Goal: Task Accomplishment & Management: Manage account settings

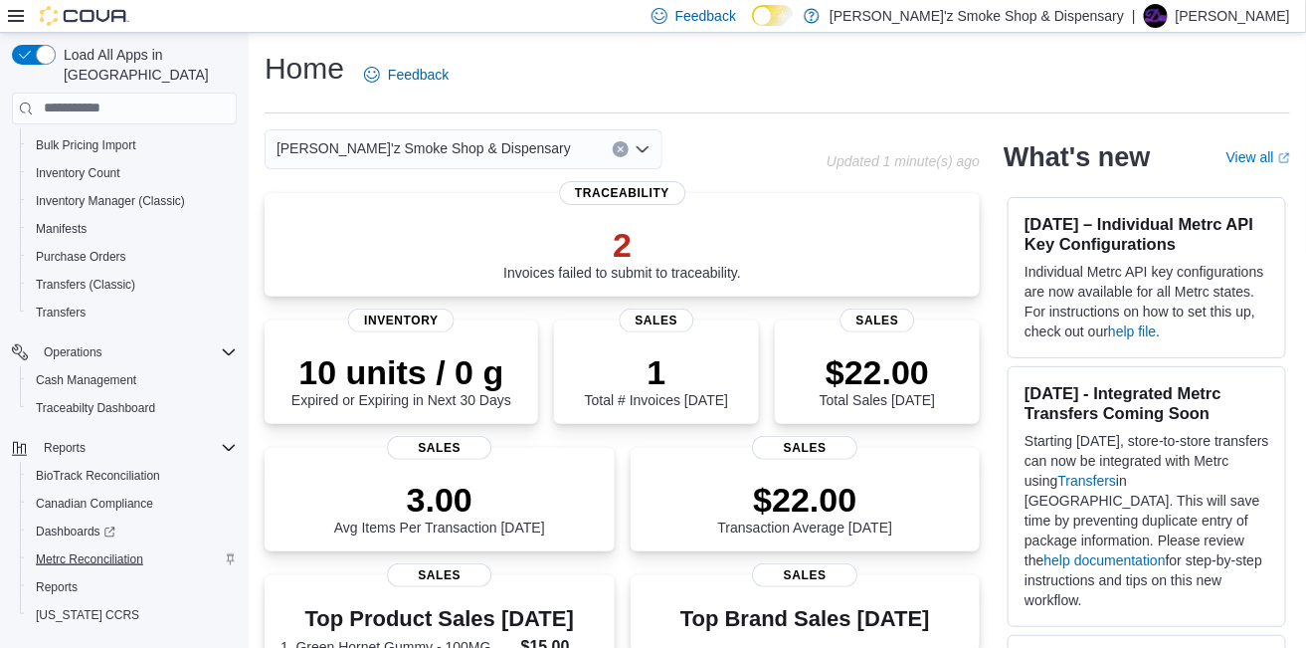
scroll to position [377, 0]
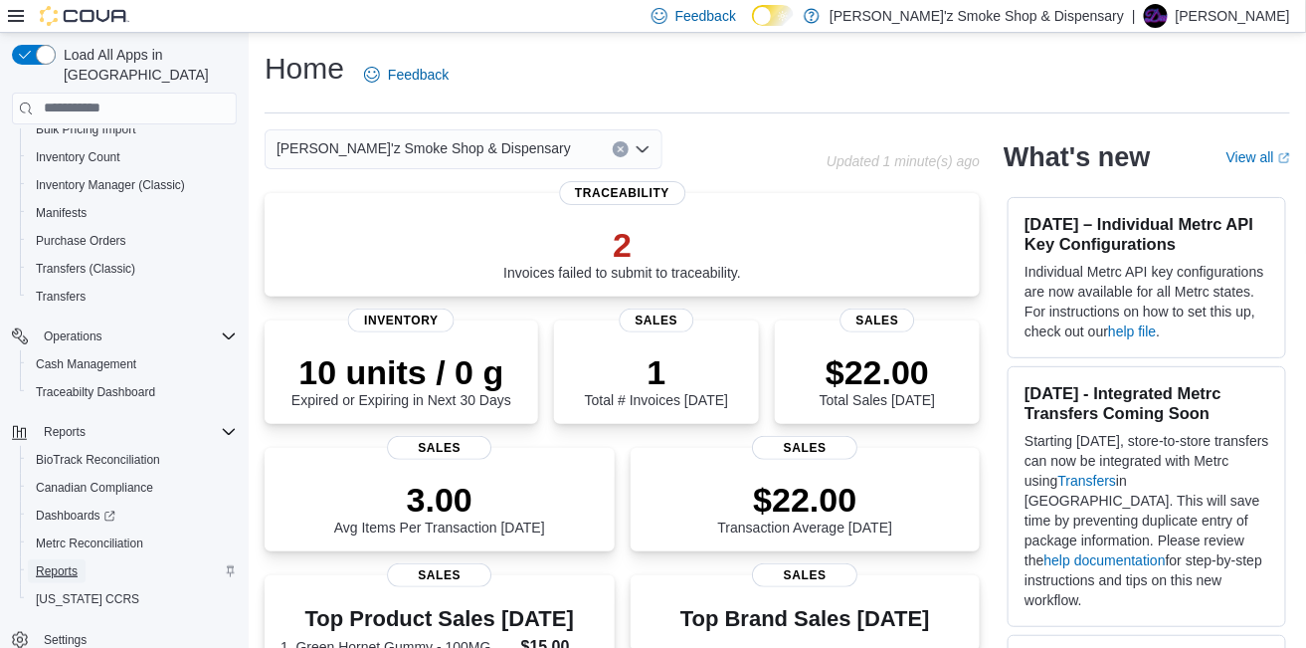
click at [59, 563] on span "Reports" at bounding box center [57, 571] width 42 height 16
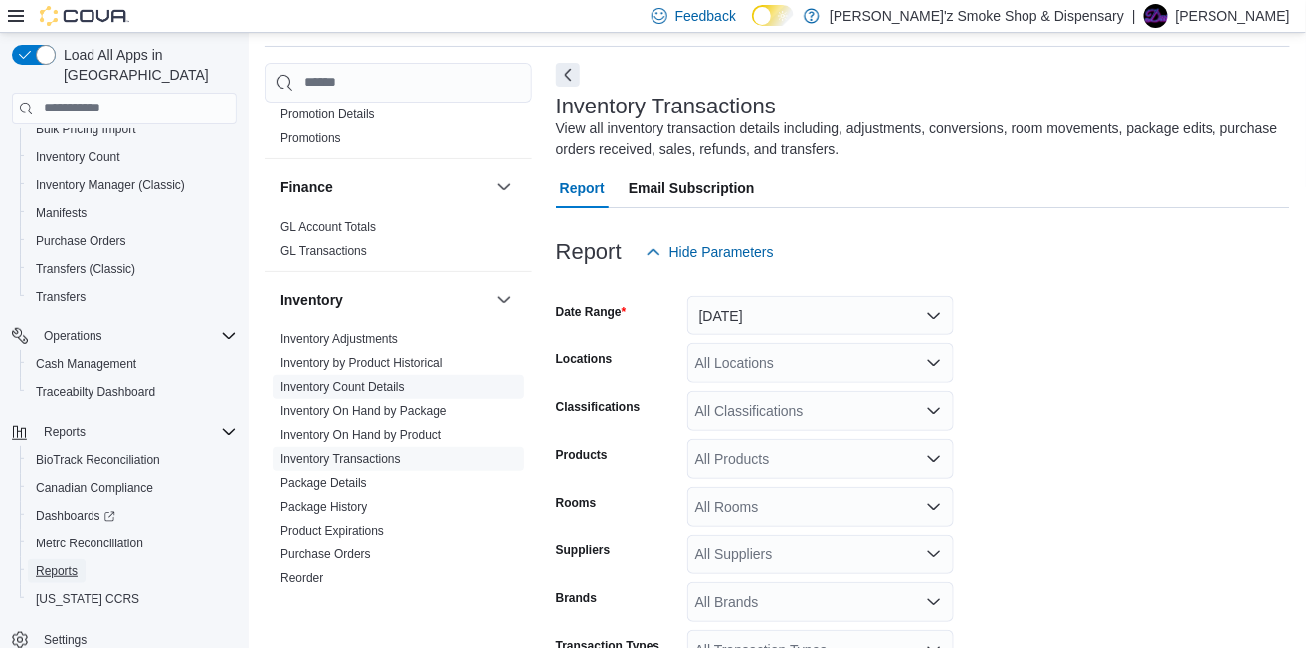
scroll to position [497, 0]
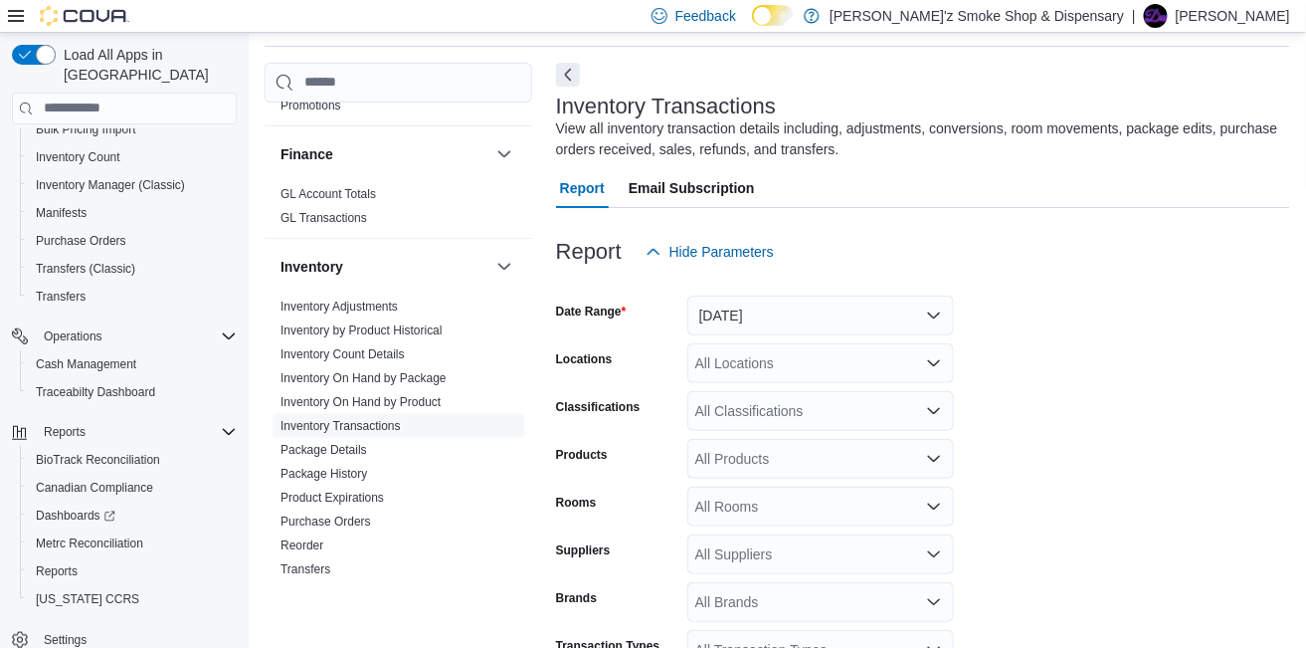
click at [316, 421] on link "Inventory Transactions" at bounding box center [340, 426] width 120 height 14
click at [931, 314] on button "Yesterday" at bounding box center [820, 315] width 267 height 40
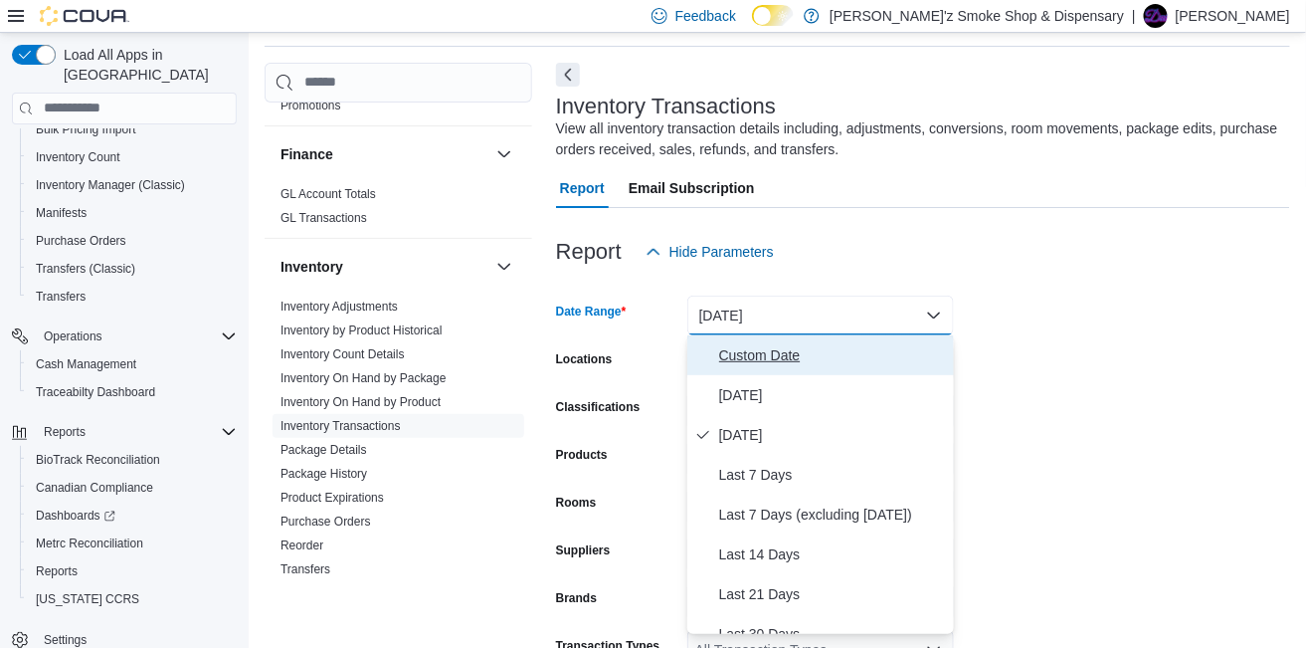
click at [758, 352] on span "Custom Date" at bounding box center [832, 355] width 227 height 24
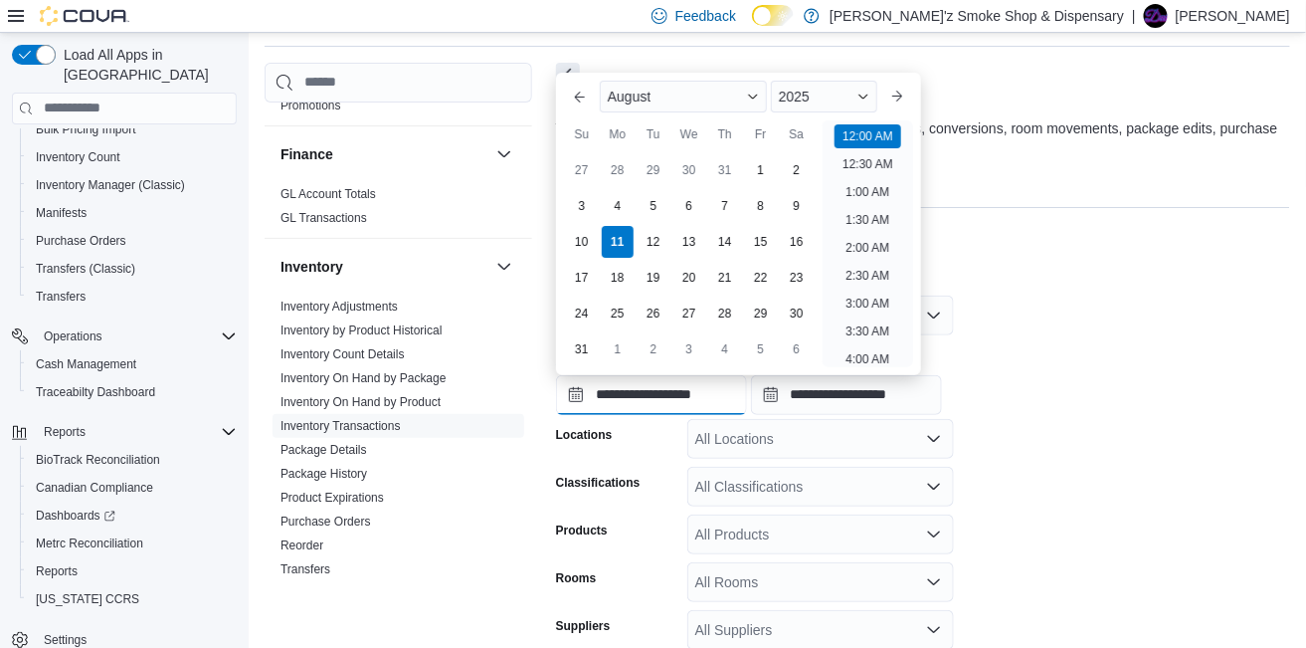
click at [575, 394] on input "**********" at bounding box center [651, 395] width 191 height 40
click at [869, 93] on span "Button. Open the year selector. 2025 is currently selected." at bounding box center [863, 97] width 12 height 12
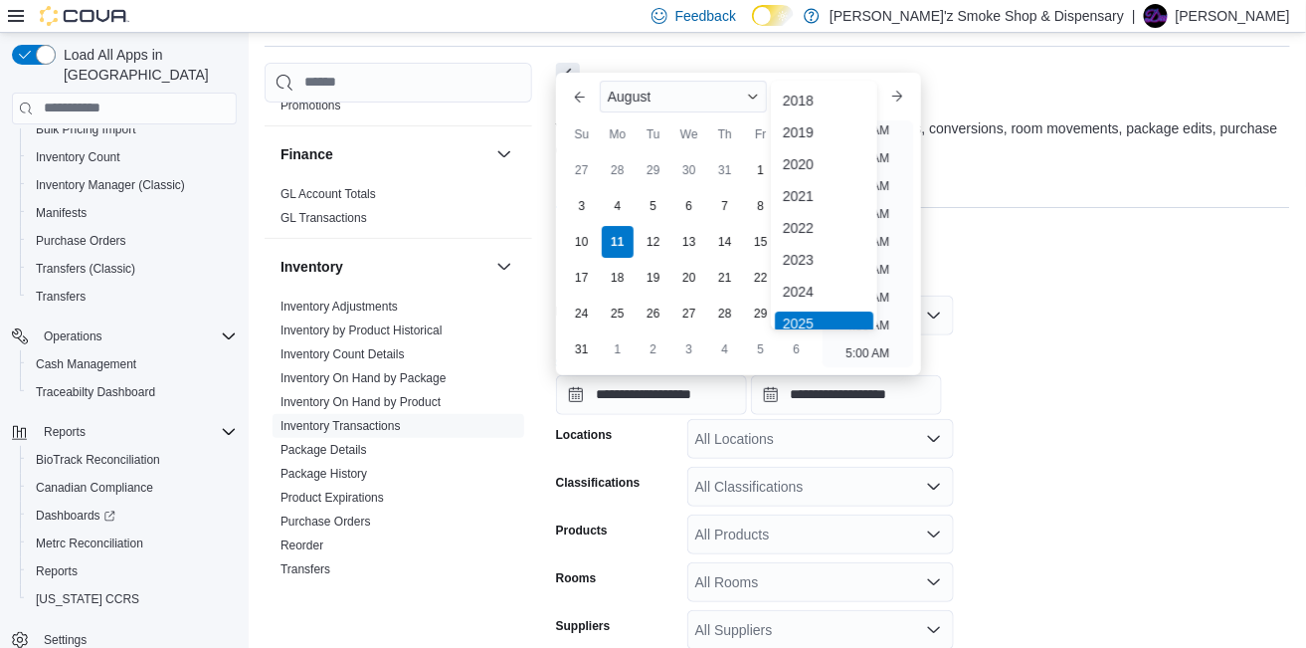
scroll to position [5, 0]
click at [807, 282] on div "2024" at bounding box center [824, 287] width 98 height 24
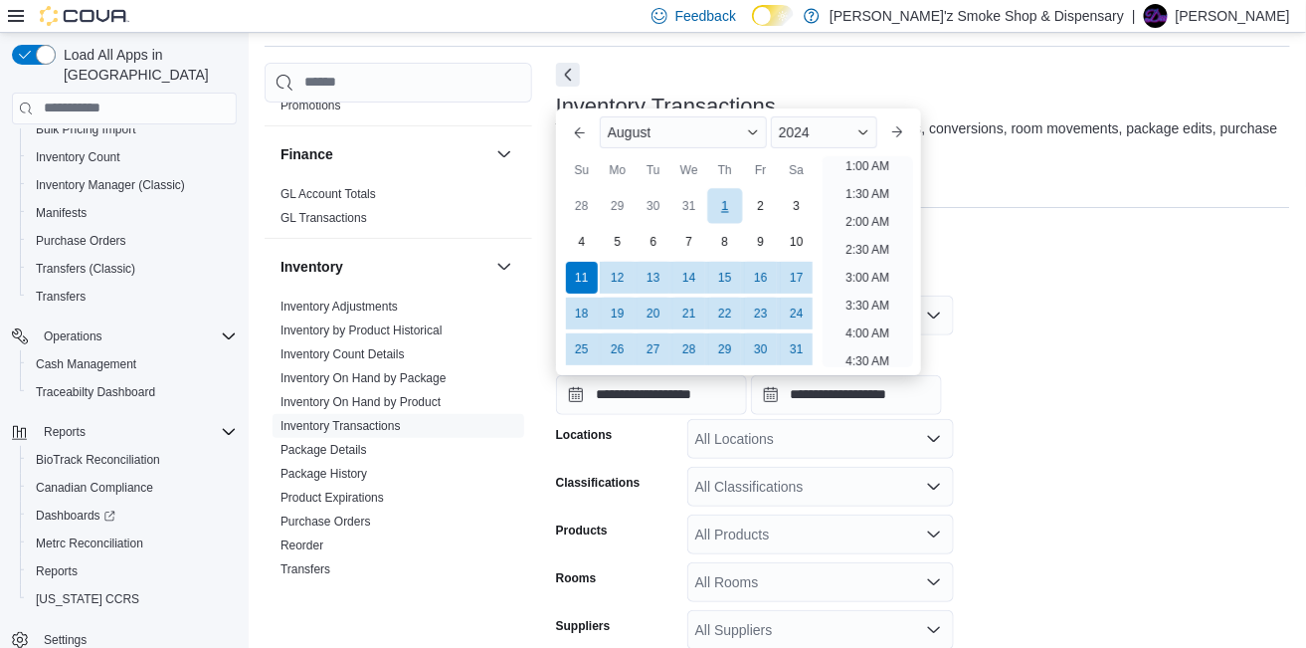
scroll to position [4, 0]
click at [759, 130] on span "Button. Open the month selector. August is currently selected." at bounding box center [753, 132] width 12 height 12
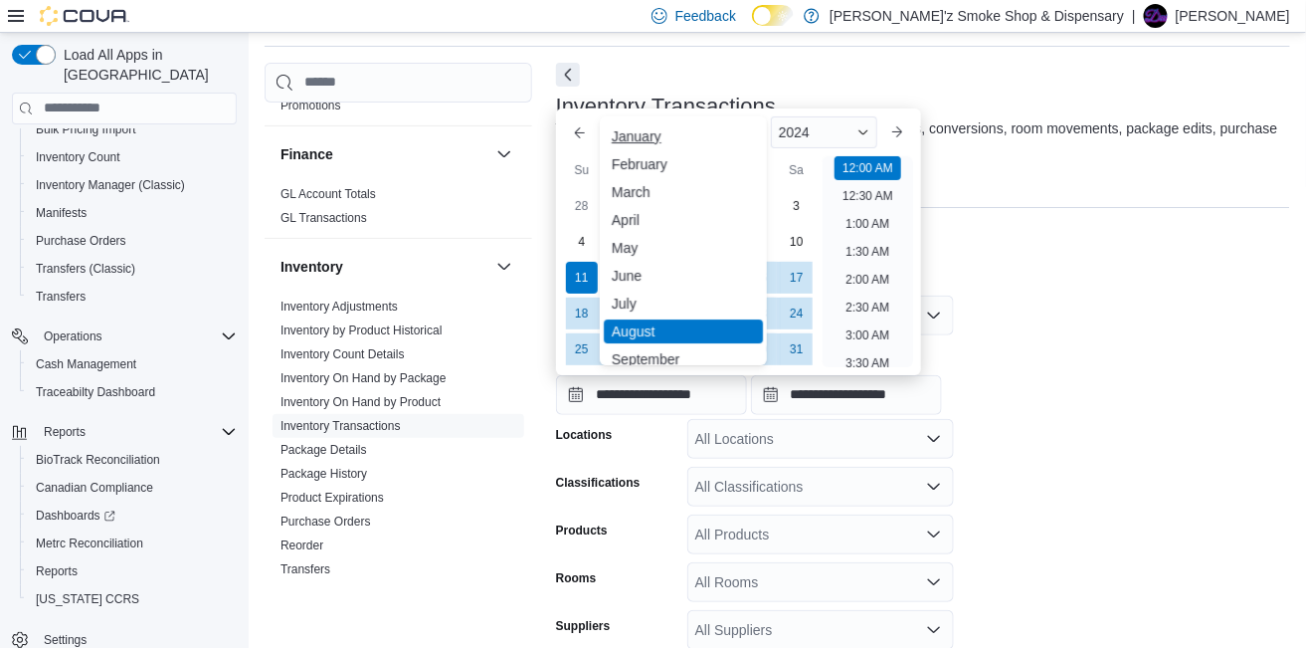
click at [649, 140] on div "January" at bounding box center [683, 136] width 159 height 24
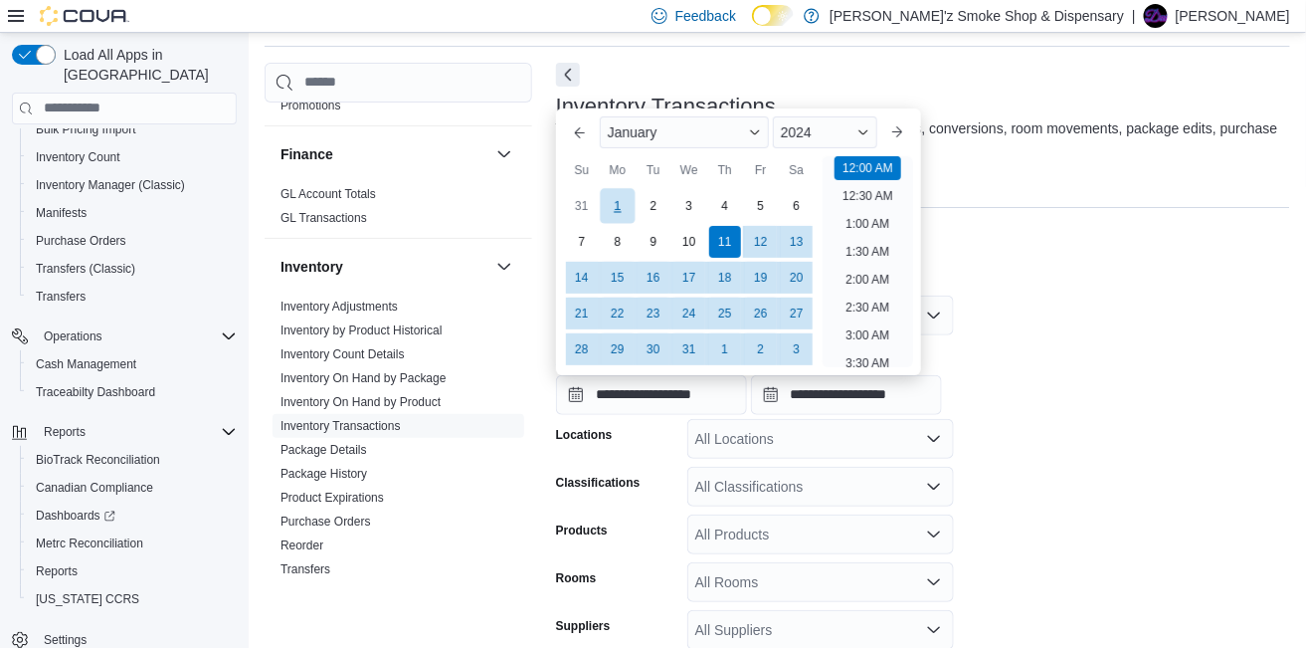
click at [613, 205] on div "1" at bounding box center [617, 205] width 35 height 35
type input "**********"
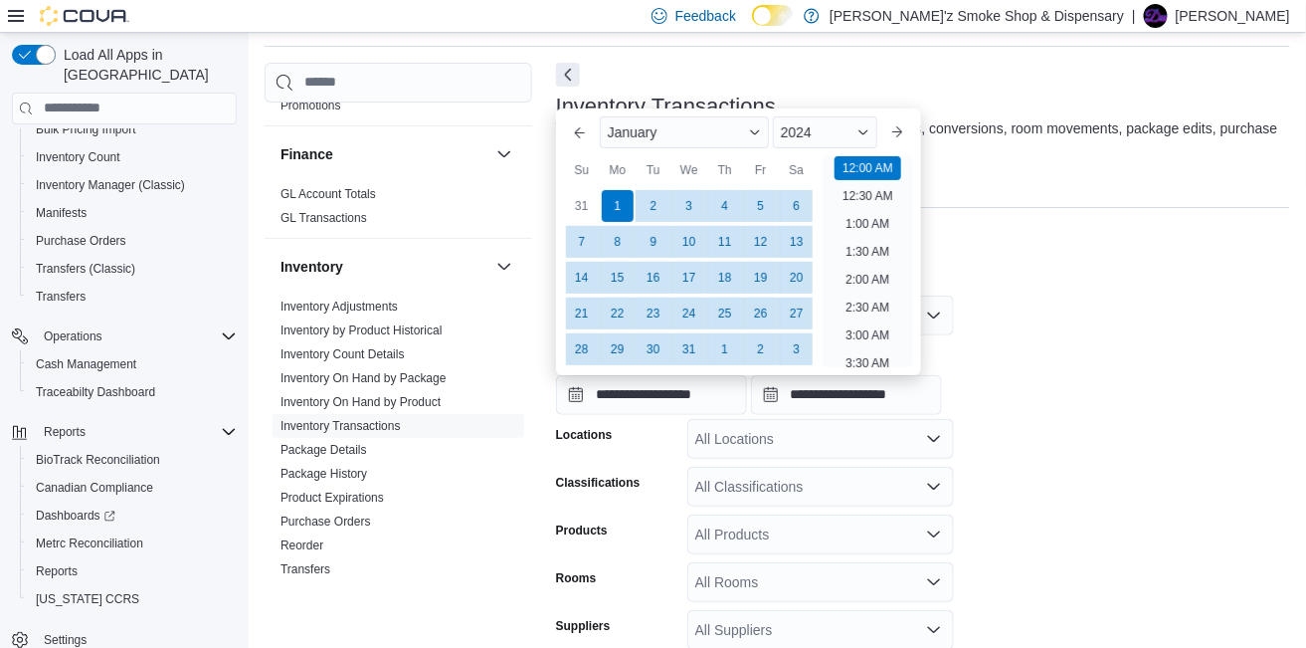
click at [1040, 320] on form "**********" at bounding box center [923, 536] width 734 height 529
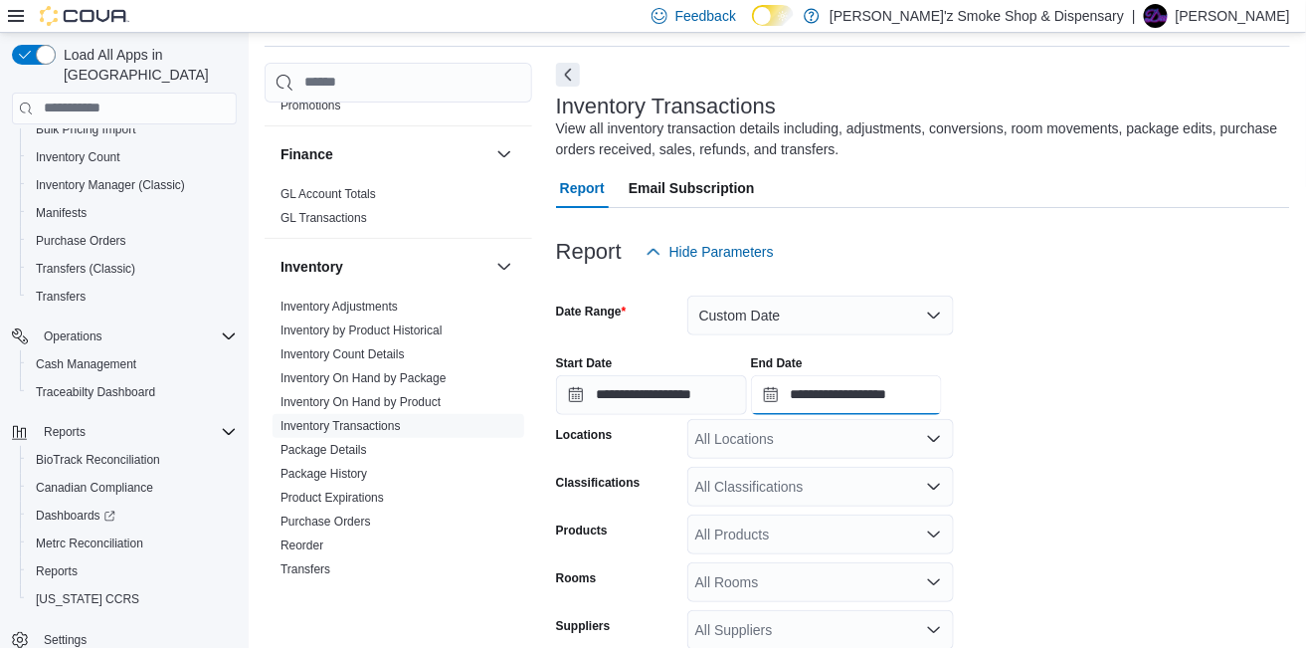
click at [802, 399] on input "**********" at bounding box center [846, 395] width 191 height 40
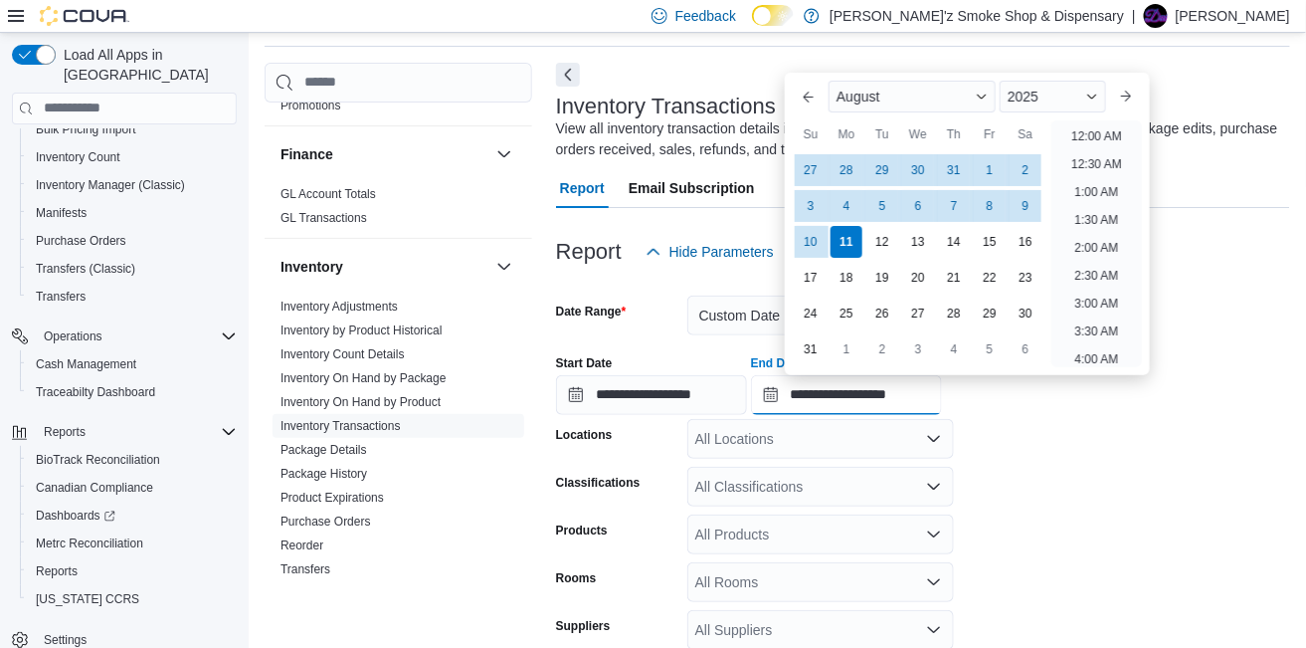
scroll to position [1094, 0]
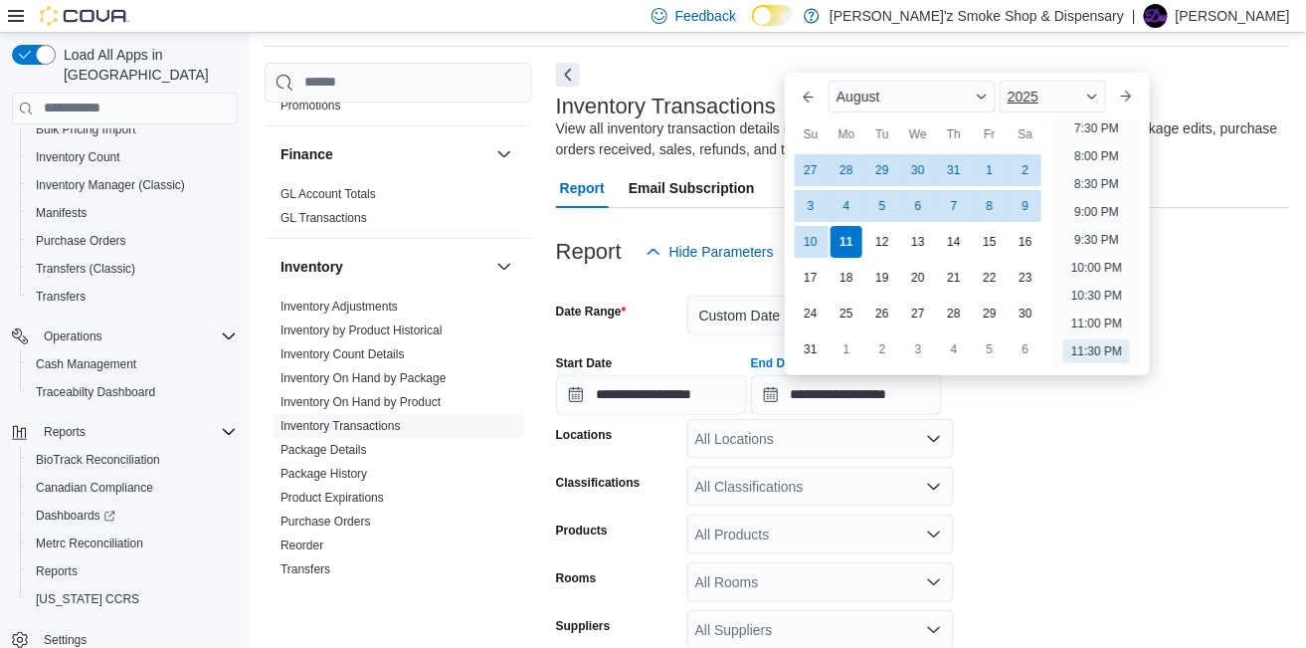
click at [1098, 95] on span "Button. Open the year selector. 2025 is currently selected." at bounding box center [1092, 97] width 12 height 12
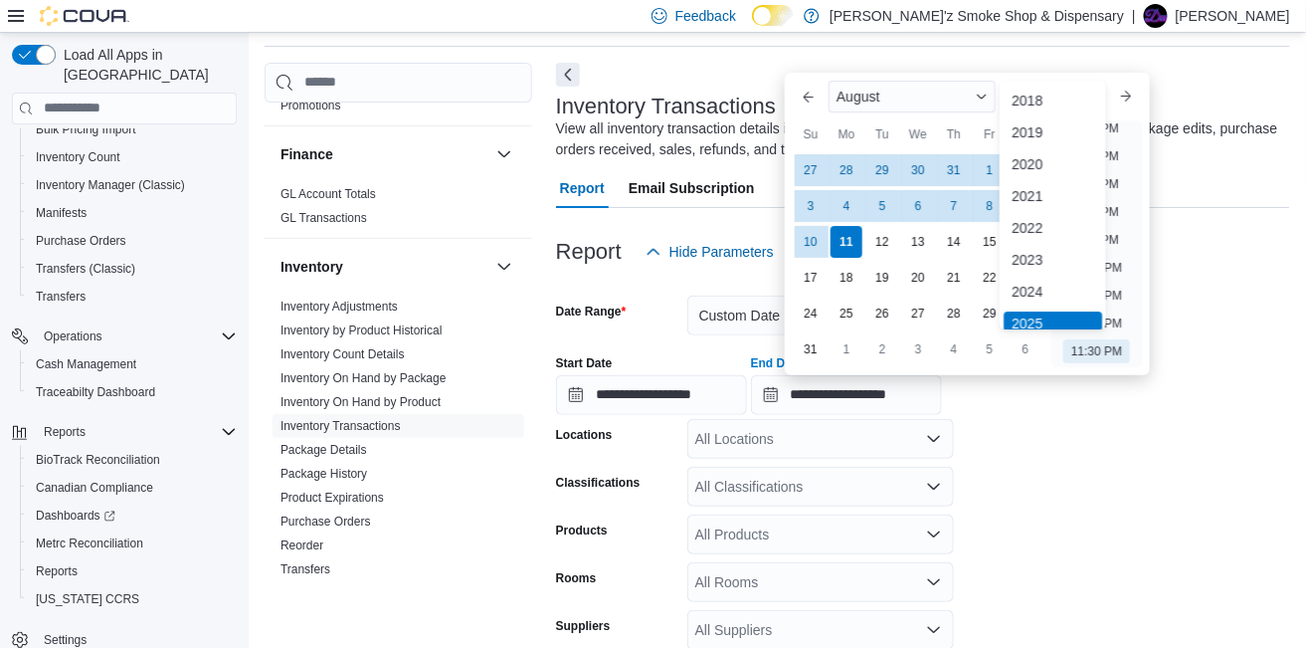
scroll to position [5, 0]
click at [1037, 284] on div "2024" at bounding box center [1053, 287] width 98 height 24
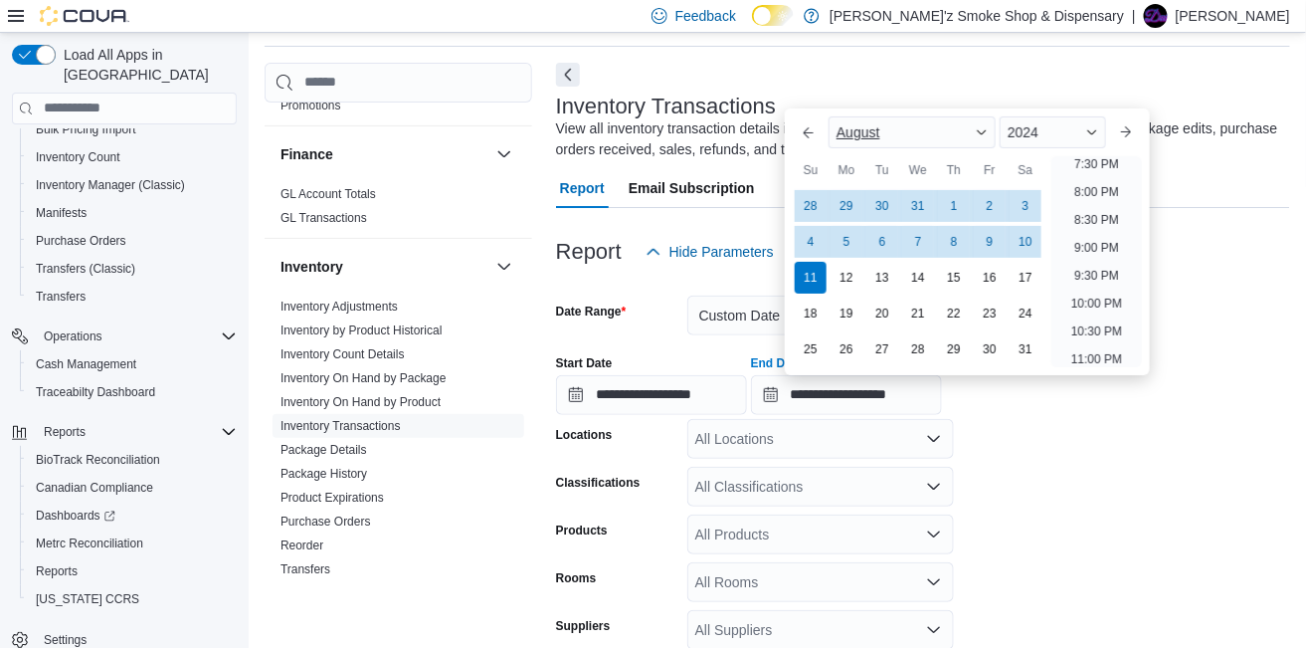
click at [988, 131] on span "Button. Open the month selector. August is currently selected." at bounding box center [982, 132] width 12 height 12
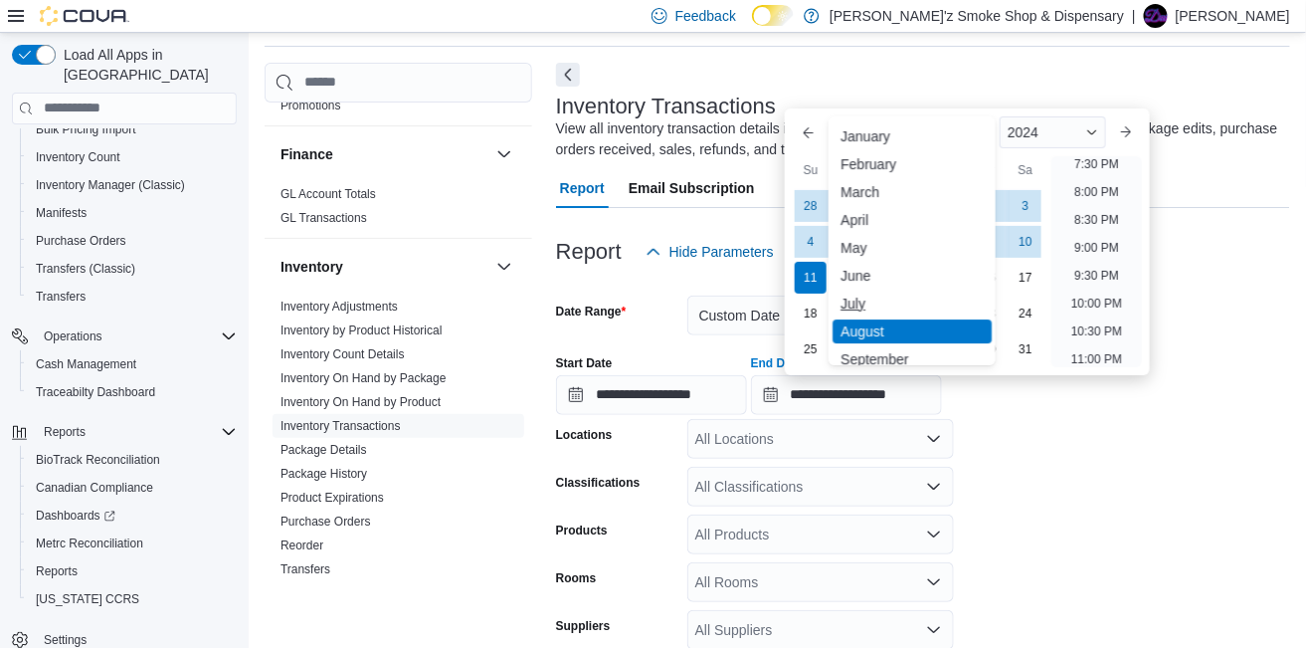
scroll to position [96, 0]
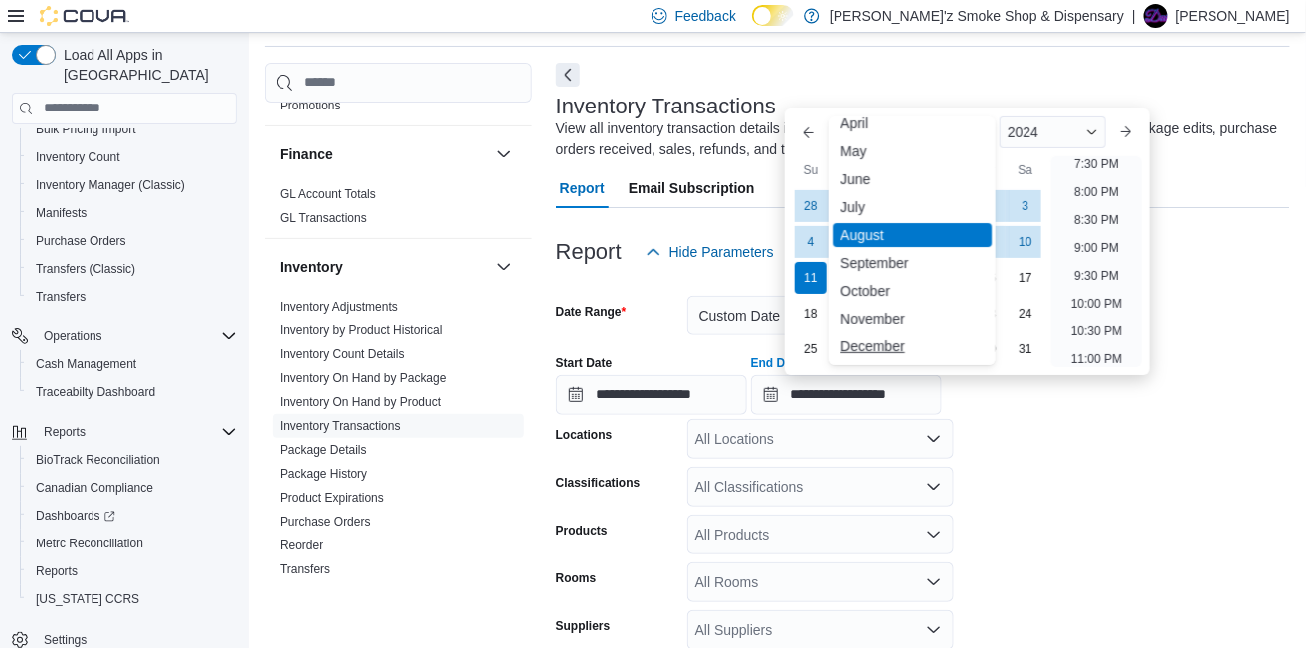
click at [878, 342] on div "December" at bounding box center [912, 346] width 159 height 24
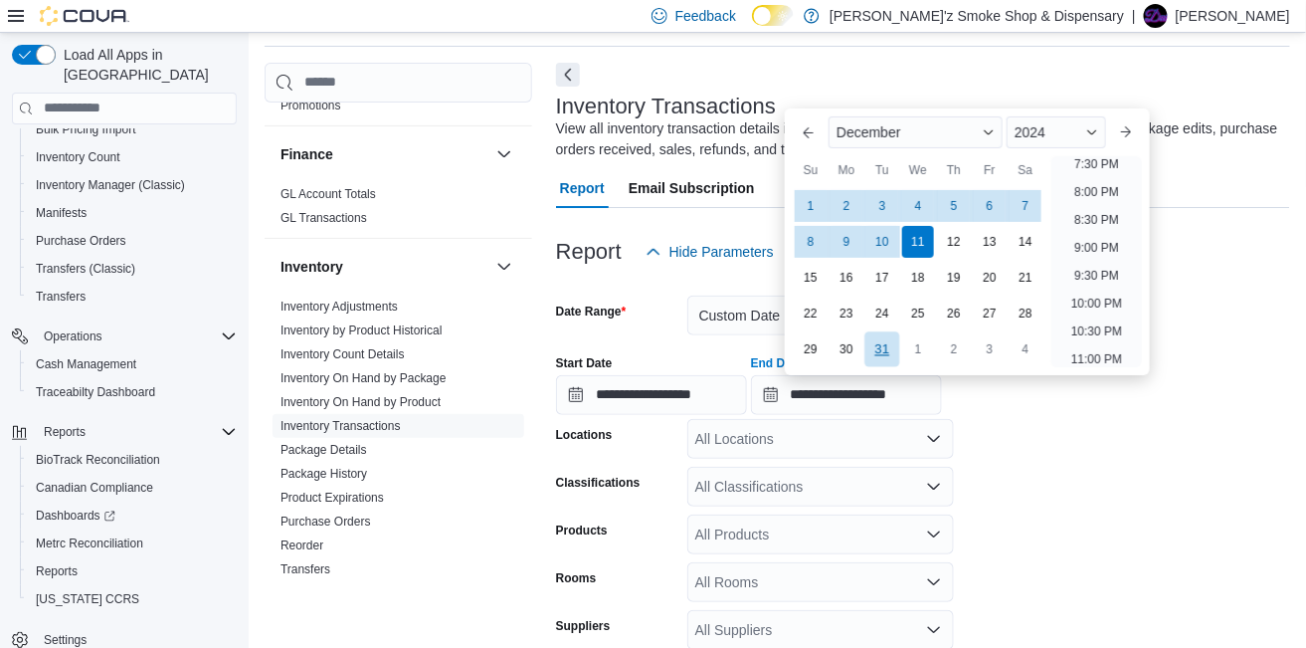
click at [887, 349] on div "31" at bounding box center [881, 348] width 35 height 35
type input "**********"
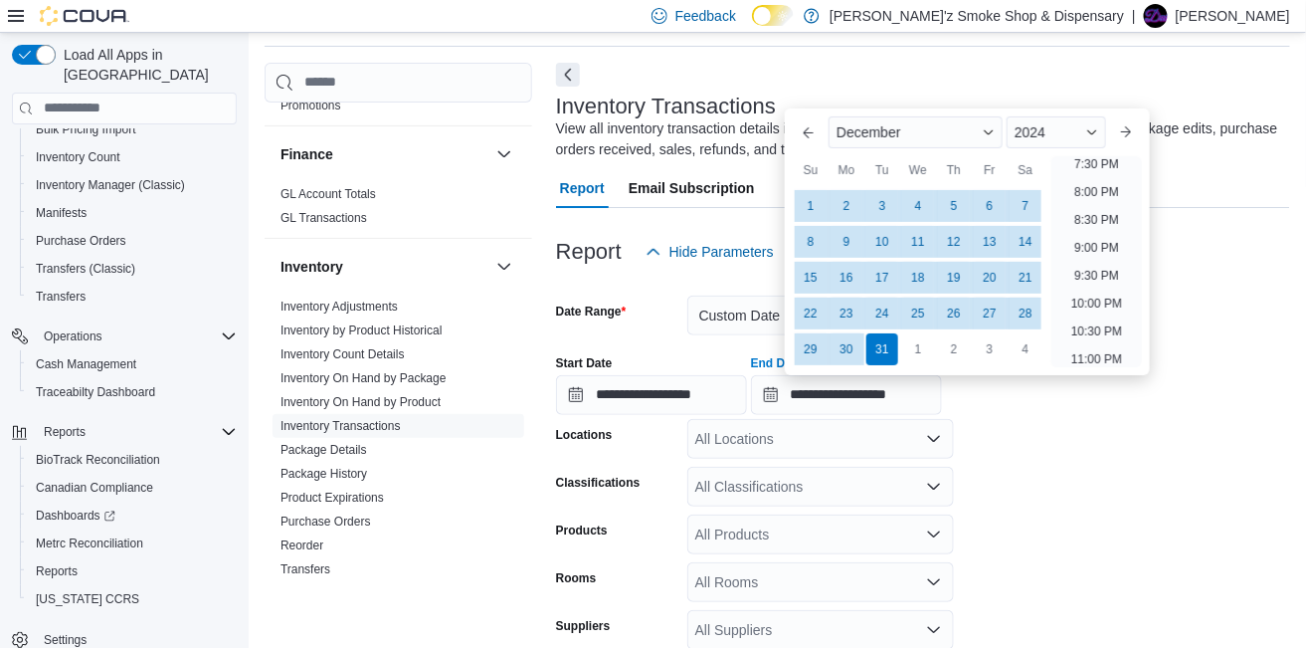
click at [1142, 496] on form "**********" at bounding box center [923, 536] width 734 height 529
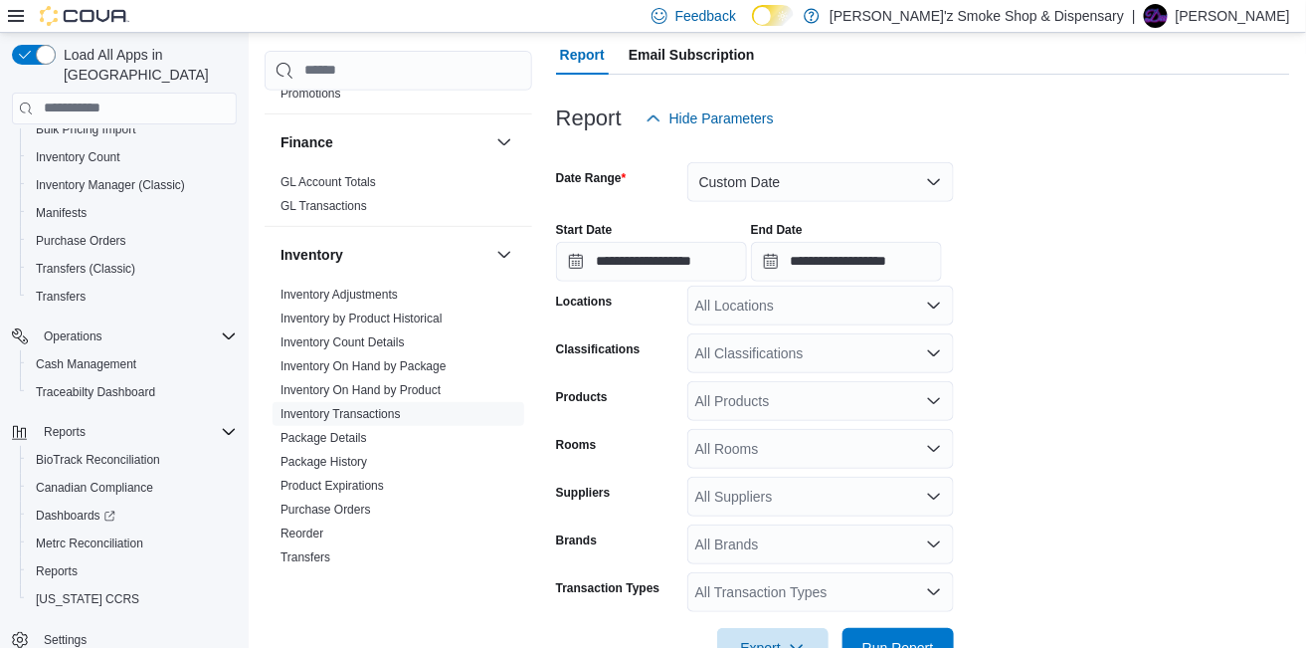
scroll to position [232, 0]
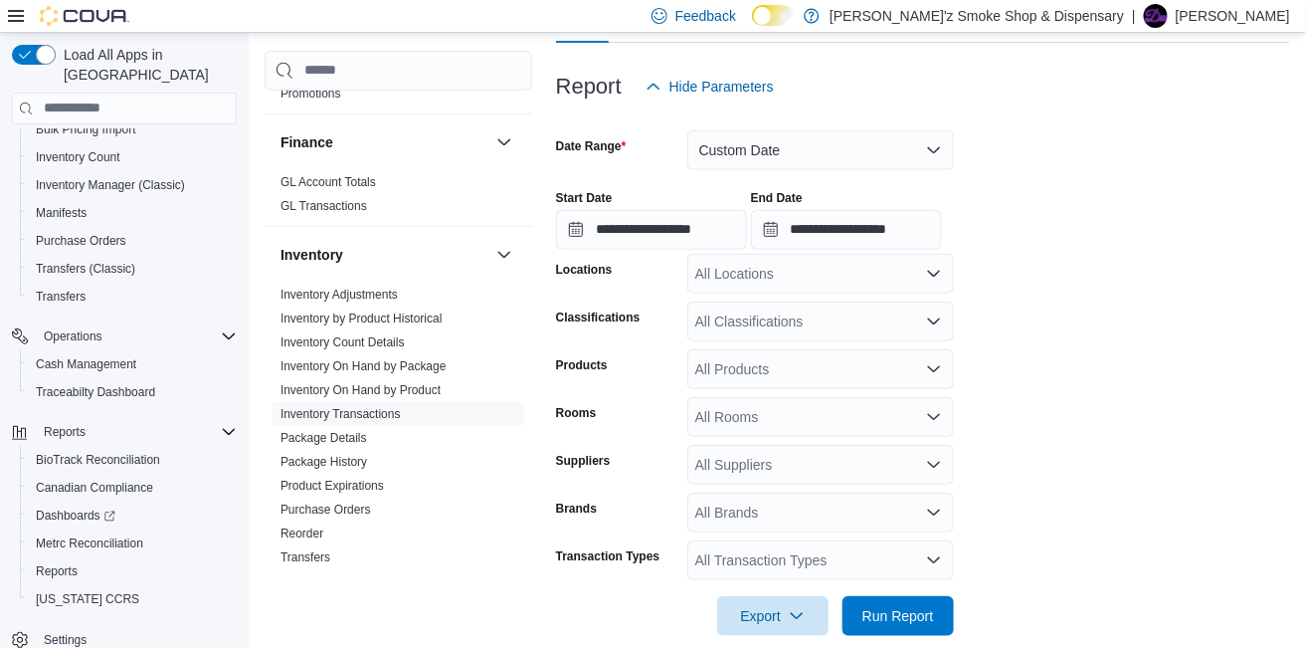
click at [937, 319] on icon "Open list of options" at bounding box center [934, 320] width 12 height 6
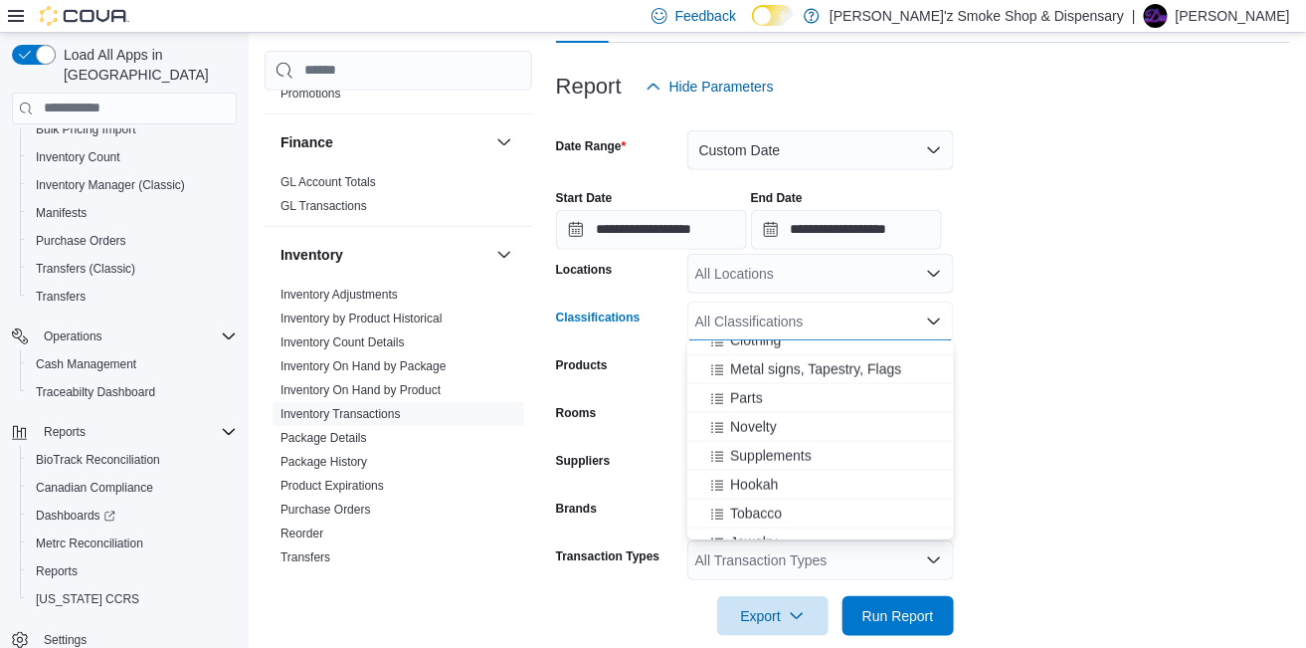
scroll to position [798, 0]
click at [763, 508] on span "Tobacco" at bounding box center [756, 508] width 52 height 20
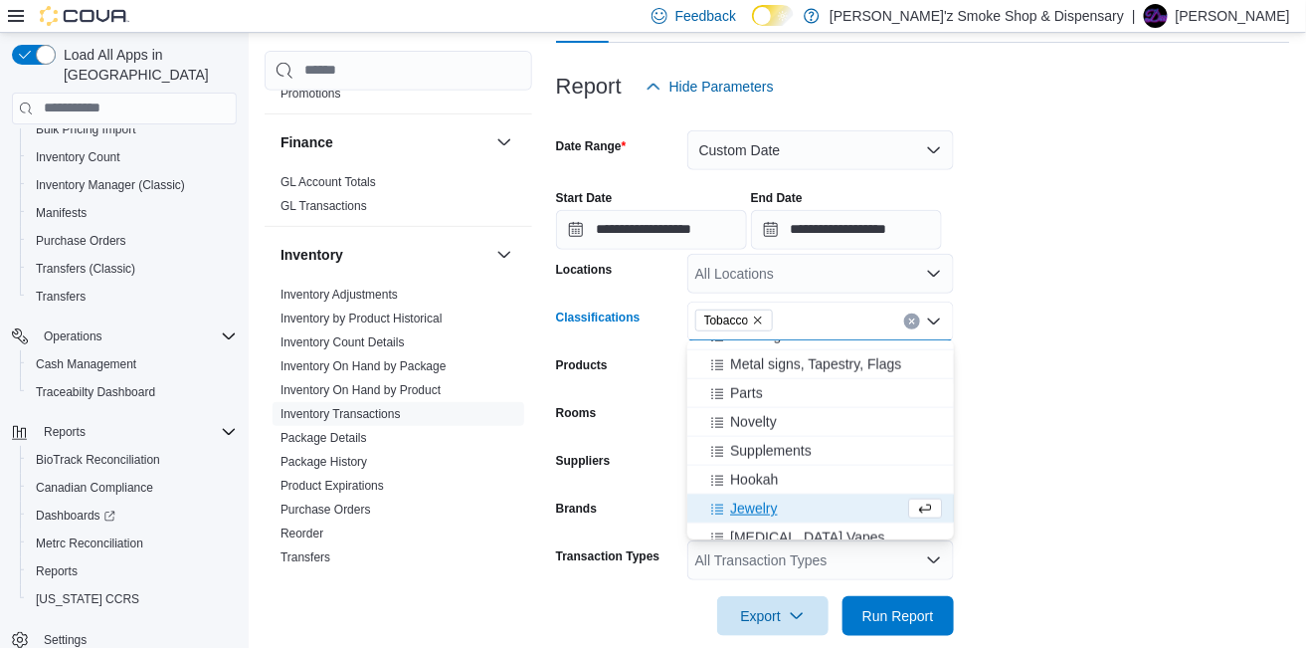
click at [1010, 447] on form "**********" at bounding box center [923, 370] width 734 height 529
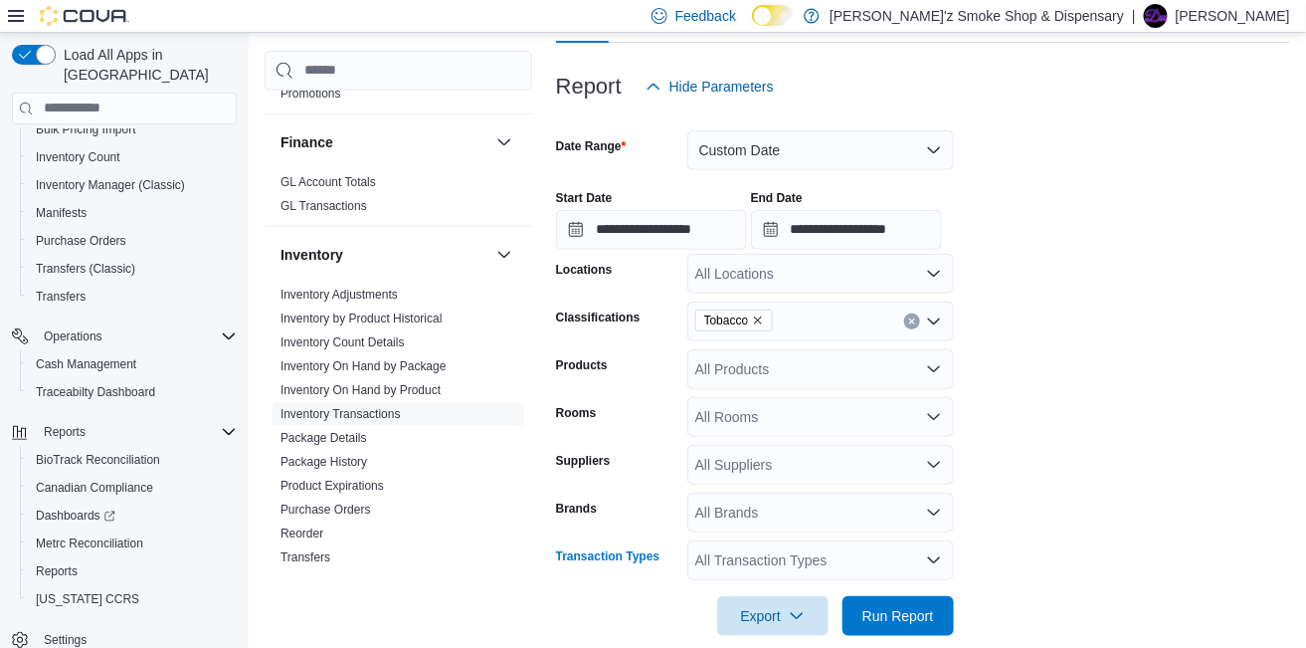
click at [928, 561] on icon "Open list of options" at bounding box center [934, 560] width 16 height 16
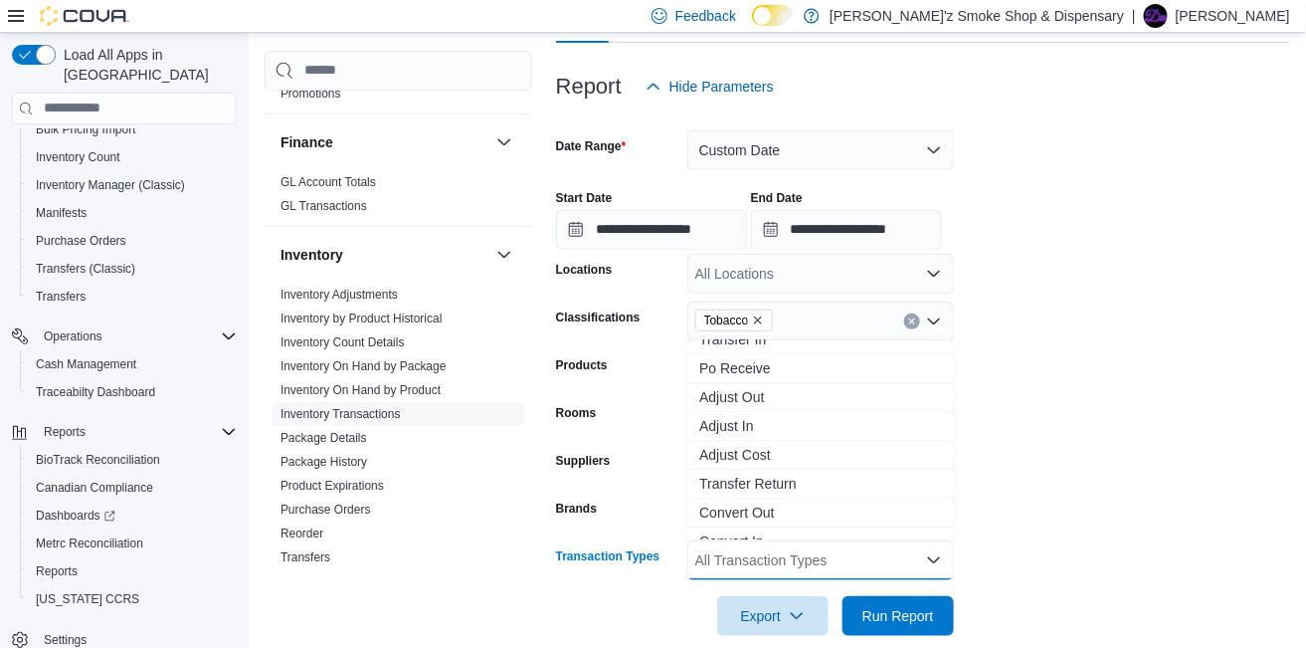
scroll to position [100, 0]
click at [748, 370] on span "Po Receive" at bounding box center [820, 369] width 243 height 20
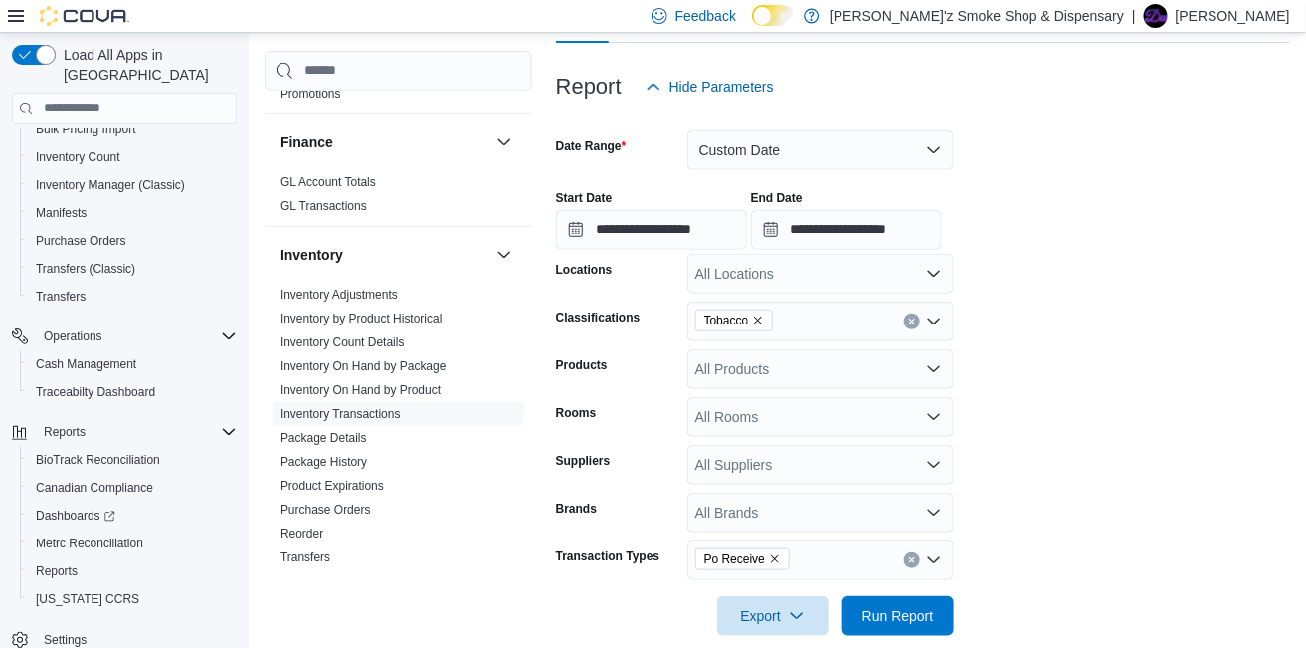
click at [973, 398] on form "**********" at bounding box center [923, 370] width 734 height 529
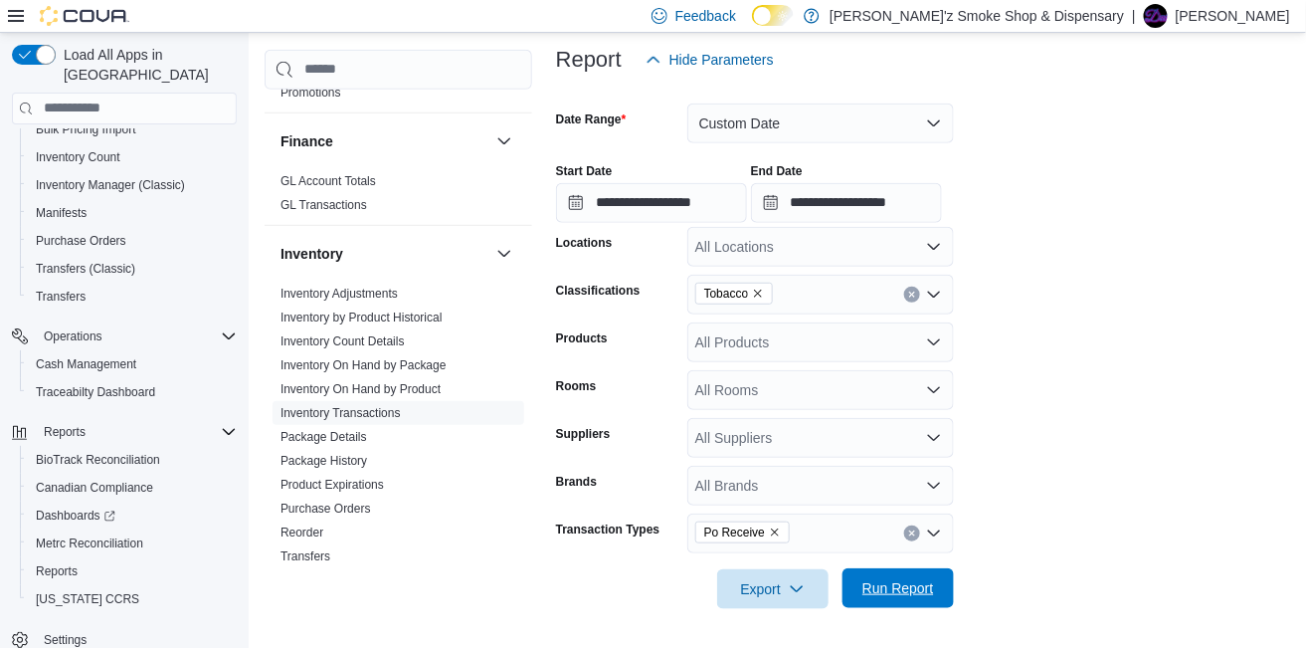
click at [872, 586] on span "Run Report" at bounding box center [898, 588] width 72 height 20
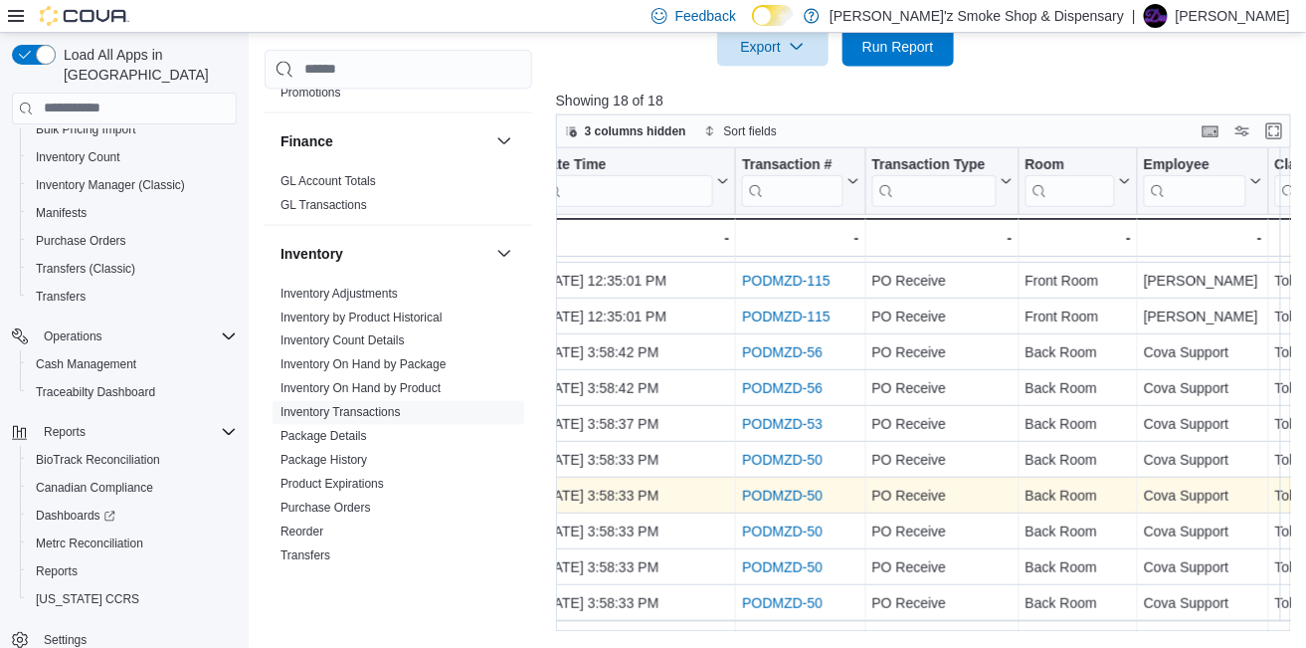
scroll to position [278, 878]
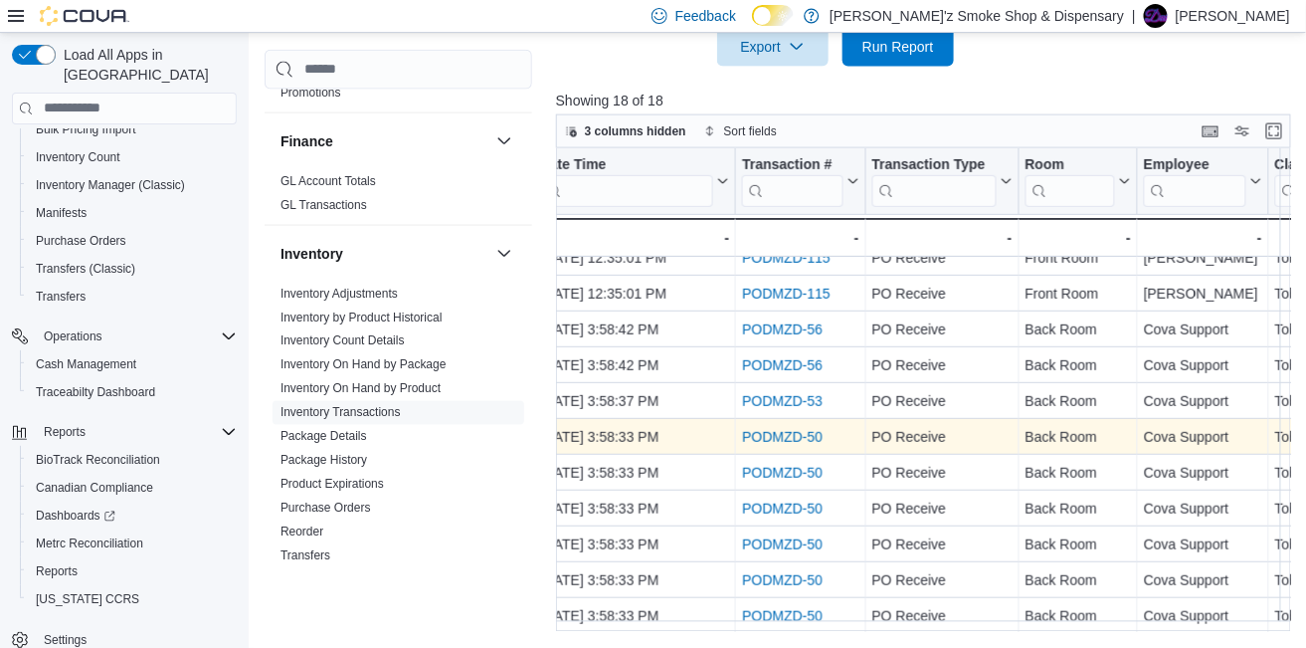
click at [815, 429] on link "PODMZD-50" at bounding box center [782, 437] width 81 height 16
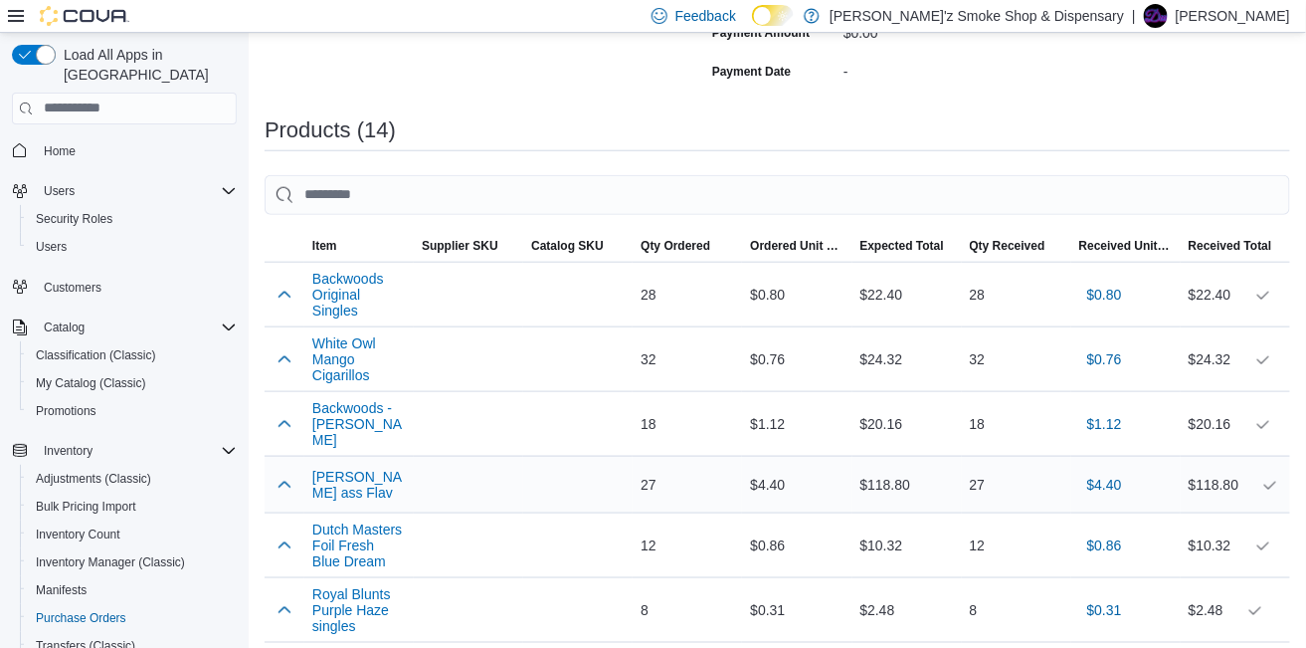
scroll to position [497, 0]
click at [340, 382] on button "White Owl Mango Cigarillos" at bounding box center [358, 360] width 93 height 48
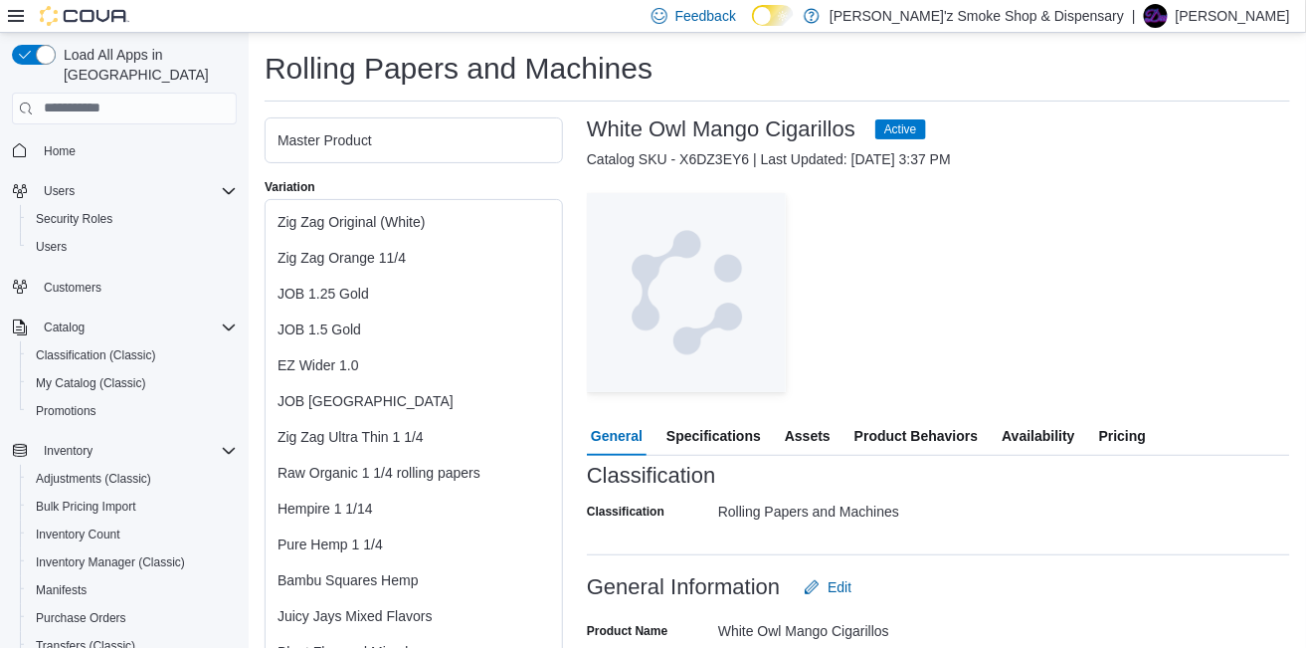
click at [723, 434] on span "Specifications" at bounding box center [713, 436] width 94 height 40
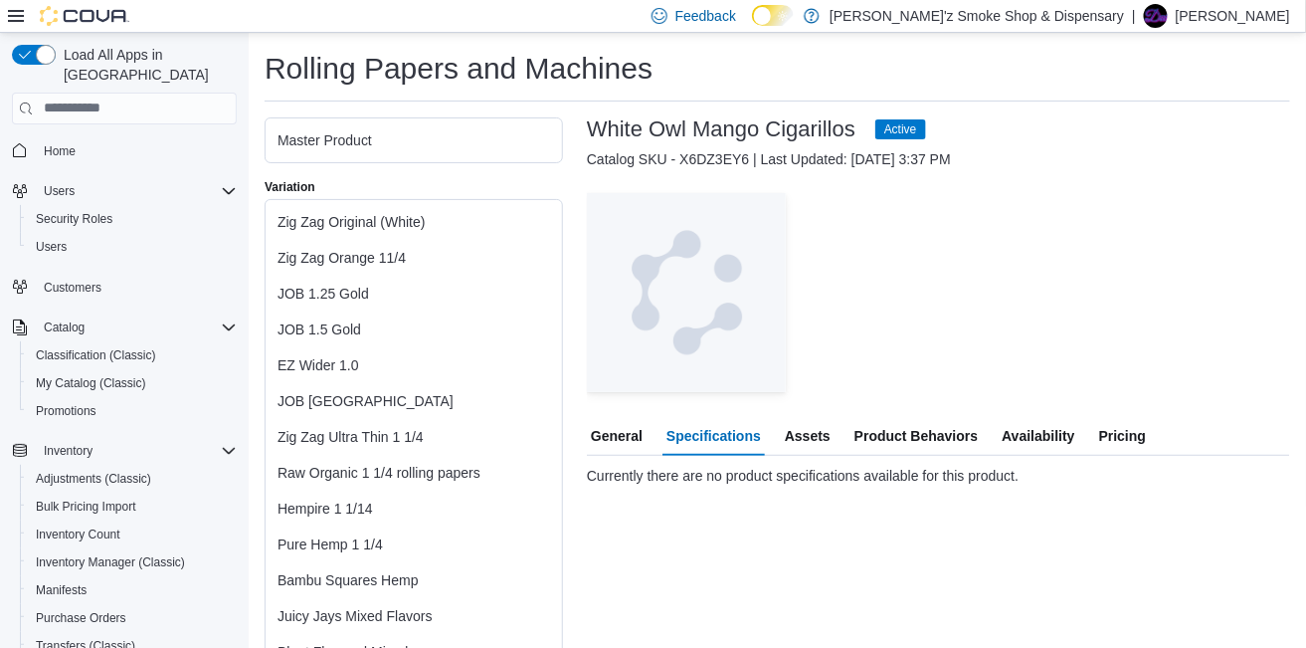
click at [917, 442] on span "Product Behaviors" at bounding box center [915, 436] width 123 height 40
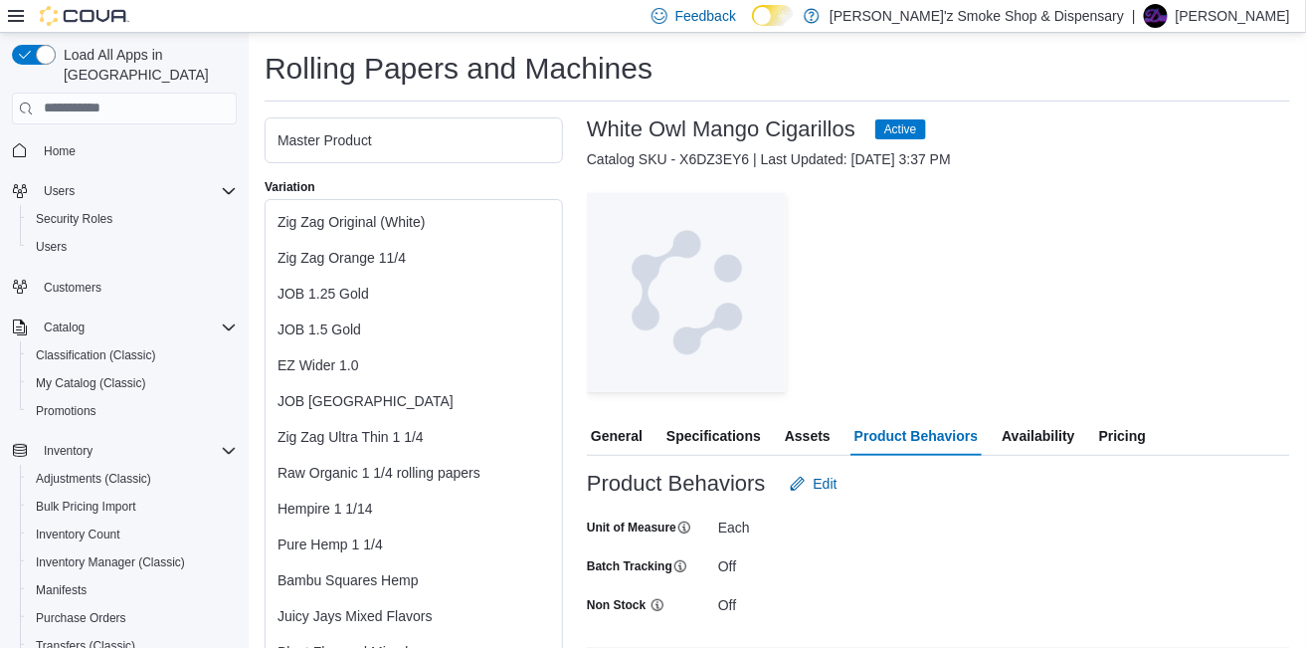
click at [612, 439] on span "General" at bounding box center [617, 436] width 52 height 40
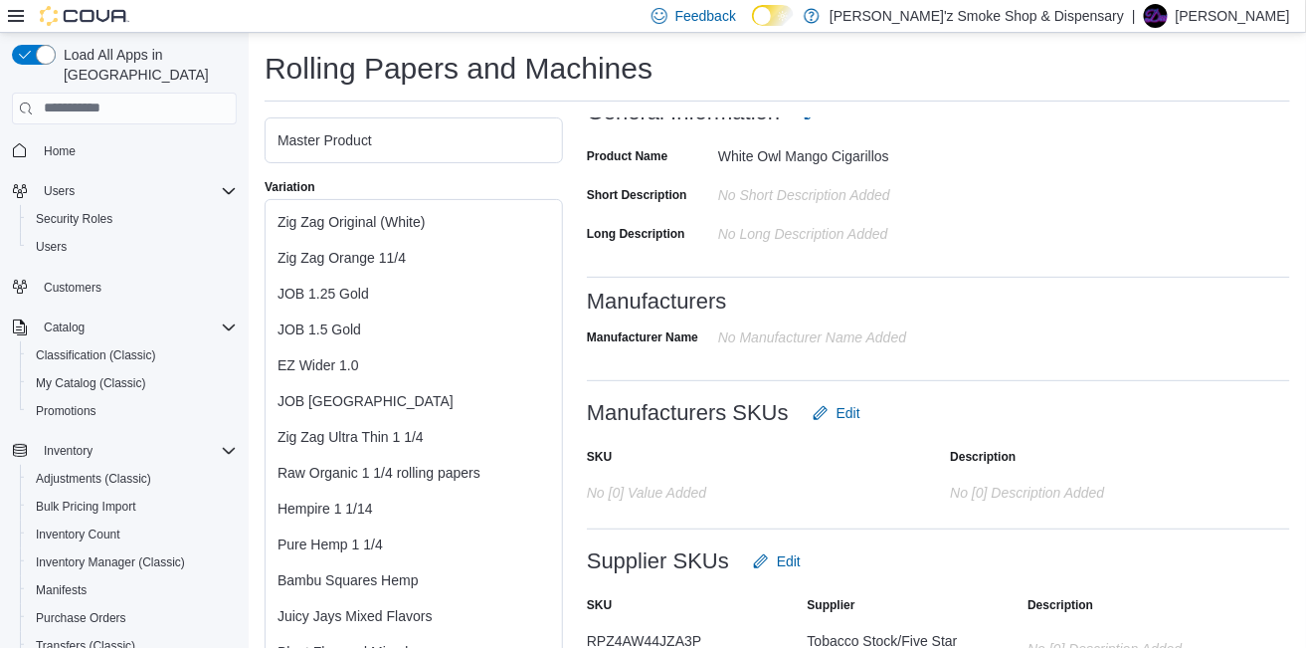
scroll to position [308, 0]
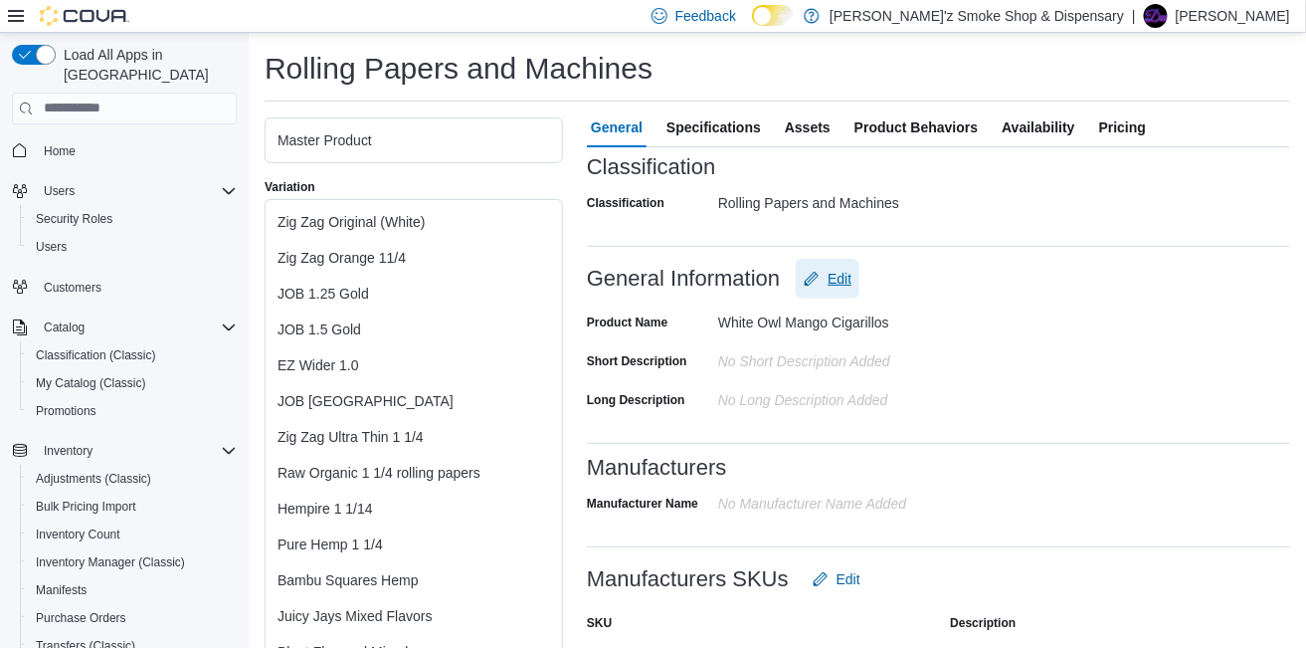
click at [838, 277] on span "Edit" at bounding box center [840, 279] width 24 height 20
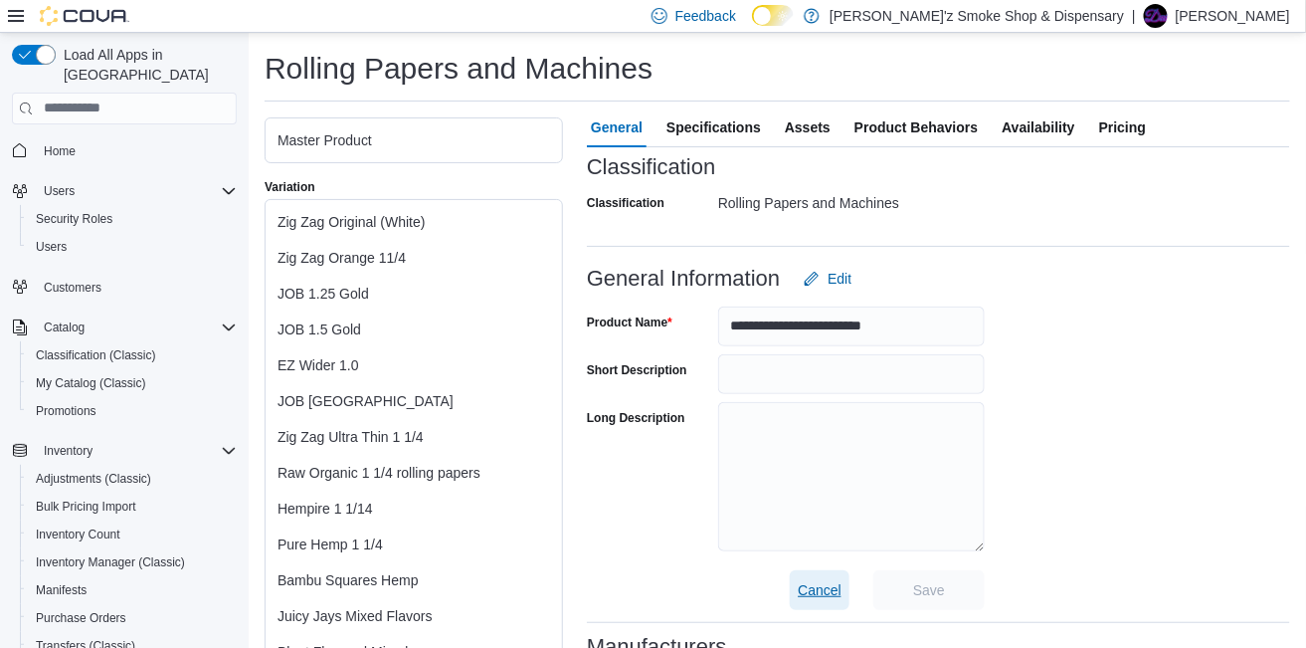
click at [811, 600] on span "Cancel" at bounding box center [820, 590] width 44 height 20
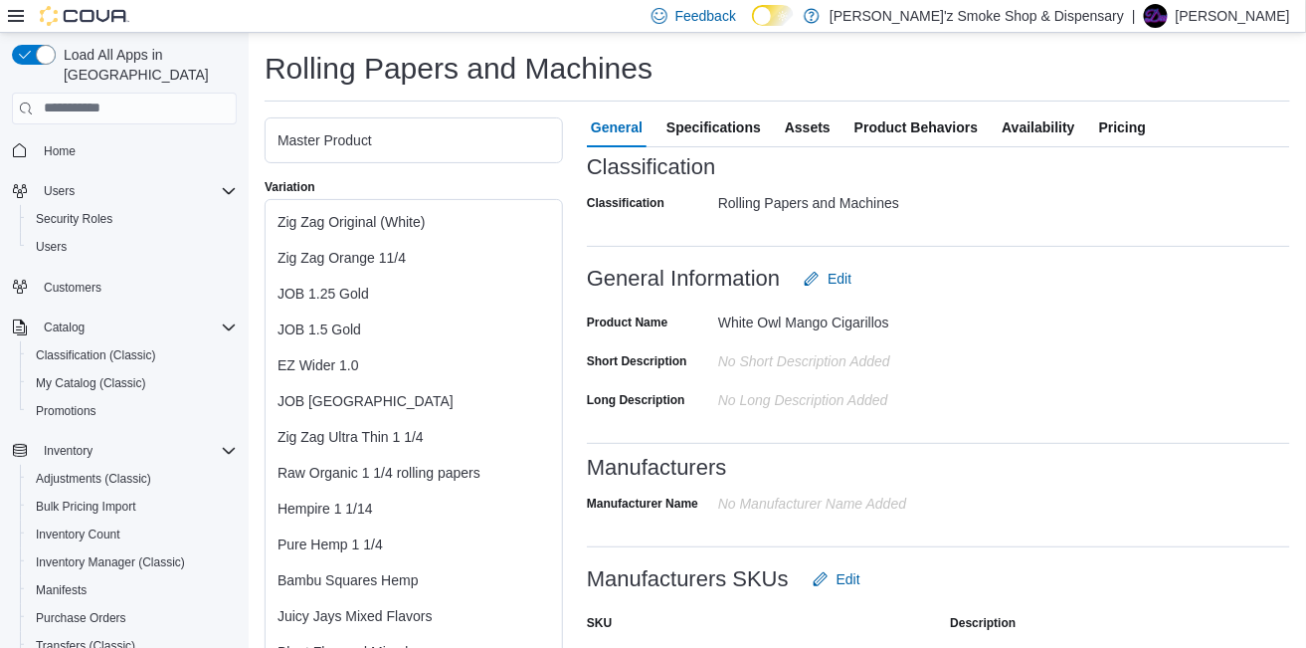
scroll to position [0, 0]
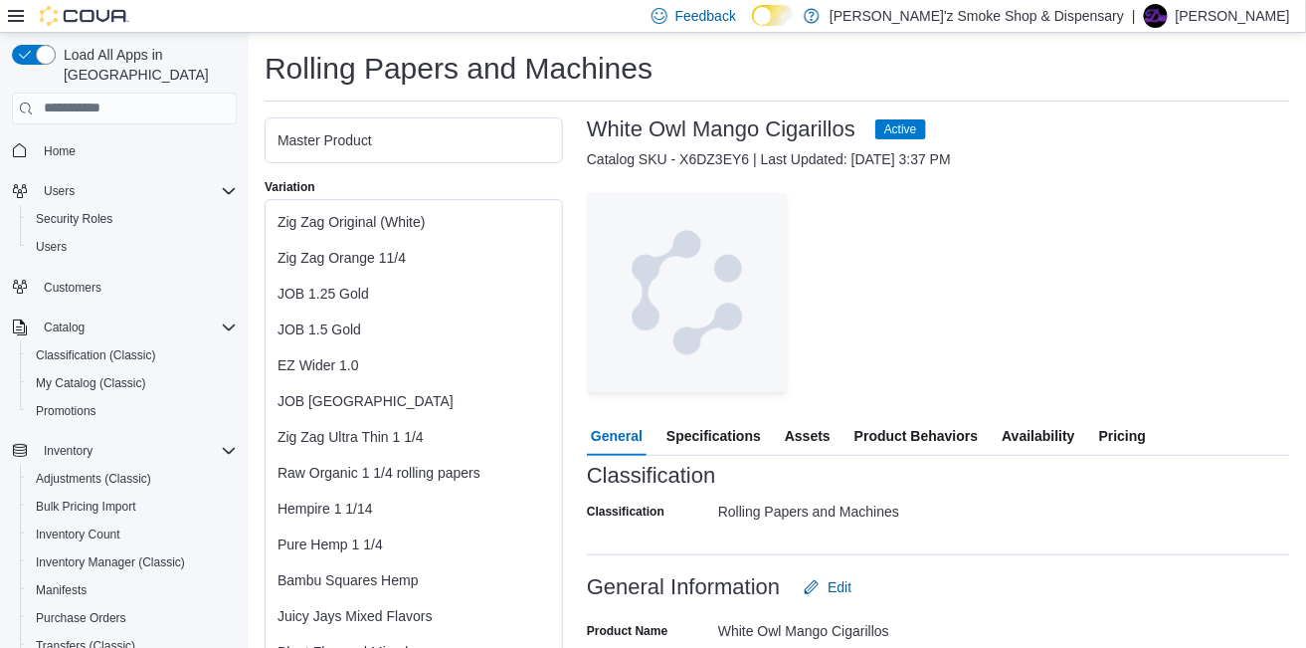
click at [955, 438] on span "Product Behaviors" at bounding box center [915, 436] width 123 height 40
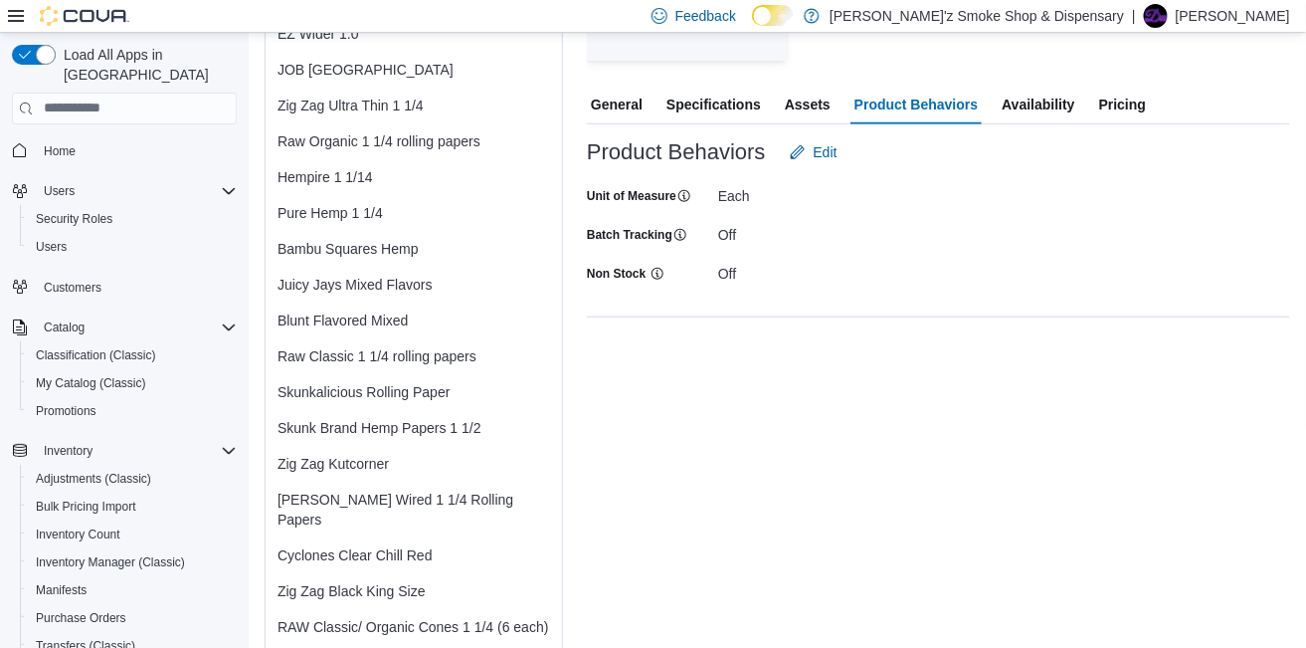
scroll to position [165, 0]
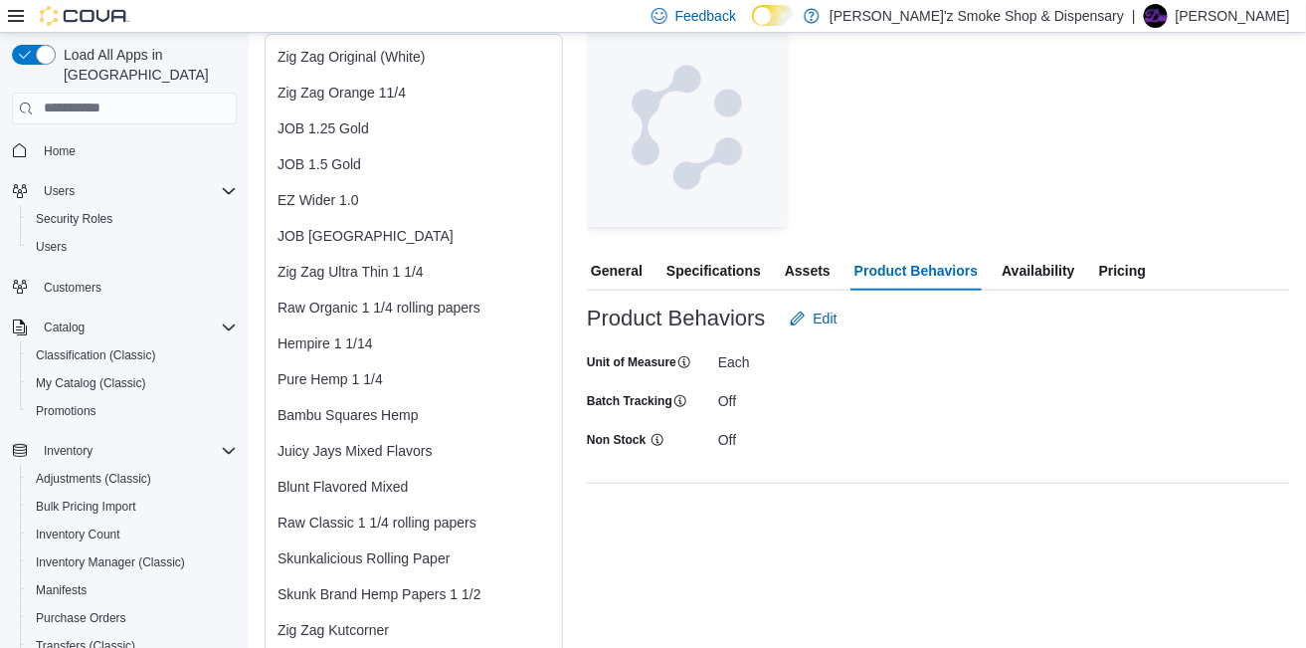
click at [718, 269] on span "Specifications" at bounding box center [713, 271] width 94 height 40
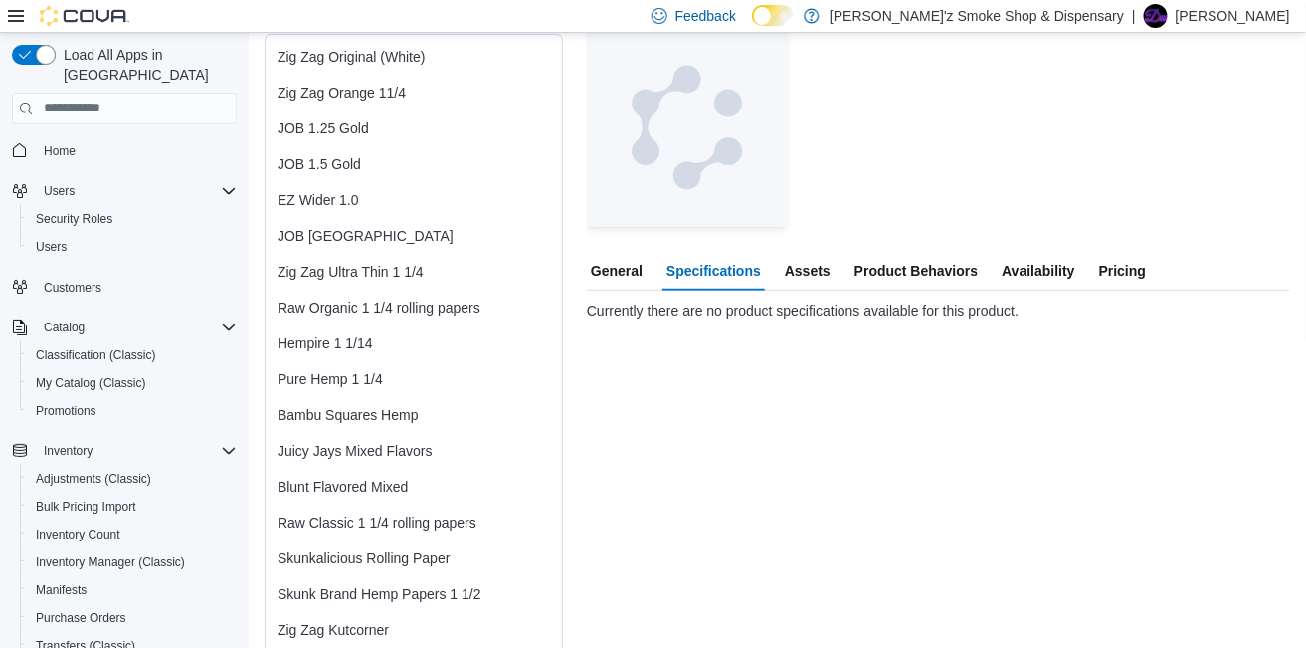
click at [811, 276] on span "Assets" at bounding box center [808, 271] width 46 height 40
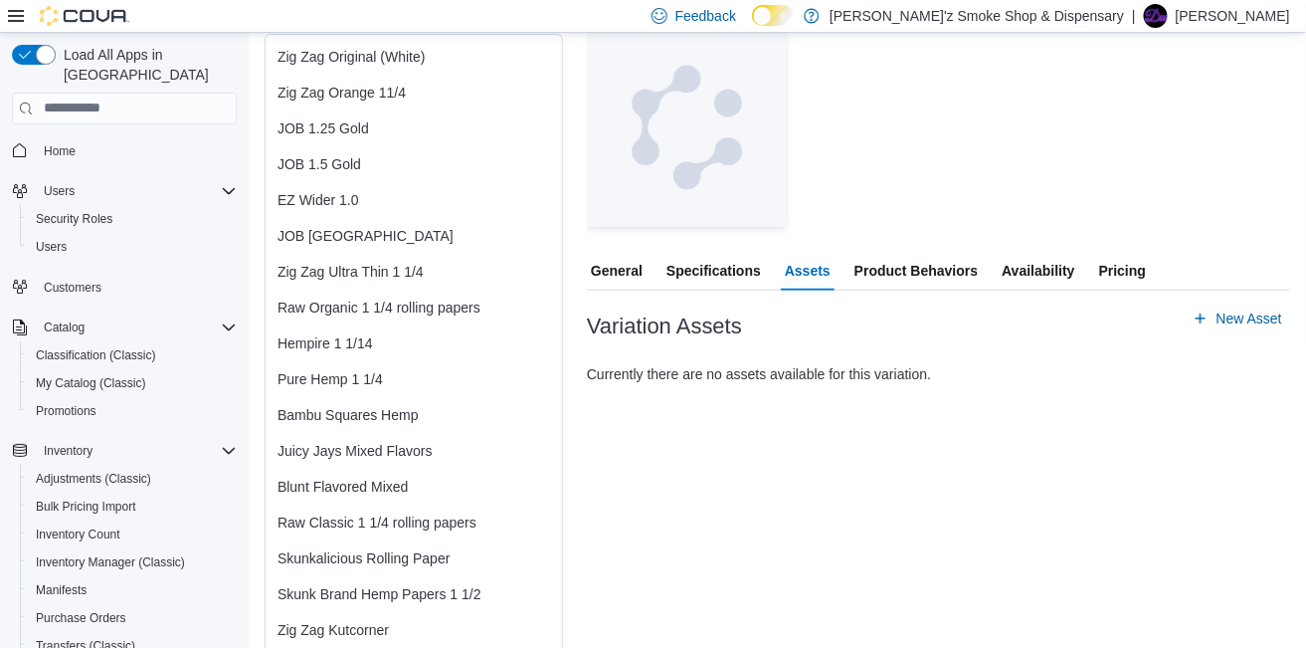
click at [626, 275] on span "General" at bounding box center [617, 271] width 52 height 40
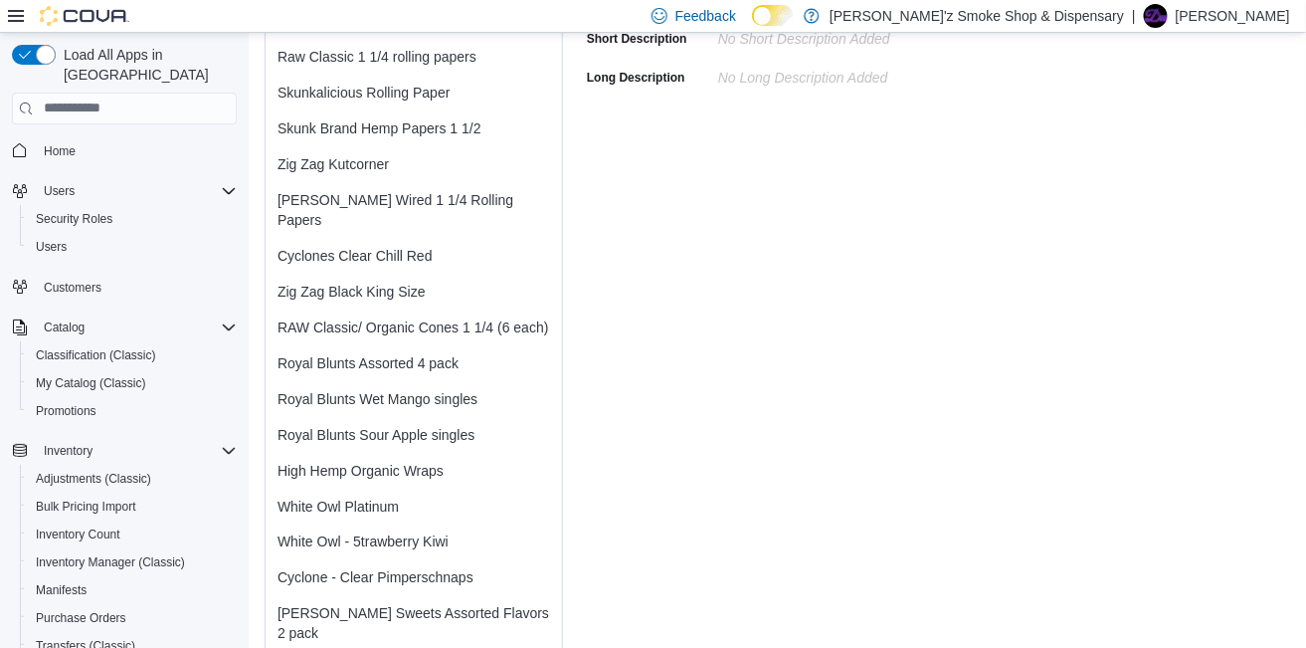
scroll to position [662, 0]
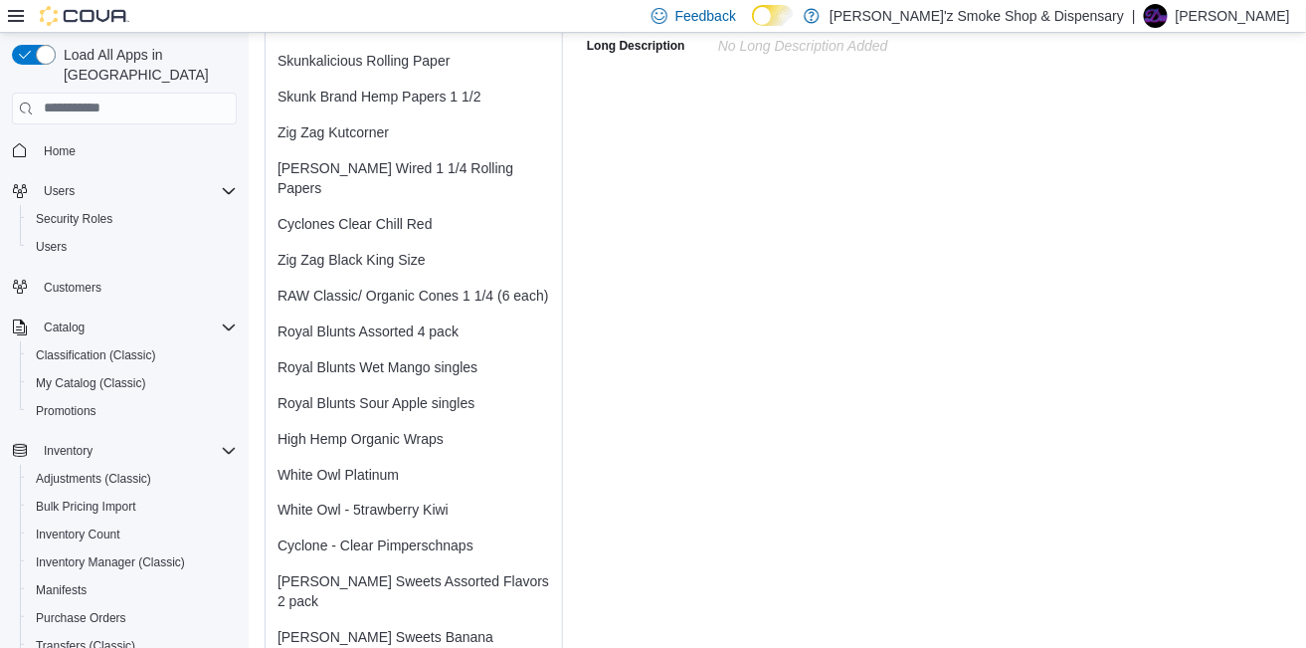
click at [314, 470] on div "White Owl Platinum" at bounding box center [414, 474] width 273 height 20
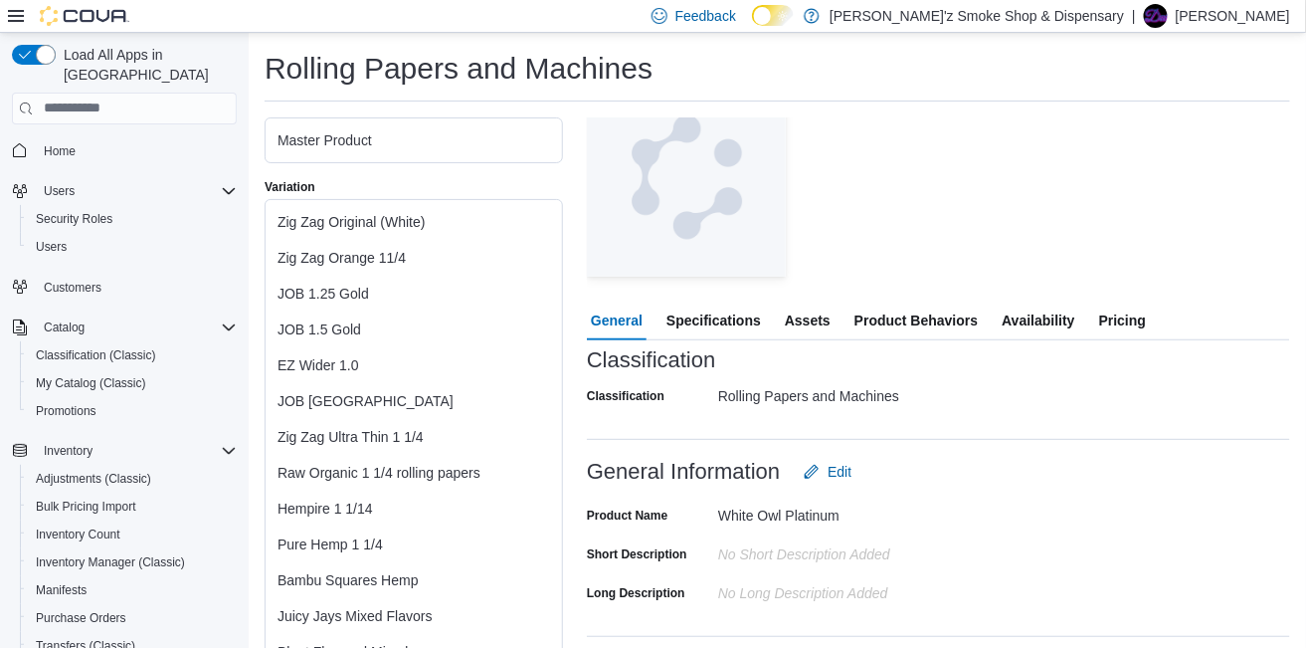
scroll to position [165, 0]
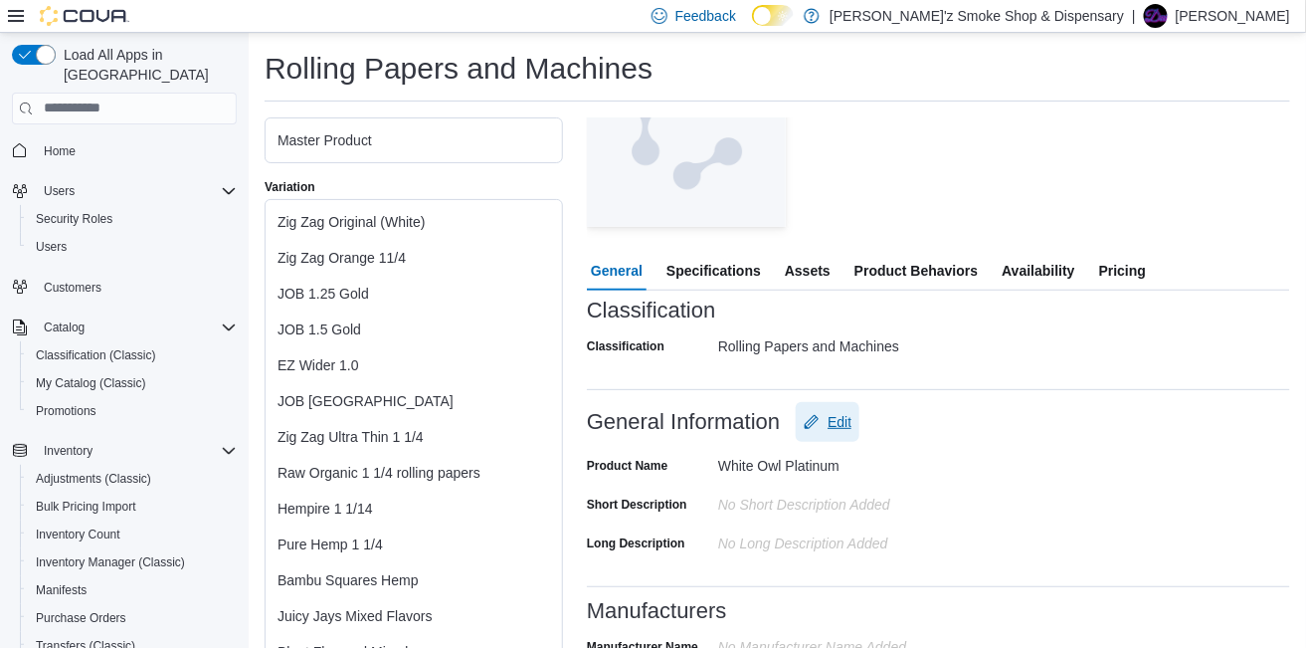
click at [838, 423] on span "Edit" at bounding box center [840, 422] width 24 height 20
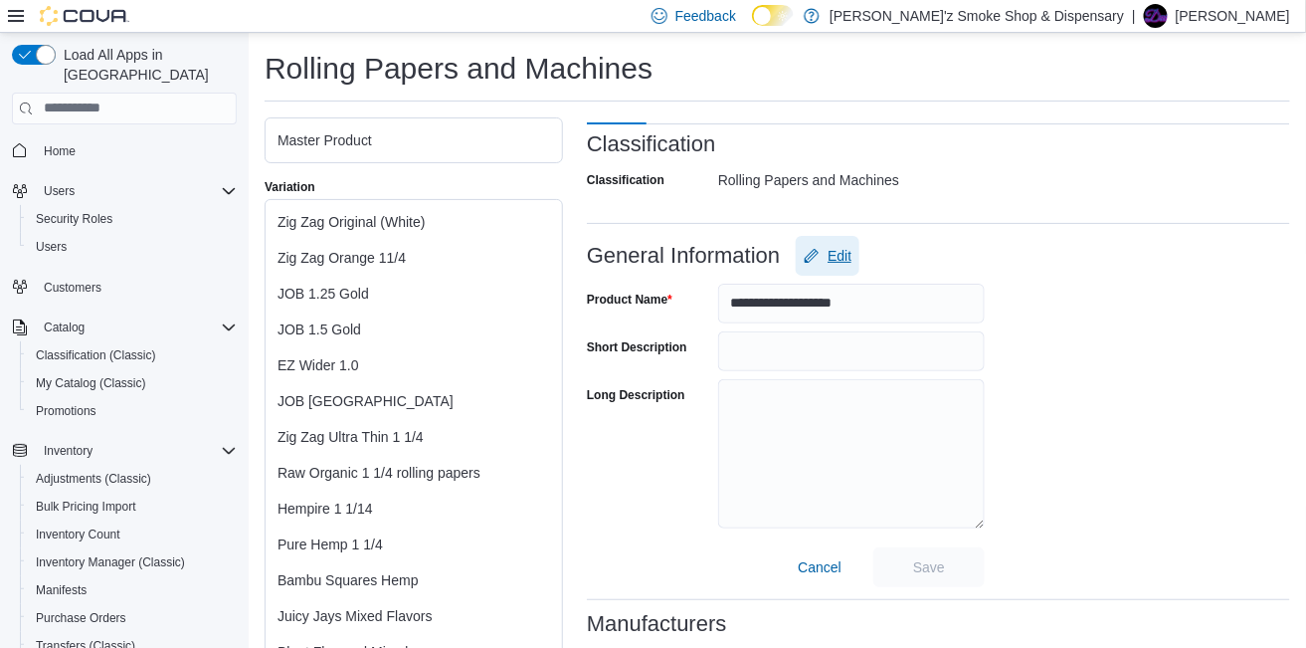
scroll to position [497, 0]
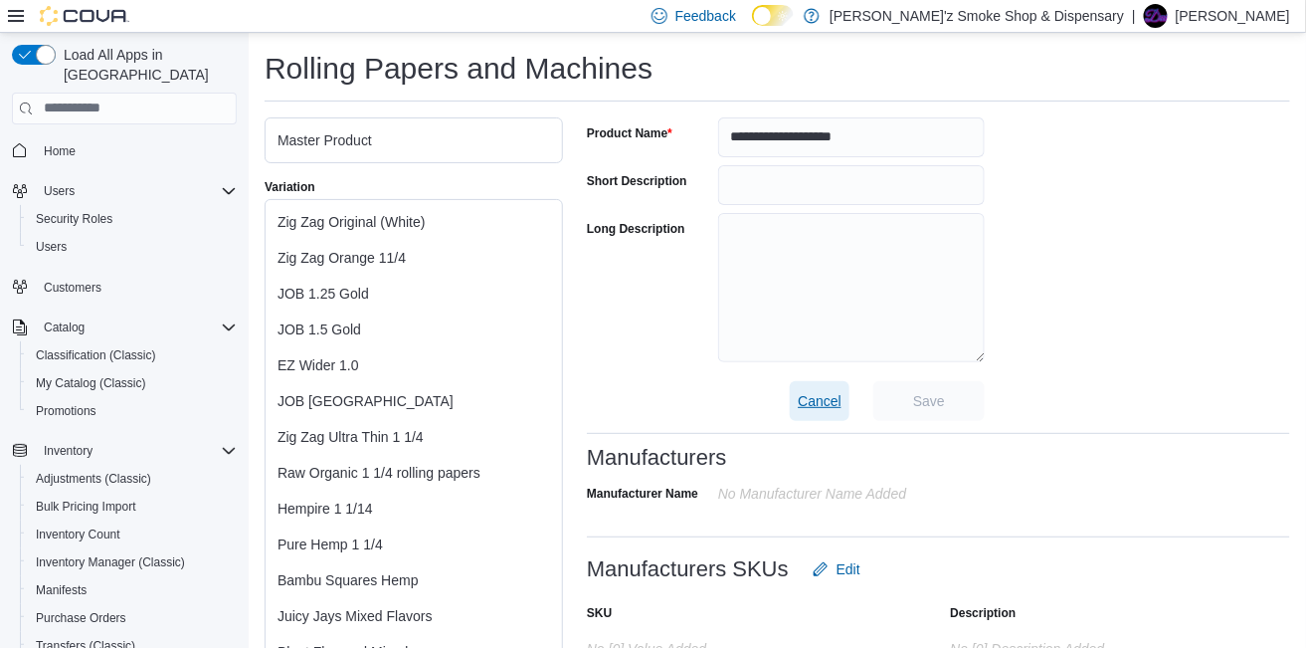
click at [818, 411] on span "Cancel" at bounding box center [820, 401] width 44 height 20
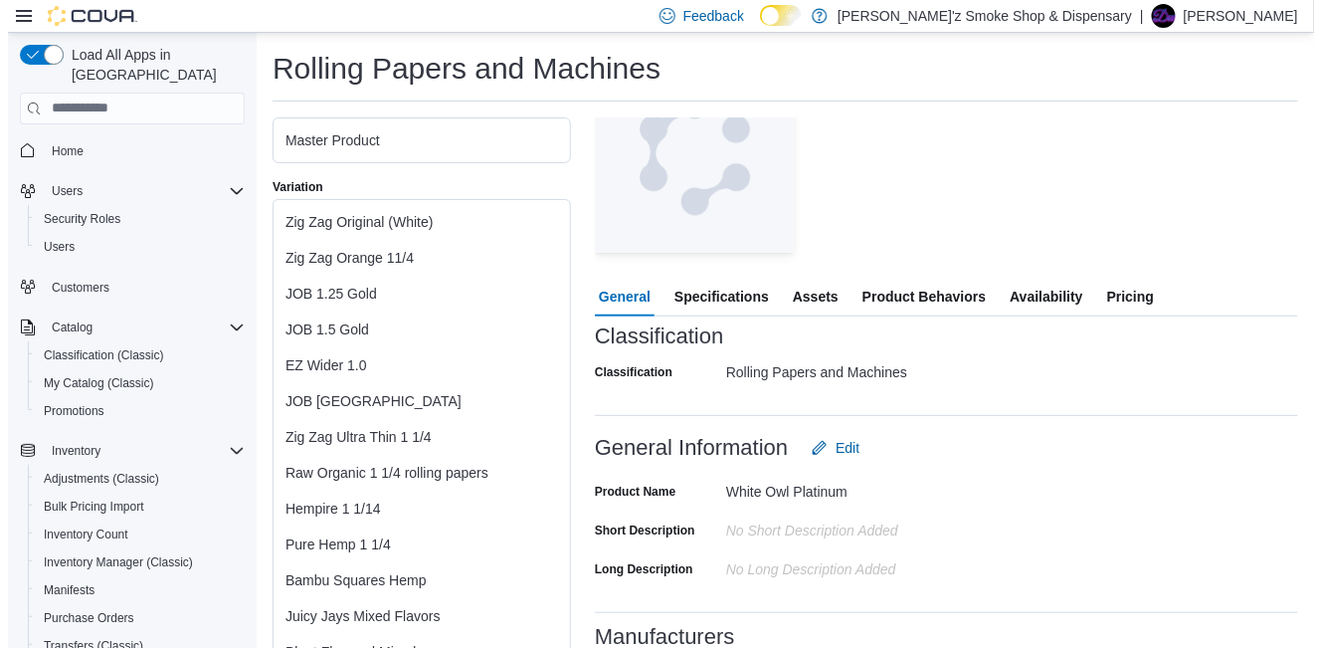
scroll to position [0, 0]
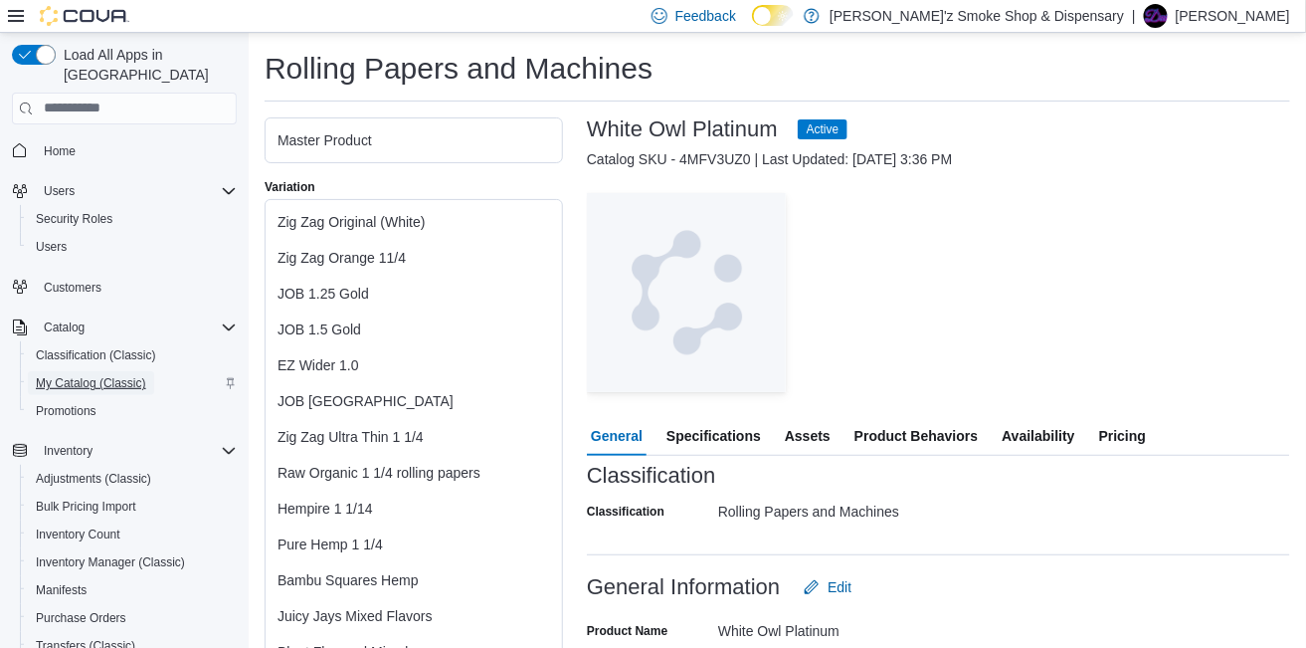
click at [65, 375] on span "My Catalog (Classic)" at bounding box center [91, 383] width 110 height 16
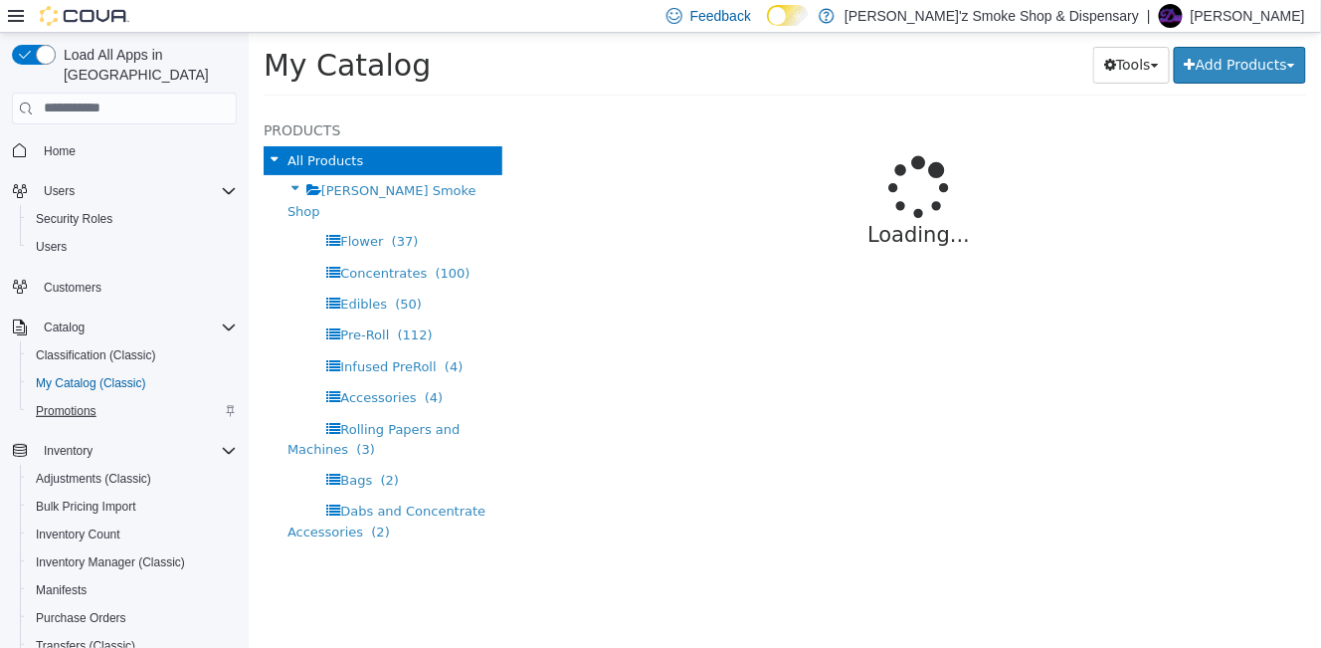
select select "**********"
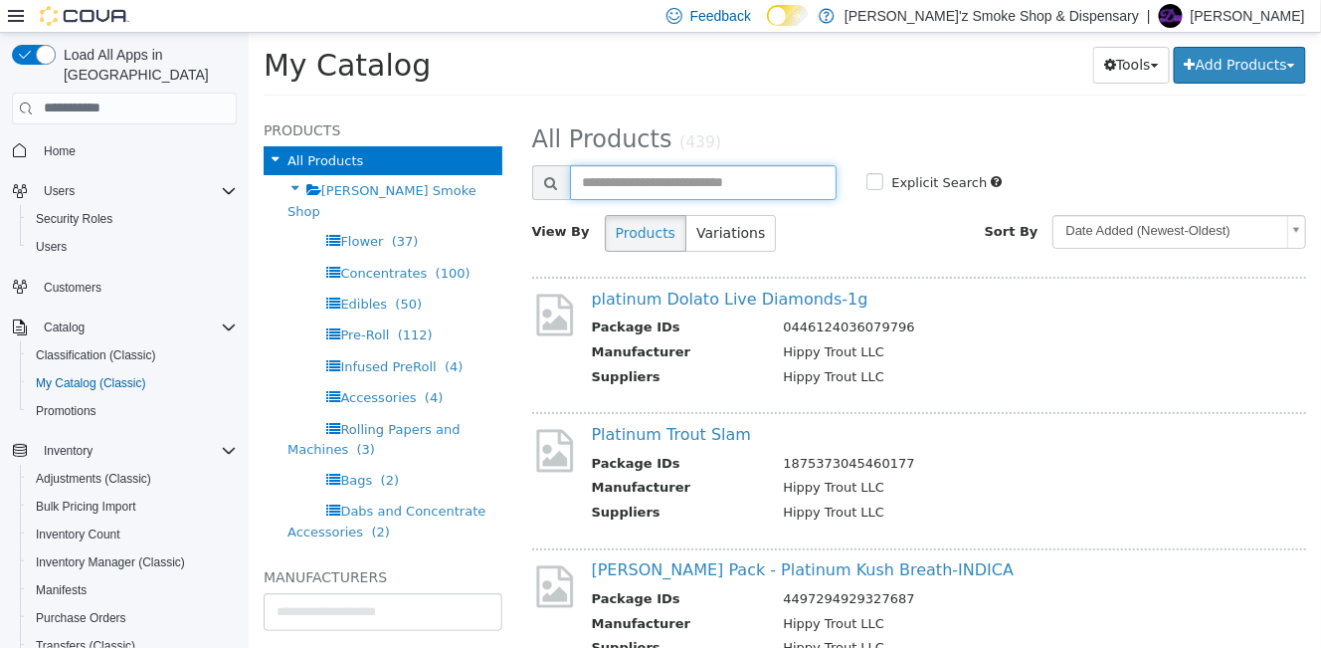
click at [628, 183] on input "text" at bounding box center [703, 181] width 268 height 35
type input "*********"
select select "**********"
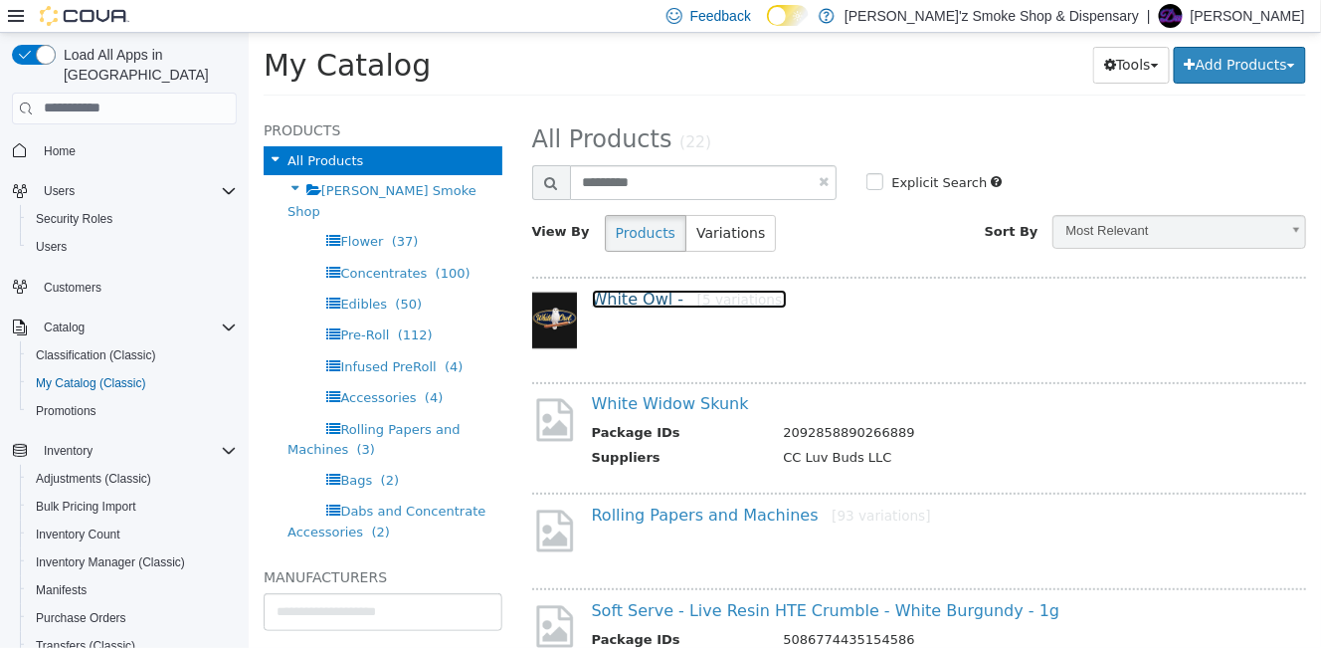
click at [628, 300] on link "White Owl - [5 variations]" at bounding box center [689, 297] width 196 height 19
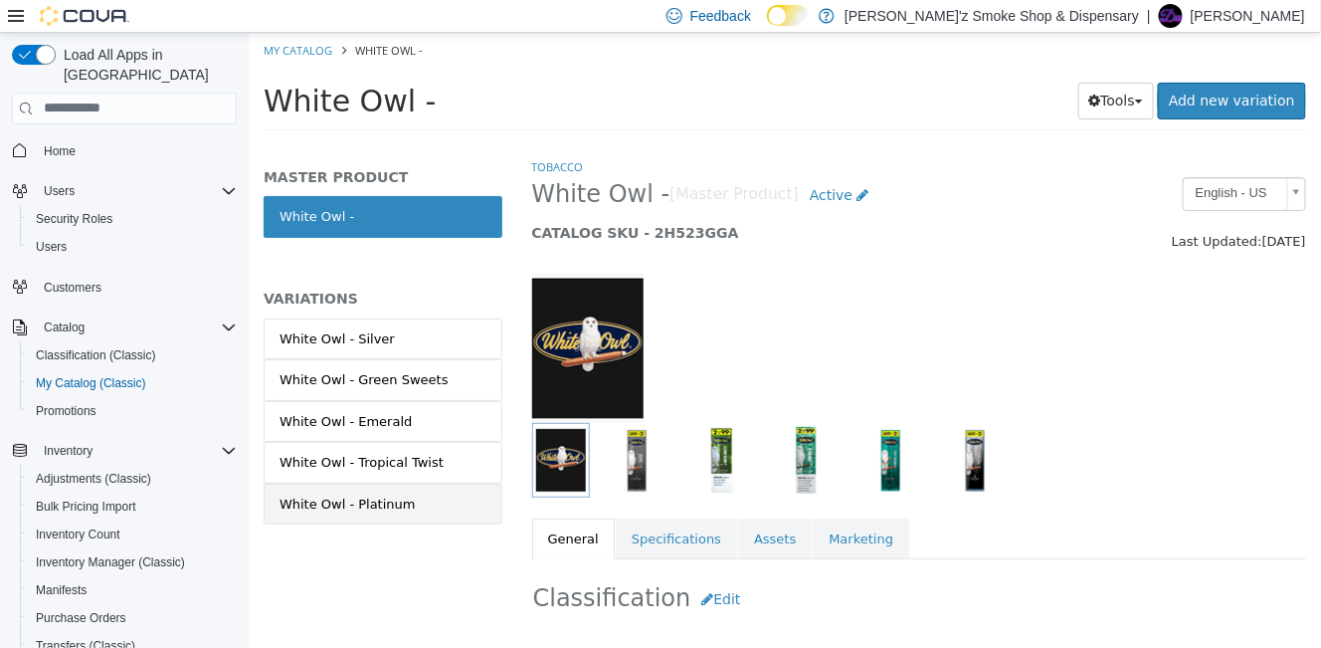
click at [304, 513] on div "White Owl - Platinum" at bounding box center [346, 503] width 136 height 20
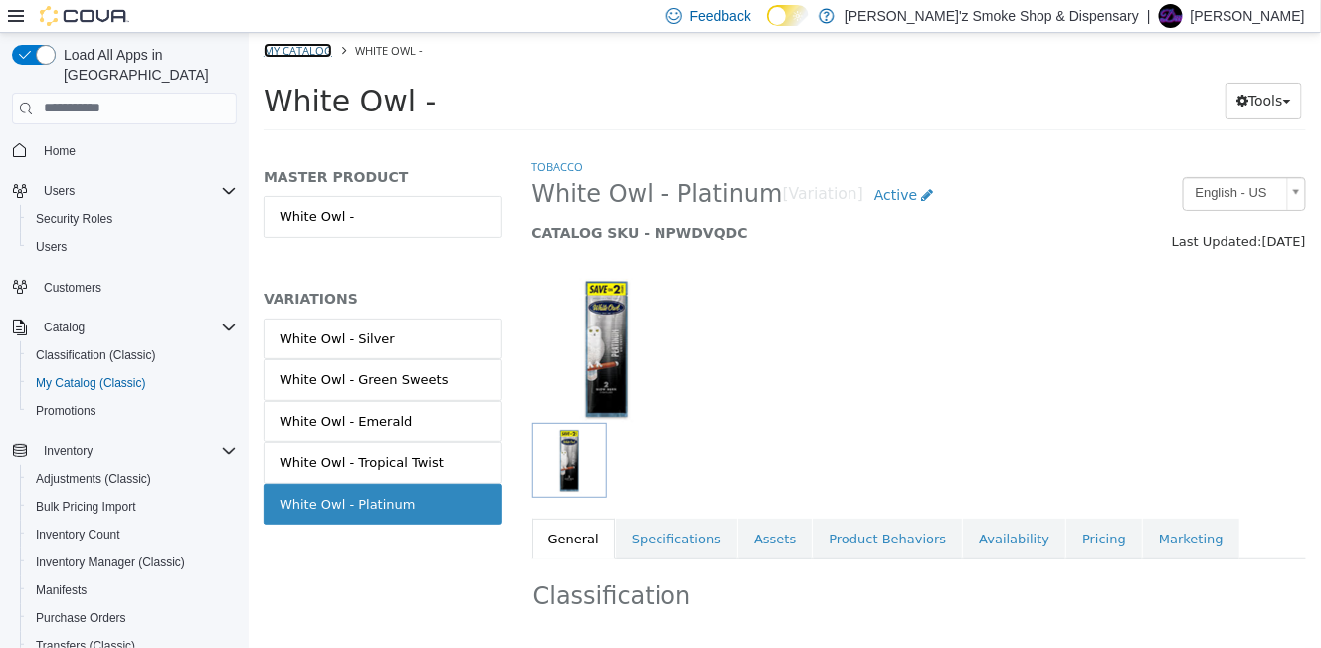
click at [327, 49] on link "My Catalog" at bounding box center [297, 49] width 69 height 15
select select "**********"
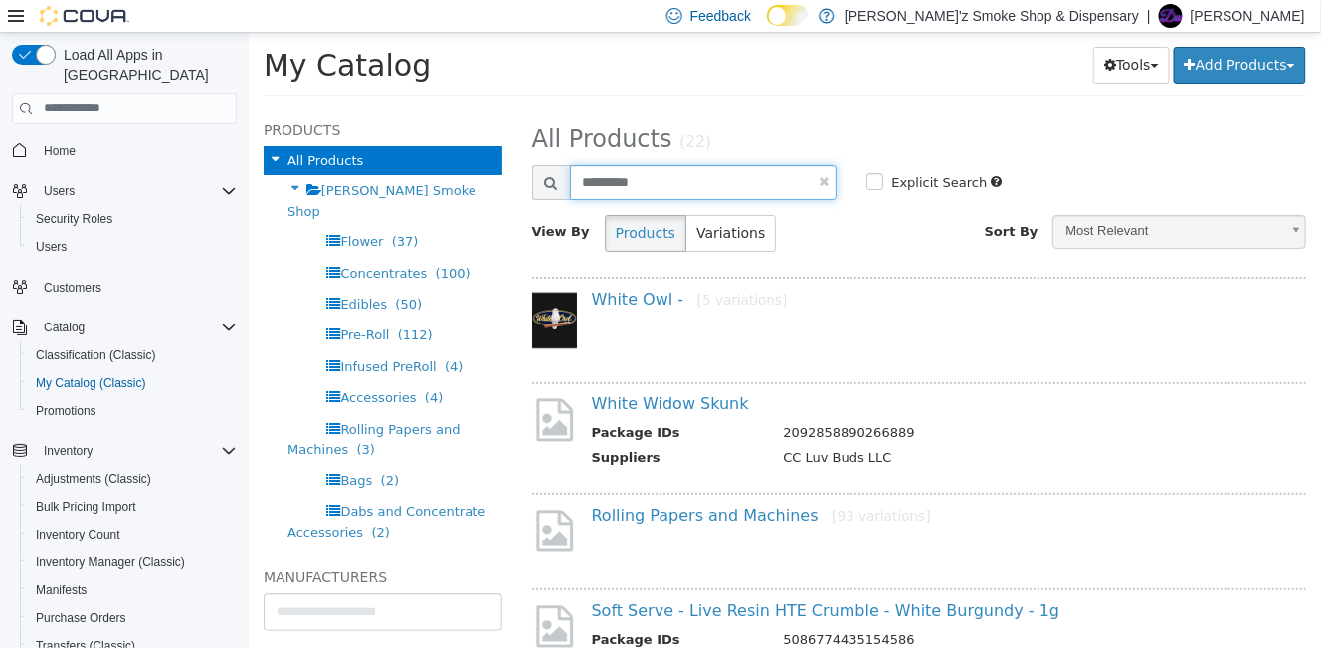
click at [689, 186] on input "*********" at bounding box center [703, 181] width 268 height 35
type input "**********"
select select "**********"
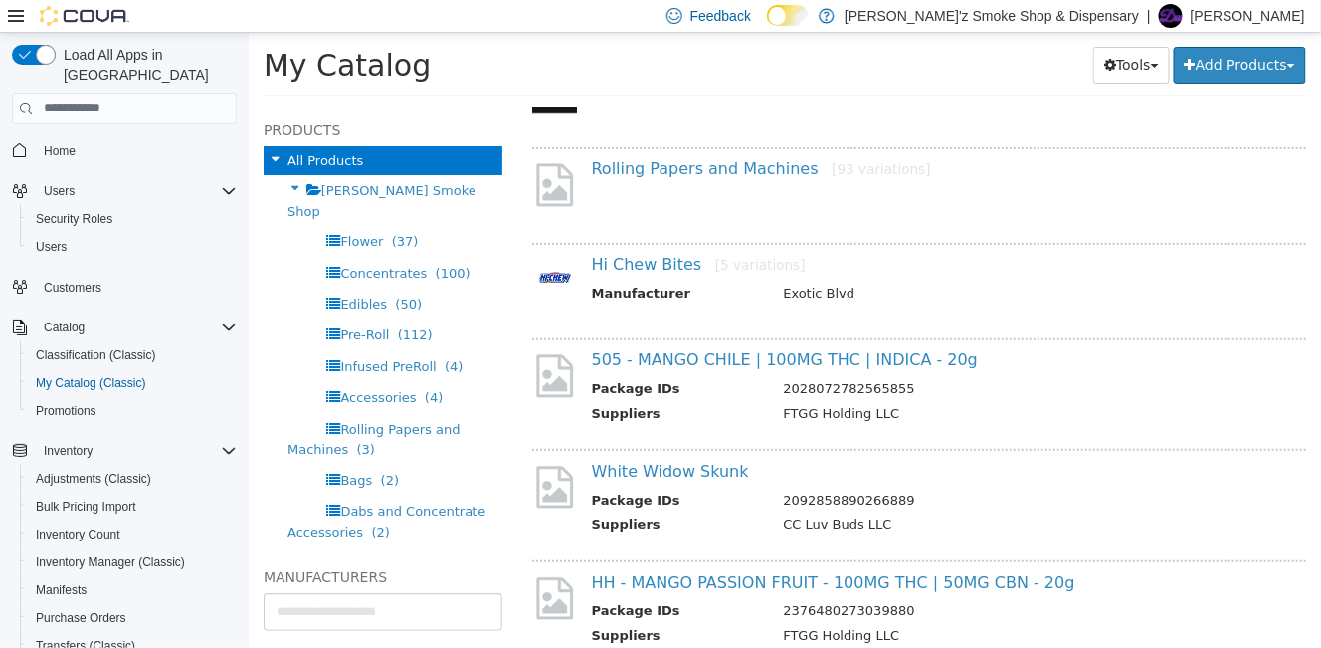
scroll to position [70, 0]
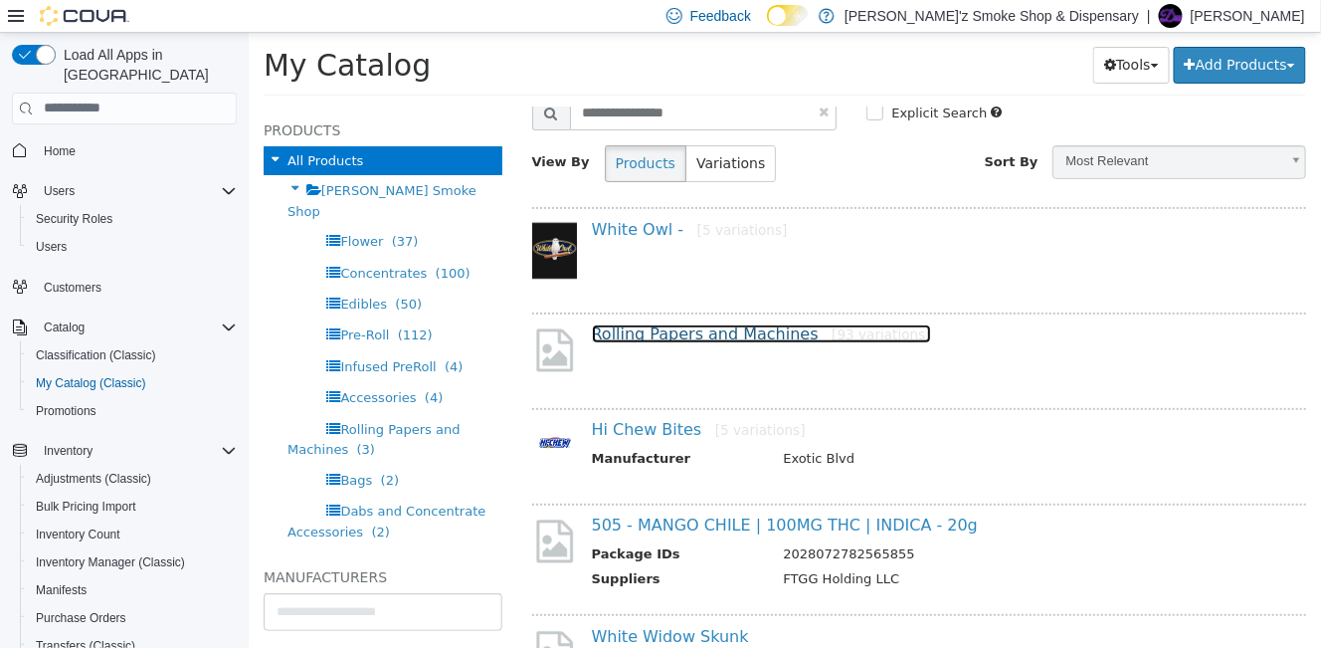
click at [662, 329] on link "Rolling Papers and Machines [93 variations]" at bounding box center [760, 332] width 339 height 19
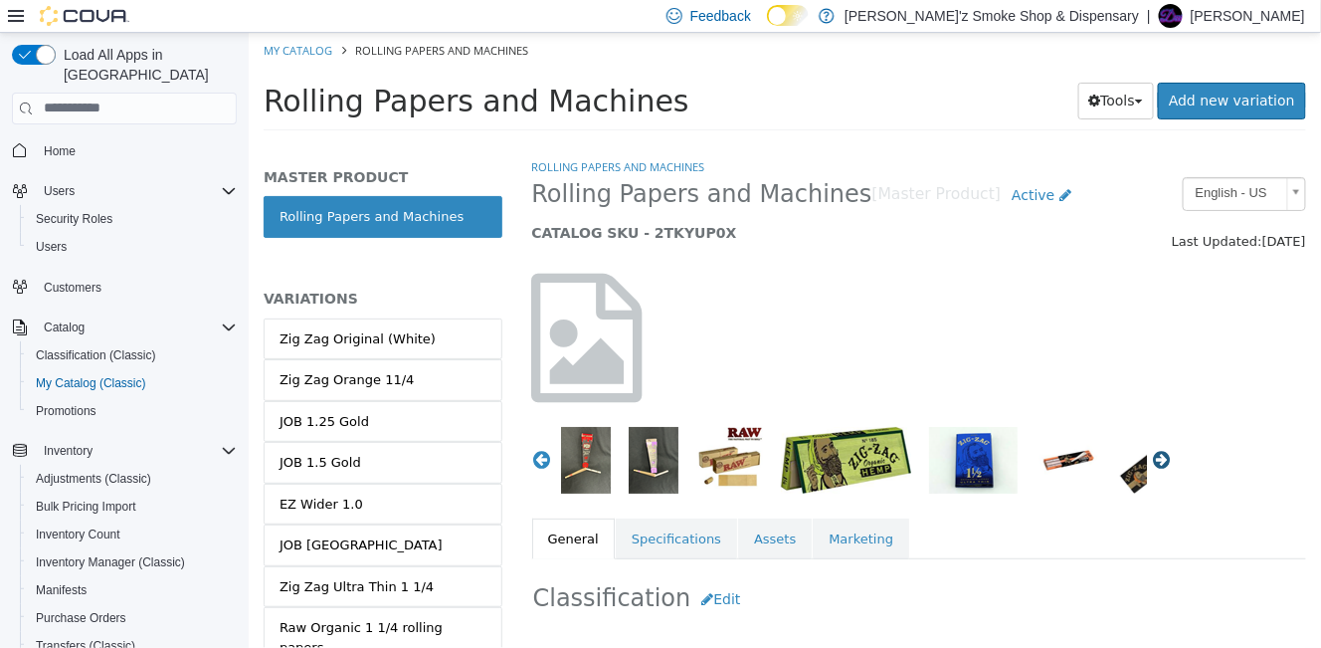
click at [1152, 463] on button "Next" at bounding box center [1161, 459] width 20 height 20
click at [1152, 462] on button "Next" at bounding box center [1161, 459] width 20 height 20
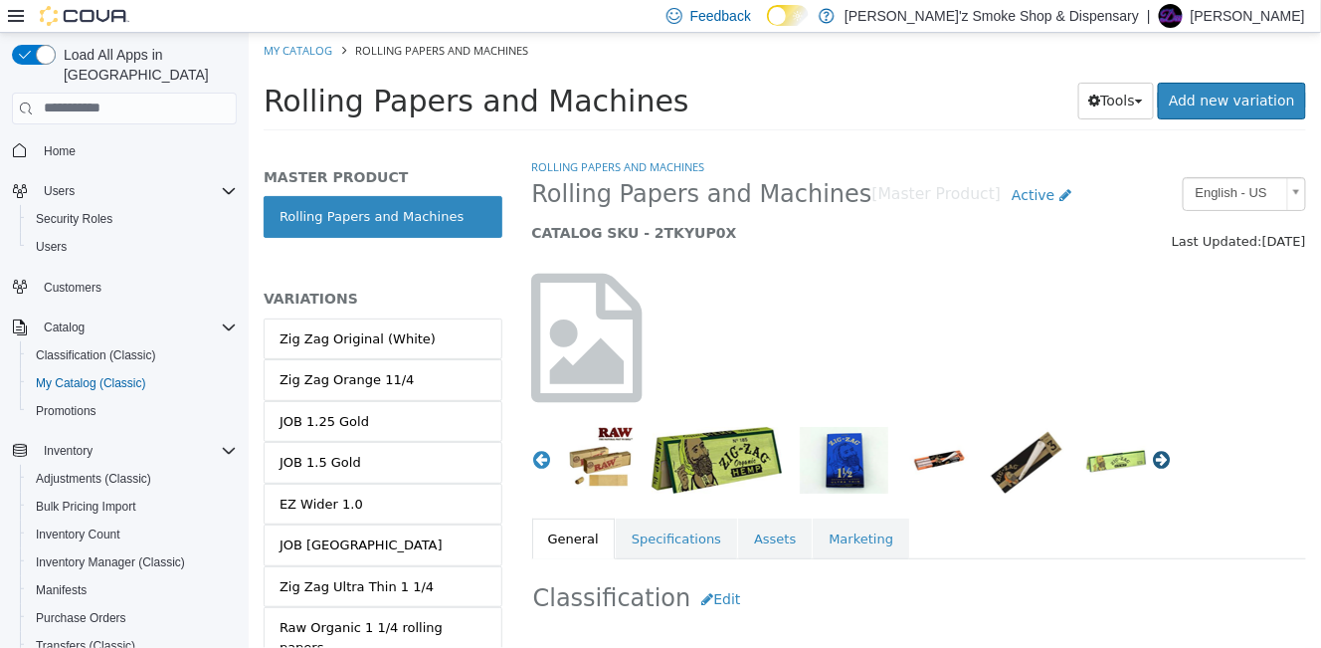
click at [1152, 462] on button "Next" at bounding box center [1161, 459] width 20 height 20
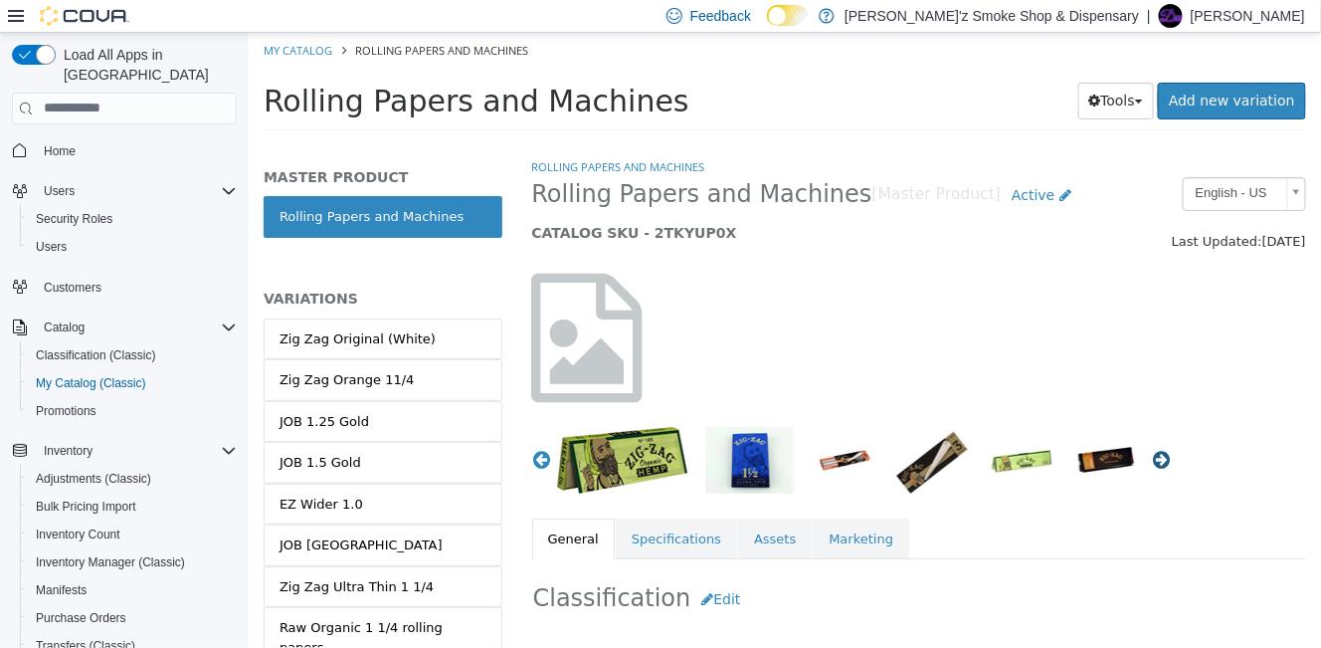
click at [1152, 462] on button "Next" at bounding box center [1161, 459] width 20 height 20
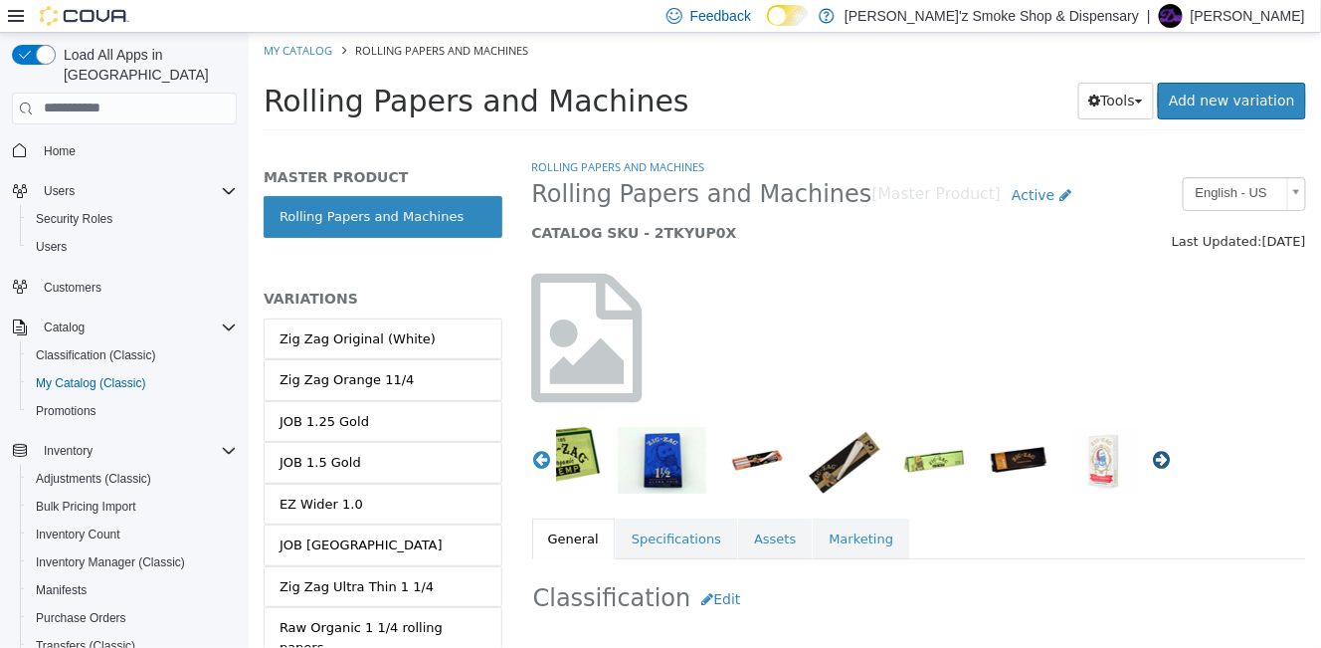
click at [1152, 462] on button "Next" at bounding box center [1161, 459] width 20 height 20
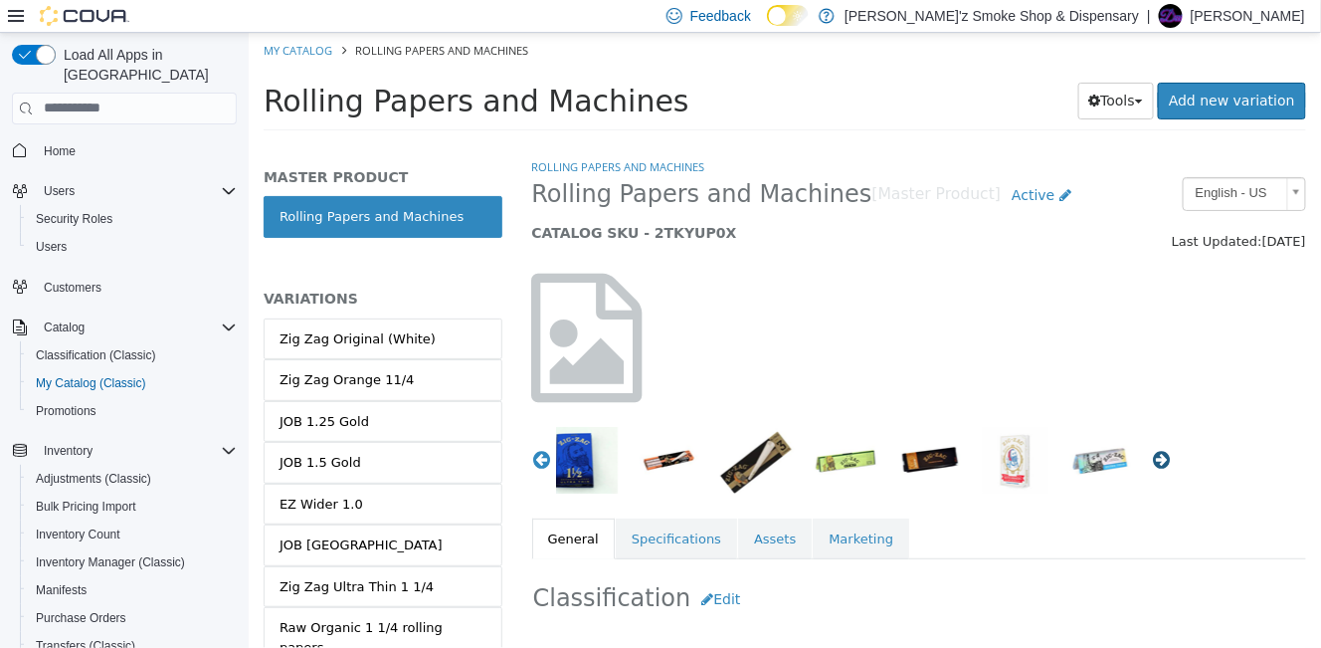
click at [1152, 462] on button "Next" at bounding box center [1161, 459] width 20 height 20
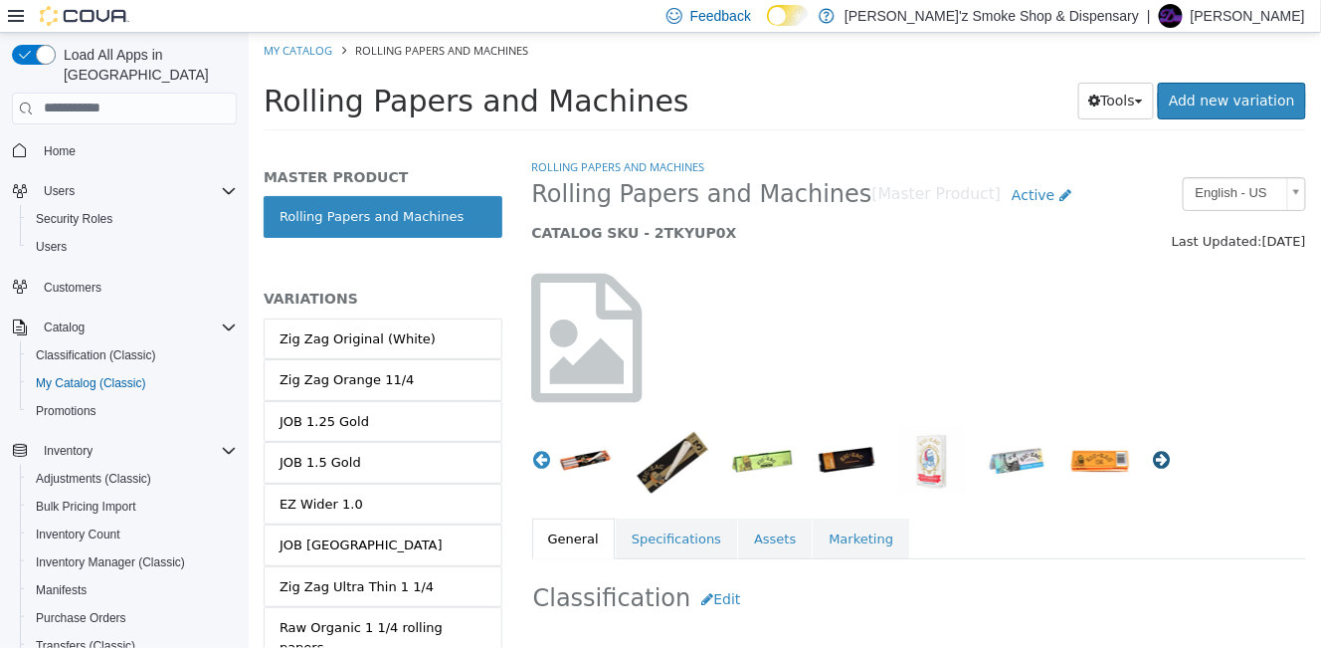
click at [1152, 462] on button "Next" at bounding box center [1161, 459] width 20 height 20
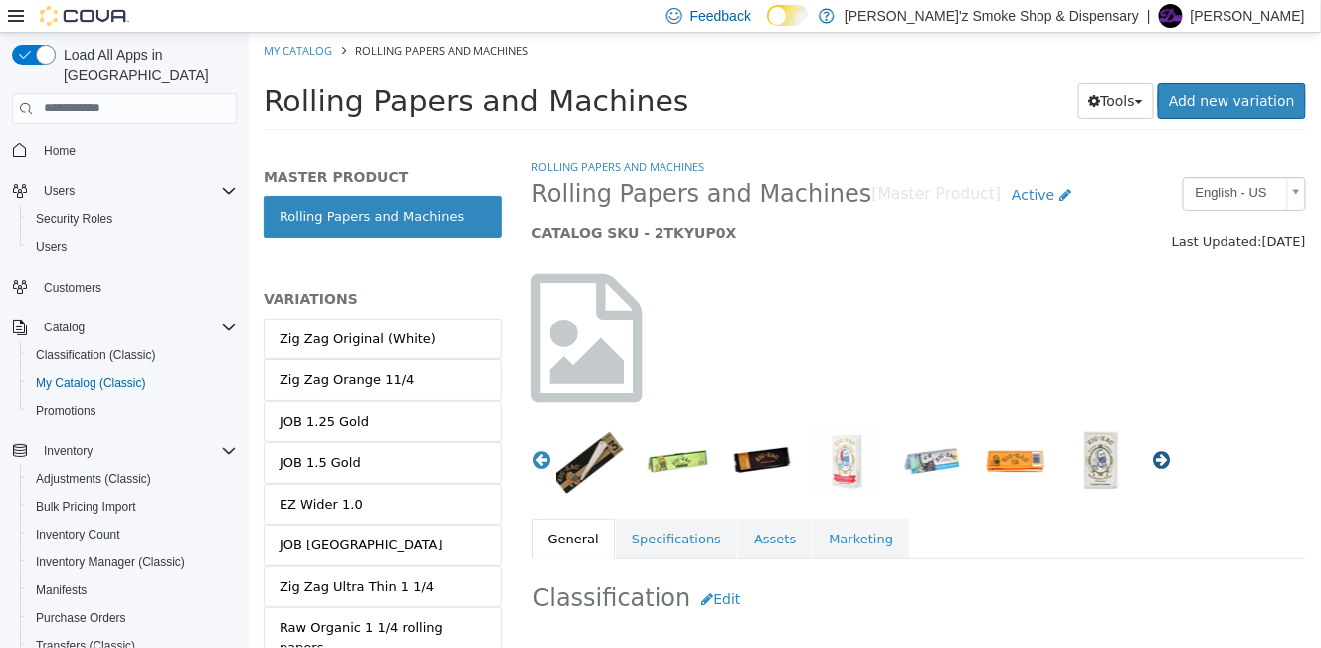
click at [1152, 462] on button "Next" at bounding box center [1161, 459] width 20 height 20
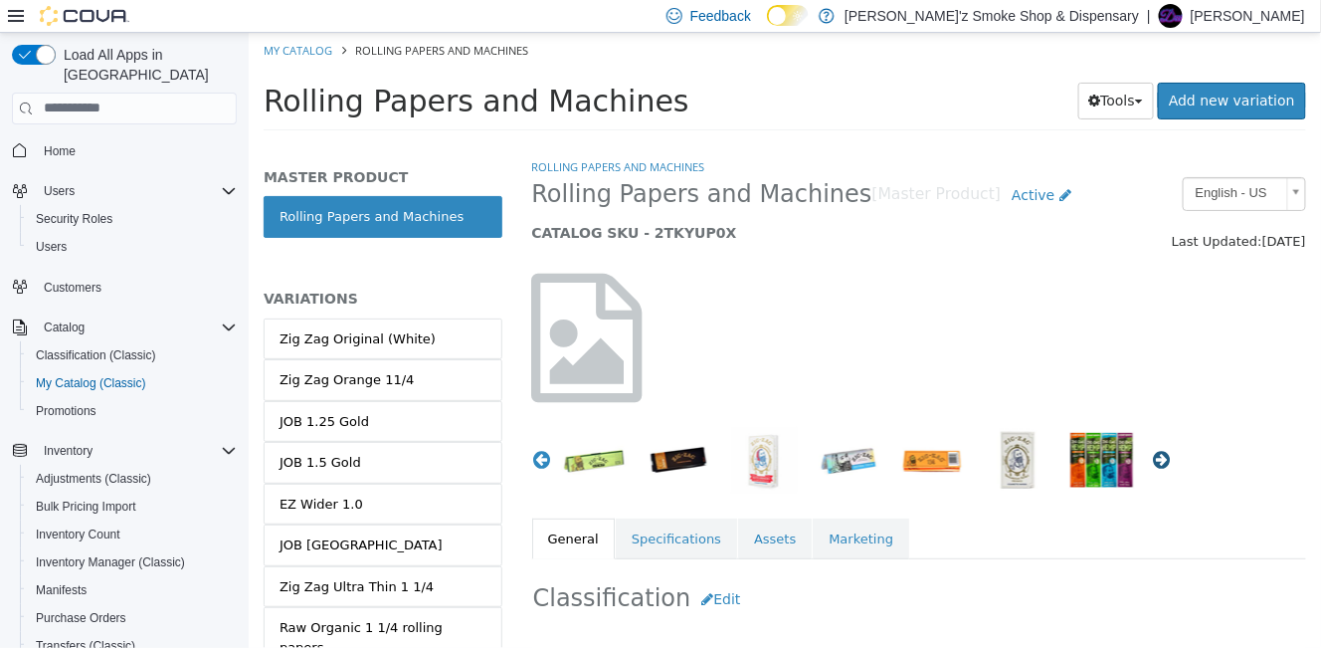
click at [1152, 462] on button "Next" at bounding box center [1161, 459] width 20 height 20
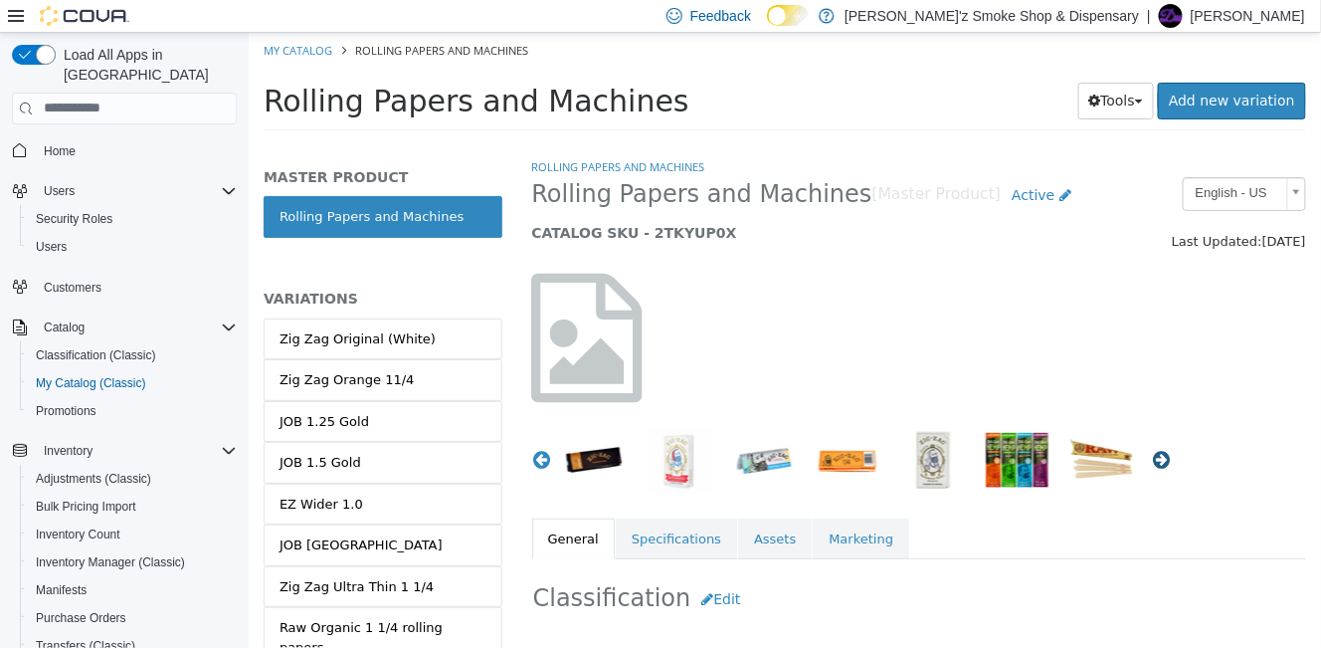
click at [1152, 462] on button "Next" at bounding box center [1161, 459] width 20 height 20
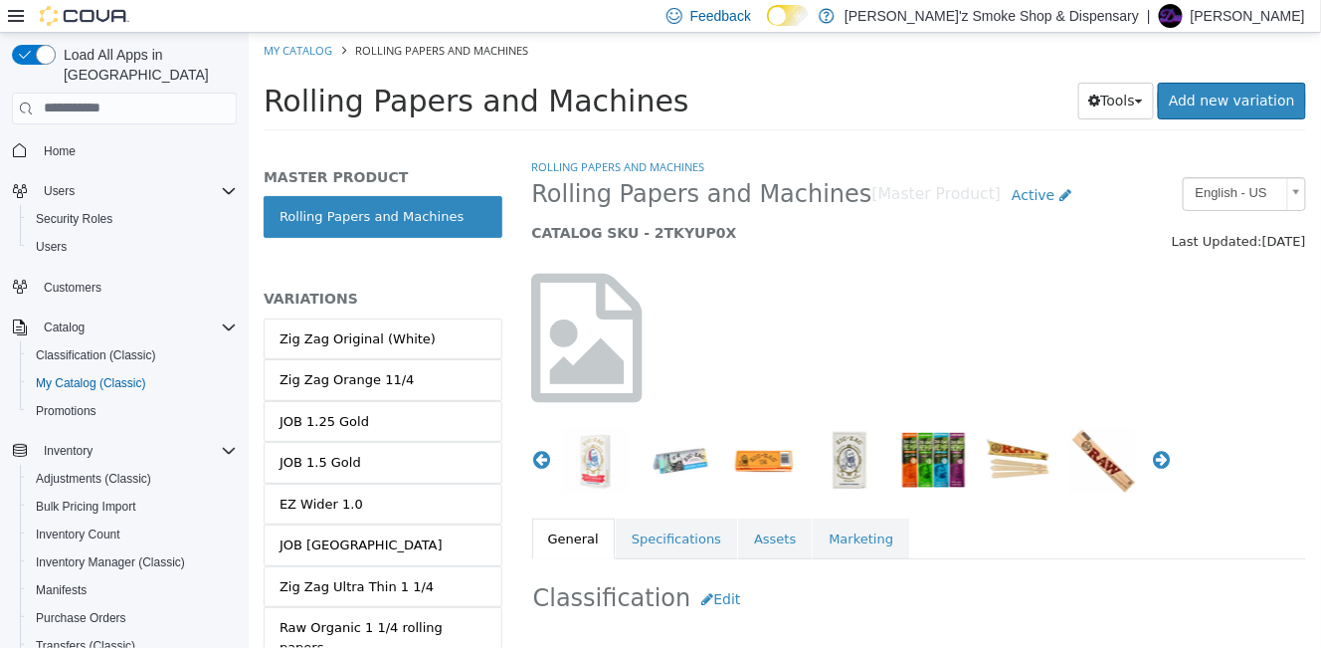
click at [922, 464] on img "button" at bounding box center [932, 459] width 67 height 67
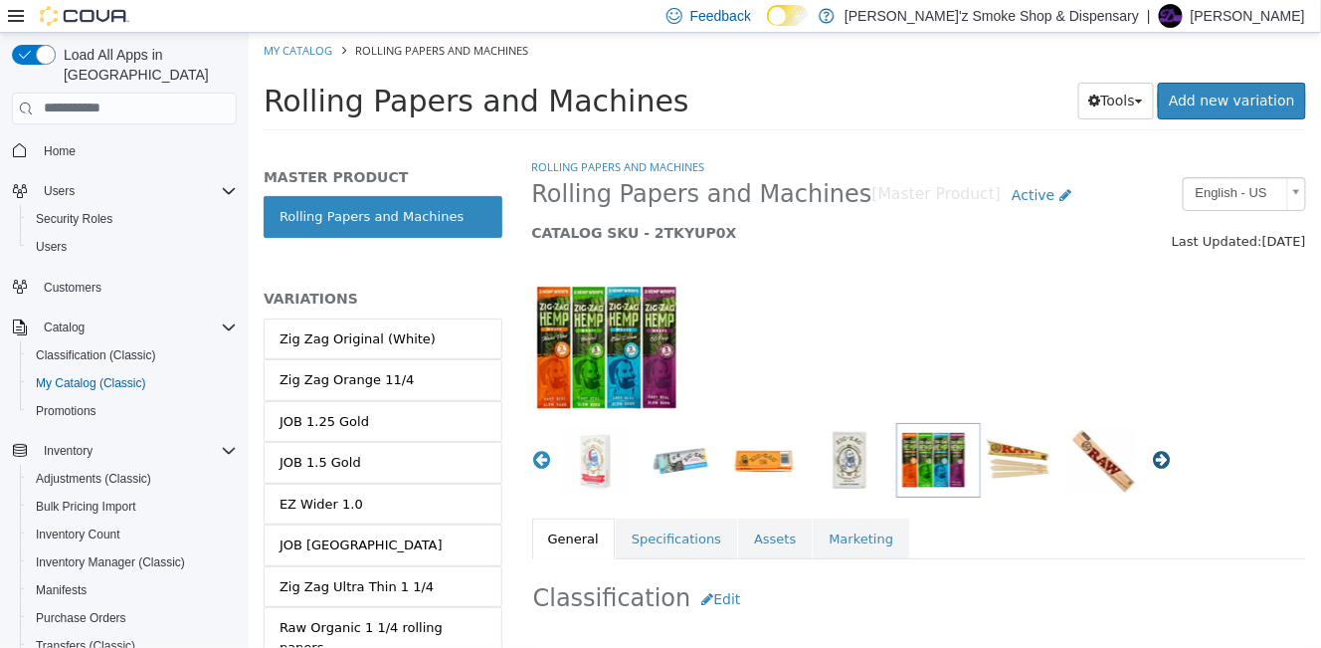
click at [1155, 464] on button "Next" at bounding box center [1161, 459] width 20 height 20
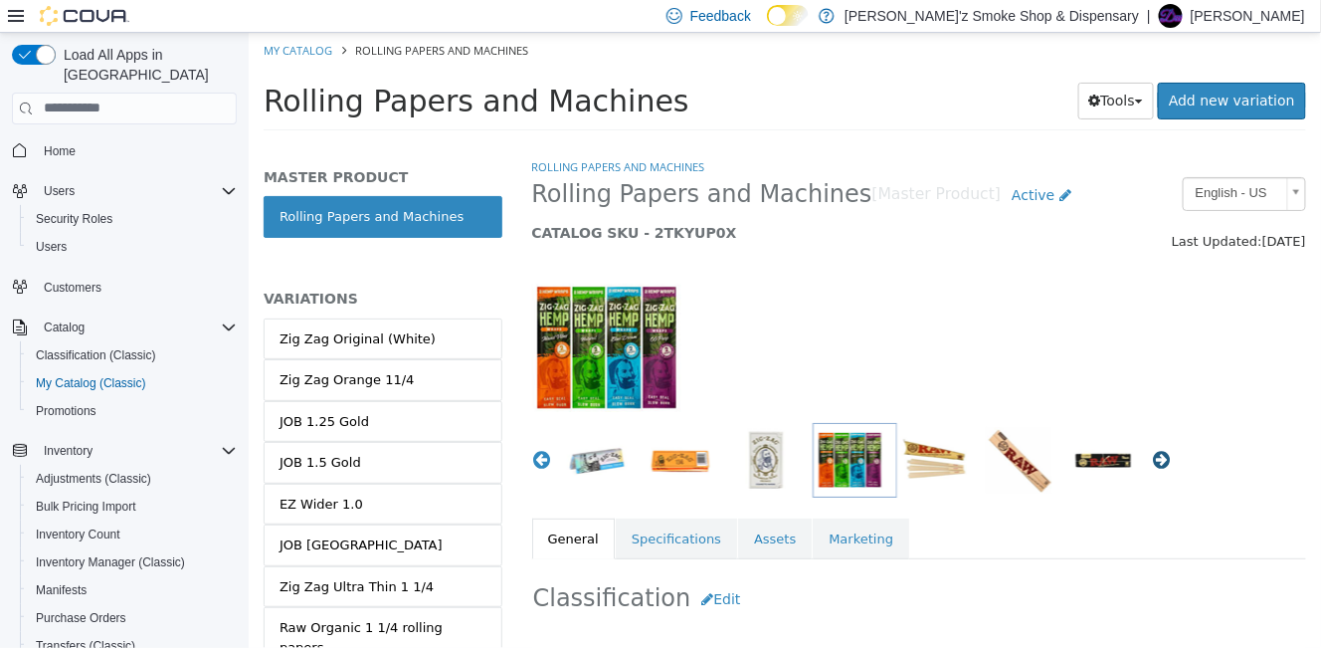
click at [1155, 464] on button "Next" at bounding box center [1161, 459] width 20 height 20
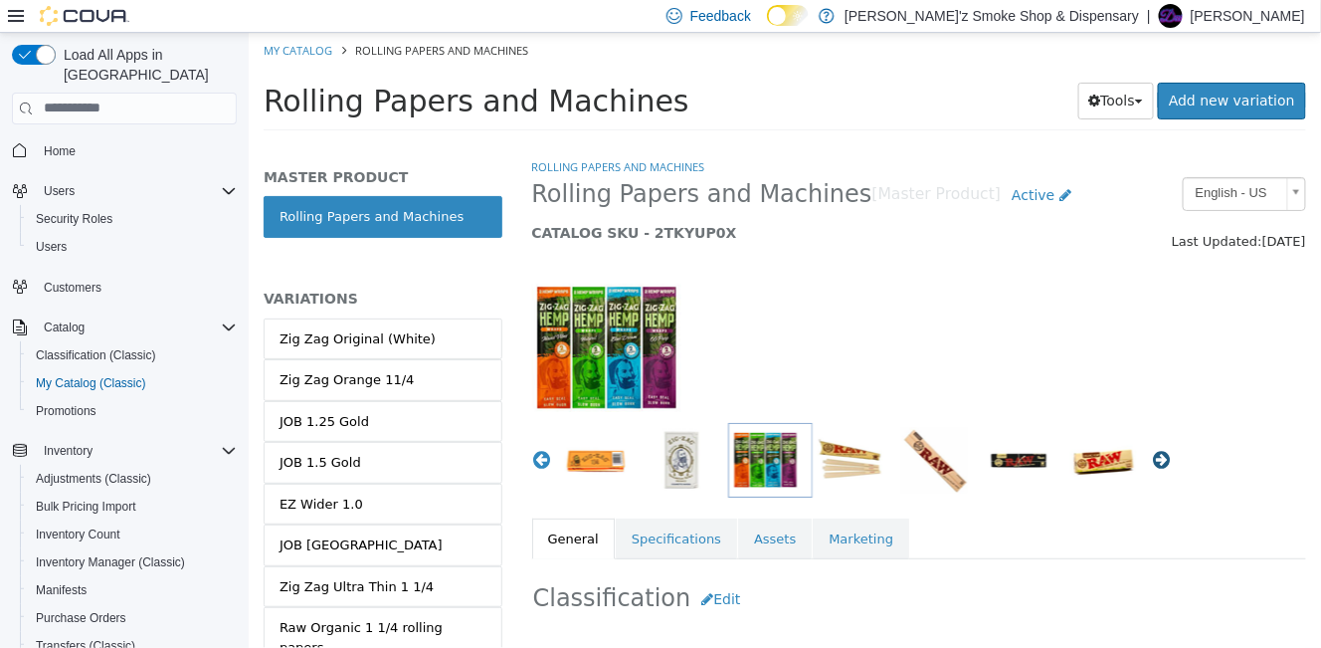
click at [1155, 464] on button "Next" at bounding box center [1161, 459] width 20 height 20
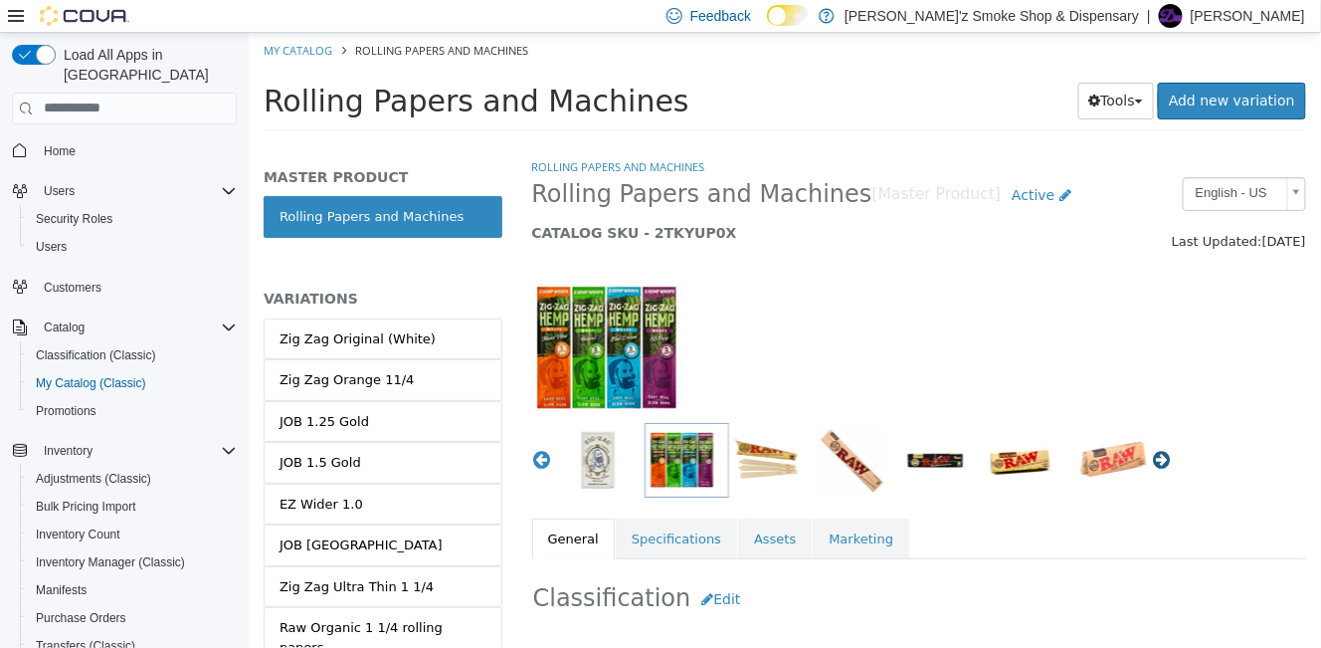
click at [1155, 464] on button "Next" at bounding box center [1161, 459] width 20 height 20
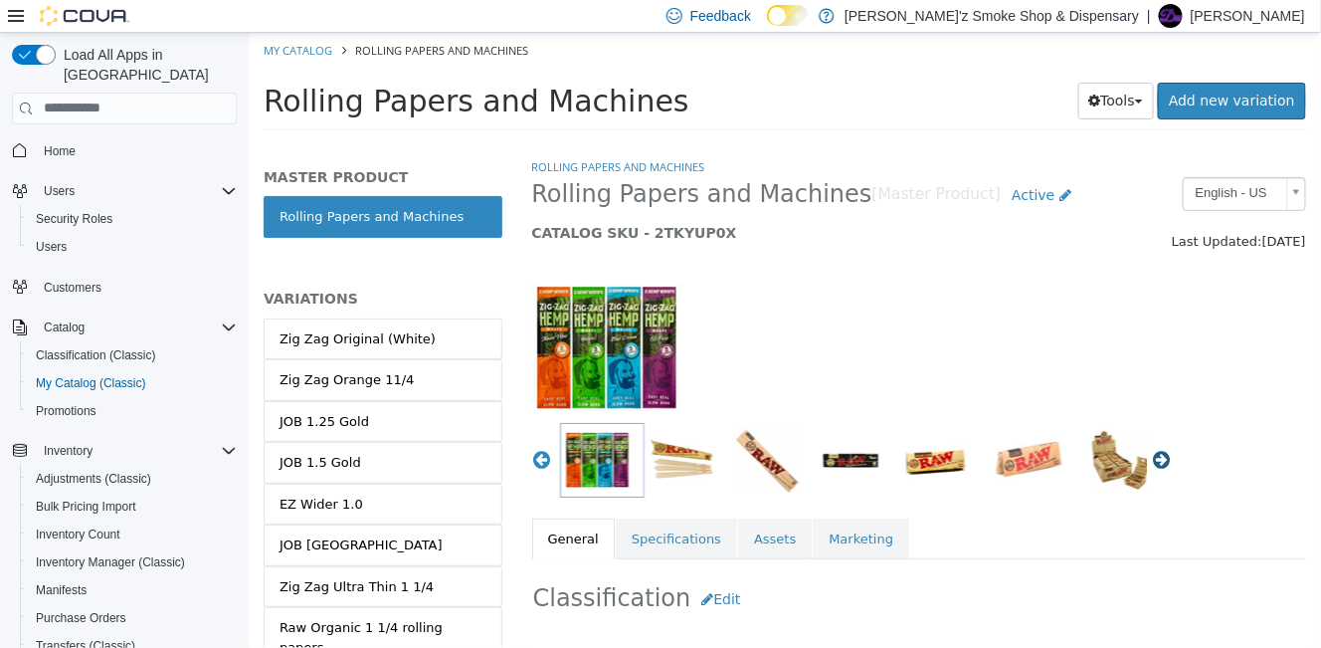
click at [1155, 464] on button "Next" at bounding box center [1161, 459] width 20 height 20
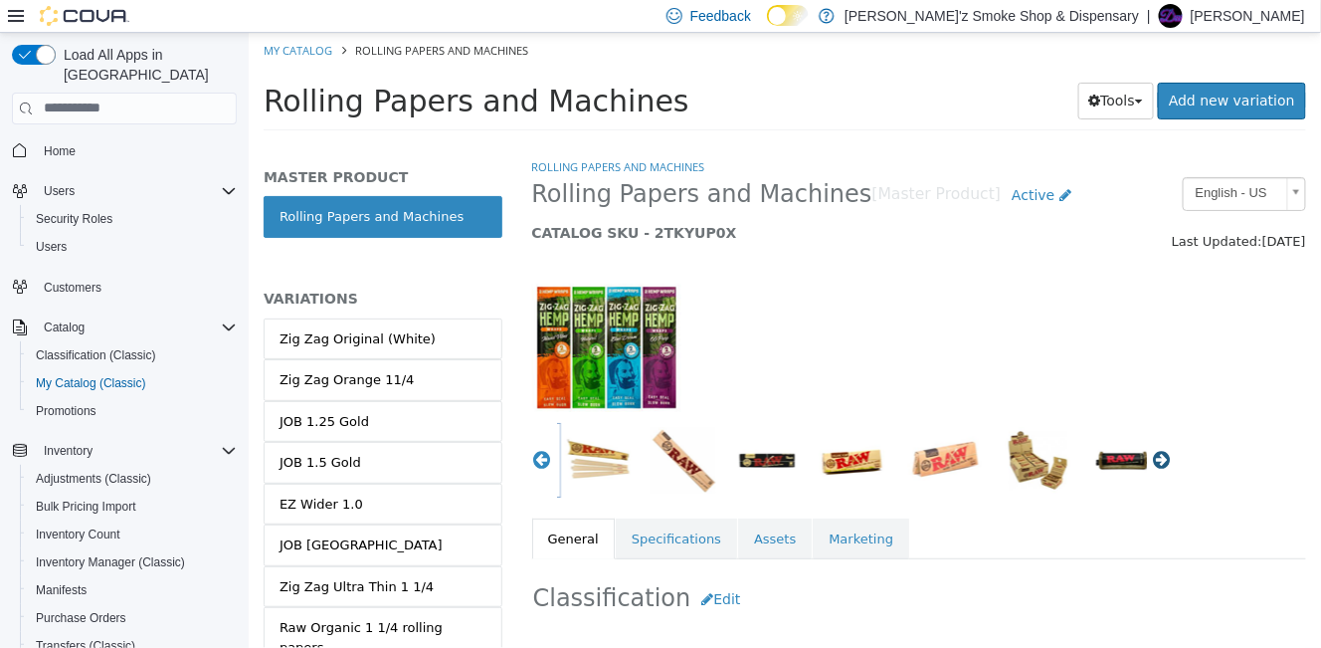
click at [1155, 464] on button "Next" at bounding box center [1161, 459] width 20 height 20
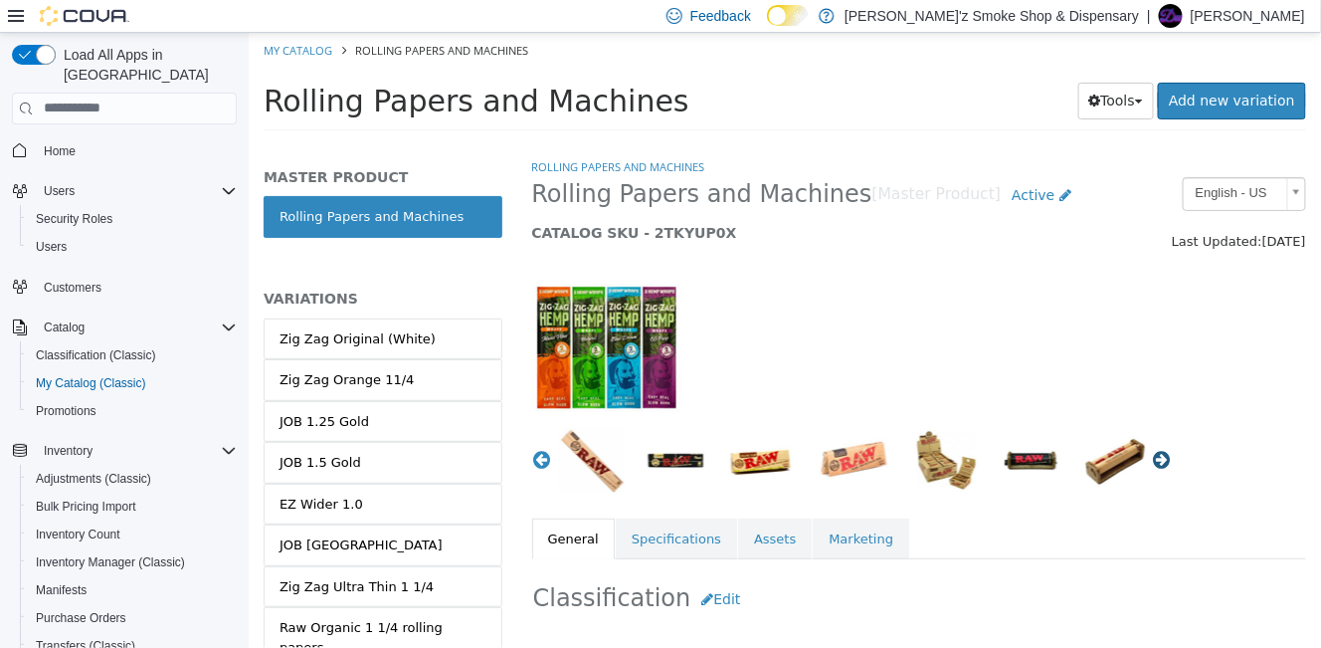
click at [1155, 464] on button "Next" at bounding box center [1161, 459] width 20 height 20
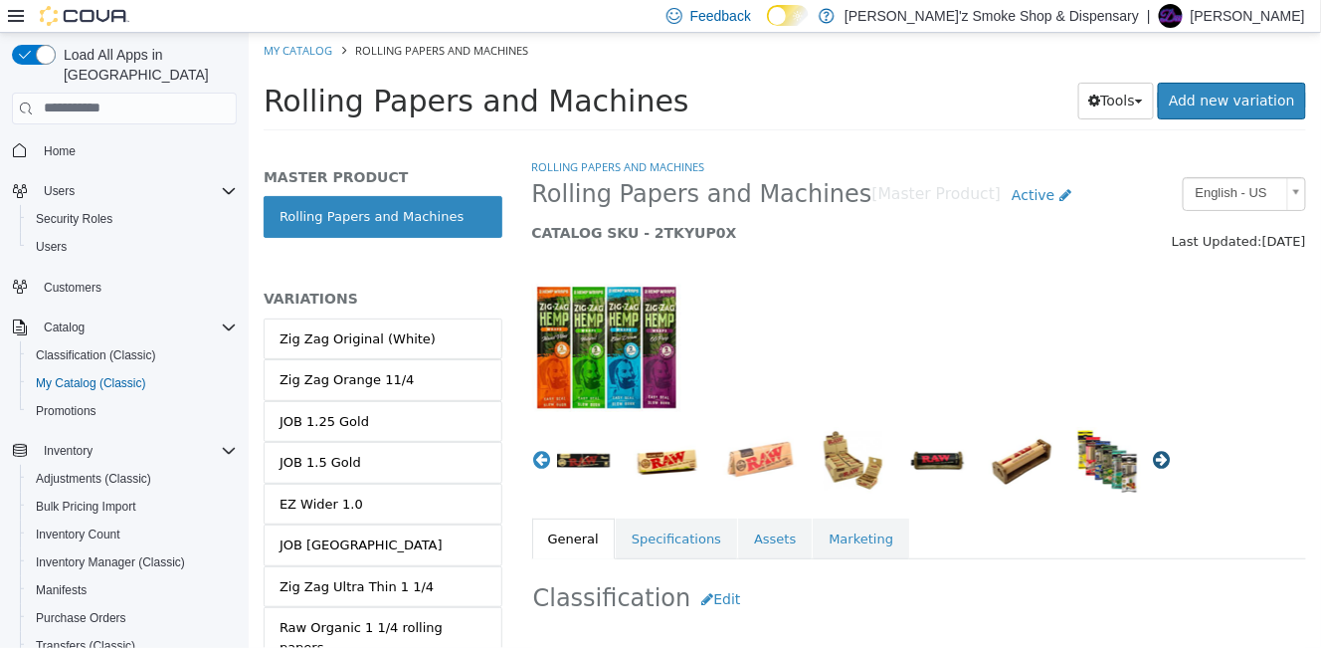
click at [1155, 464] on button "Next" at bounding box center [1161, 459] width 20 height 20
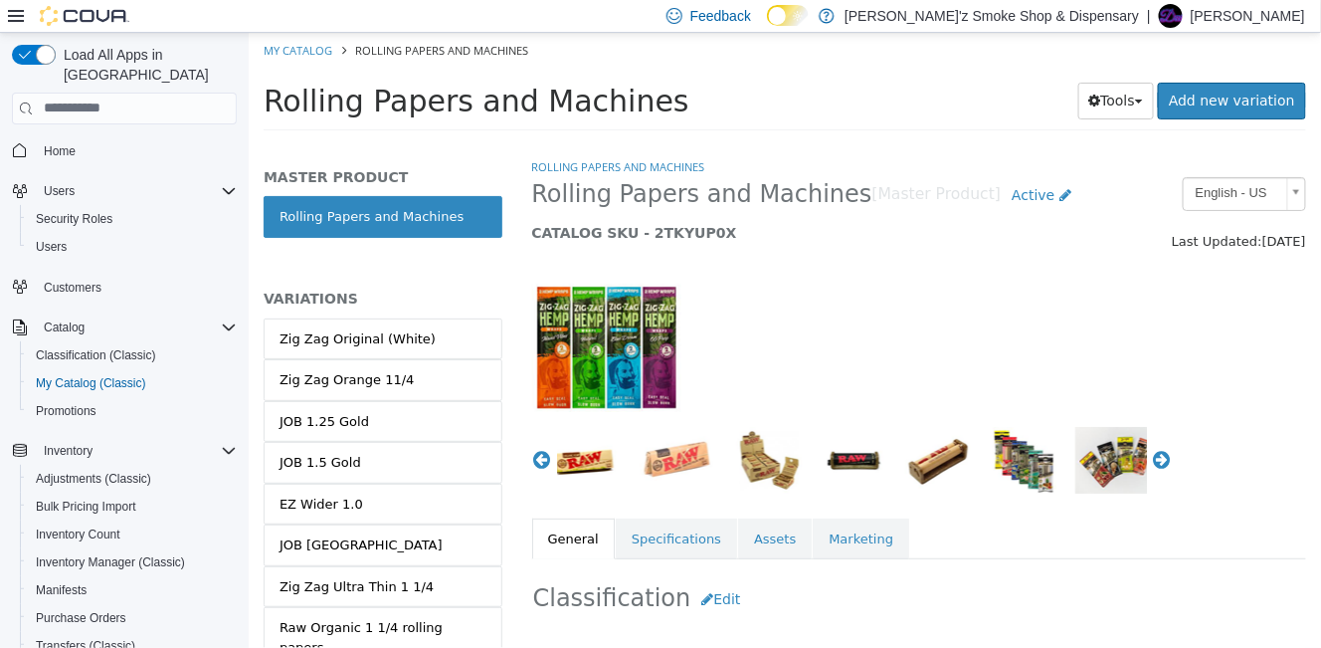
click at [1021, 476] on img "button" at bounding box center [1022, 459] width 69 height 67
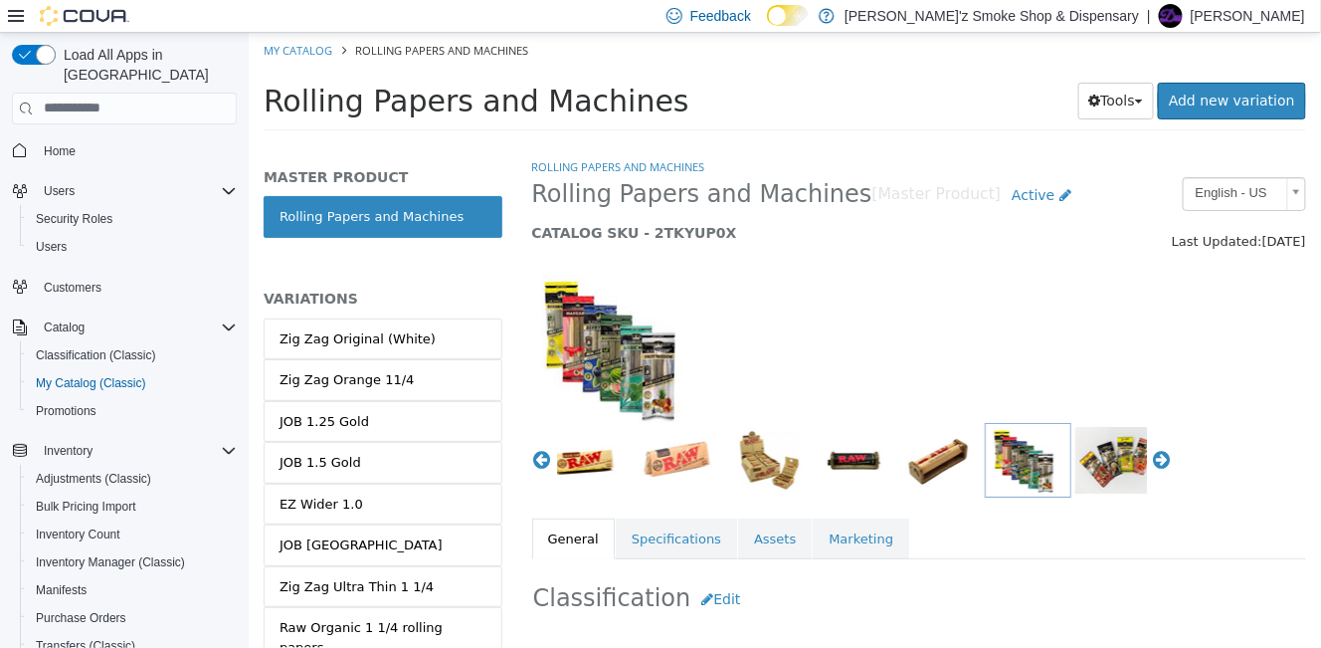
click at [1108, 473] on img "button" at bounding box center [1117, 459] width 86 height 67
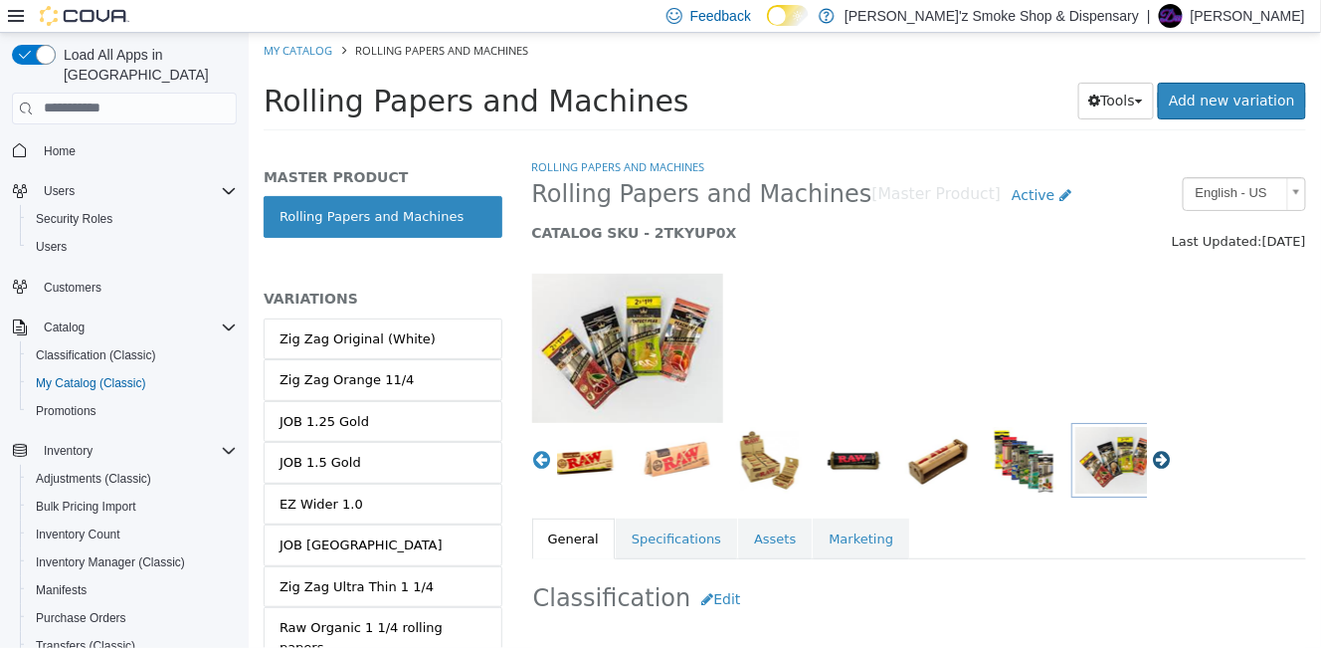
click at [1152, 462] on button "Next" at bounding box center [1161, 459] width 20 height 20
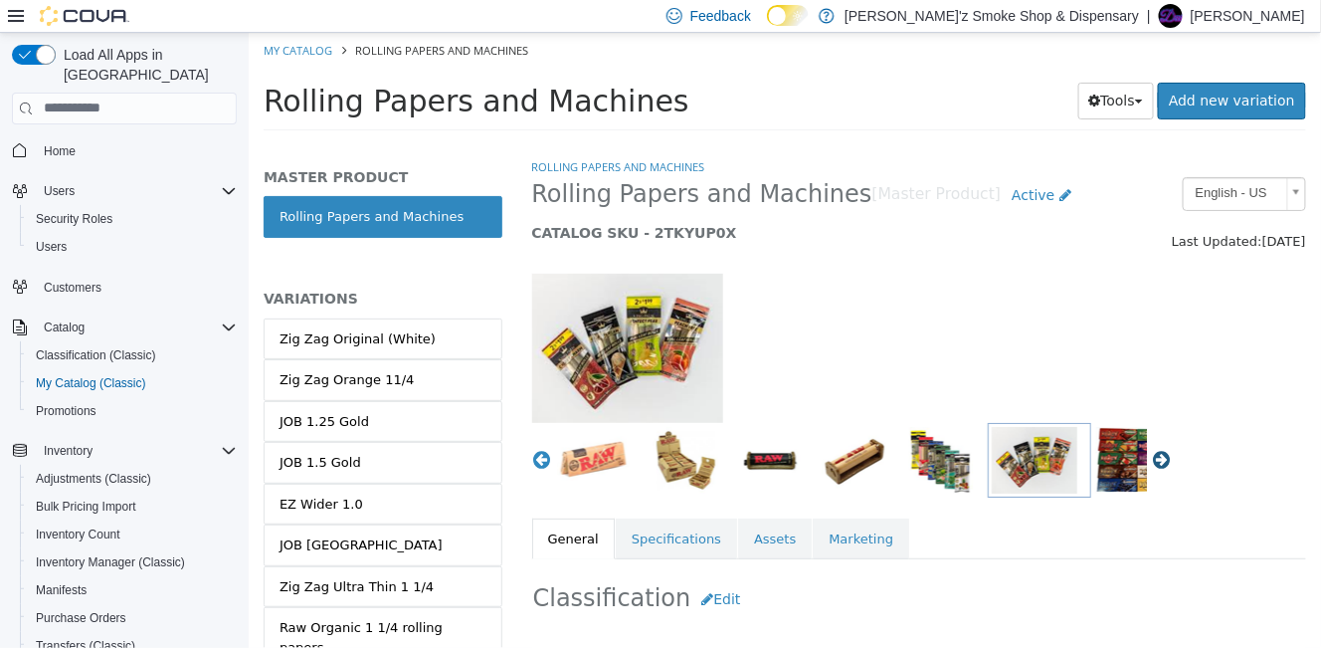
click at [1152, 462] on button "Next" at bounding box center [1161, 459] width 20 height 20
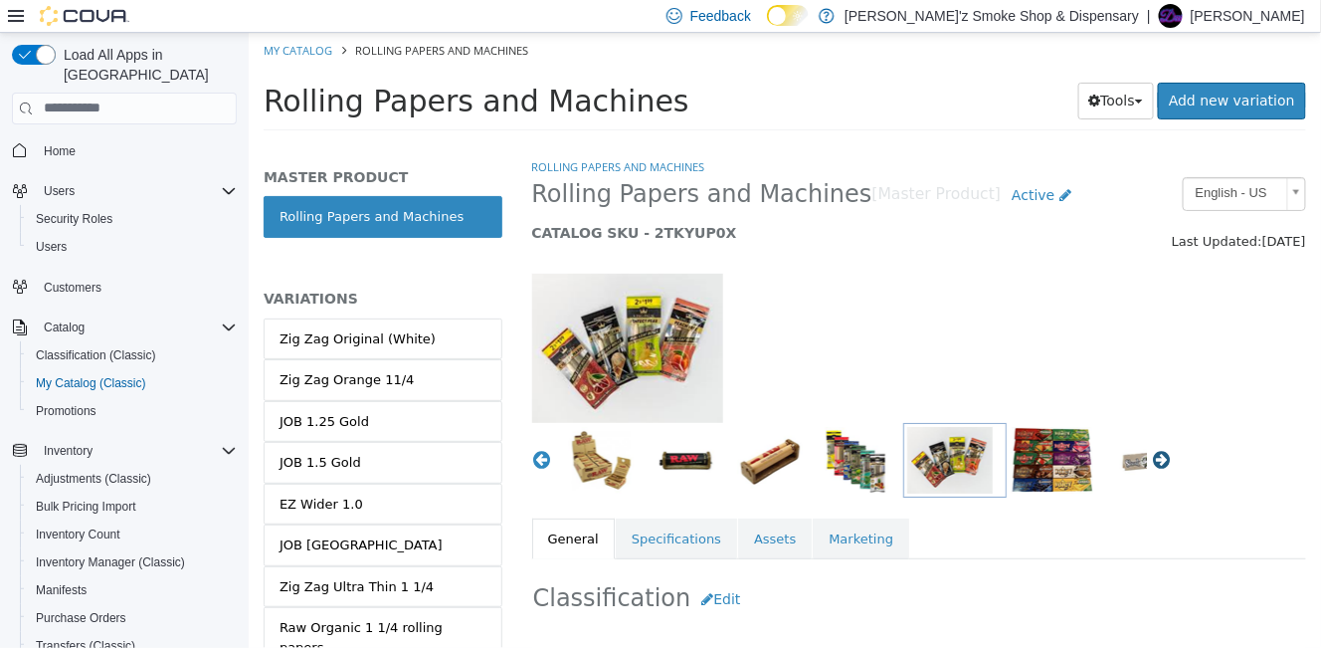
click at [1152, 462] on button "Next" at bounding box center [1161, 459] width 20 height 20
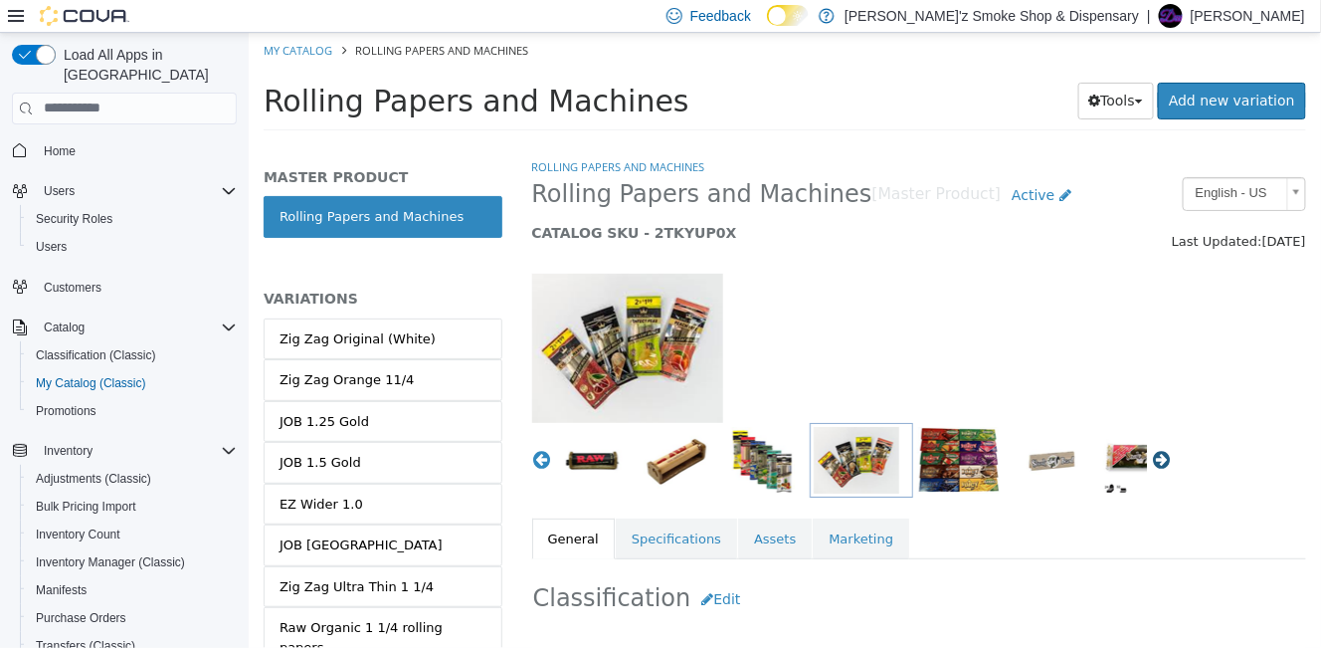
click at [1152, 462] on button "Next" at bounding box center [1161, 459] width 20 height 20
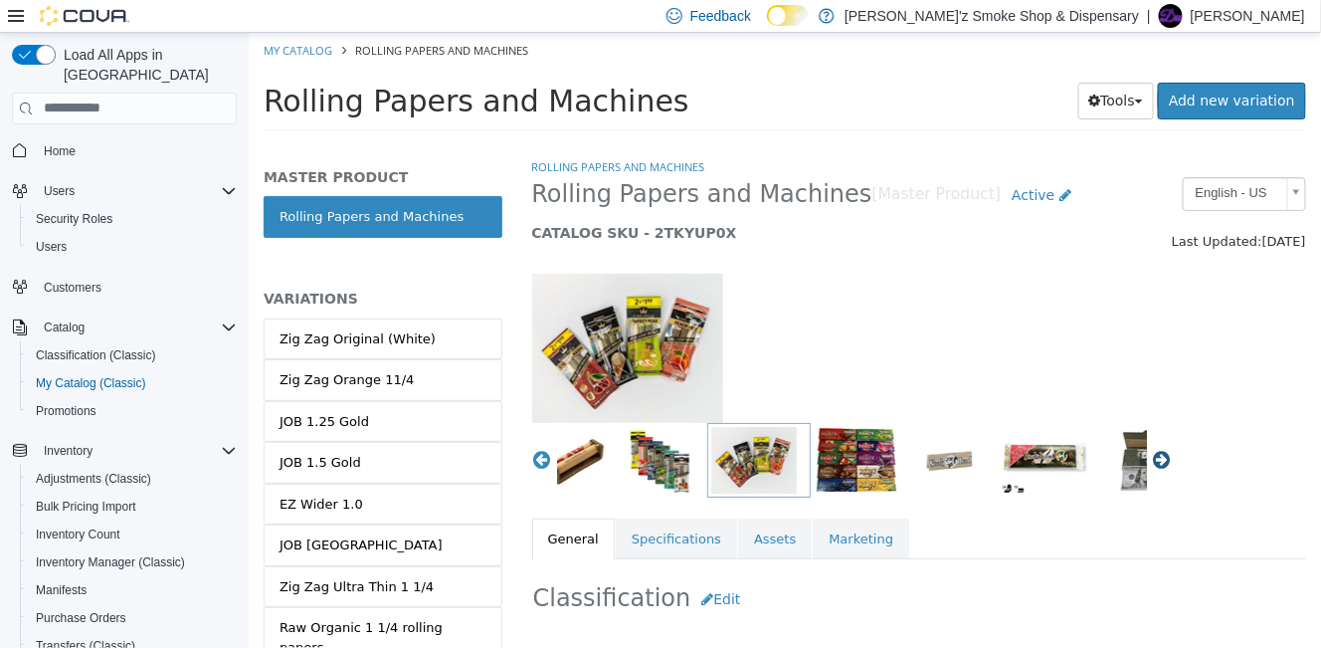
click at [1152, 462] on button "Next" at bounding box center [1161, 459] width 20 height 20
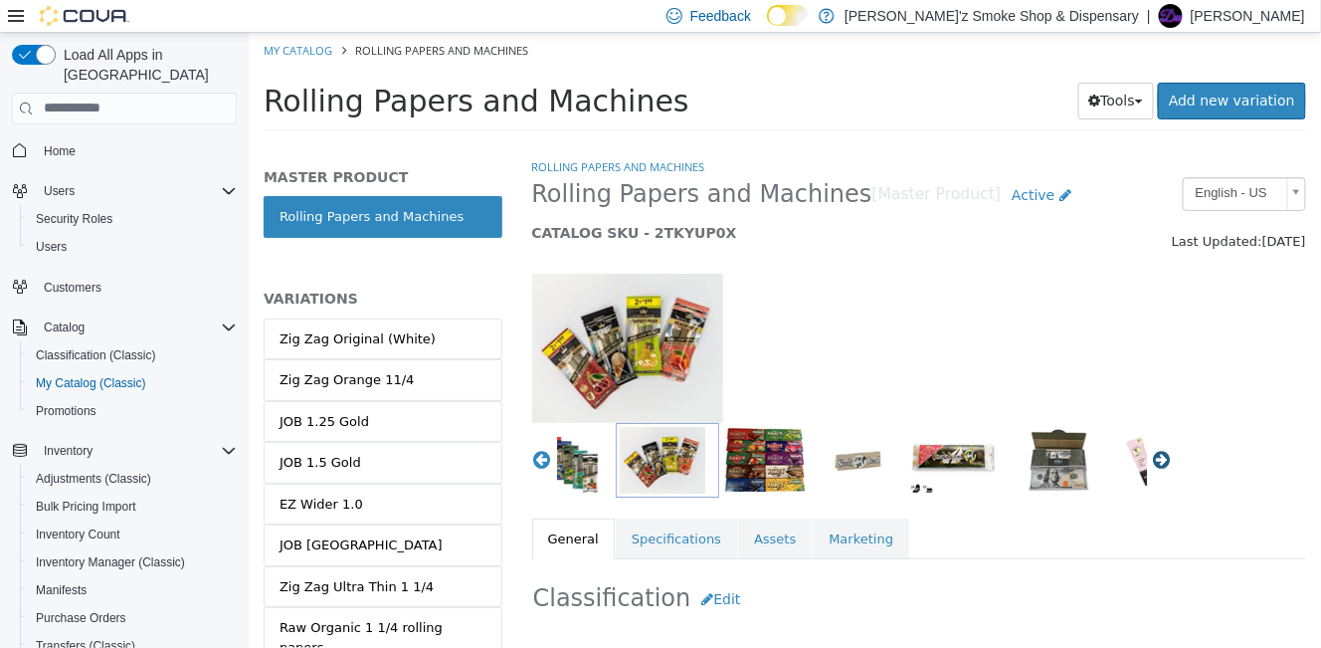
click at [1152, 462] on button "Next" at bounding box center [1161, 459] width 20 height 20
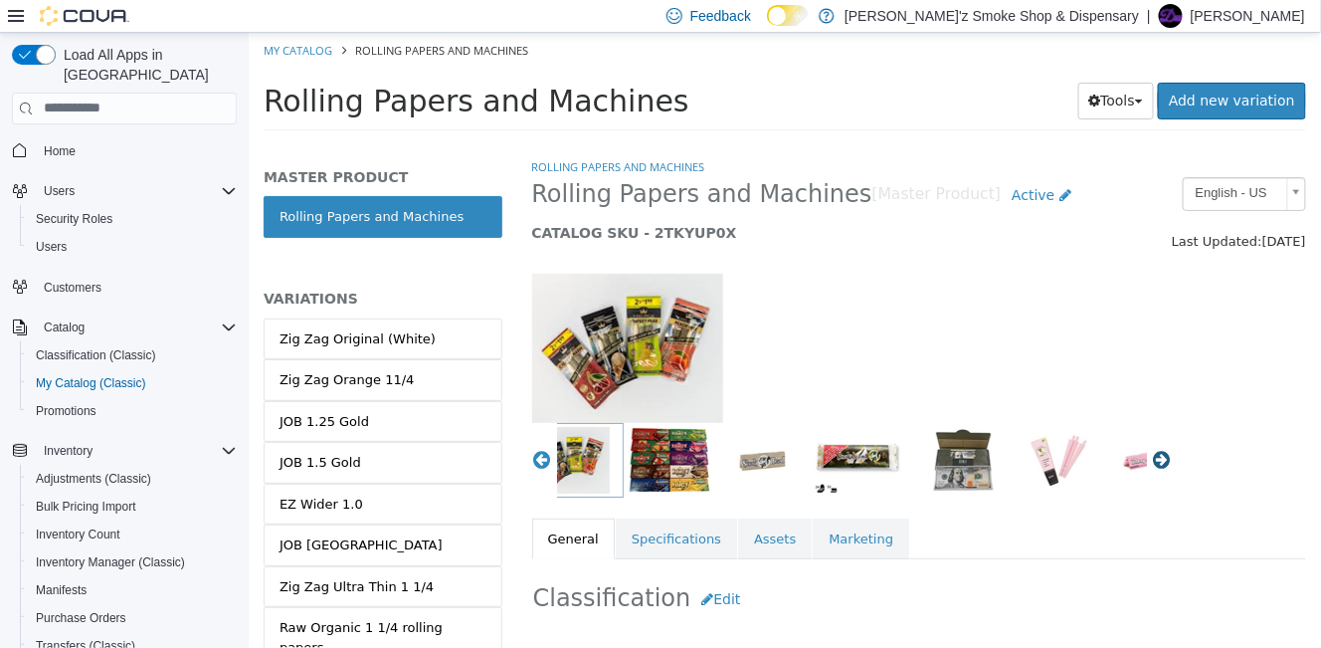
click at [1152, 462] on button "Next" at bounding box center [1161, 459] width 20 height 20
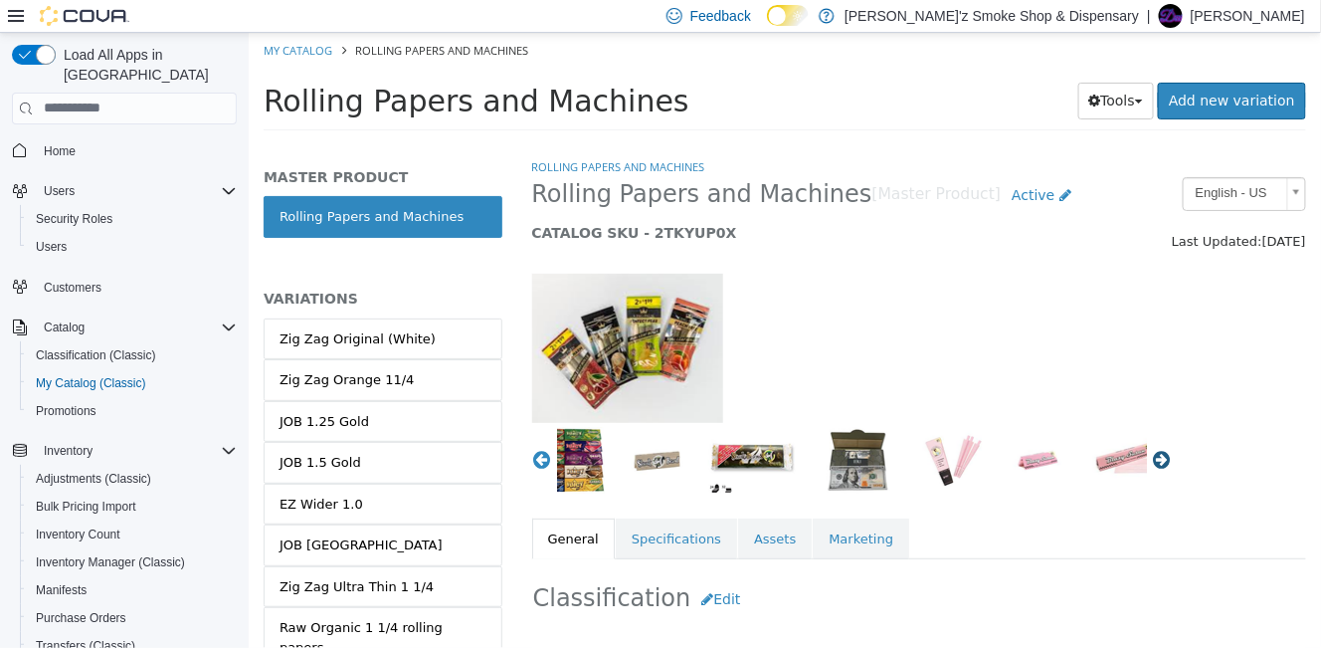
click at [1152, 462] on button "Next" at bounding box center [1161, 459] width 20 height 20
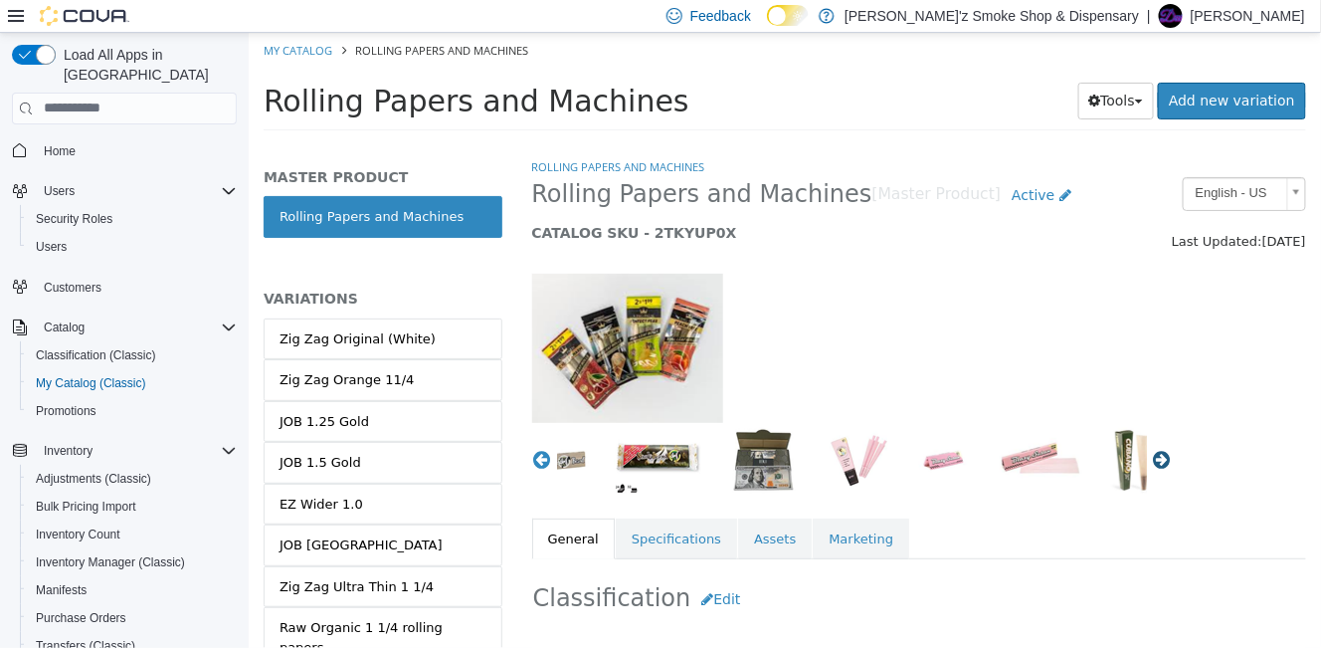
click at [1152, 462] on button "Next" at bounding box center [1161, 459] width 20 height 20
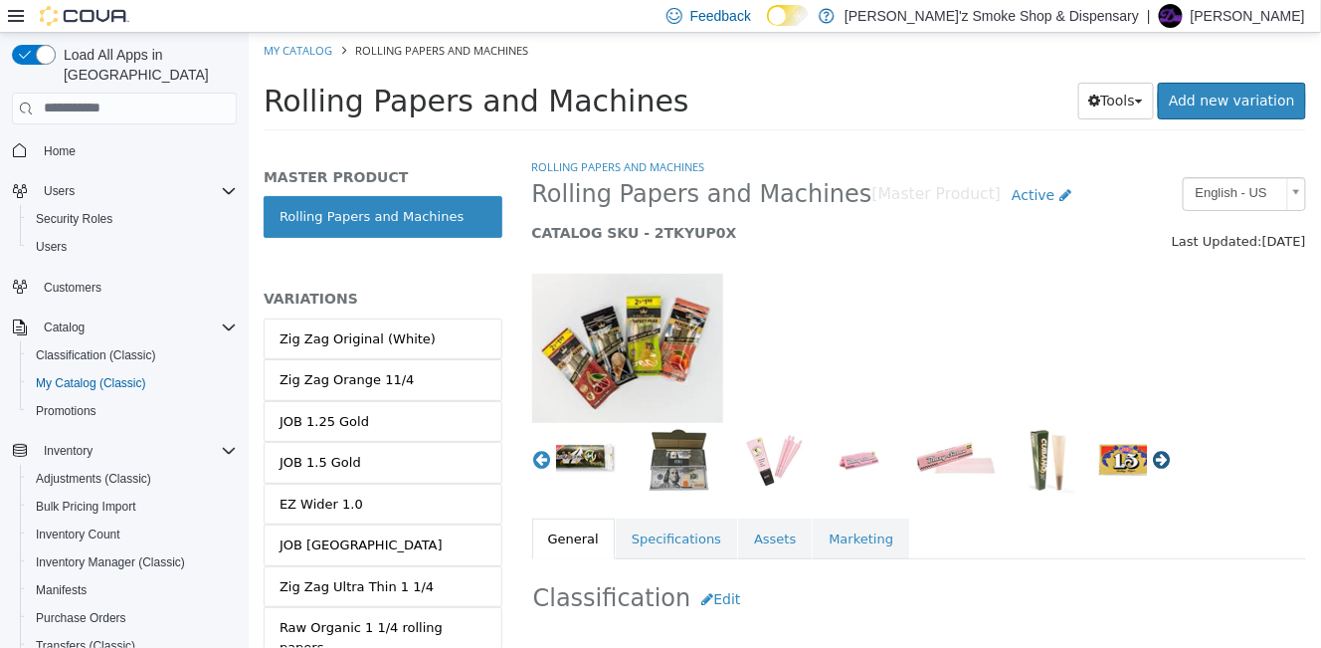
click at [1152, 462] on button "Next" at bounding box center [1161, 459] width 20 height 20
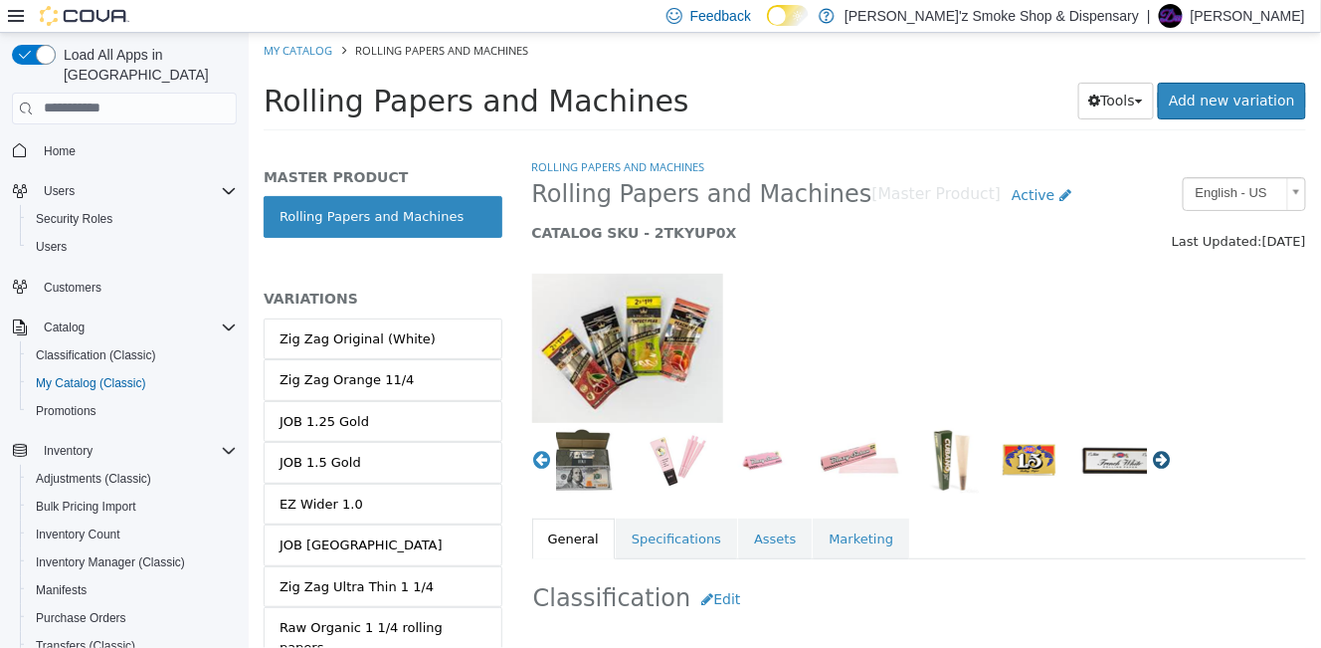
click at [1152, 462] on button "Next" at bounding box center [1161, 459] width 20 height 20
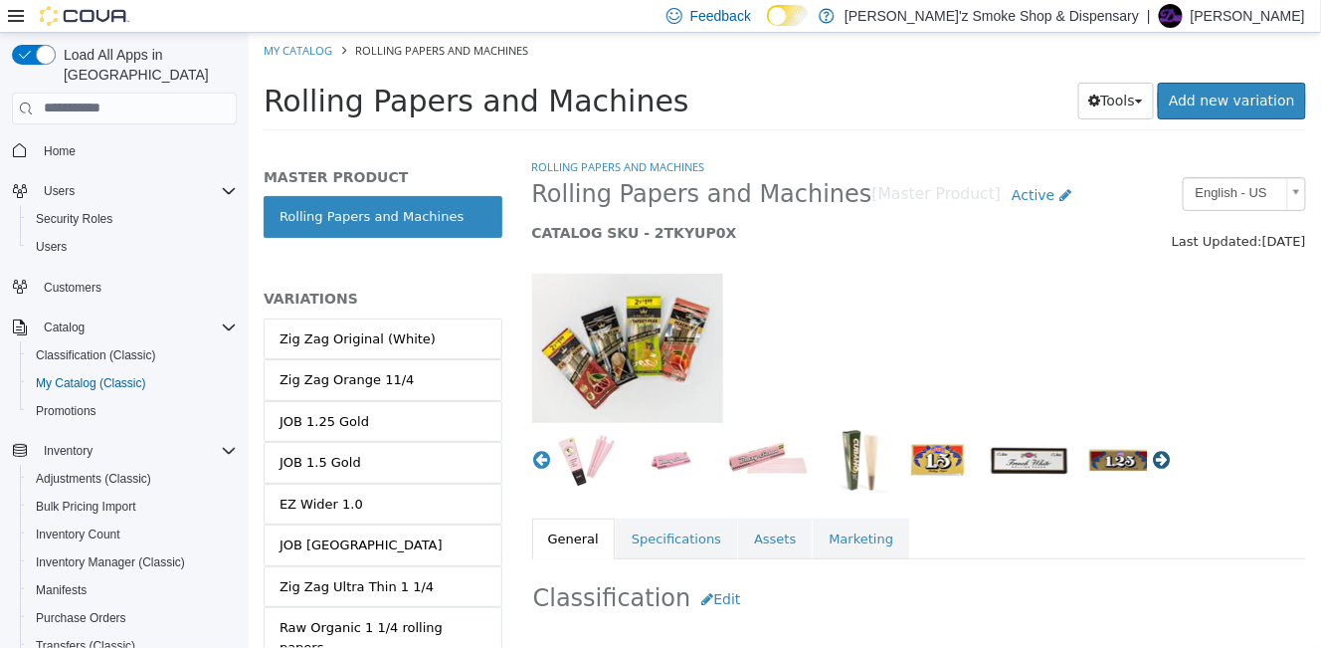
click at [1152, 462] on button "Next" at bounding box center [1161, 459] width 20 height 20
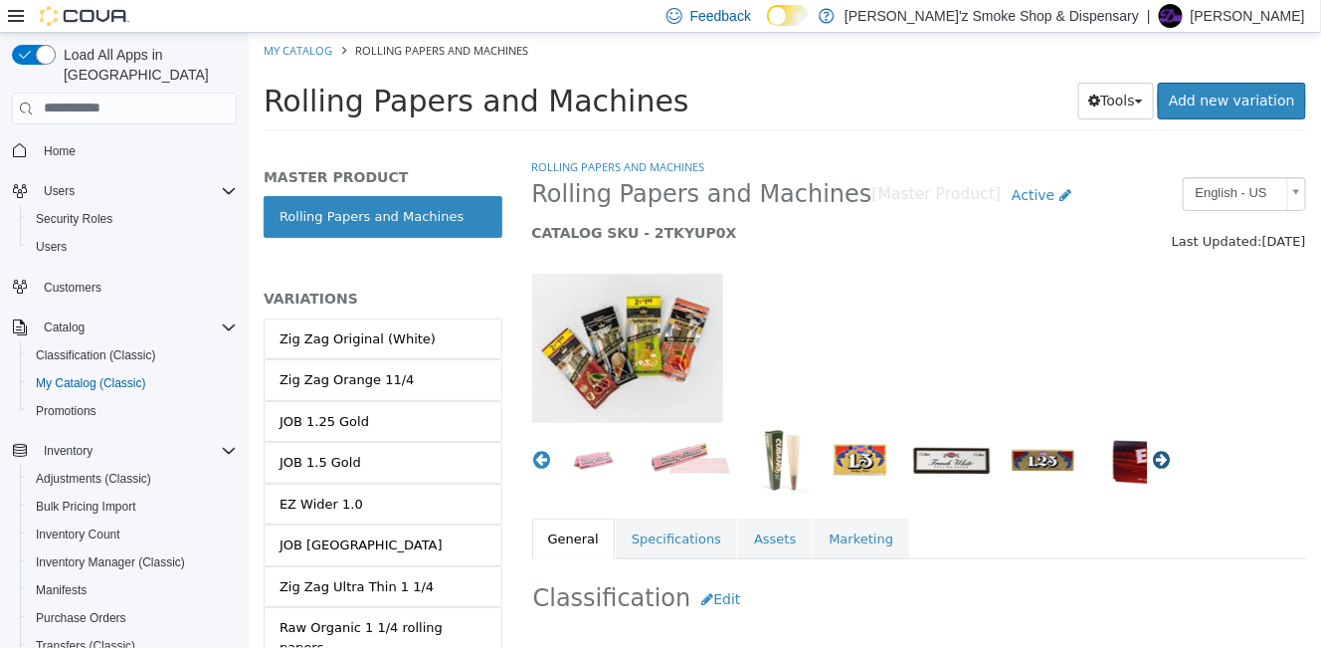
click at [1152, 462] on button "Next" at bounding box center [1161, 459] width 20 height 20
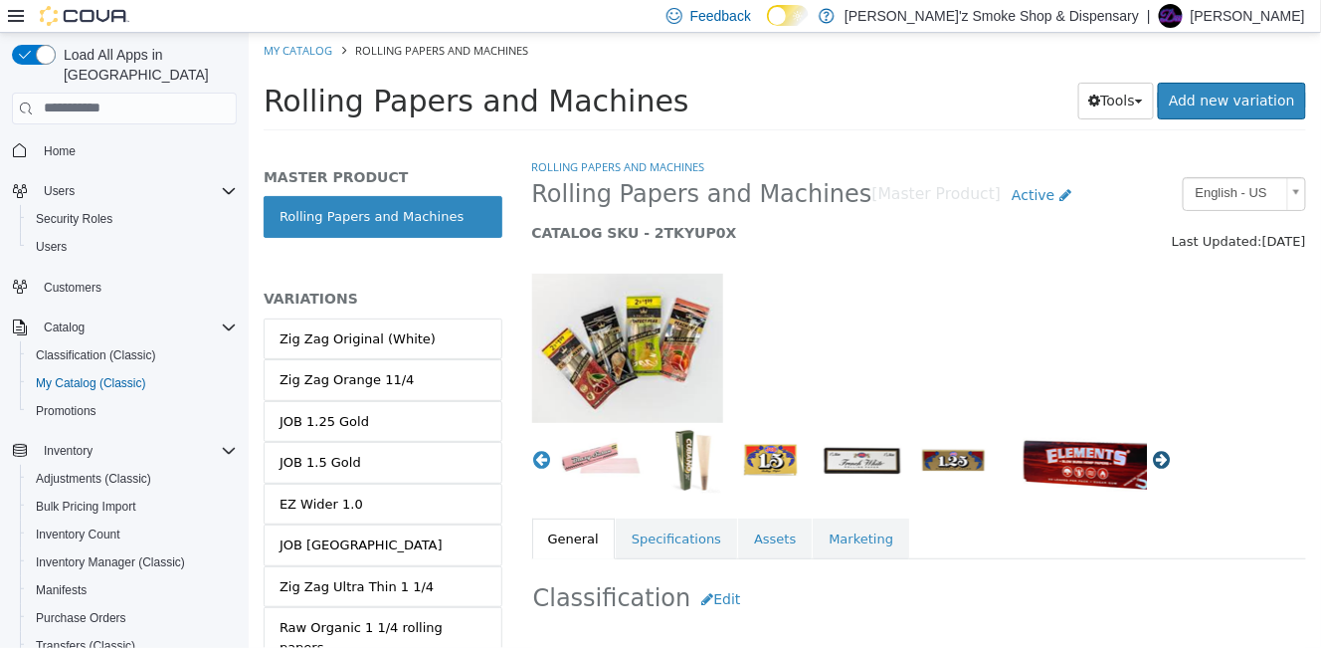
click at [1152, 462] on button "Next" at bounding box center [1161, 459] width 20 height 20
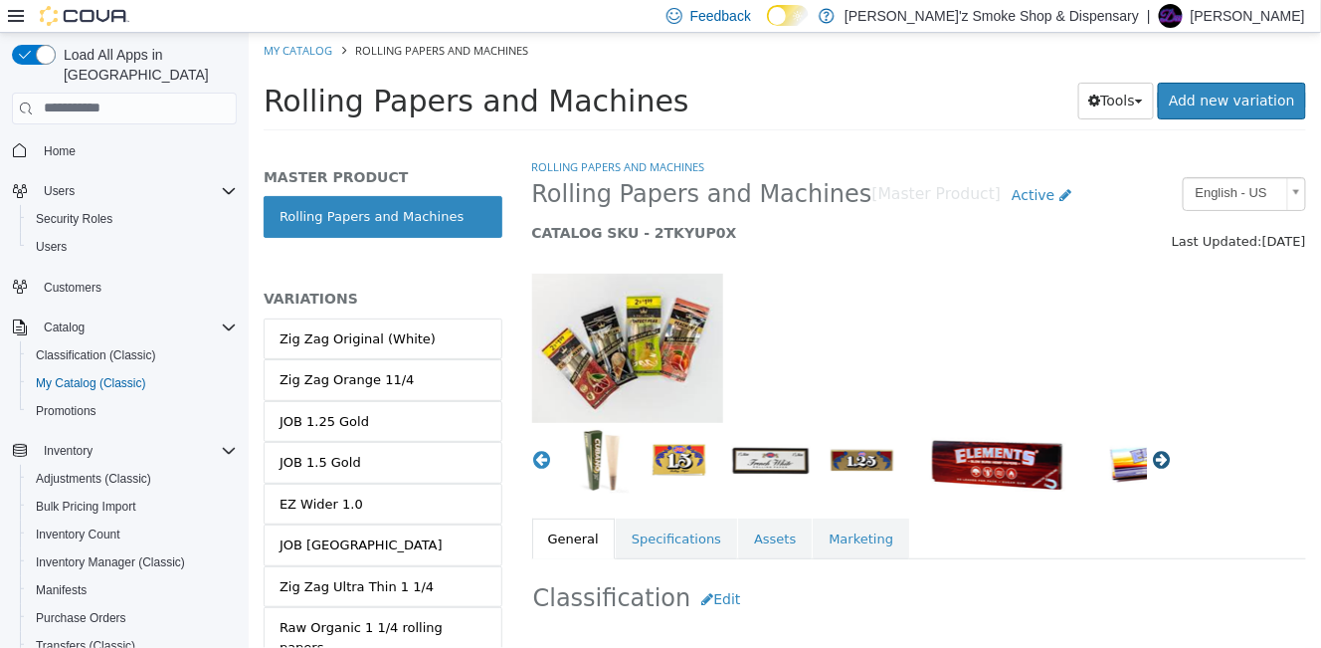
click at [1152, 462] on button "Next" at bounding box center [1161, 459] width 20 height 20
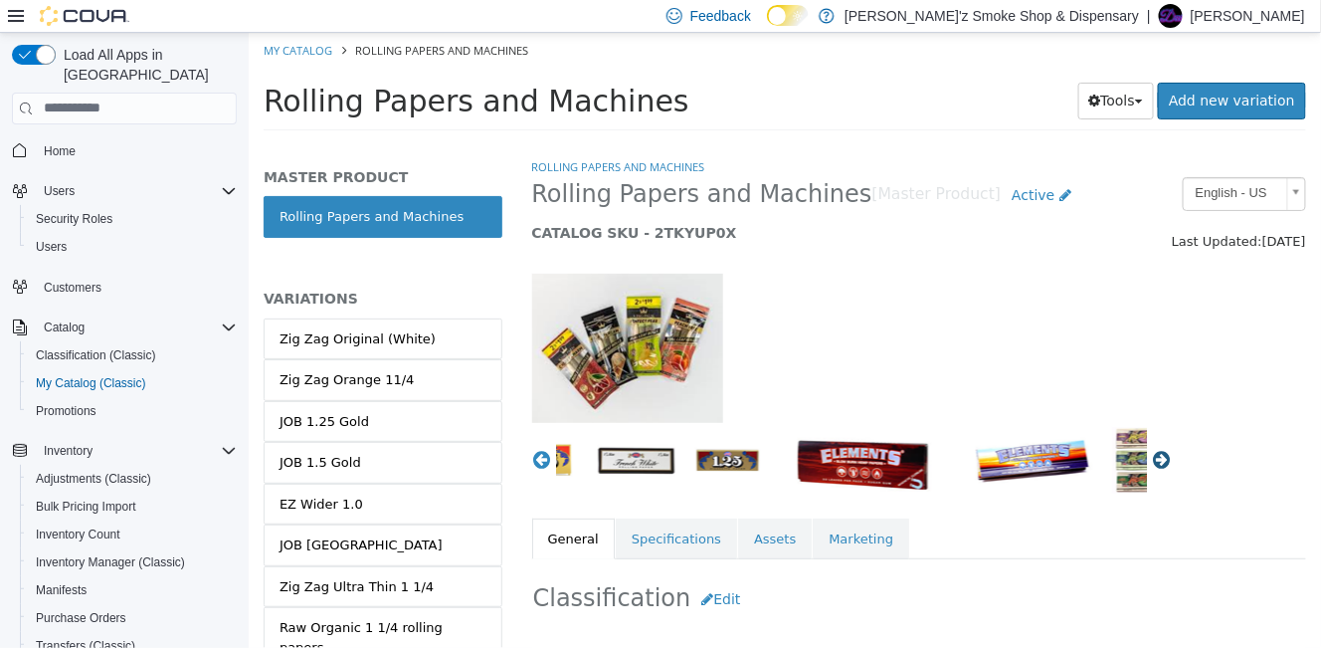
click at [1152, 462] on button "Next" at bounding box center [1161, 459] width 20 height 20
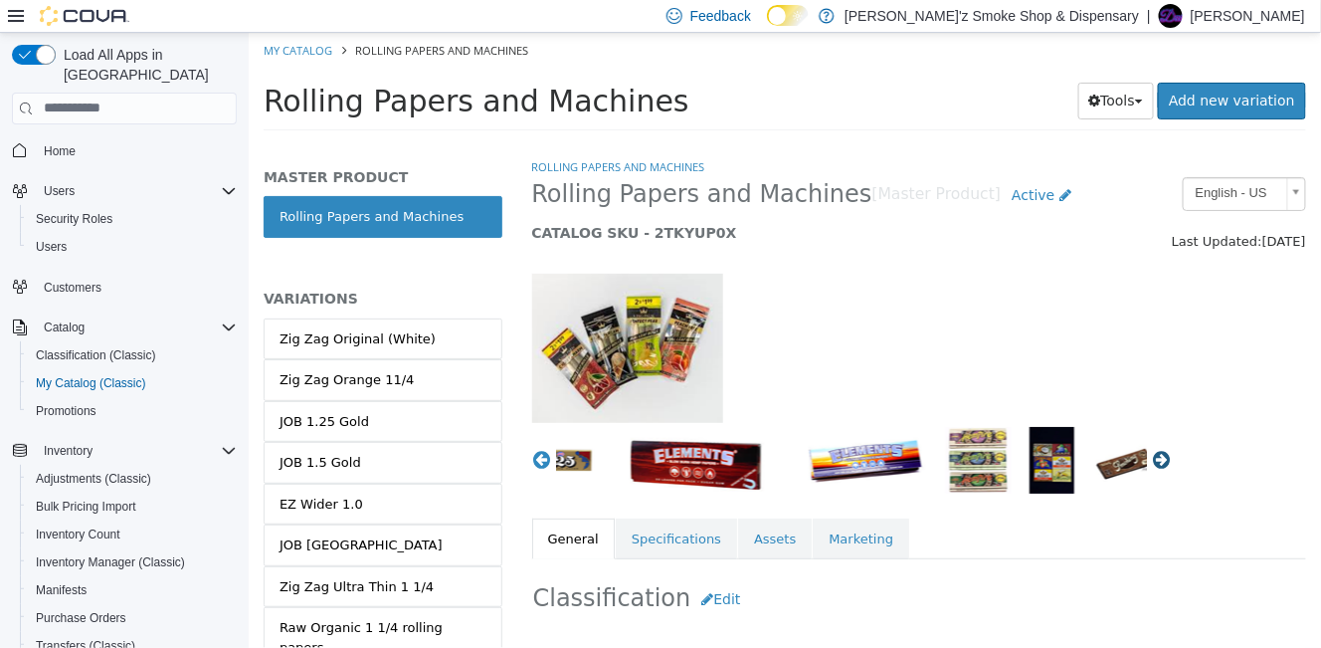
click at [1152, 462] on button "Next" at bounding box center [1161, 459] width 20 height 20
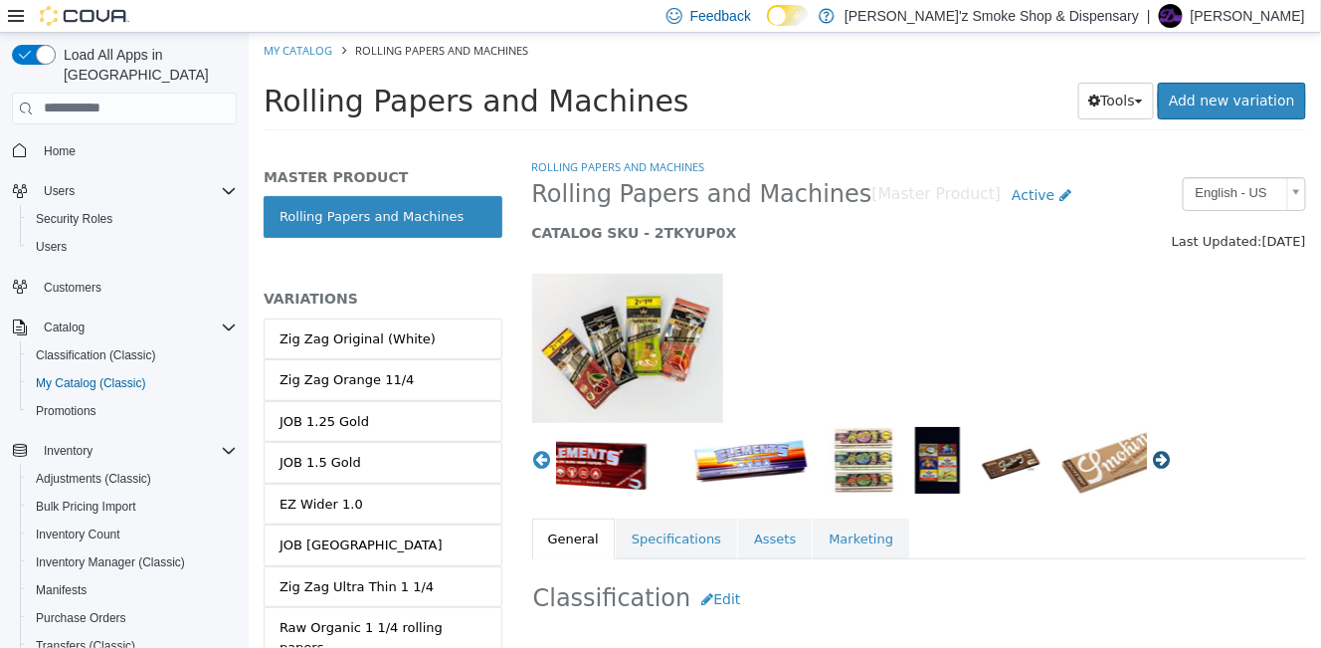
click at [1152, 462] on button "Next" at bounding box center [1161, 459] width 20 height 20
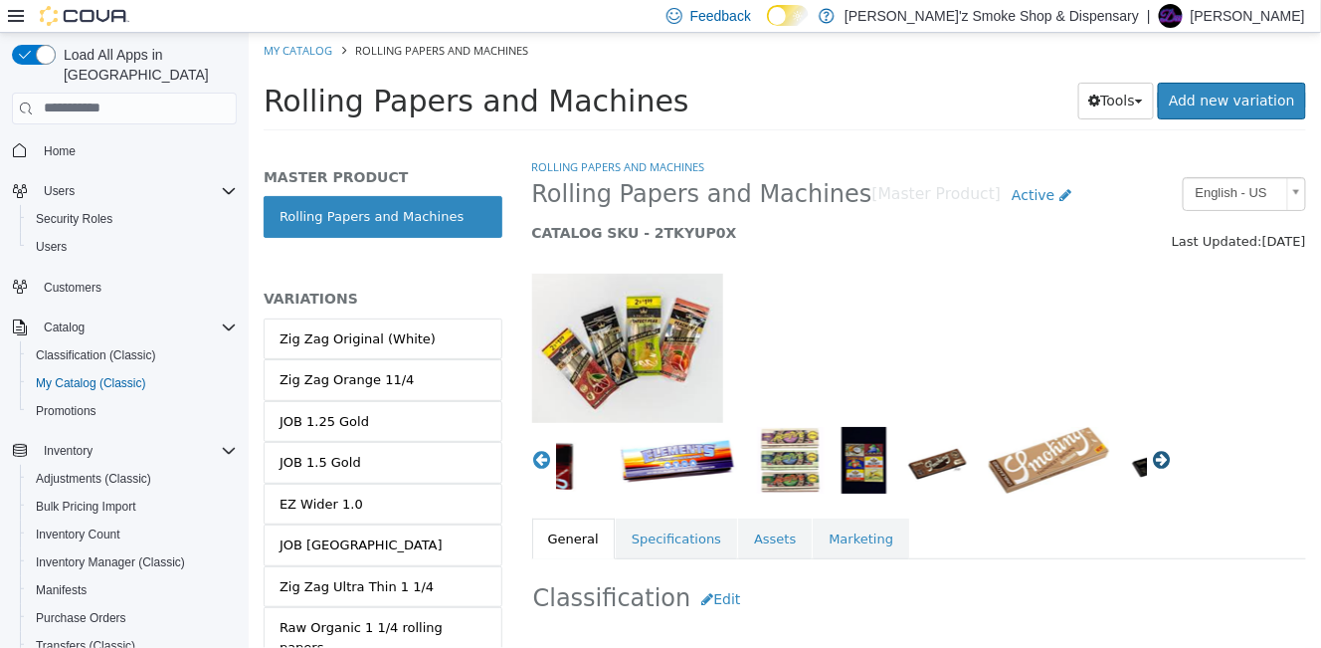
click at [1152, 462] on button "Next" at bounding box center [1161, 459] width 20 height 20
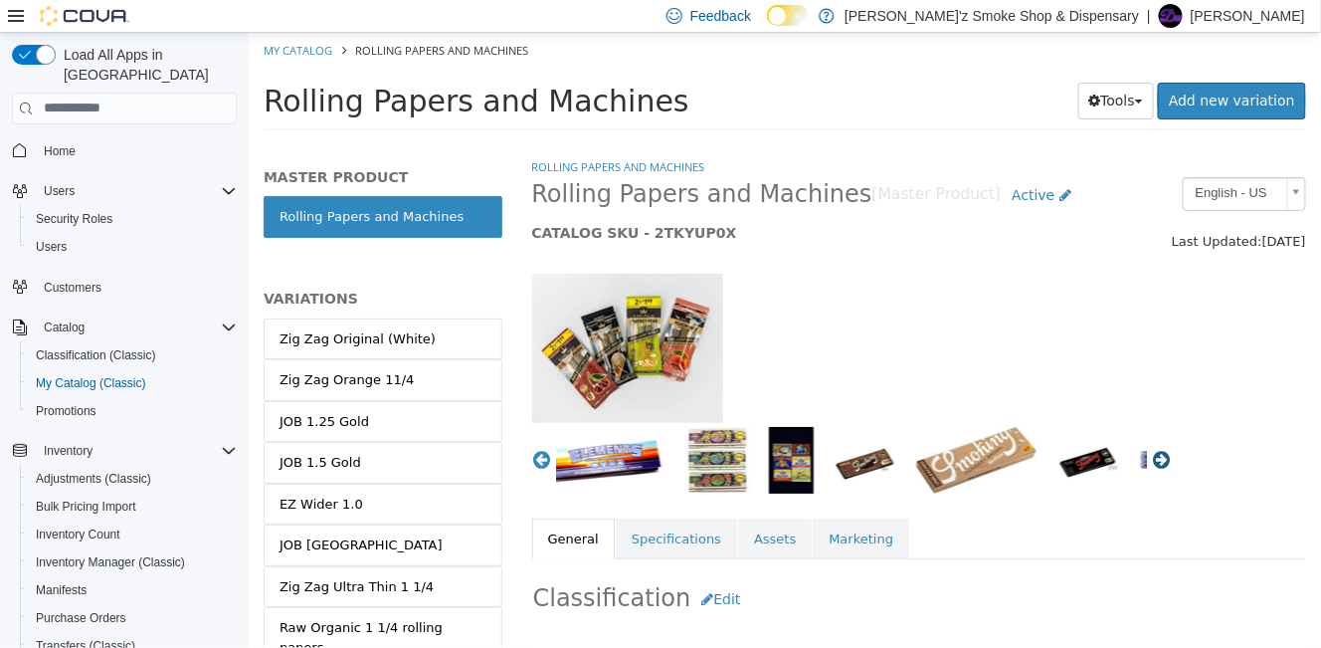
click at [1152, 462] on button "Next" at bounding box center [1161, 459] width 20 height 20
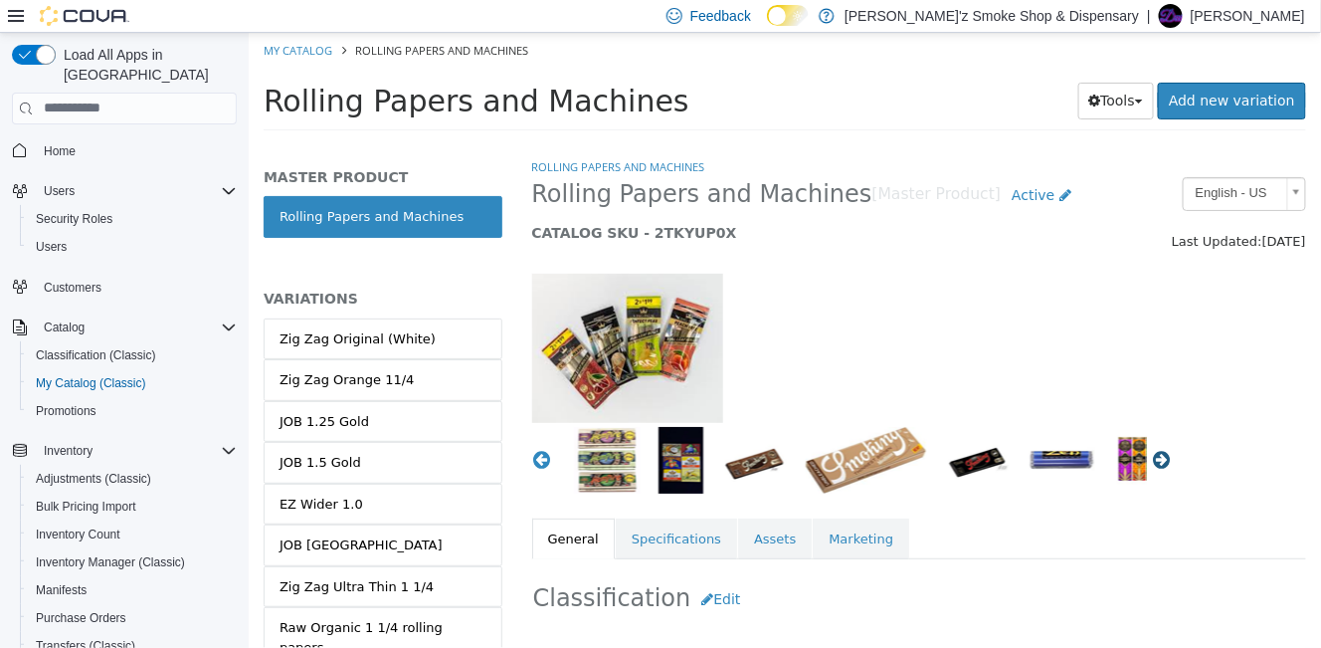
click at [1152, 462] on button "Next" at bounding box center [1161, 459] width 20 height 20
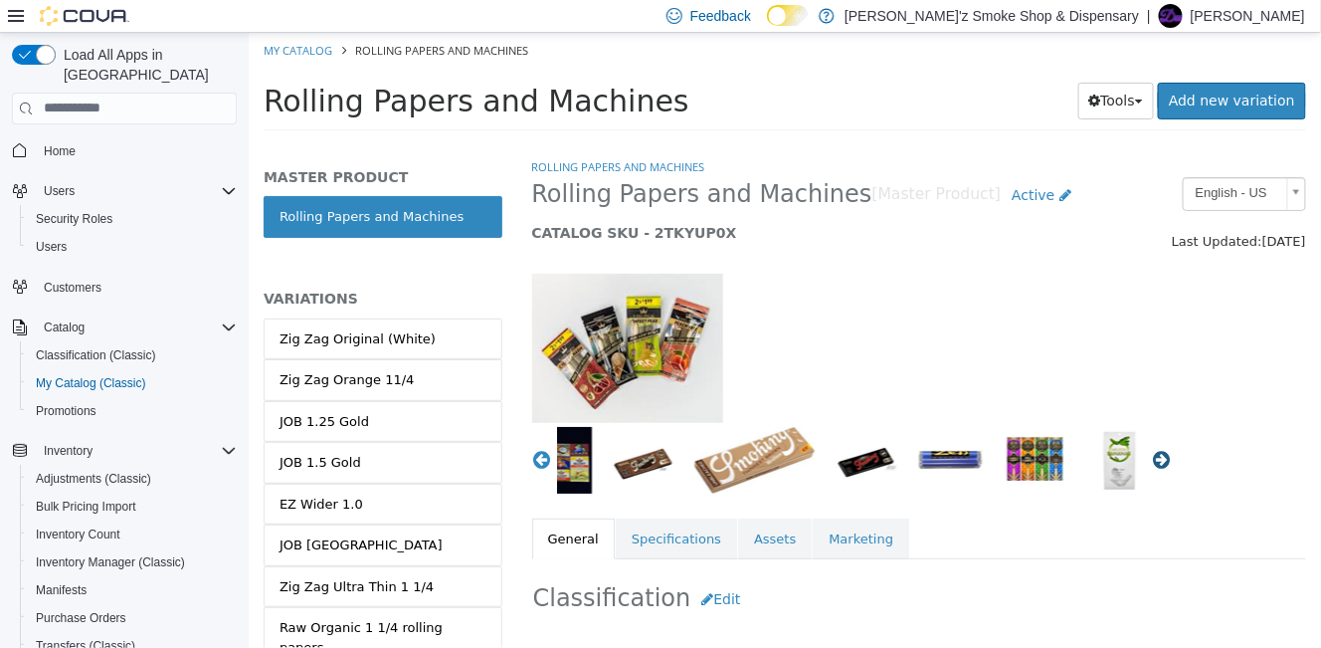
click at [1152, 462] on button "Next" at bounding box center [1161, 459] width 20 height 20
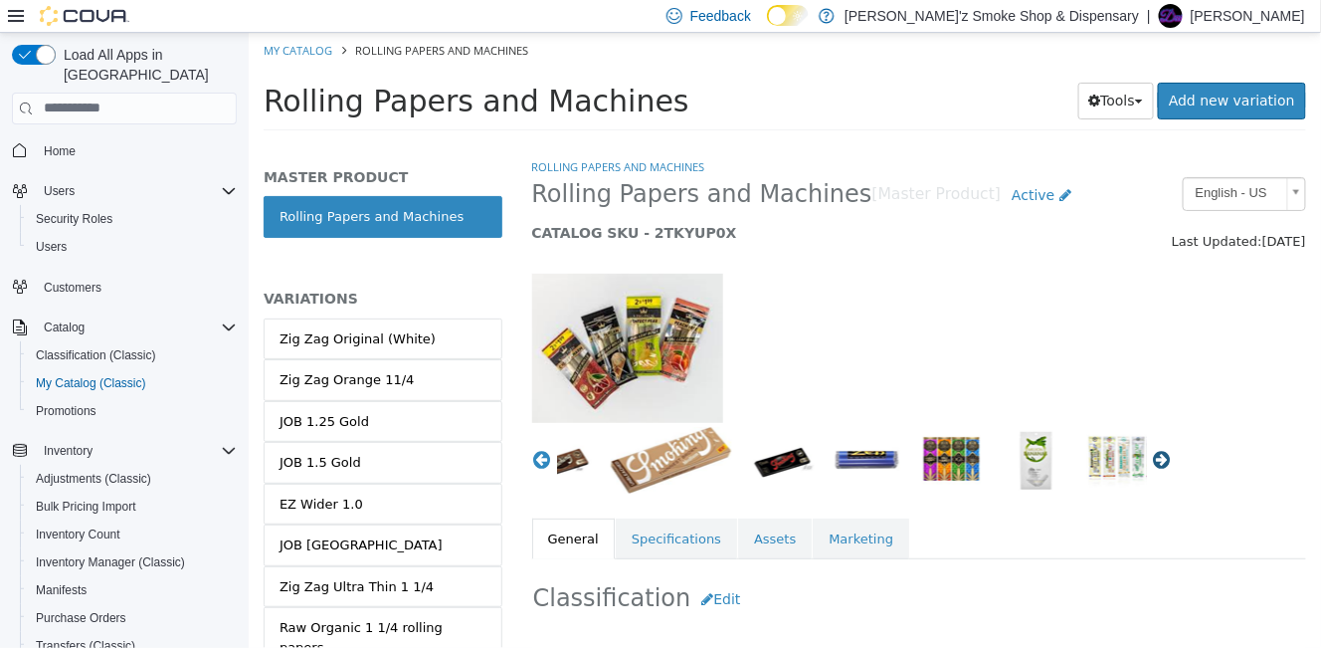
click at [1152, 462] on button "Next" at bounding box center [1161, 459] width 20 height 20
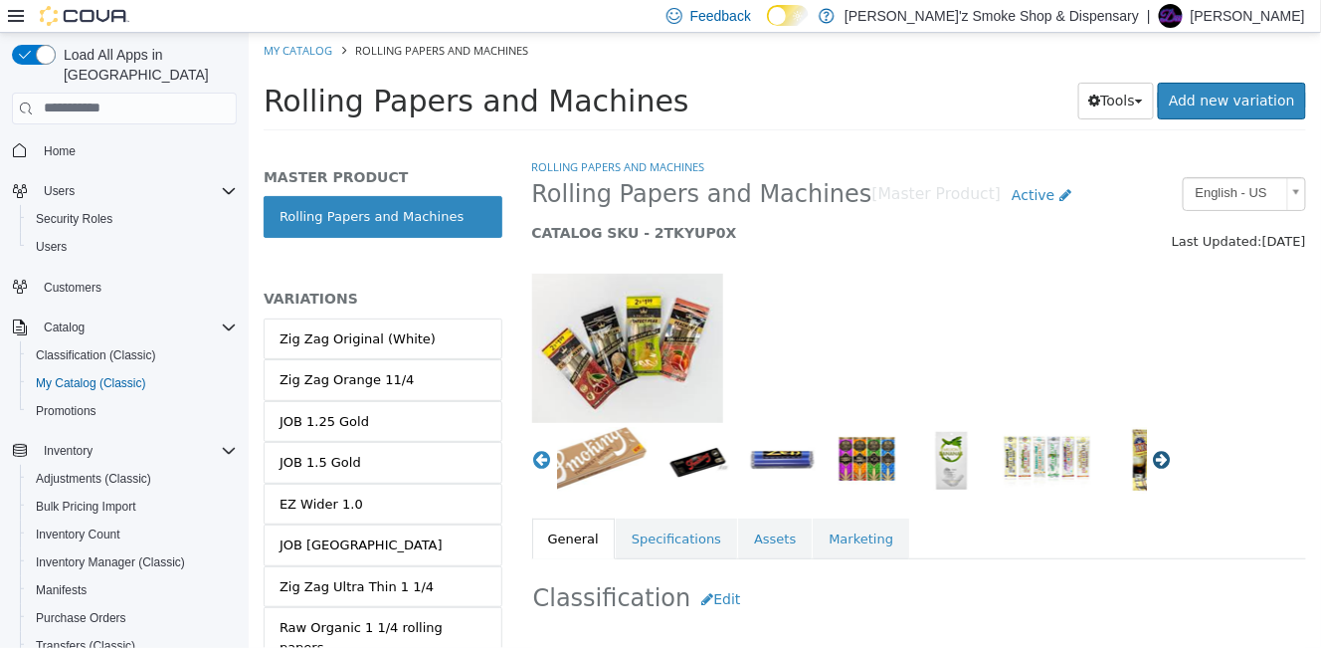
click at [1152, 462] on button "Next" at bounding box center [1161, 459] width 20 height 20
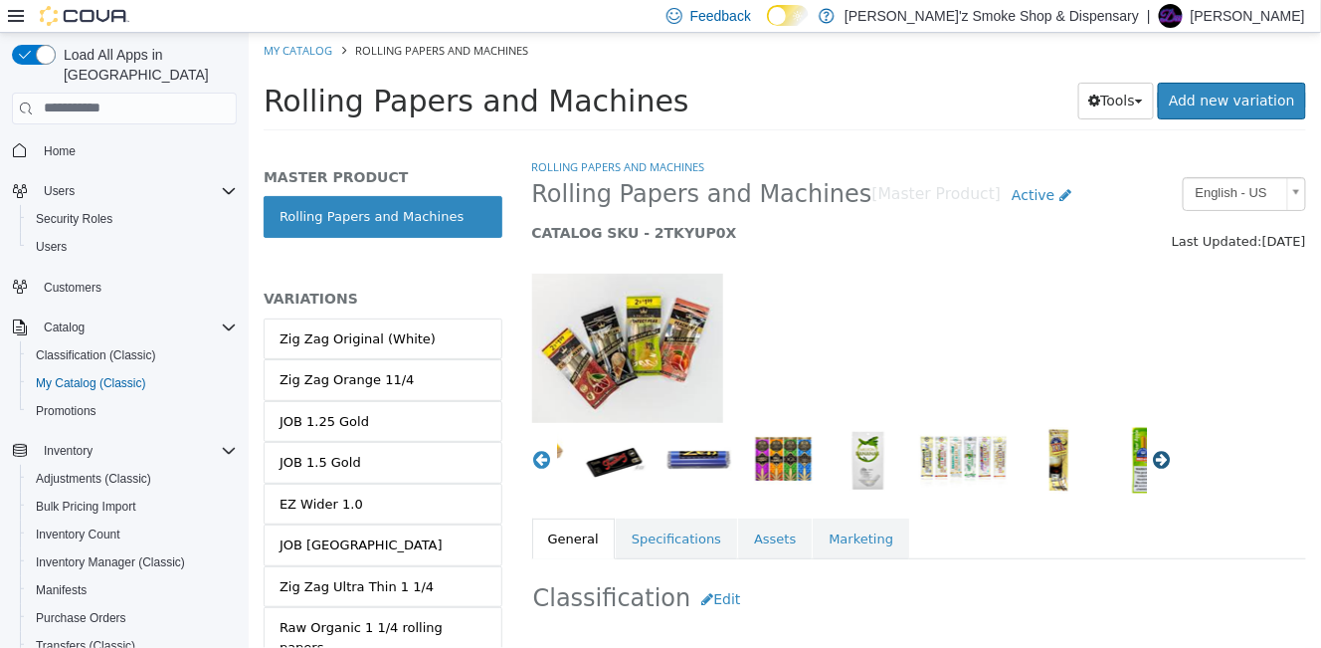
click at [1152, 462] on button "Next" at bounding box center [1161, 459] width 20 height 20
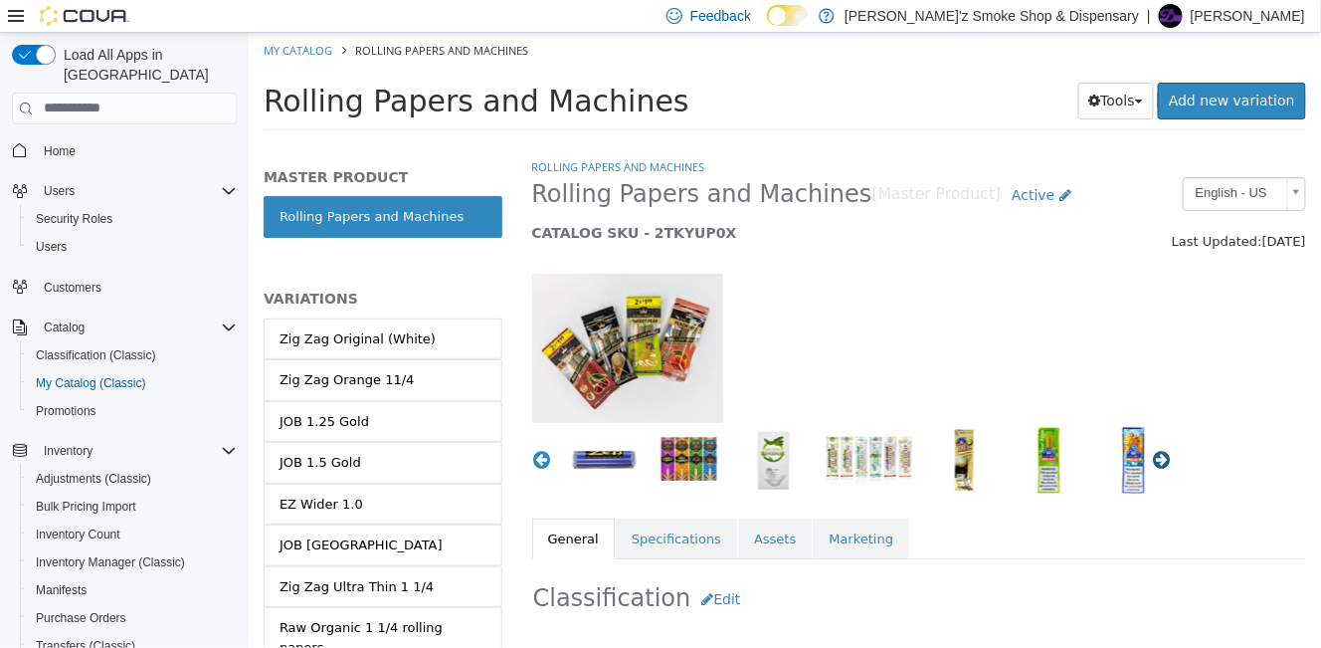
click at [1152, 462] on button "Next" at bounding box center [1161, 459] width 20 height 20
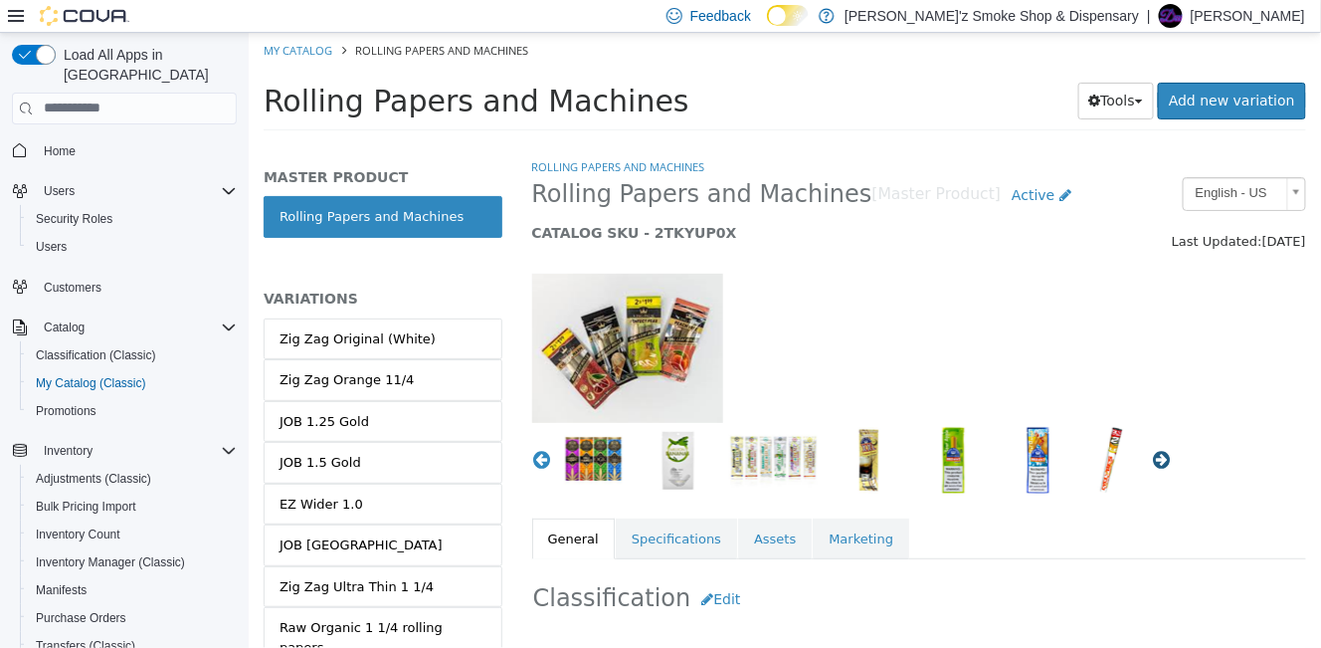
click at [1152, 462] on button "Next" at bounding box center [1161, 459] width 20 height 20
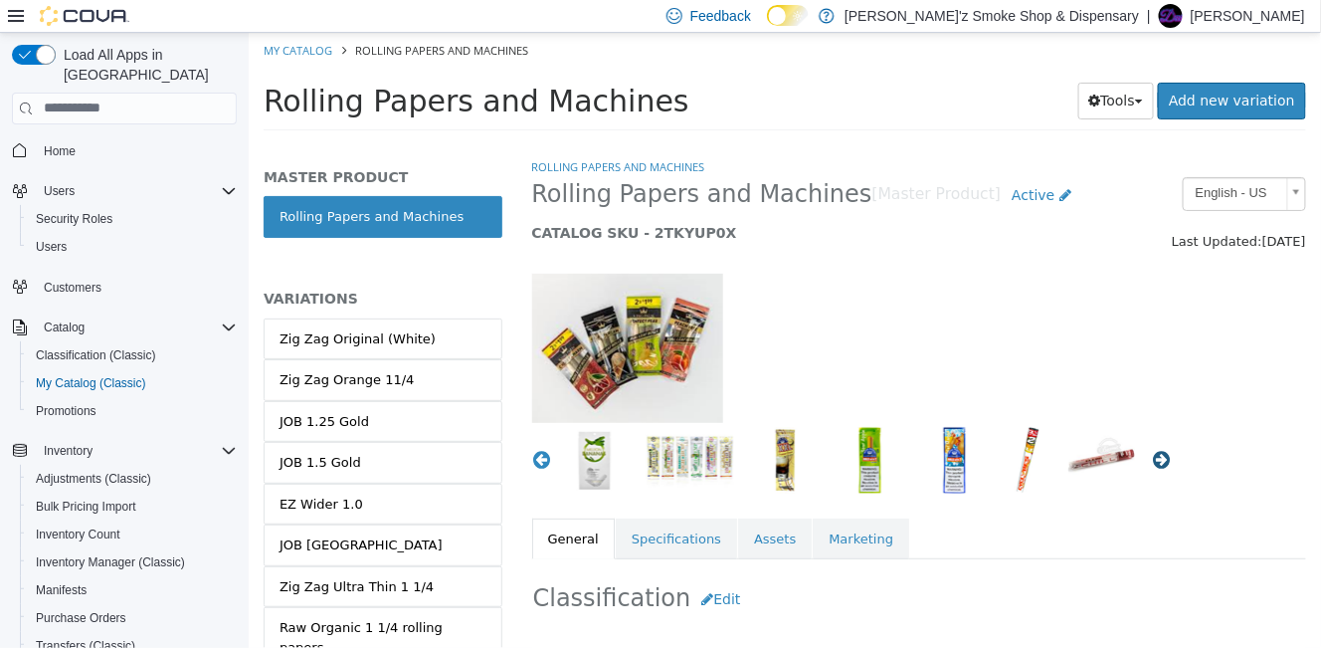
click at [1152, 462] on button "Next" at bounding box center [1161, 459] width 20 height 20
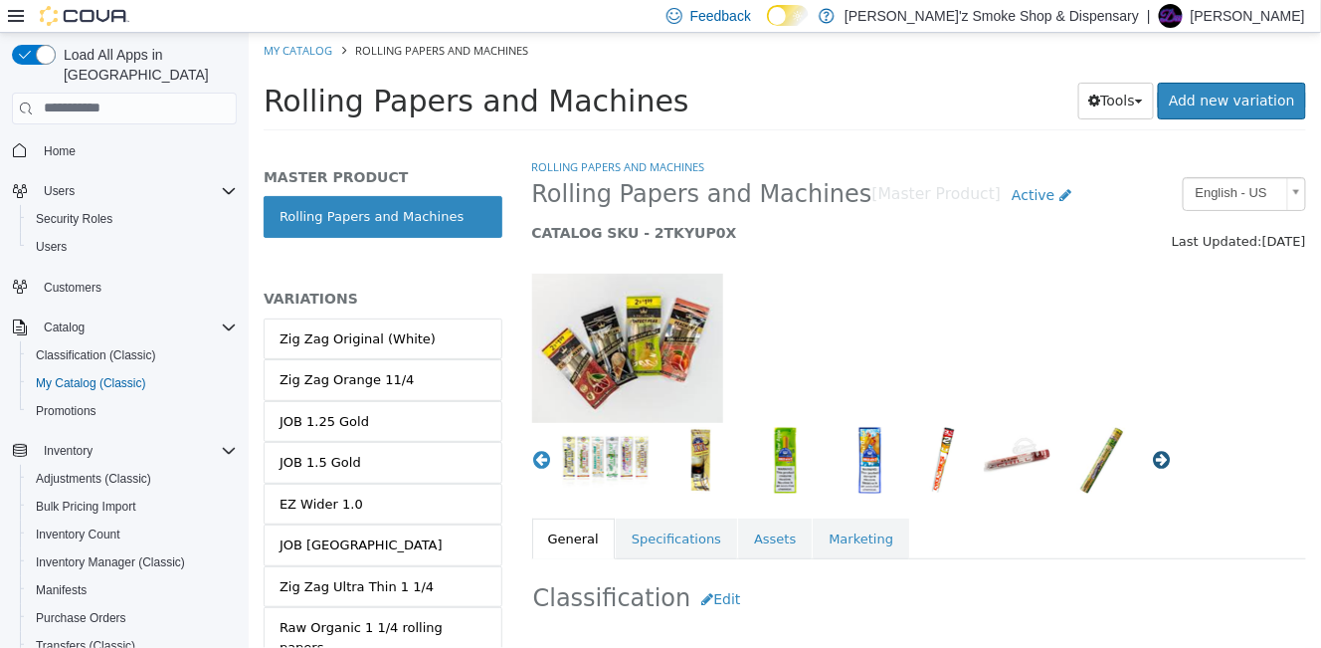
click at [1152, 462] on button "Next" at bounding box center [1161, 459] width 20 height 20
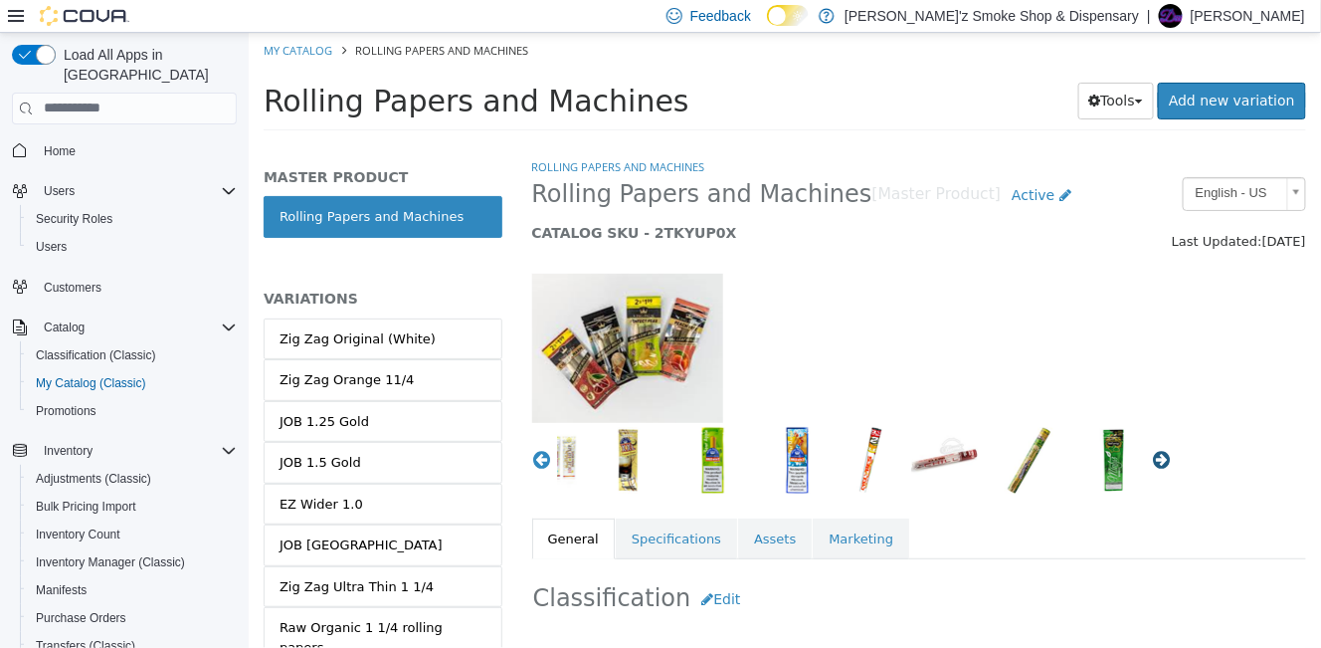
click at [1152, 462] on button "Next" at bounding box center [1161, 459] width 20 height 20
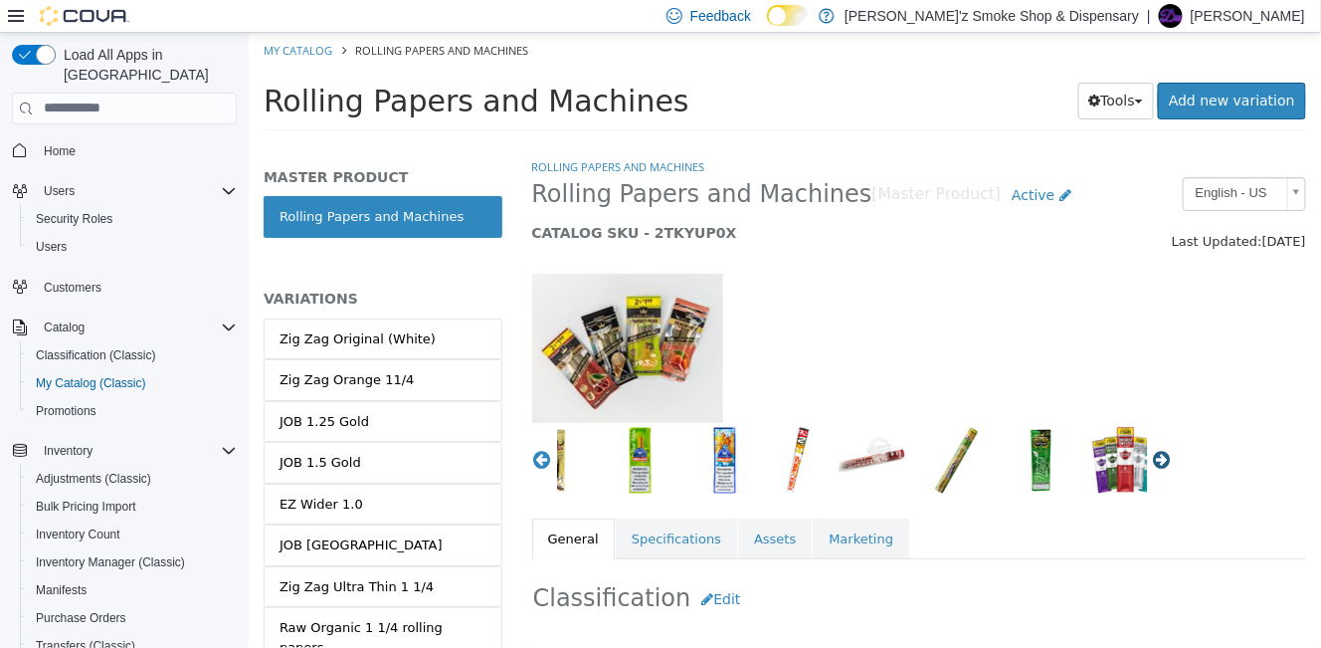
click at [1152, 462] on button "Next" at bounding box center [1161, 459] width 20 height 20
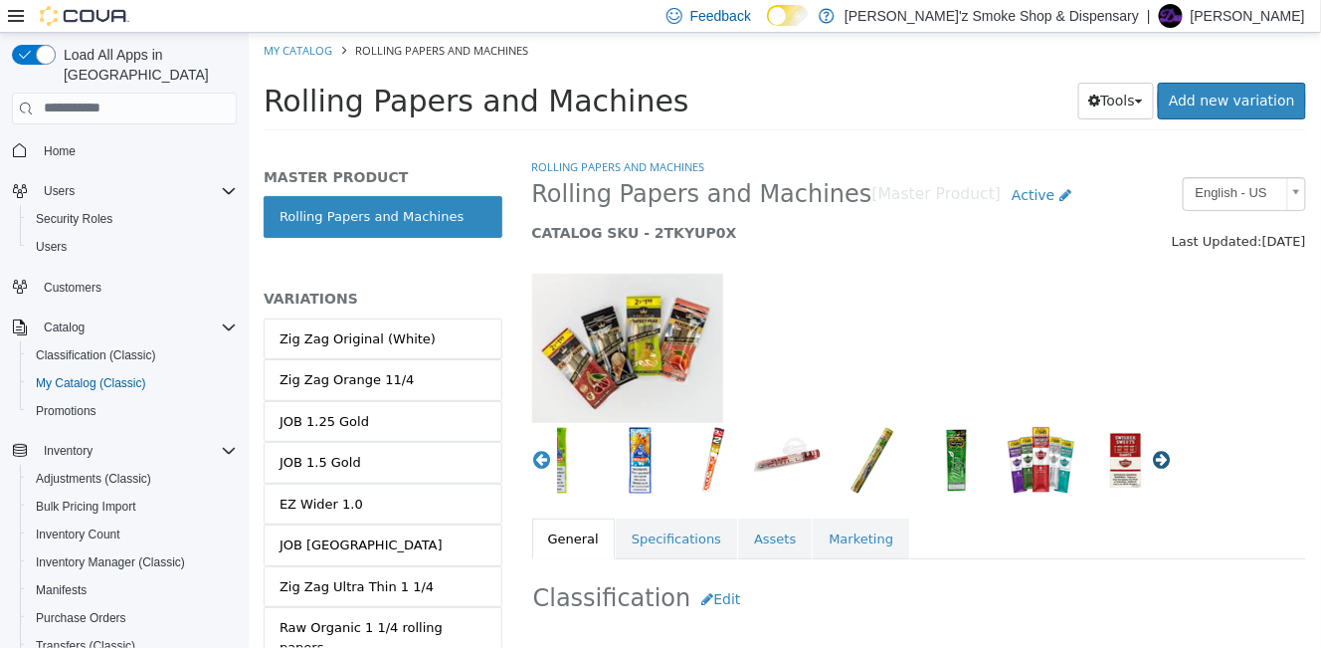
click at [1152, 462] on button "Next" at bounding box center [1161, 459] width 20 height 20
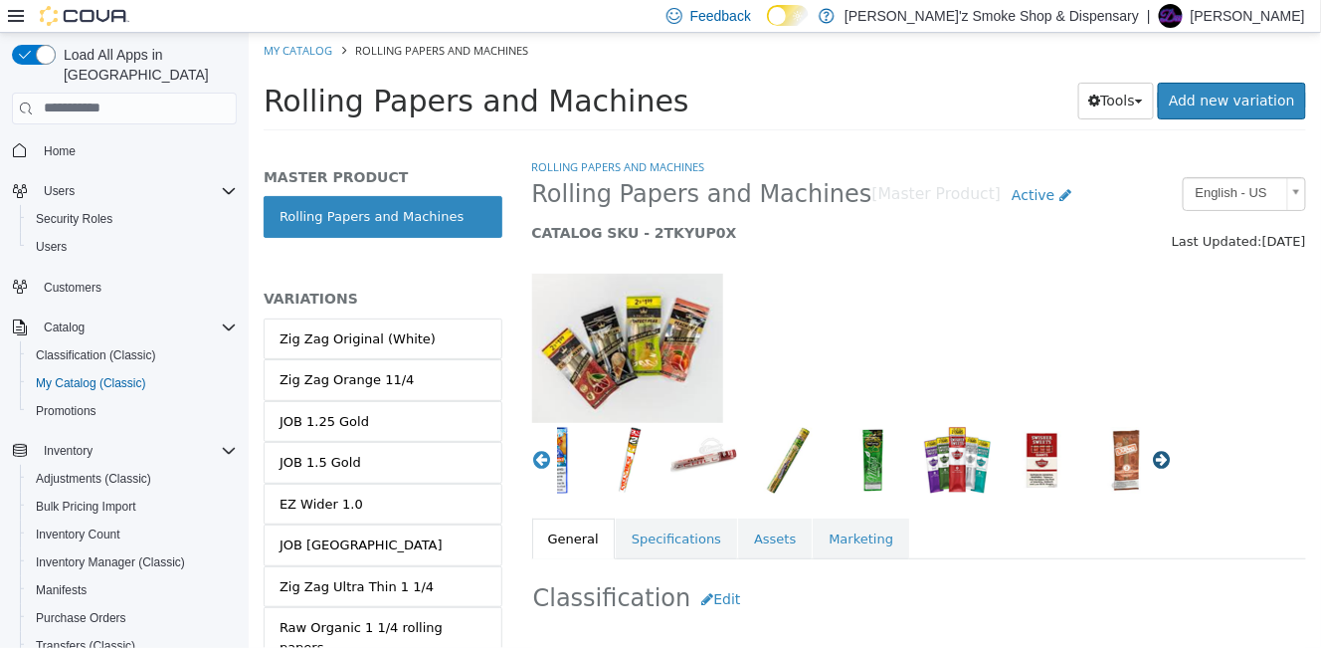
click at [1152, 462] on button "Next" at bounding box center [1161, 459] width 20 height 20
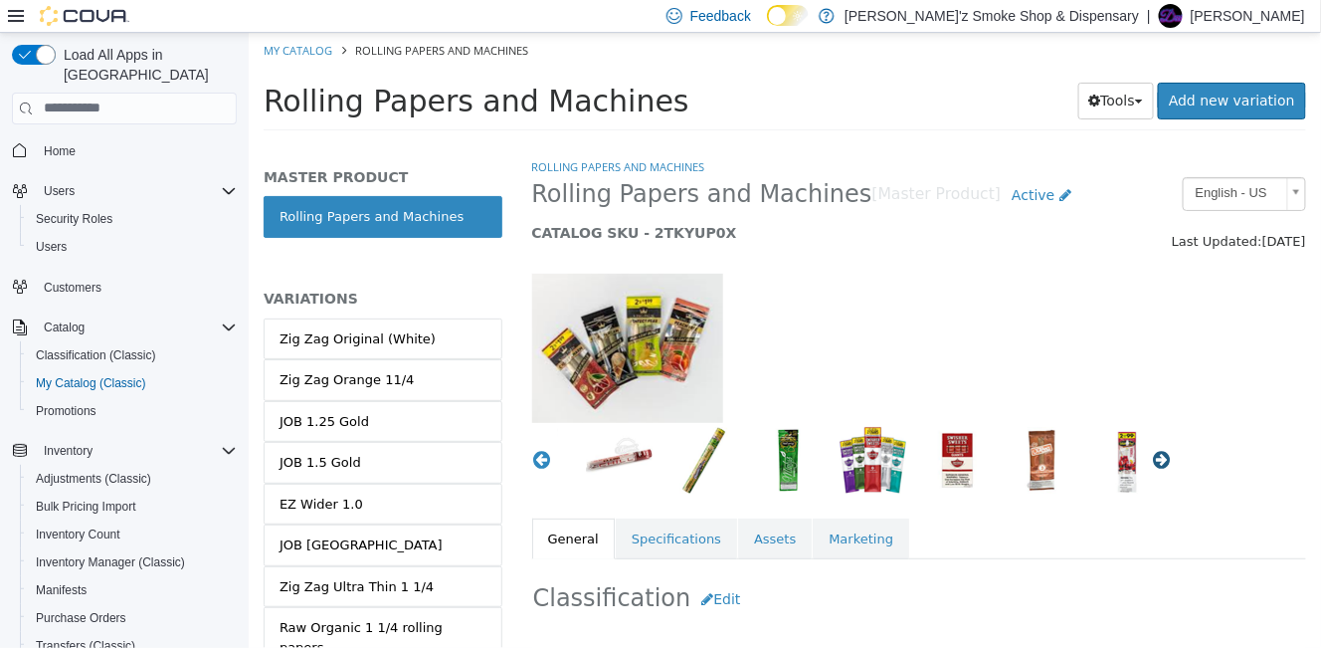
click at [1152, 462] on button "Next" at bounding box center [1161, 459] width 20 height 20
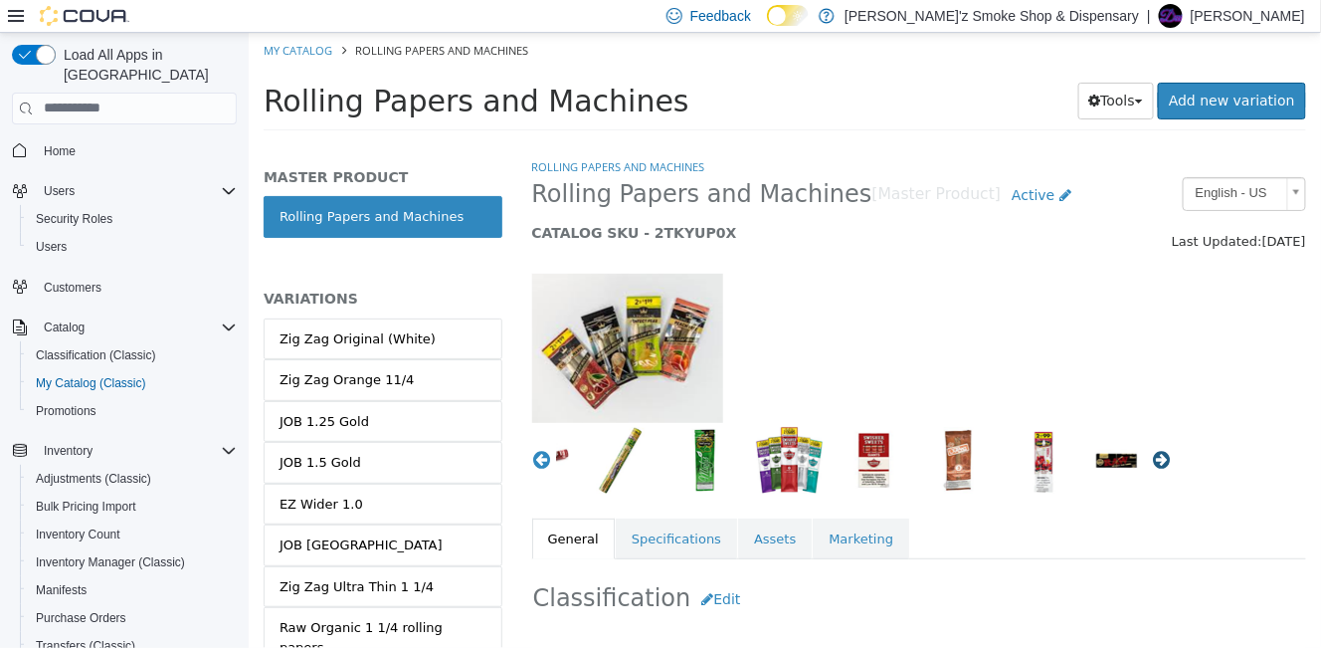
click at [1152, 462] on button "Next" at bounding box center [1161, 459] width 20 height 20
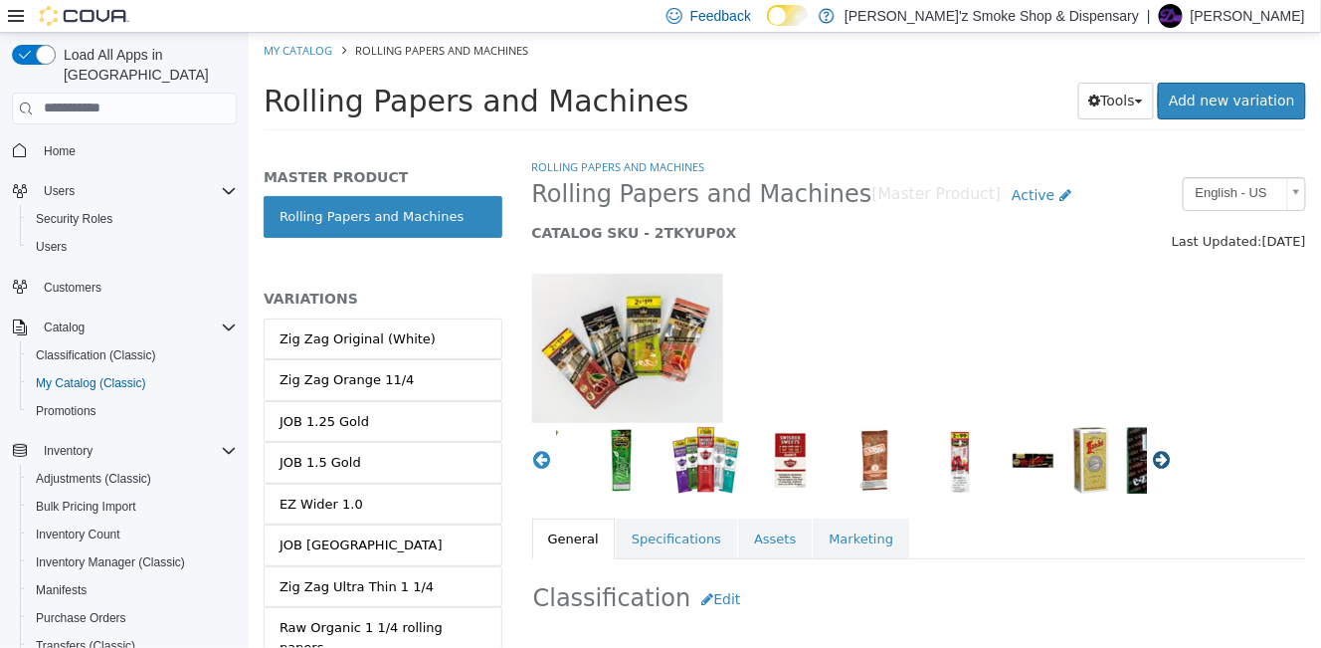
click at [1152, 462] on button "Next" at bounding box center [1161, 459] width 20 height 20
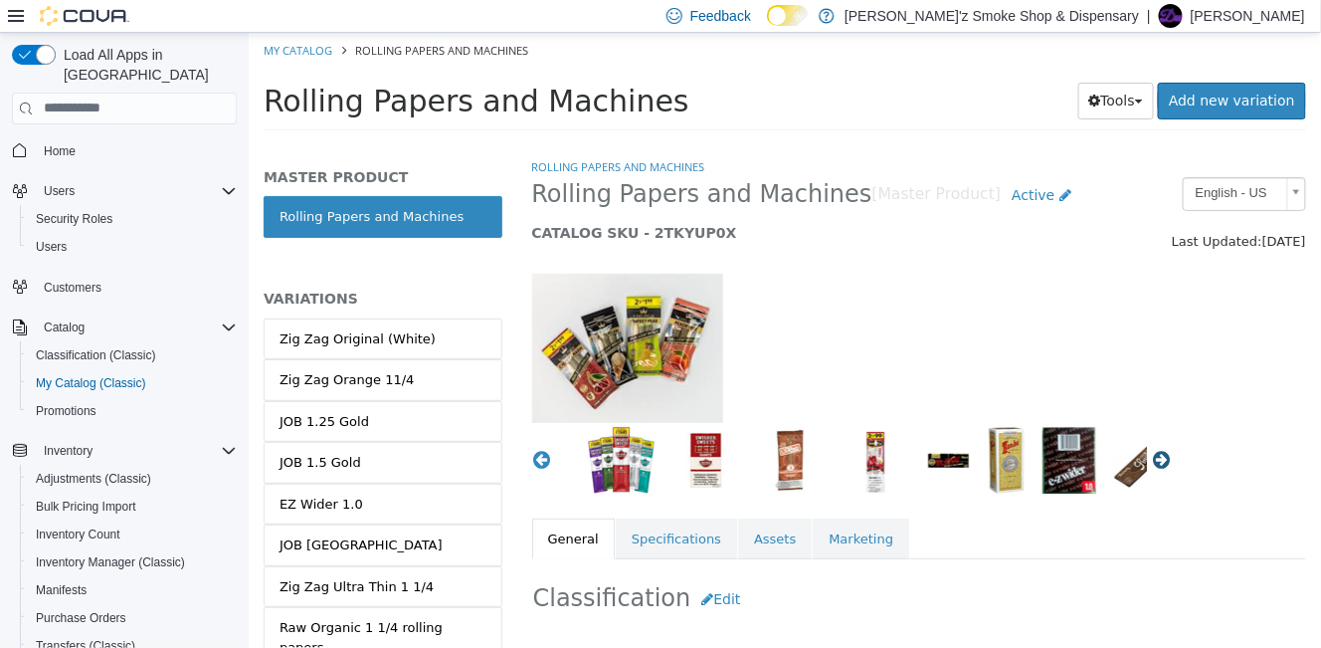
click at [1152, 462] on button "Next" at bounding box center [1161, 459] width 20 height 20
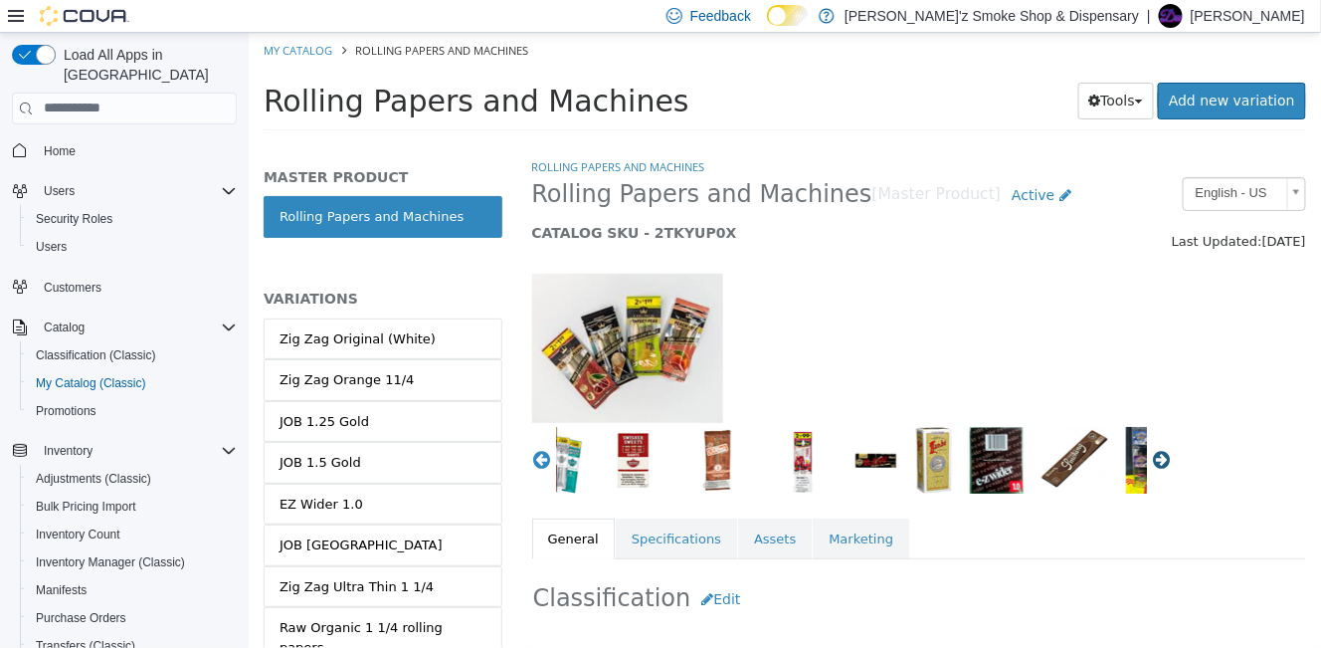
click at [1152, 462] on button "Next" at bounding box center [1161, 459] width 20 height 20
click at [1151, 464] on button "Next" at bounding box center [1161, 459] width 20 height 20
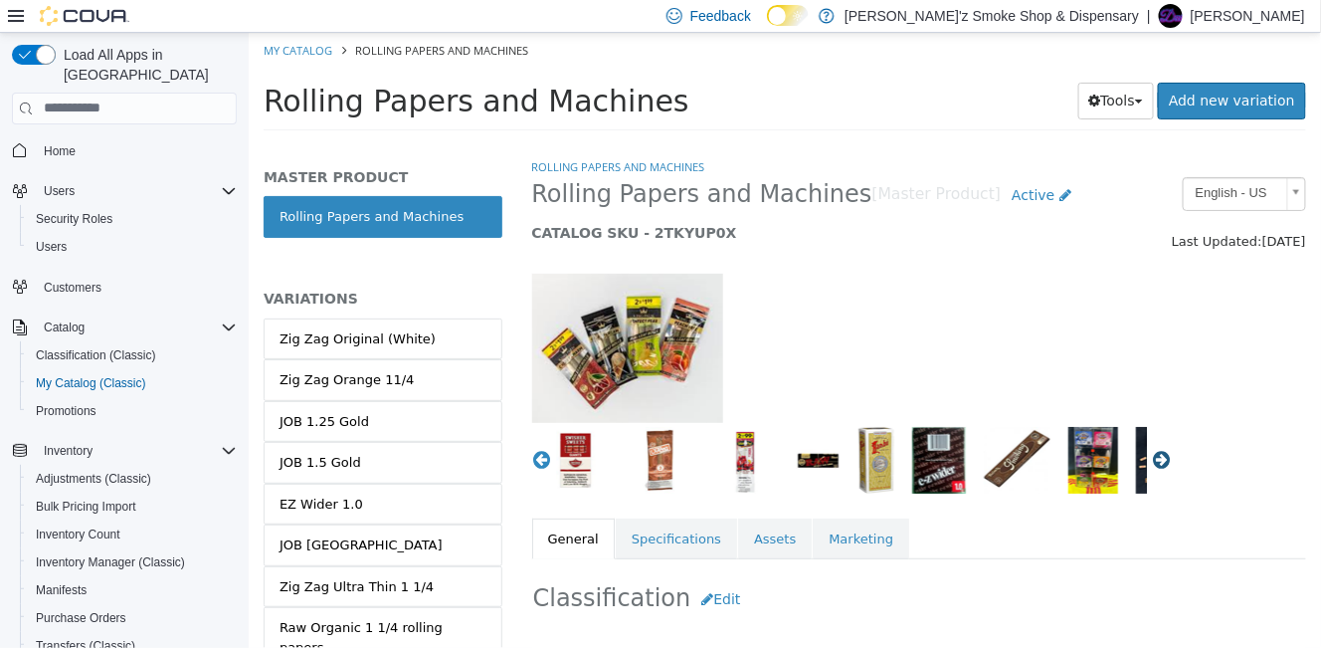
click at [1151, 464] on button "Next" at bounding box center [1161, 459] width 20 height 20
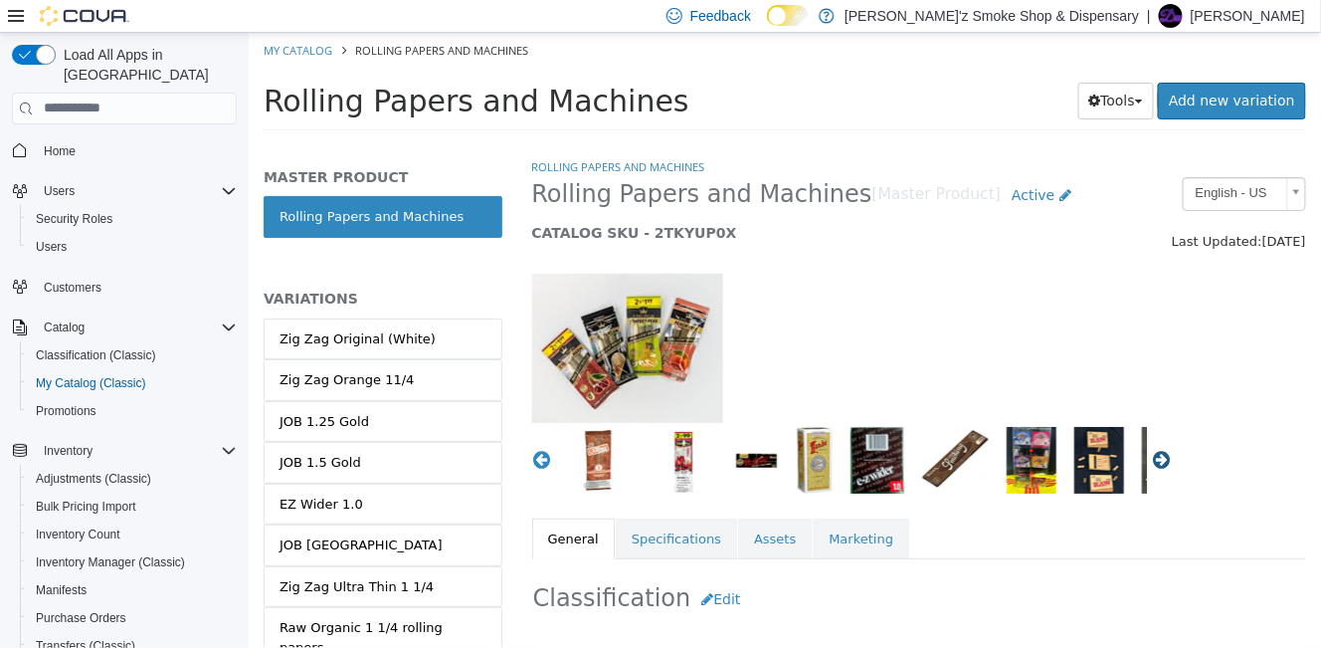
click at [1151, 464] on button "Next" at bounding box center [1161, 459] width 20 height 20
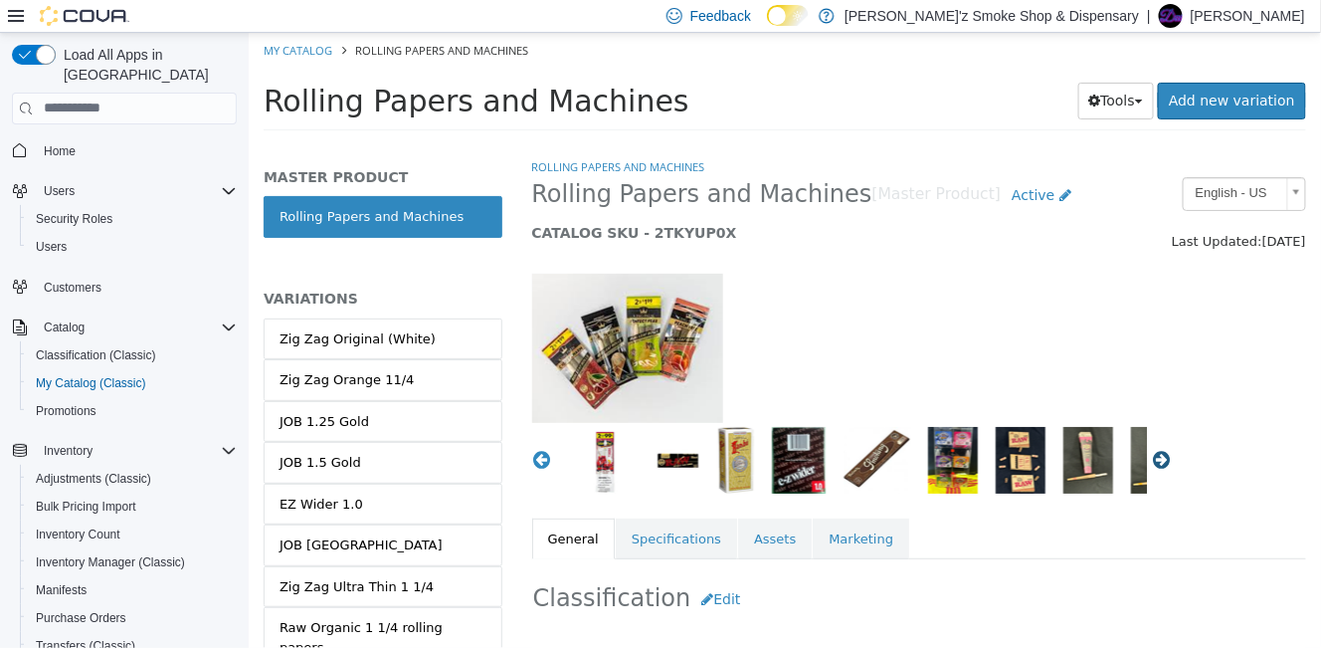
click at [1151, 464] on button "Next" at bounding box center [1161, 459] width 20 height 20
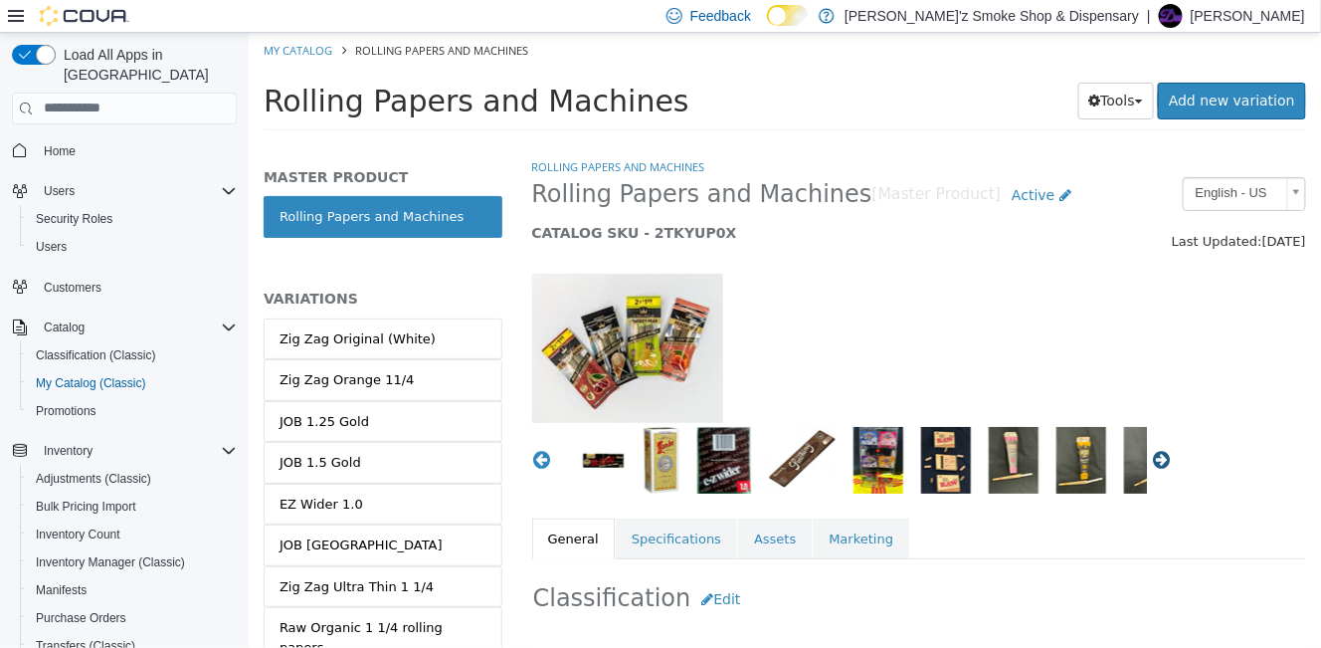
click at [1151, 464] on button "Next" at bounding box center [1161, 459] width 20 height 20
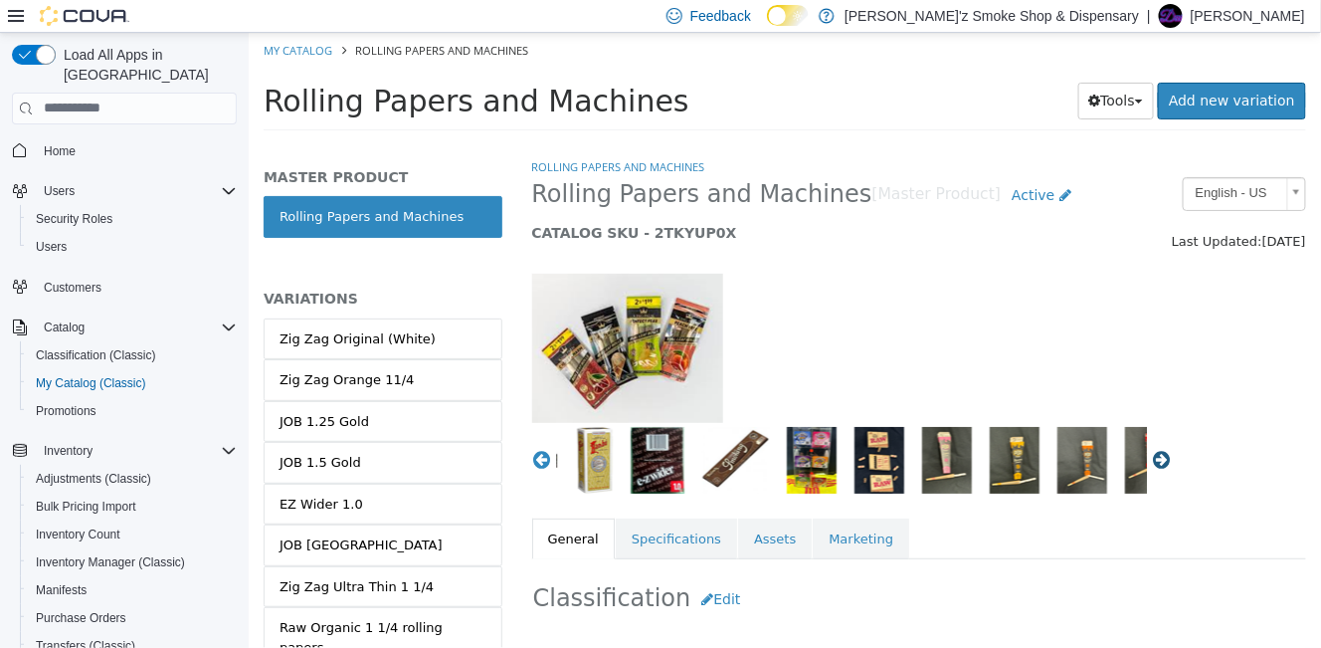
click at [1151, 464] on button "Next" at bounding box center [1161, 459] width 20 height 20
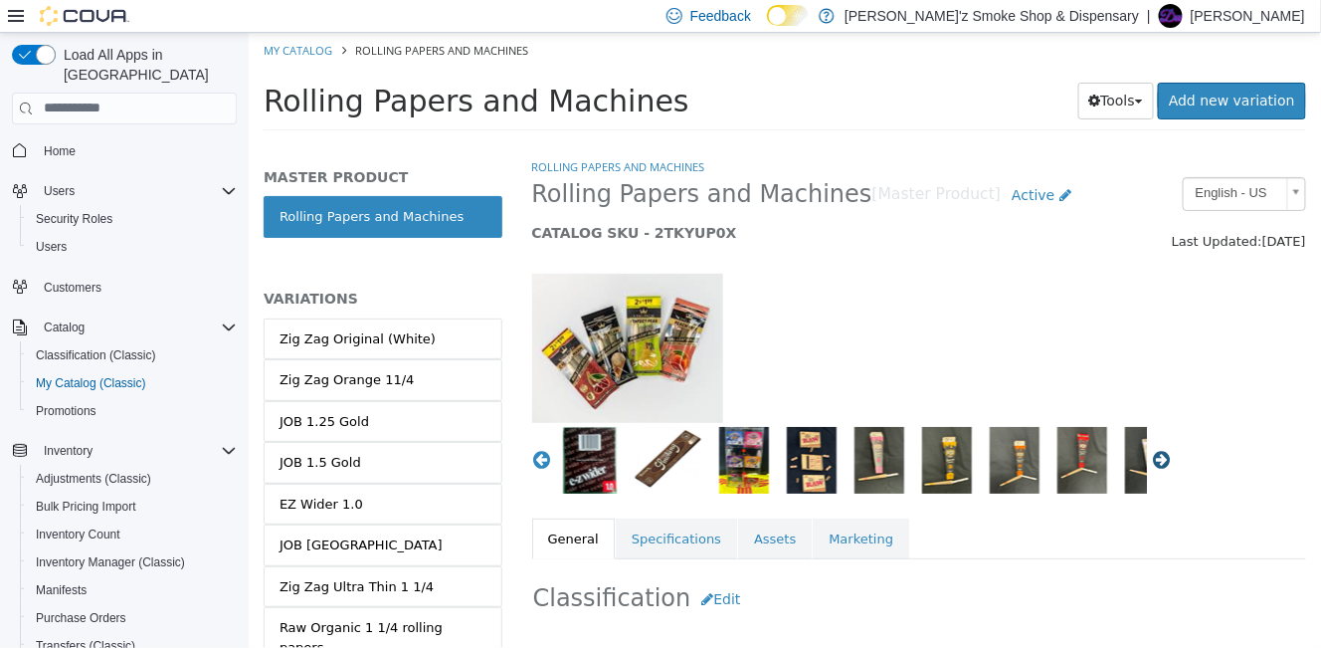
click at [1151, 464] on button "Next" at bounding box center [1161, 459] width 20 height 20
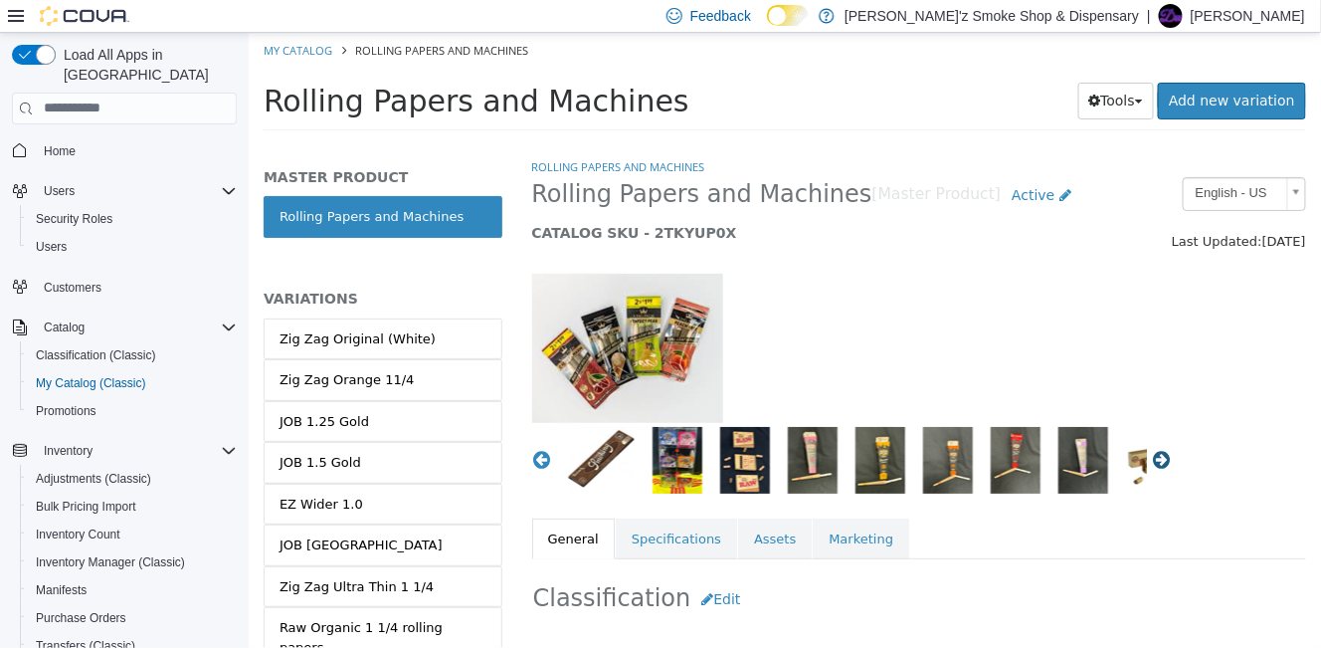
click at [1151, 464] on button "Next" at bounding box center [1161, 459] width 20 height 20
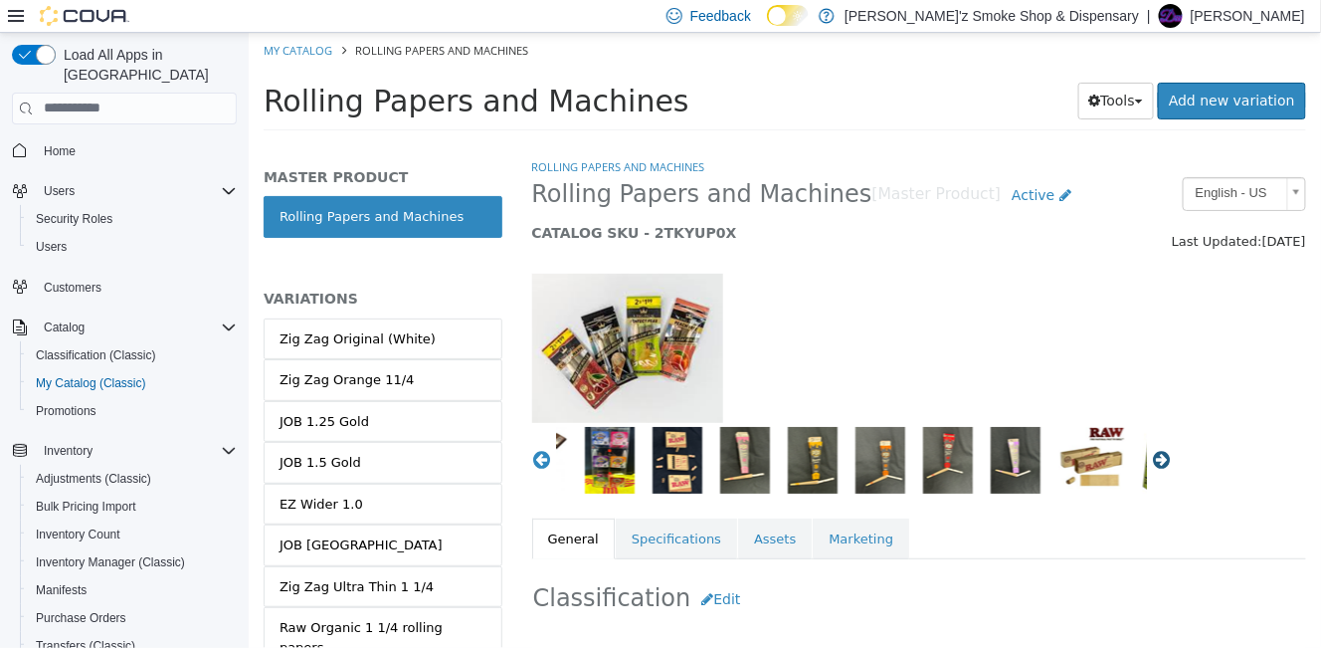
click at [1151, 464] on button "Next" at bounding box center [1161, 459] width 20 height 20
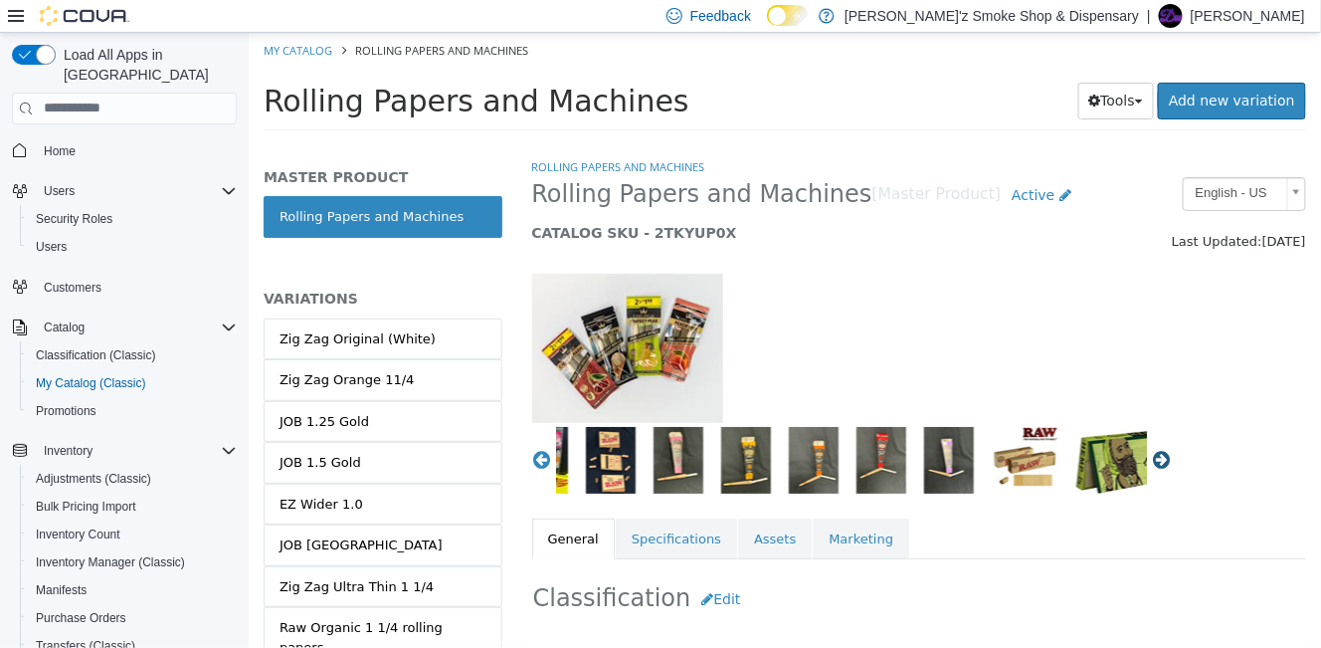
click at [1151, 464] on button "Next" at bounding box center [1161, 459] width 20 height 20
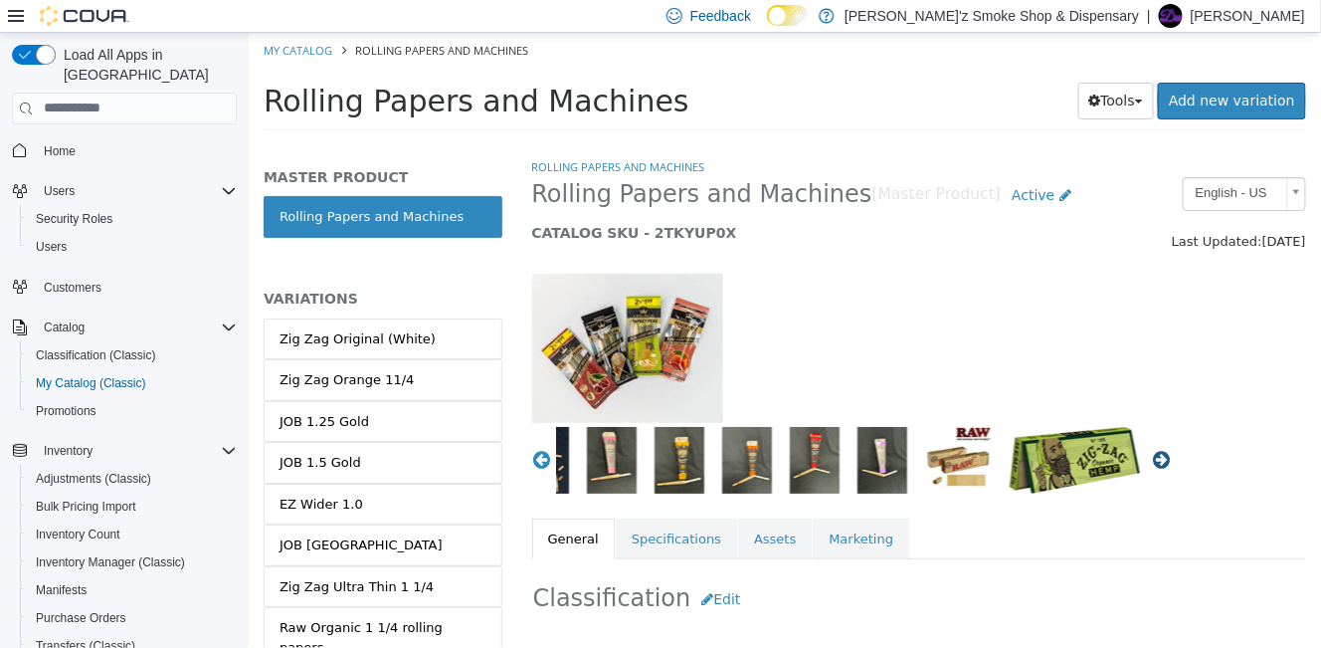
click at [1151, 464] on button "Next" at bounding box center [1161, 459] width 20 height 20
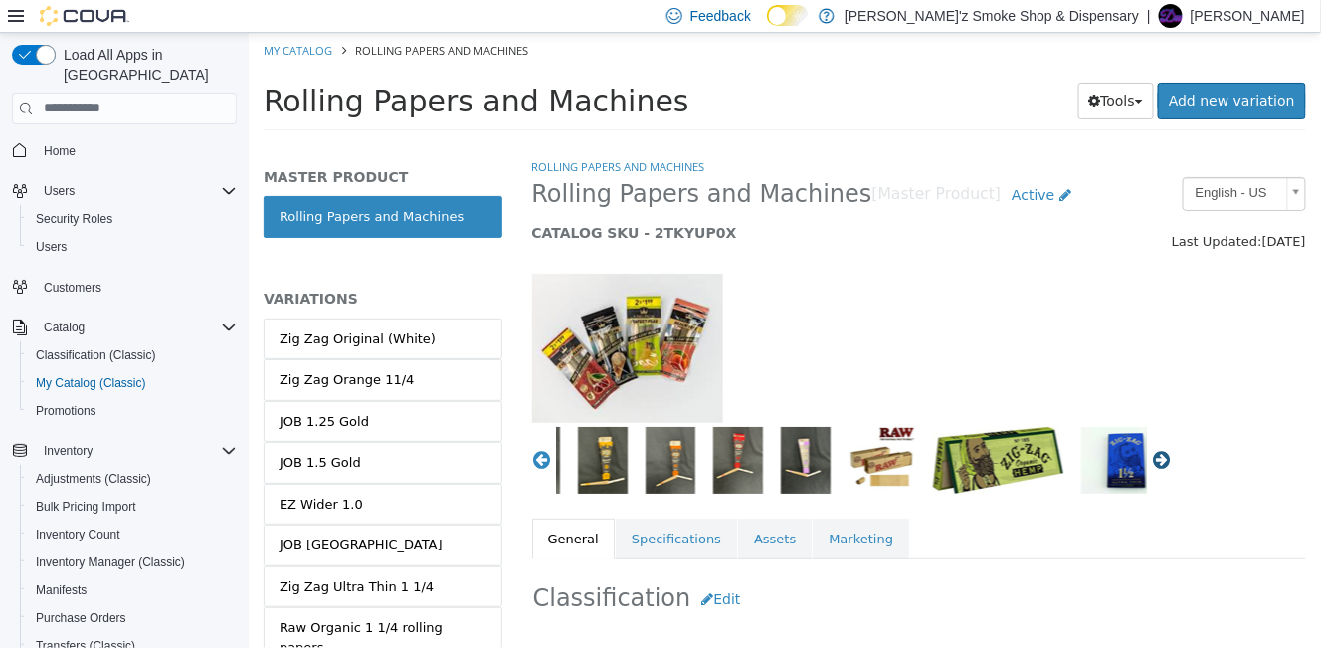
click at [1151, 464] on button "Next" at bounding box center [1161, 459] width 20 height 20
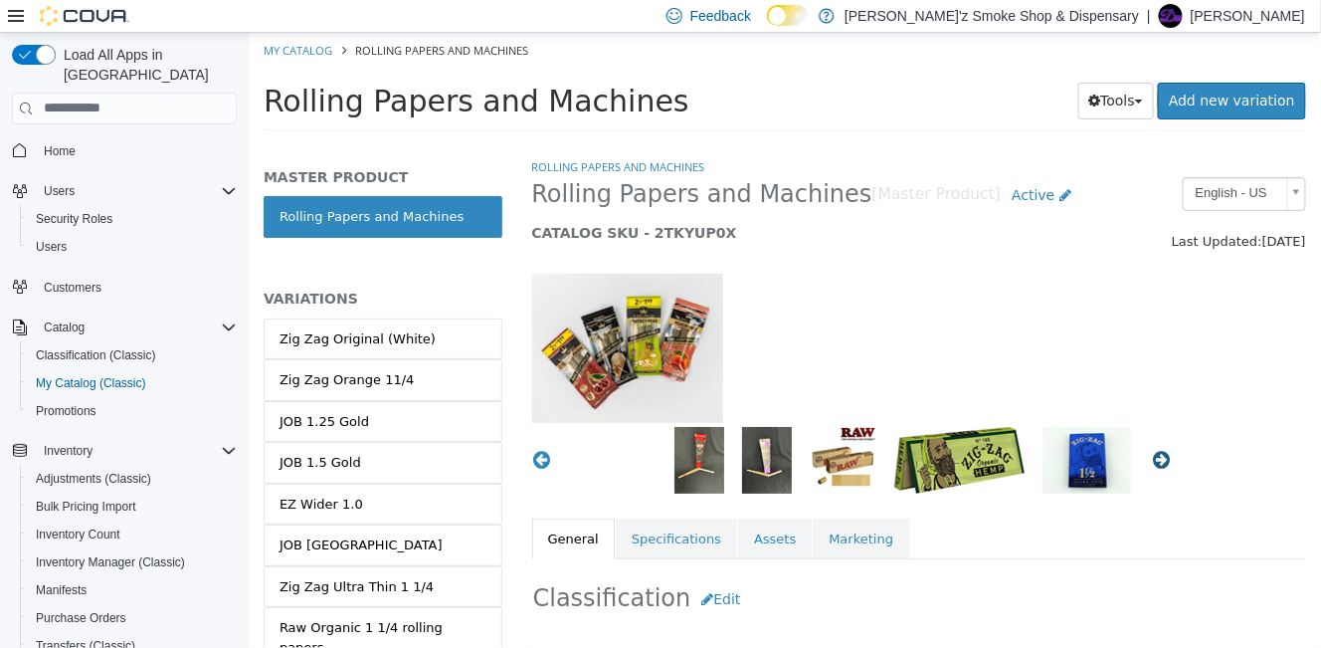
click at [1151, 464] on button "Next" at bounding box center [1161, 459] width 20 height 20
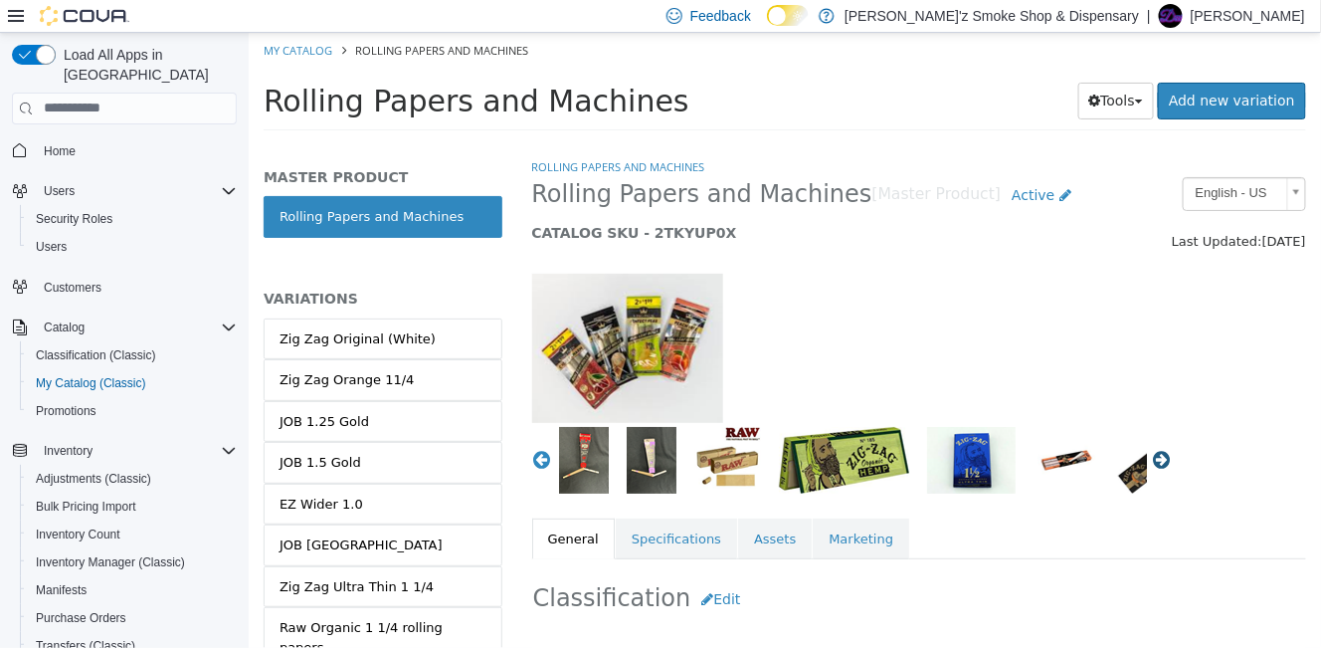
click at [1151, 464] on button "Next" at bounding box center [1161, 459] width 20 height 20
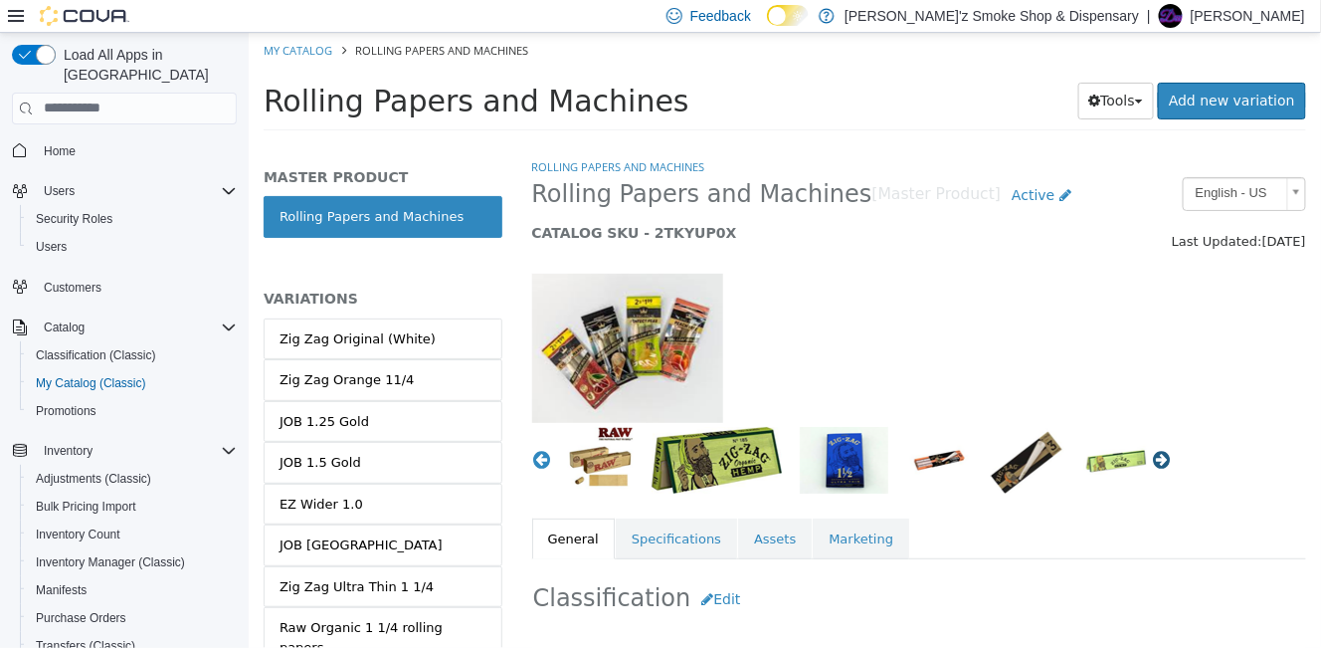
click at [1151, 464] on button "Next" at bounding box center [1161, 459] width 20 height 20
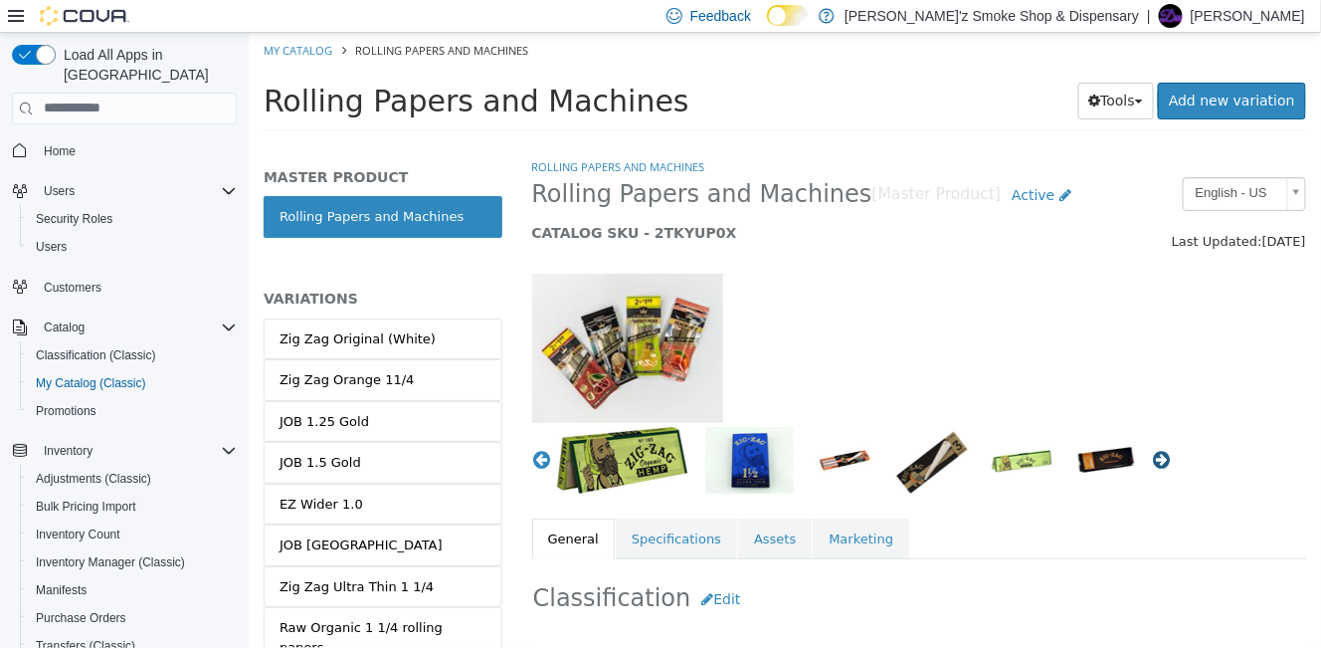
click at [1151, 464] on button "Next" at bounding box center [1161, 459] width 20 height 20
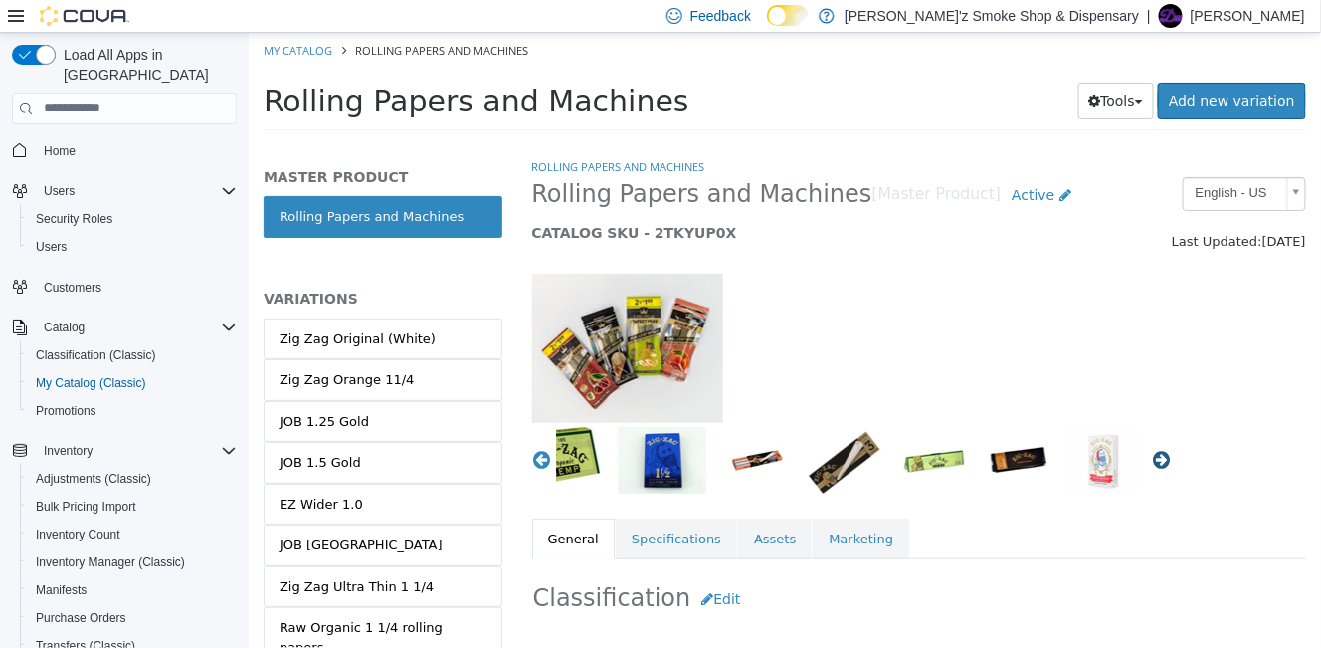
click at [1151, 464] on button "Next" at bounding box center [1161, 459] width 20 height 20
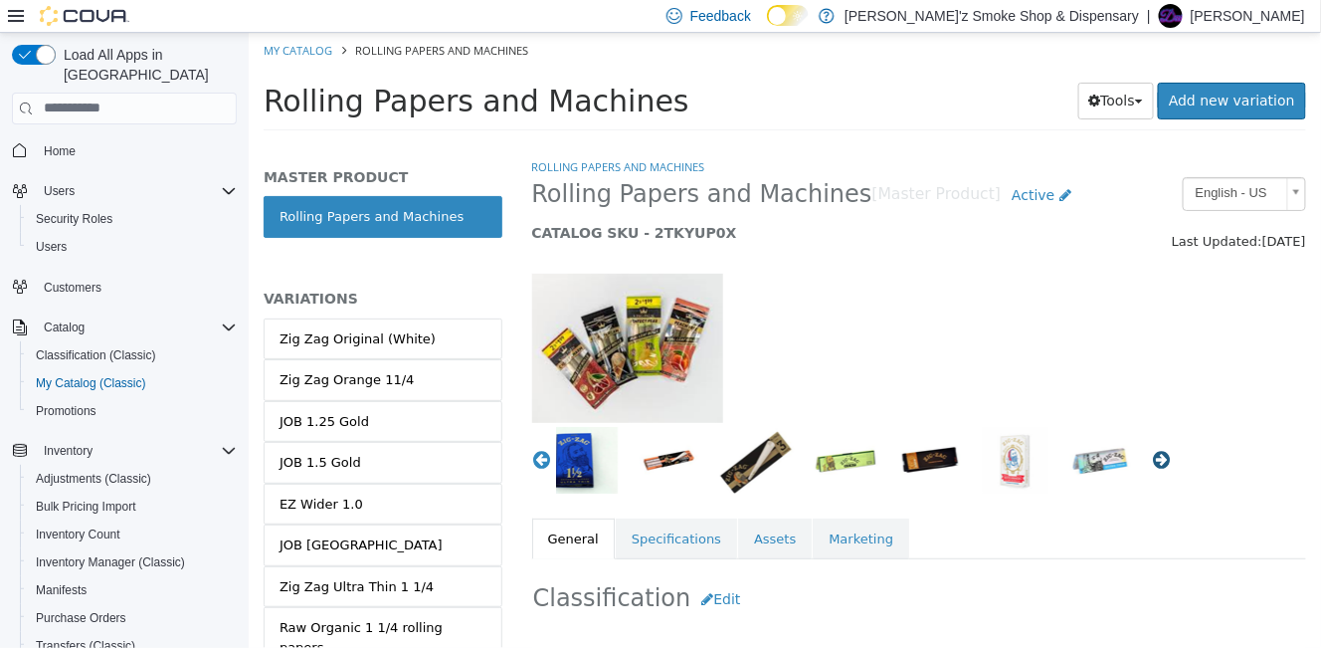
click at [1151, 464] on button "Next" at bounding box center [1161, 459] width 20 height 20
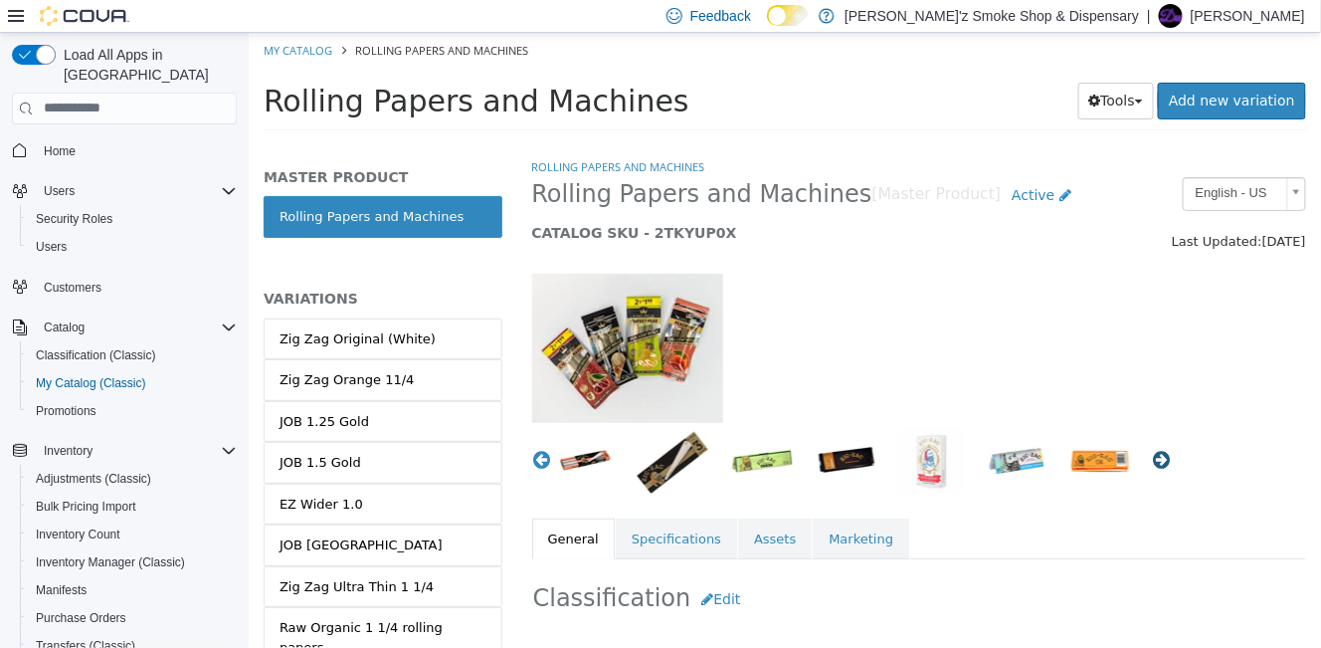
click at [1151, 464] on button "Next" at bounding box center [1161, 459] width 20 height 20
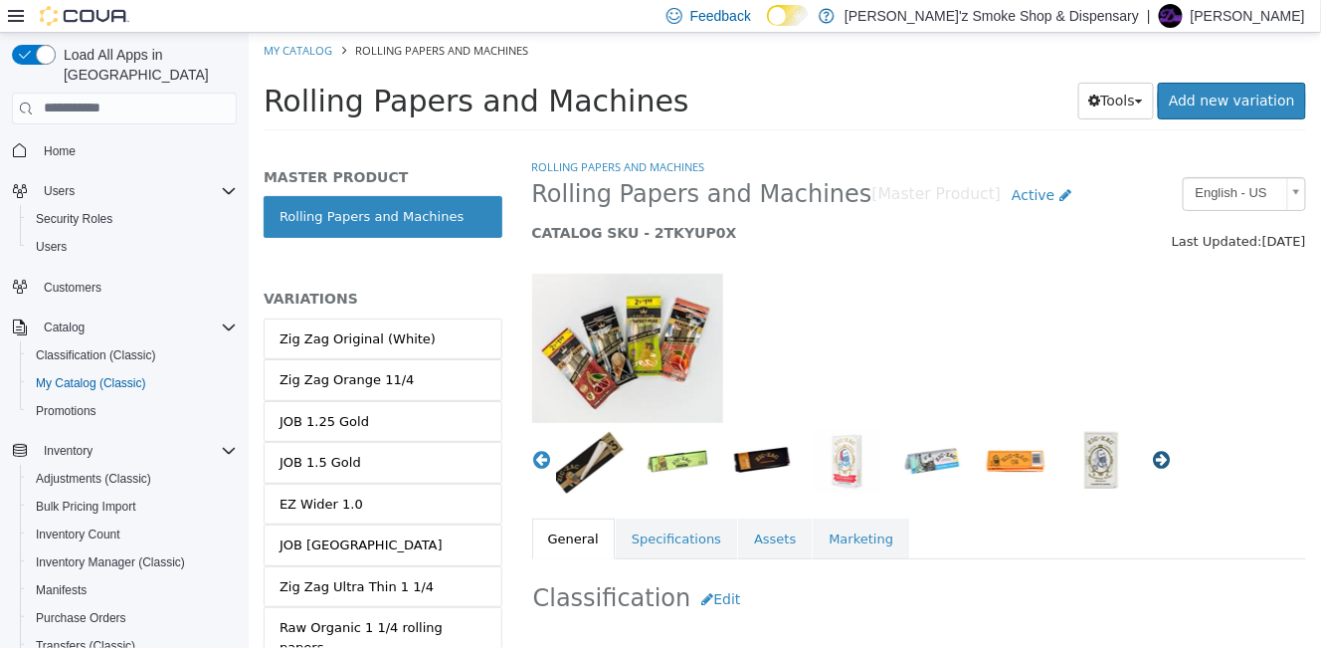
click at [1151, 464] on button "Next" at bounding box center [1161, 459] width 20 height 20
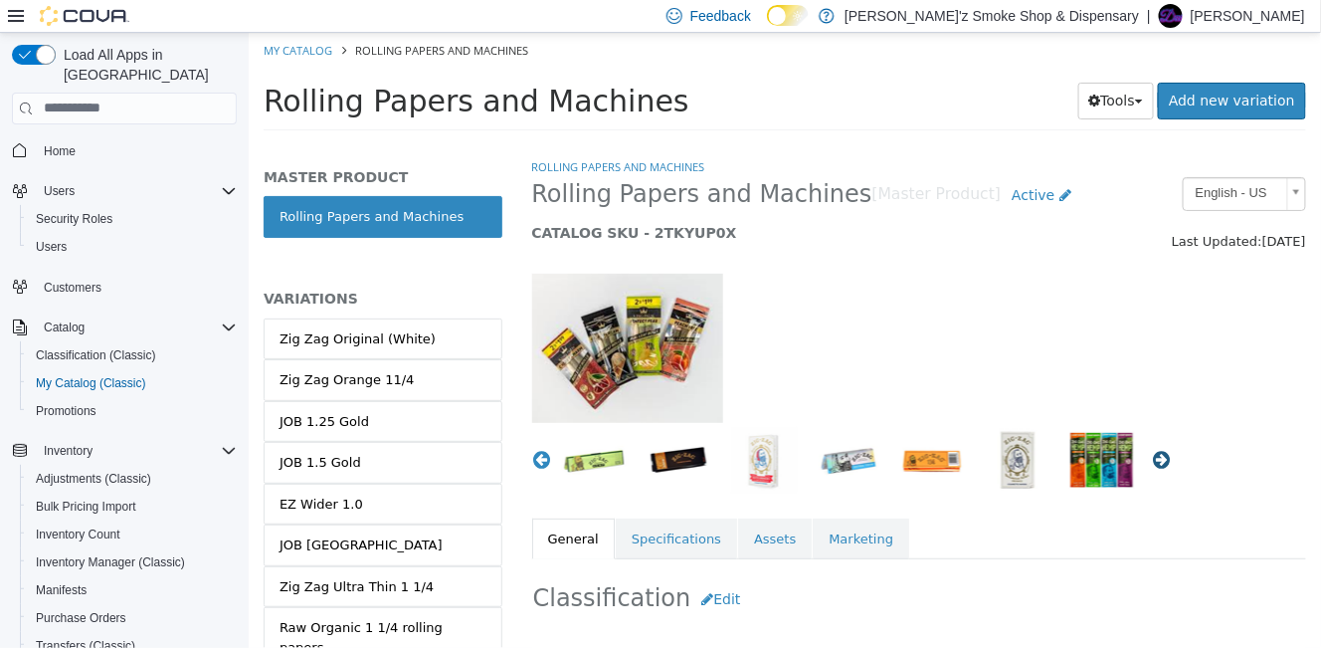
click at [1151, 464] on button "Next" at bounding box center [1161, 459] width 20 height 20
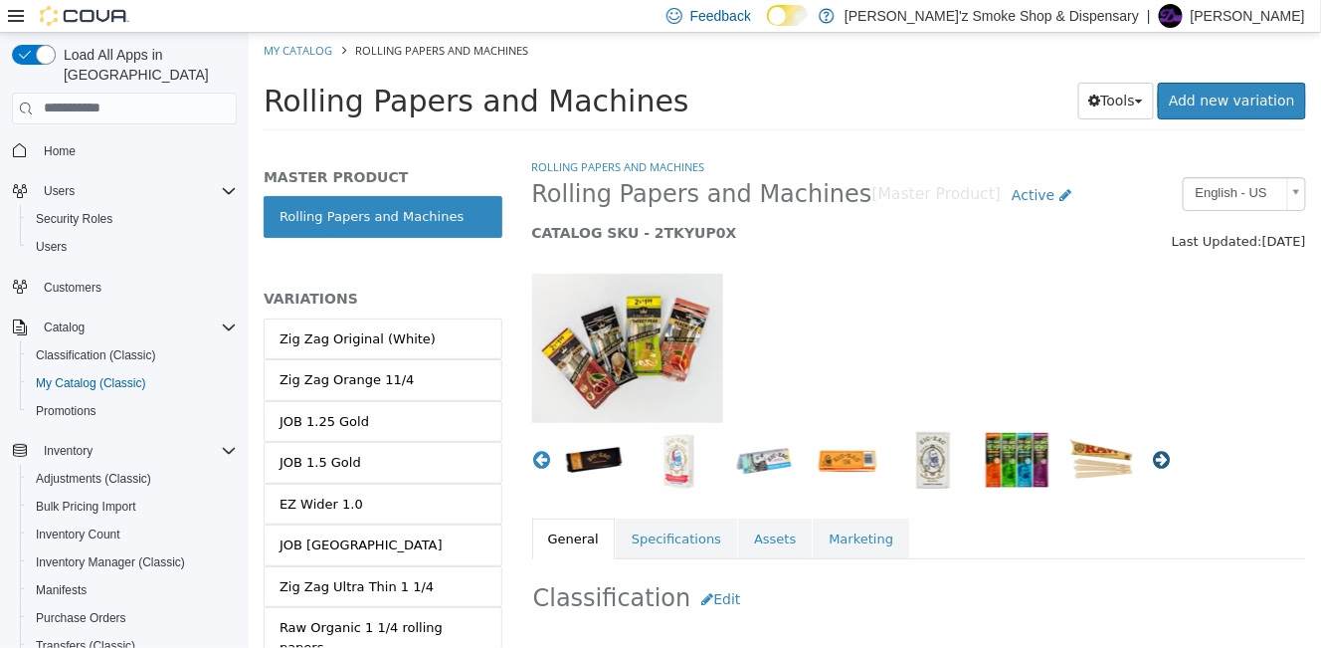
click at [1151, 464] on button "Next" at bounding box center [1161, 459] width 20 height 20
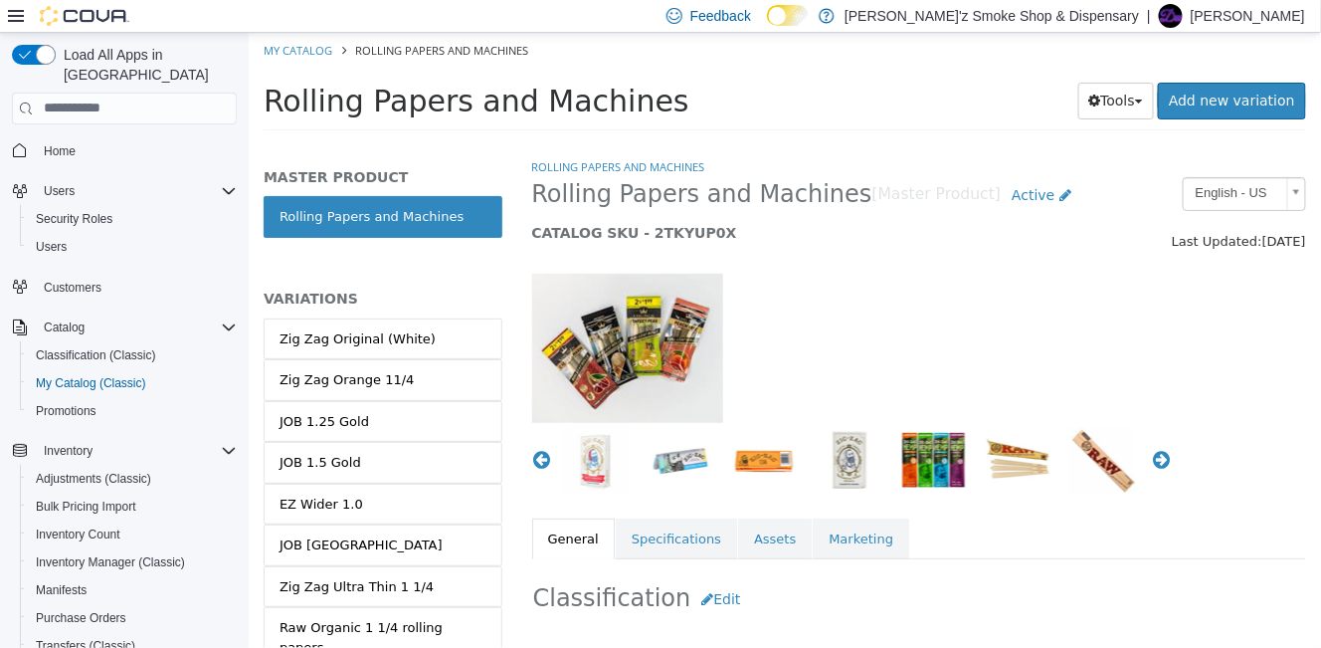
click at [931, 462] on img "button" at bounding box center [932, 459] width 67 height 67
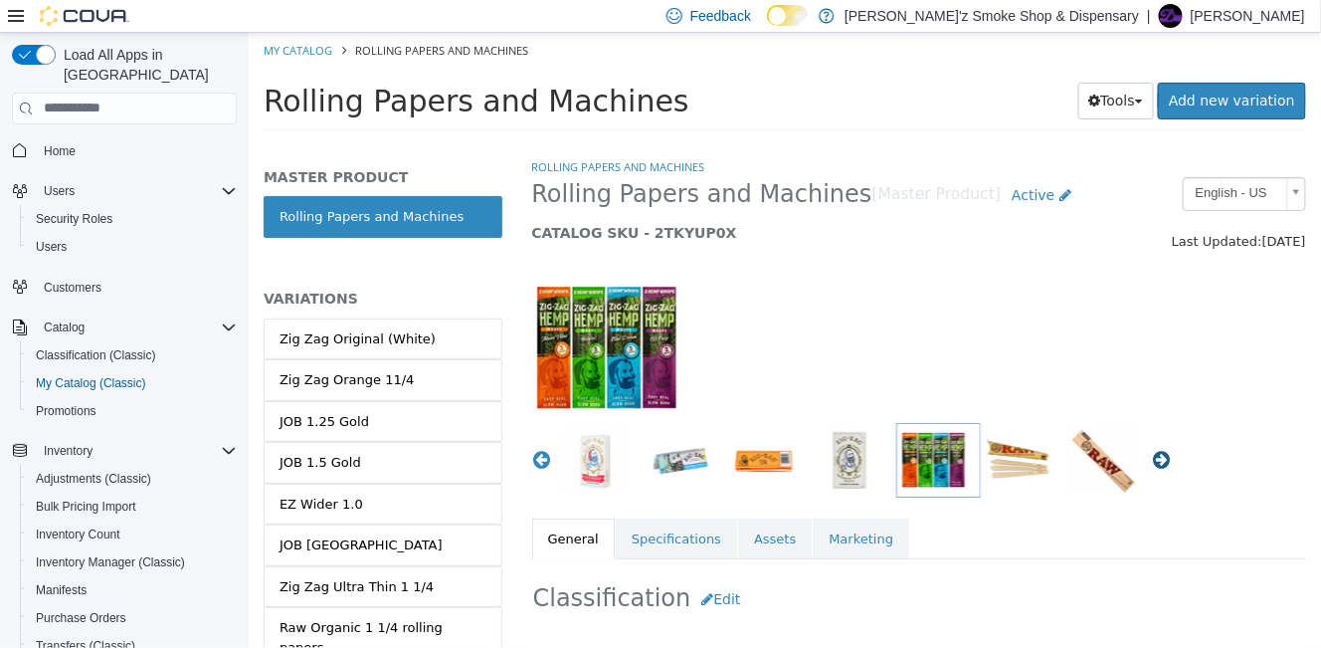
click at [1151, 460] on button "Next" at bounding box center [1161, 459] width 20 height 20
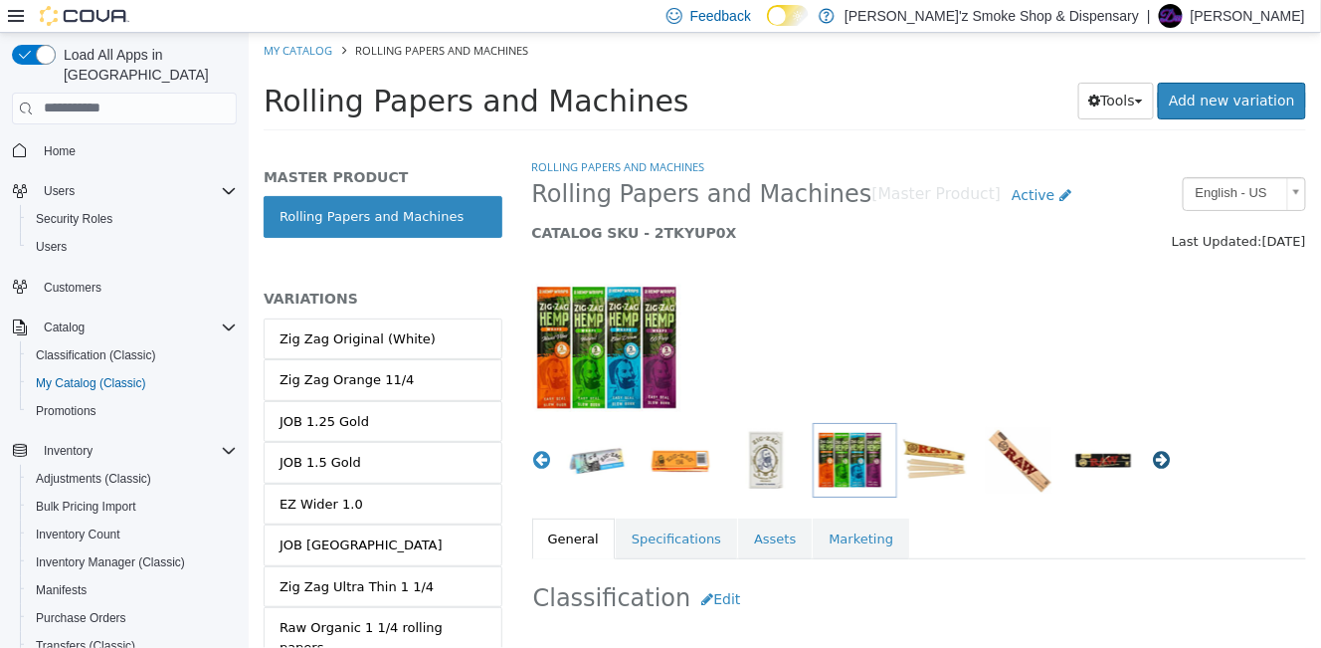
click at [1151, 460] on button "Next" at bounding box center [1161, 459] width 20 height 20
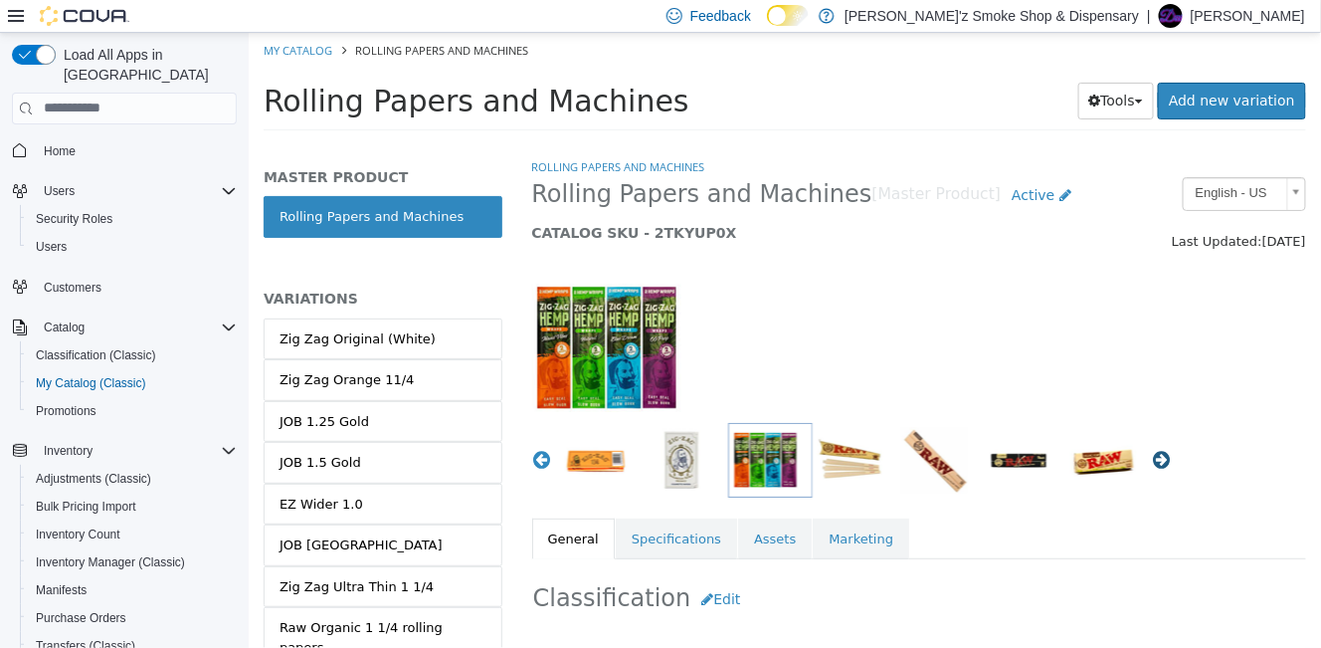
click at [1151, 460] on button "Next" at bounding box center [1161, 459] width 20 height 20
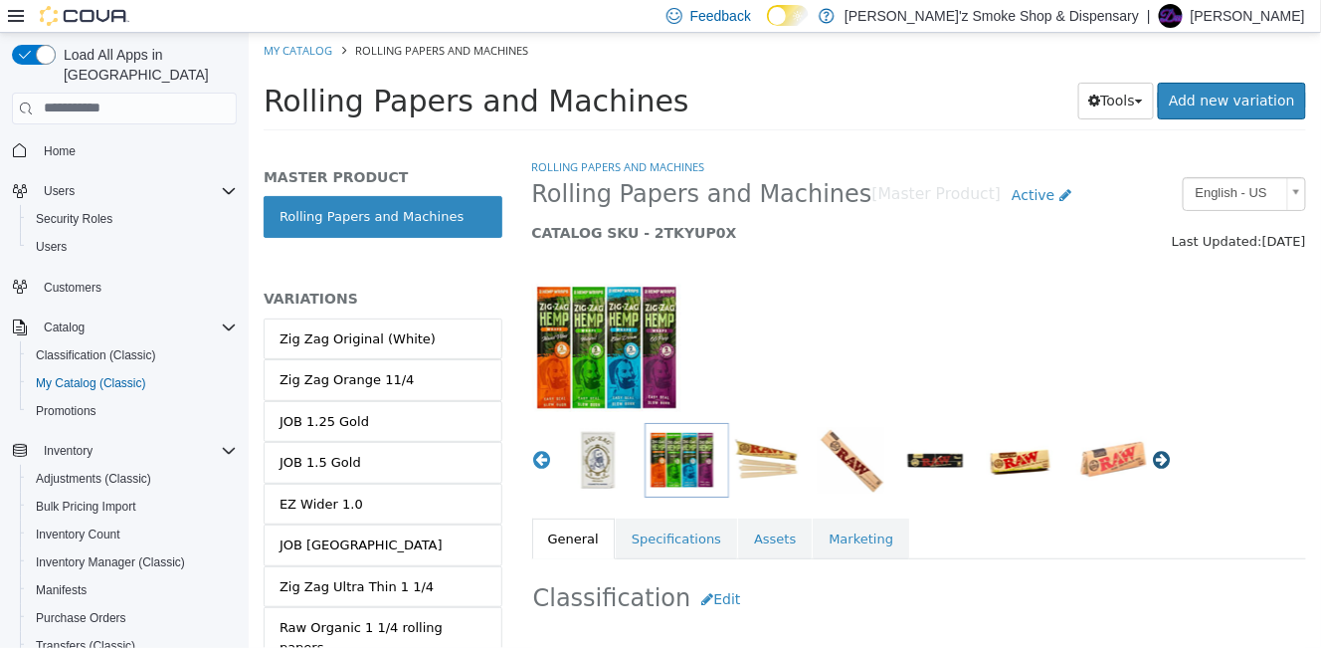
click at [1151, 460] on button "Next" at bounding box center [1161, 459] width 20 height 20
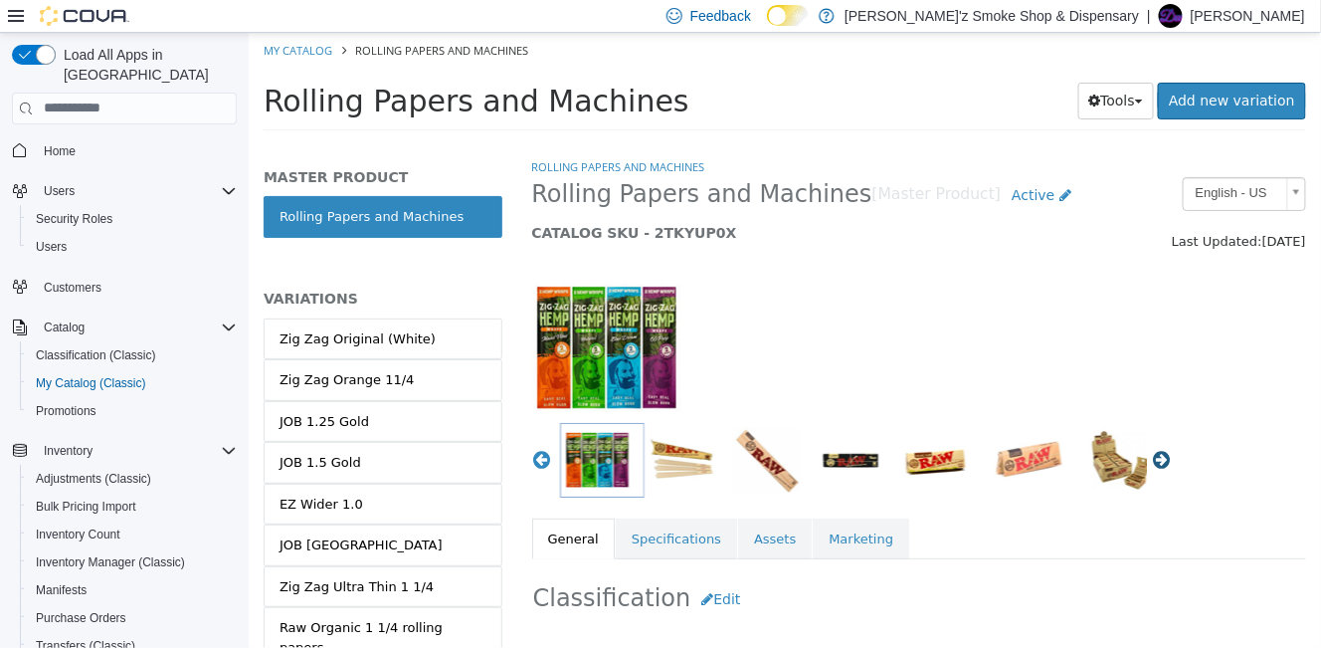
click at [1151, 460] on button "Next" at bounding box center [1161, 459] width 20 height 20
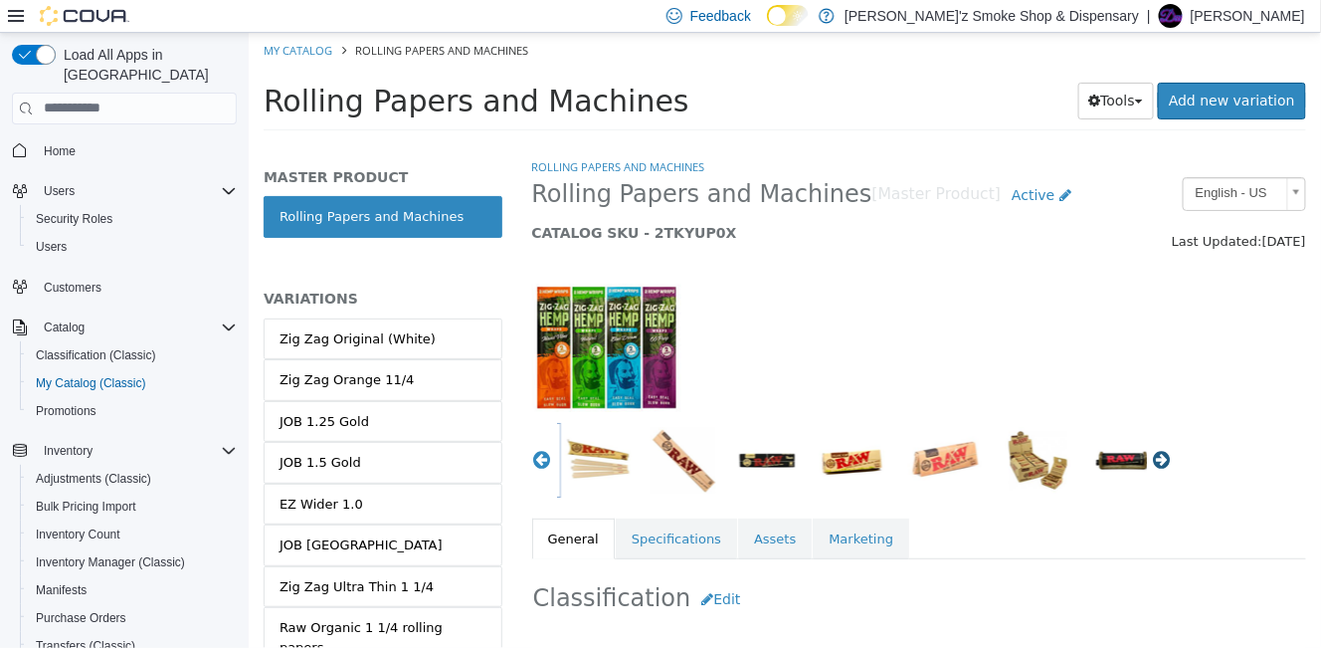
click at [1151, 460] on button "Next" at bounding box center [1161, 459] width 20 height 20
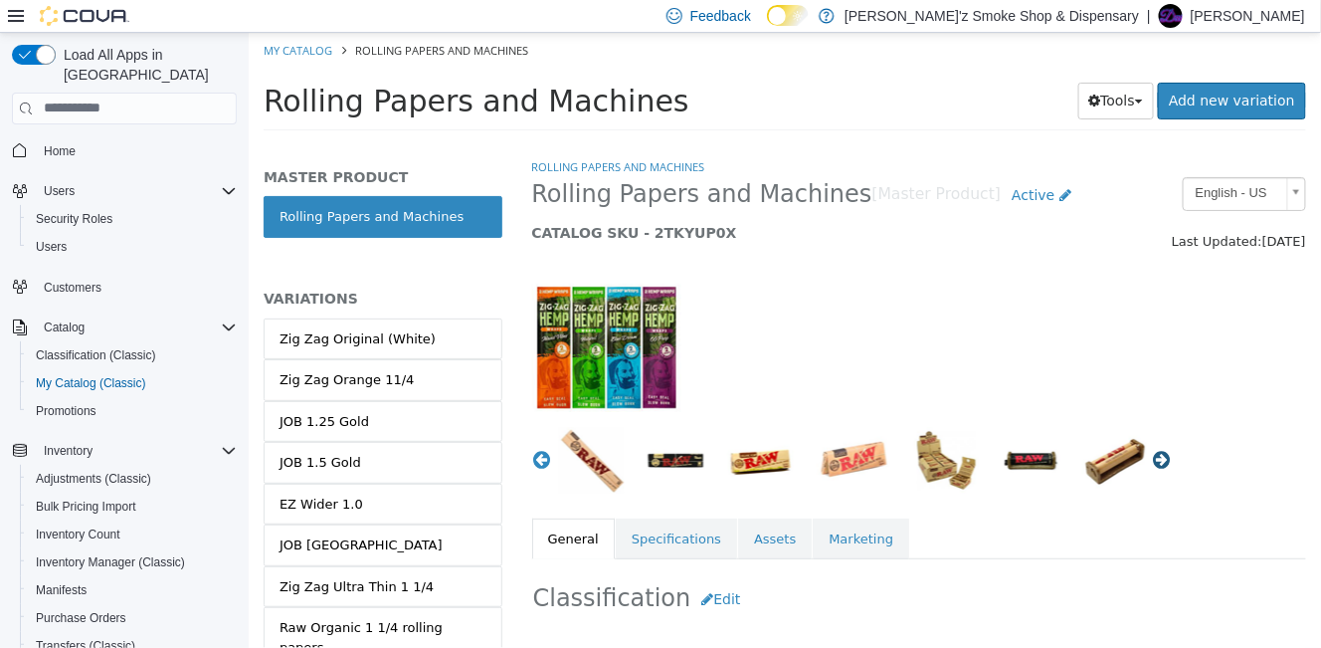
click at [1151, 460] on button "Next" at bounding box center [1161, 459] width 20 height 20
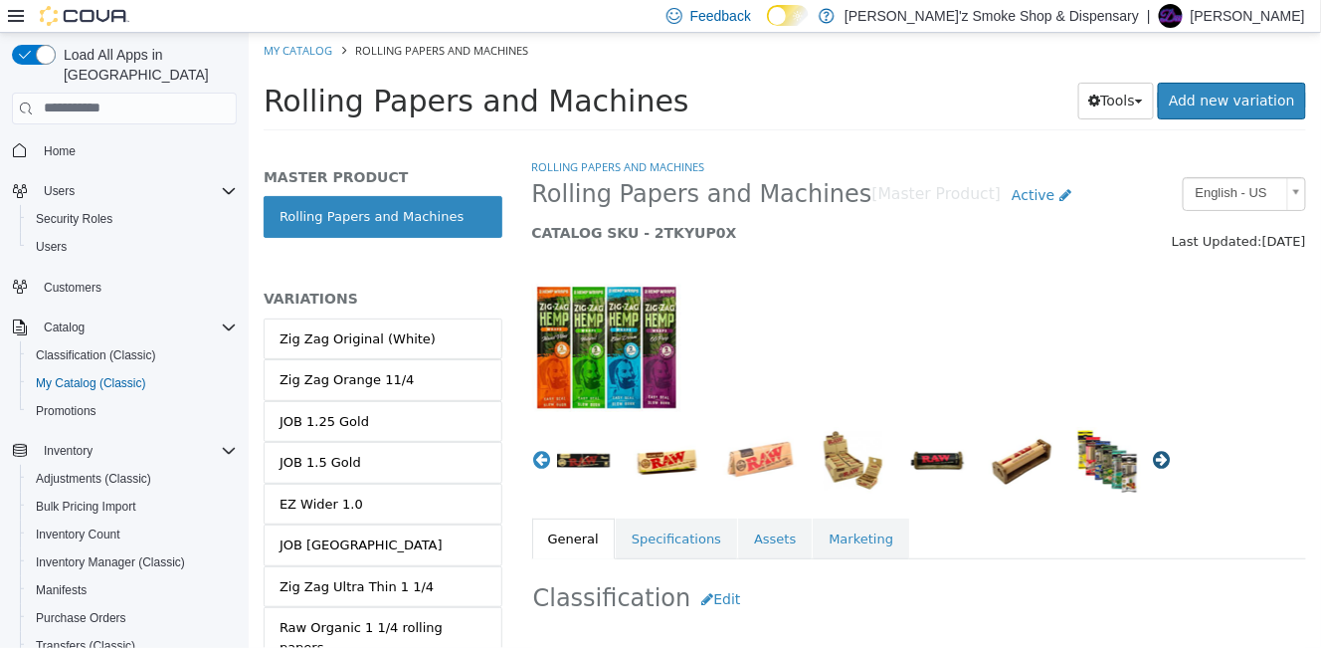
click at [1151, 460] on button "Next" at bounding box center [1161, 459] width 20 height 20
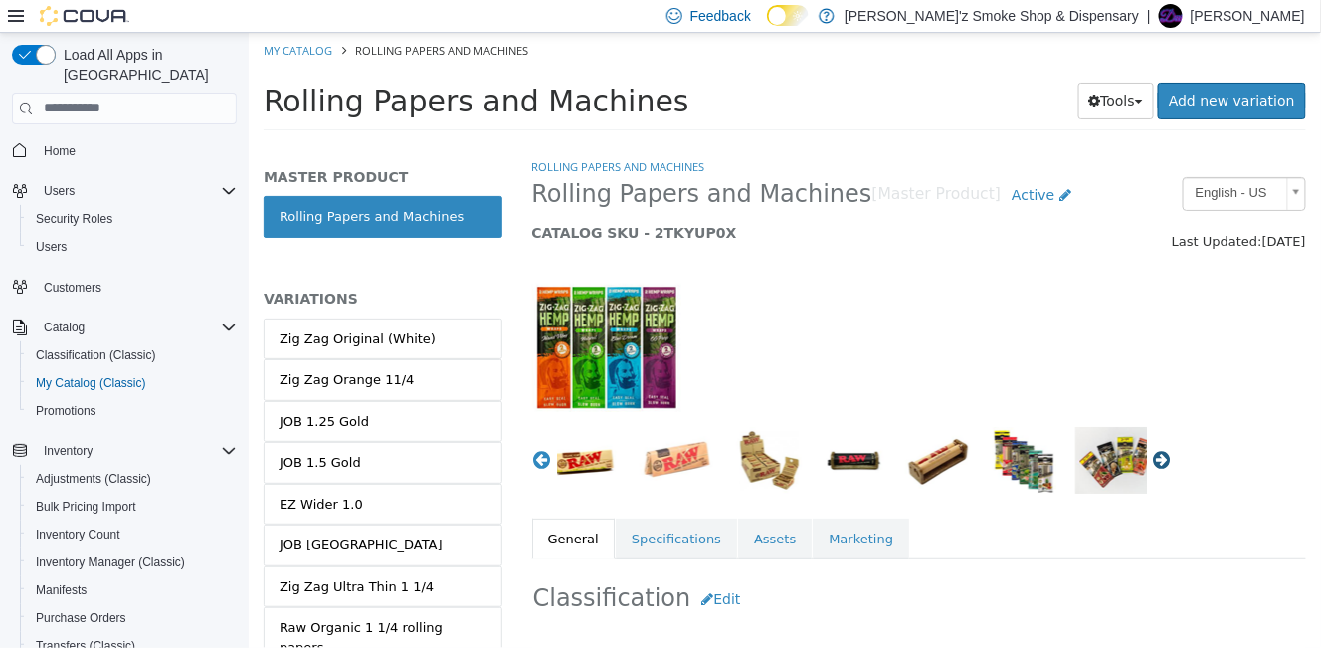
click at [1151, 460] on button "Next" at bounding box center [1161, 459] width 20 height 20
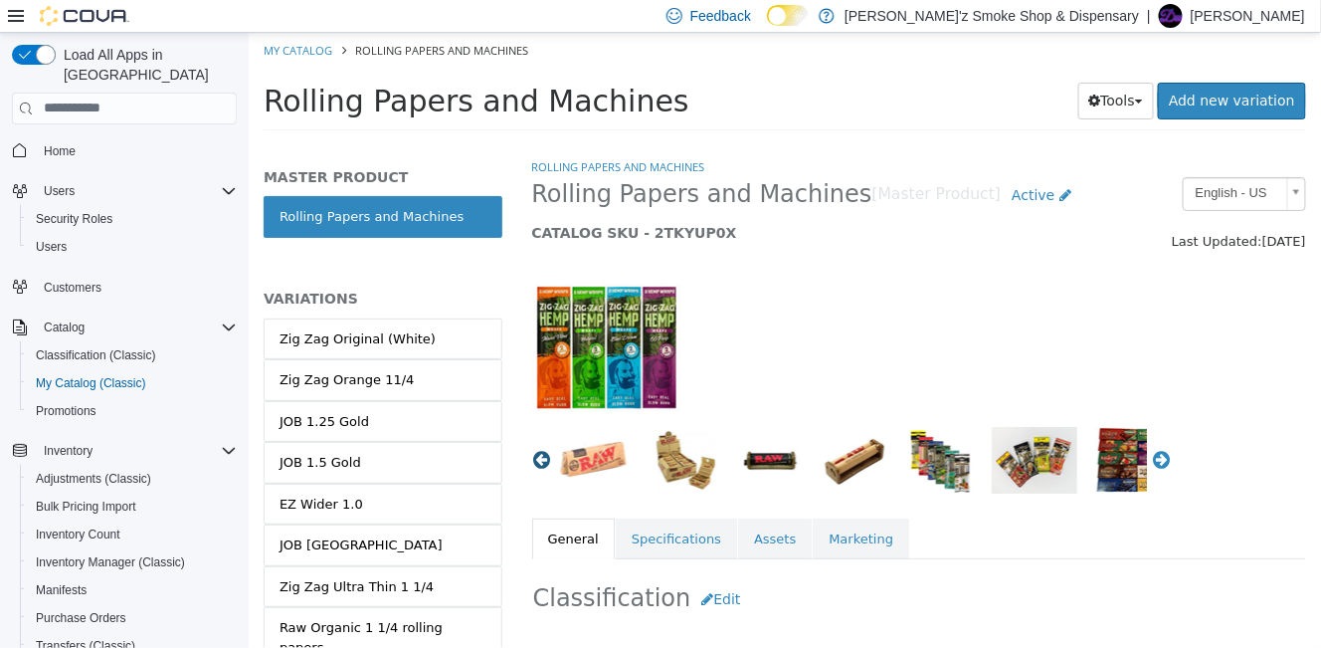
click at [539, 459] on button "Previous" at bounding box center [541, 459] width 20 height 20
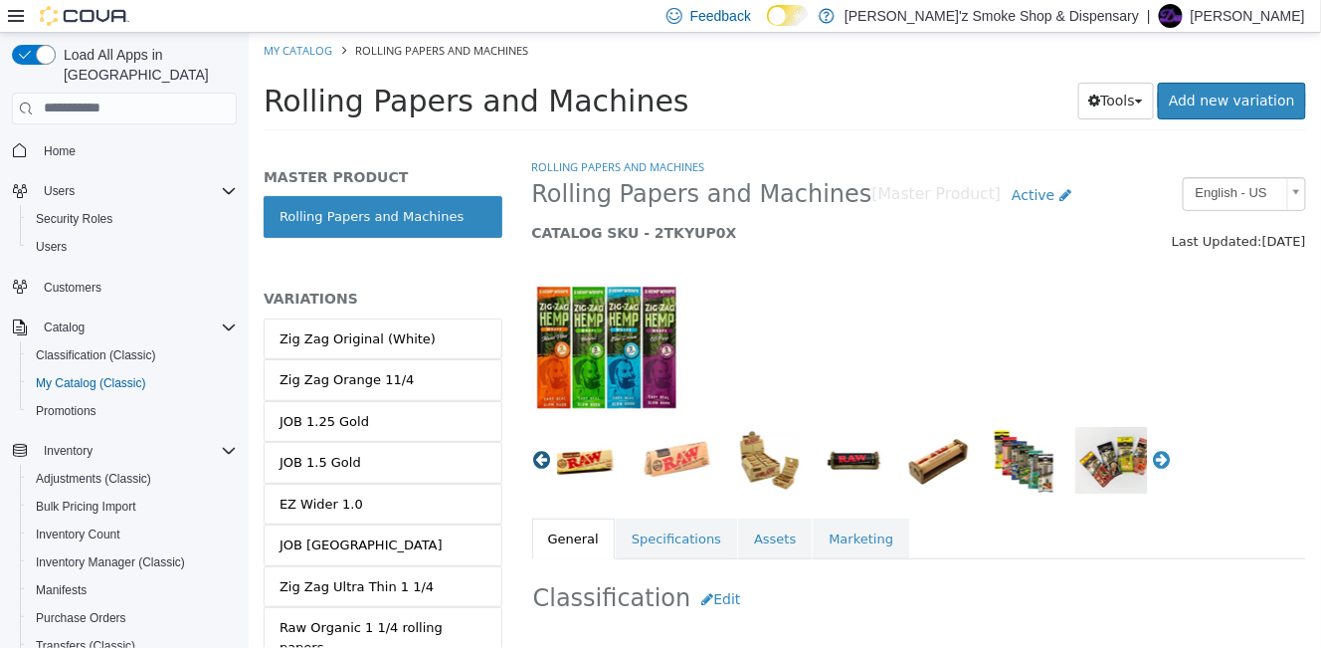
click at [539, 459] on button "Previous" at bounding box center [541, 459] width 20 height 20
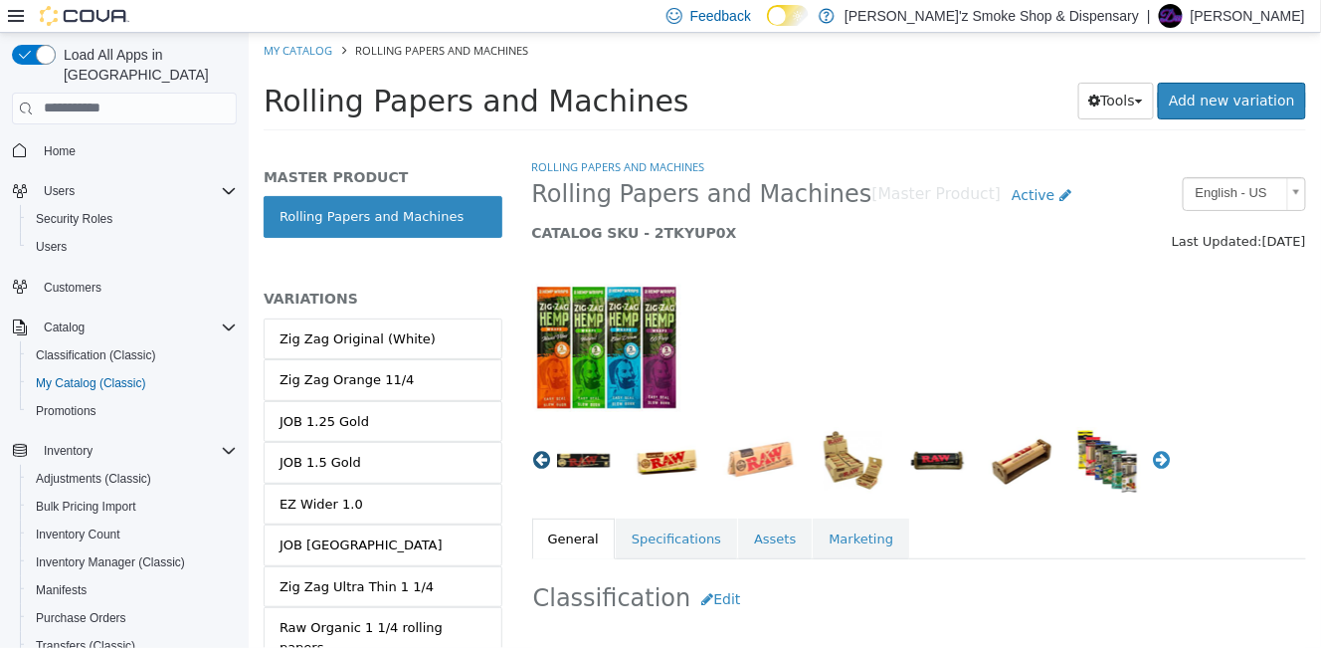
click at [539, 459] on button "Previous" at bounding box center [541, 459] width 20 height 20
click at [538, 464] on button "Previous" at bounding box center [541, 459] width 20 height 20
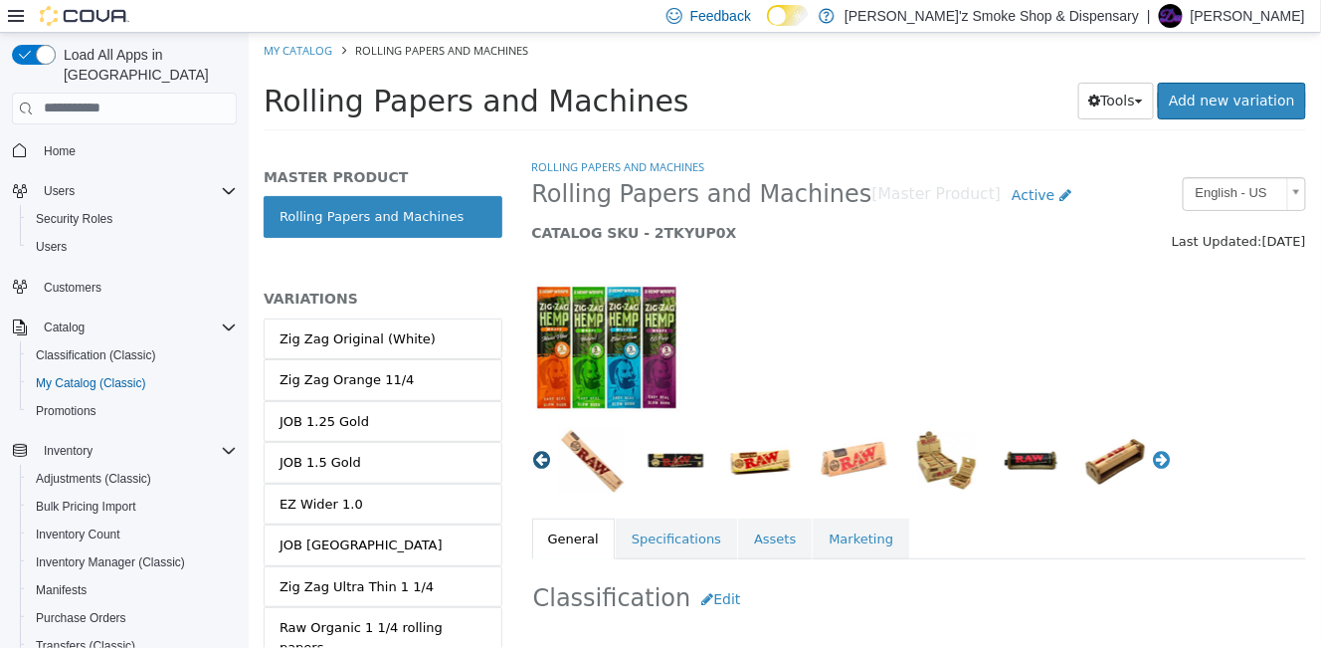
click at [538, 464] on button "Previous" at bounding box center [541, 459] width 20 height 20
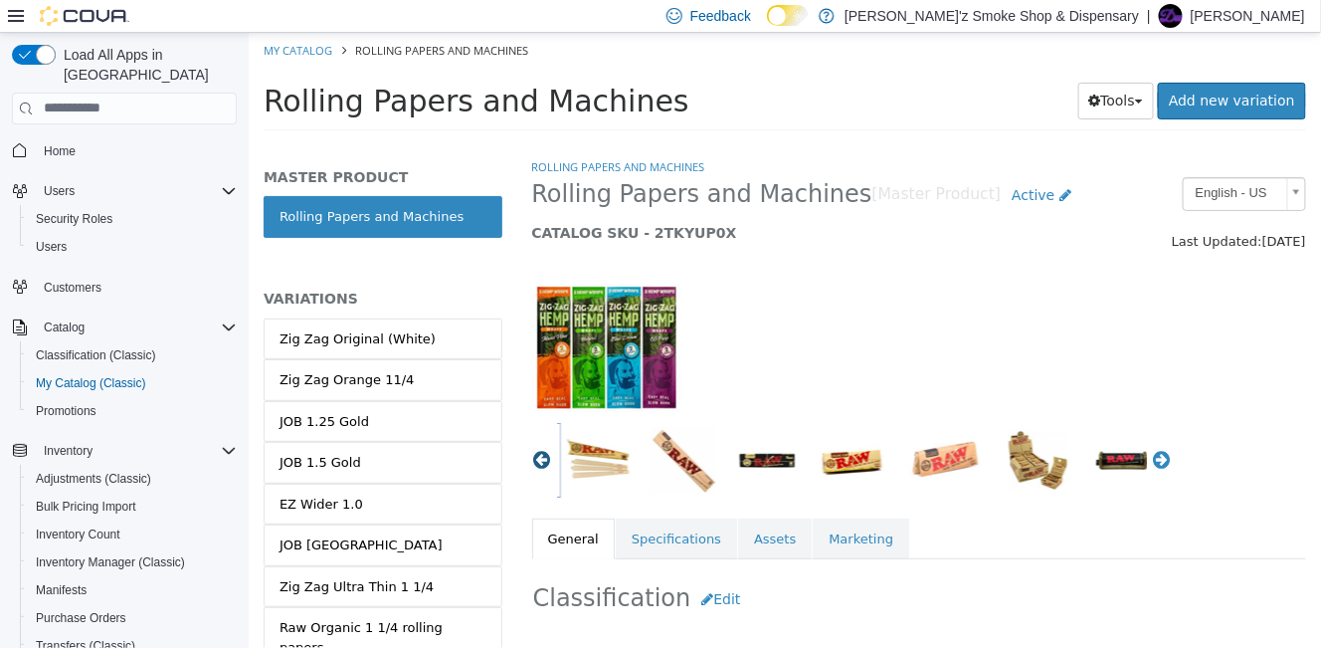
click at [538, 464] on button "Previous" at bounding box center [541, 459] width 20 height 20
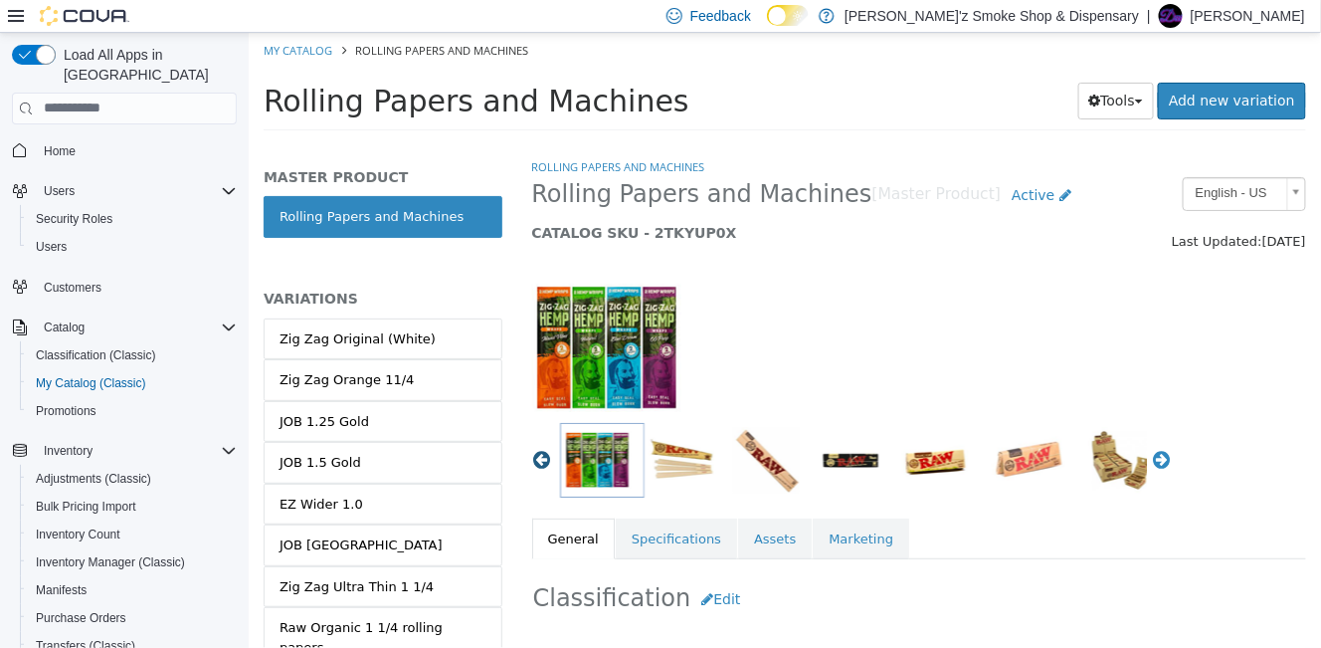
click at [538, 464] on button "Previous" at bounding box center [541, 459] width 20 height 20
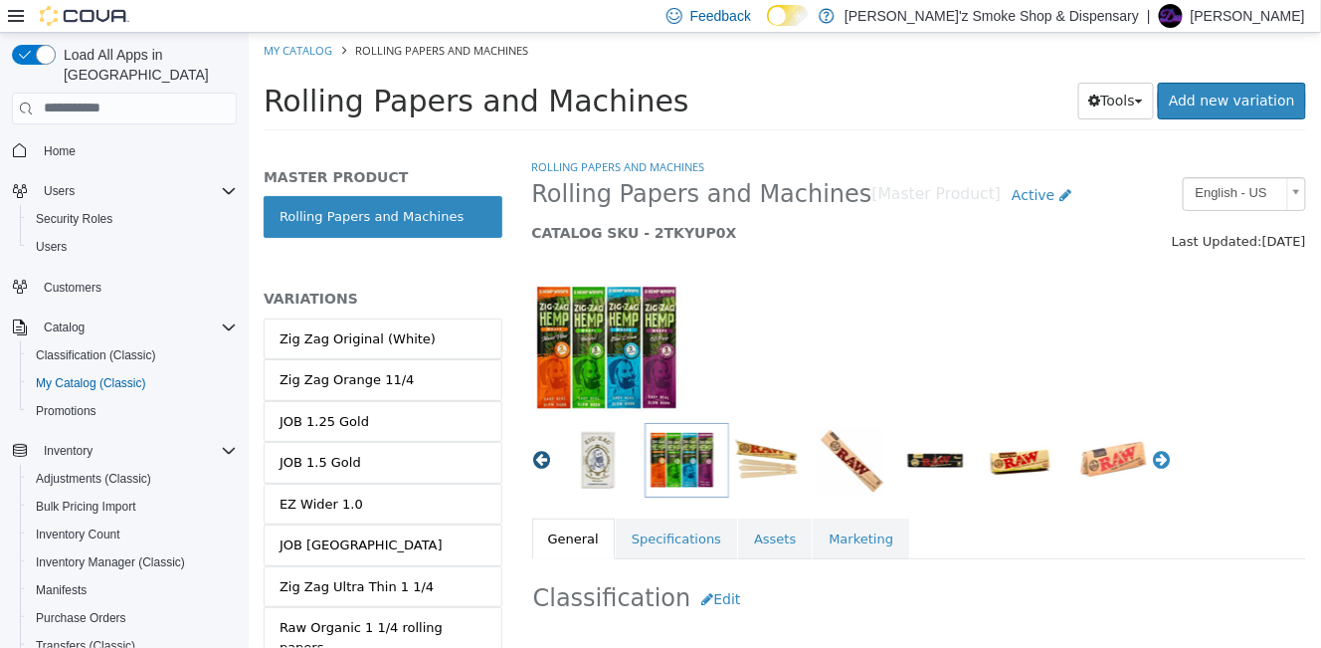
click at [538, 464] on button "Previous" at bounding box center [541, 459] width 20 height 20
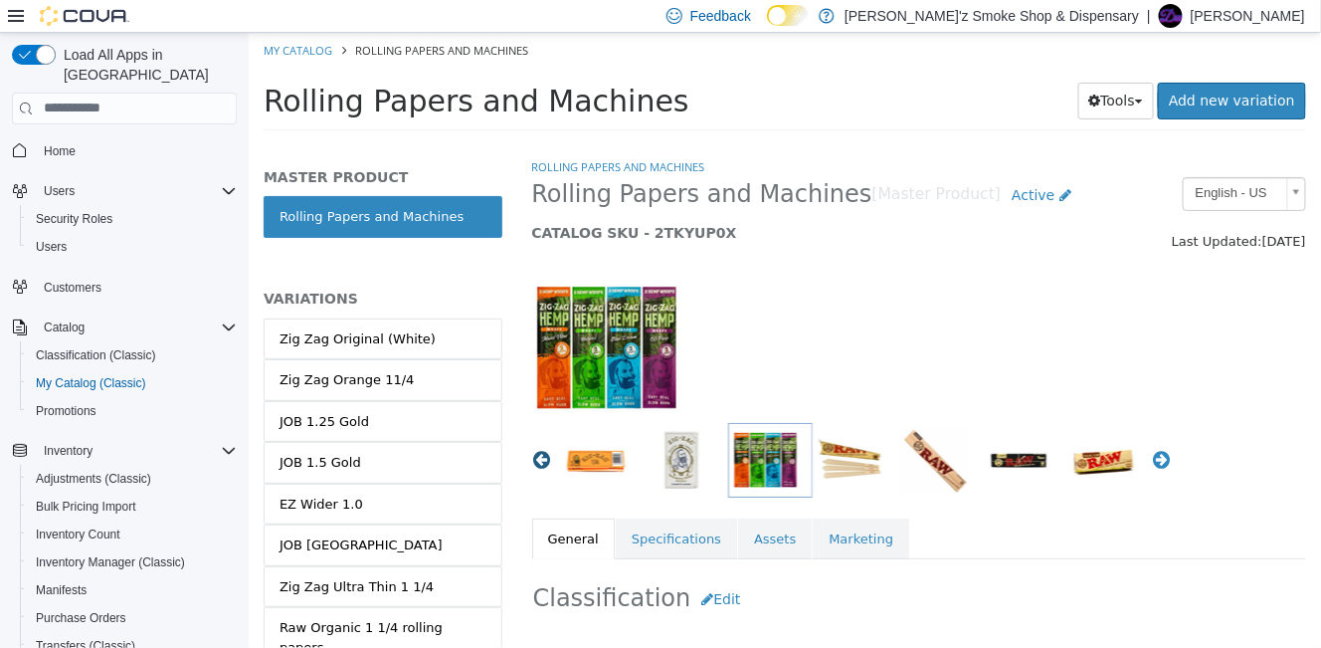
click at [538, 464] on button "Previous" at bounding box center [541, 459] width 20 height 20
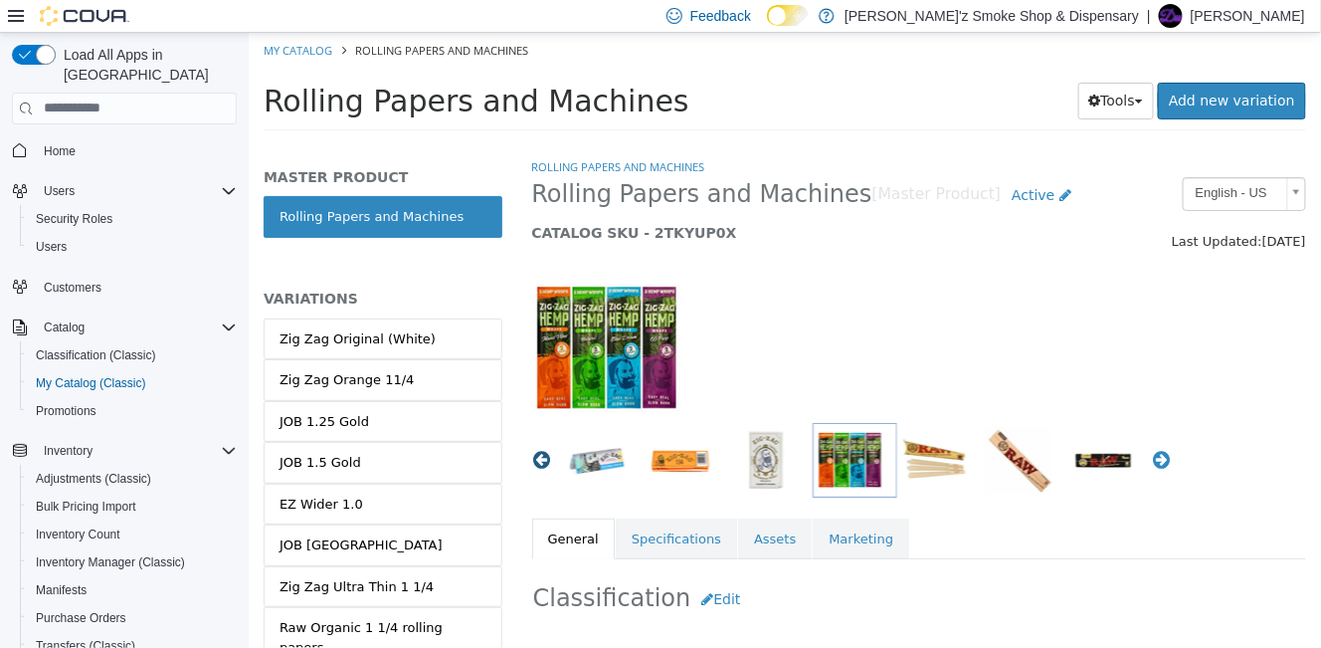
click at [538, 464] on button "Previous" at bounding box center [541, 459] width 20 height 20
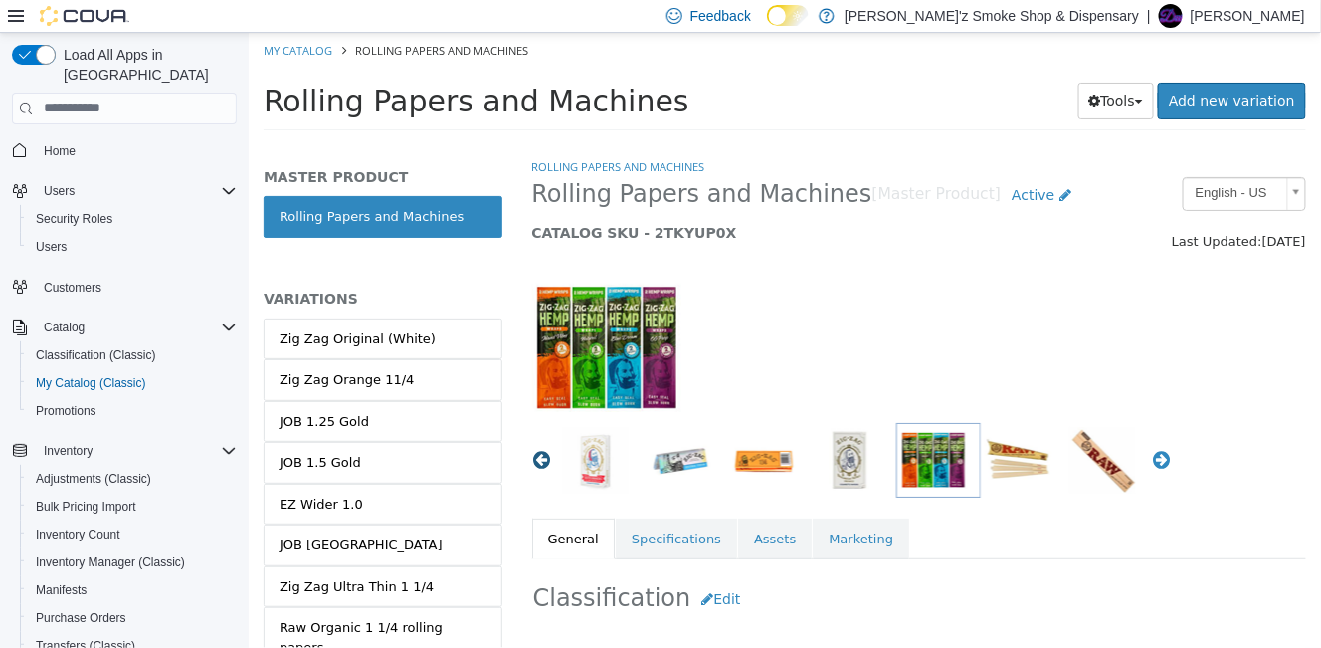
click at [538, 464] on button "Previous" at bounding box center [541, 459] width 20 height 20
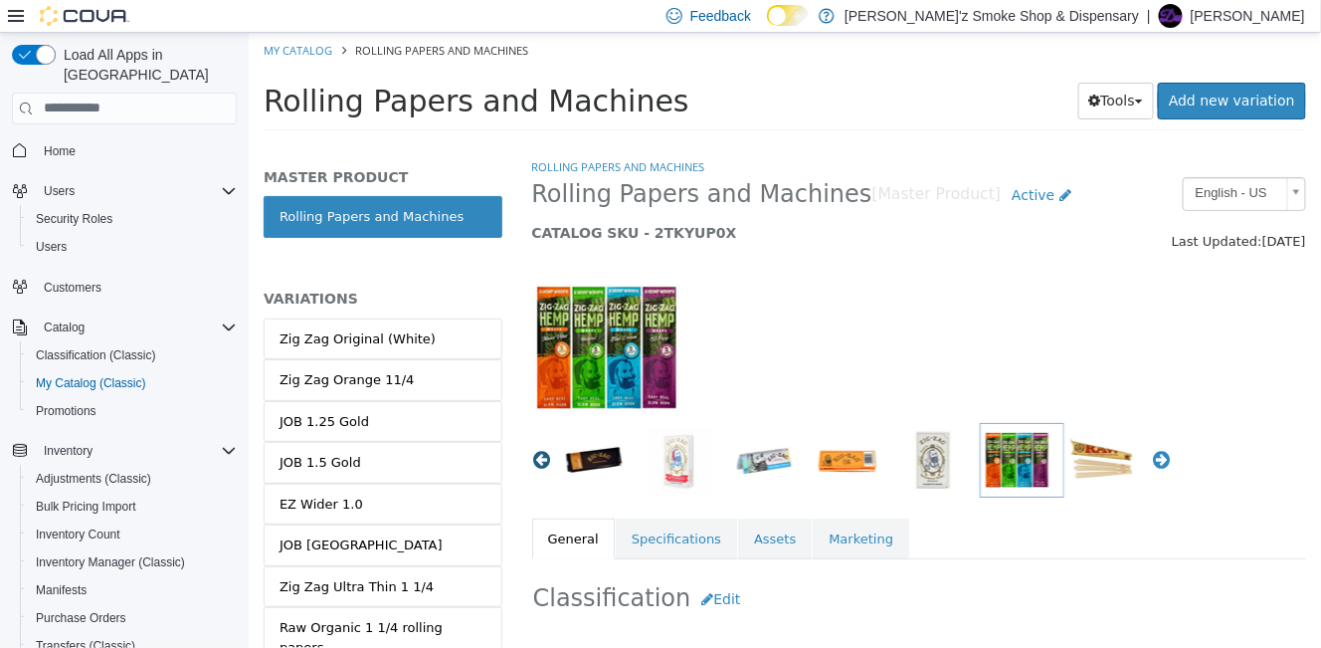
click at [538, 464] on button "Previous" at bounding box center [541, 459] width 20 height 20
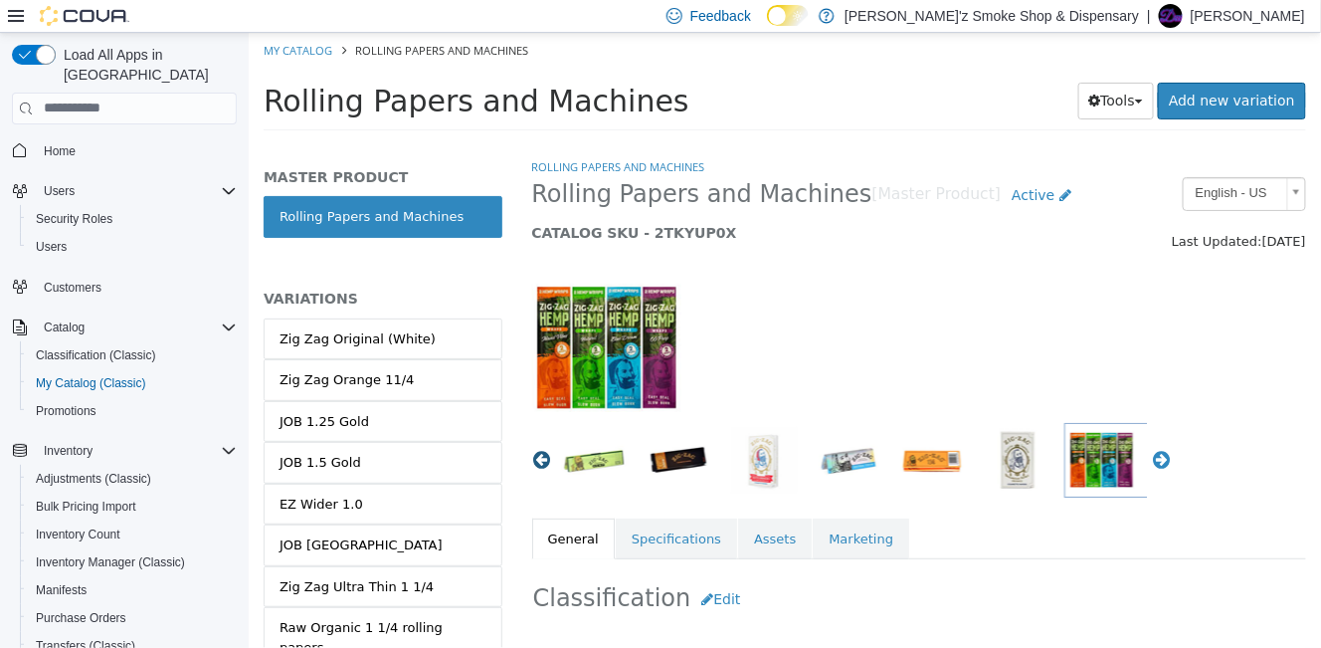
click at [538, 464] on button "Previous" at bounding box center [541, 459] width 20 height 20
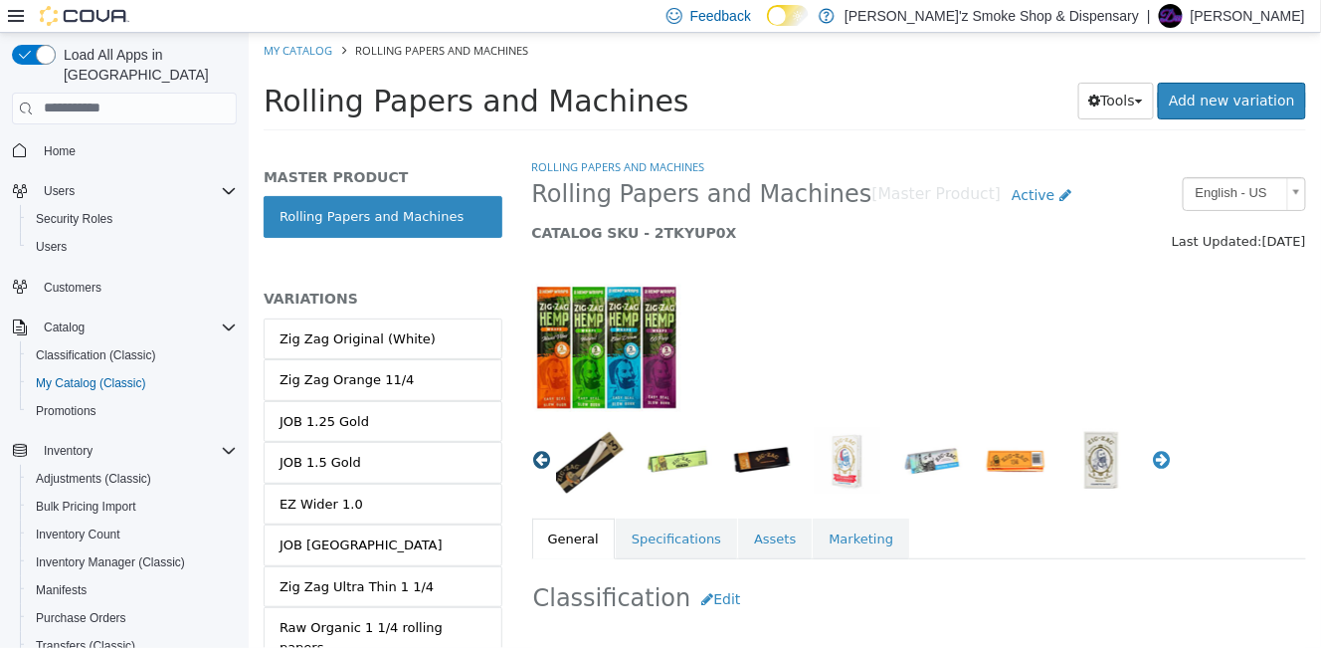
click at [538, 464] on button "Previous" at bounding box center [541, 459] width 20 height 20
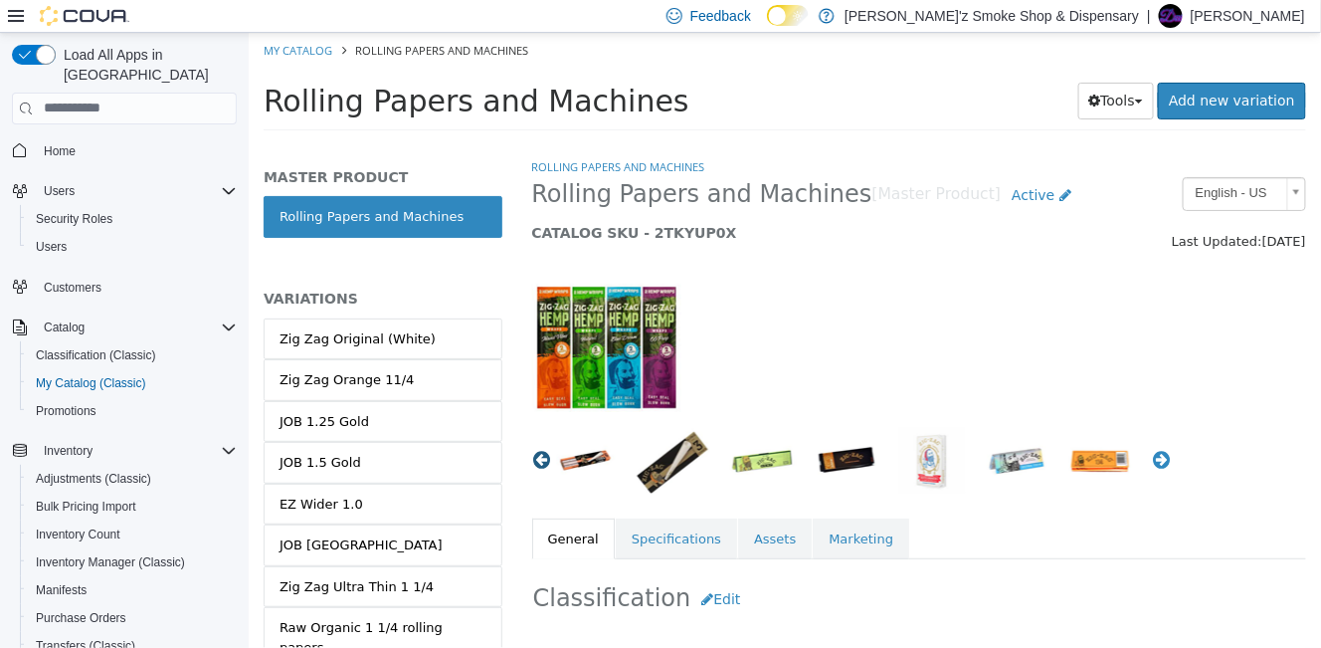
click at [538, 464] on button "Previous" at bounding box center [541, 459] width 20 height 20
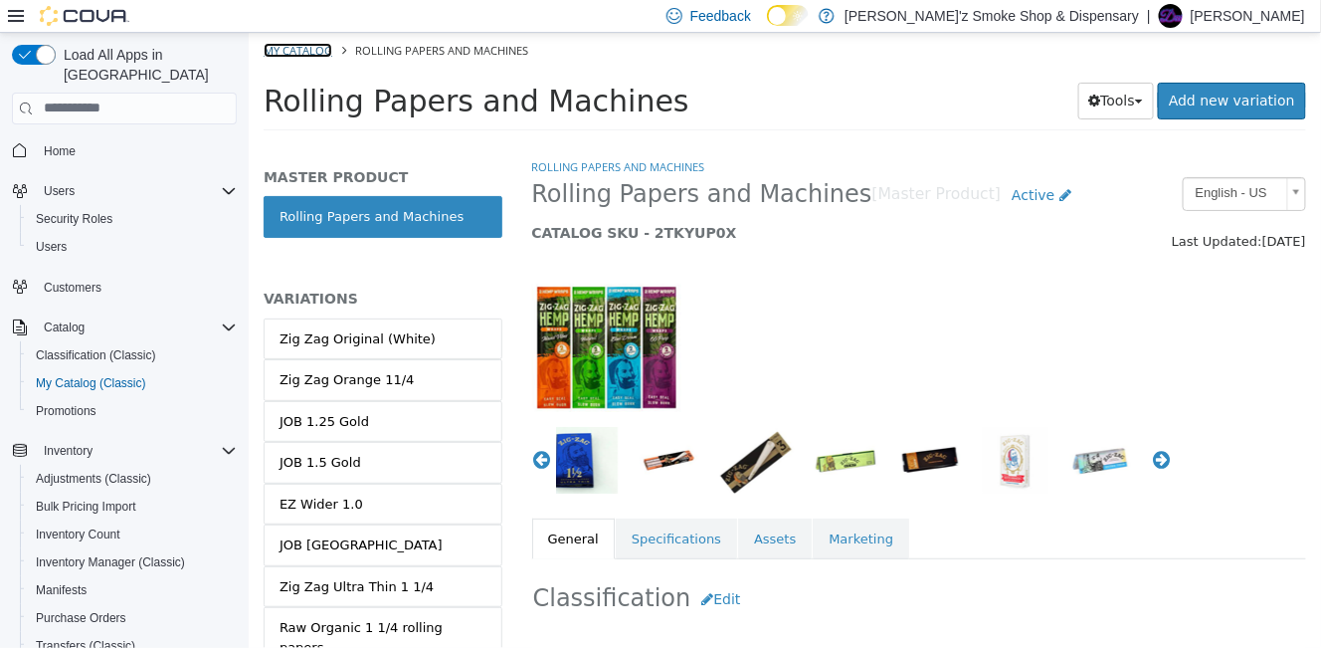
click at [299, 50] on link "My Catalog" at bounding box center [297, 49] width 69 height 15
select select "**********"
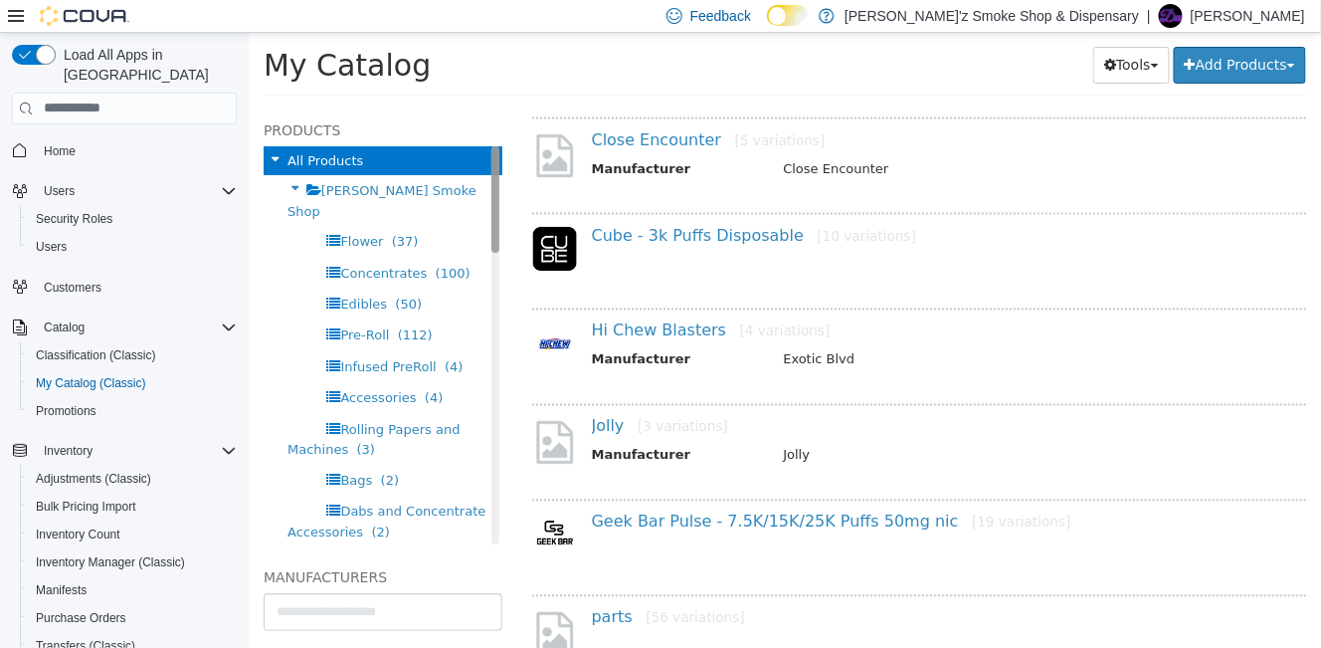
drag, startPoint x: 476, startPoint y: 236, endPoint x: 435, endPoint y: 211, distance: 48.6
click at [435, 211] on div "Products All Products Dubie'z Smoke Shop Flower (37) Concentrates (100) Edibles…" at bounding box center [382, 330] width 239 height 426
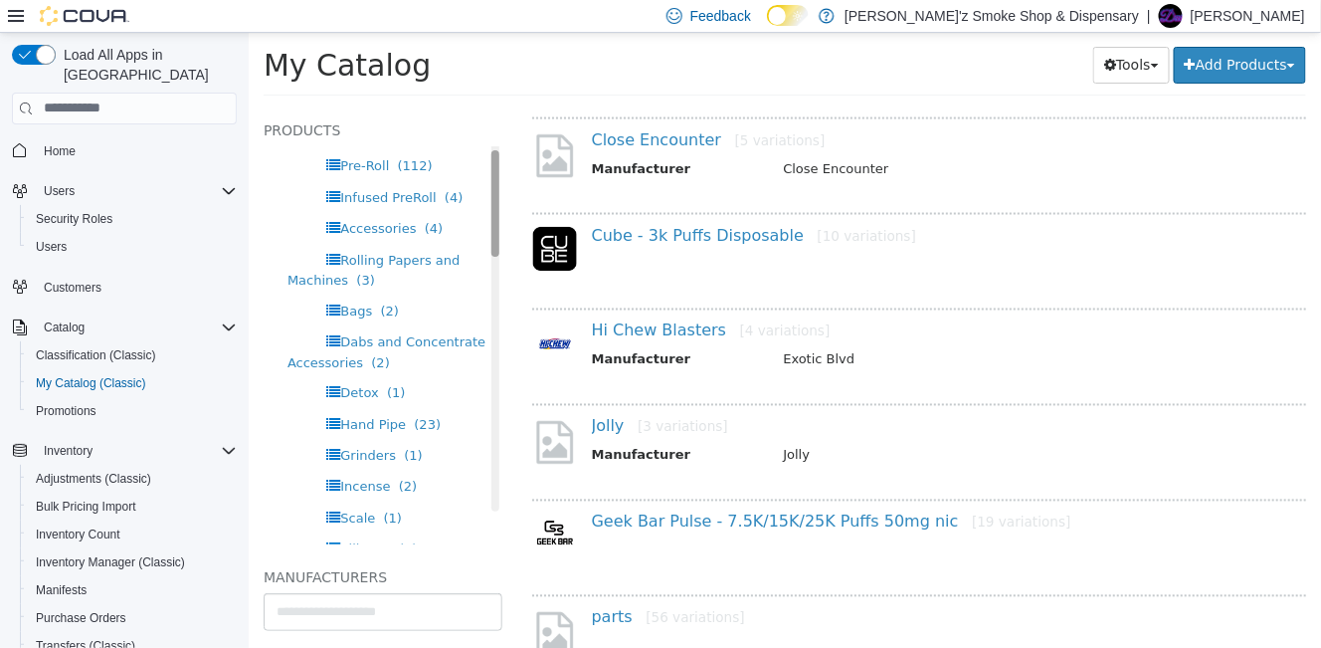
scroll to position [198, 0]
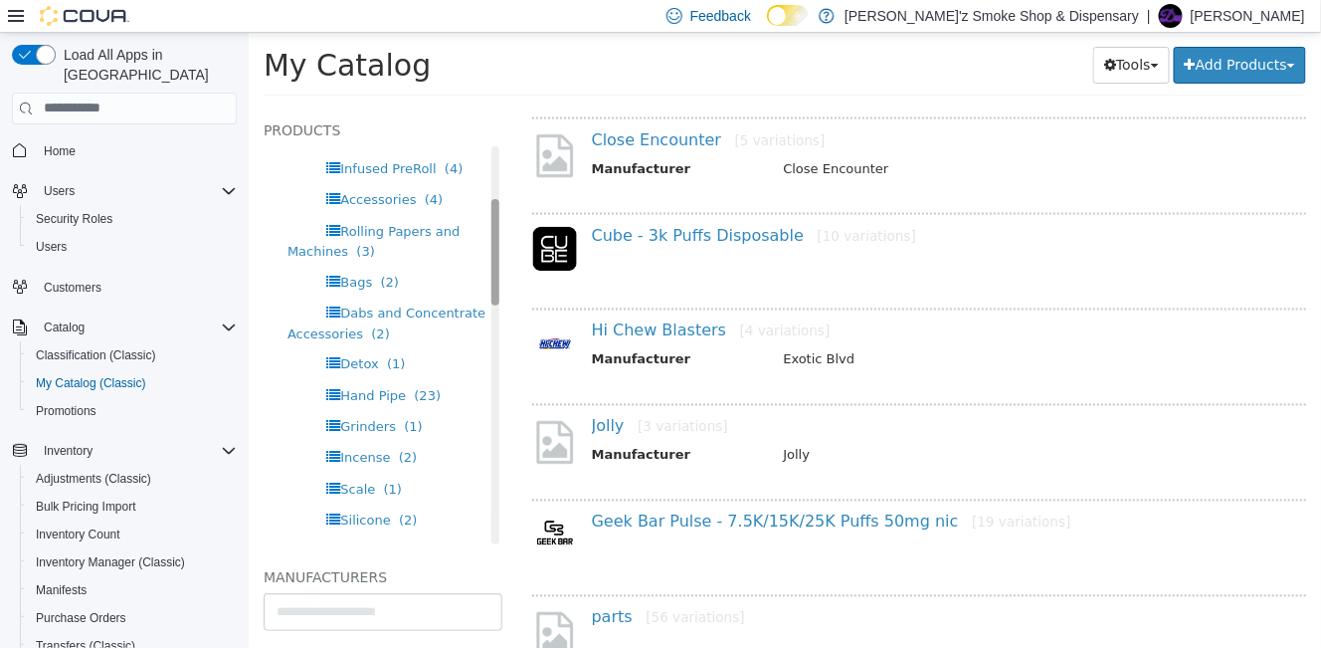
drag, startPoint x: 475, startPoint y: 242, endPoint x: 482, endPoint y: 295, distance: 54.2
click at [482, 295] on div "Products All Products Dubie'z Smoke Shop Flower (37) Concentrates (100) Edibles…" at bounding box center [382, 330] width 239 height 426
click at [104, 347] on span "Classification (Classic)" at bounding box center [96, 355] width 120 height 16
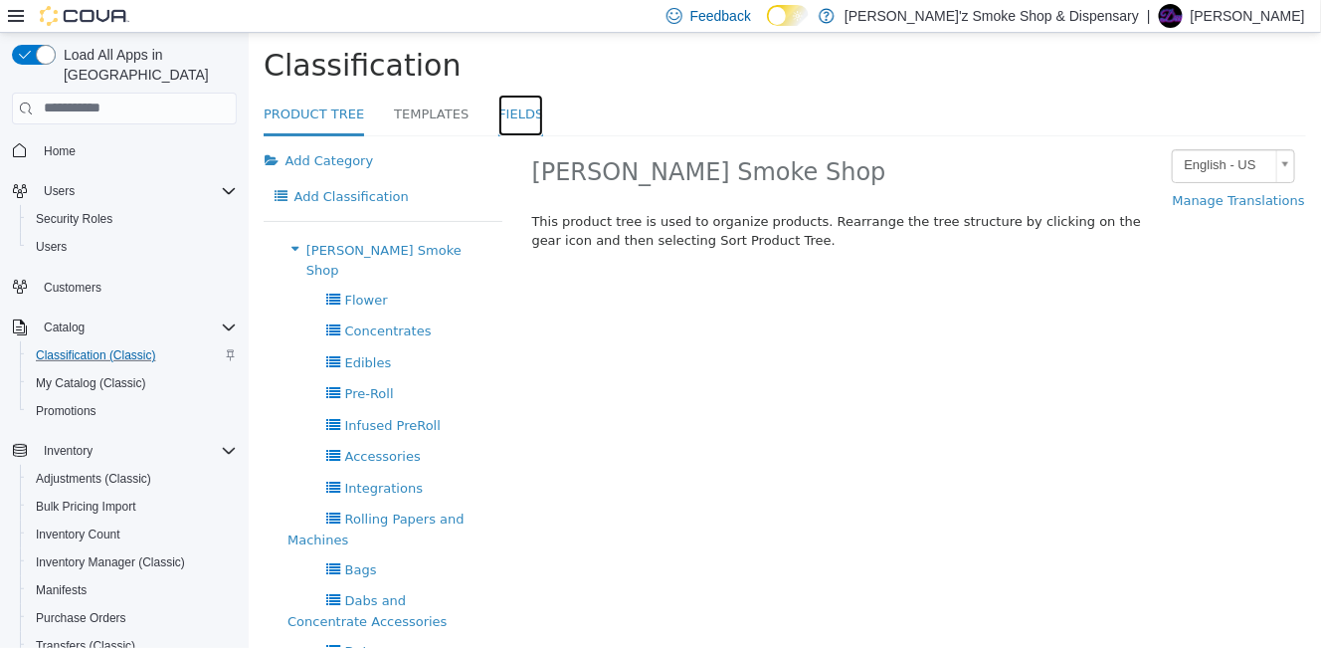
click at [511, 115] on link "Fields" at bounding box center [519, 114] width 45 height 43
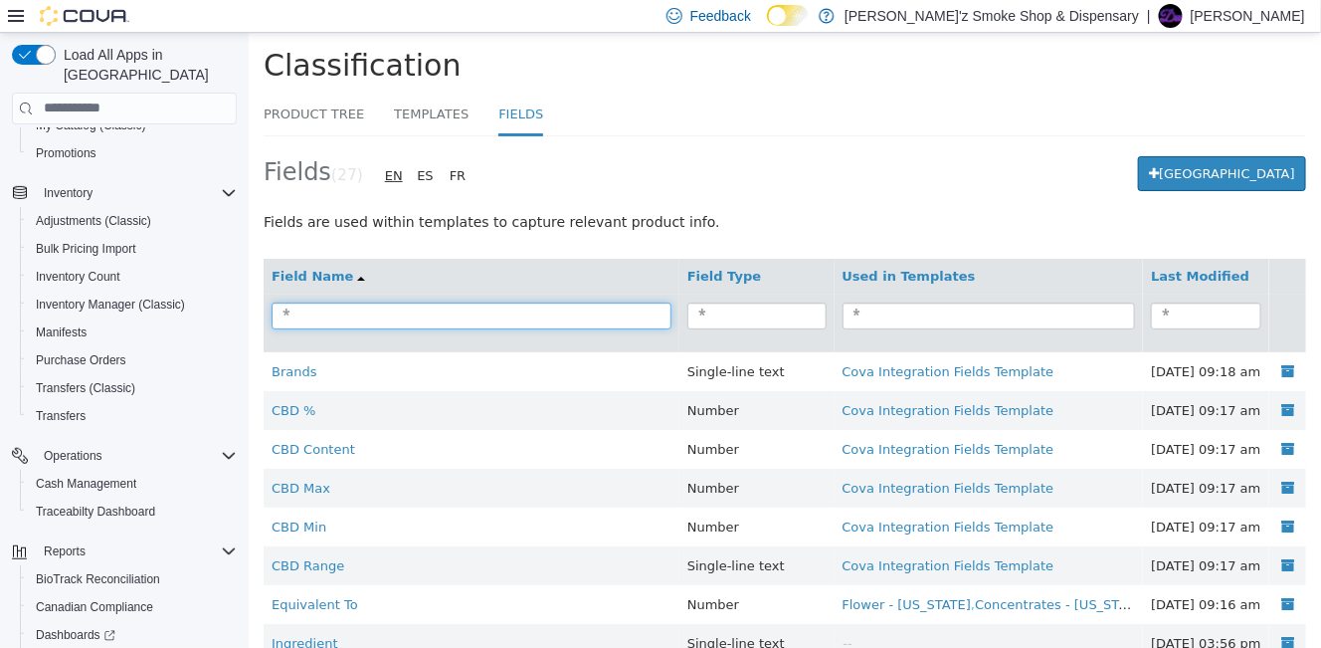
scroll to position [211, 0]
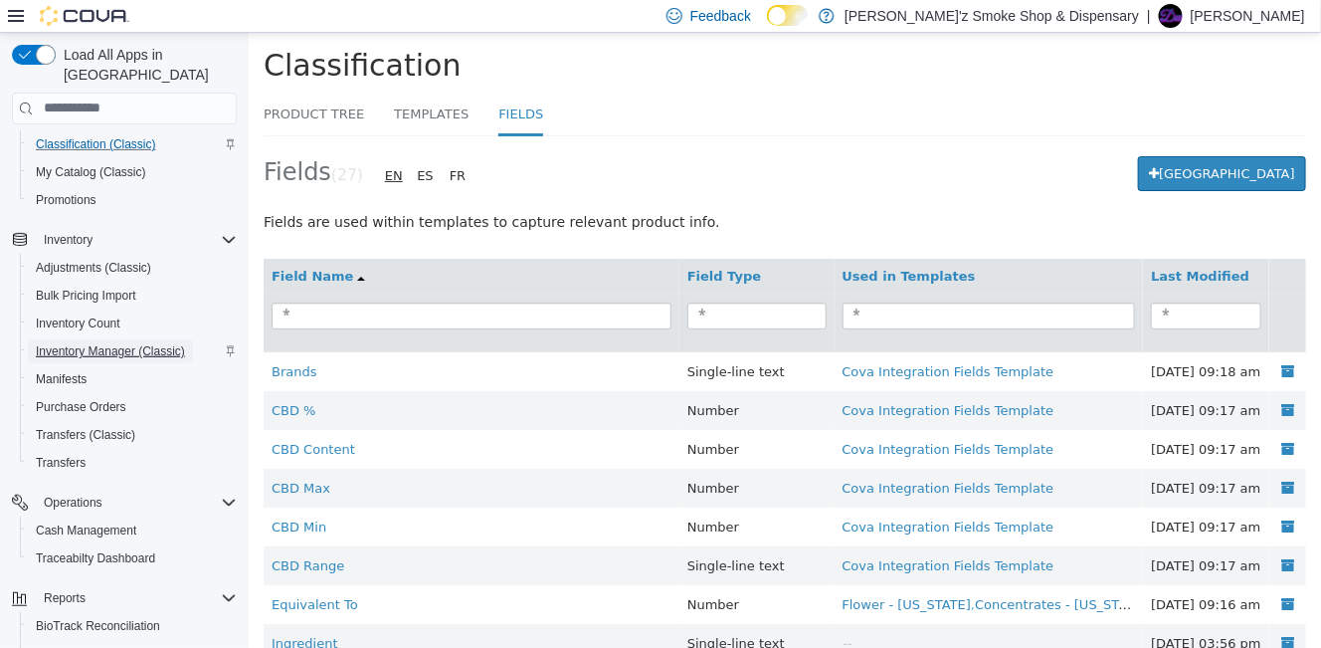
click at [79, 343] on span "Inventory Manager (Classic)" at bounding box center [110, 351] width 149 height 16
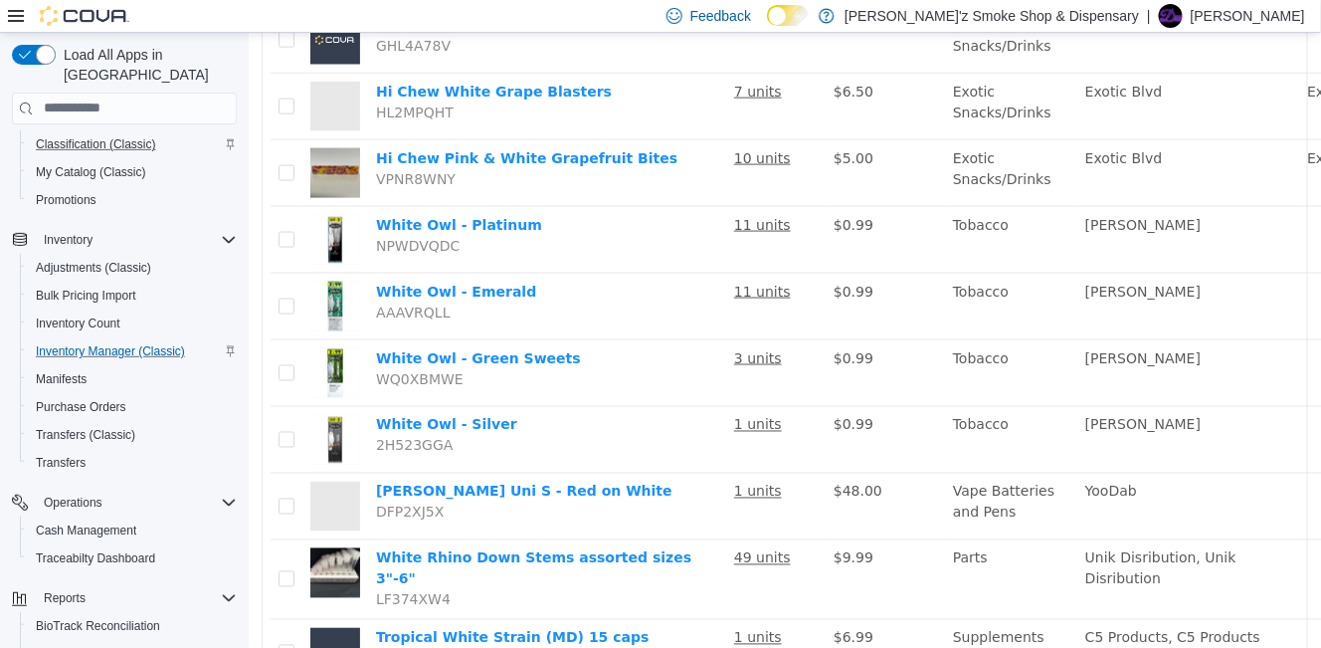
scroll to position [829, 0]
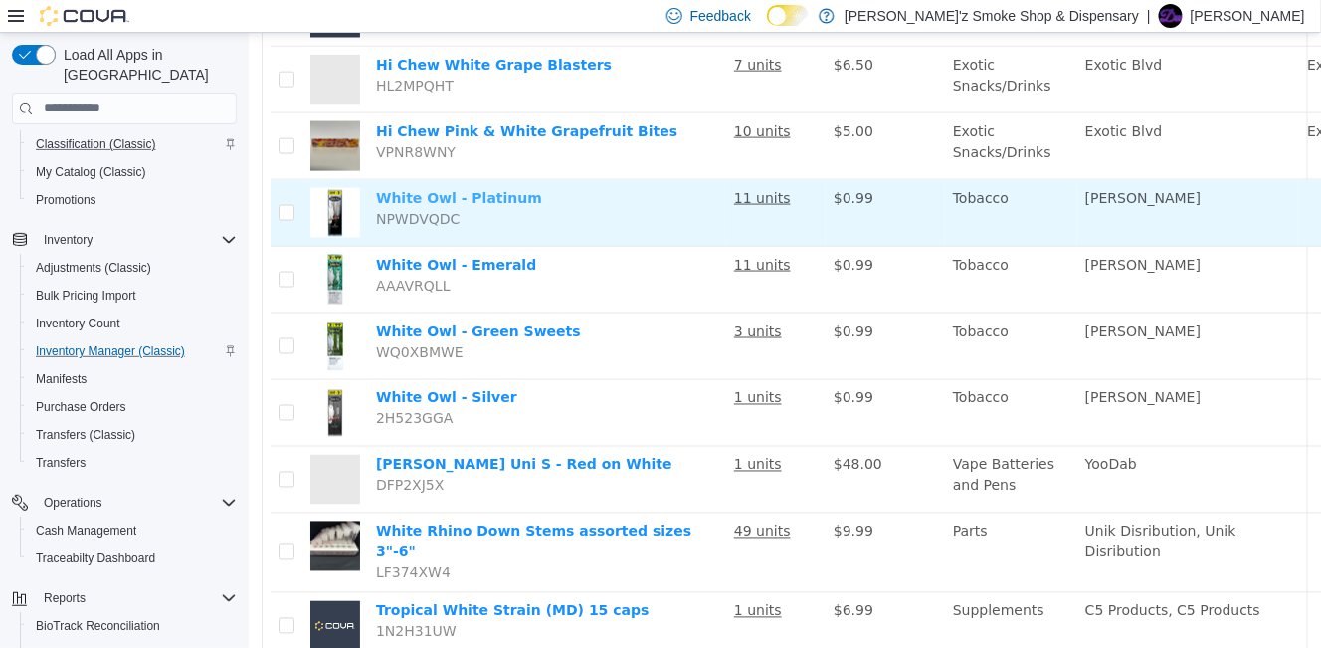
click at [501, 205] on link "White Owl - Platinum" at bounding box center [458, 197] width 166 height 16
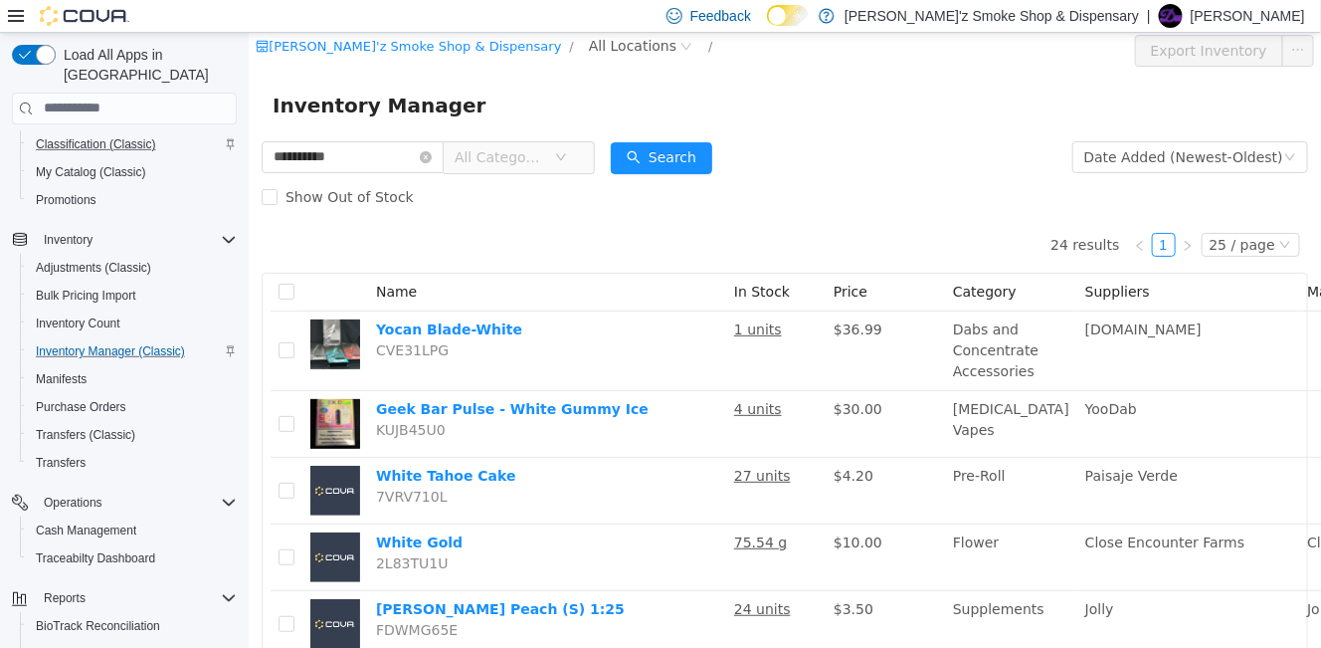
scroll to position [0, 0]
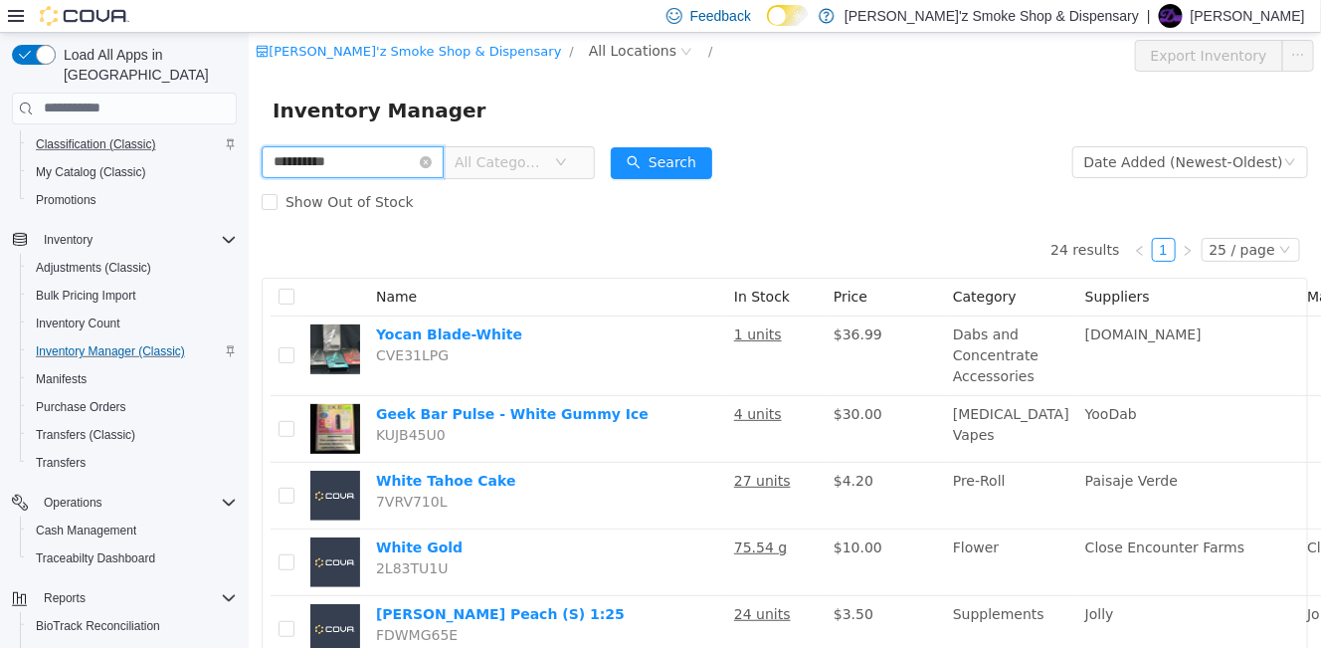
drag, startPoint x: 376, startPoint y: 170, endPoint x: 203, endPoint y: 136, distance: 176.3
click at [248, 136] on html "Dubie'z Smoke Shop & Dispensary / All Locations / Export Inventory Inventory Ma…" at bounding box center [784, 339] width 1072 height 615
type input "*******"
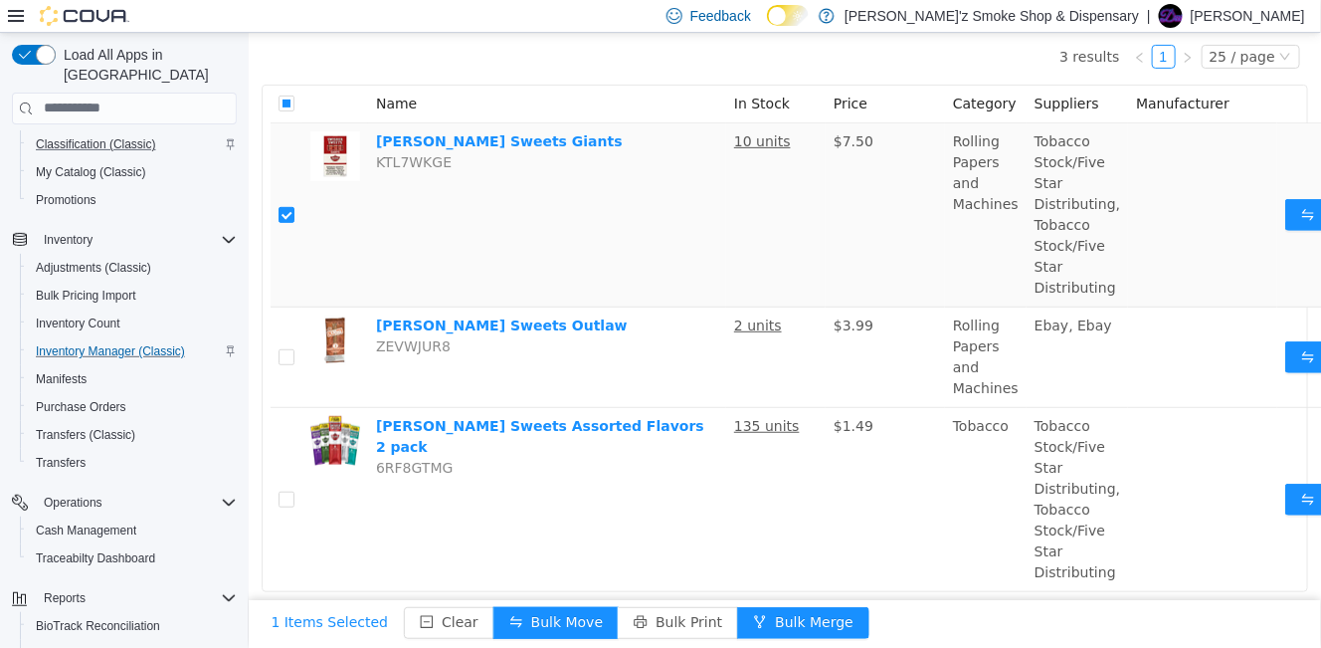
scroll to position [240, 0]
click at [457, 132] on link "Swisher Sweets Giants" at bounding box center [498, 140] width 247 height 16
click at [553, 609] on button "Bulk Move" at bounding box center [554, 622] width 125 height 32
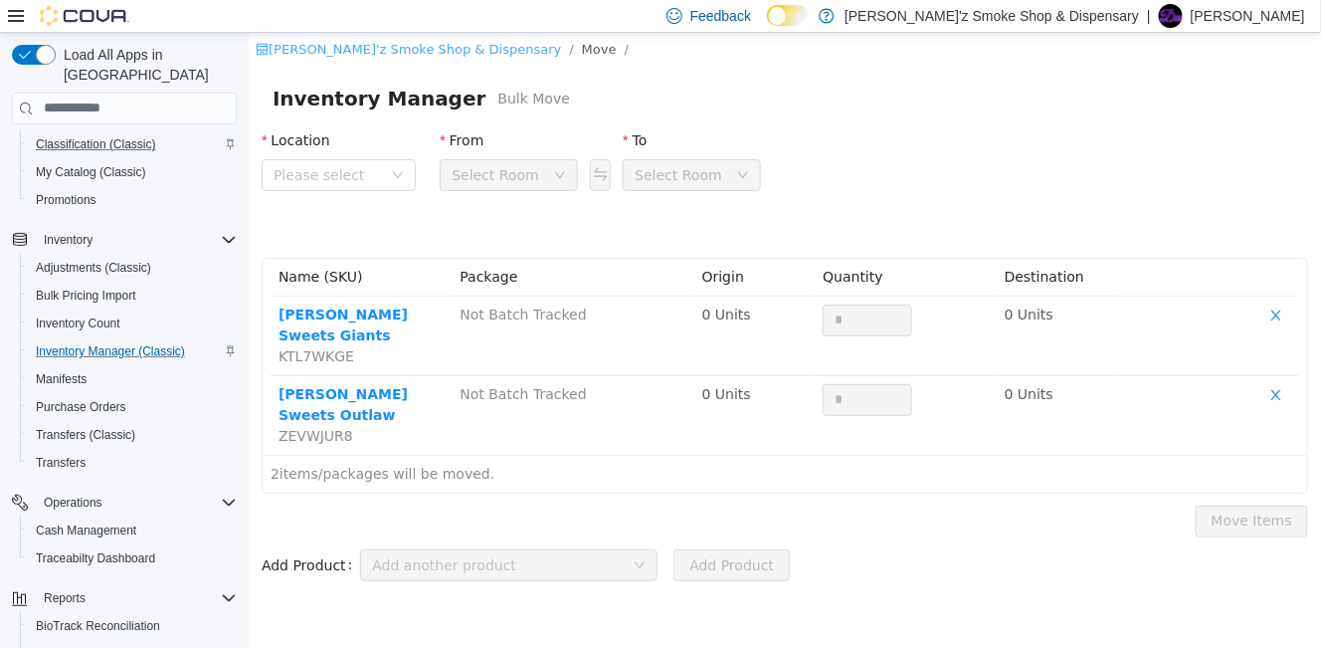
click at [308, 50] on link "[PERSON_NAME]'z Smoke Shop & Dispensary" at bounding box center [407, 48] width 305 height 15
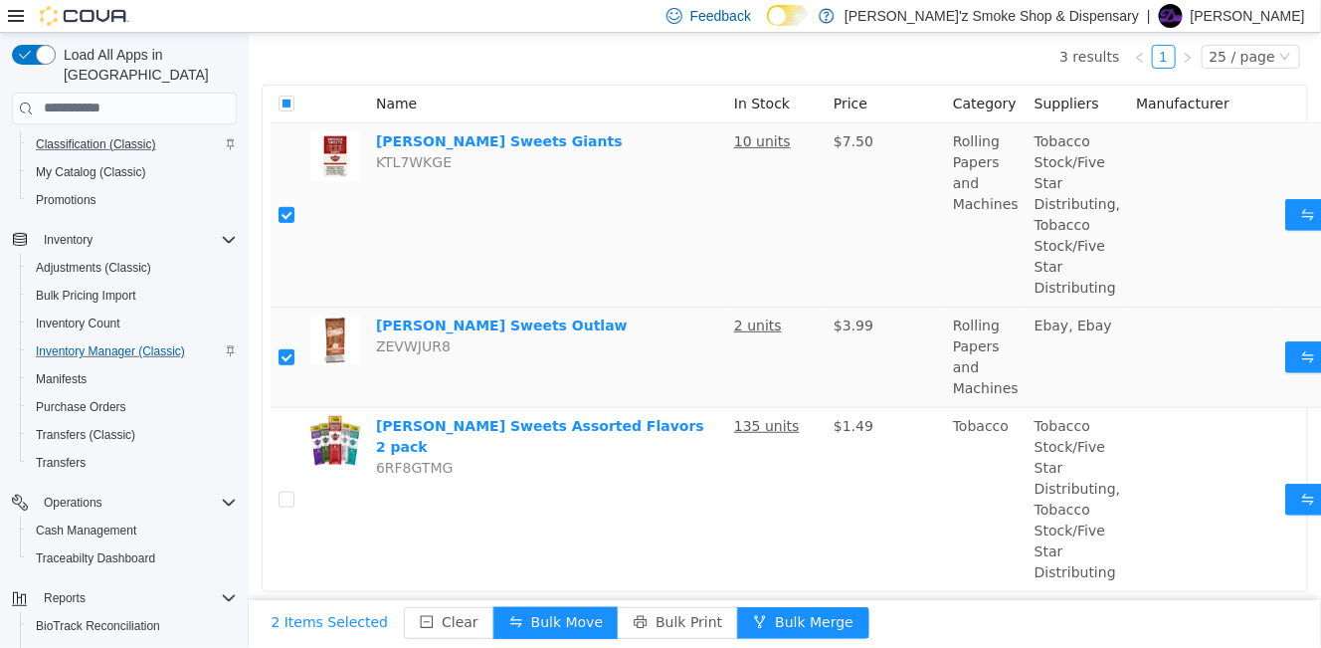
scroll to position [240, 0]
click at [454, 316] on link "[PERSON_NAME] Sweets Outlaw" at bounding box center [501, 324] width 252 height 16
click at [463, 316] on link "[PERSON_NAME] Sweets Outlaw" at bounding box center [501, 324] width 252 height 16
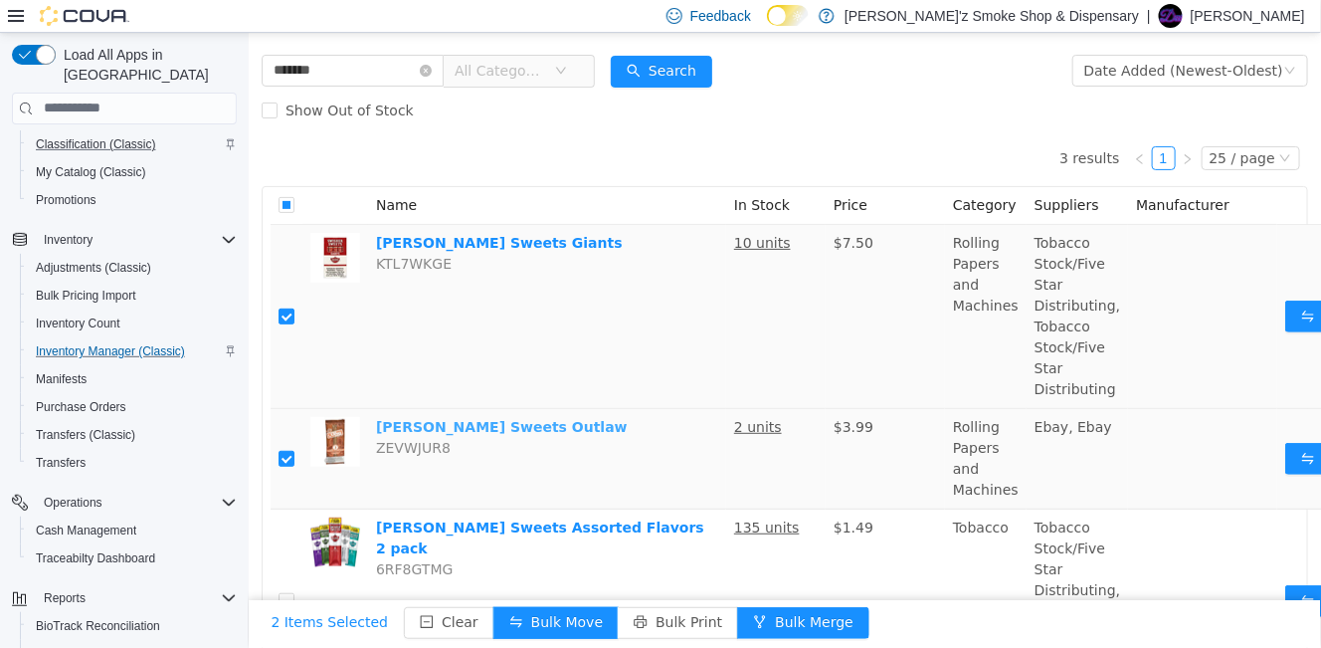
scroll to position [0, 0]
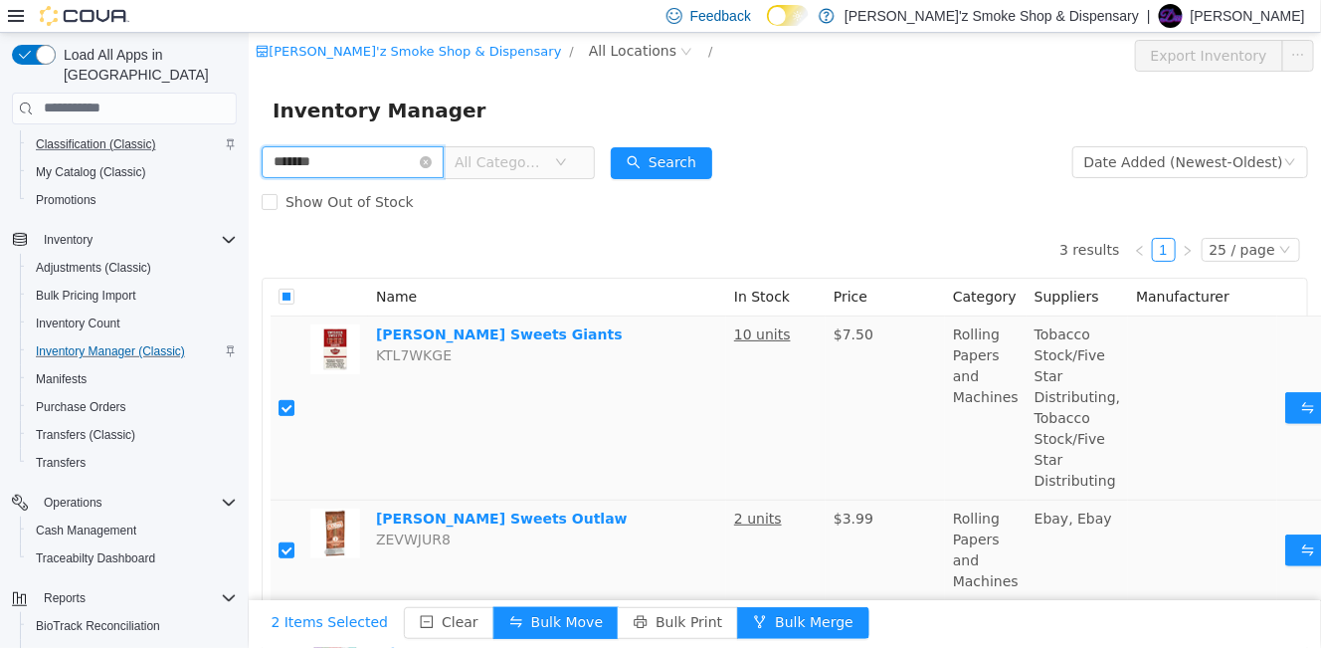
drag, startPoint x: 382, startPoint y: 161, endPoint x: 410, endPoint y: 162, distance: 27.9
click at [248, 131] on html "Dubie'z Smoke Shop & Dispensary / All Locations / Export Inventory Inventory Ma…" at bounding box center [784, 339] width 1072 height 615
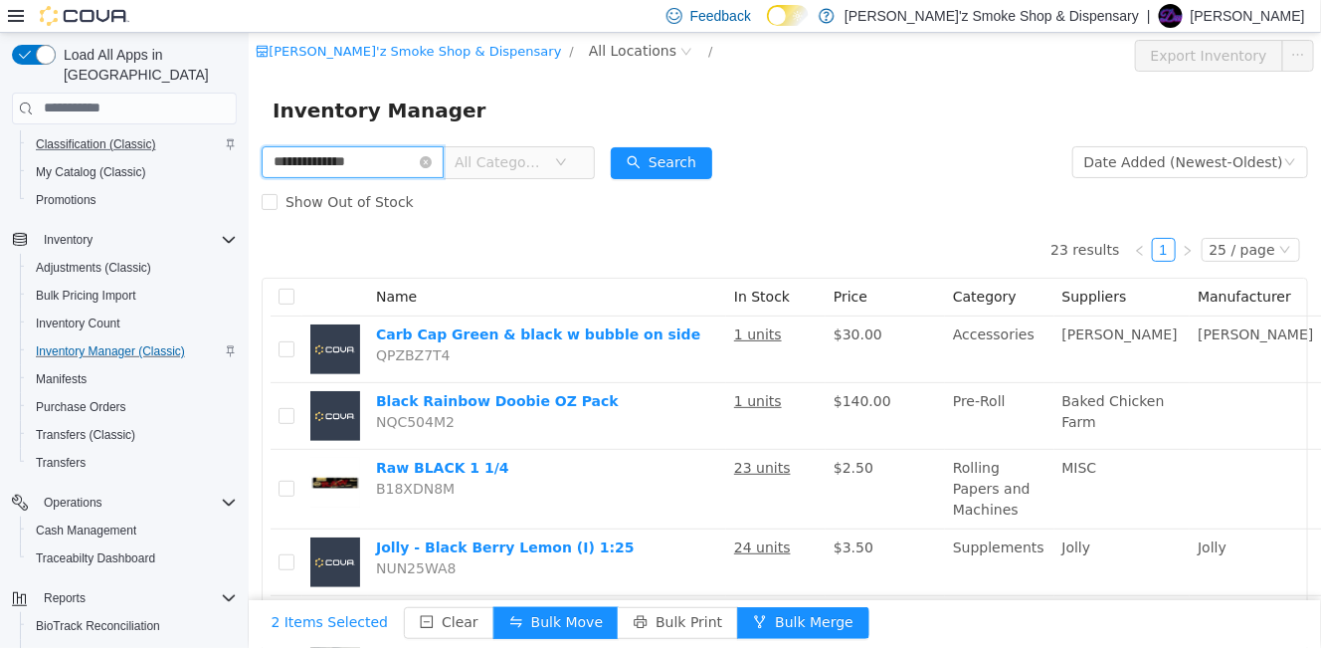
type input "**********"
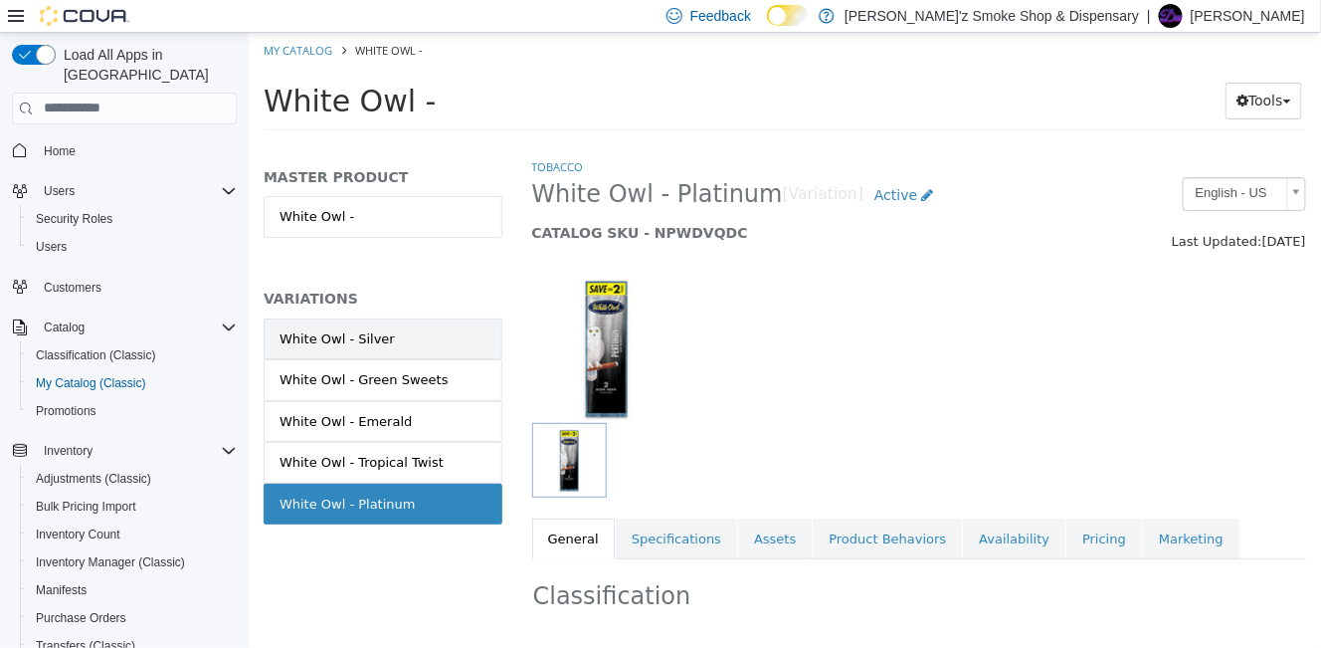
click at [382, 340] on div "White Owl - Silver" at bounding box center [335, 338] width 115 height 20
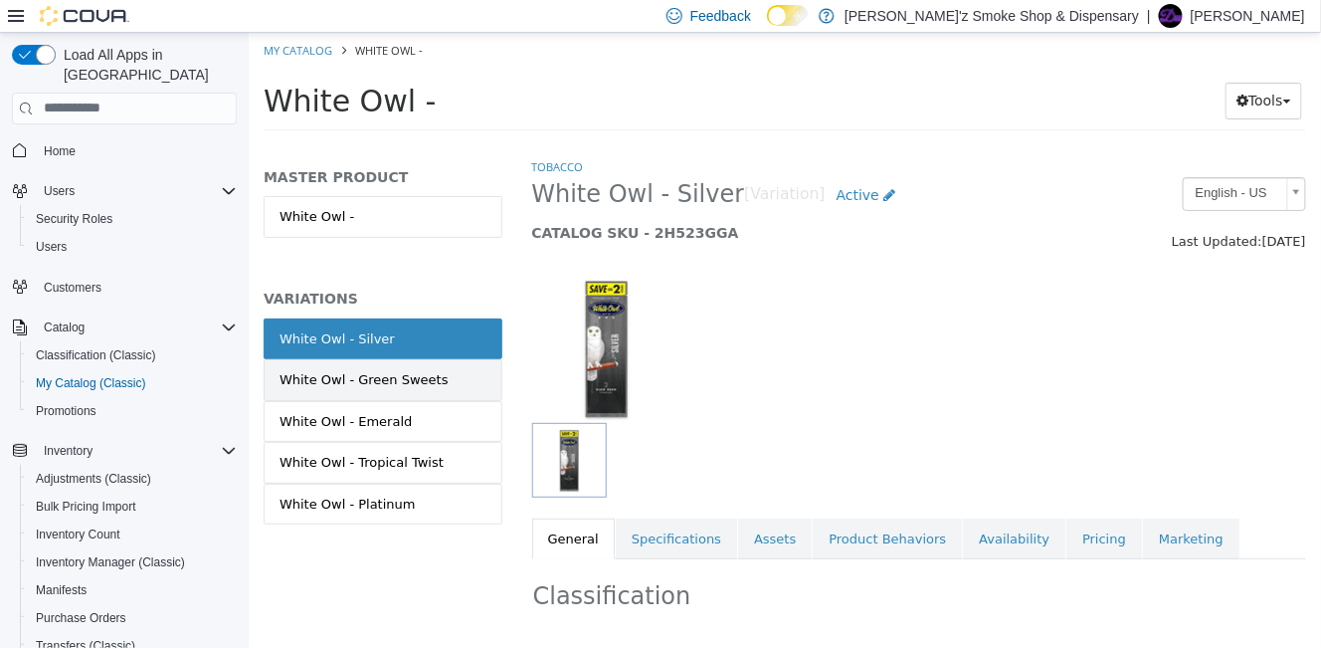
click at [414, 384] on div "White Owl - Green Sweets" at bounding box center [362, 379] width 169 height 20
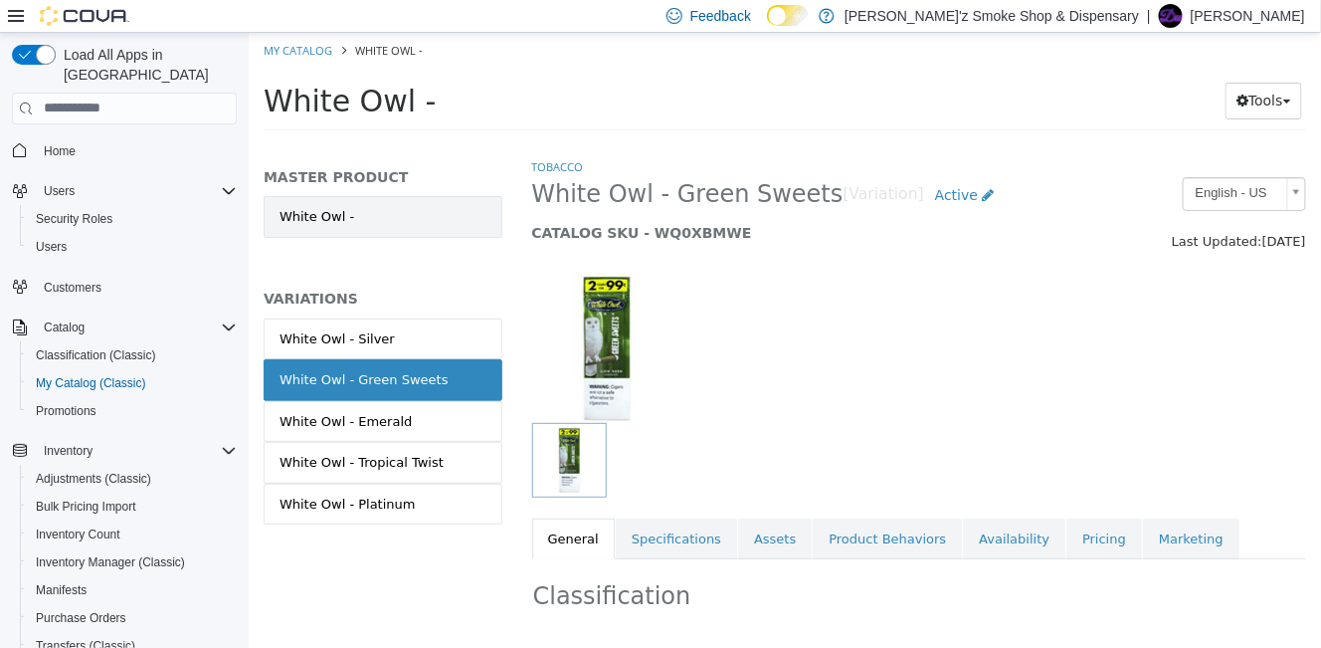
click at [407, 227] on link "White Owl -" at bounding box center [382, 216] width 239 height 42
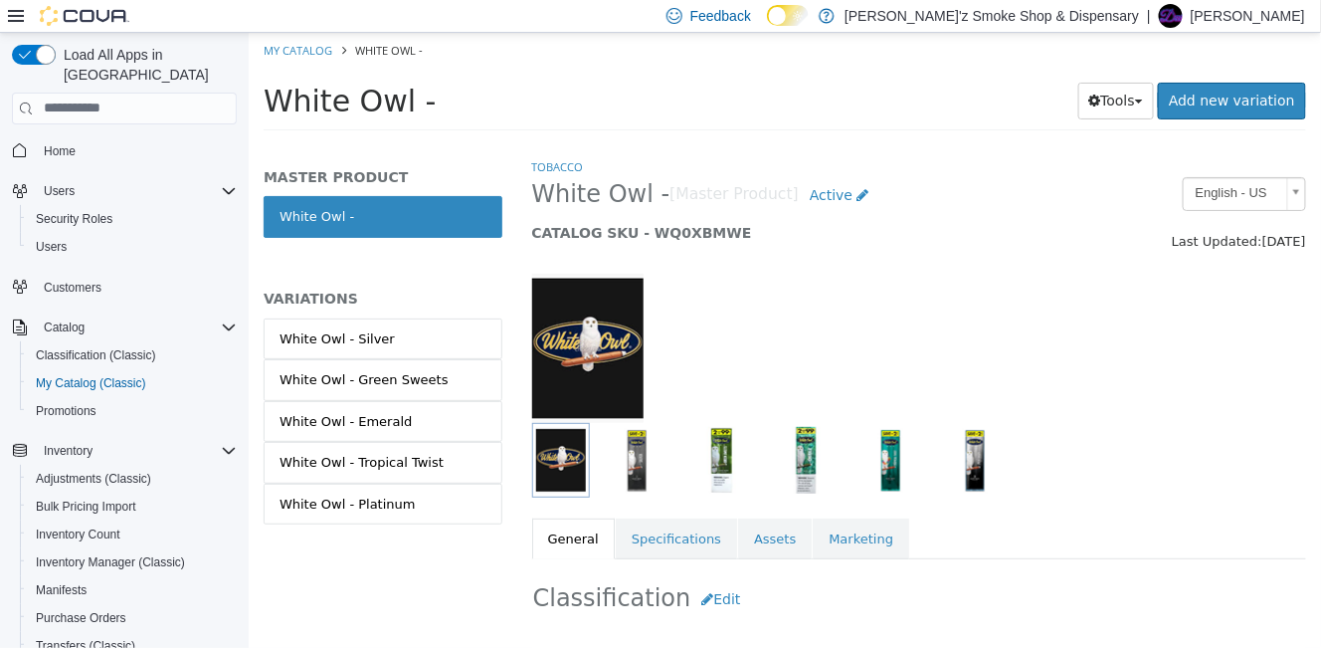
click at [630, 458] on img "button" at bounding box center [636, 459] width 67 height 67
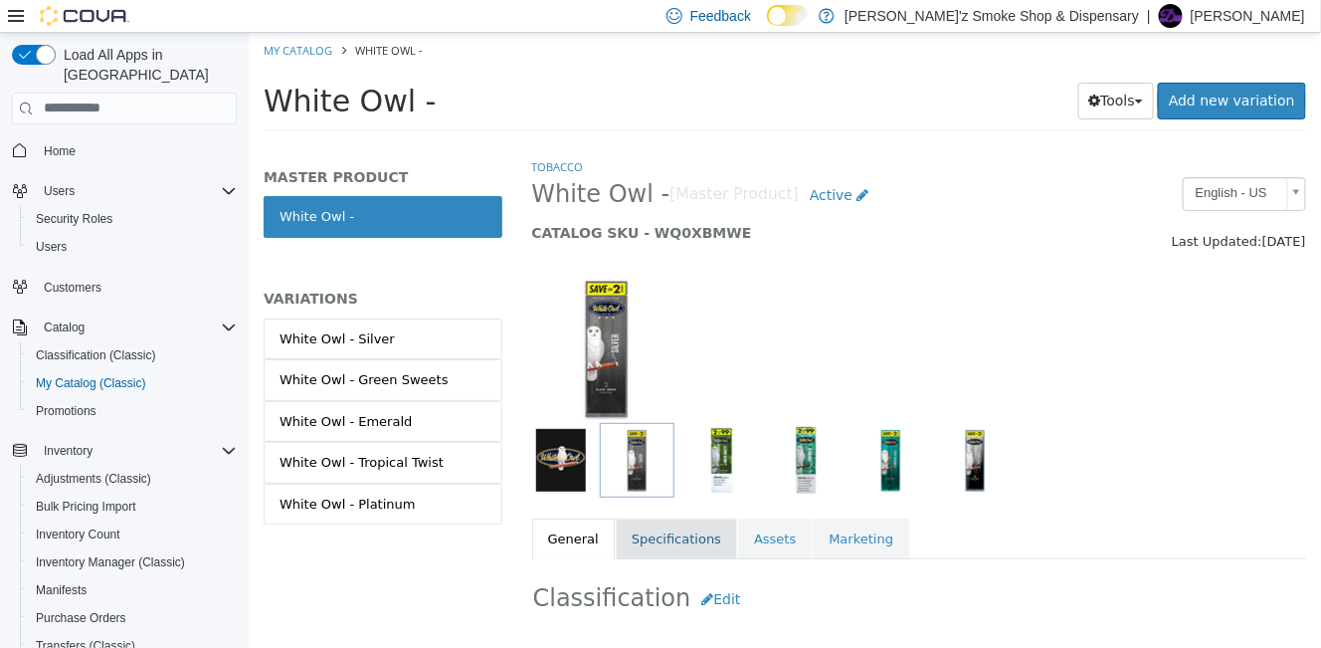
click at [683, 536] on link "Specifications" at bounding box center [675, 538] width 121 height 42
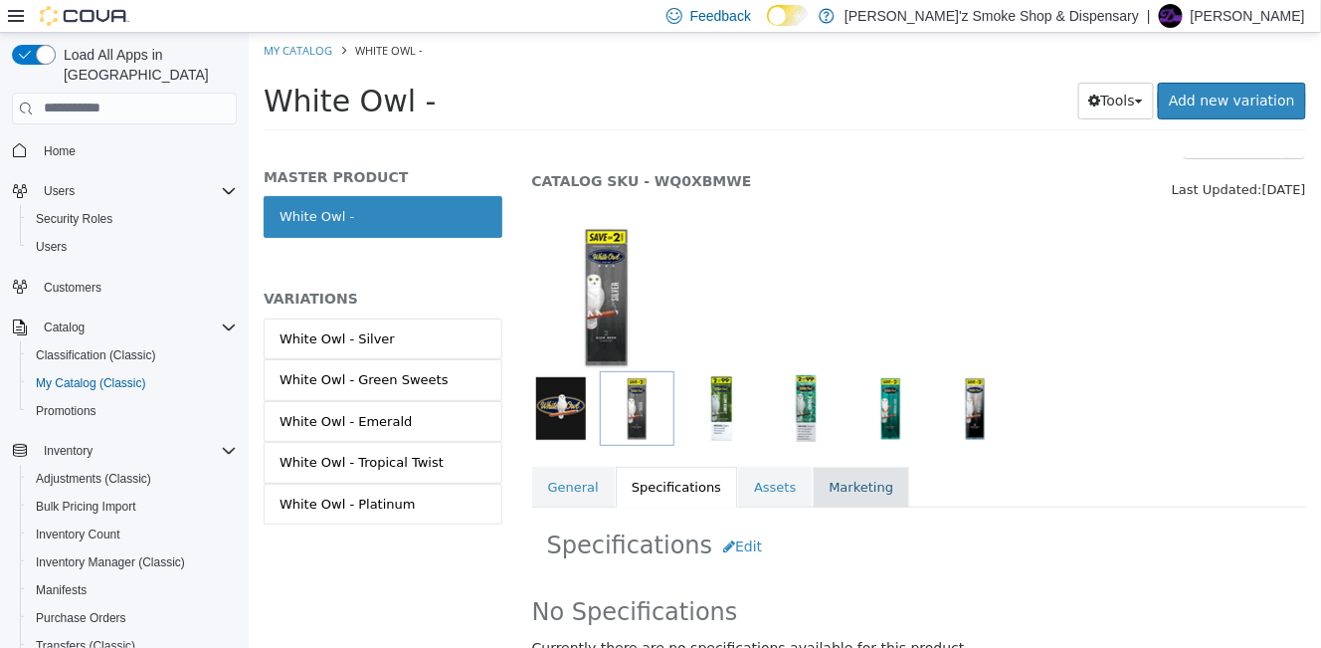
scroll to position [82, 0]
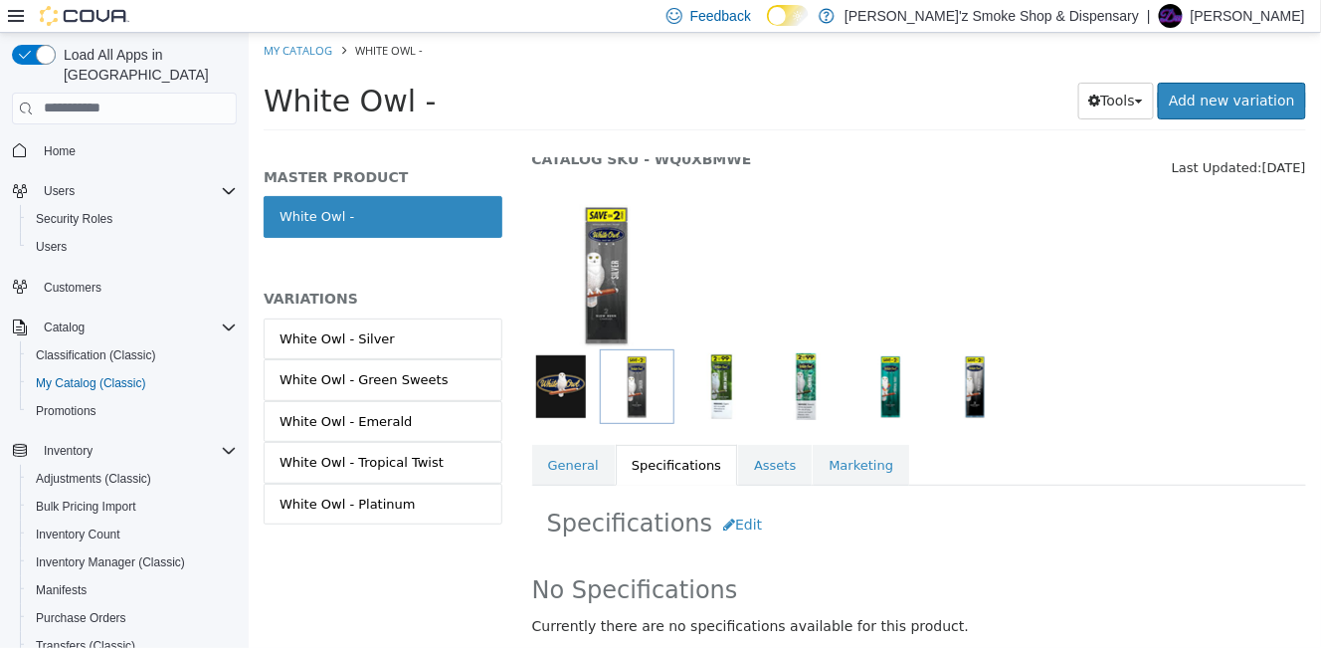
click at [720, 382] on img "button" at bounding box center [720, 385] width 67 height 67
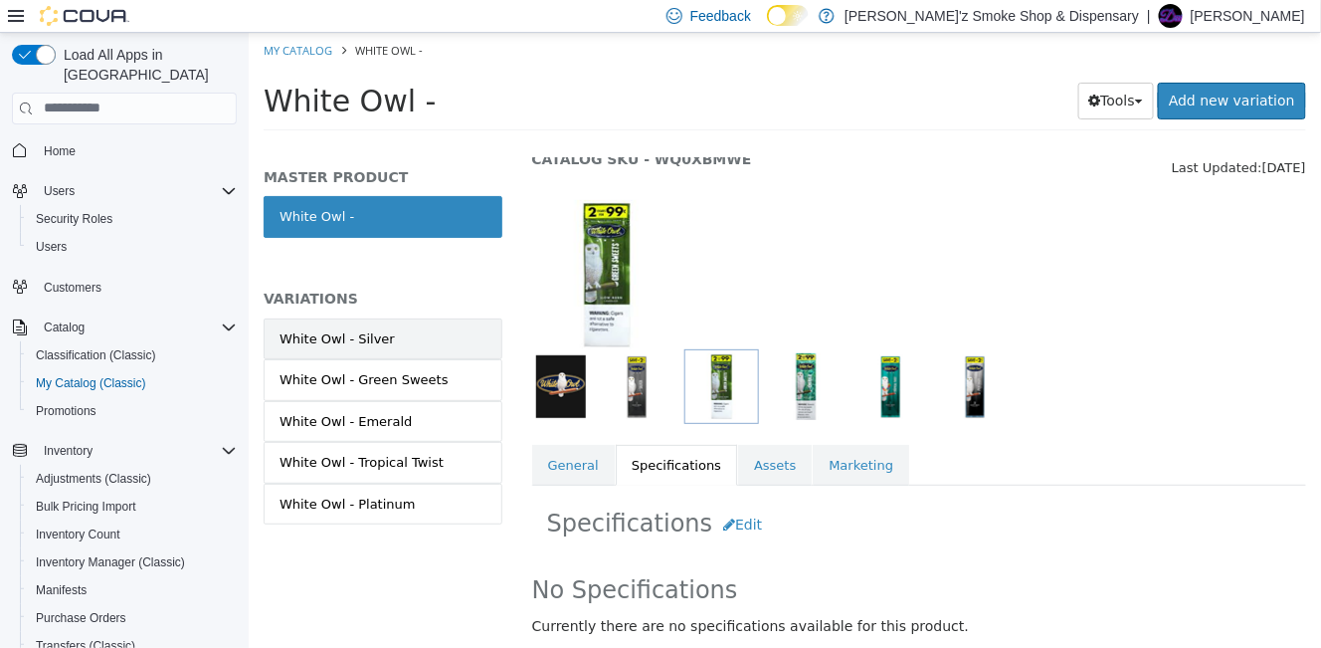
click at [349, 348] on div "White Owl - Silver" at bounding box center [335, 338] width 115 height 20
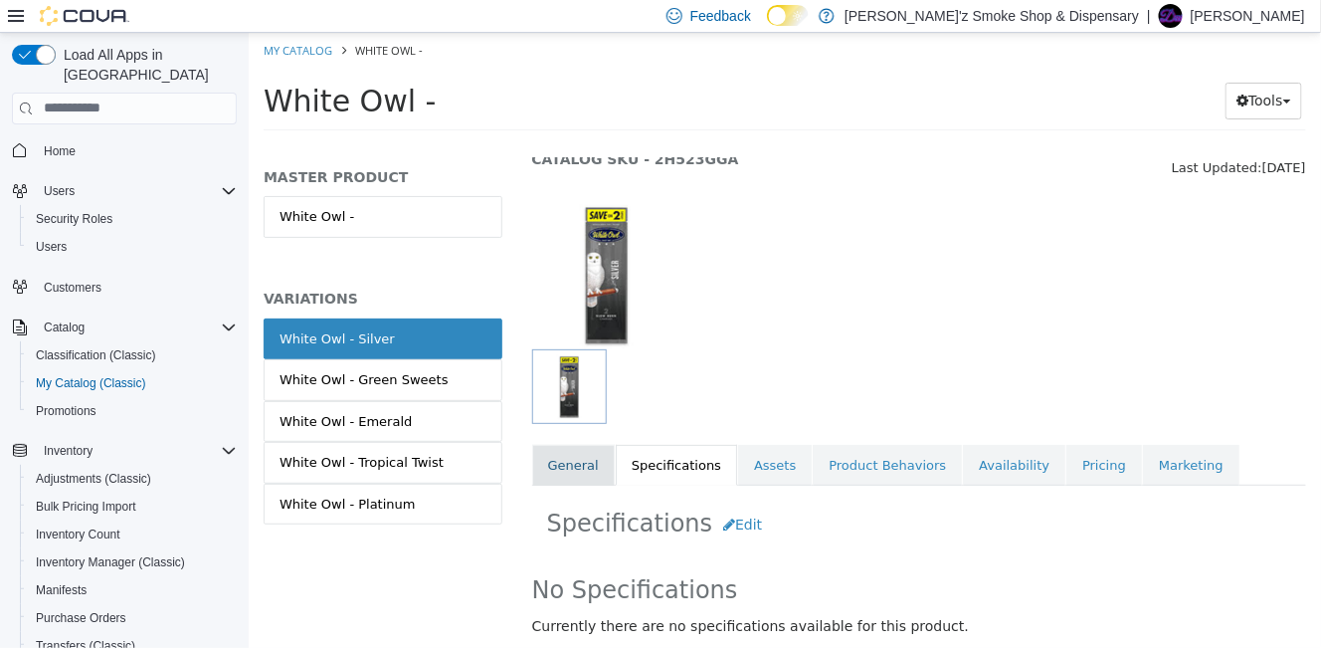
click at [576, 457] on link "General" at bounding box center [572, 465] width 83 height 42
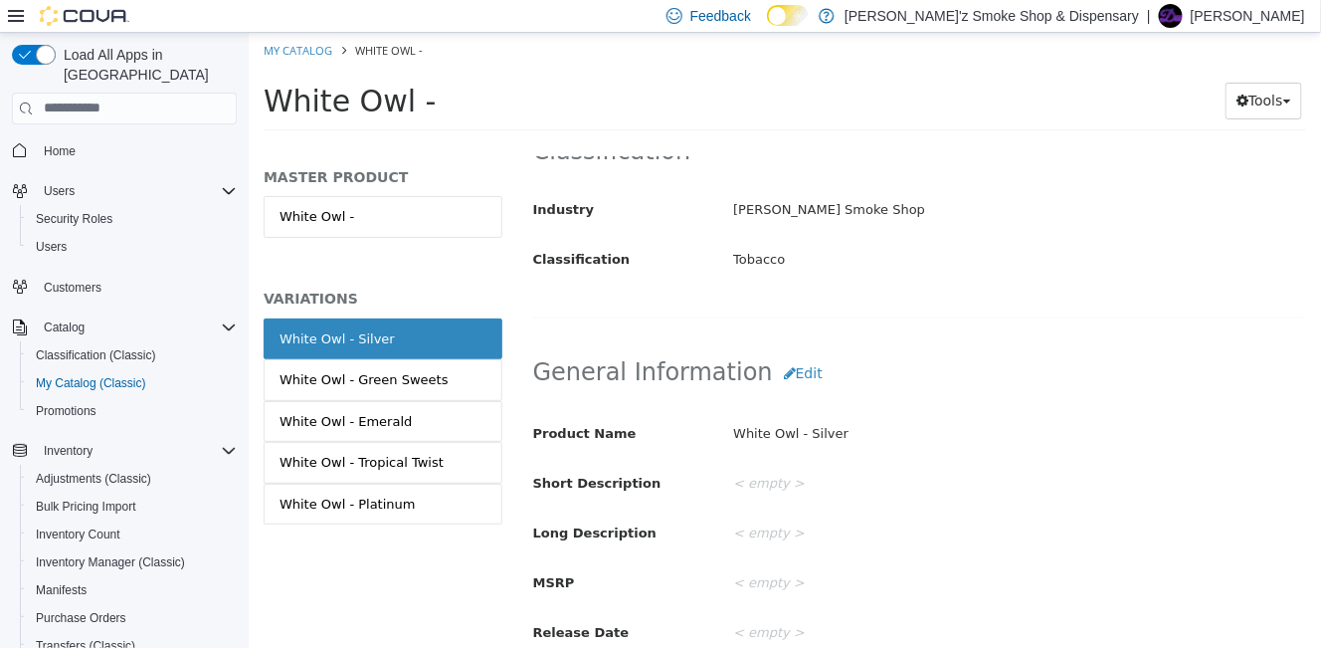
scroll to position [413, 0]
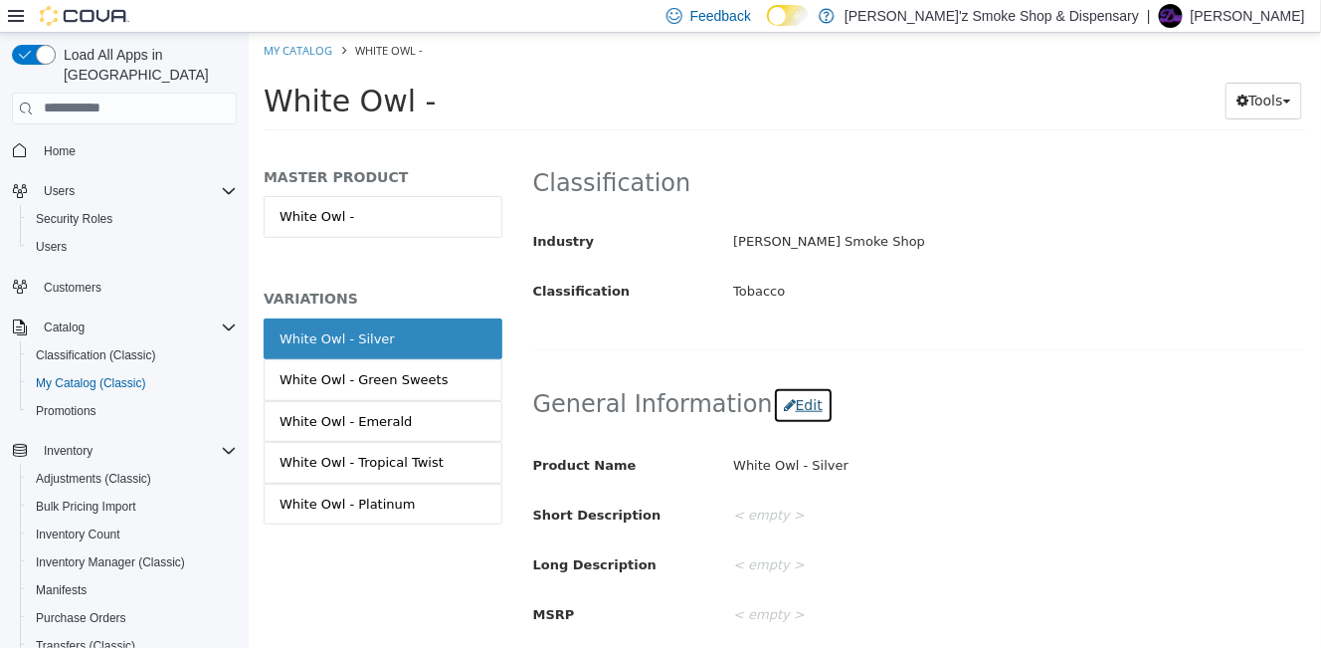
click at [776, 410] on button "Edit" at bounding box center [802, 404] width 61 height 37
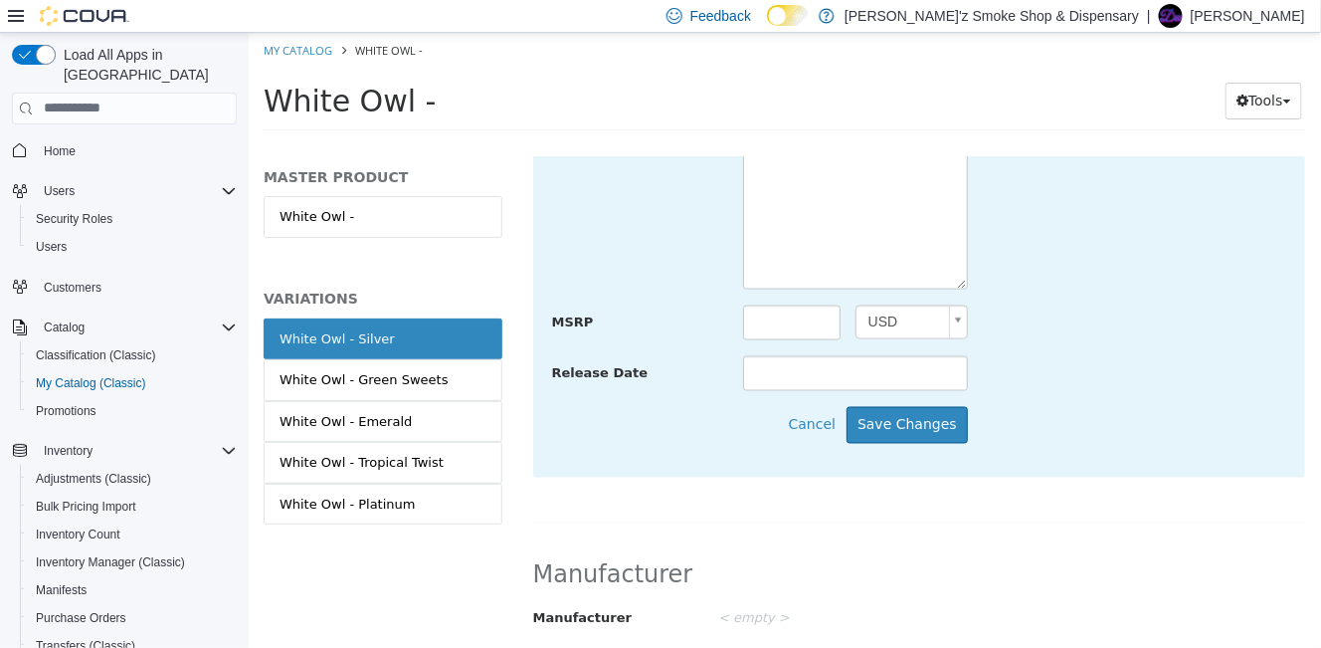
scroll to position [910, 0]
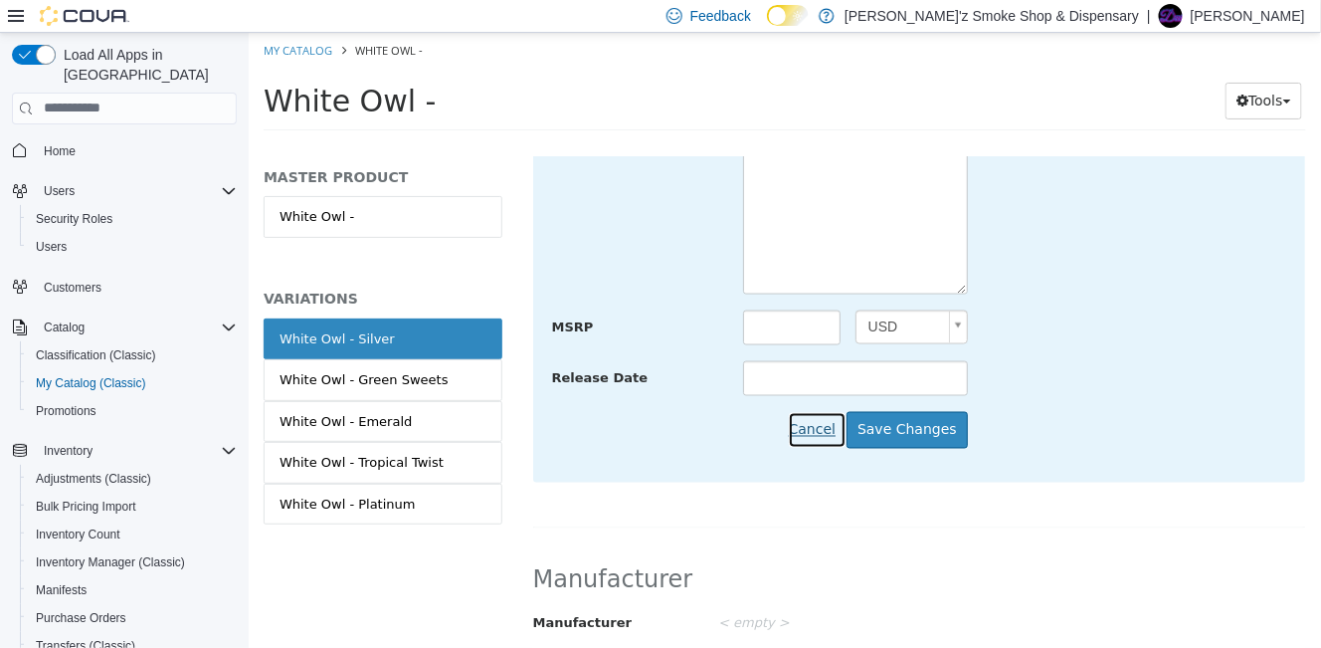
drag, startPoint x: 806, startPoint y: 460, endPoint x: 759, endPoint y: 455, distance: 47.0
click at [806, 448] on button "Cancel" at bounding box center [816, 429] width 59 height 37
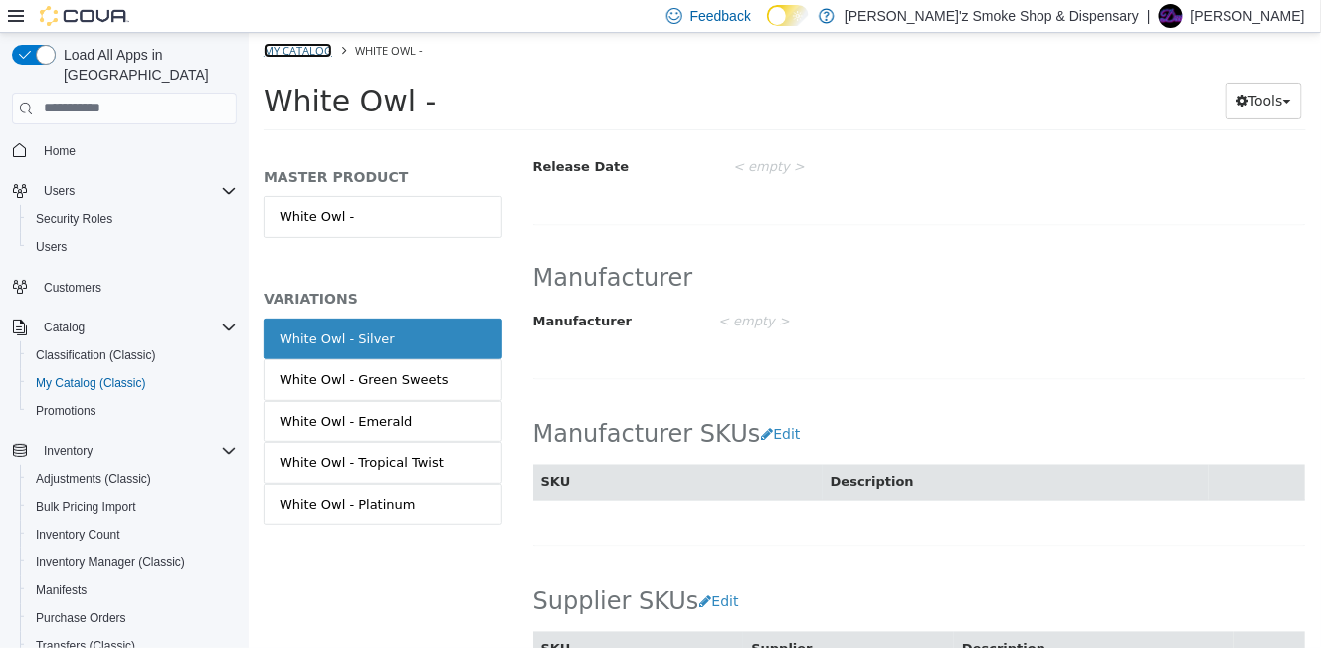
click at [317, 52] on link "My Catalog" at bounding box center [297, 49] width 69 height 15
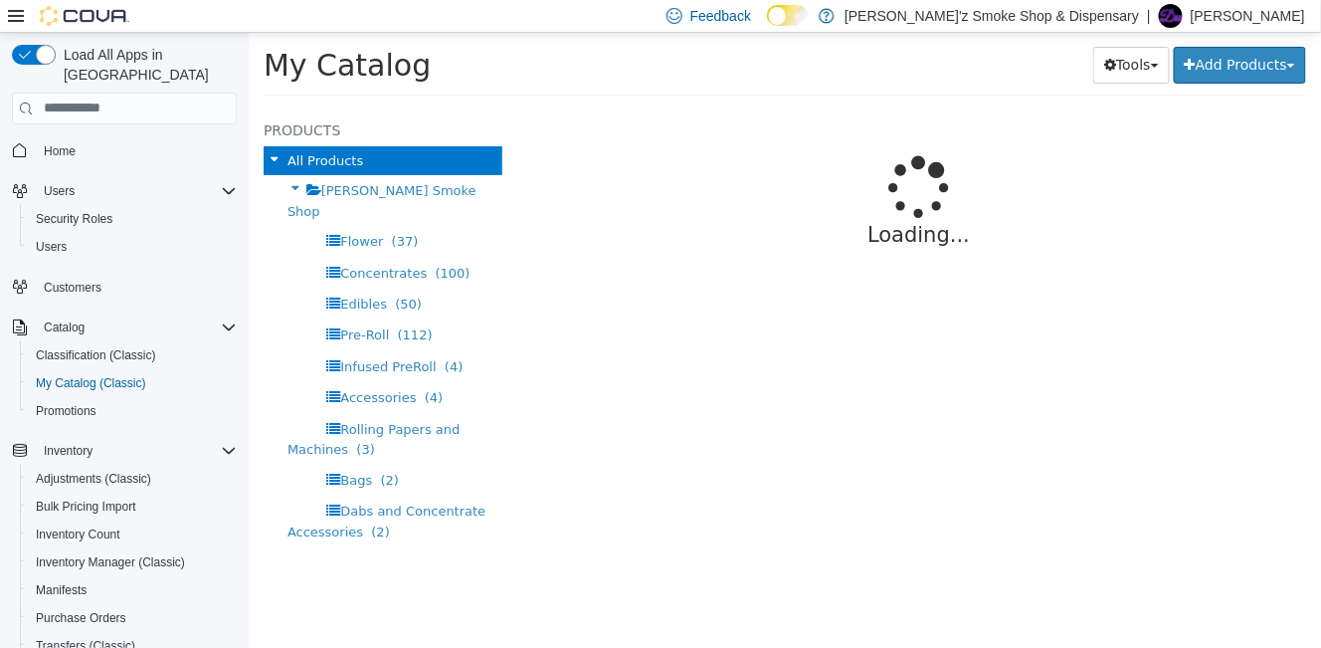
select select "**********"
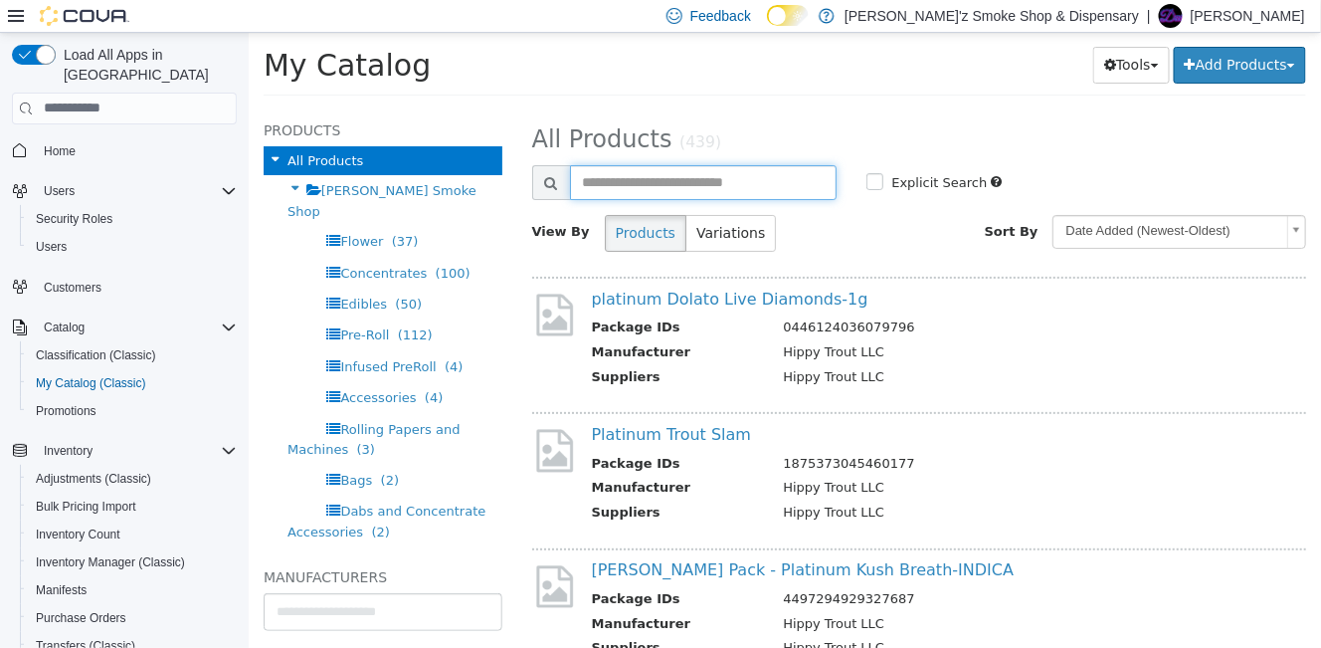
click at [790, 179] on input "text" at bounding box center [703, 181] width 268 height 35
type input "*********"
select select "**********"
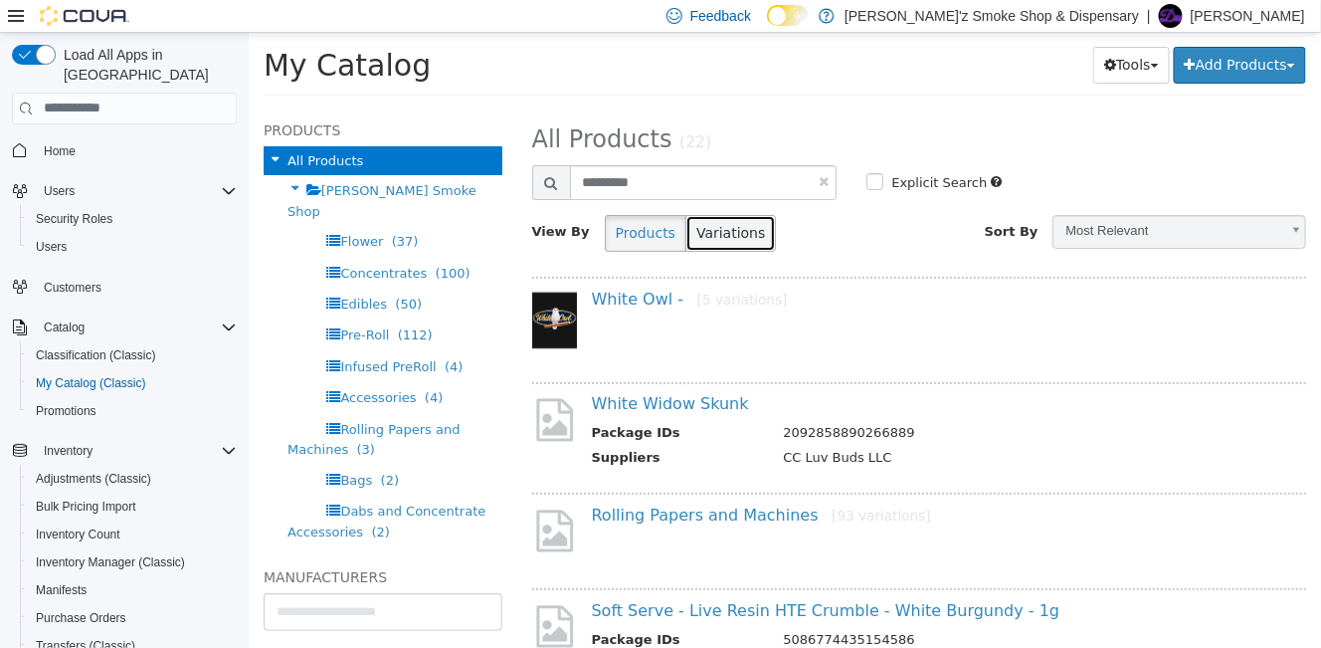
click at [719, 237] on button "Variations" at bounding box center [729, 232] width 91 height 37
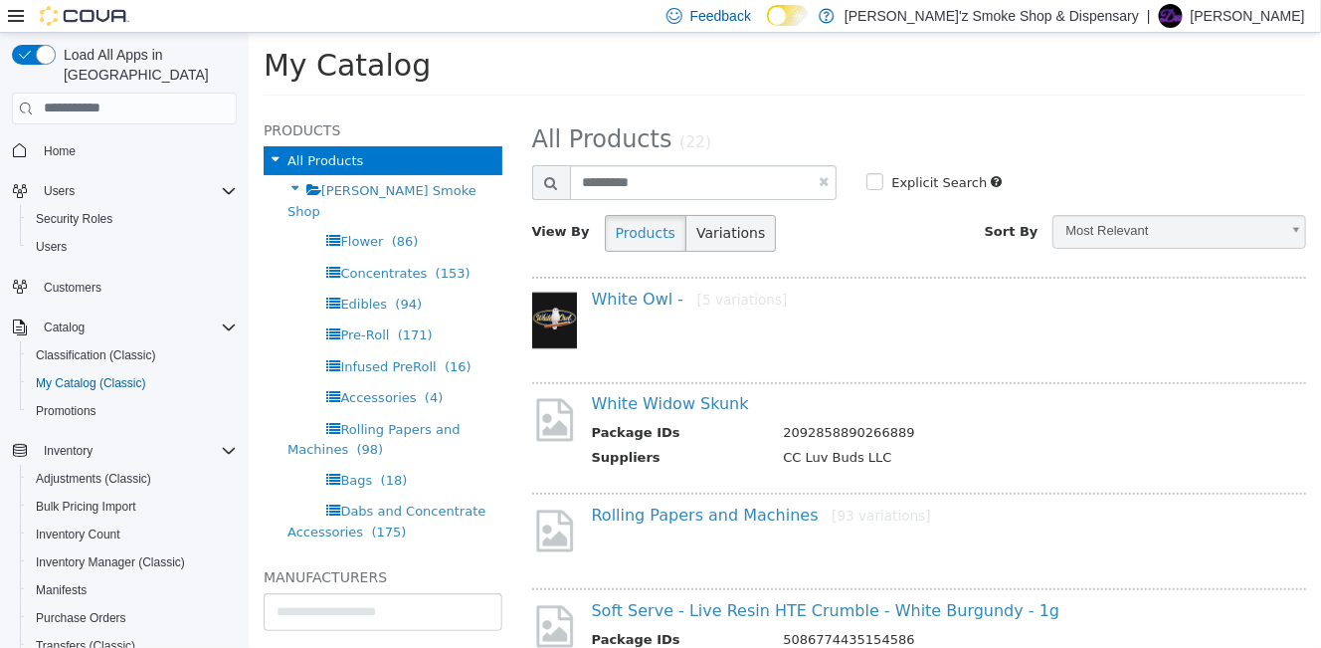
select select "**********"
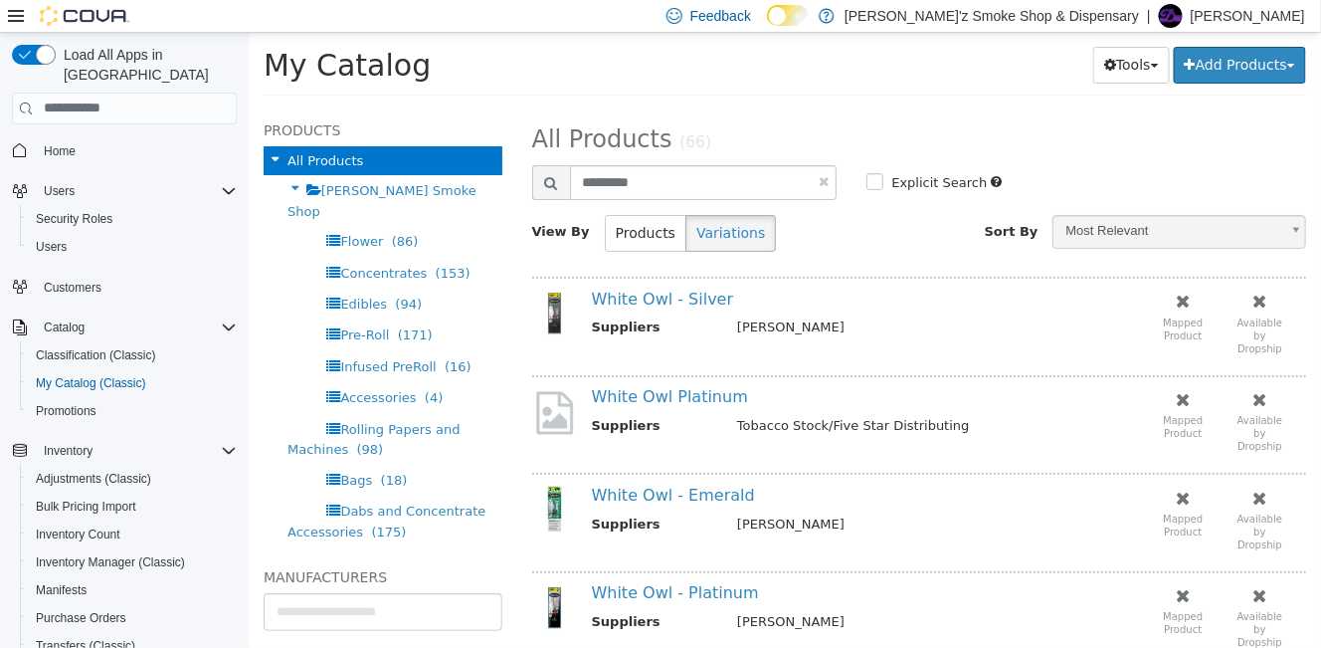
scroll to position [165, 0]
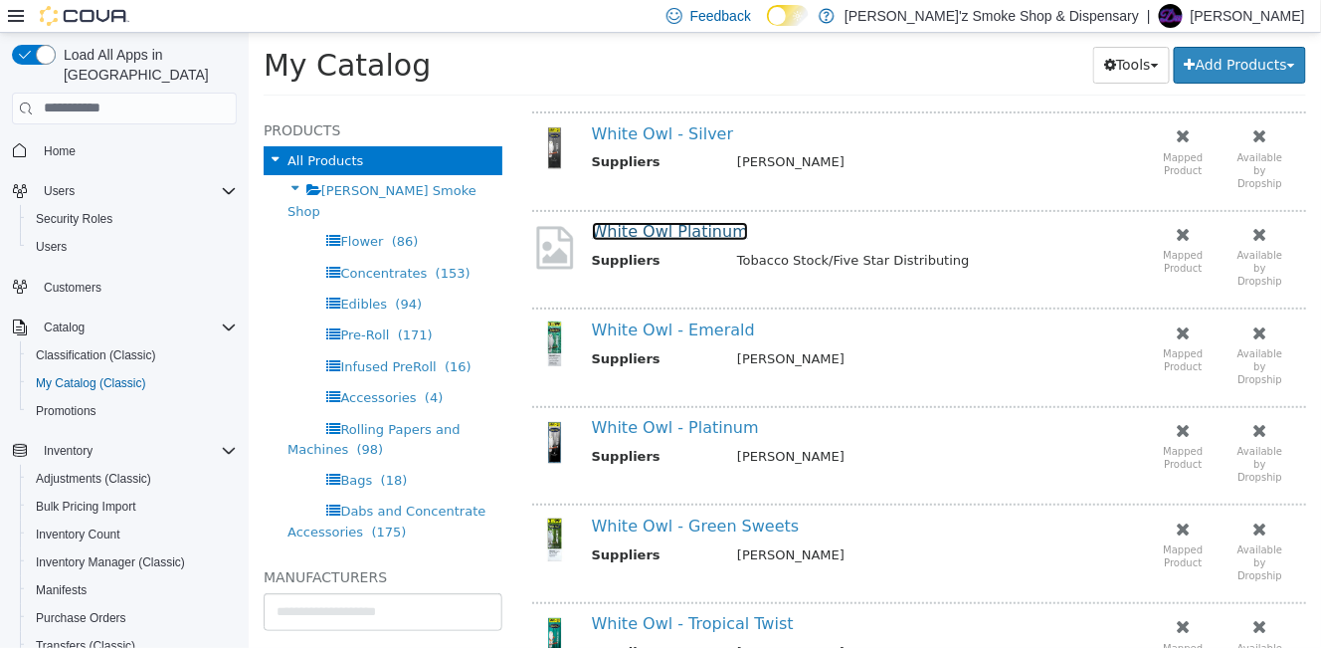
click at [643, 233] on link "White Owl Platinum" at bounding box center [669, 230] width 156 height 19
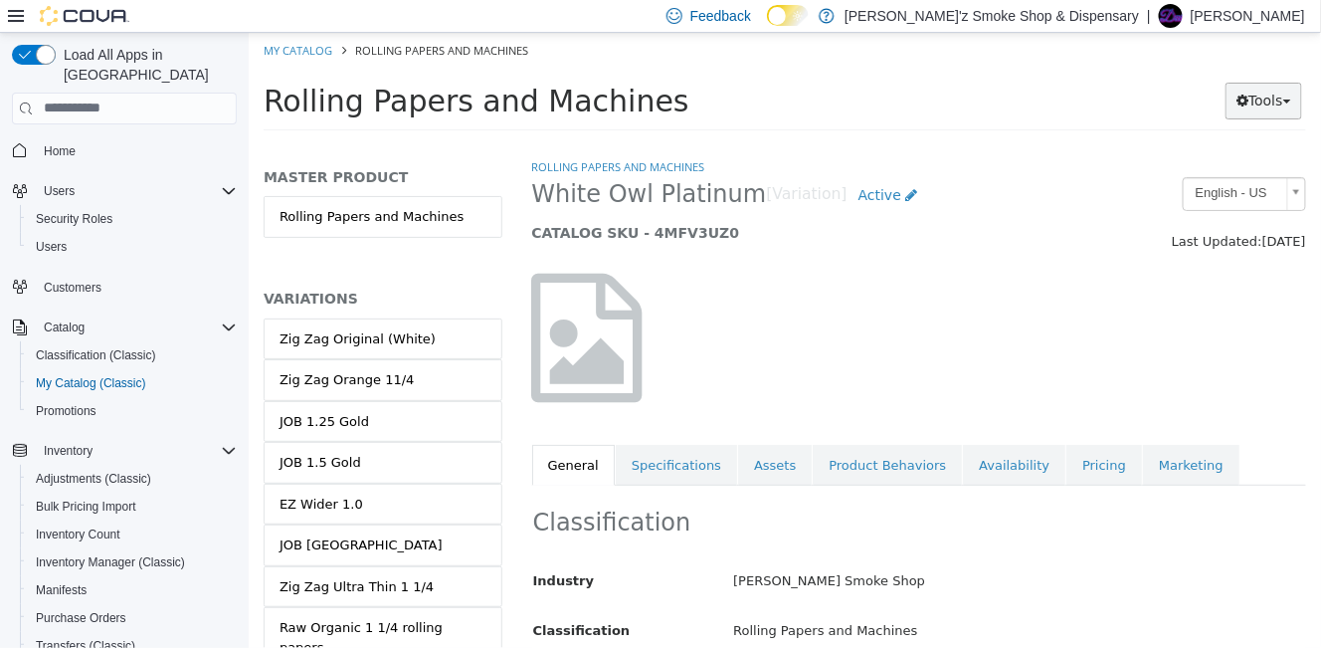
click at [1284, 97] on button "Tools" at bounding box center [1262, 100] width 77 height 37
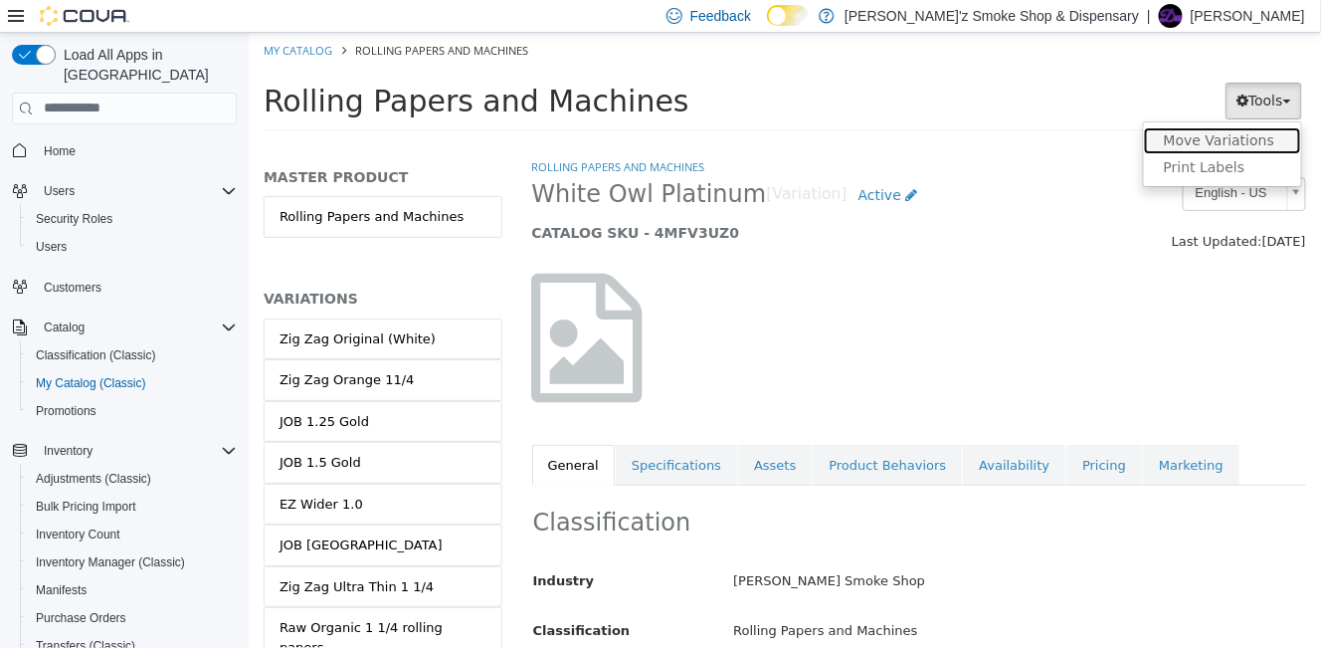
click at [1235, 144] on link "Move Variations" at bounding box center [1221, 139] width 157 height 27
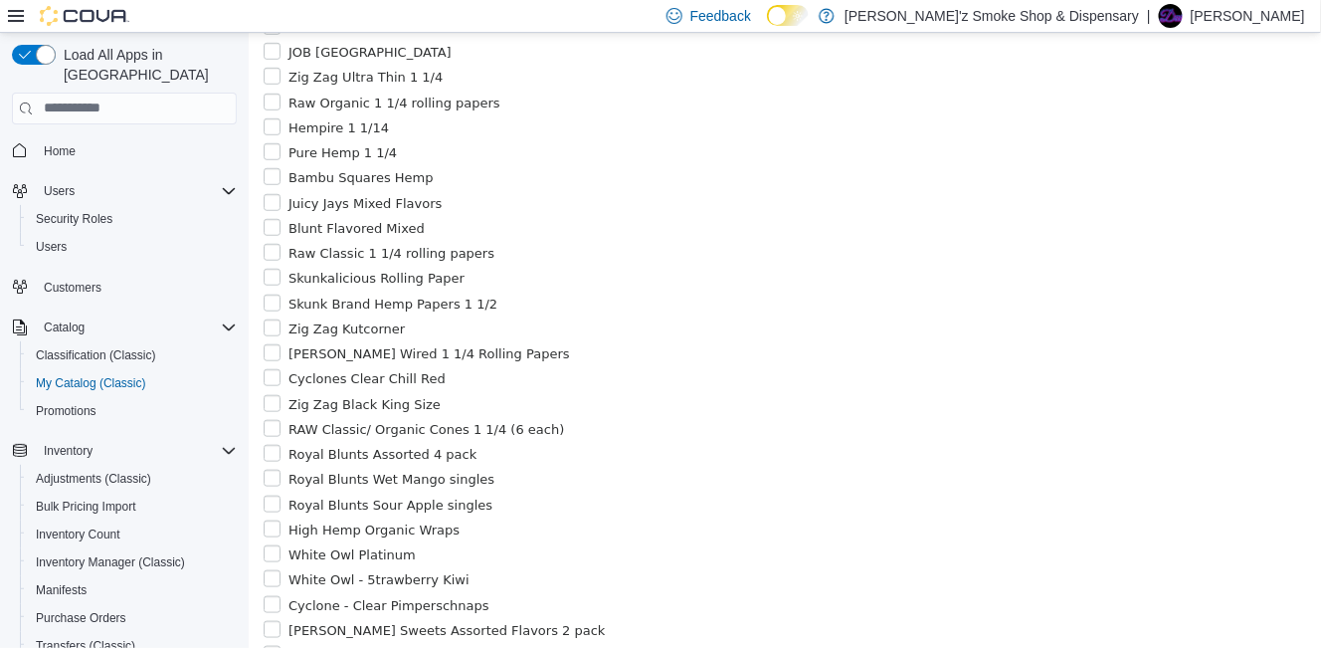
scroll to position [165, 0]
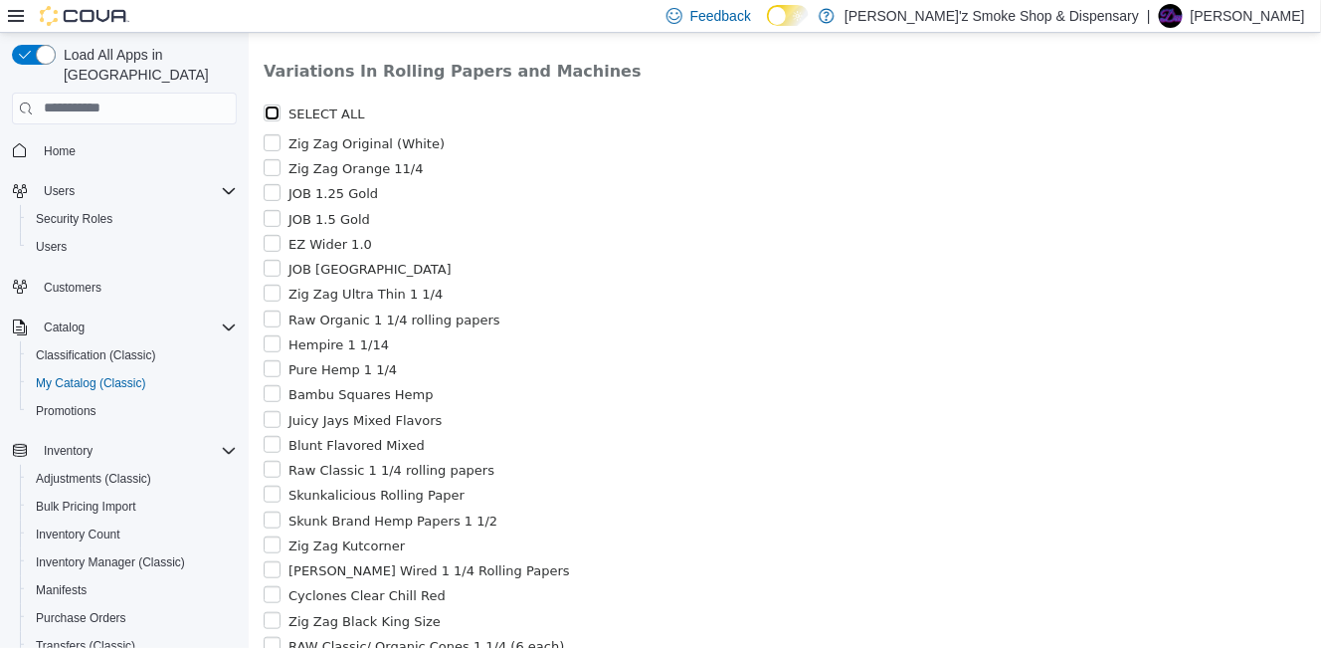
click at [278, 118] on div "SELECT ALL" at bounding box center [516, 112] width 506 height 20
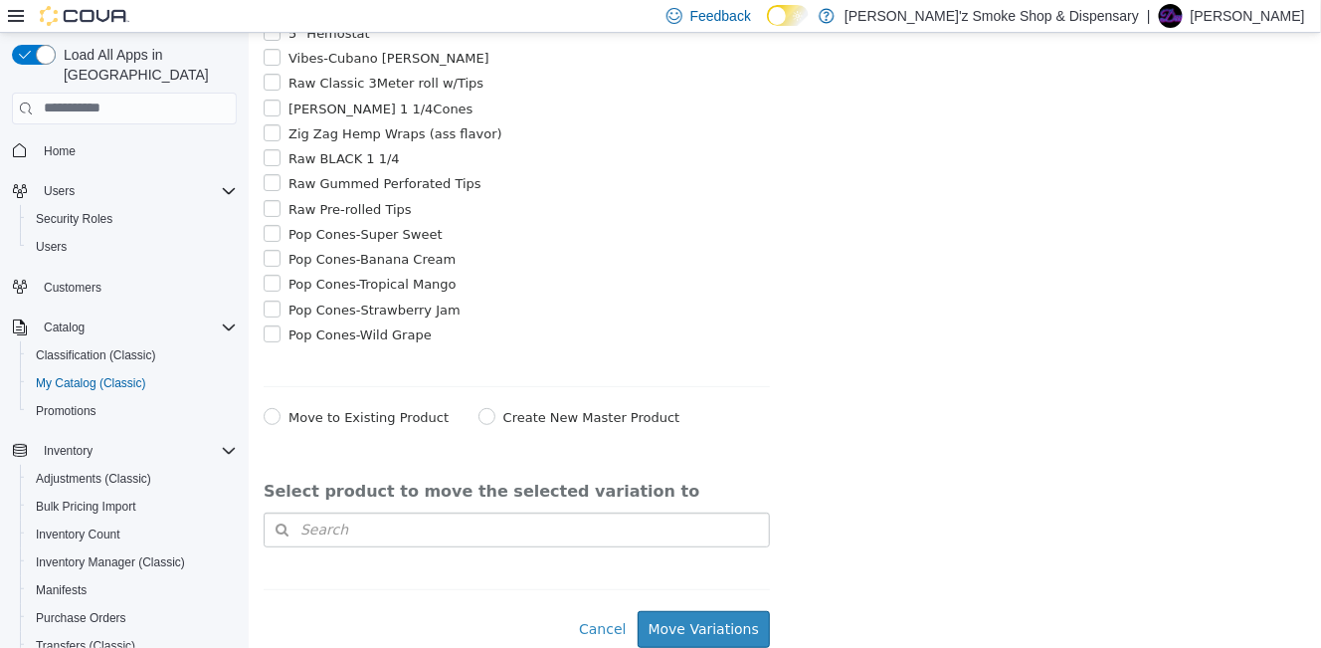
scroll to position [2705, 0]
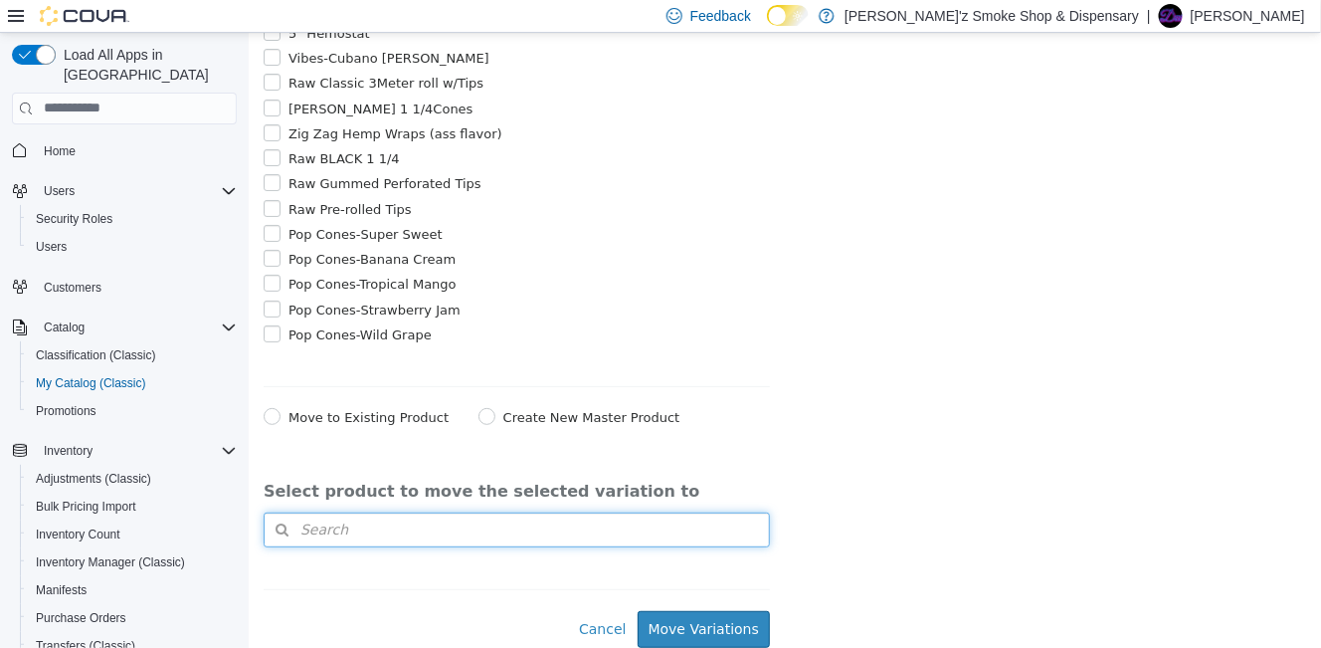
click at [352, 531] on button "Search" at bounding box center [516, 528] width 506 height 35
drag, startPoint x: 360, startPoint y: 527, endPoint x: 378, endPoint y: 520, distance: 19.2
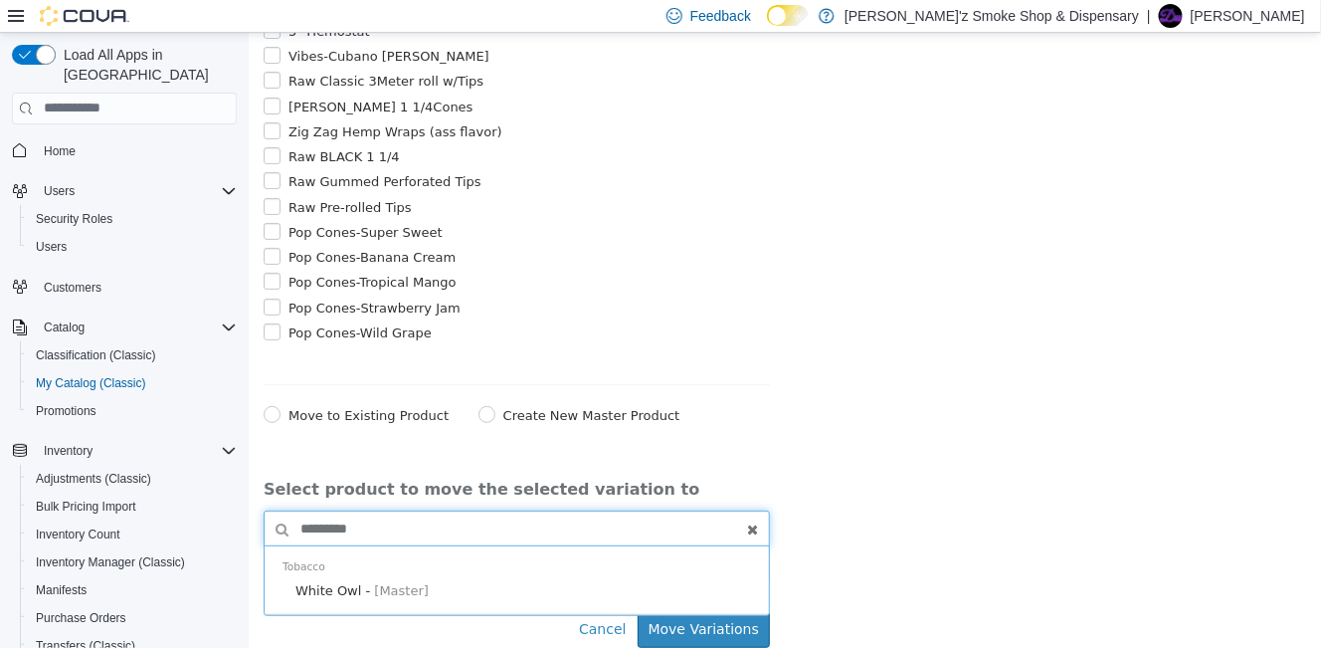
scroll to position [2042, 0]
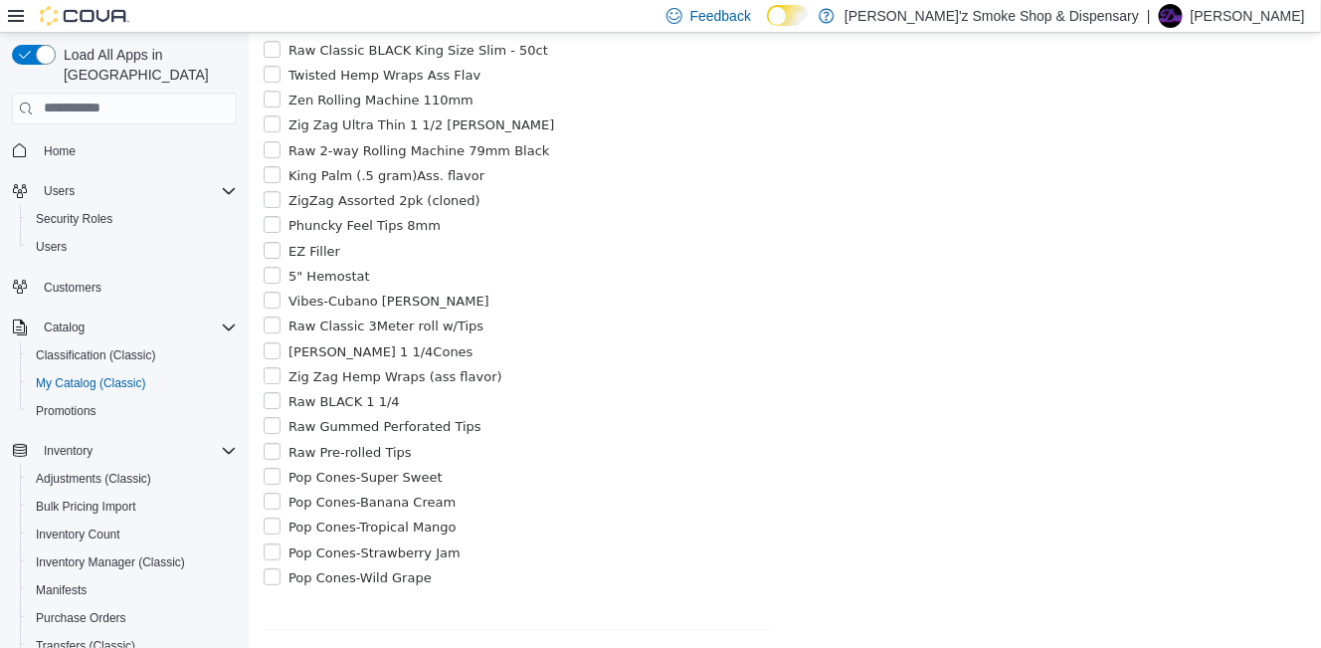
type input "*********"
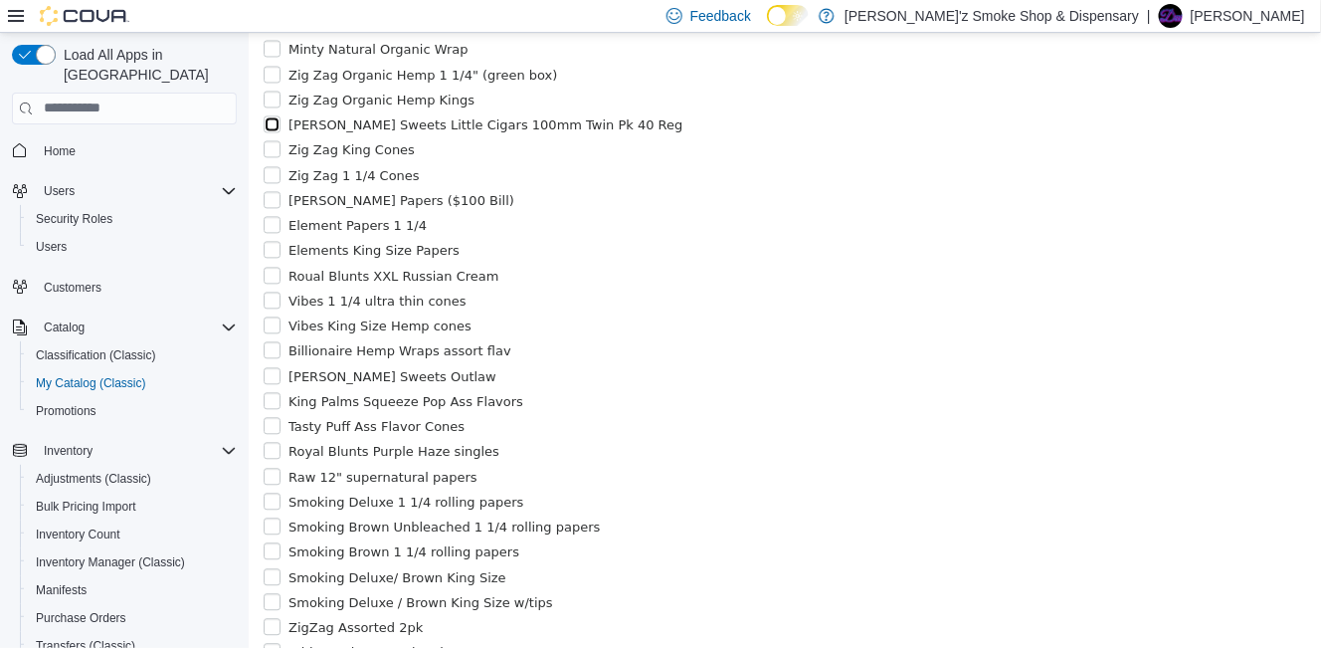
scroll to position [881, 0]
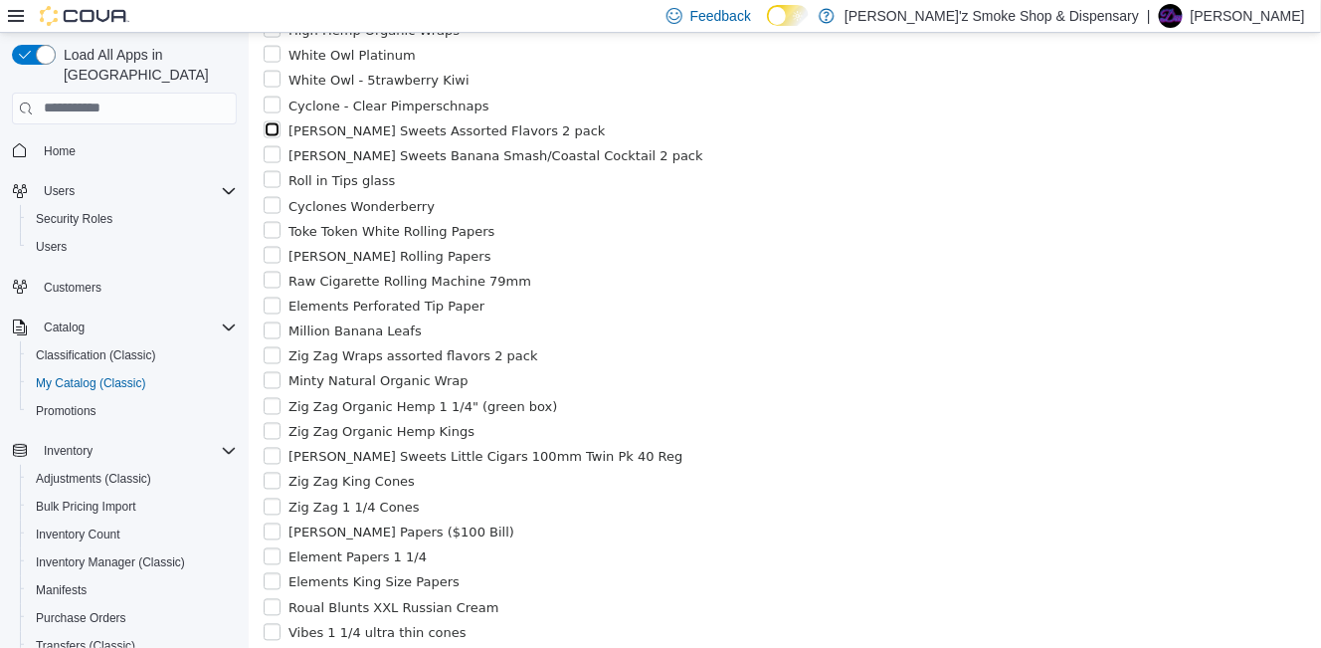
click at [277, 139] on div "[PERSON_NAME] Sweets Assorted Flavors 2 pack" at bounding box center [516, 129] width 506 height 20
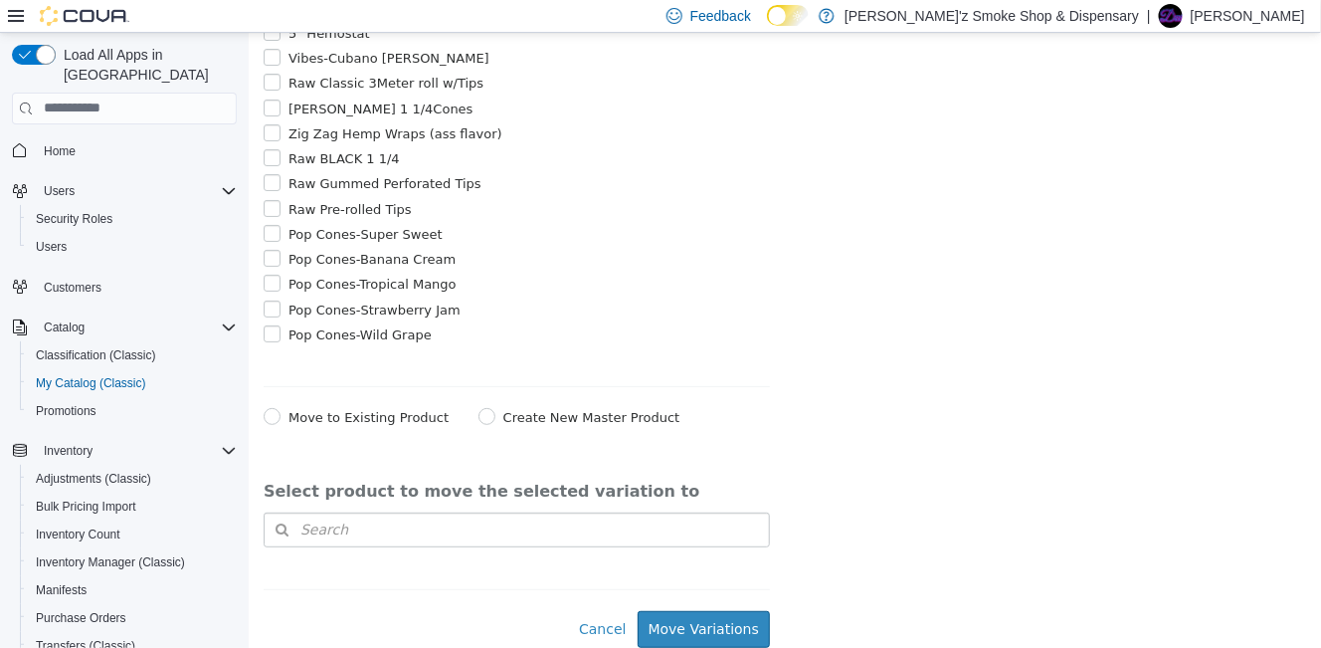
scroll to position [2705, 0]
click at [726, 619] on button "Move Variations" at bounding box center [703, 628] width 132 height 37
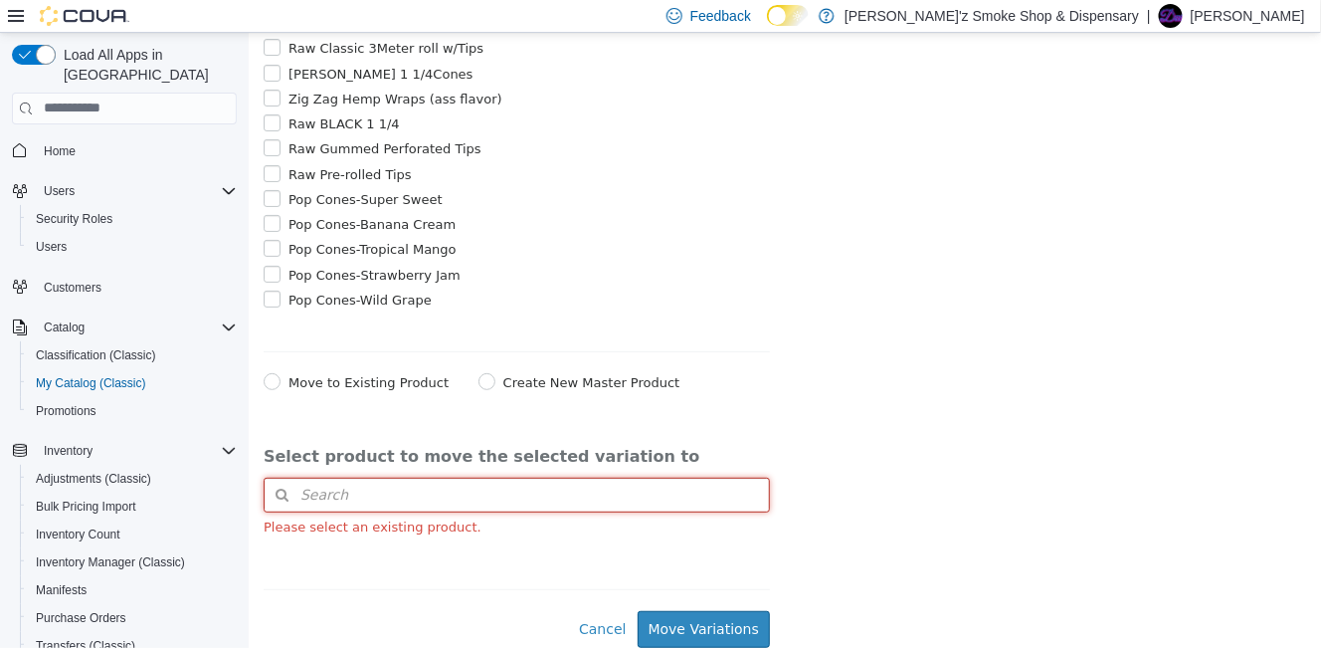
click at [493, 511] on button "Search" at bounding box center [516, 493] width 506 height 35
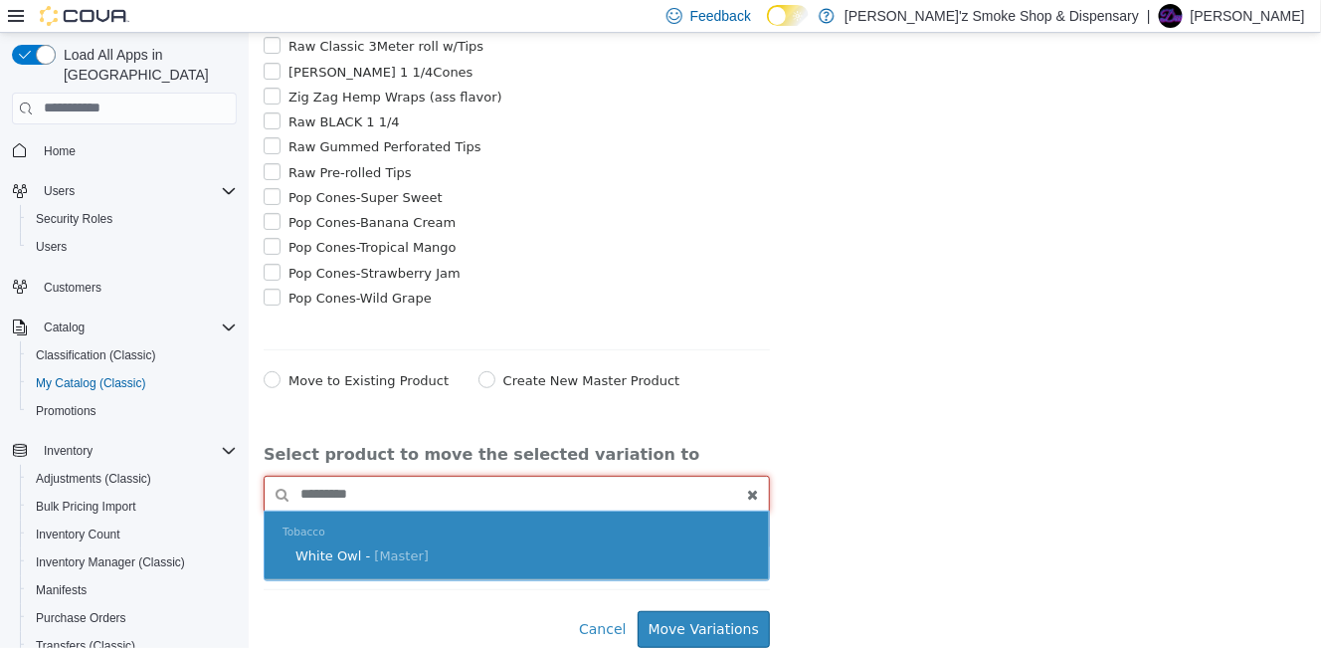
click at [377, 562] on span "[Master]" at bounding box center [400, 554] width 55 height 15
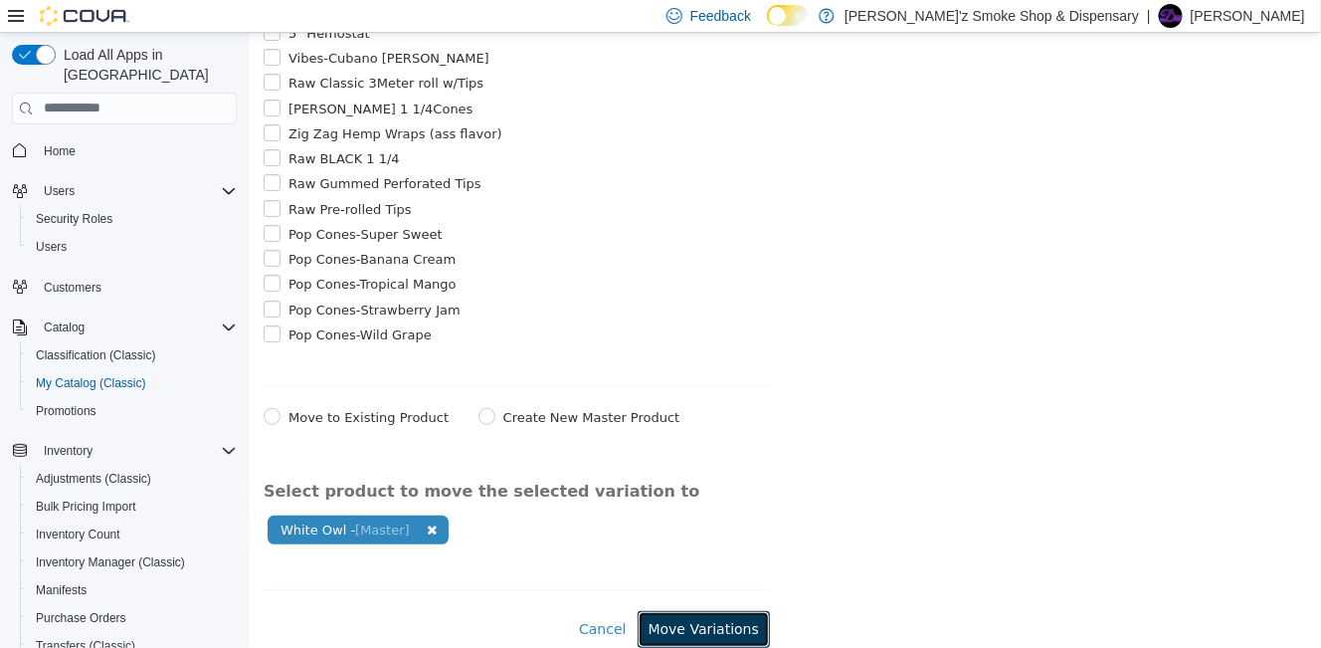
click at [681, 626] on button "Move Variations" at bounding box center [703, 628] width 132 height 37
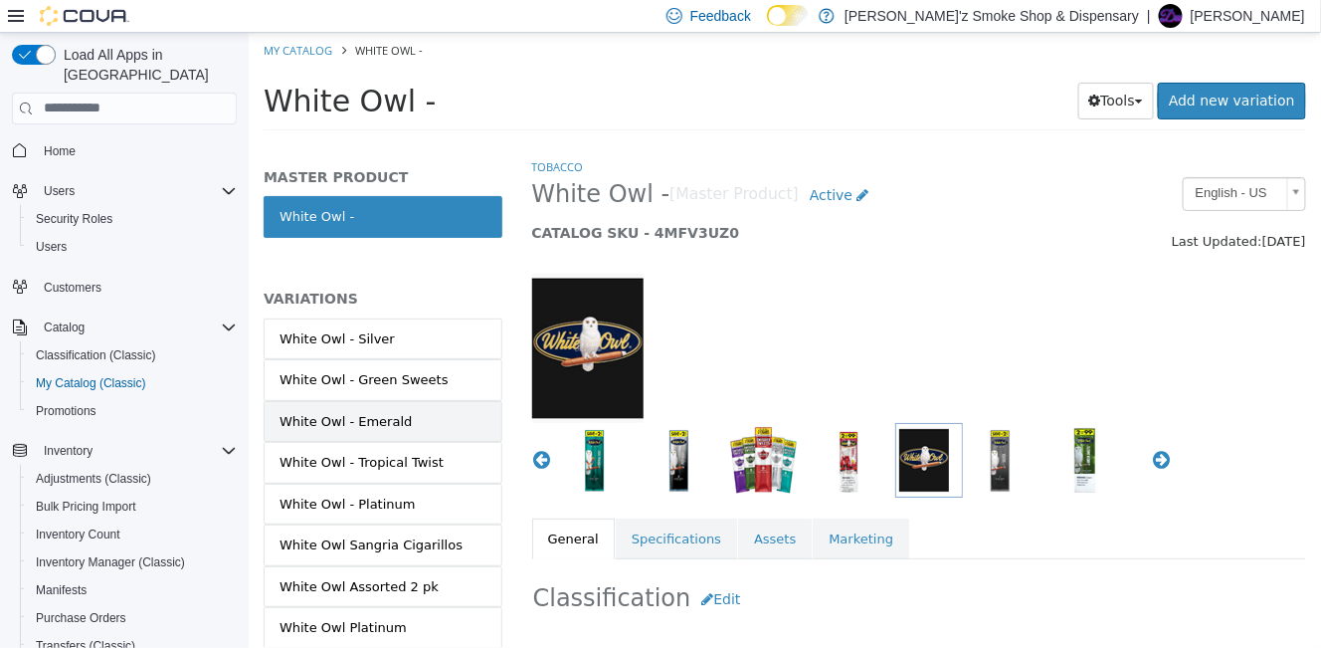
scroll to position [286, 0]
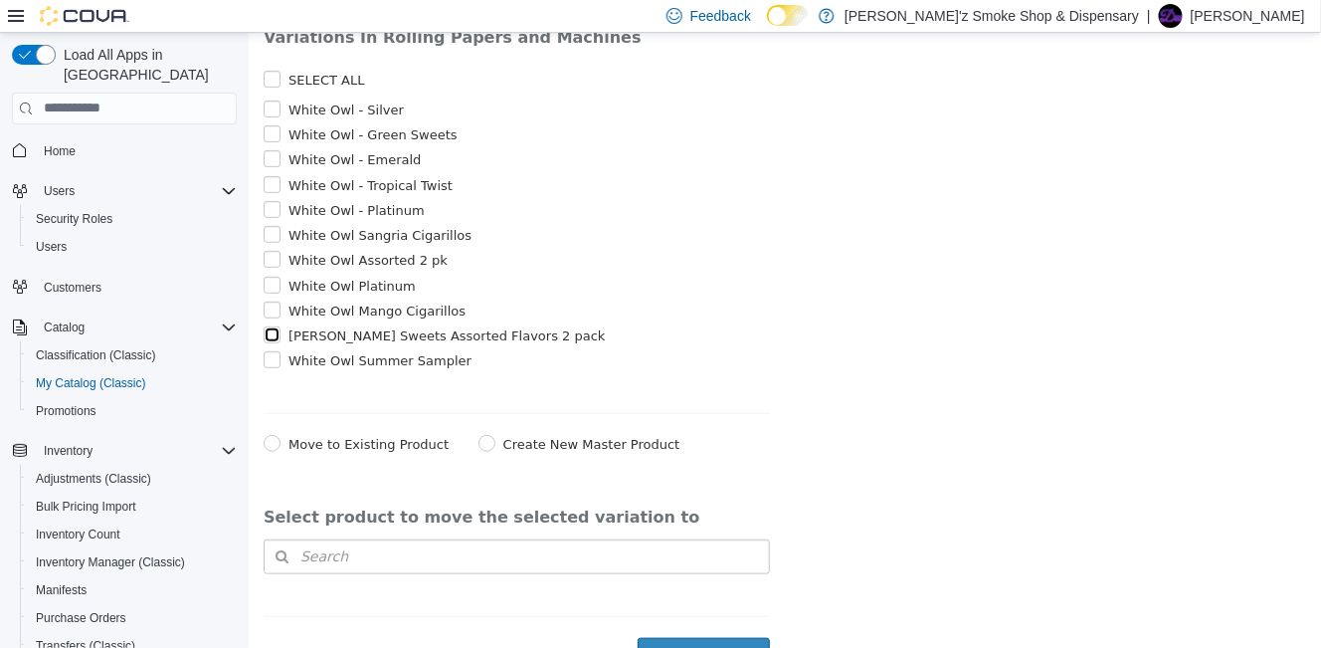
scroll to position [287, 0]
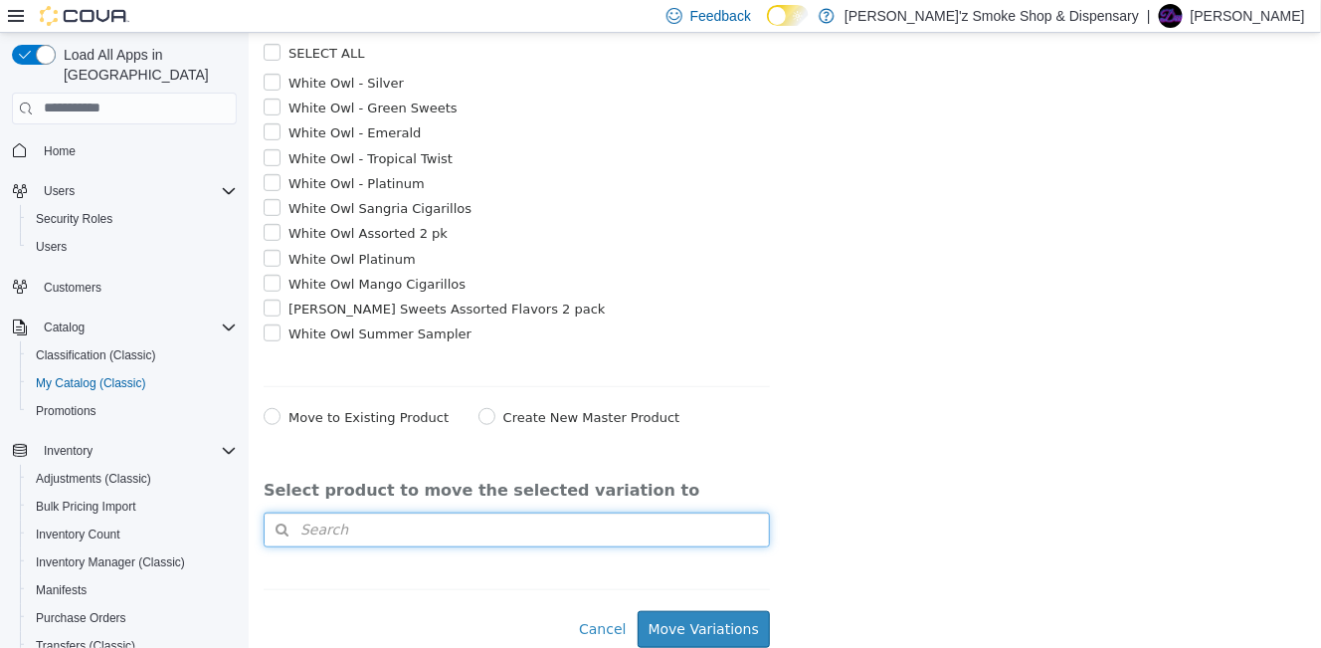
drag, startPoint x: 384, startPoint y: 530, endPoint x: 404, endPoint y: 457, distance: 76.2
click at [384, 527] on button "Search" at bounding box center [516, 528] width 506 height 35
type input "*"
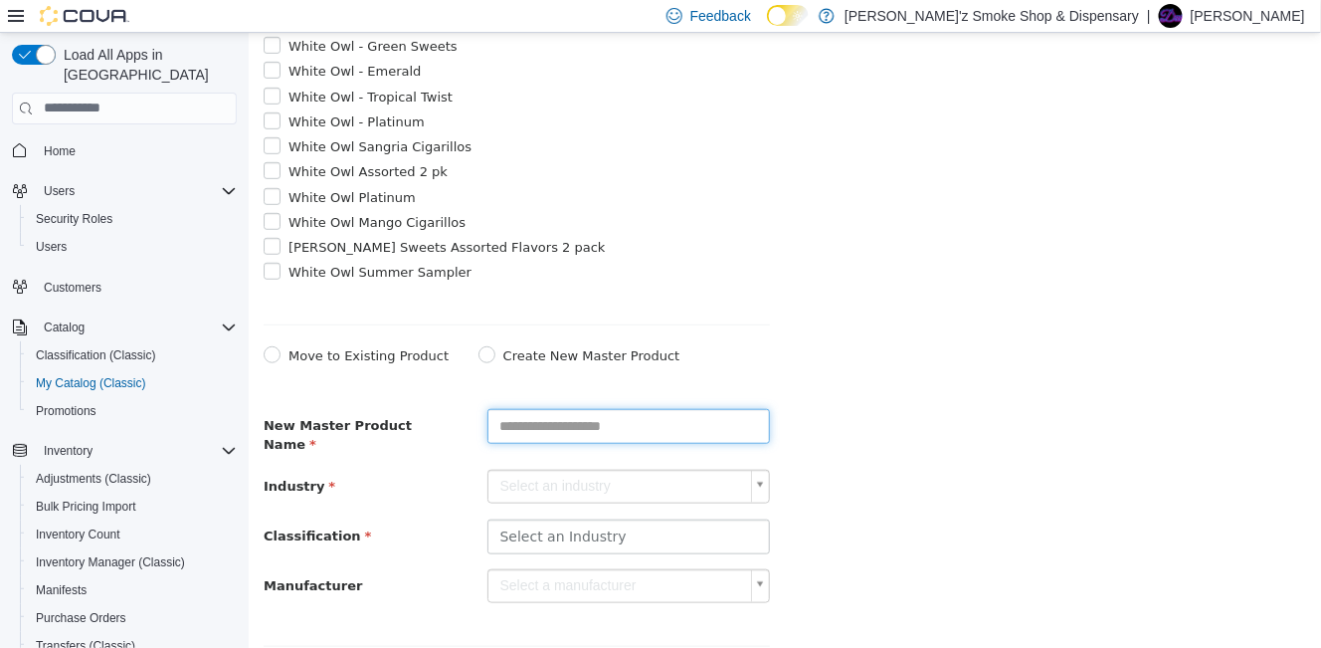
click at [505, 443] on input "text" at bounding box center [627, 425] width 282 height 35
type input "**********"
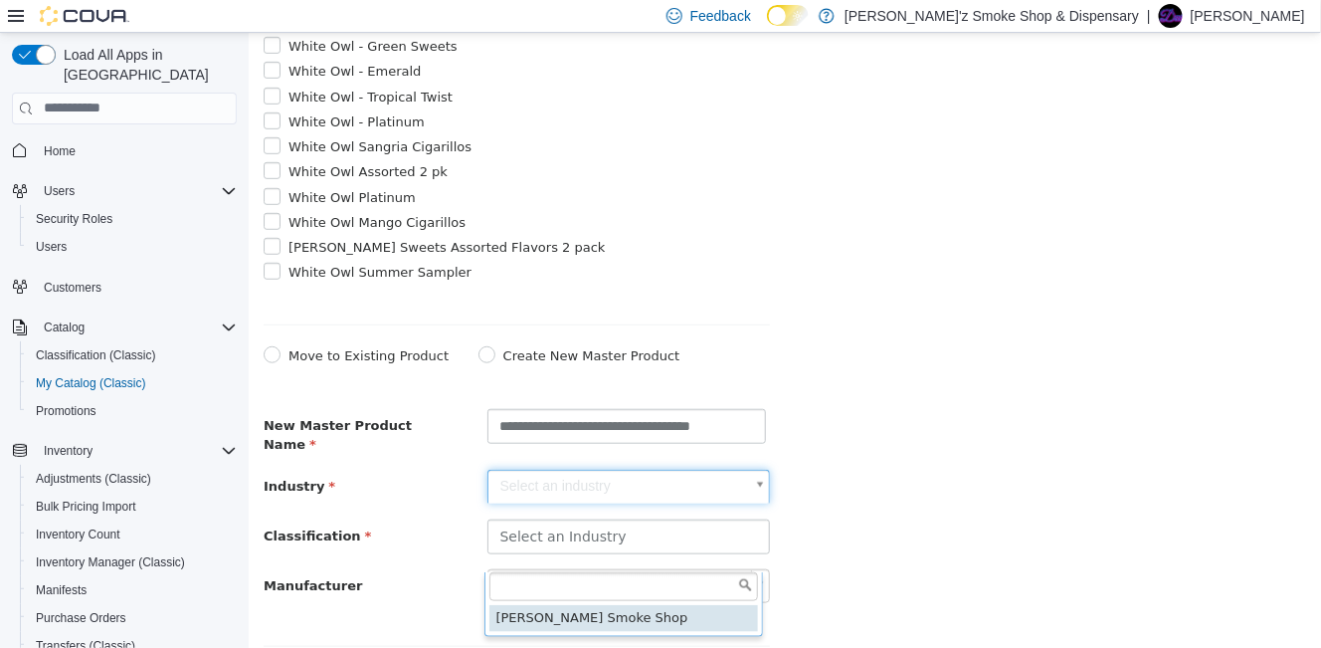
scroll to position [0, 0]
click at [746, 546] on body "**********" at bounding box center [784, 223] width 1072 height 959
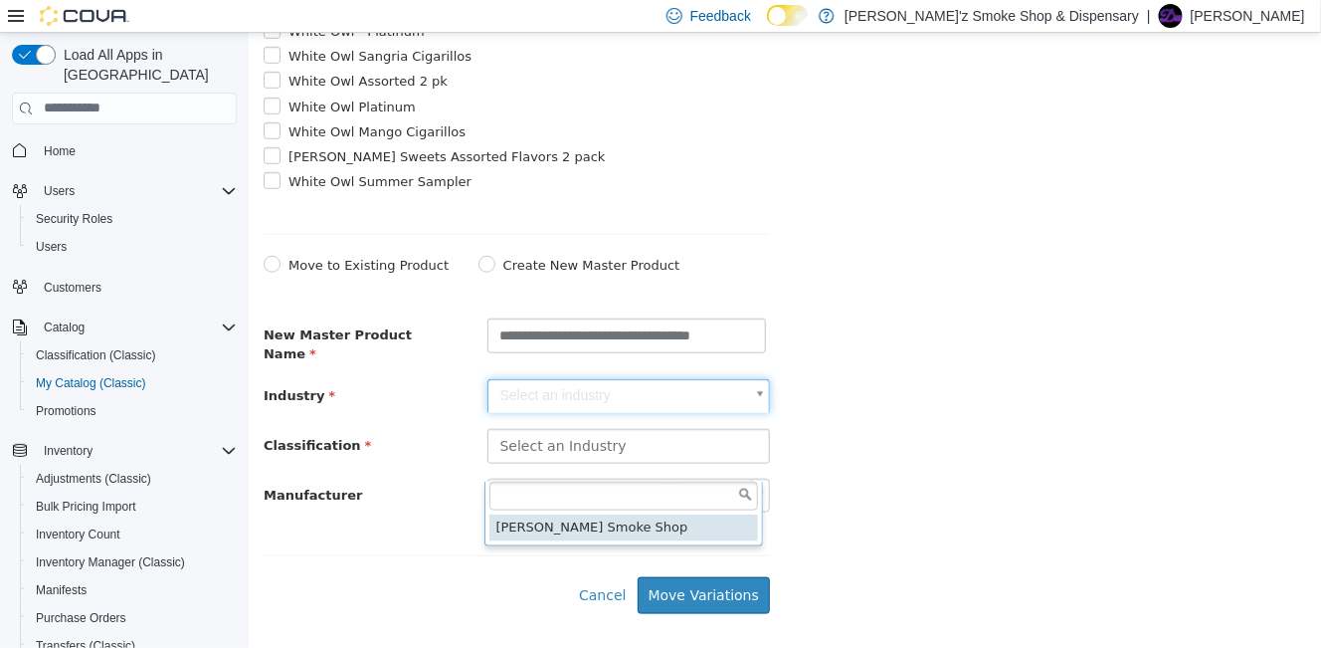
scroll to position [413, 0]
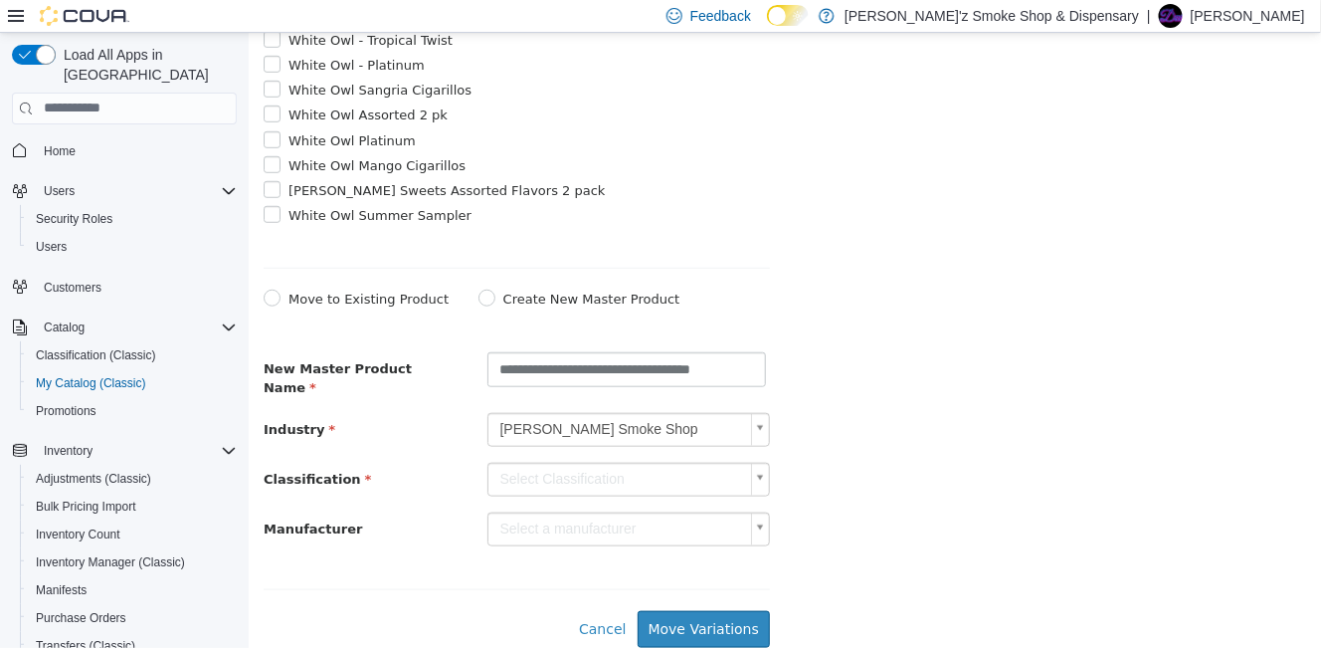
click at [724, 486] on body "**********" at bounding box center [784, 167] width 1072 height 959
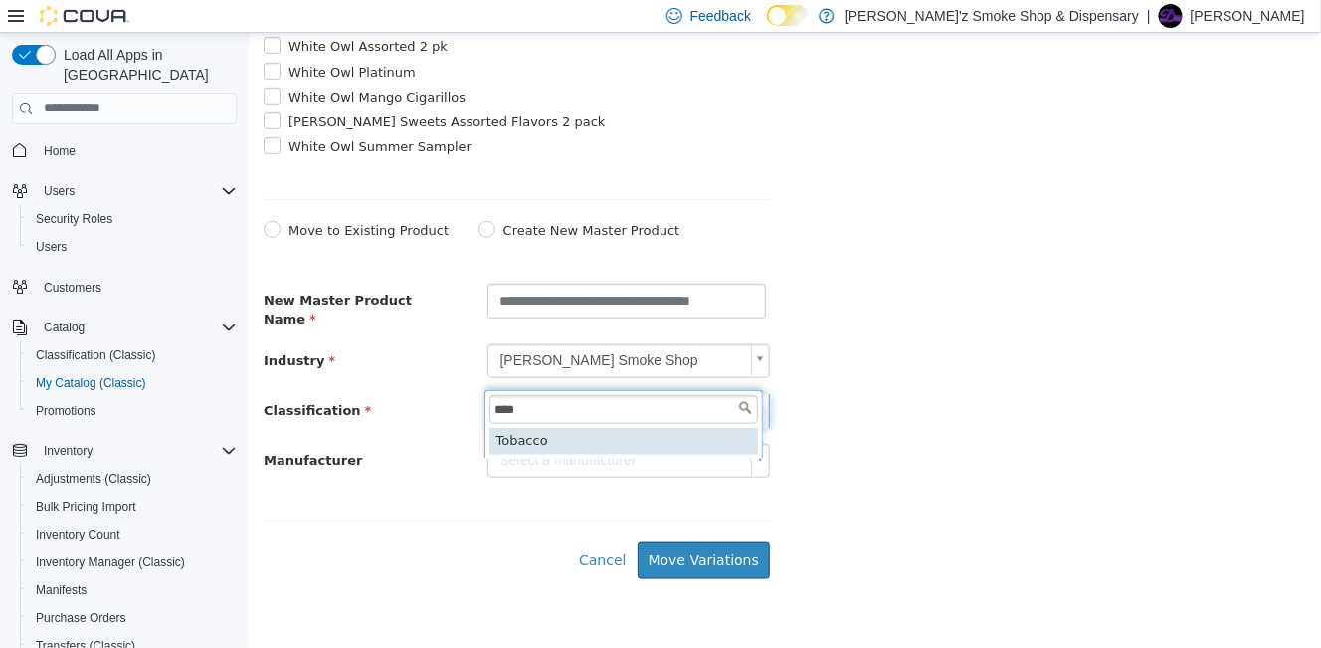
type input "****"
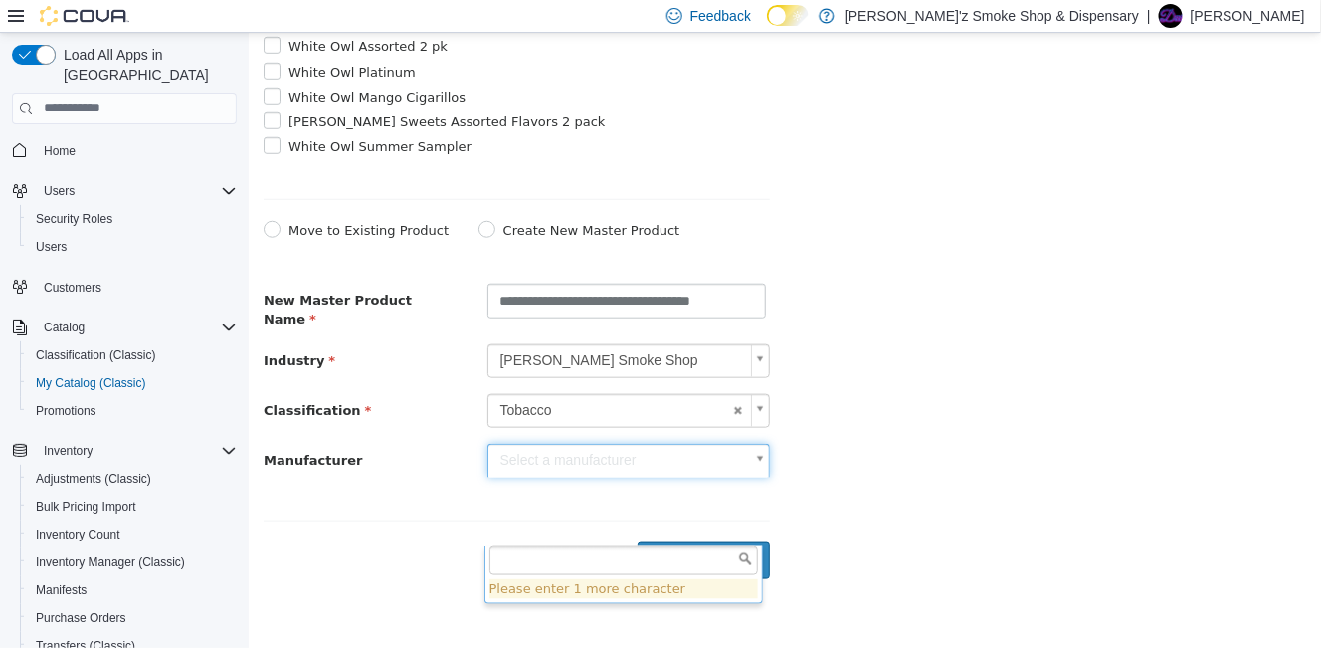
drag, startPoint x: 719, startPoint y: 521, endPoint x: 720, endPoint y: 506, distance: 15.0
click at [720, 521] on body "**********" at bounding box center [784, 98] width 1072 height 959
type input "*"
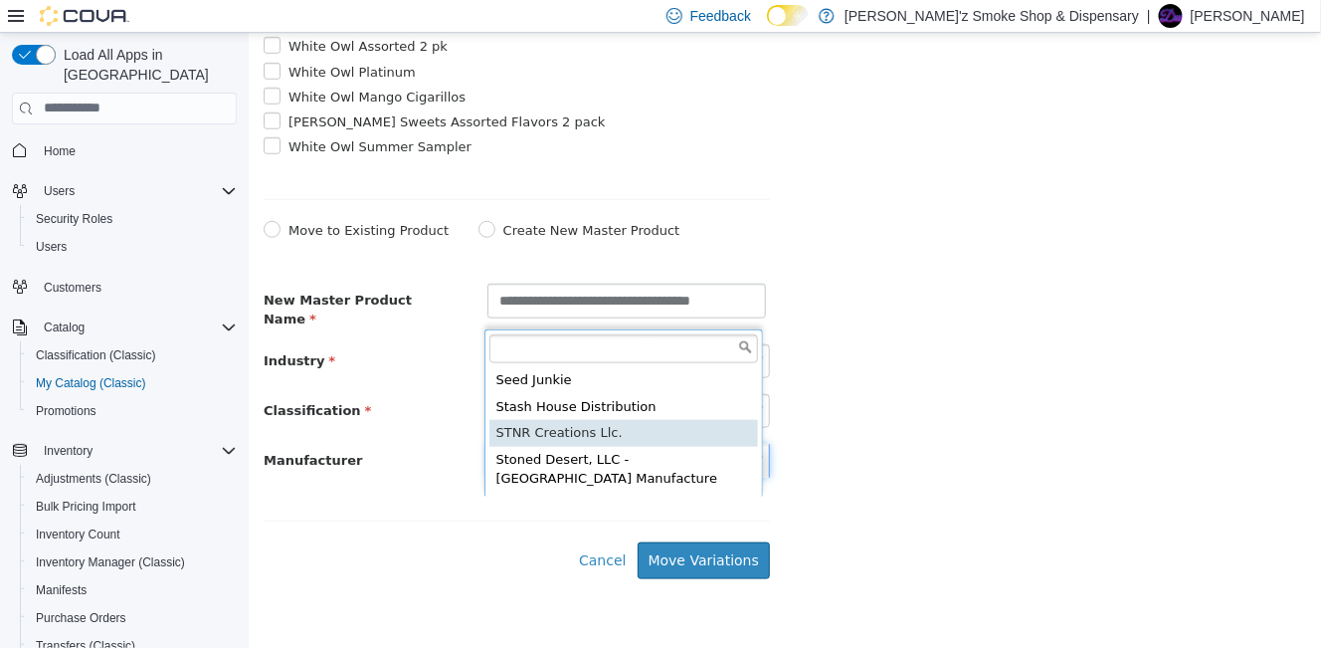
click at [876, 531] on body "**********" at bounding box center [784, 98] width 1072 height 959
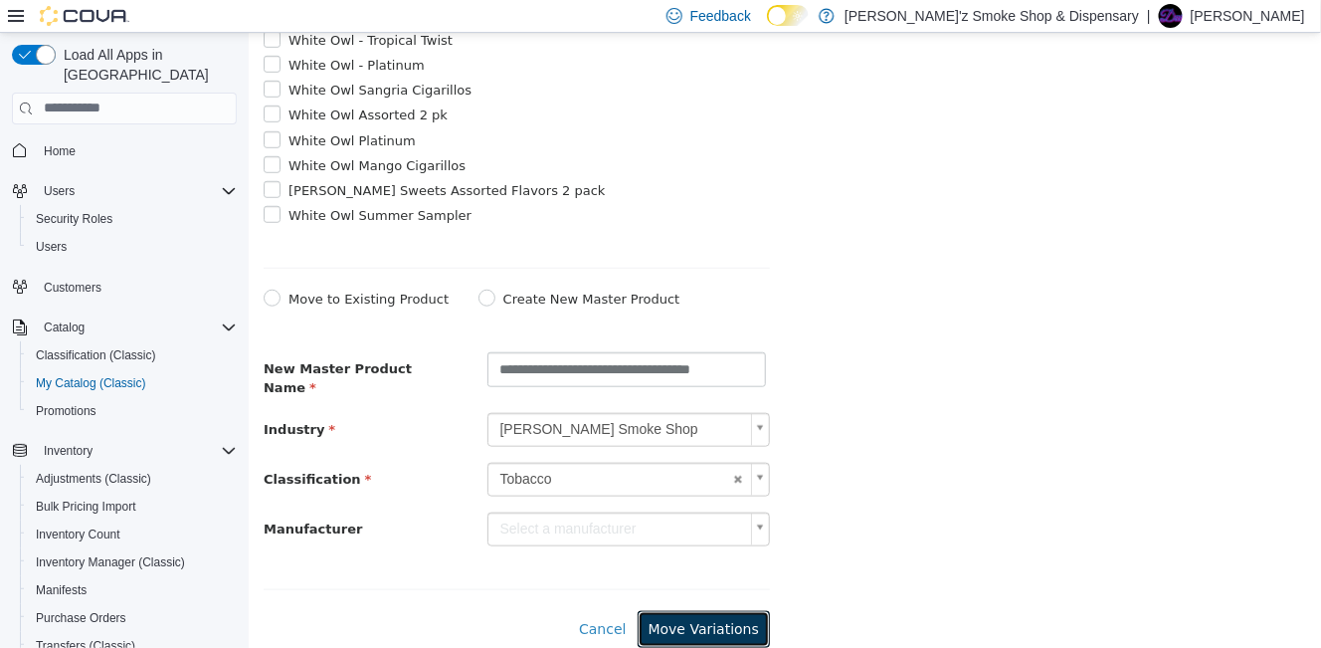
drag, startPoint x: 715, startPoint y: 619, endPoint x: 787, endPoint y: 605, distance: 73.0
click at [724, 616] on button "Move Variations" at bounding box center [703, 628] width 132 height 37
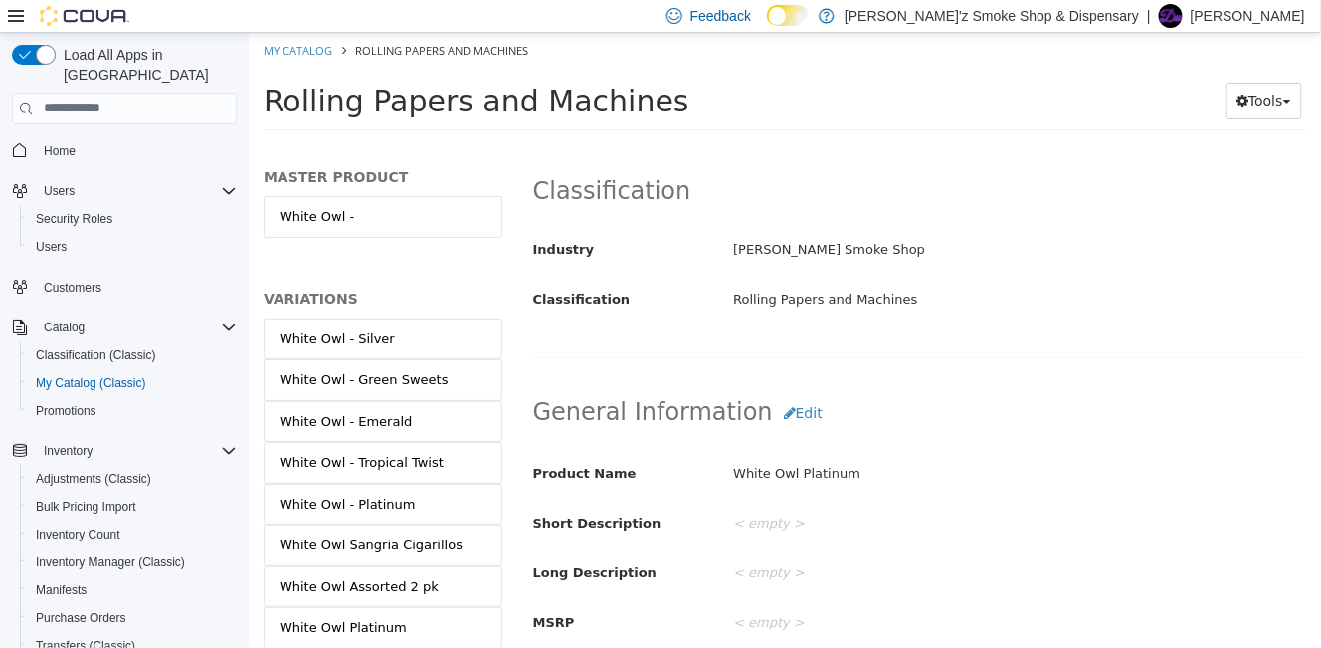
select select "**********"
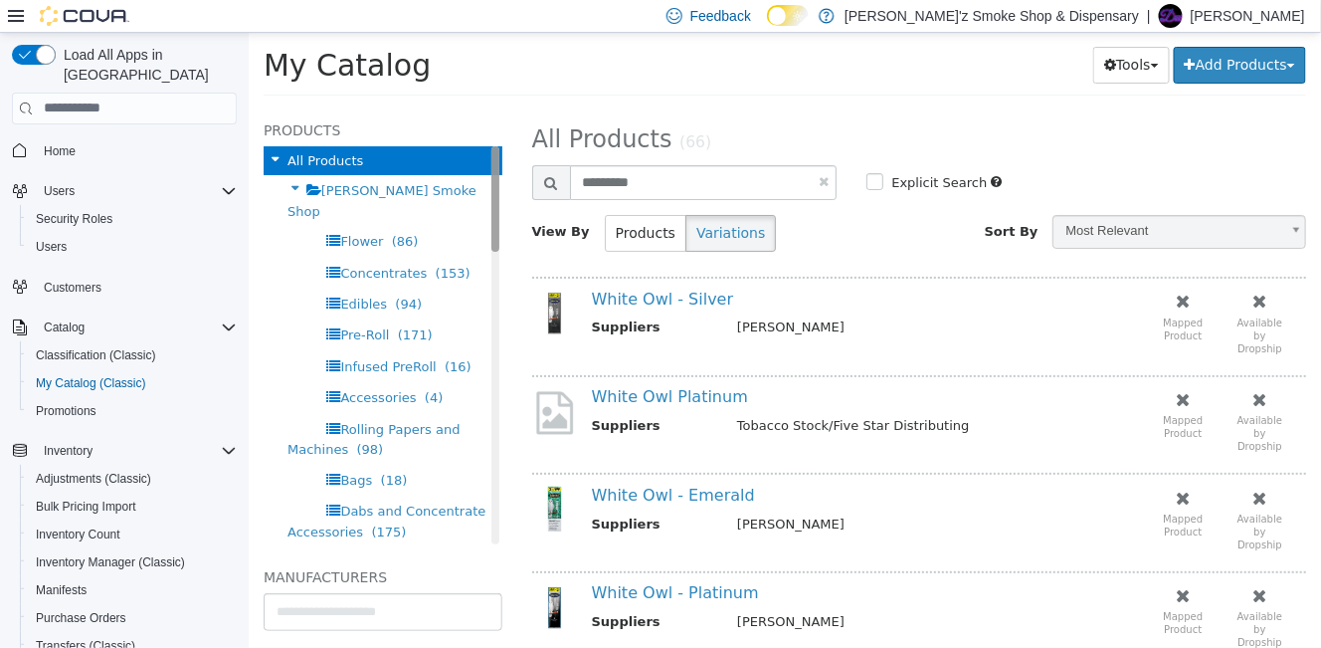
drag, startPoint x: 480, startPoint y: 232, endPoint x: 470, endPoint y: 222, distance: 14.1
click at [470, 222] on div "Products All Products Dubie'z Smoke Shop Flower (86) Concentrates (153) Edibles…" at bounding box center [382, 330] width 239 height 426
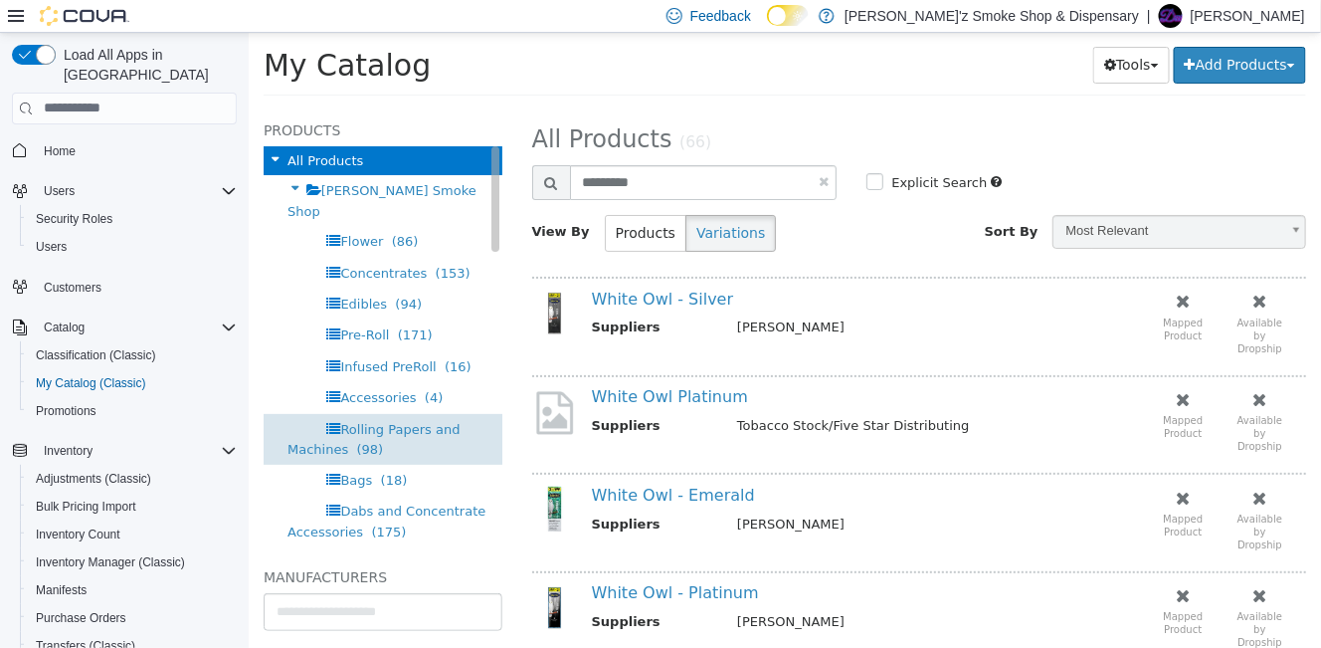
click at [357, 426] on span "Rolling Papers and Machines" at bounding box center [372, 438] width 172 height 35
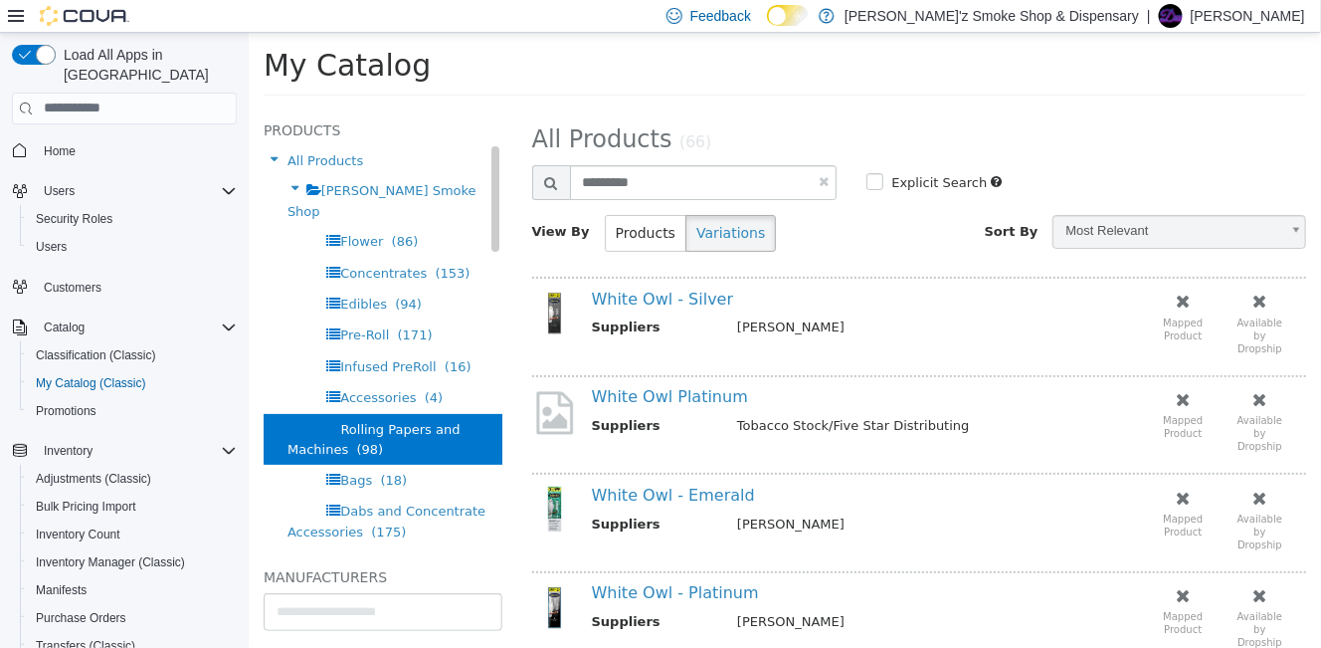
select select "**********"
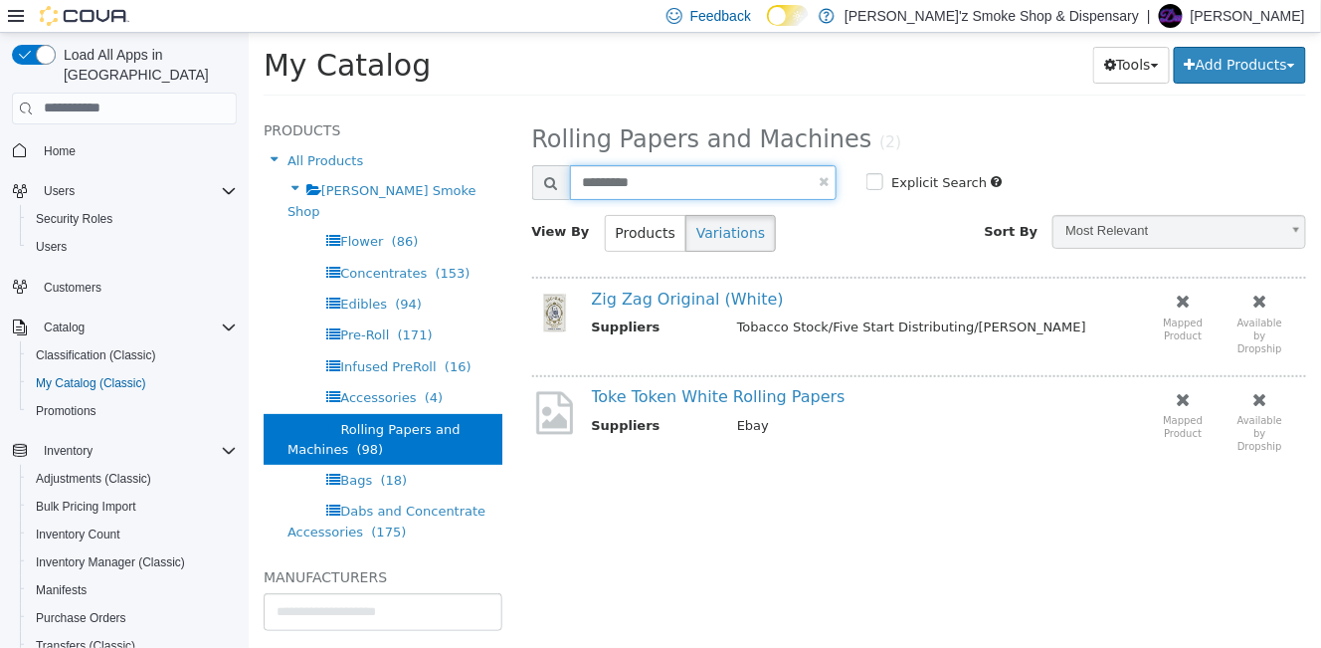
drag, startPoint x: 671, startPoint y: 181, endPoint x: 539, endPoint y: 173, distance: 132.5
click at [539, 173] on div "*********" at bounding box center [683, 181] width 305 height 35
type input "*******"
select select "**********"
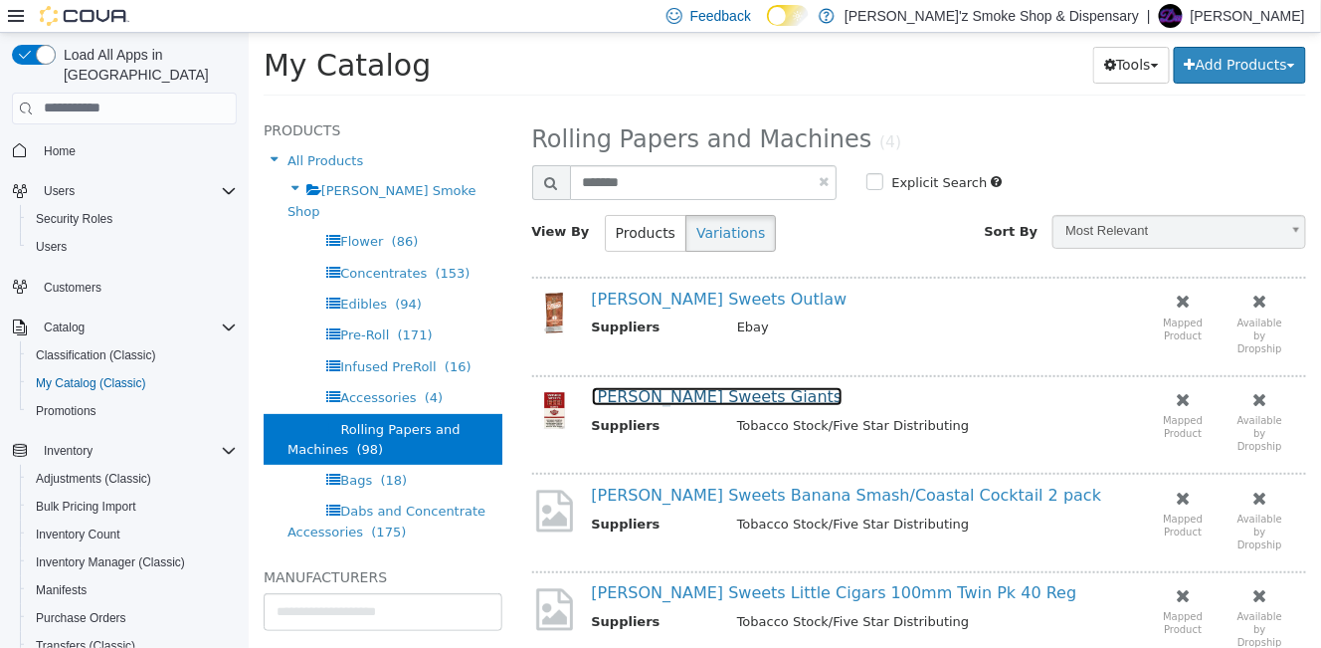
click at [667, 399] on link "[PERSON_NAME] Sweets Giants" at bounding box center [716, 395] width 251 height 19
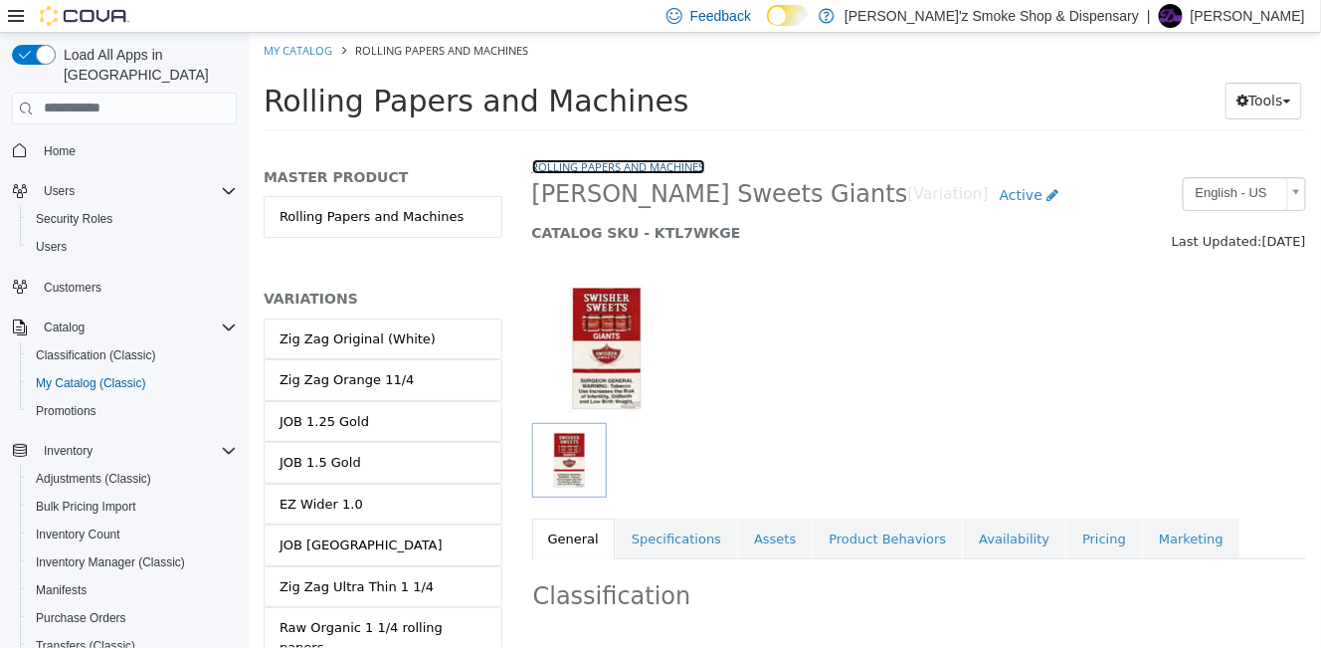
click at [618, 166] on link "Rolling Papers and Machines" at bounding box center [617, 165] width 173 height 15
select select "**********"
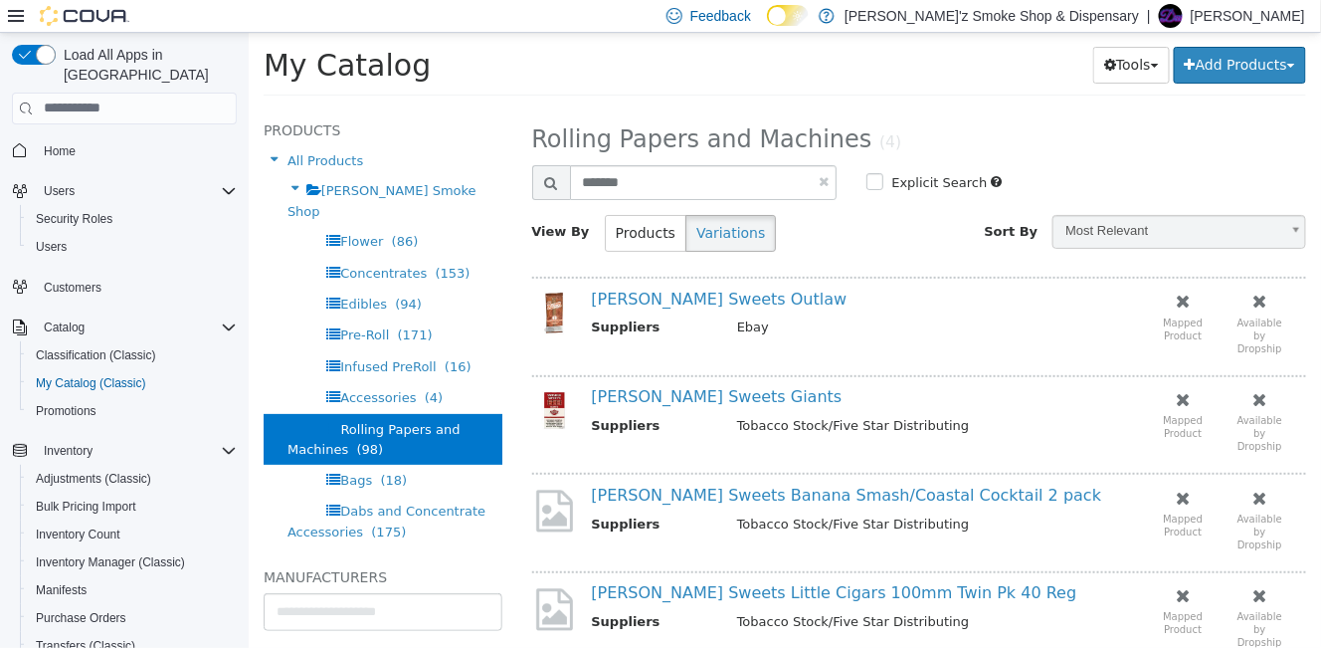
scroll to position [55, 0]
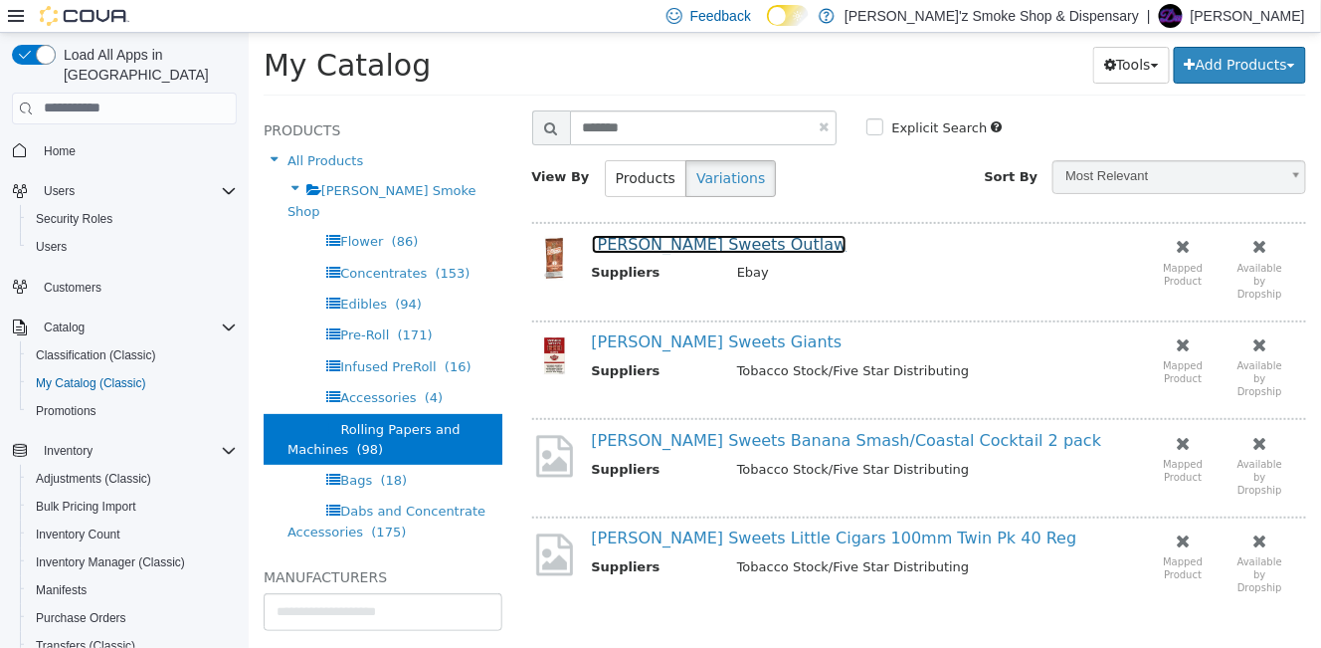
click at [643, 248] on link "[PERSON_NAME] Sweets Outlaw" at bounding box center [719, 243] width 256 height 19
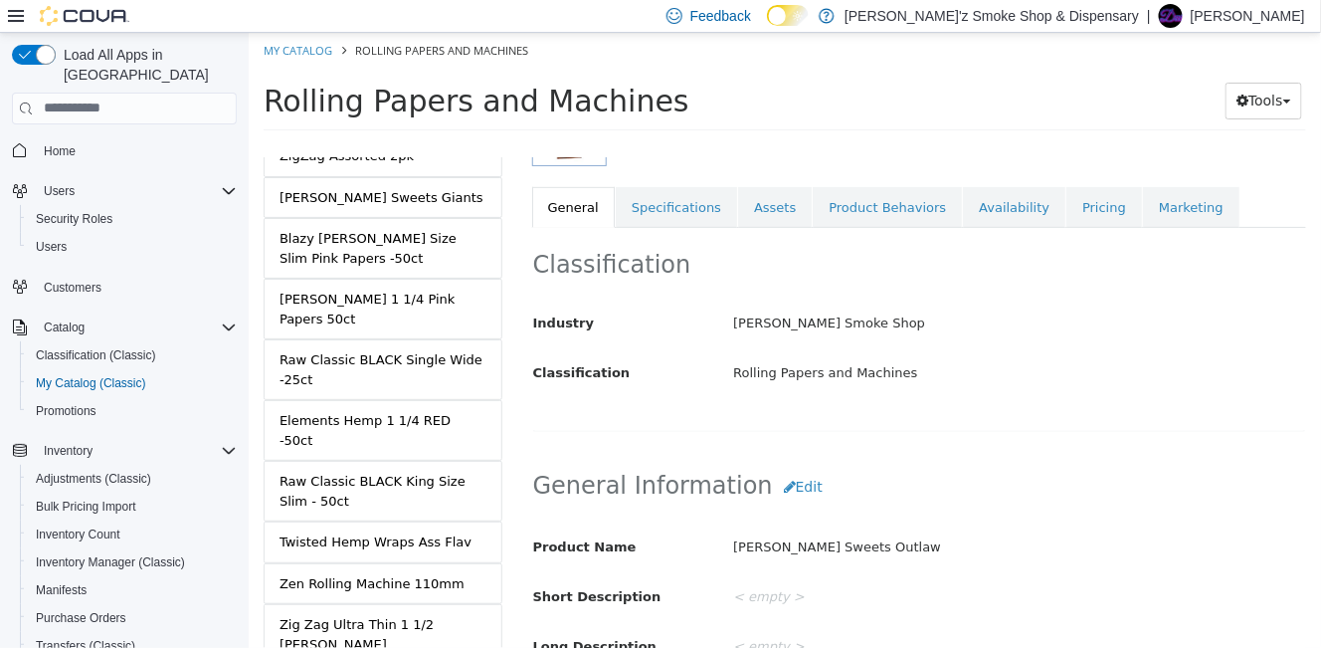
scroll to position [3646, 0]
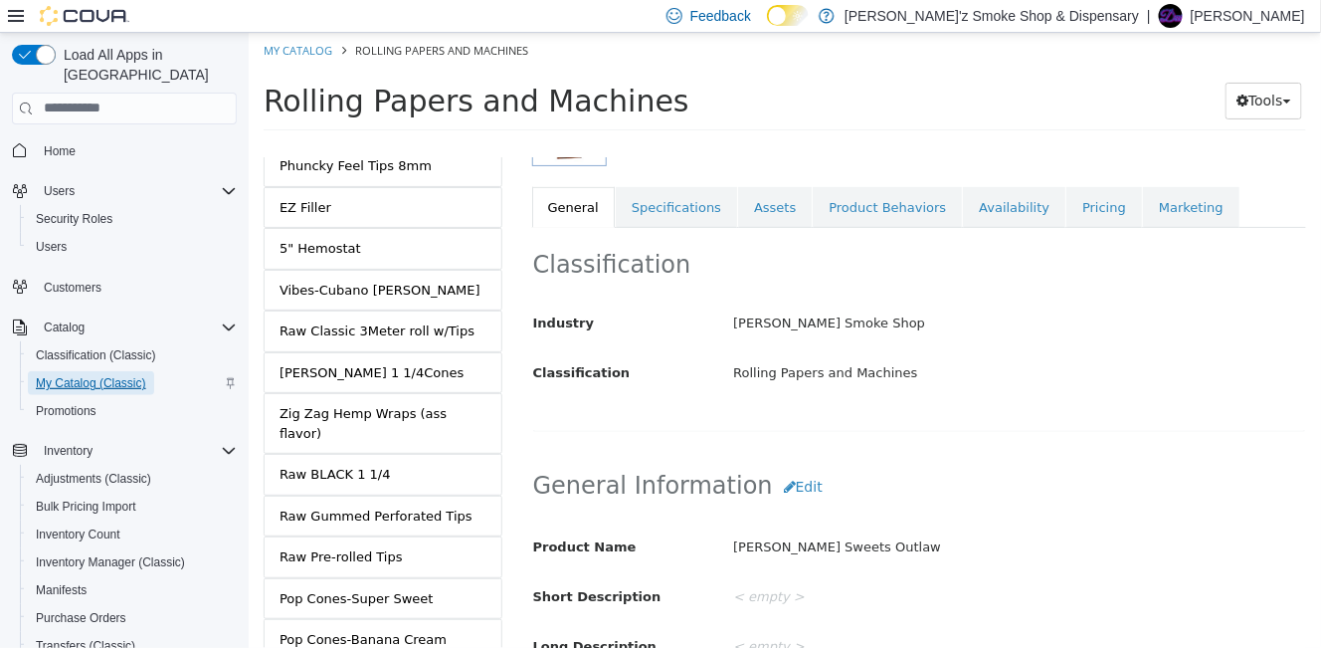
click at [77, 372] on span "My Catalog (Classic)" at bounding box center [91, 383] width 110 height 24
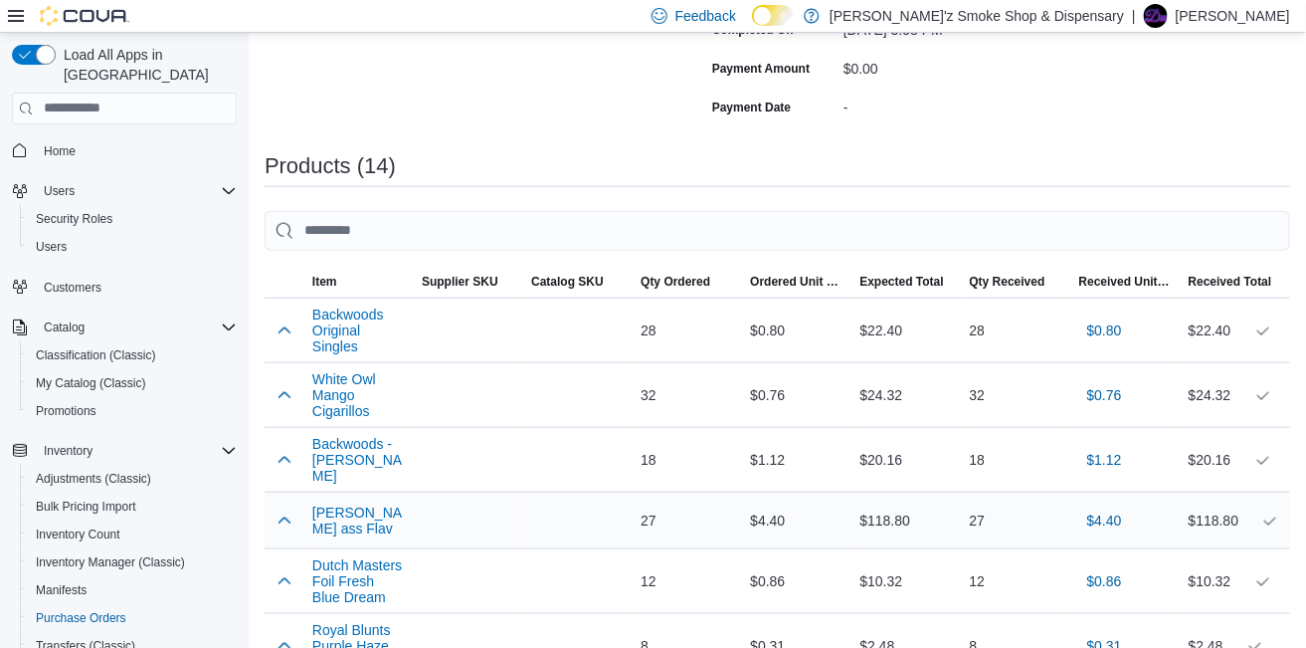
scroll to position [662, 0]
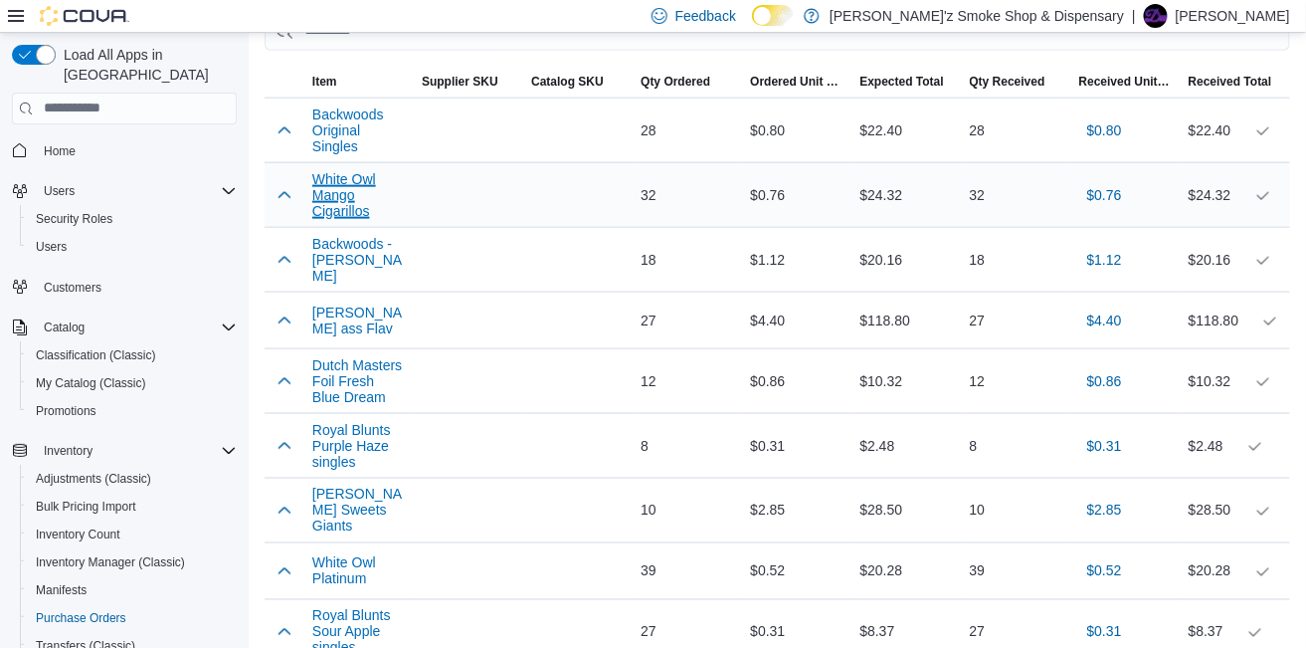
click at [338, 203] on button "White Owl Mango Cigarillos" at bounding box center [358, 195] width 93 height 48
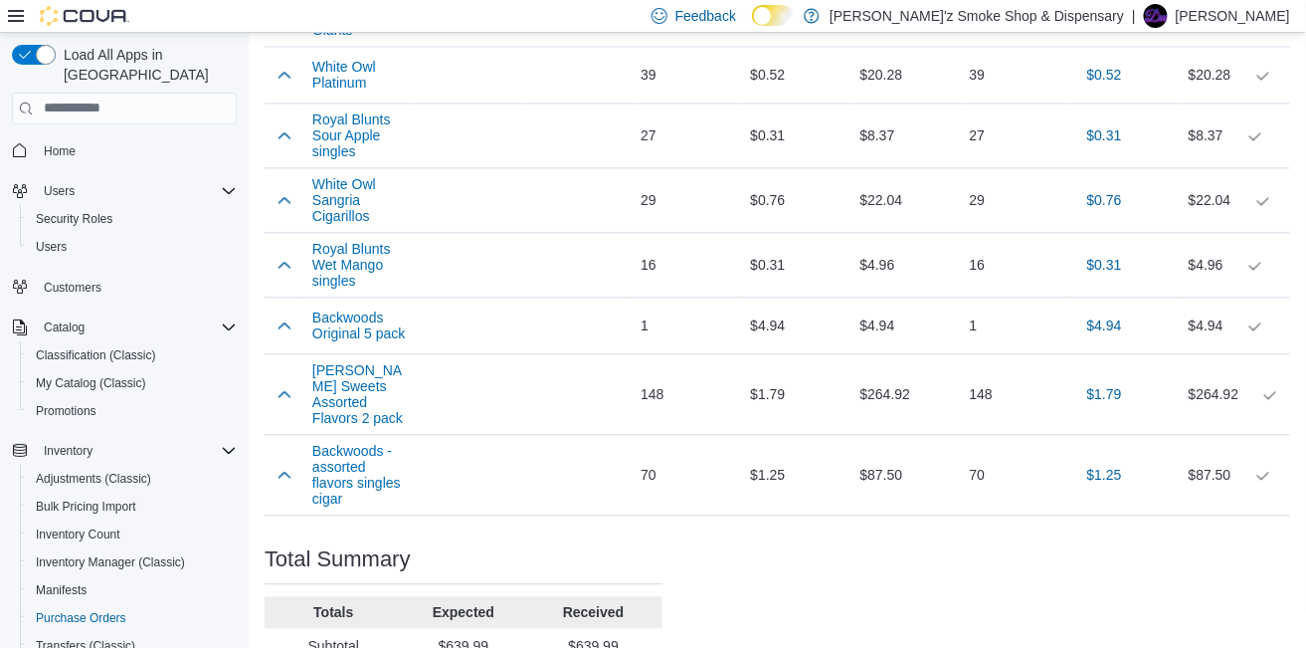
scroll to position [1160, 0]
click at [343, 425] on button "Swisher Sweets Assorted Flavors 2 pack" at bounding box center [358, 393] width 93 height 64
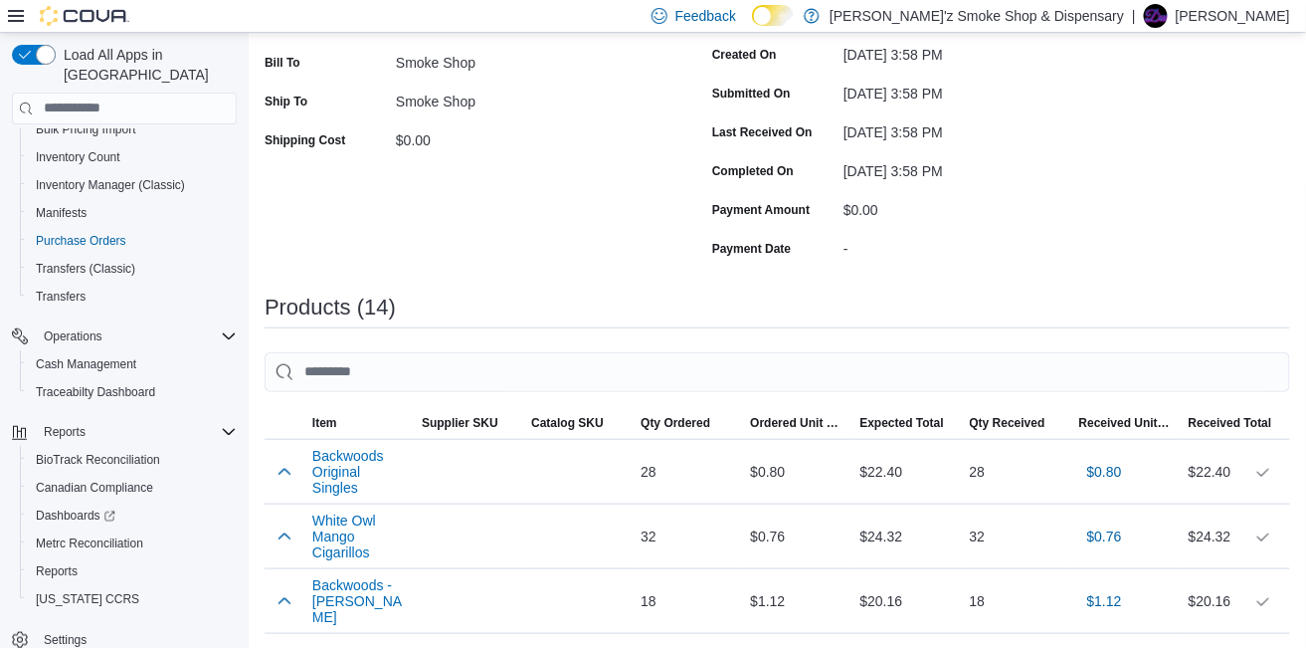
scroll to position [0, 0]
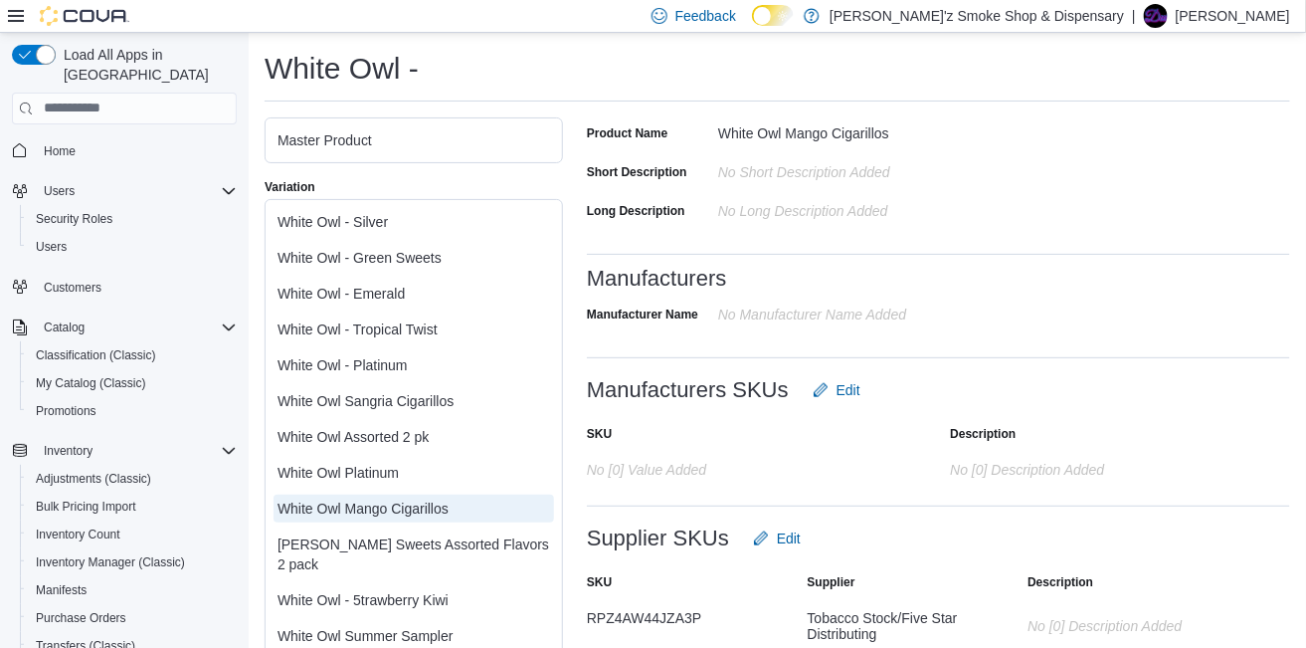
scroll to position [641, 0]
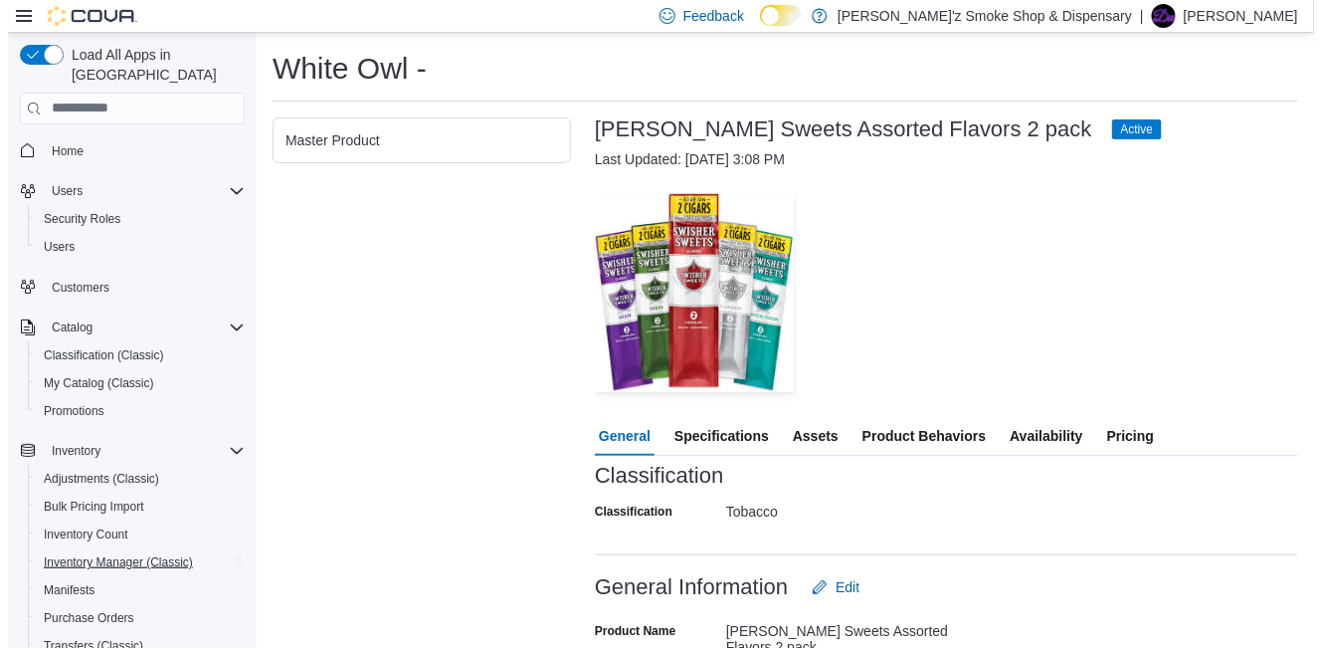
scroll to position [165, 0]
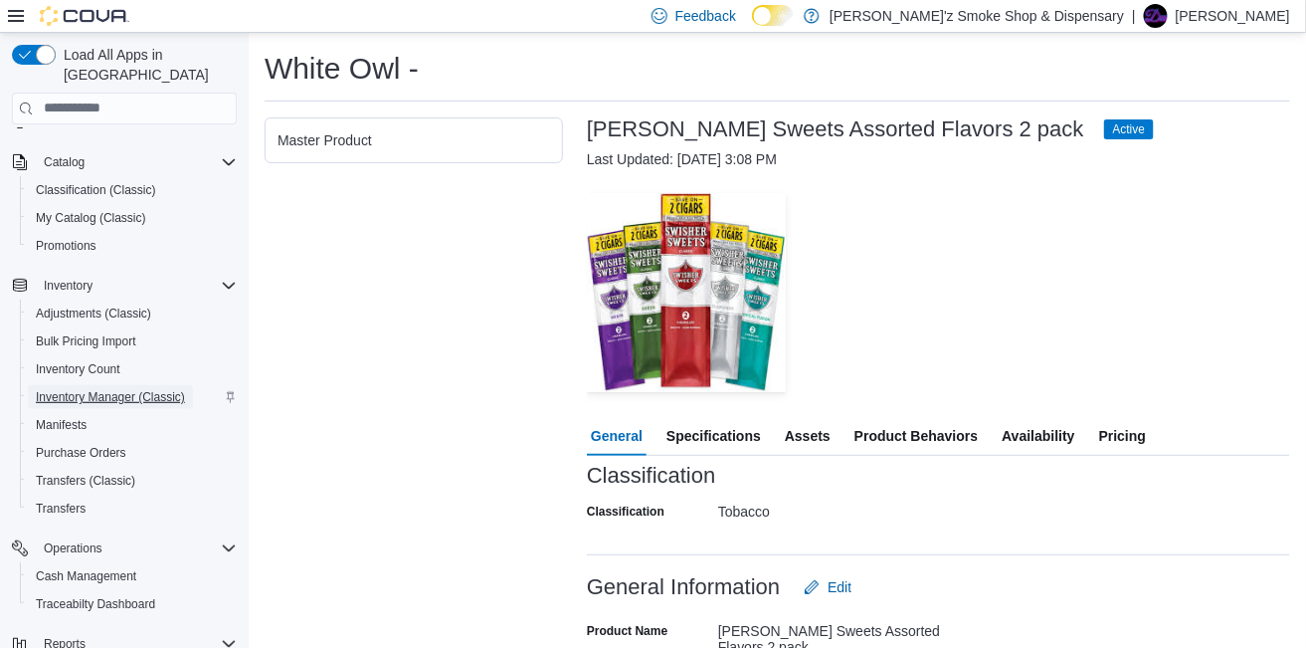
click at [122, 389] on span "Inventory Manager (Classic)" at bounding box center [110, 397] width 149 height 16
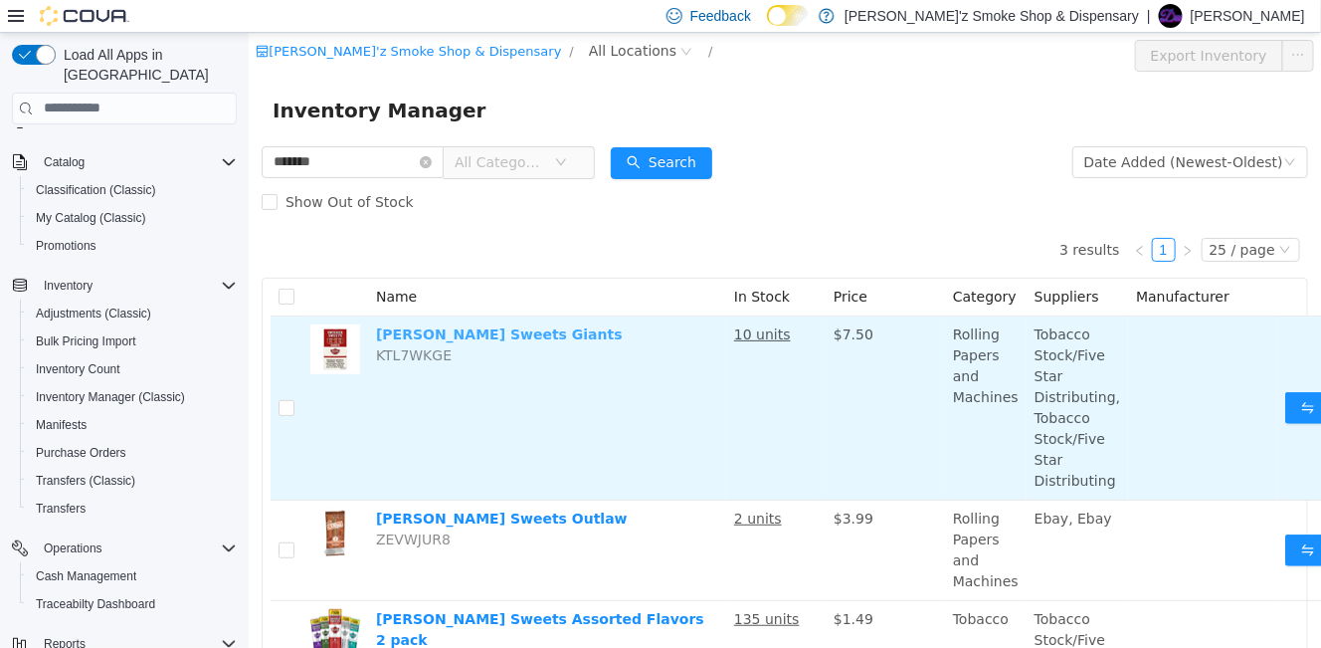
click at [459, 337] on link "[PERSON_NAME] Sweets Giants" at bounding box center [498, 333] width 247 height 16
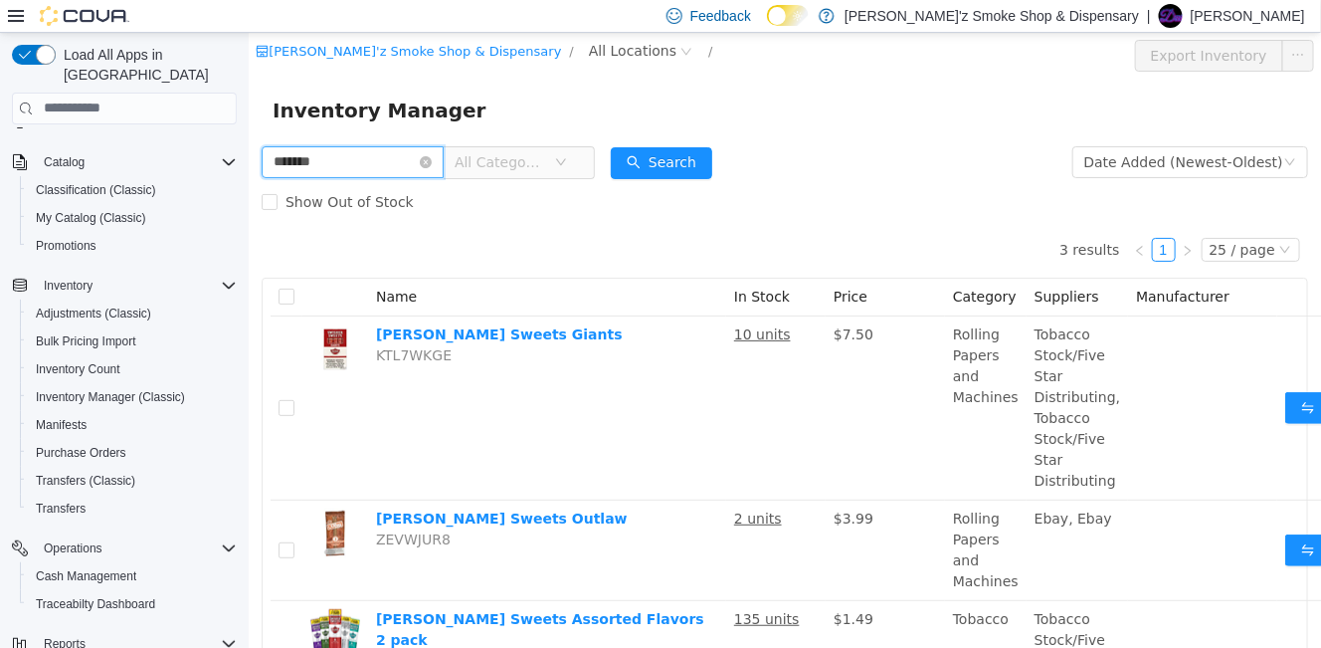
drag, startPoint x: 376, startPoint y: 161, endPoint x: 434, endPoint y: 194, distance: 66.4
click at [248, 158] on html "[PERSON_NAME]'z Smoke Shop & Dispensary / All Locations / Export Inventory Inve…" at bounding box center [784, 339] width 1072 height 615
type input "**********"
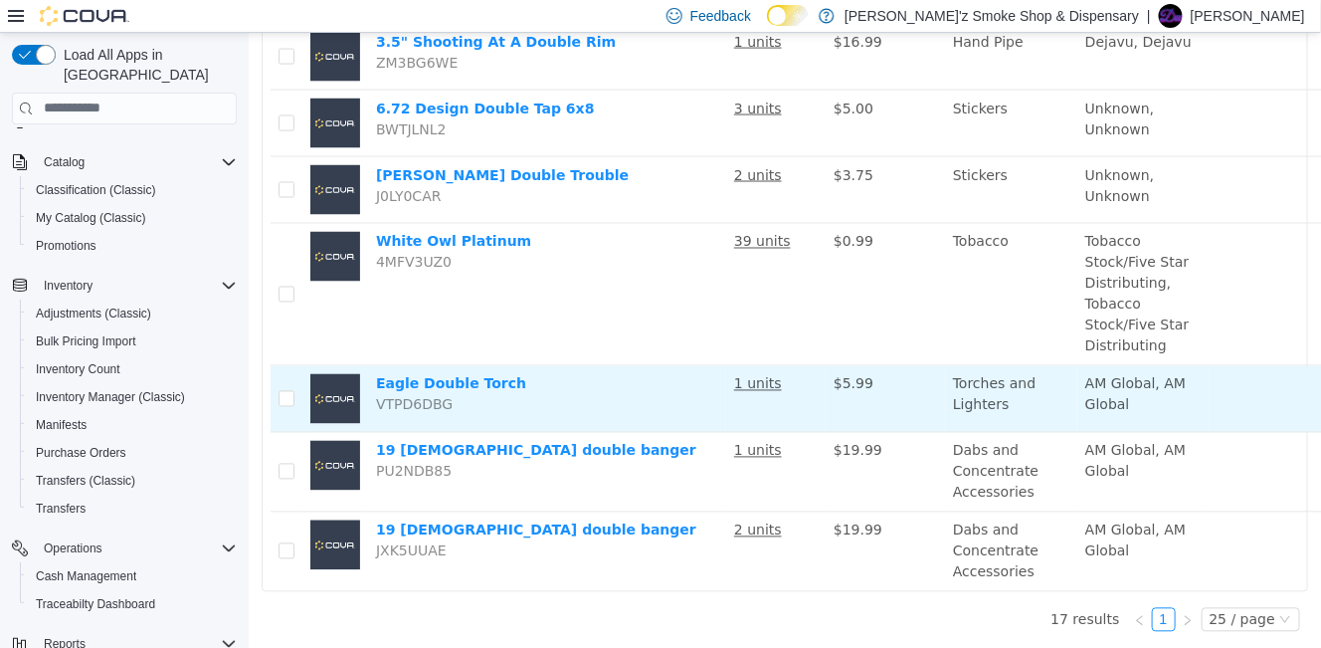
scroll to position [1034, 0]
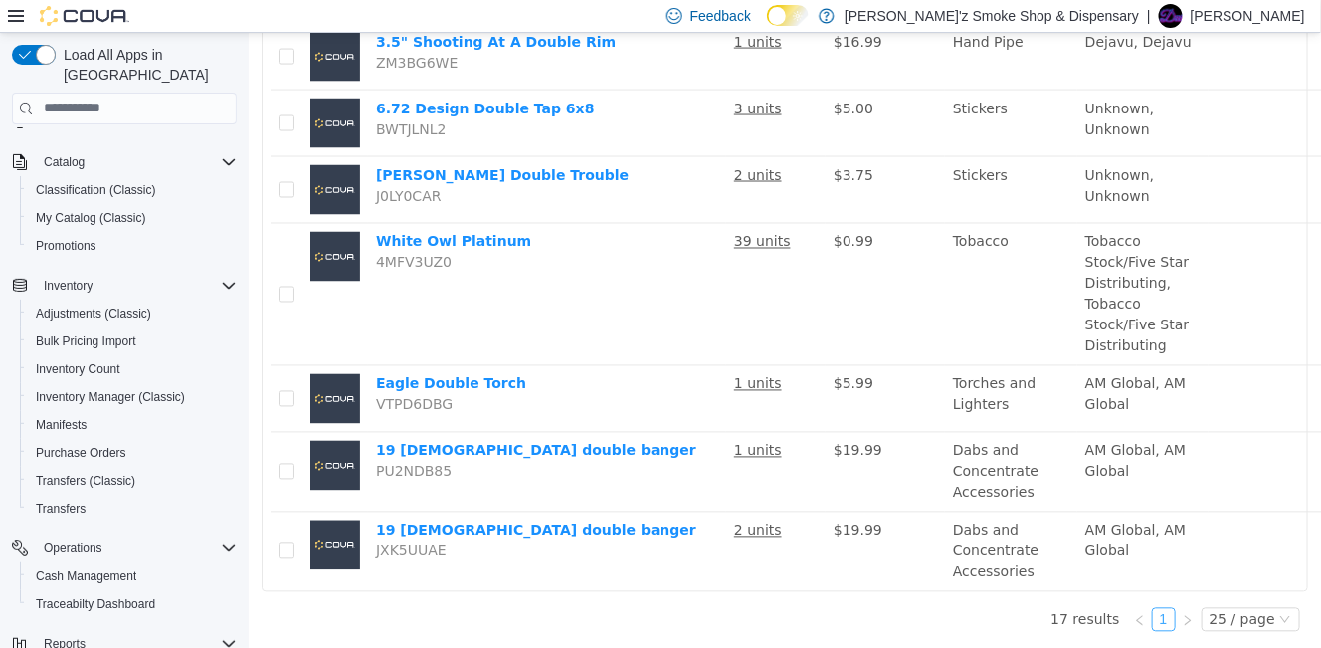
click at [1153, 608] on link "1" at bounding box center [1163, 619] width 22 height 22
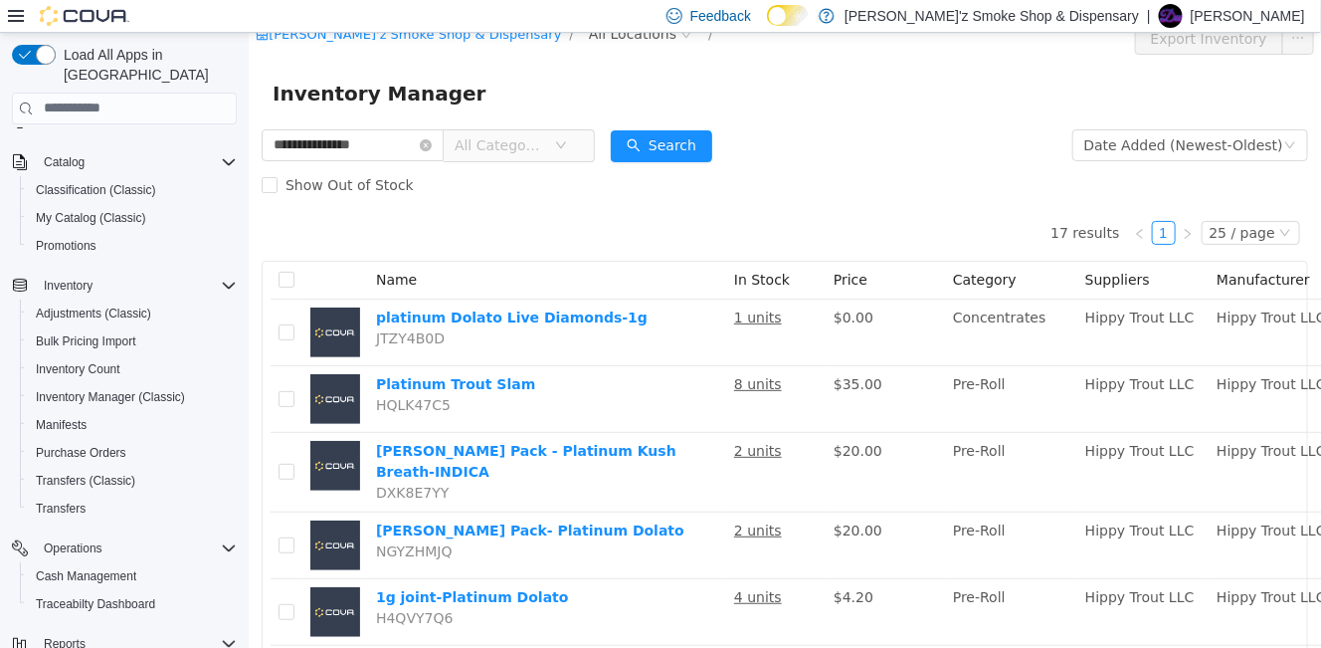
scroll to position [0, 0]
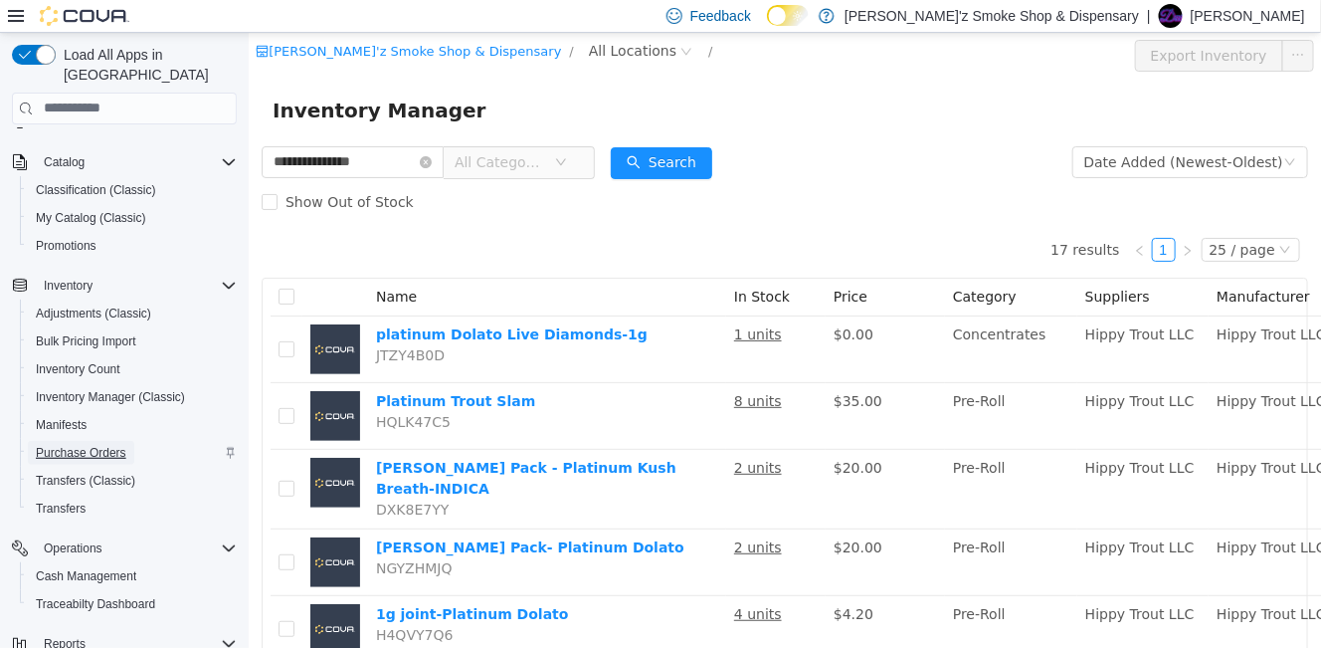
drag, startPoint x: 86, startPoint y: 432, endPoint x: 43, endPoint y: 401, distance: 52.7
click at [86, 445] on span "Purchase Orders" at bounding box center [81, 453] width 91 height 16
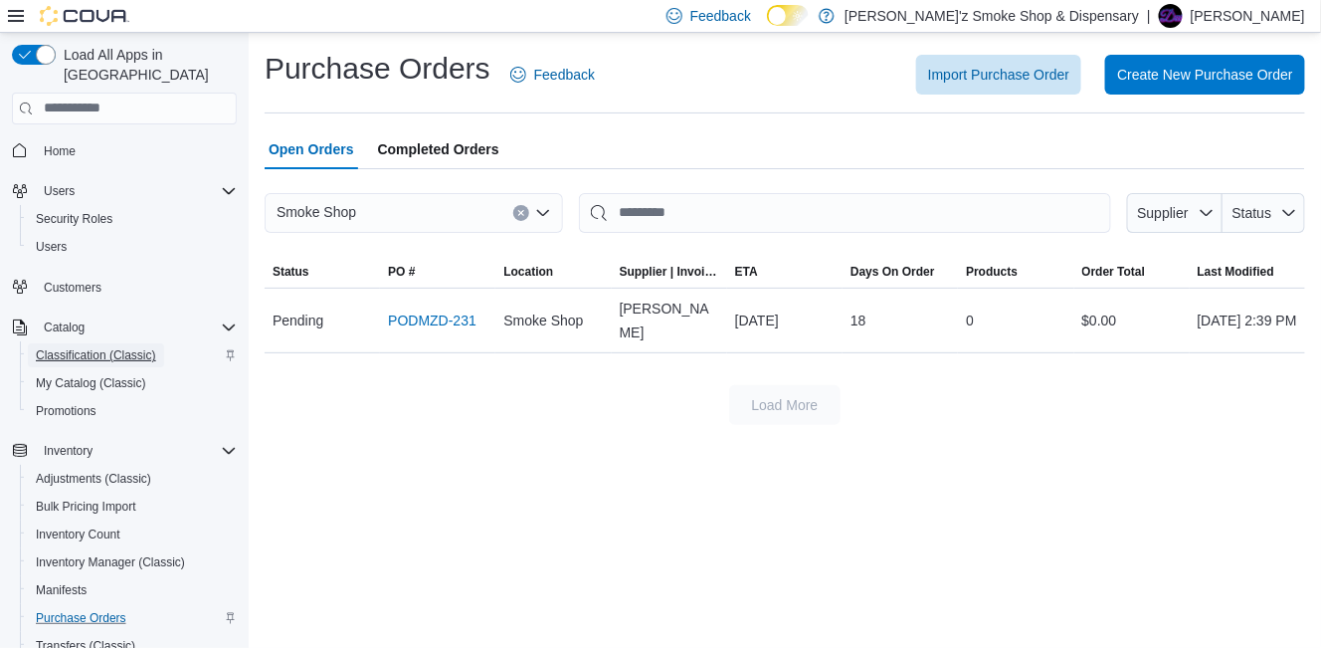
click at [92, 347] on span "Classification (Classic)" at bounding box center [96, 355] width 120 height 16
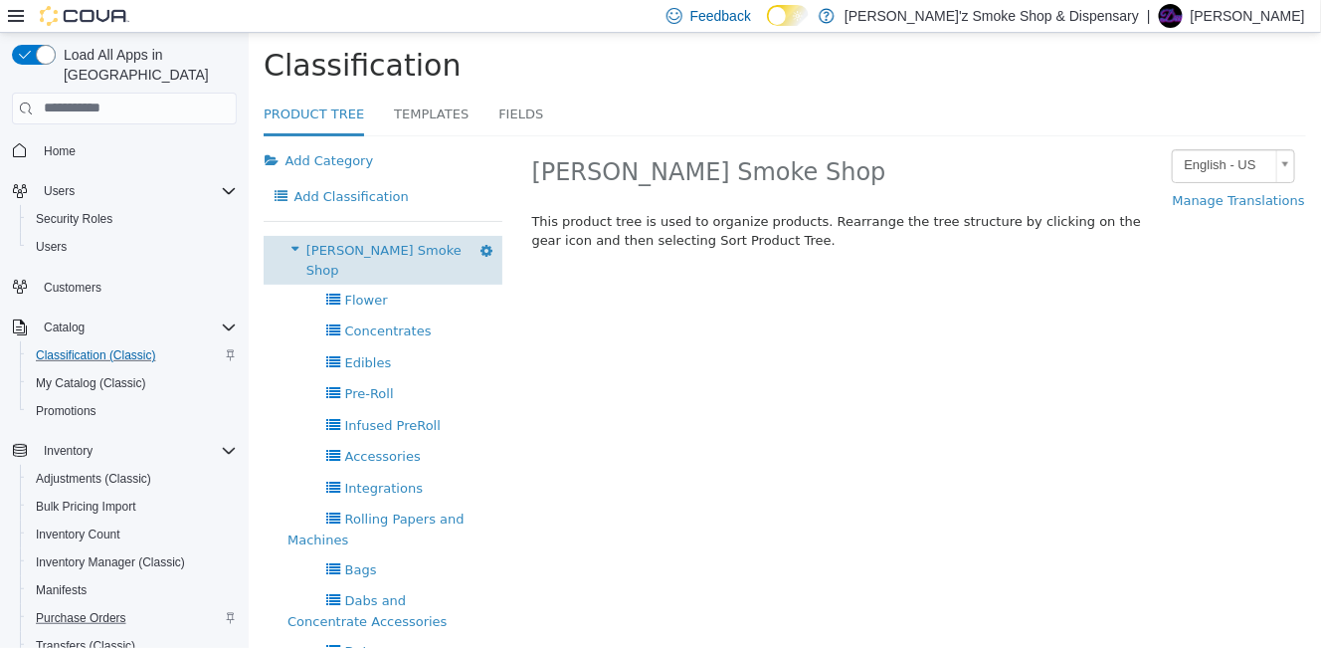
click at [384, 261] on span "[PERSON_NAME] Smoke Shop" at bounding box center [382, 259] width 155 height 35
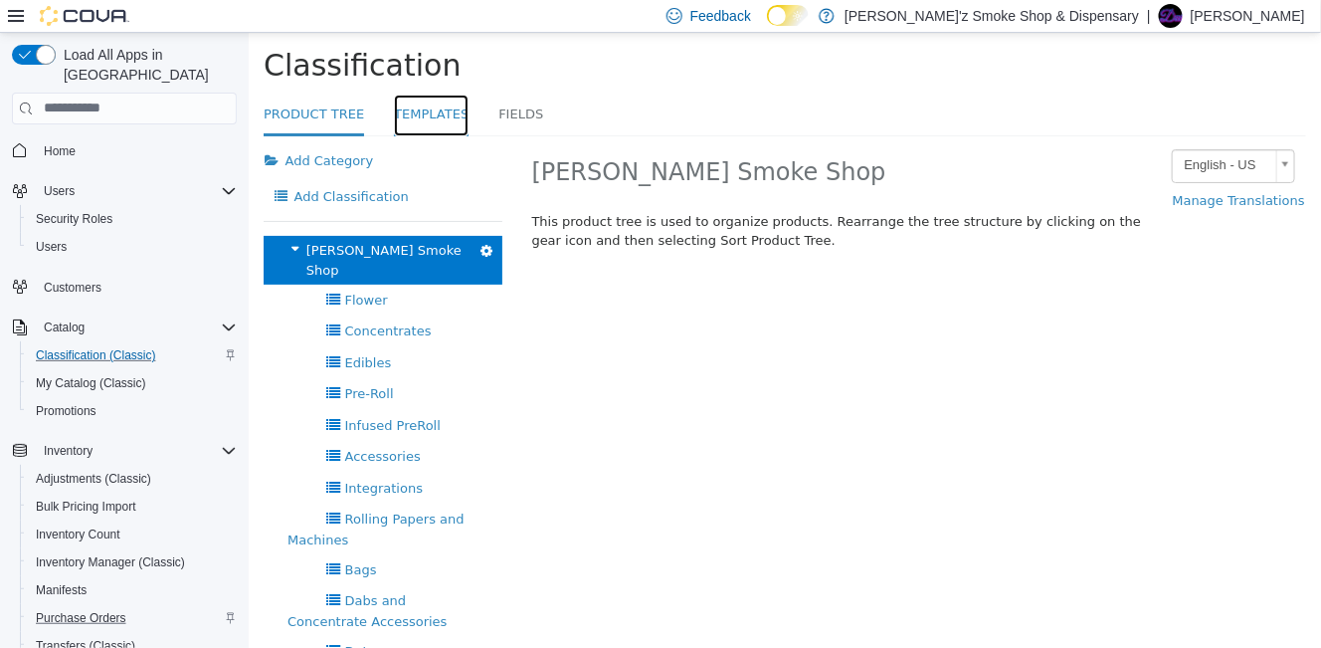
click at [415, 108] on link "Templates" at bounding box center [430, 114] width 75 height 43
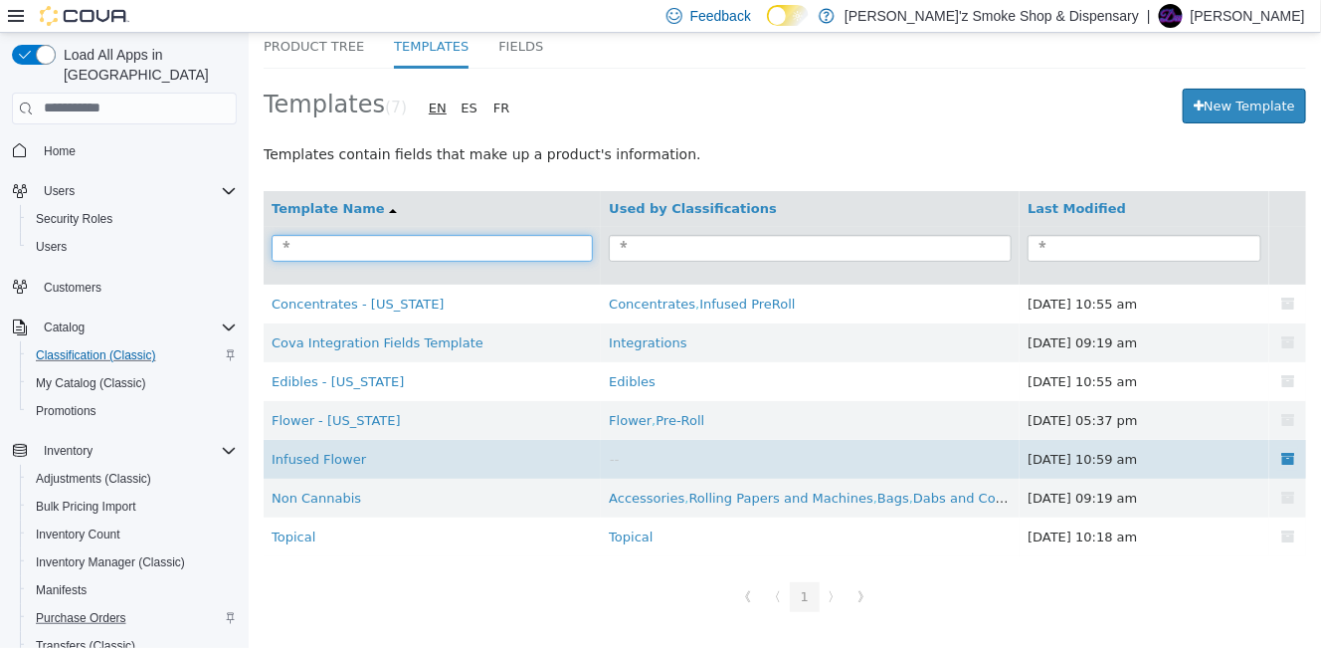
scroll to position [96, 0]
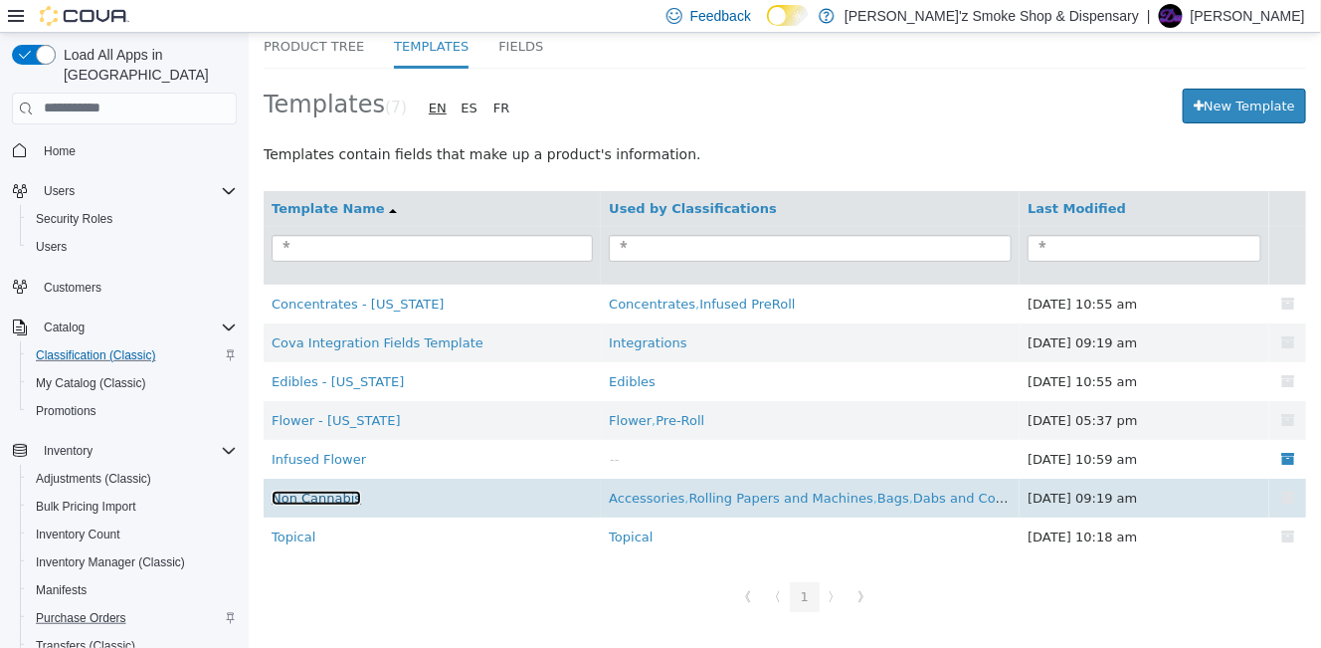
click at [331, 489] on link "Non Cannabis" at bounding box center [316, 496] width 90 height 15
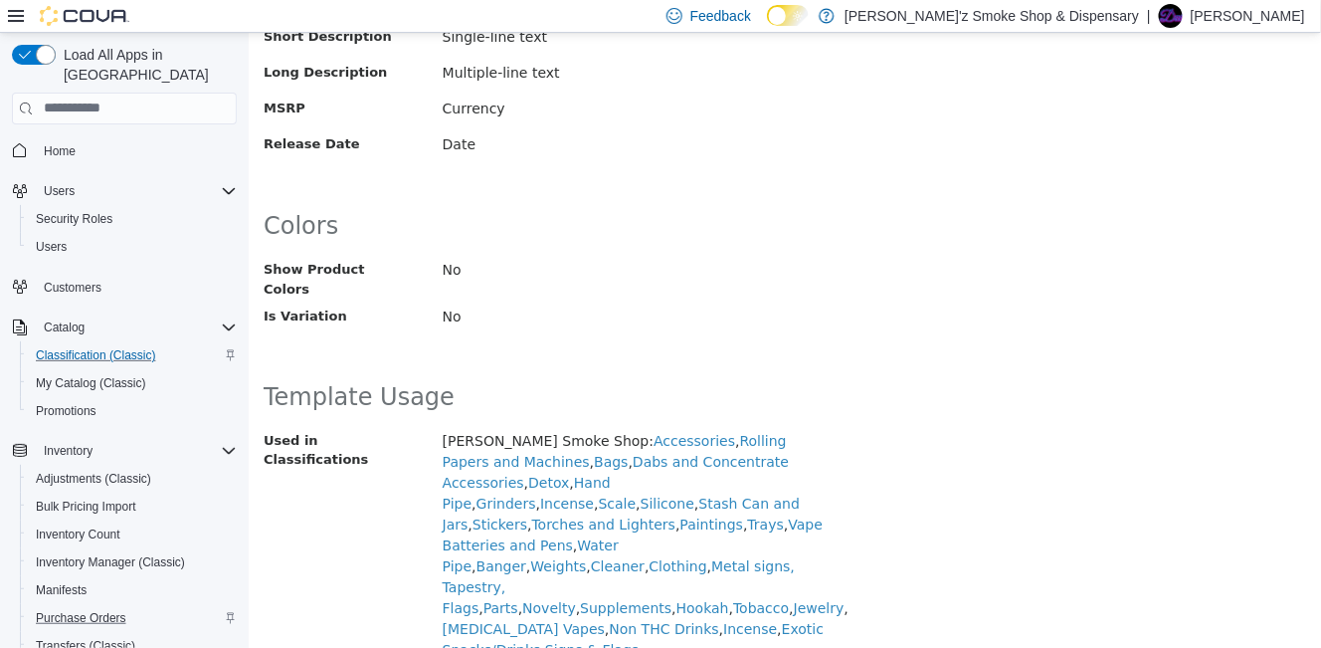
scroll to position [331, 0]
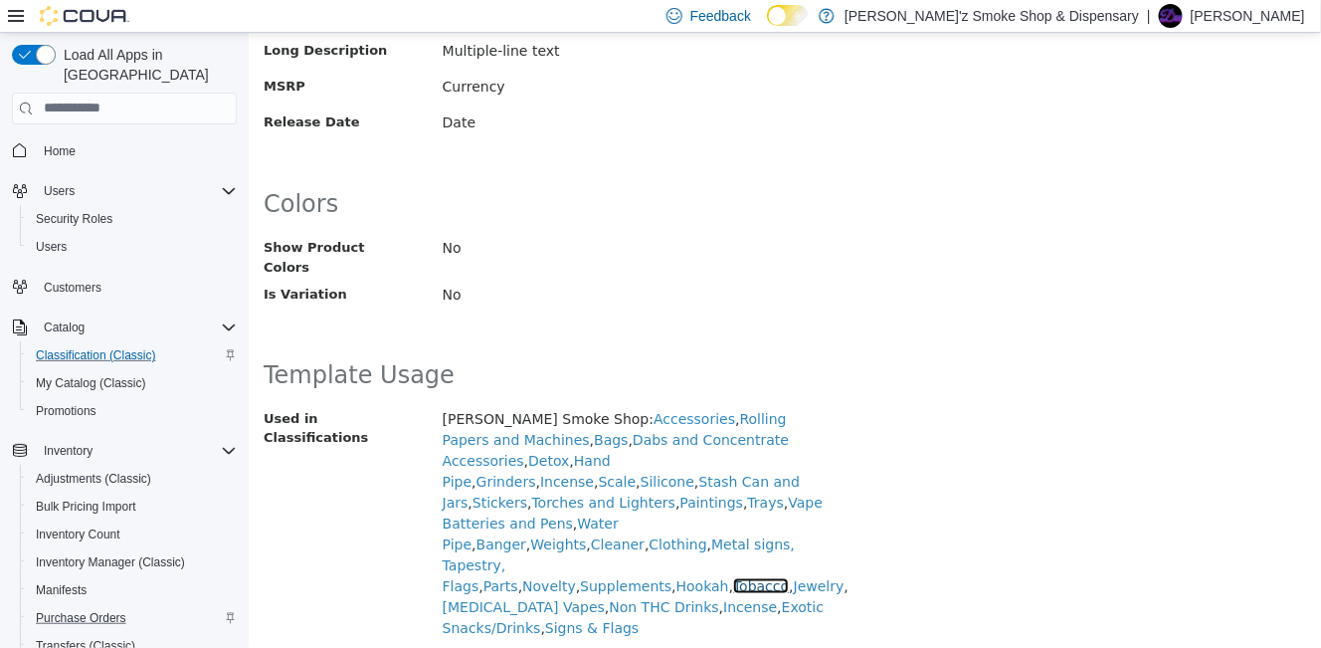
click at [732, 577] on link "Tobacco" at bounding box center [760, 585] width 56 height 16
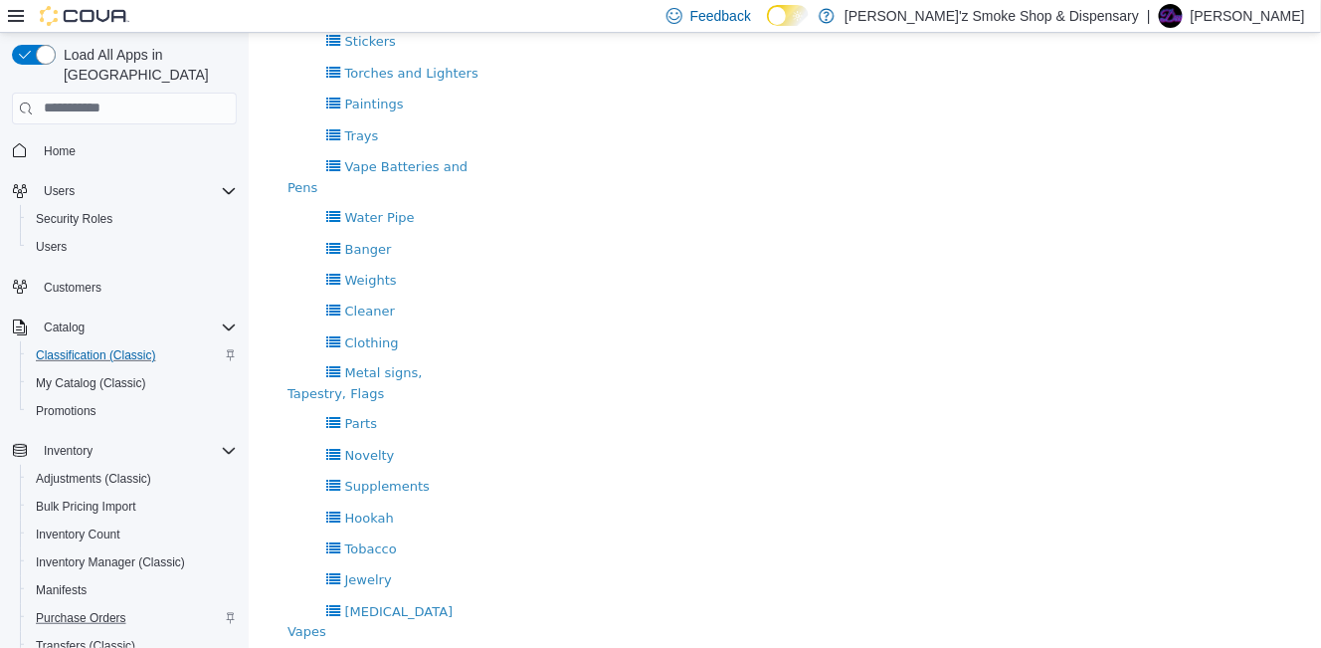
scroll to position [995, 0]
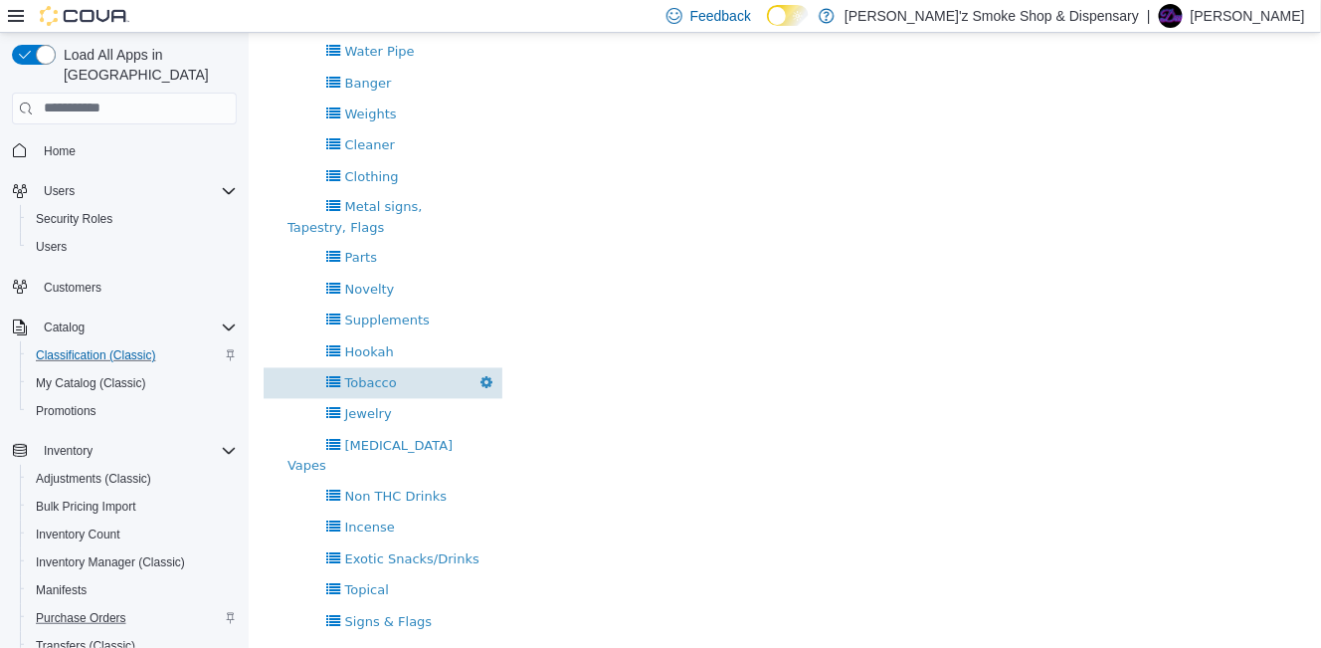
click at [372, 390] on span "Tobacco" at bounding box center [370, 382] width 52 height 15
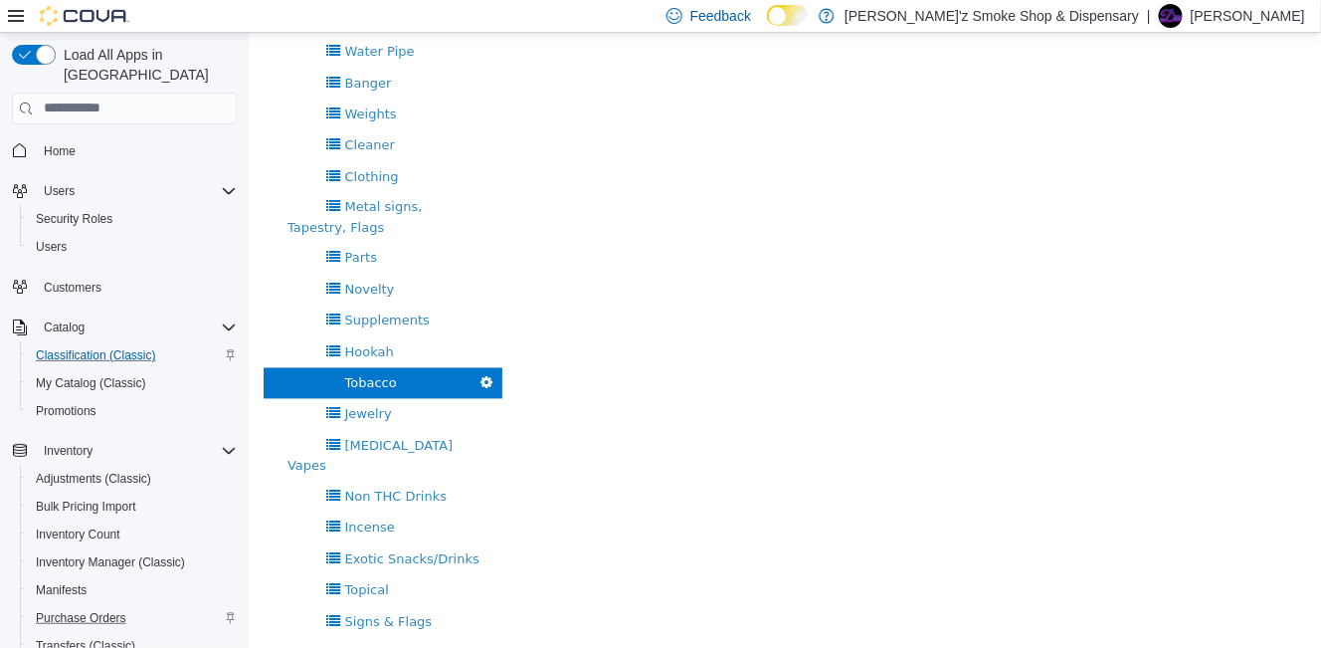
click at [379, 390] on span "Tobacco" at bounding box center [370, 382] width 52 height 15
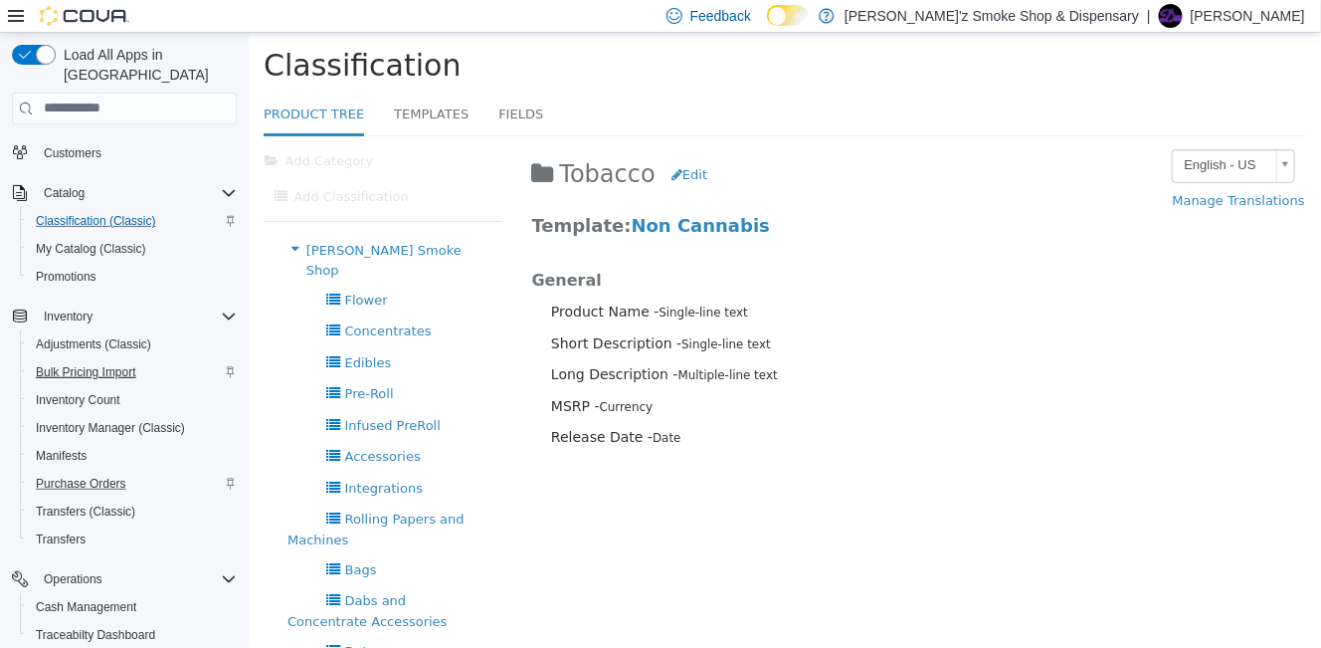
scroll to position [165, 0]
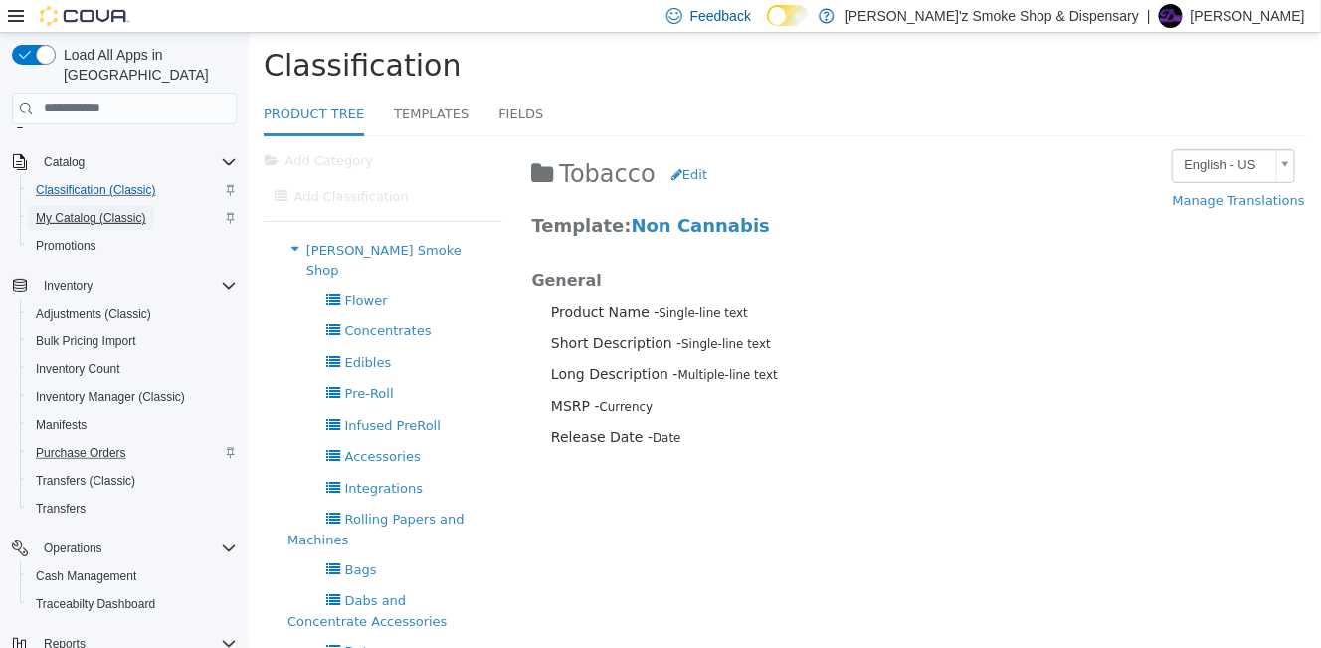
click at [91, 210] on span "My Catalog (Classic)" at bounding box center [91, 218] width 110 height 16
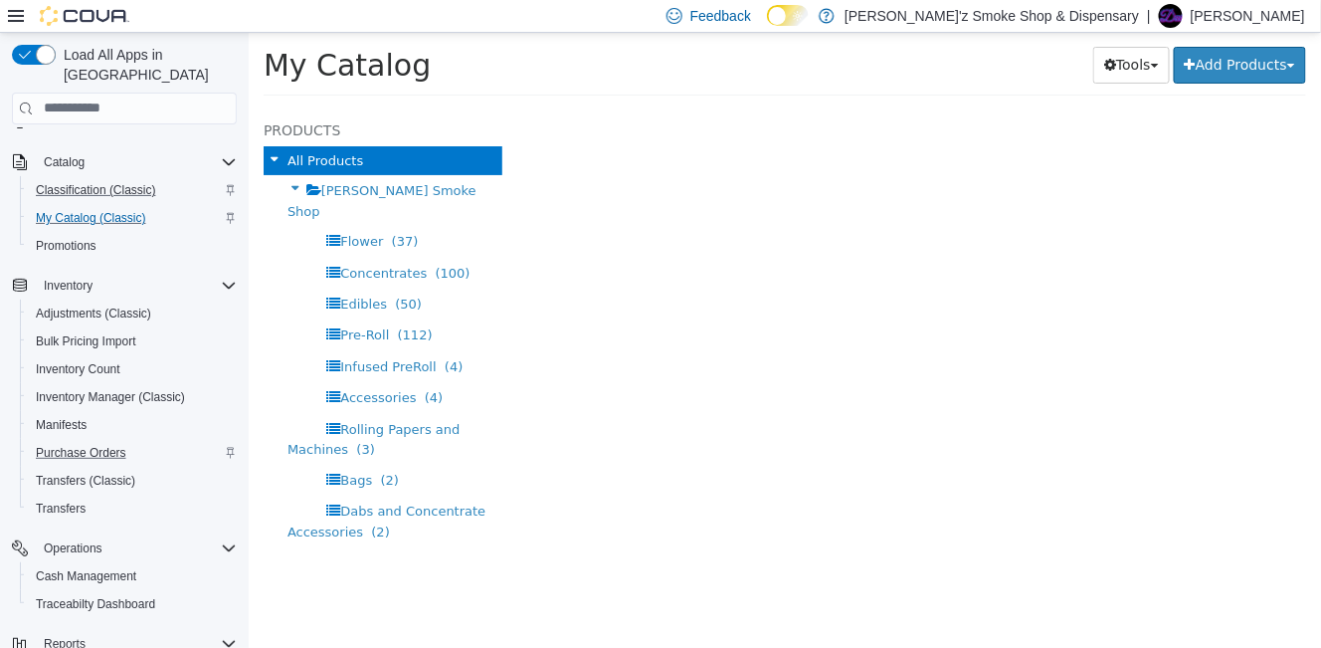
select select "**********"
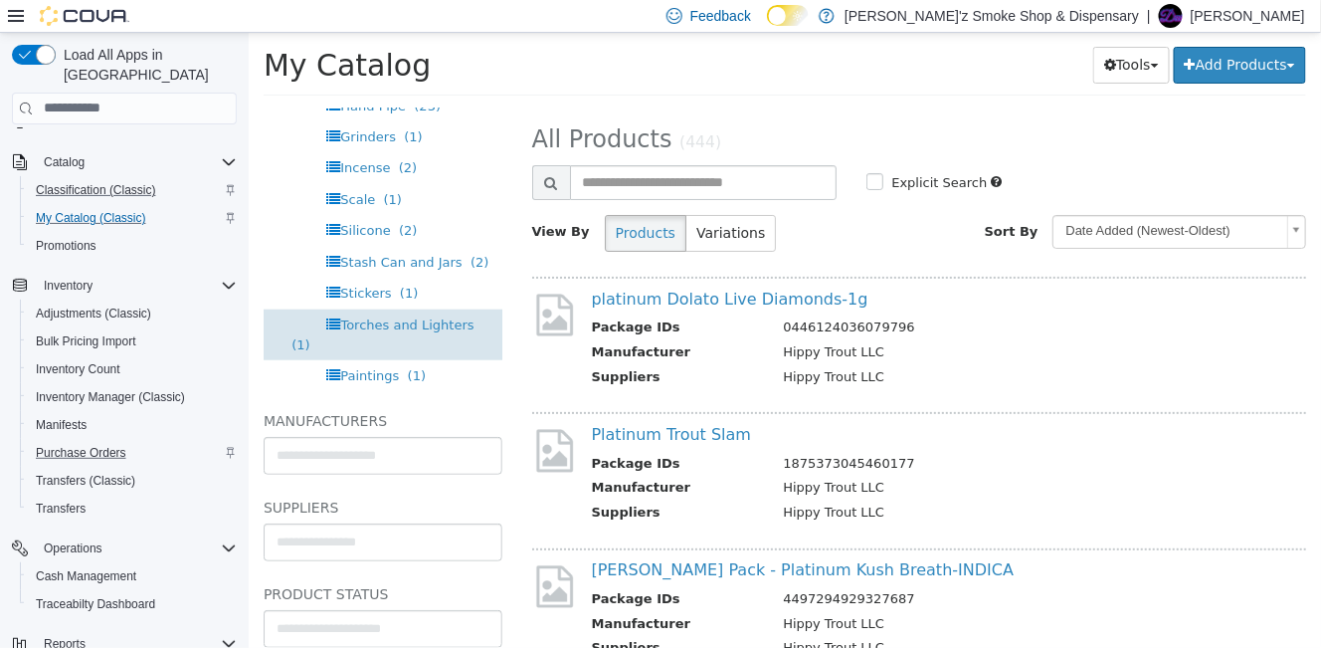
scroll to position [995, 0]
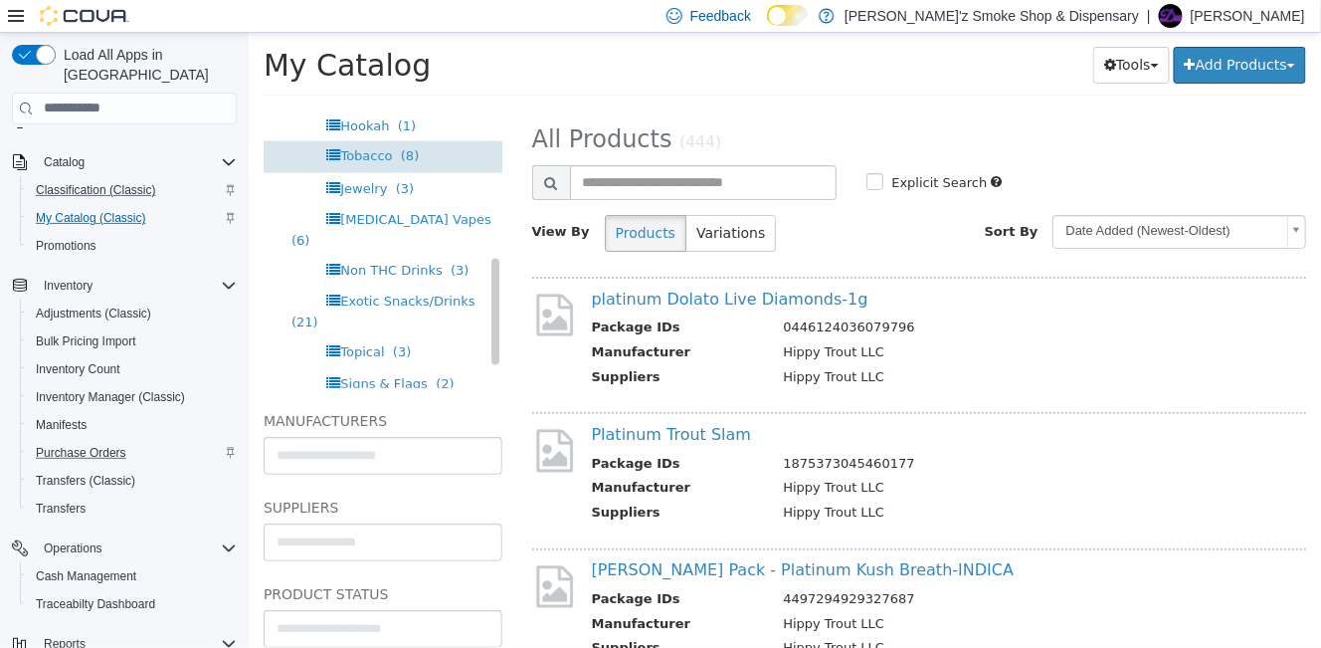
click at [379, 163] on span "Tobacco" at bounding box center [365, 155] width 52 height 15
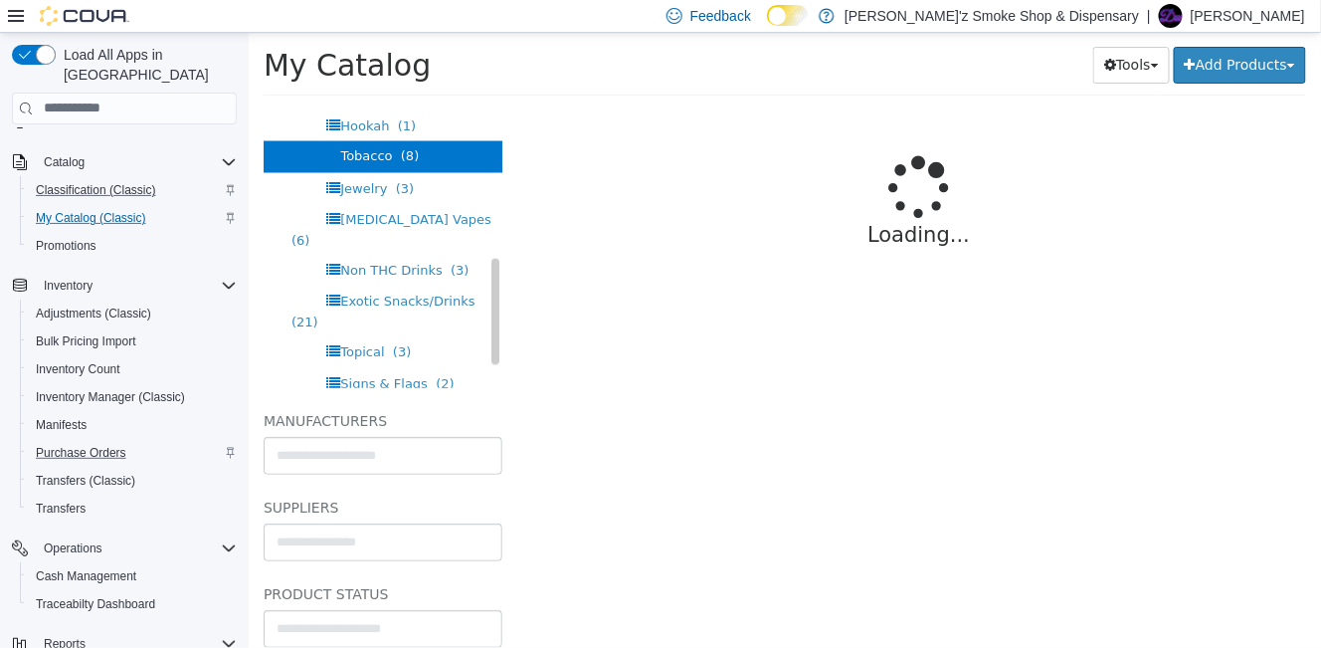
select select "**********"
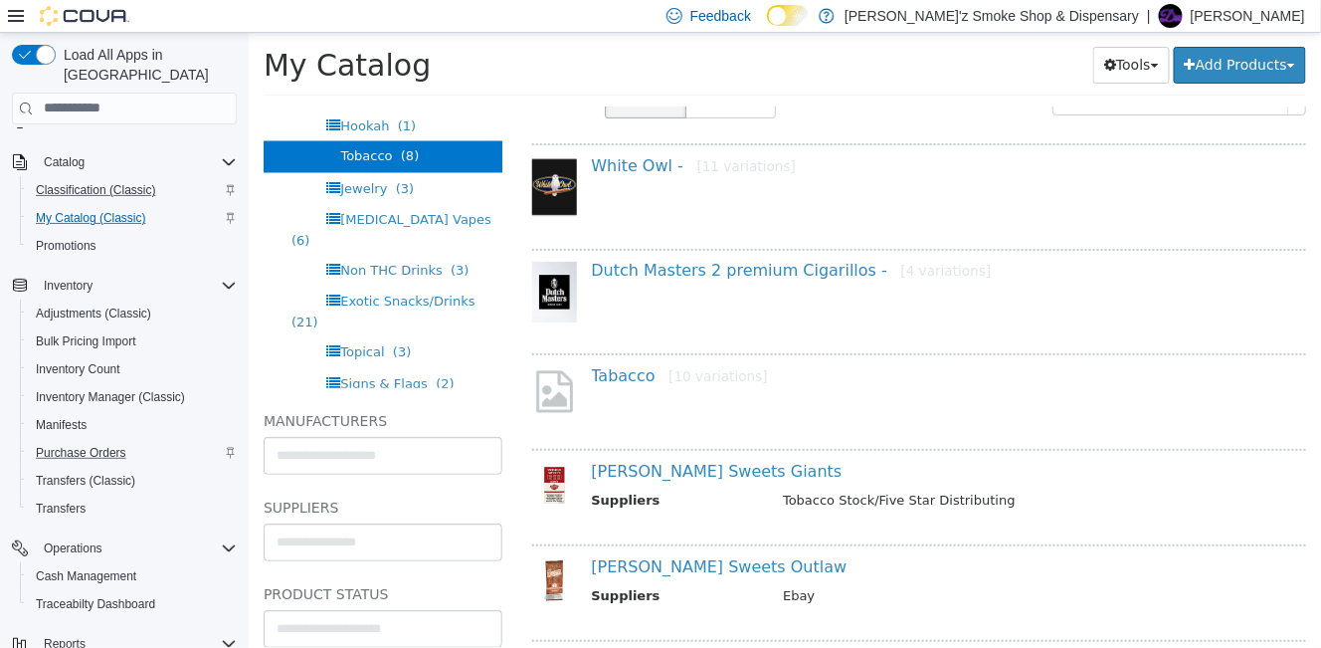
scroll to position [165, 0]
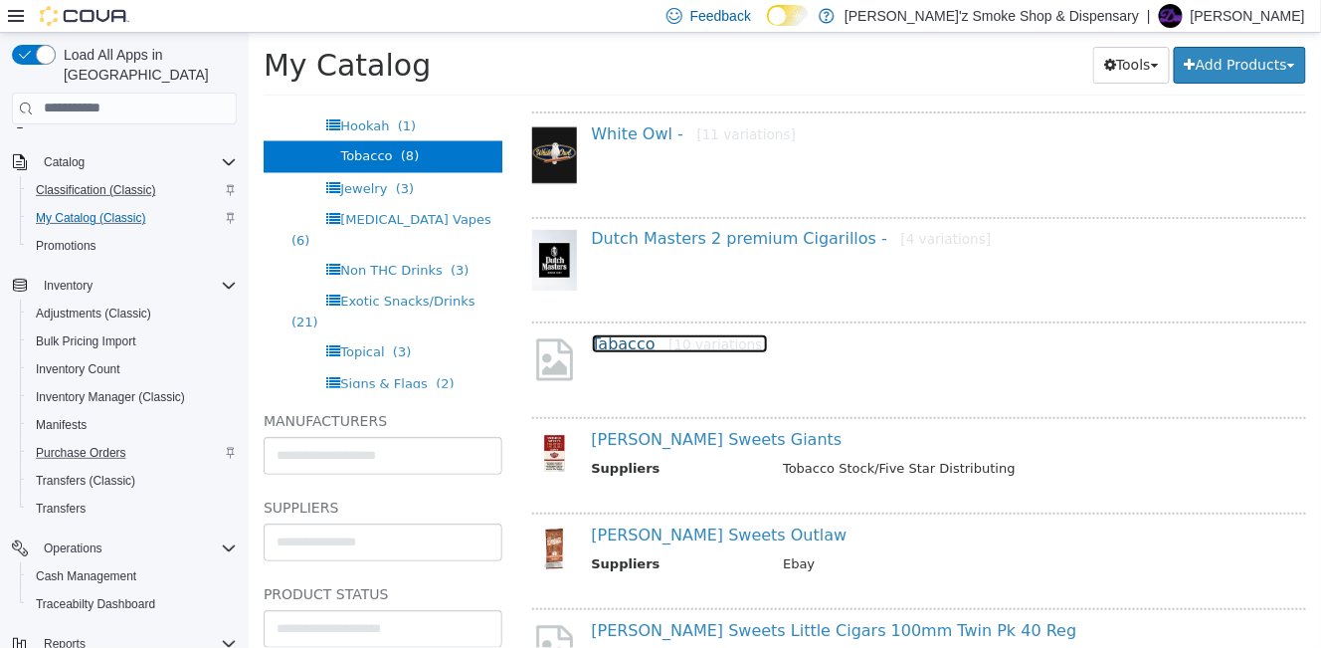
click at [616, 344] on link "Tabacco [10 variations]" at bounding box center [679, 342] width 176 height 19
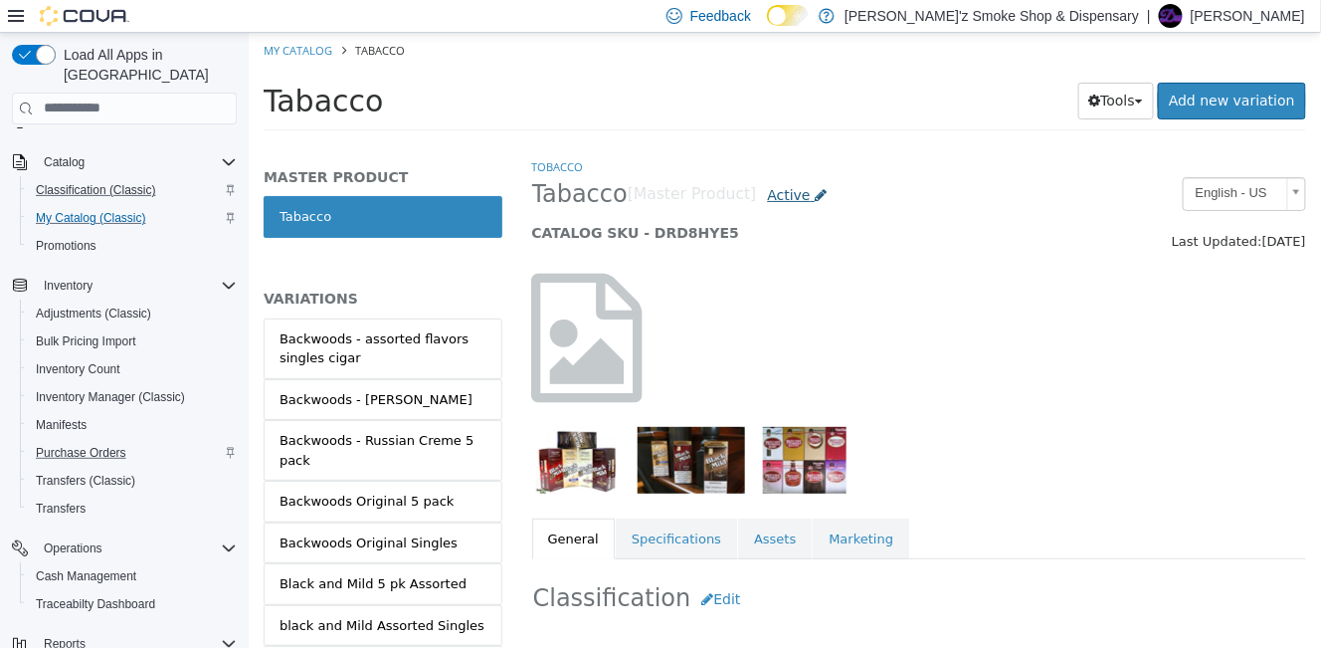
click at [786, 197] on link "Active" at bounding box center [797, 194] width 82 height 37
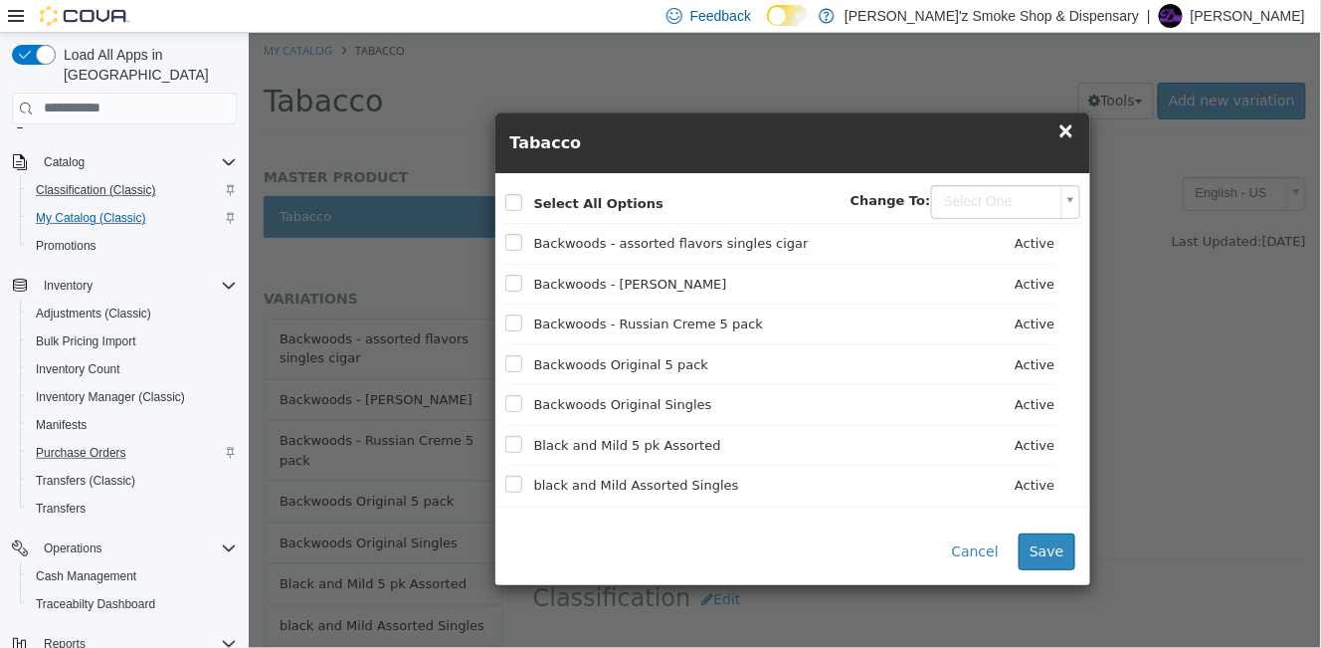
click at [1068, 142] on body "Saving Bulk Changes... × My Catalog Tabacco Tabacco Tools Clone Print Labels Ad…" at bounding box center [784, 87] width 1072 height 110
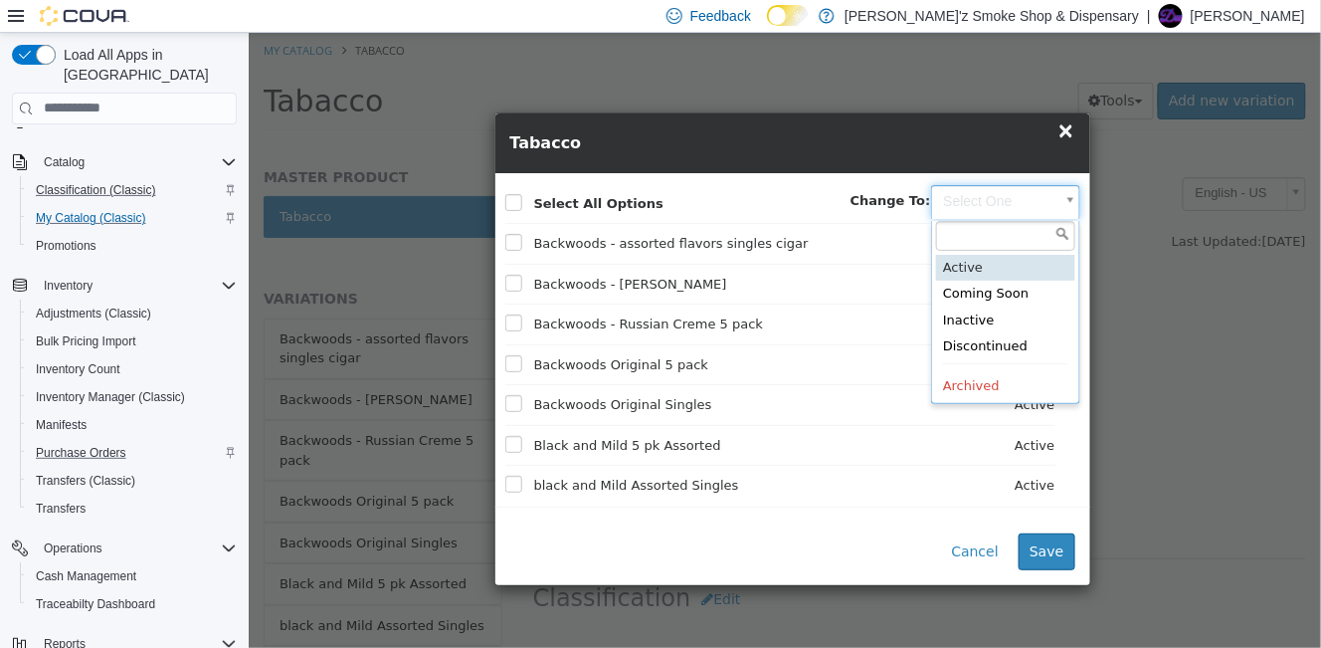
type input "******"
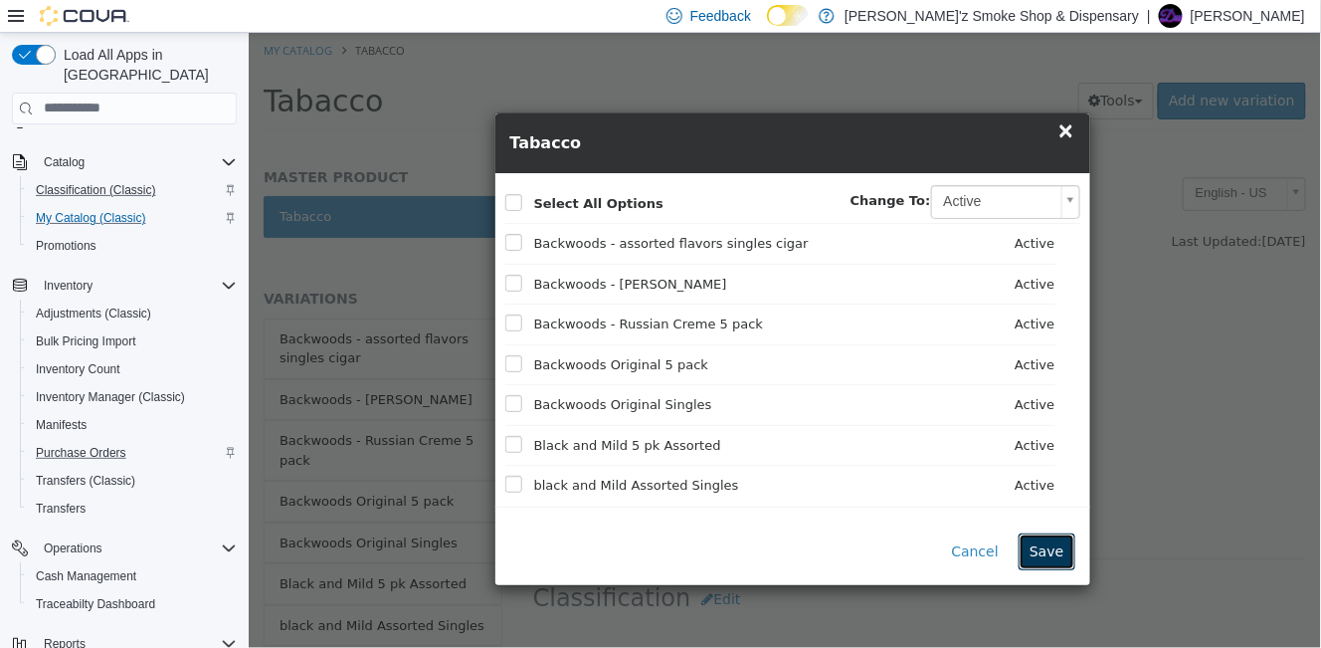
click at [1045, 551] on button "Save" at bounding box center [1046, 550] width 56 height 37
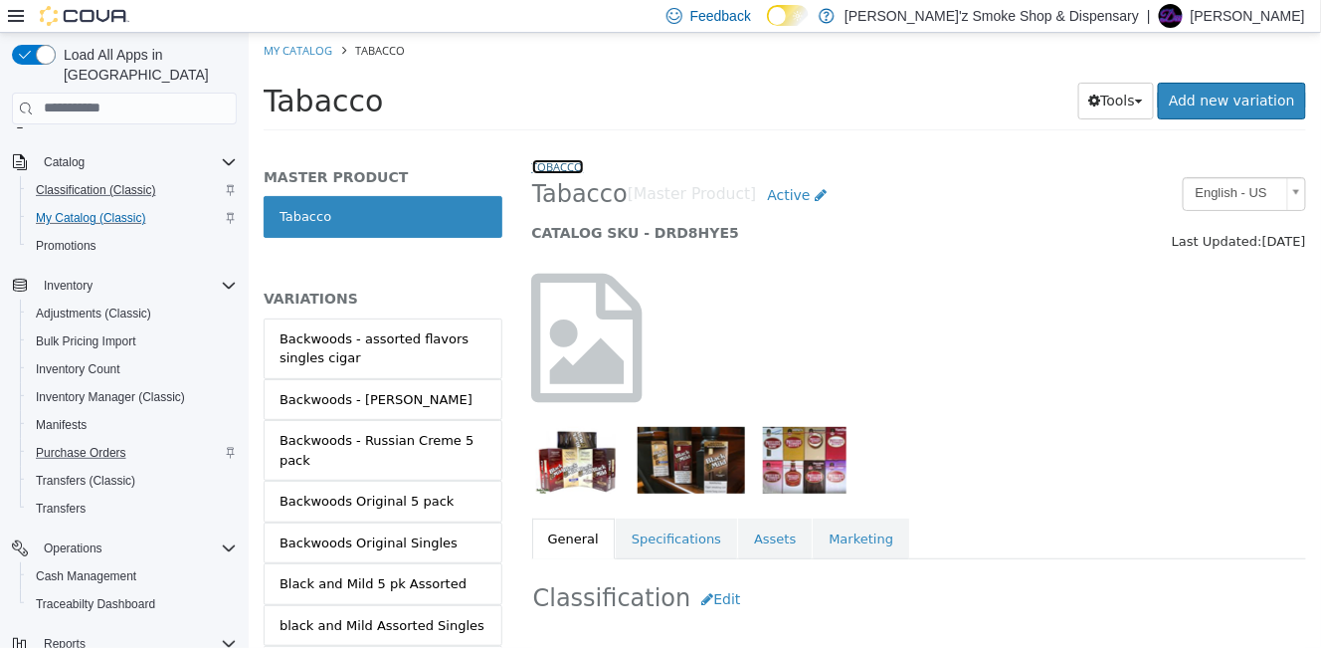
click at [551, 164] on link "Tobacco" at bounding box center [557, 165] width 52 height 15
select select "**********"
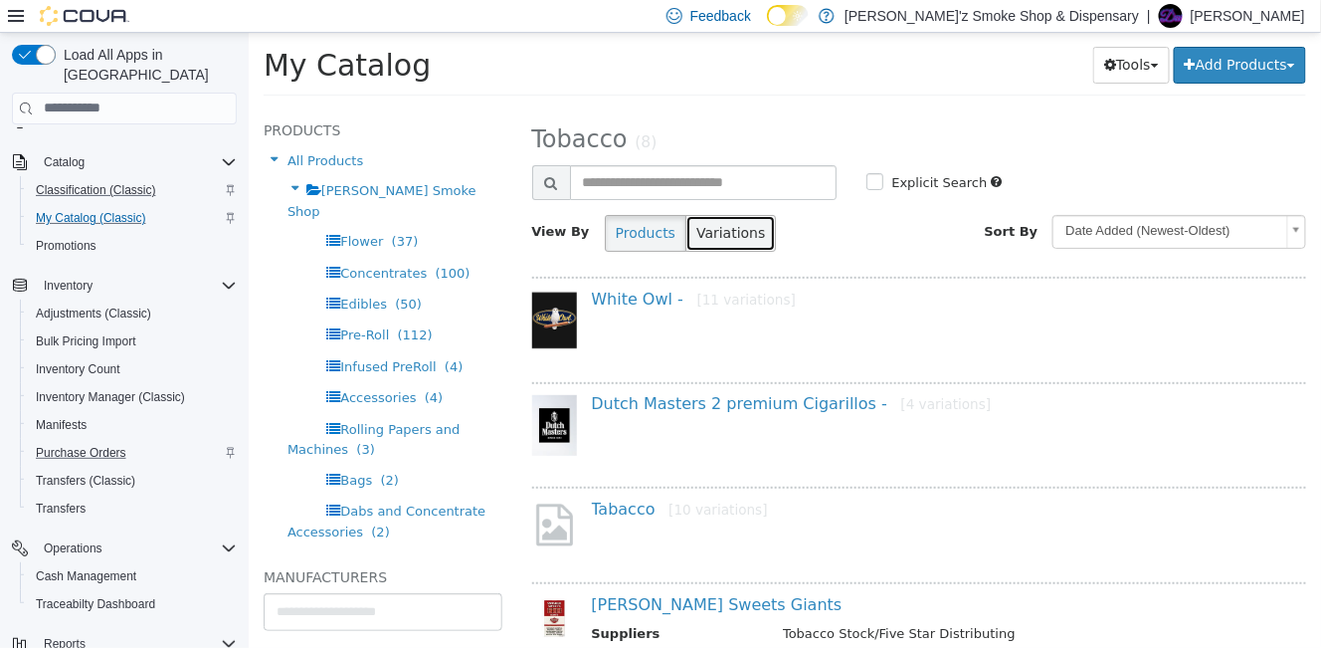
drag, startPoint x: 731, startPoint y: 228, endPoint x: 747, endPoint y: 226, distance: 16.0
click at [735, 227] on button "Variations" at bounding box center [729, 232] width 91 height 37
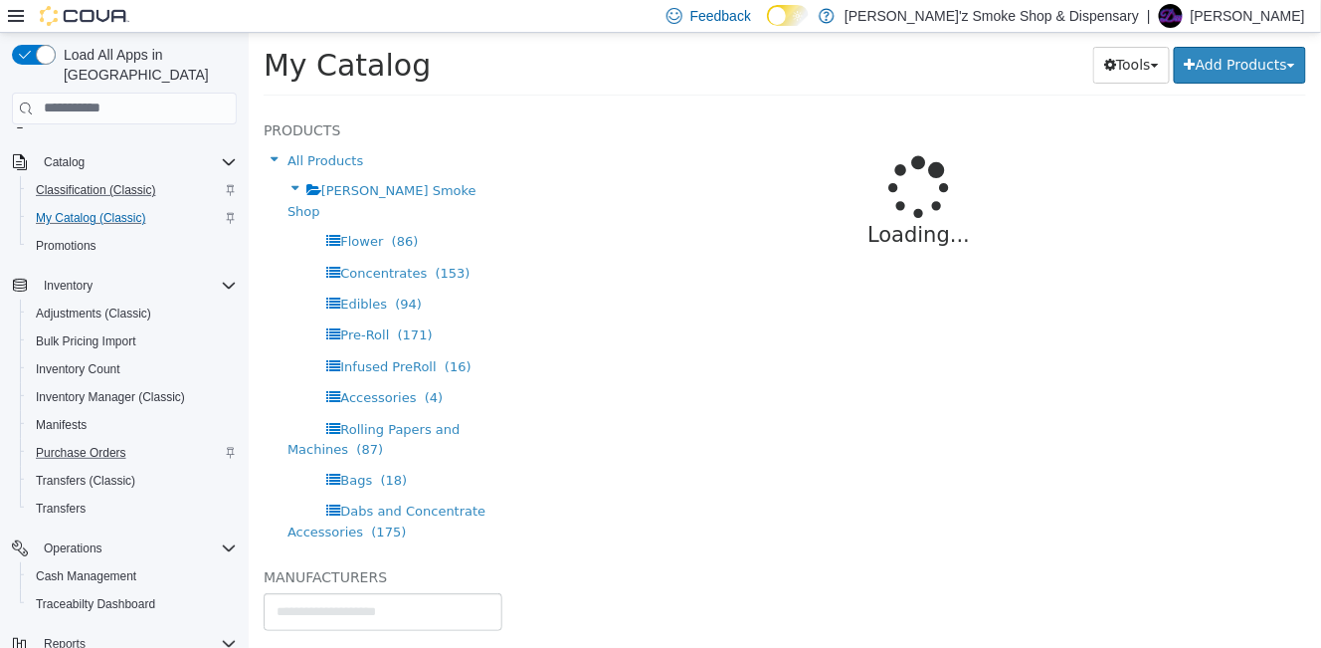
select select "**********"
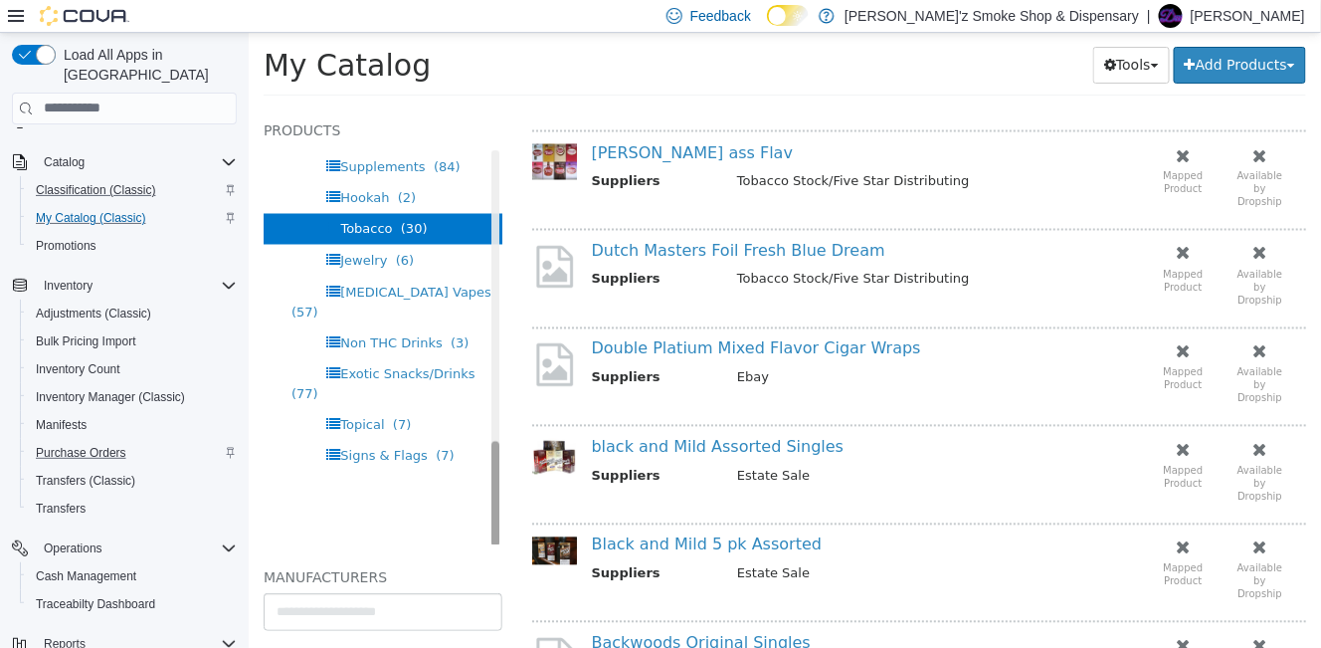
scroll to position [1101, 0]
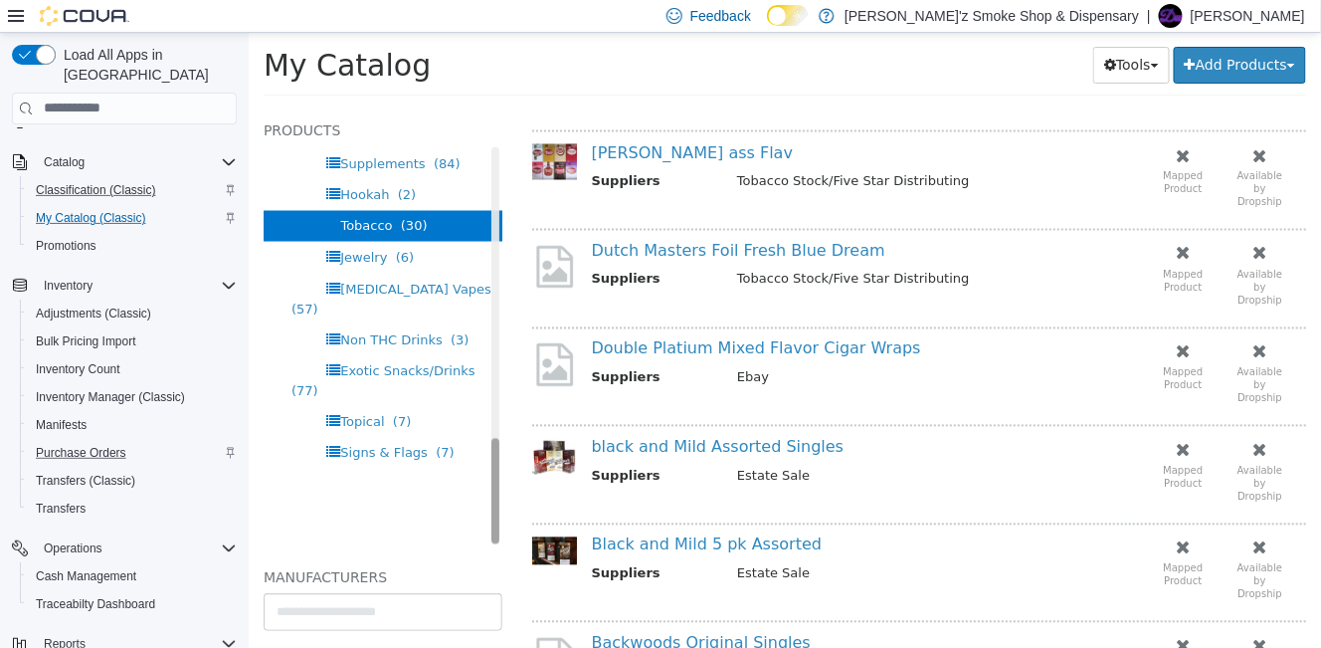
drag, startPoint x: 476, startPoint y: 218, endPoint x: 477, endPoint y: 530, distance: 312.3
click at [477, 530] on div "Products All Products [PERSON_NAME]'z Smoke Shop Flower (86) Concentrates (153)…" at bounding box center [382, 330] width 239 height 426
click at [367, 233] on span "Tobacco" at bounding box center [365, 225] width 52 height 15
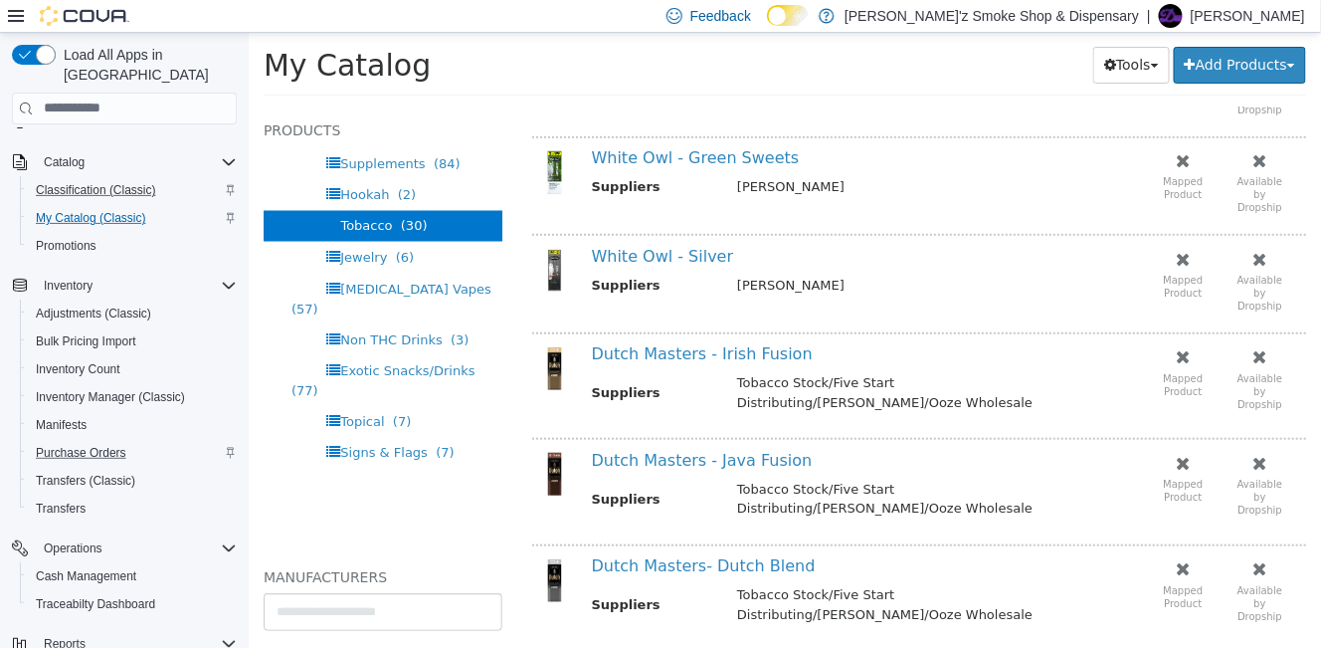
scroll to position [0, 0]
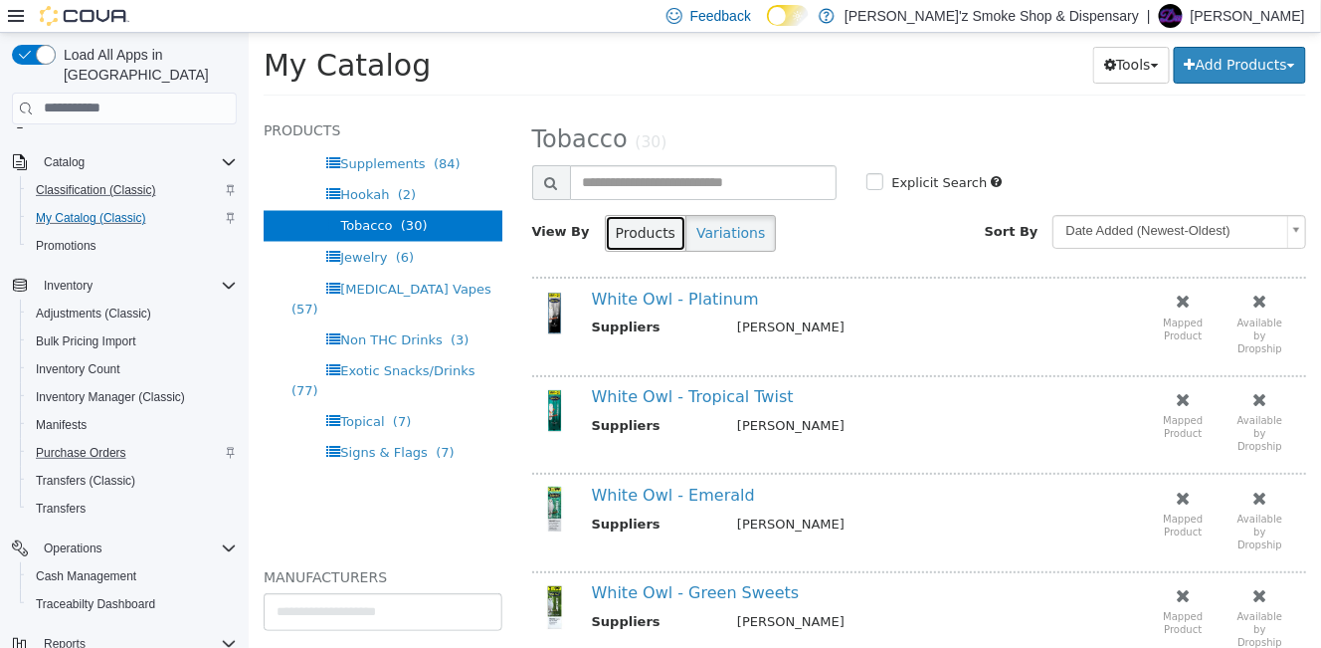
click at [636, 236] on button "Products" at bounding box center [645, 232] width 82 height 37
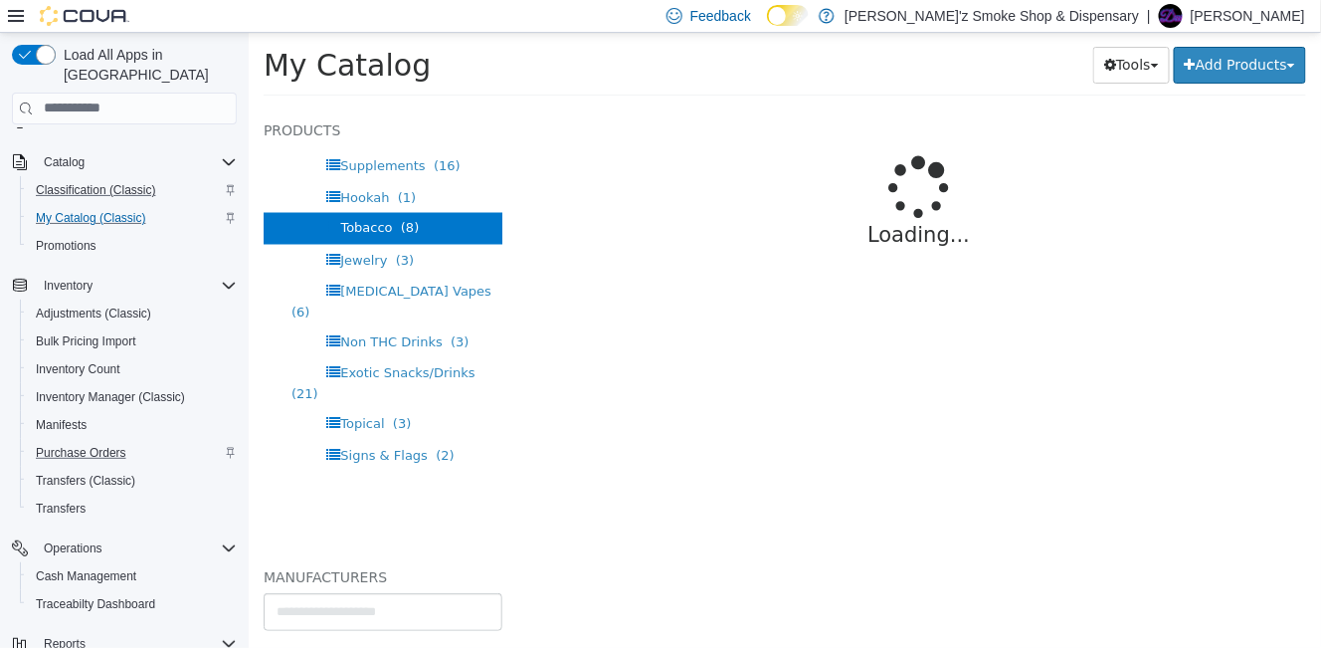
select select "**********"
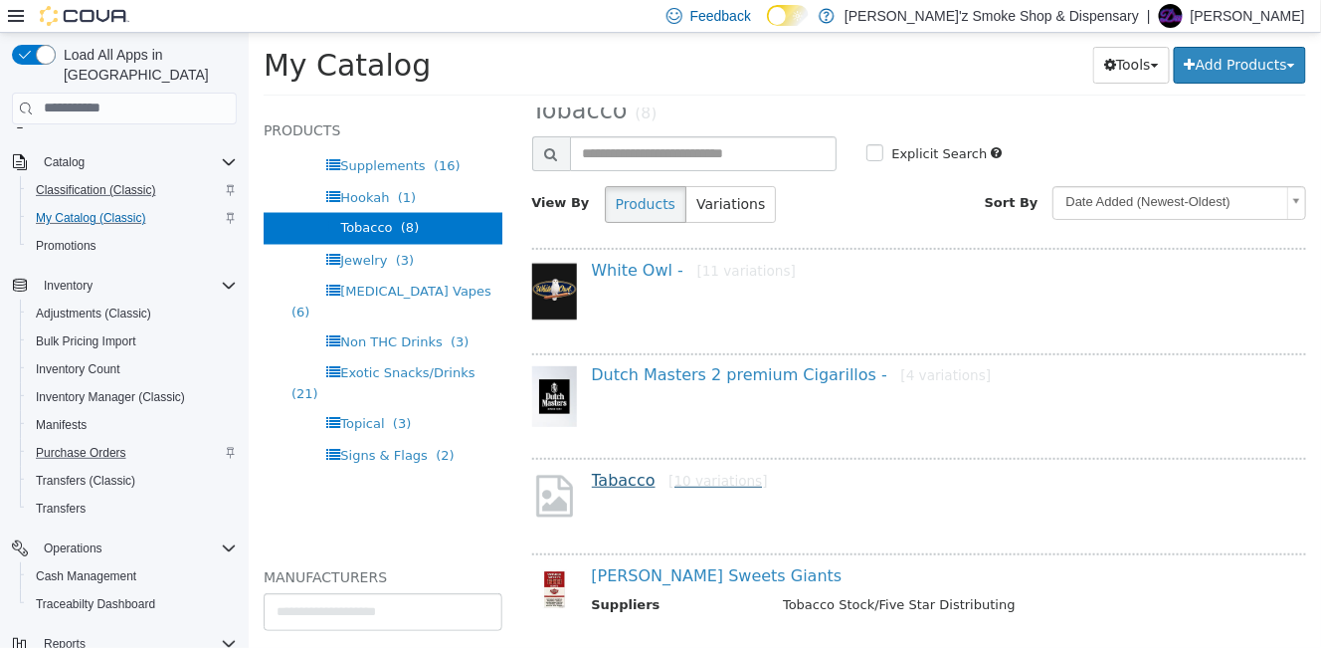
scroll to position [0, 0]
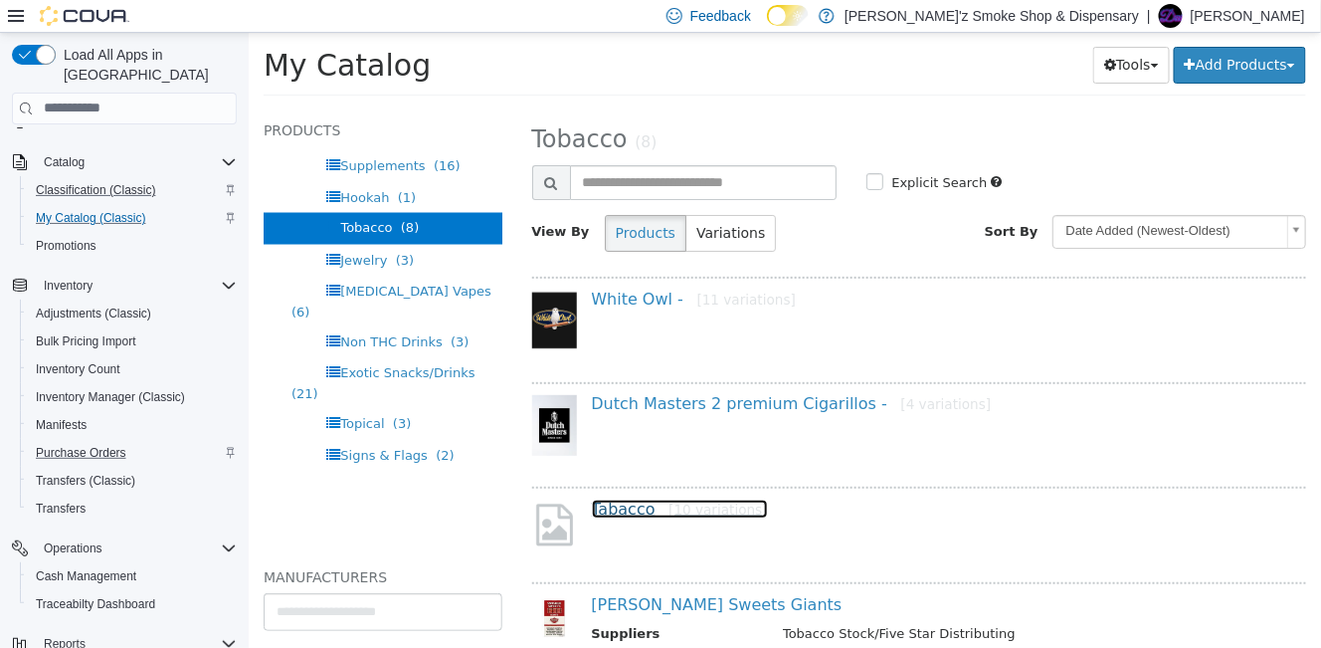
click at [613, 507] on link "Tabacco [10 variations]" at bounding box center [679, 507] width 176 height 19
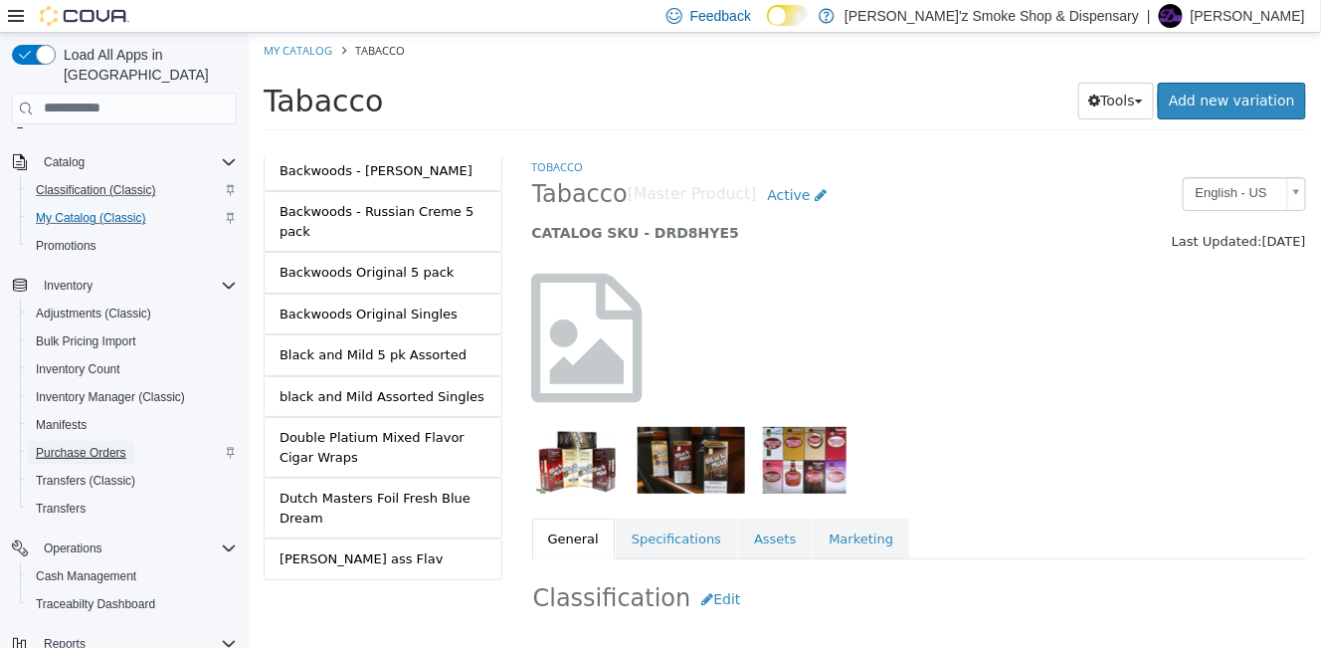
click at [75, 445] on span "Purchase Orders" at bounding box center [81, 453] width 91 height 16
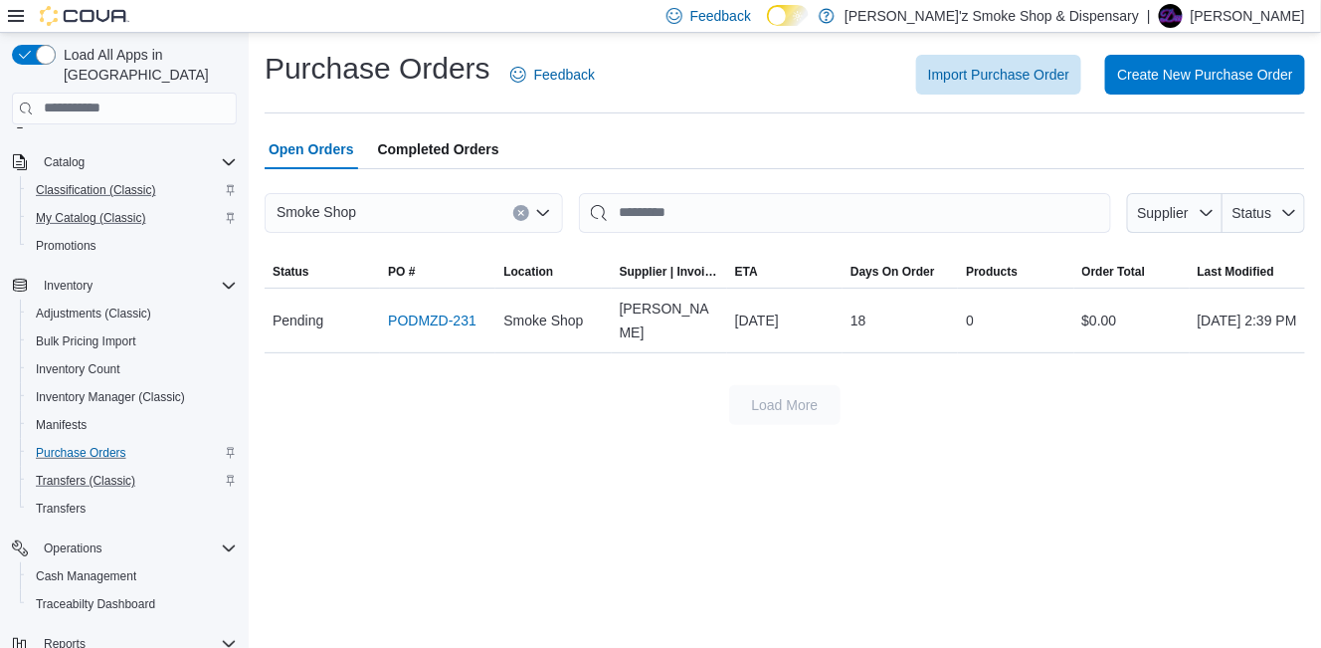
scroll to position [377, 0]
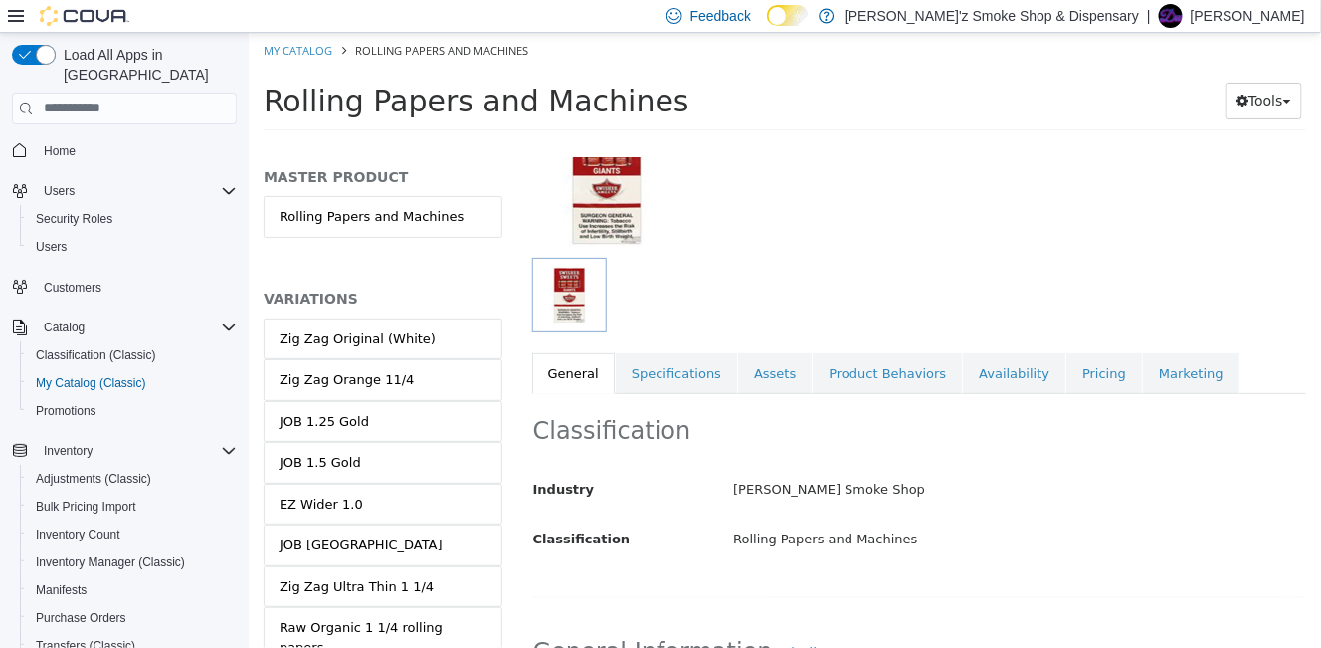
scroll to position [331, 0]
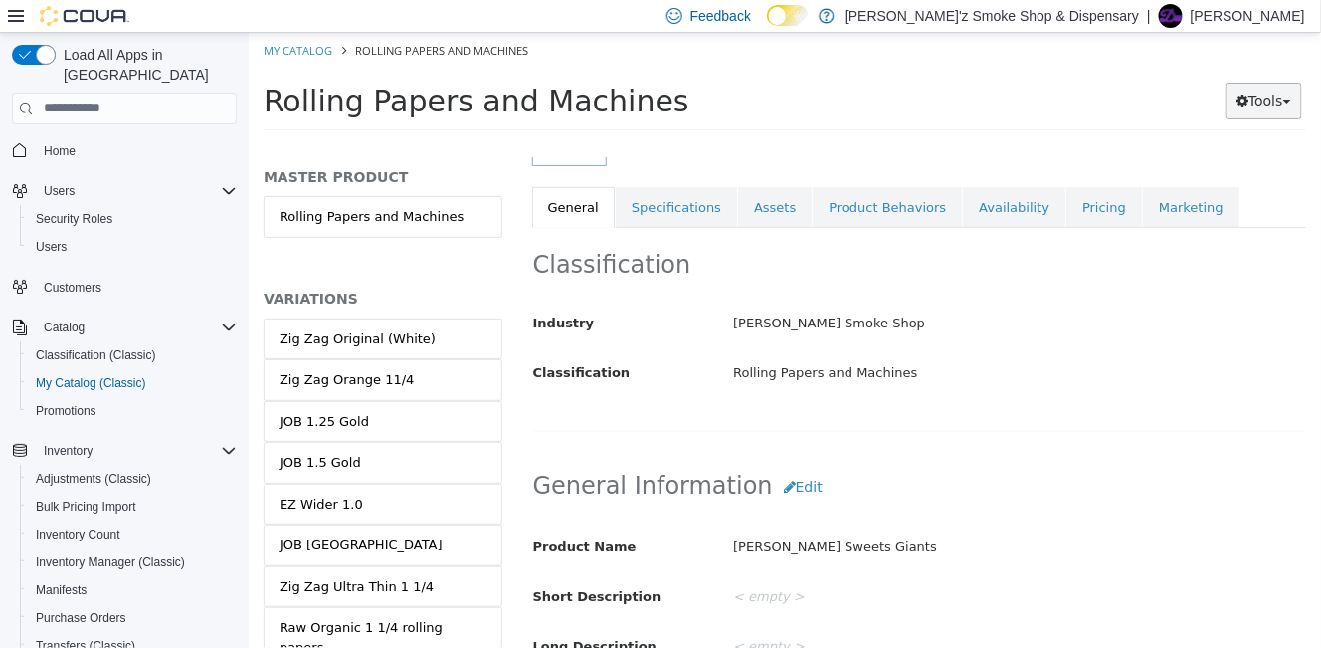
click at [1279, 105] on button "Tools" at bounding box center [1262, 100] width 77 height 37
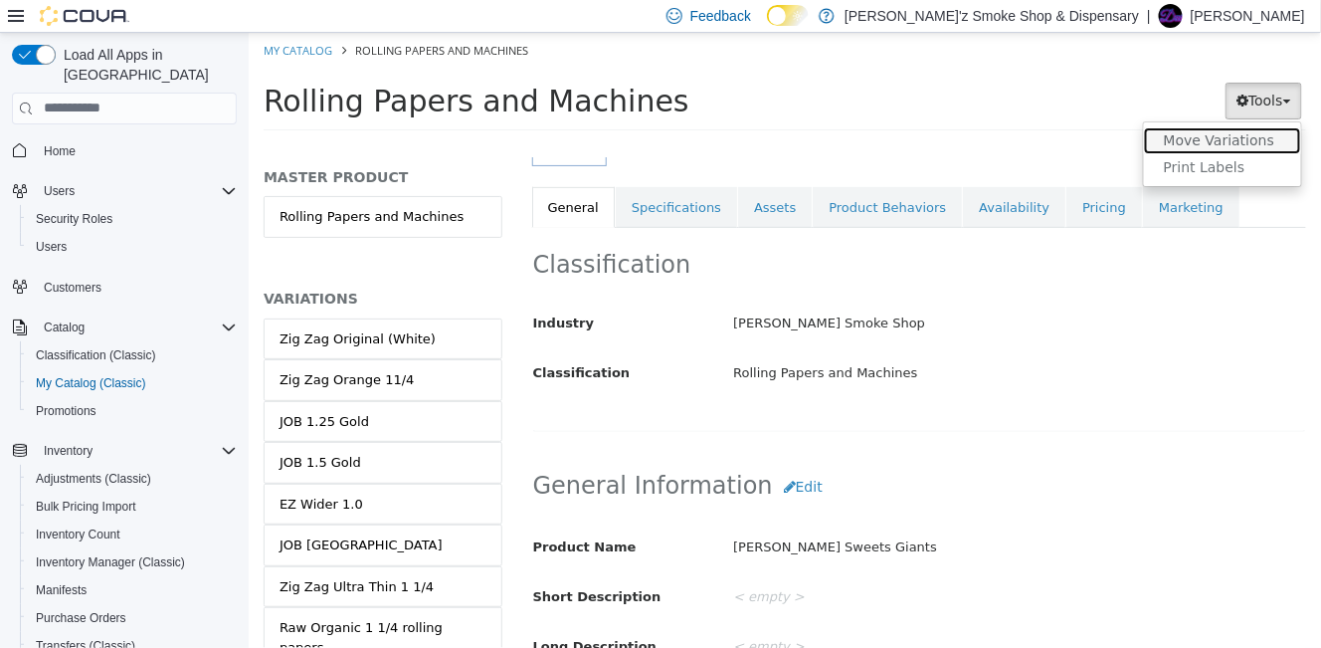
click at [1211, 145] on link "Move Variations" at bounding box center [1221, 139] width 157 height 27
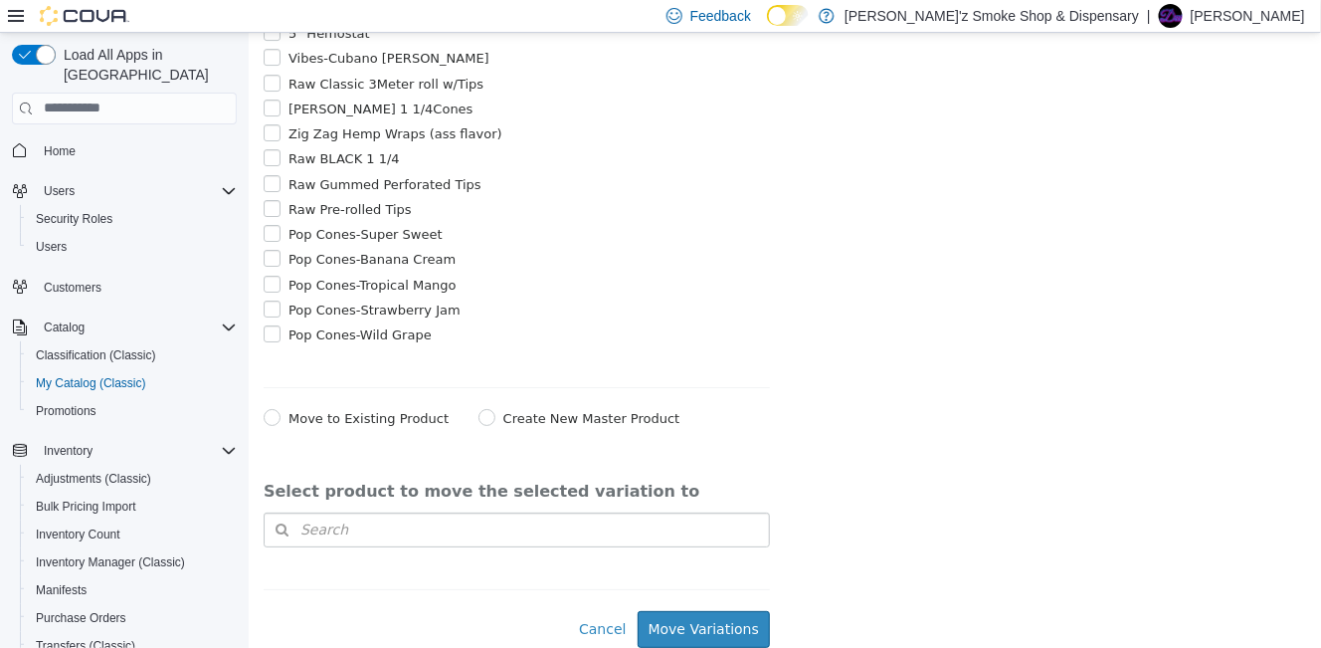
scroll to position [2499, 0]
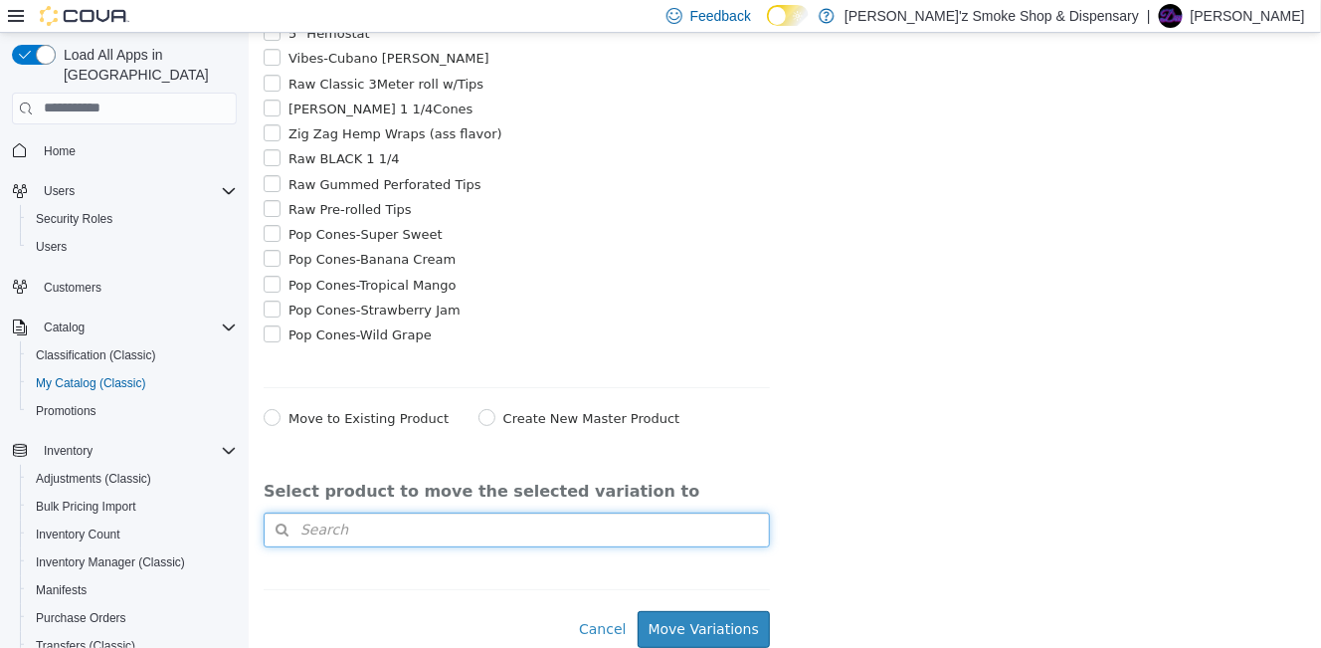
click at [353, 530] on button "Search" at bounding box center [516, 528] width 506 height 35
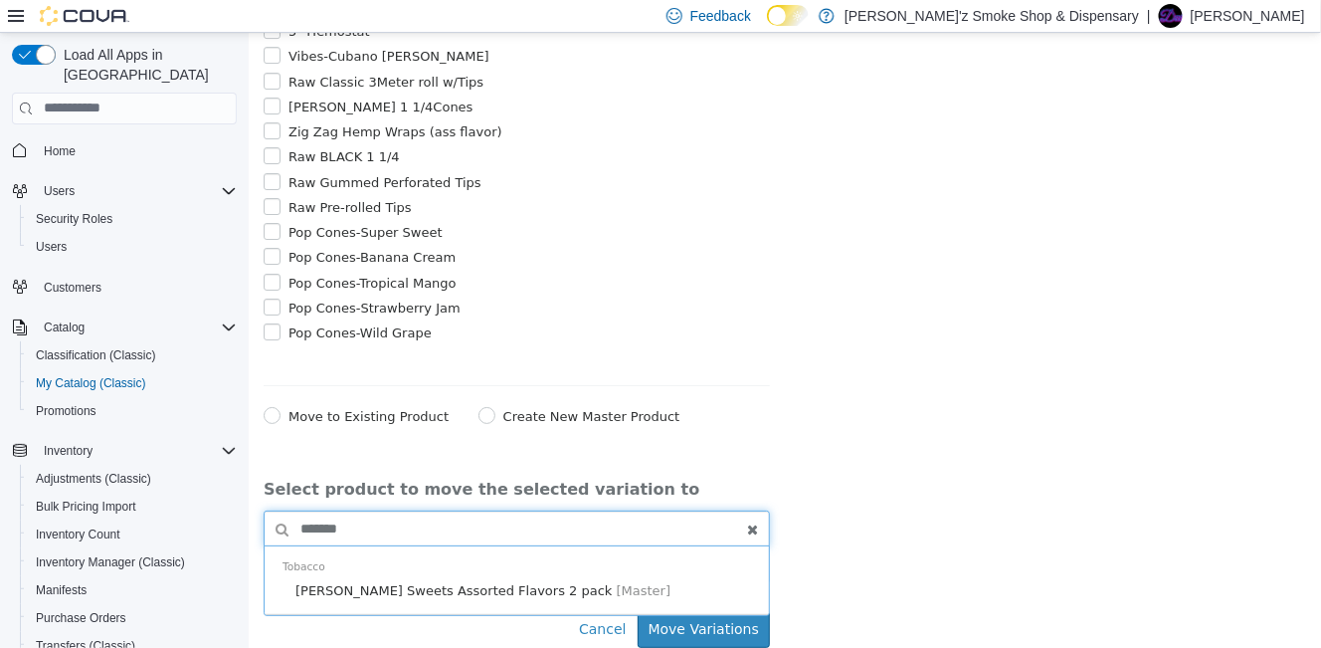
type input "*******"
click at [497, 413] on label "Create New Master Product" at bounding box center [588, 416] width 182 height 21
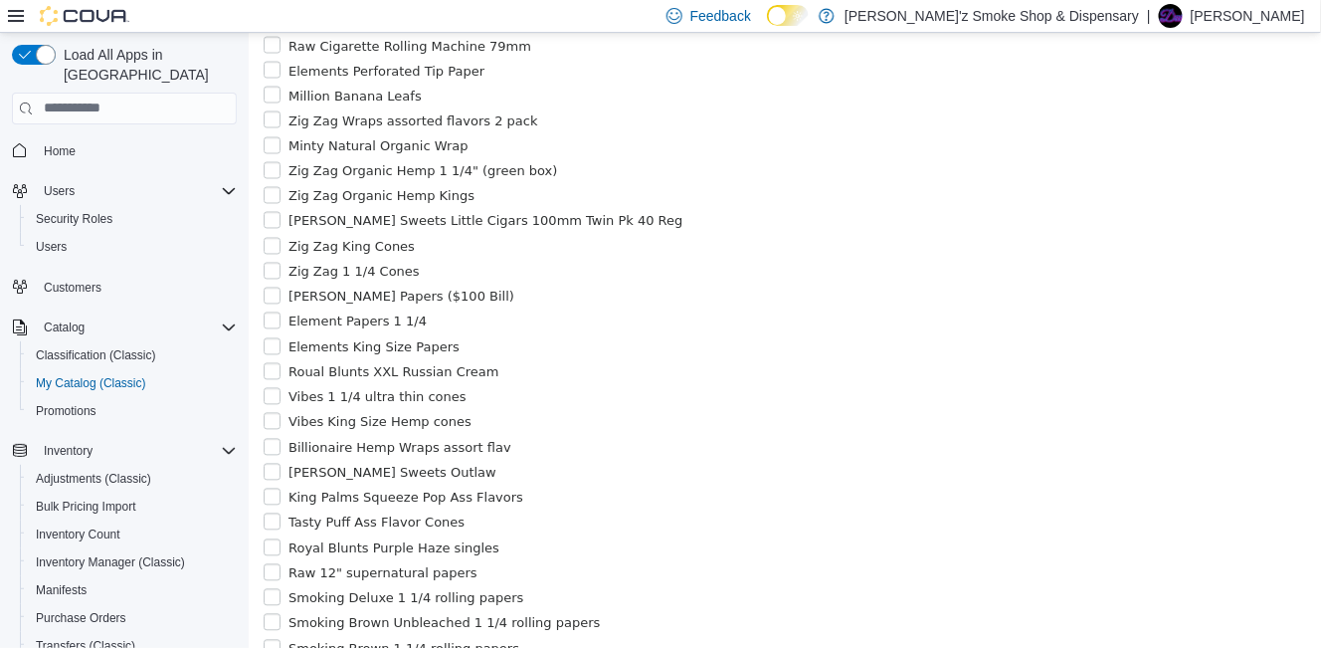
scroll to position [1007, 0]
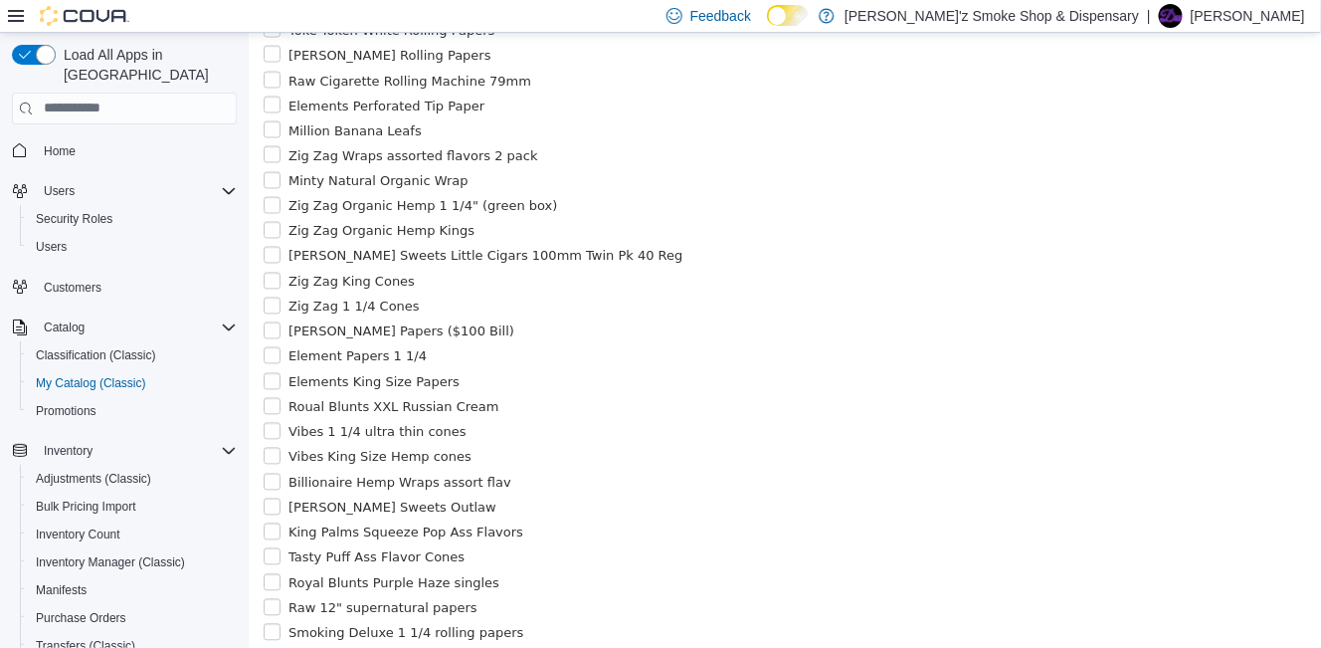
drag, startPoint x: 286, startPoint y: 79, endPoint x: 646, endPoint y: 89, distance: 359.2
copy label "[PERSON_NAME] Sweets Banana Smash/Coastal Cocktail 2 pack"
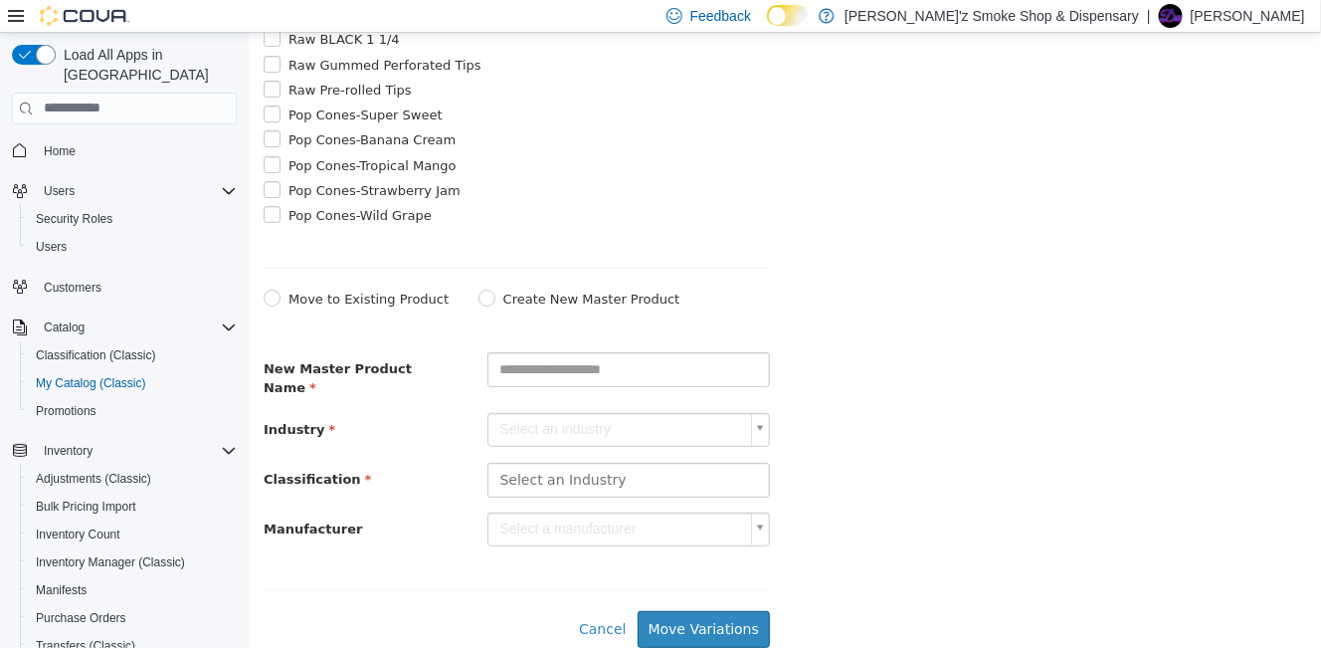
scroll to position [2623, 0]
click at [608, 360] on input "text" at bounding box center [627, 368] width 282 height 35
paste input "**********"
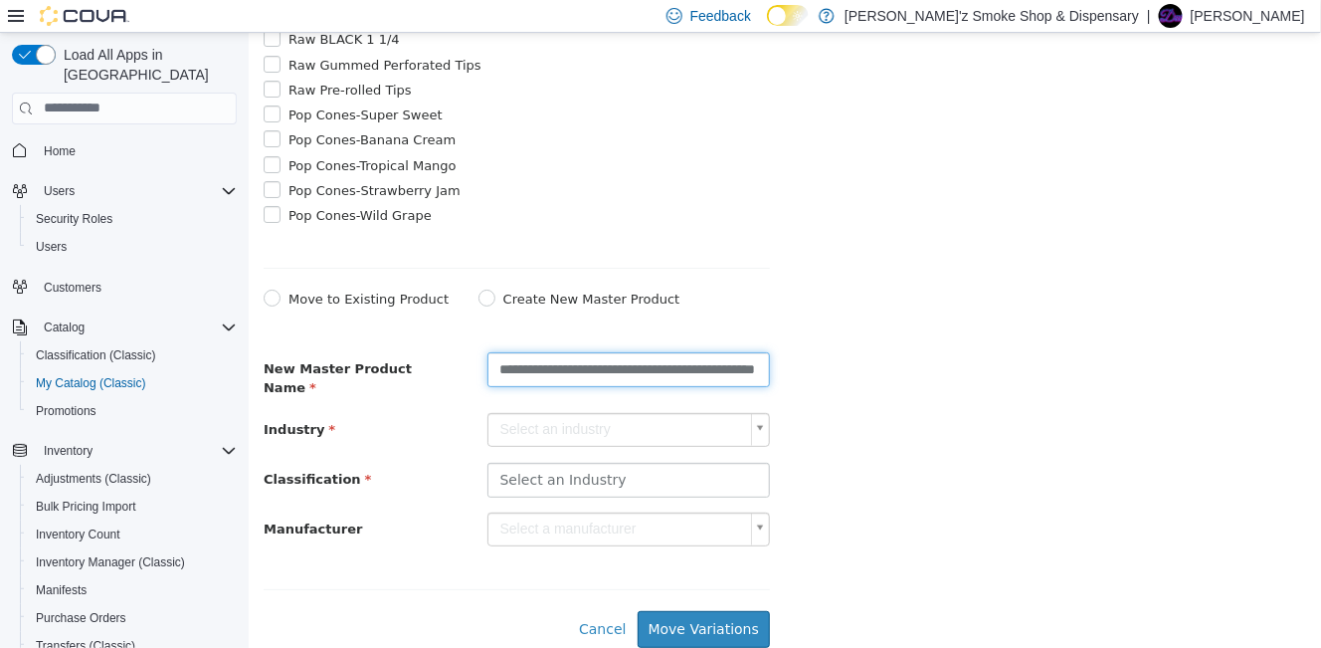
scroll to position [0, 101]
type input "**********"
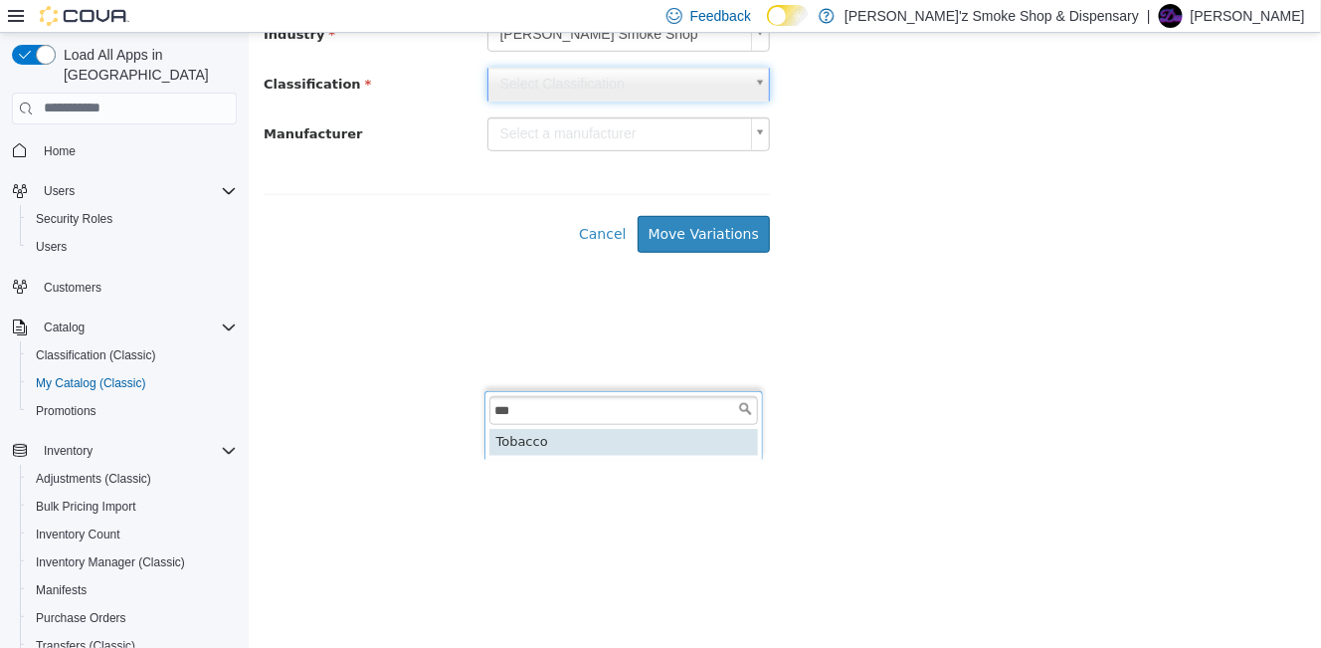
type input "***"
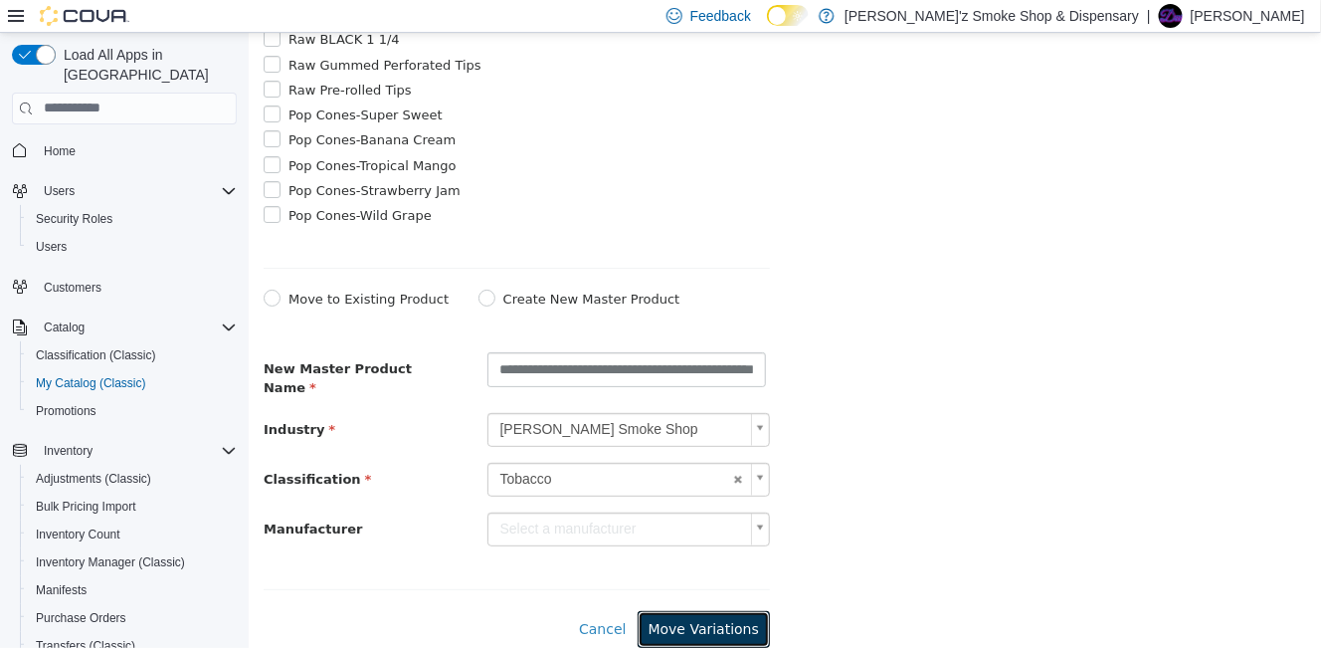
drag, startPoint x: 711, startPoint y: 624, endPoint x: 832, endPoint y: 611, distance: 121.0
click at [712, 624] on button "Move Variations" at bounding box center [703, 628] width 132 height 37
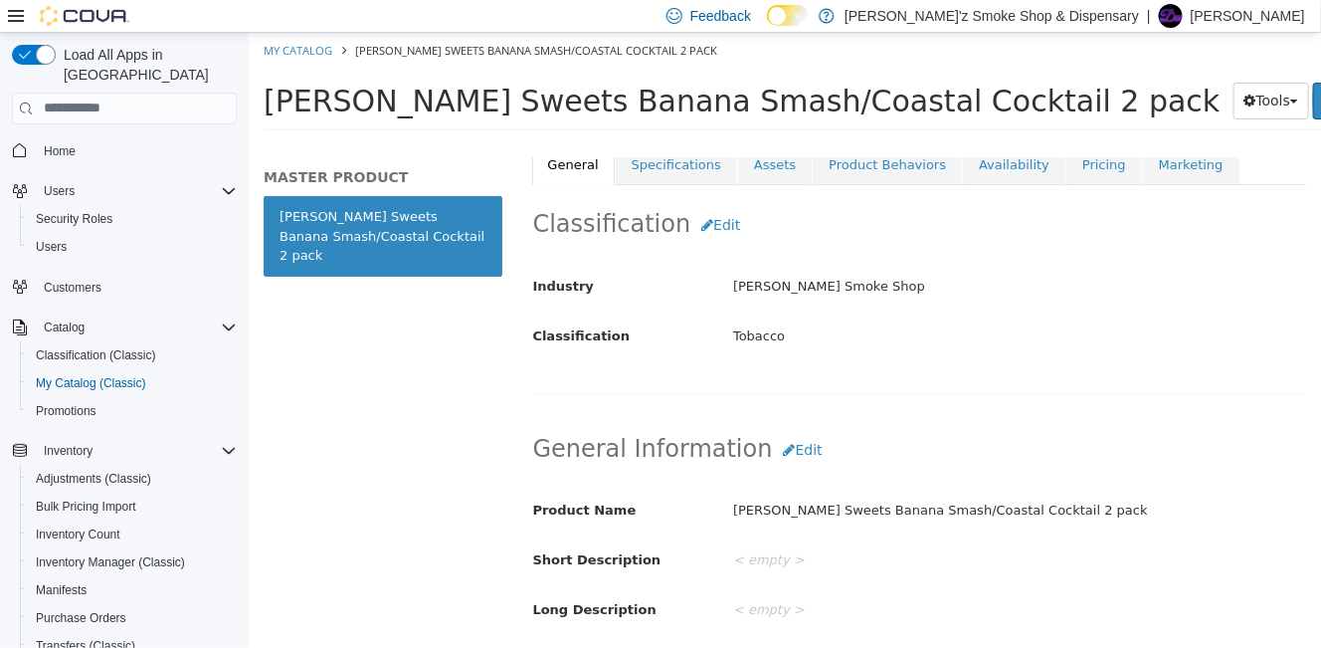
scroll to position [165, 0]
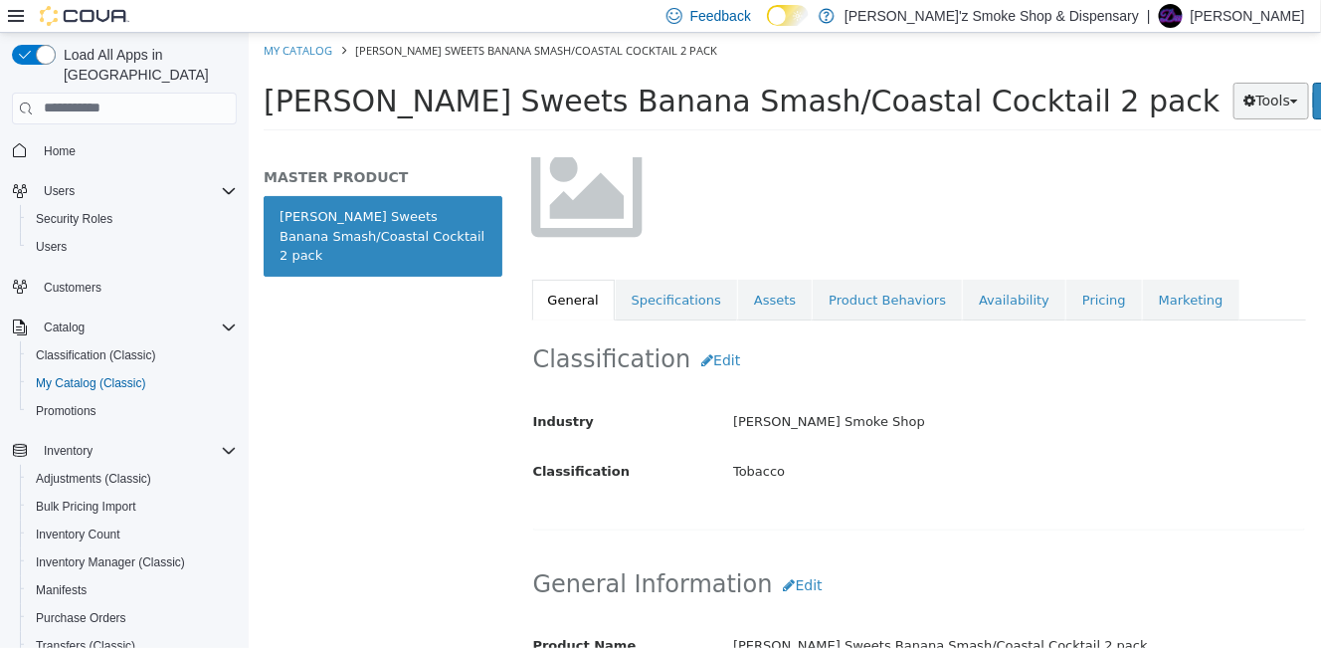
click at [1232, 104] on button "Tools" at bounding box center [1270, 100] width 77 height 37
click at [905, 187] on div at bounding box center [918, 172] width 805 height 170
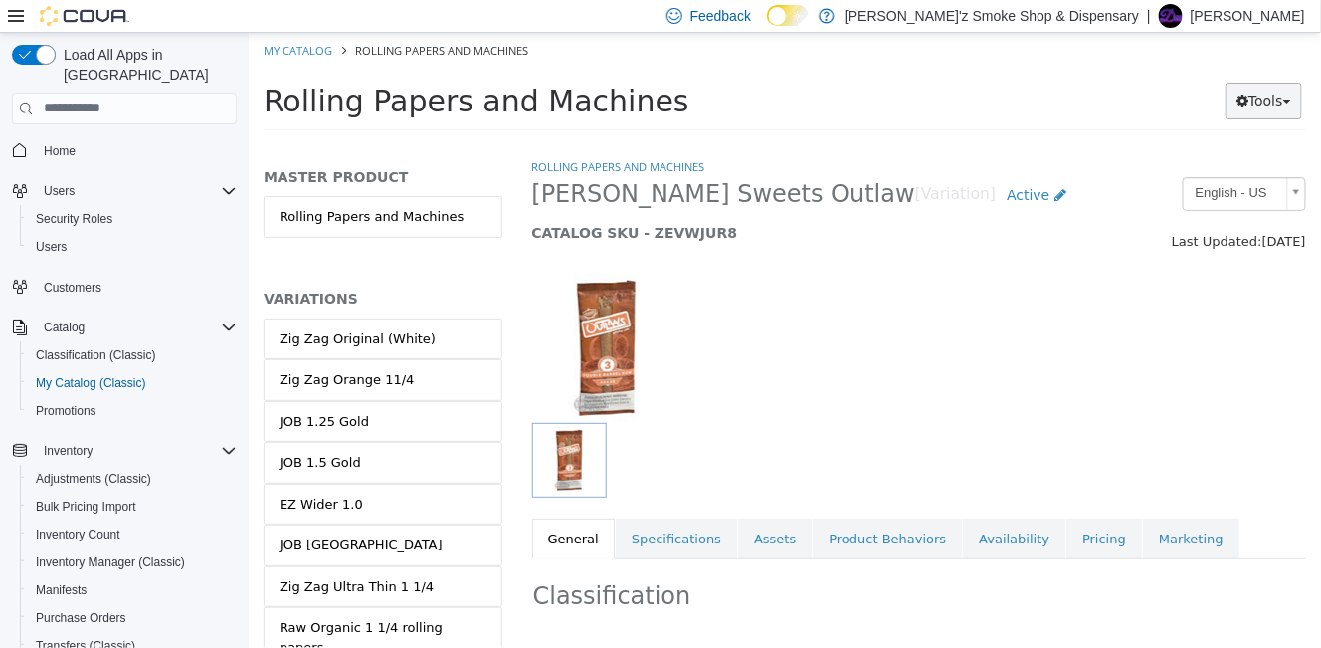
click at [1285, 106] on button "Tools" at bounding box center [1262, 100] width 77 height 37
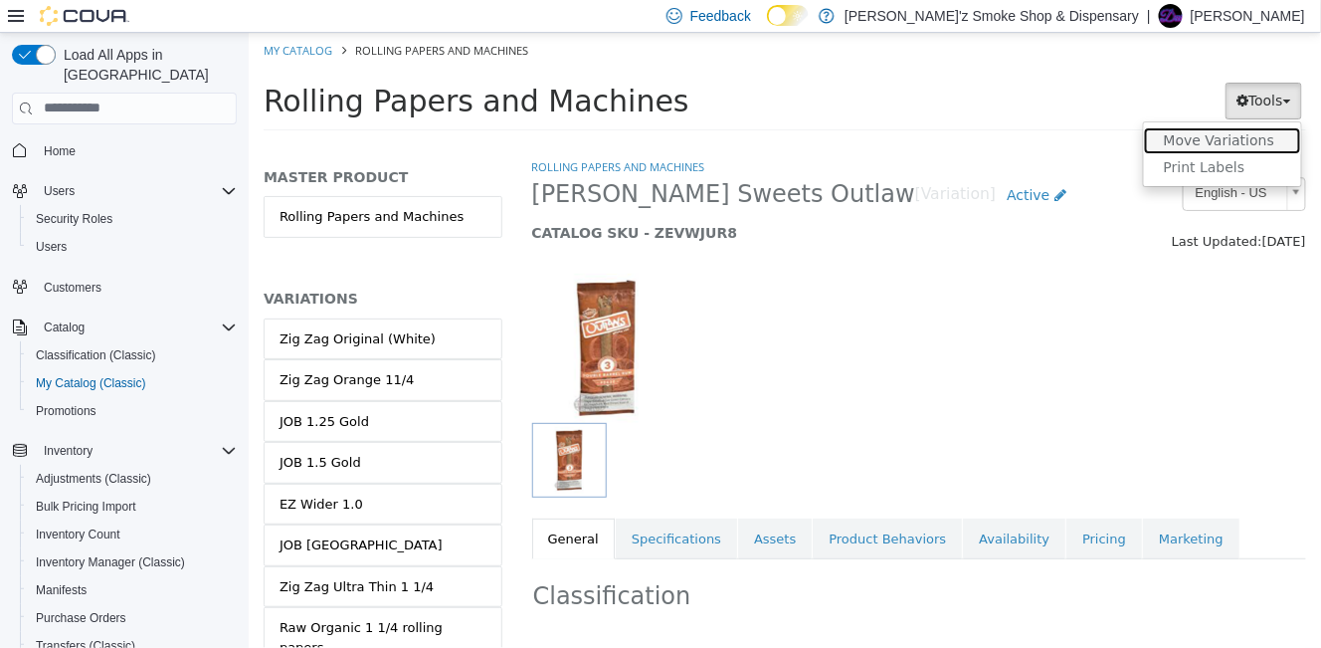
click at [1246, 144] on link "Move Variations" at bounding box center [1221, 139] width 157 height 27
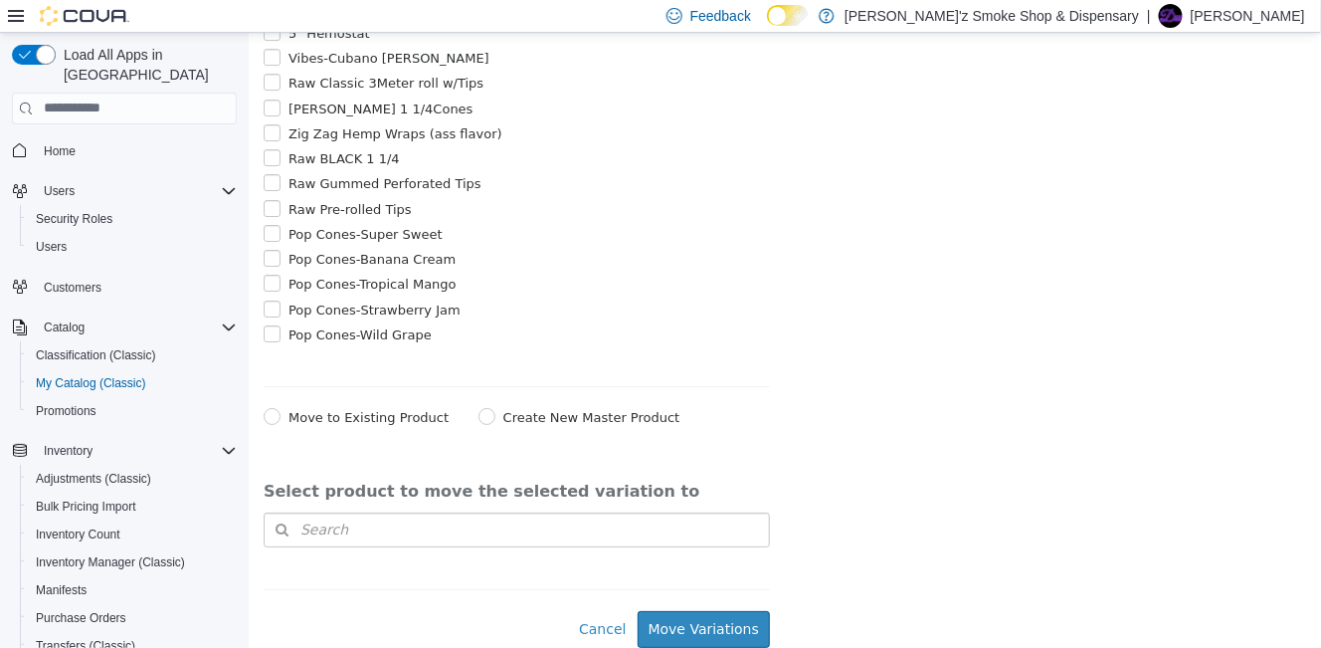
scroll to position [2469, 0]
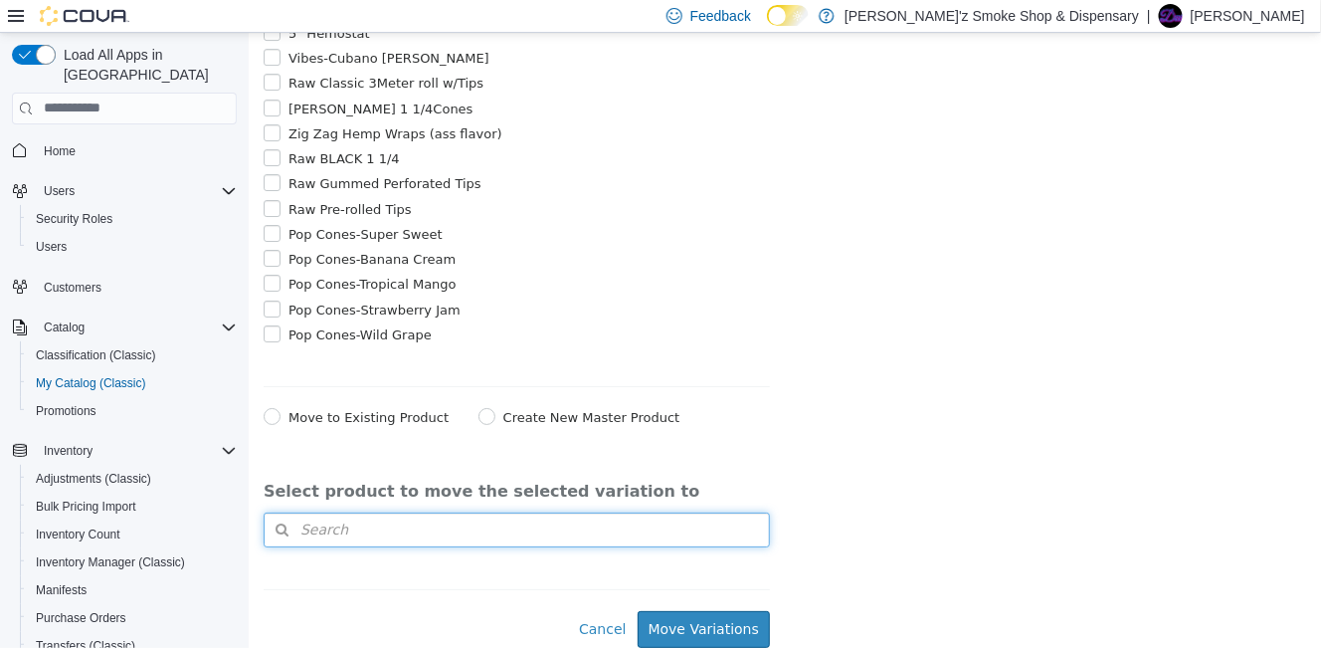
drag, startPoint x: 327, startPoint y: 528, endPoint x: 331, endPoint y: 511, distance: 17.4
click at [328, 521] on span "Search" at bounding box center [306, 528] width 84 height 21
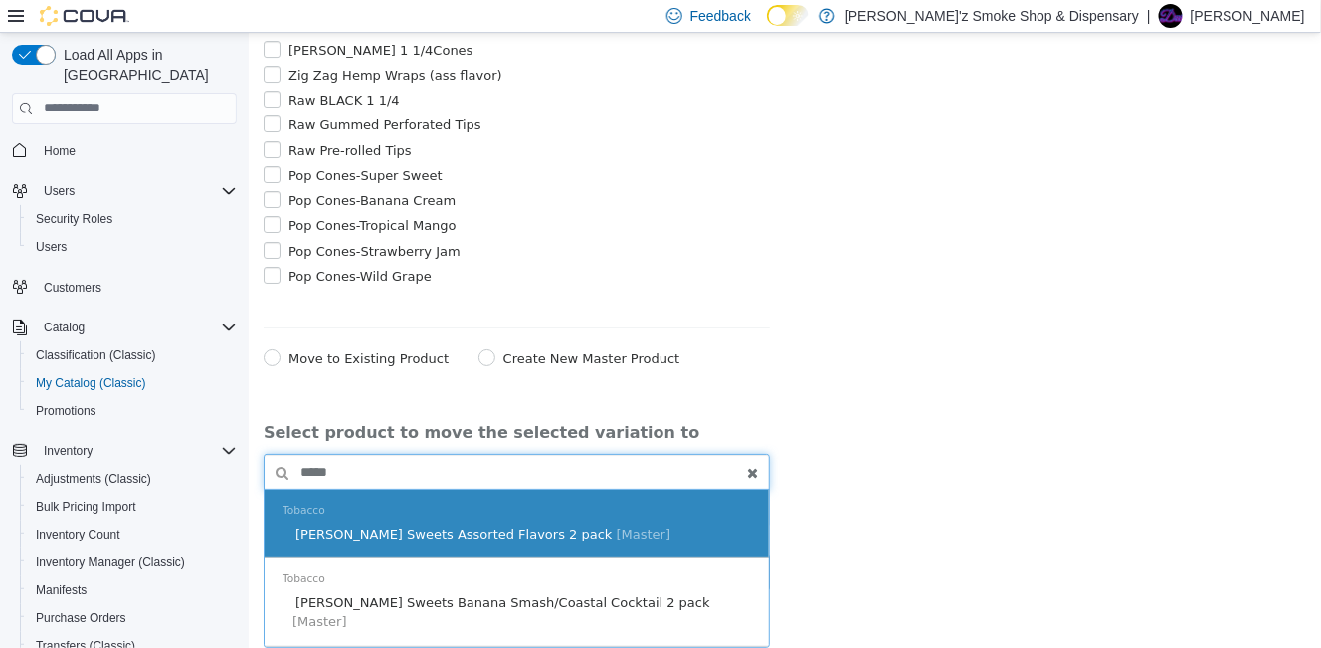
scroll to position [2517, 0]
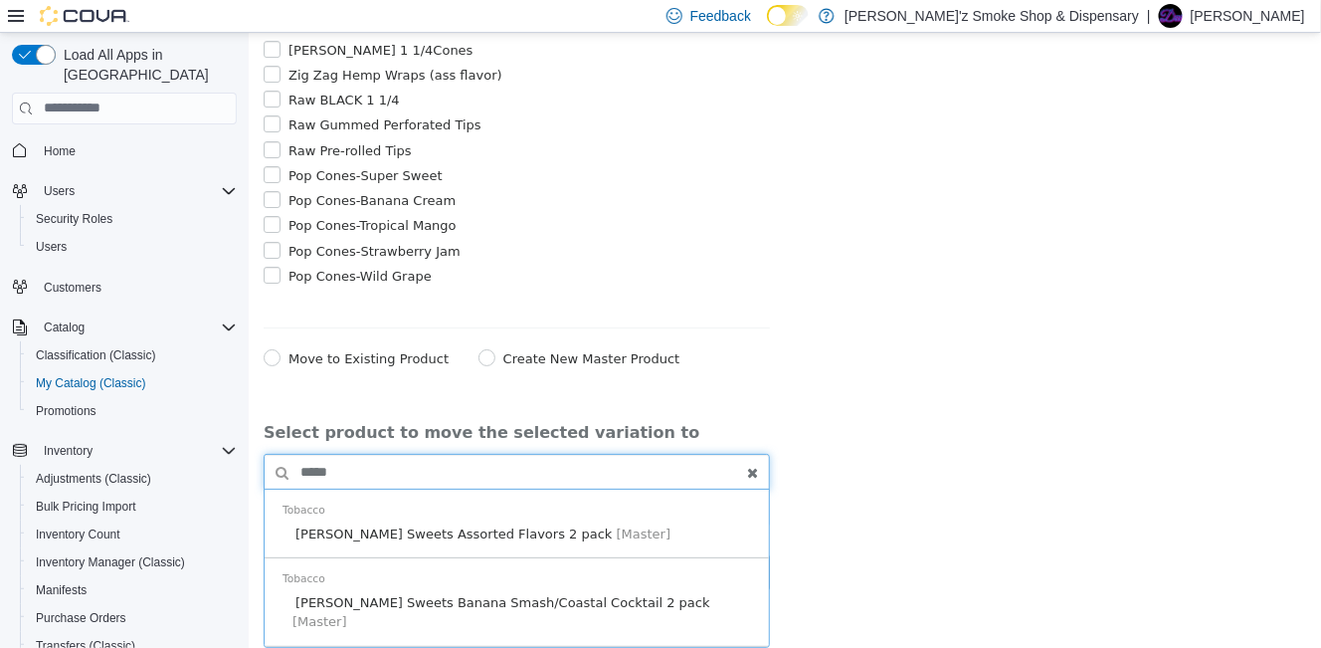
type input "*****"
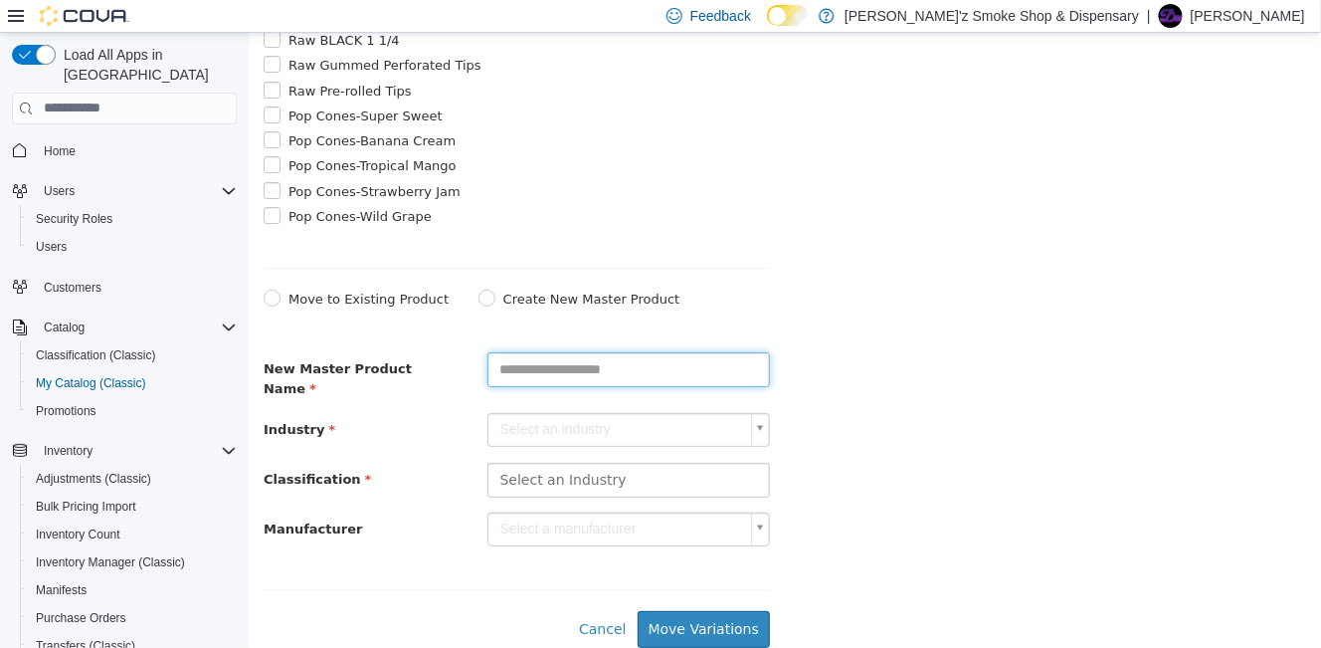
click at [623, 386] on input "text" at bounding box center [627, 368] width 282 height 35
type input "**********"
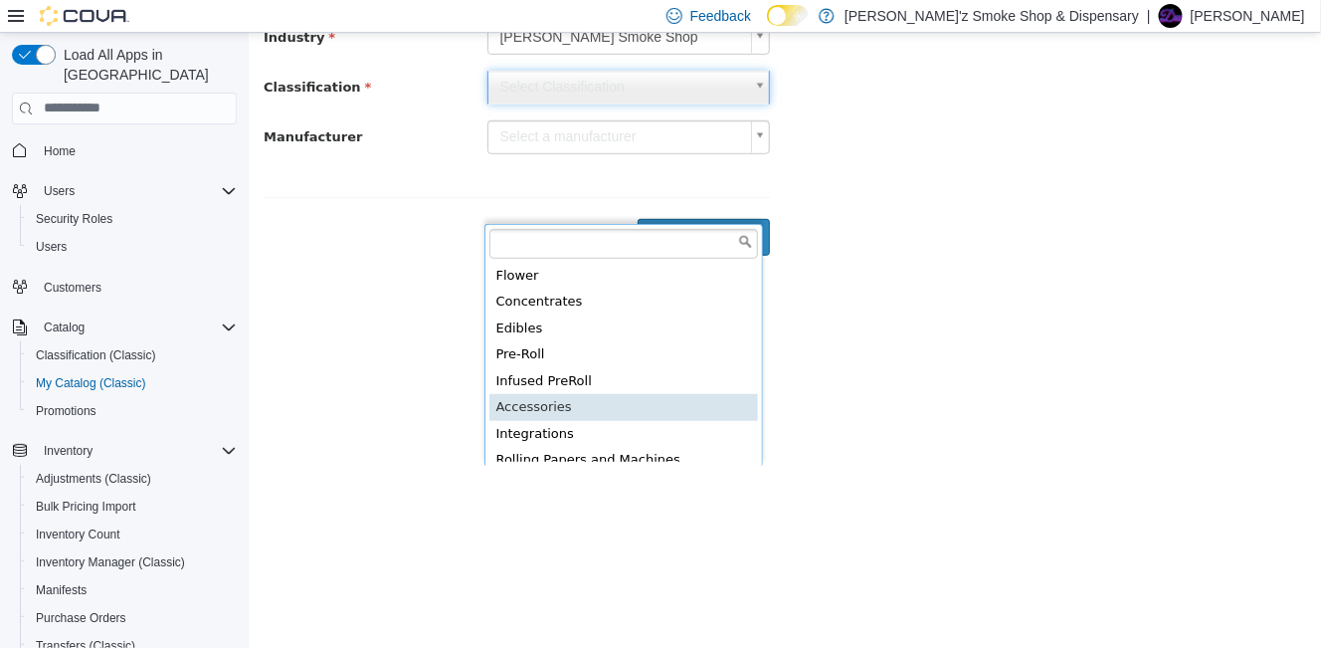
click at [602, 259] on div "Flower Concentrates Edibles Pre-Roll Infused PreRoll Accessories Integrations R…" at bounding box center [622, 344] width 278 height 242
click at [609, 246] on input "text" at bounding box center [622, 243] width 269 height 30
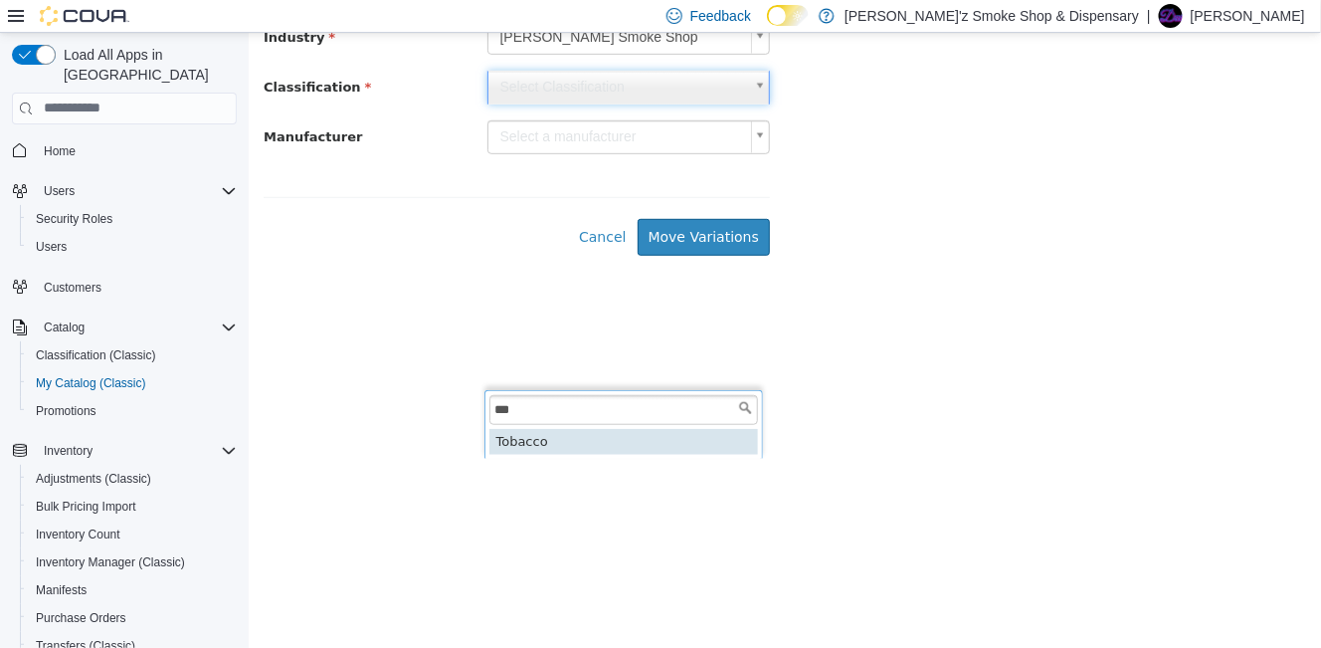
type input "***"
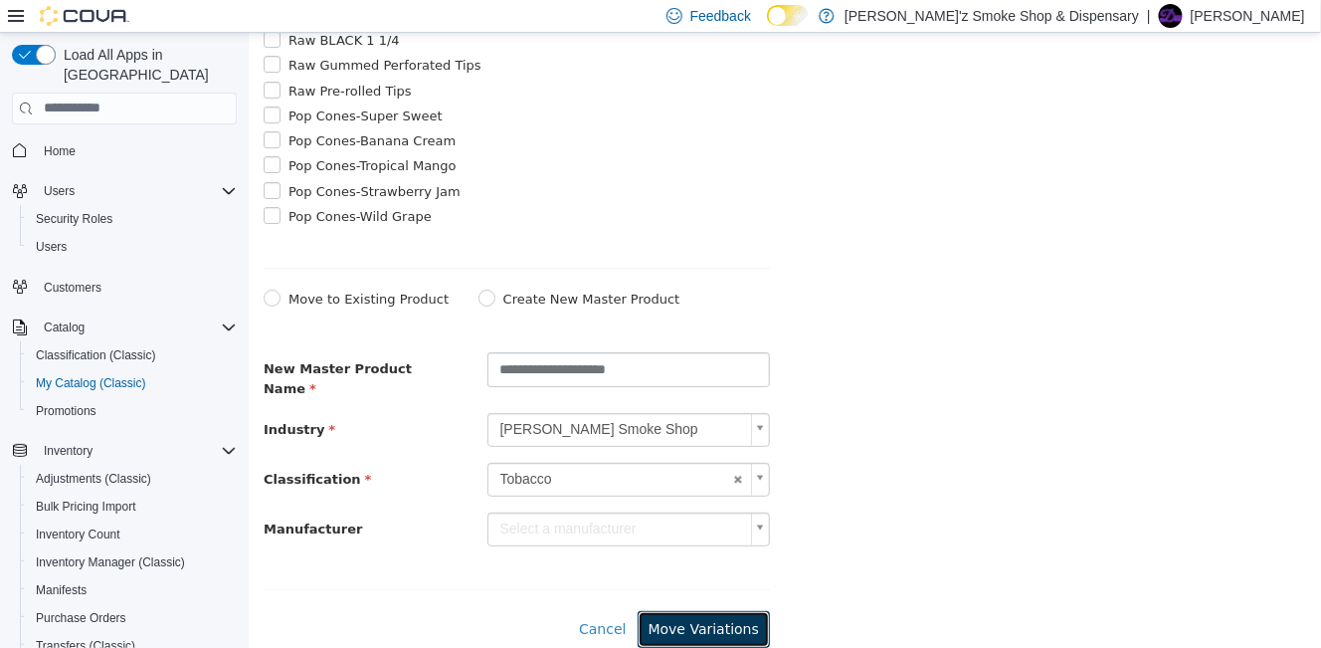
click at [729, 619] on button "Move Variations" at bounding box center [703, 628] width 132 height 37
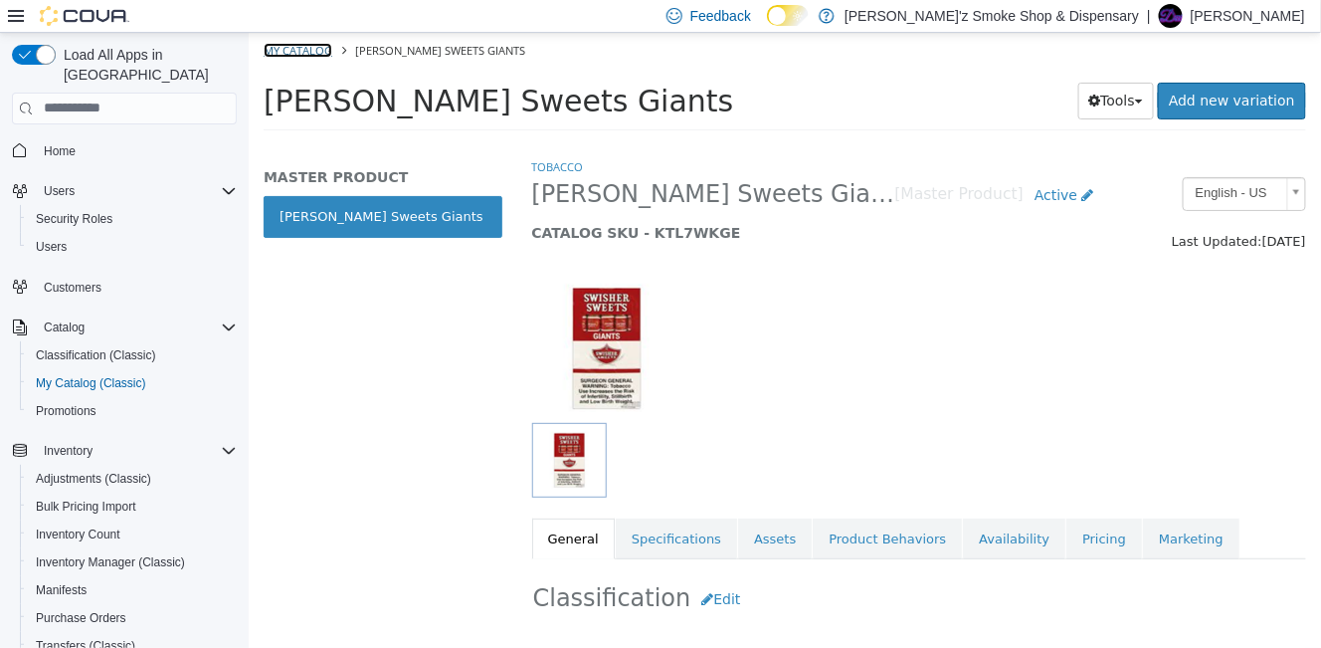
click at [297, 55] on link "My Catalog" at bounding box center [297, 49] width 69 height 15
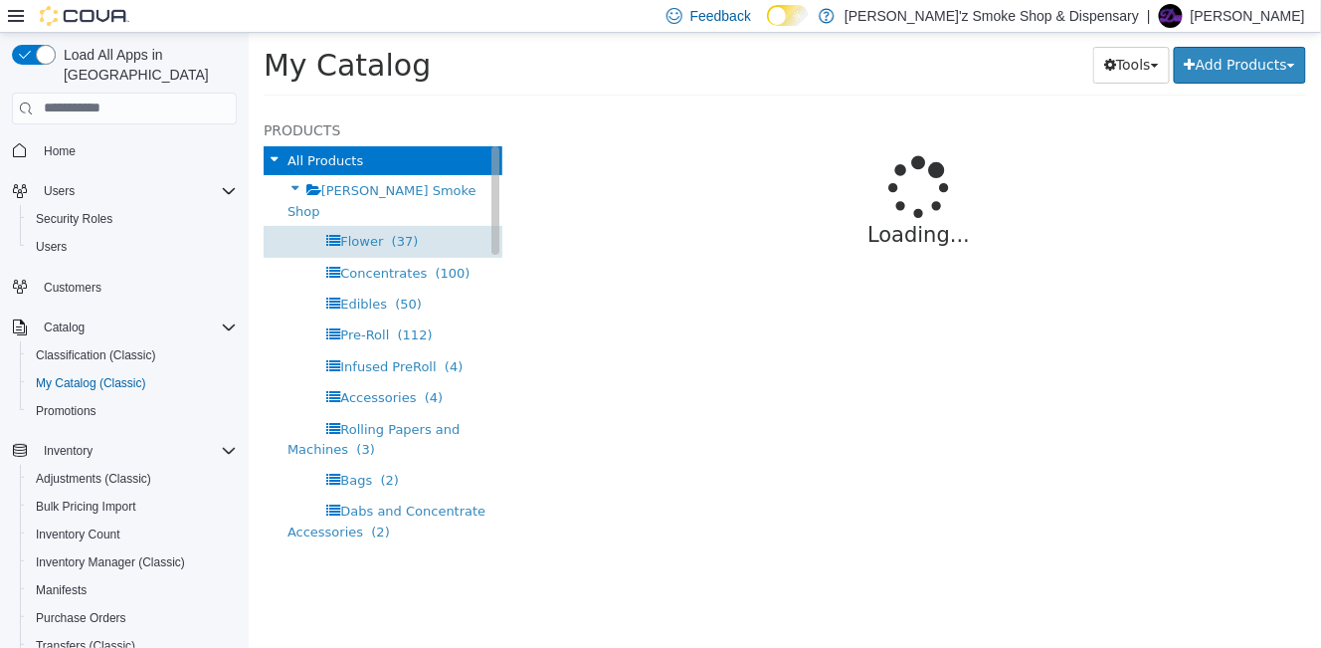
select select "**********"
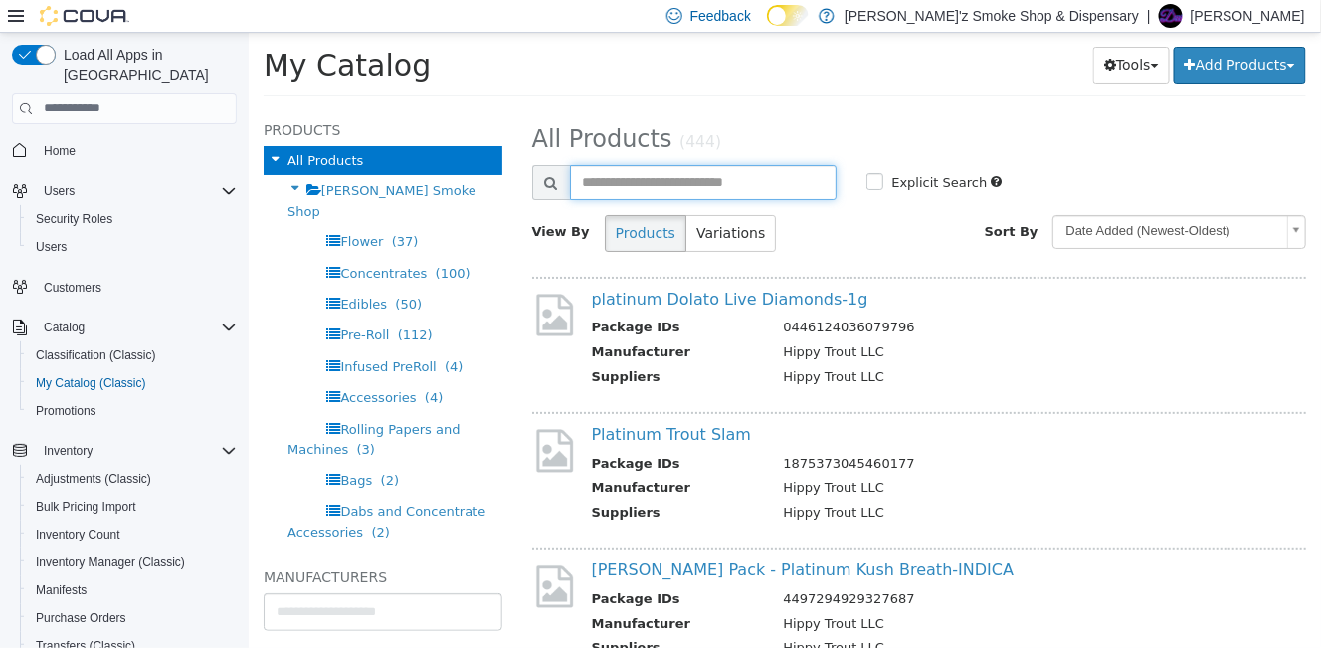
click at [682, 182] on input "text" at bounding box center [703, 181] width 268 height 35
type input "*"
type input "**********"
select select "**********"
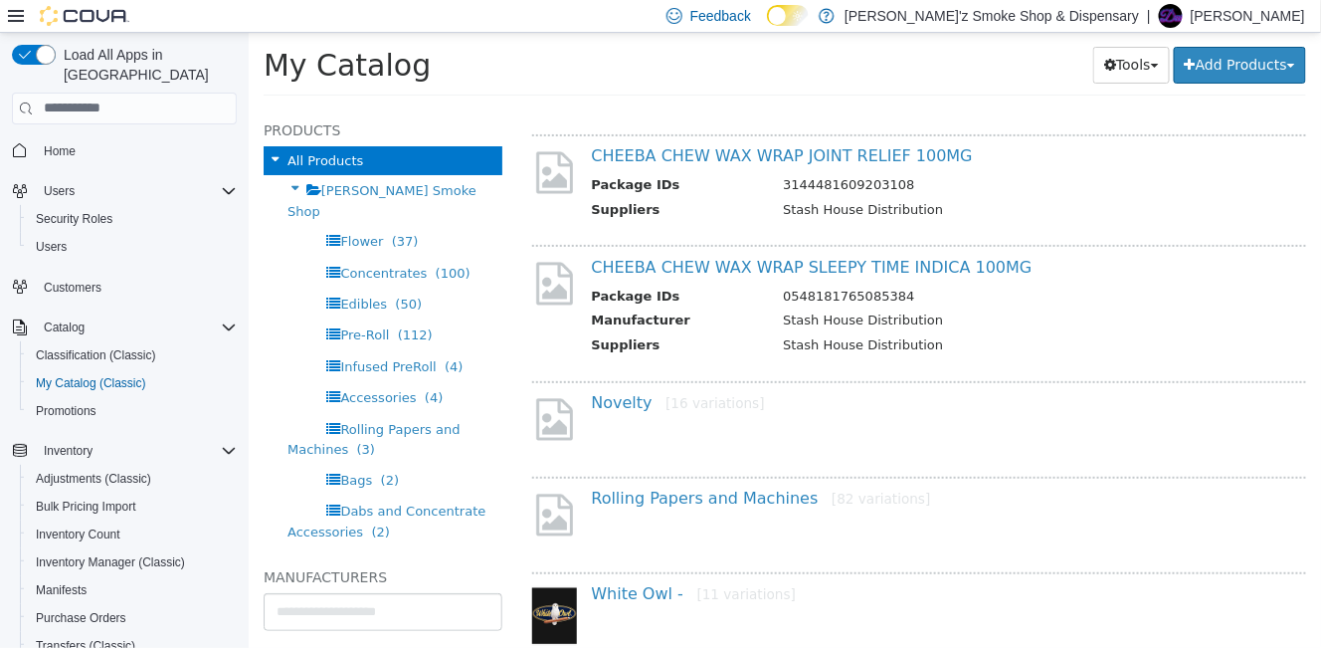
scroll to position [688, 0]
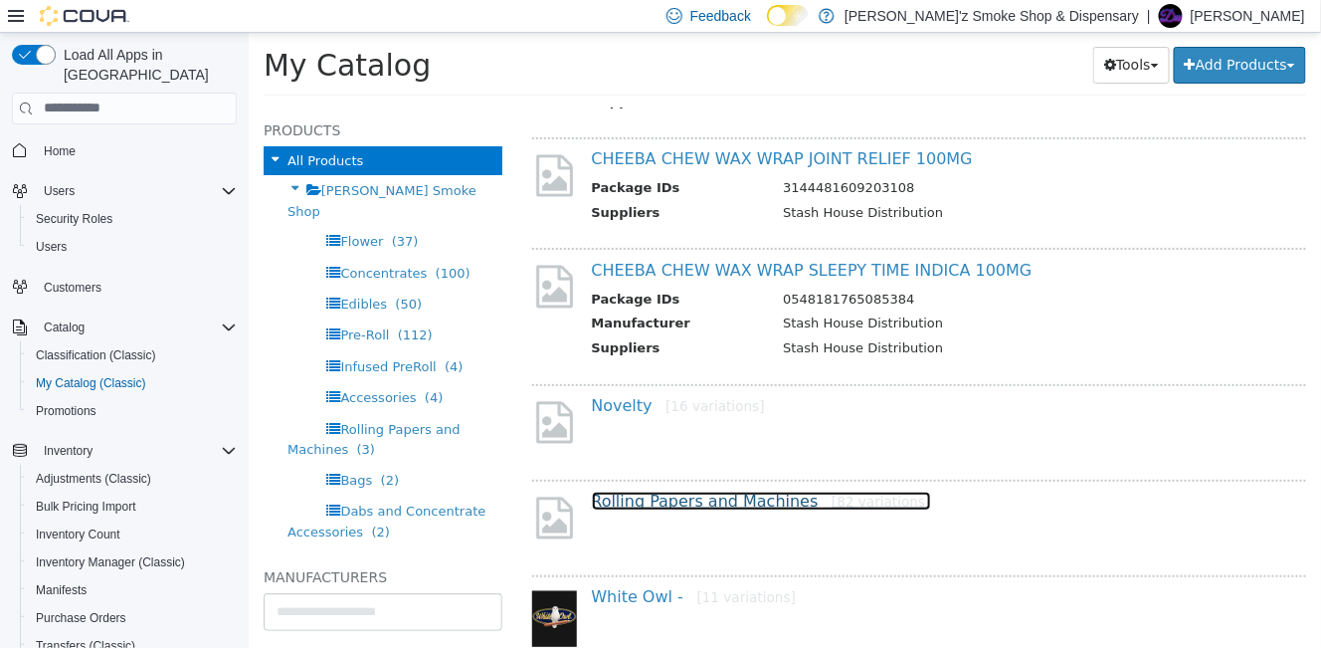
click at [731, 509] on link "Rolling Papers and Machines [82 variations]" at bounding box center [760, 499] width 339 height 19
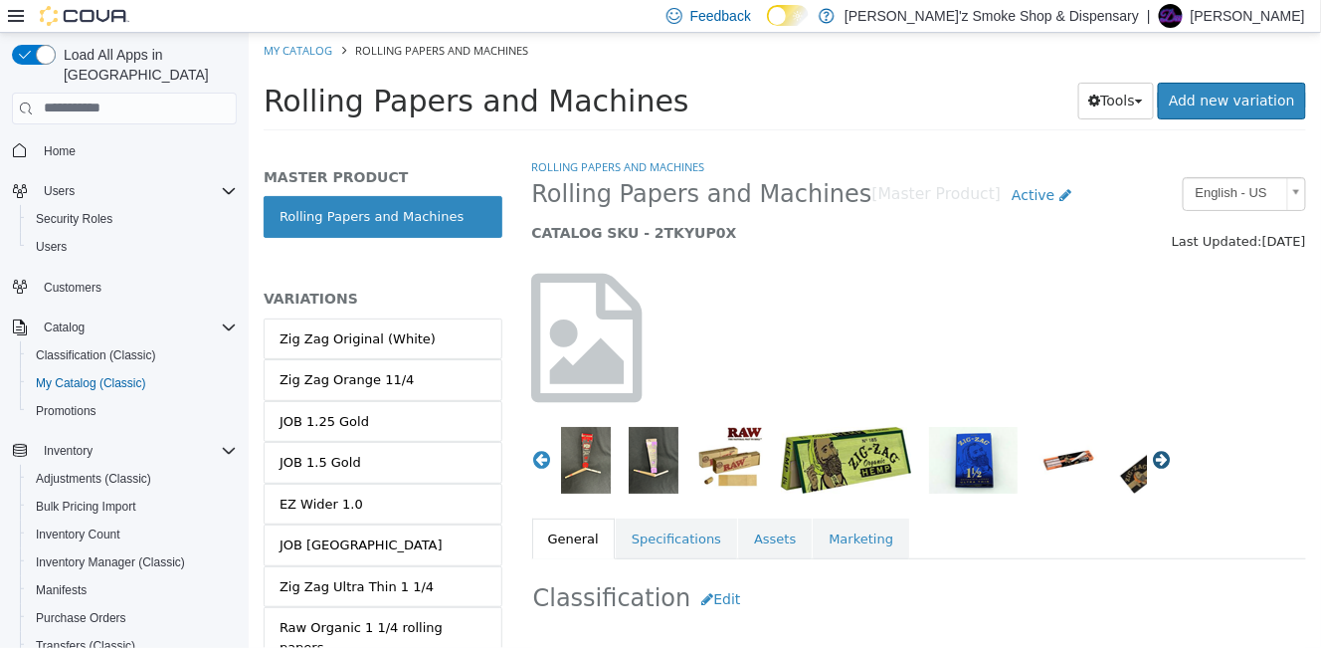
click at [1151, 464] on button "Next" at bounding box center [1161, 459] width 20 height 20
click at [1128, 479] on img "button" at bounding box center [1154, 459] width 75 height 67
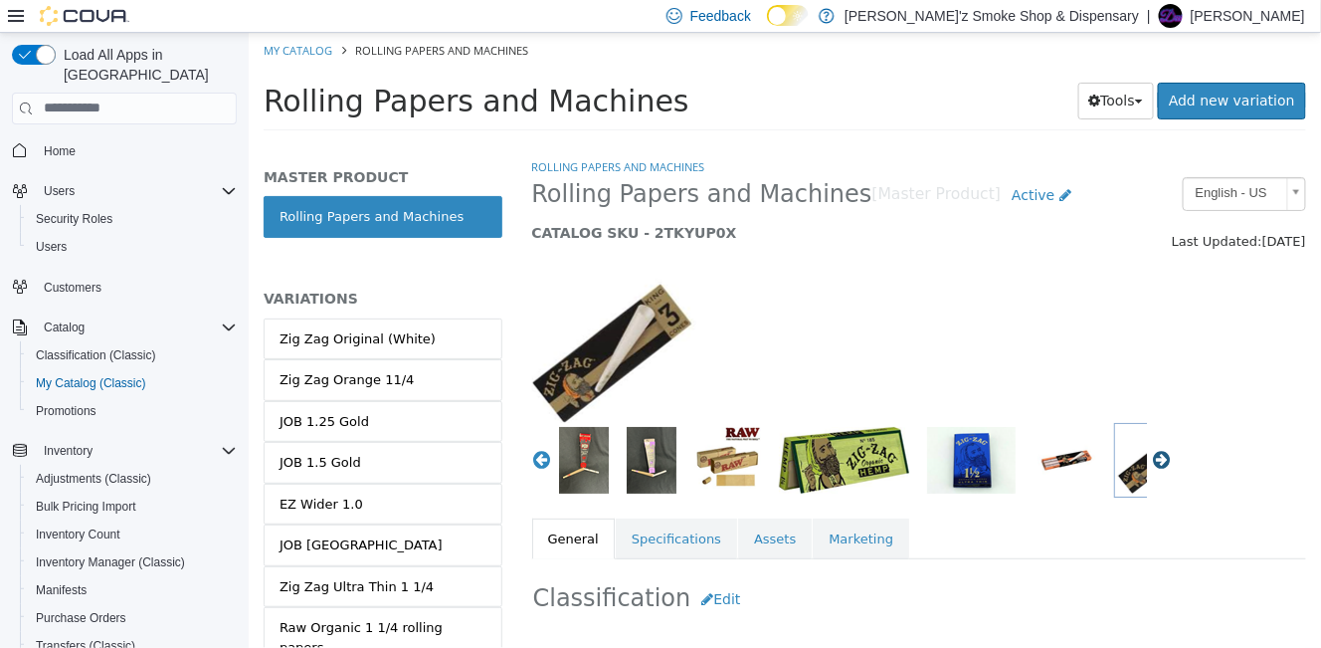
click at [1151, 462] on button "Next" at bounding box center [1161, 459] width 20 height 20
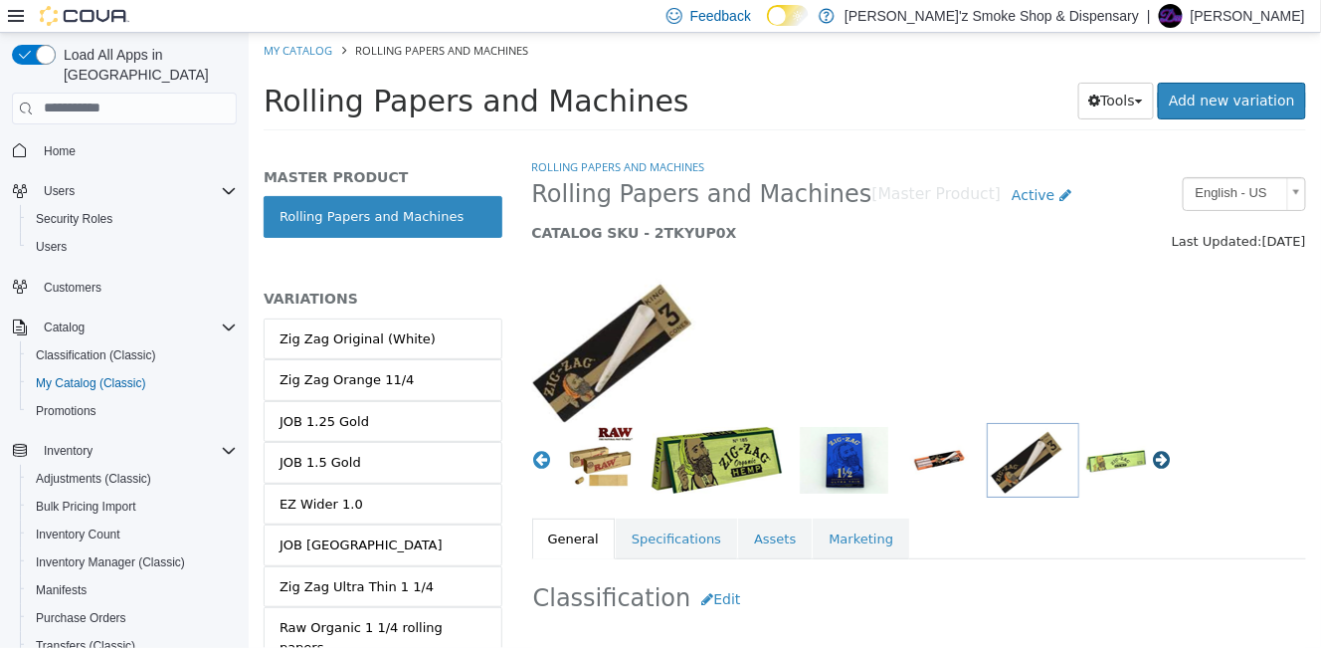
click at [1151, 464] on button "Next" at bounding box center [1161, 459] width 20 height 20
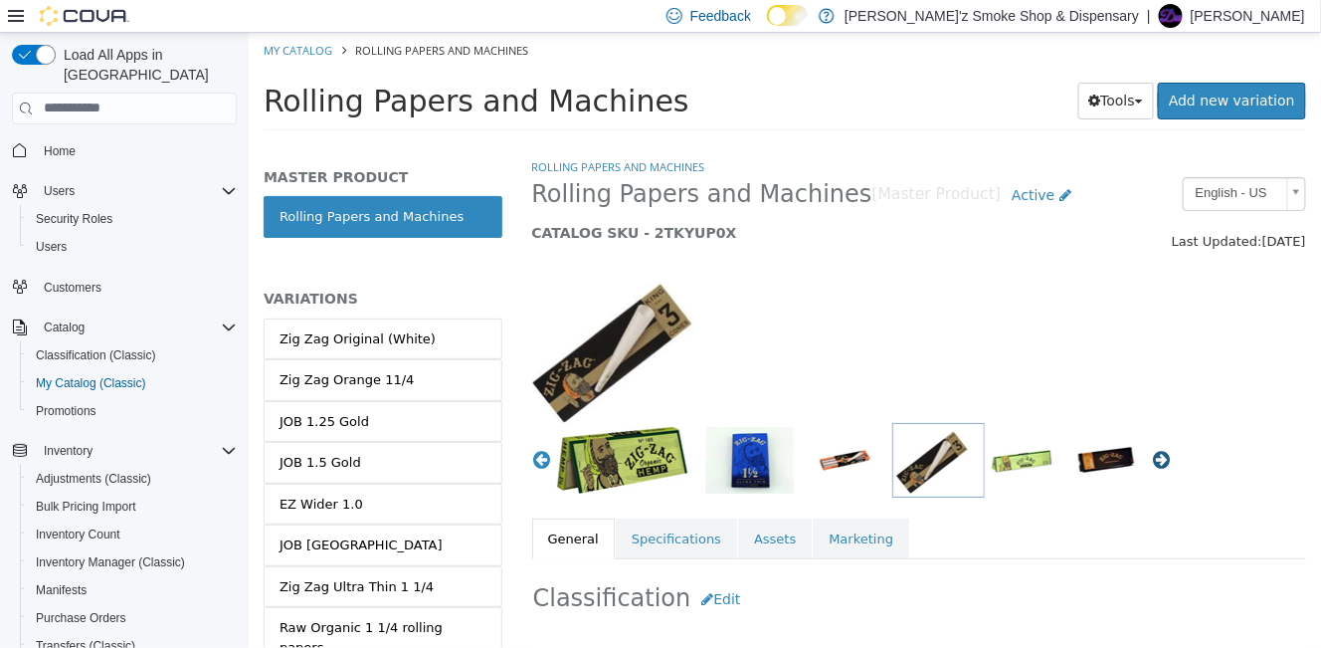
click at [1151, 464] on button "Next" at bounding box center [1161, 459] width 20 height 20
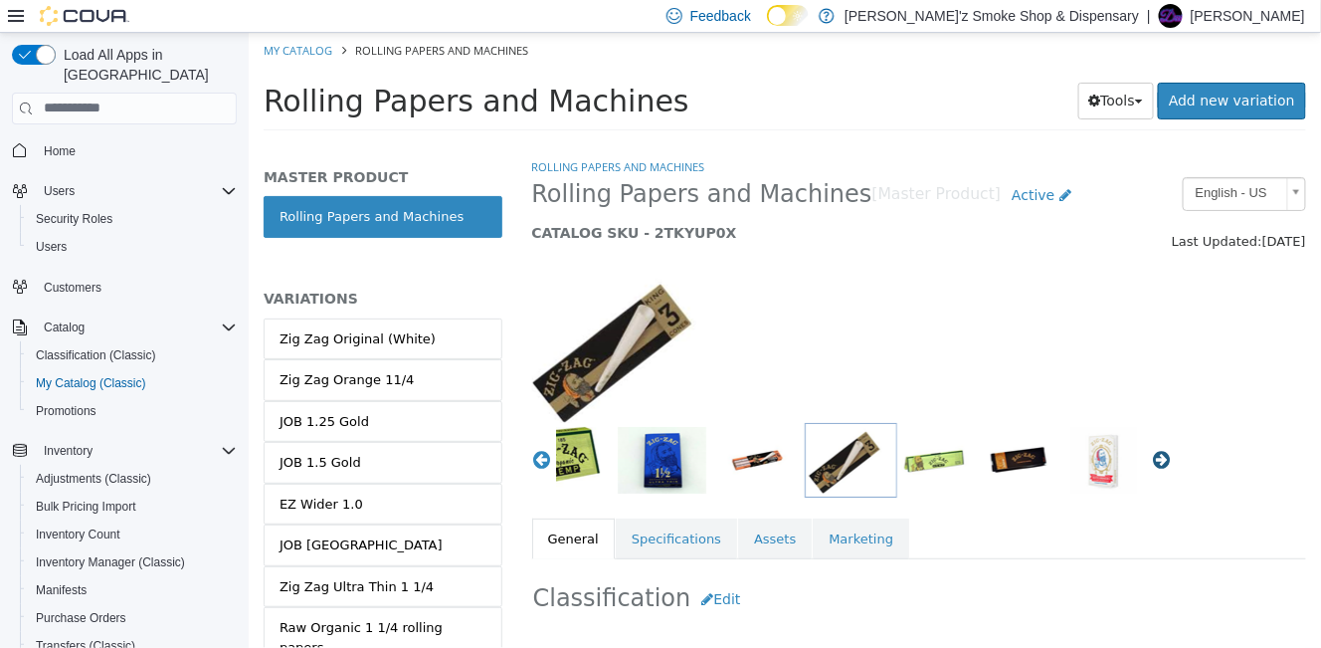
click at [1151, 464] on button "Next" at bounding box center [1161, 459] width 20 height 20
click at [1153, 464] on button "Next" at bounding box center [1161, 459] width 20 height 20
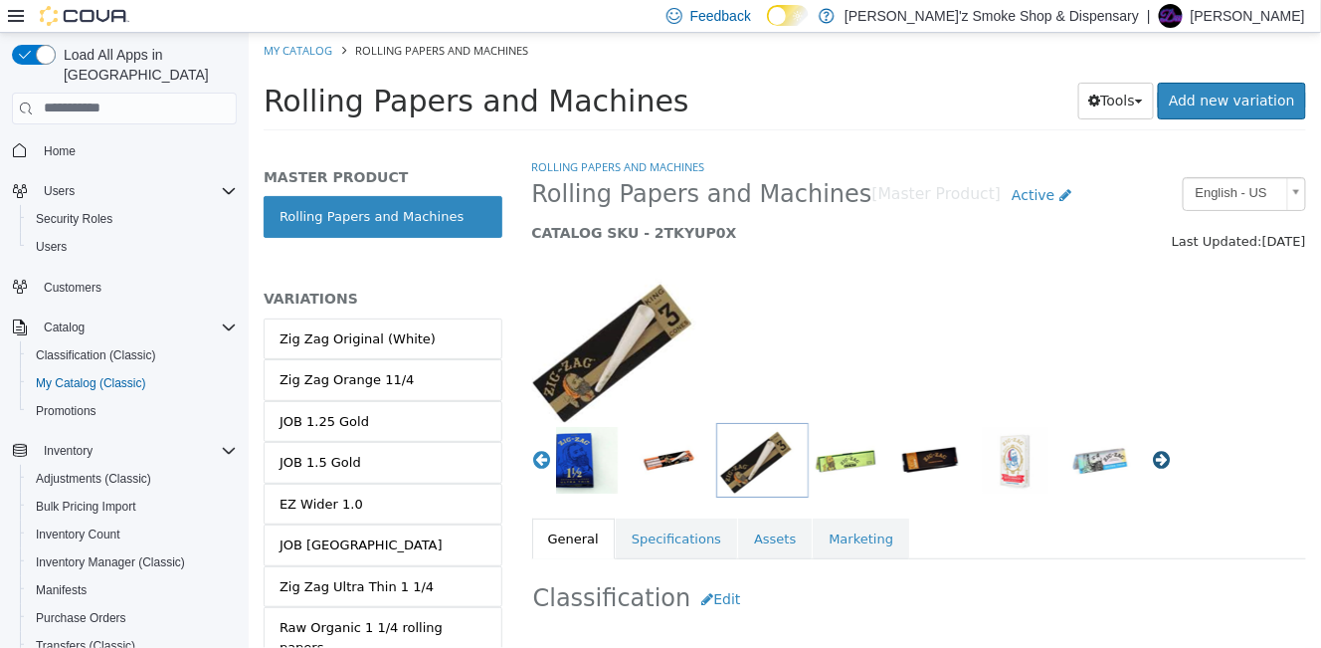
click at [1153, 464] on button "Next" at bounding box center [1161, 459] width 20 height 20
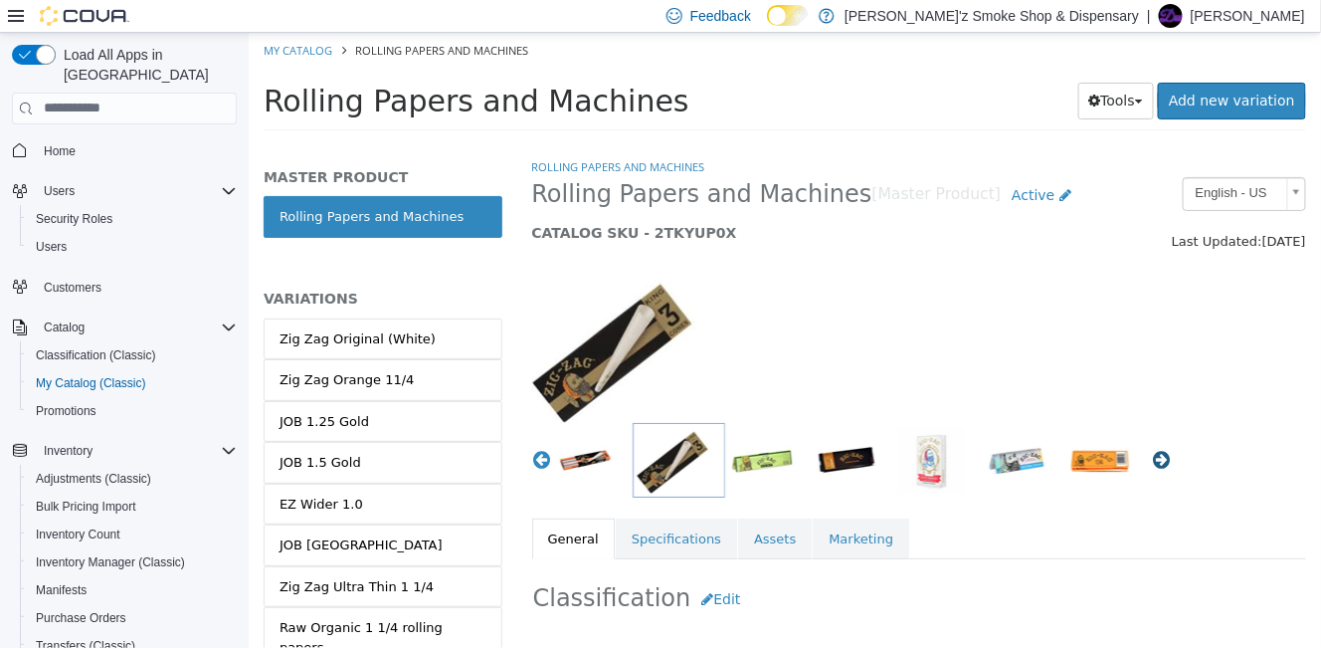
click at [1153, 464] on button "Next" at bounding box center [1161, 459] width 20 height 20
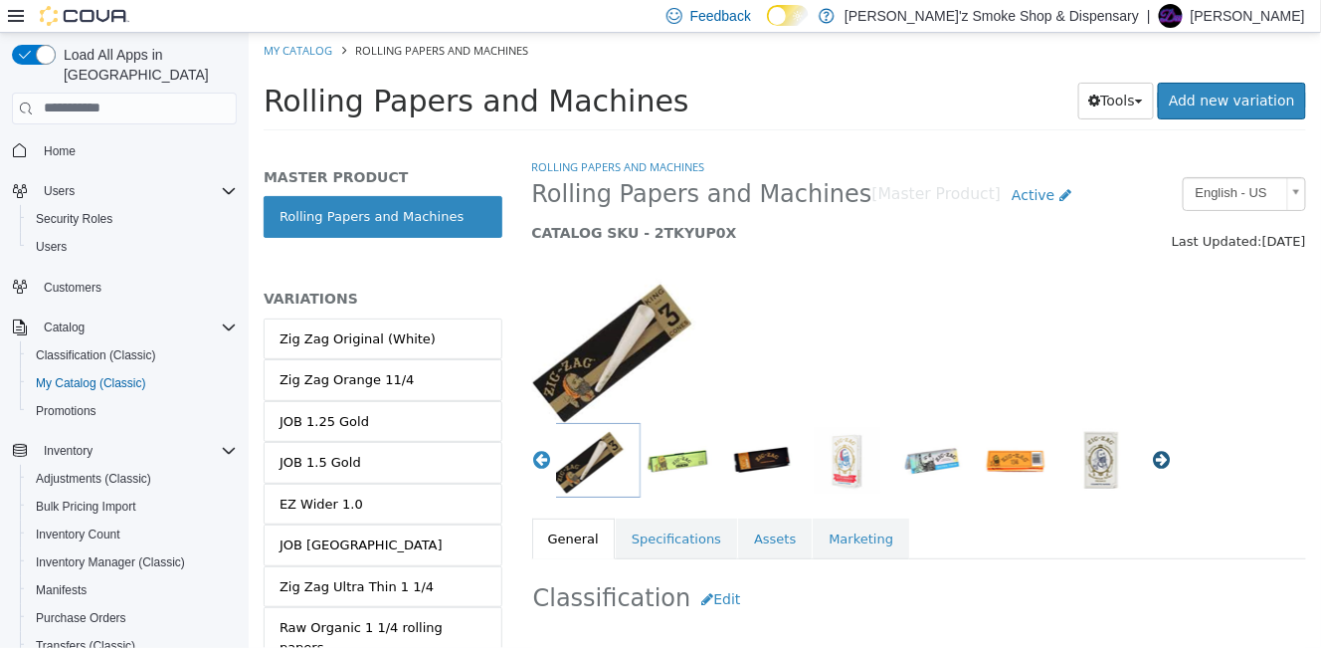
click at [1153, 464] on button "Next" at bounding box center [1161, 459] width 20 height 20
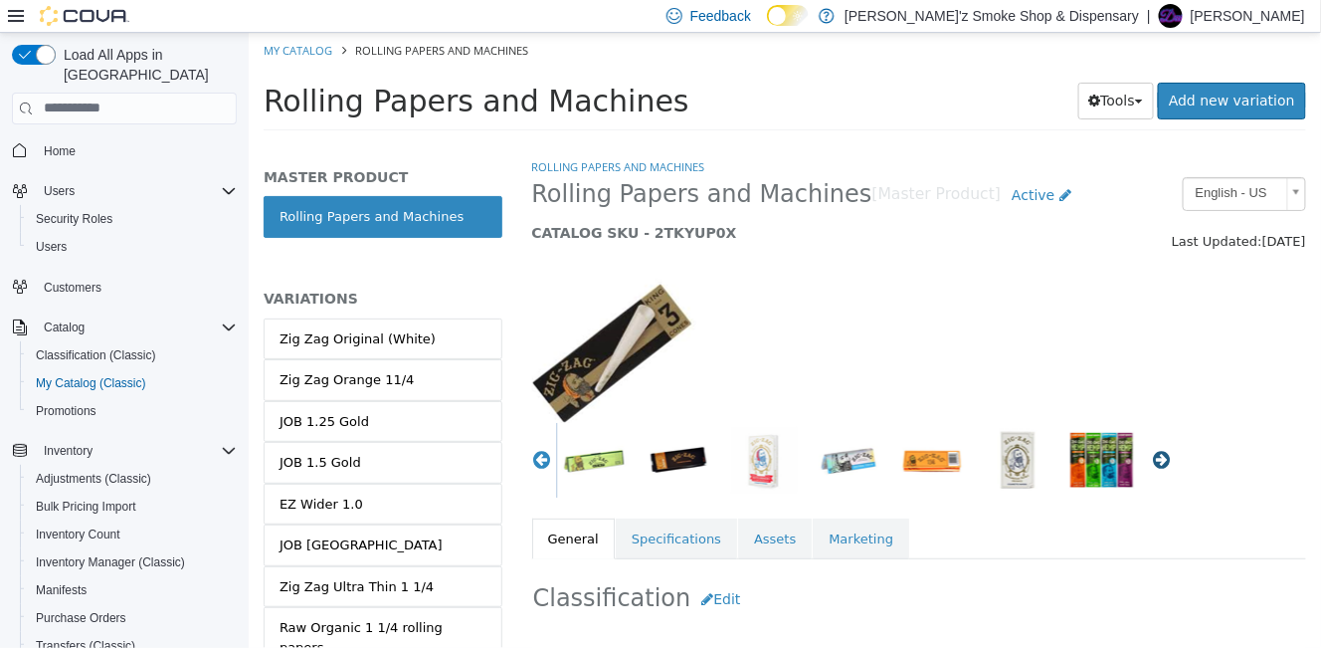
click at [1153, 464] on button "Next" at bounding box center [1161, 459] width 20 height 20
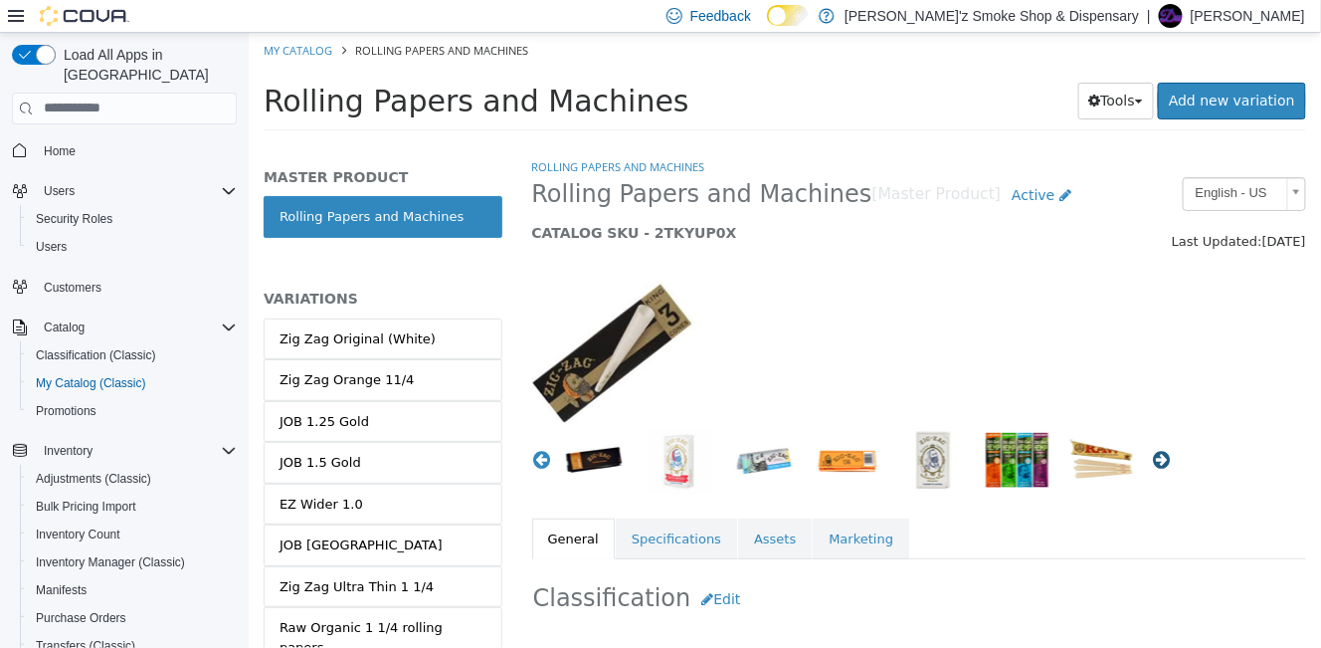
click at [1153, 464] on button "Next" at bounding box center [1161, 459] width 20 height 20
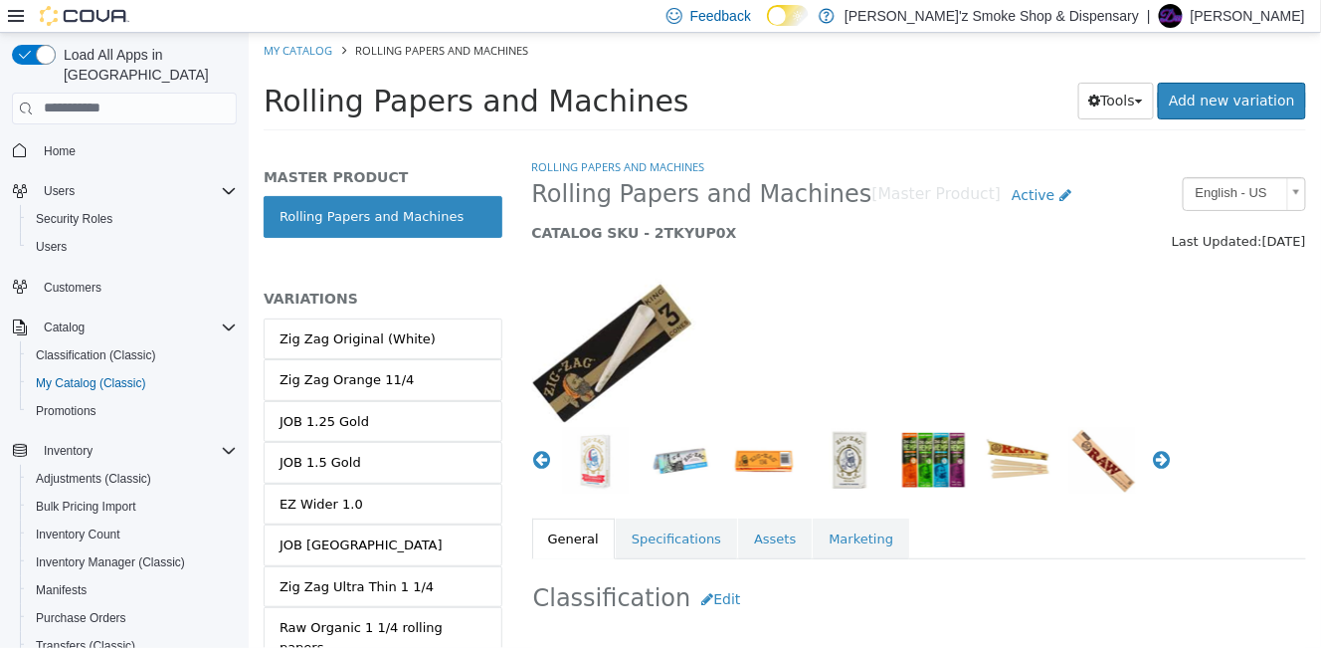
click at [923, 463] on img "button" at bounding box center [932, 459] width 67 height 67
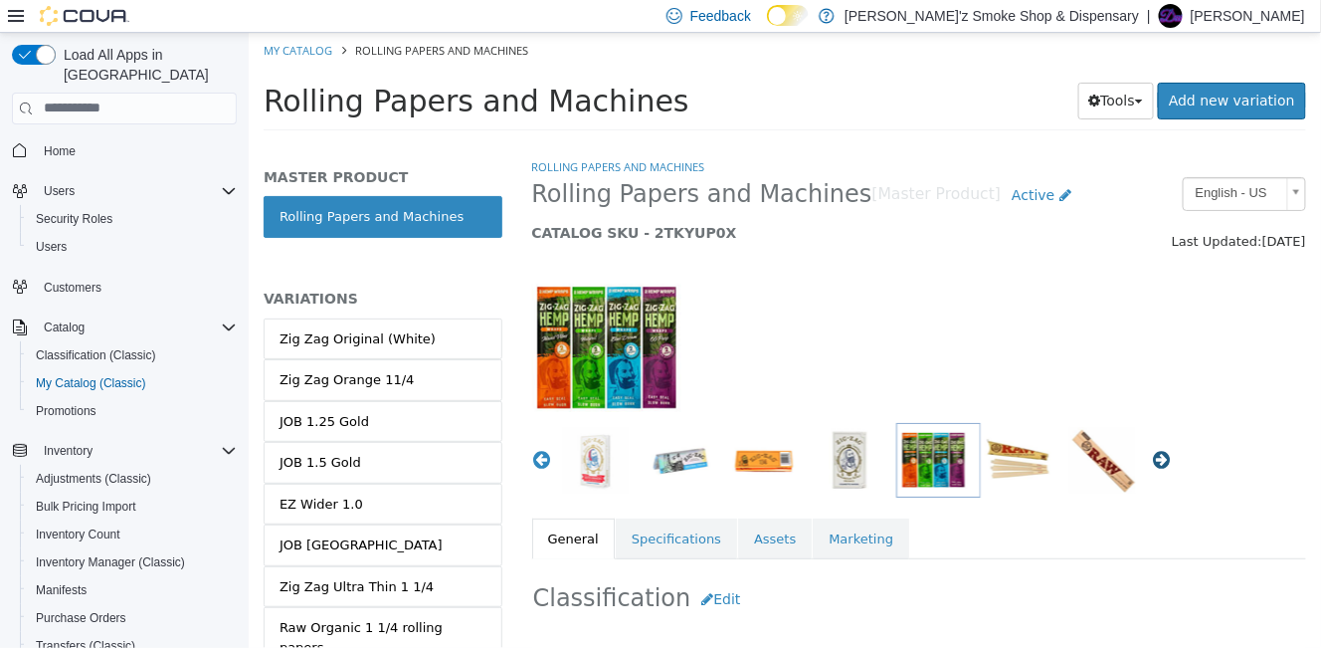
click at [1153, 464] on button "Next" at bounding box center [1161, 459] width 20 height 20
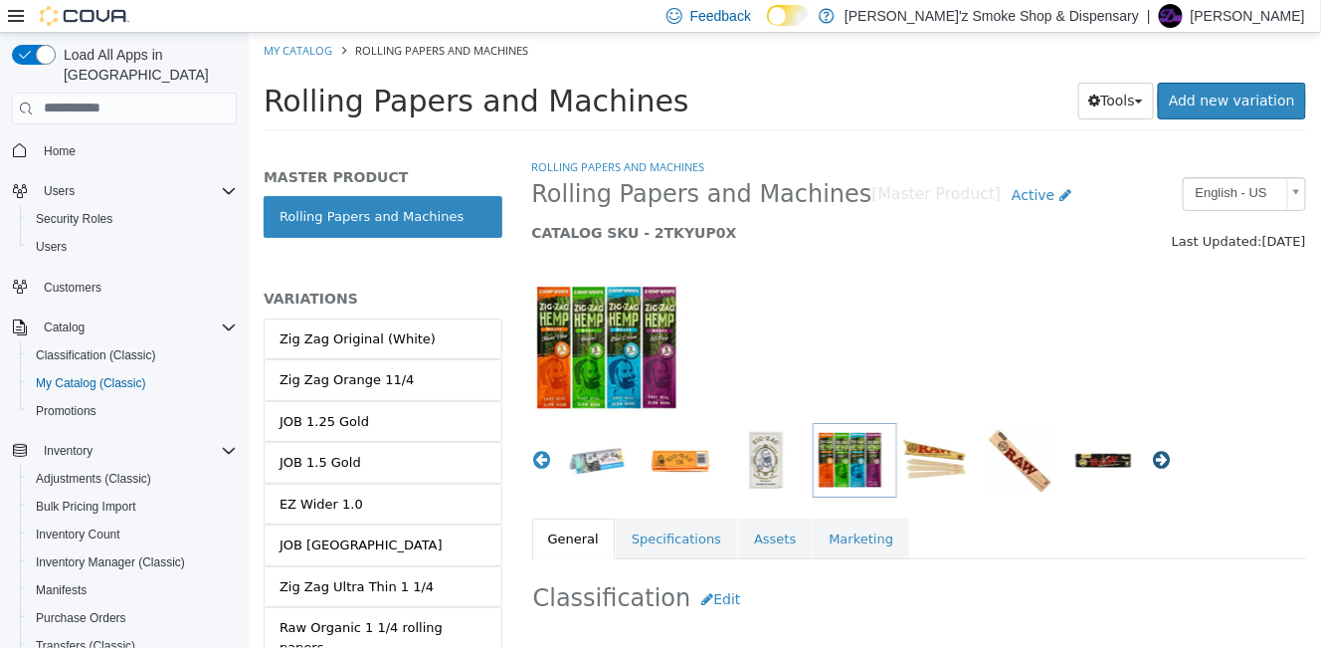
click at [1153, 464] on button "Next" at bounding box center [1161, 459] width 20 height 20
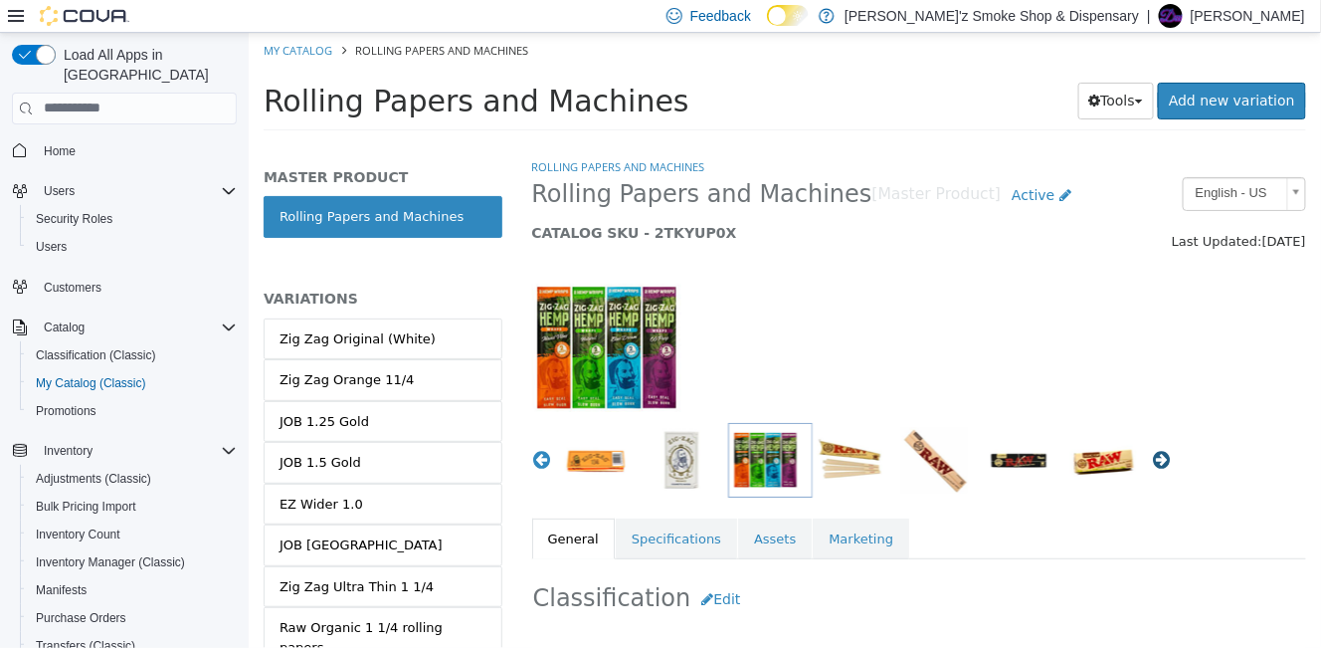
click at [1153, 464] on button "Next" at bounding box center [1161, 459] width 20 height 20
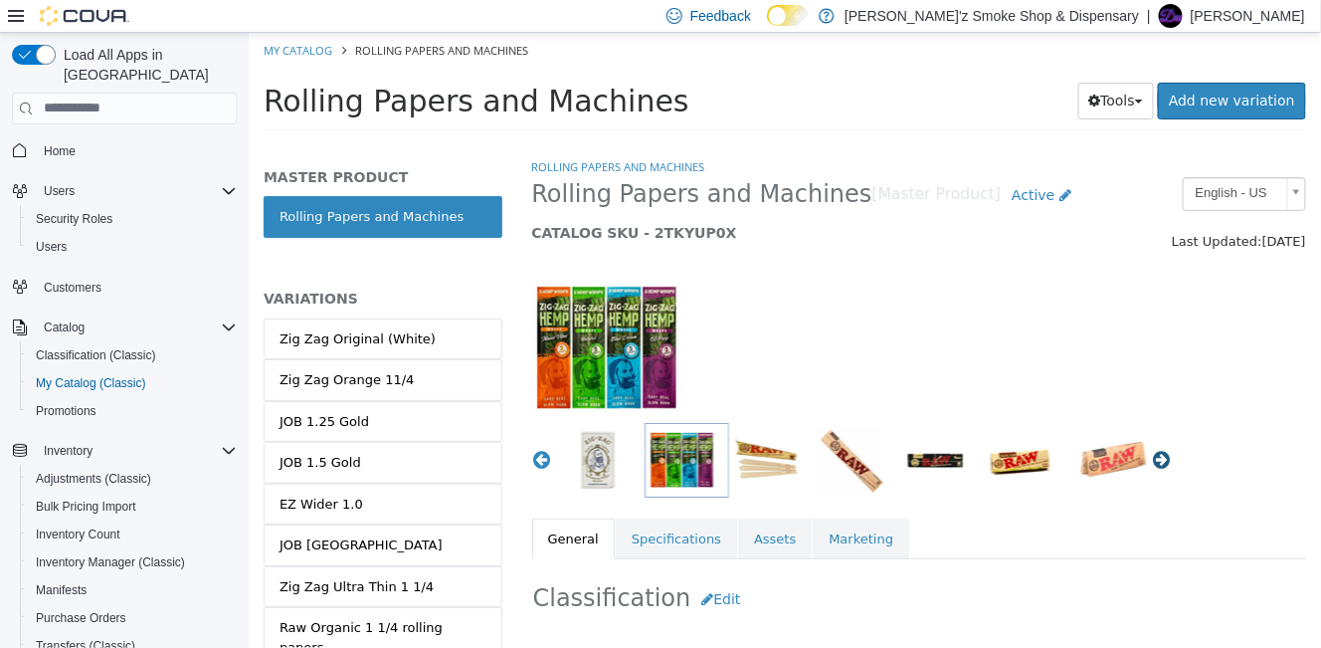
click at [1153, 464] on button "Next" at bounding box center [1161, 459] width 20 height 20
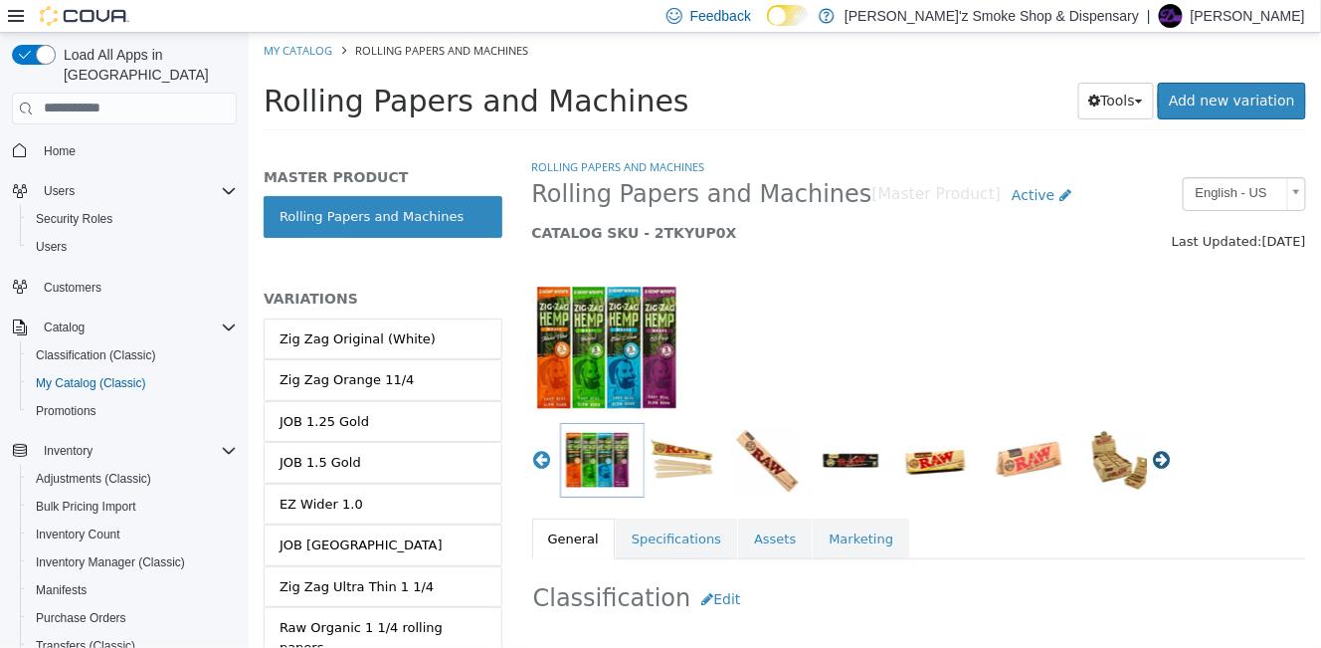
click at [1153, 464] on button "Next" at bounding box center [1161, 459] width 20 height 20
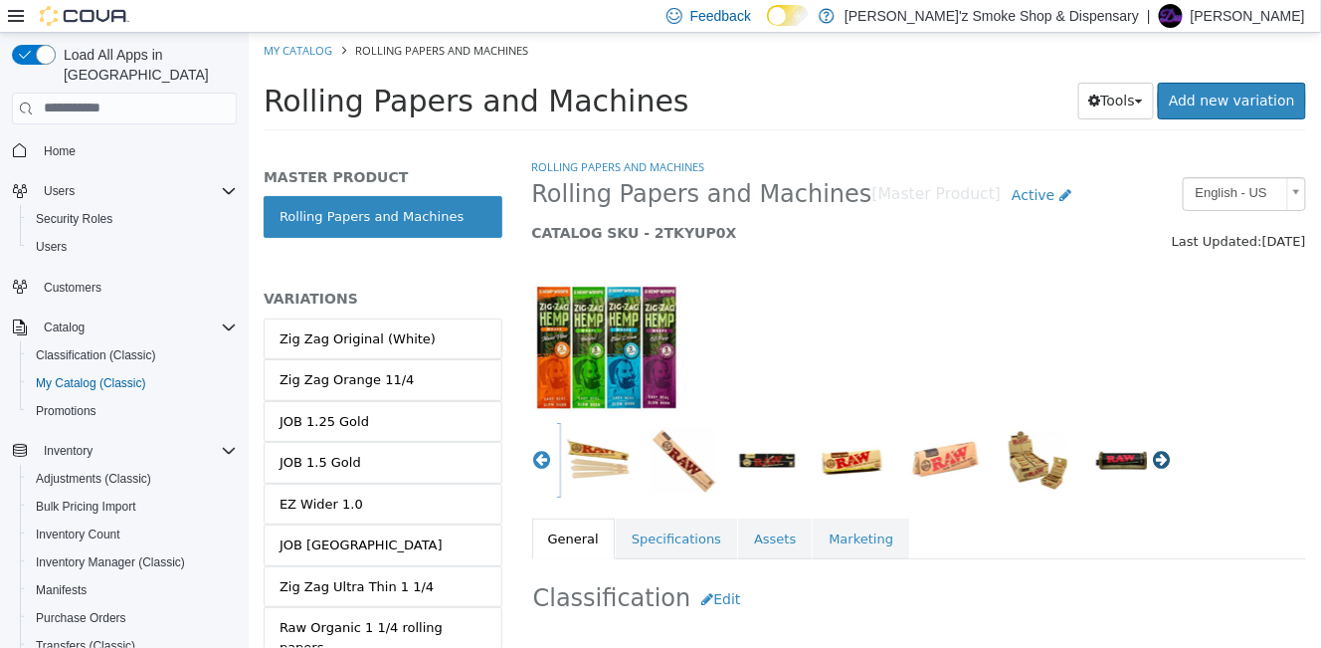
click at [1153, 464] on button "Next" at bounding box center [1161, 459] width 20 height 20
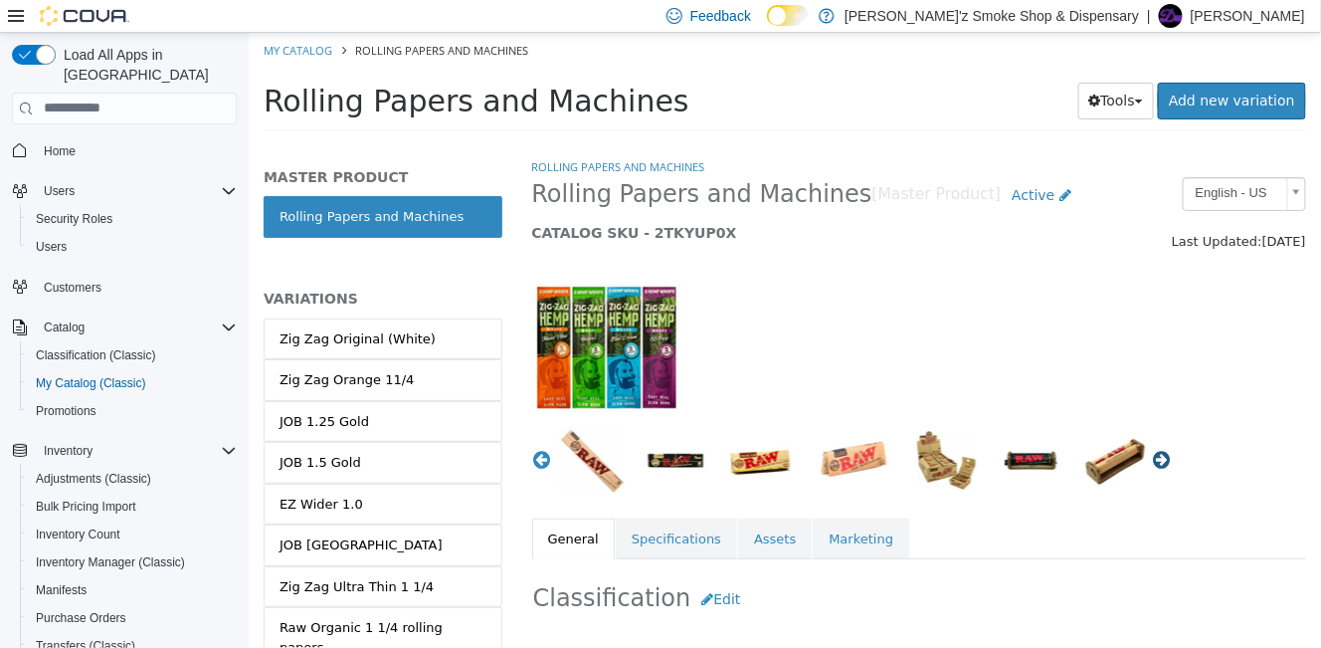
click at [1151, 464] on button "Next" at bounding box center [1161, 459] width 20 height 20
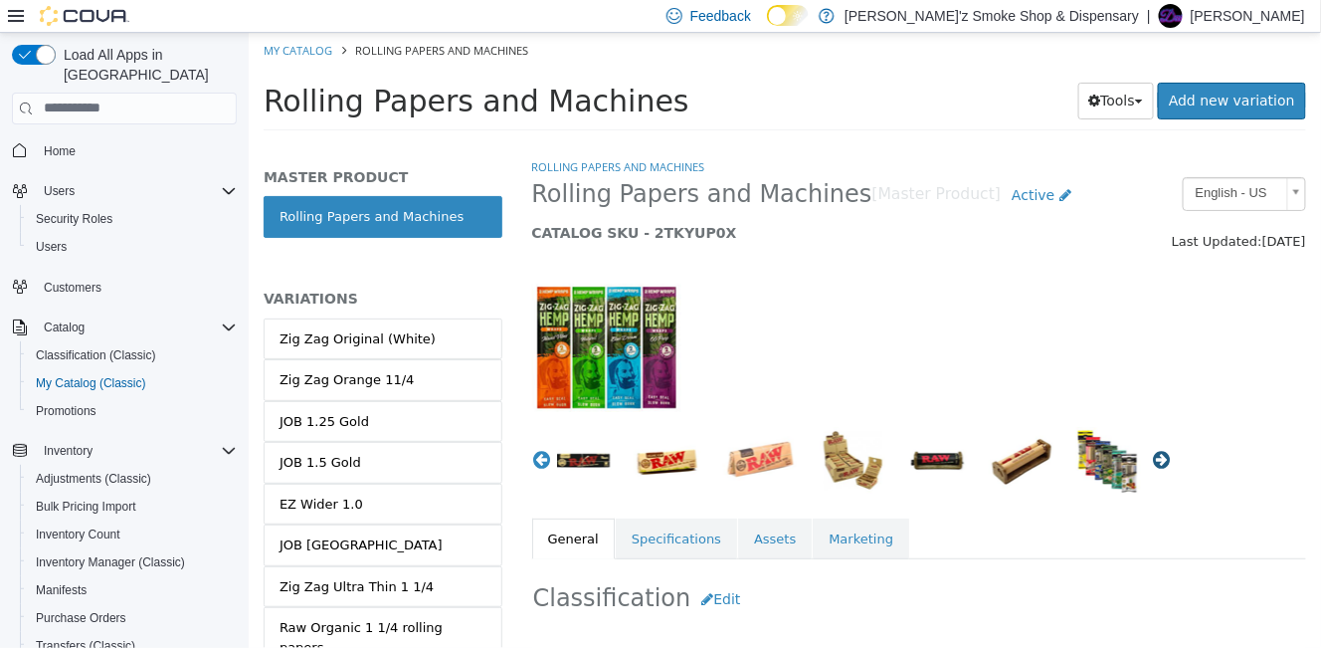
click at [1151, 464] on button "Next" at bounding box center [1161, 459] width 20 height 20
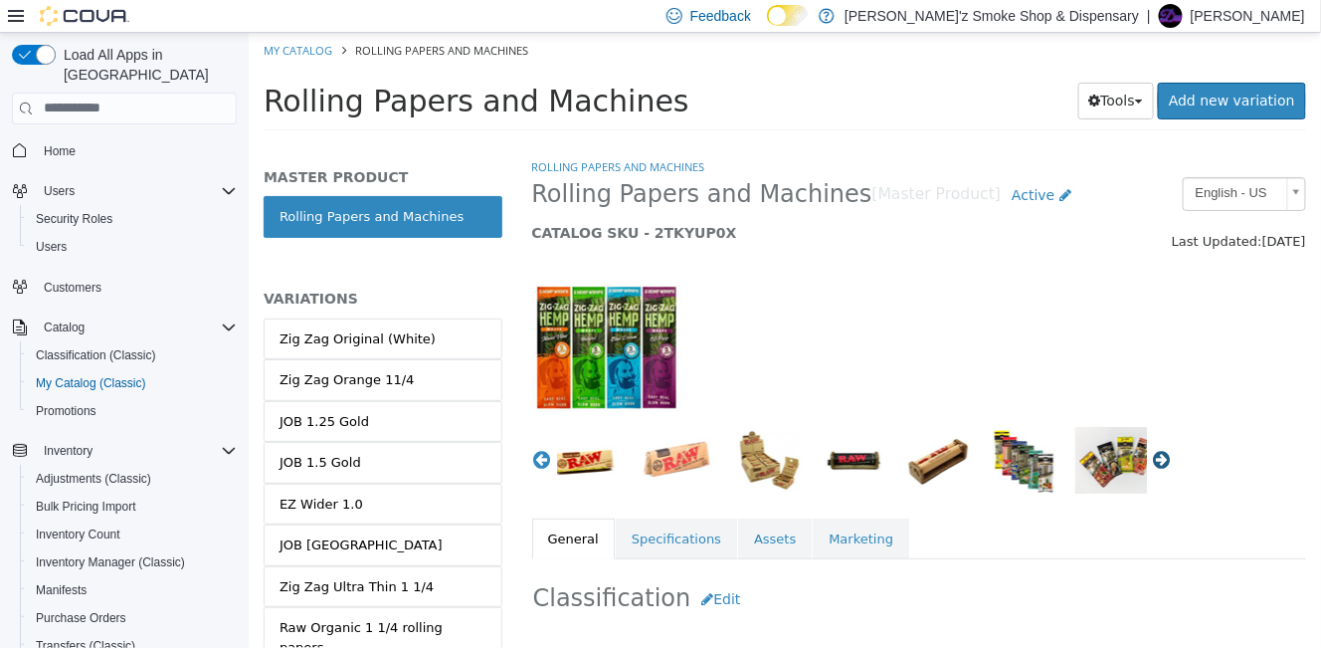
click at [1151, 464] on button "Next" at bounding box center [1161, 459] width 20 height 20
click at [996, 473] on img "button" at bounding box center [1022, 459] width 69 height 67
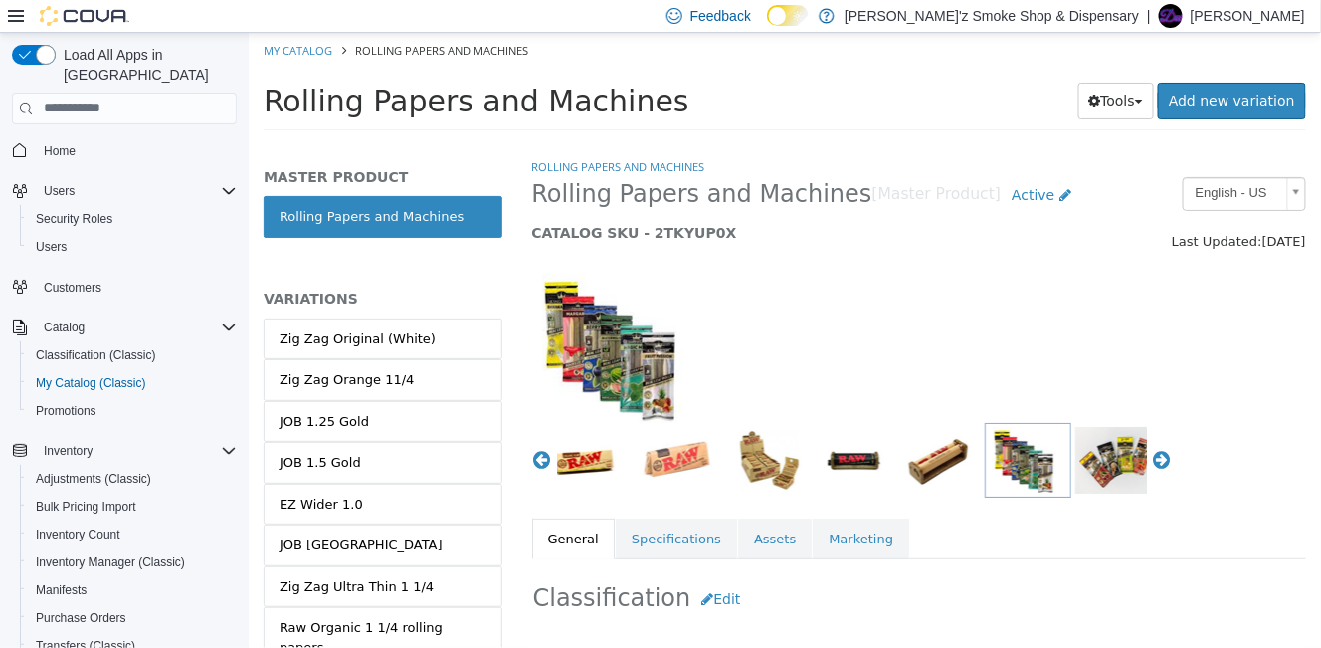
click at [1116, 462] on img "button" at bounding box center [1117, 459] width 86 height 67
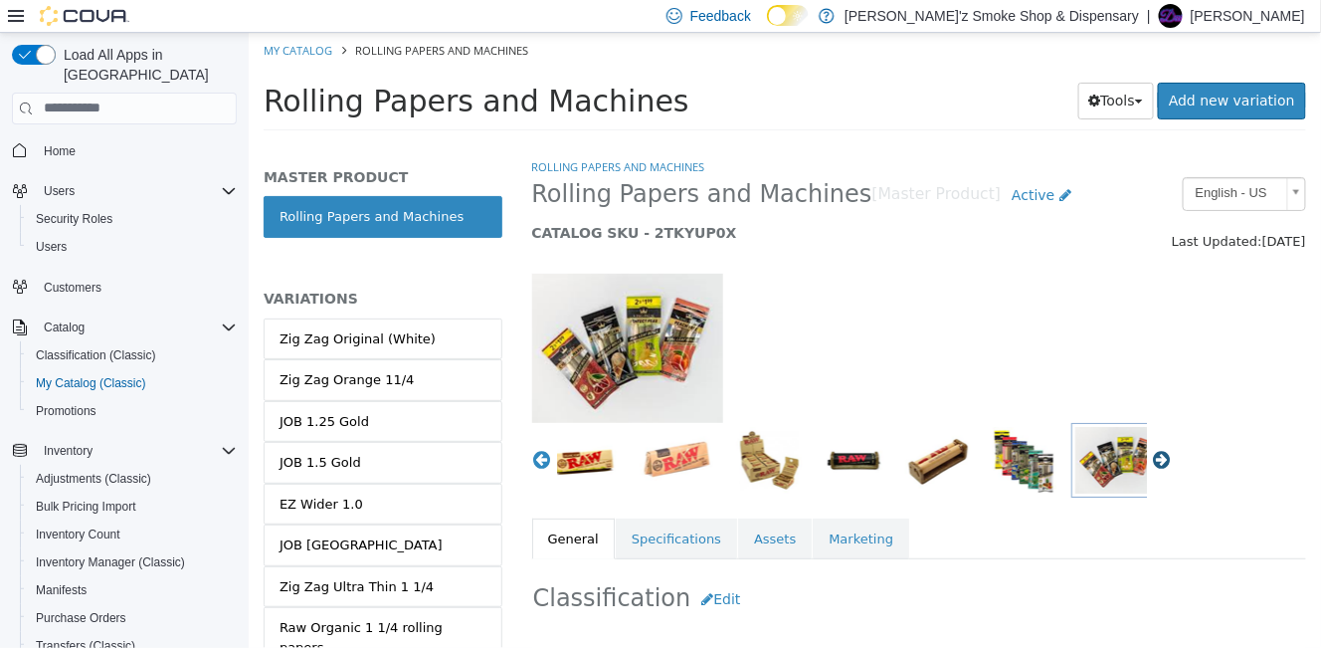
click at [1151, 464] on button "Next" at bounding box center [1161, 459] width 20 height 20
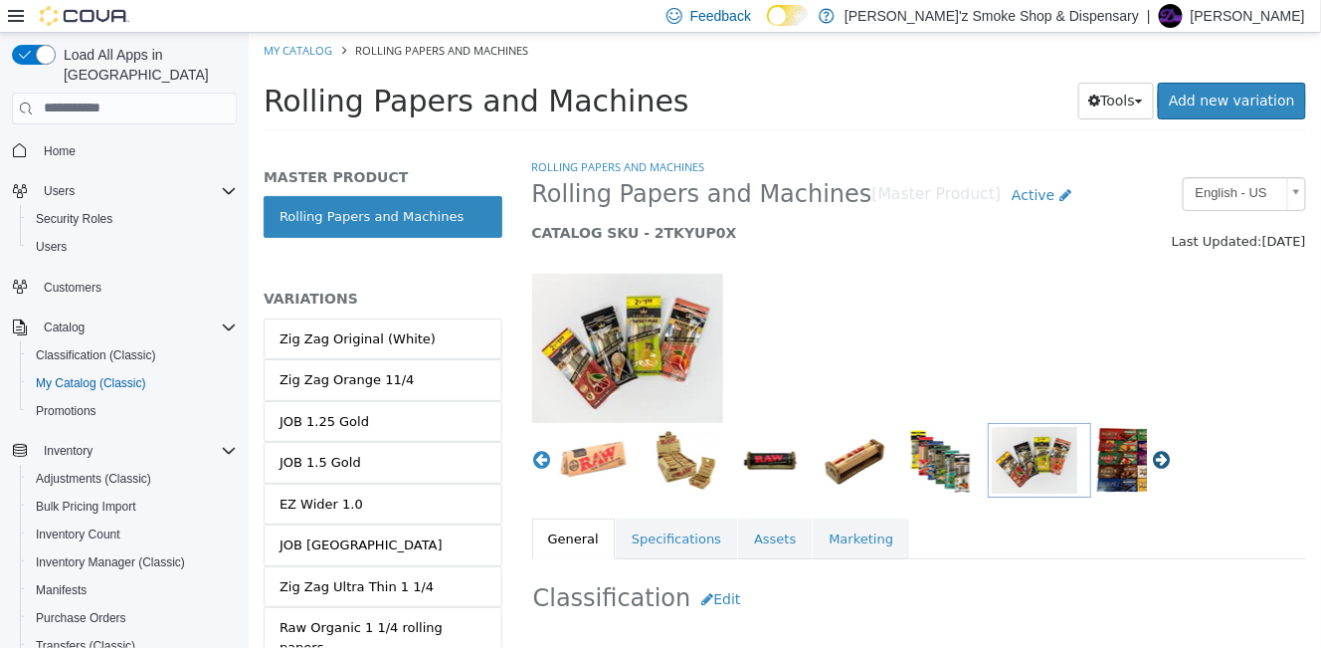
click at [1151, 464] on button "Next" at bounding box center [1161, 459] width 20 height 20
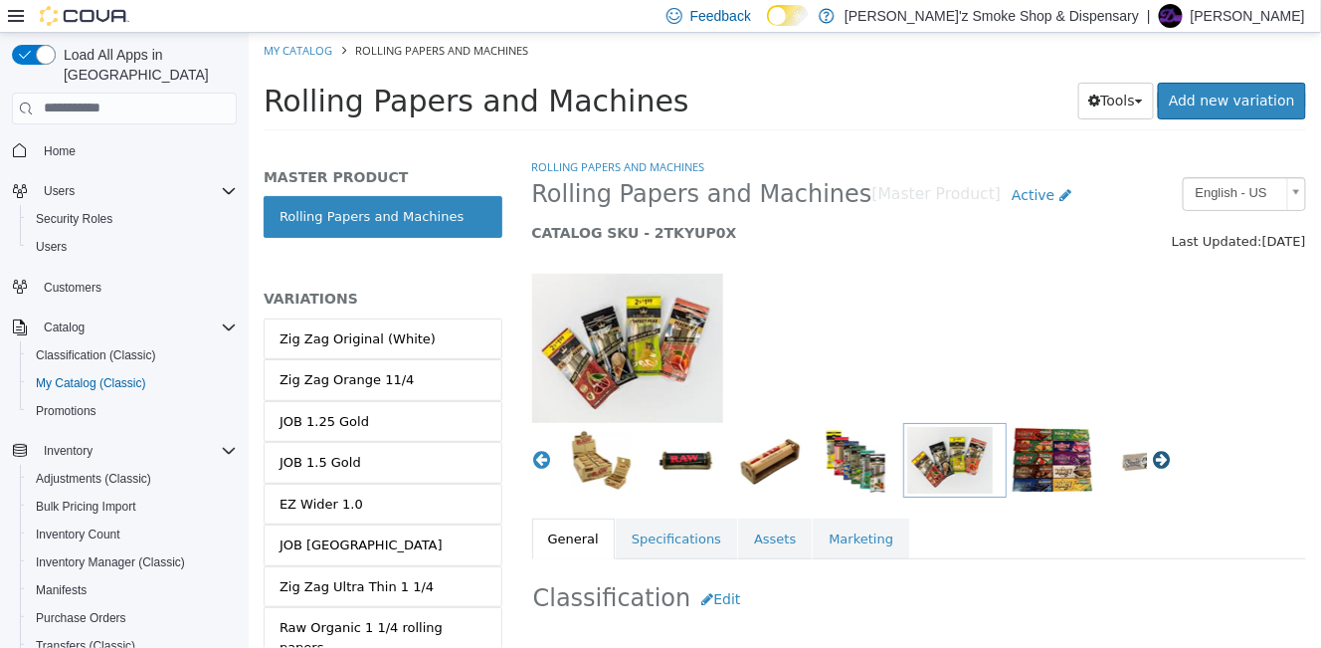
click at [1151, 464] on button "Next" at bounding box center [1161, 459] width 20 height 20
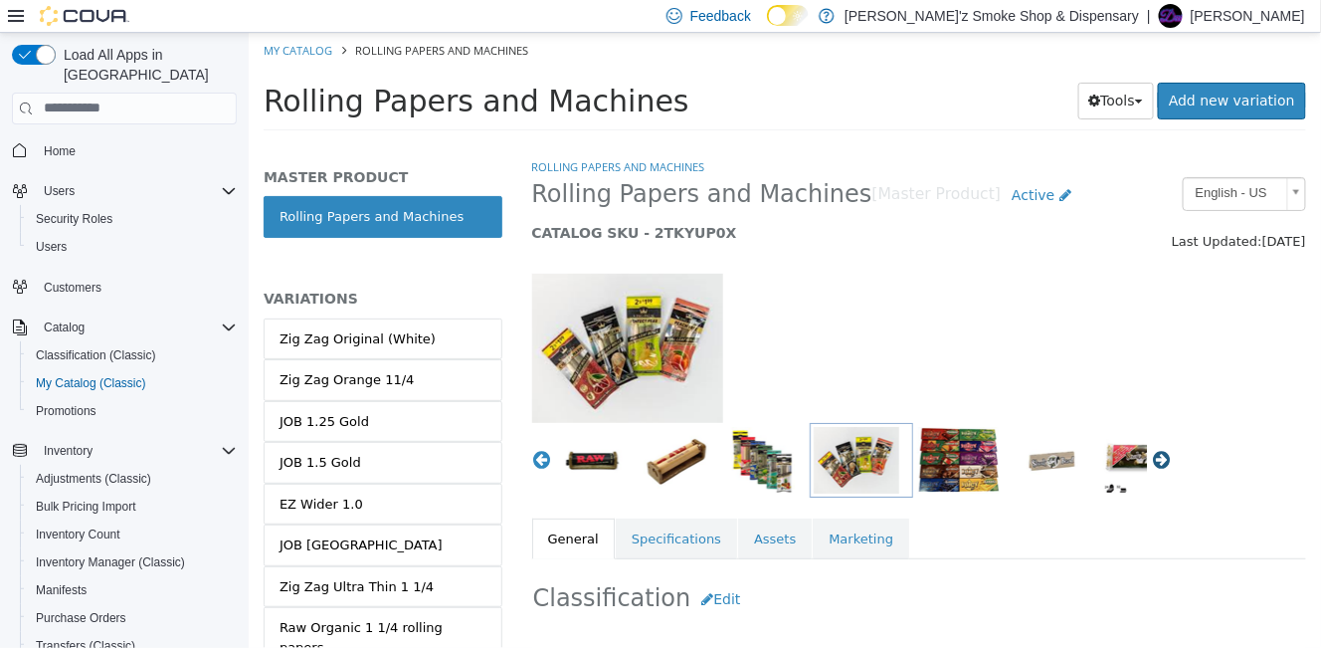
click at [1151, 464] on button "Next" at bounding box center [1161, 459] width 20 height 20
click at [934, 460] on img "button" at bounding box center [957, 459] width 83 height 67
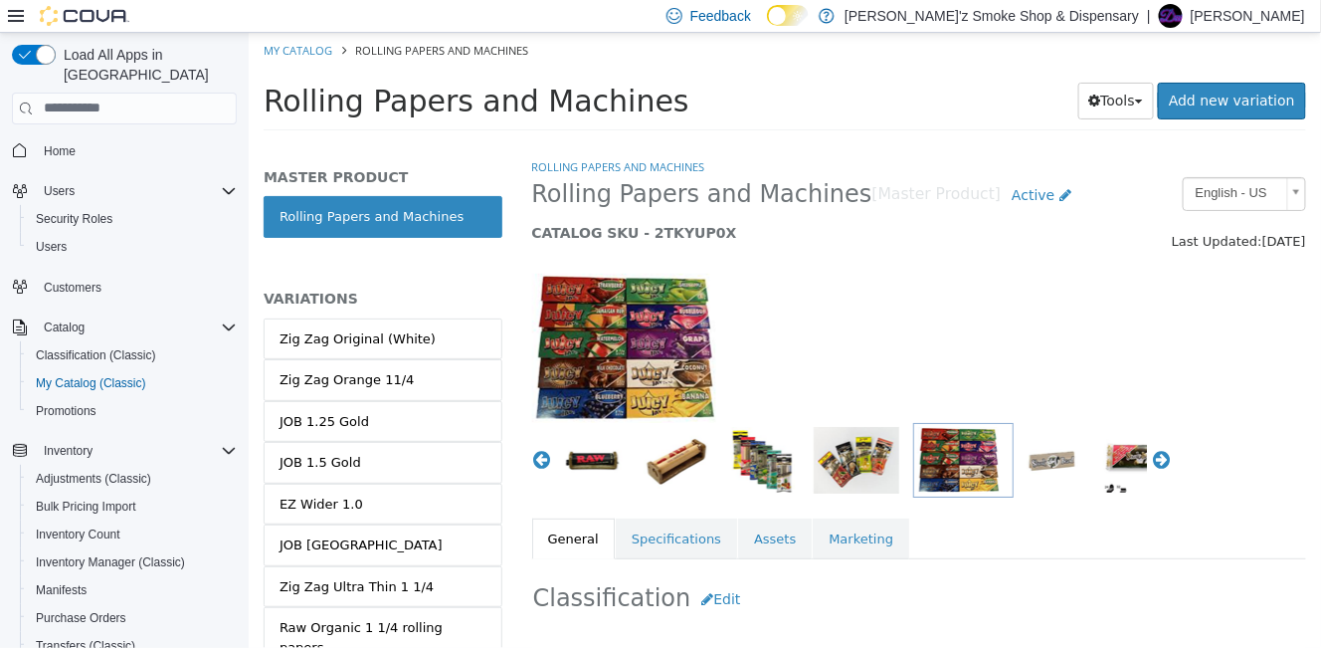
click at [1041, 457] on img "button" at bounding box center [1050, 459] width 67 height 67
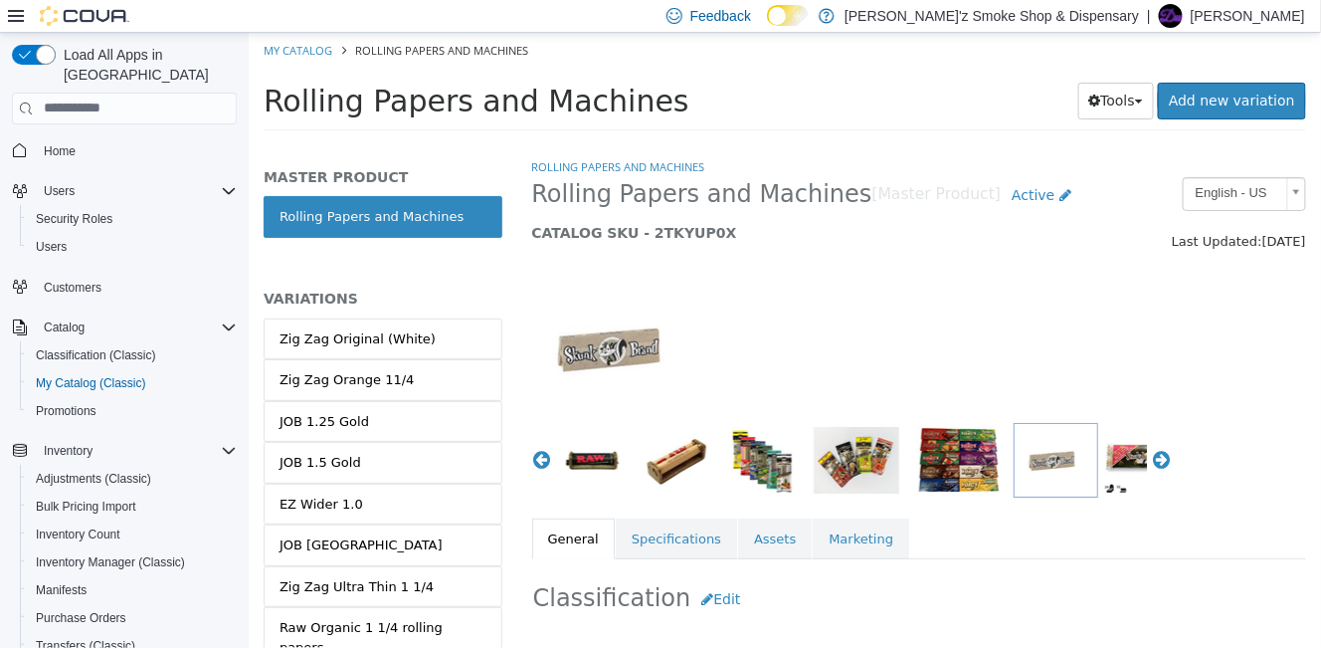
click at [1113, 458] on img "button" at bounding box center [1145, 459] width 89 height 67
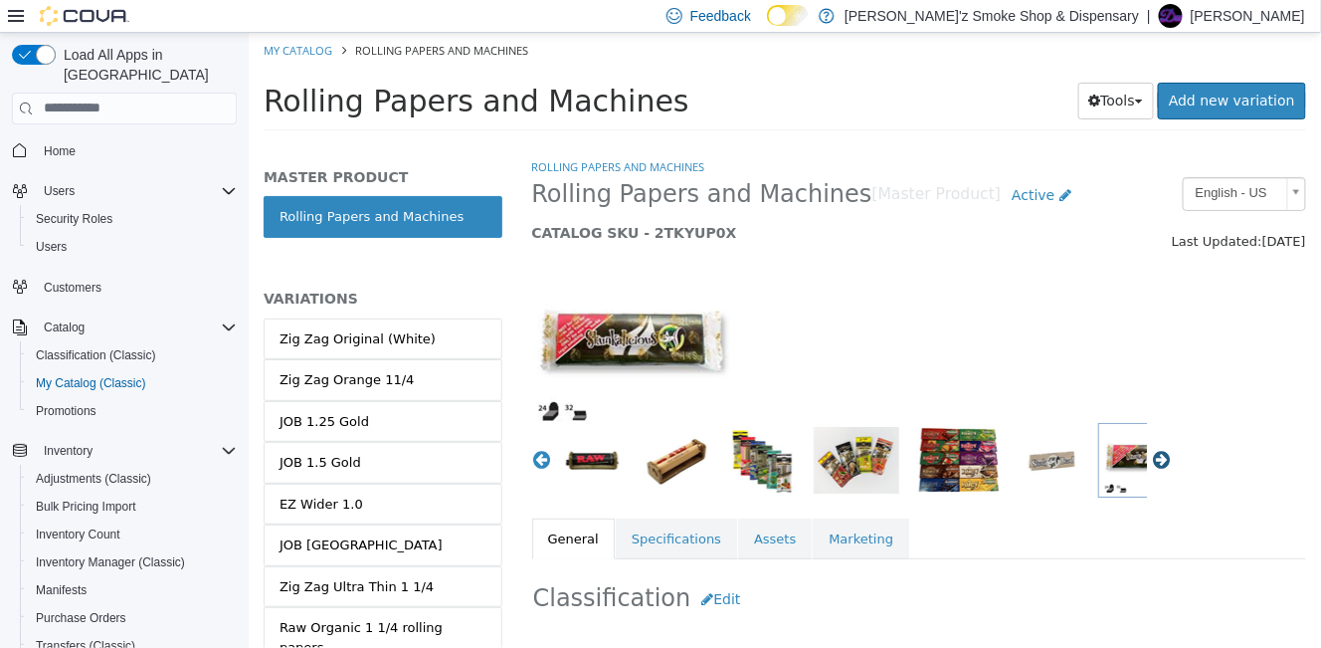
click at [1151, 458] on button "Next" at bounding box center [1161, 459] width 20 height 20
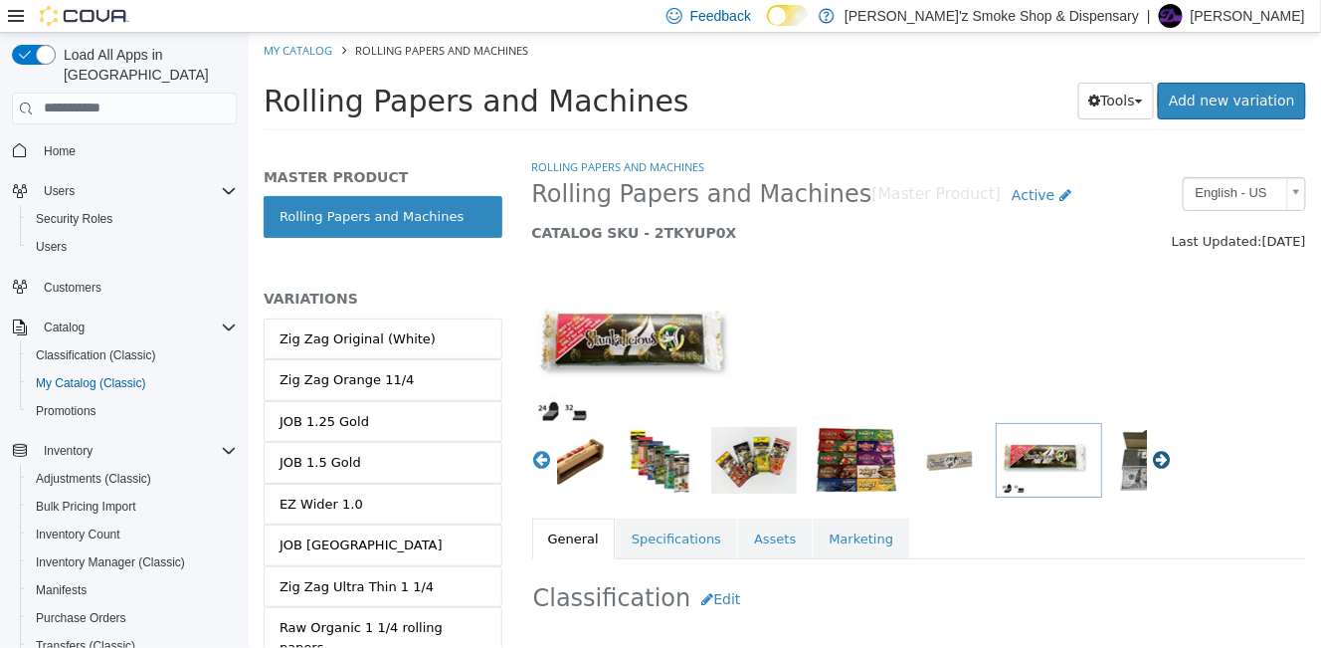
click at [1151, 458] on button "Next" at bounding box center [1161, 459] width 20 height 20
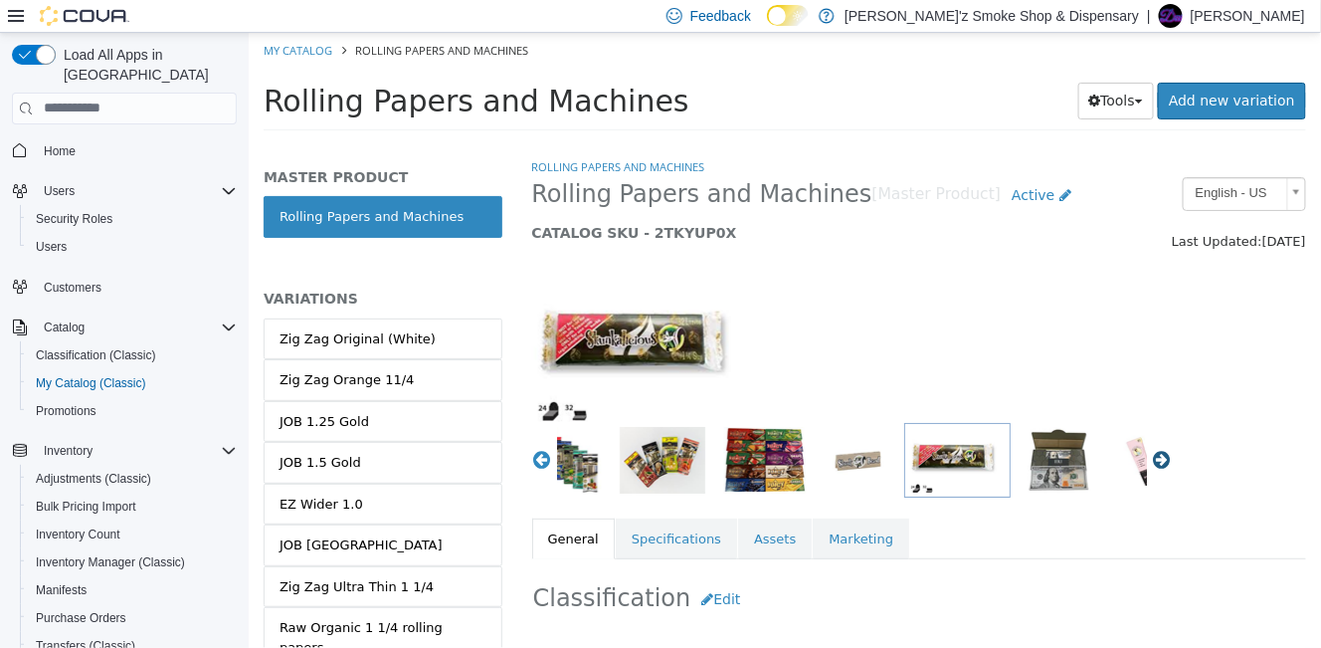
click at [1151, 458] on button "Next" at bounding box center [1161, 459] width 20 height 20
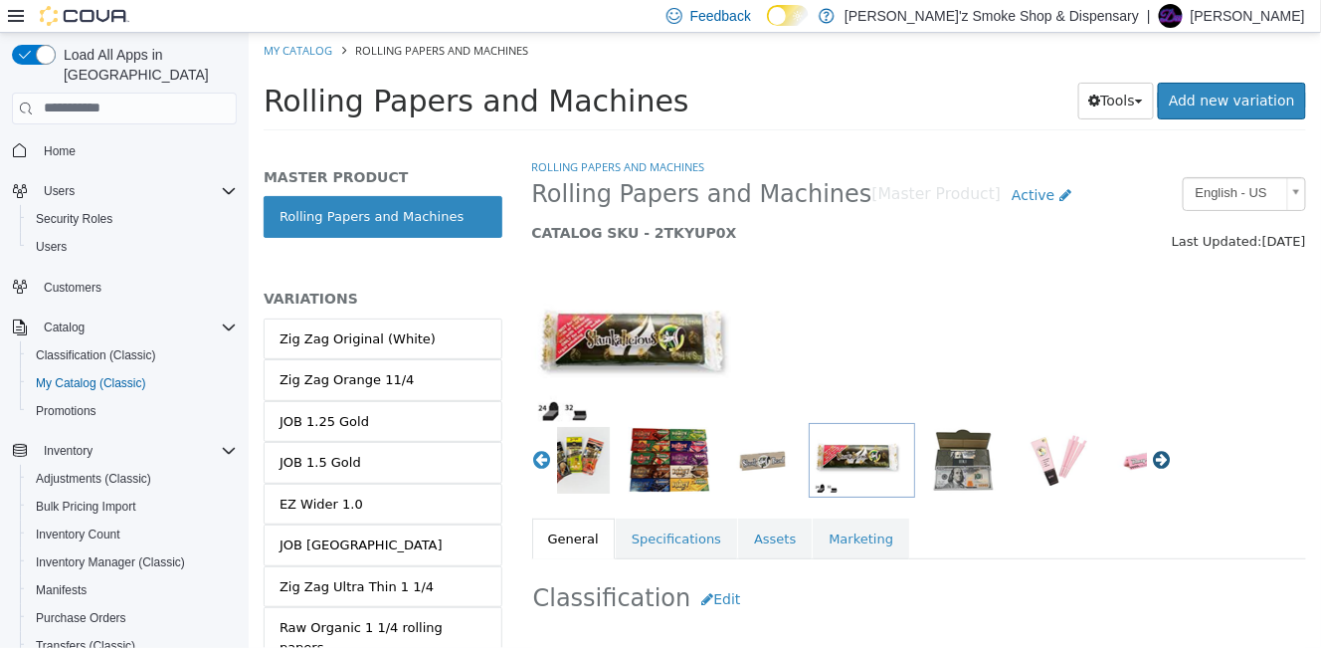
click at [1151, 458] on button "Next" at bounding box center [1161, 459] width 20 height 20
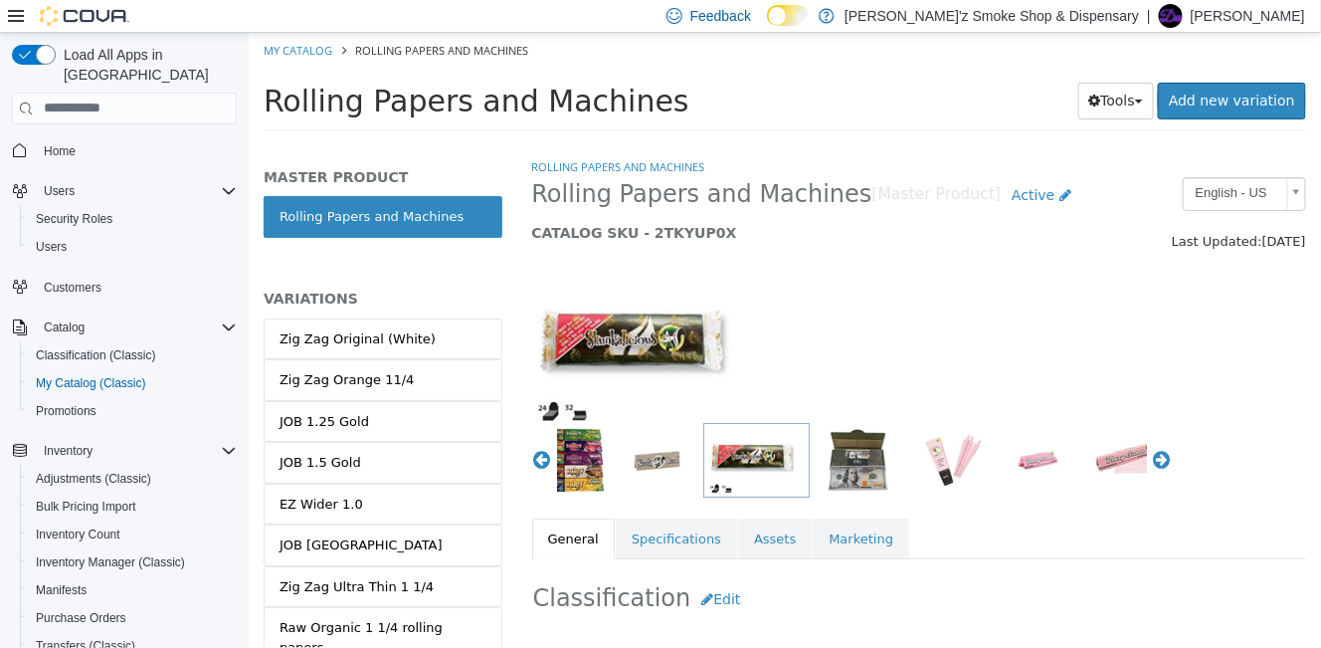
click at [846, 462] on img "button" at bounding box center [857, 459] width 89 height 67
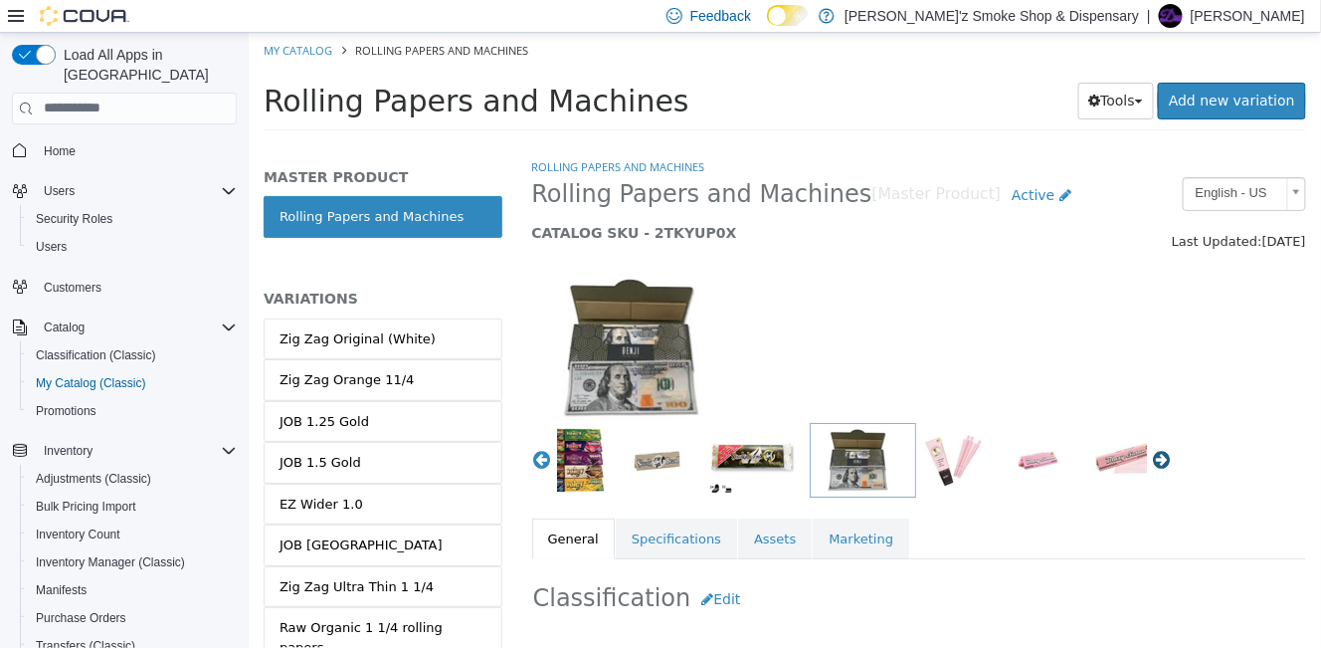
click at [1151, 462] on button "Next" at bounding box center [1161, 459] width 20 height 20
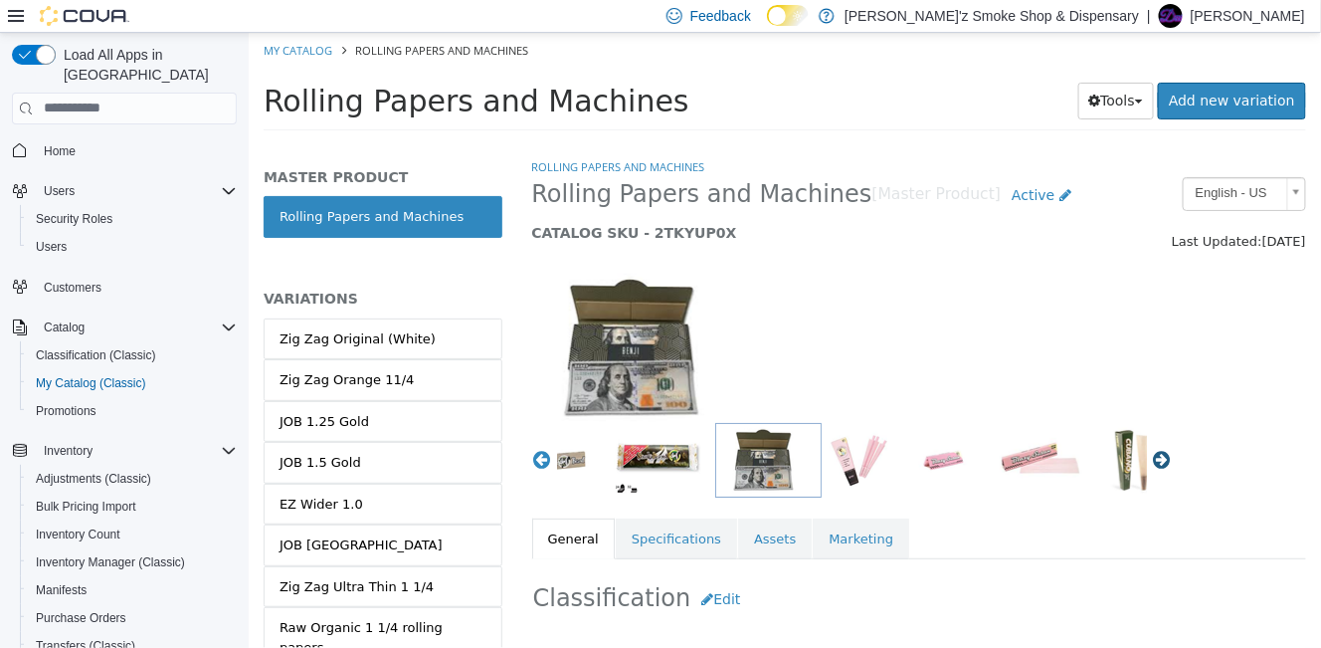
click at [1151, 462] on button "Next" at bounding box center [1161, 459] width 20 height 20
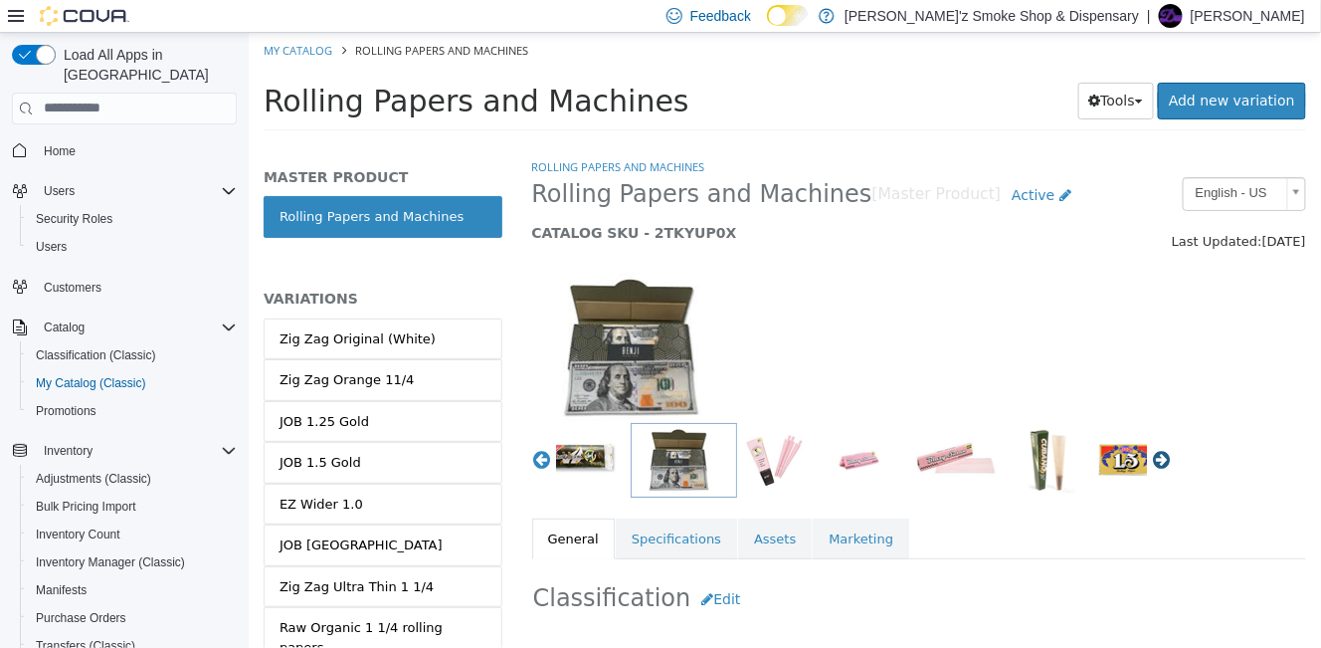
click at [1151, 462] on button "Next" at bounding box center [1161, 459] width 20 height 20
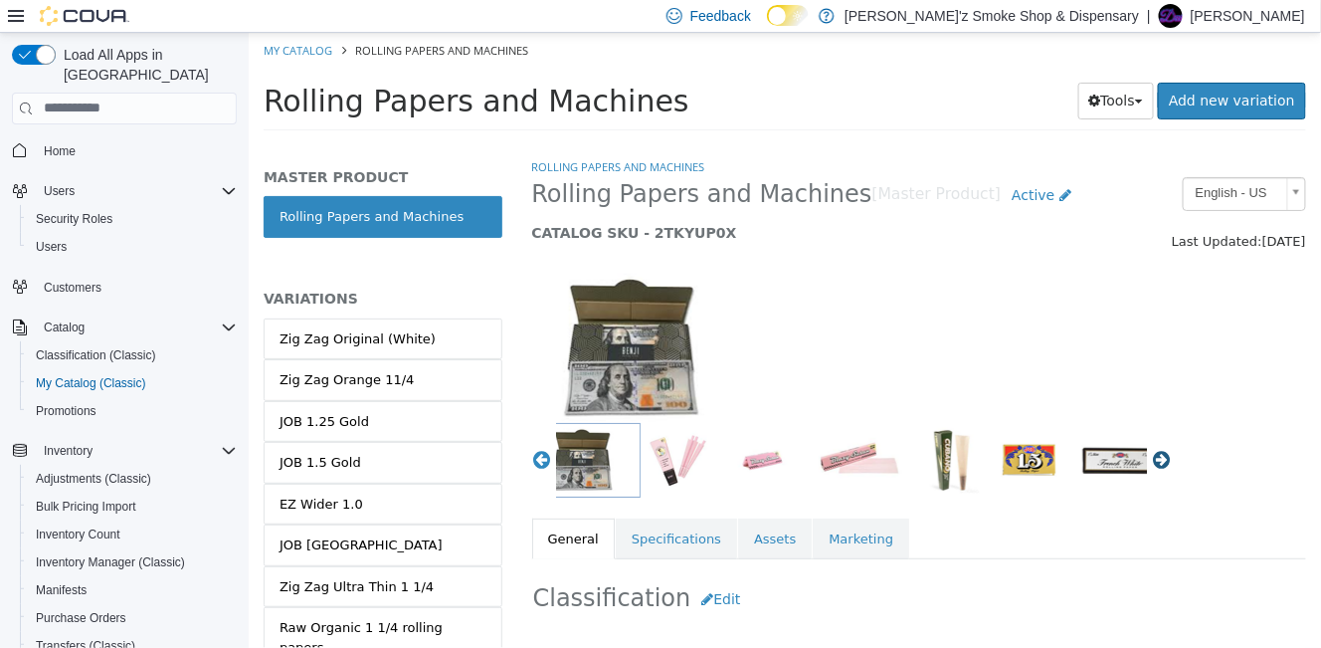
click at [1151, 462] on button "Next" at bounding box center [1161, 459] width 20 height 20
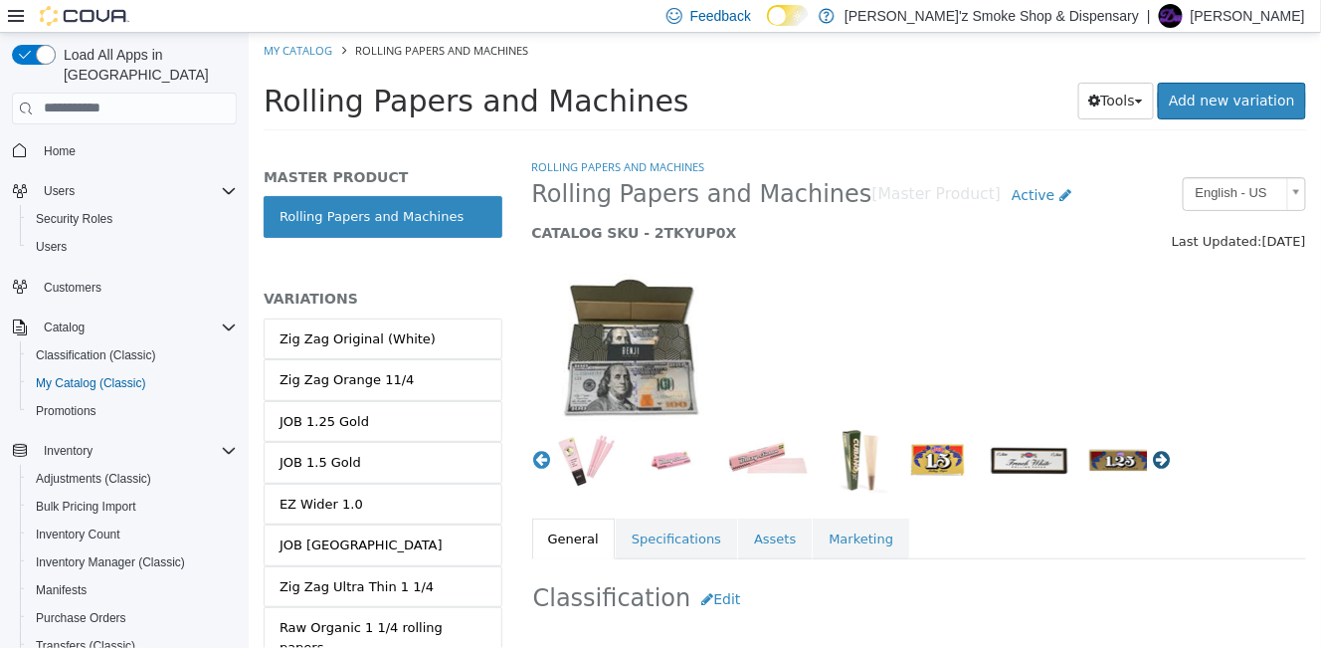
click at [1151, 462] on button "Next" at bounding box center [1161, 459] width 20 height 20
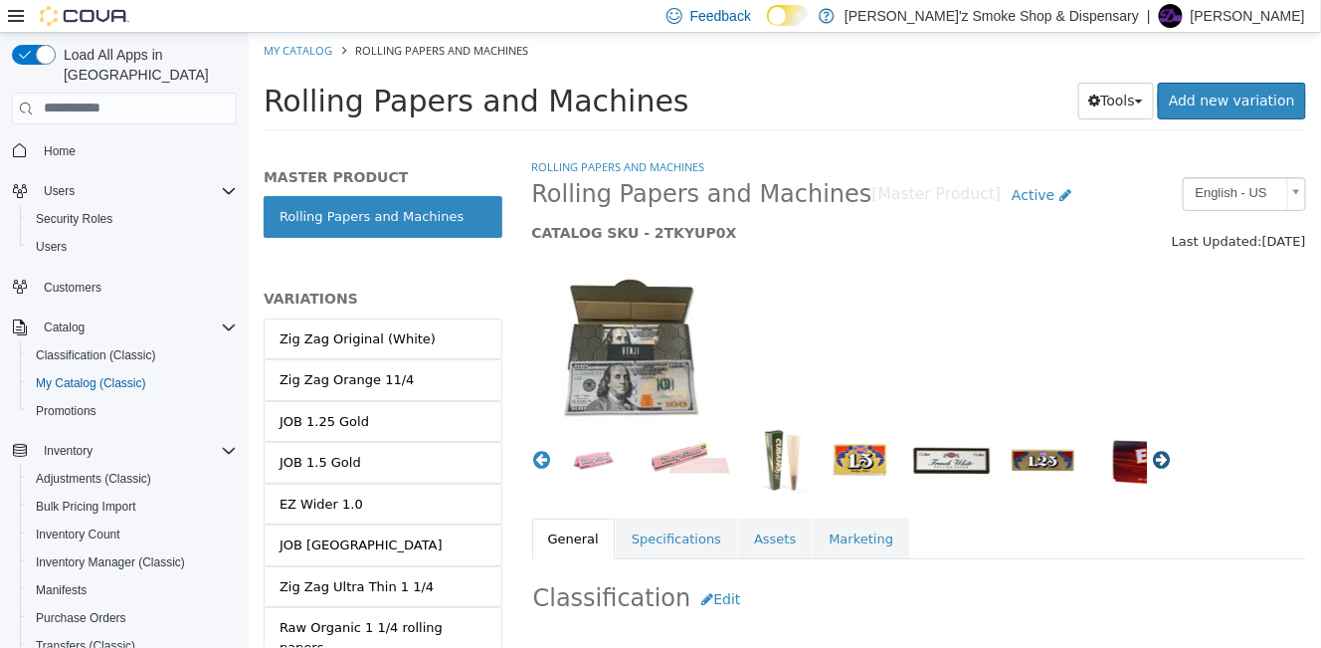
click at [1151, 462] on button "Next" at bounding box center [1161, 459] width 20 height 20
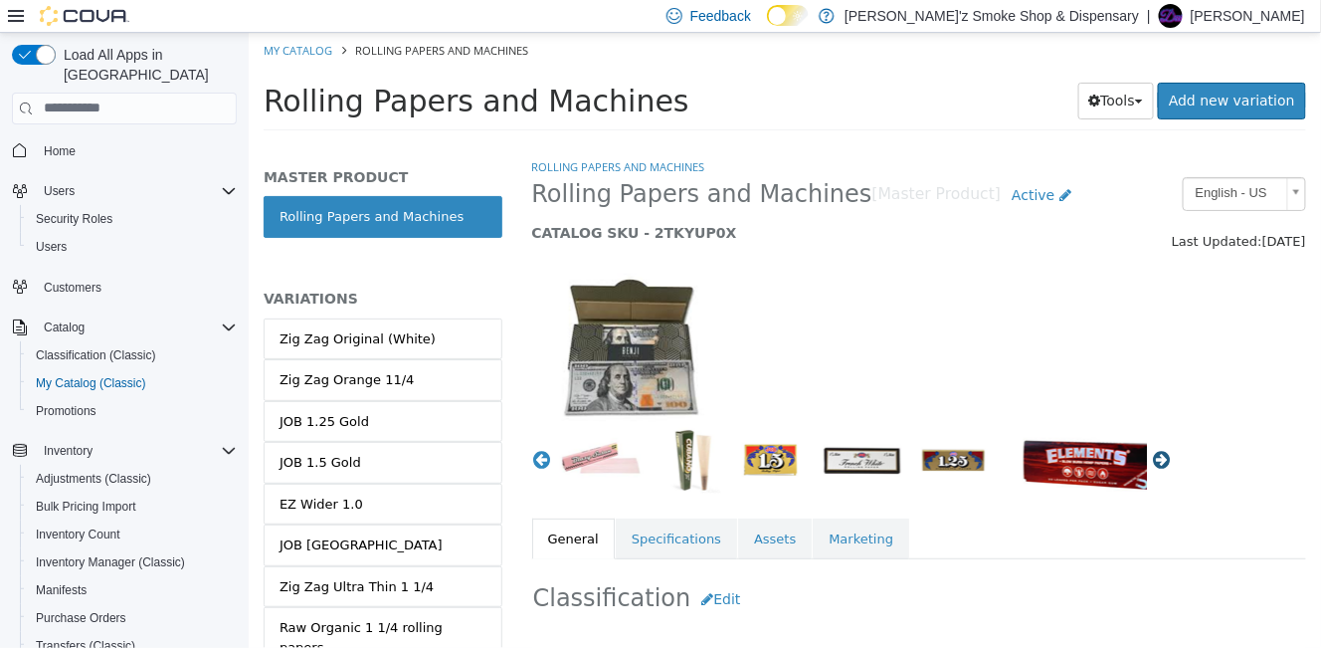
click at [1151, 462] on button "Next" at bounding box center [1161, 459] width 20 height 20
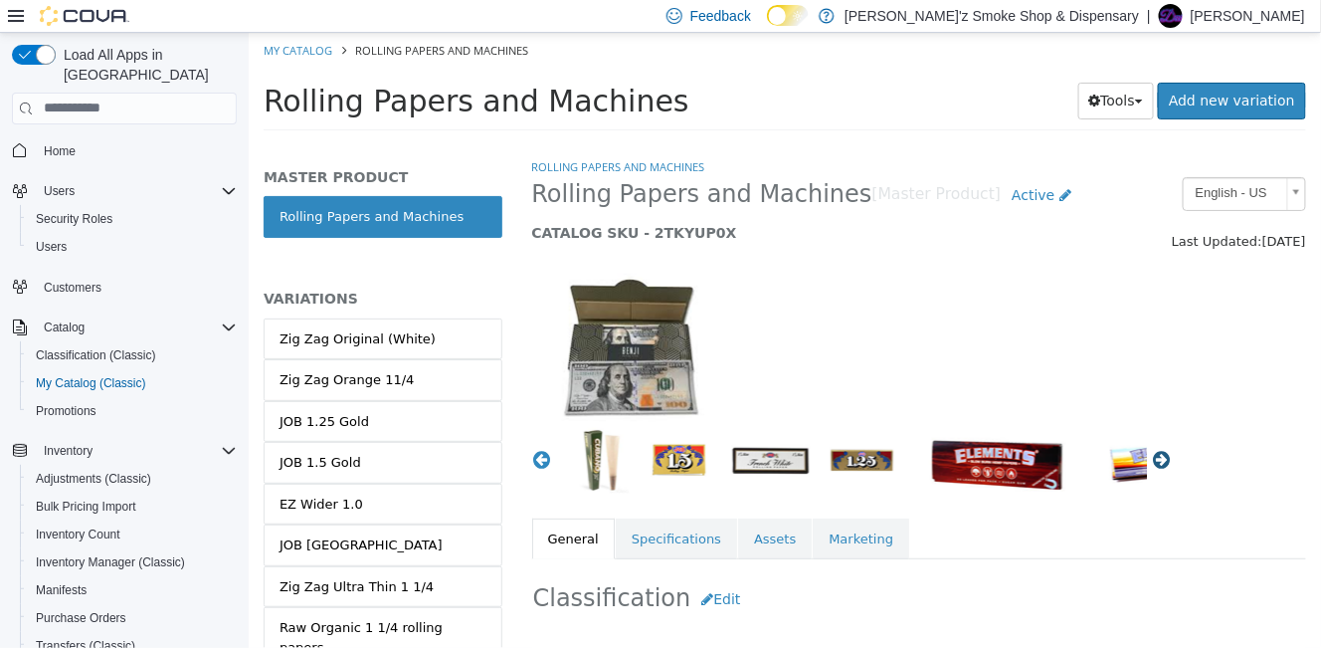
click at [1151, 462] on button "Next" at bounding box center [1161, 459] width 20 height 20
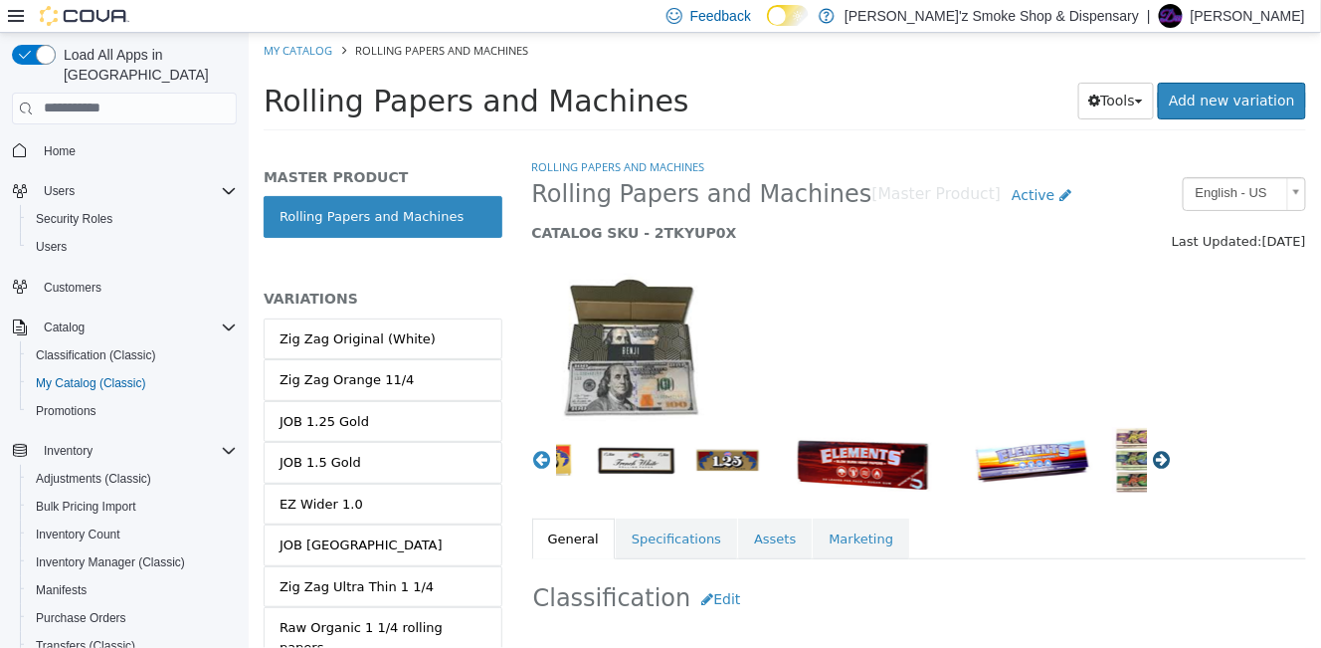
click at [1151, 462] on button "Next" at bounding box center [1161, 459] width 20 height 20
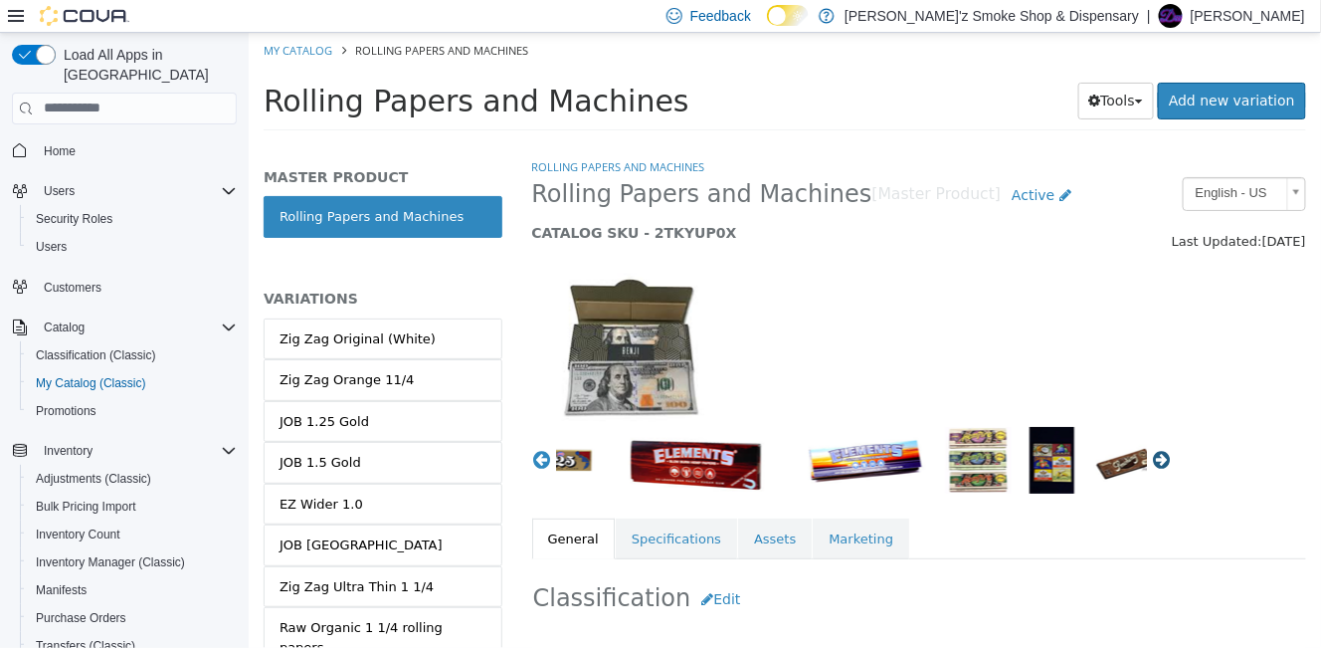
click at [1151, 462] on button "Next" at bounding box center [1161, 459] width 20 height 20
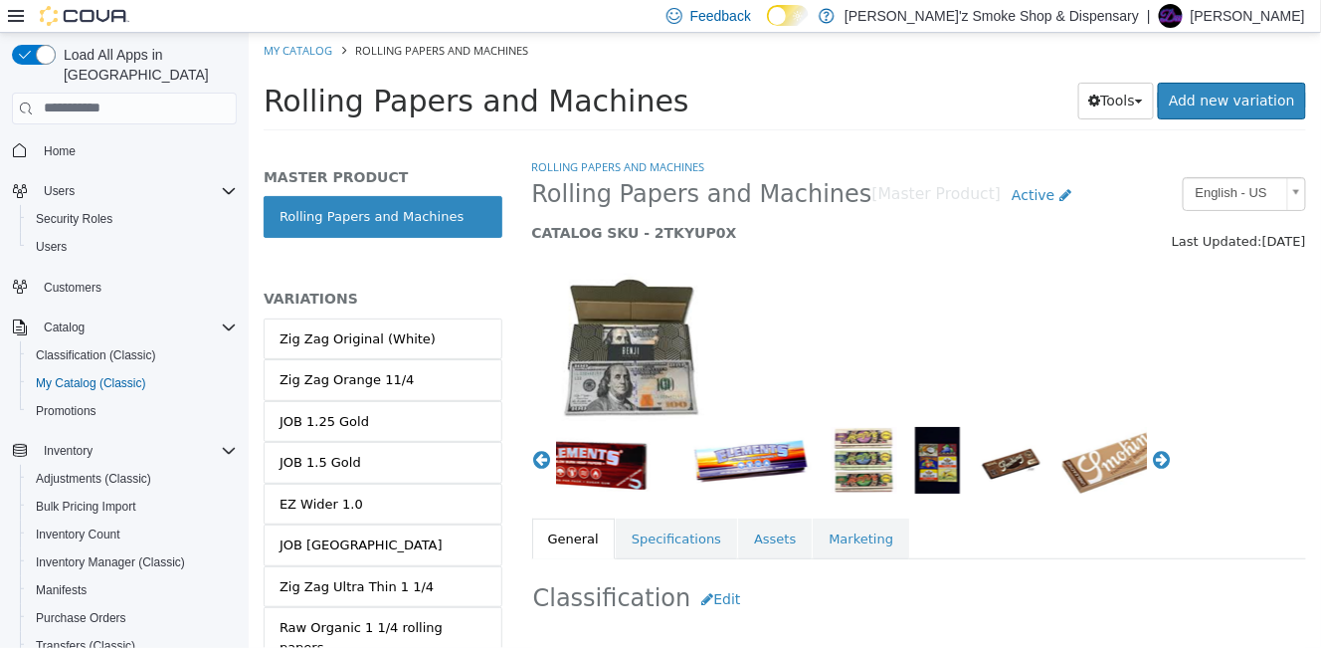
click at [832, 461] on img "button" at bounding box center [863, 459] width 67 height 67
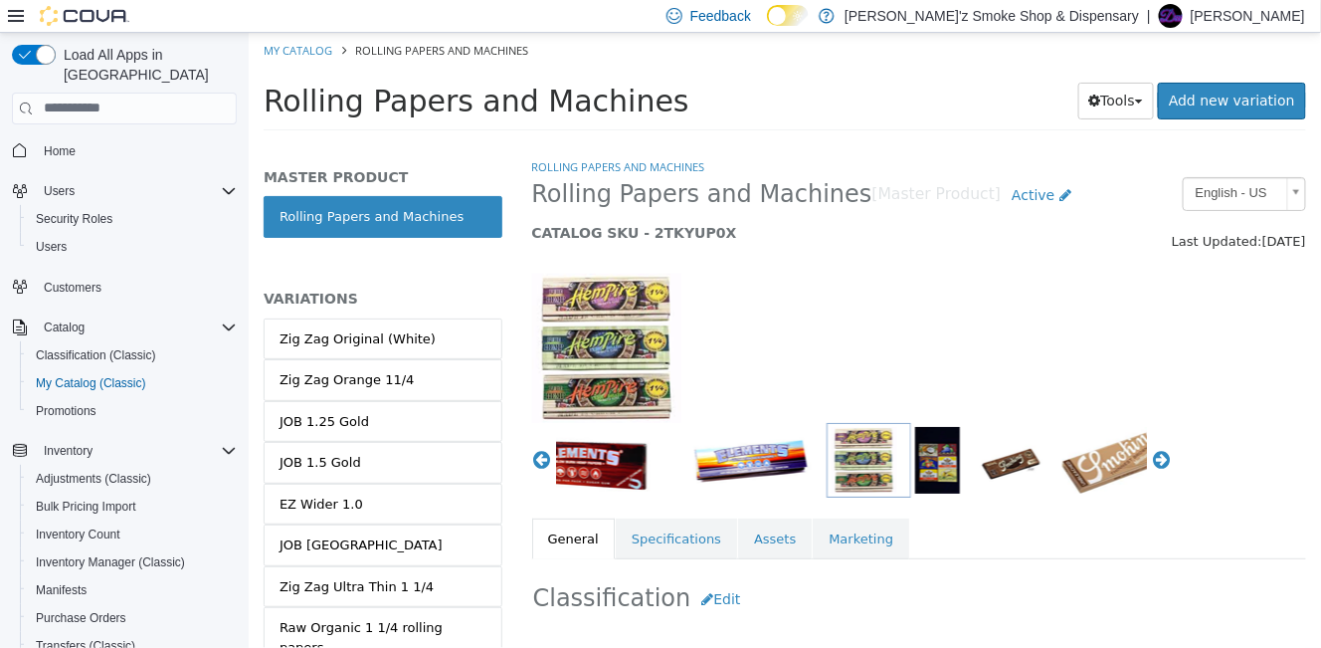
click at [914, 469] on img "button" at bounding box center [936, 459] width 45 height 67
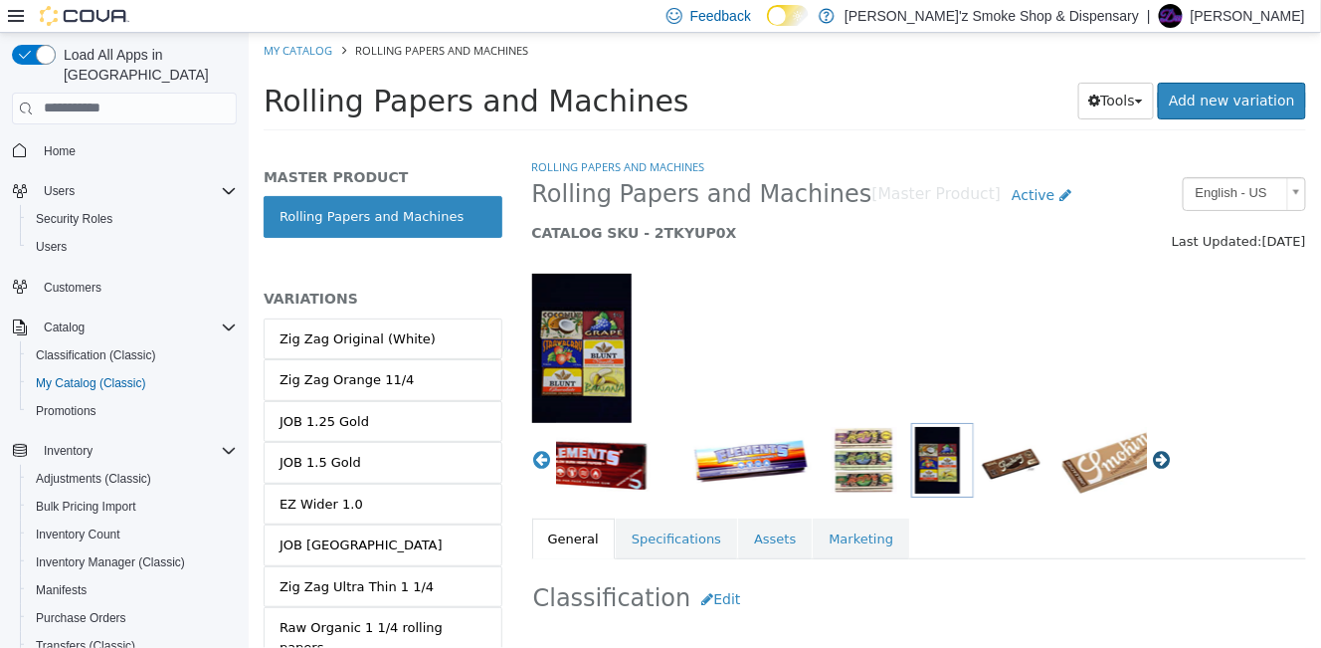
click at [1152, 464] on button "Next" at bounding box center [1161, 459] width 20 height 20
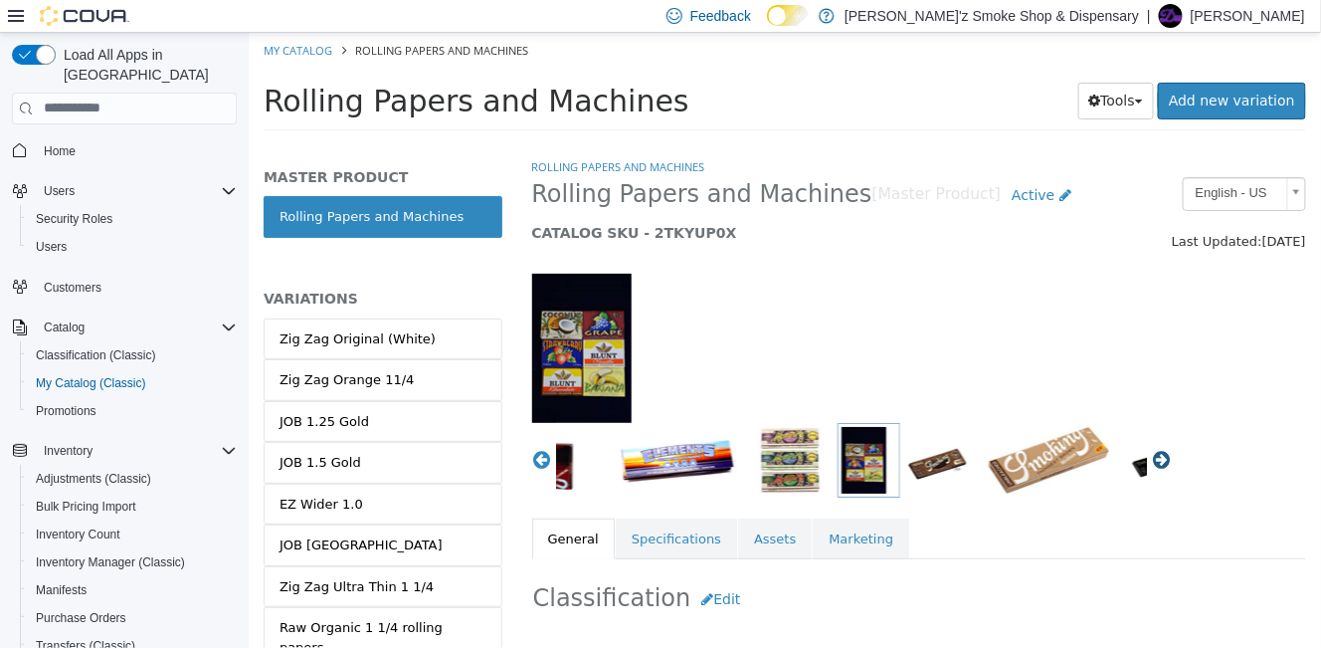
click at [1152, 464] on button "Next" at bounding box center [1161, 459] width 20 height 20
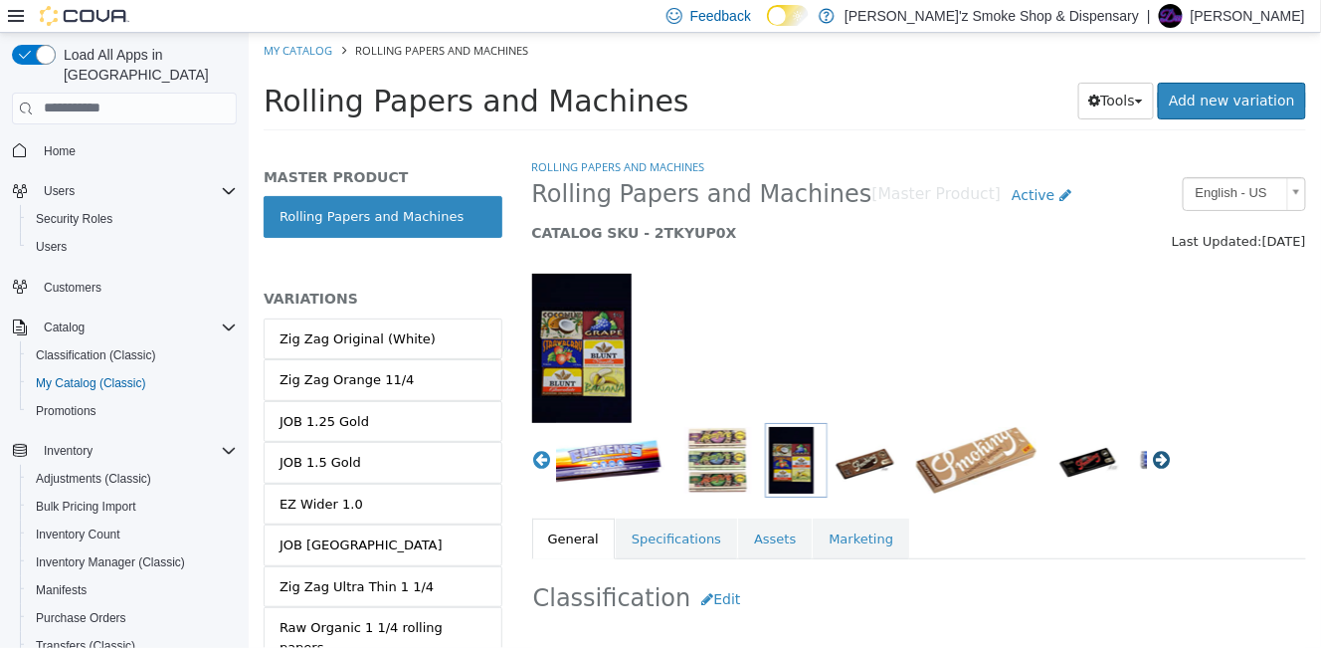
click at [1152, 464] on button "Next" at bounding box center [1161, 459] width 20 height 20
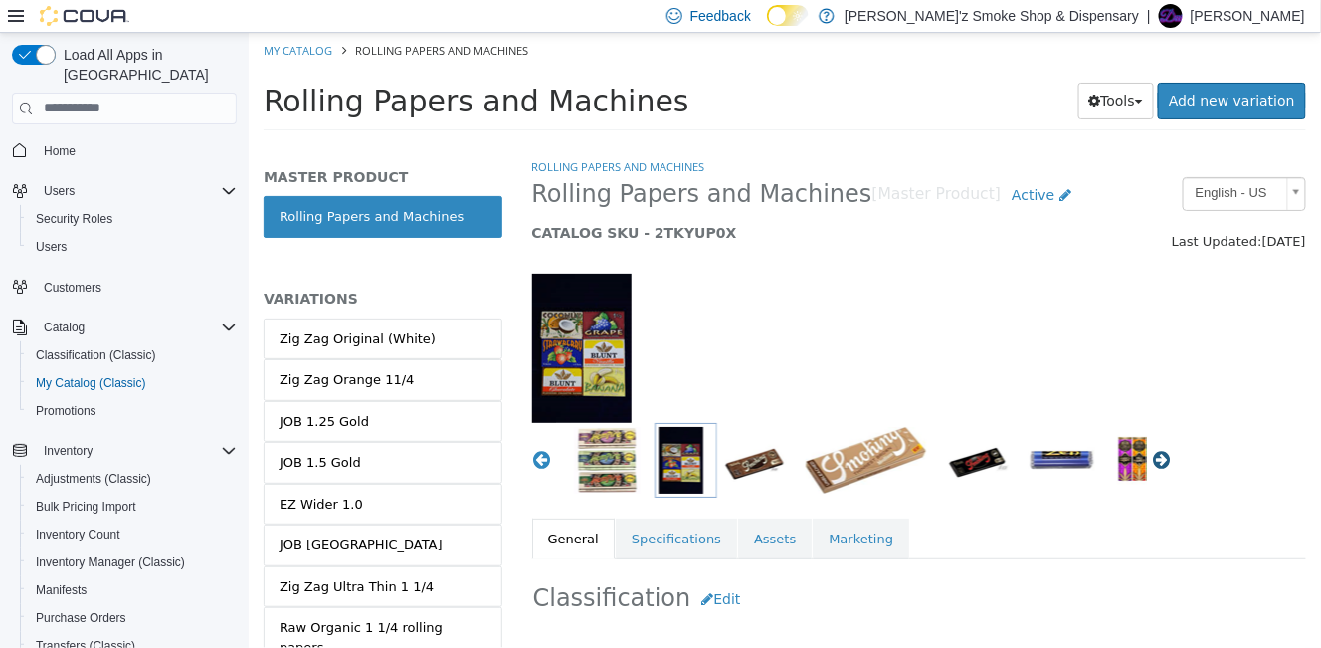
click at [1152, 464] on button "Next" at bounding box center [1161, 459] width 20 height 20
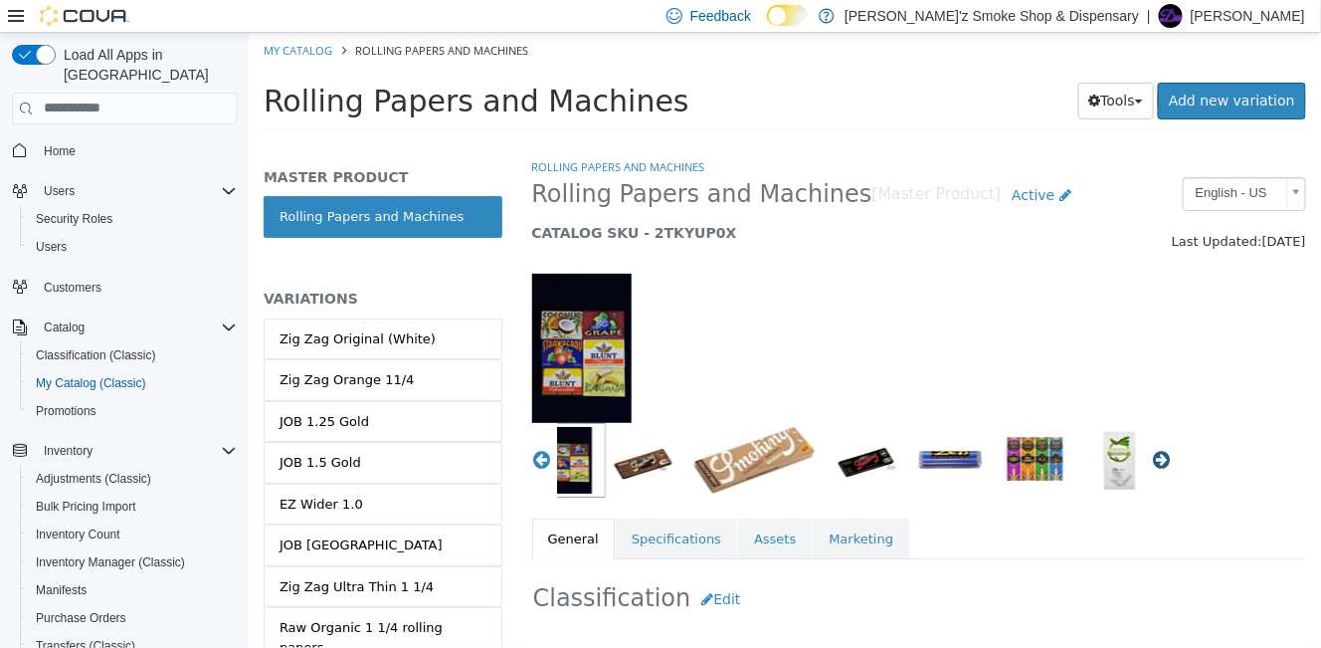
click at [1152, 464] on button "Next" at bounding box center [1161, 459] width 20 height 20
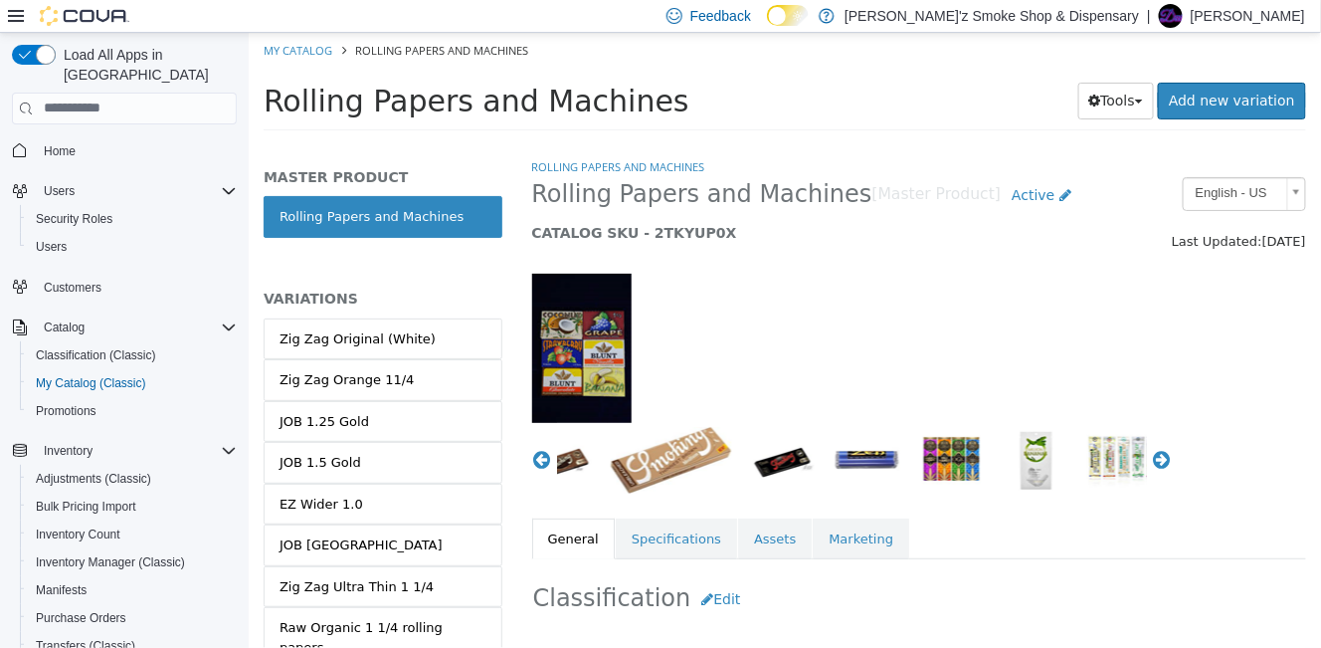
click at [917, 452] on img "button" at bounding box center [950, 459] width 67 height 67
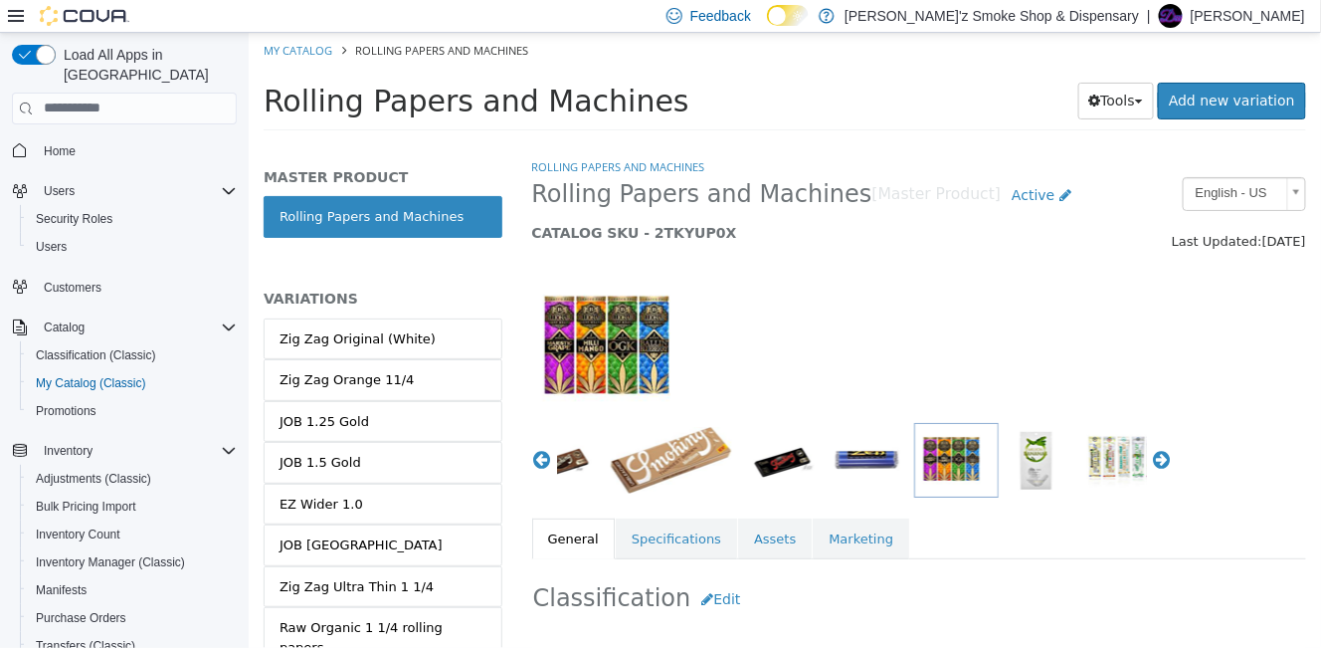
click at [1011, 462] on img "button" at bounding box center [1035, 459] width 67 height 67
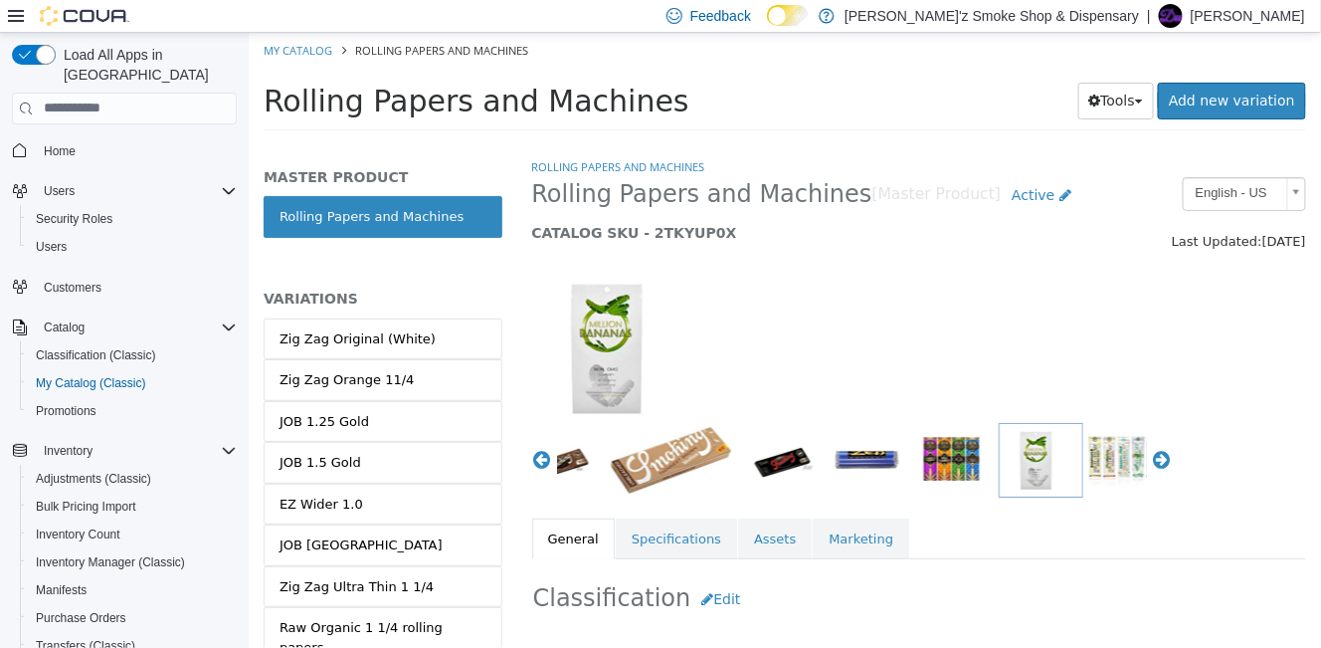
click at [1118, 469] on img "button" at bounding box center [1130, 459] width 89 height 67
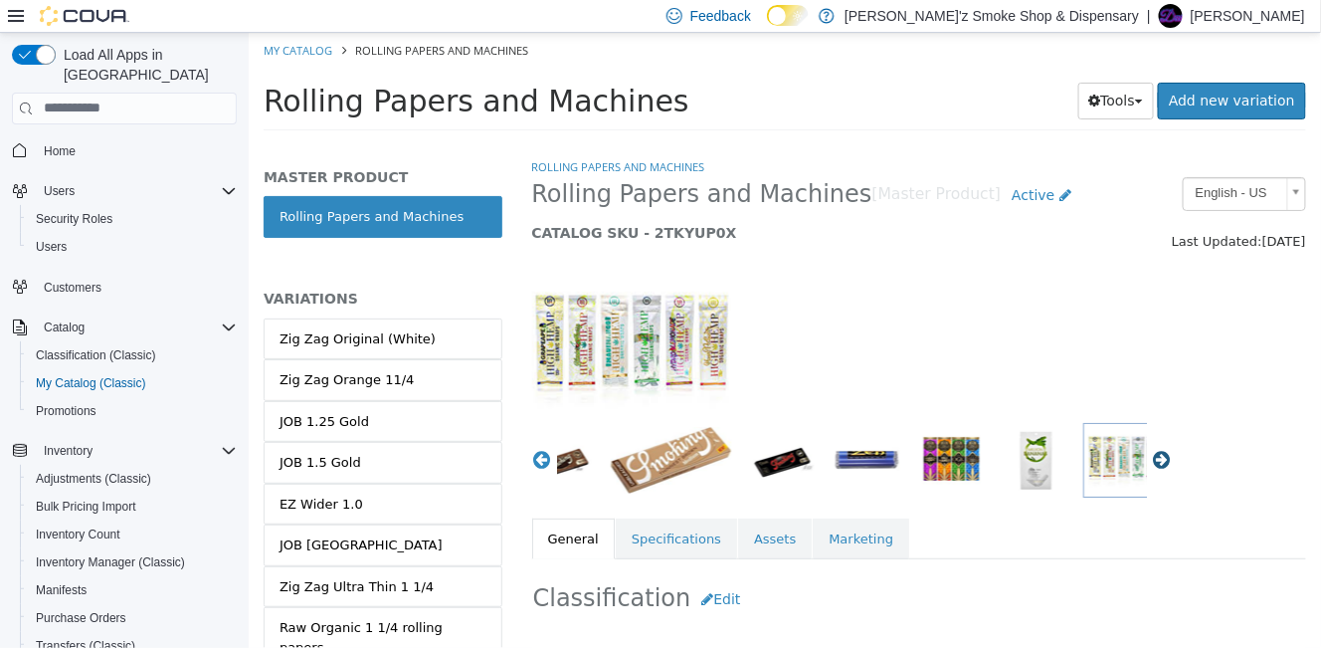
click at [1151, 466] on button "Next" at bounding box center [1161, 459] width 20 height 20
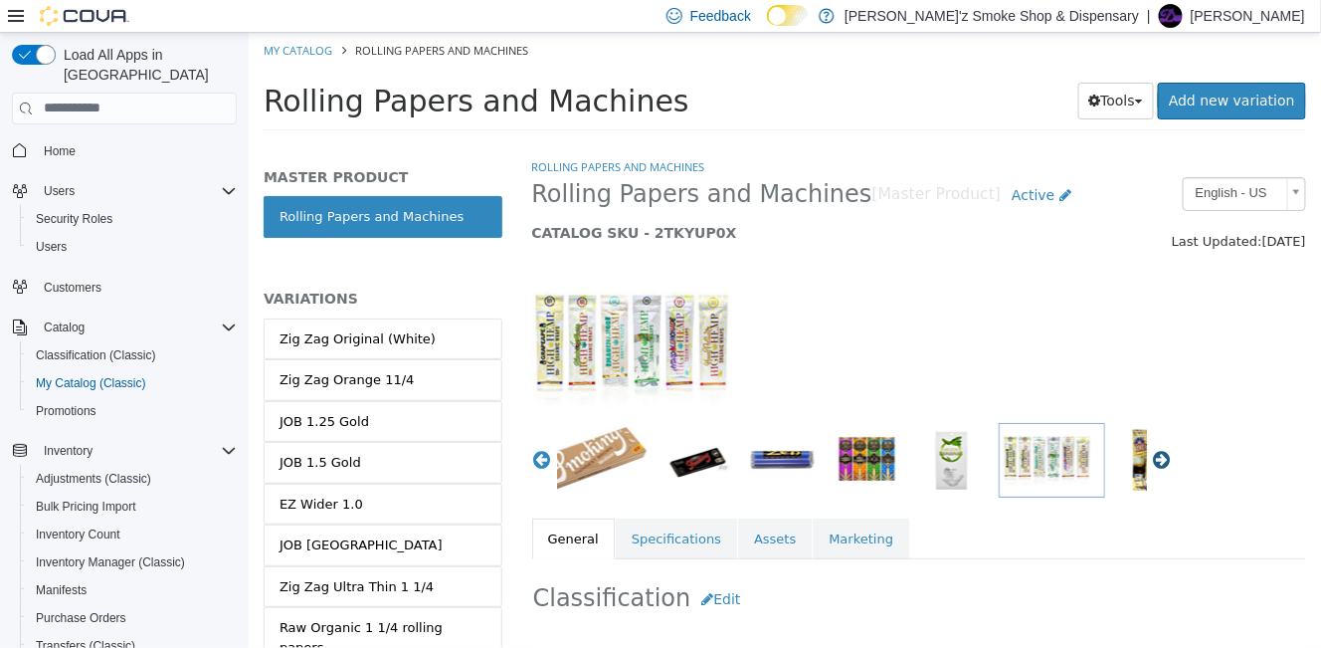
click at [1151, 466] on button "Next" at bounding box center [1161, 459] width 20 height 20
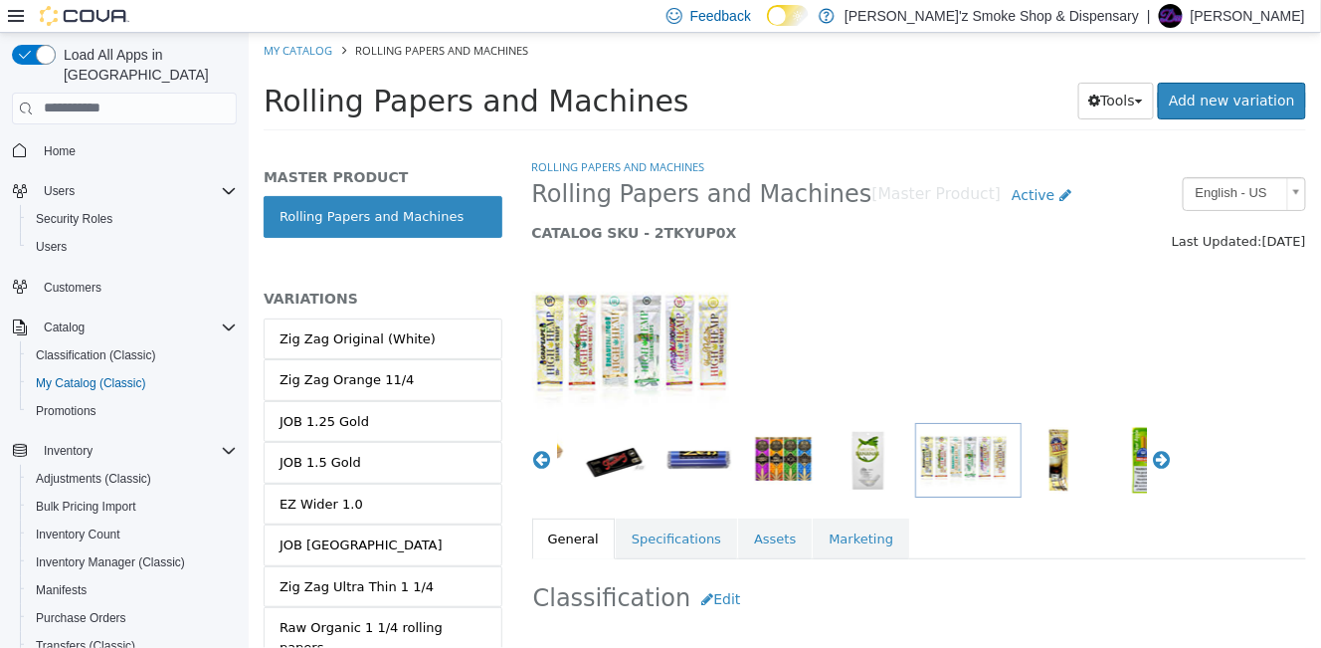
click at [1033, 462] on img "button" at bounding box center [1057, 459] width 67 height 67
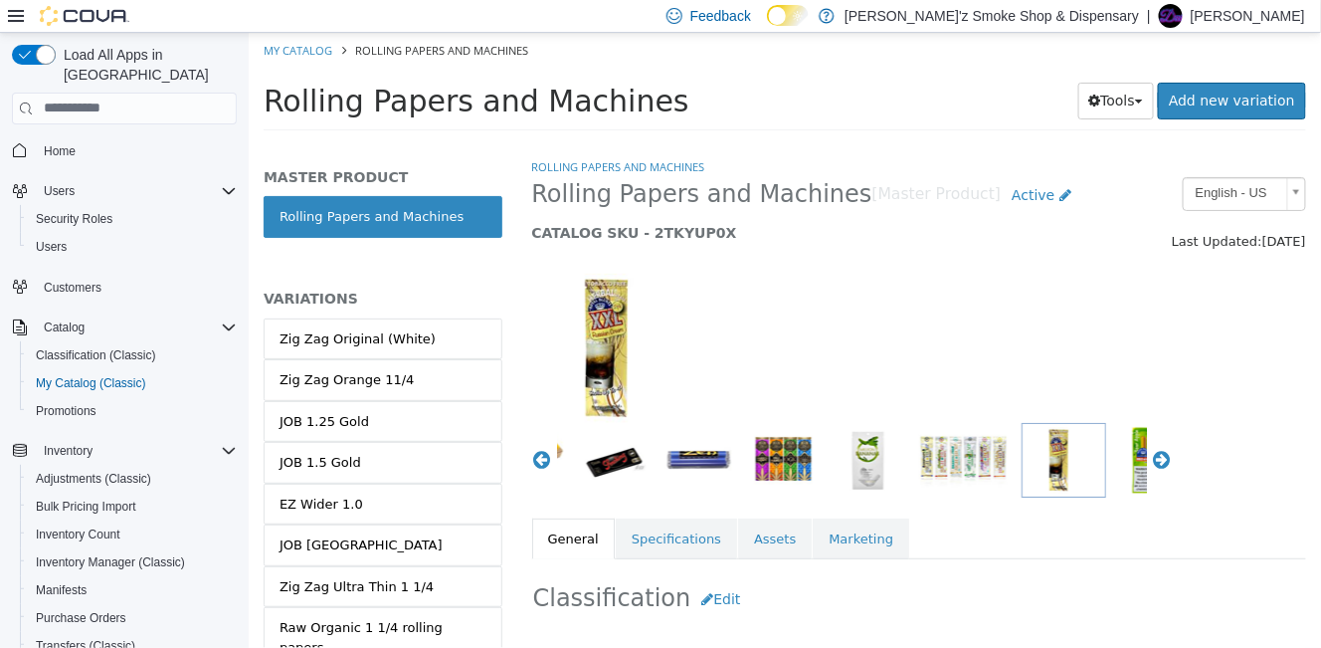
click at [1117, 463] on img "button" at bounding box center [1142, 459] width 67 height 67
click at [1151, 460] on button "Next" at bounding box center [1161, 459] width 20 height 20
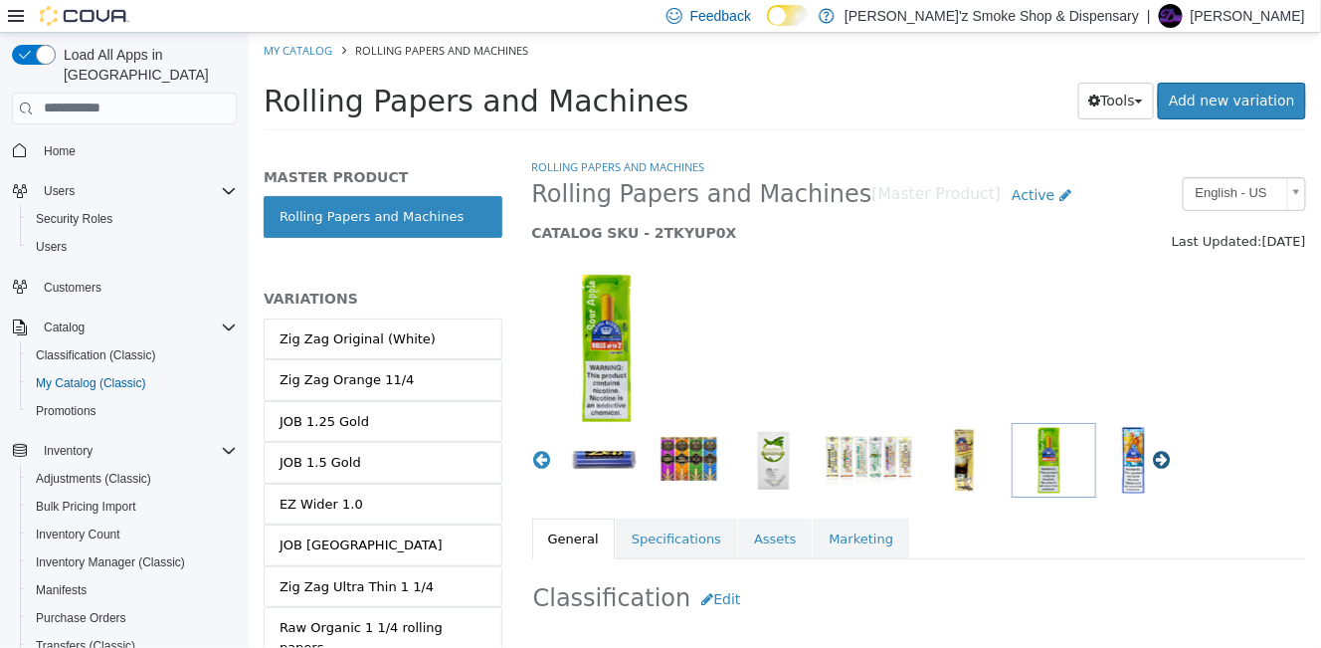
click at [1151, 460] on button "Next" at bounding box center [1161, 459] width 20 height 20
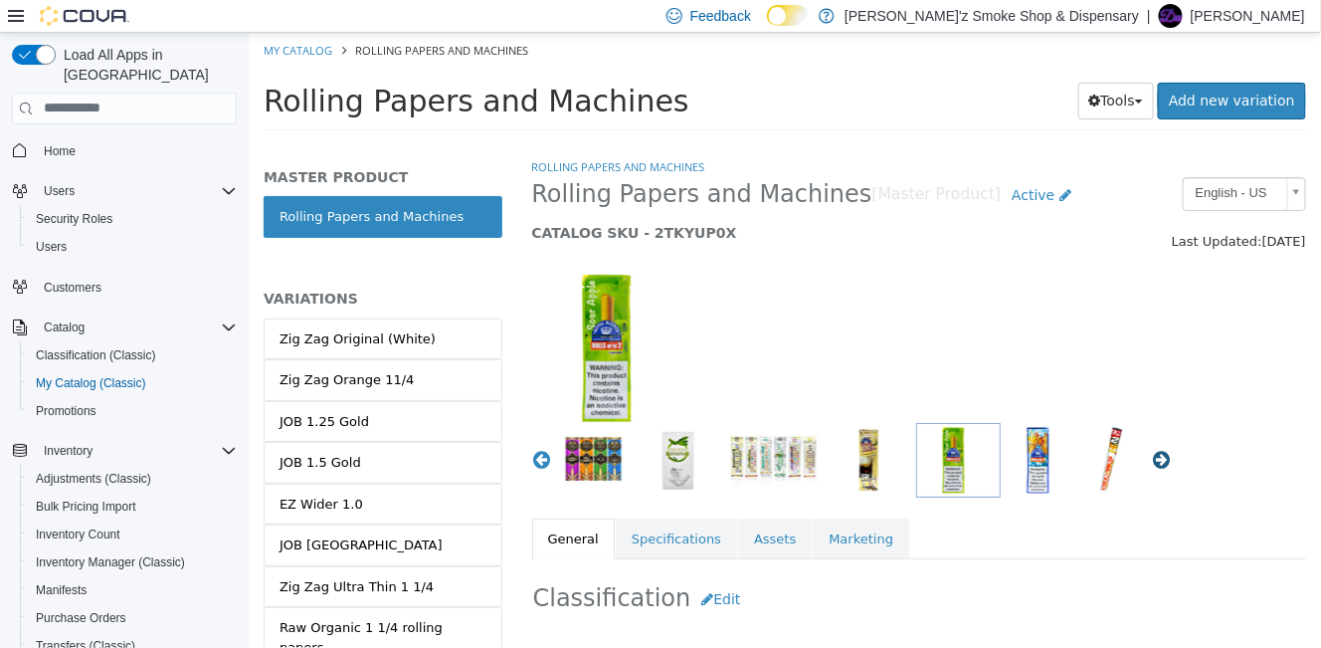
click at [1151, 460] on button "Next" at bounding box center [1161, 459] width 20 height 20
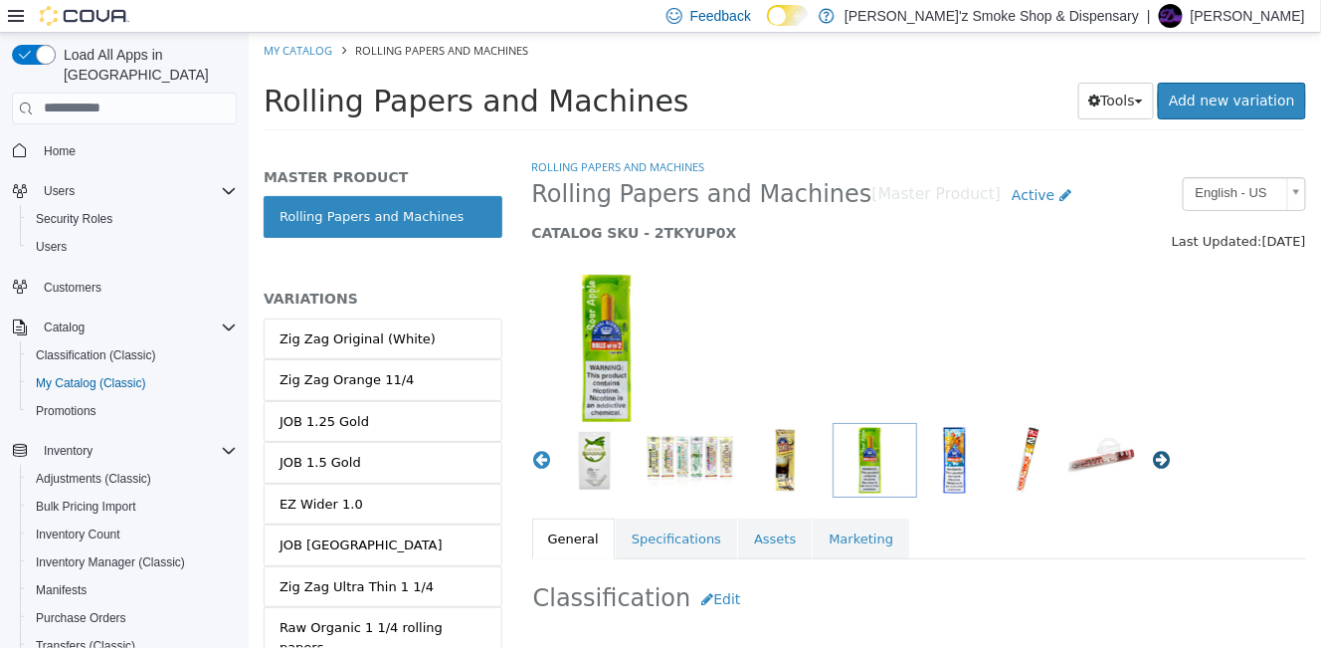
click at [1151, 460] on button "Next" at bounding box center [1161, 459] width 20 height 20
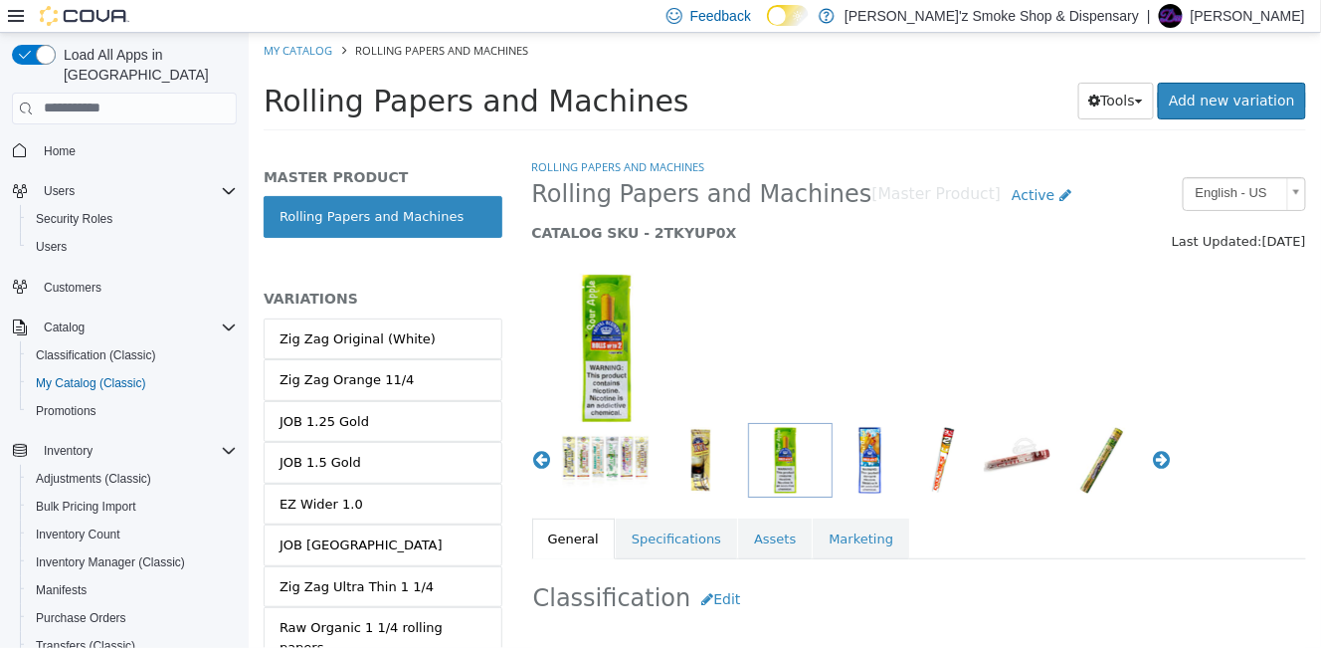
click at [920, 451] on img "button" at bounding box center [942, 459] width 45 height 67
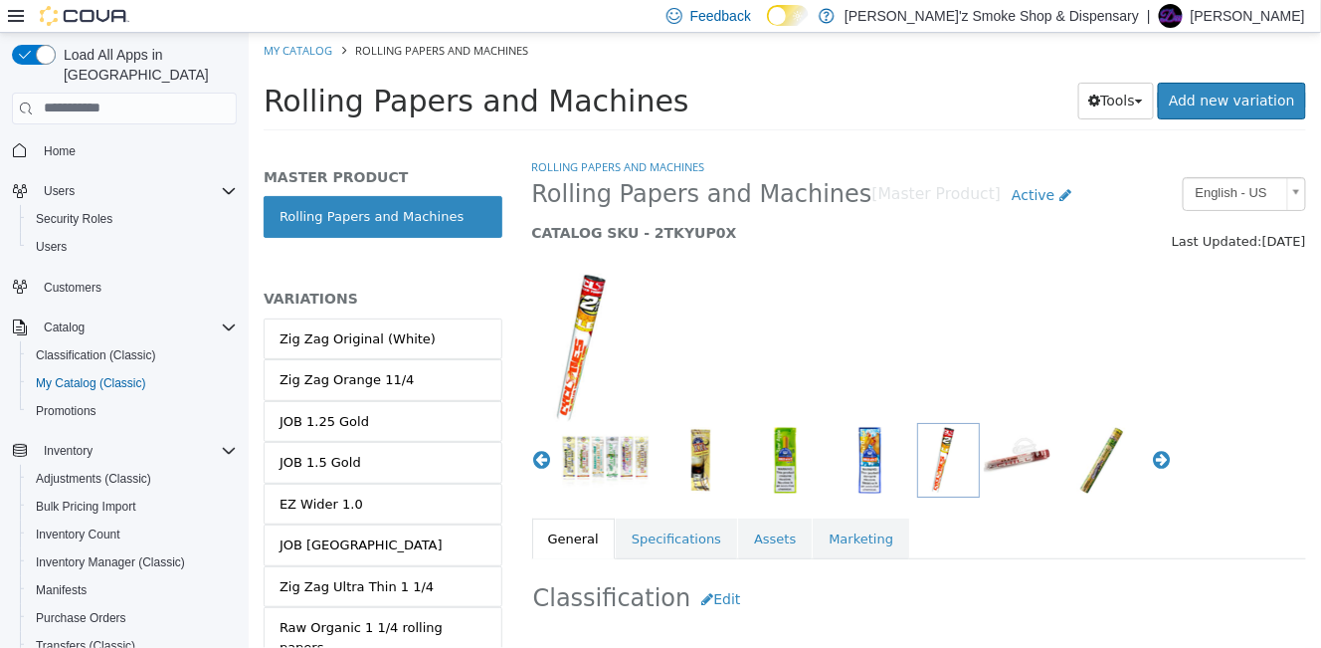
click at [991, 460] on img "button" at bounding box center [1016, 459] width 67 height 67
click at [1067, 469] on img "button" at bounding box center [1100, 459] width 67 height 67
click at [1151, 462] on button "Next" at bounding box center [1161, 459] width 20 height 20
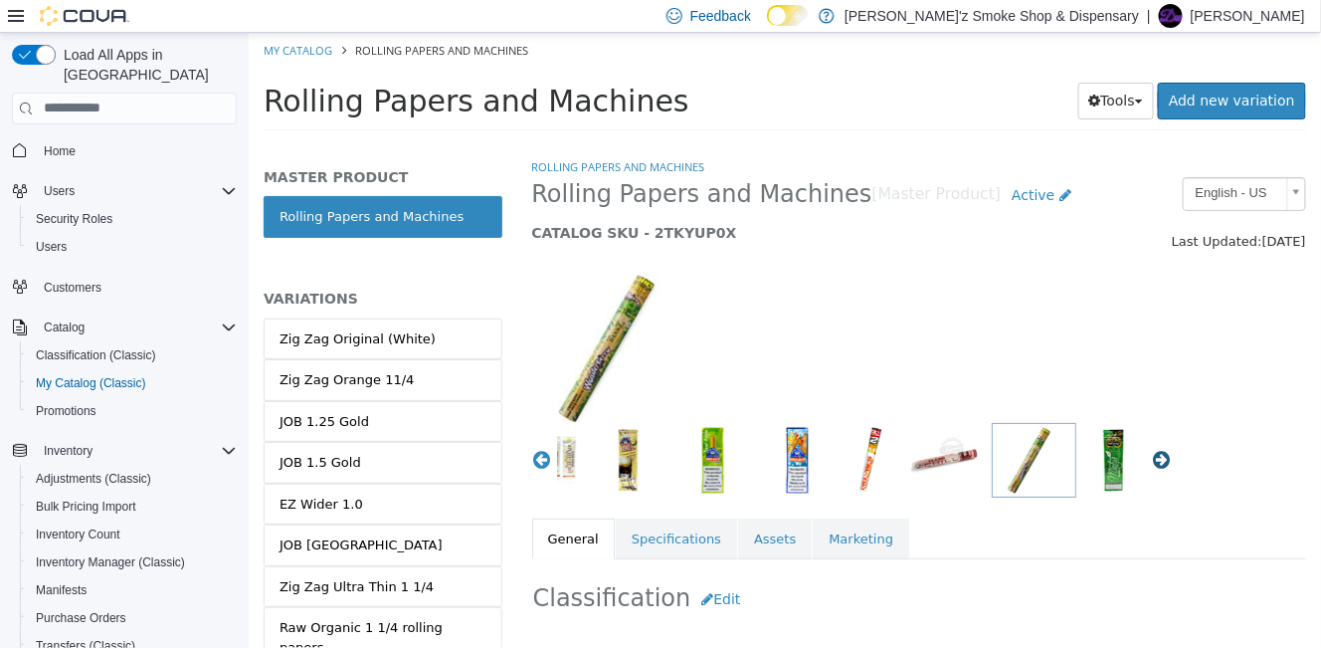
click at [1151, 462] on button "Next" at bounding box center [1161, 459] width 20 height 20
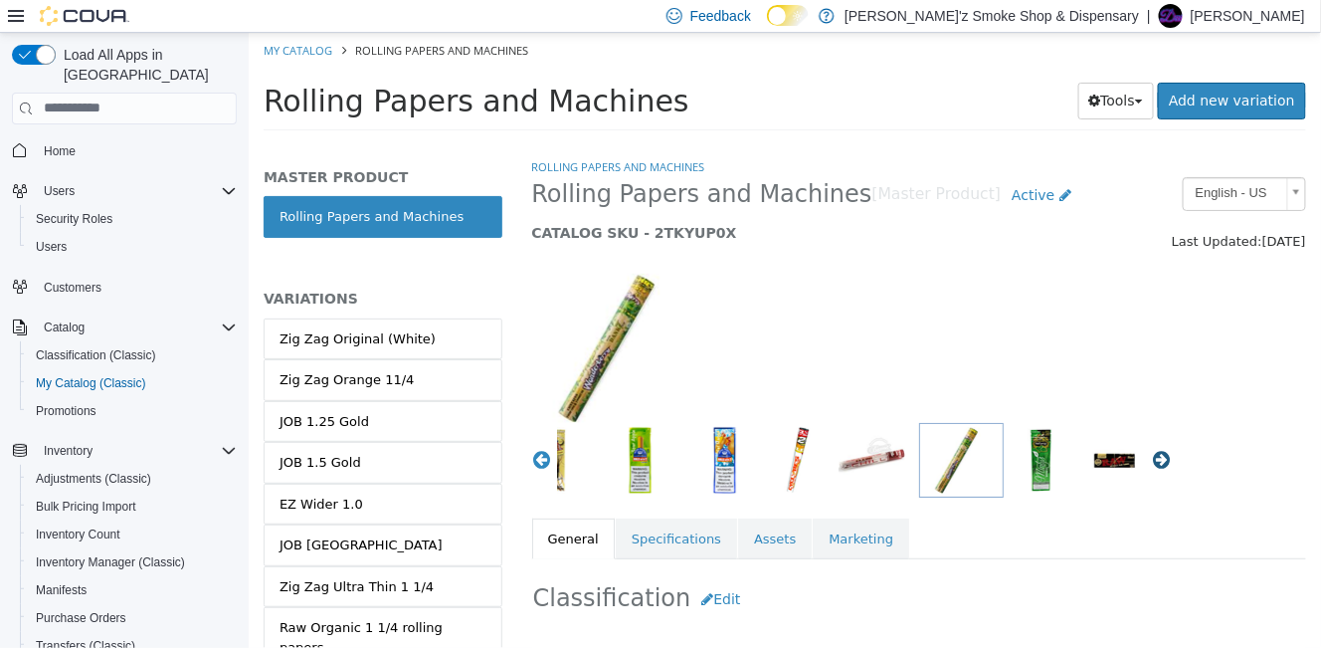
click at [1151, 462] on button "Next" at bounding box center [1161, 459] width 20 height 20
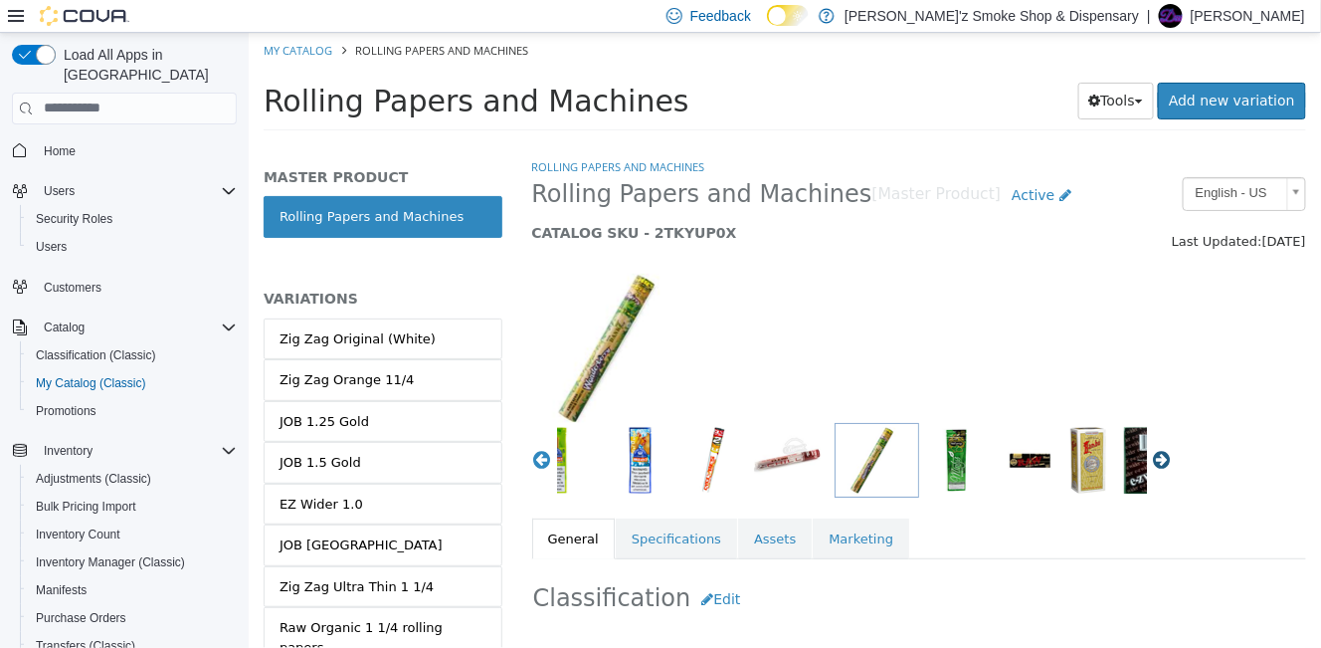
click at [1151, 462] on button "Next" at bounding box center [1161, 459] width 20 height 20
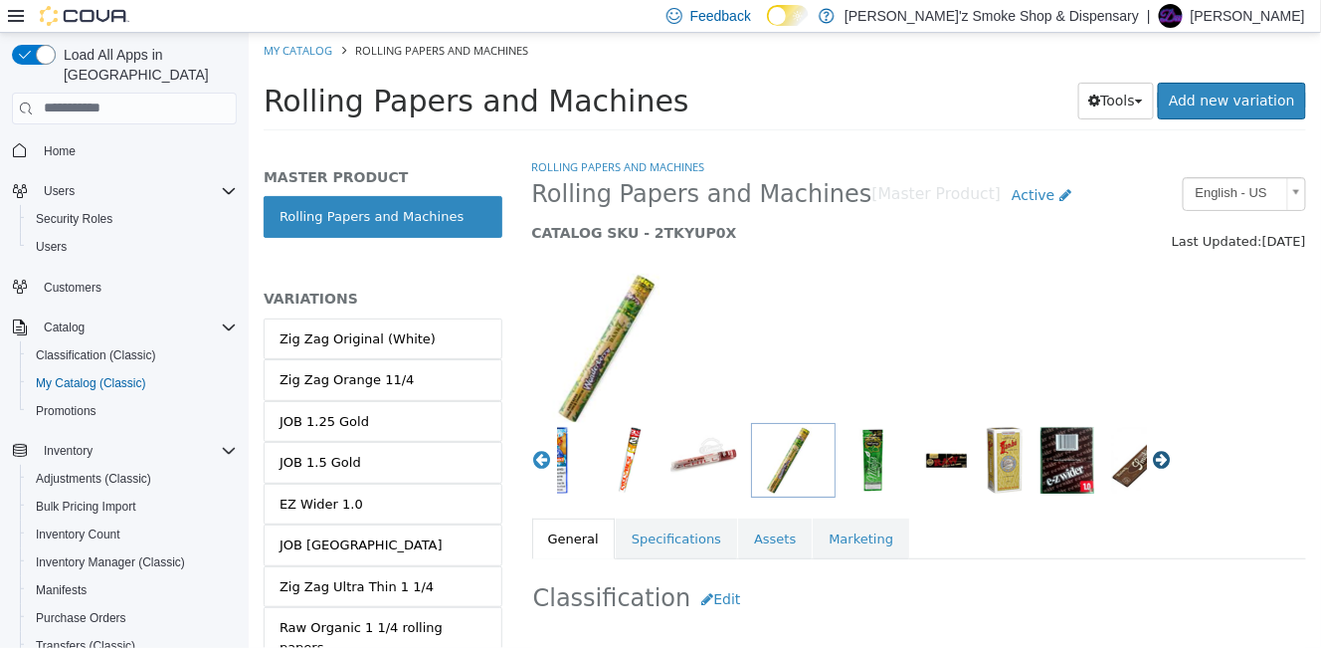
click at [1151, 462] on button "Next" at bounding box center [1161, 459] width 20 height 20
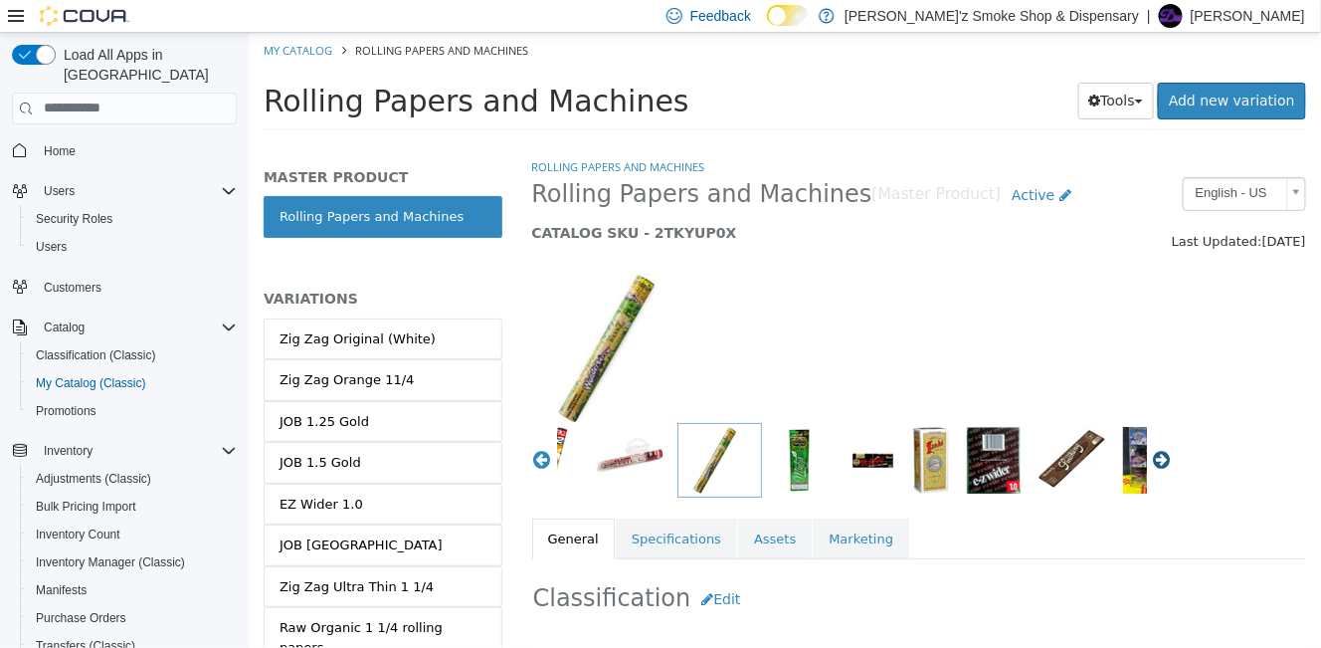
click at [1151, 462] on button "Next" at bounding box center [1161, 459] width 20 height 20
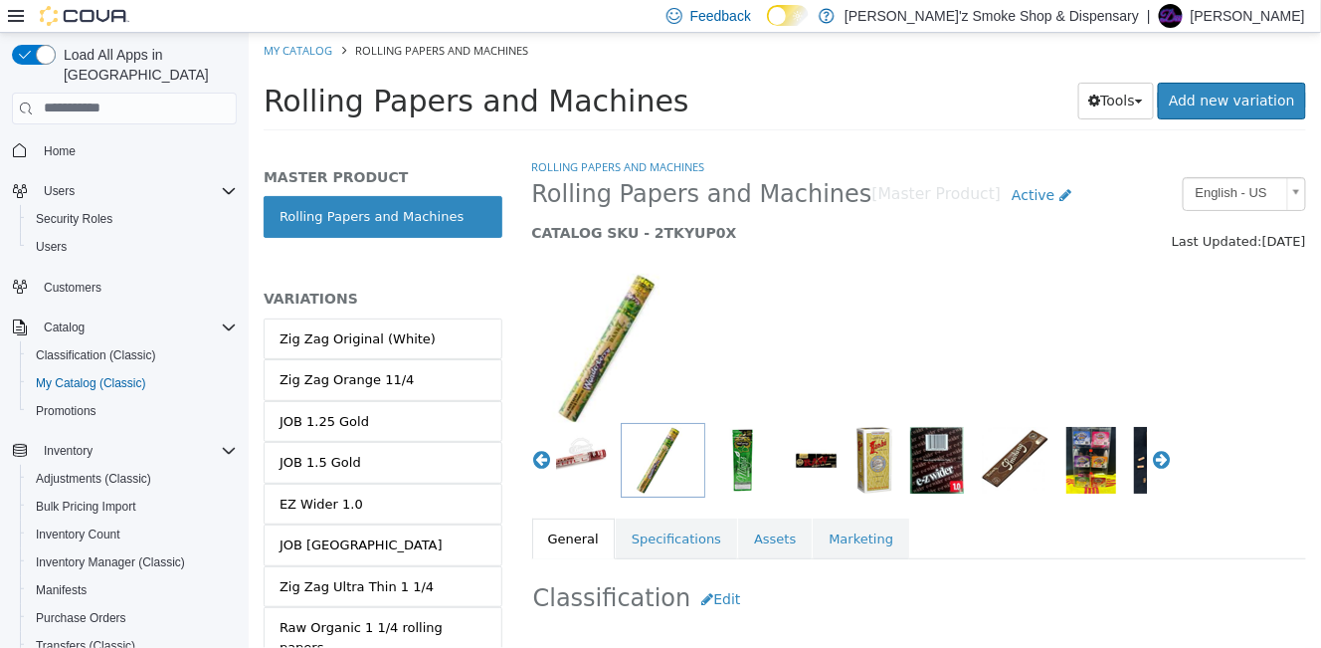
click at [715, 469] on img "button" at bounding box center [741, 459] width 67 height 67
click at [793, 465] on img "button" at bounding box center [815, 459] width 45 height 67
click at [713, 467] on img "button" at bounding box center [741, 459] width 67 height 67
click at [855, 466] on img "button" at bounding box center [873, 459] width 36 height 67
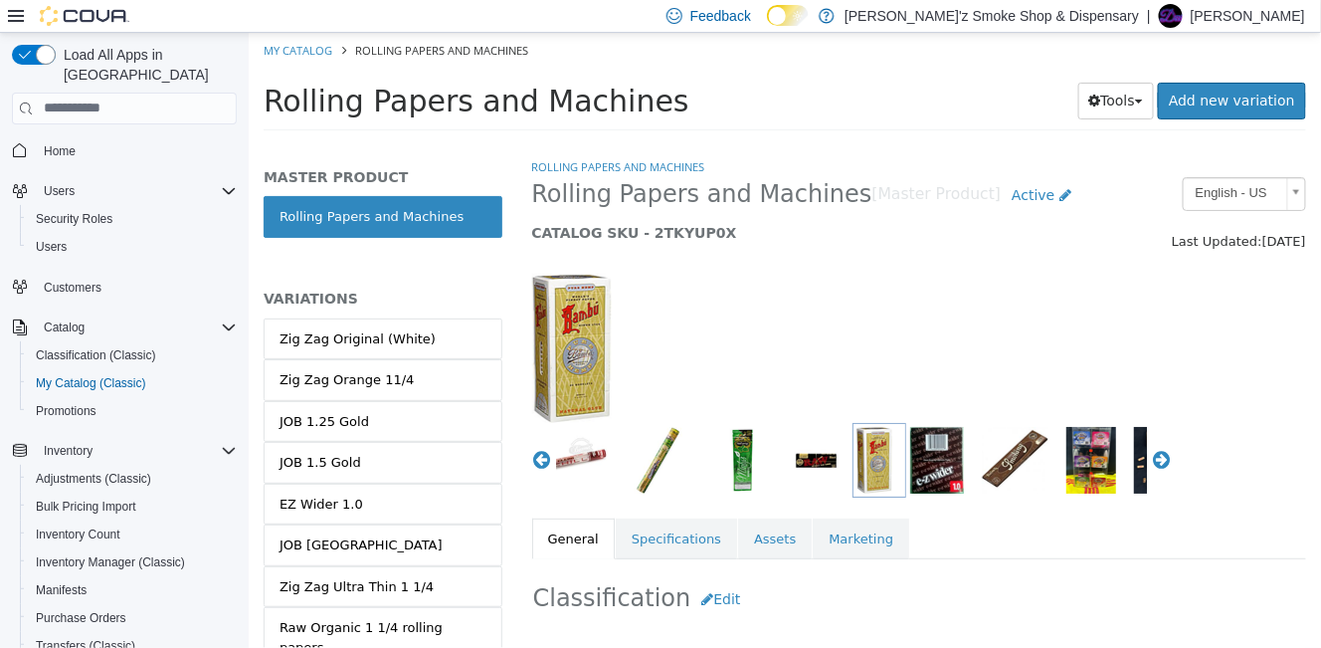
click at [909, 470] on img "button" at bounding box center [936, 459] width 54 height 67
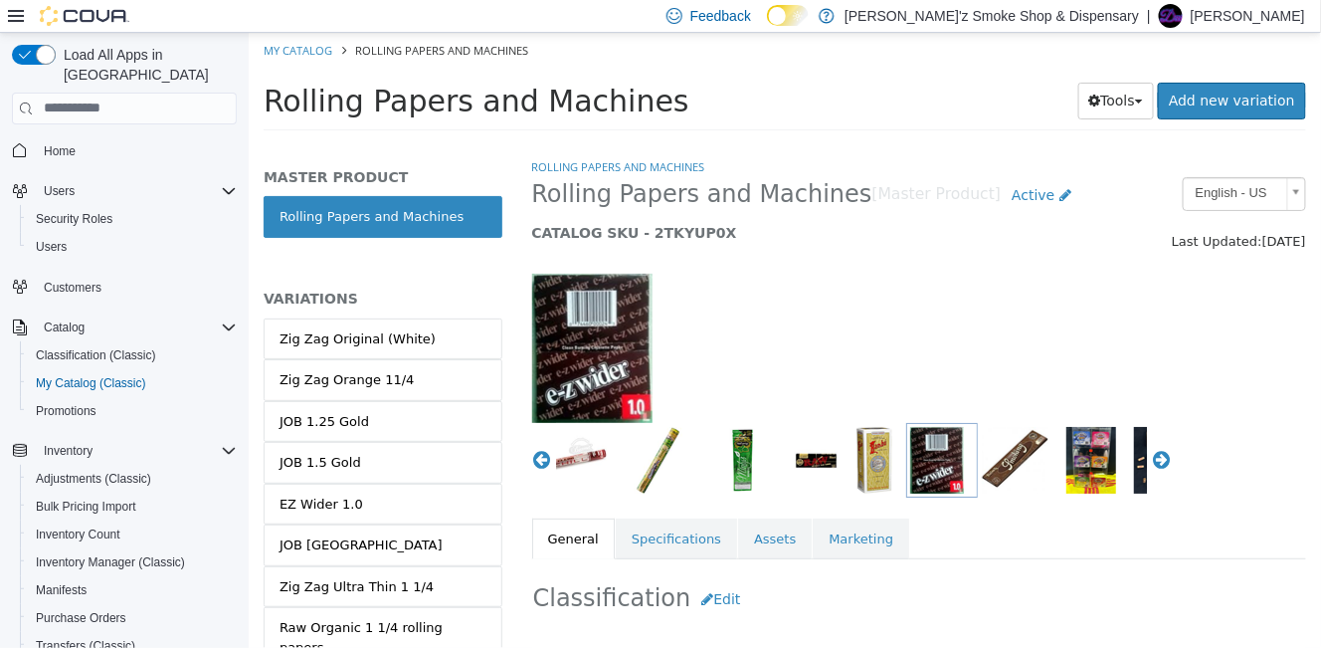
click at [981, 469] on img "button" at bounding box center [1014, 459] width 67 height 67
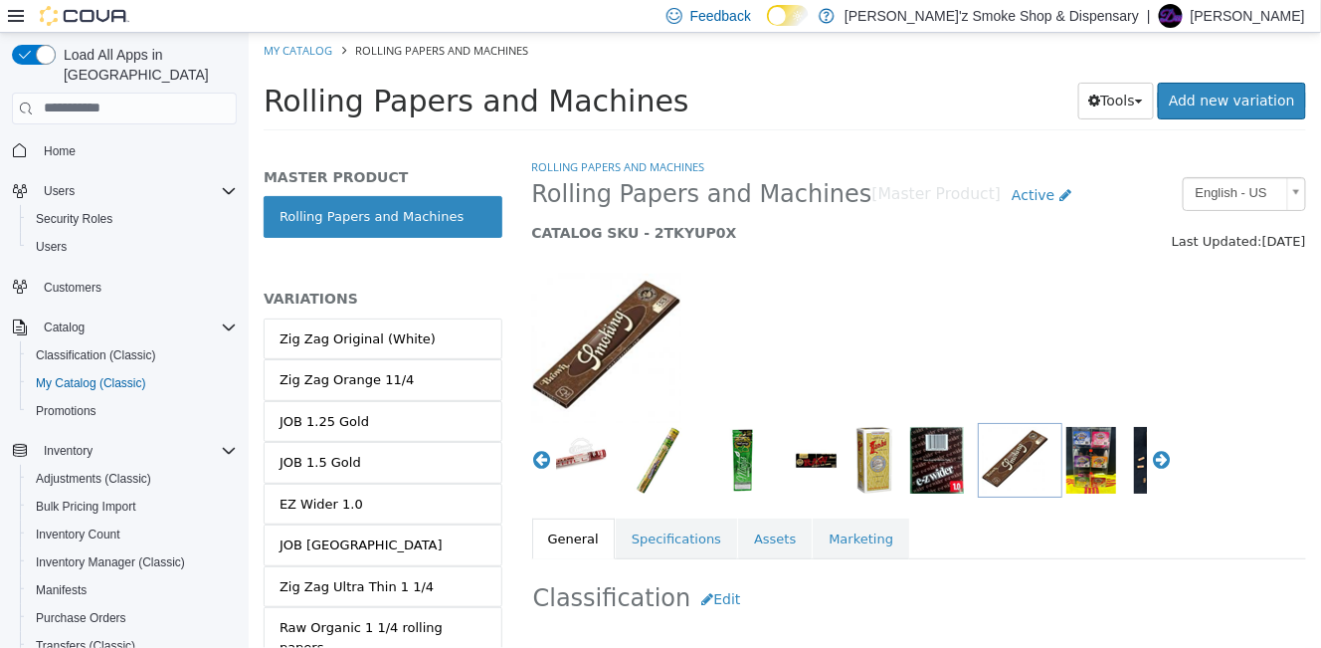
click at [1065, 466] on img "button" at bounding box center [1090, 459] width 50 height 67
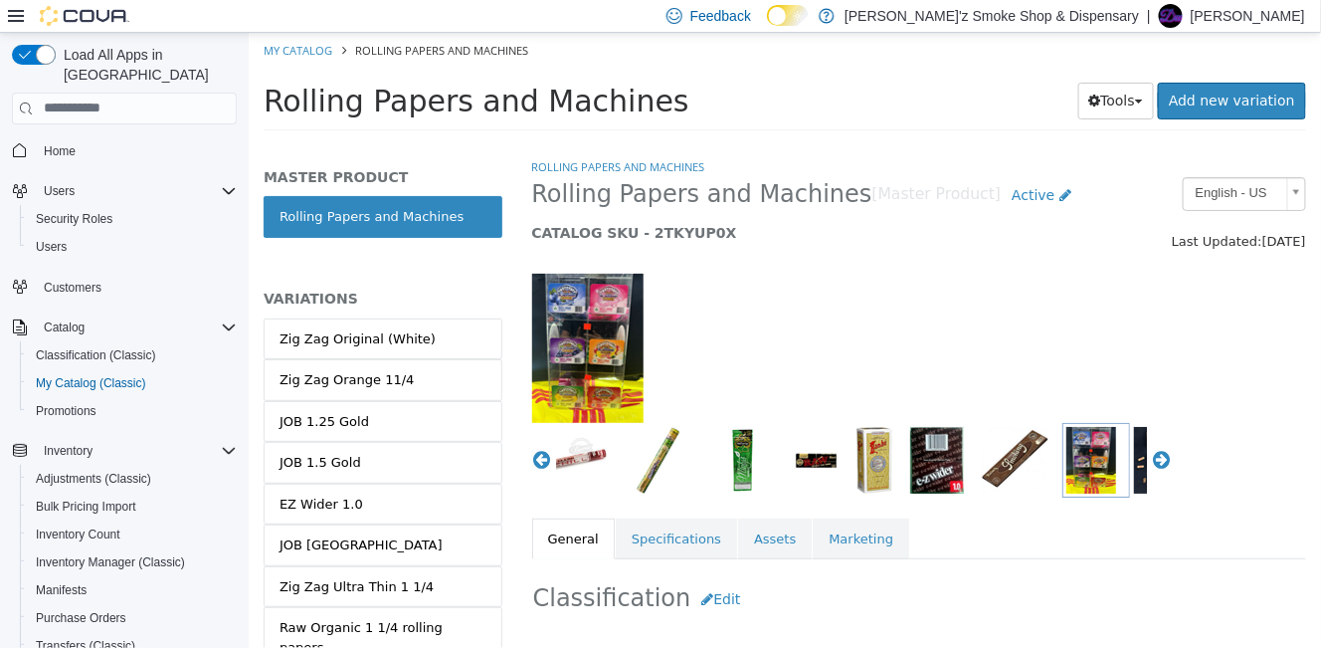
click at [1133, 464] on img "button" at bounding box center [1158, 459] width 50 height 67
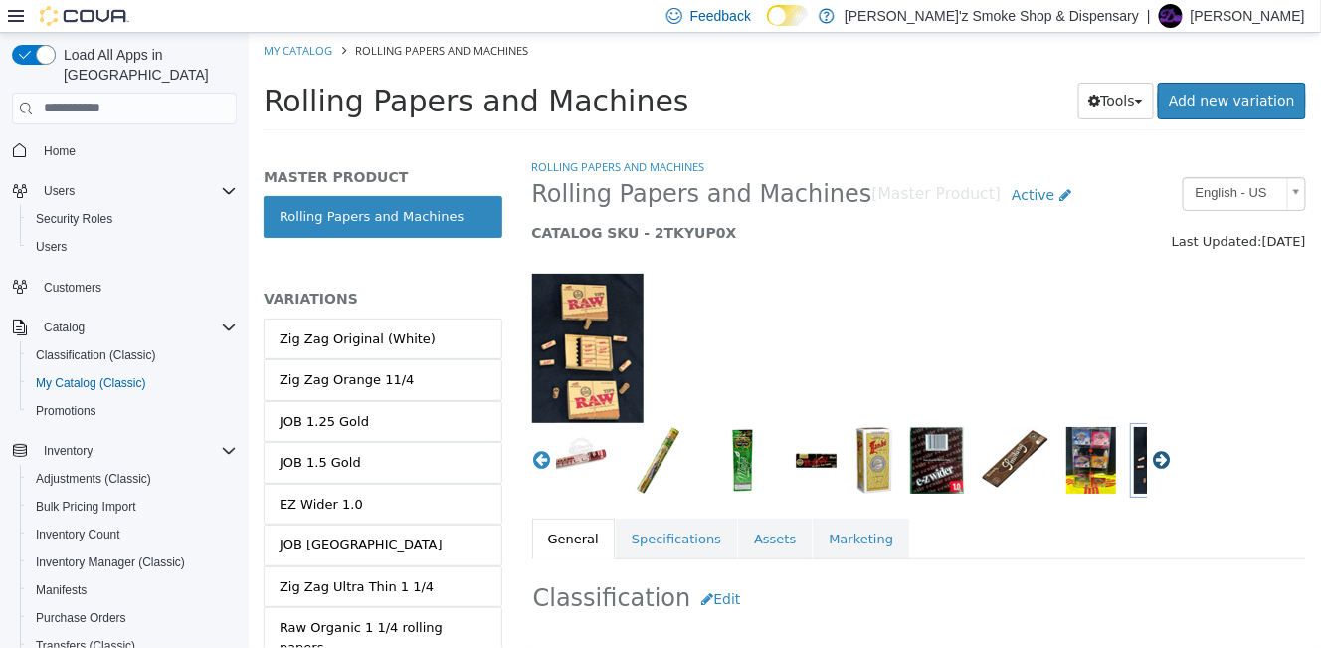
click at [1151, 461] on button "Next" at bounding box center [1161, 459] width 20 height 20
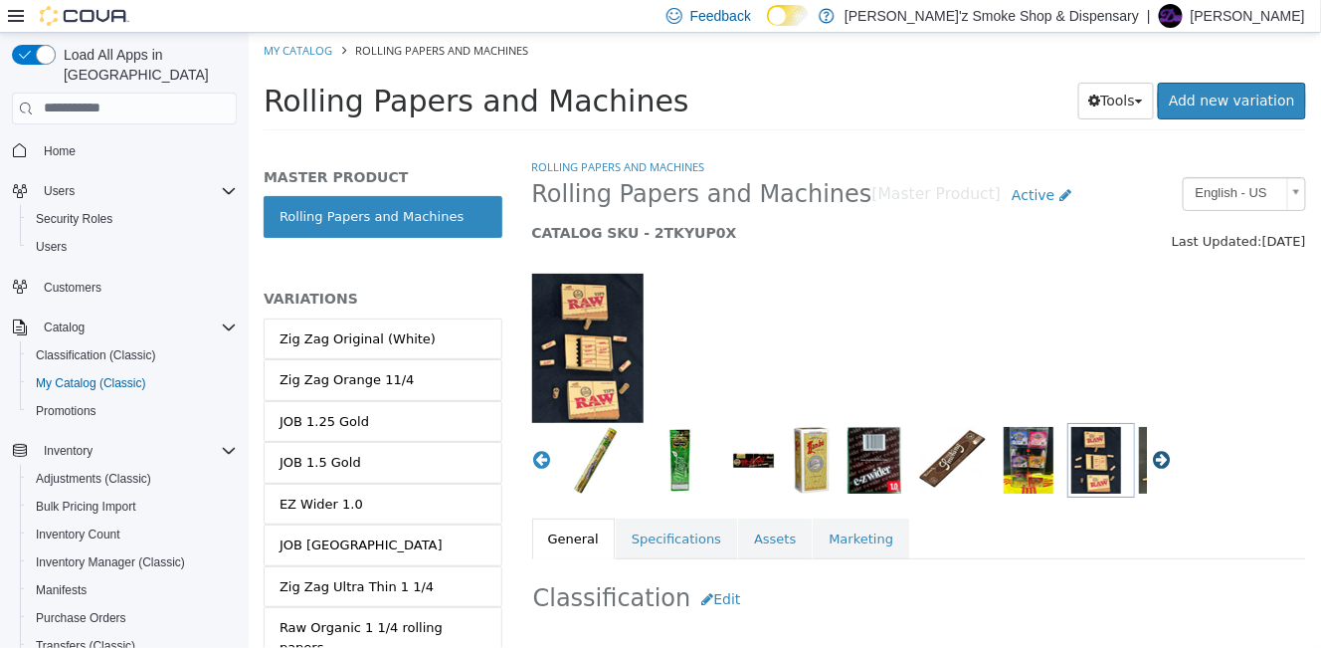
click at [1151, 461] on button "Next" at bounding box center [1161, 459] width 20 height 20
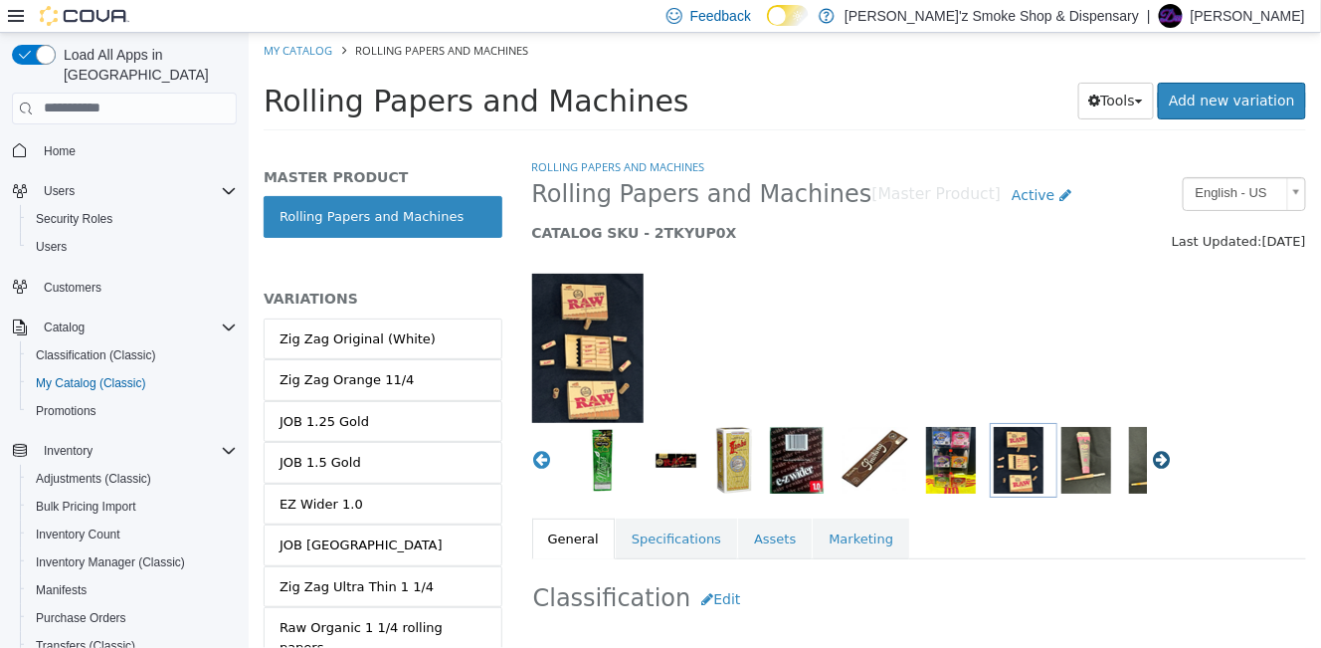
click at [1151, 461] on button "Next" at bounding box center [1161, 459] width 20 height 20
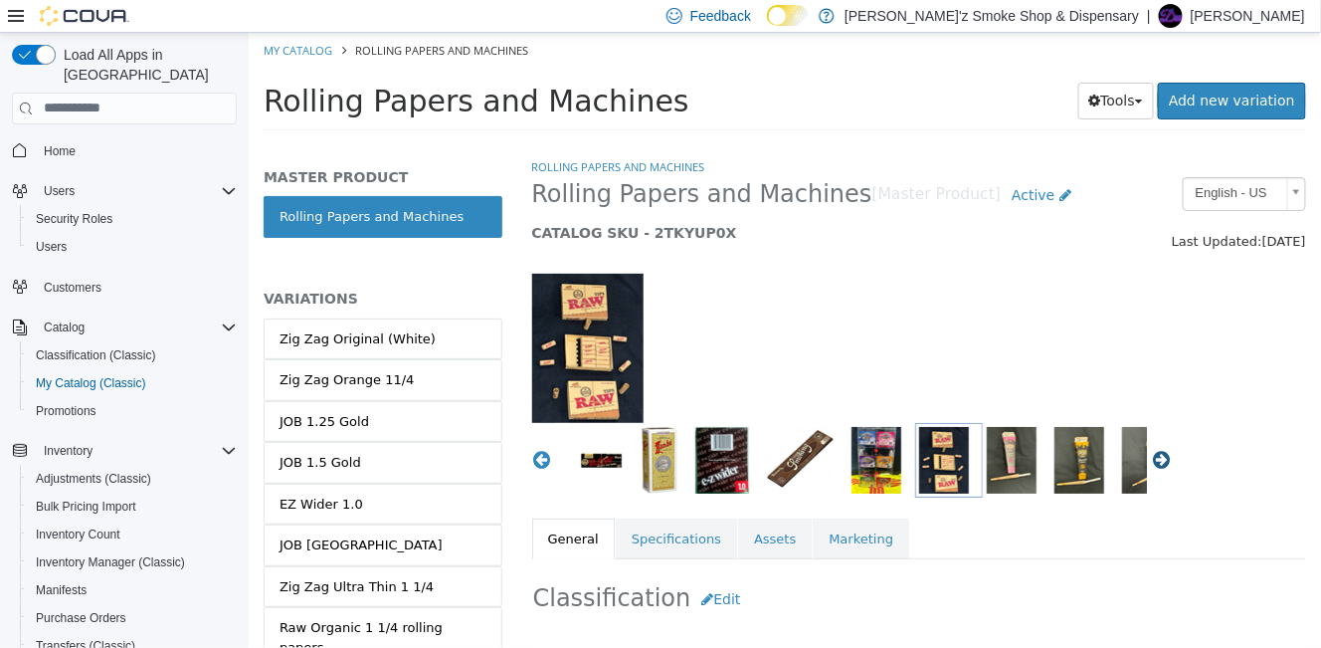
click at [1151, 461] on button "Next" at bounding box center [1161, 459] width 20 height 20
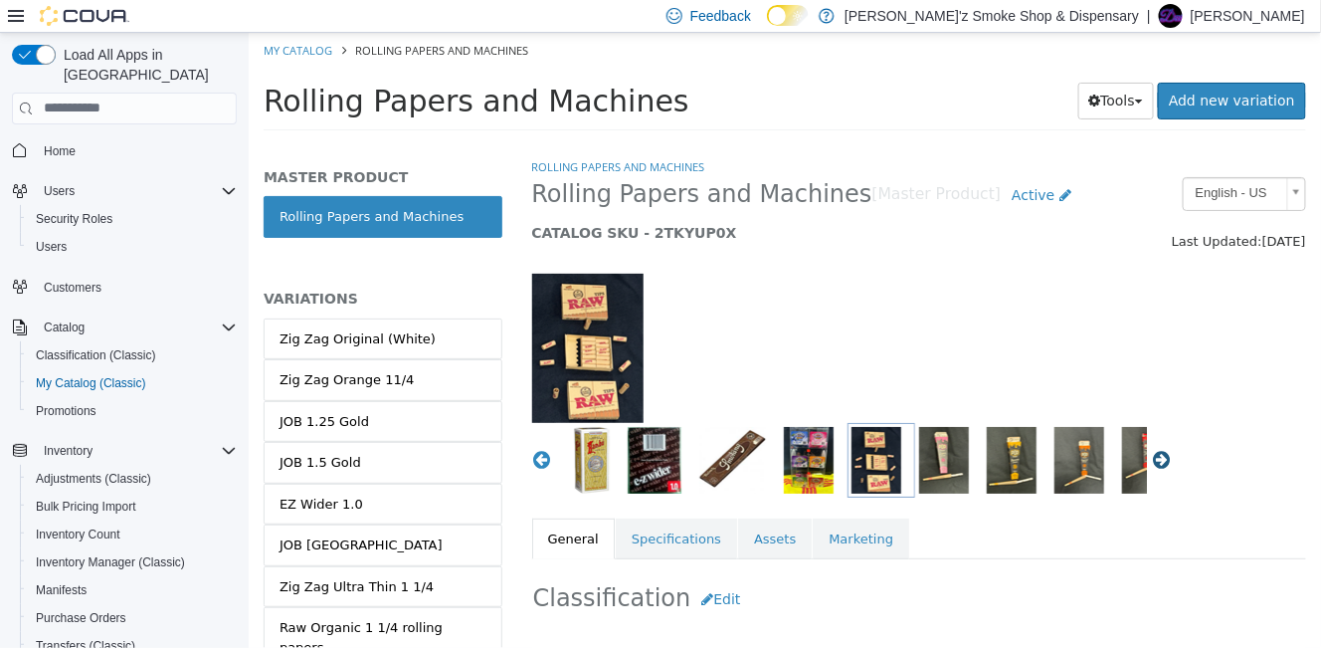
click at [1151, 461] on button "Next" at bounding box center [1161, 459] width 20 height 20
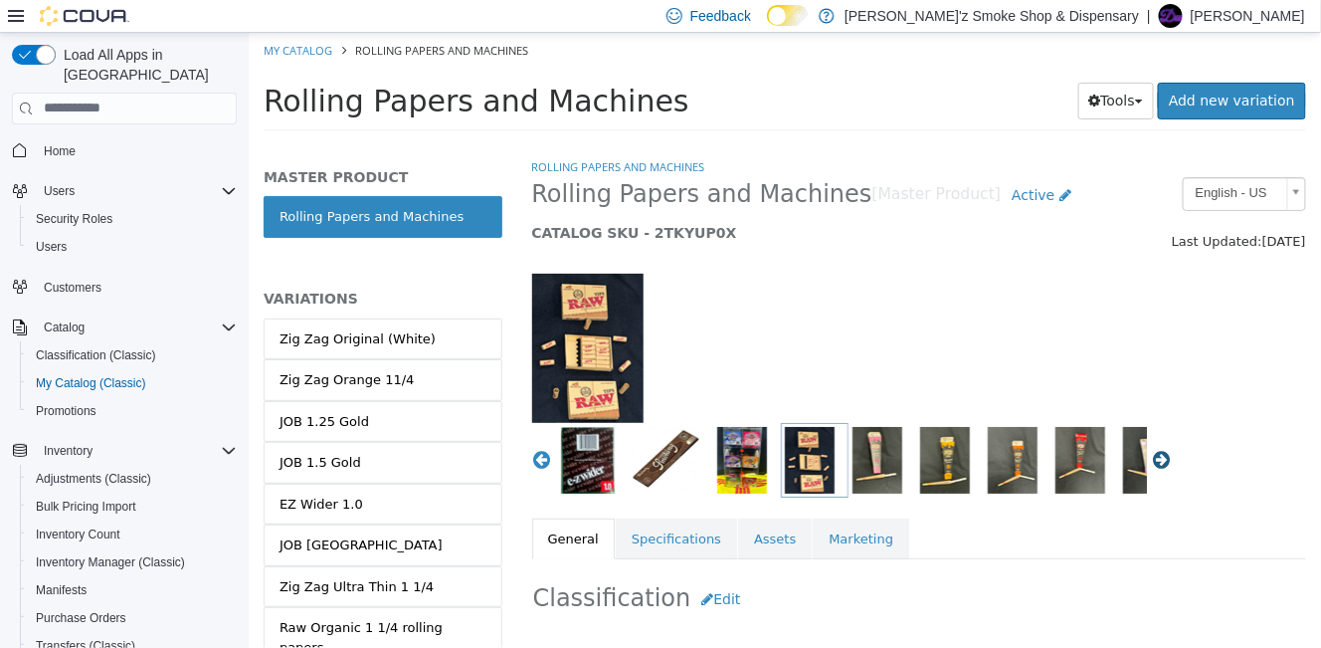
click at [1151, 461] on button "Next" at bounding box center [1161, 459] width 20 height 20
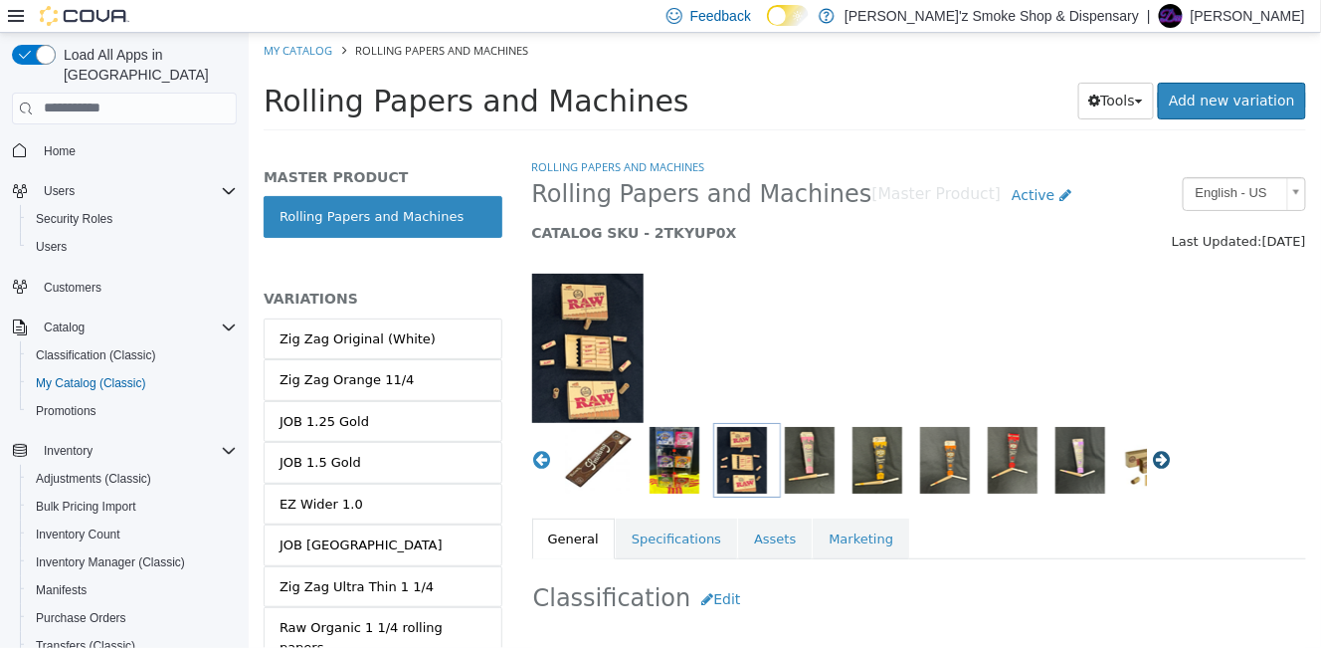
click at [1151, 461] on button "Next" at bounding box center [1161, 459] width 20 height 20
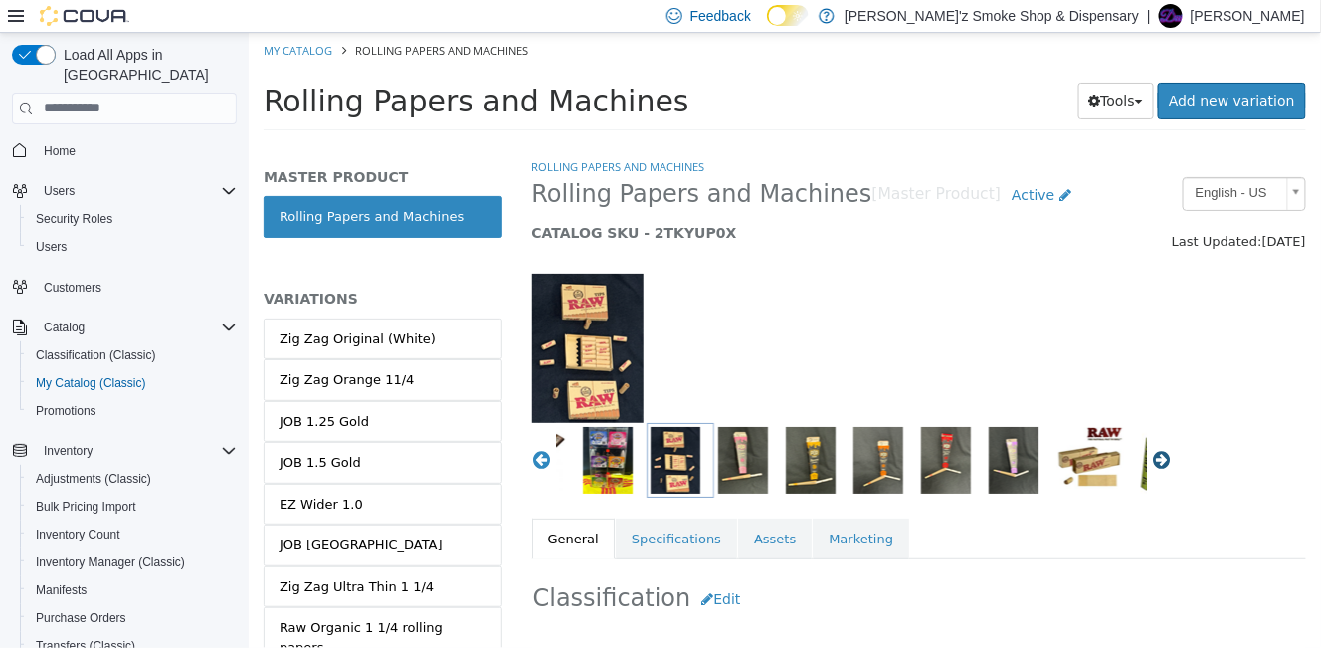
click at [1151, 461] on button "Next" at bounding box center [1161, 459] width 20 height 20
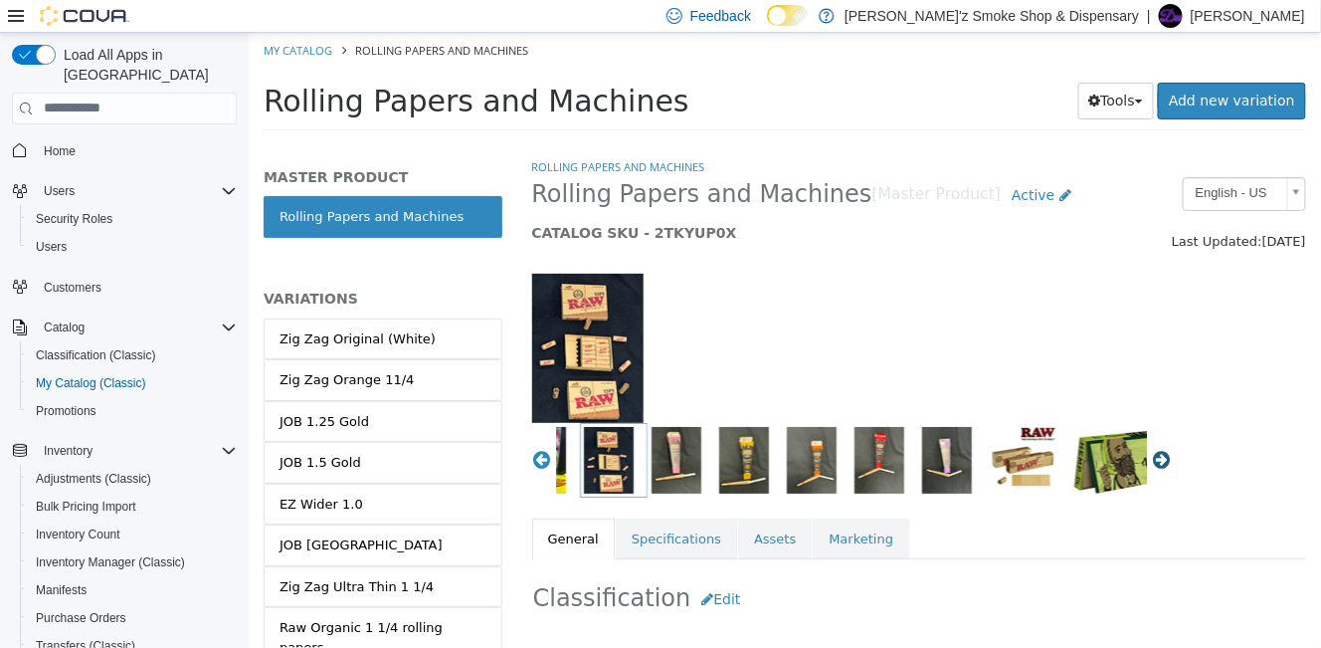
click at [1151, 461] on button "Next" at bounding box center [1161, 459] width 20 height 20
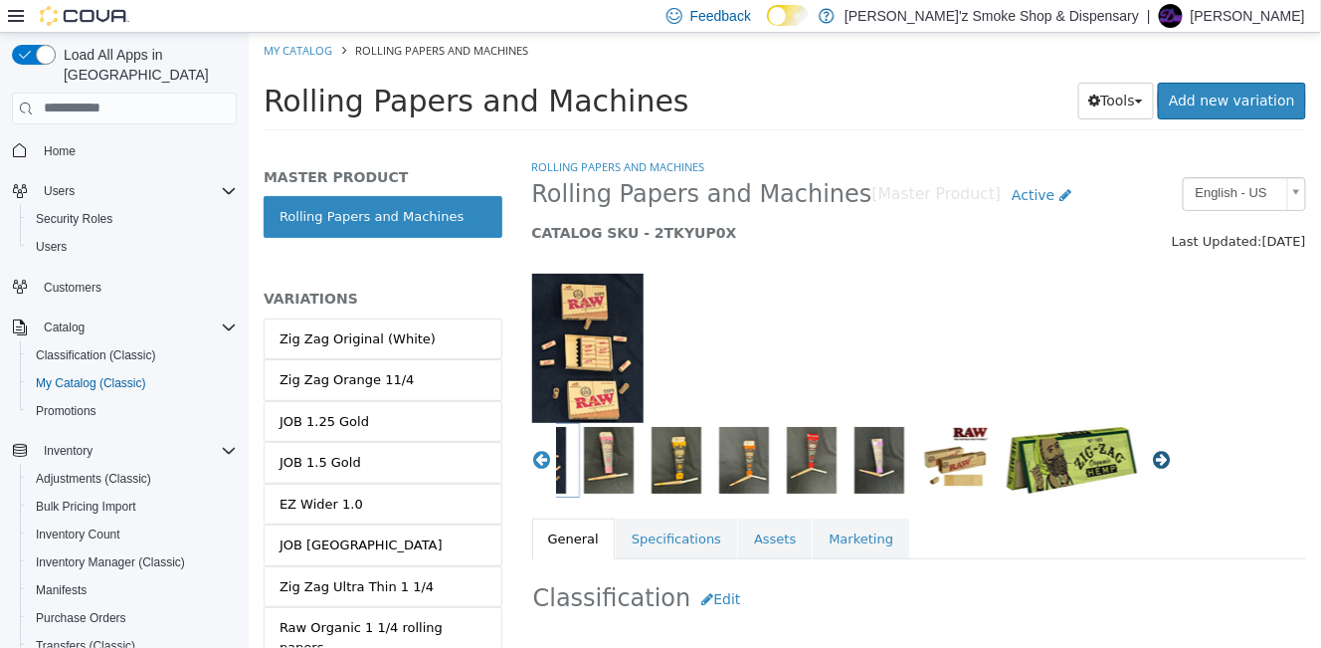
click at [1151, 461] on button "Next" at bounding box center [1161, 459] width 20 height 20
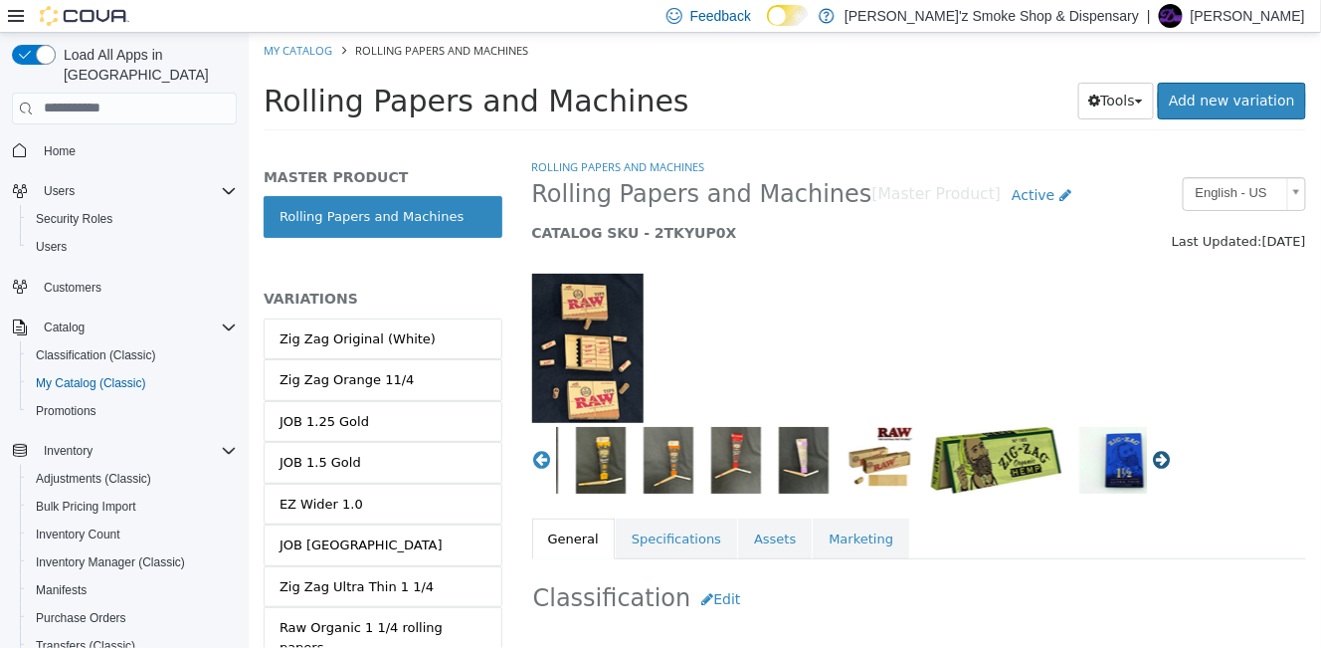
click at [1151, 461] on button "Next" at bounding box center [1161, 459] width 20 height 20
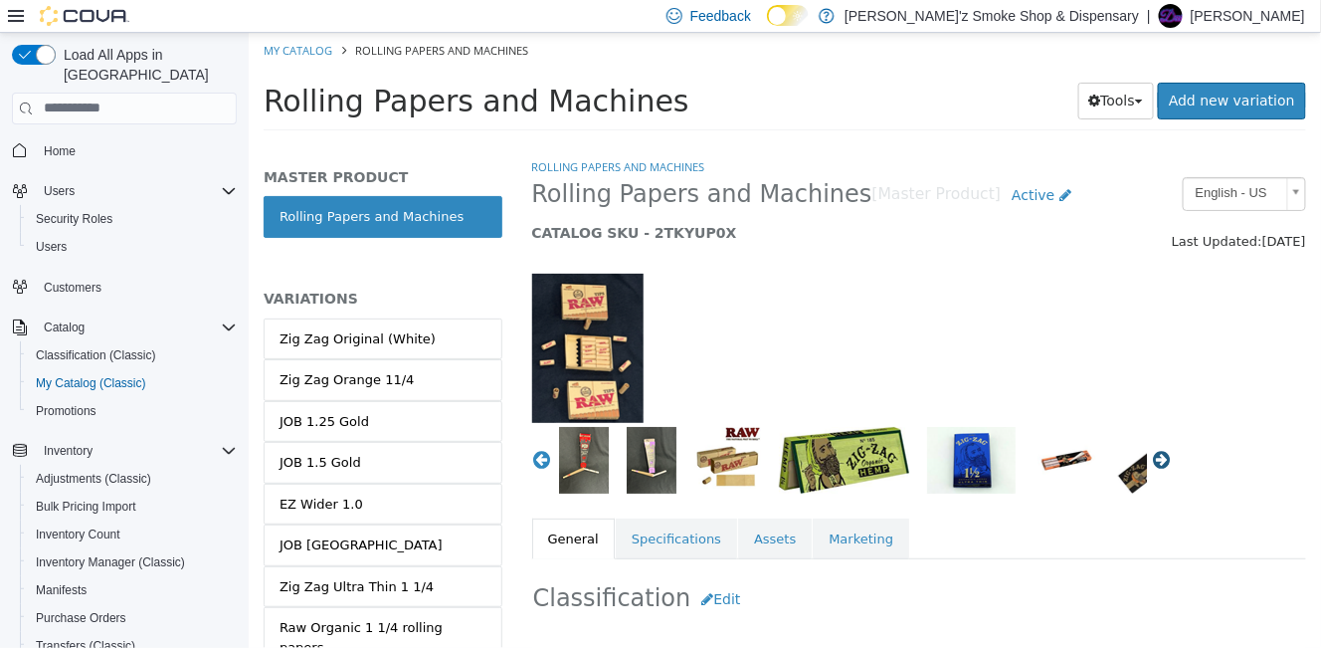
click at [1151, 461] on button "Next" at bounding box center [1161, 459] width 20 height 20
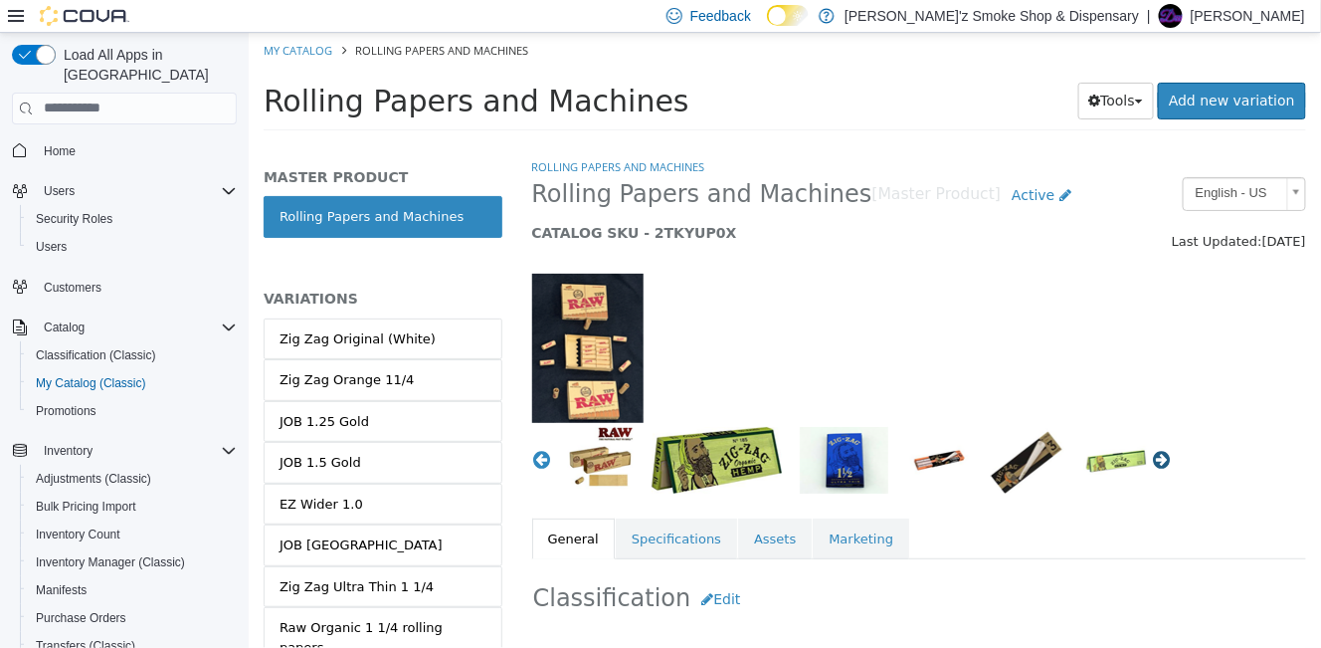
click at [1151, 461] on button "Next" at bounding box center [1161, 459] width 20 height 20
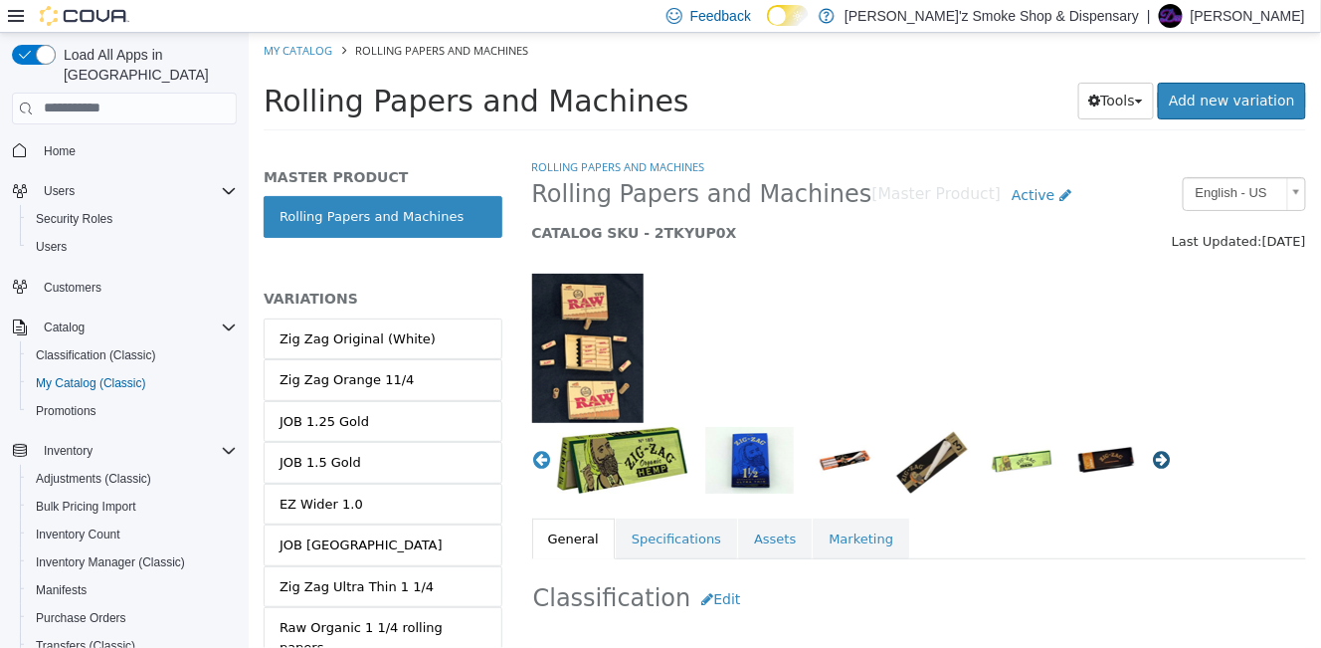
click at [1151, 461] on button "Next" at bounding box center [1161, 459] width 20 height 20
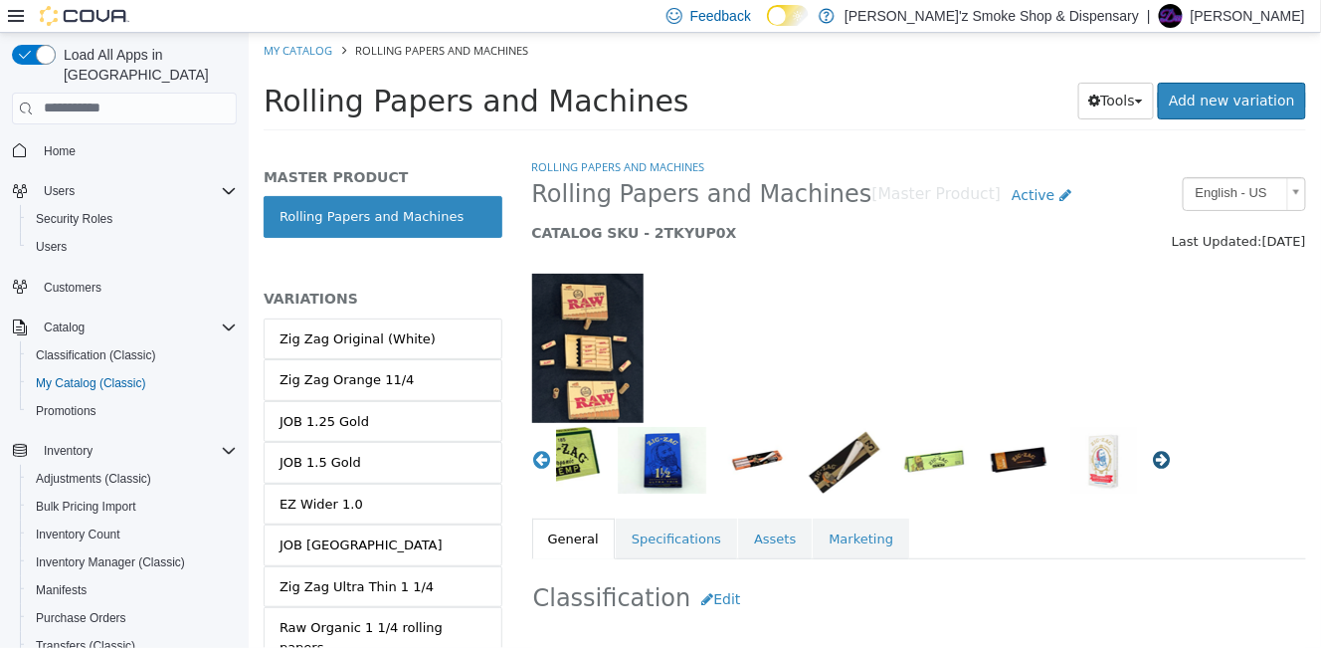
click at [1151, 461] on button "Next" at bounding box center [1161, 459] width 20 height 20
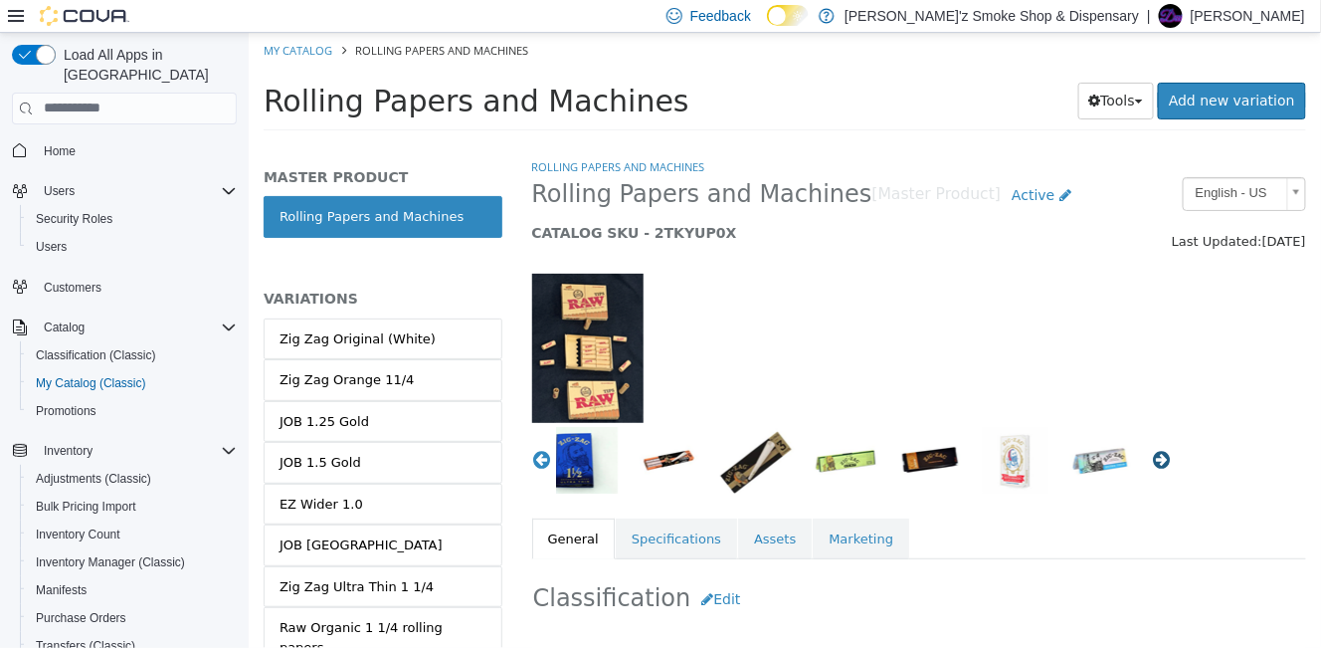
click at [1151, 461] on button "Next" at bounding box center [1161, 459] width 20 height 20
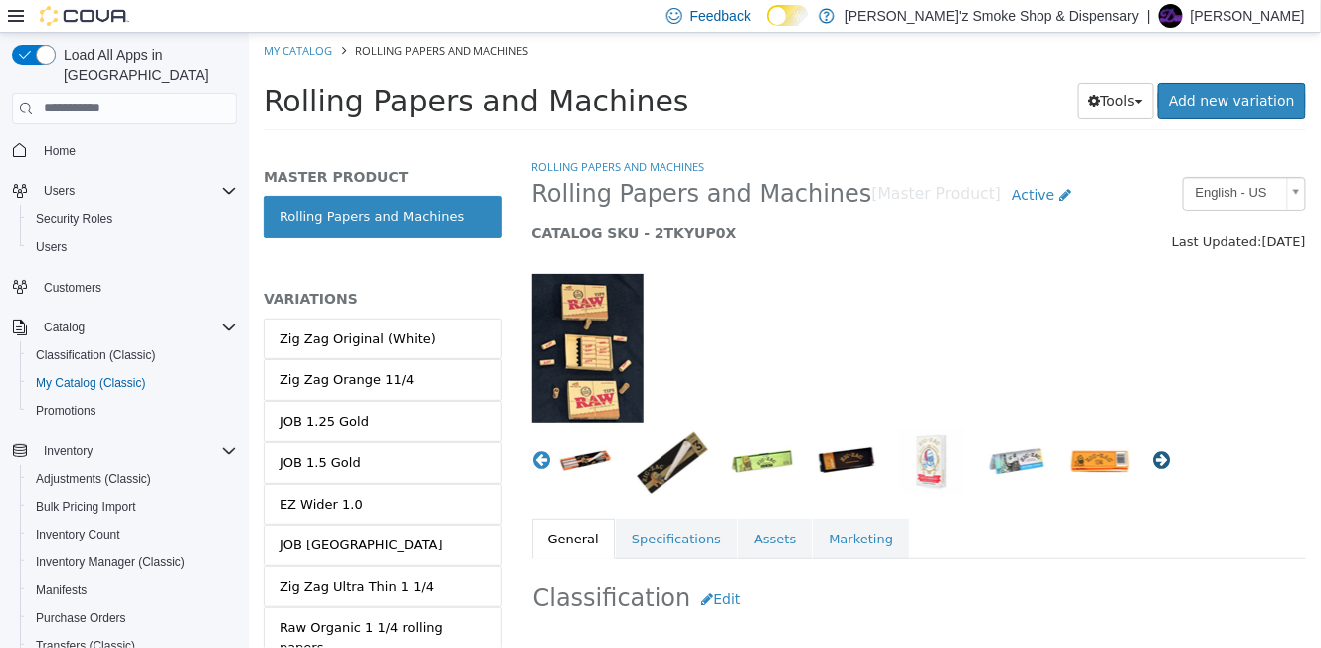
click at [1151, 461] on button "Next" at bounding box center [1161, 459] width 20 height 20
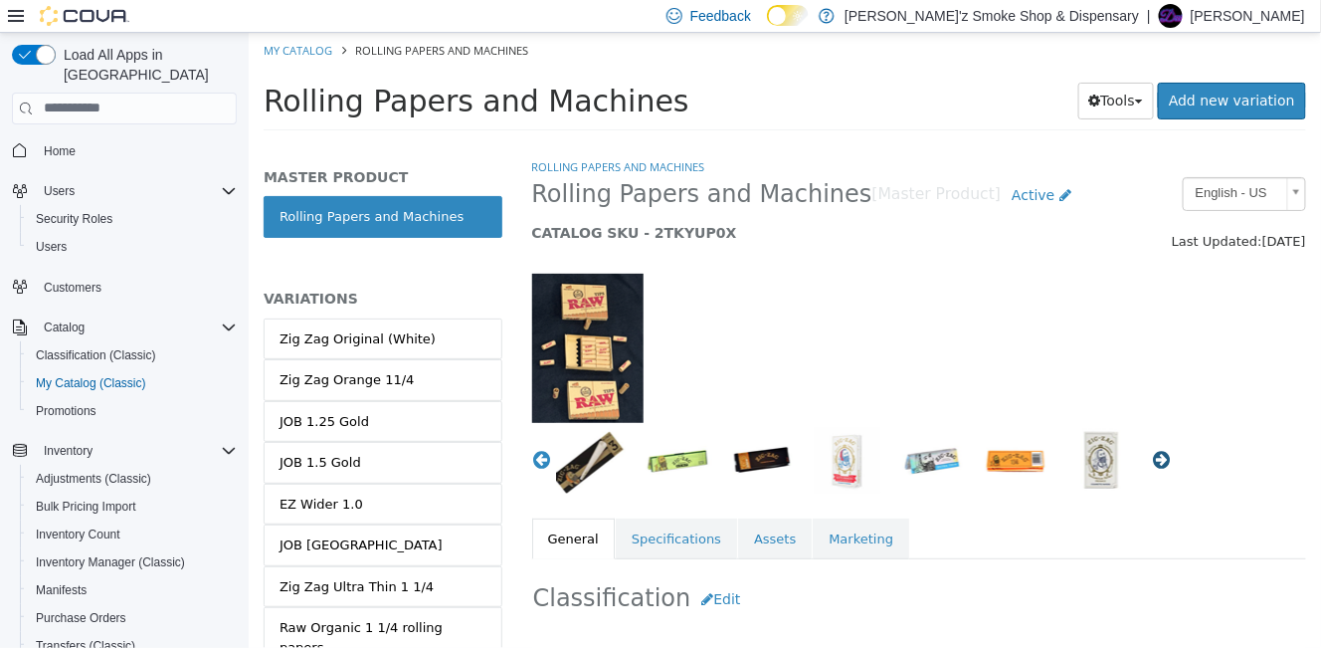
click at [1151, 461] on button "Next" at bounding box center [1161, 459] width 20 height 20
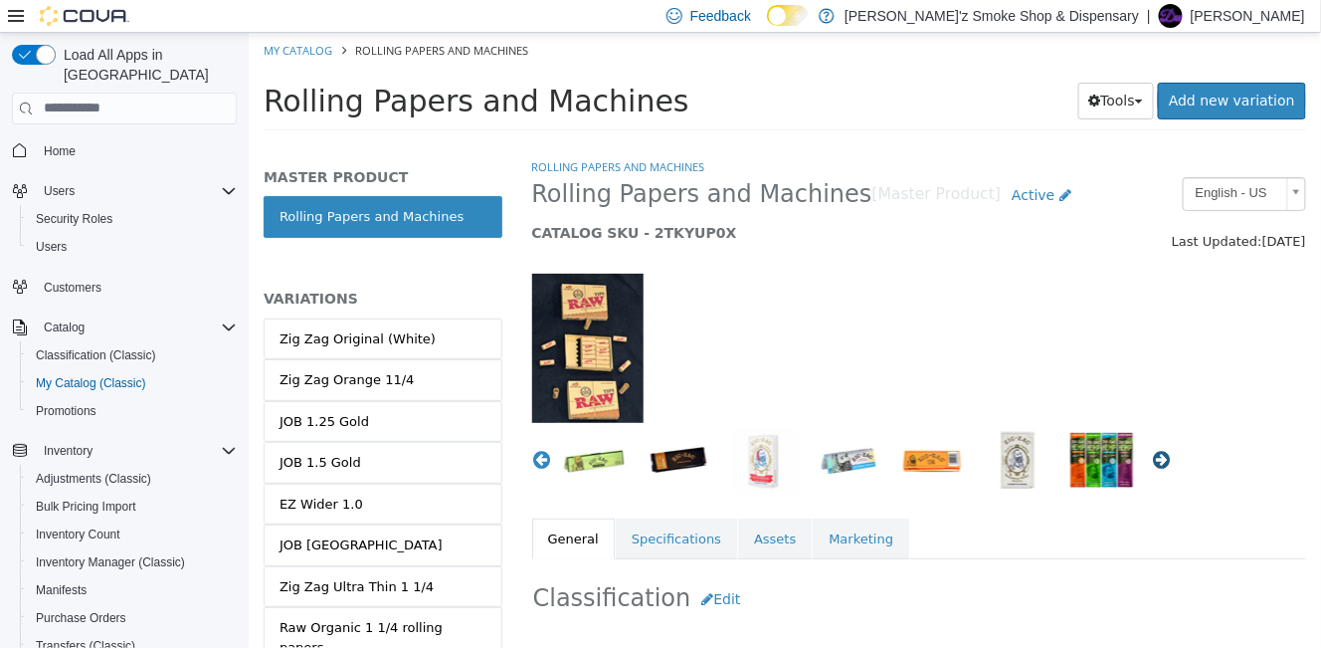
click at [1151, 461] on button "Next" at bounding box center [1161, 459] width 20 height 20
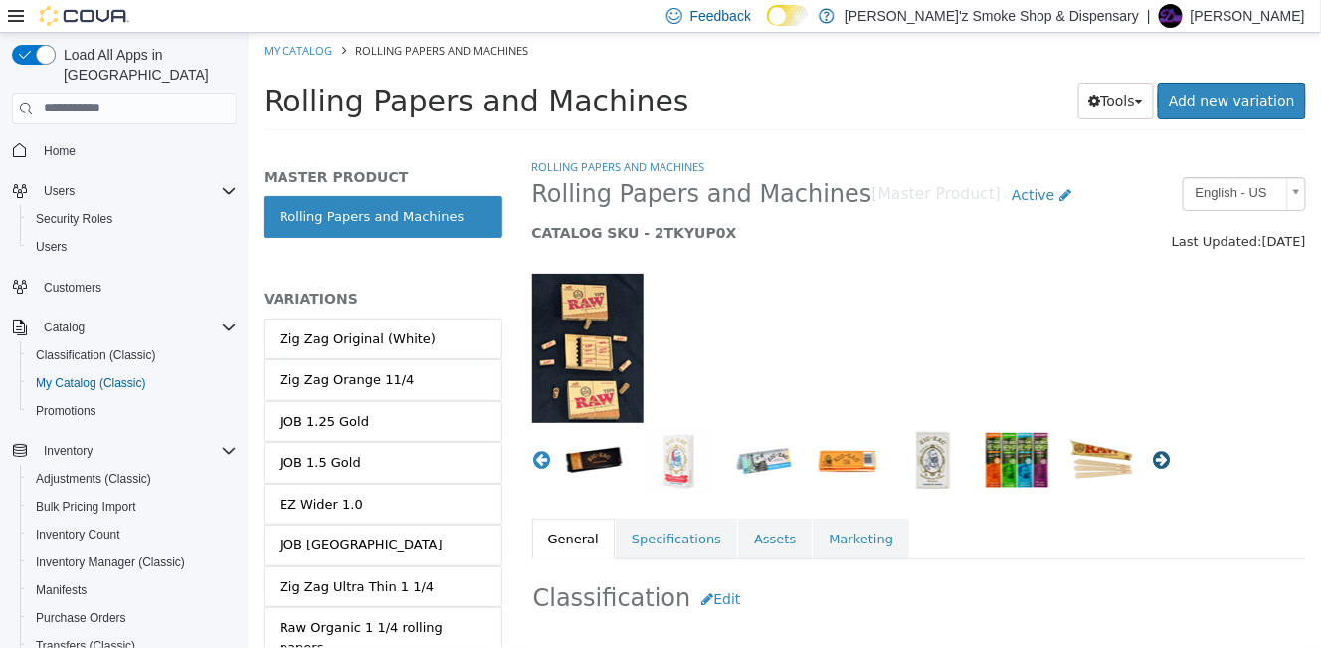
click at [1151, 461] on button "Next" at bounding box center [1161, 459] width 20 height 20
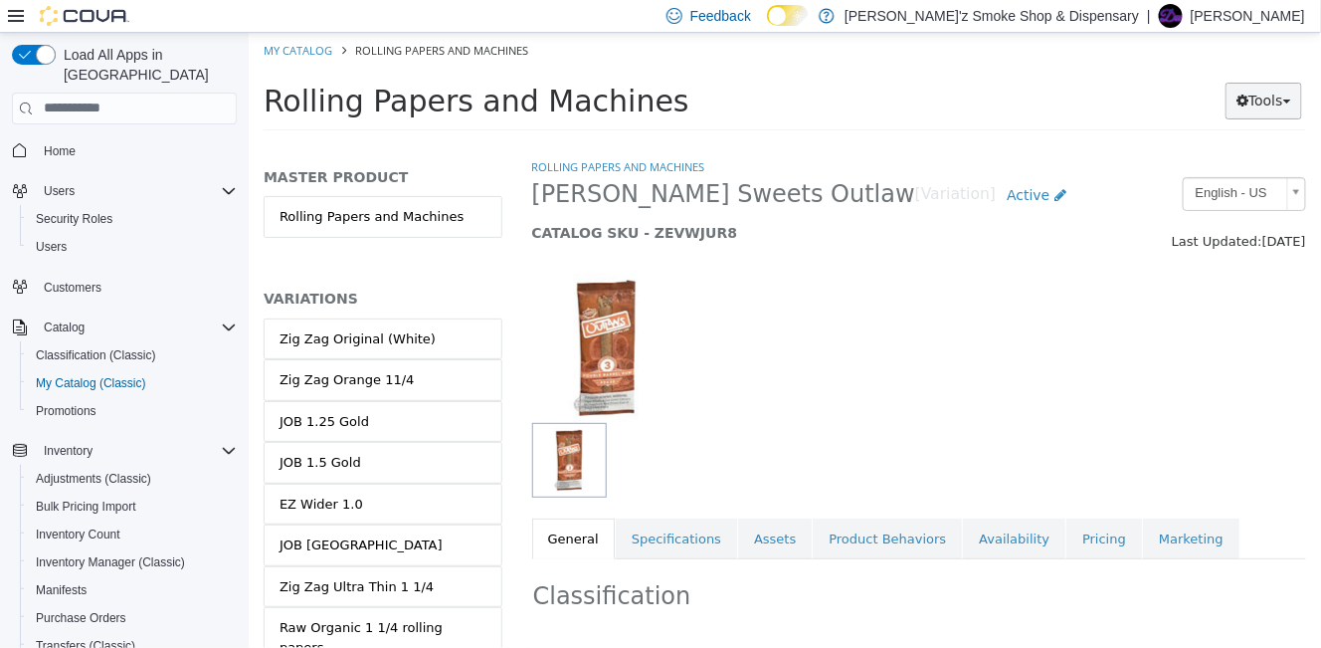
click at [1287, 98] on button "Tools" at bounding box center [1262, 100] width 77 height 37
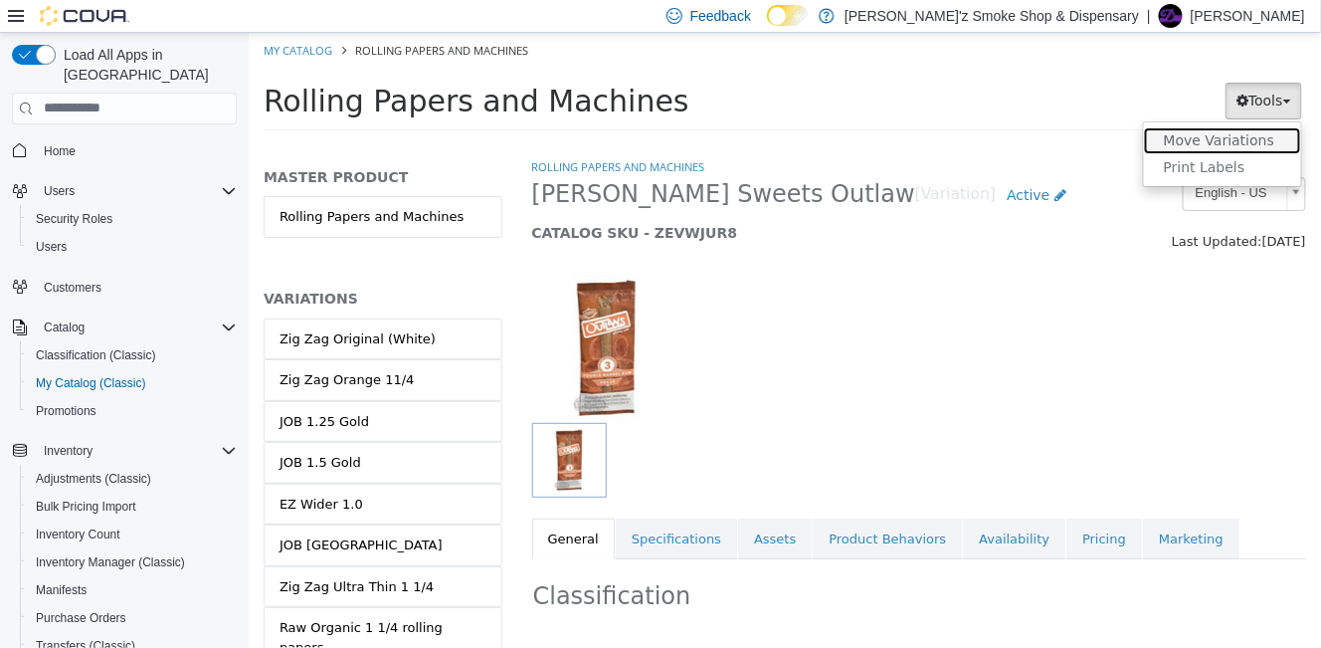
click at [1254, 137] on link "Move Variations" at bounding box center [1221, 139] width 157 height 27
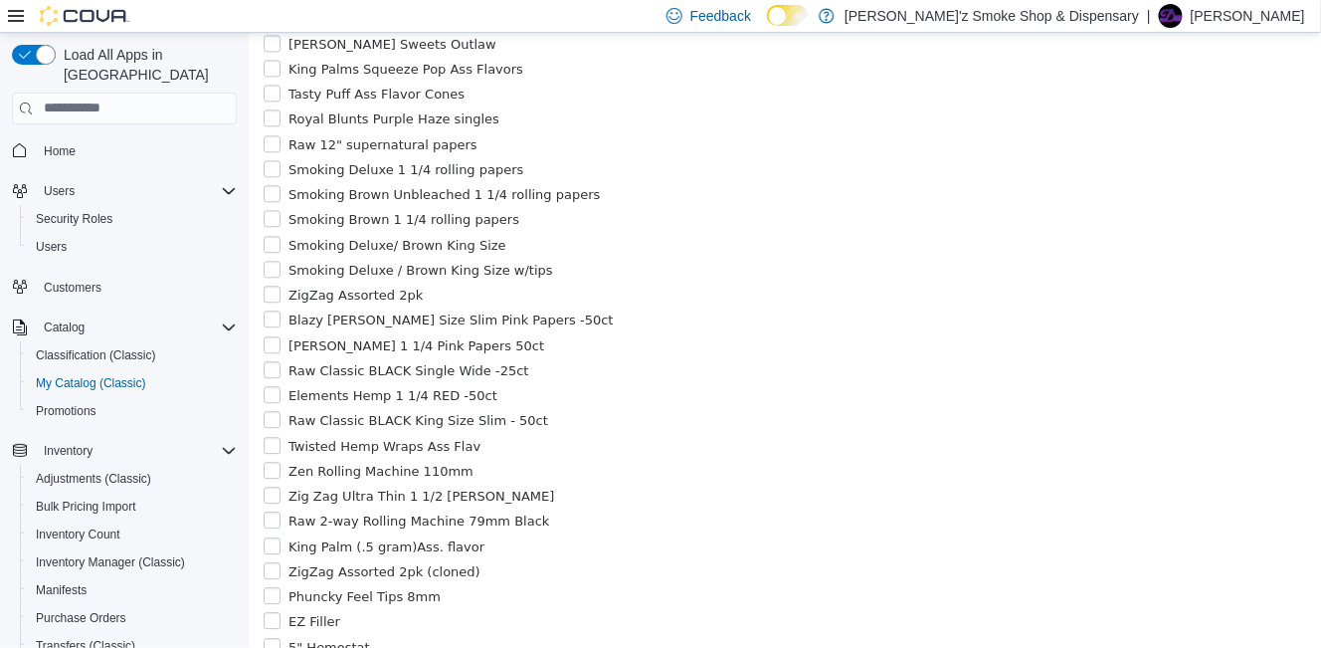
scroll to position [1114, 0]
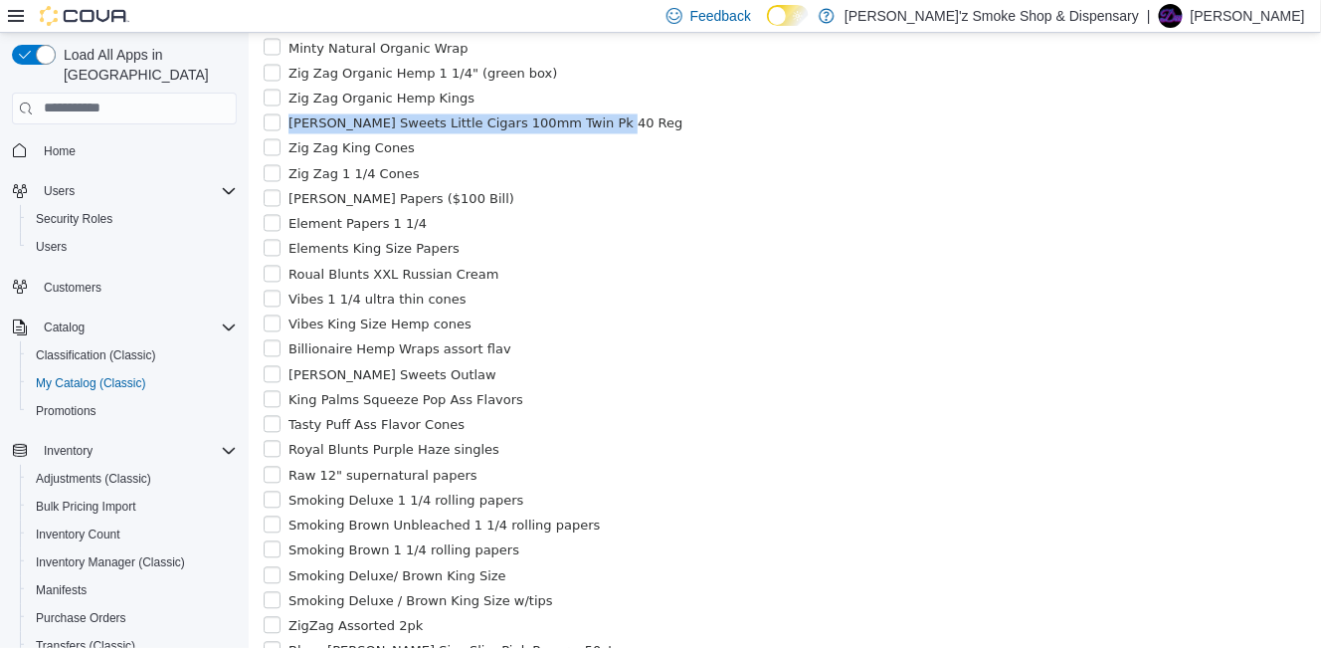
drag, startPoint x: 289, startPoint y: 297, endPoint x: 623, endPoint y: 297, distance: 333.2
click at [623, 133] on label "[PERSON_NAME] Sweets Little Cigars 100mm Twin Pk 40 Reg" at bounding box center [482, 123] width 400 height 20
copy label "[PERSON_NAME] Sweets Little Cigars 100mm Twin Pk 40 Reg"
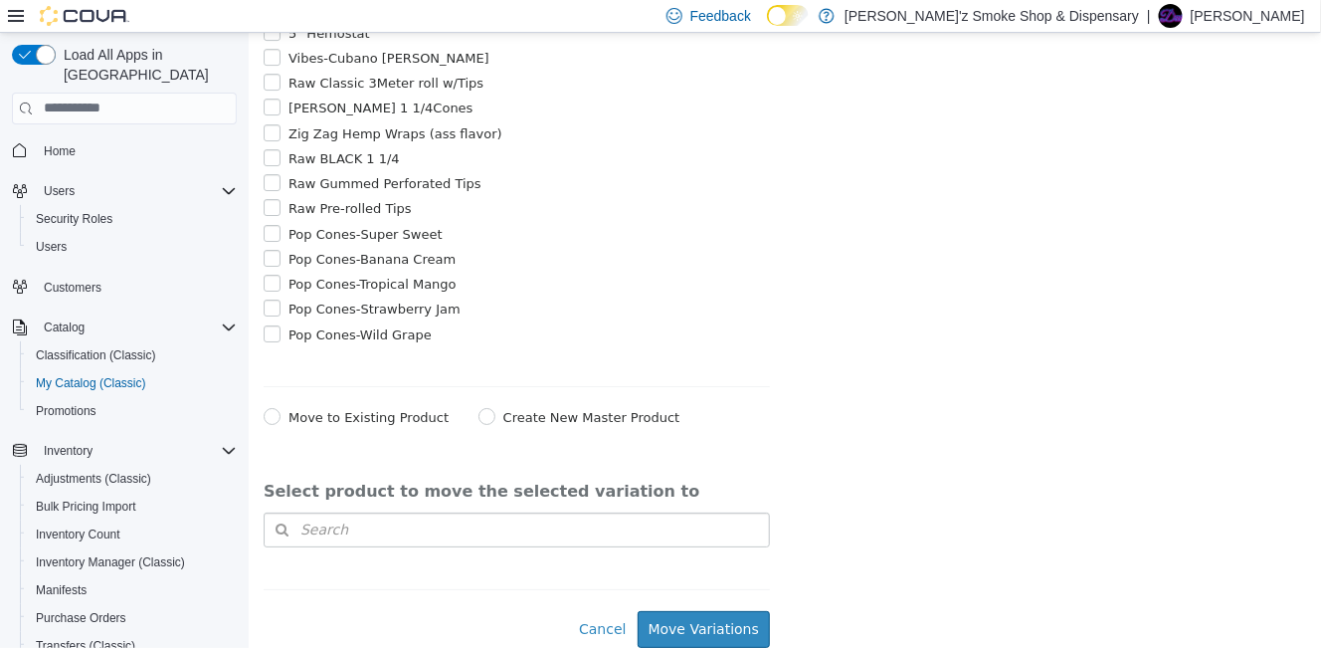
scroll to position [2440, 0]
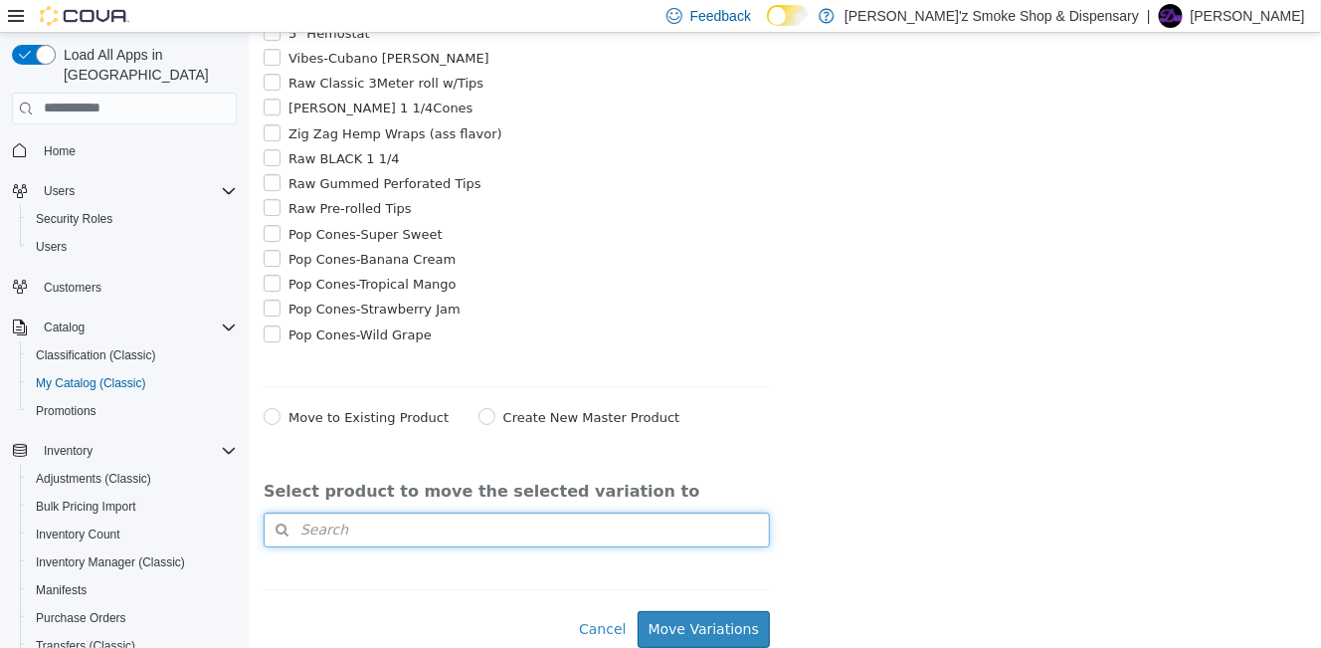
click at [551, 521] on button "Search" at bounding box center [516, 528] width 506 height 35
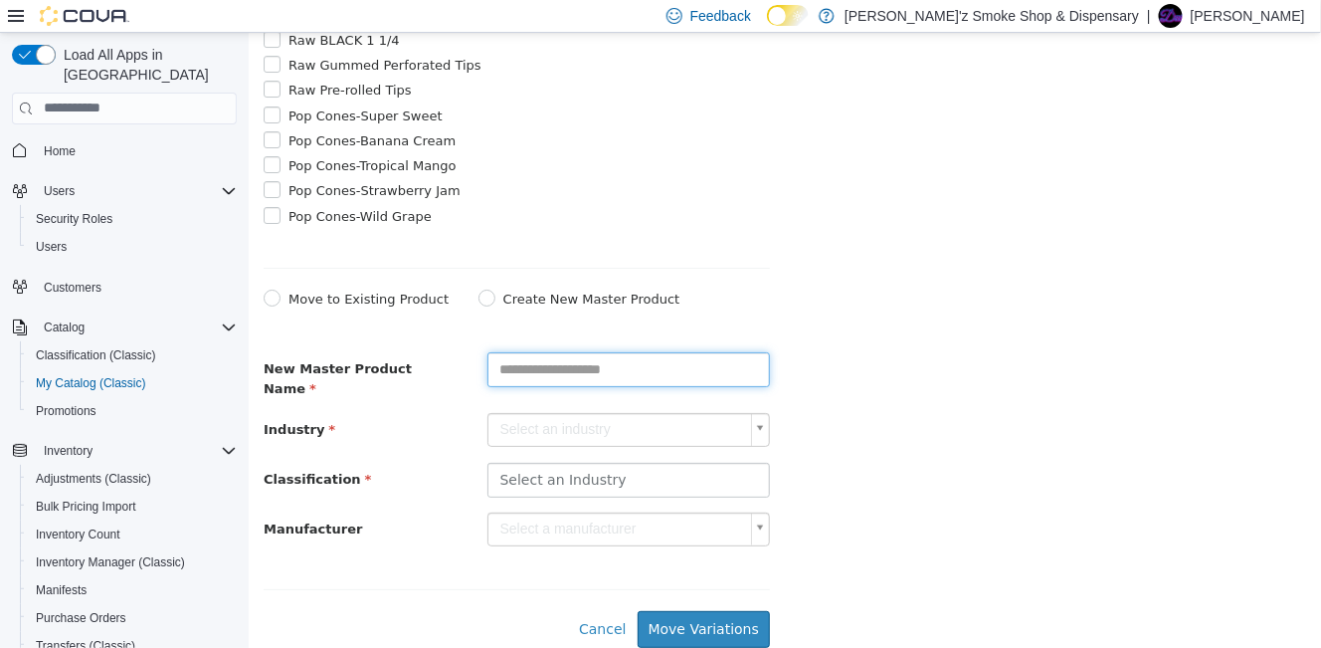
paste input "**********"
type input "**********"
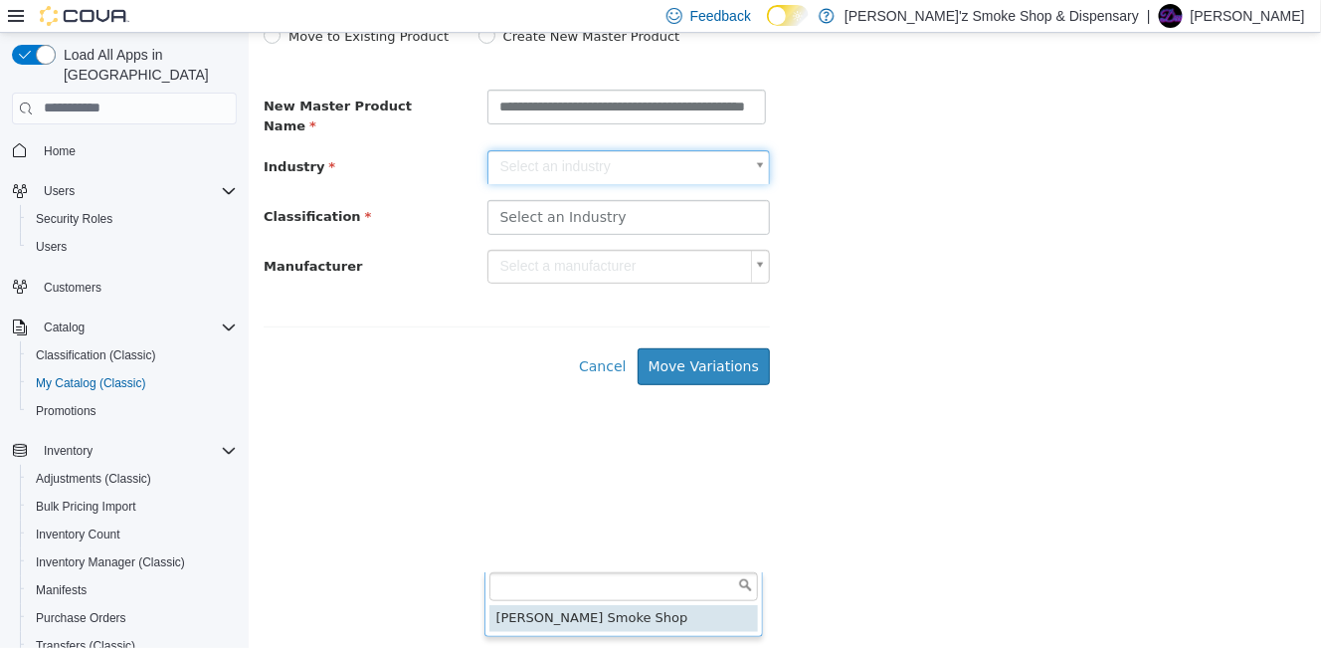
drag, startPoint x: 625, startPoint y: 619, endPoint x: 775, endPoint y: 577, distance: 155.9
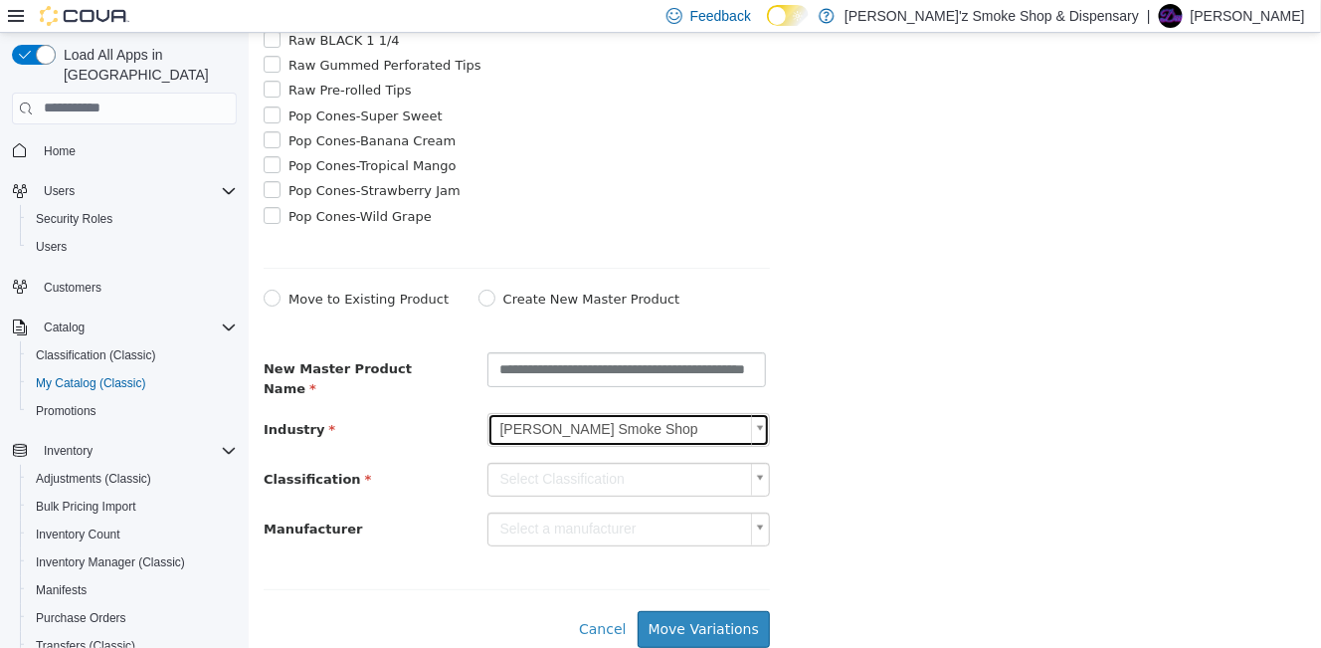
scroll to position [2564, 0]
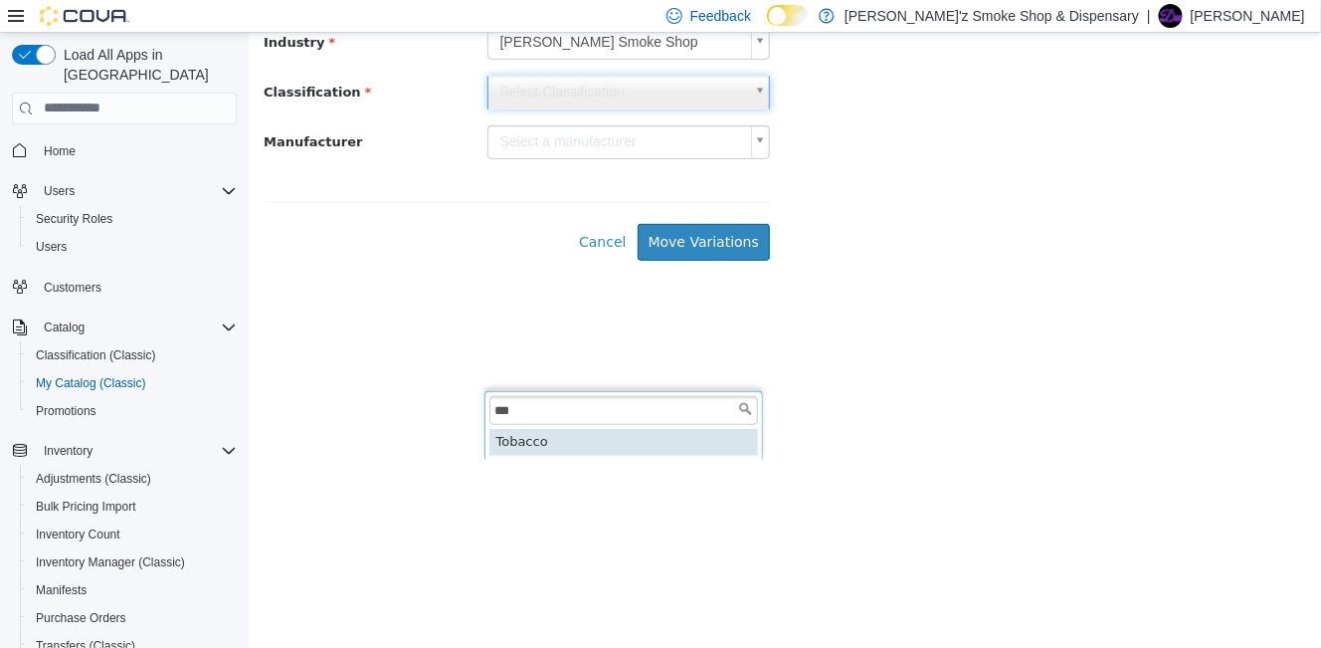
type input "***"
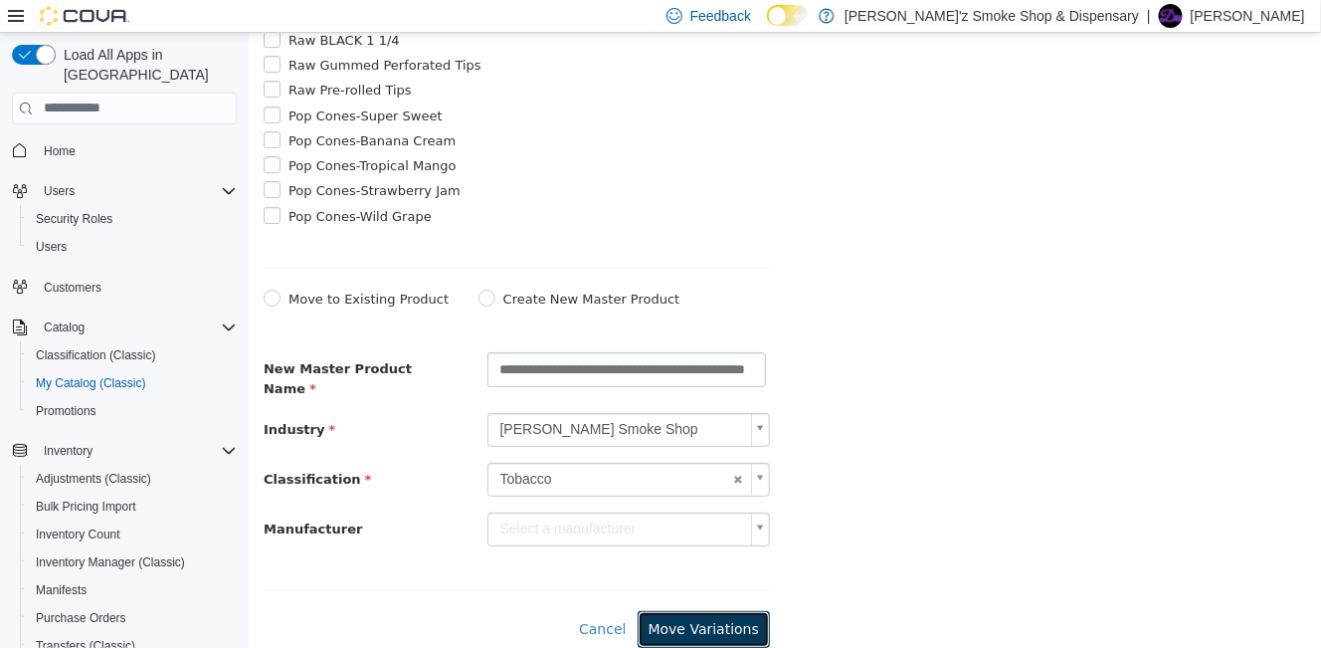
click at [710, 621] on button "Move Variations" at bounding box center [703, 628] width 132 height 37
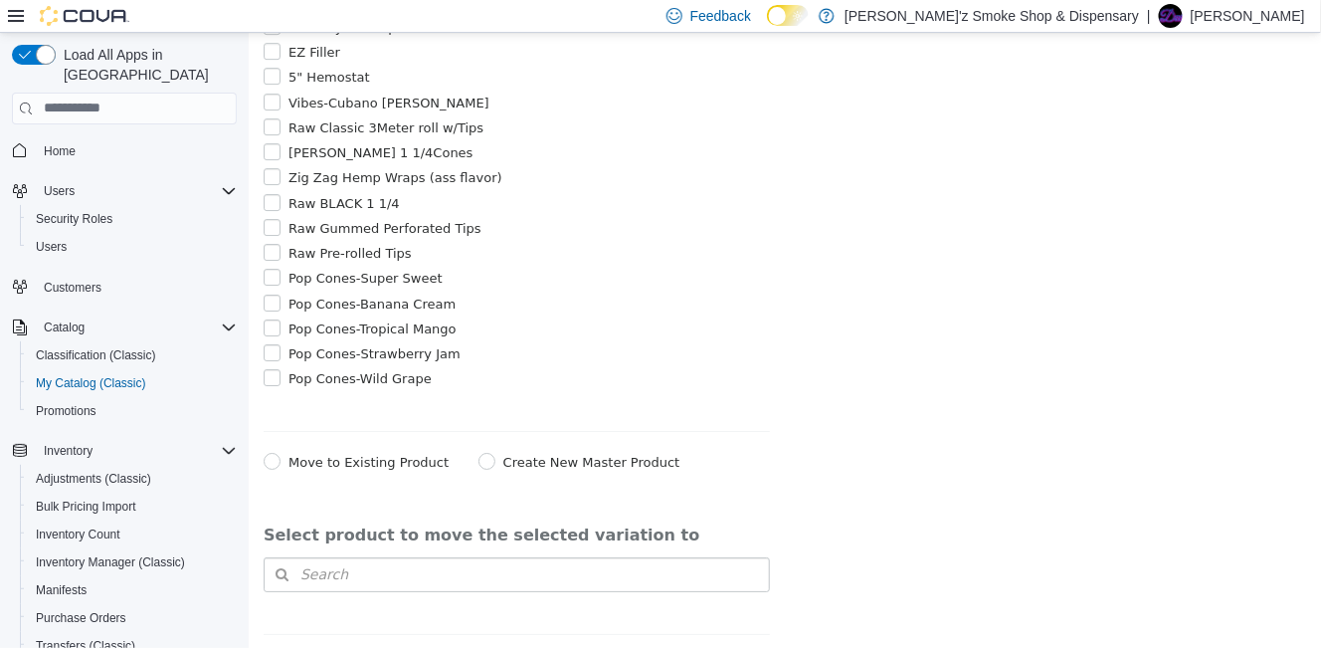
scroll to position [2410, 0]
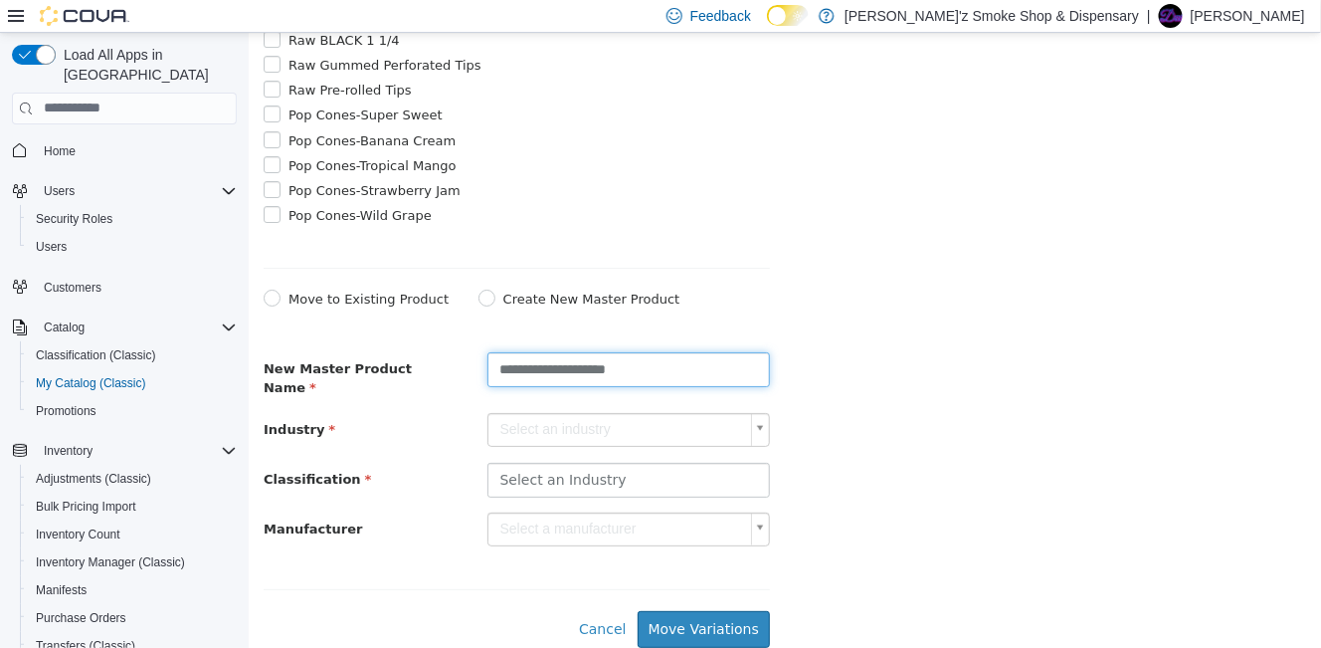
type input "**********"
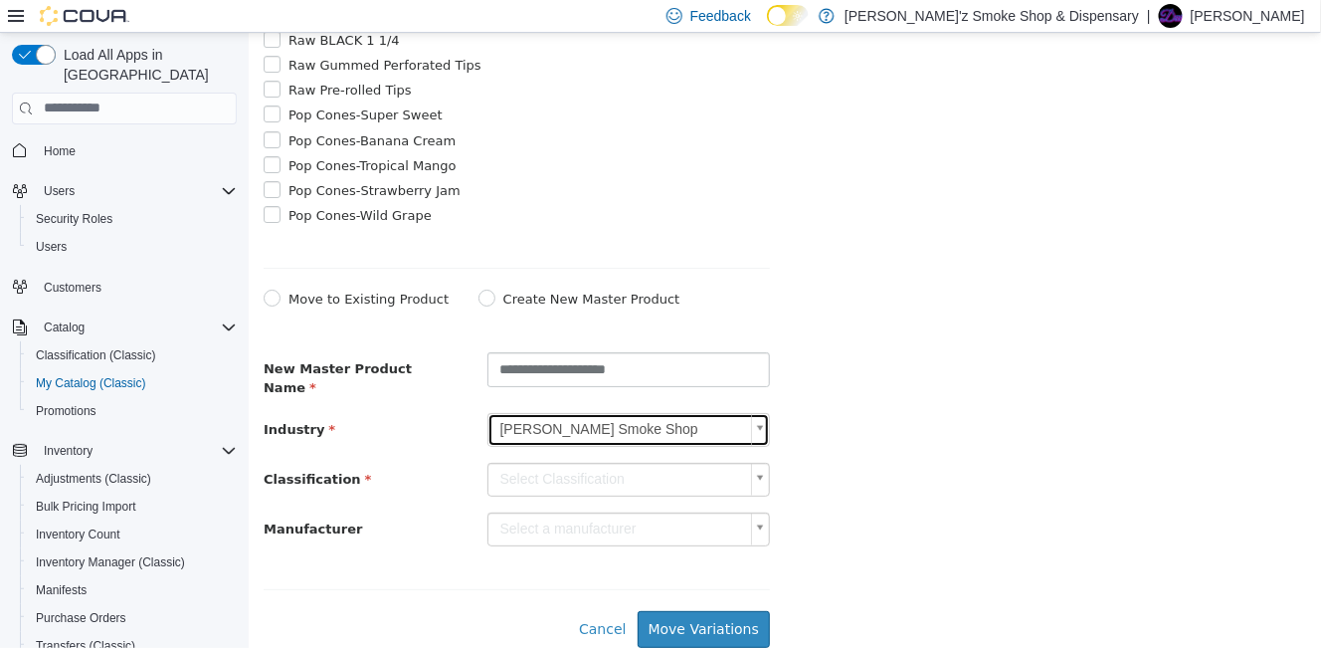
scroll to position [2535, 0]
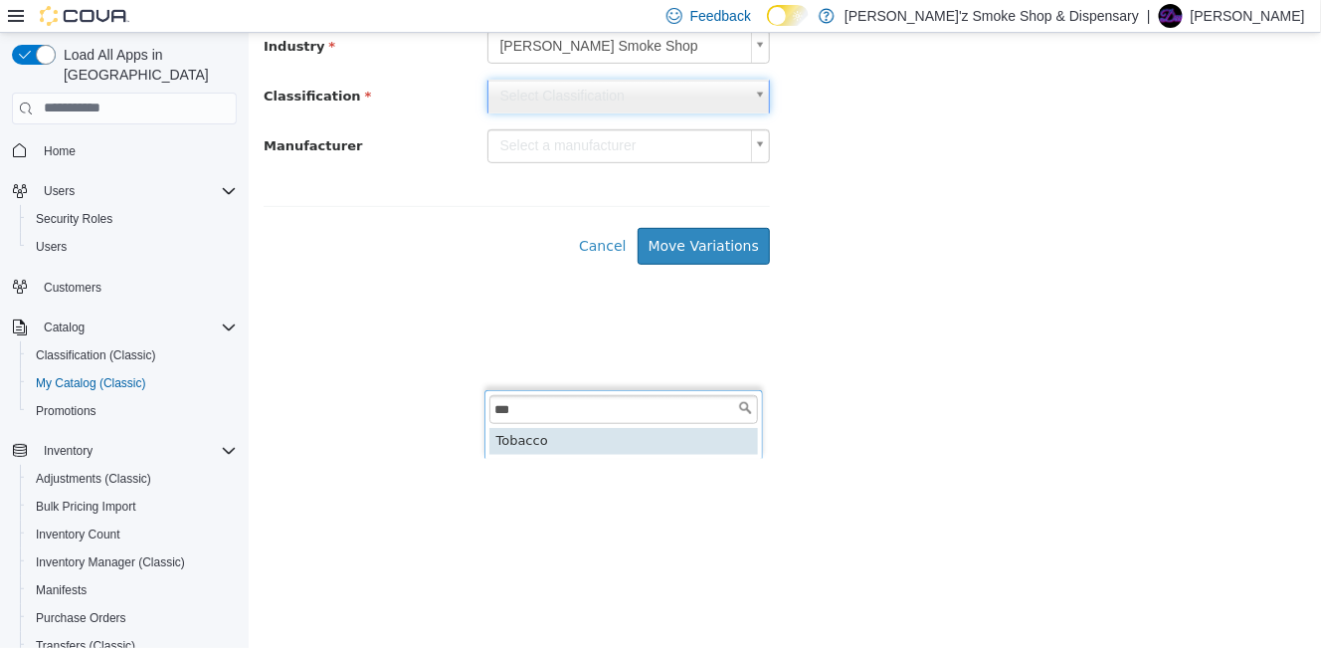
type input "***"
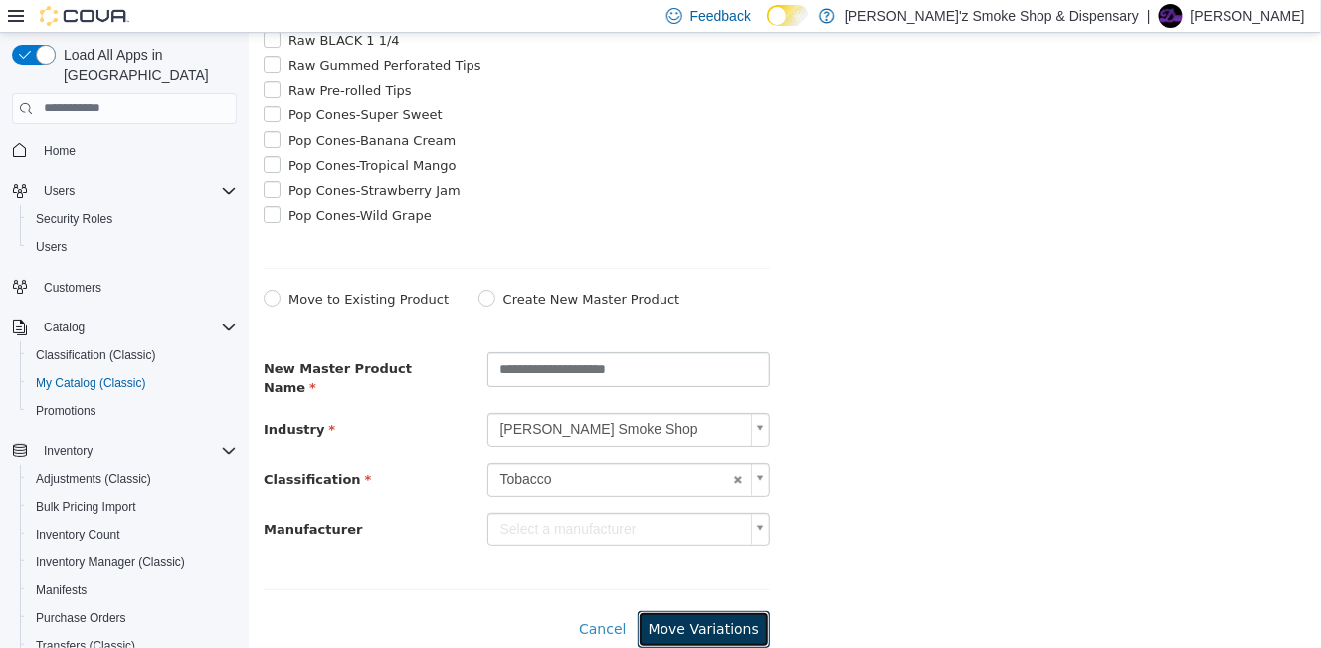
click at [723, 628] on button "Move Variations" at bounding box center [703, 628] width 132 height 37
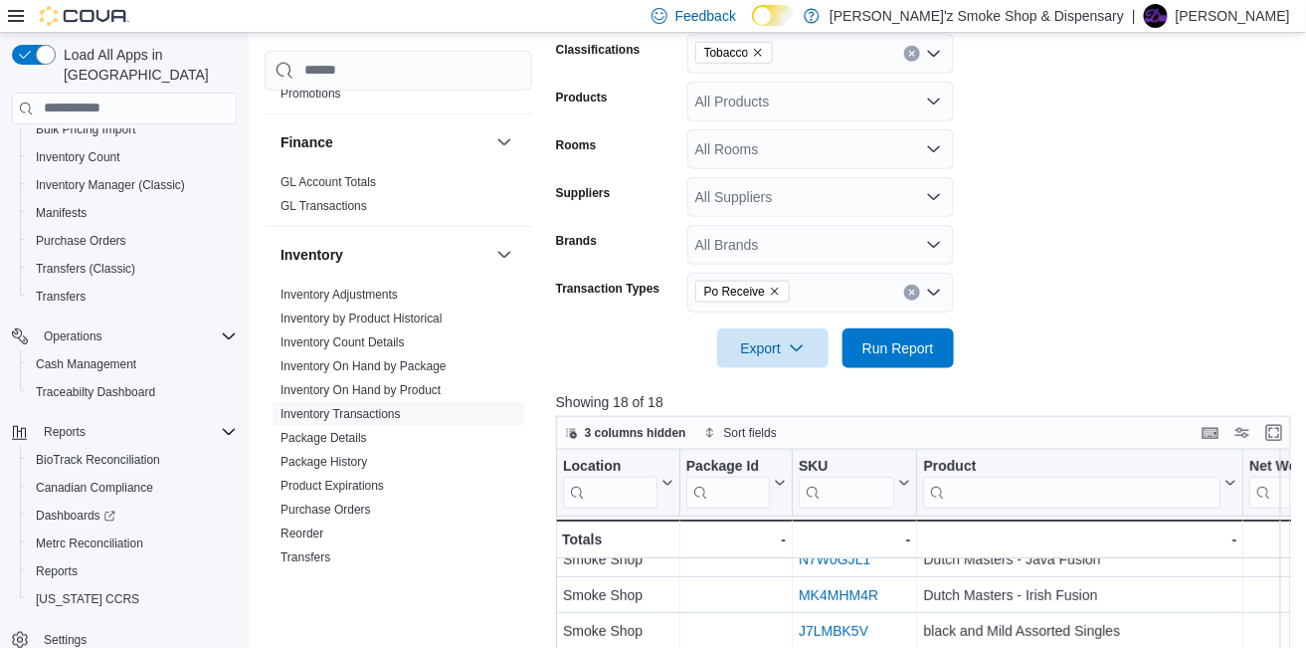
scroll to position [468, 0]
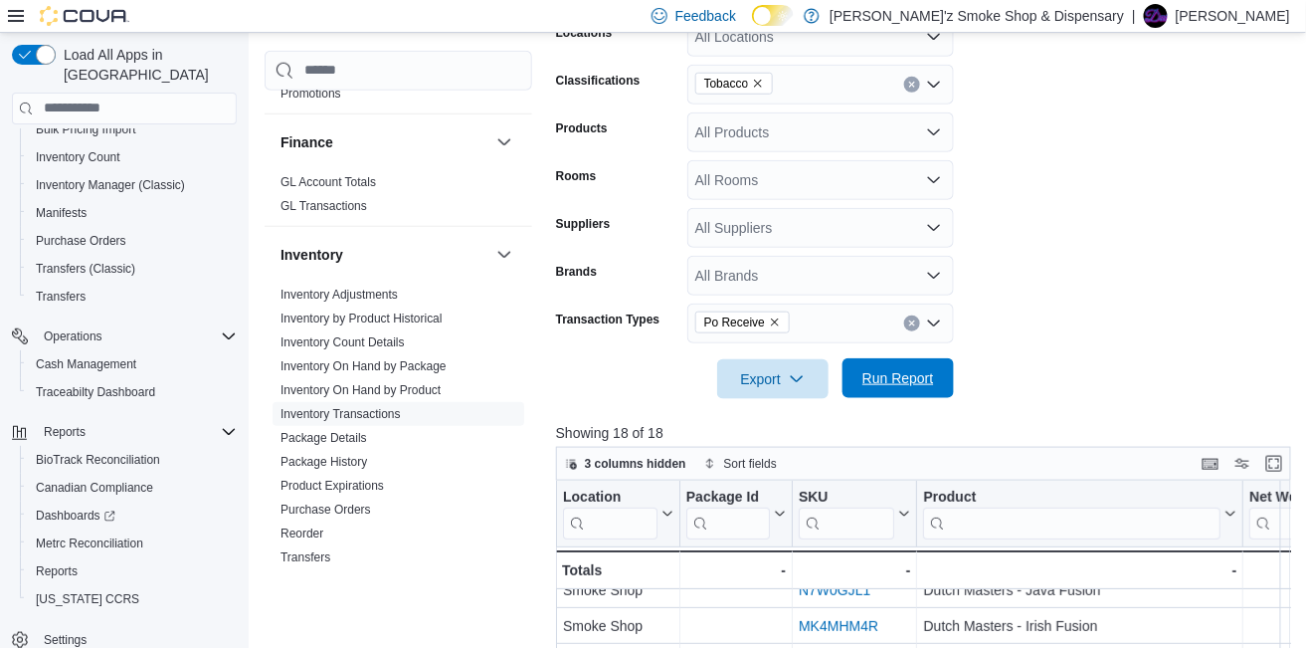
drag, startPoint x: 891, startPoint y: 377, endPoint x: 1026, endPoint y: 360, distance: 136.3
click at [891, 377] on span "Run Report" at bounding box center [898, 378] width 72 height 20
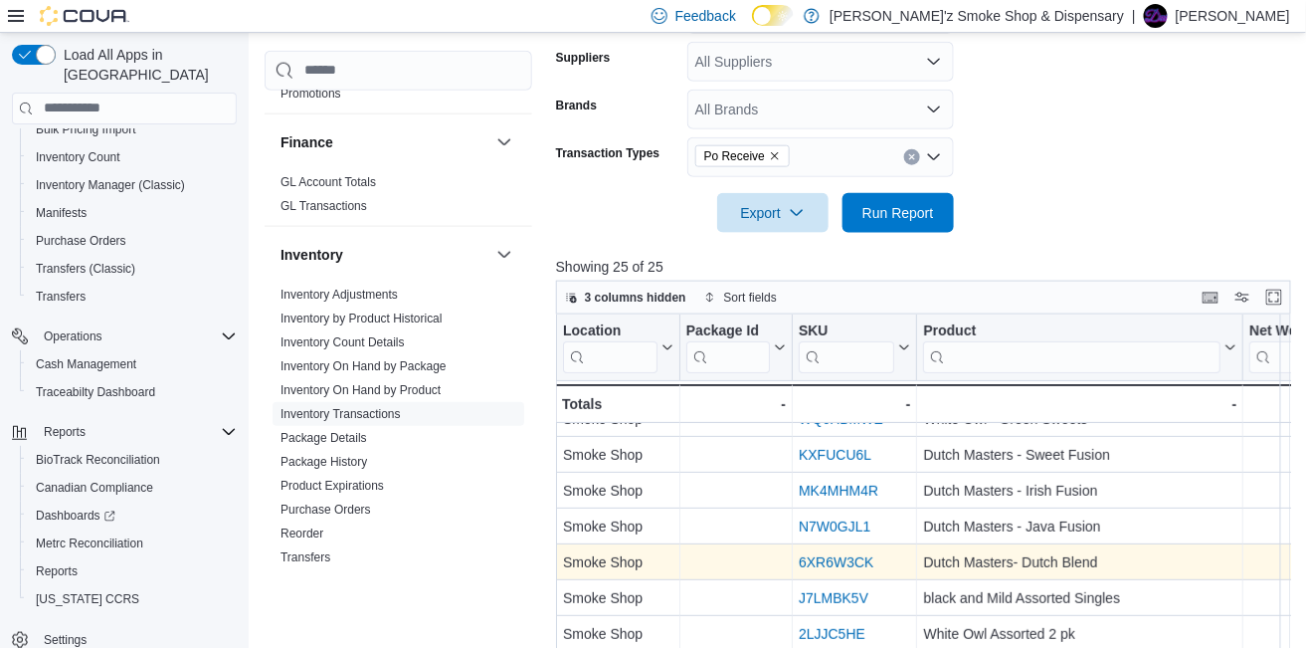
scroll to position [331, 0]
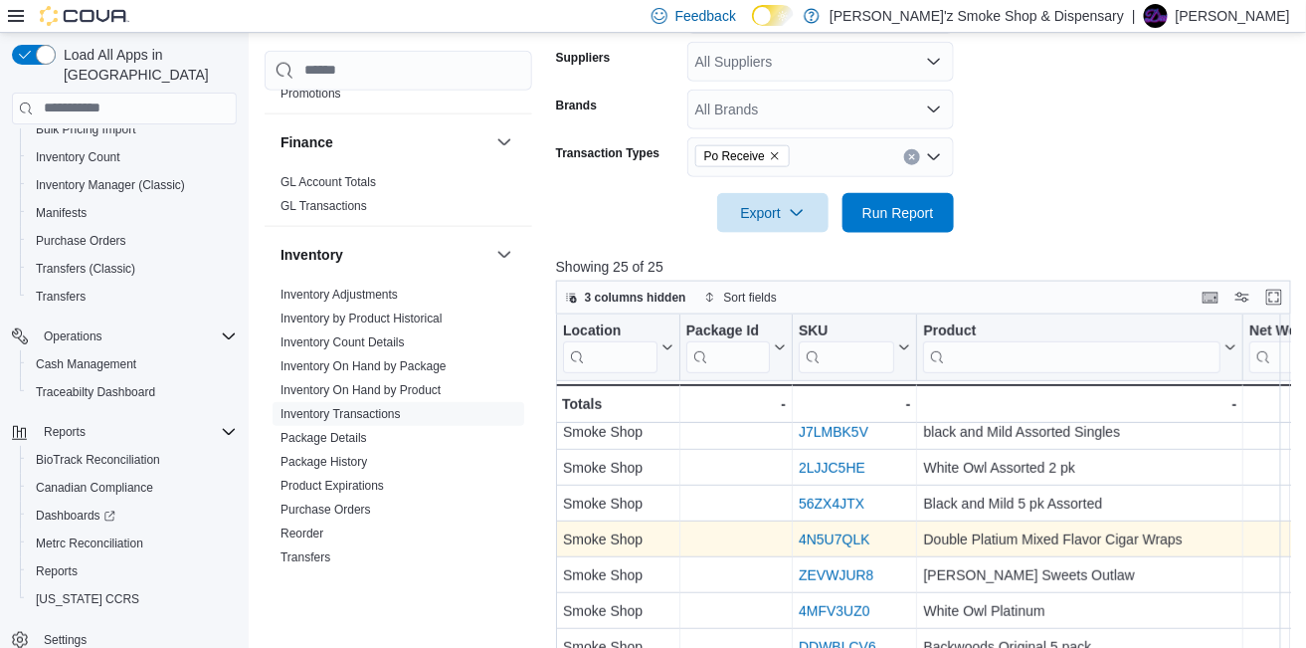
click at [840, 537] on link "4N5U7QLK" at bounding box center [835, 539] width 72 height 16
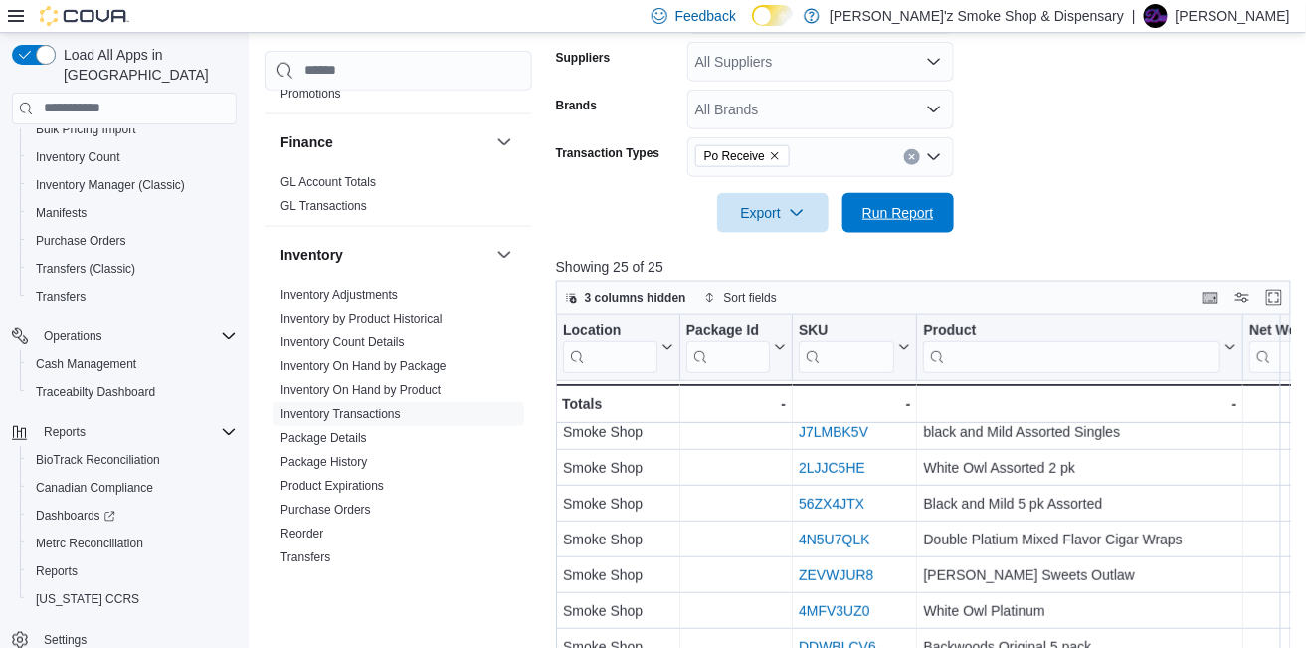
drag, startPoint x: 893, startPoint y: 207, endPoint x: 1021, endPoint y: 240, distance: 132.4
click at [894, 207] on span "Run Report" at bounding box center [898, 213] width 72 height 20
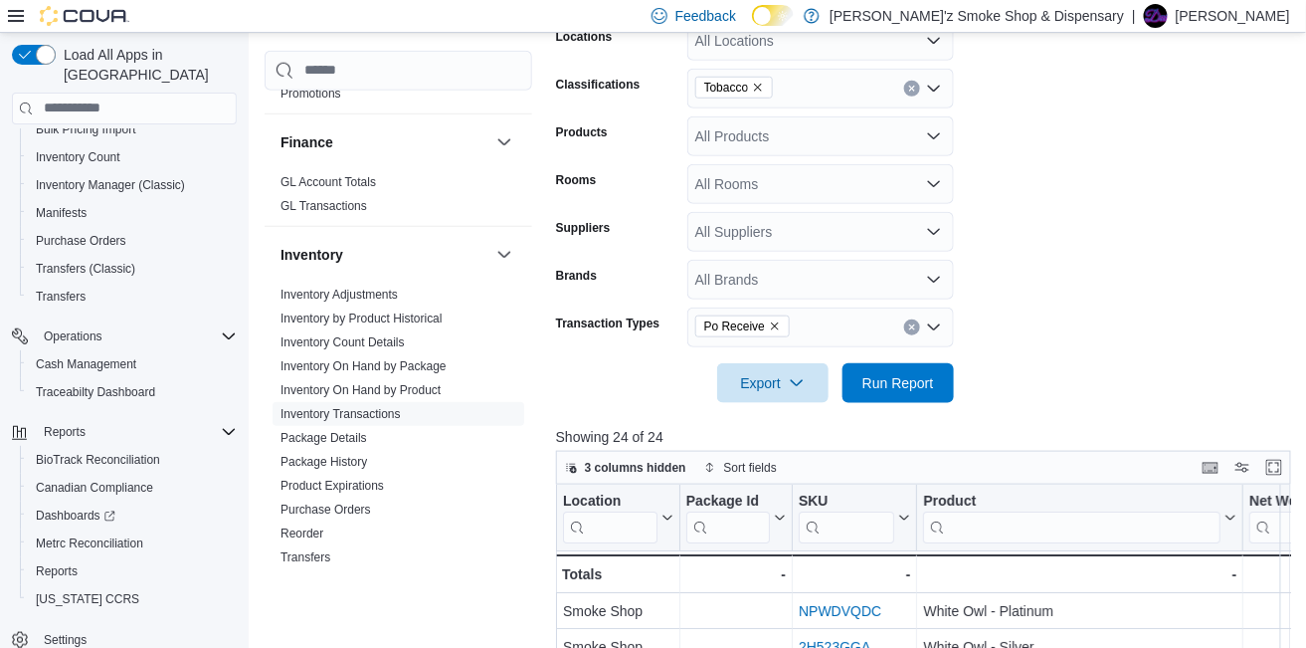
scroll to position [497, 0]
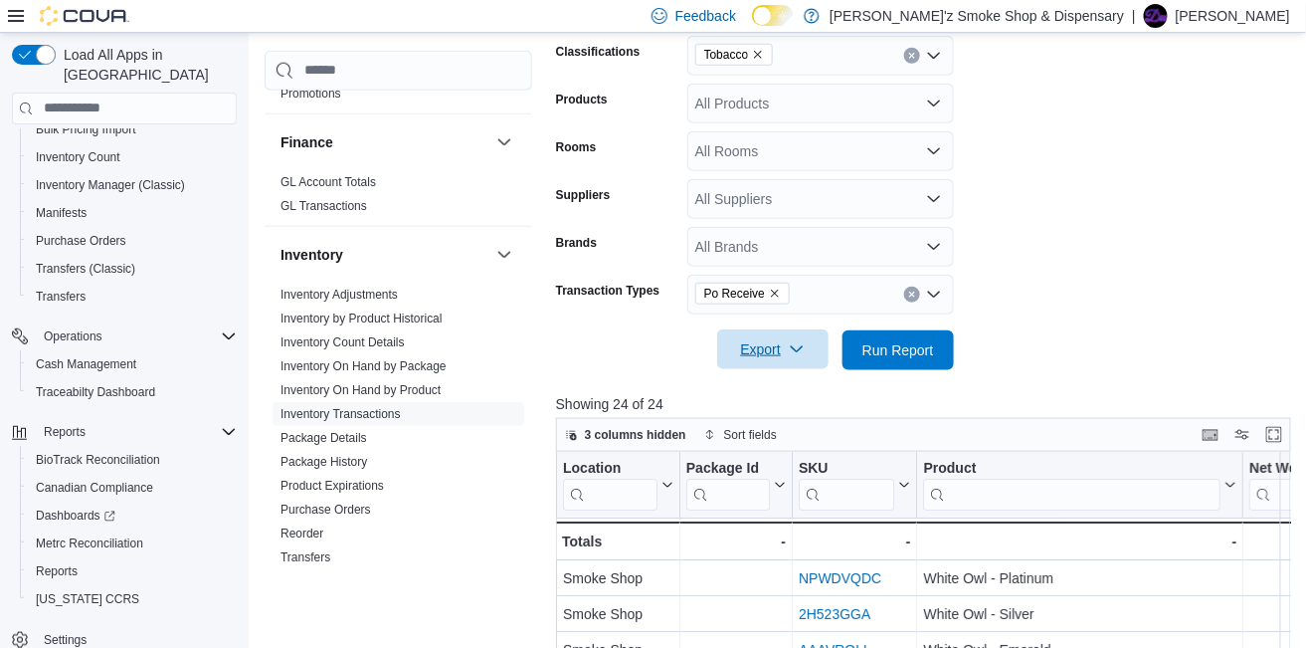
click at [803, 347] on icon "button" at bounding box center [797, 349] width 16 height 16
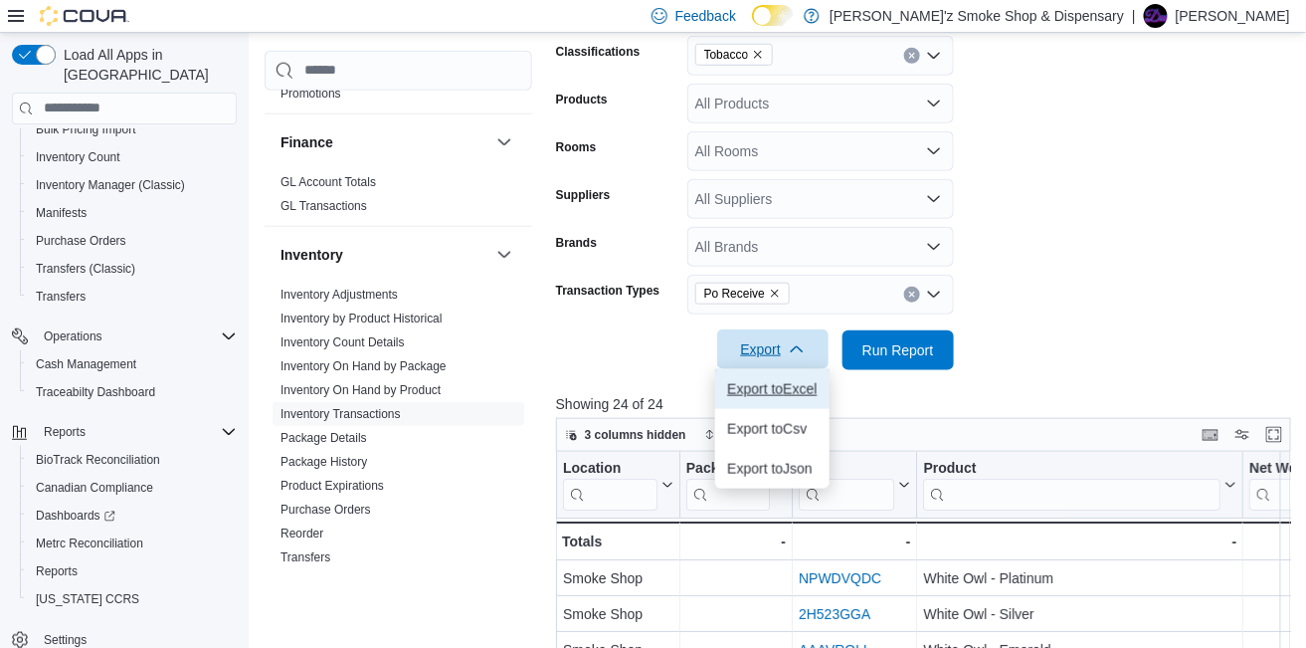
click at [753, 394] on span "Export to Excel" at bounding box center [772, 389] width 90 height 16
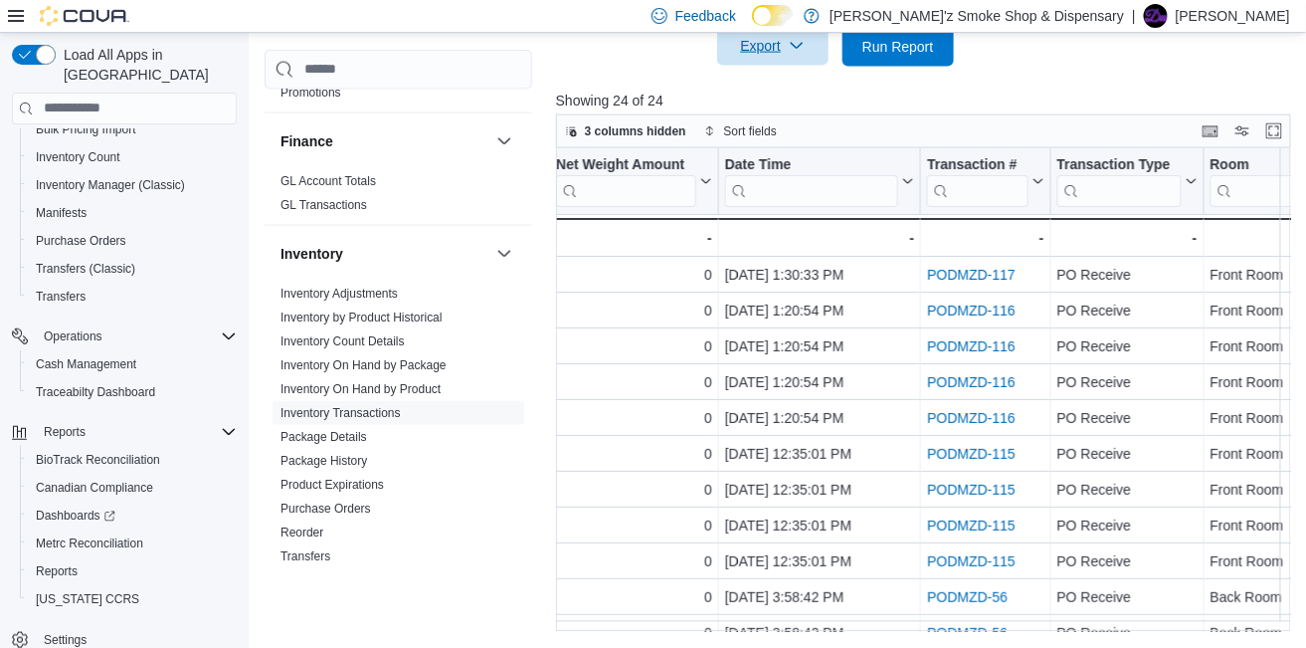
scroll to position [492, 693]
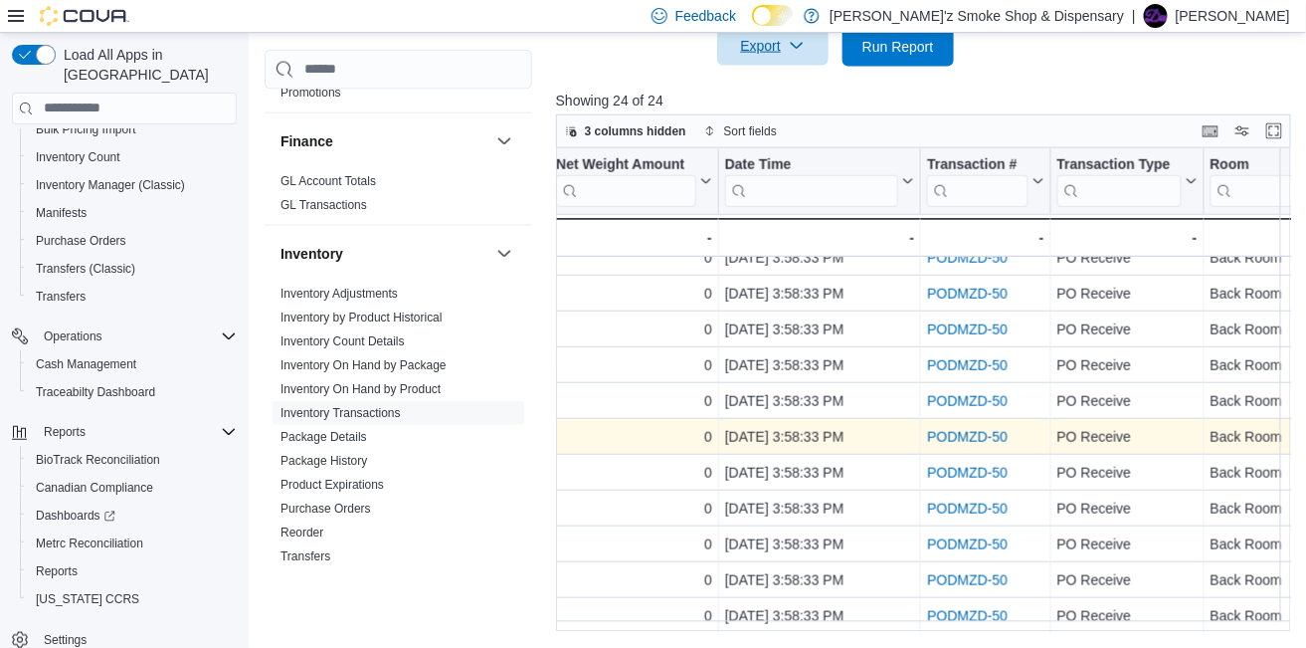
click at [960, 429] on link "PODMZD-50" at bounding box center [967, 437] width 81 height 16
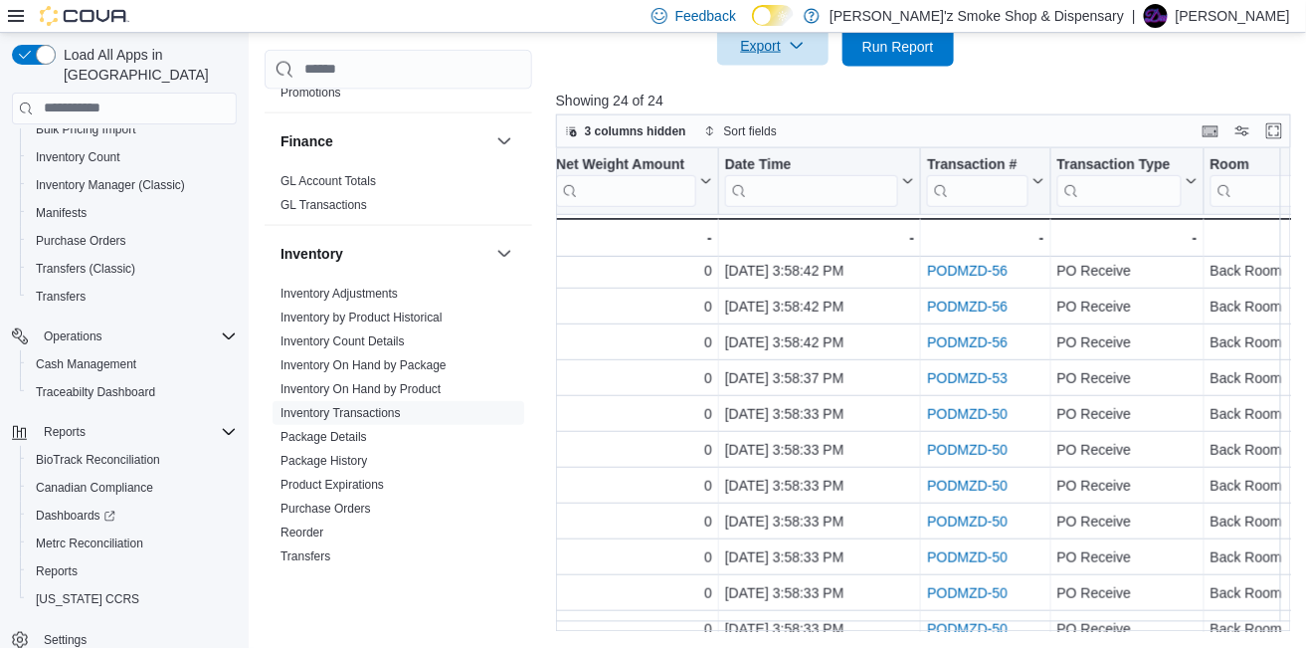
scroll to position [160, 693]
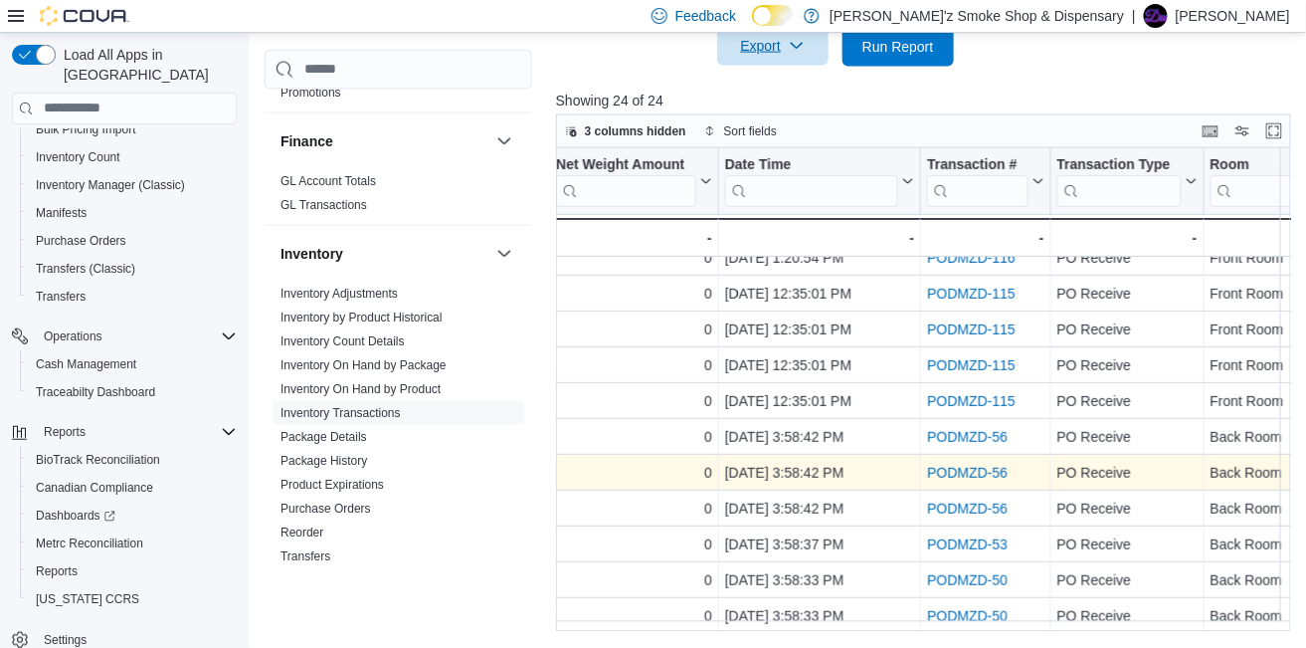
click at [952, 468] on link "PODMZD-56" at bounding box center [967, 472] width 81 height 16
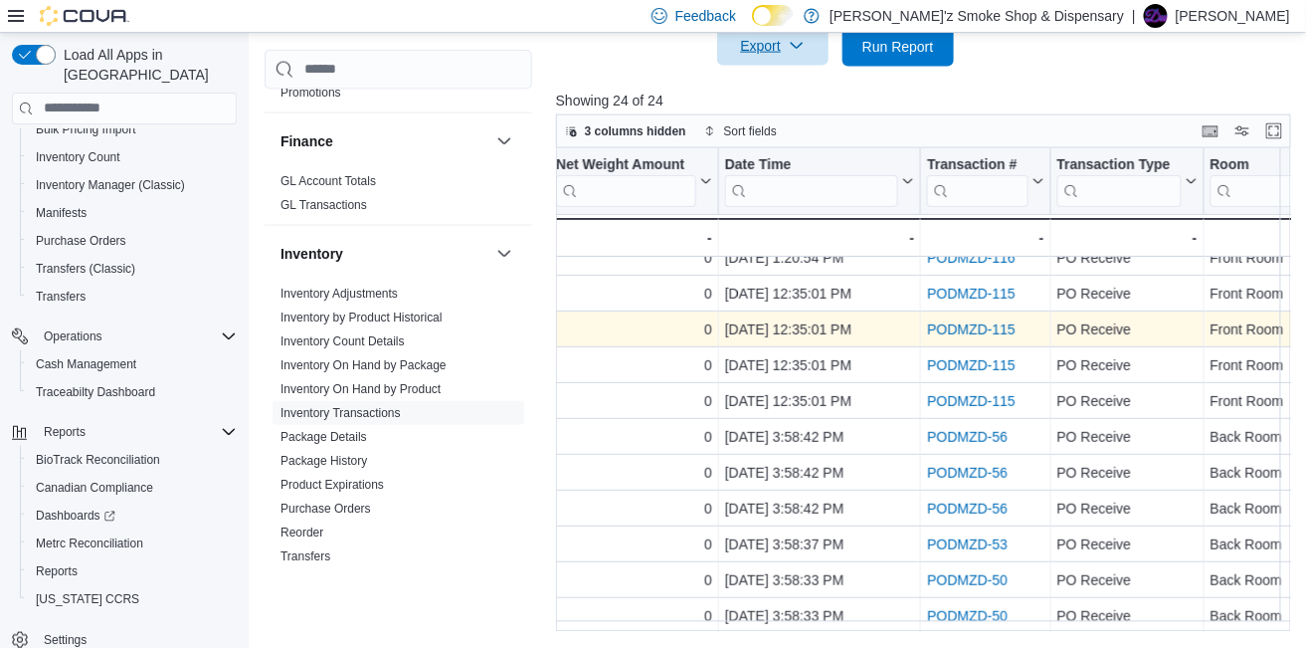
click at [955, 327] on link "PODMZD-115" at bounding box center [971, 329] width 89 height 16
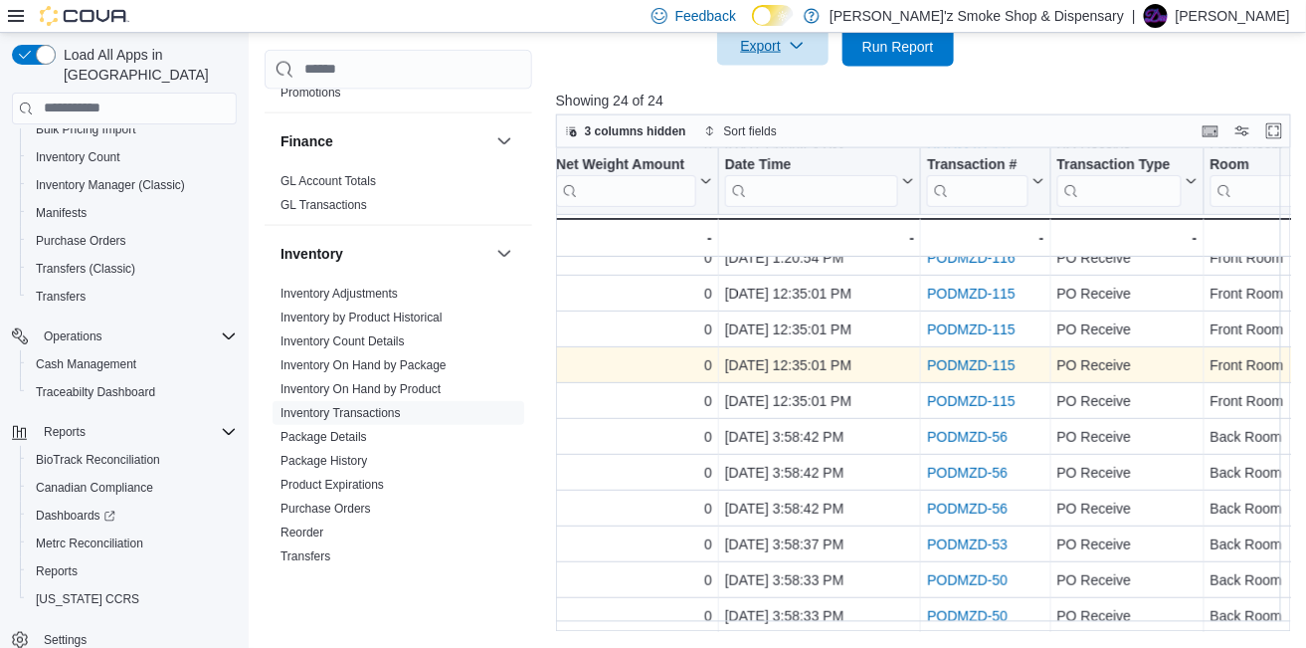
scroll to position [0, 693]
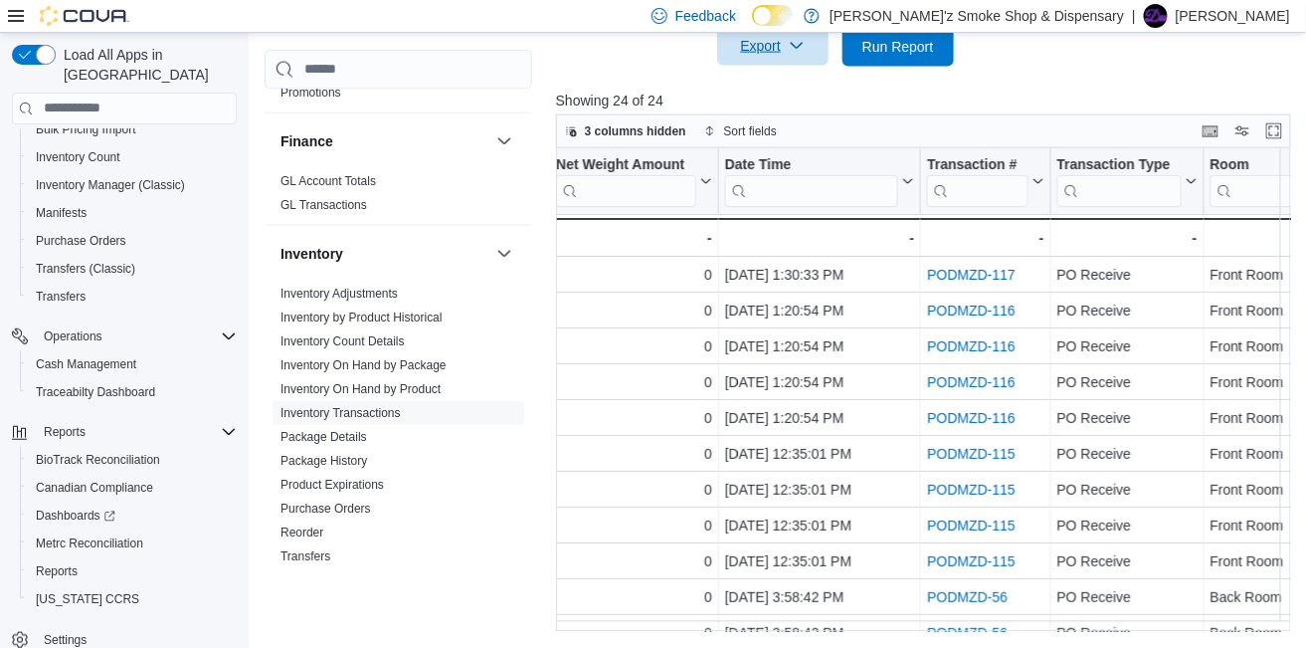
drag, startPoint x: 1150, startPoint y: 69, endPoint x: 1161, endPoint y: 74, distance: 12.0
click at [1154, 71] on div at bounding box center [927, 79] width 742 height 24
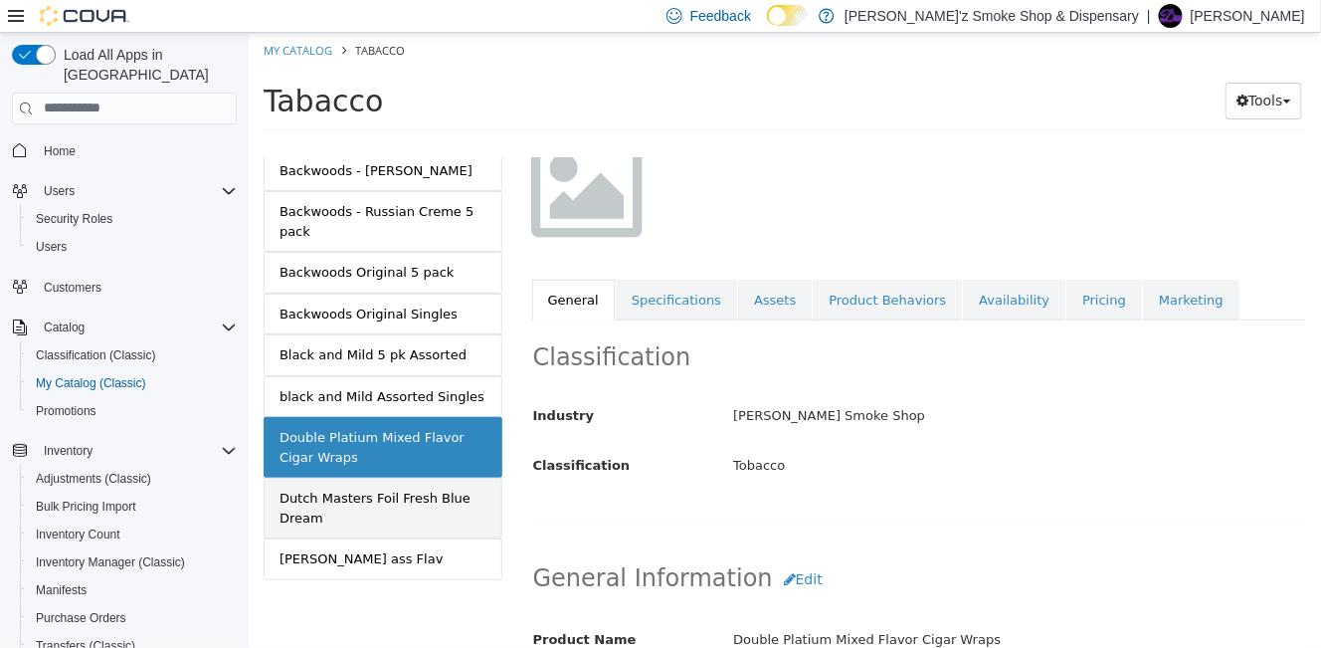
scroll to position [266, 0]
click at [332, 449] on div "Double Platium Mixed Flavor Cigar Wraps" at bounding box center [381, 446] width 207 height 39
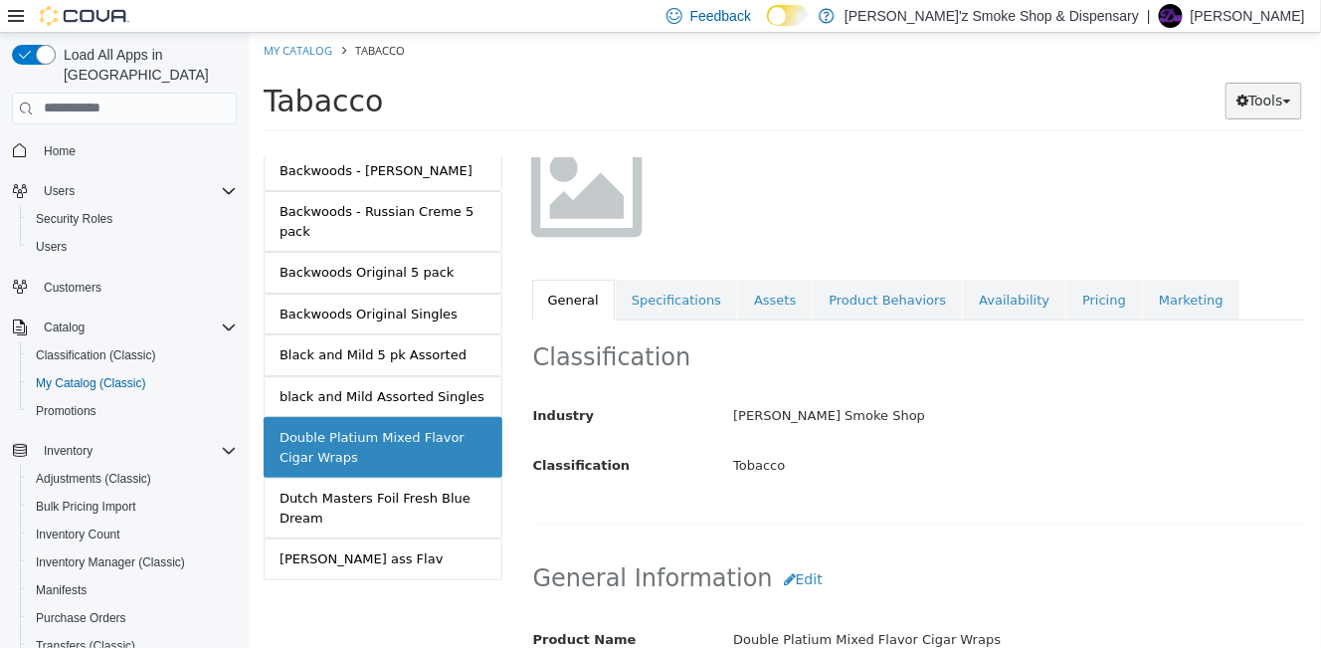
click at [1292, 105] on button "Tools" at bounding box center [1262, 100] width 77 height 37
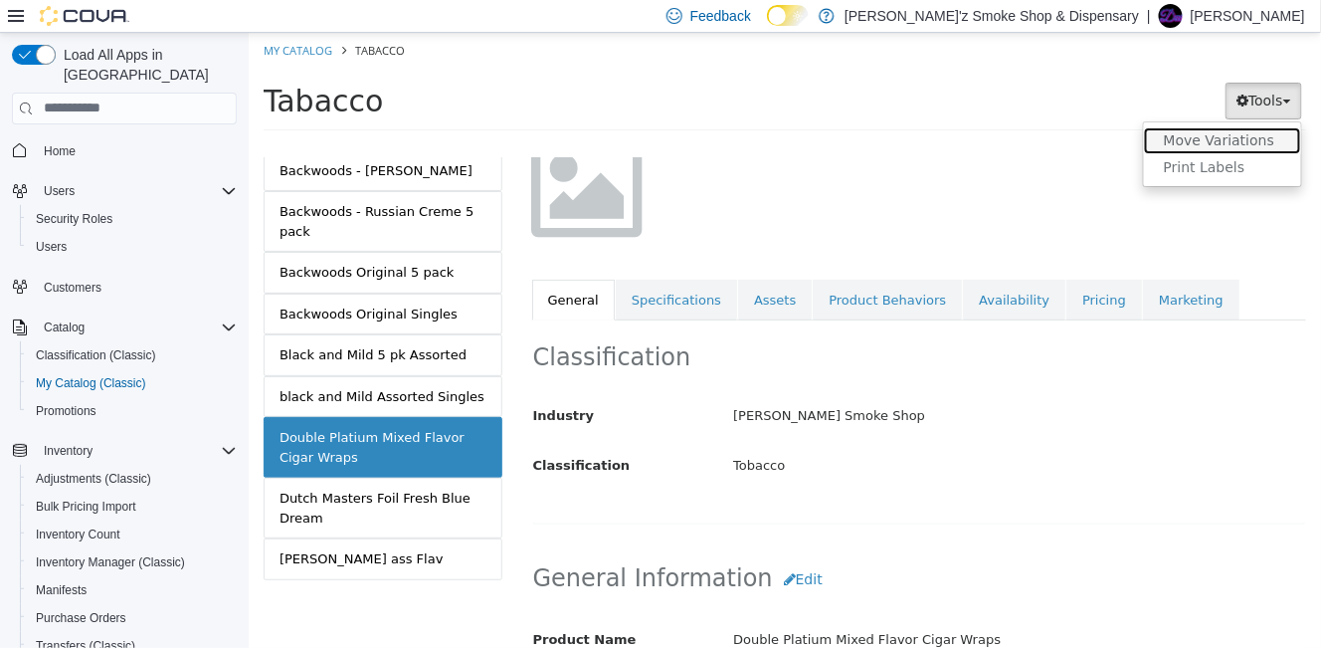
click at [1236, 146] on link "Move Variations" at bounding box center [1221, 139] width 157 height 27
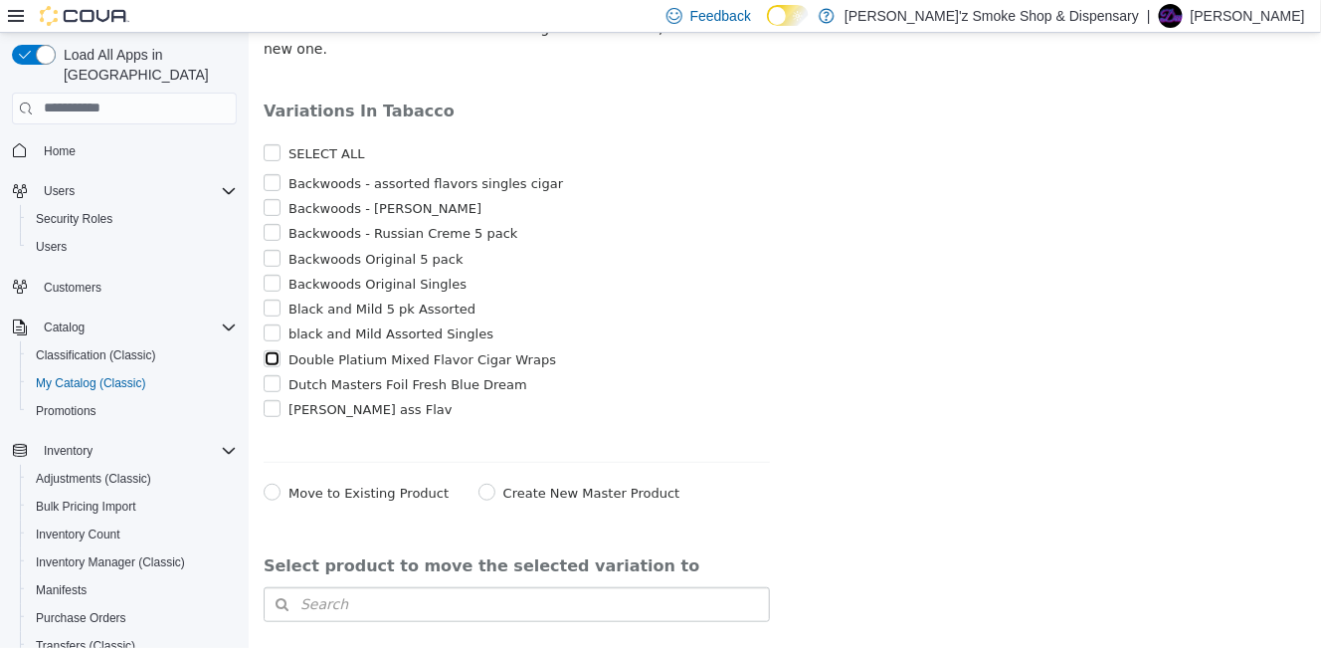
scroll to position [259, 0]
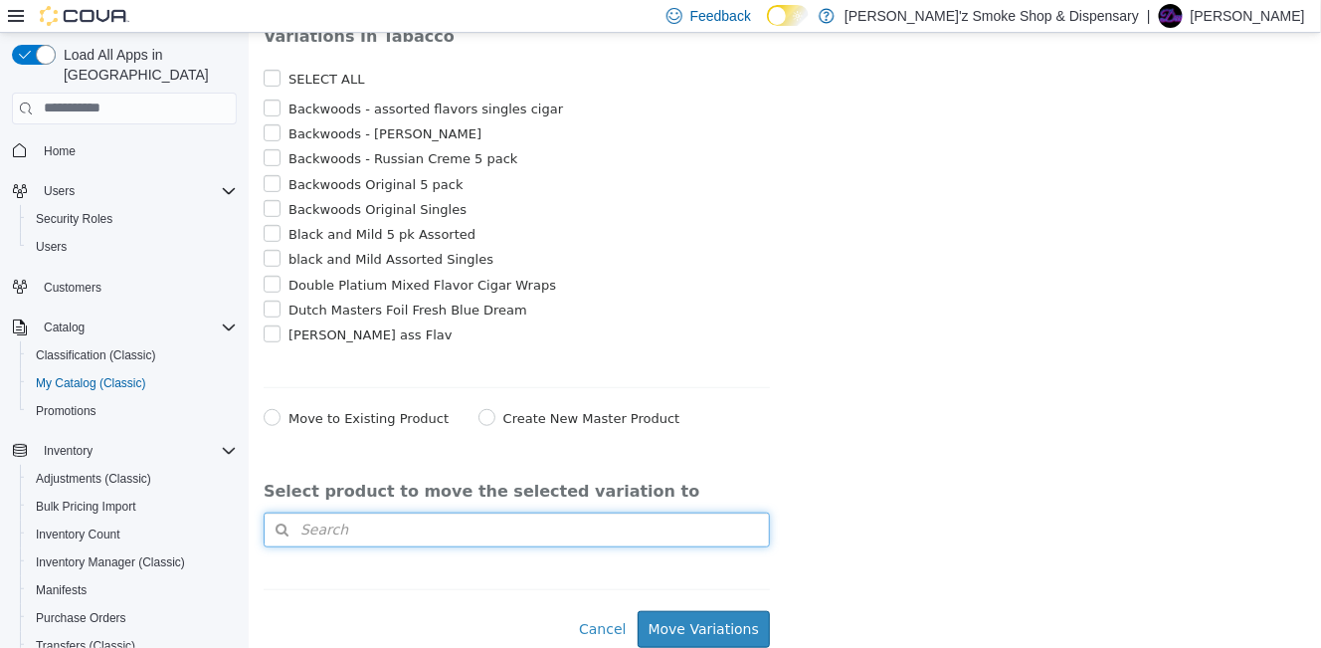
click at [357, 525] on button "Search" at bounding box center [516, 528] width 506 height 35
type input "******"
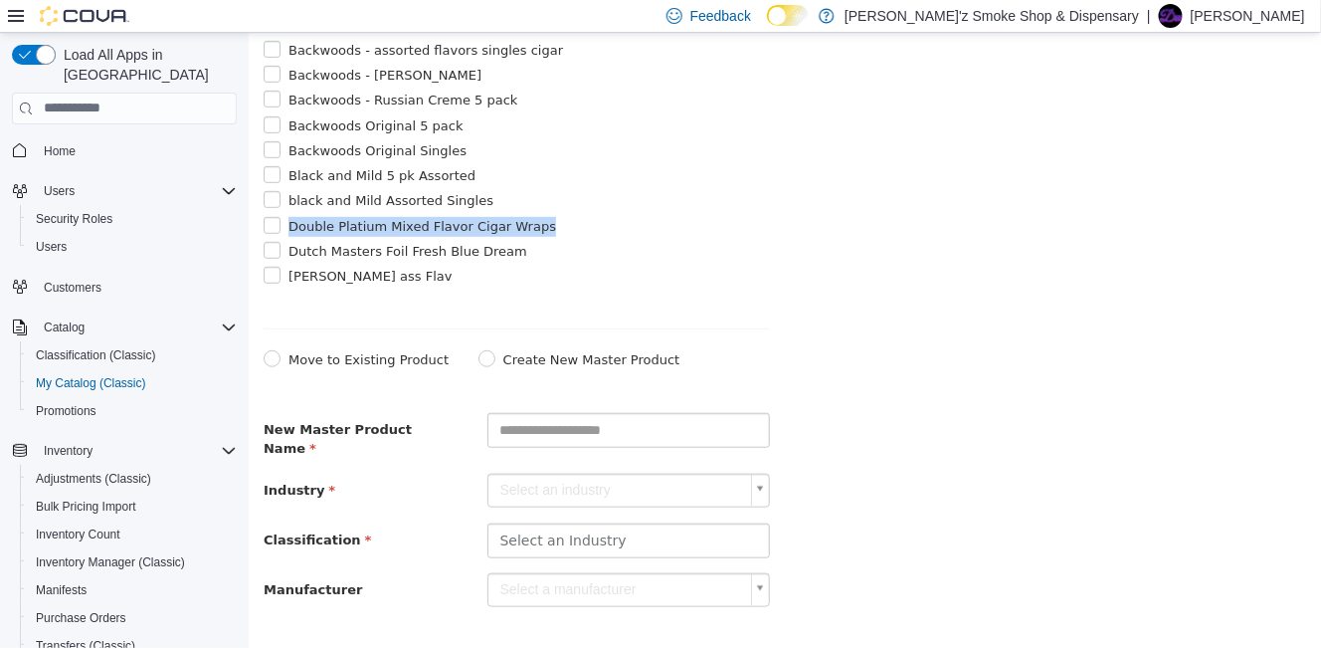
drag, startPoint x: 287, startPoint y: 264, endPoint x: 561, endPoint y: 277, distance: 273.8
click at [555, 236] on label "Double Platium Mixed Flavor Cigar Wraps" at bounding box center [418, 226] width 273 height 20
copy label "Double Platium Mixed Flavor Cigar Wraps"
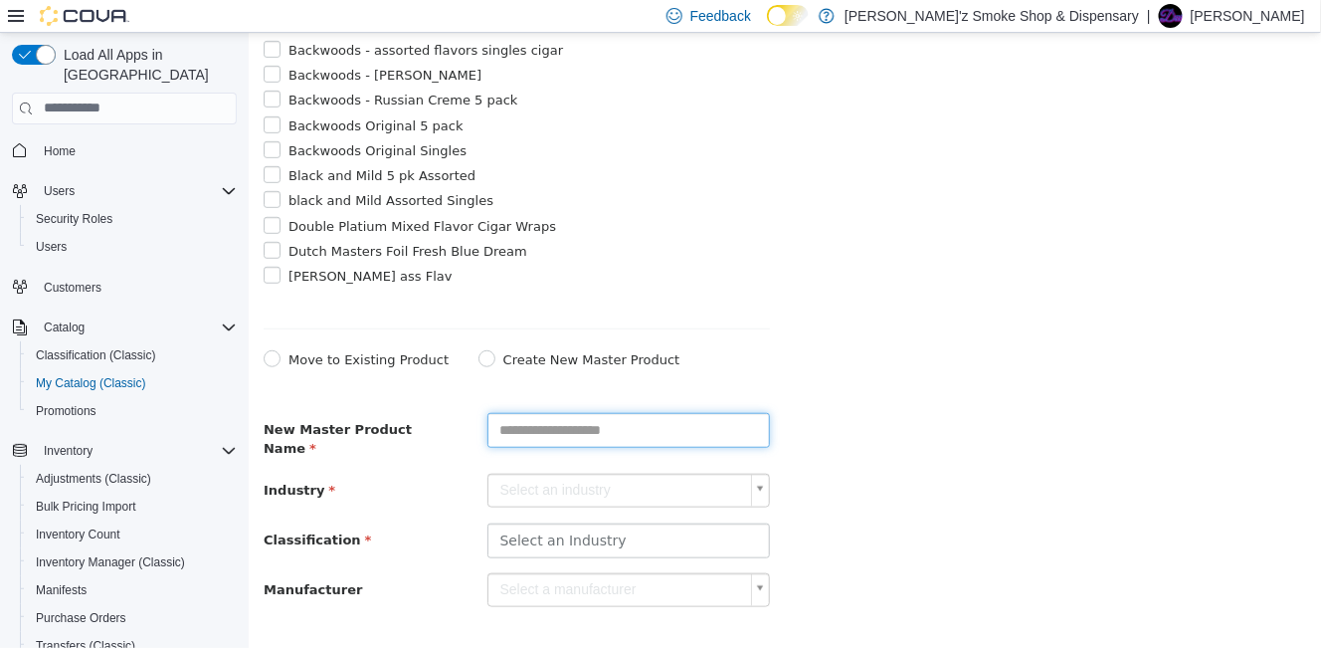
paste input "**********"
drag, startPoint x: 556, startPoint y: 491, endPoint x: 621, endPoint y: 500, distance: 65.3
click at [558, 447] on input "**********" at bounding box center [625, 429] width 278 height 35
type input "**********"
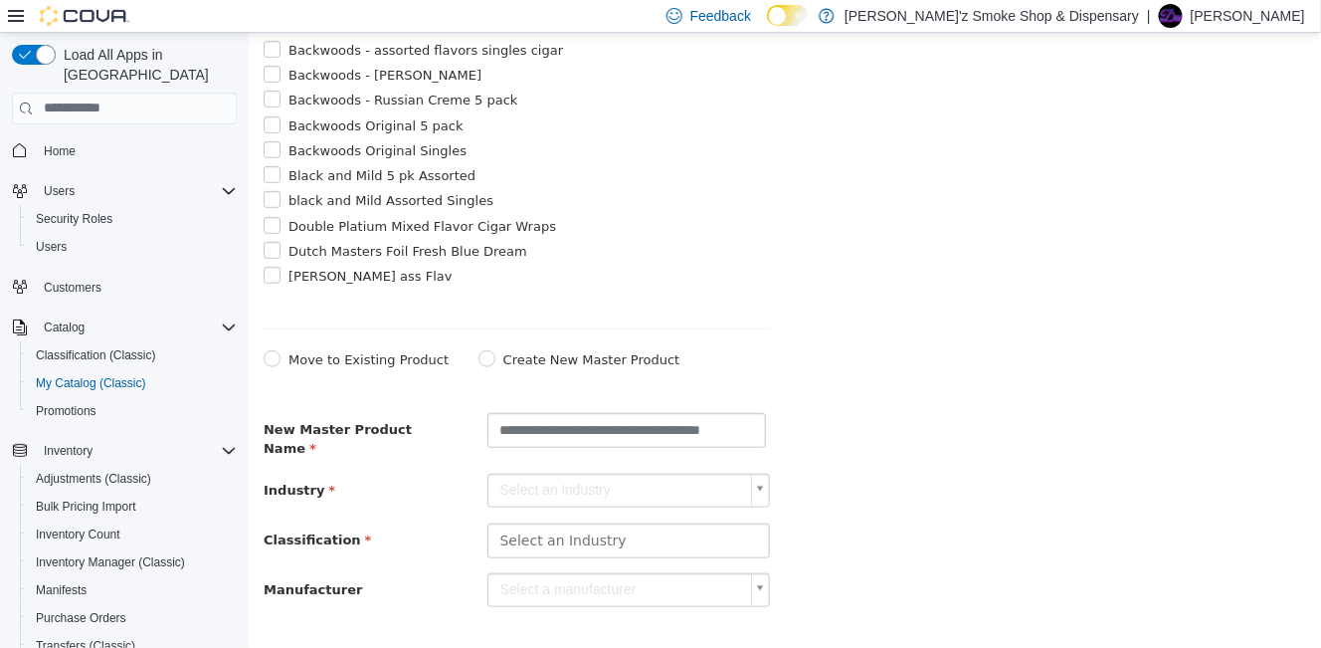
click at [640, 552] on body "**********" at bounding box center [784, 240] width 1072 height 934
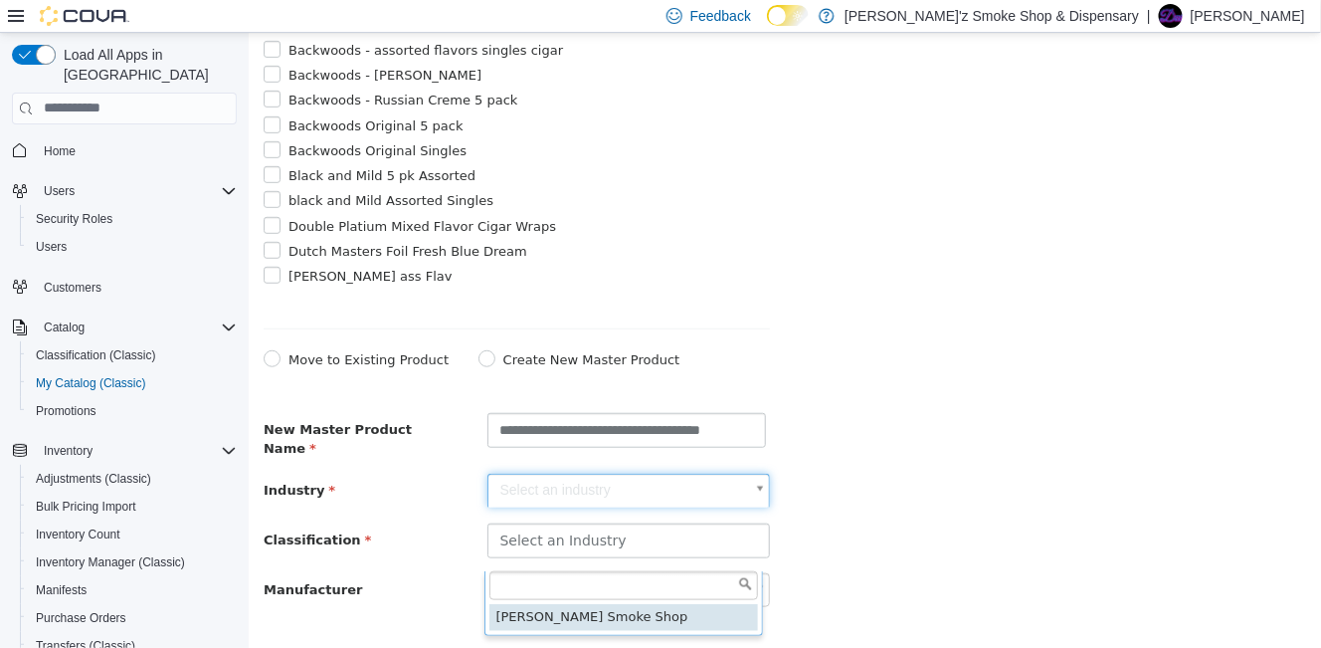
scroll to position [0, 0]
drag, startPoint x: 628, startPoint y: 615, endPoint x: 649, endPoint y: 591, distance: 31.7
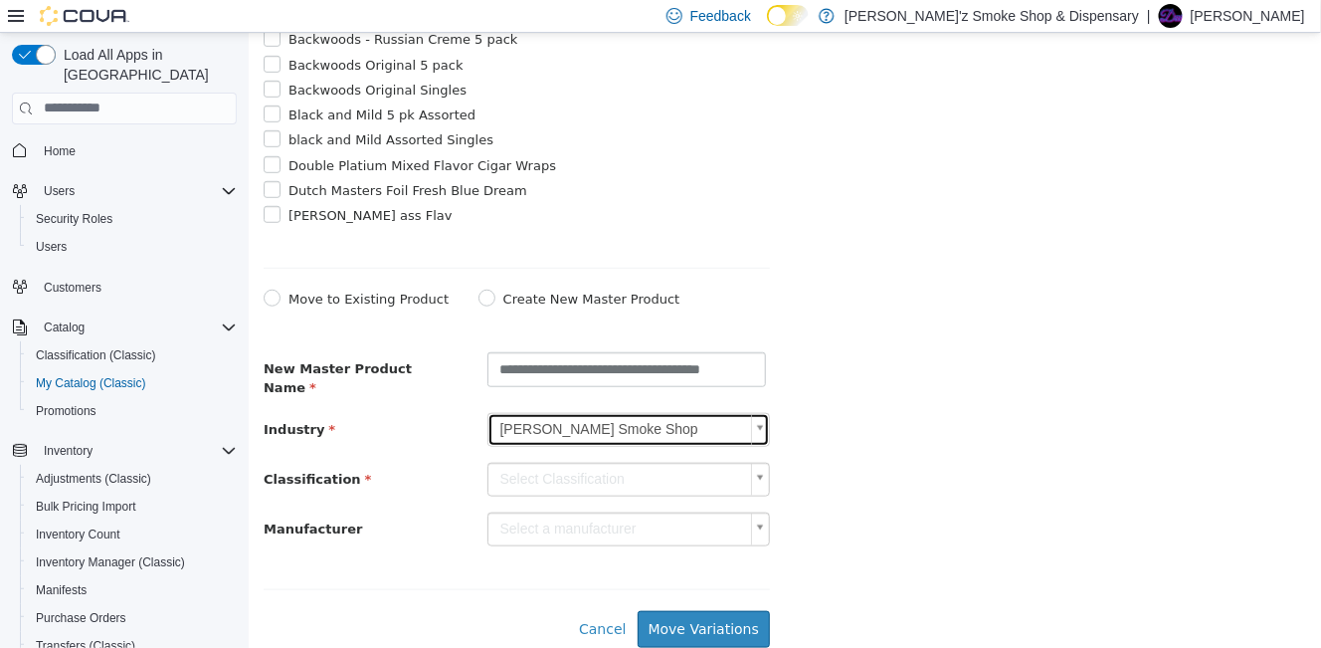
scroll to position [383, 0]
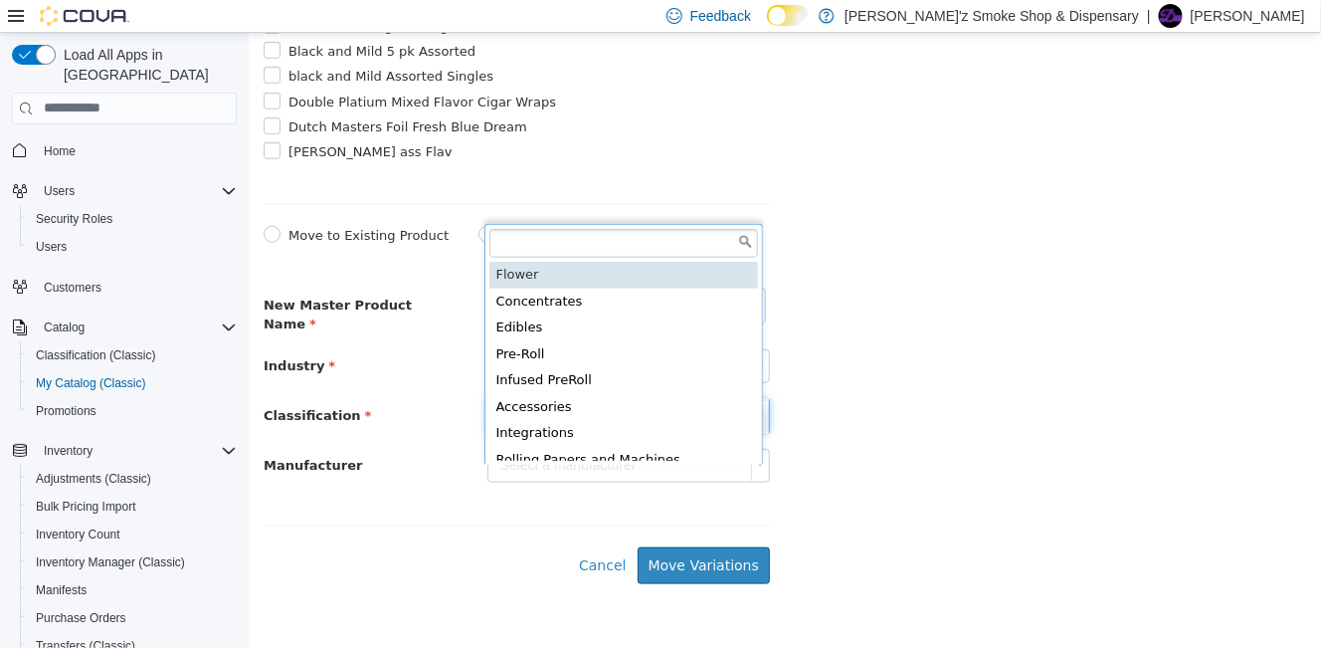
click at [630, 469] on body "**********" at bounding box center [784, 116] width 1072 height 934
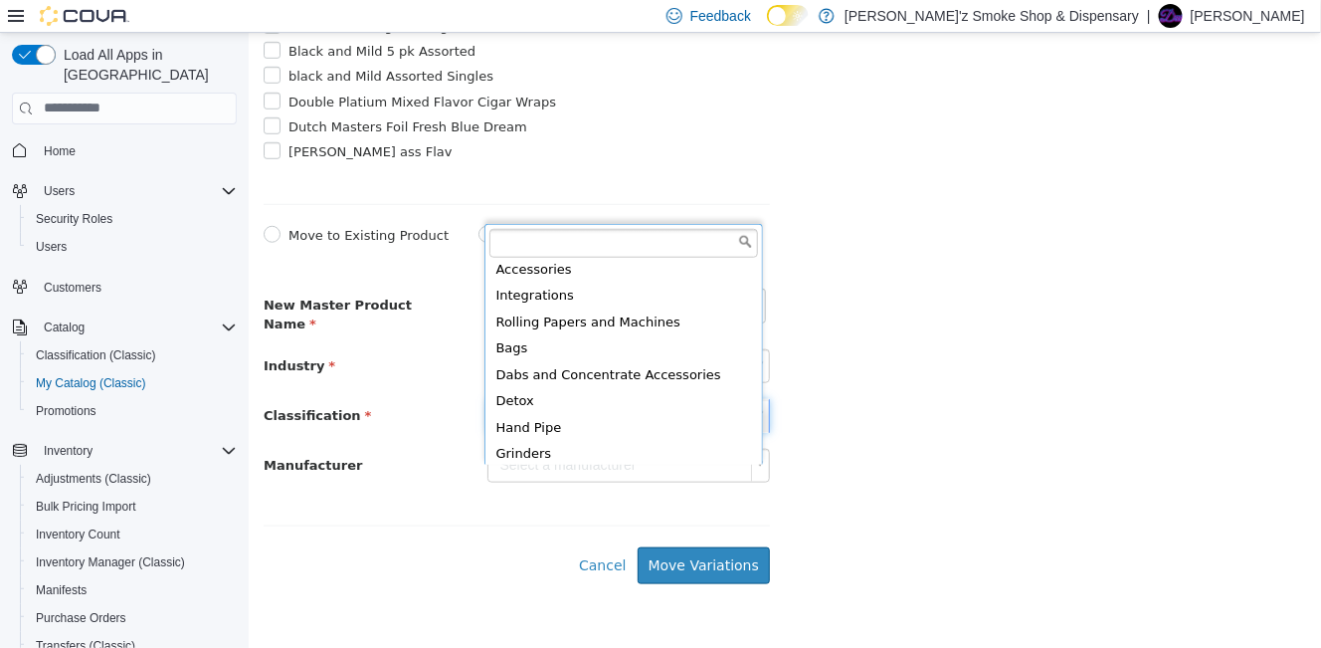
scroll to position [165, 0]
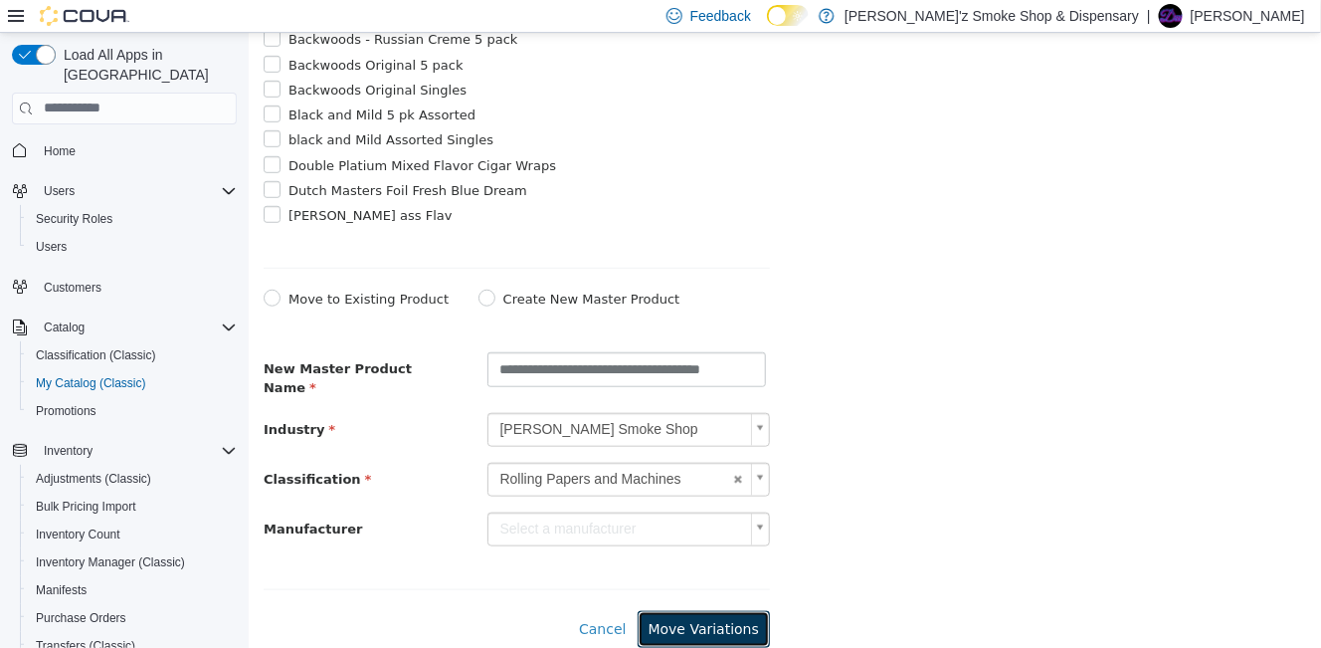
click at [699, 634] on button "Move Variations" at bounding box center [703, 628] width 132 height 37
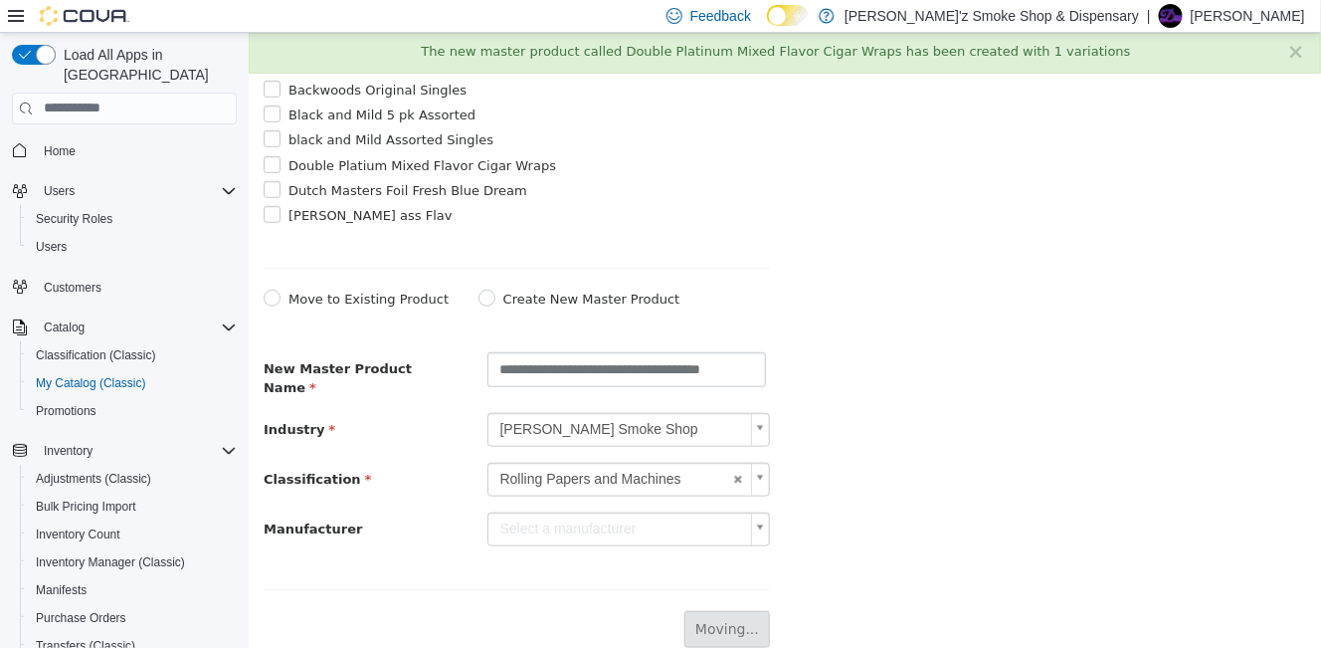
scroll to position [0, 0]
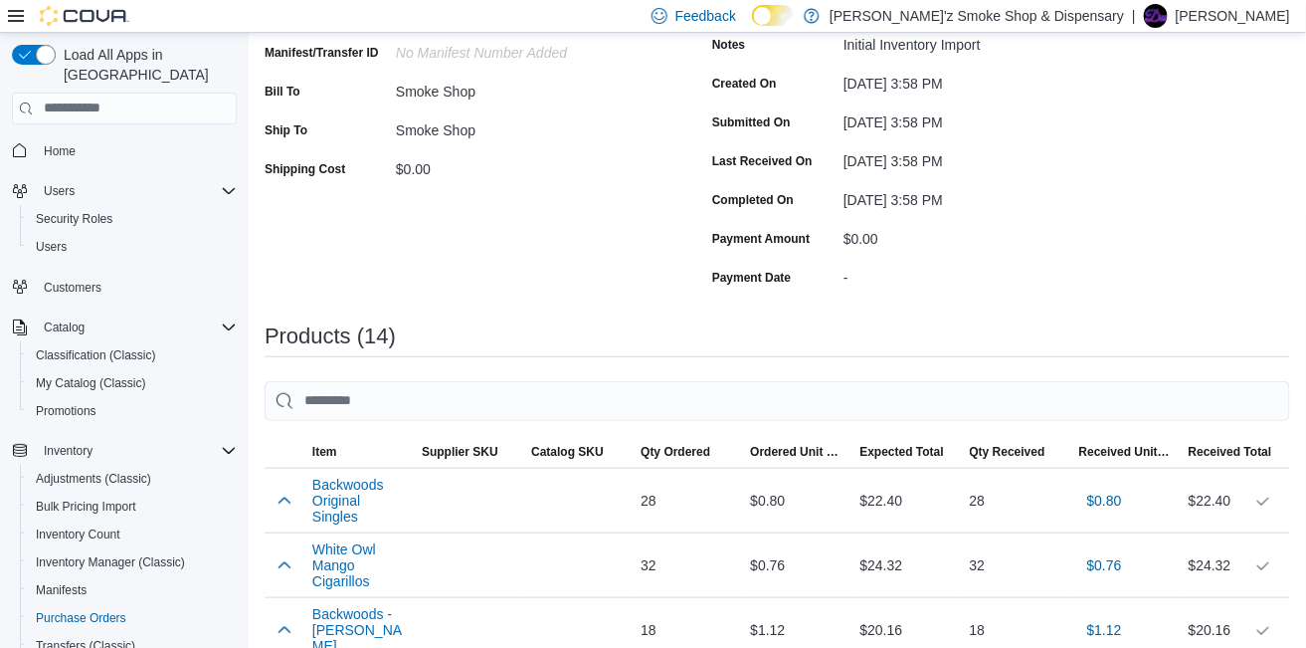
scroll to position [331, 0]
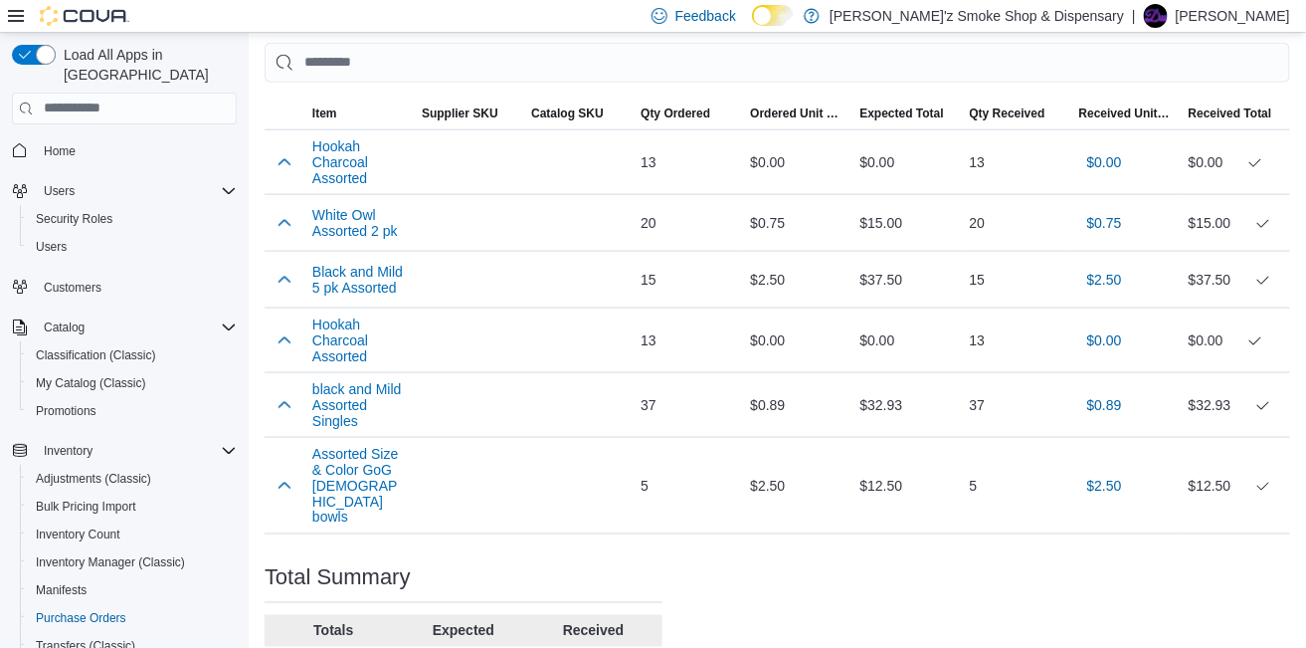
scroll to position [662, 0]
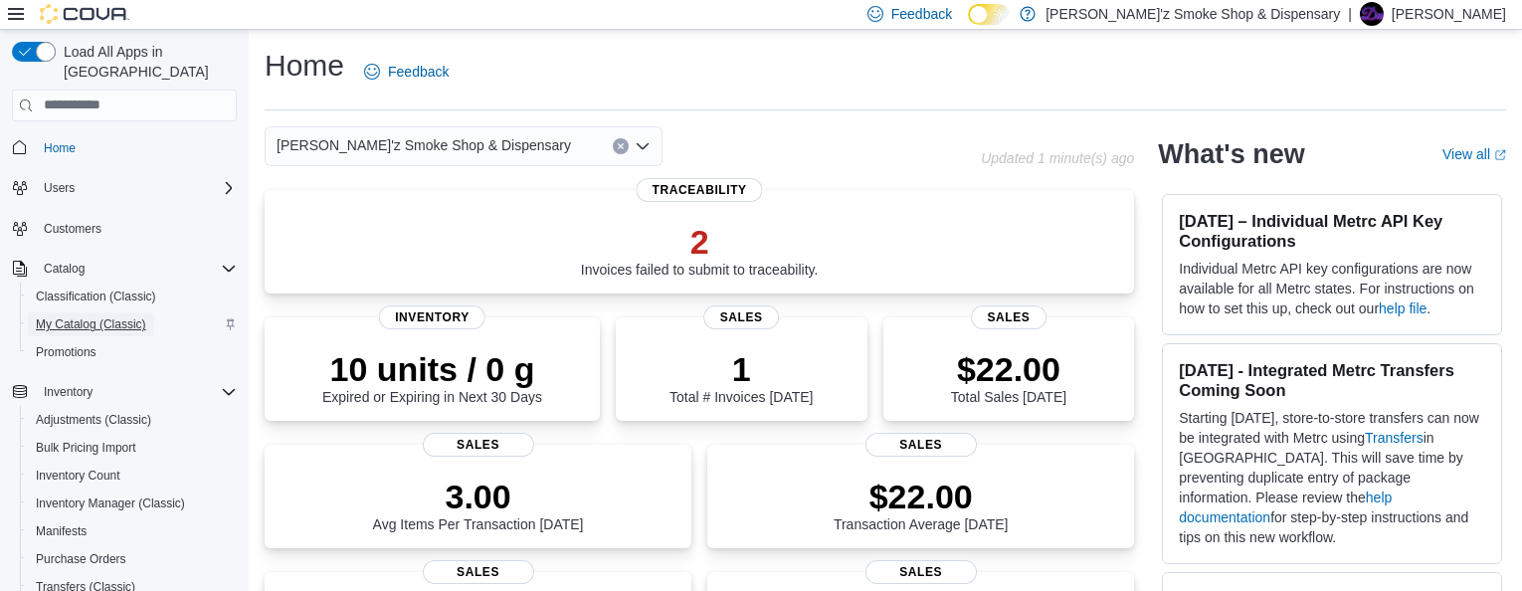
click at [75, 316] on span "My Catalog (Classic)" at bounding box center [91, 324] width 110 height 16
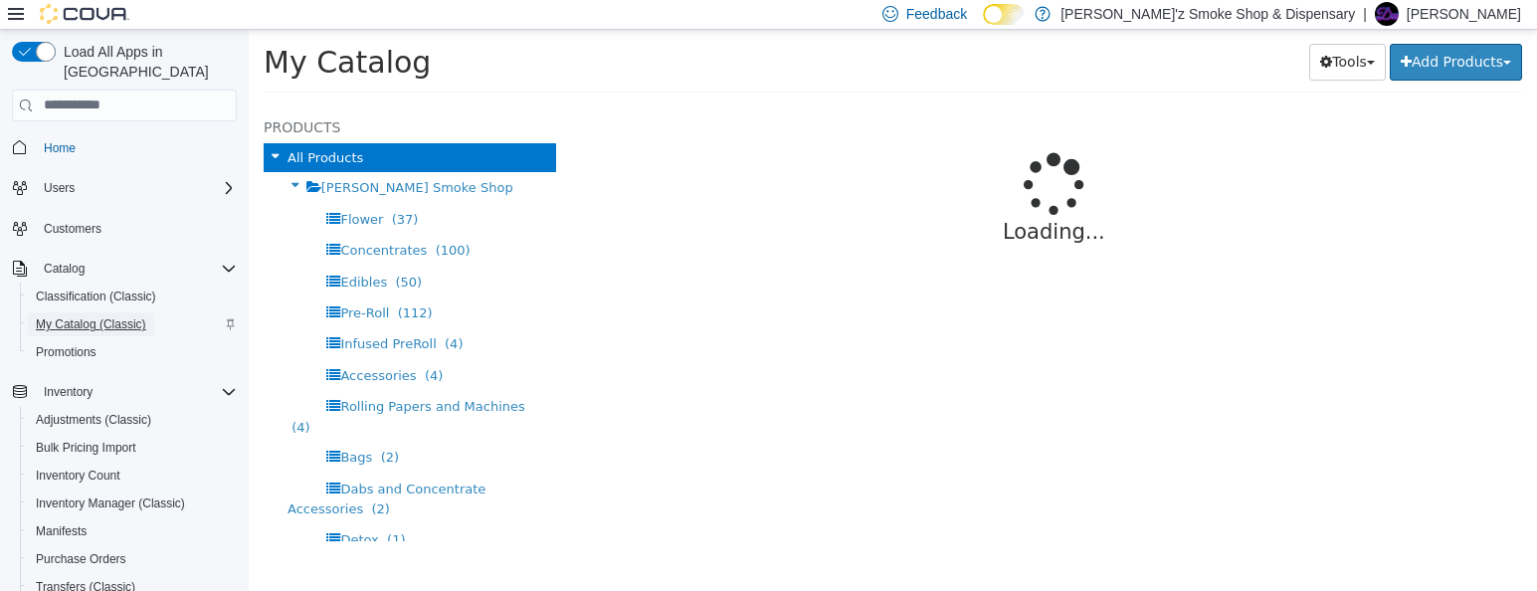
select select "**********"
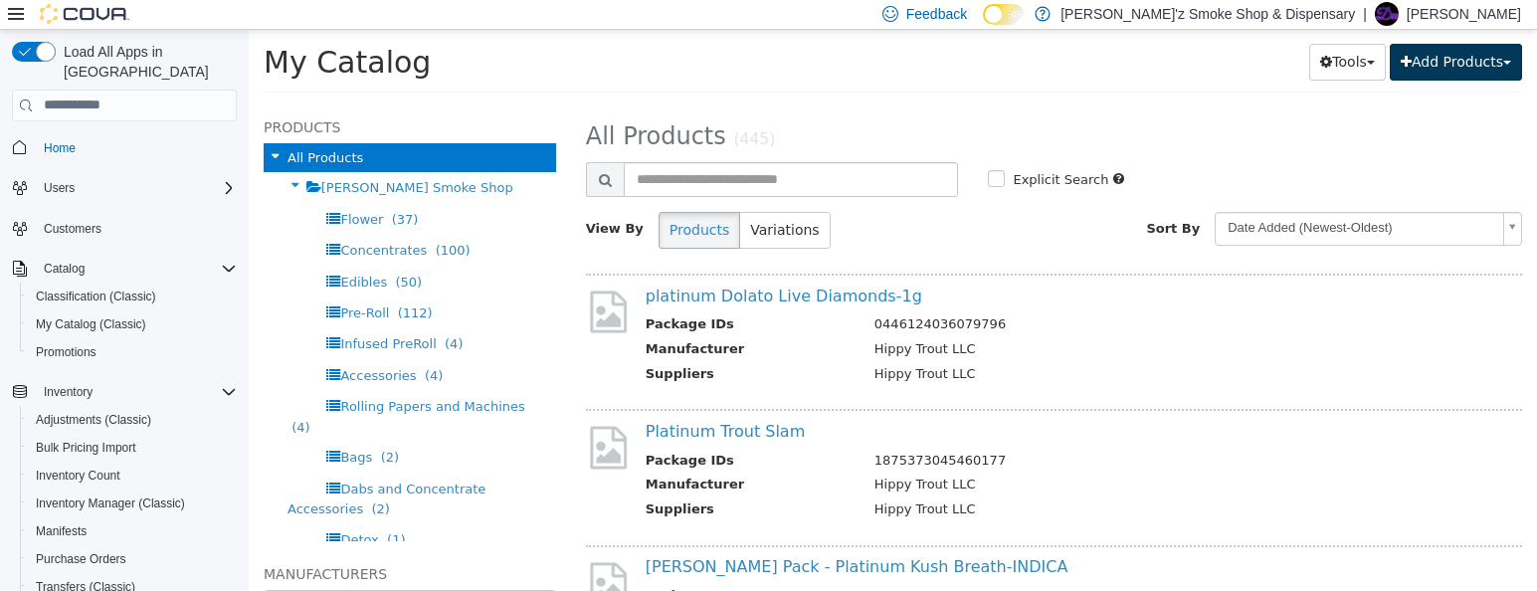
click at [1407, 66] on button "Add Products" at bounding box center [1456, 61] width 132 height 37
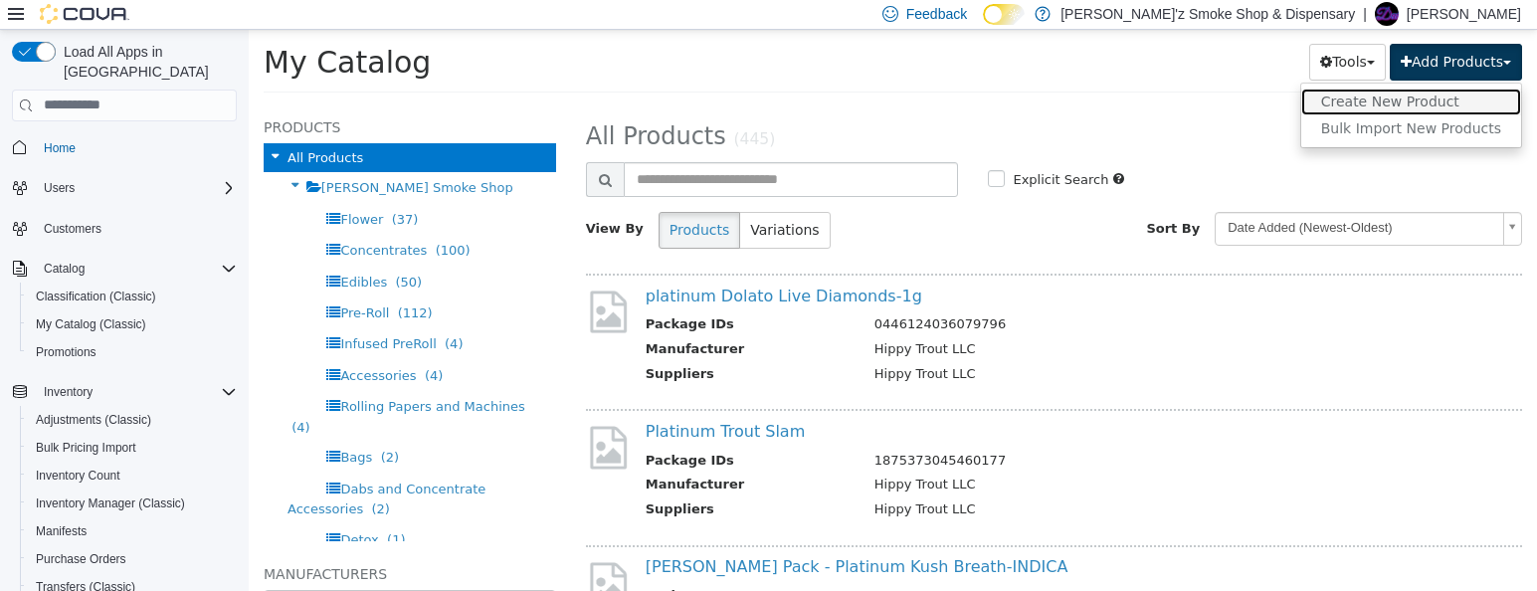
click at [1402, 105] on link "Create New Product" at bounding box center [1411, 101] width 220 height 27
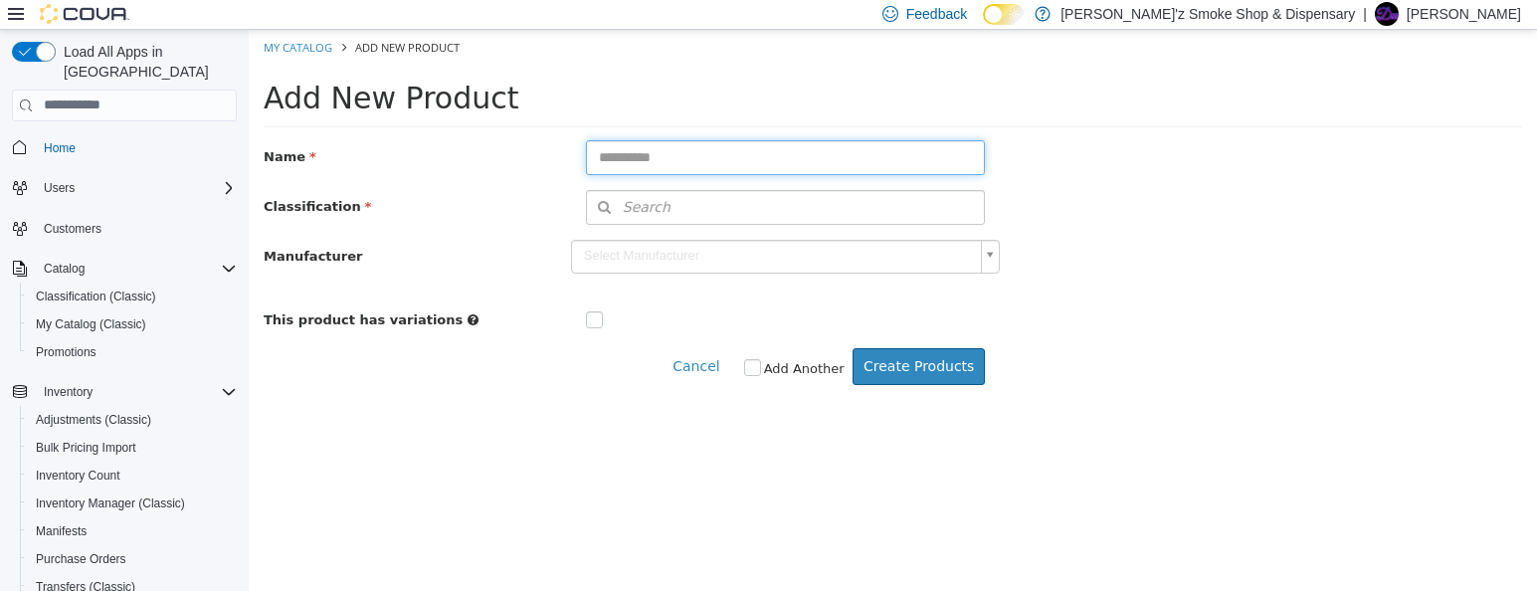
click at [652, 170] on input "text" at bounding box center [786, 156] width 400 height 35
type input "**********"
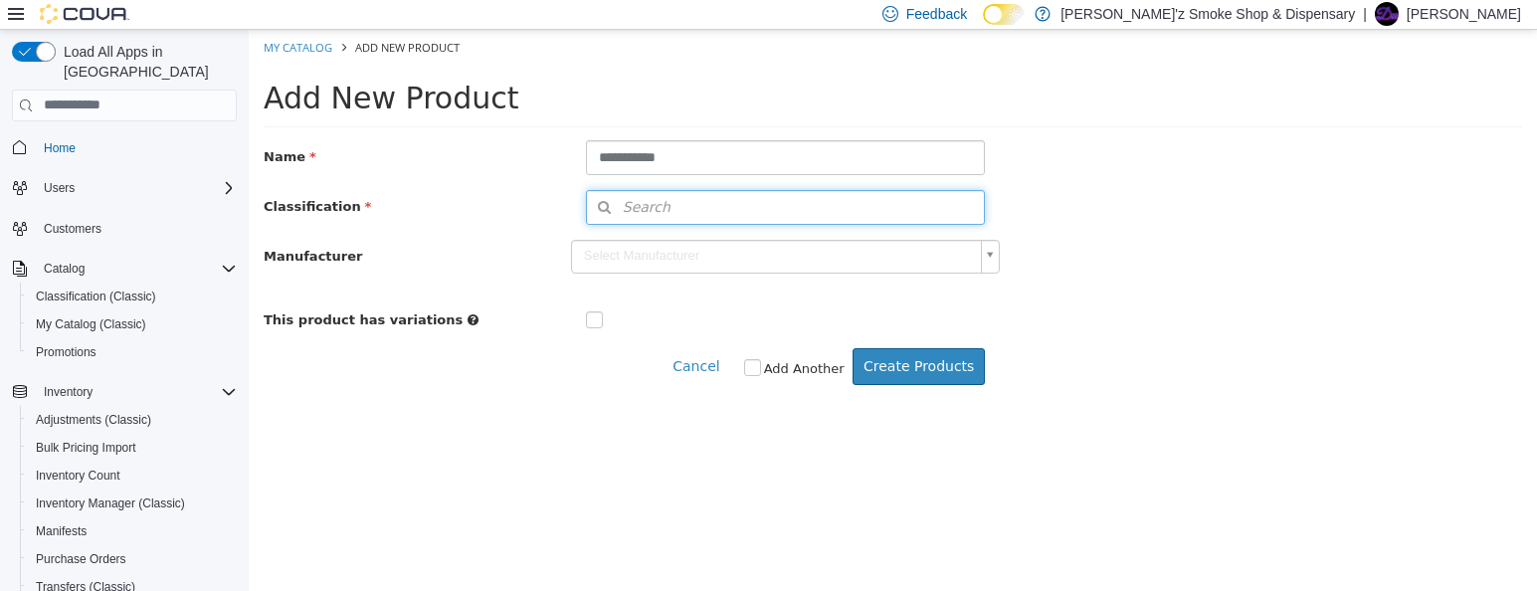
click at [675, 206] on button "Search" at bounding box center [786, 206] width 400 height 35
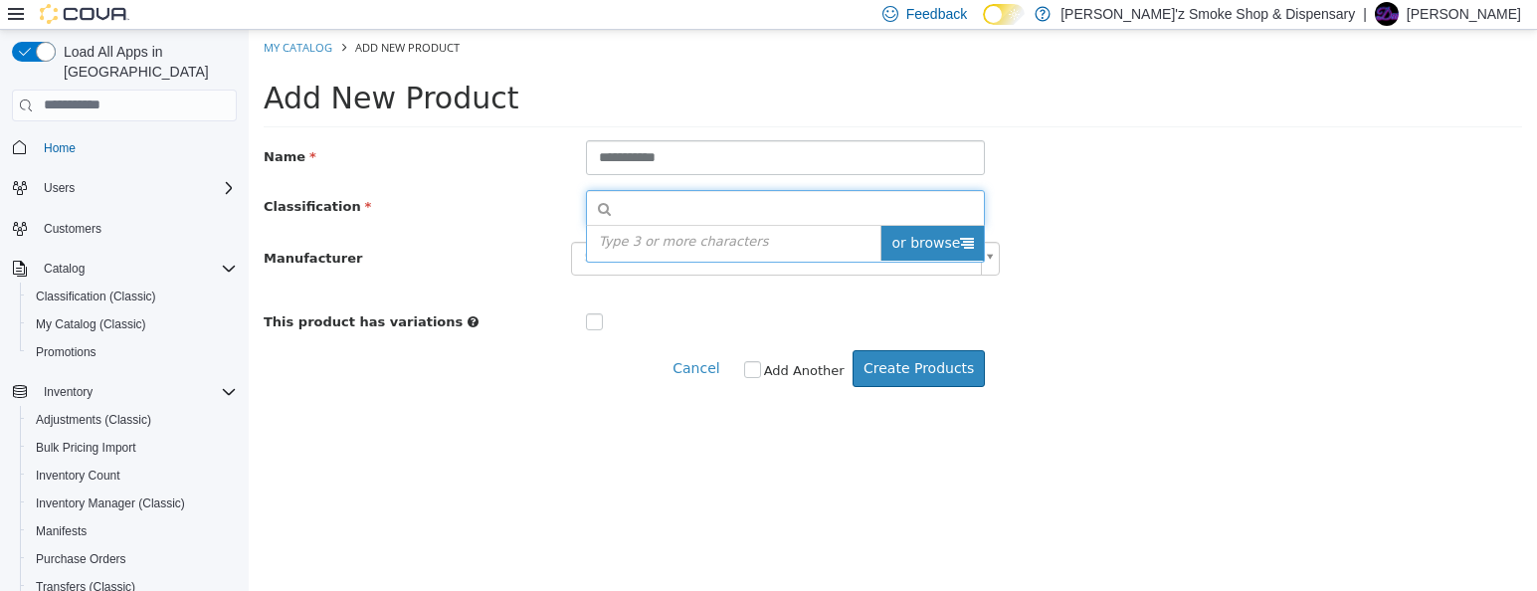
click at [969, 249] on icon at bounding box center [967, 242] width 14 height 14
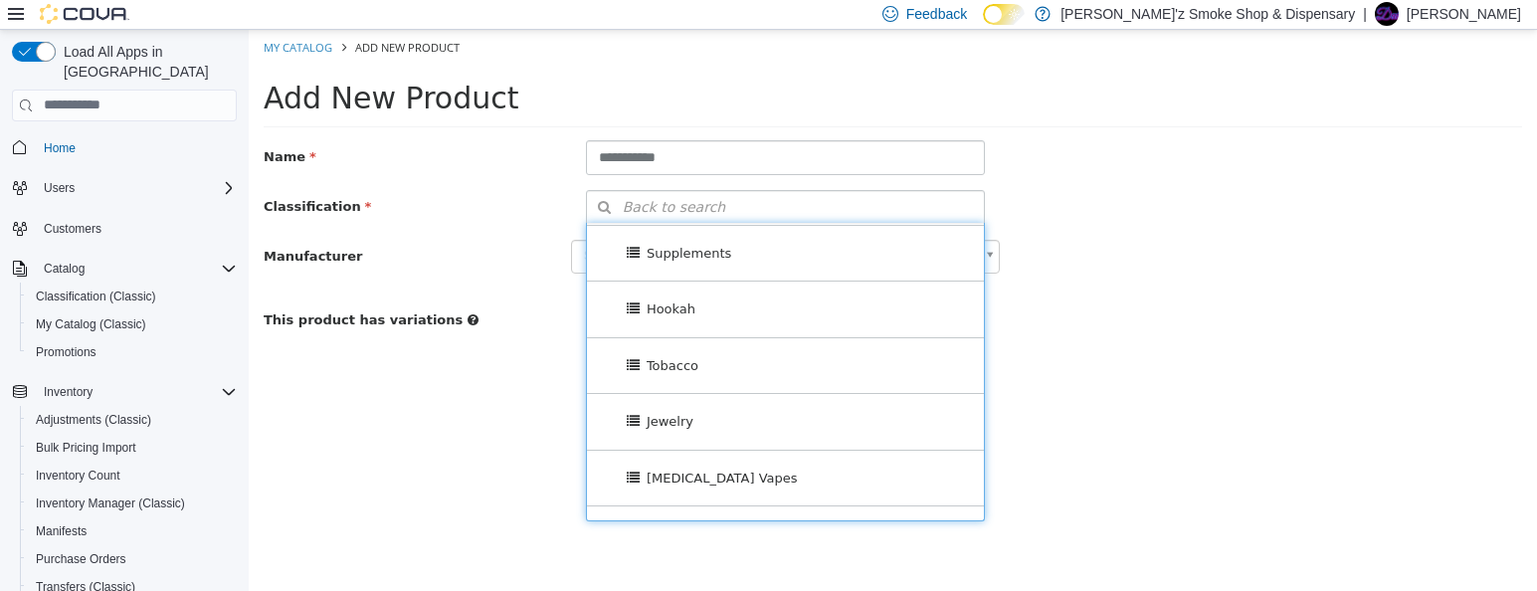
scroll to position [1726, 0]
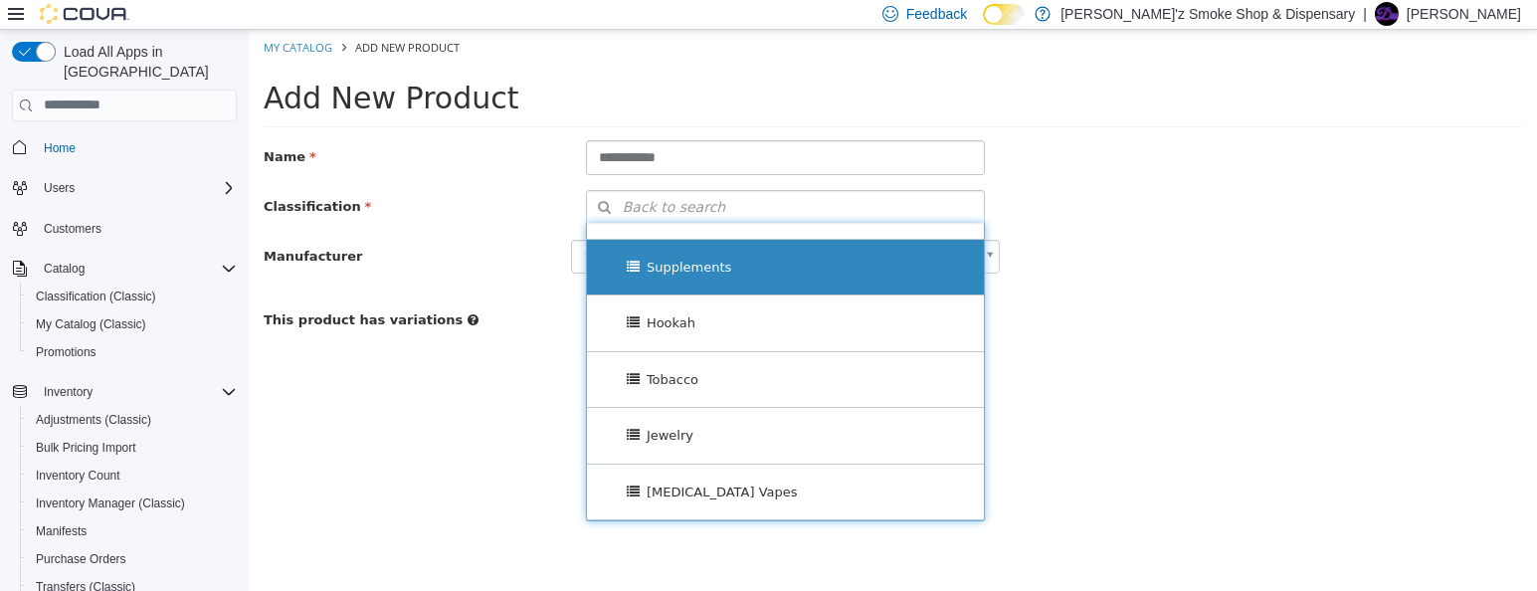
click at [701, 274] on span "Supplements" at bounding box center [689, 266] width 85 height 15
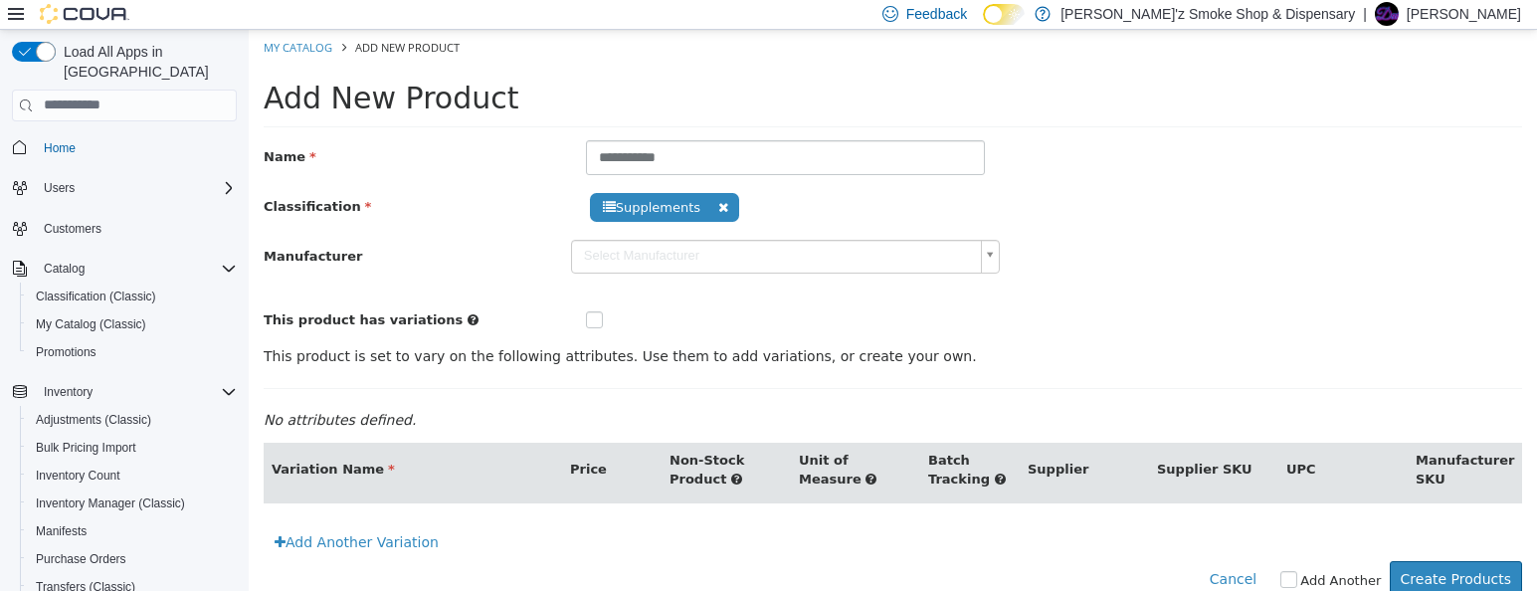
click at [984, 260] on body "**********" at bounding box center [893, 323] width 1288 height 589
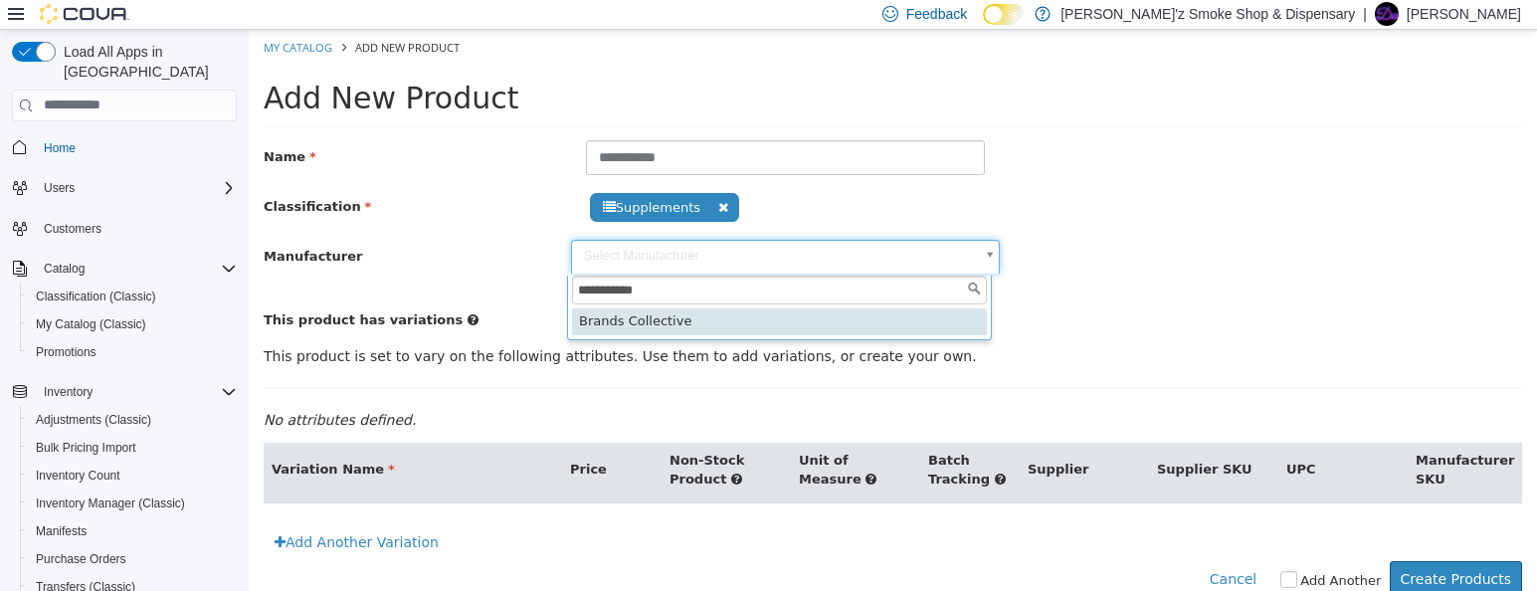
type input "**********"
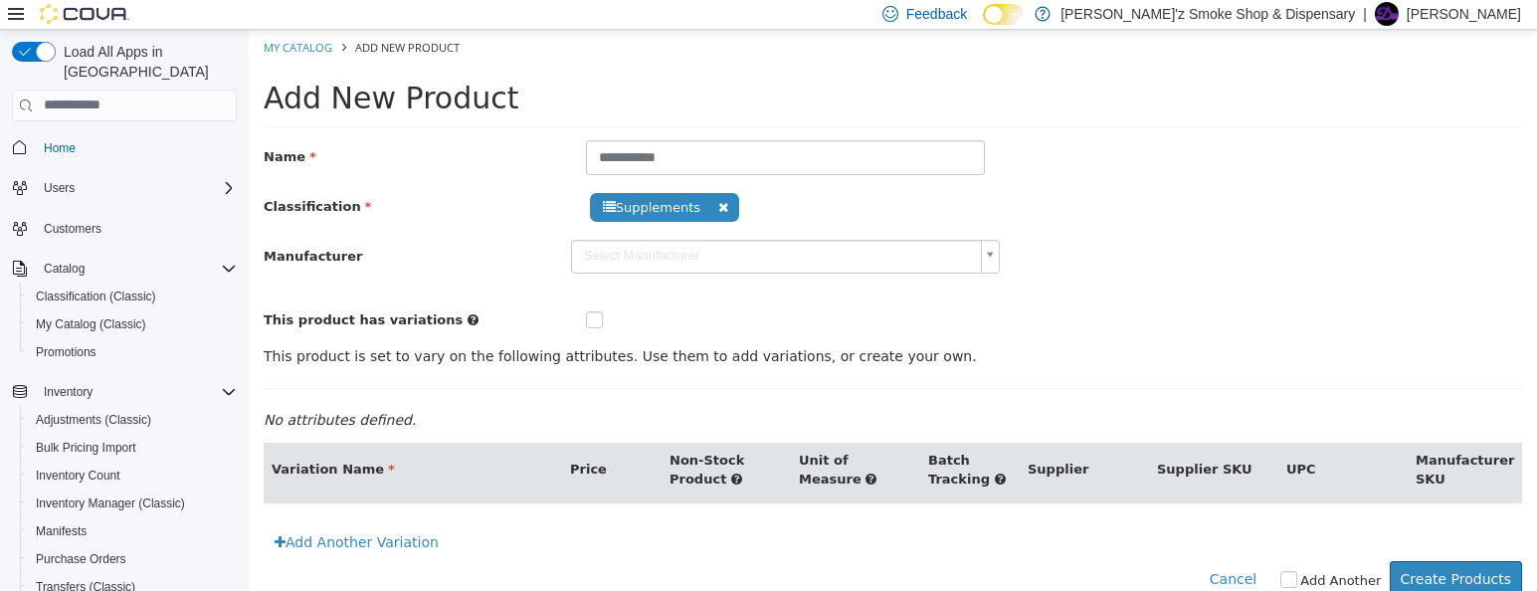
type input "******"
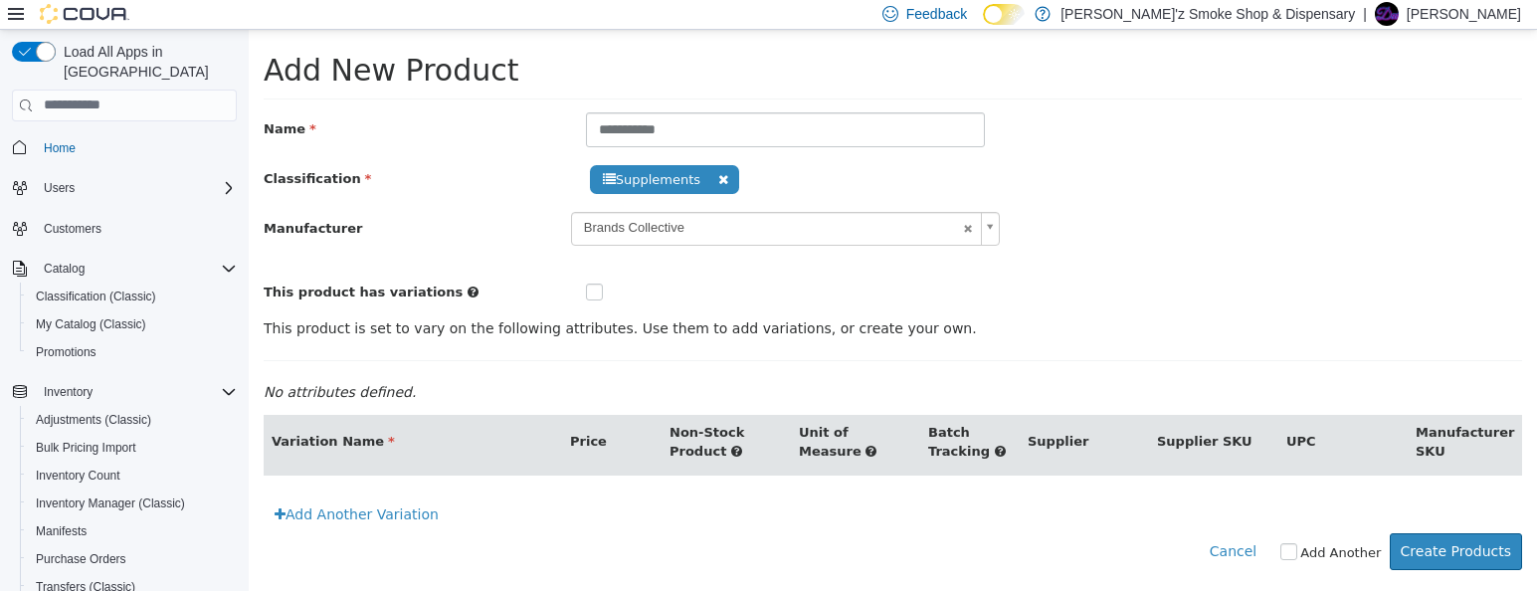
scroll to position [58, 0]
click at [1443, 557] on button "Create Products" at bounding box center [1456, 550] width 132 height 37
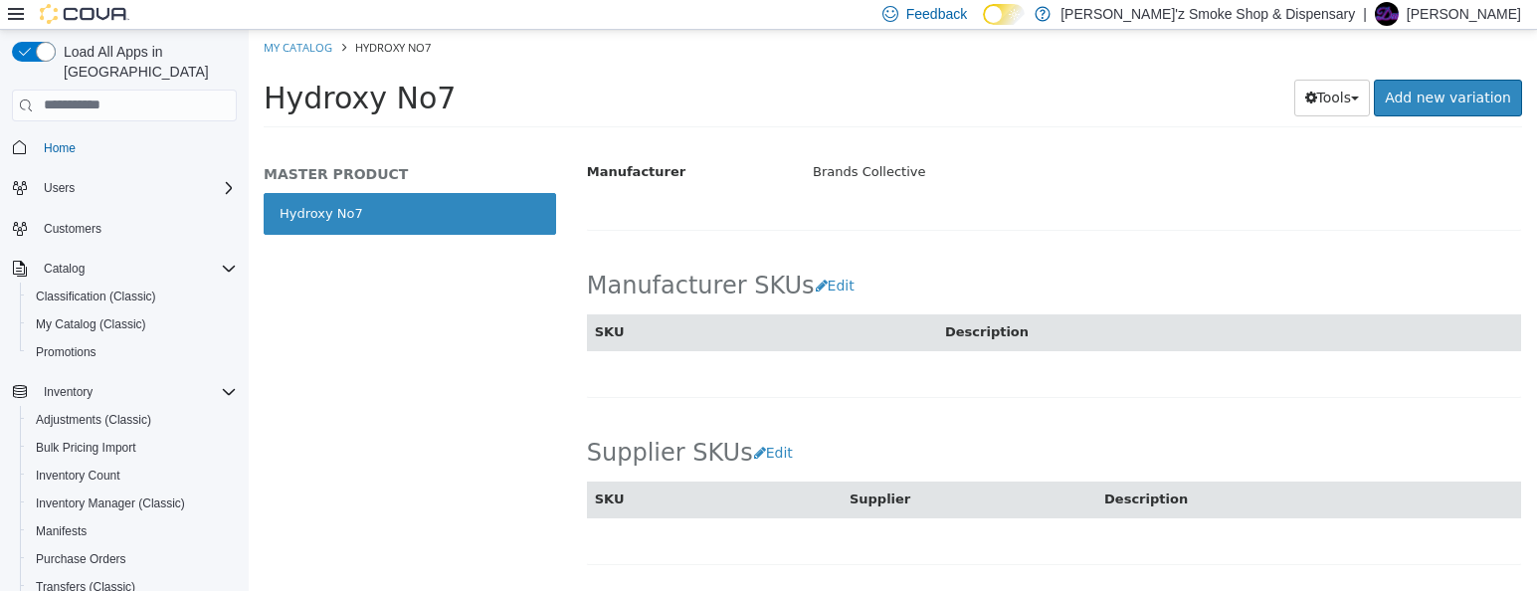
scroll to position [1160, 0]
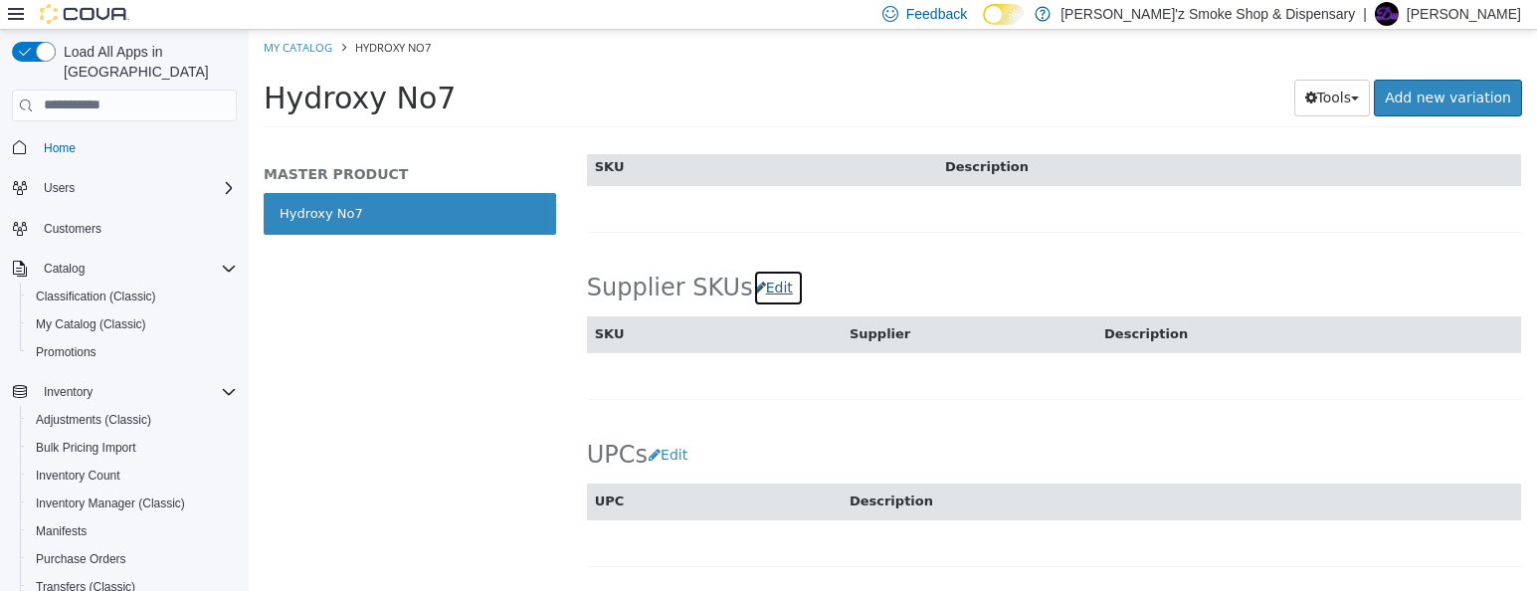
click at [768, 305] on button "Edit" at bounding box center [778, 287] width 51 height 37
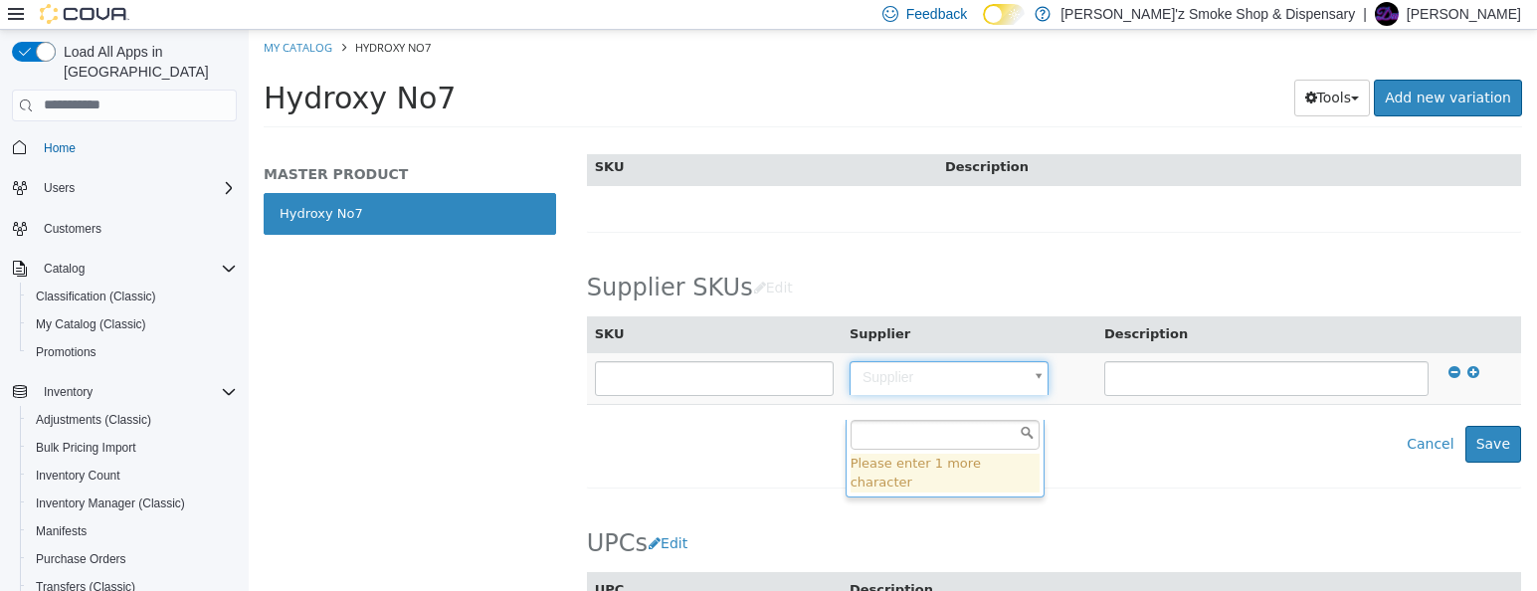
click at [1035, 139] on body "Saving Bulk Changes... × The new products has been created successfully. My Cat…" at bounding box center [893, 84] width 1288 height 110
click at [967, 429] on input "text" at bounding box center [944, 434] width 189 height 30
click at [1470, 139] on body "Saving Bulk Changes... × The new products has been created successfully. My Cat…" at bounding box center [893, 84] width 1288 height 110
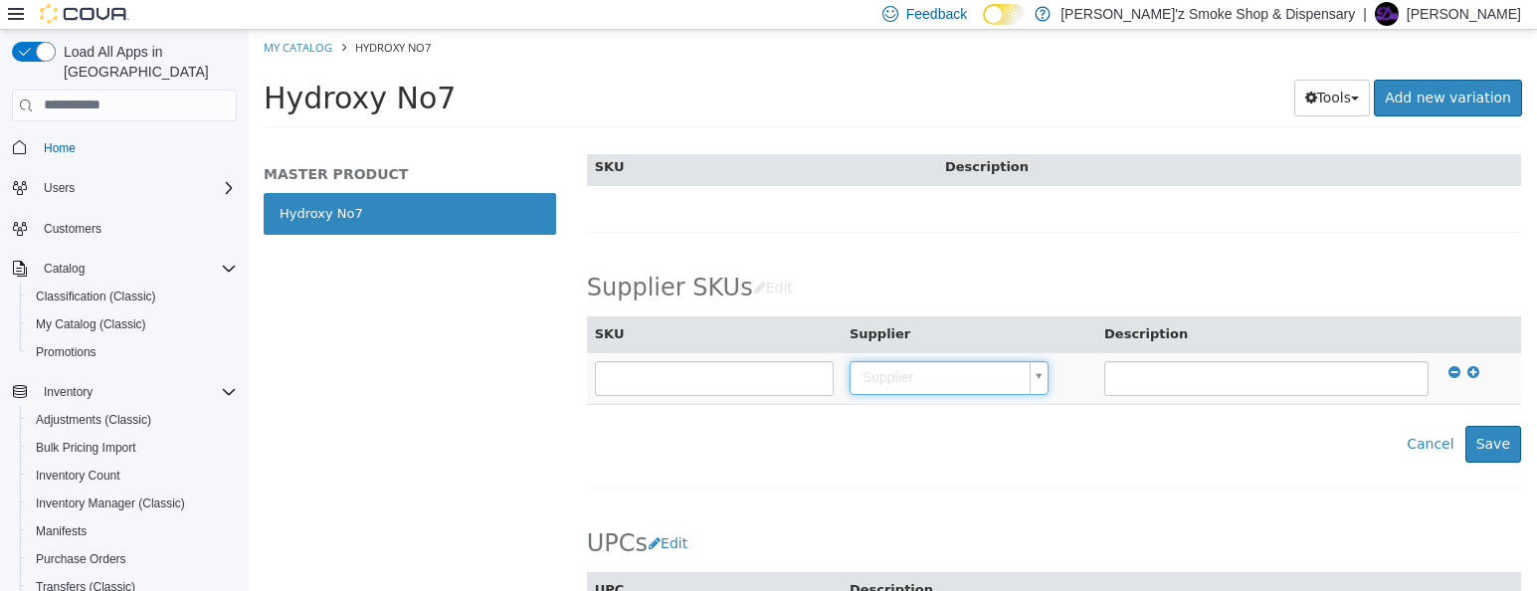
click at [1031, 139] on body "Saving Bulk Changes... × The new products has been created successfully. My Cat…" at bounding box center [893, 84] width 1288 height 110
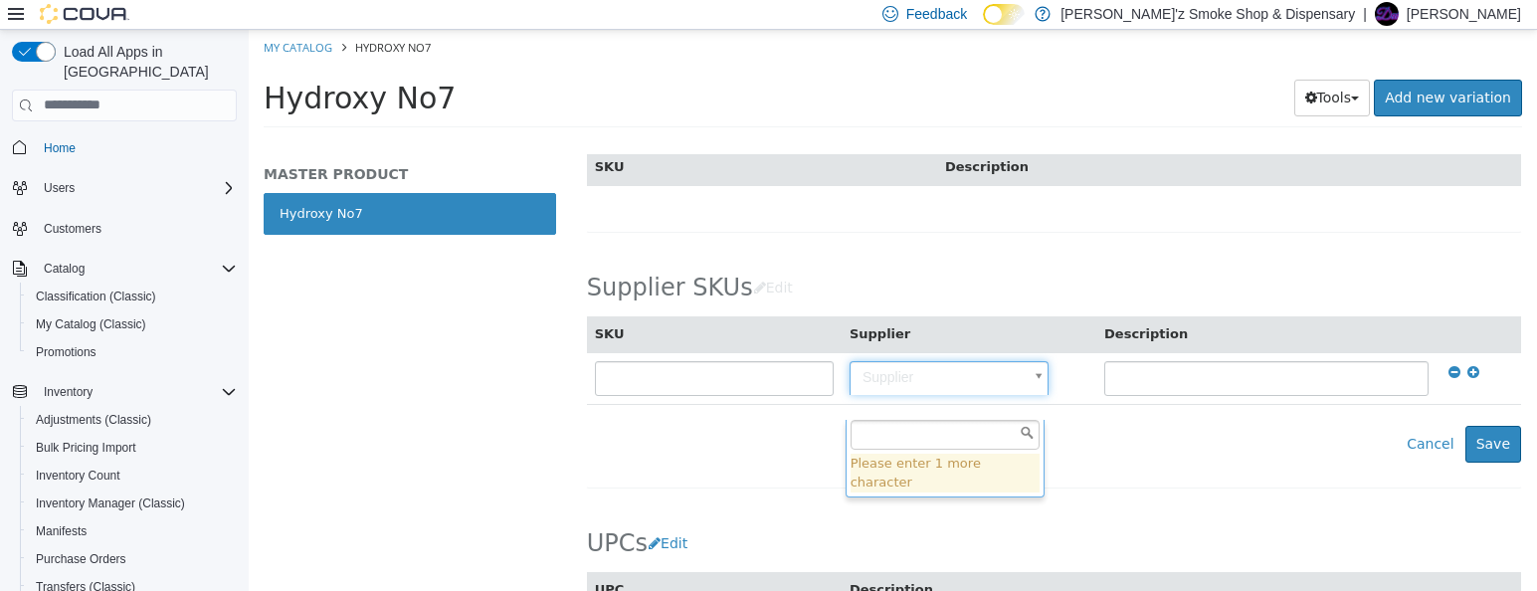
click at [857, 441] on input "text" at bounding box center [944, 434] width 189 height 30
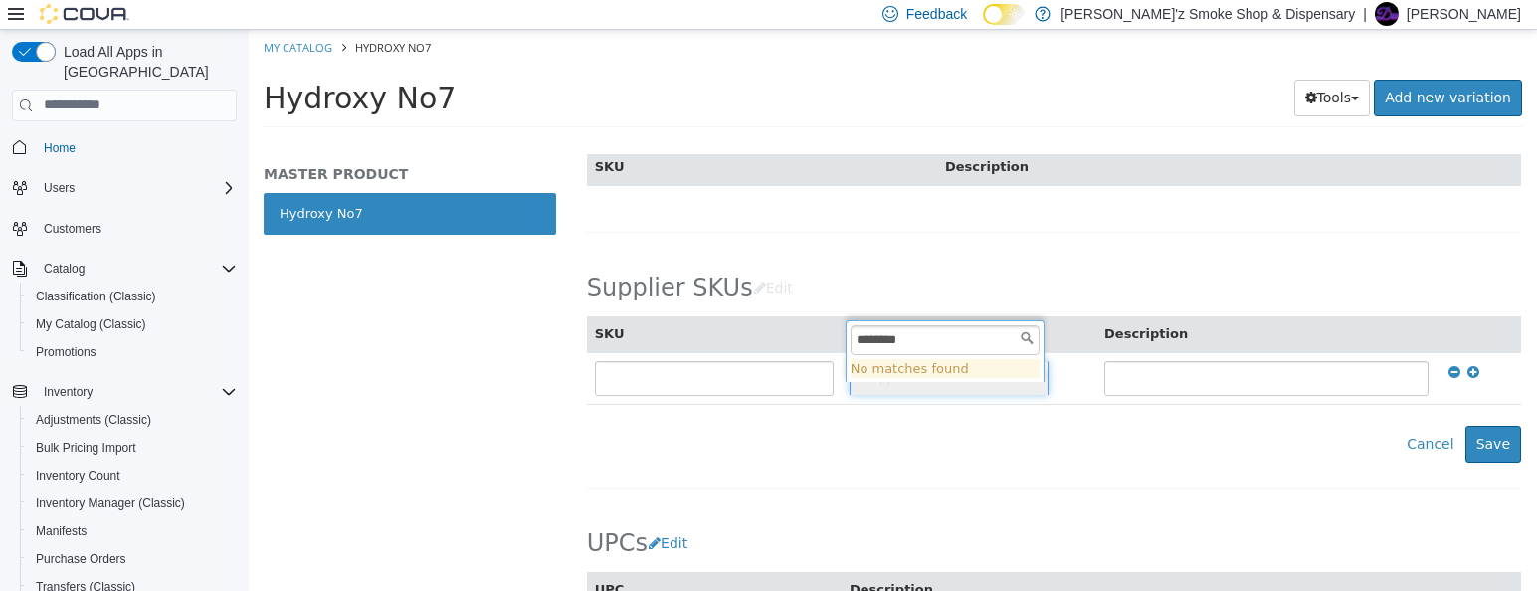
click at [1022, 337] on input "********" at bounding box center [944, 339] width 189 height 30
click at [1024, 139] on body "Saving Bulk Changes... × The new products has been created successfully. My Cat…" at bounding box center [893, 84] width 1288 height 110
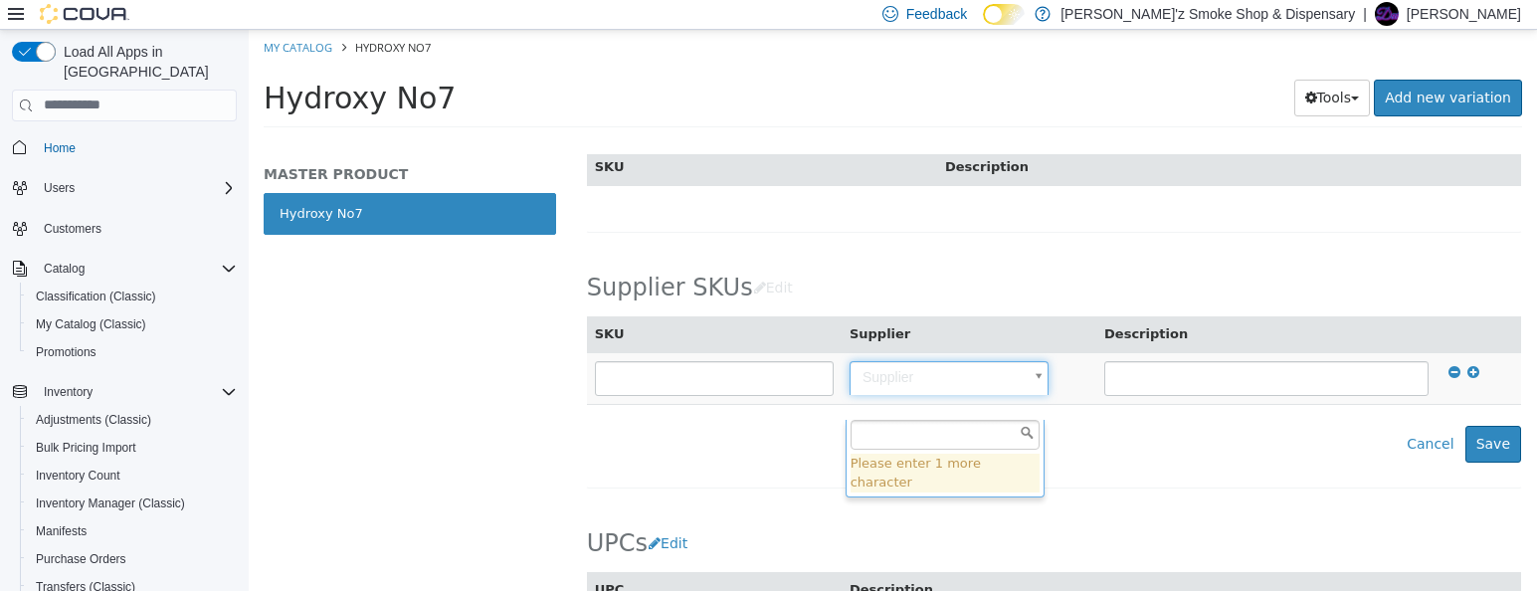
click at [893, 139] on body "Saving Bulk Changes... × The new products has been created successfully. My Cat…" at bounding box center [893, 84] width 1288 height 110
click at [1487, 139] on body "Saving Bulk Changes... × The new products has been created successfully. My Cat…" at bounding box center [893, 84] width 1288 height 110
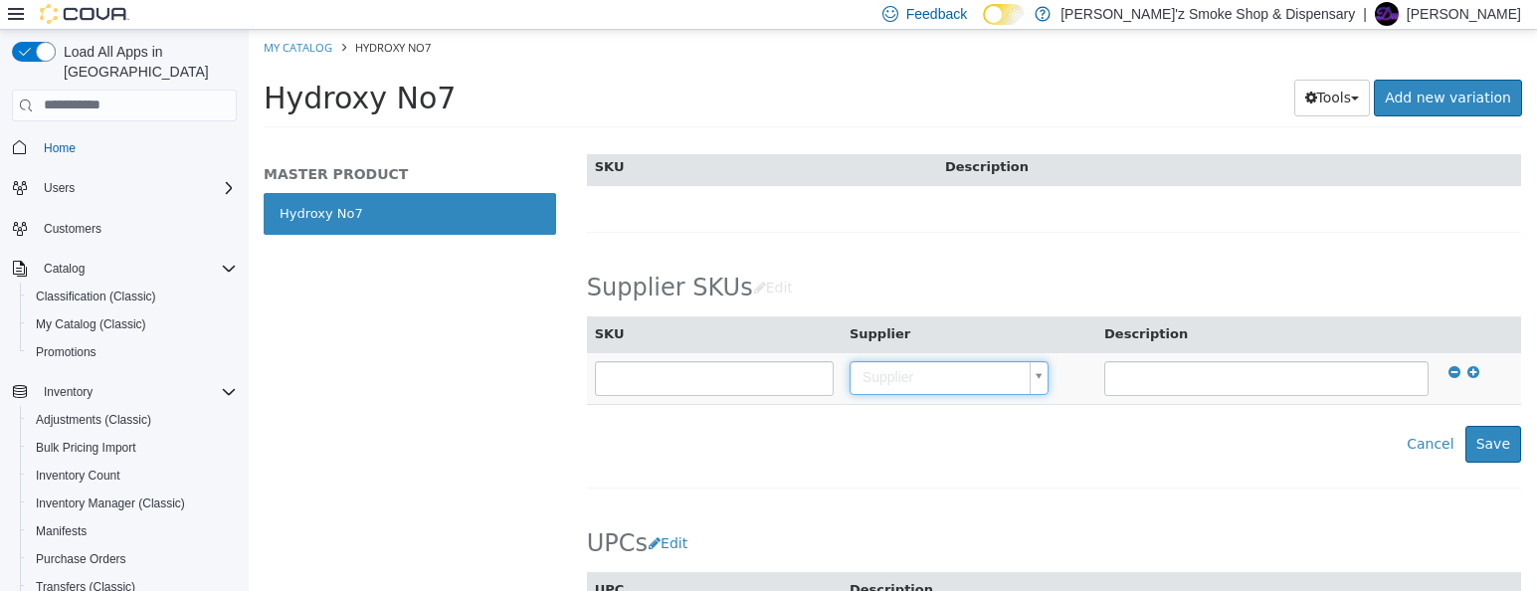
click at [1034, 139] on body "Saving Bulk Changes... × The new products has been created successfully. My Cat…" at bounding box center [893, 84] width 1288 height 110
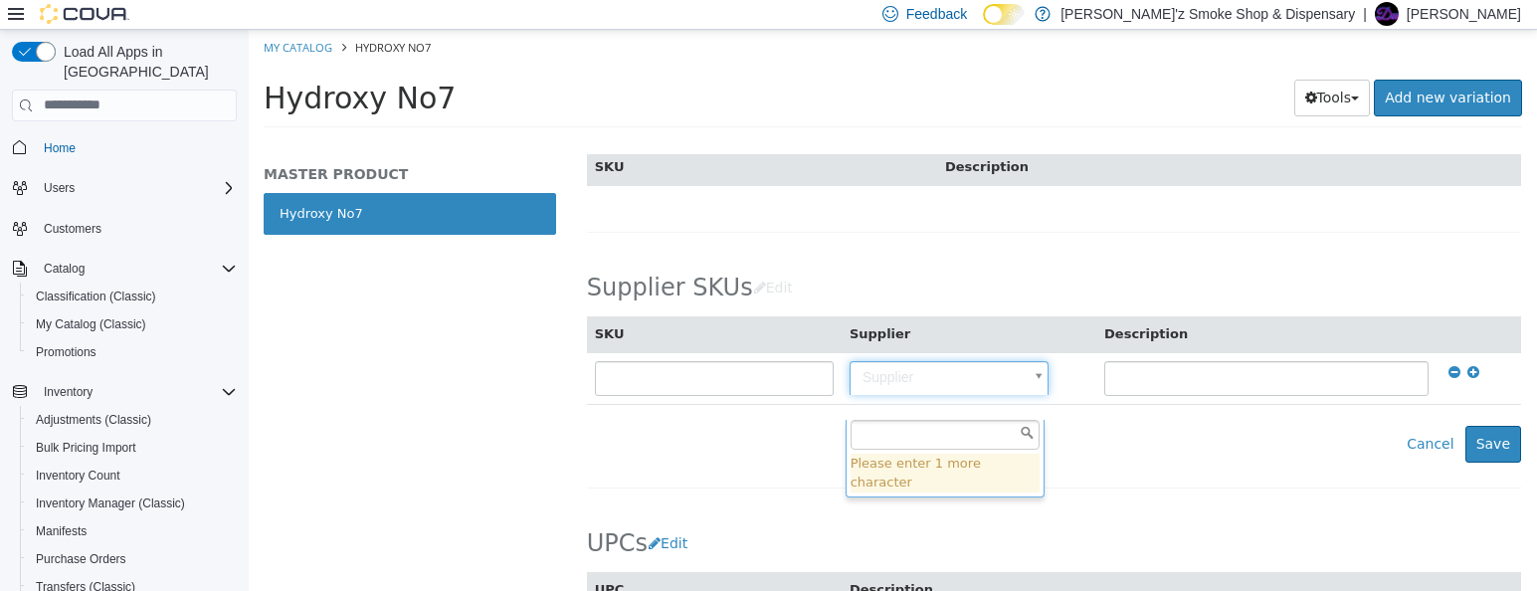
click at [905, 429] on input "text" at bounding box center [944, 434] width 189 height 30
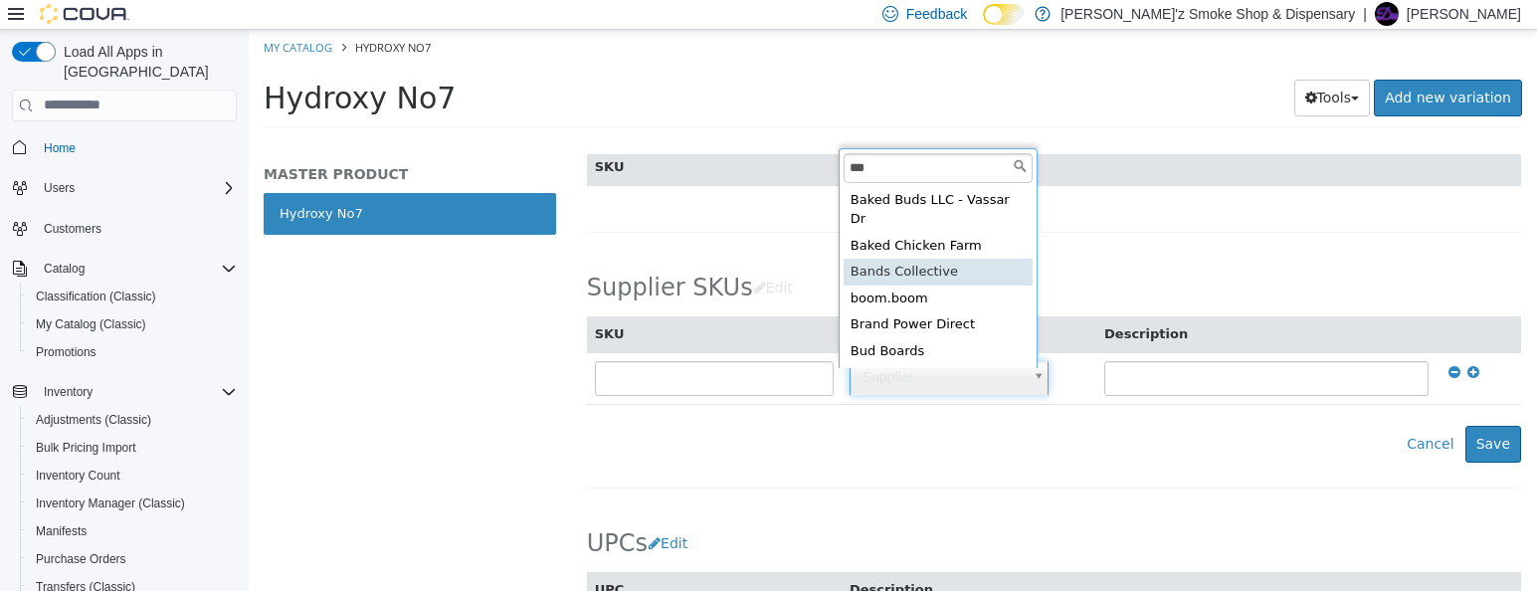
type input "***"
type input "**********"
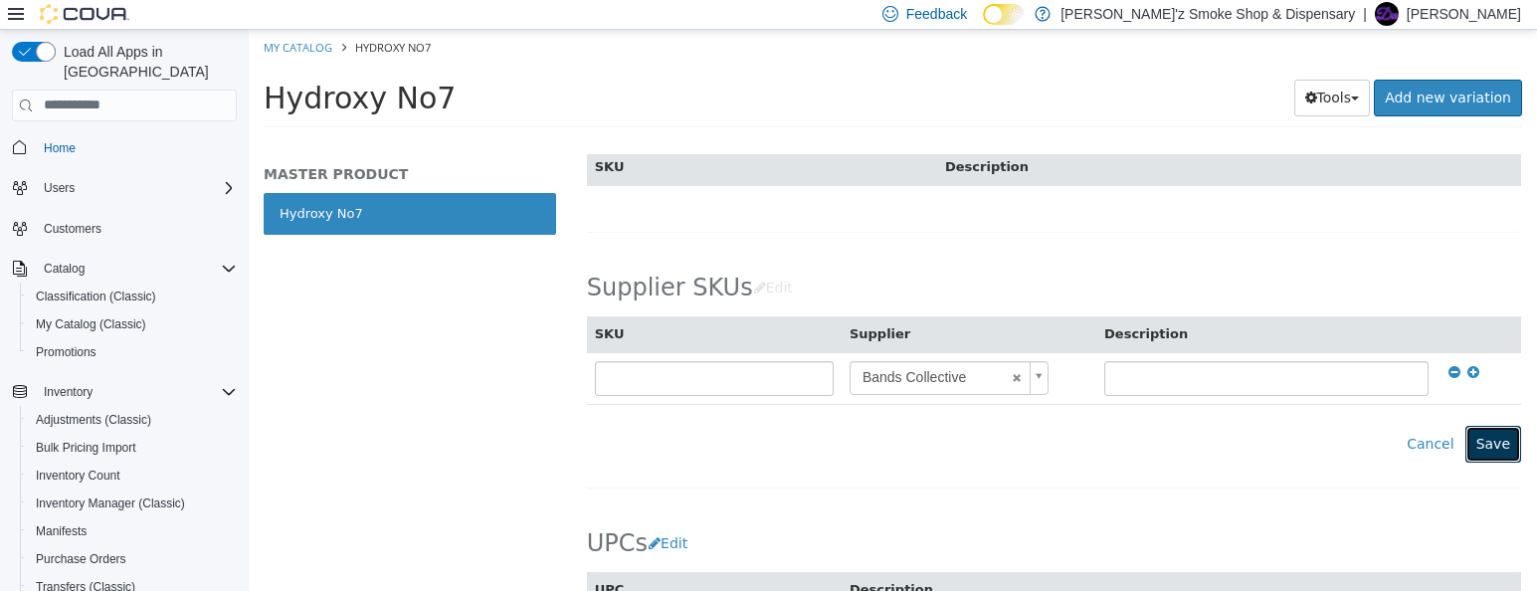
click at [1469, 462] on button "Save" at bounding box center [1493, 443] width 56 height 37
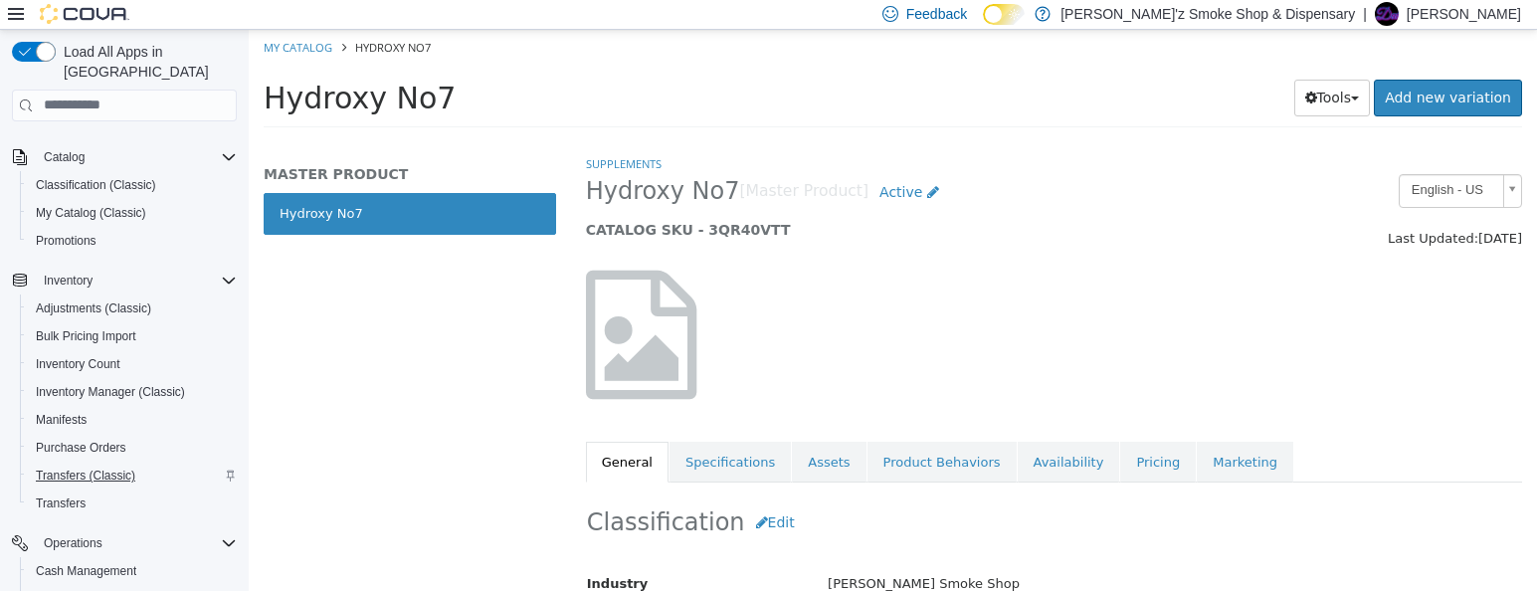
scroll to position [165, 0]
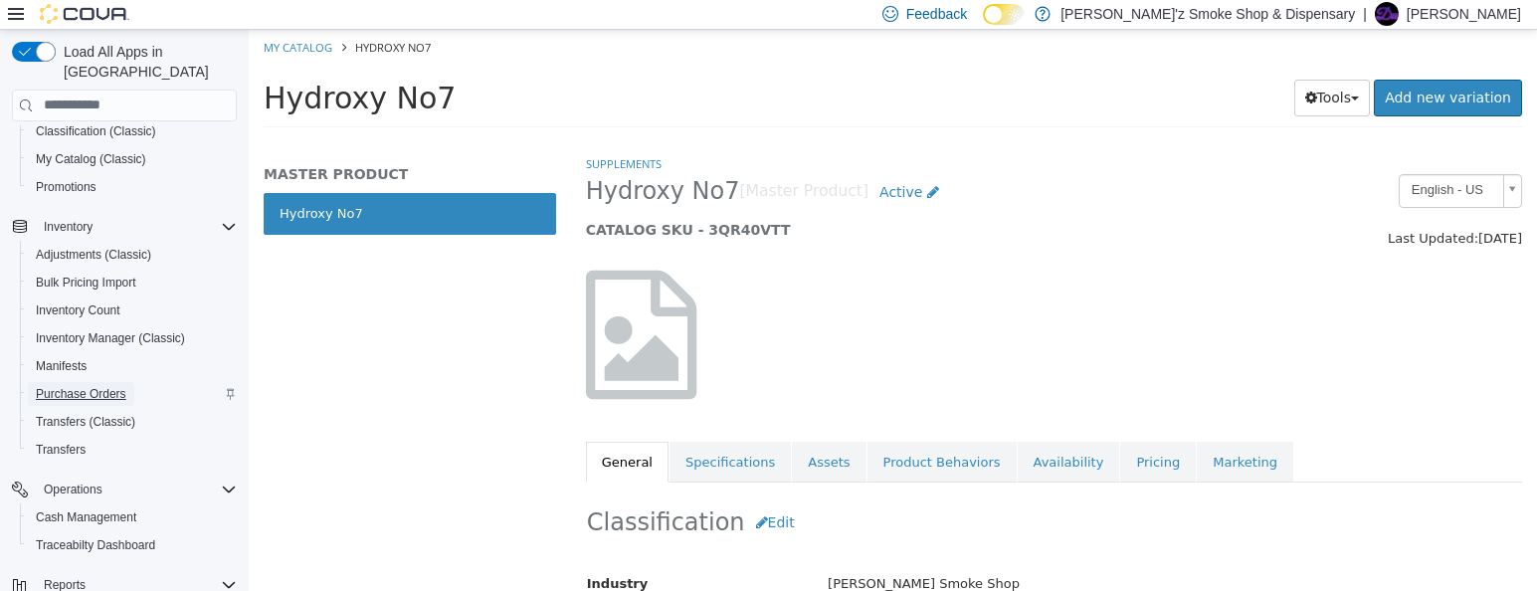
click at [74, 386] on span "Purchase Orders" at bounding box center [81, 394] width 91 height 16
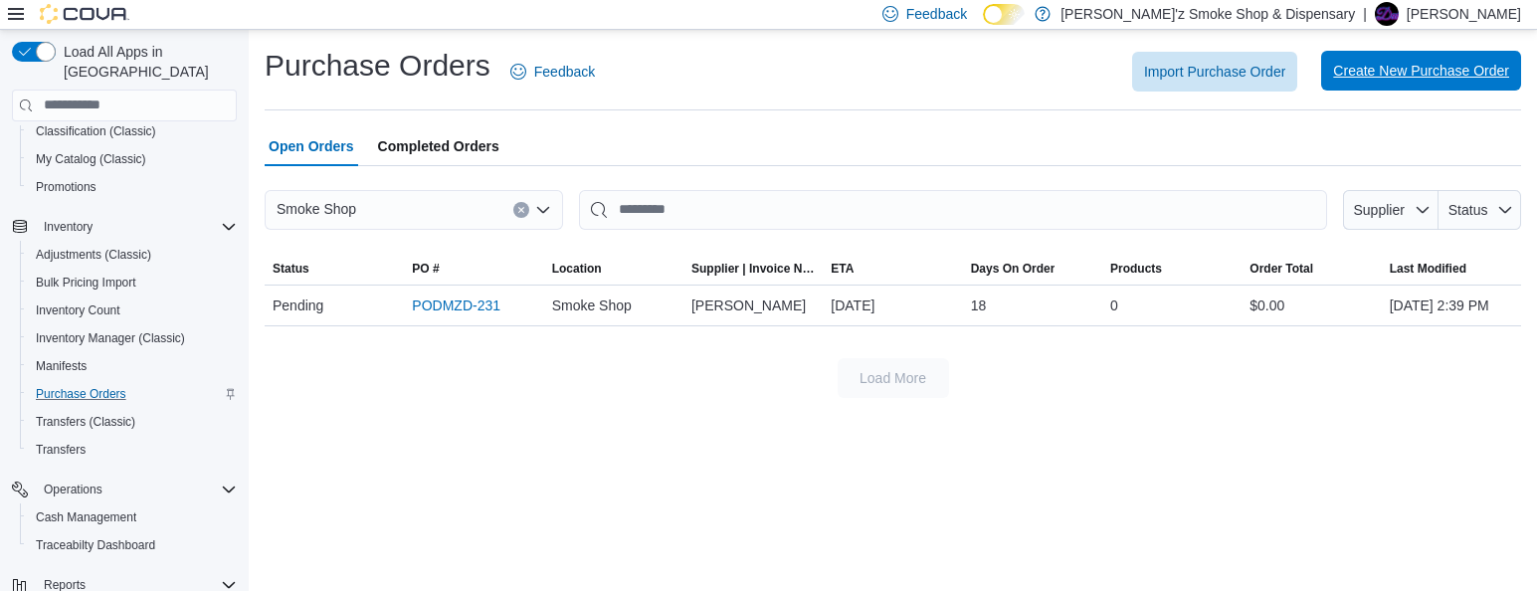
click at [1420, 76] on span "Create New Purchase Order" at bounding box center [1421, 71] width 176 height 20
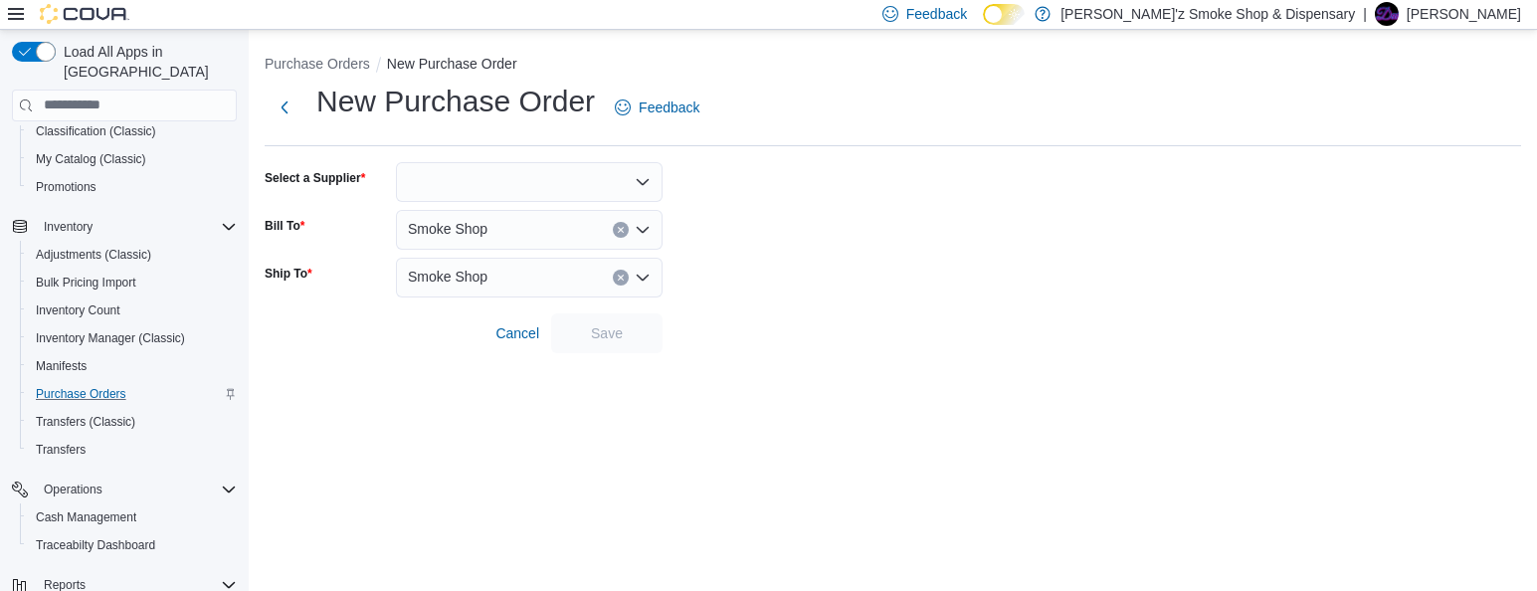
click at [647, 180] on icon "Open list of options" at bounding box center [643, 181] width 12 height 6
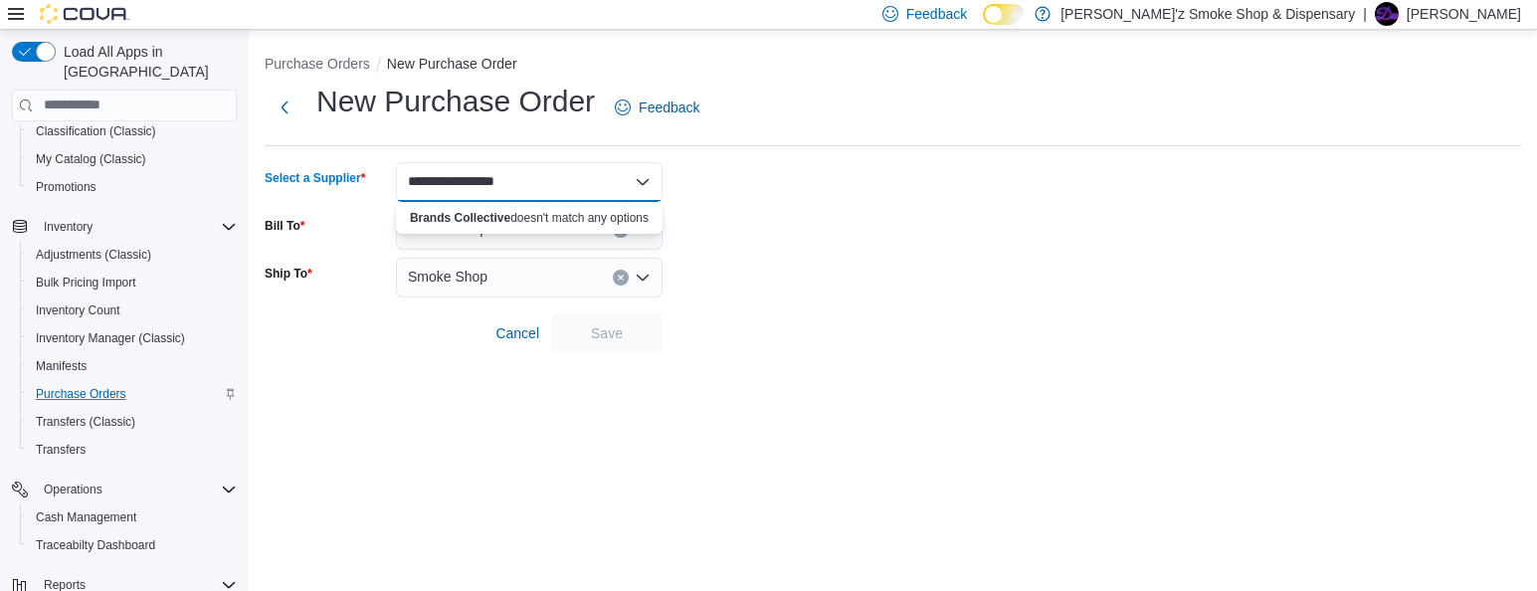
type input "**********"
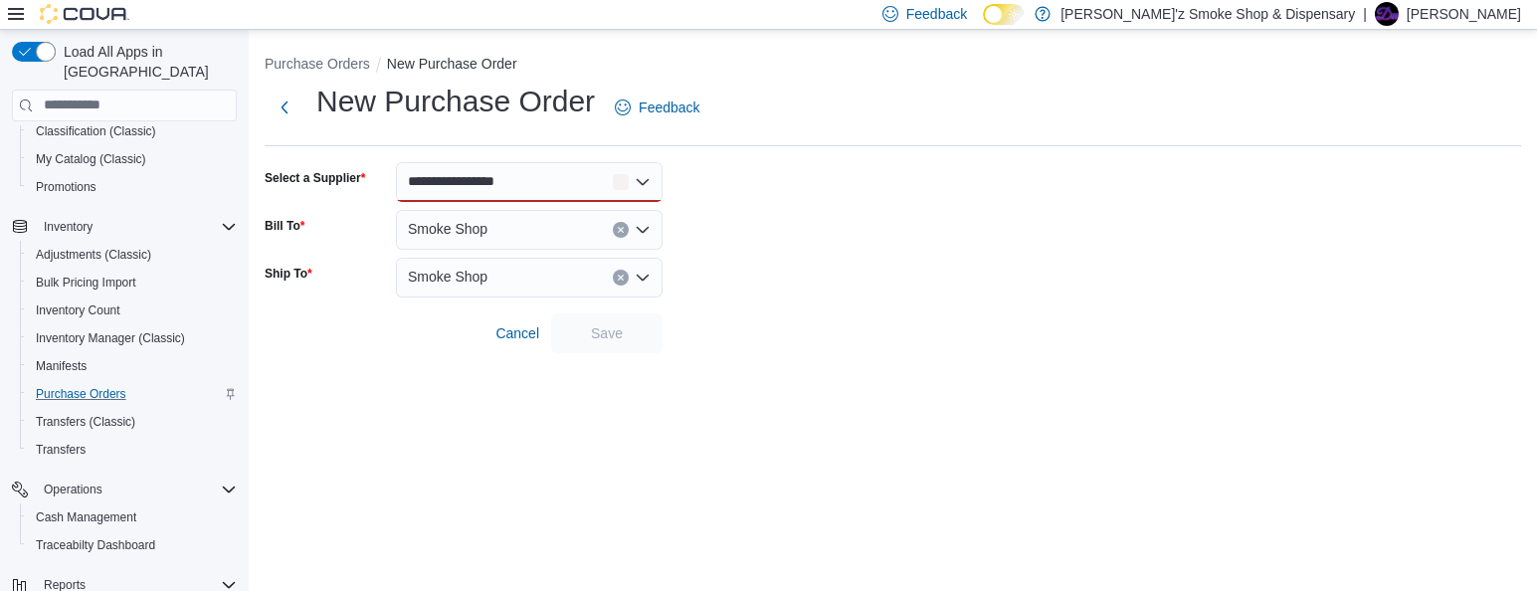
click at [828, 273] on form "**********" at bounding box center [893, 257] width 1256 height 191
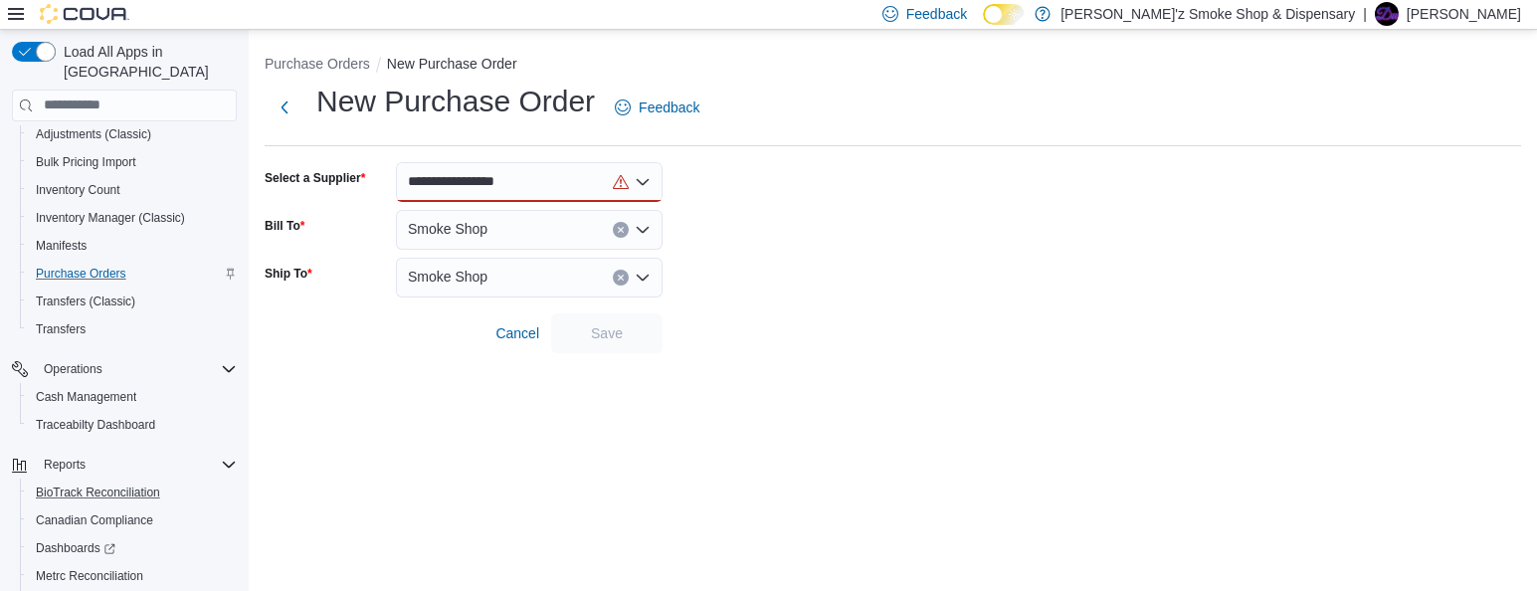
scroll to position [373, 0]
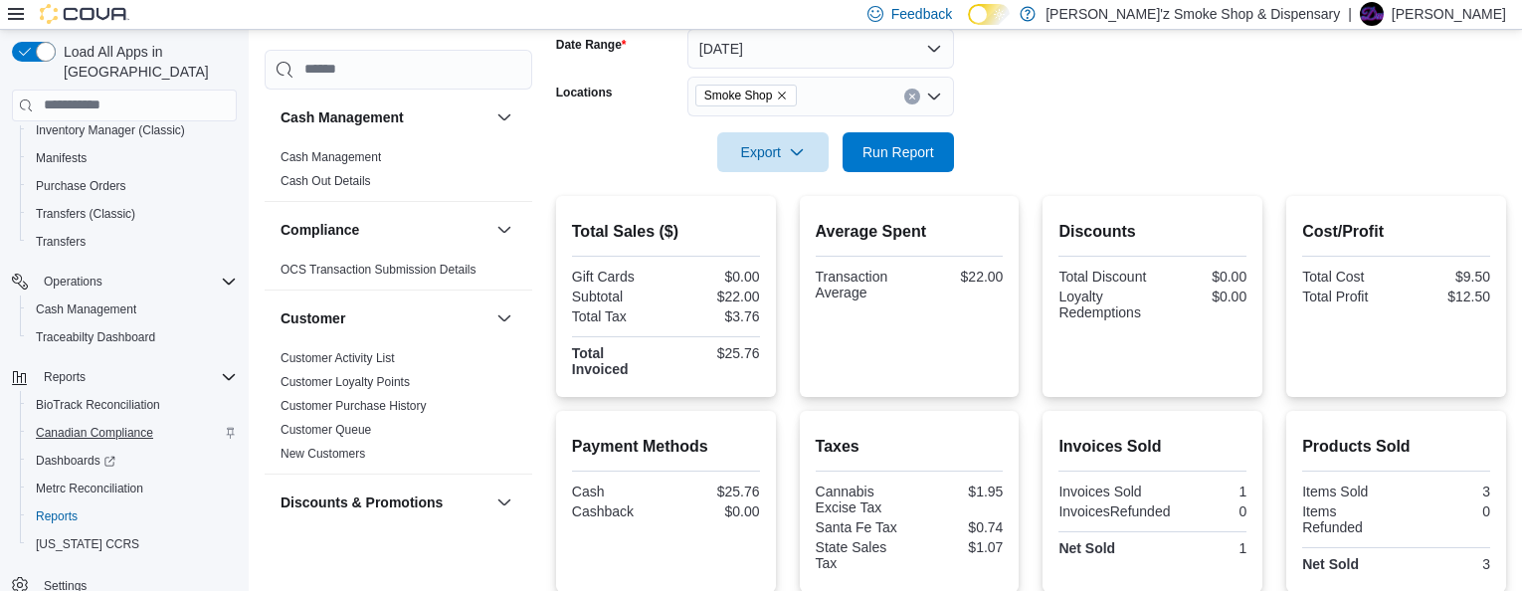
scroll to position [484, 0]
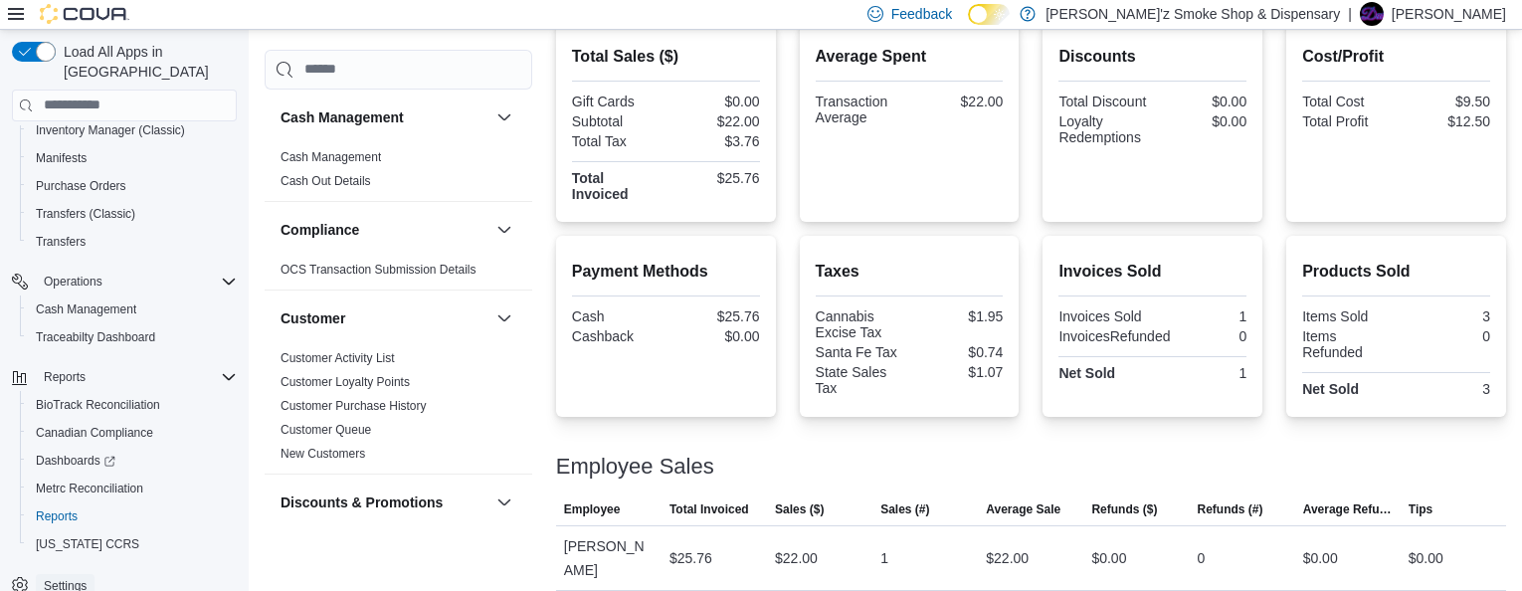
click at [87, 578] on span "Settings" at bounding box center [65, 586] width 43 height 16
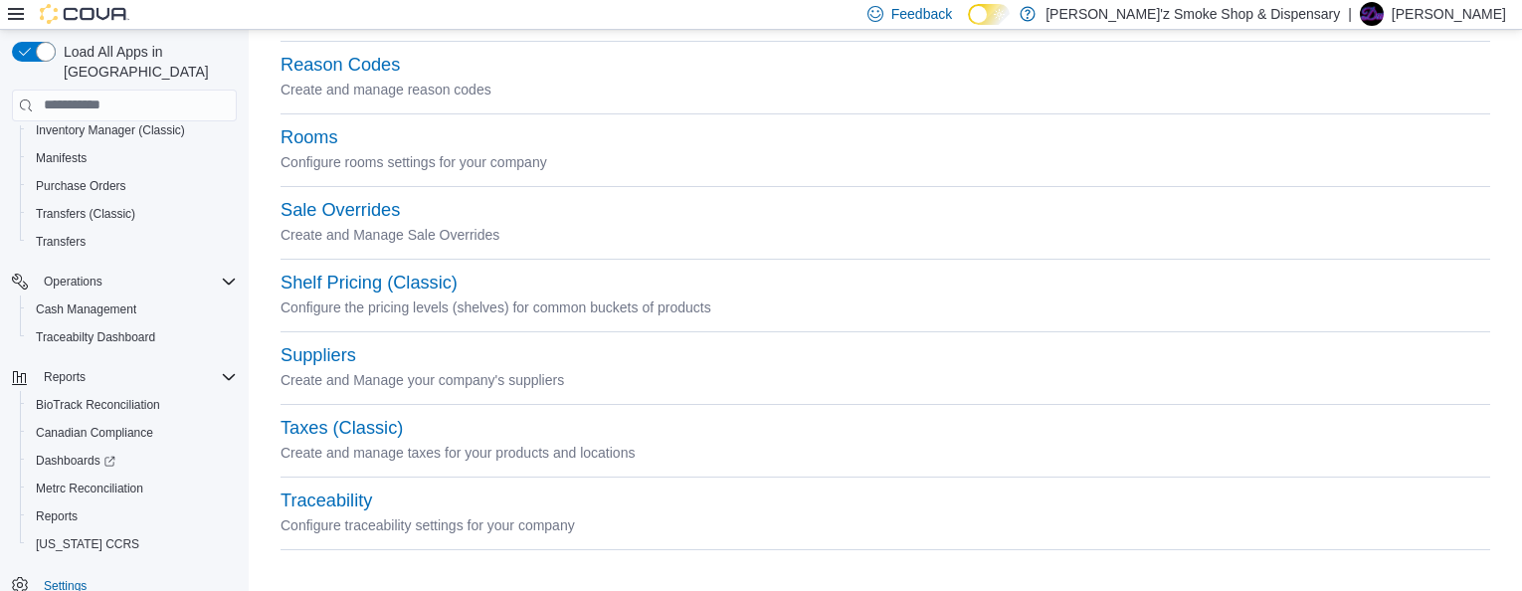
scroll to position [1021, 0]
click at [323, 355] on button "Suppliers" at bounding box center [318, 354] width 76 height 21
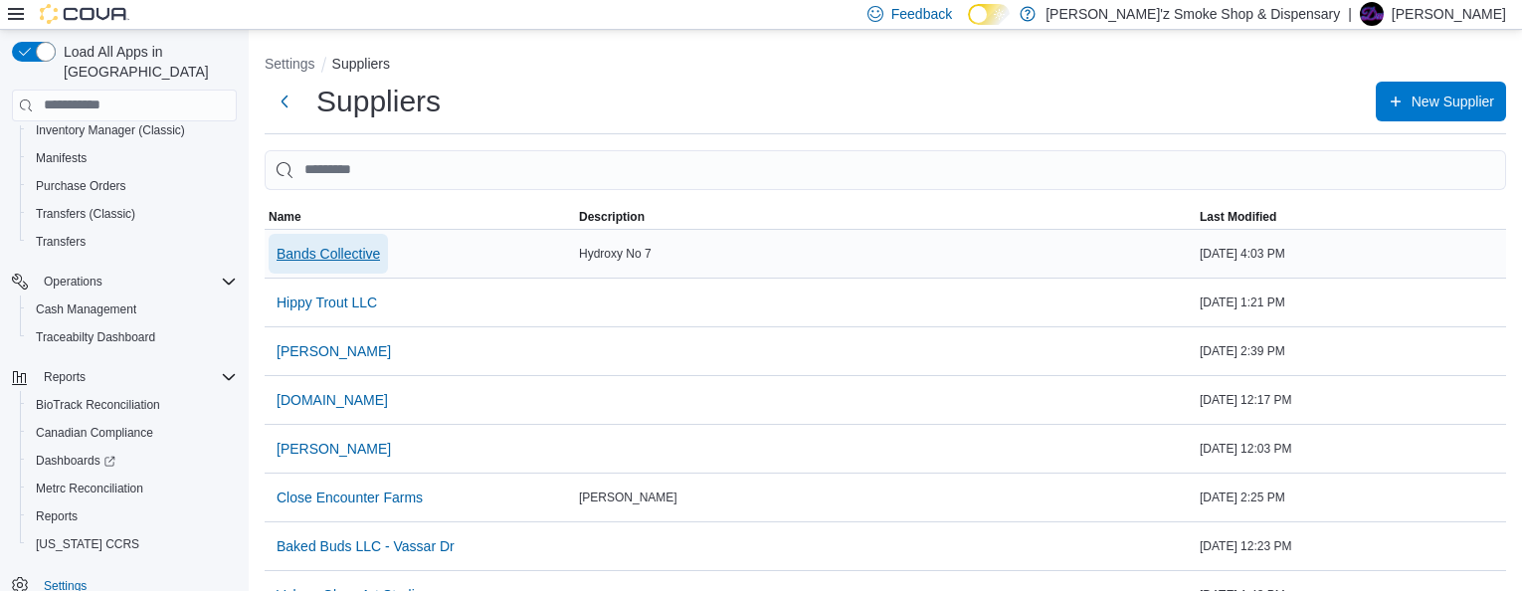
click at [340, 255] on span "Bands Collective" at bounding box center [328, 254] width 103 height 20
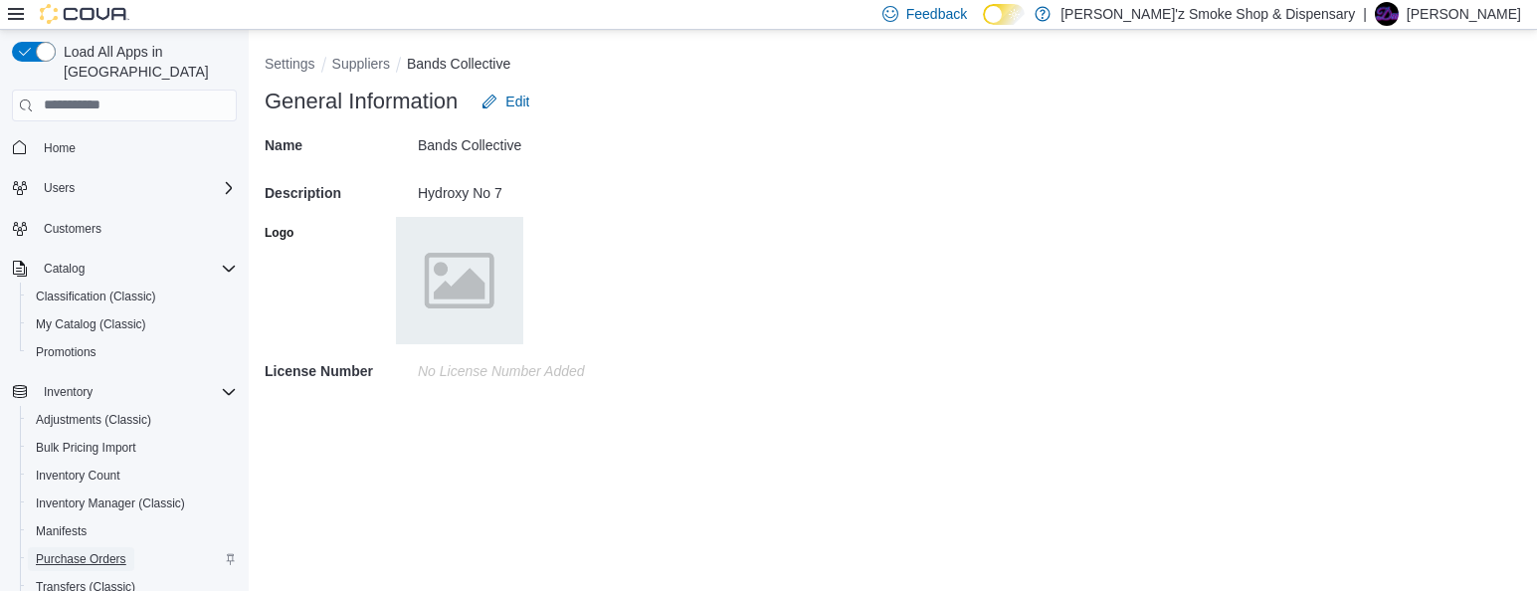
click at [77, 551] on span "Purchase Orders" at bounding box center [81, 559] width 91 height 16
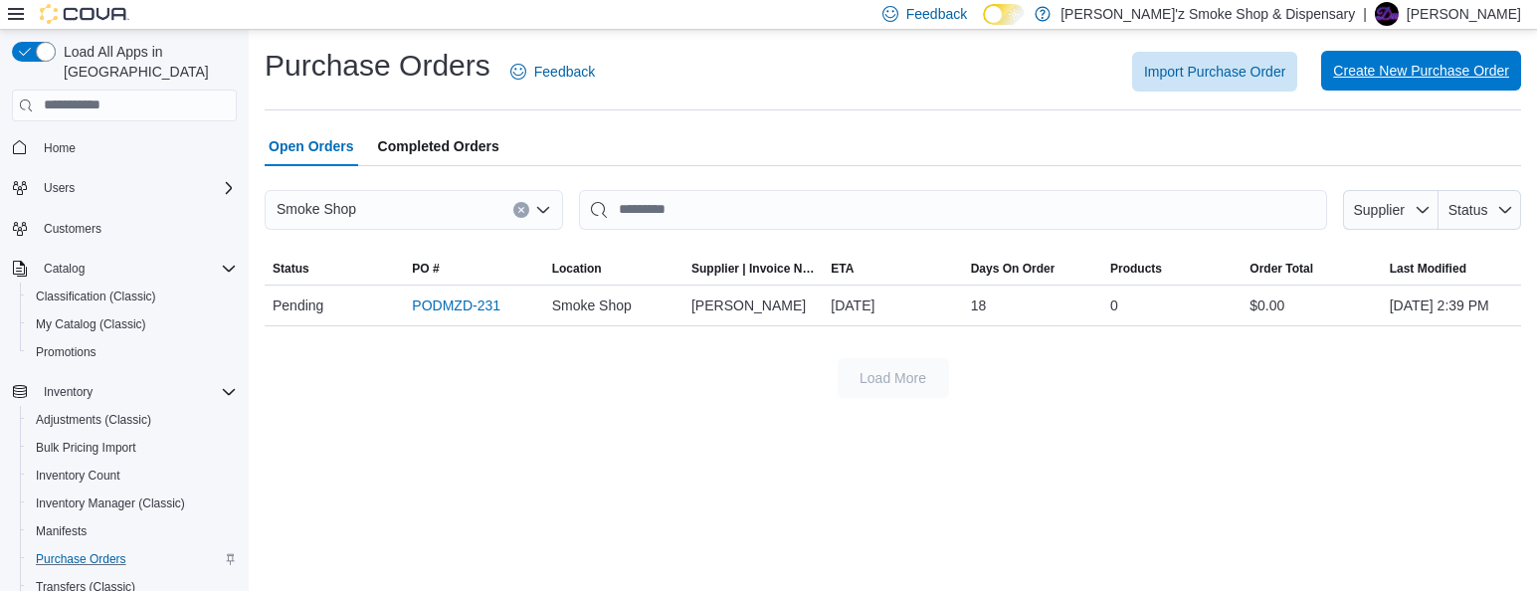
click at [1372, 68] on span "Create New Purchase Order" at bounding box center [1421, 71] width 176 height 20
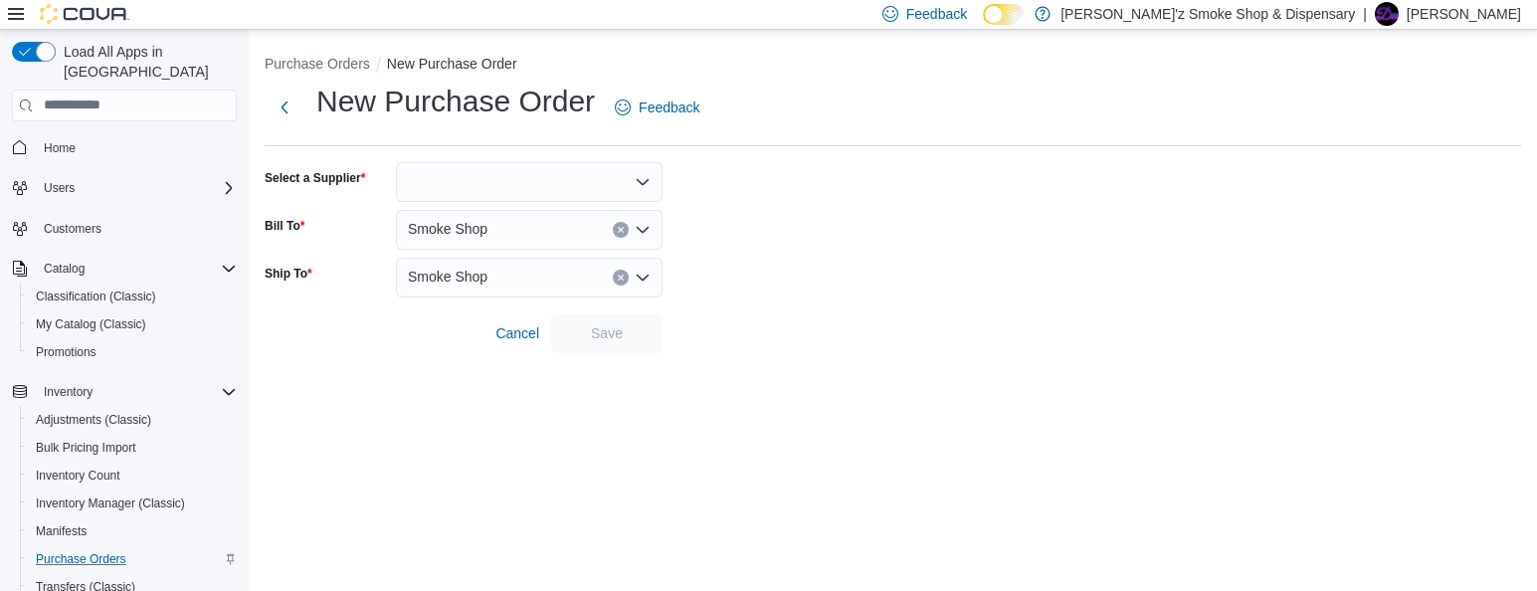
click at [640, 182] on icon "Open list of options" at bounding box center [643, 181] width 12 height 6
click at [878, 273] on form "**********" at bounding box center [893, 257] width 1256 height 191
click at [647, 183] on icon "Open list of options" at bounding box center [643, 182] width 16 height 16
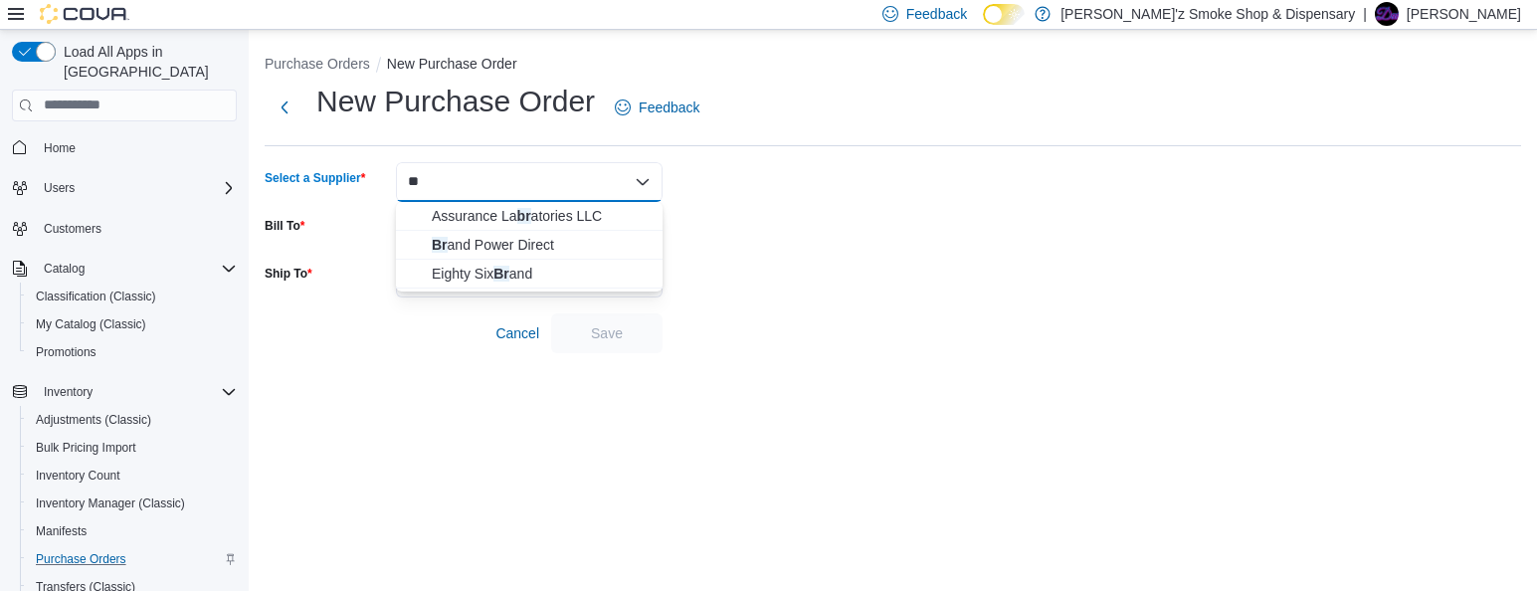
click at [731, 241] on form "Select a Supplier ** Combo box. Selected. br. Selected. Combo box input. Type s…" at bounding box center [893, 257] width 1256 height 191
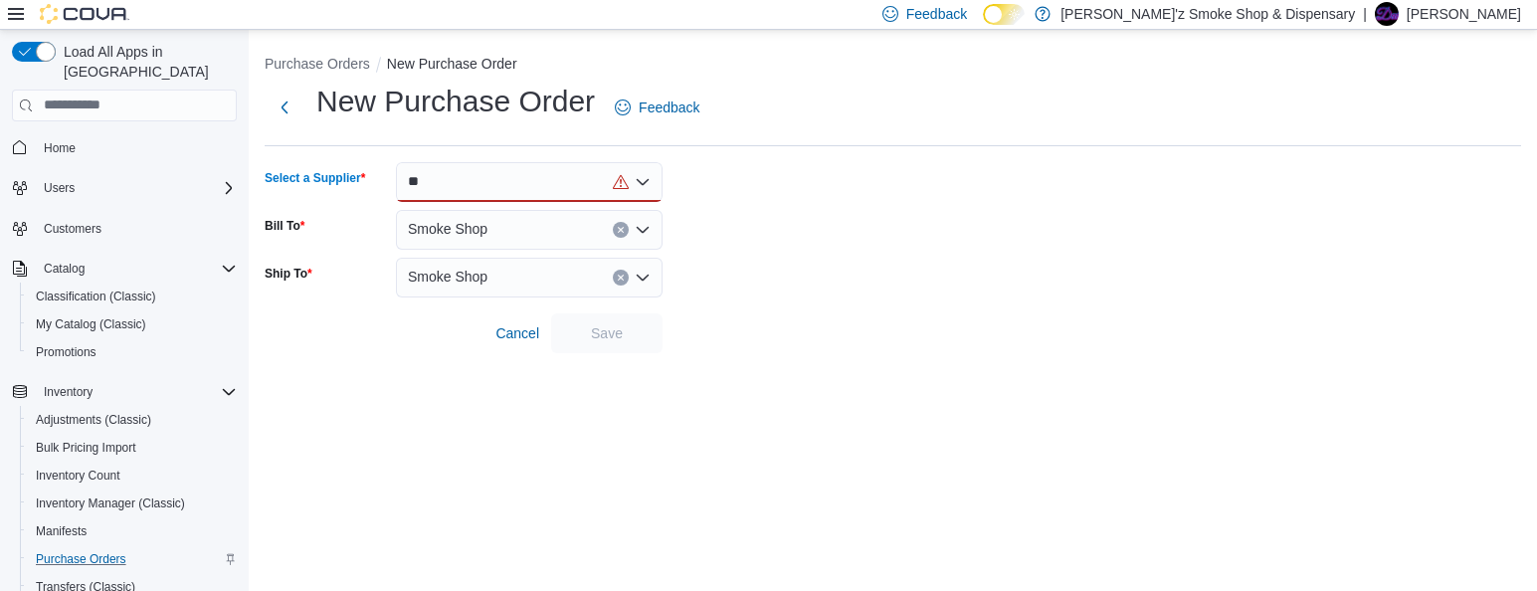
click at [460, 177] on div "**" at bounding box center [529, 182] width 267 height 40
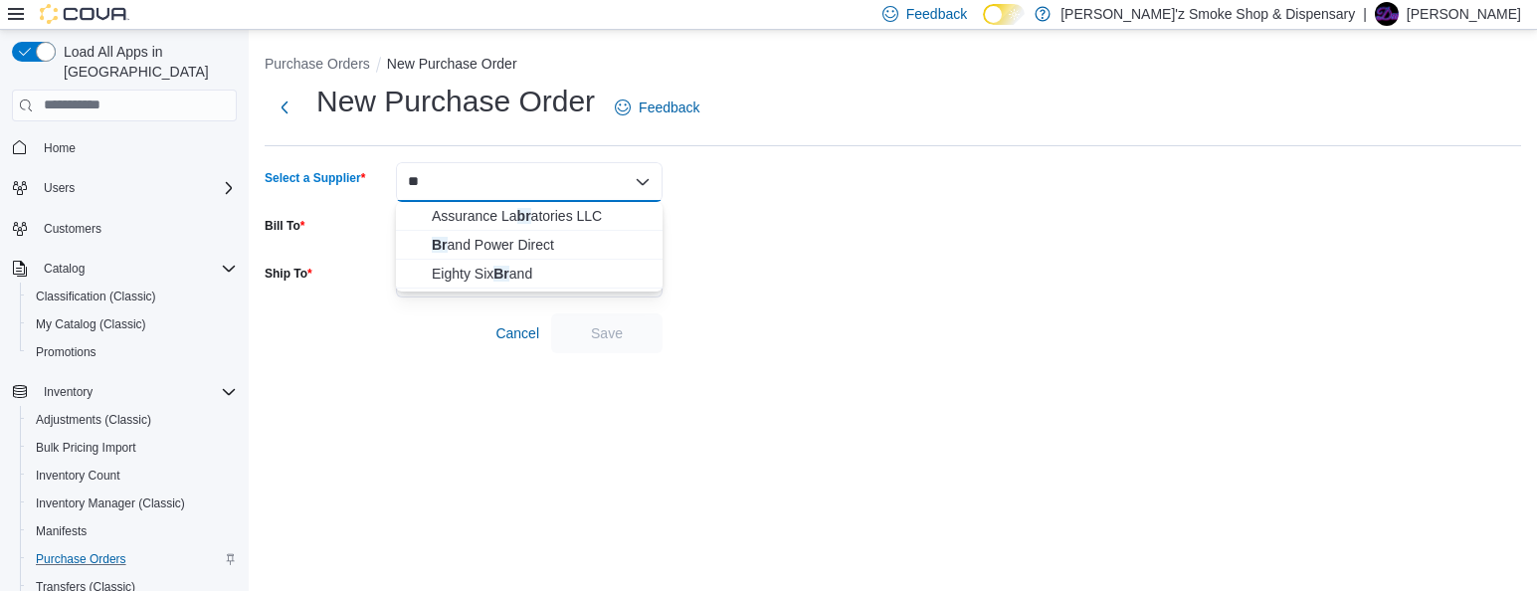
type input "*"
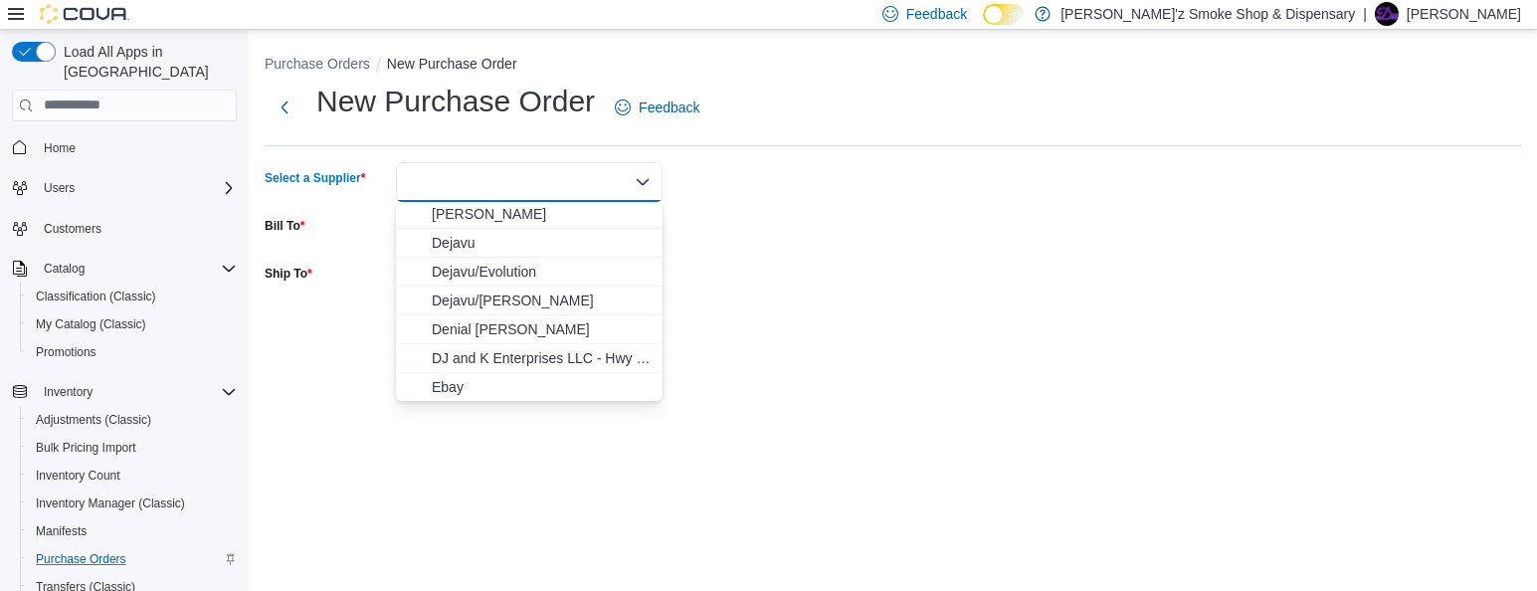
scroll to position [1419, 0]
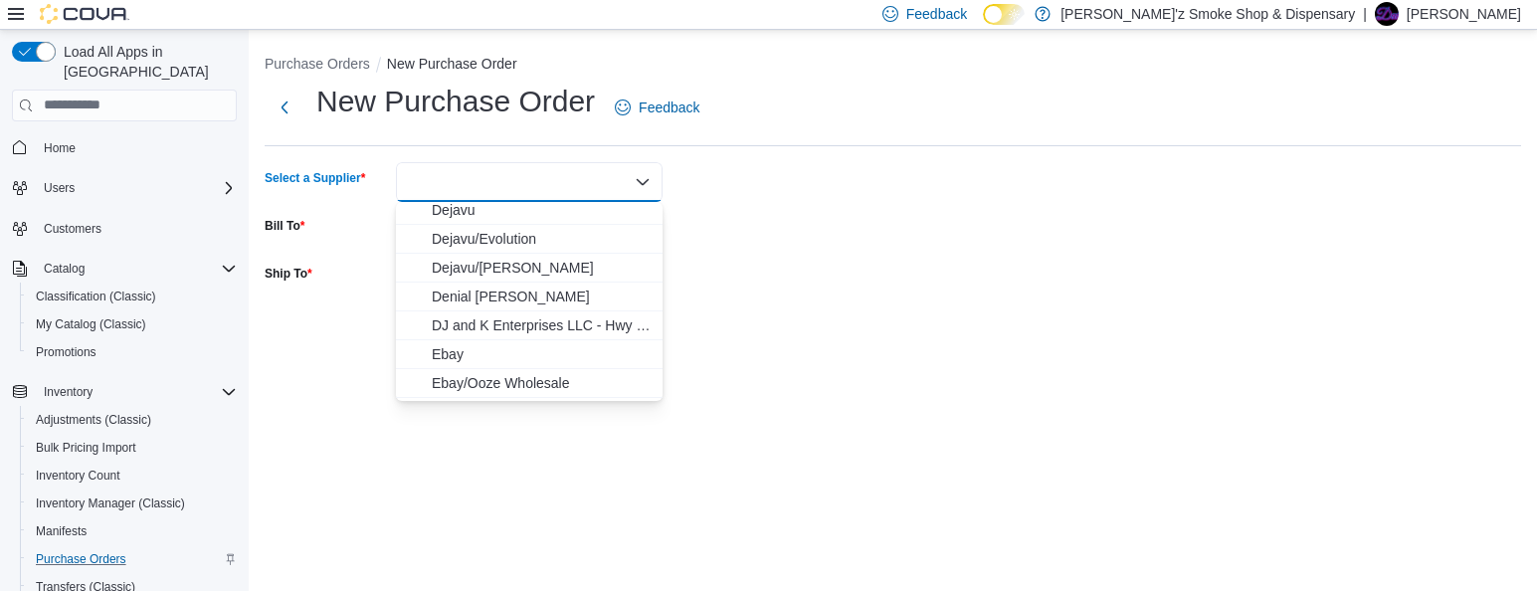
click at [970, 265] on form "Select a Supplier Combo box. Selected. Combo box input. Type some text or, to d…" at bounding box center [893, 257] width 1256 height 191
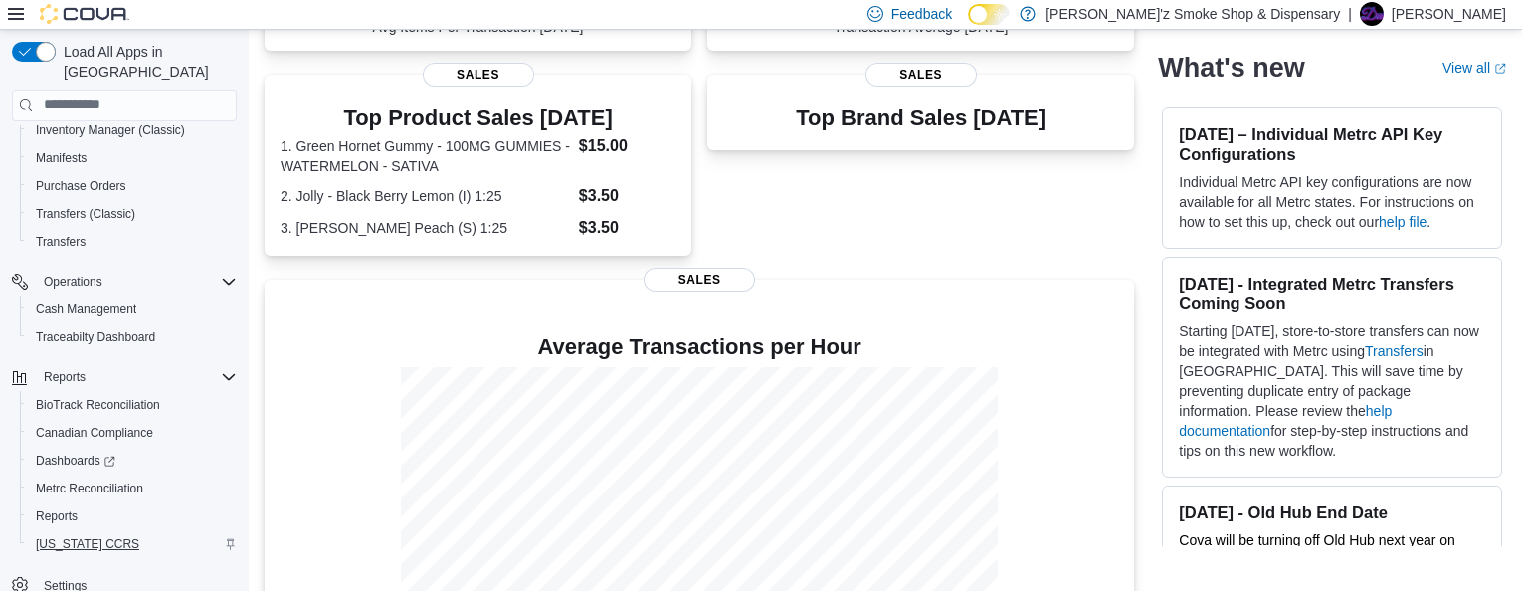
scroll to position [607, 0]
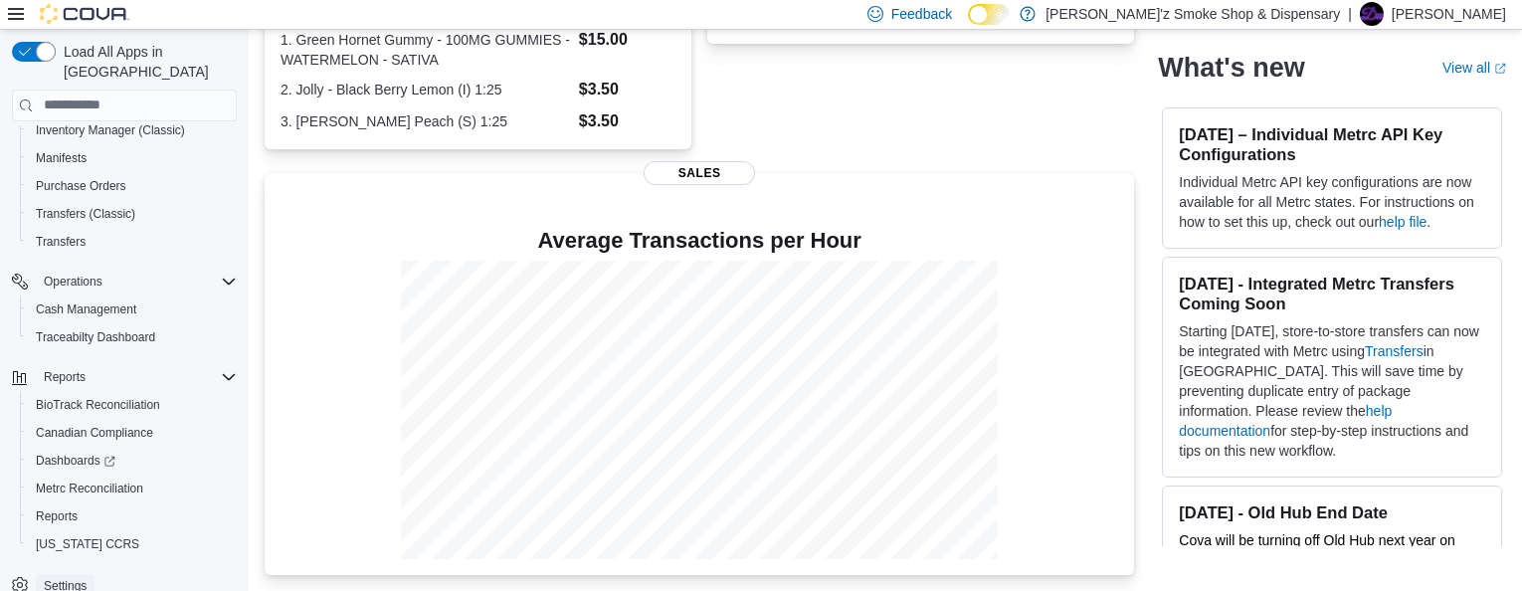
click at [71, 578] on span "Settings" at bounding box center [65, 586] width 43 height 16
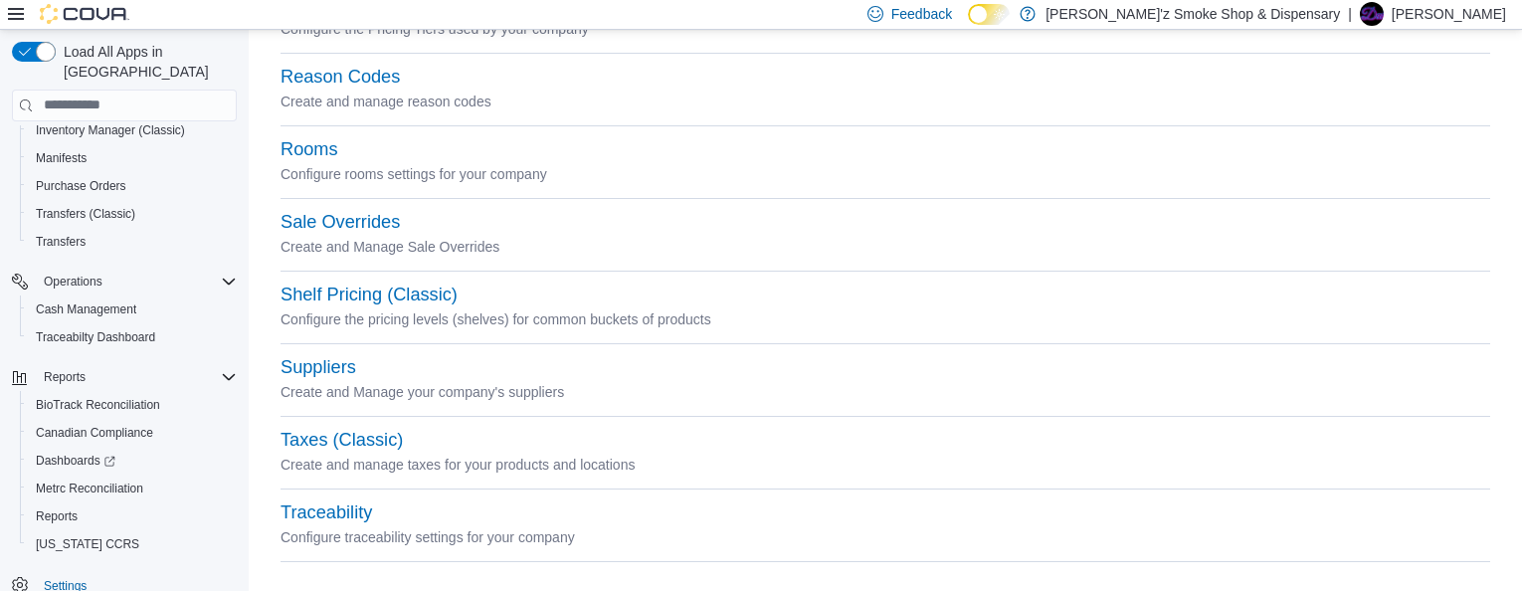
scroll to position [1021, 0]
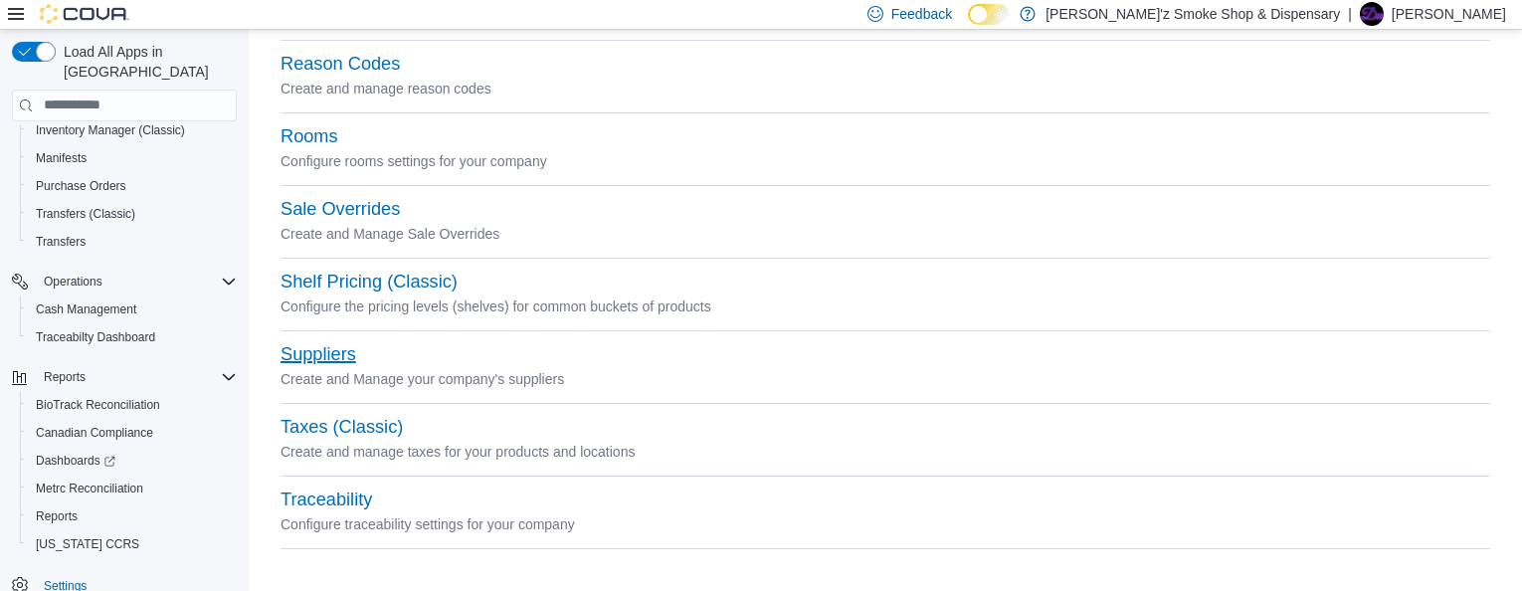
click at [353, 357] on button "Suppliers" at bounding box center [318, 354] width 76 height 21
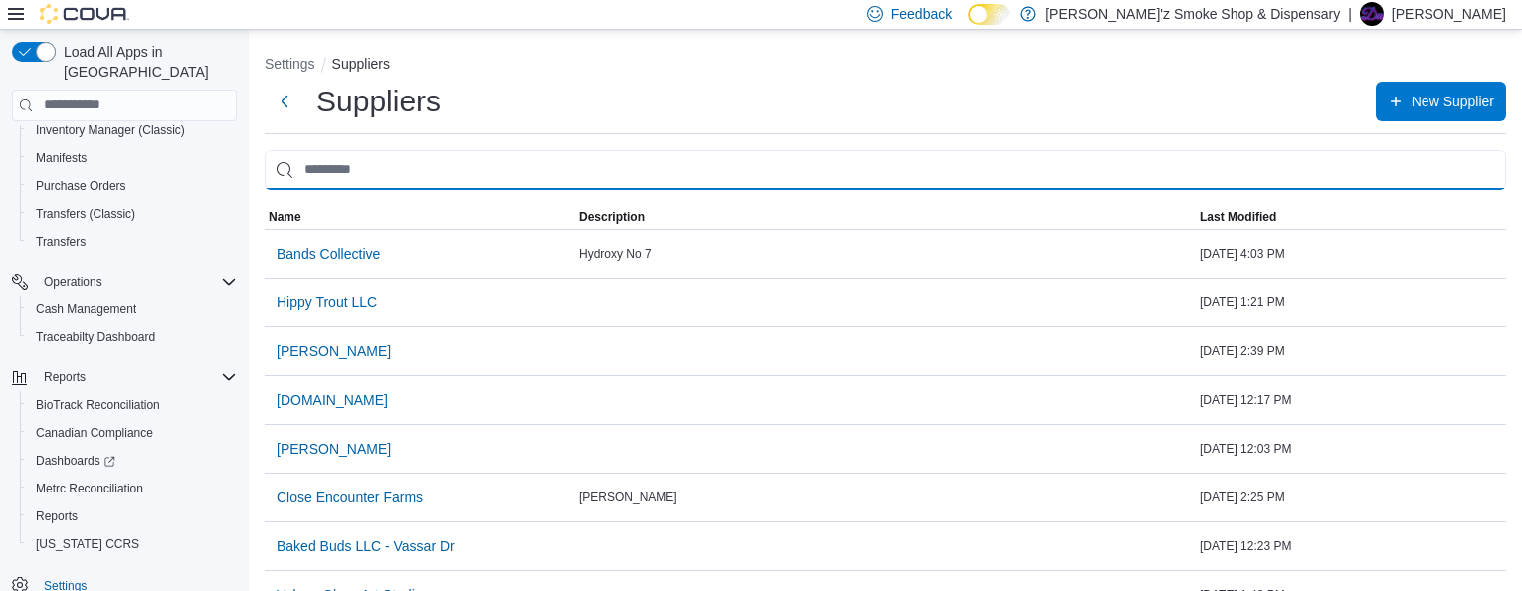
click at [335, 178] on input "search" at bounding box center [885, 170] width 1241 height 40
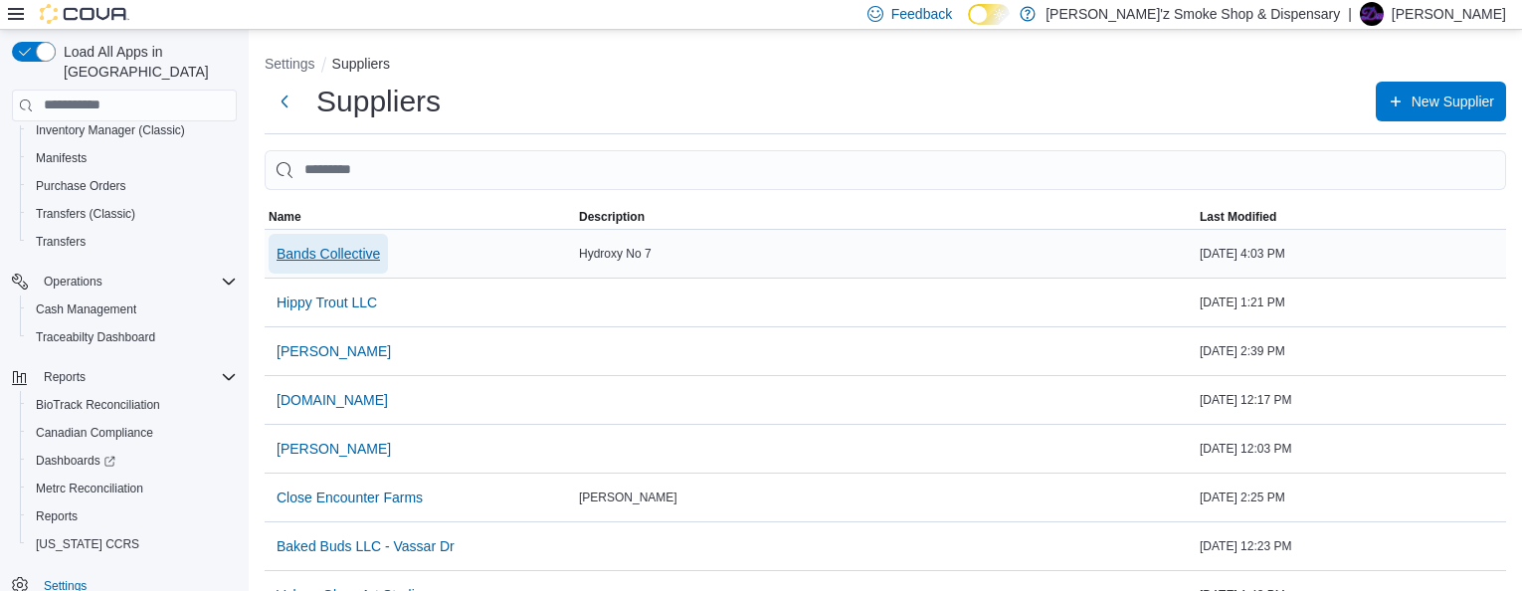
click at [343, 259] on span "Bands Collective" at bounding box center [328, 254] width 103 height 20
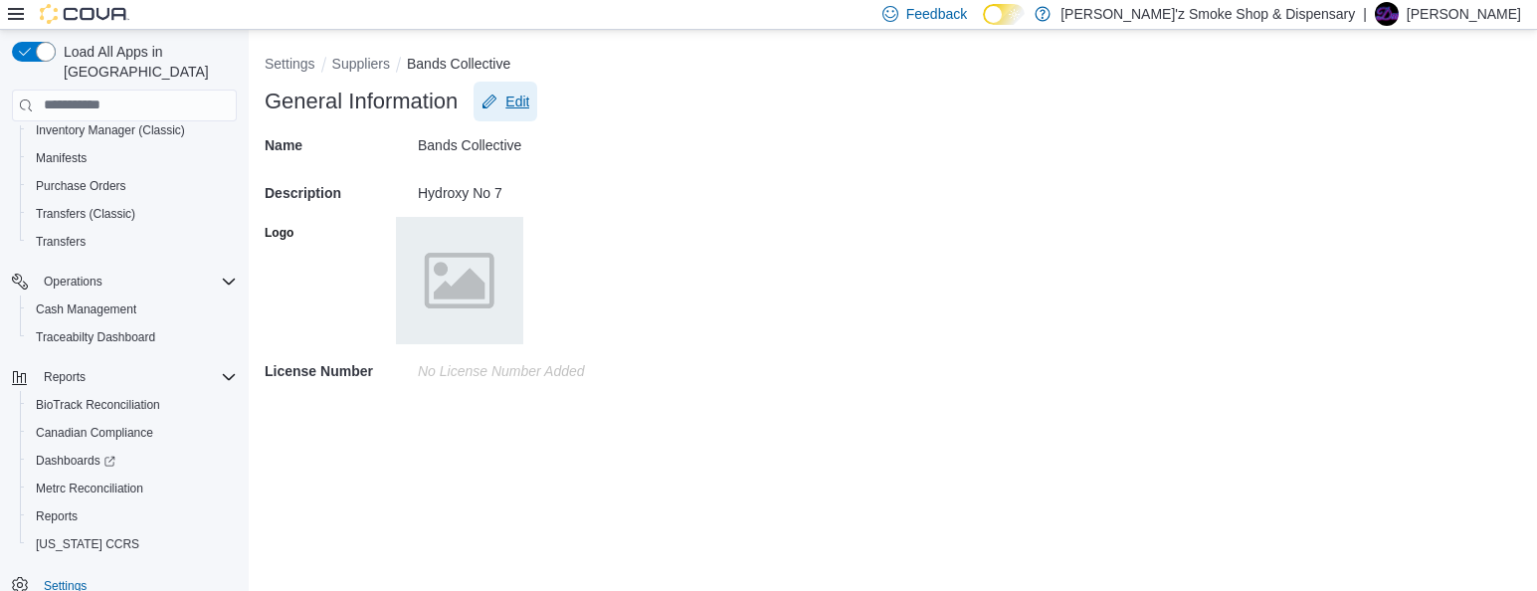
click at [519, 93] on span "Edit" at bounding box center [517, 102] width 24 height 20
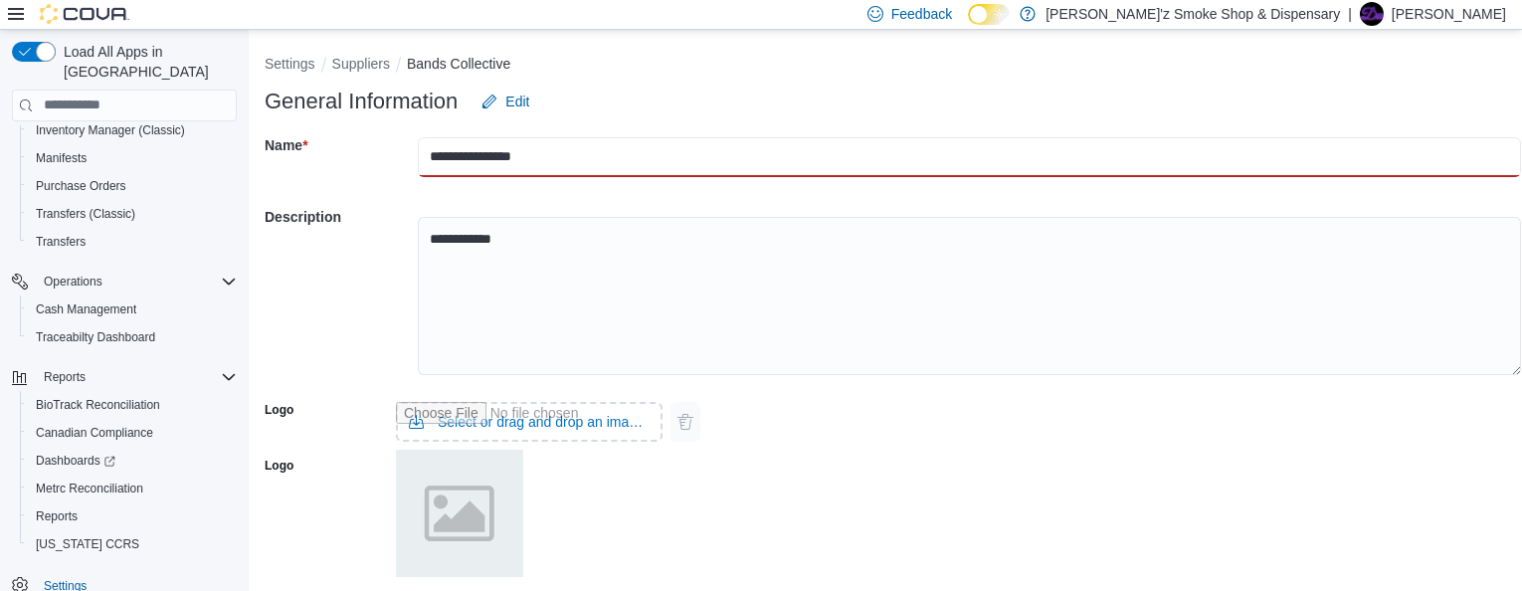
click at [442, 159] on input "**********" at bounding box center [969, 157] width 1103 height 40
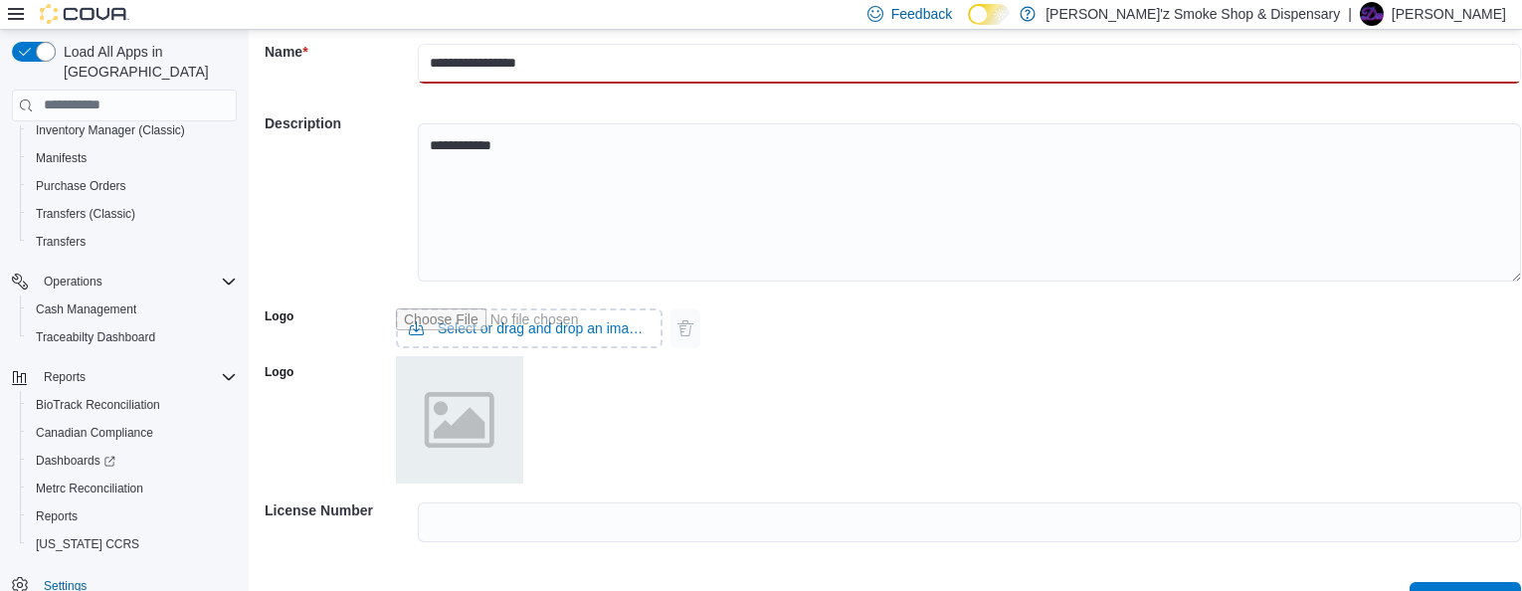
scroll to position [140, 0]
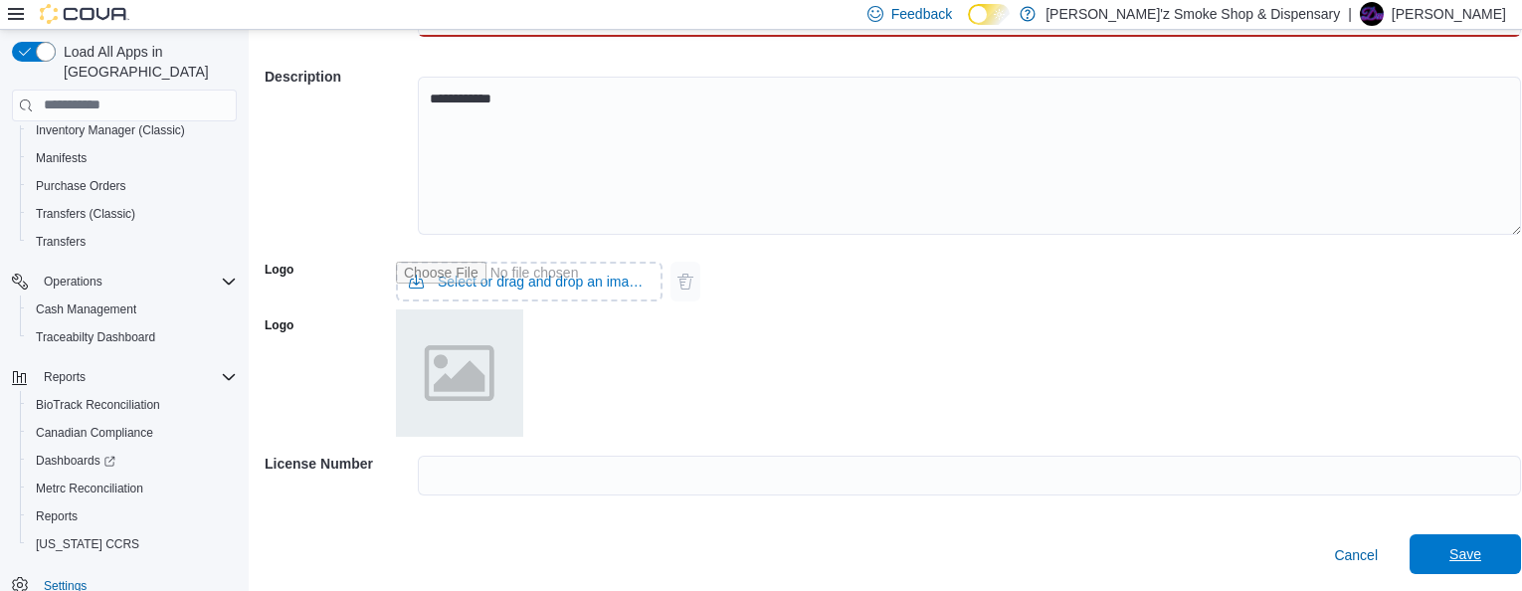
type input "**********"
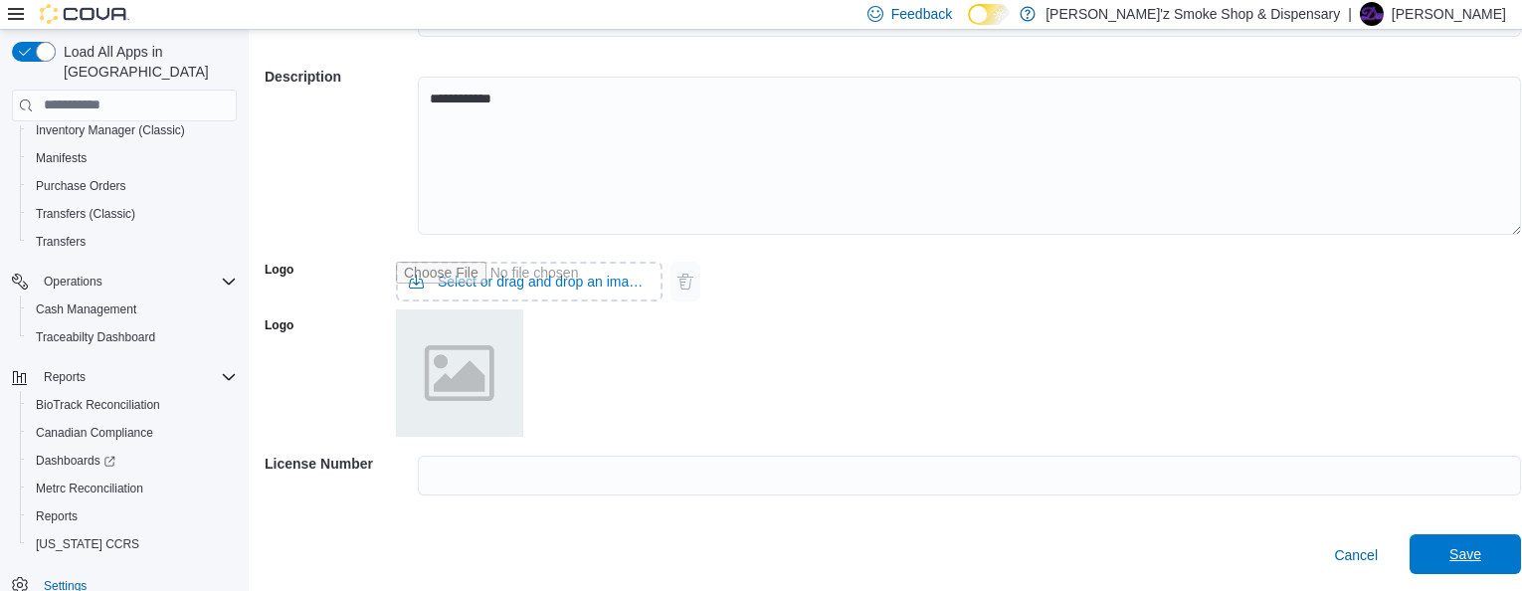
click at [1460, 555] on span "Save" at bounding box center [1465, 554] width 32 height 20
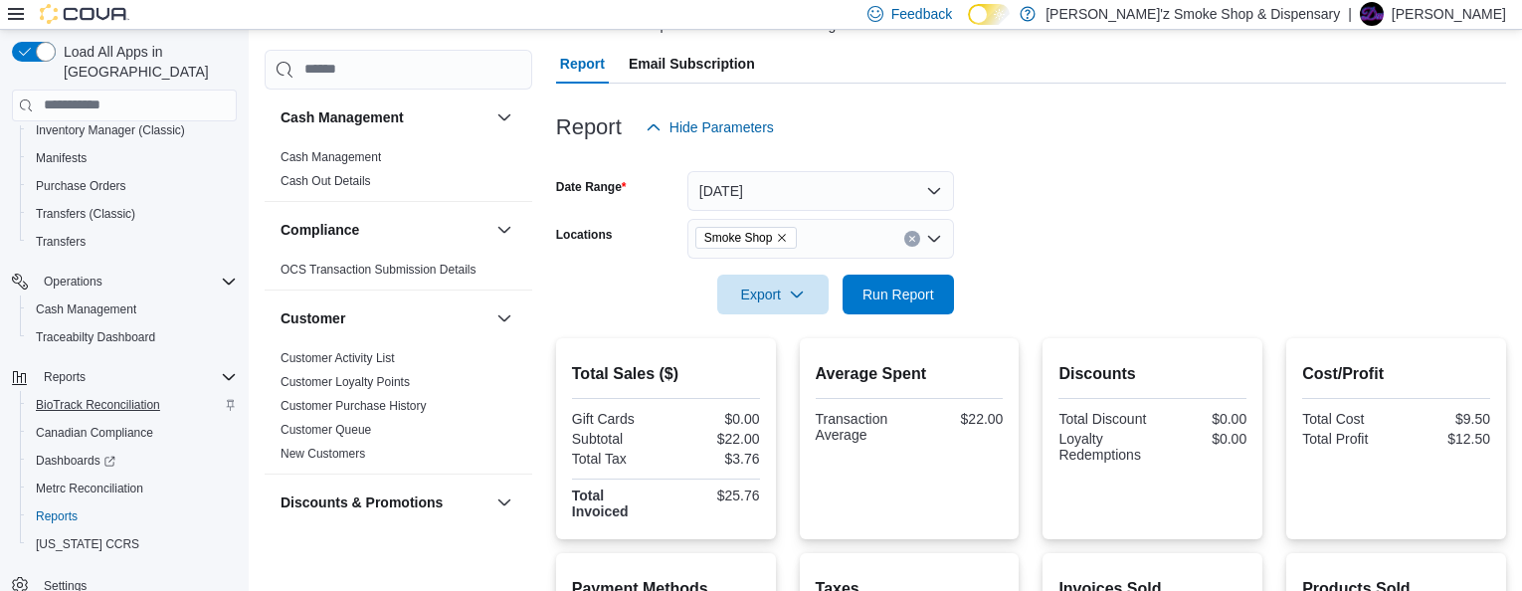
scroll to position [199, 0]
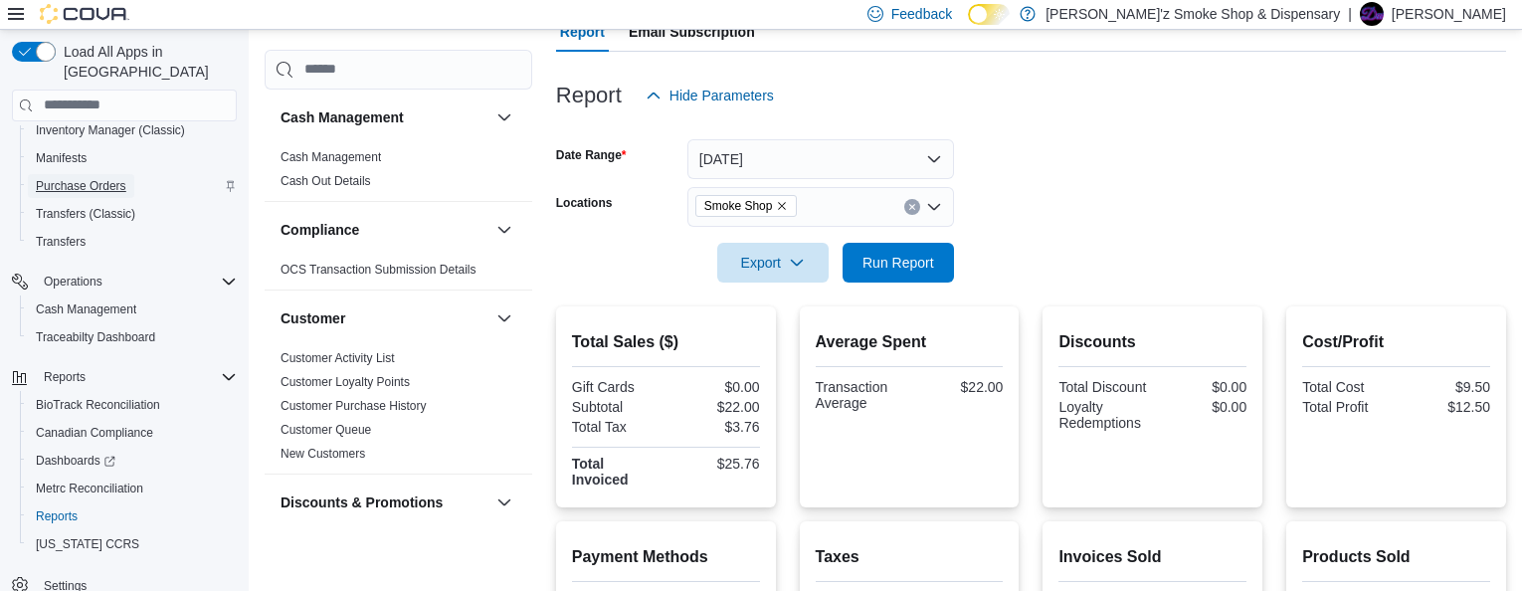
click at [113, 178] on span "Purchase Orders" at bounding box center [81, 186] width 91 height 16
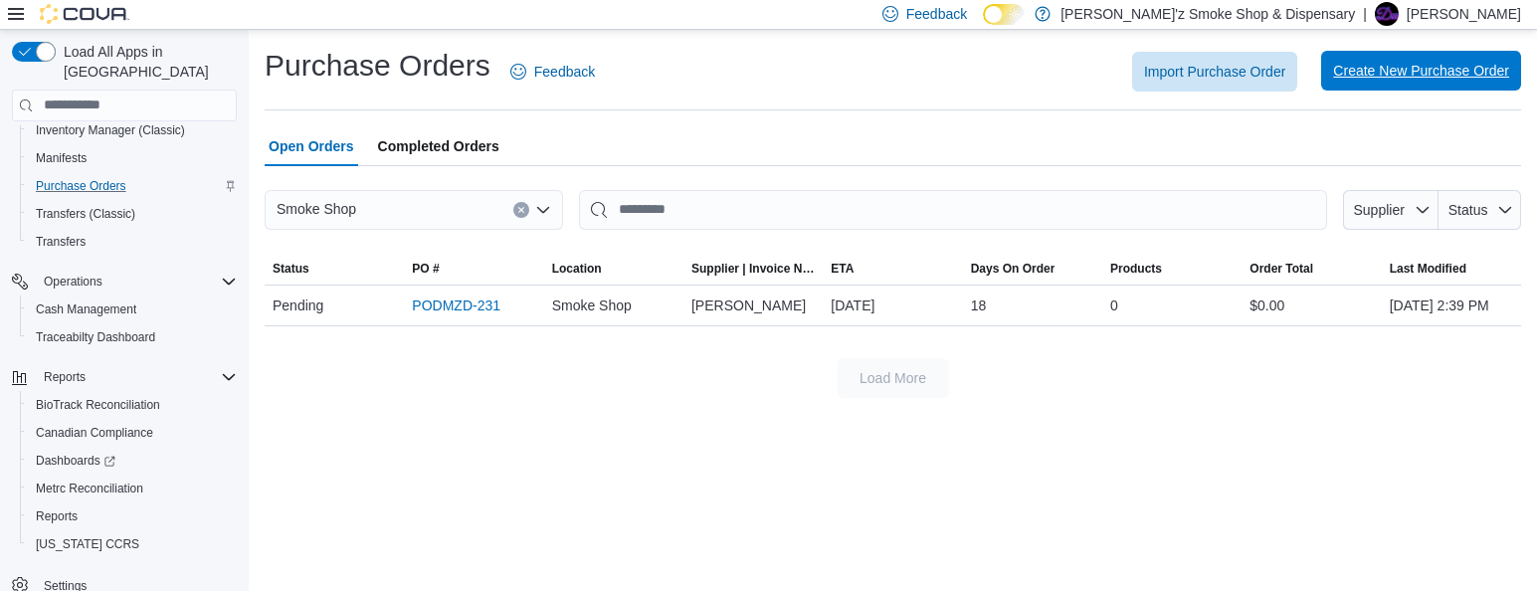
click at [1353, 70] on span "Create New Purchase Order" at bounding box center [1421, 71] width 176 height 20
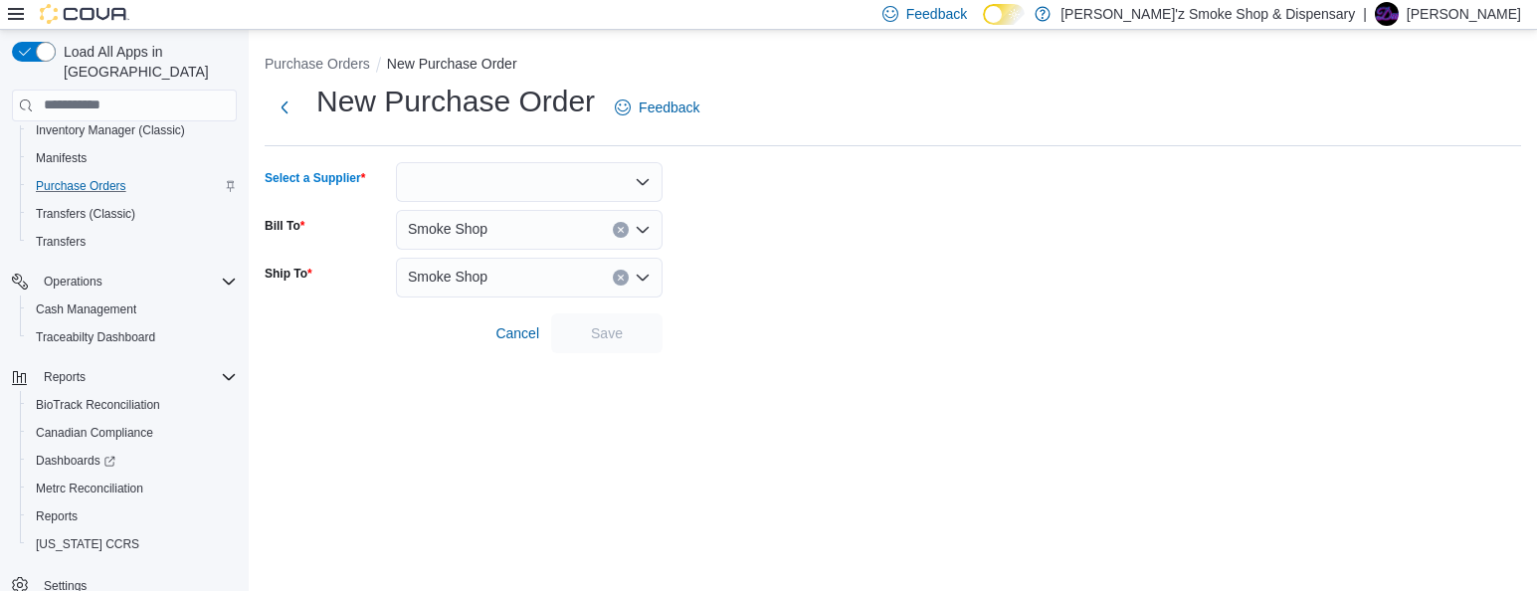
click at [642, 186] on icon "Open list of options" at bounding box center [643, 182] width 16 height 16
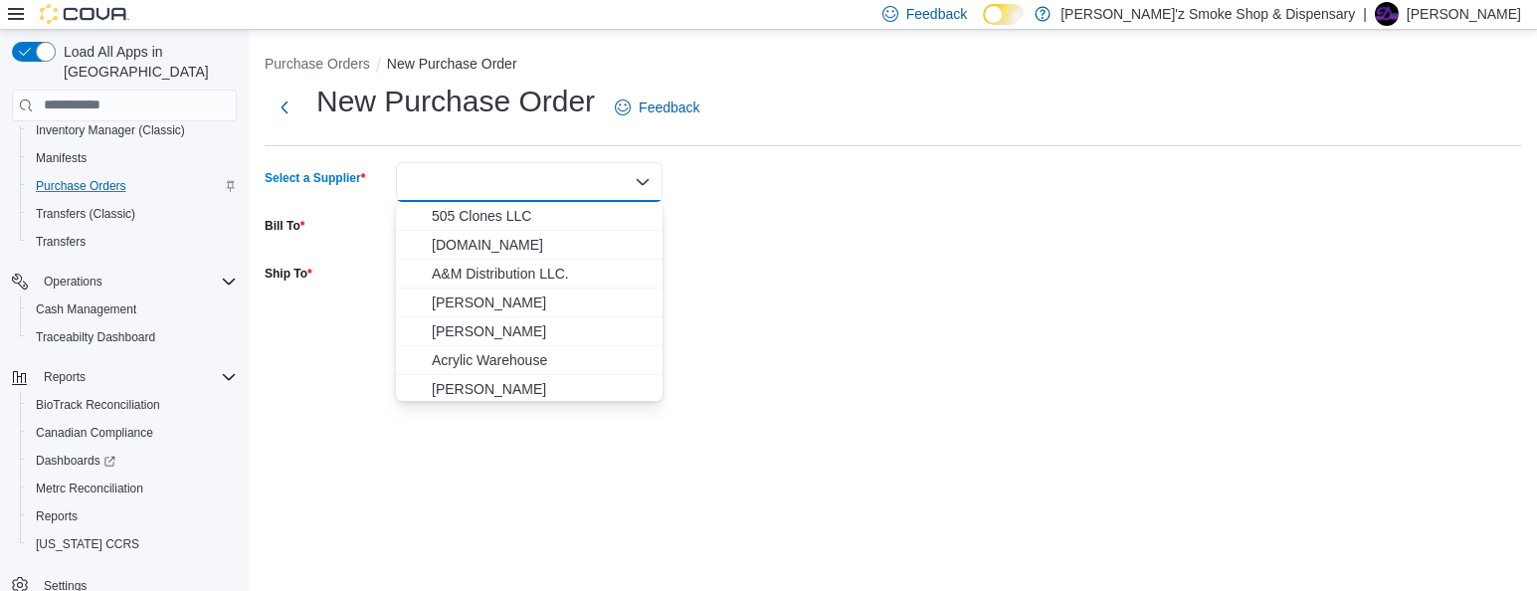
click at [577, 185] on div "Combo box. Selected. Combo box input. Type some text or, to display a list of c…" at bounding box center [529, 182] width 267 height 40
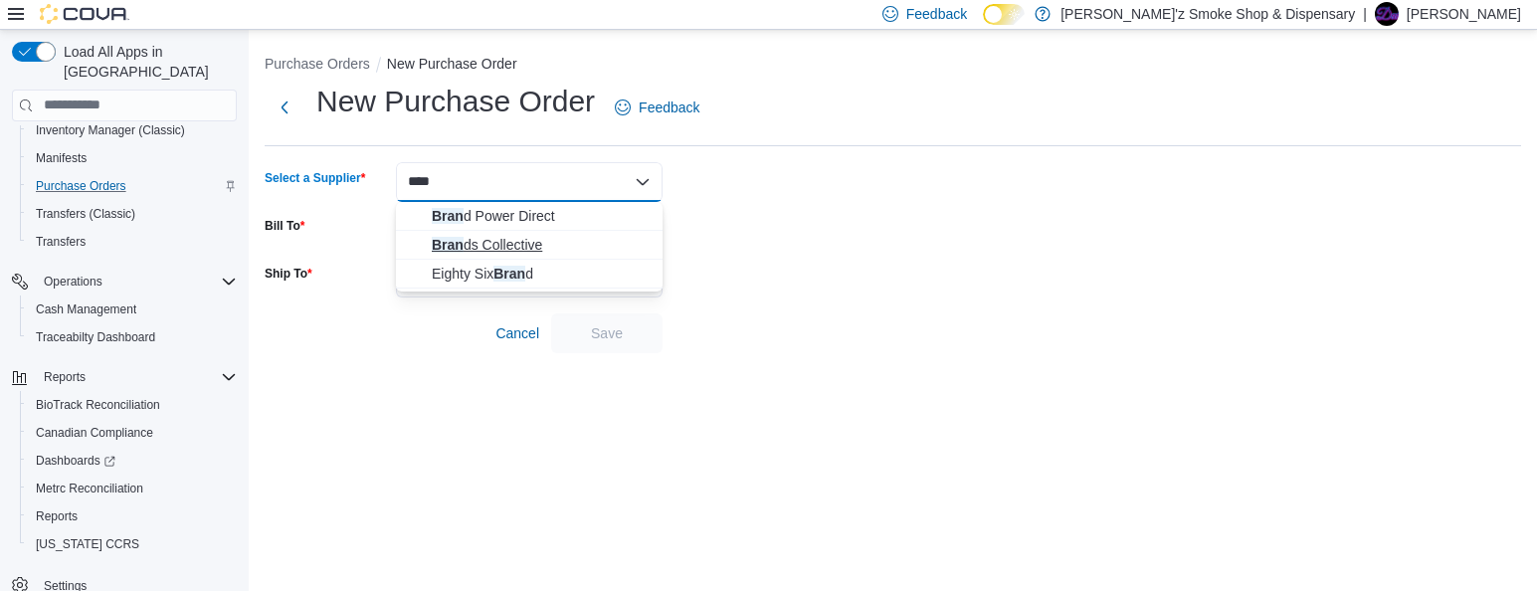
type input "****"
click at [509, 243] on span "Bran ds Collective" at bounding box center [541, 245] width 219 height 20
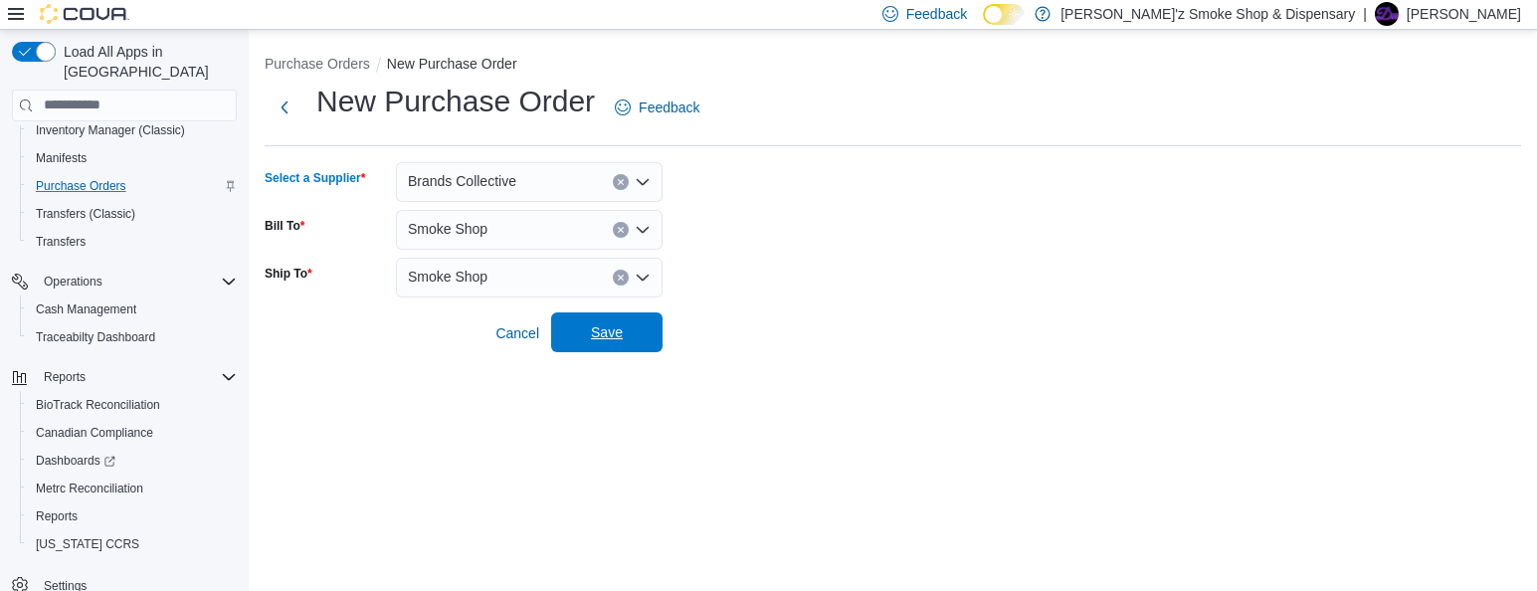
click at [627, 329] on span "Save" at bounding box center [607, 332] width 88 height 40
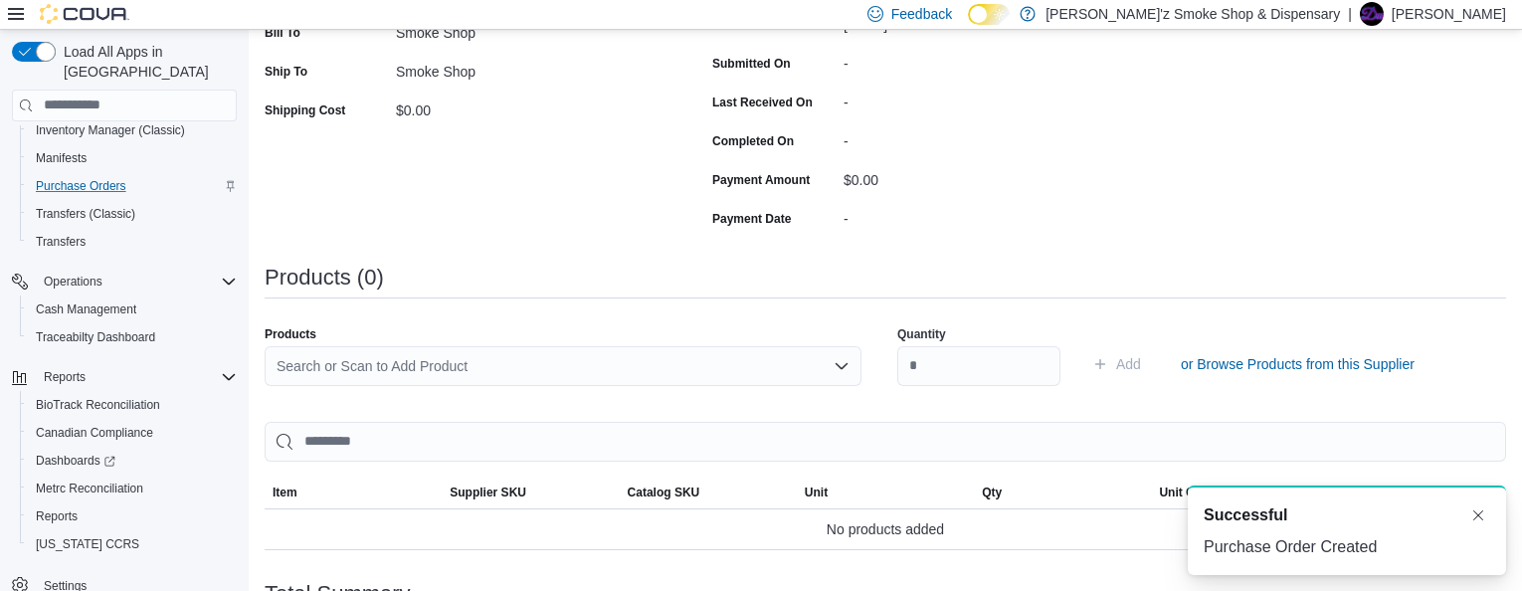
scroll to position [497, 0]
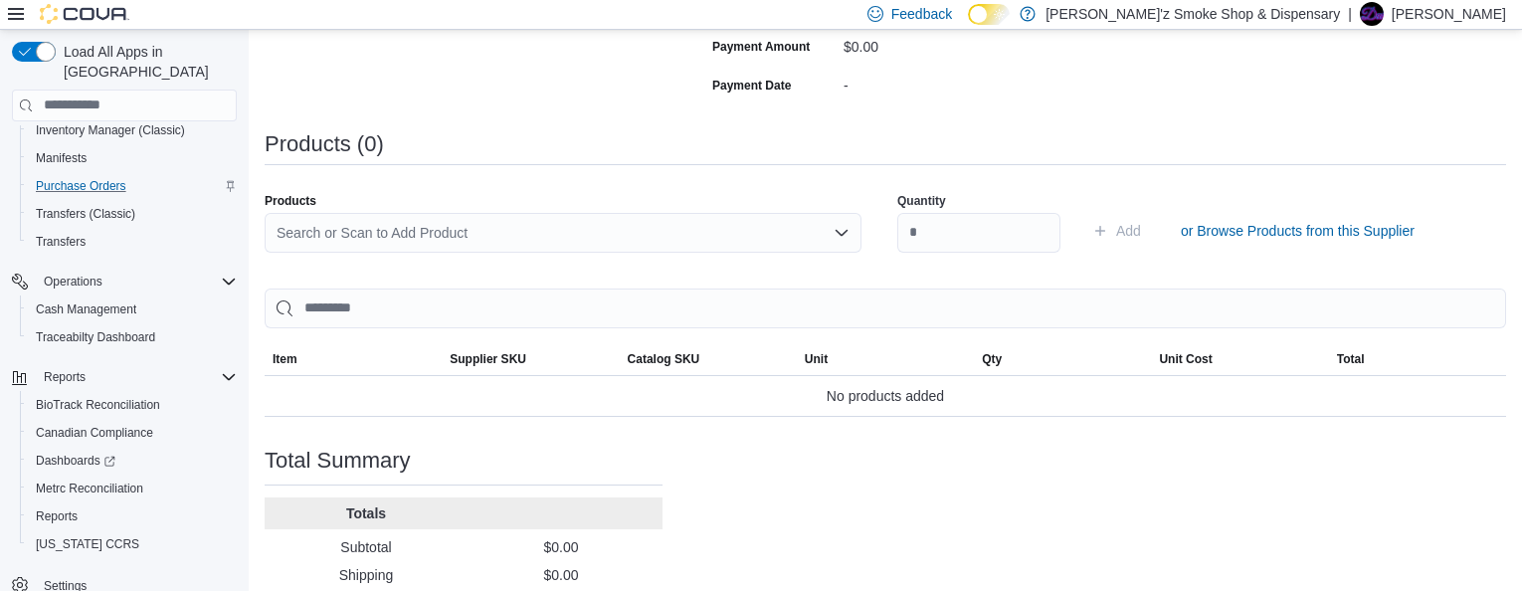
click at [846, 237] on icon "Open list of options" at bounding box center [842, 233] width 16 height 16
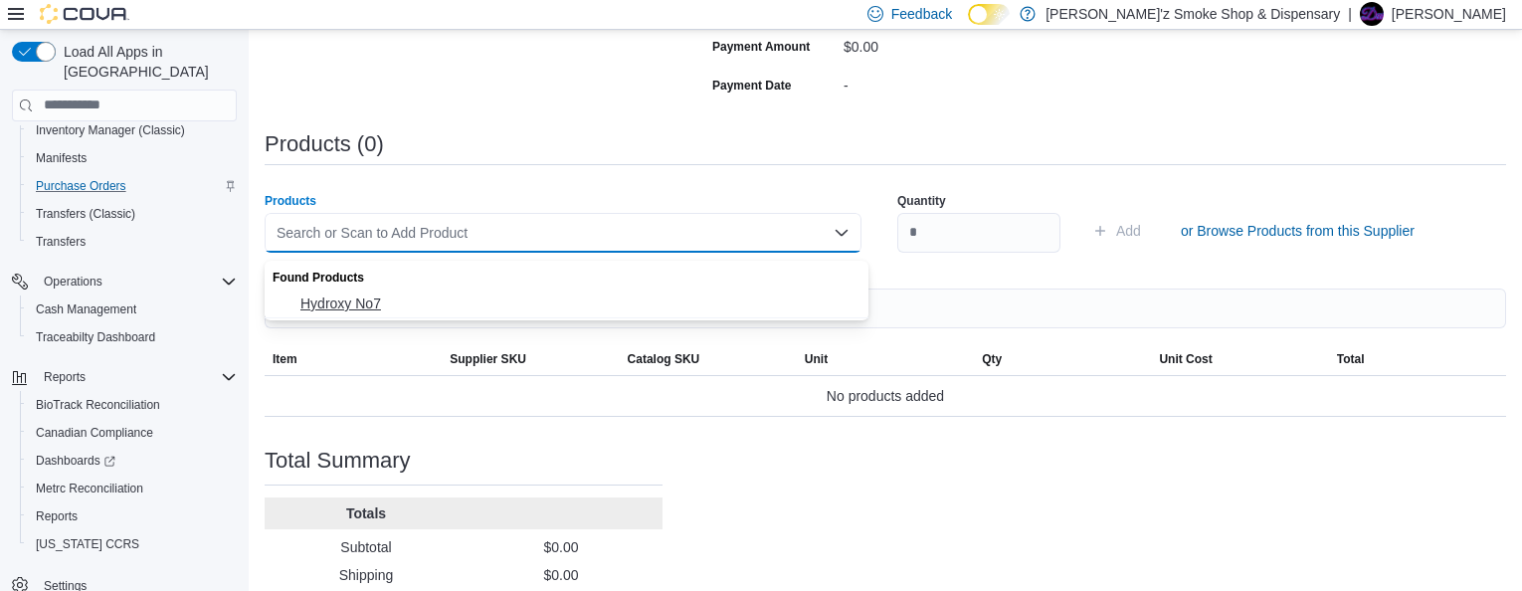
click at [362, 301] on span "Hydroxy No7" at bounding box center [578, 303] width 557 height 20
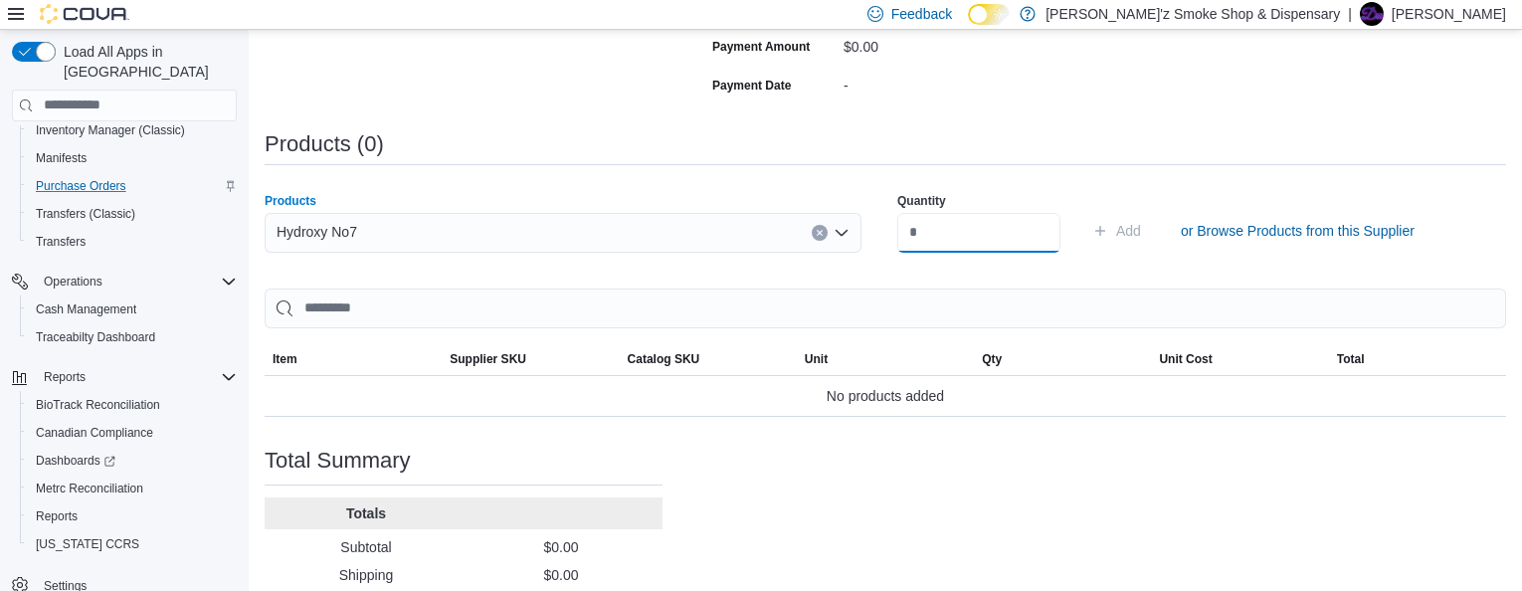
click at [935, 253] on input "number" at bounding box center [978, 233] width 163 height 40
type input "*"
click at [1141, 235] on span "Add" at bounding box center [1128, 231] width 25 height 20
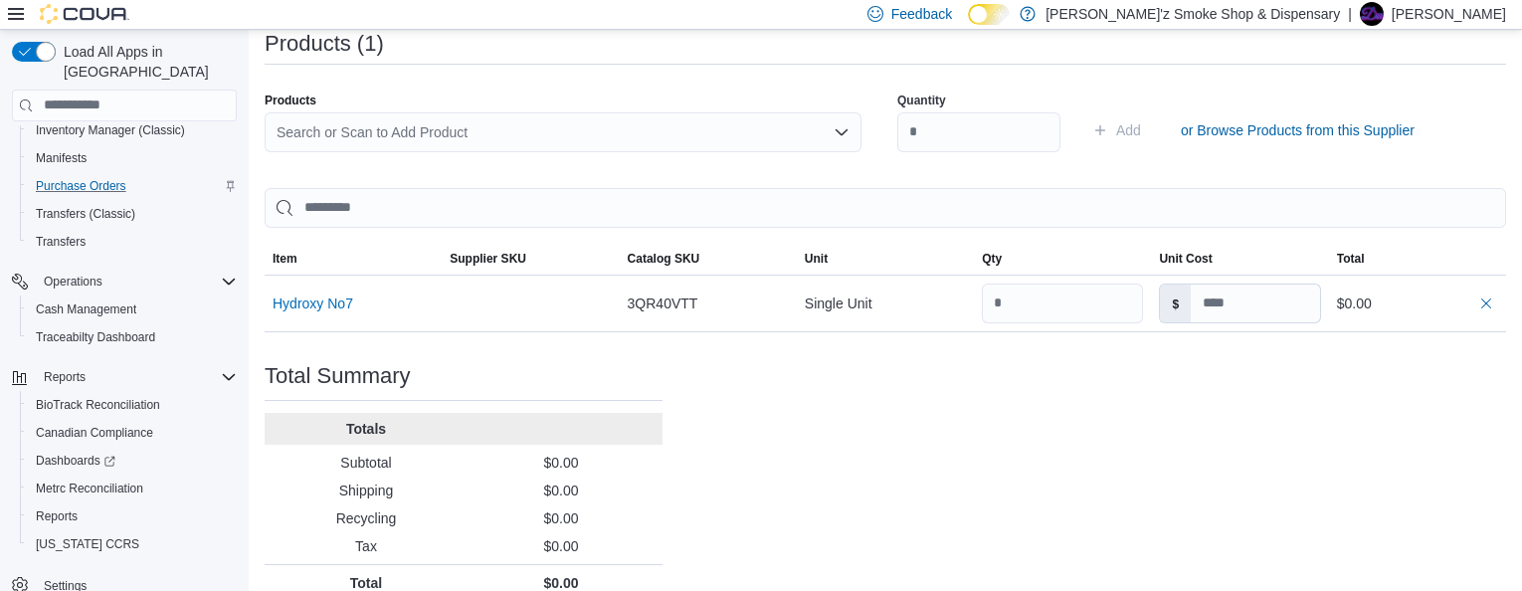
scroll to position [630, 0]
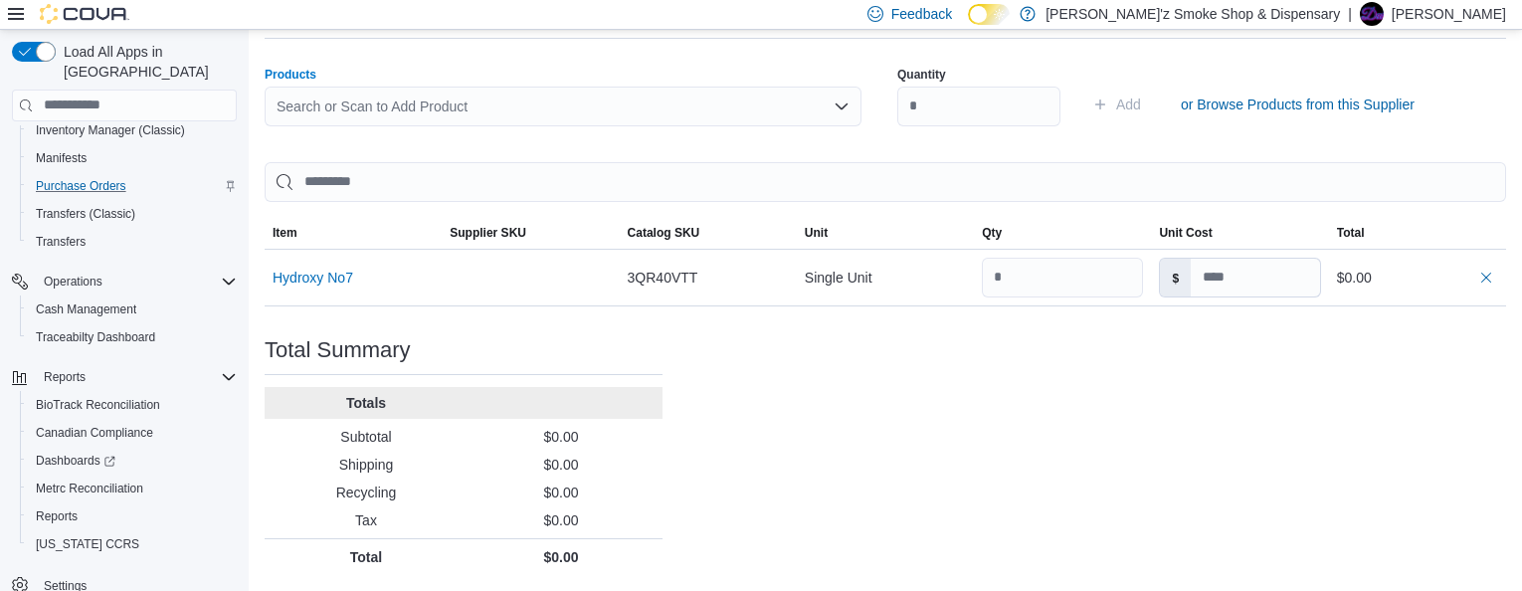
click at [847, 108] on icon "Open list of options" at bounding box center [841, 105] width 12 height 6
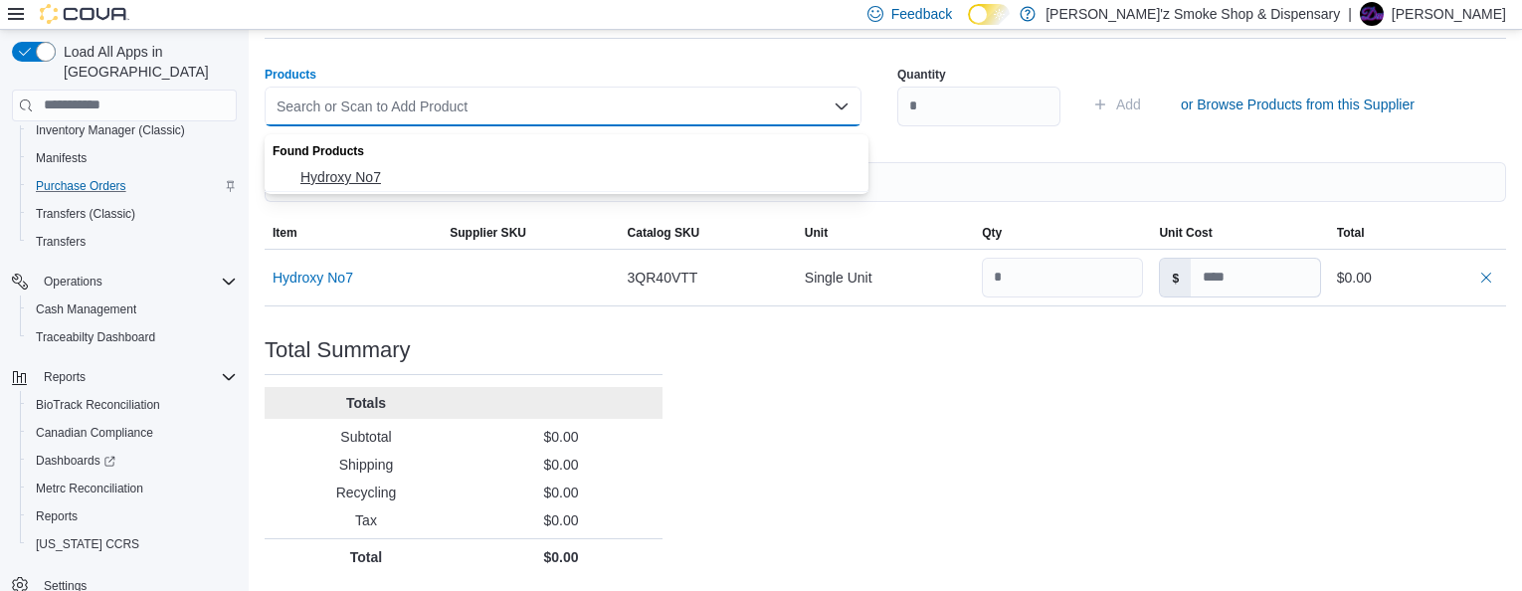
click at [372, 173] on span "Hydroxy No7" at bounding box center [578, 177] width 557 height 20
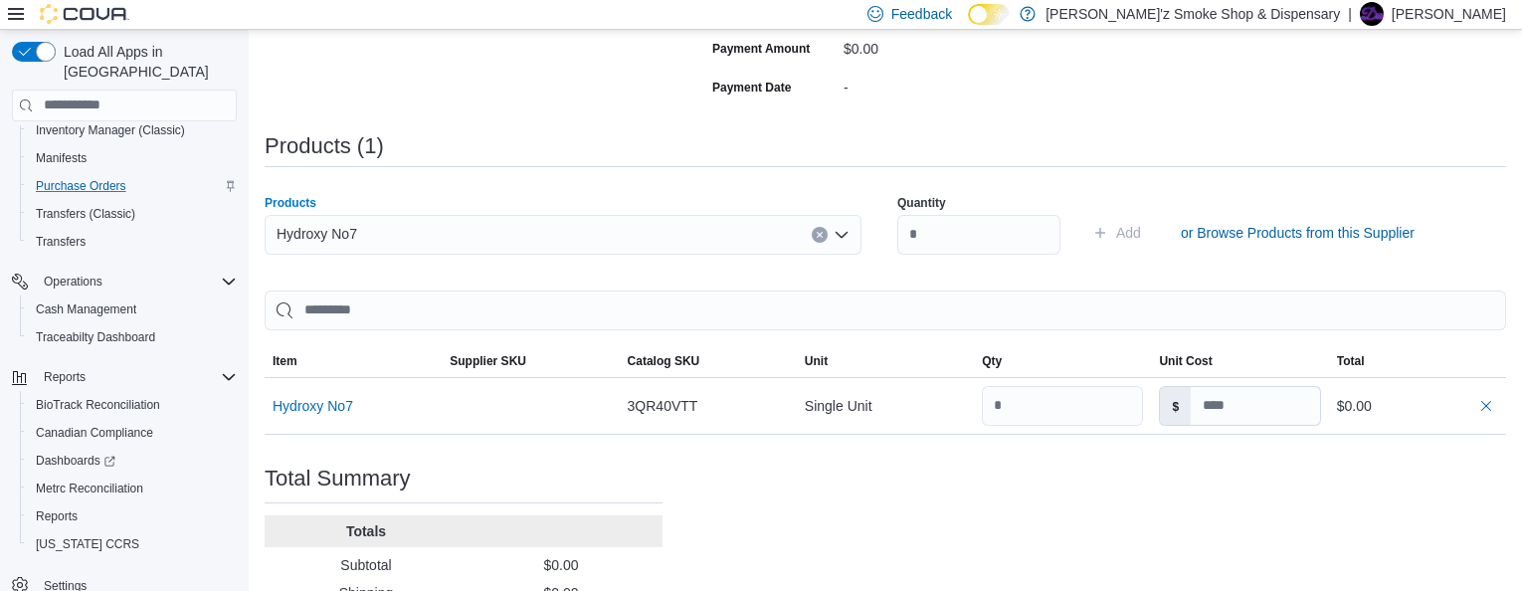
scroll to position [464, 0]
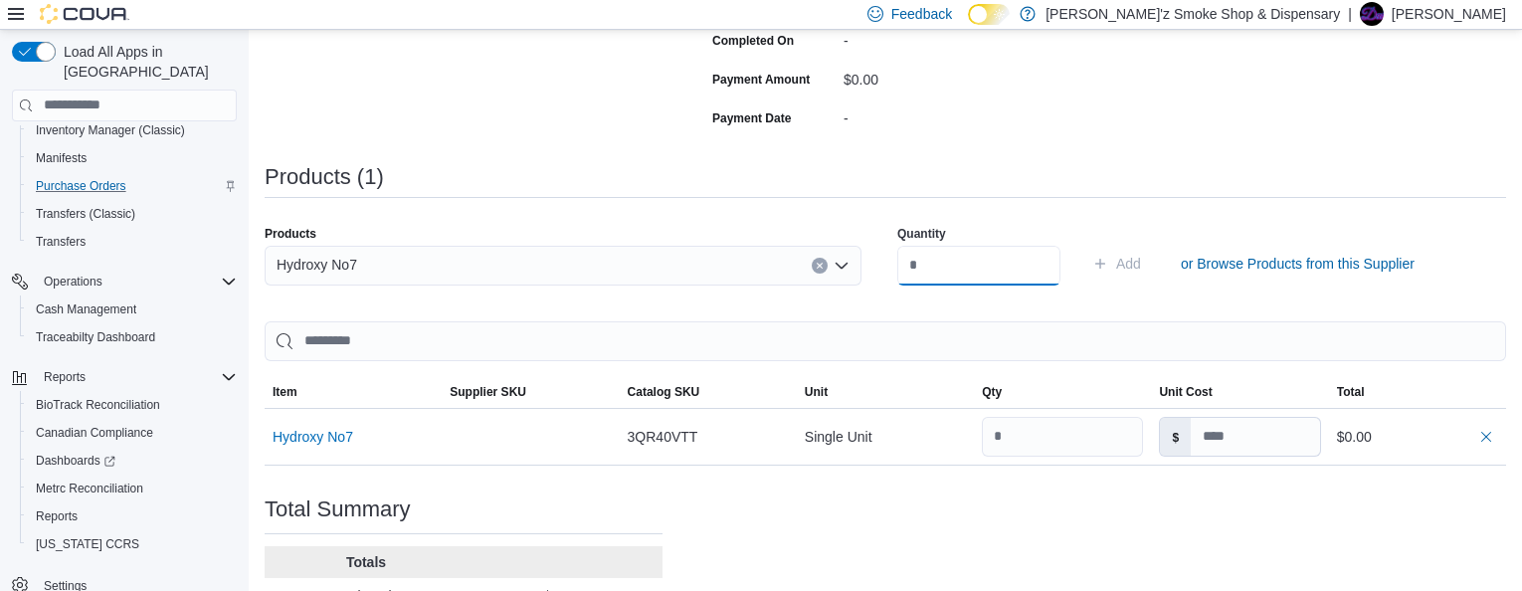
click at [920, 273] on input "number" at bounding box center [978, 266] width 163 height 40
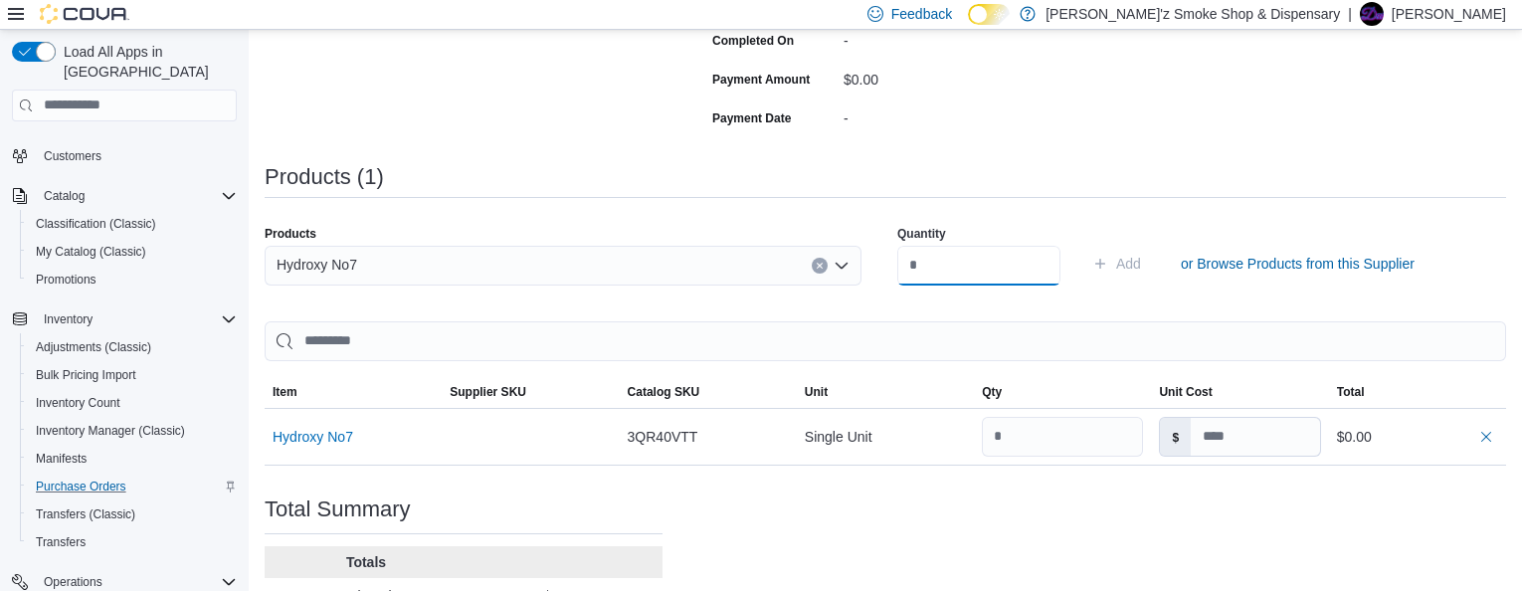
scroll to position [41, 0]
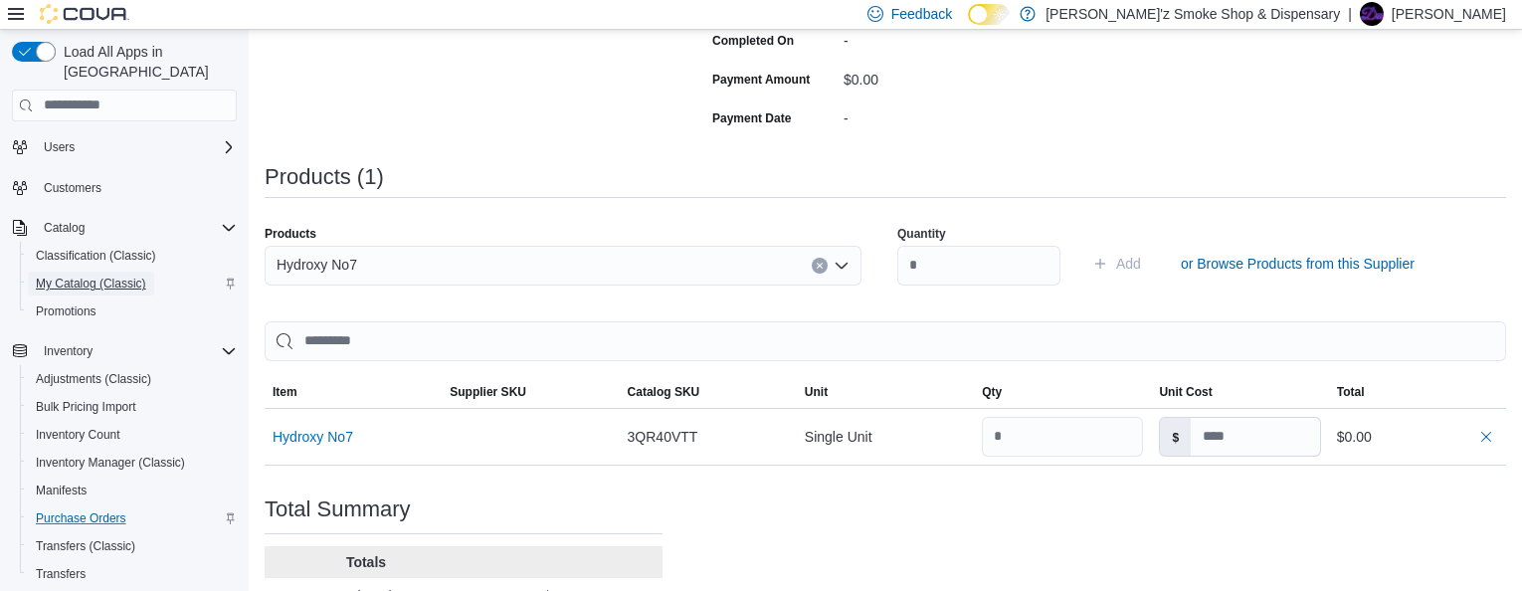
click at [80, 276] on span "My Catalog (Classic)" at bounding box center [91, 284] width 110 height 16
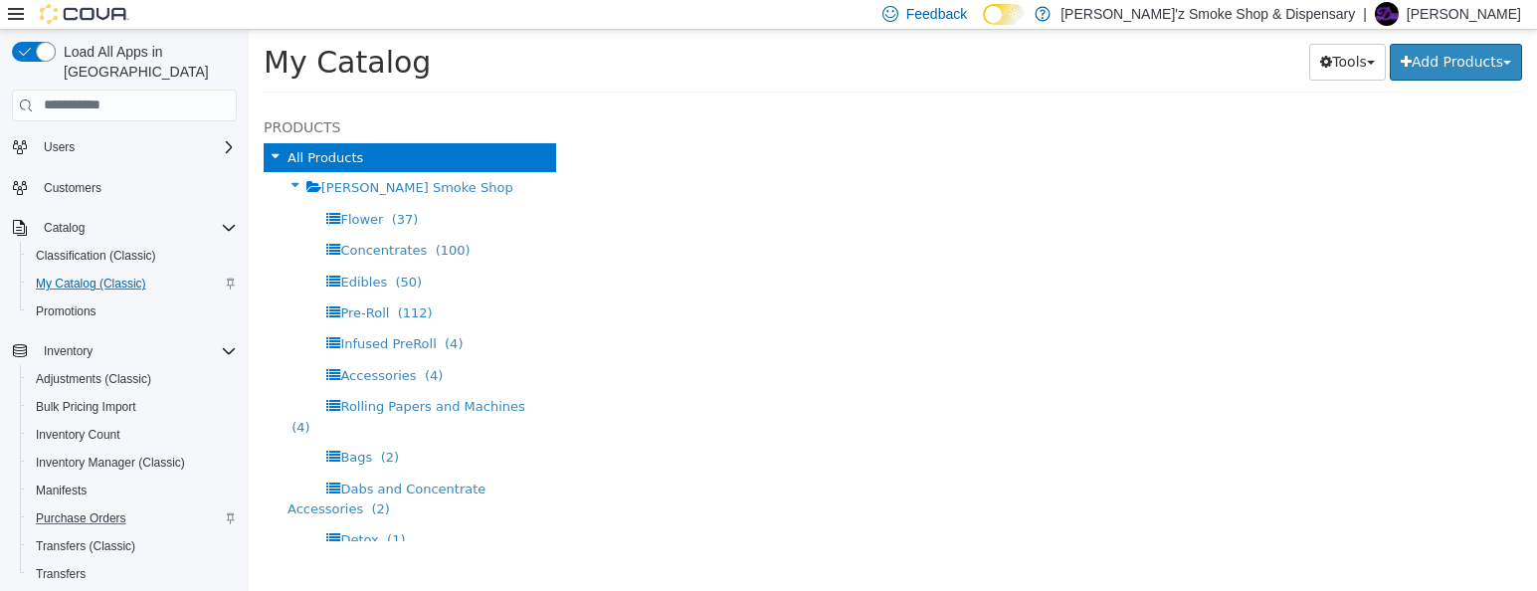
select select "**********"
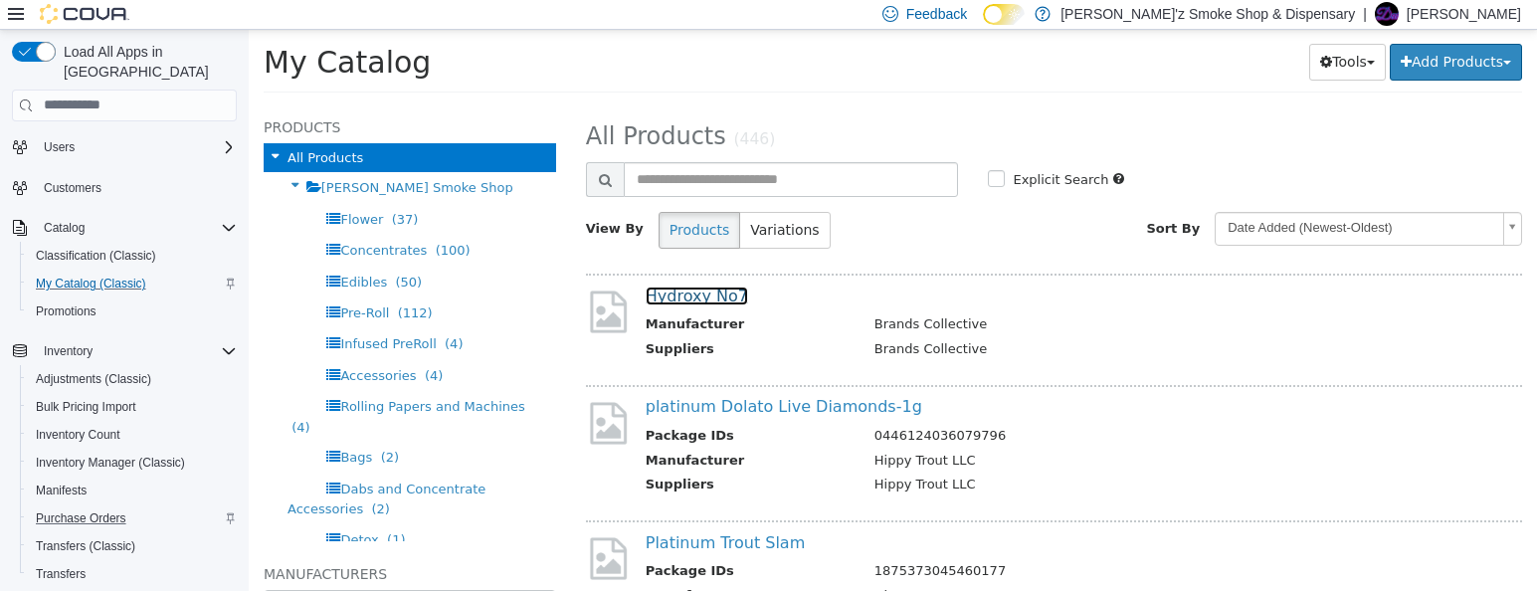
click at [735, 304] on link "Hydroxy No7" at bounding box center [697, 294] width 102 height 19
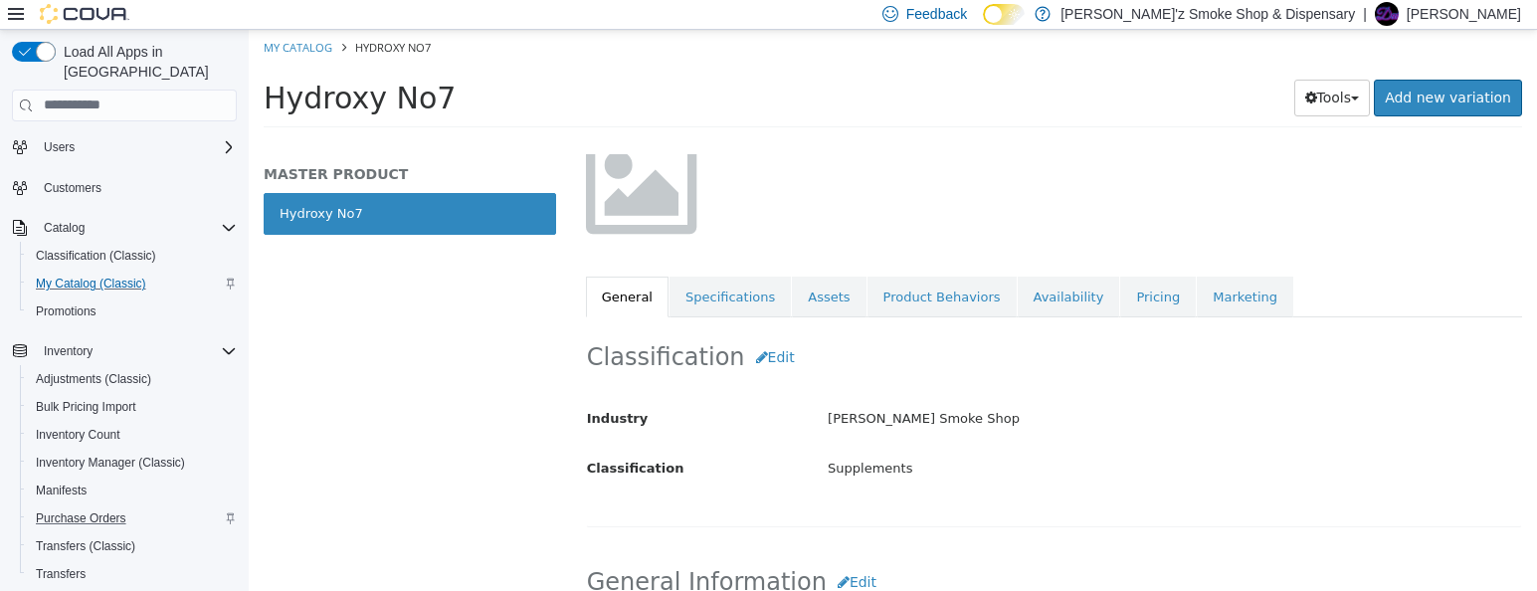
scroll to position [331, 0]
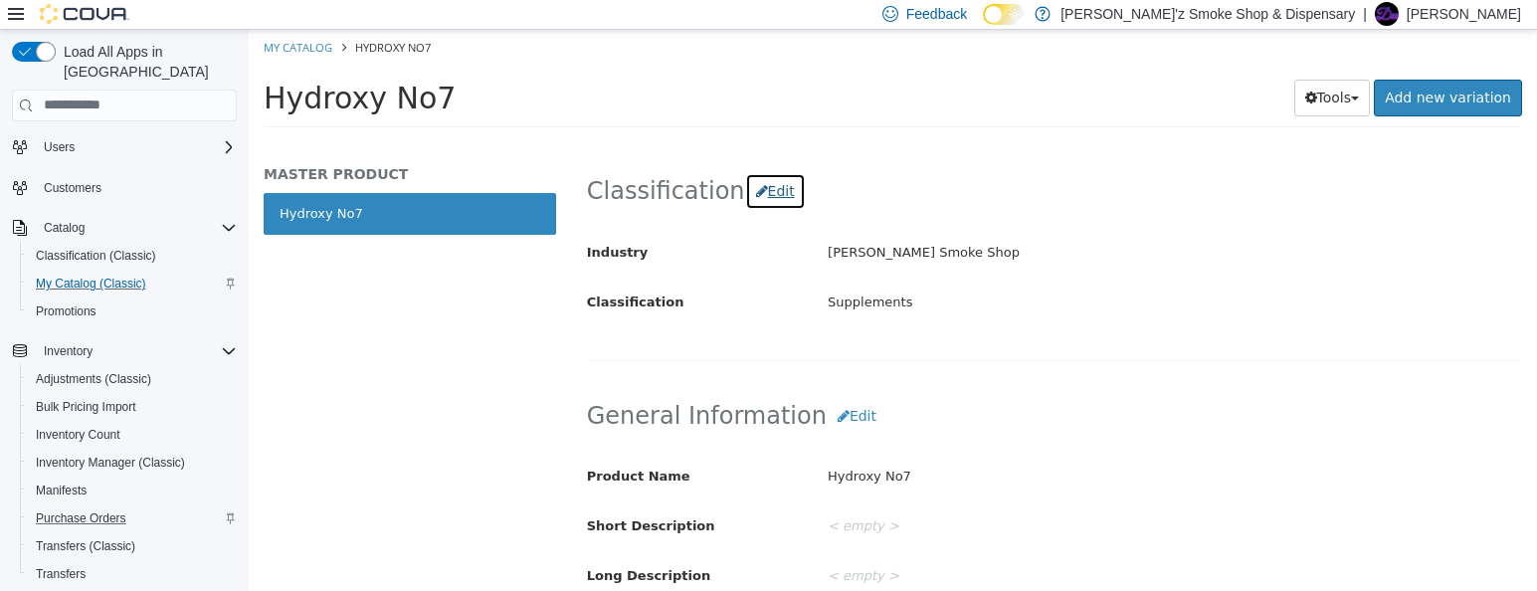
click at [764, 202] on button "Edit" at bounding box center [775, 190] width 61 height 37
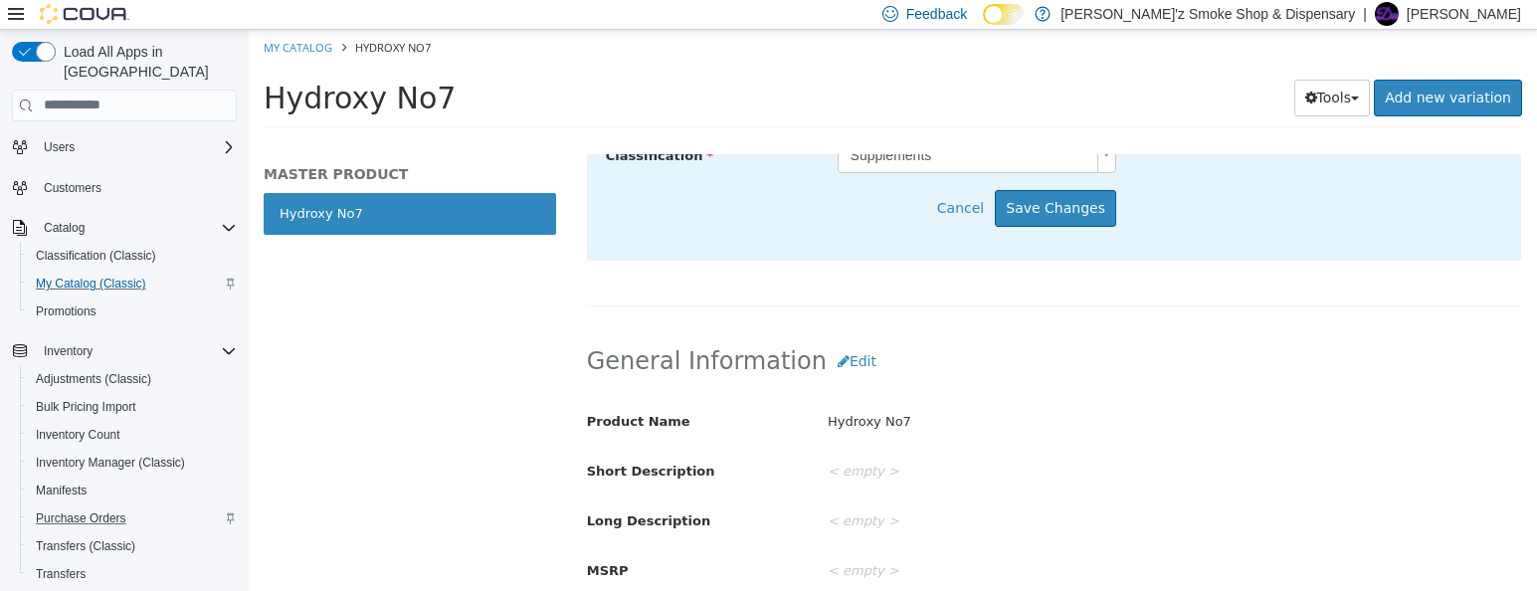
scroll to position [662, 0]
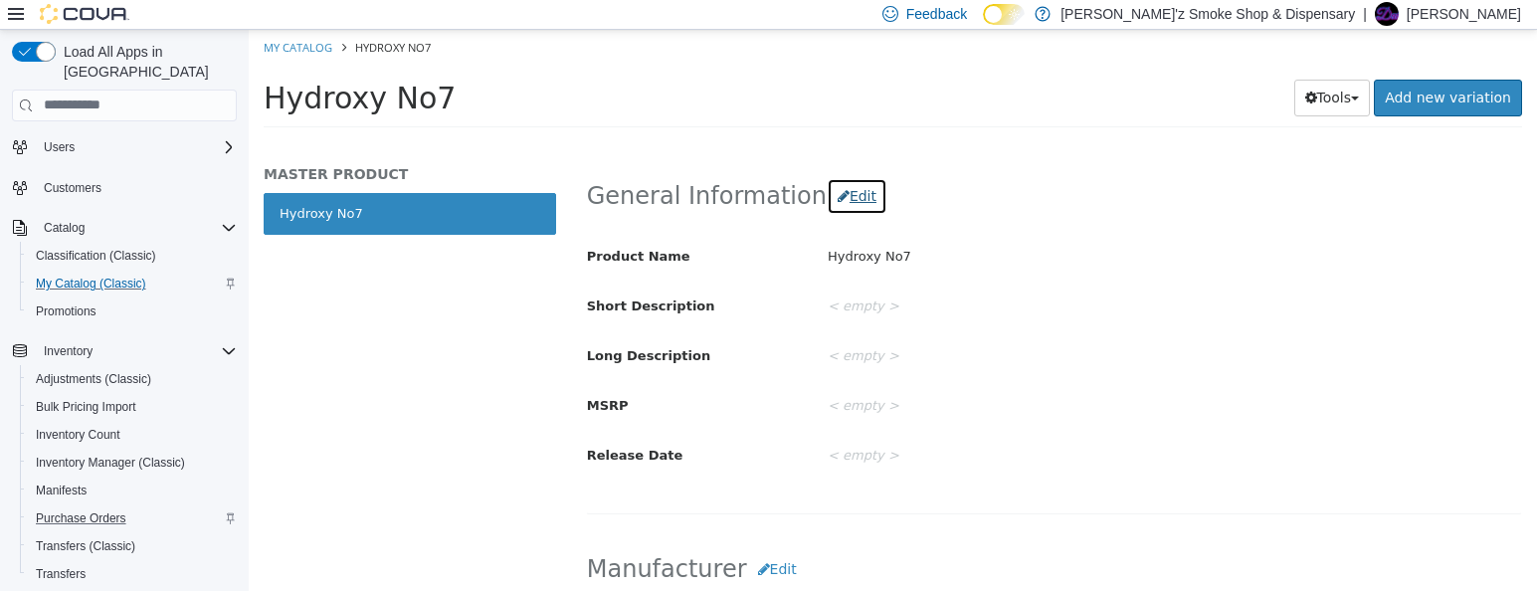
click at [838, 206] on button "Edit" at bounding box center [857, 195] width 61 height 37
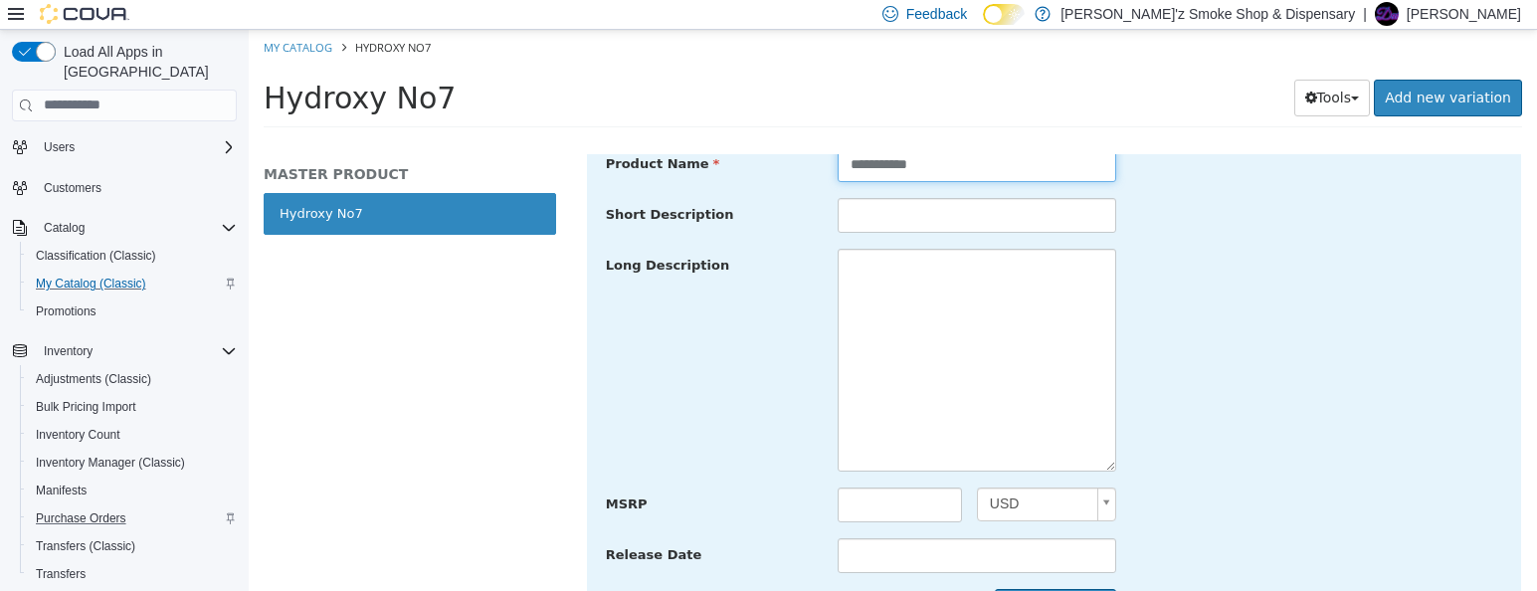
drag, startPoint x: 944, startPoint y: 173, endPoint x: 995, endPoint y: 190, distance: 53.5
click at [945, 173] on input "**********" at bounding box center [976, 163] width 278 height 35
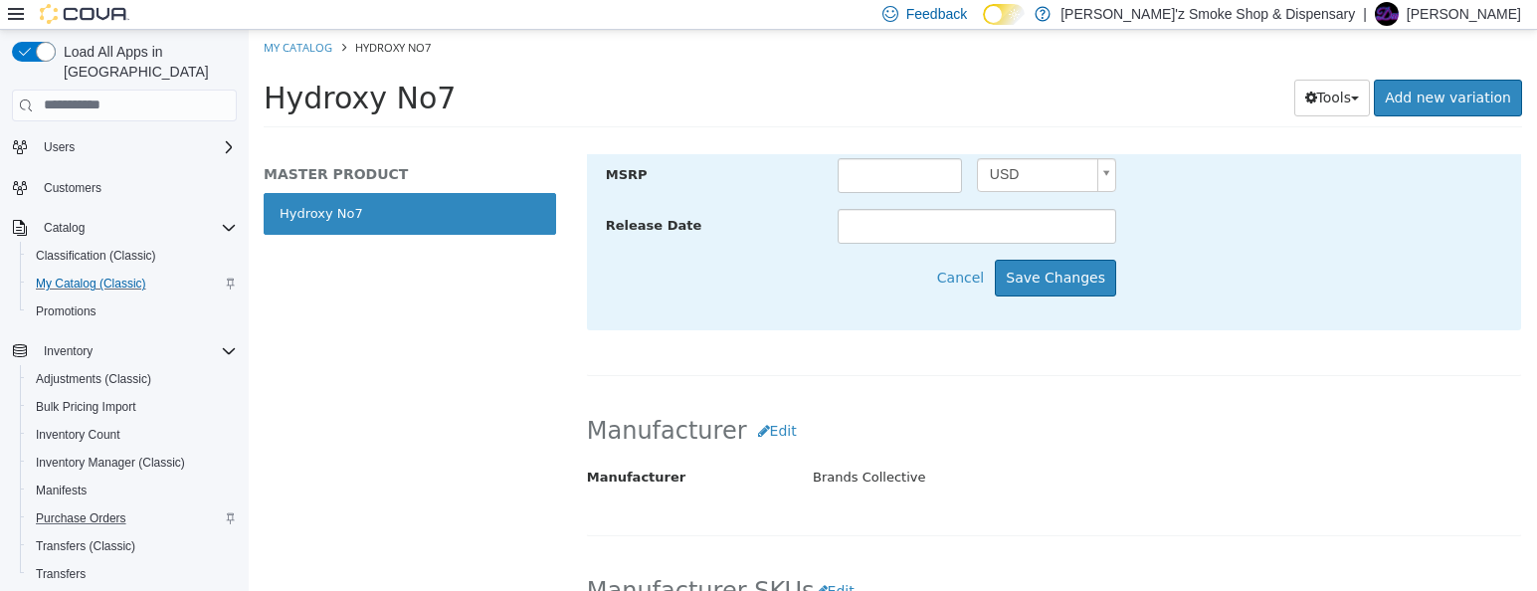
scroll to position [994, 0]
type input "**********"
click at [1052, 293] on button "Save Changes" at bounding box center [1055, 275] width 121 height 37
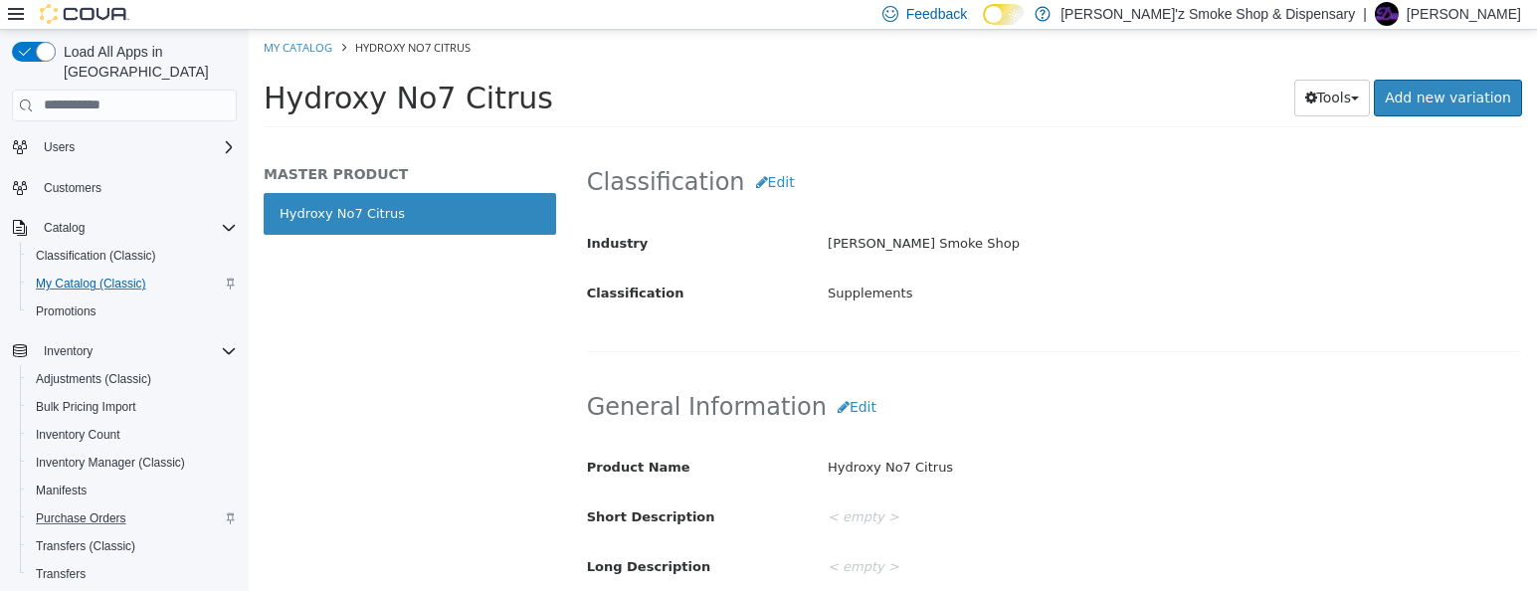
scroll to position [164, 0]
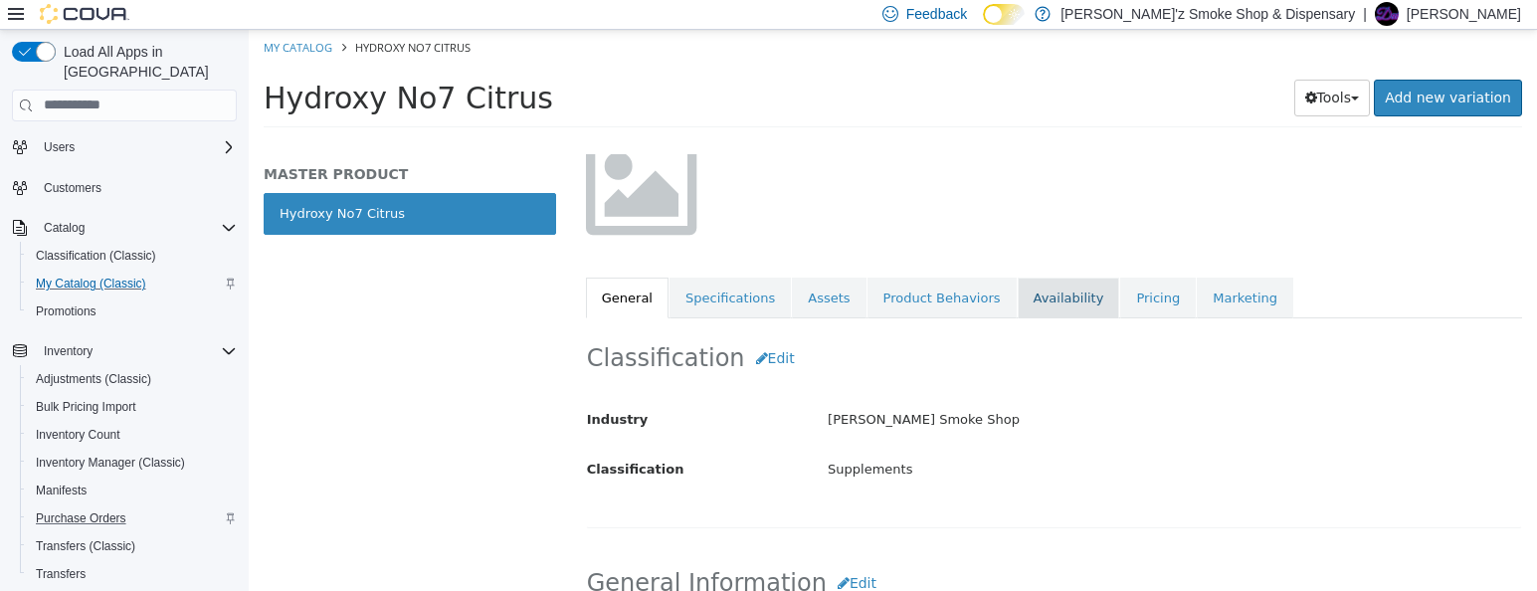
click at [1059, 309] on link "Availability" at bounding box center [1069, 298] width 102 height 42
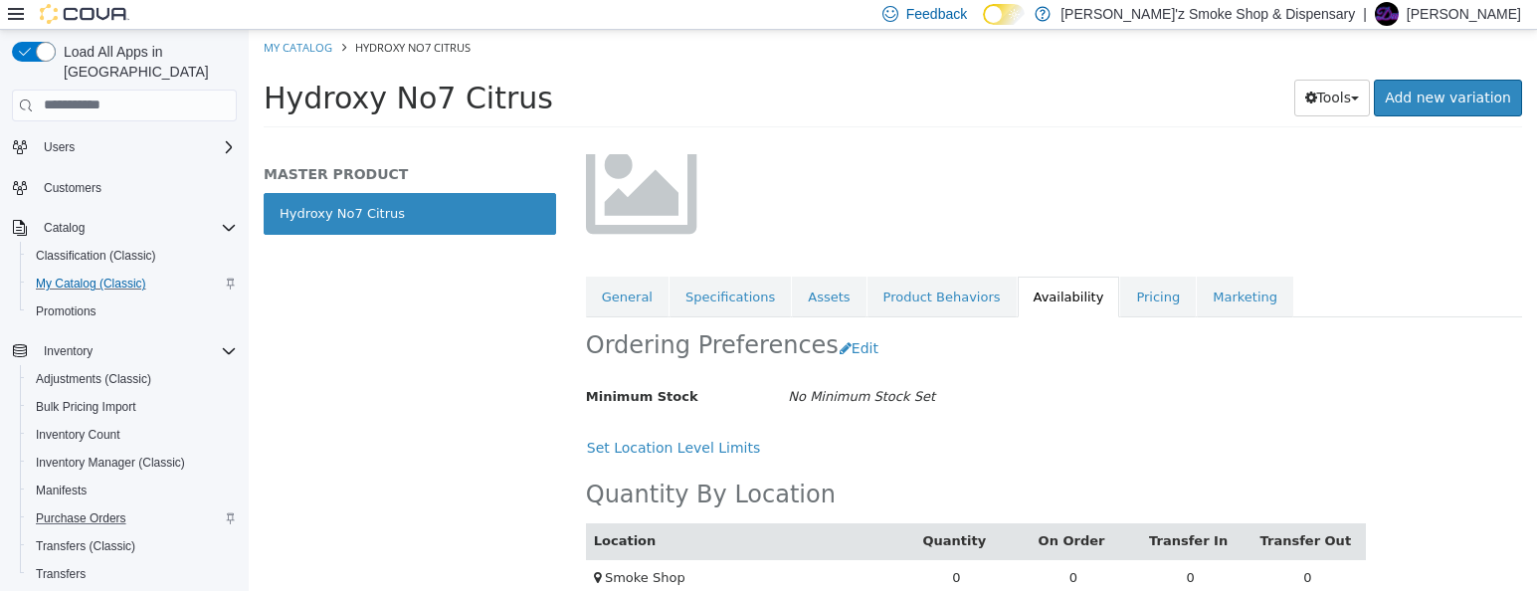
scroll to position [206, 0]
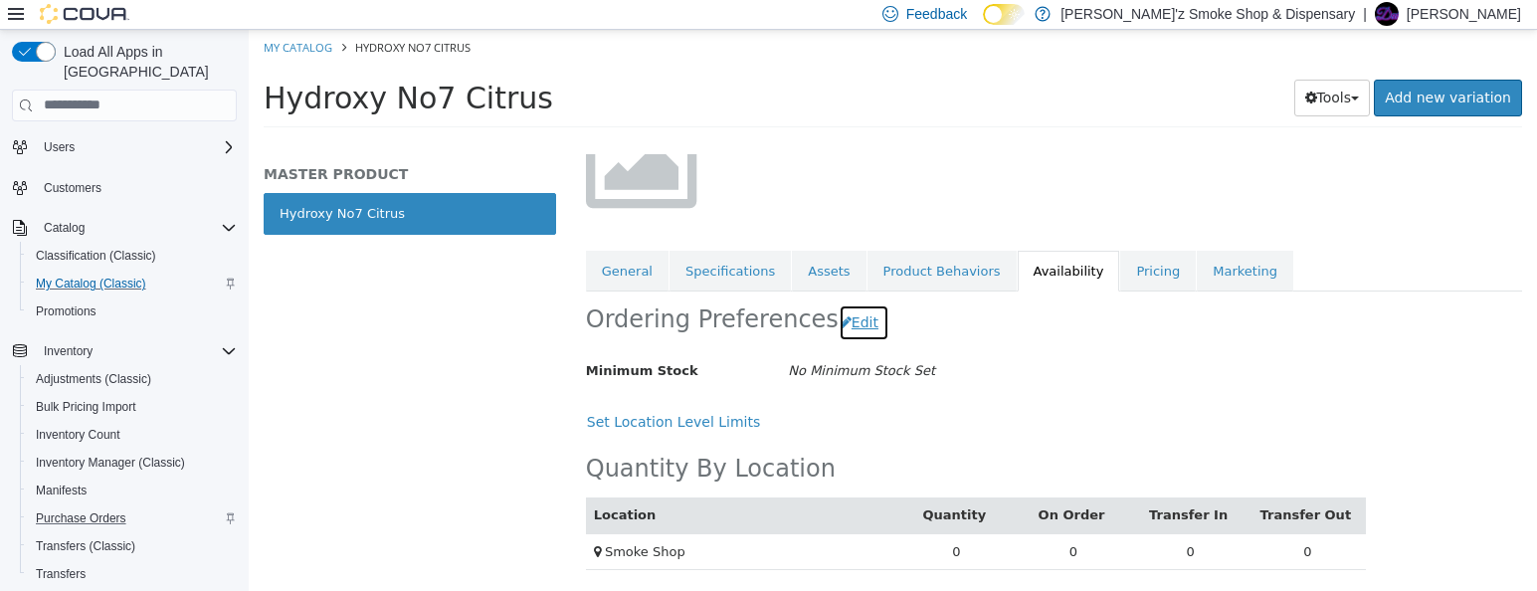
click at [852, 312] on button "Edit" at bounding box center [863, 321] width 51 height 37
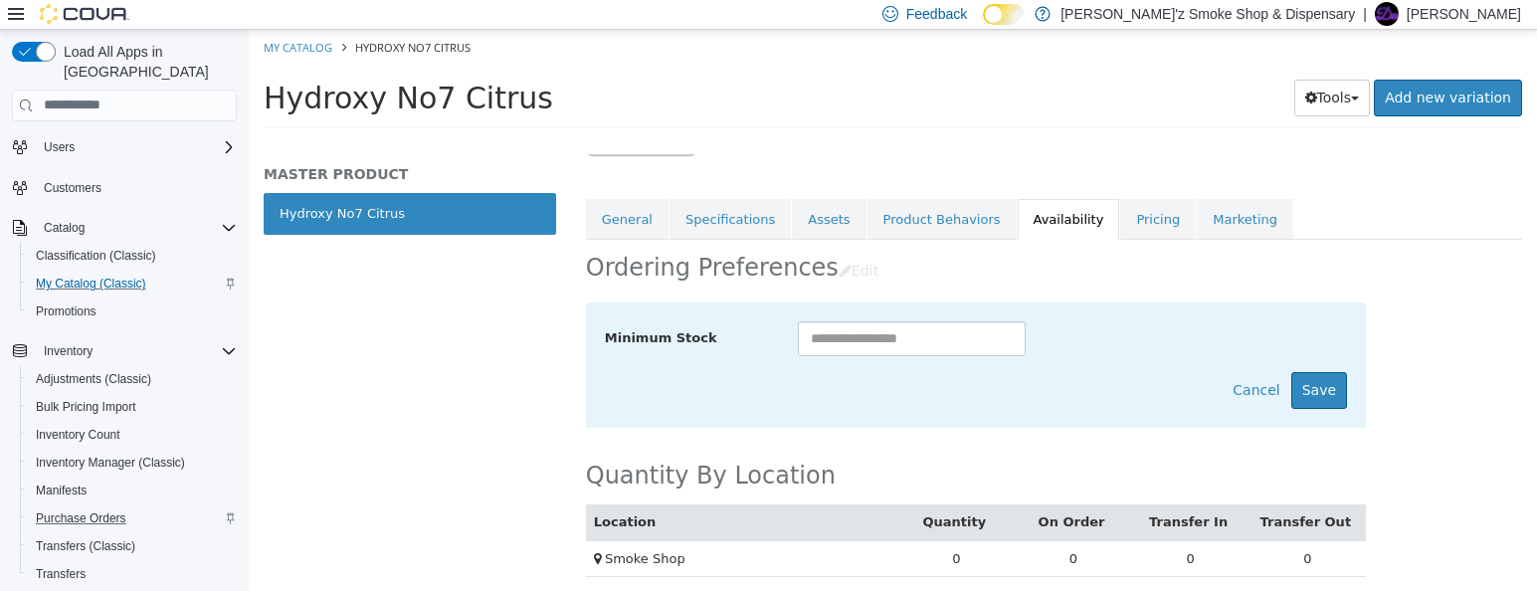
scroll to position [264, 0]
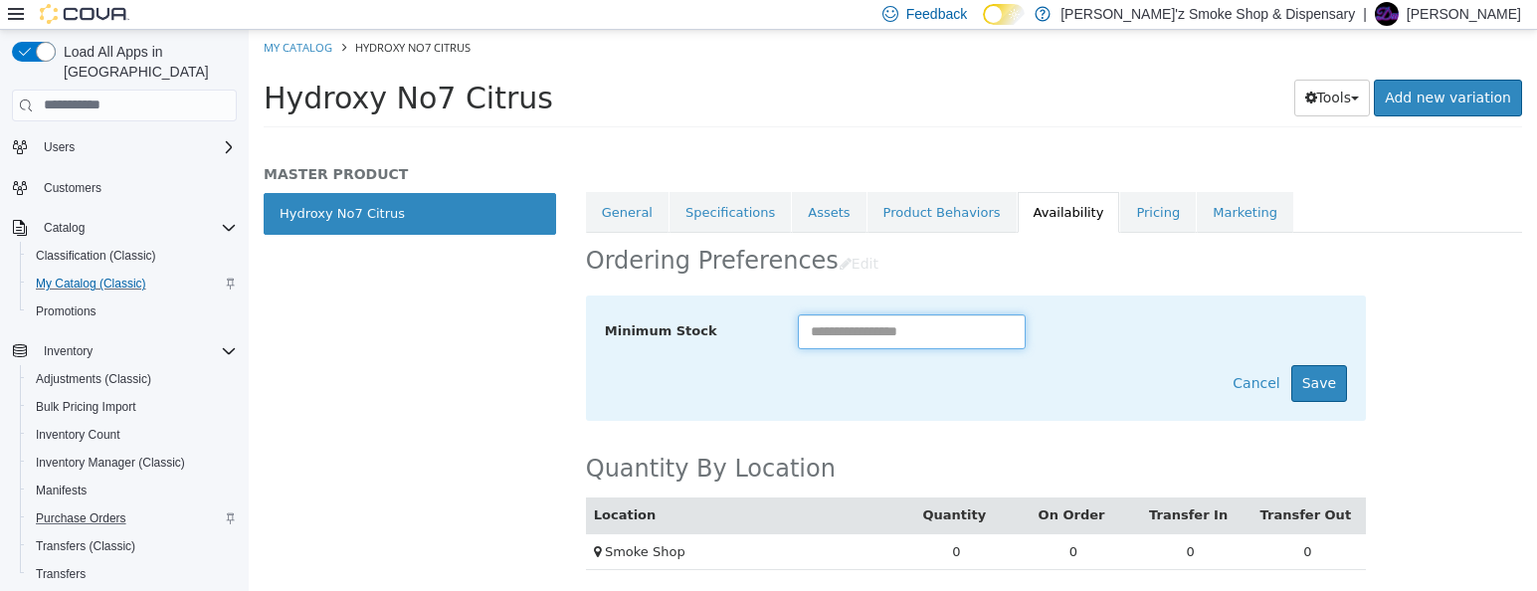
click at [821, 330] on input "text" at bounding box center [912, 330] width 228 height 35
type input "**"
click at [1303, 377] on button "Save" at bounding box center [1319, 382] width 56 height 37
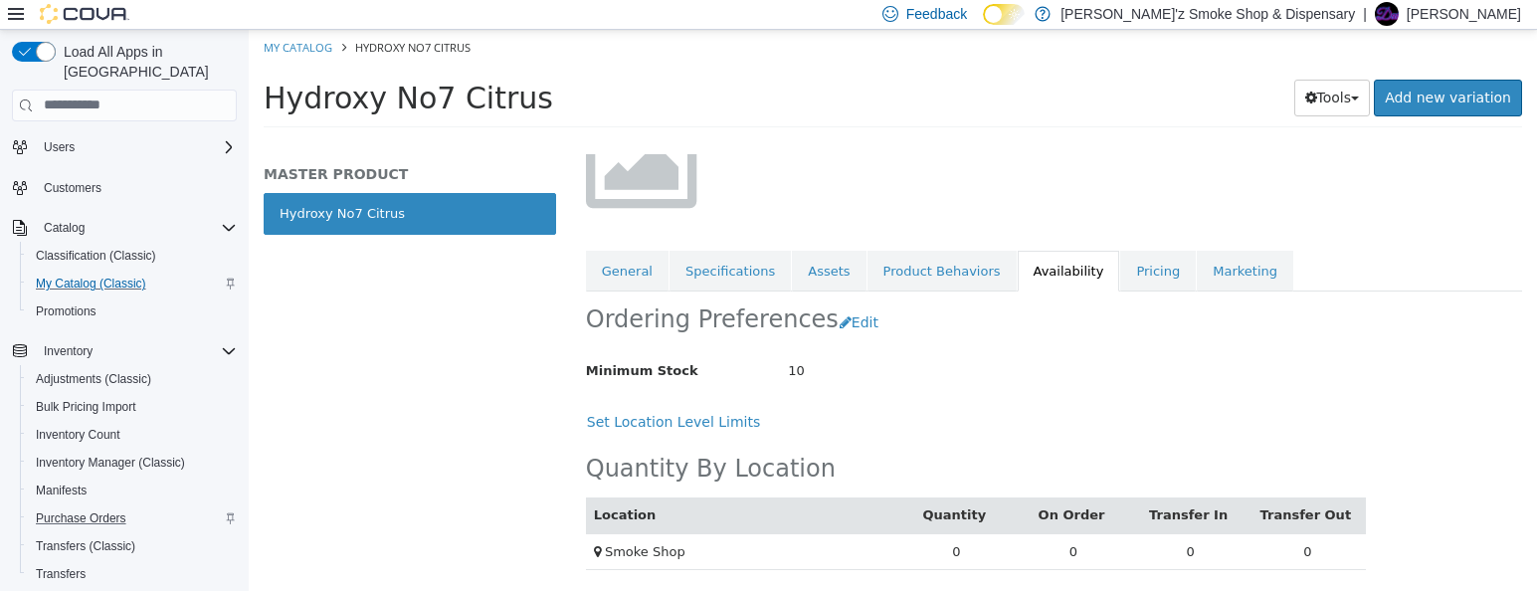
scroll to position [206, 0]
click at [653, 270] on link "General" at bounding box center [627, 271] width 83 height 42
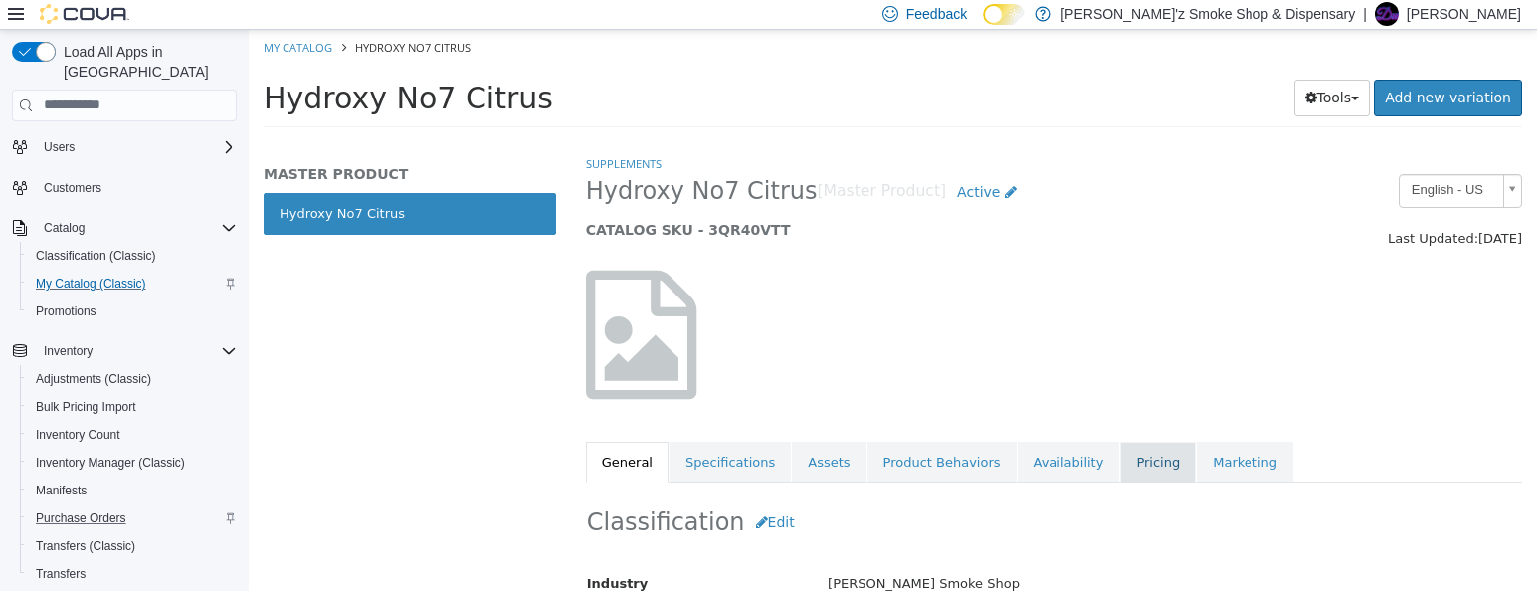
click at [1139, 469] on link "Pricing" at bounding box center [1158, 462] width 76 height 42
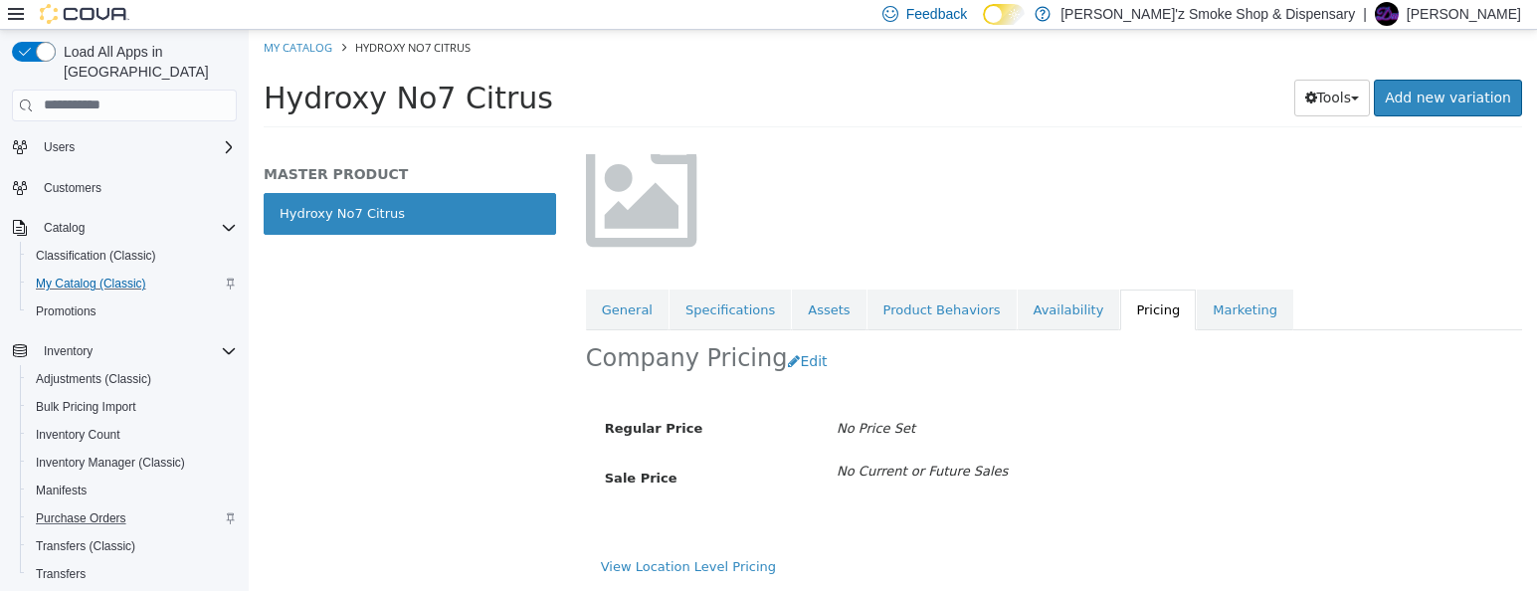
scroll to position [166, 0]
click at [788, 360] on button "Edit" at bounding box center [812, 360] width 51 height 37
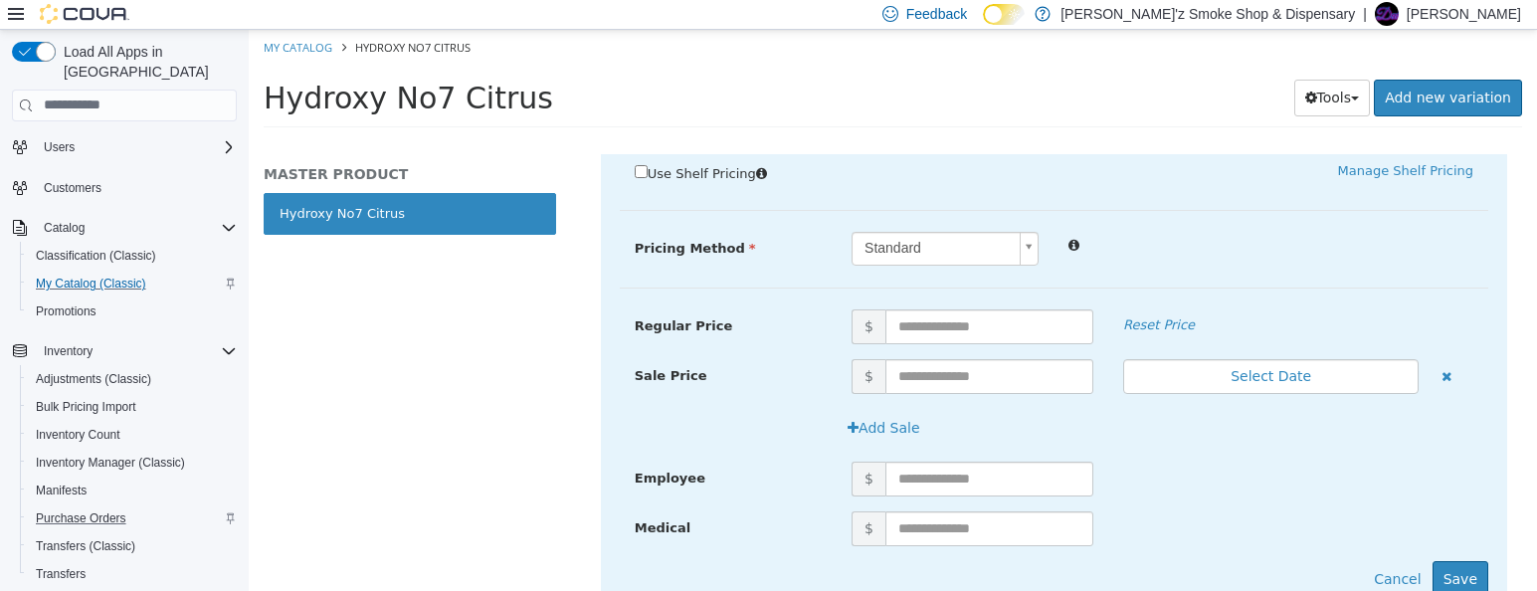
scroll to position [487, 0]
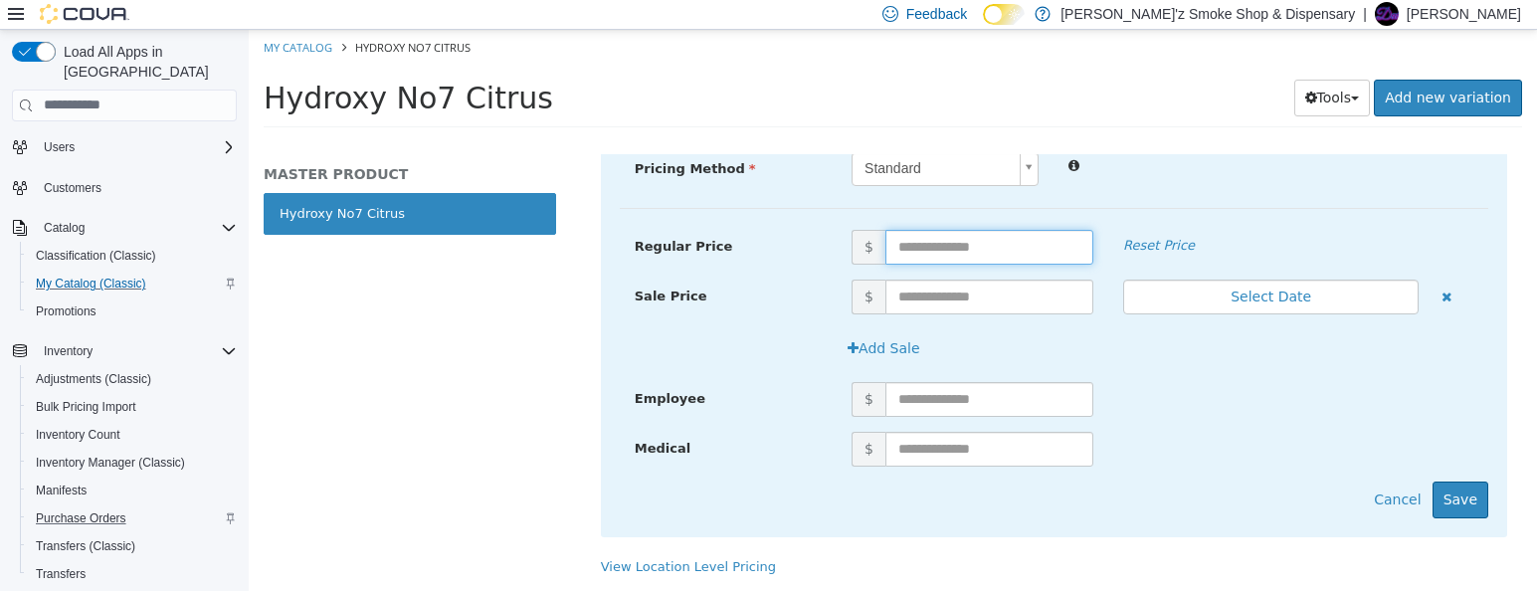
click at [903, 243] on input "text" at bounding box center [989, 246] width 208 height 35
type input "*****"
click at [1440, 499] on button "Save" at bounding box center [1460, 498] width 56 height 37
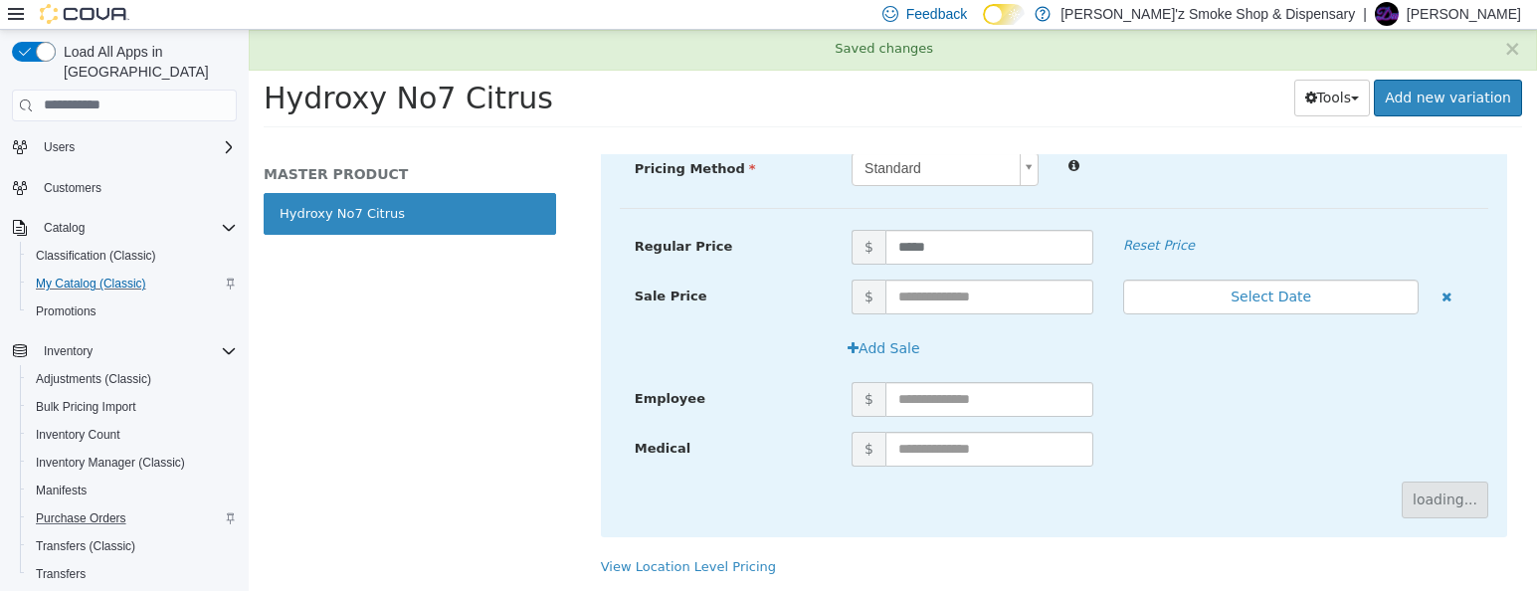
scroll to position [166, 0]
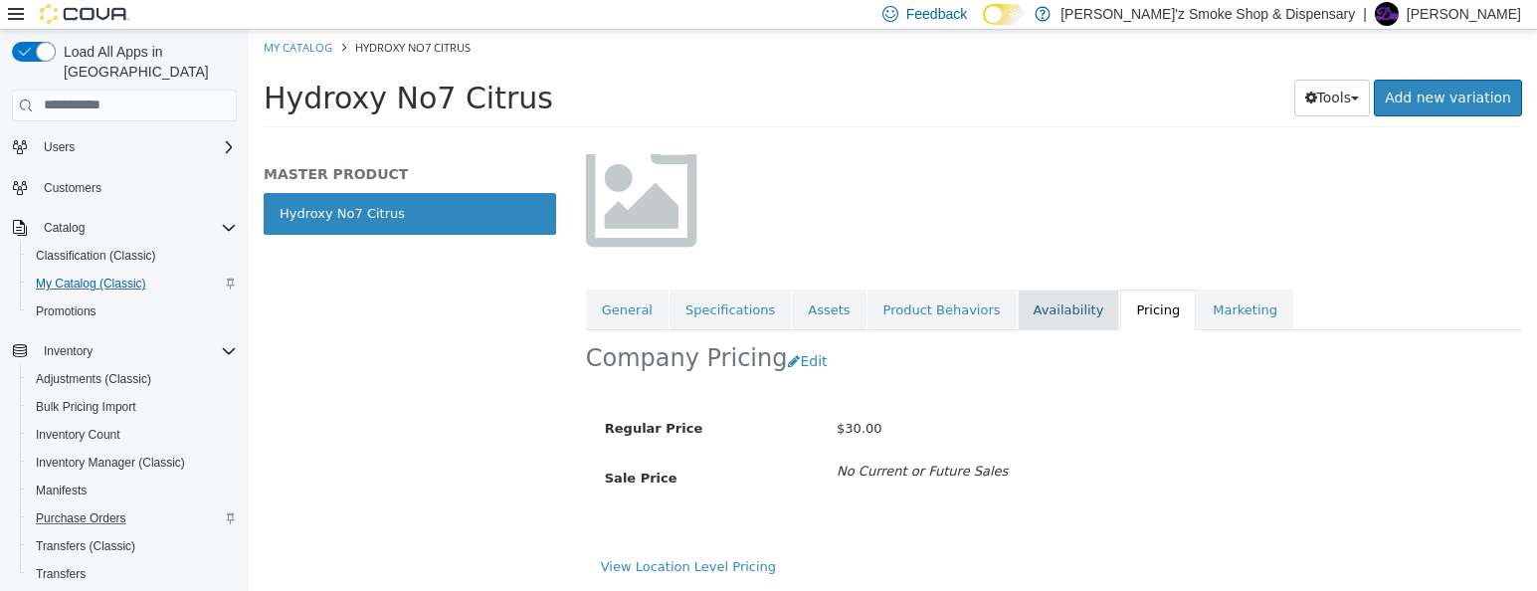
click at [1070, 306] on link "Availability" at bounding box center [1069, 309] width 102 height 42
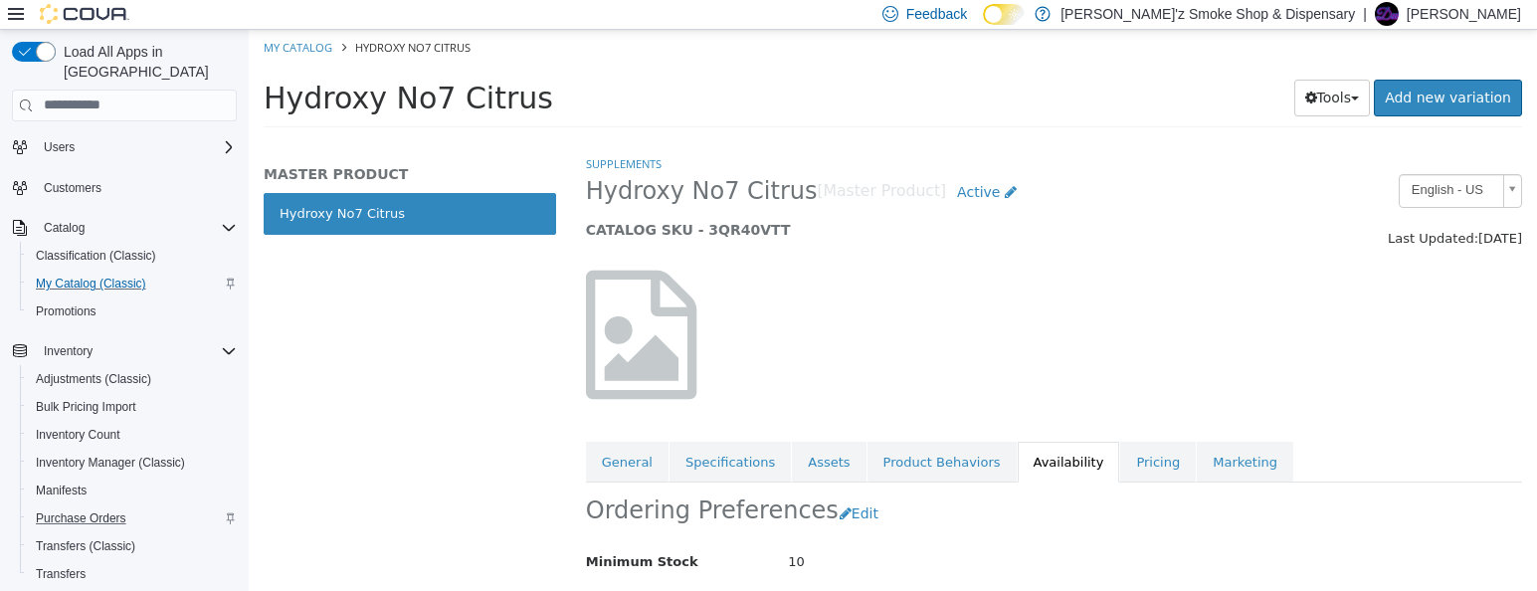
scroll to position [206, 0]
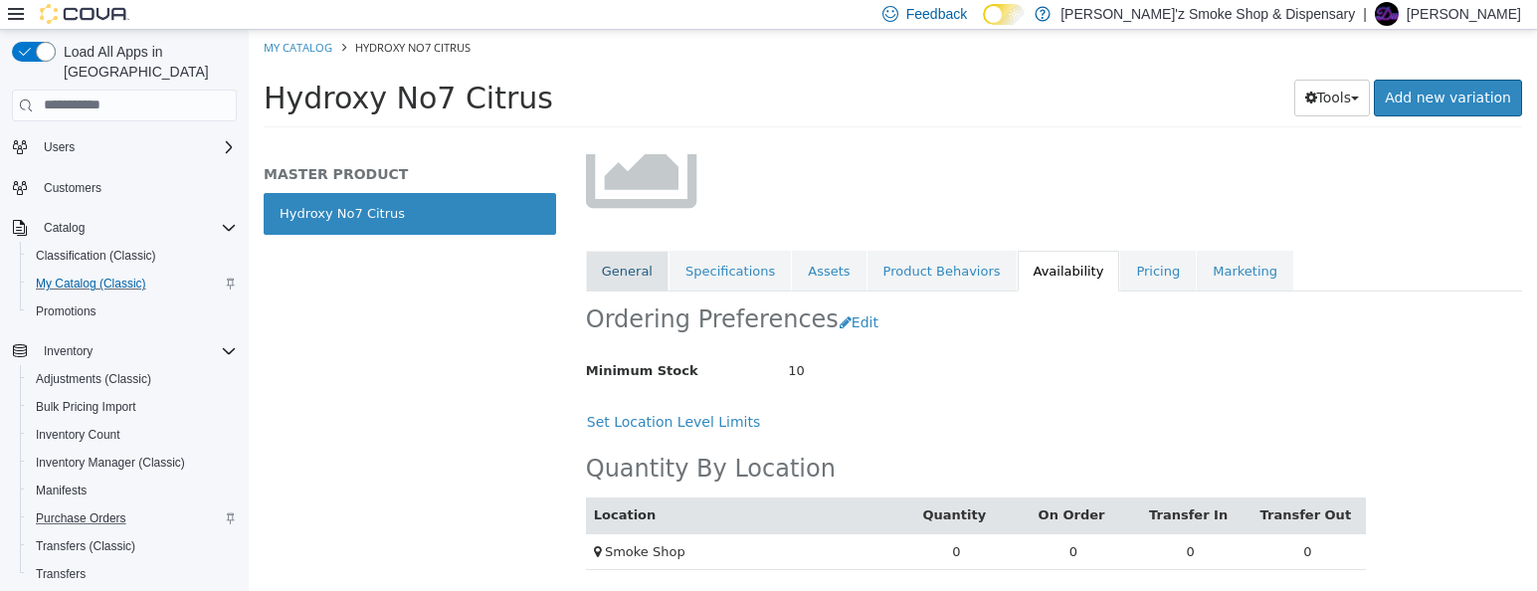
click at [633, 256] on link "General" at bounding box center [627, 271] width 83 height 42
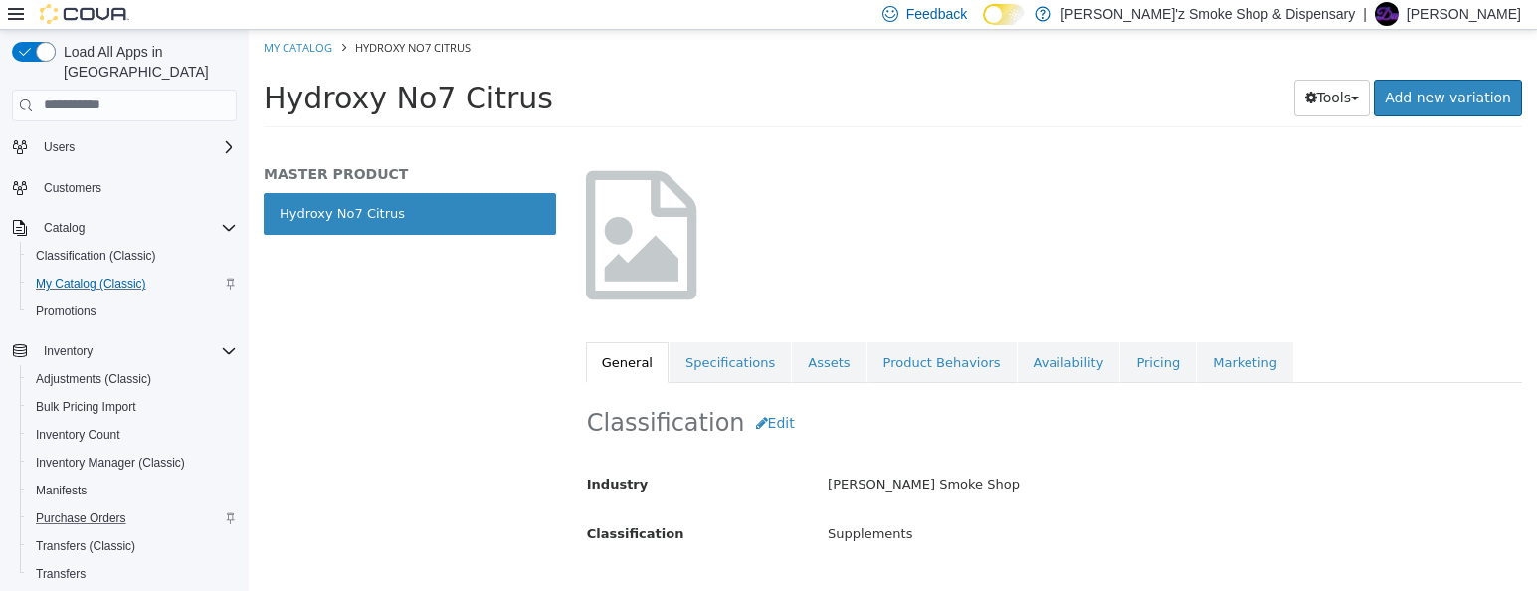
scroll to position [40, 0]
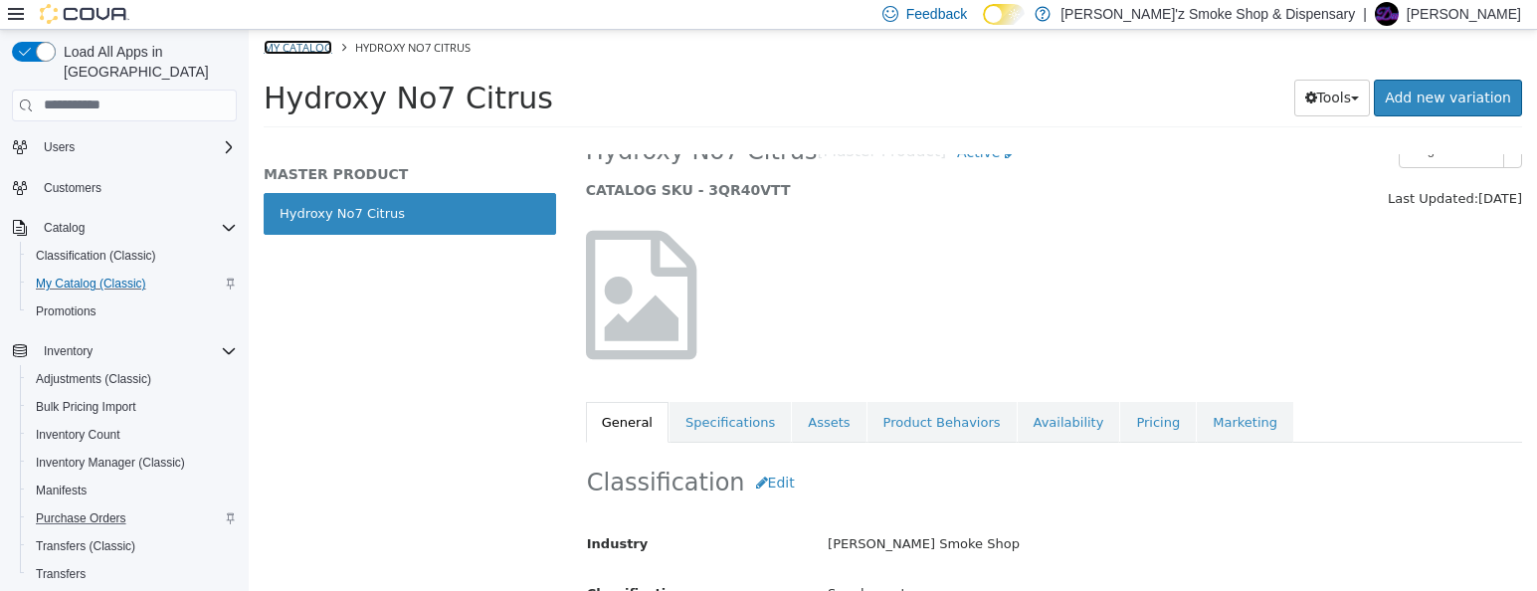
click at [332, 47] on link "My Catalog" at bounding box center [298, 46] width 69 height 15
select select "**********"
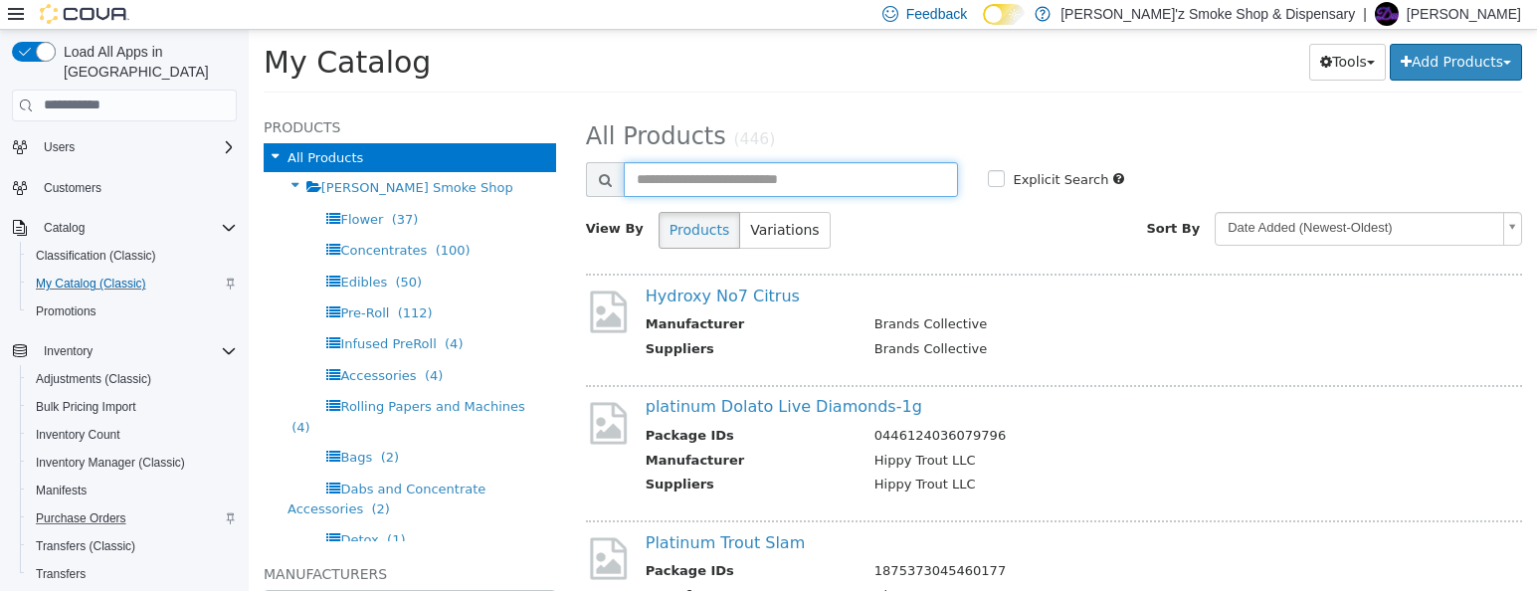
click at [662, 173] on input "text" at bounding box center [791, 178] width 335 height 35
type input "*"
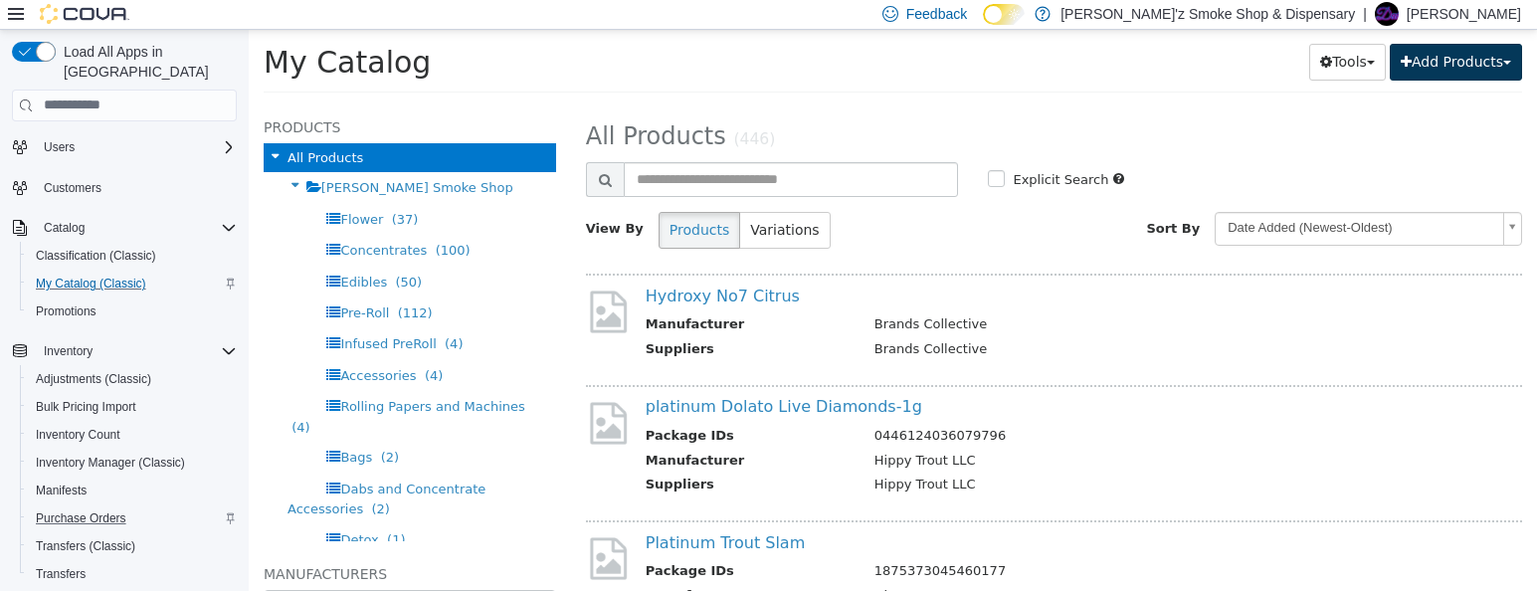
click at [1456, 61] on button "Add Products" at bounding box center [1456, 61] width 132 height 37
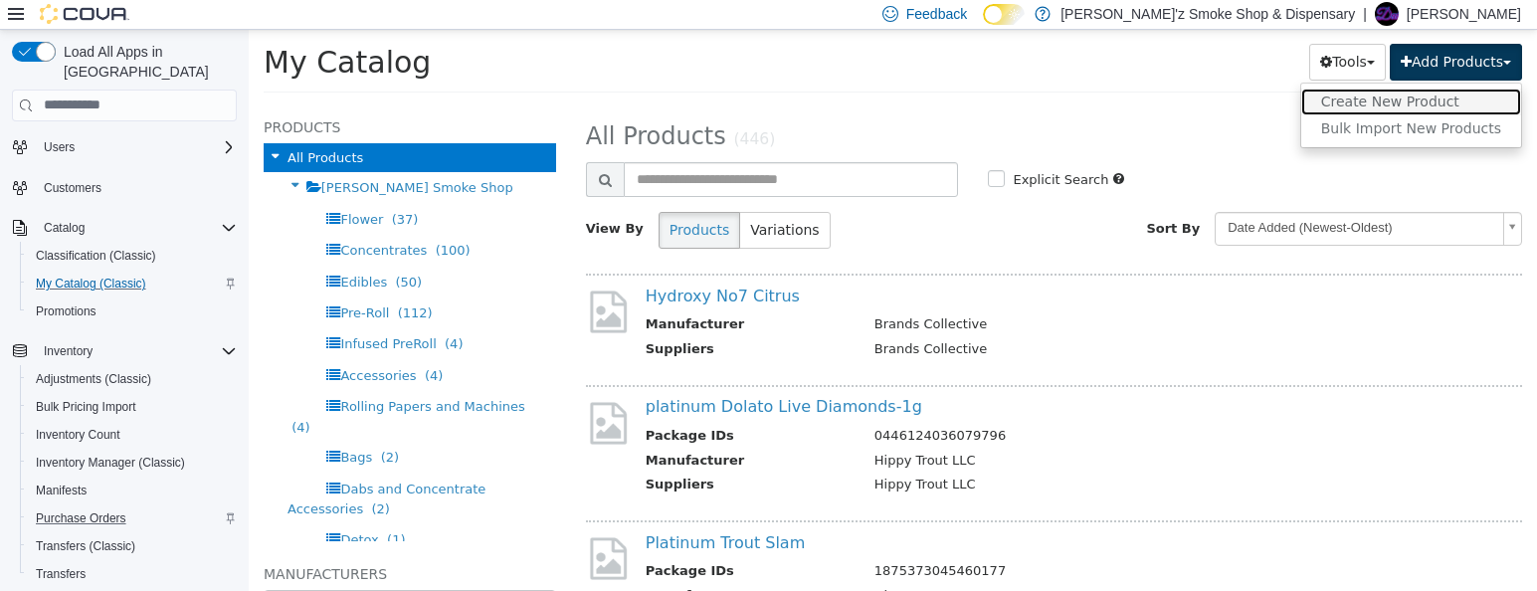
click at [1424, 103] on link "Create New Product" at bounding box center [1411, 101] width 220 height 27
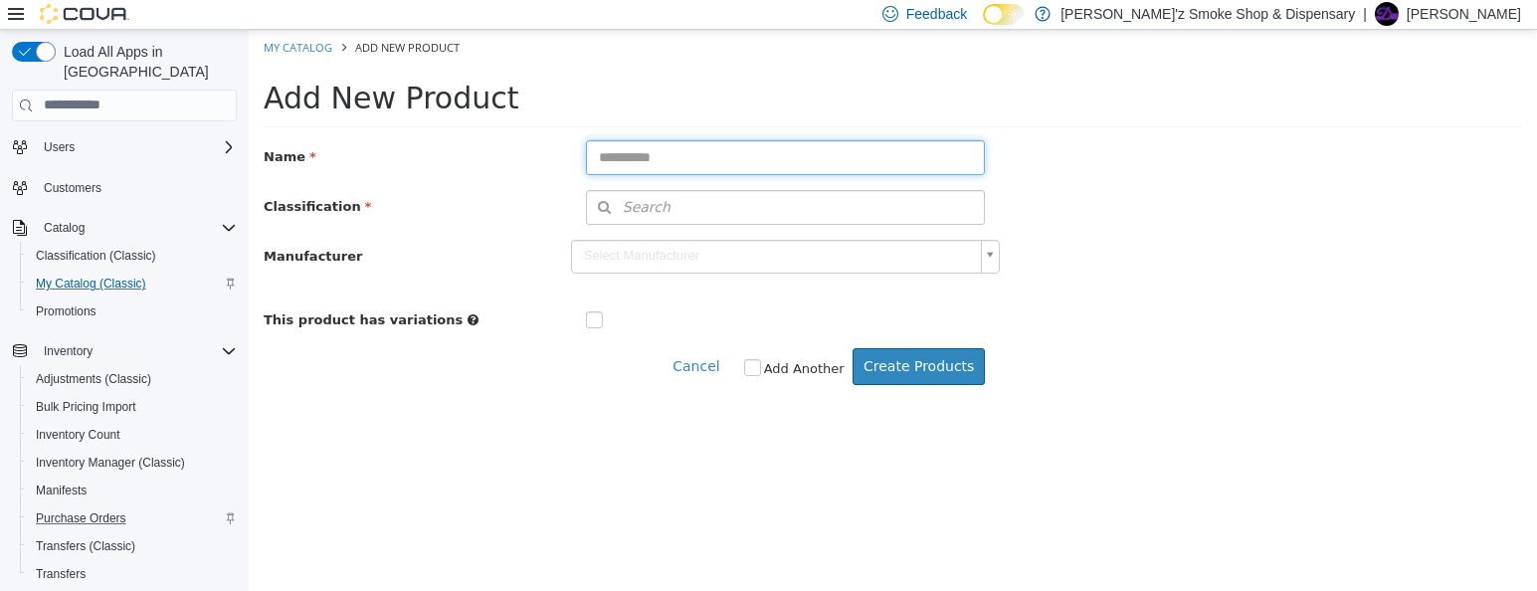
click at [617, 154] on input "text" at bounding box center [786, 156] width 400 height 35
type input "**********"
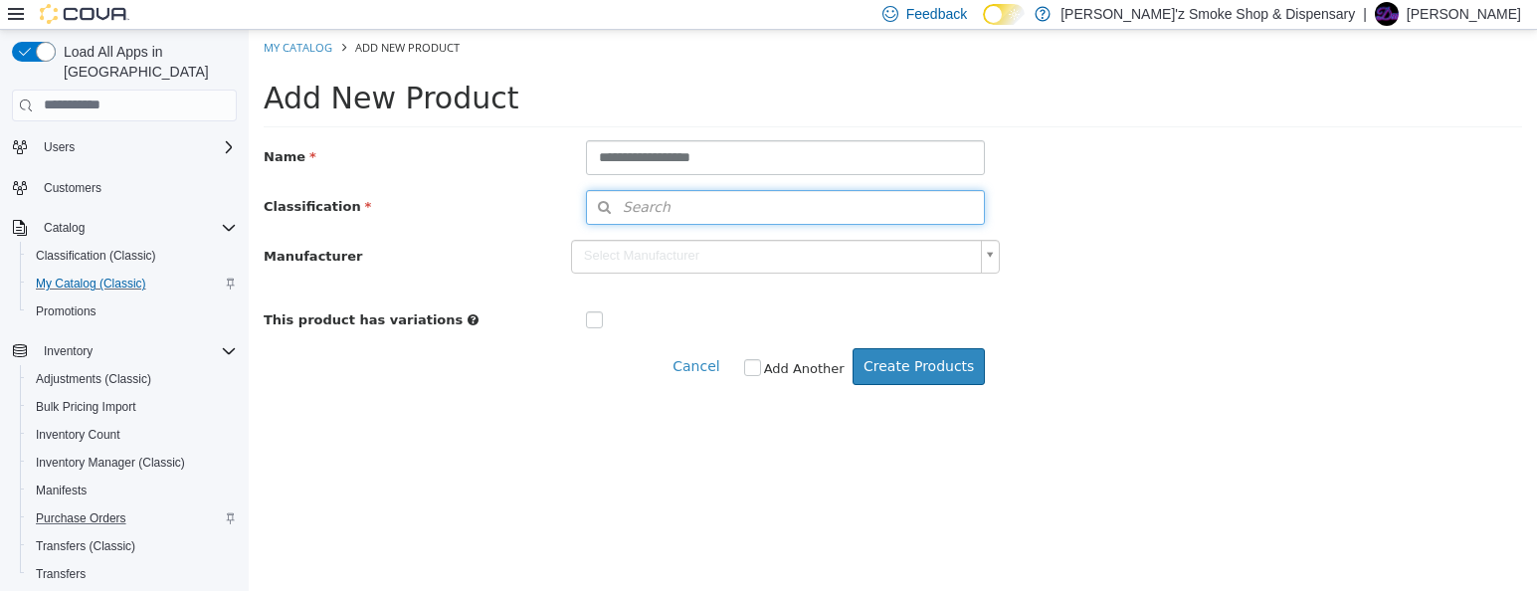
click at [633, 204] on span "Search" at bounding box center [629, 206] width 84 height 21
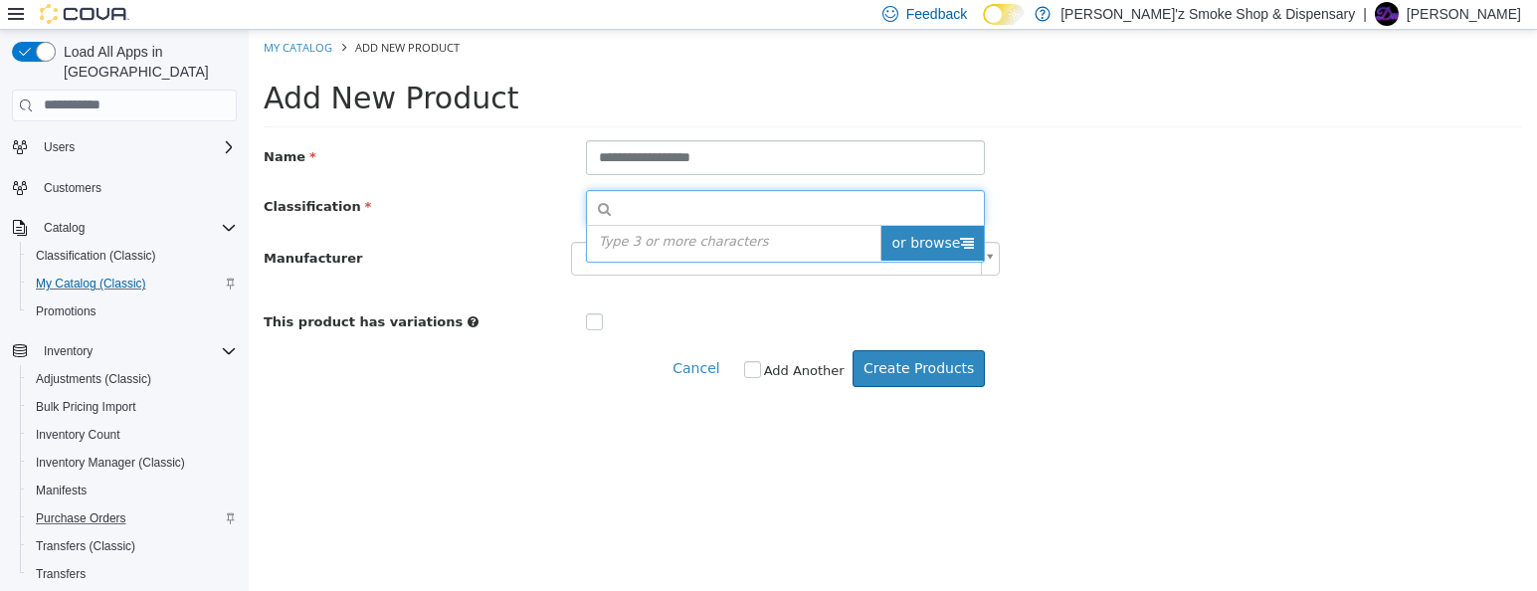
click at [960, 238] on icon at bounding box center [967, 242] width 14 height 14
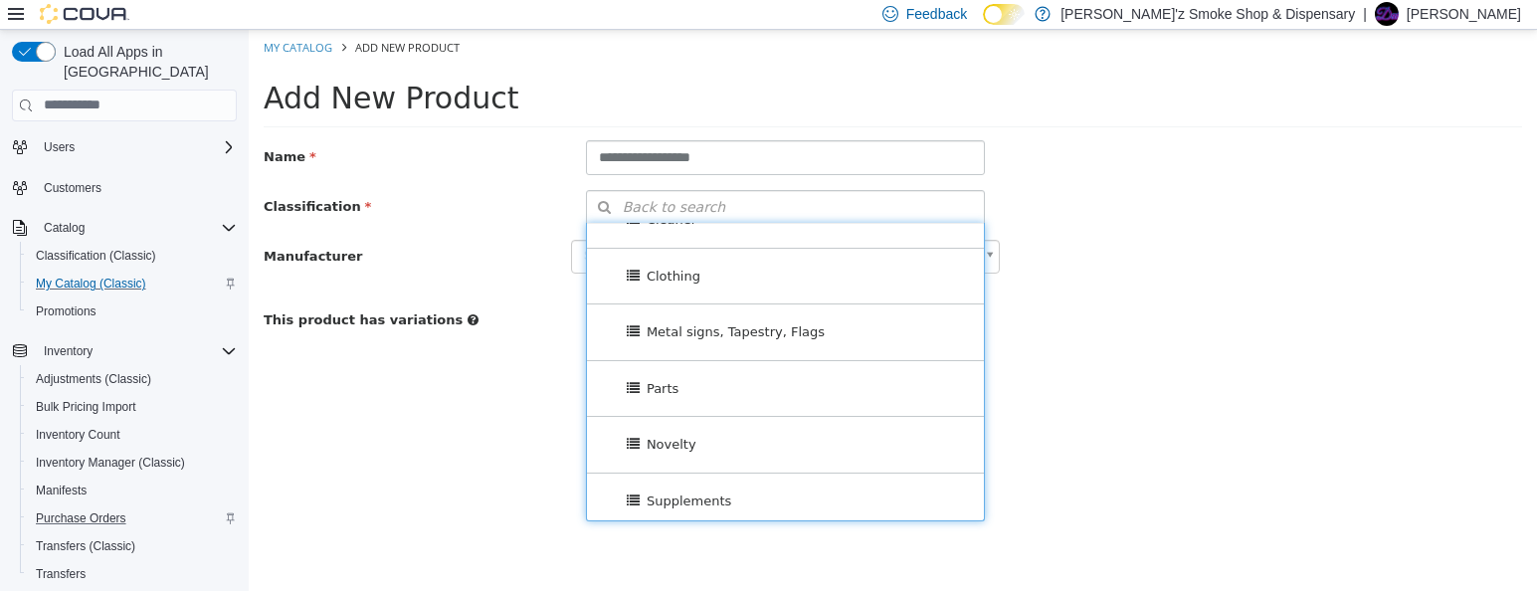
scroll to position [1657, 0]
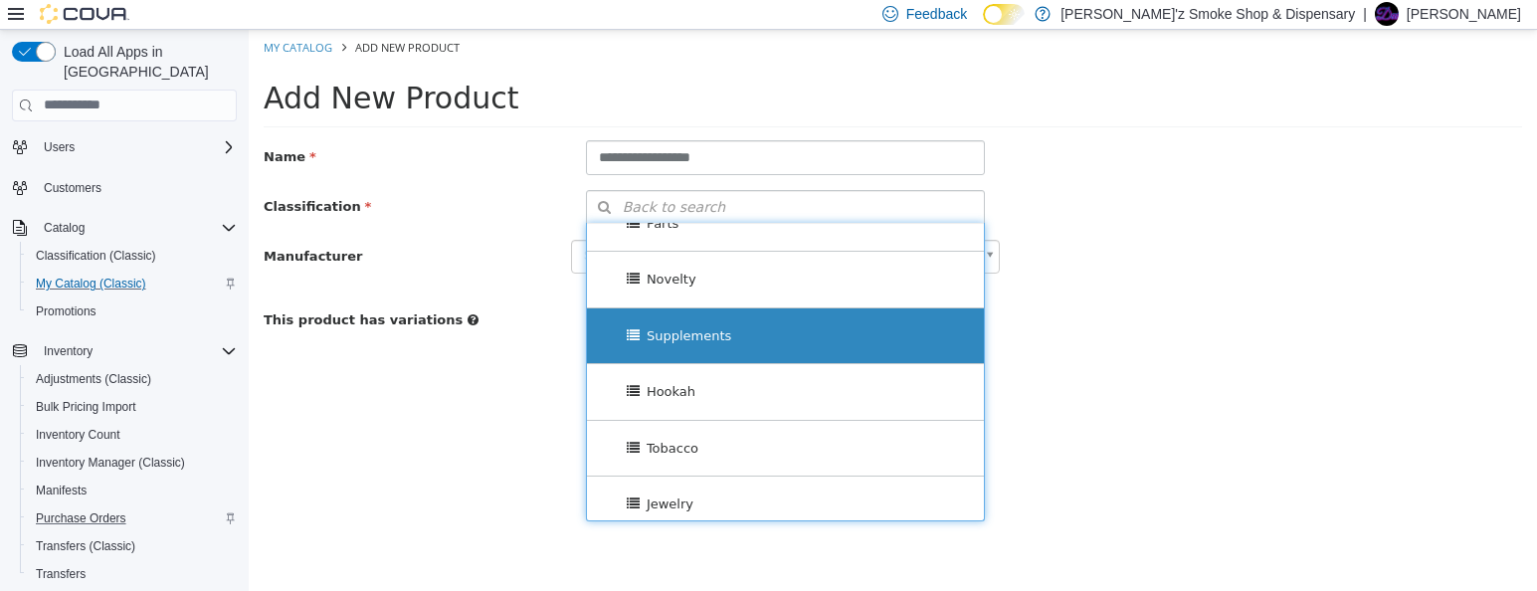
drag, startPoint x: 757, startPoint y: 435, endPoint x: 721, endPoint y: 419, distance: 39.2
click at [757, 363] on div "Supplements" at bounding box center [786, 335] width 398 height 56
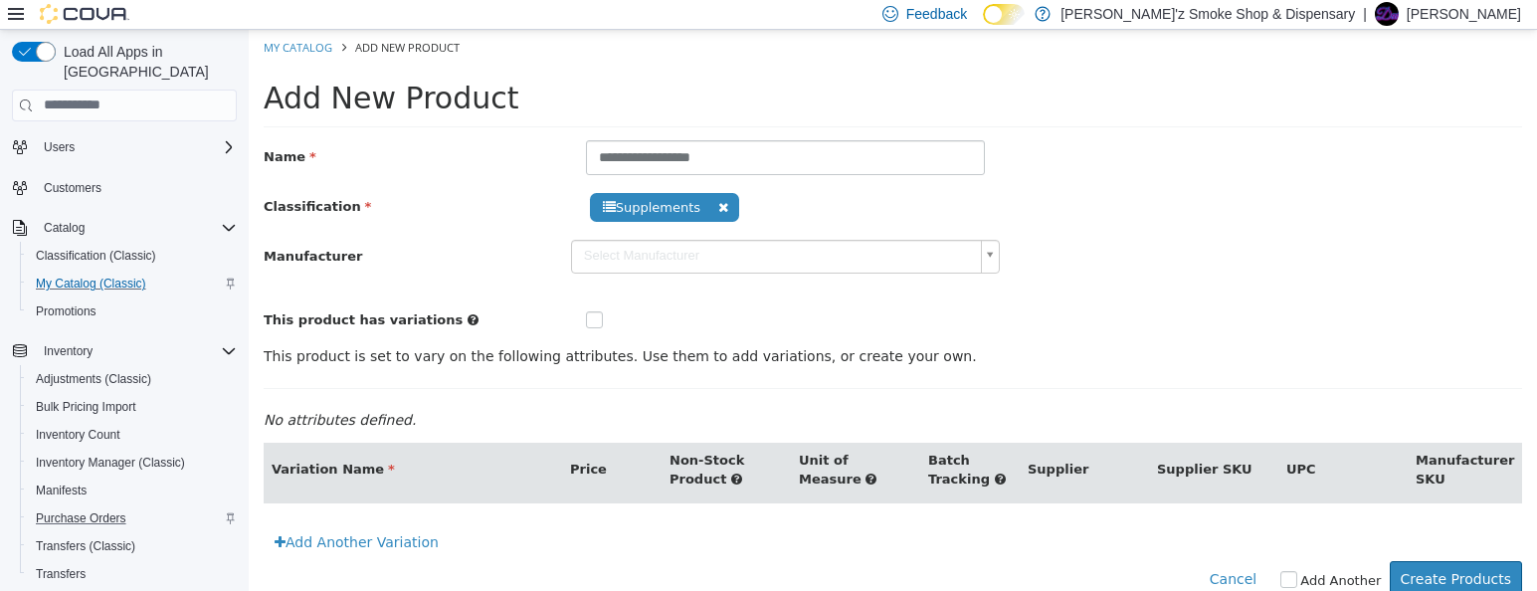
click at [983, 263] on body "**********" at bounding box center [893, 323] width 1288 height 589
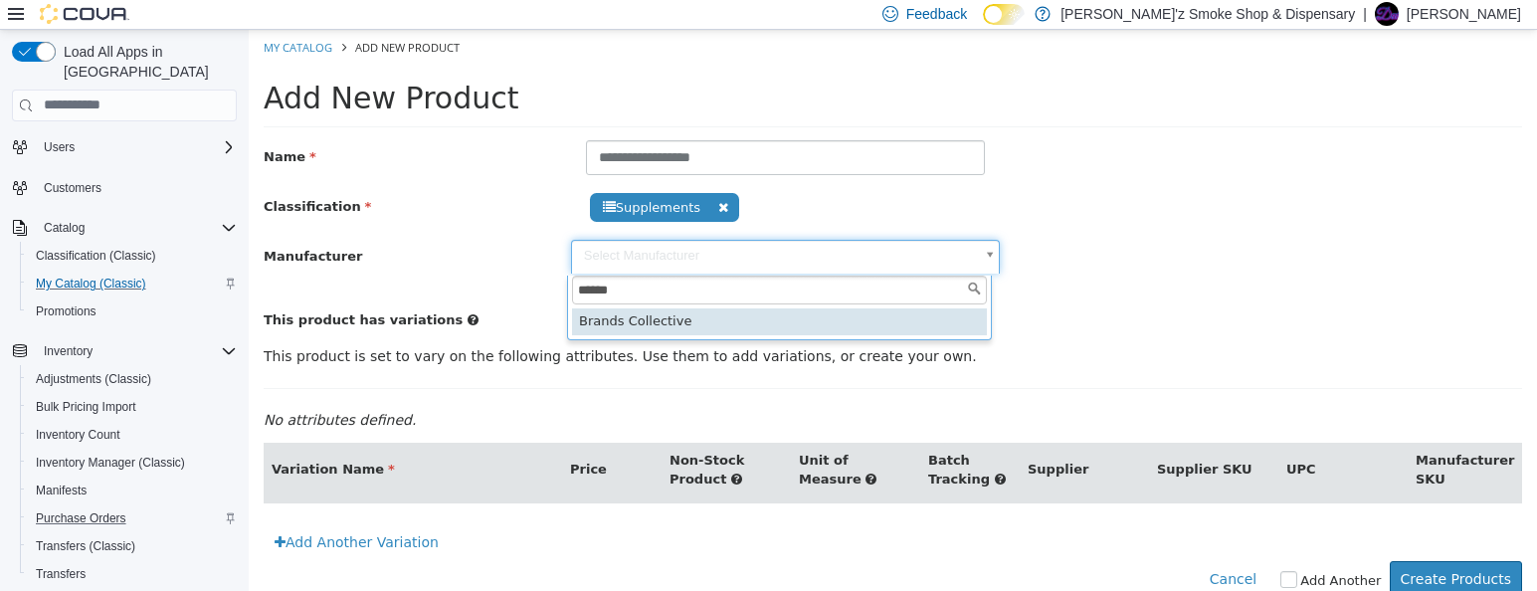
type input "******"
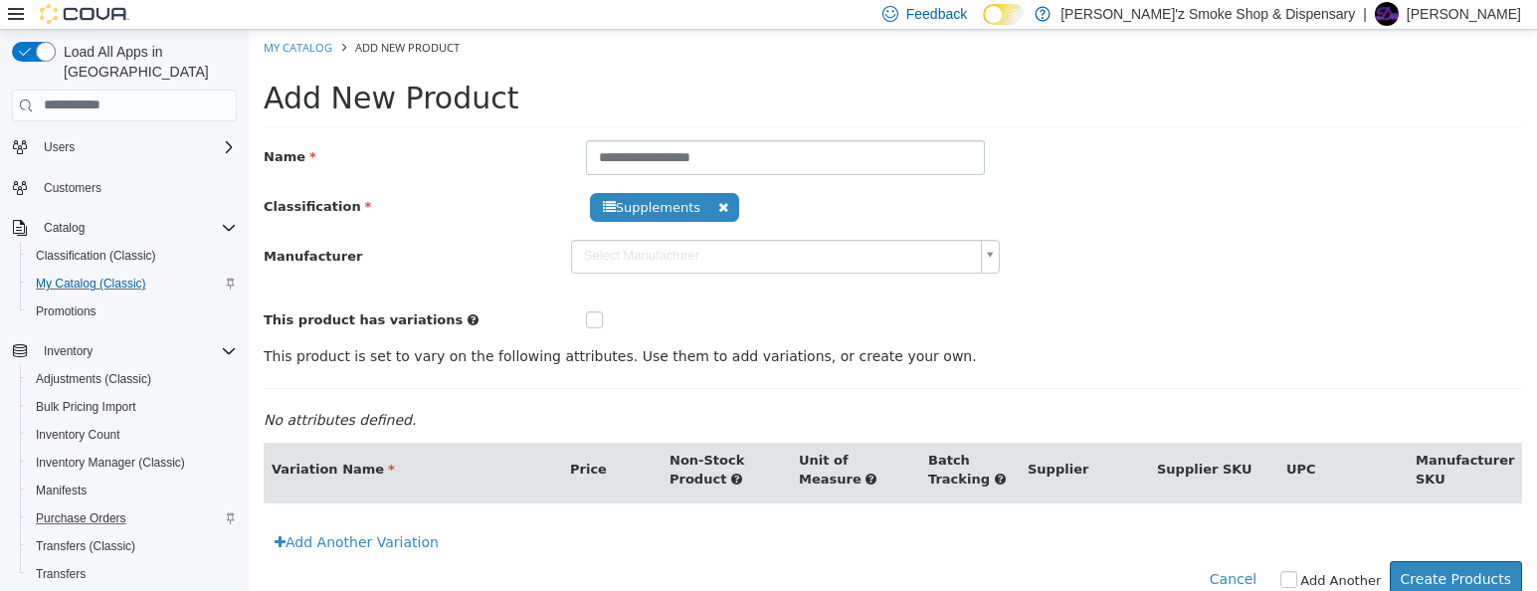
type input "******"
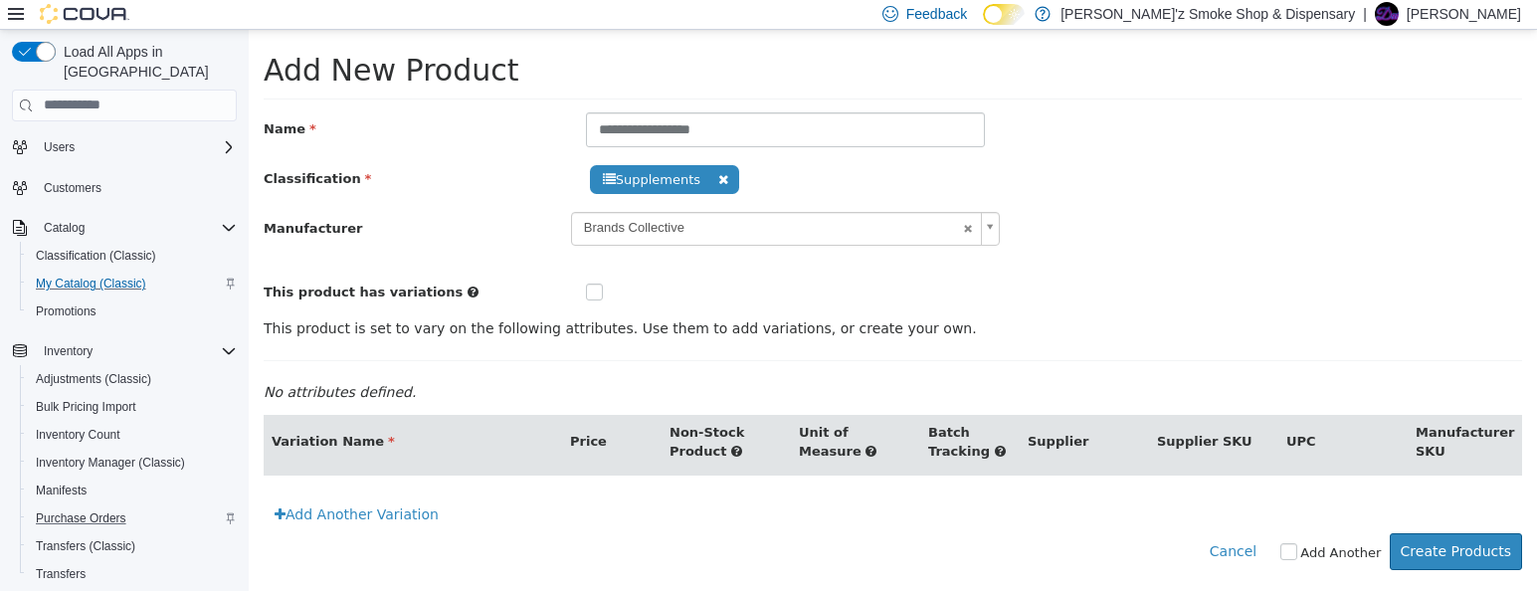
scroll to position [58, 0]
click at [1407, 551] on button "Create Products" at bounding box center [1456, 550] width 132 height 37
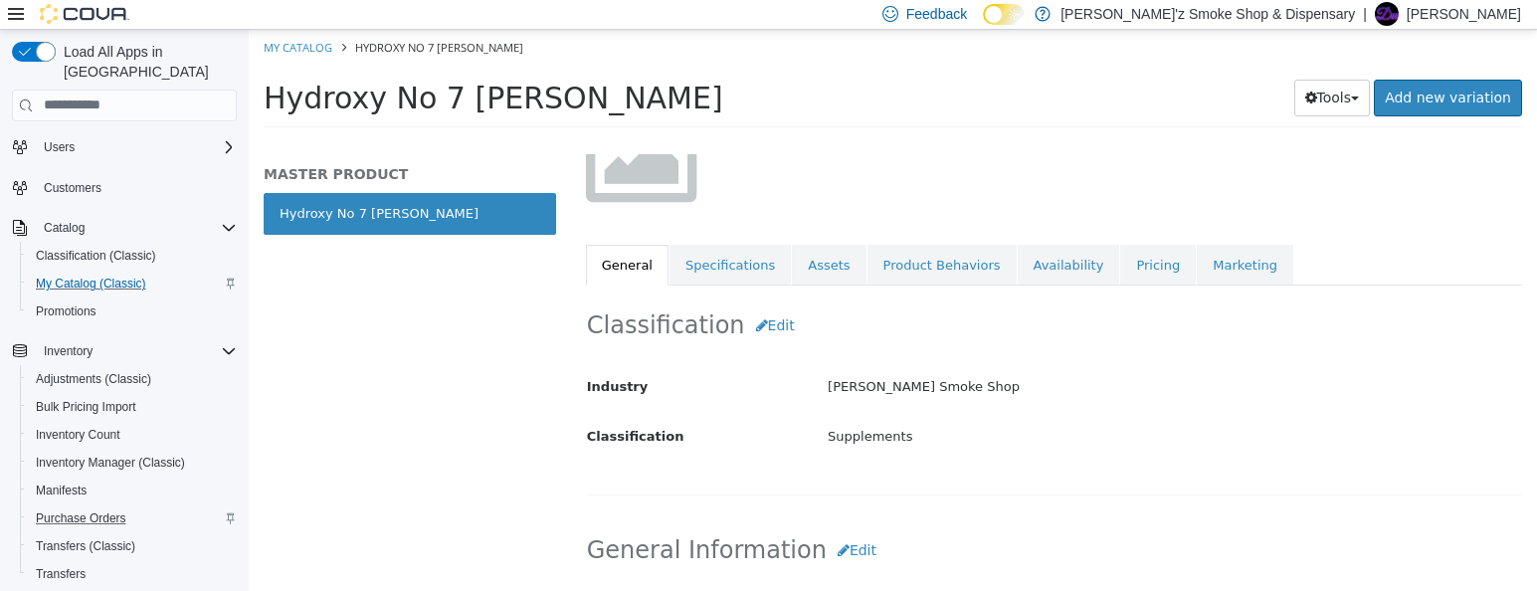
scroll to position [165, 0]
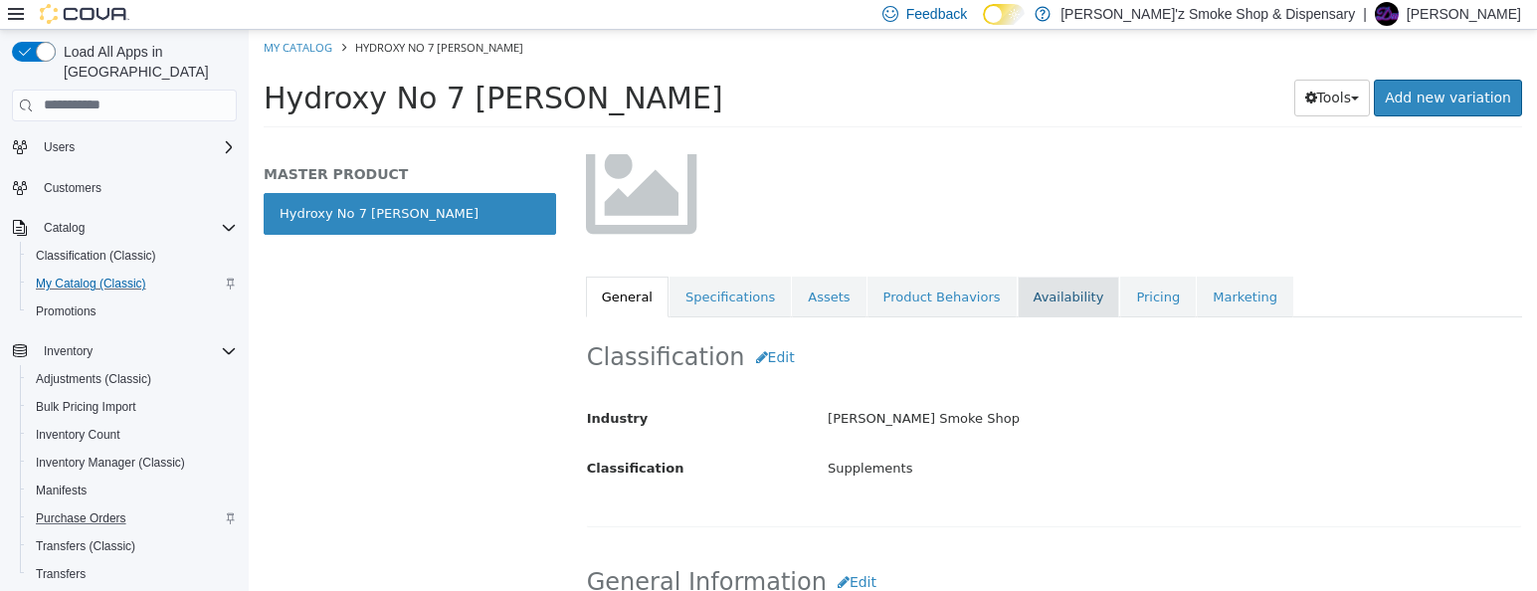
click at [1072, 302] on link "Availability" at bounding box center [1069, 297] width 102 height 42
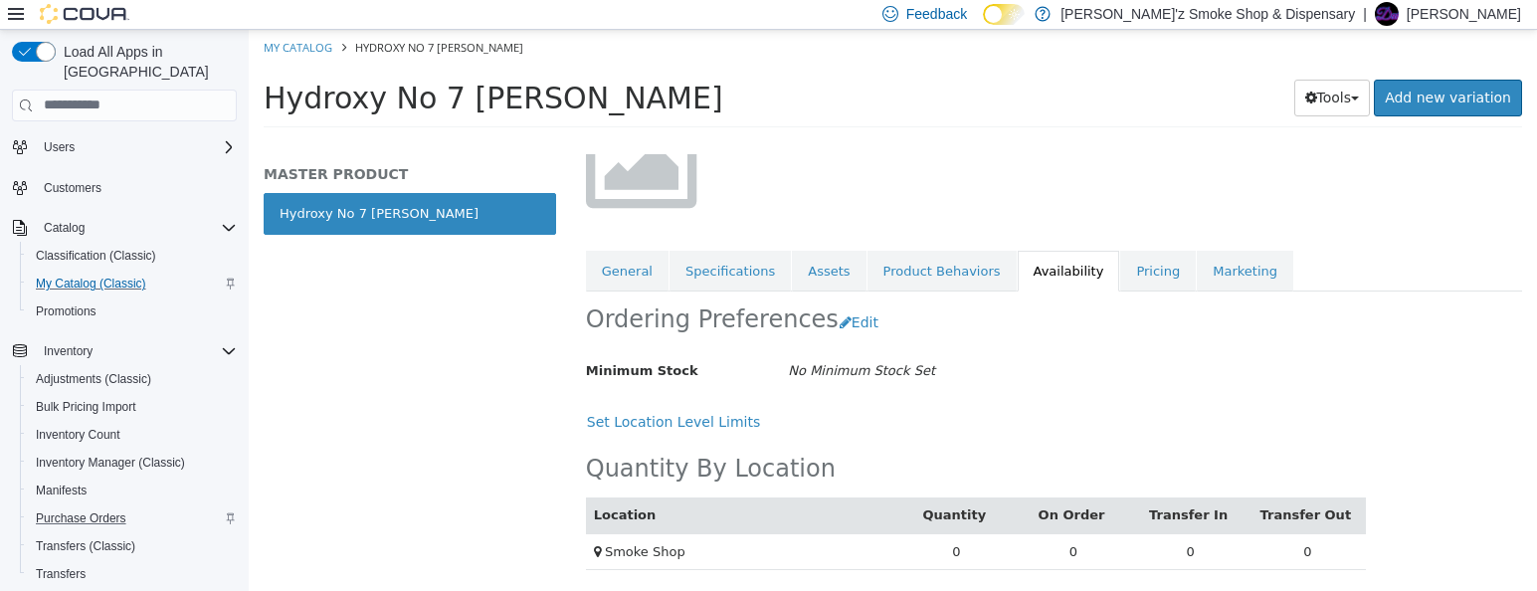
scroll to position [206, 0]
click at [858, 317] on button "Edit" at bounding box center [863, 321] width 51 height 37
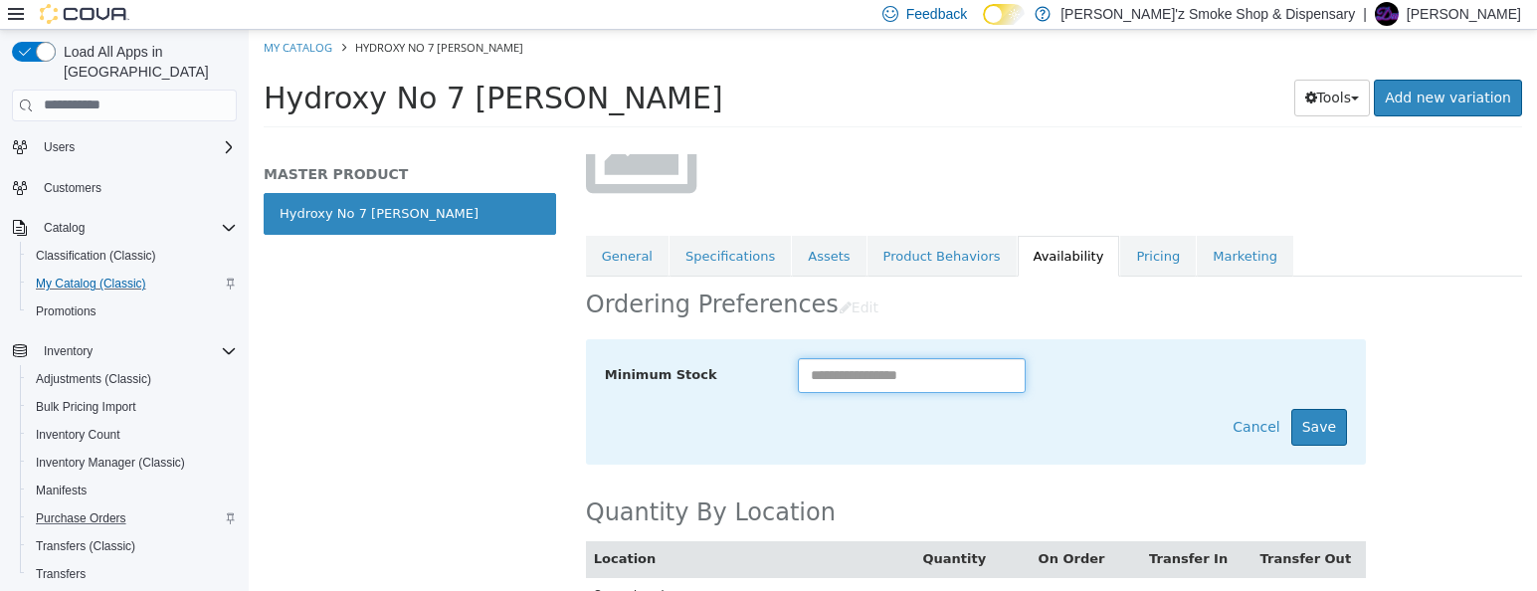
click at [844, 374] on input "text" at bounding box center [912, 374] width 228 height 35
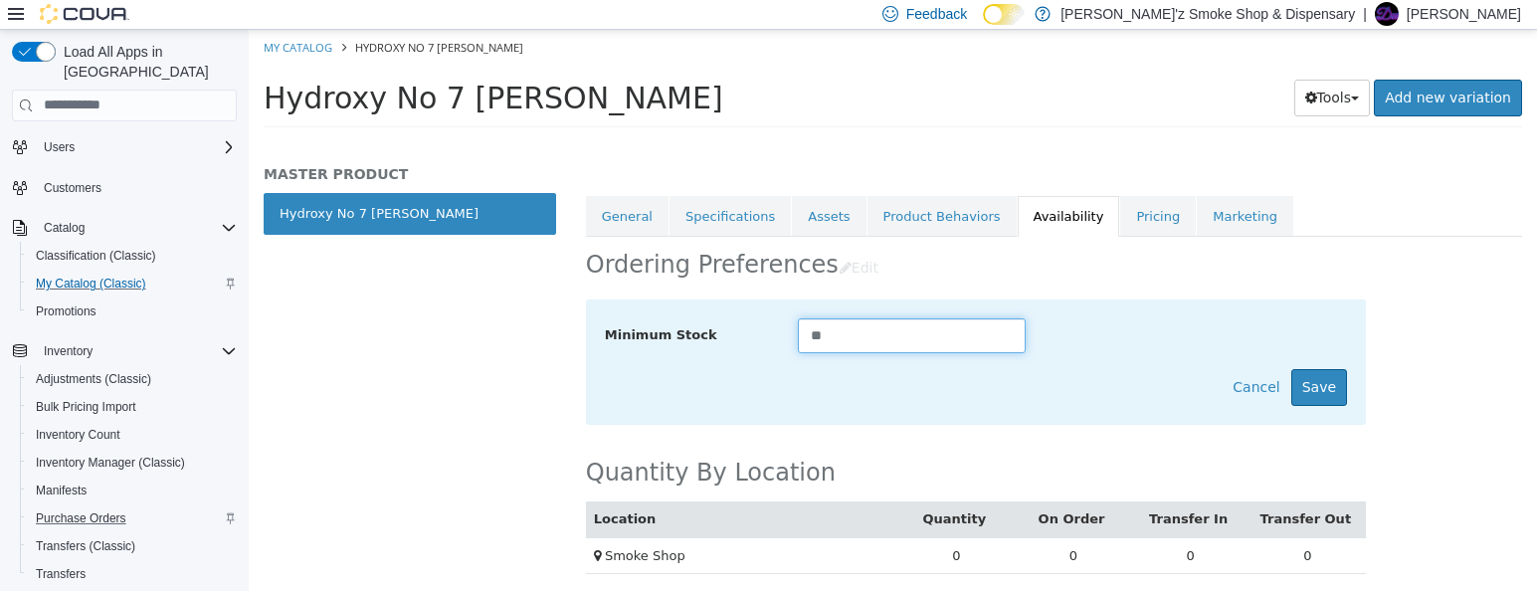
scroll to position [264, 0]
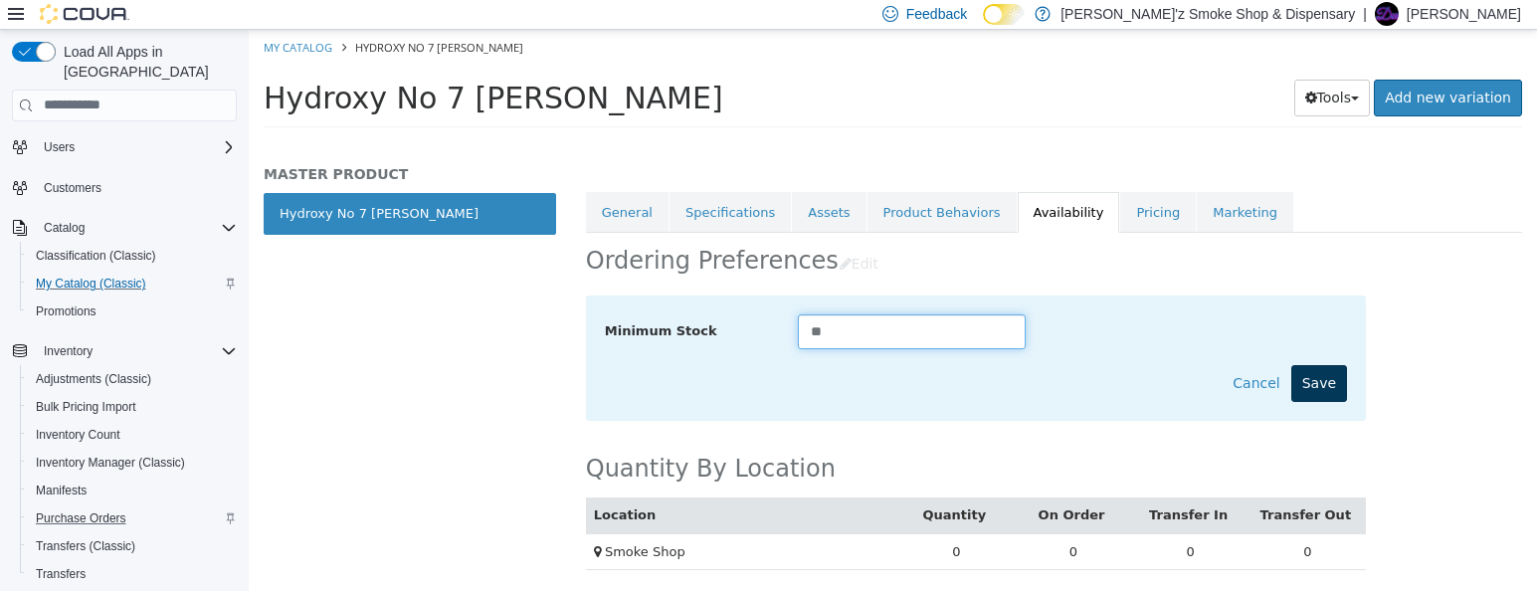
type input "**"
click at [1316, 382] on button "Save" at bounding box center [1319, 382] width 56 height 37
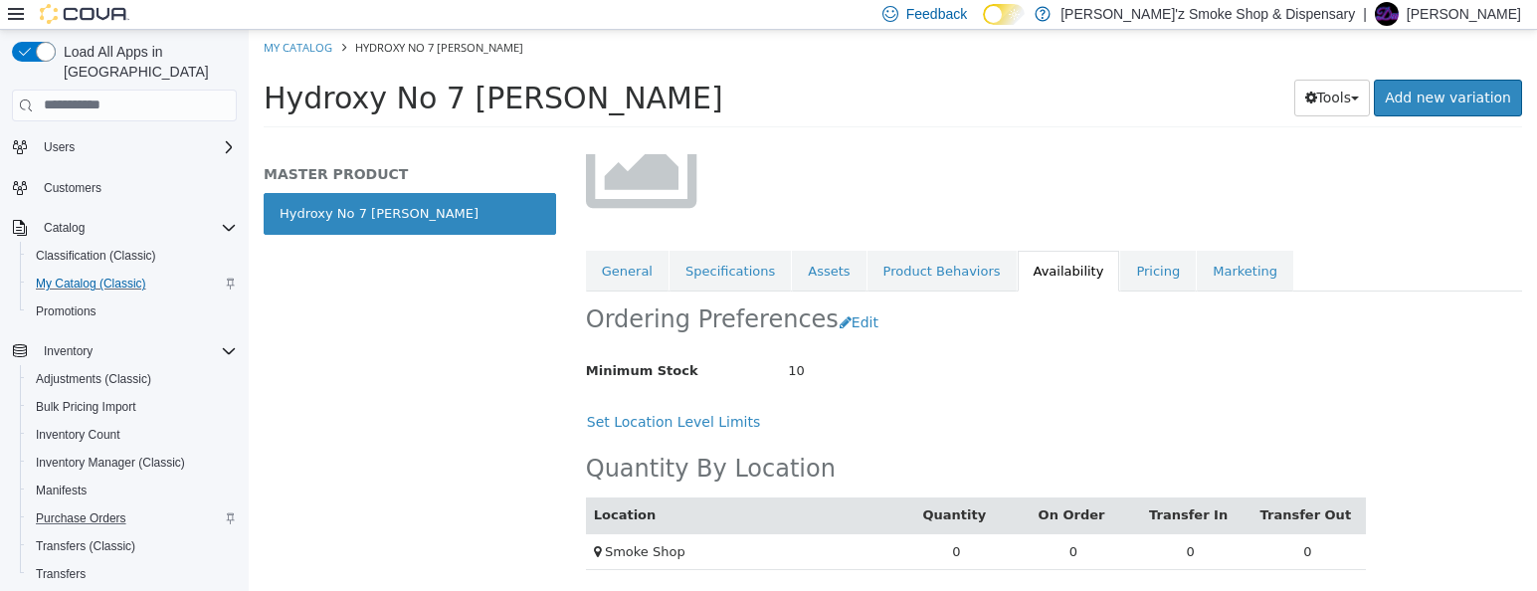
scroll to position [206, 0]
click at [1168, 265] on link "Pricing" at bounding box center [1158, 271] width 76 height 42
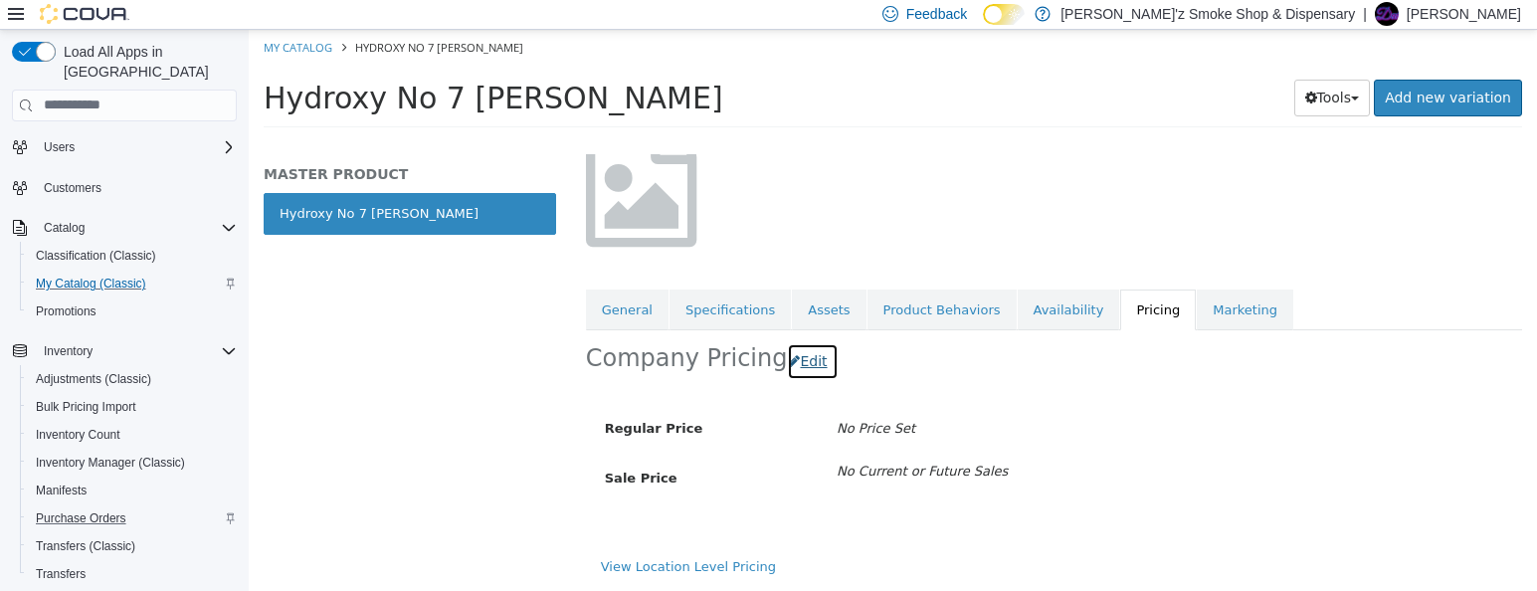
click at [801, 359] on button "Edit" at bounding box center [812, 360] width 51 height 37
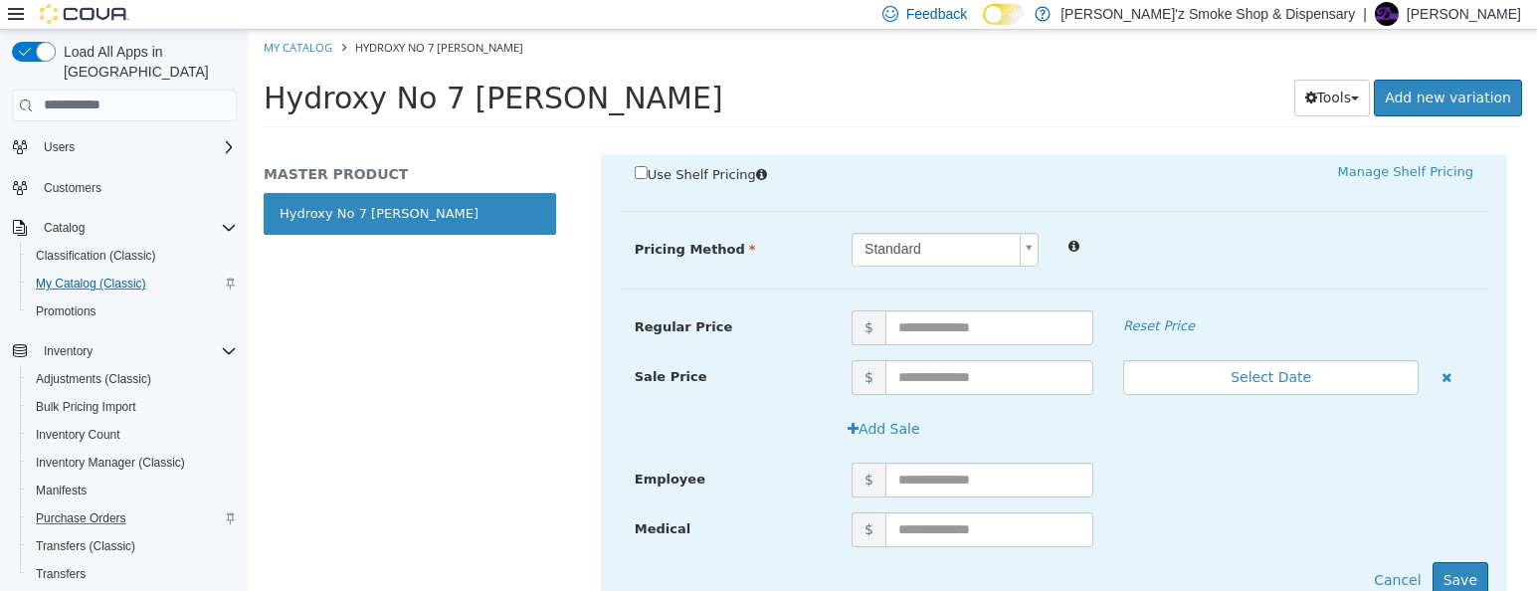
scroll to position [487, 0]
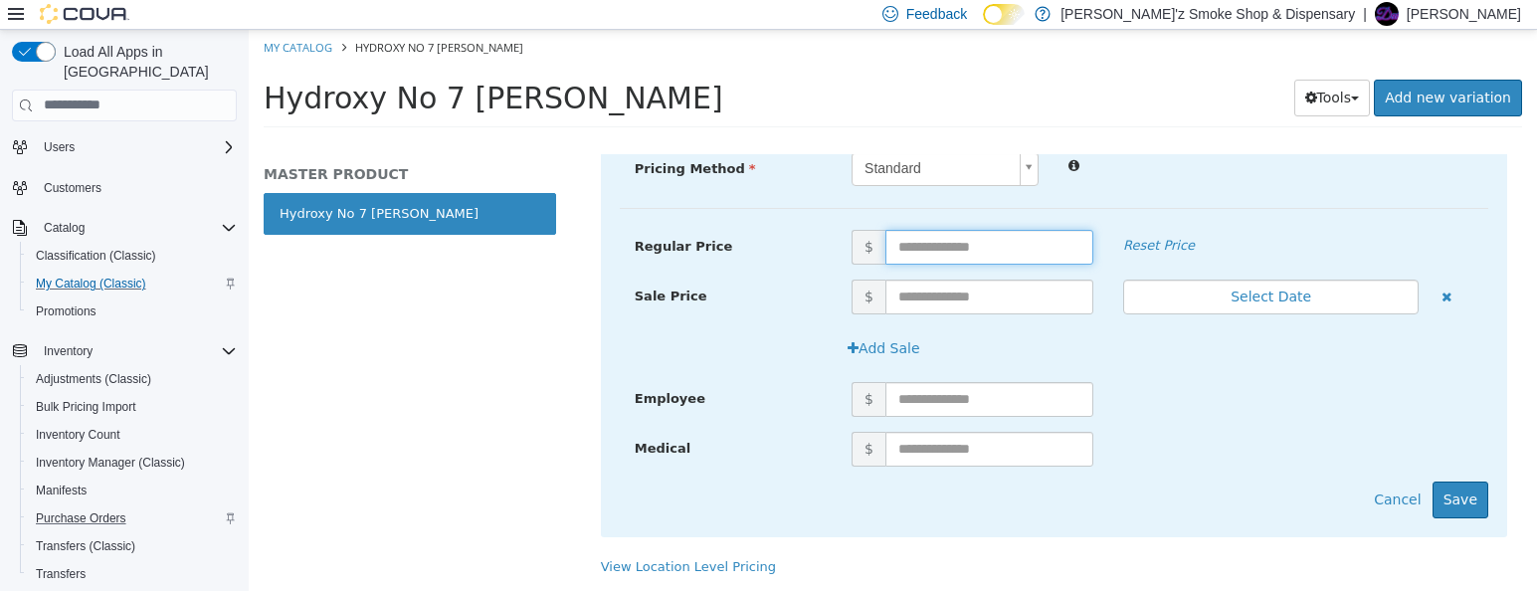
click at [906, 238] on input "text" at bounding box center [989, 246] width 208 height 35
type input "*****"
click at [1447, 497] on button "Save" at bounding box center [1460, 498] width 56 height 37
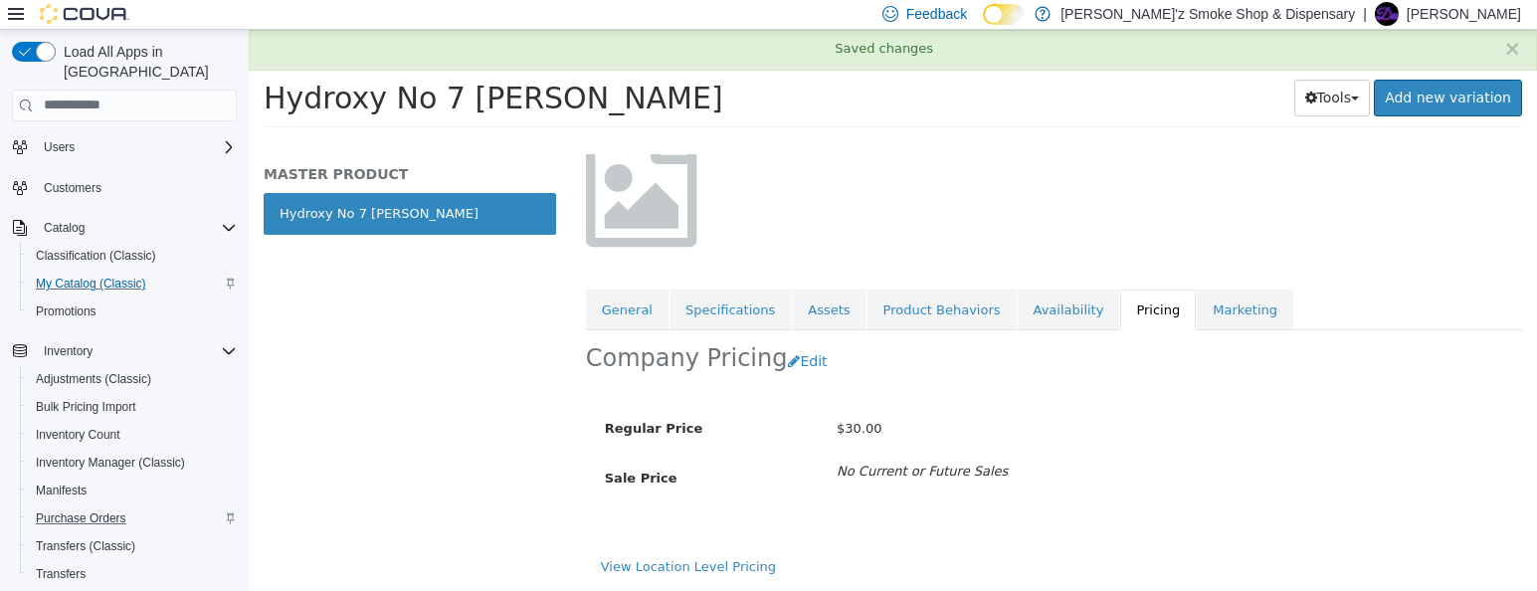
scroll to position [166, 0]
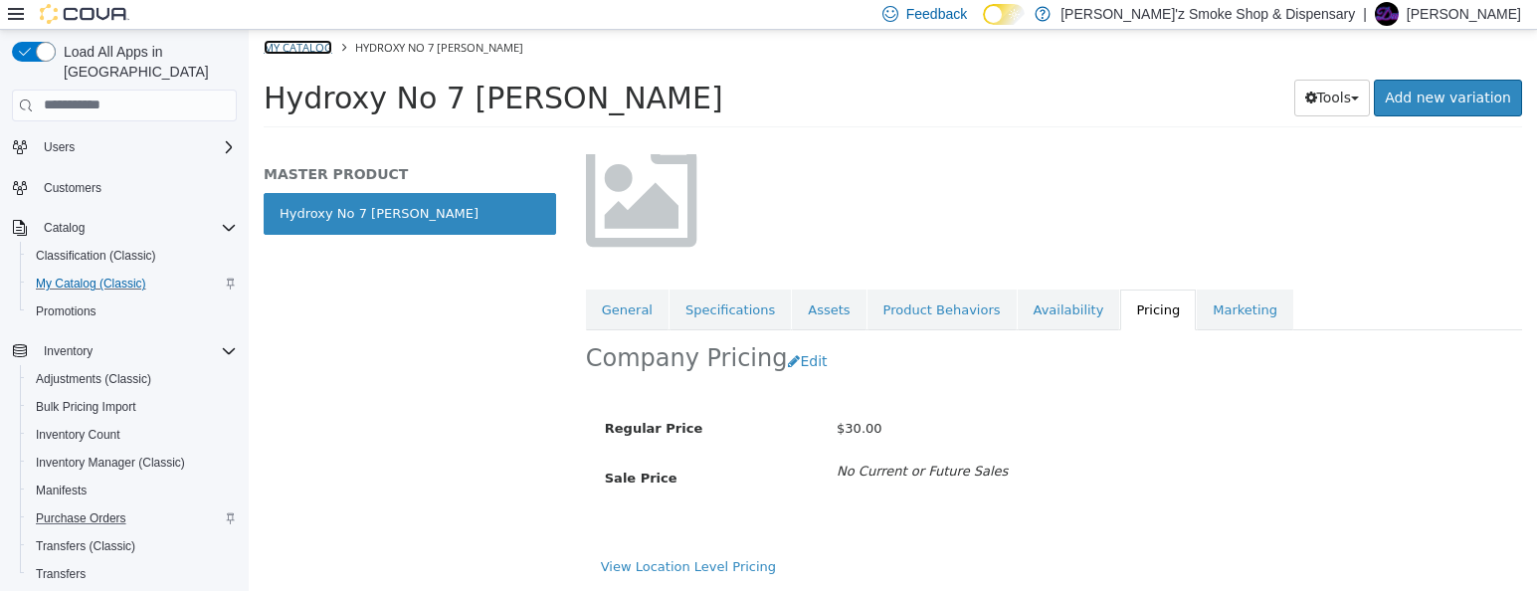
click at [295, 52] on link "My Catalog" at bounding box center [298, 46] width 69 height 15
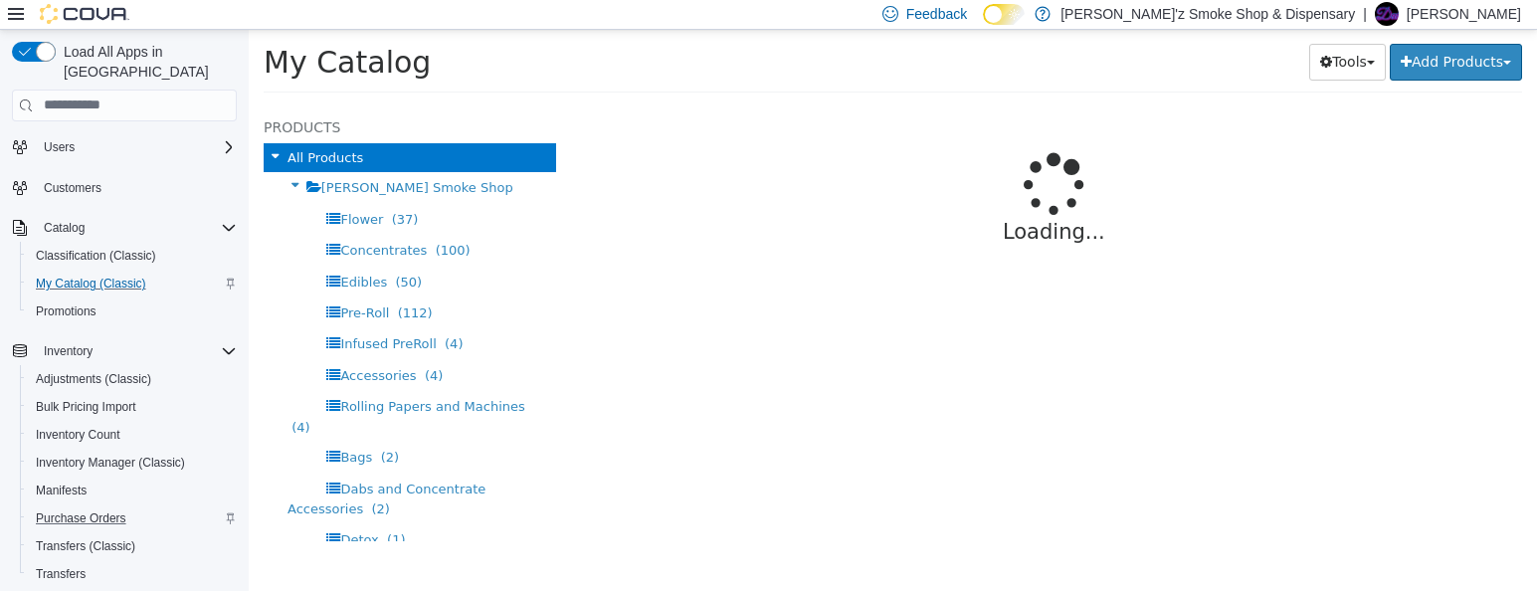
select select "**********"
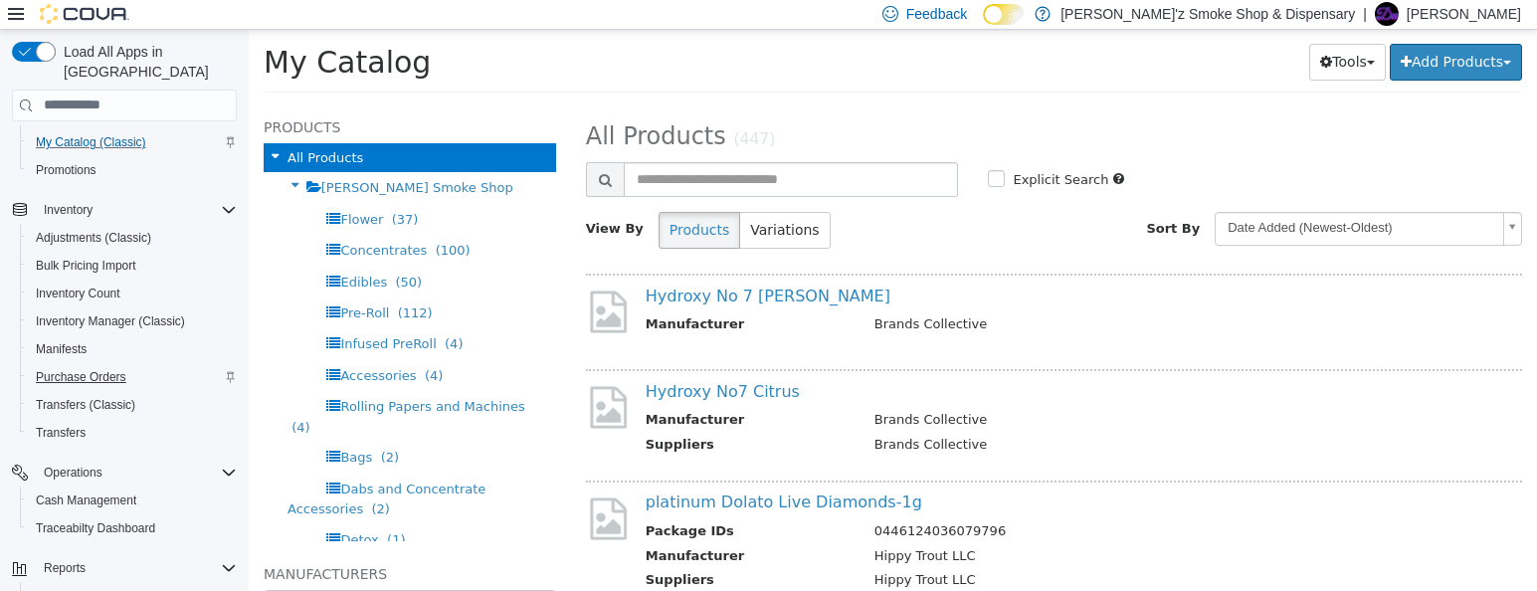
scroll to position [207, 0]
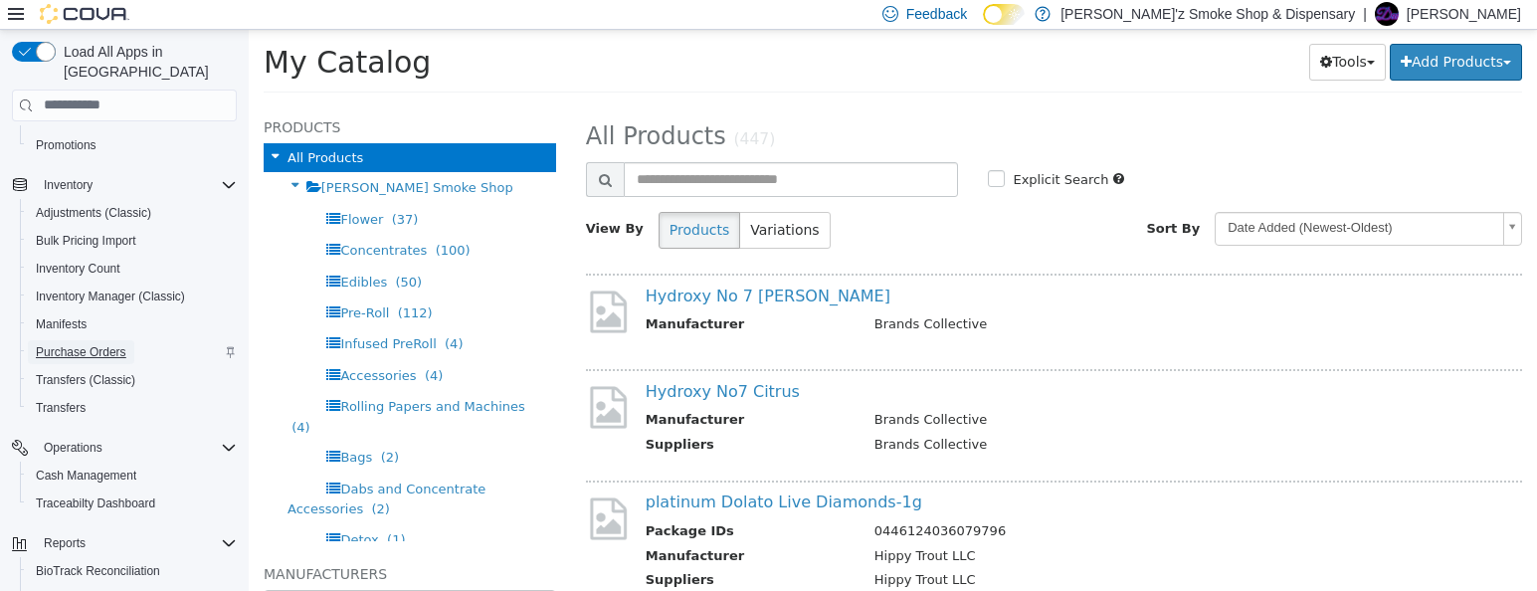
click at [70, 344] on span "Purchase Orders" at bounding box center [81, 352] width 91 height 16
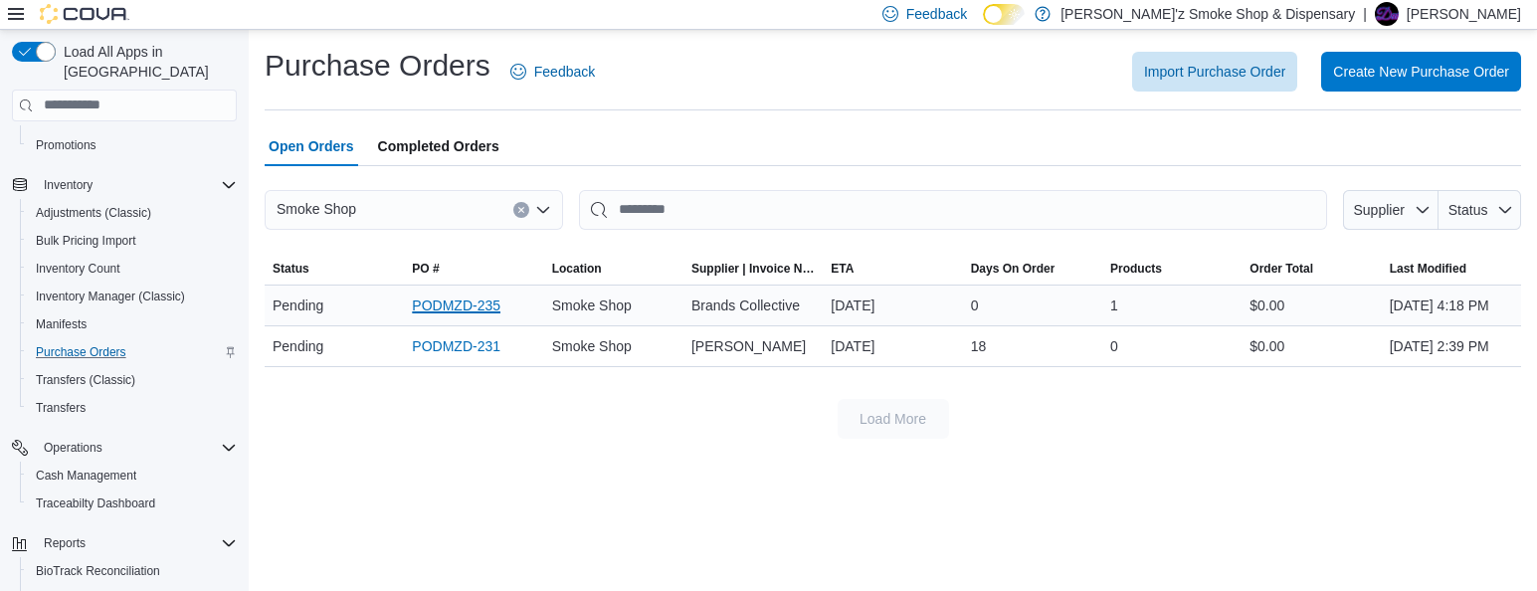
click at [453, 317] on link "PODMZD-235" at bounding box center [456, 305] width 89 height 24
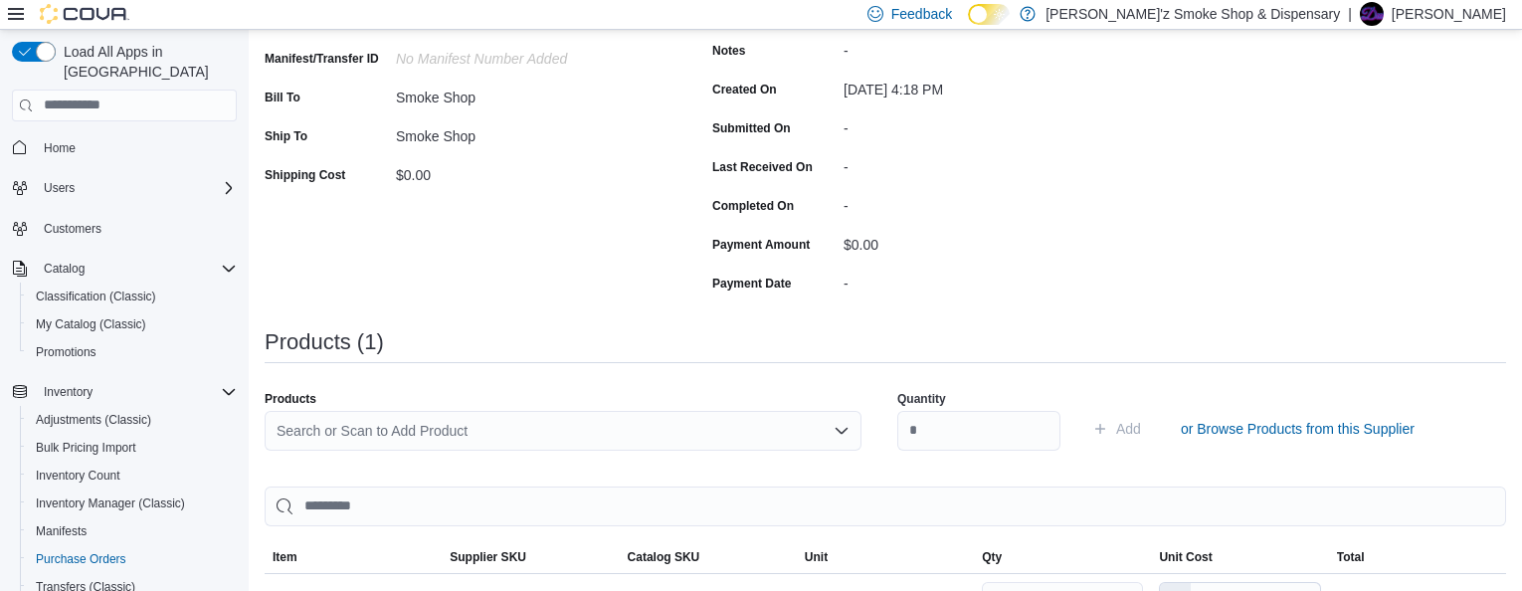
scroll to position [331, 0]
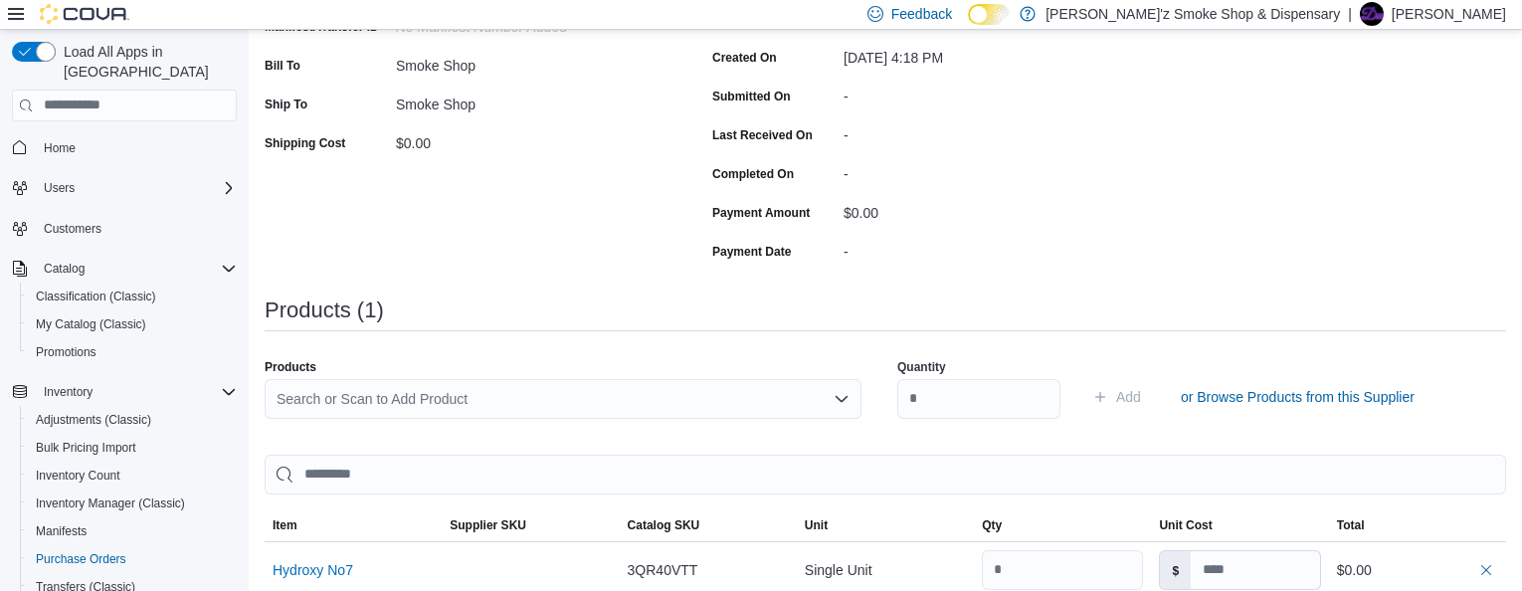
click at [847, 401] on icon "Open list of options" at bounding box center [841, 398] width 12 height 6
type input "*"
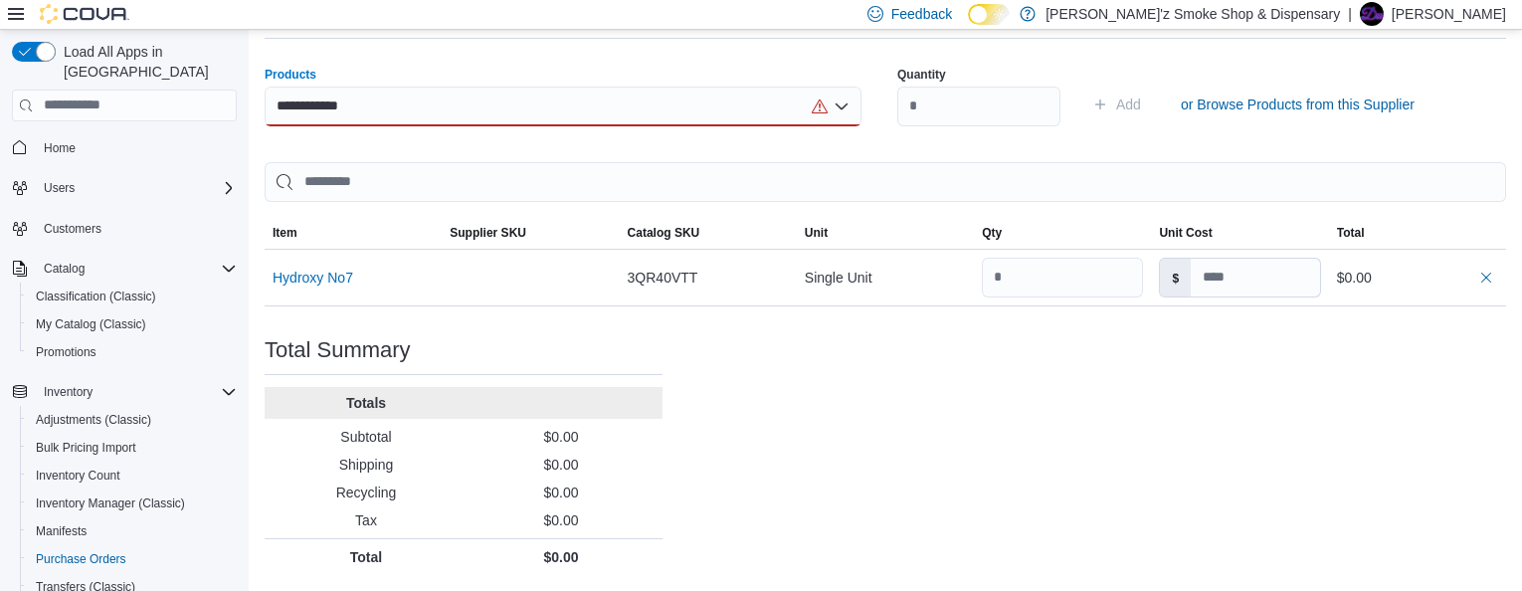
scroll to position [630, 0]
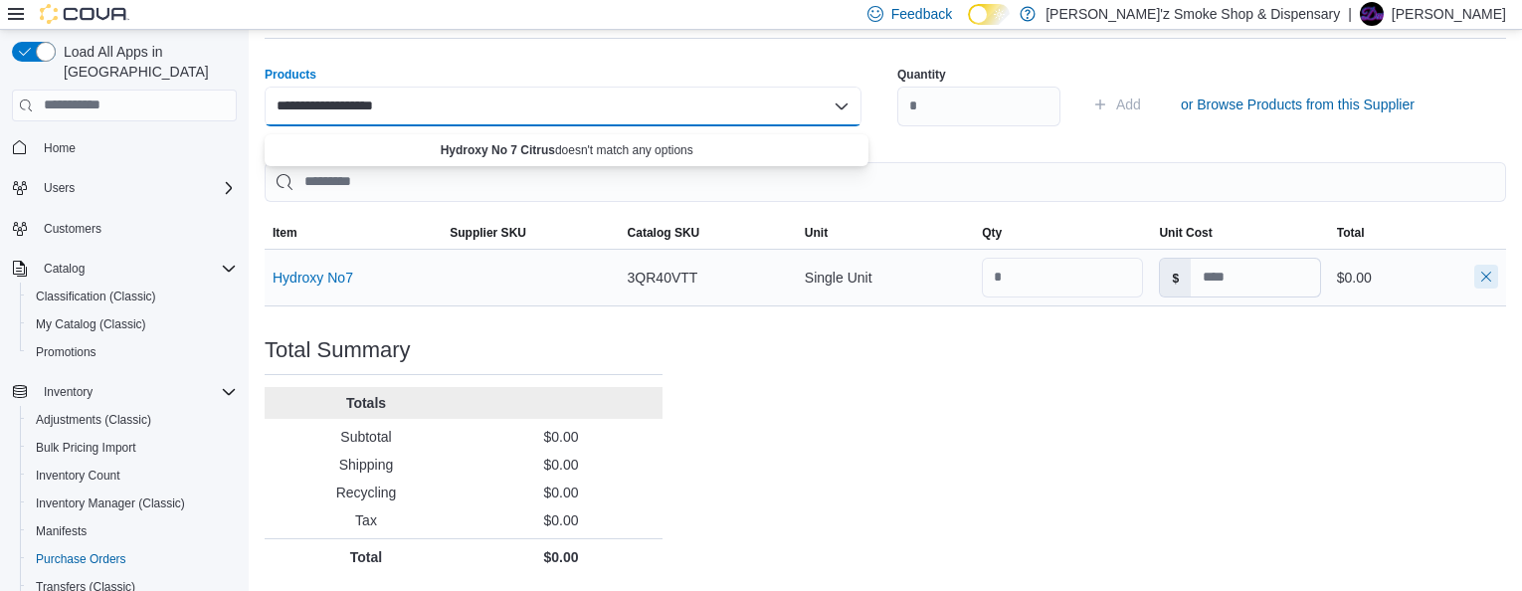
click at [1498, 278] on button "button" at bounding box center [1486, 277] width 24 height 24
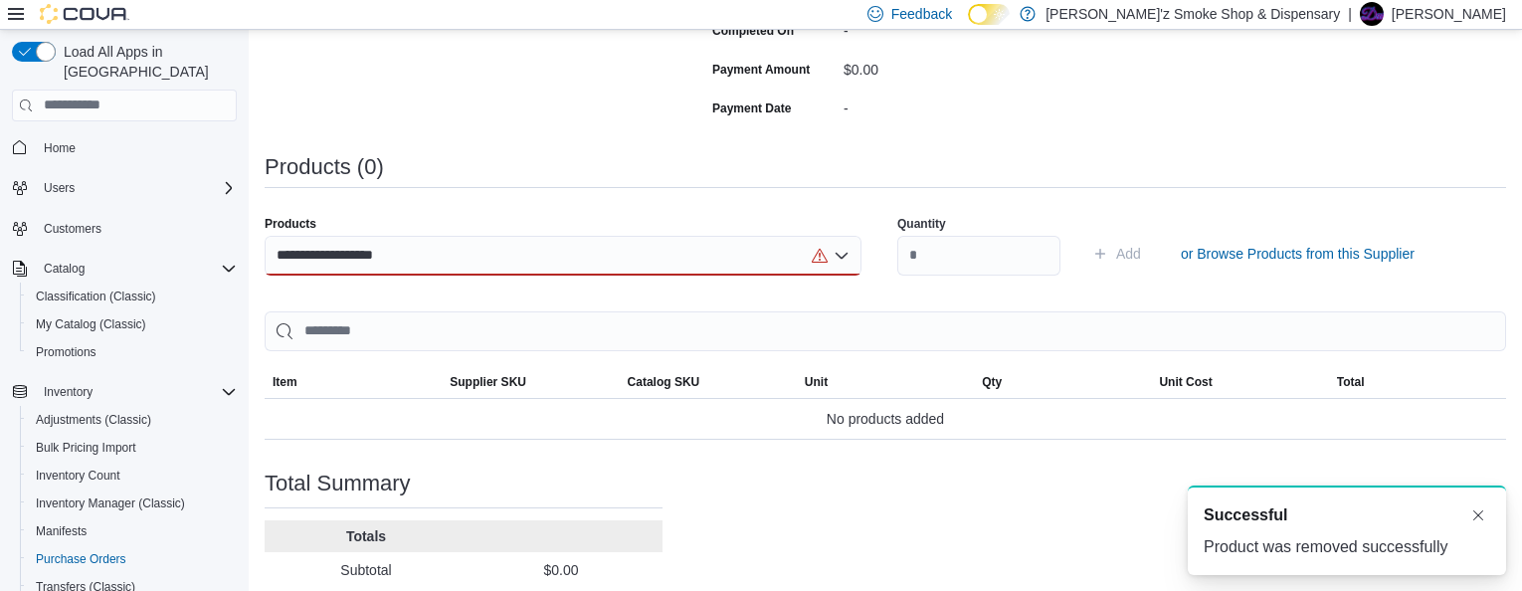
scroll to position [282, 0]
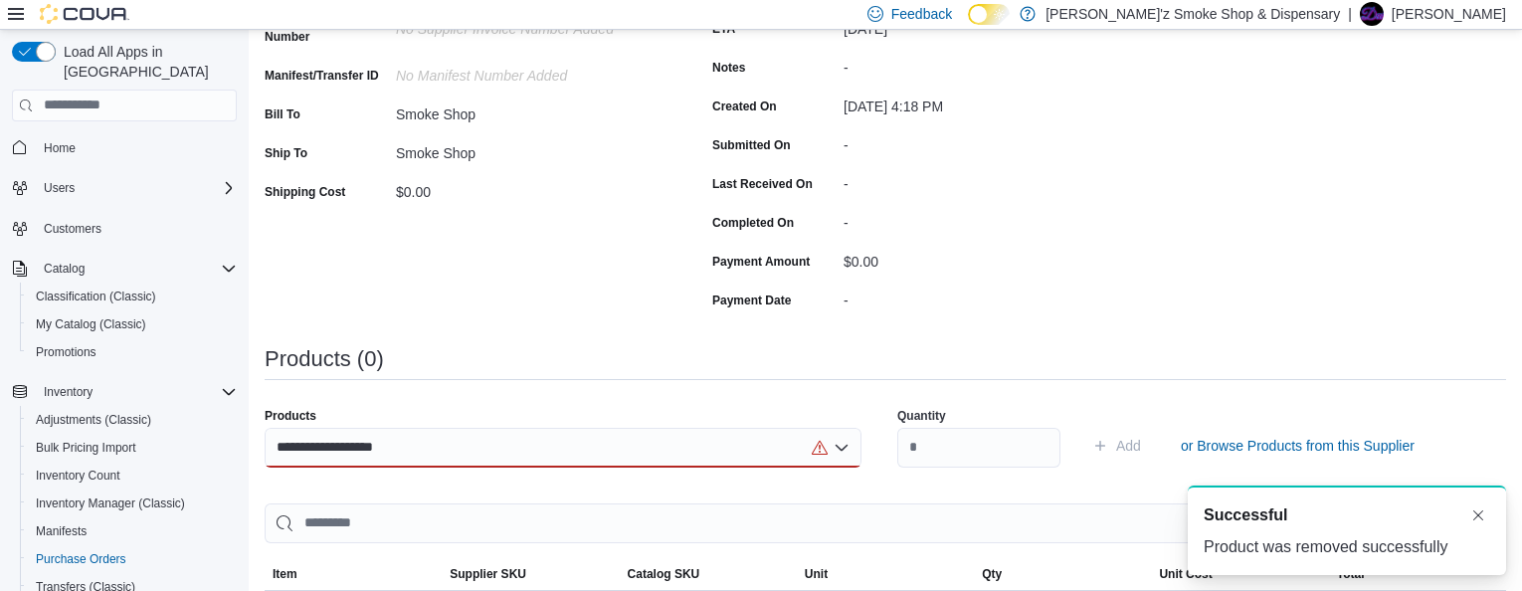
click at [849, 449] on icon "Open list of options" at bounding box center [842, 448] width 16 height 16
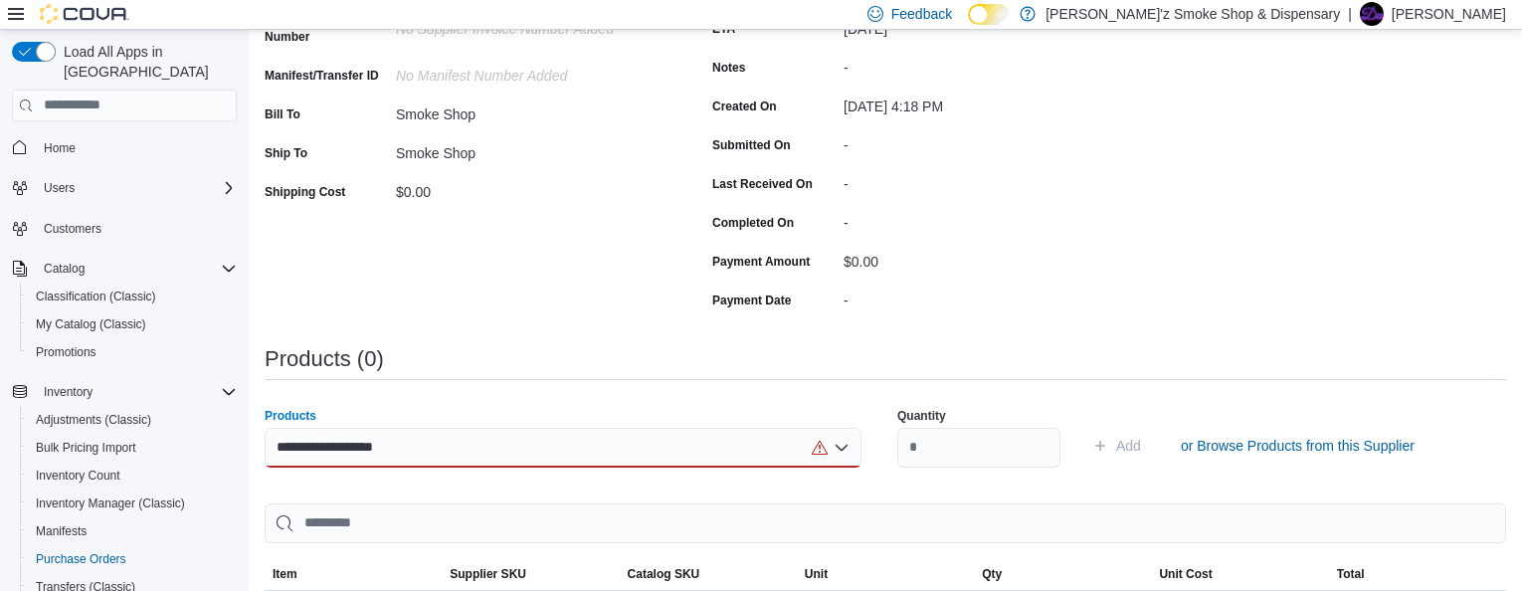
scroll to position [449, 0]
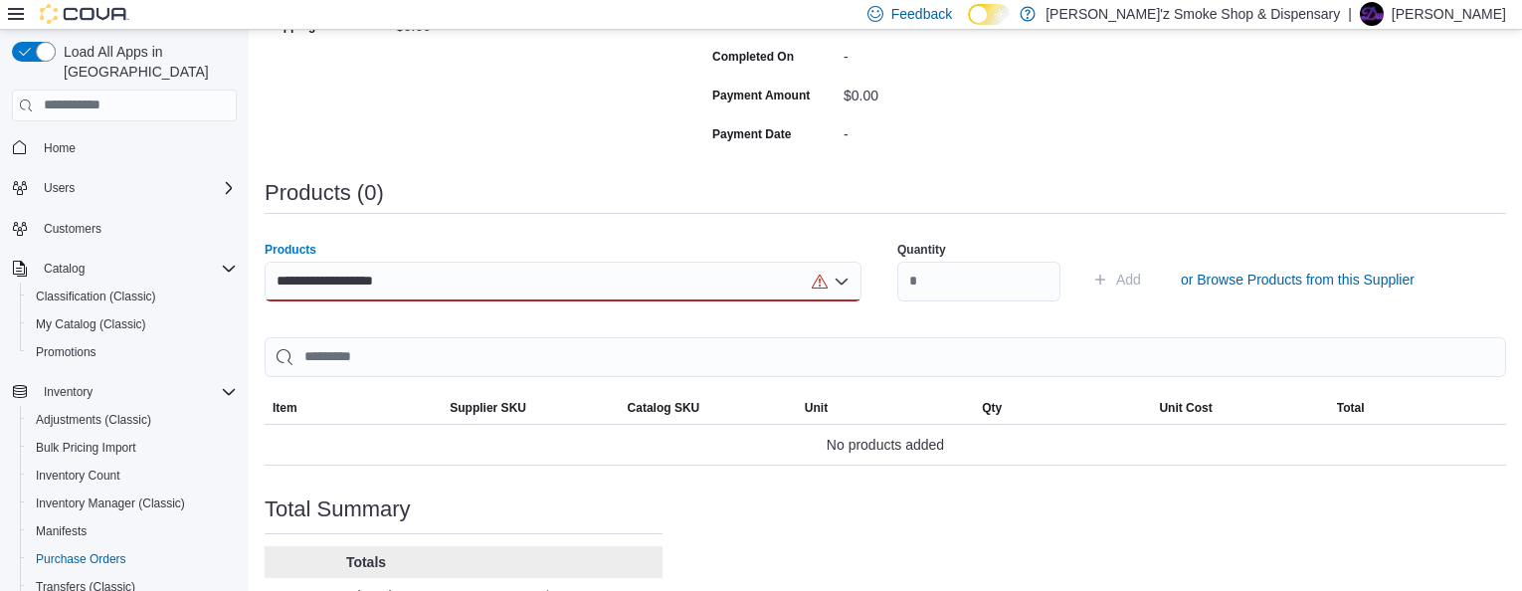
click at [689, 559] on div "**********" at bounding box center [885, 224] width 1241 height 1021
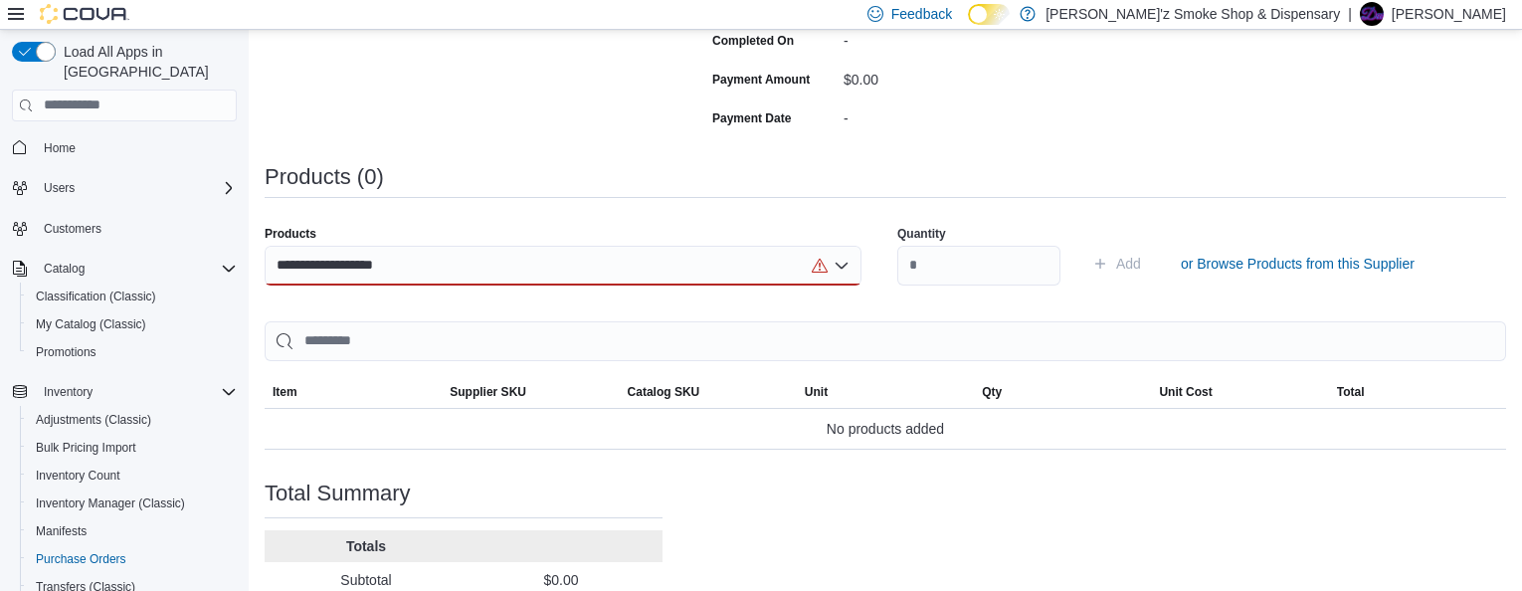
scroll to position [497, 0]
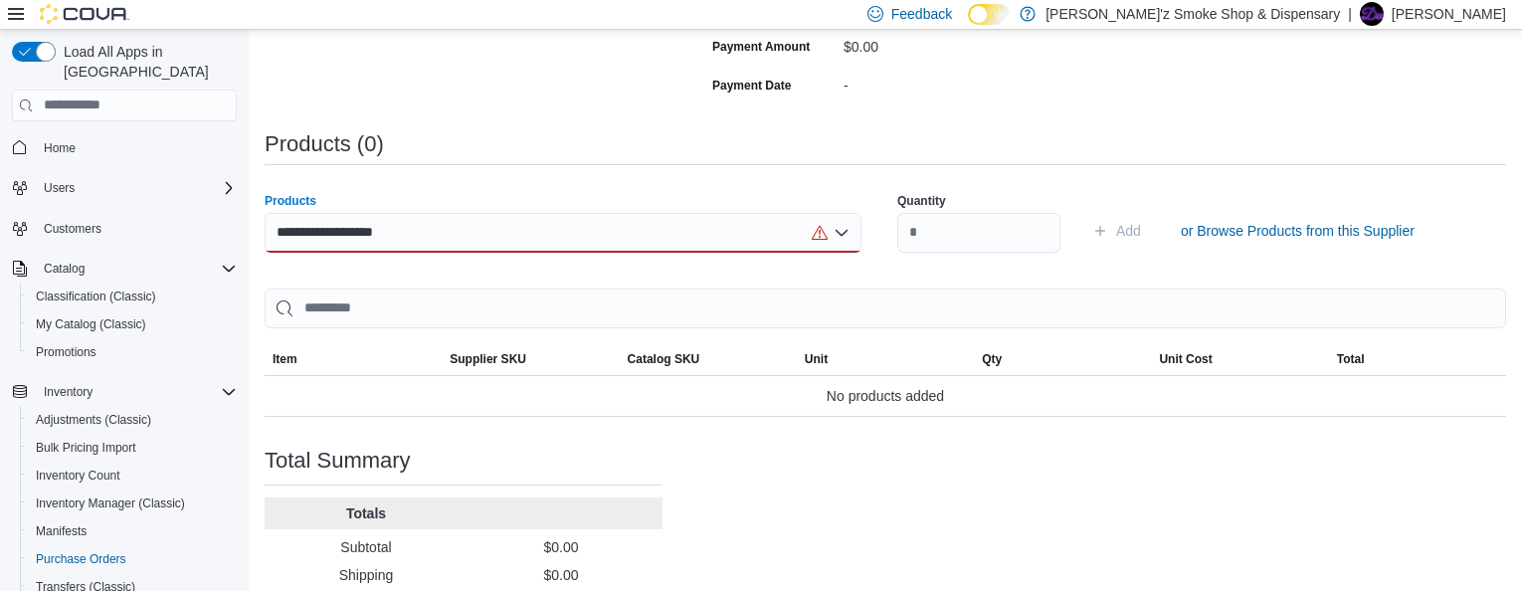
click at [847, 235] on icon "Open list of options" at bounding box center [841, 232] width 12 height 6
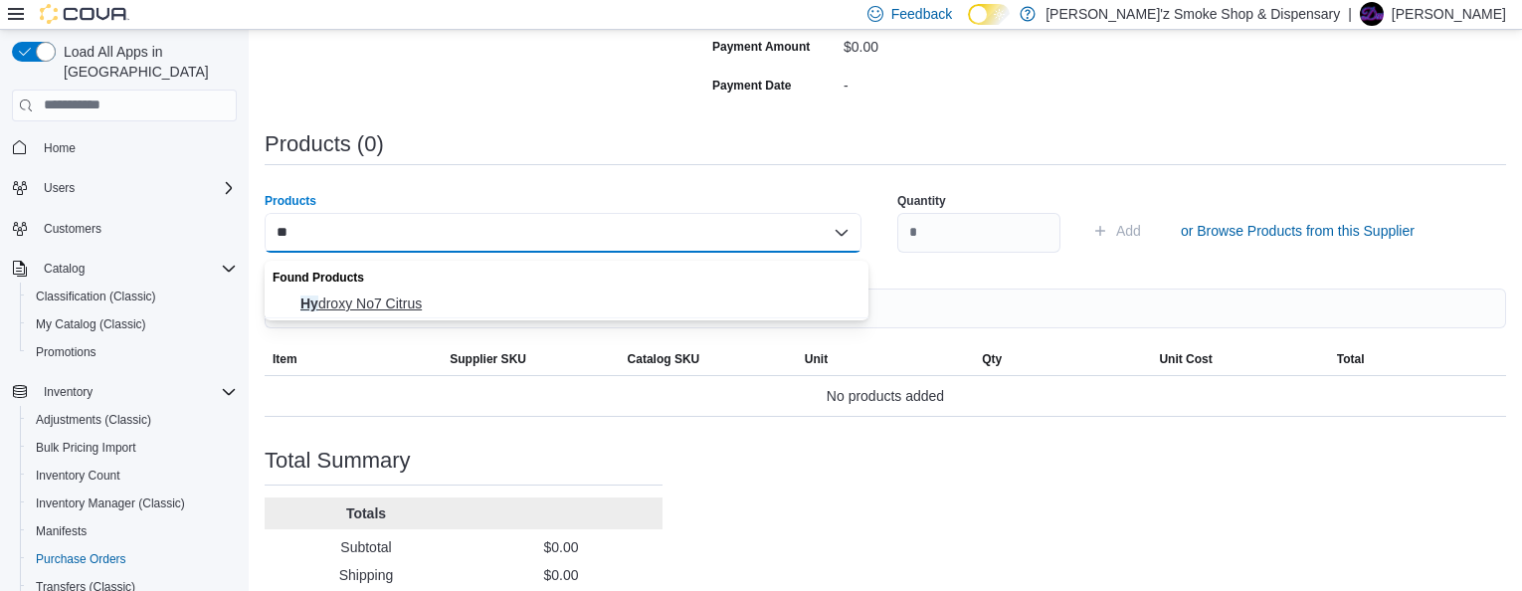
type input "**"
click at [411, 302] on span "Hy droxy No7 Citrus" at bounding box center [578, 303] width 557 height 20
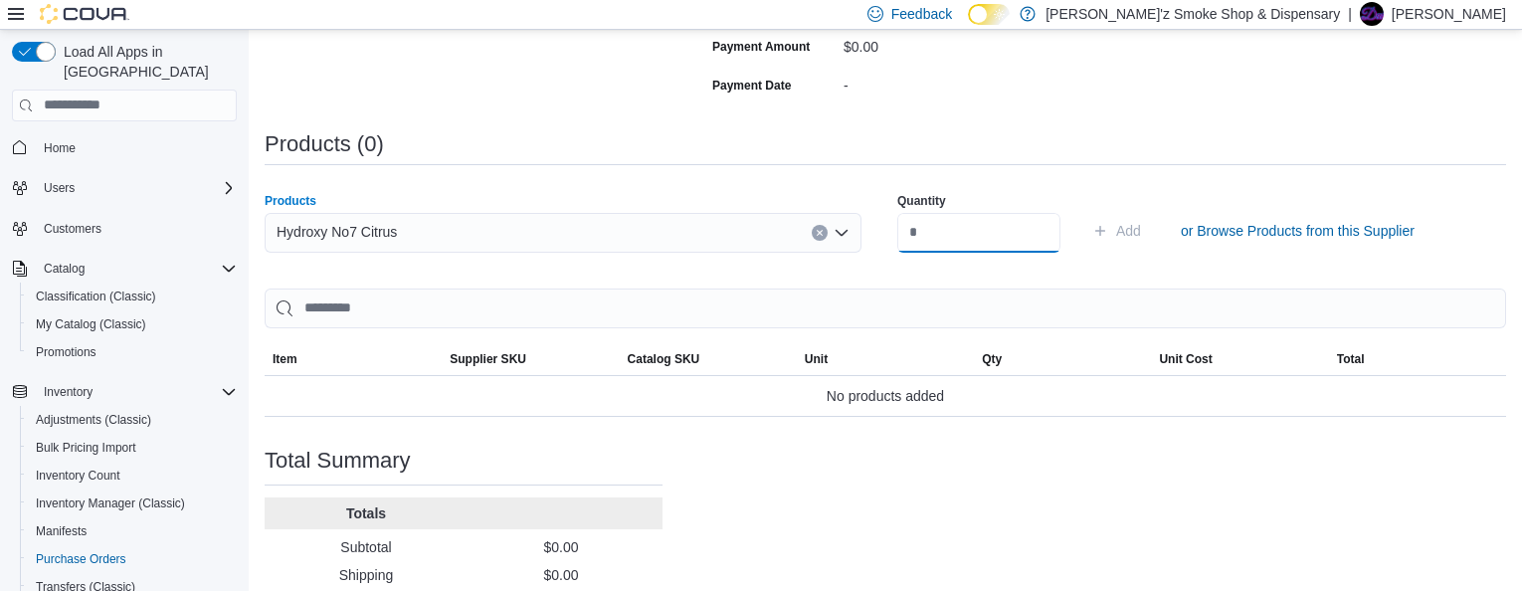
click at [915, 253] on input "number" at bounding box center [978, 233] width 163 height 40
type input "**"
click at [1141, 236] on span "Add" at bounding box center [1128, 231] width 25 height 20
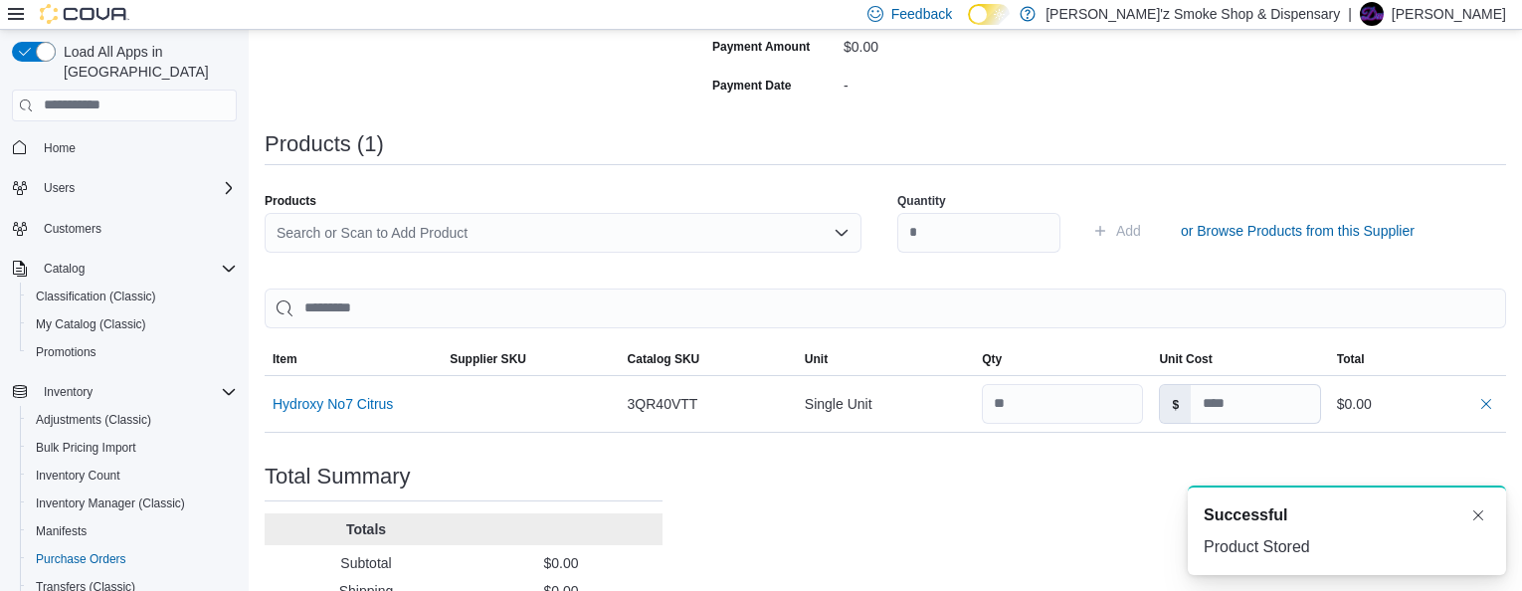
scroll to position [0, 0]
click at [847, 240] on icon "Open list of options" at bounding box center [842, 233] width 16 height 16
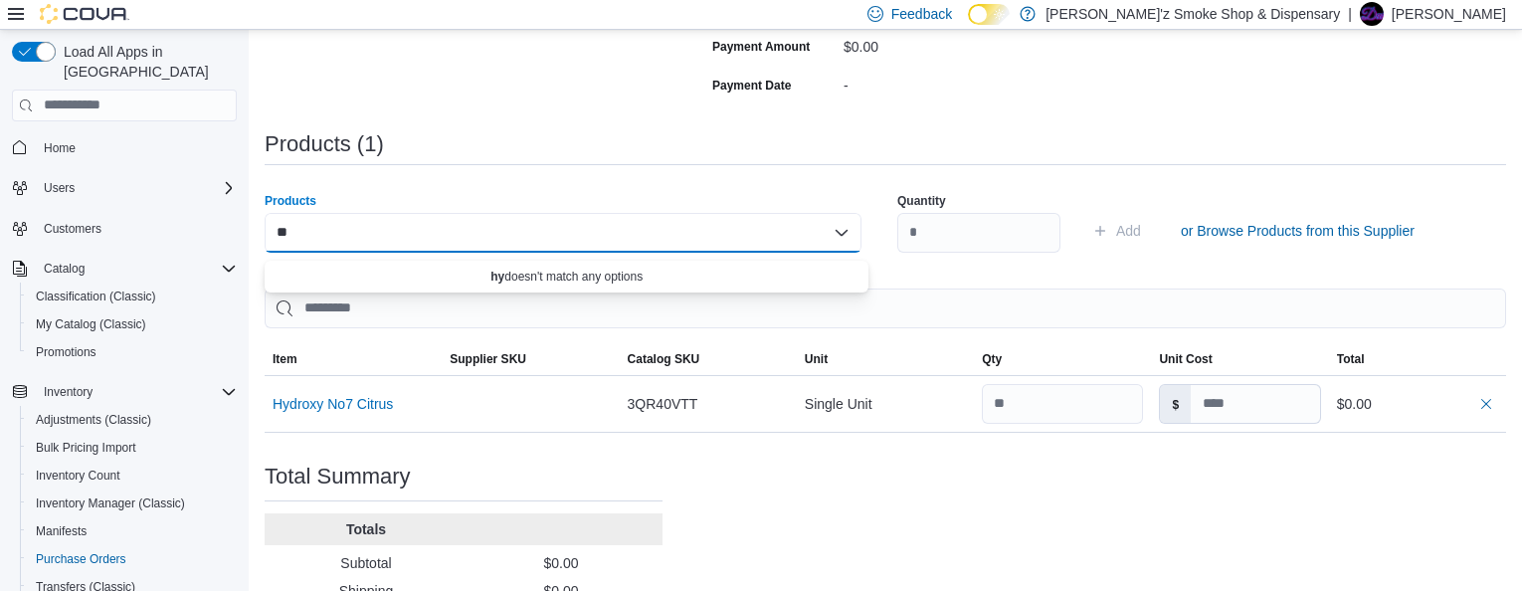
type input "*"
type input "**********"
click at [932, 279] on div "Quantity Add or Browse Products from this Supplier" at bounding box center [1195, 230] width 597 height 99
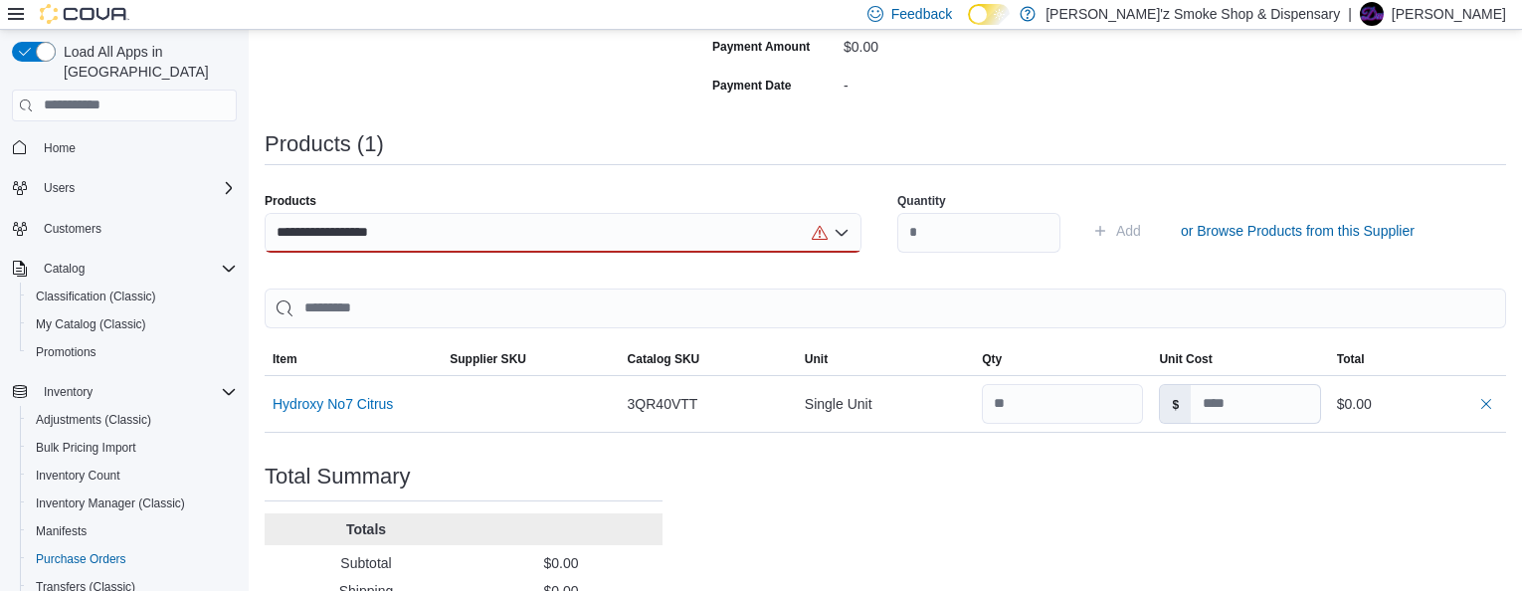
click at [849, 241] on icon "Open list of options" at bounding box center [842, 233] width 16 height 16
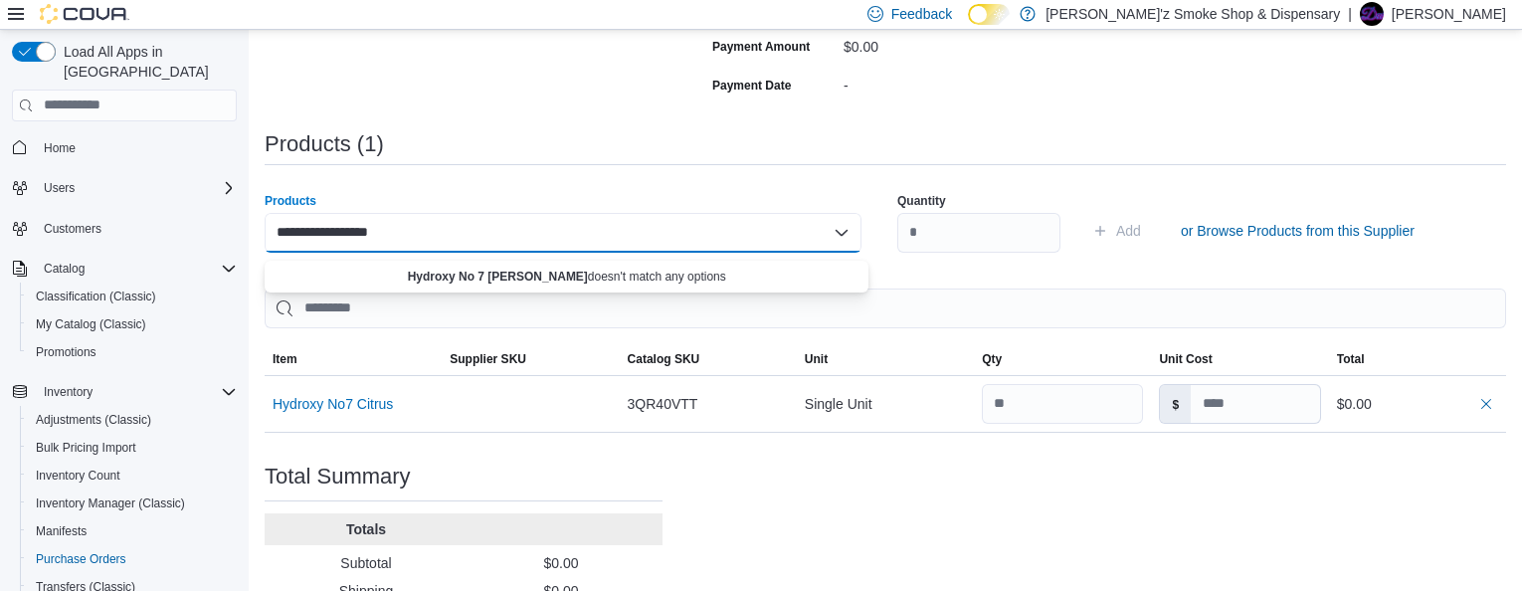
click at [849, 241] on icon "Close list of options" at bounding box center [842, 233] width 16 height 16
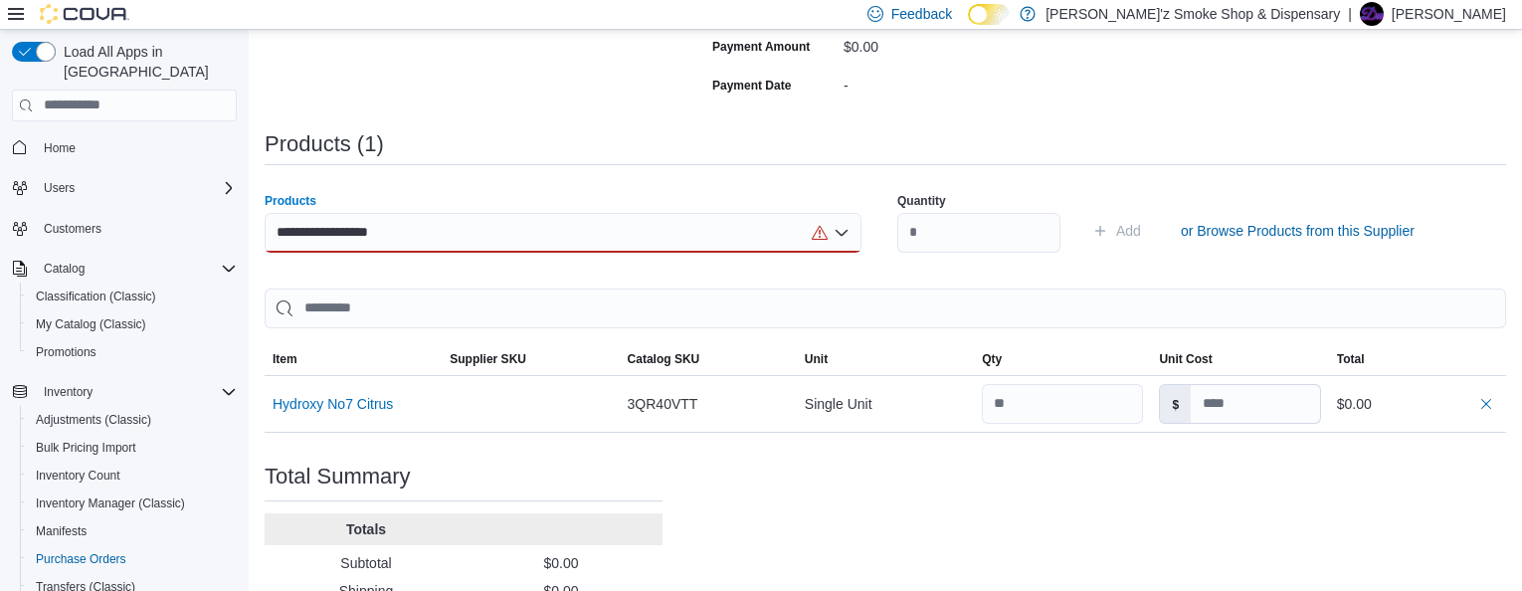
scroll to position [630, 0]
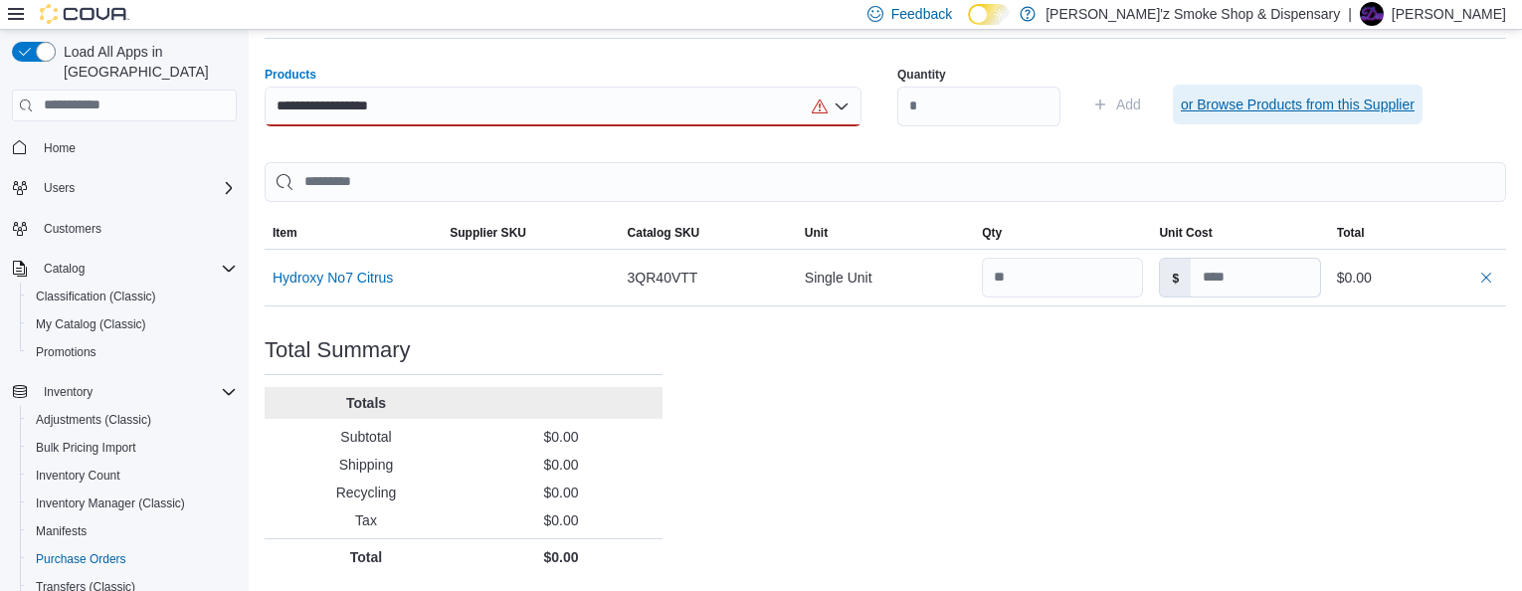
click at [1325, 102] on span "or Browse Products from this Supplier" at bounding box center [1298, 104] width 234 height 20
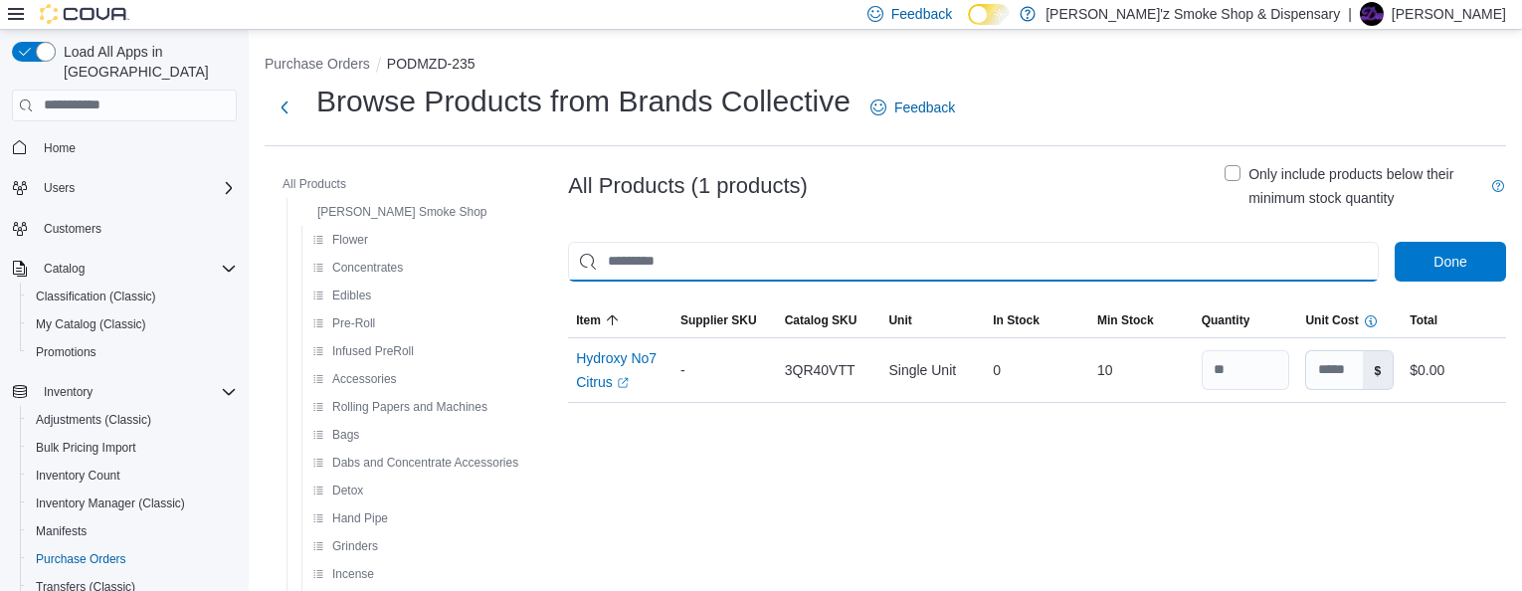
click at [751, 262] on input "This is a search bar. As you type, the results lower in the page will automatic…" at bounding box center [973, 262] width 811 height 40
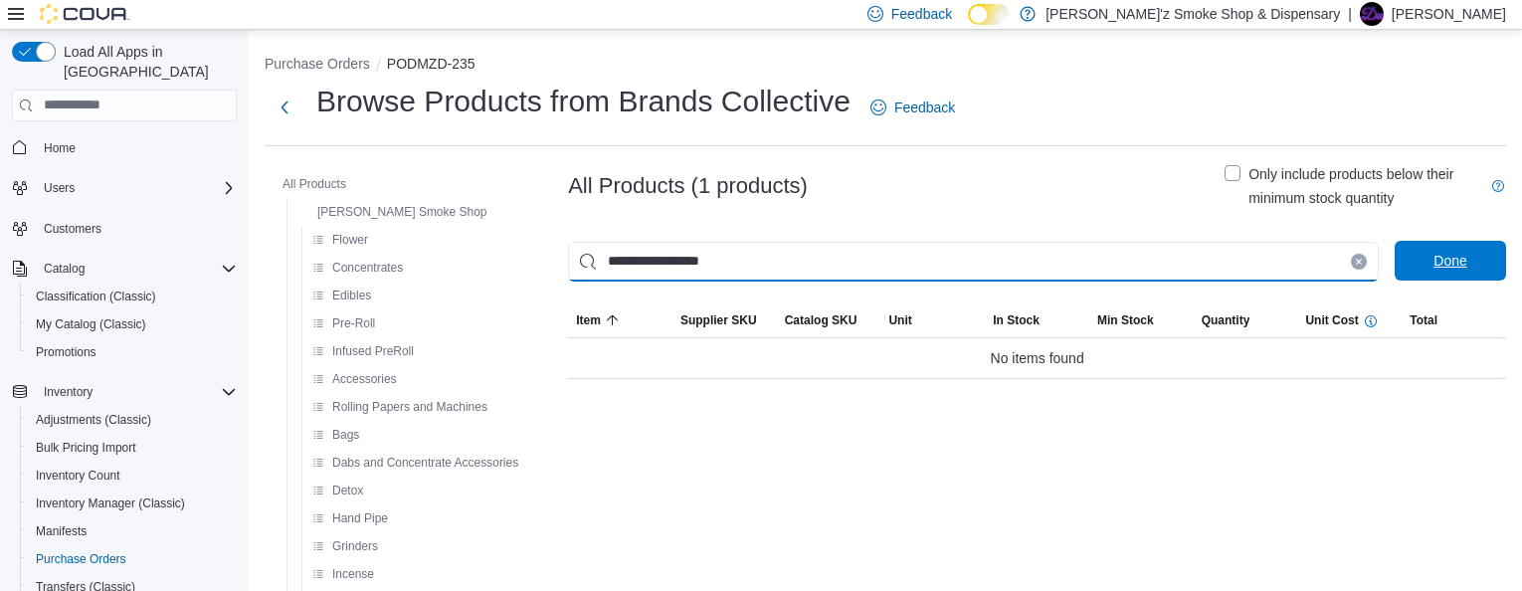
type input "**********"
click at [1457, 268] on span "Done" at bounding box center [1449, 261] width 33 height 20
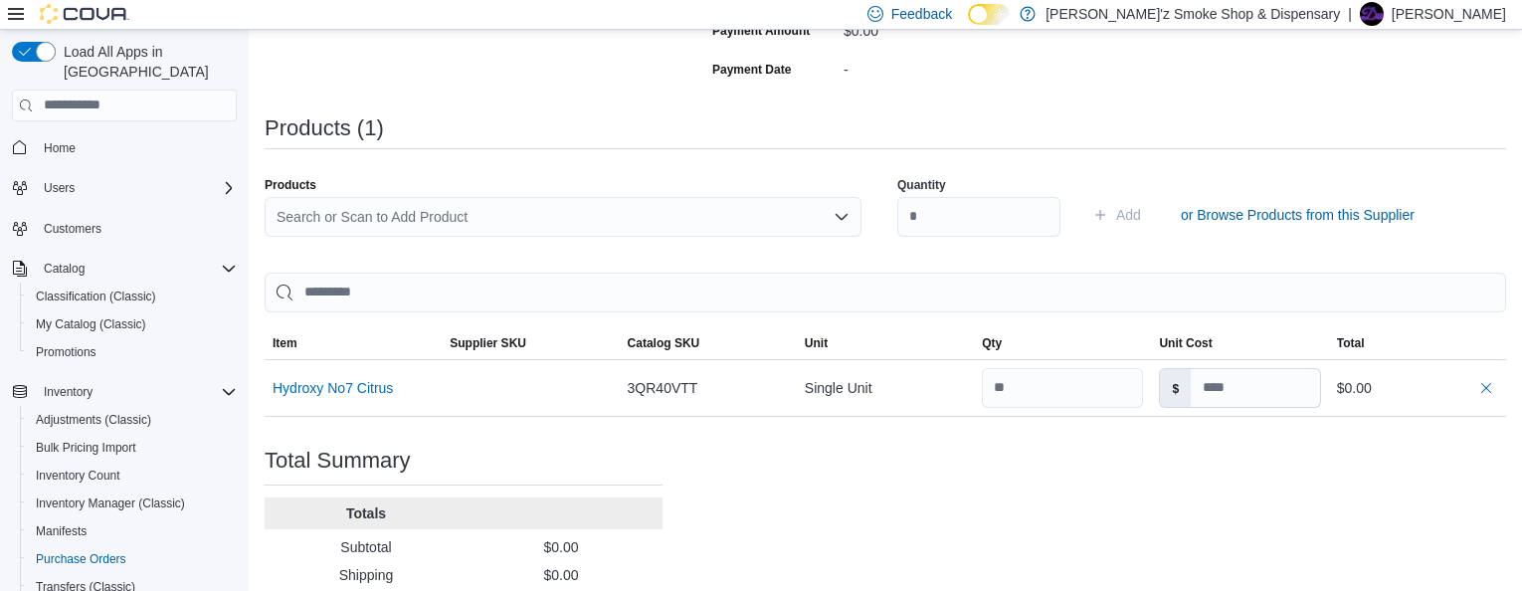
scroll to position [464, 0]
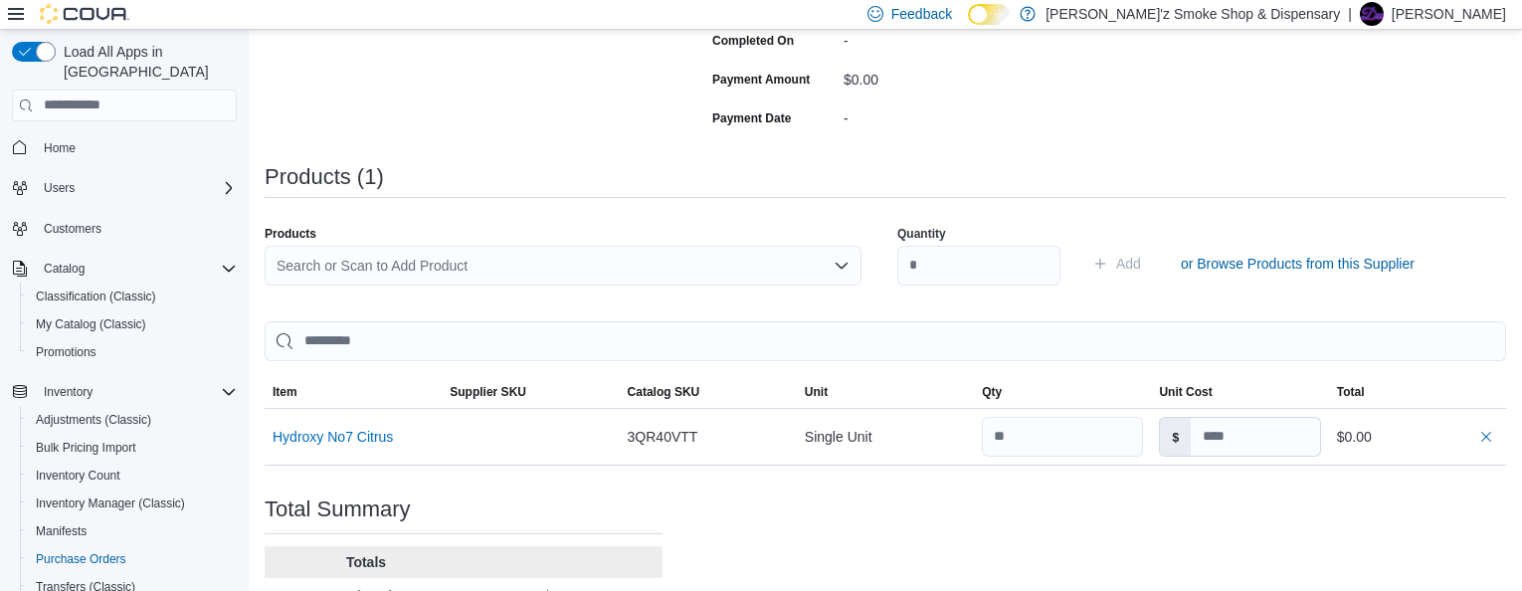
click at [845, 268] on icon "Open list of options" at bounding box center [841, 265] width 12 height 6
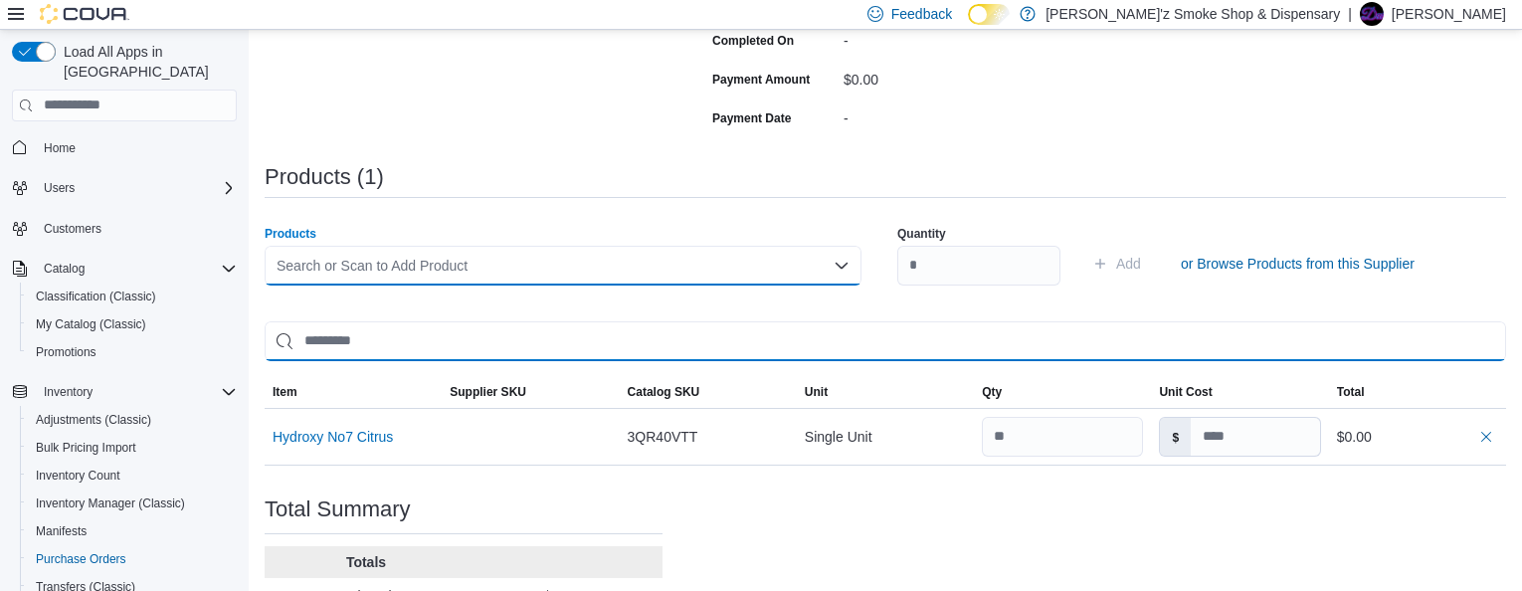
click at [345, 340] on input "search" at bounding box center [885, 341] width 1241 height 40
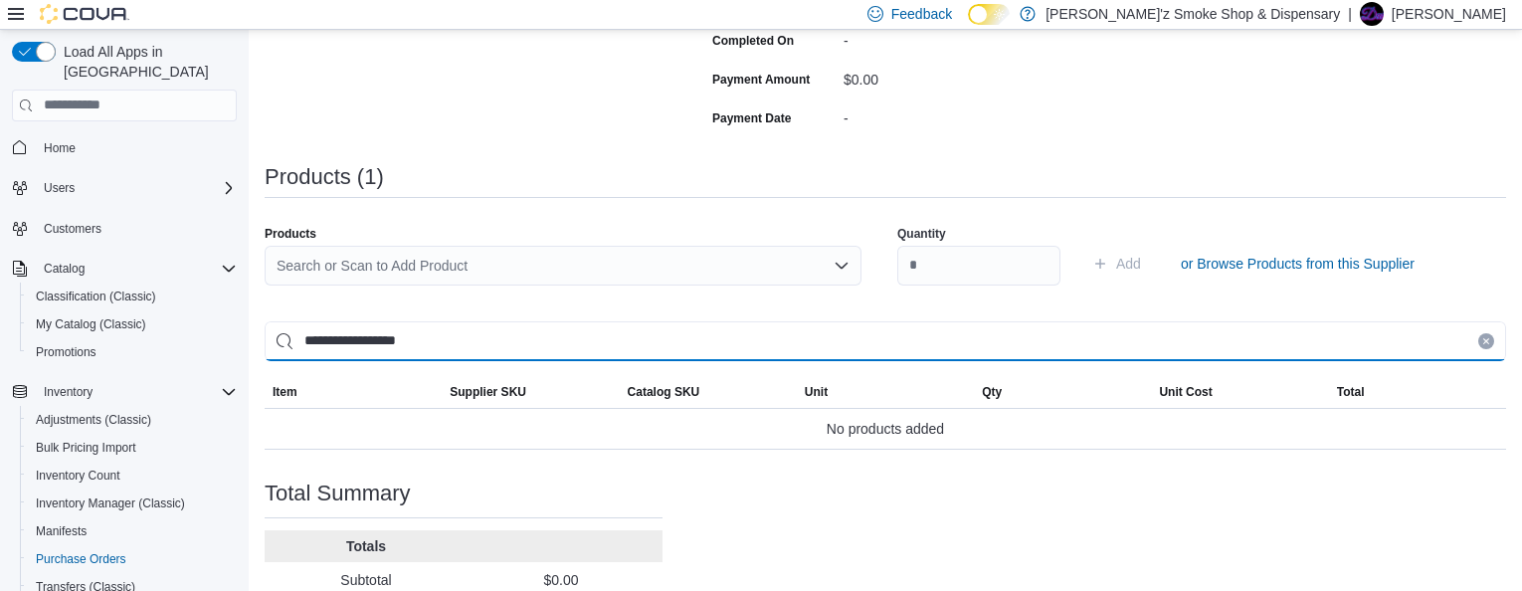
type input "**********"
click at [285, 352] on input "**********" at bounding box center [885, 341] width 1241 height 40
click at [485, 345] on input "**********" at bounding box center [885, 341] width 1241 height 40
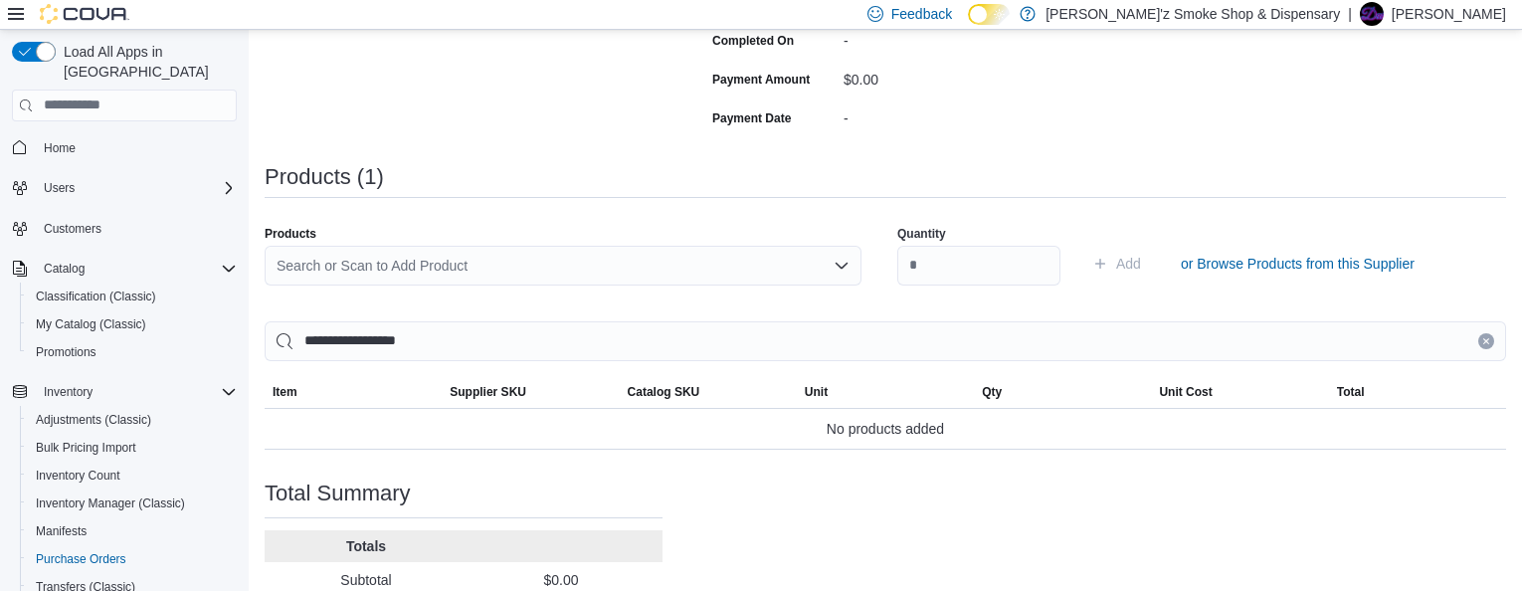
click at [837, 269] on div "Search or Scan to Add Product" at bounding box center [563, 266] width 597 height 40
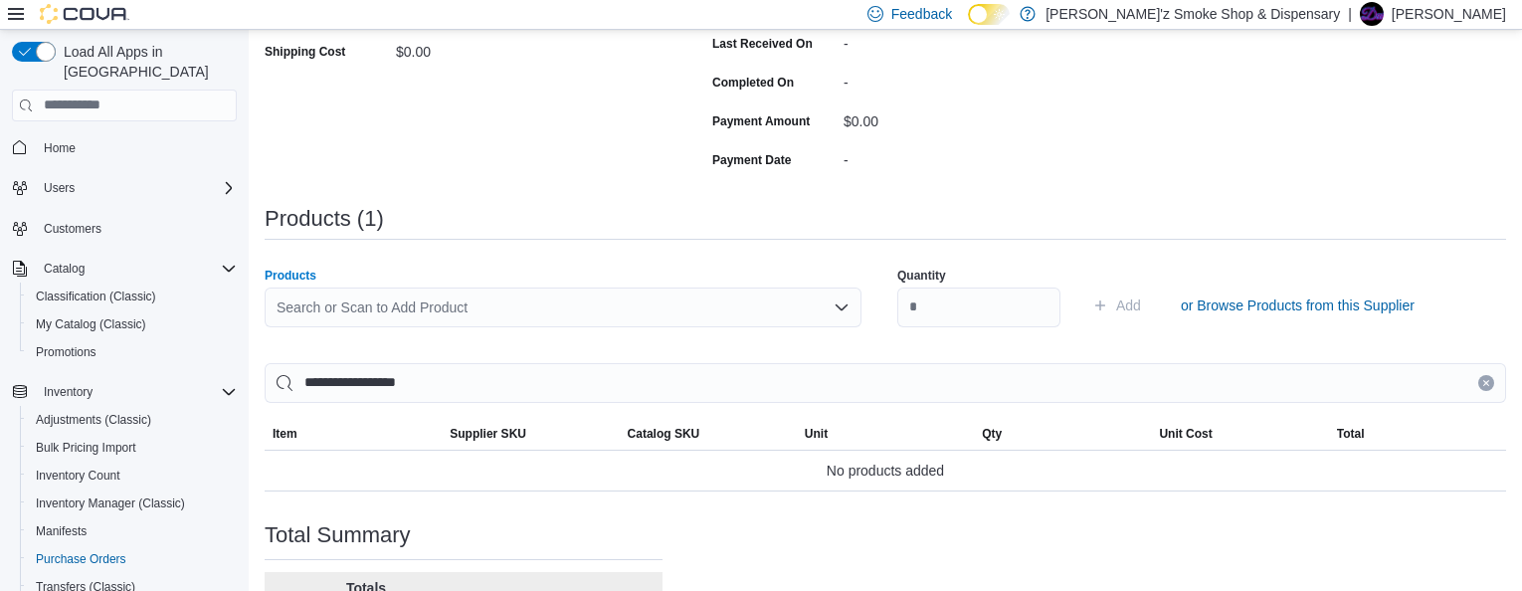
scroll to position [449, 0]
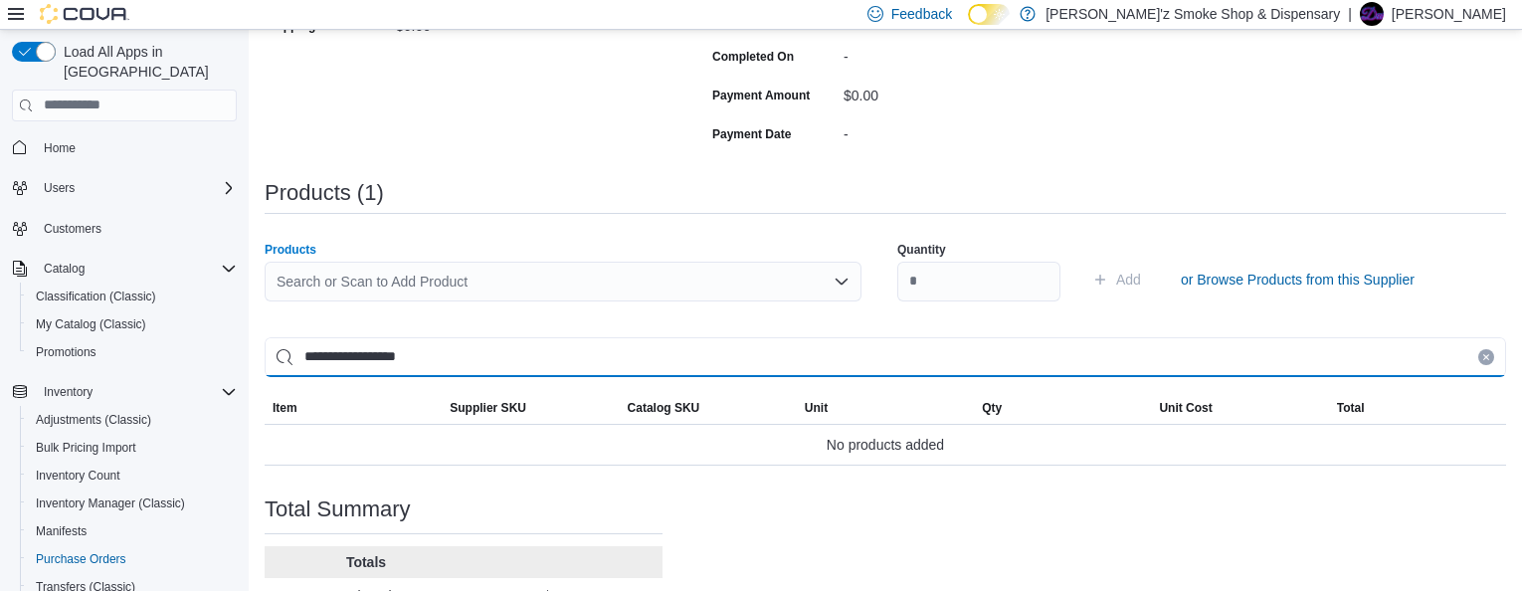
click at [500, 371] on input "**********" at bounding box center [885, 357] width 1241 height 40
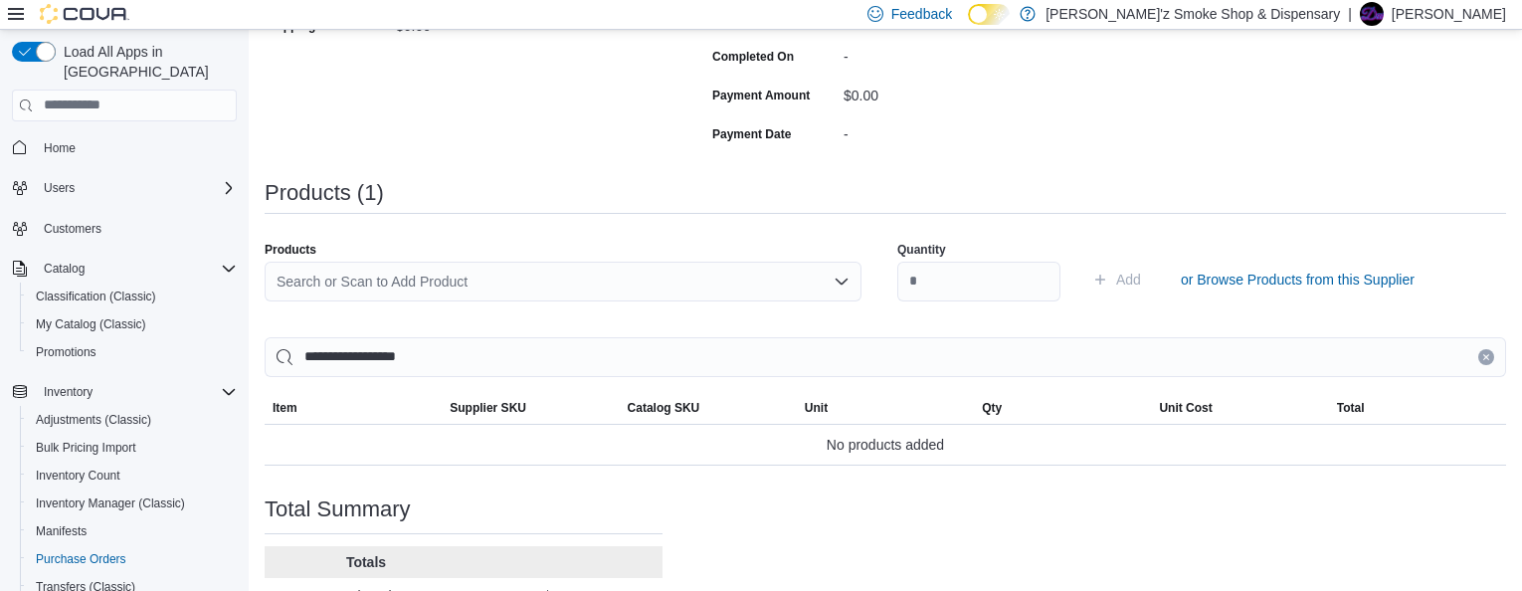
click at [1490, 361] on icon "Clear input" at bounding box center [1486, 357] width 8 height 8
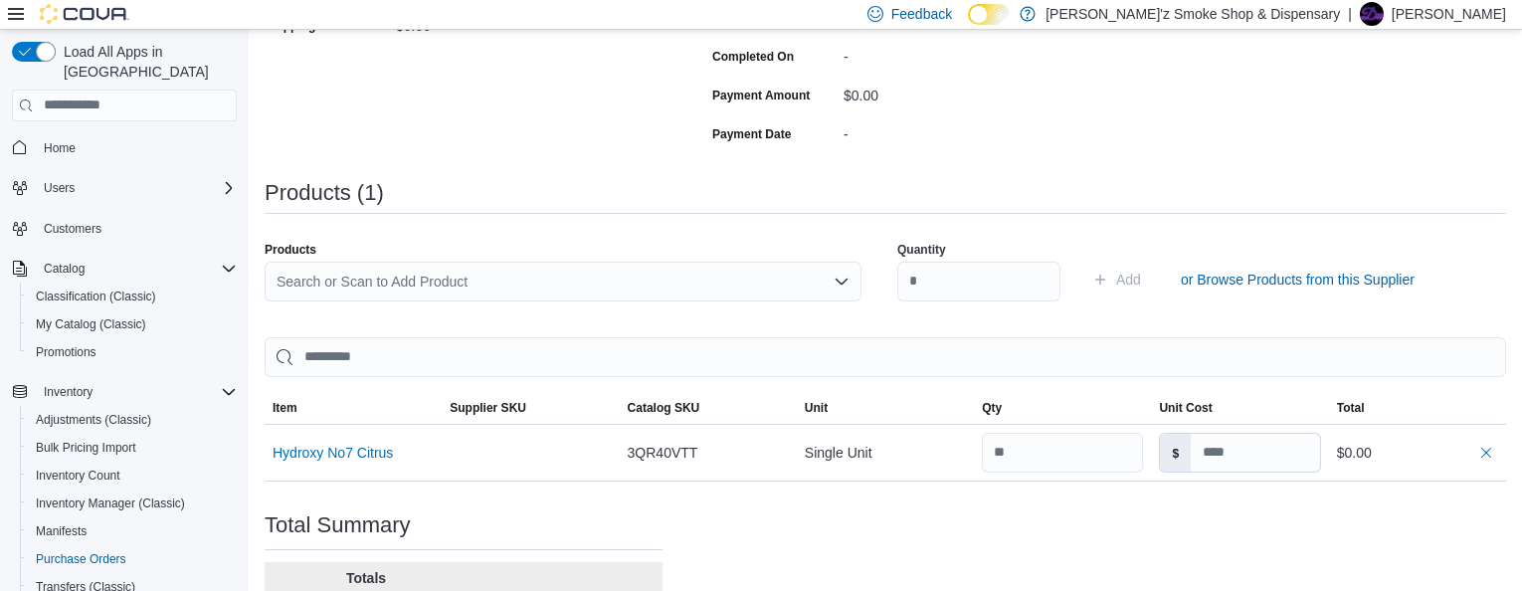
click at [280, 290] on div "Search or Scan to Add Product" at bounding box center [563, 282] width 597 height 40
click at [1304, 289] on span "or Browse Products from this Supplier" at bounding box center [1298, 280] width 234 height 20
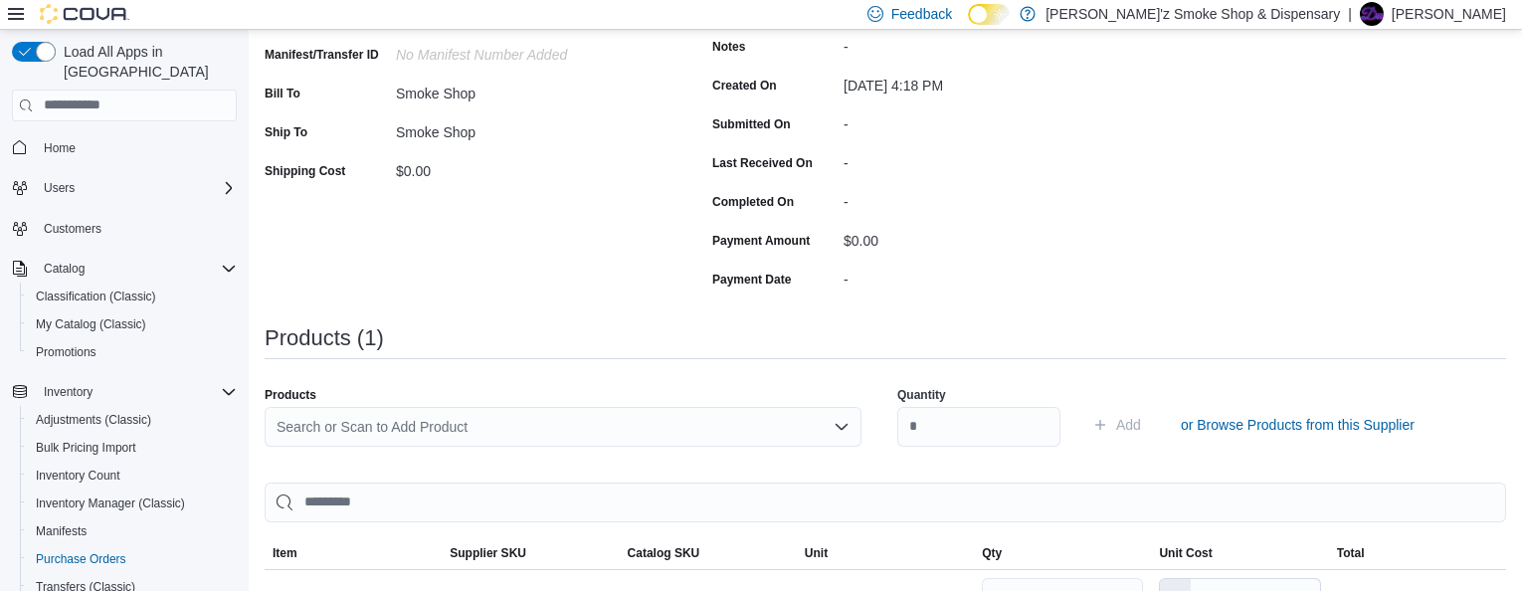
scroll to position [469, 0]
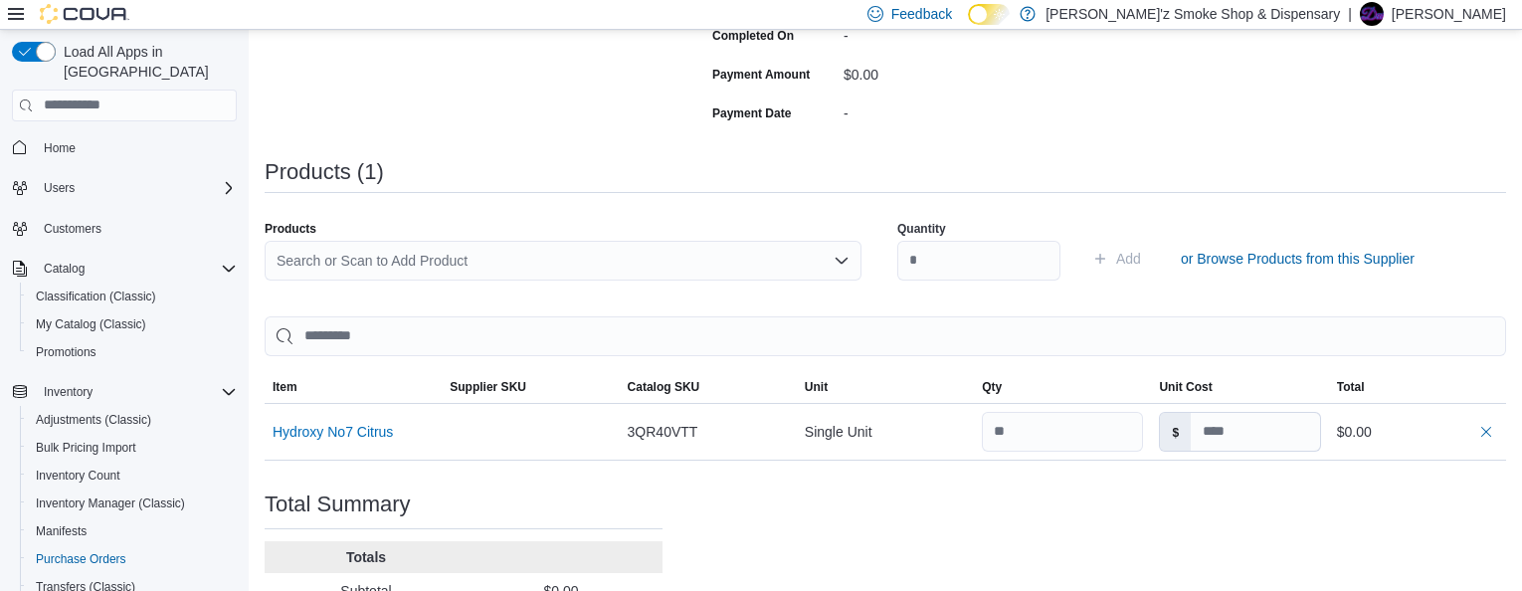
click at [847, 269] on icon "Open list of options" at bounding box center [842, 261] width 16 height 16
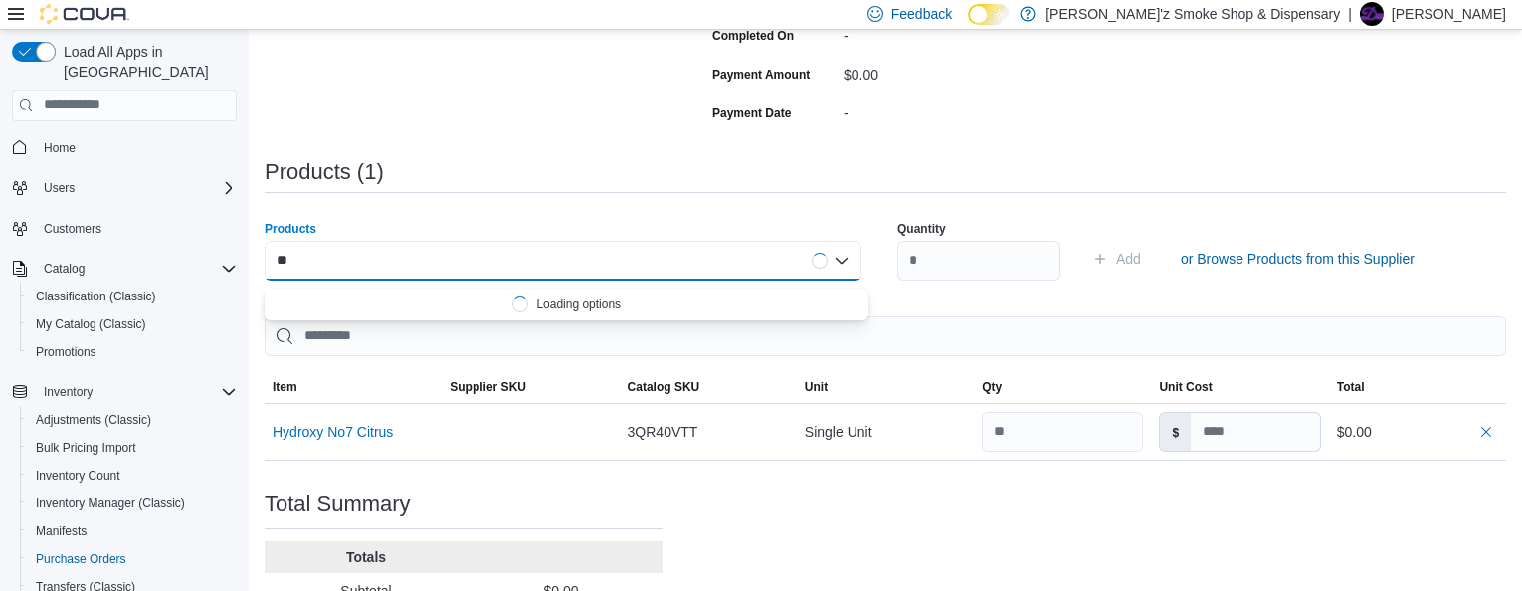
type input "*"
type input "*****"
click at [927, 307] on div "Quantity Add or Browse Products from this Supplier" at bounding box center [1195, 258] width 597 height 99
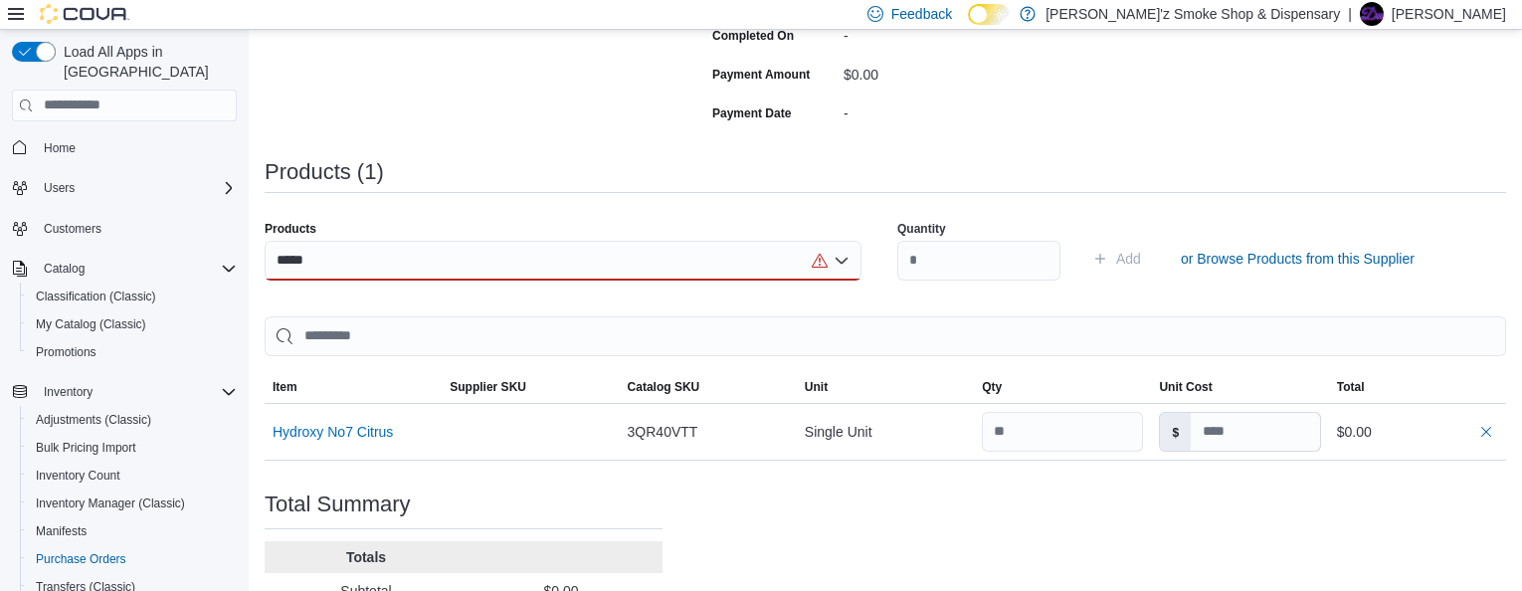
click at [849, 266] on icon "Open list of options" at bounding box center [842, 261] width 16 height 16
click at [963, 301] on div "Quantity Add or Browse Products from this Supplier" at bounding box center [1195, 258] width 597 height 99
click at [1305, 261] on span "or Browse Products from this Supplier" at bounding box center [1298, 259] width 234 height 20
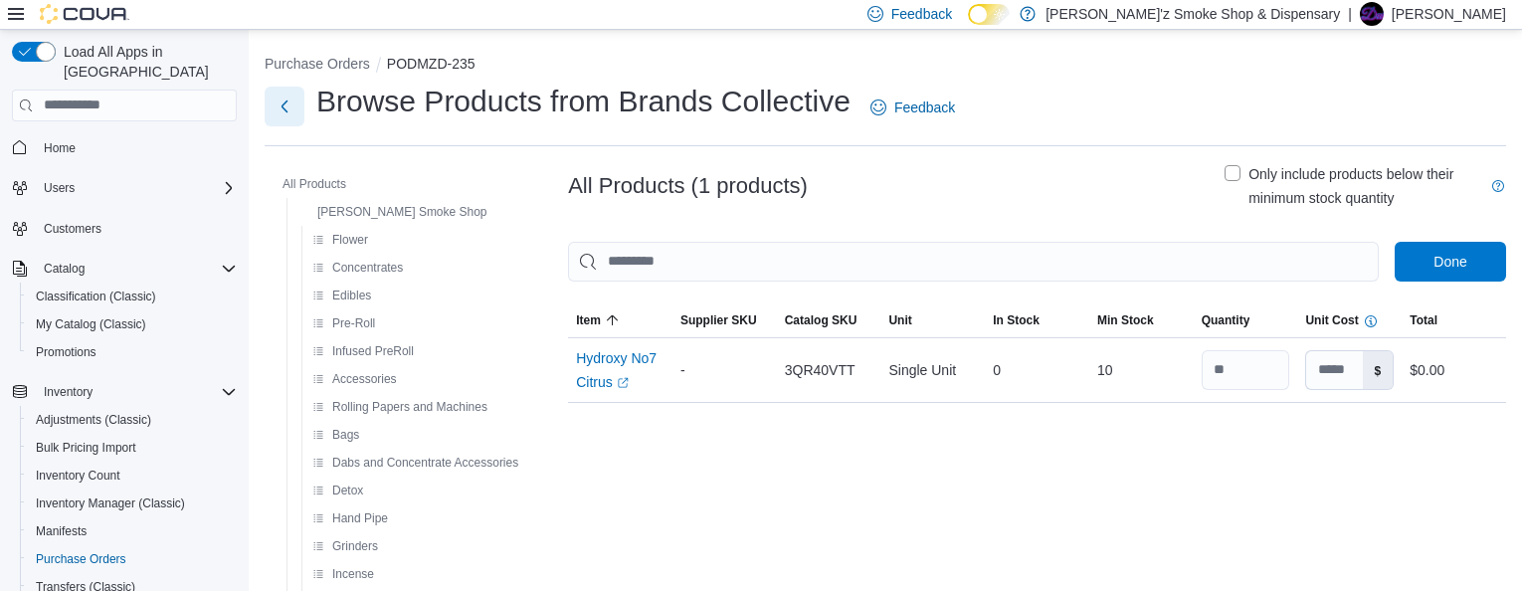
click at [285, 112] on button "Next" at bounding box center [285, 107] width 40 height 40
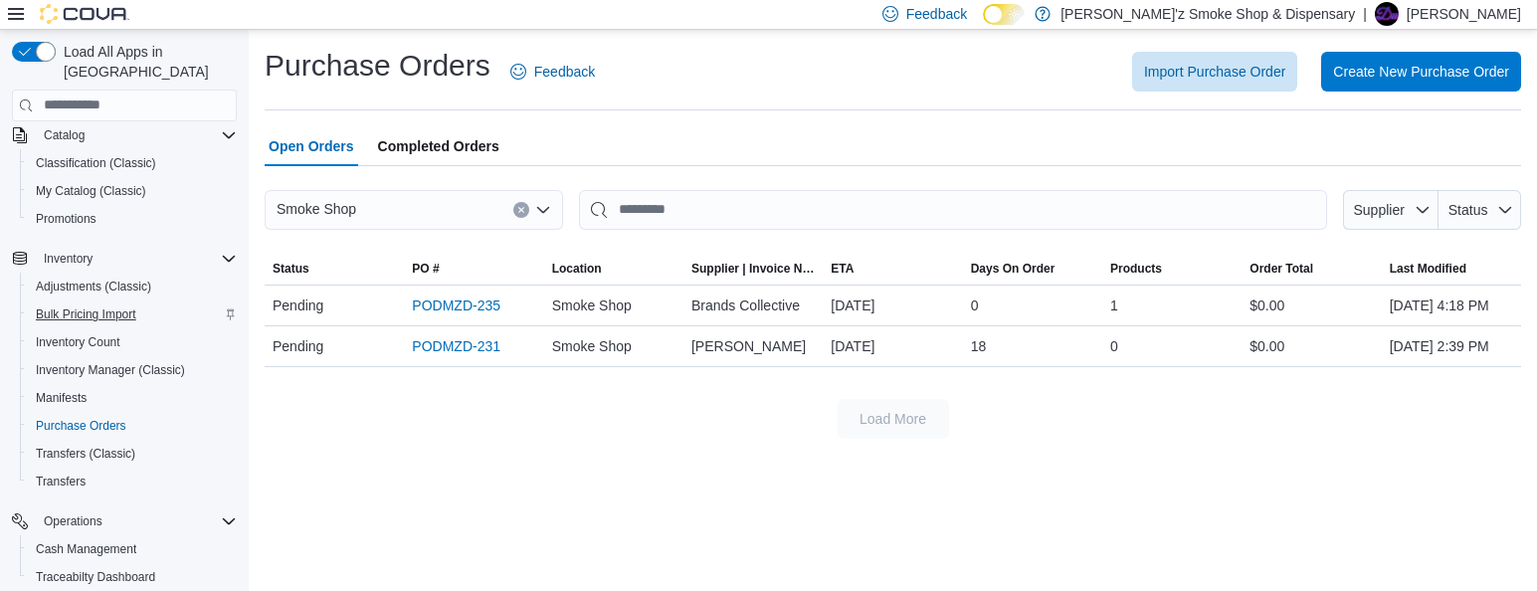
scroll to position [165, 0]
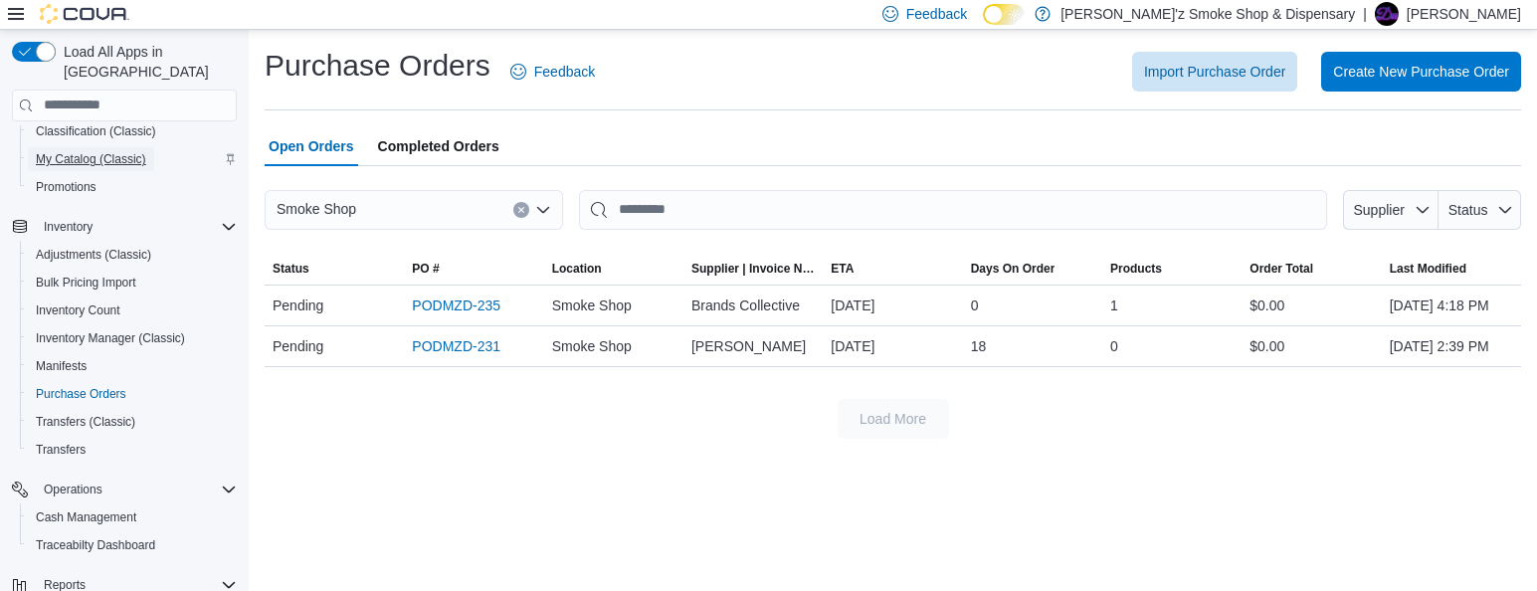
click at [67, 151] on span "My Catalog (Classic)" at bounding box center [91, 159] width 110 height 16
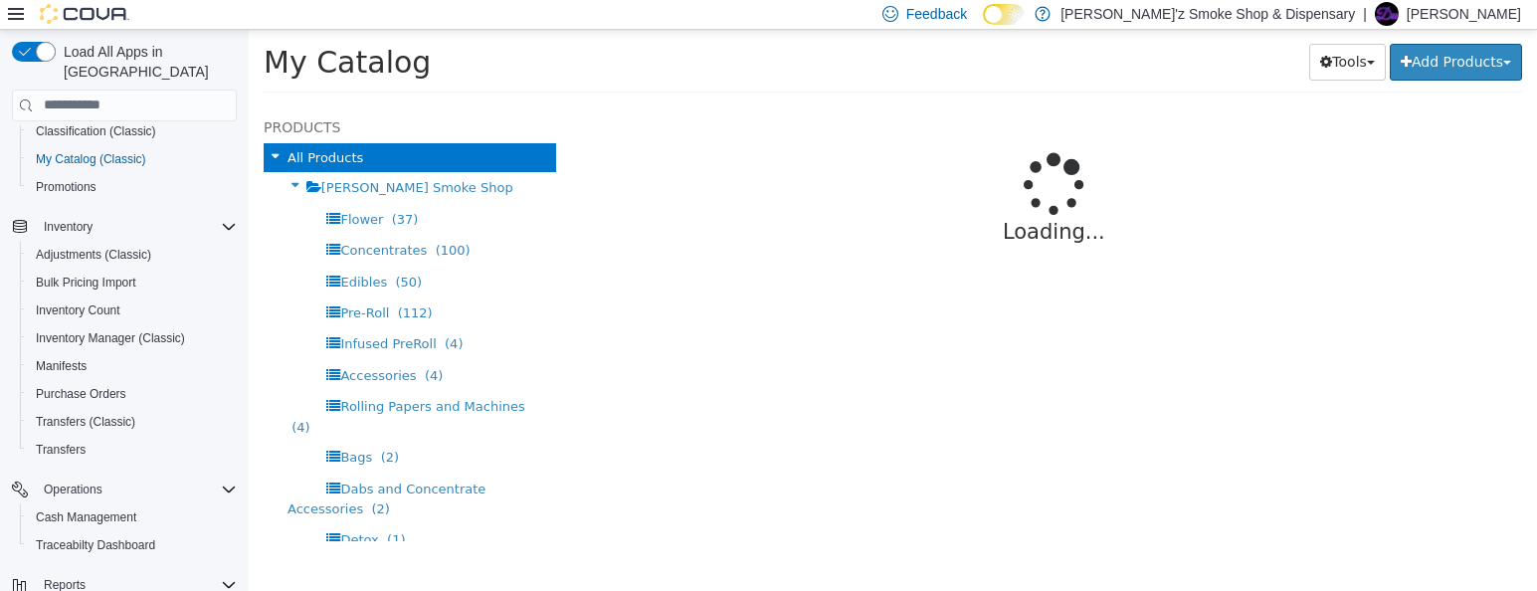
select select "**********"
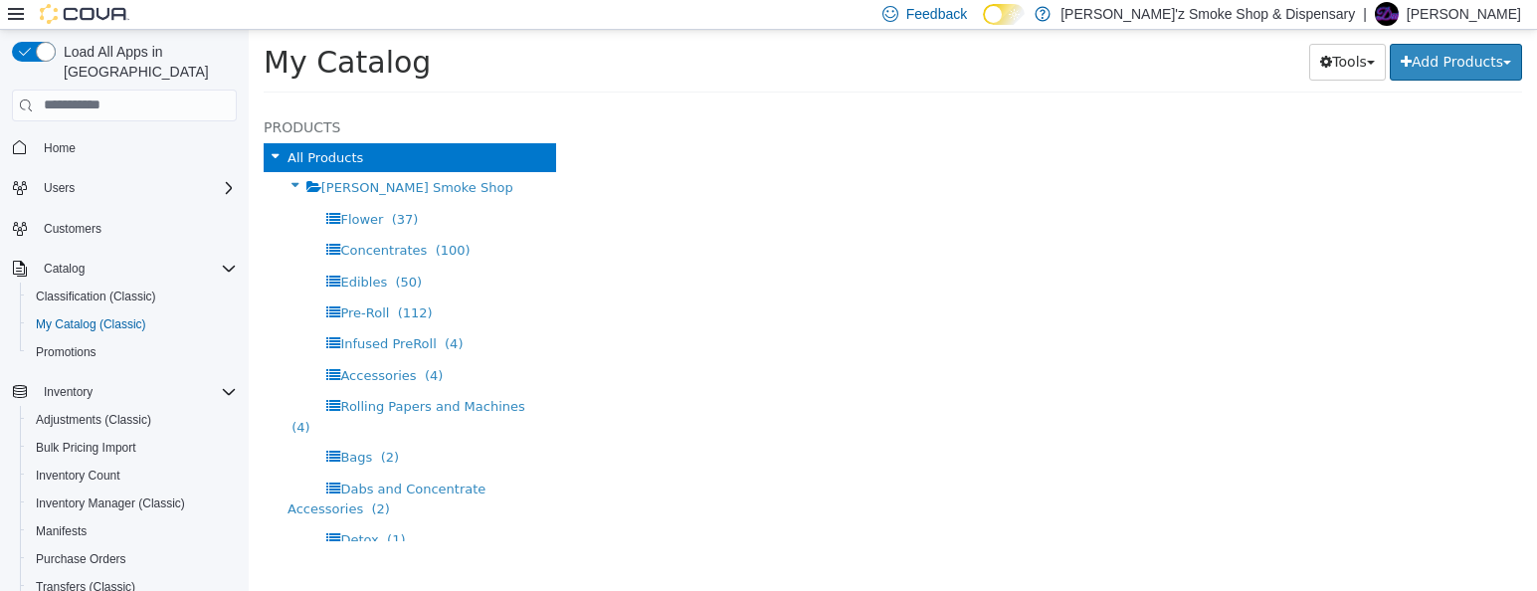
select select "**********"
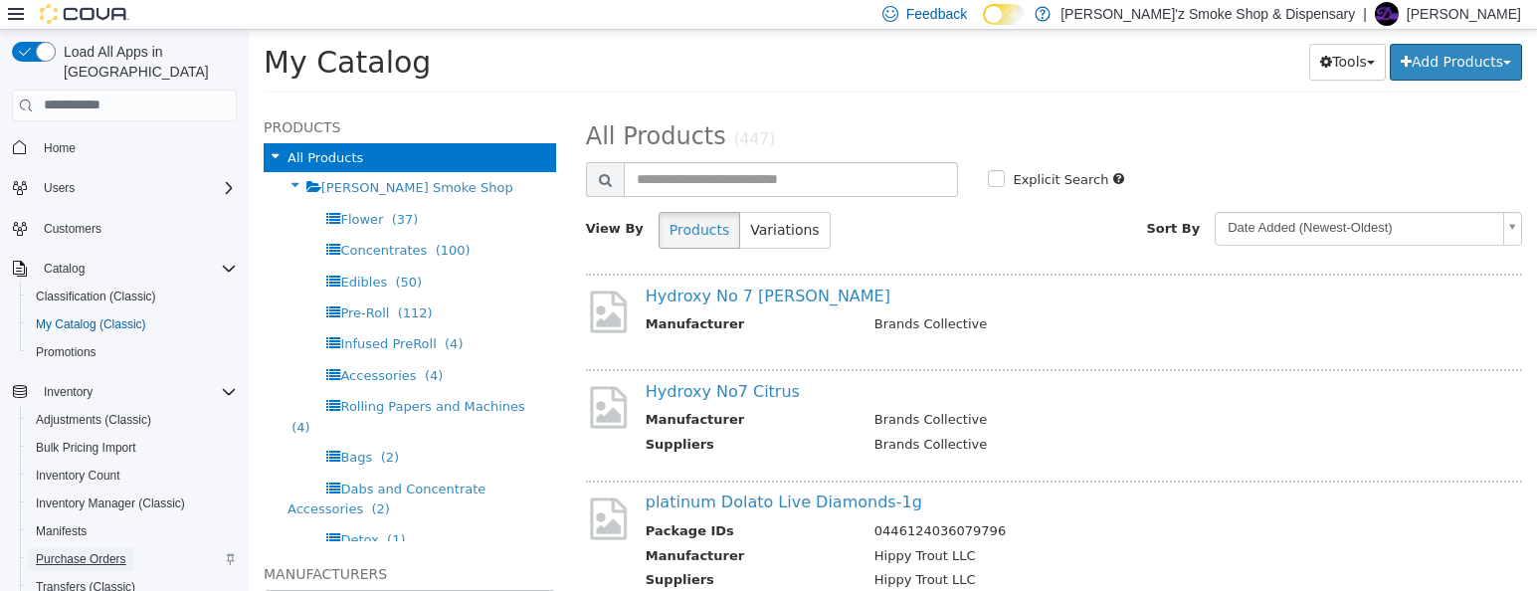
click at [121, 551] on span "Purchase Orders" at bounding box center [81, 559] width 91 height 16
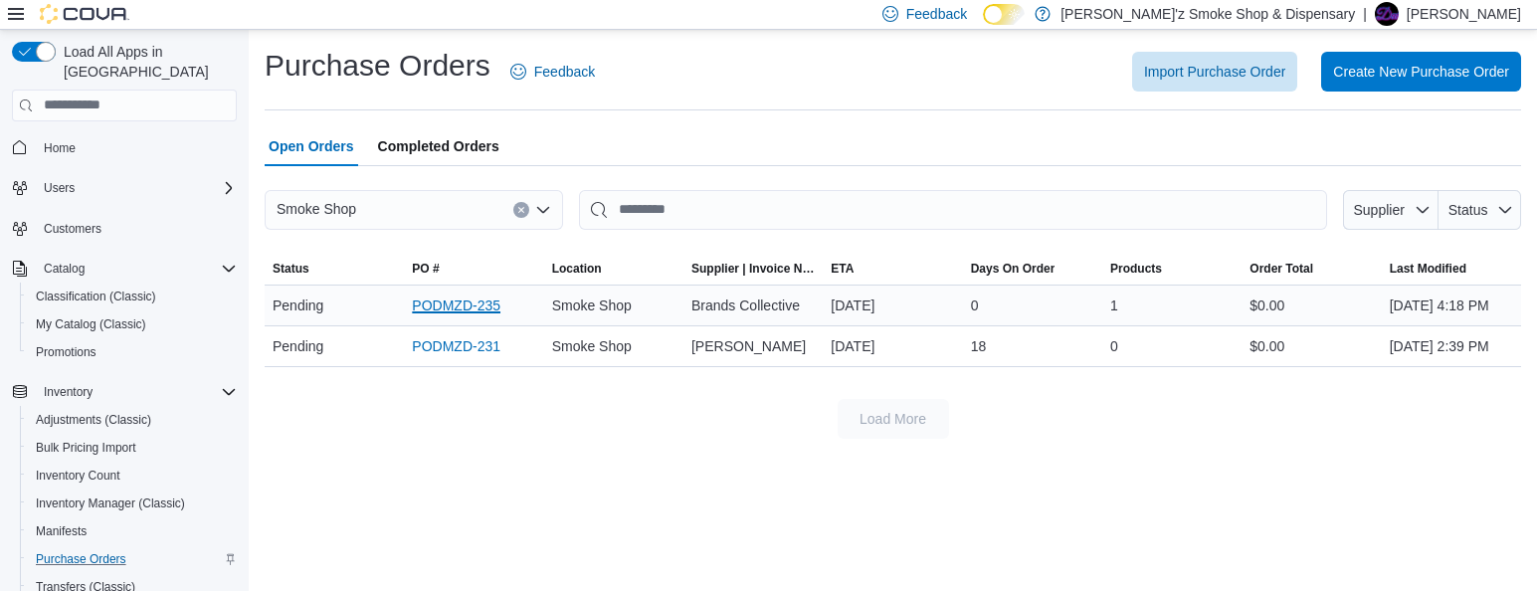
click at [458, 317] on link "PODMZD-235" at bounding box center [456, 305] width 89 height 24
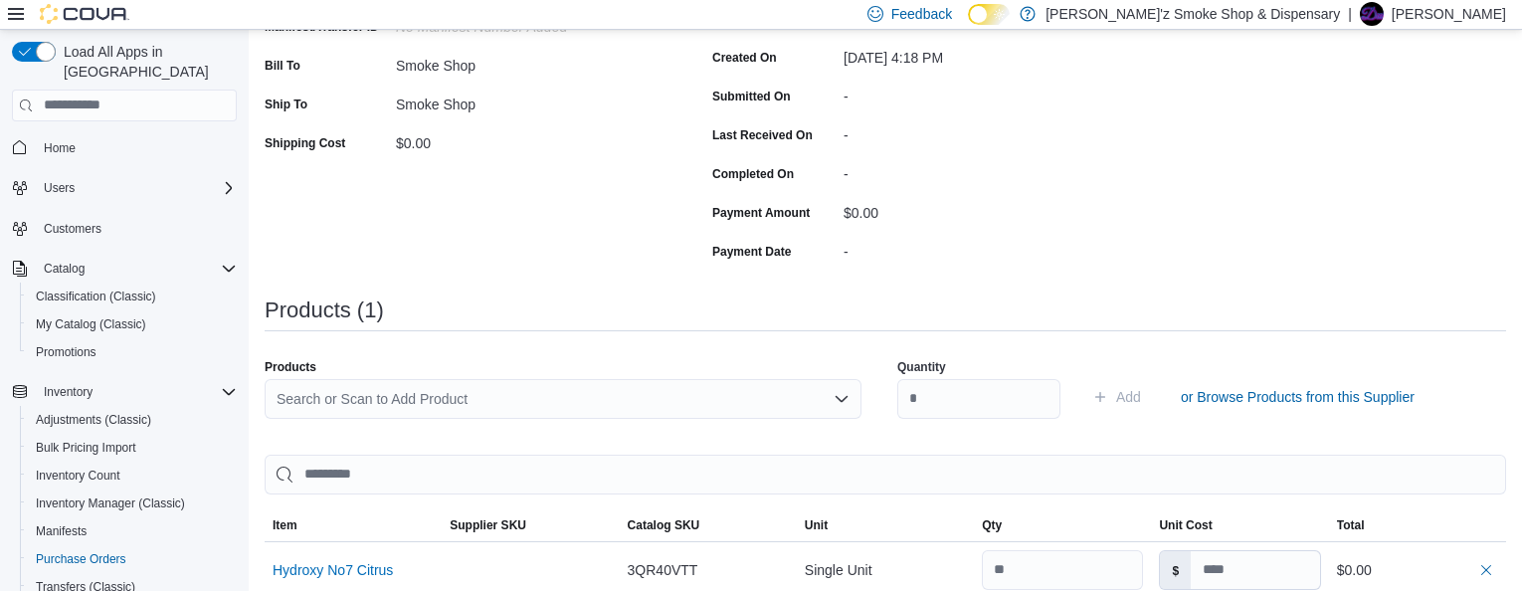
scroll to position [497, 0]
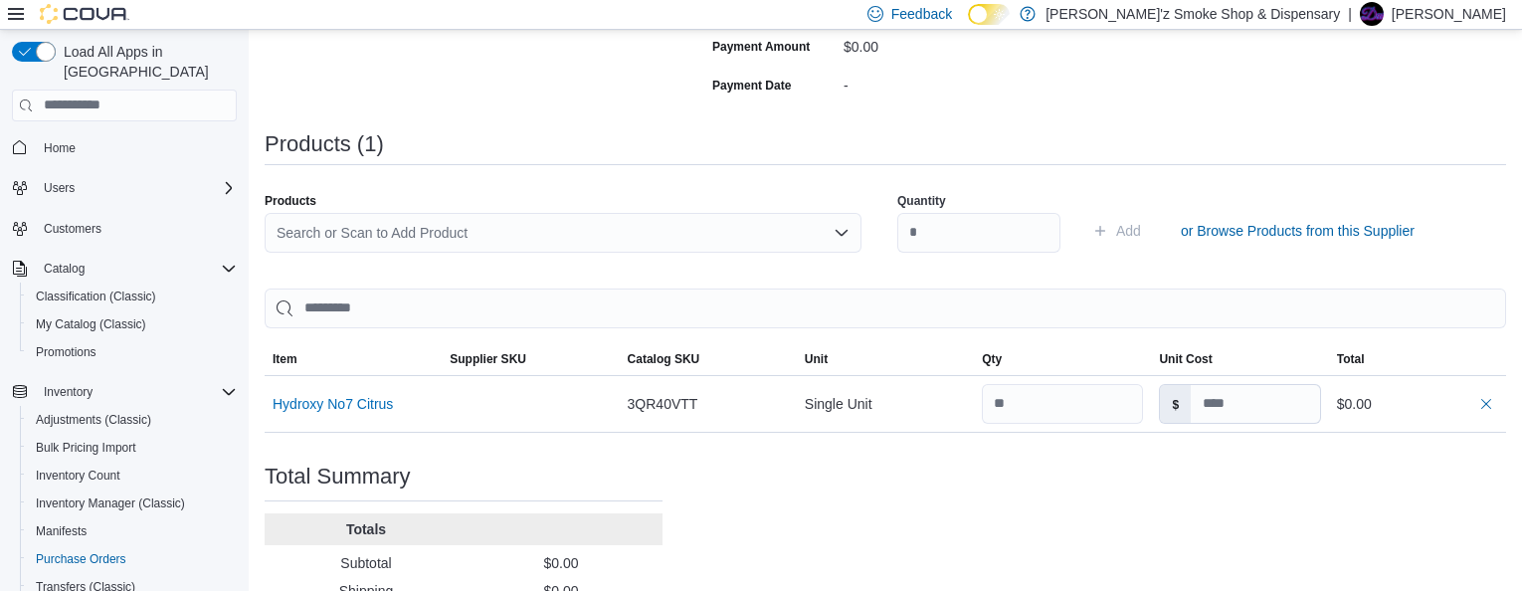
click at [318, 231] on div "Search or Scan to Add Product" at bounding box center [563, 233] width 597 height 40
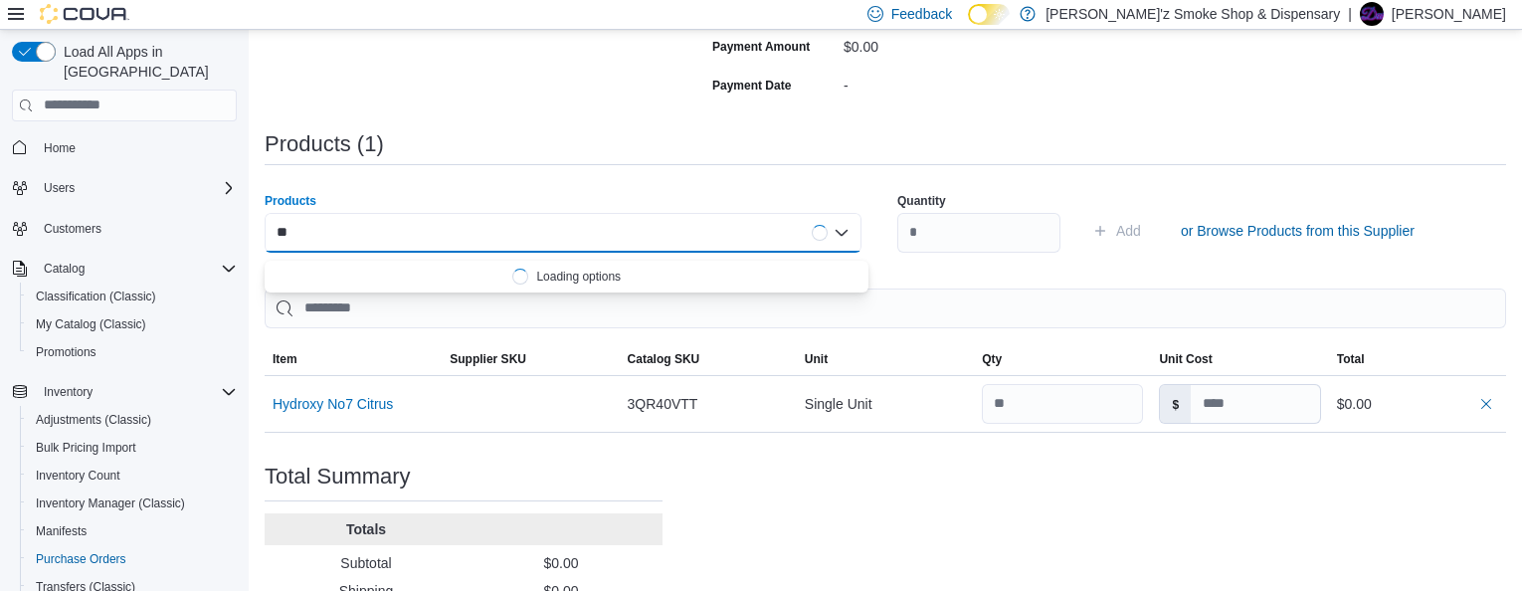
type input "*"
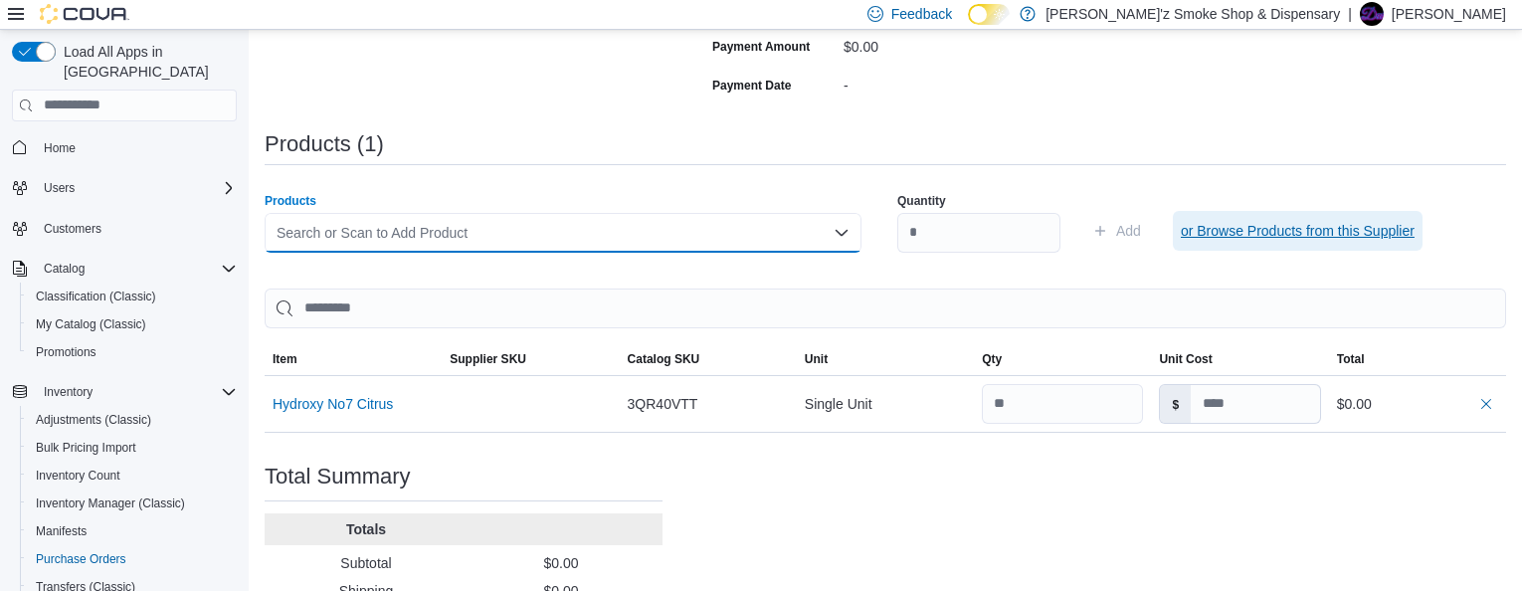
click at [1318, 233] on span "or Browse Products from this Supplier" at bounding box center [1298, 231] width 234 height 20
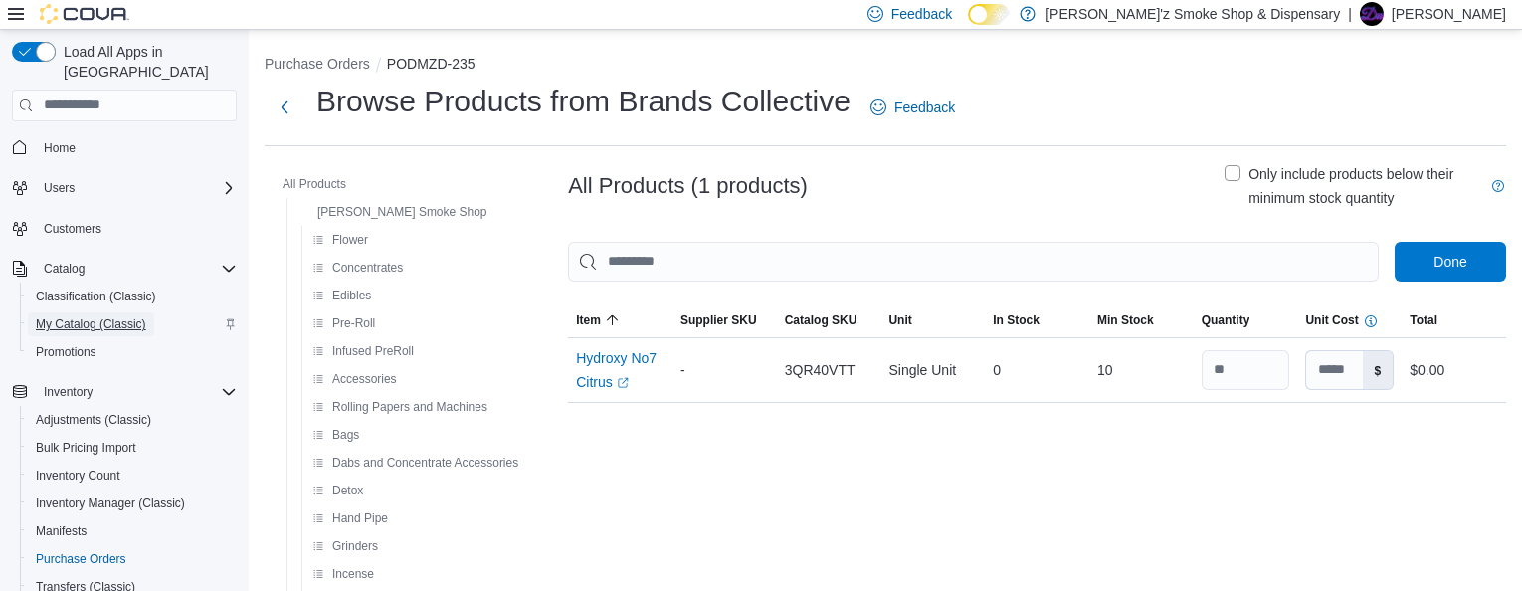
click at [68, 316] on span "My Catalog (Classic)" at bounding box center [91, 324] width 110 height 16
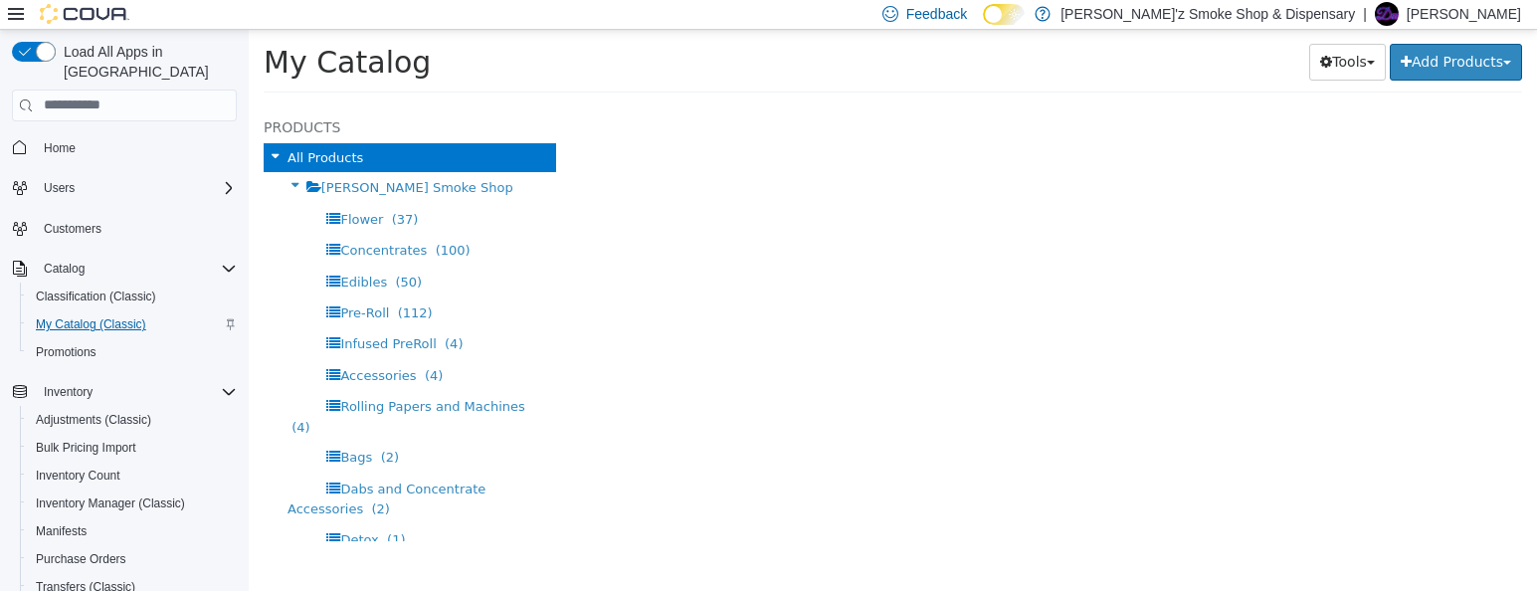
select select "**********"
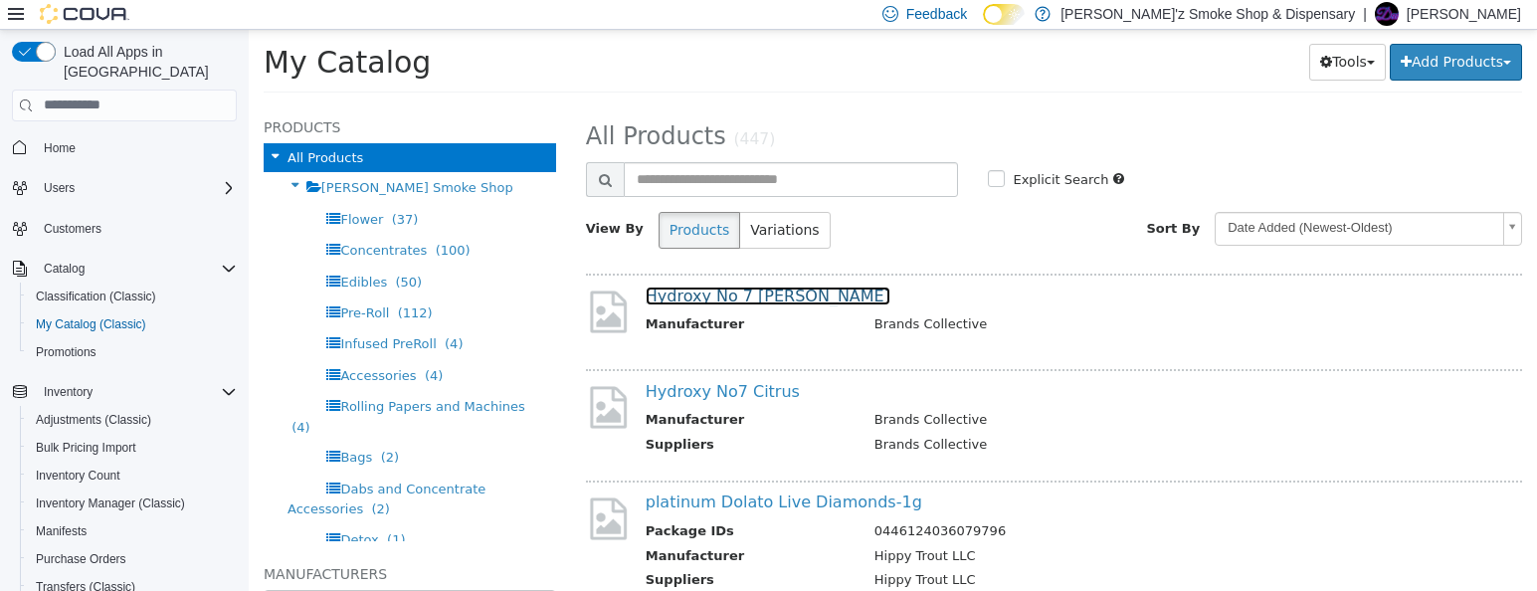
click at [711, 292] on link "Hydroxy No 7 [PERSON_NAME]" at bounding box center [768, 294] width 245 height 19
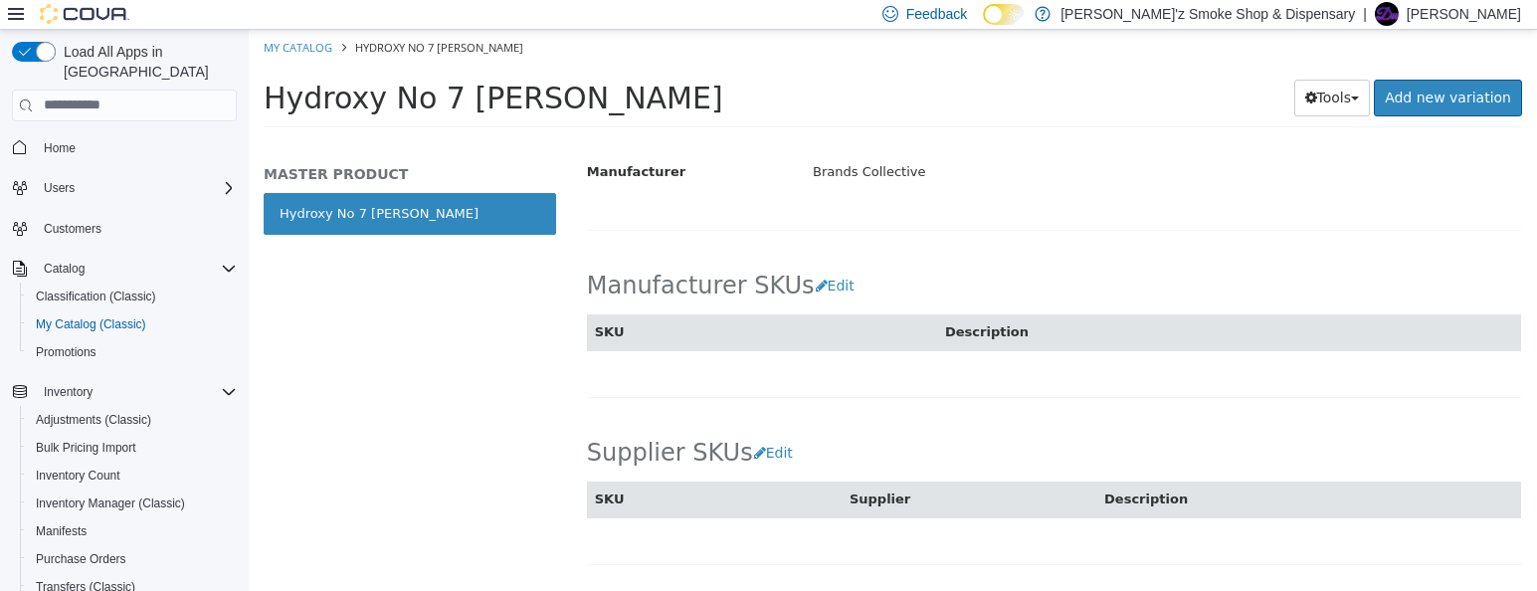
scroll to position [1160, 0]
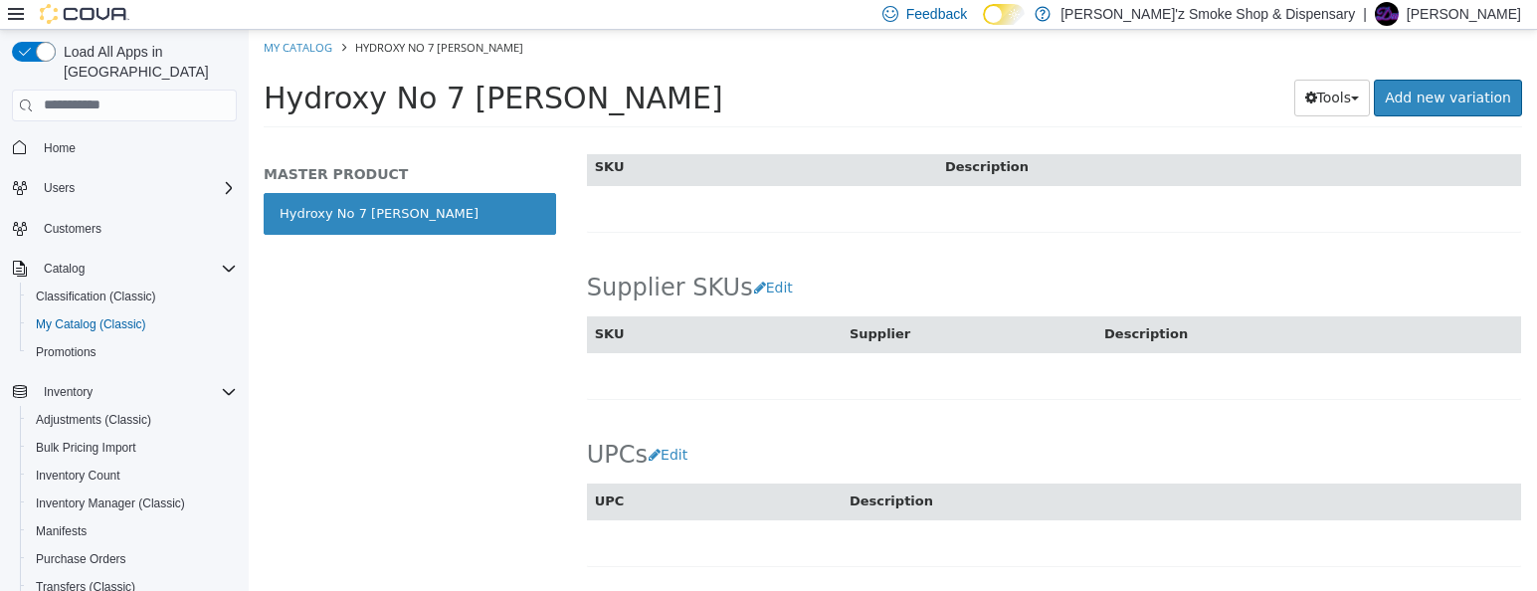
click at [880, 340] on span "Supplier" at bounding box center [879, 332] width 61 height 15
click at [768, 305] on button "Edit" at bounding box center [778, 287] width 51 height 37
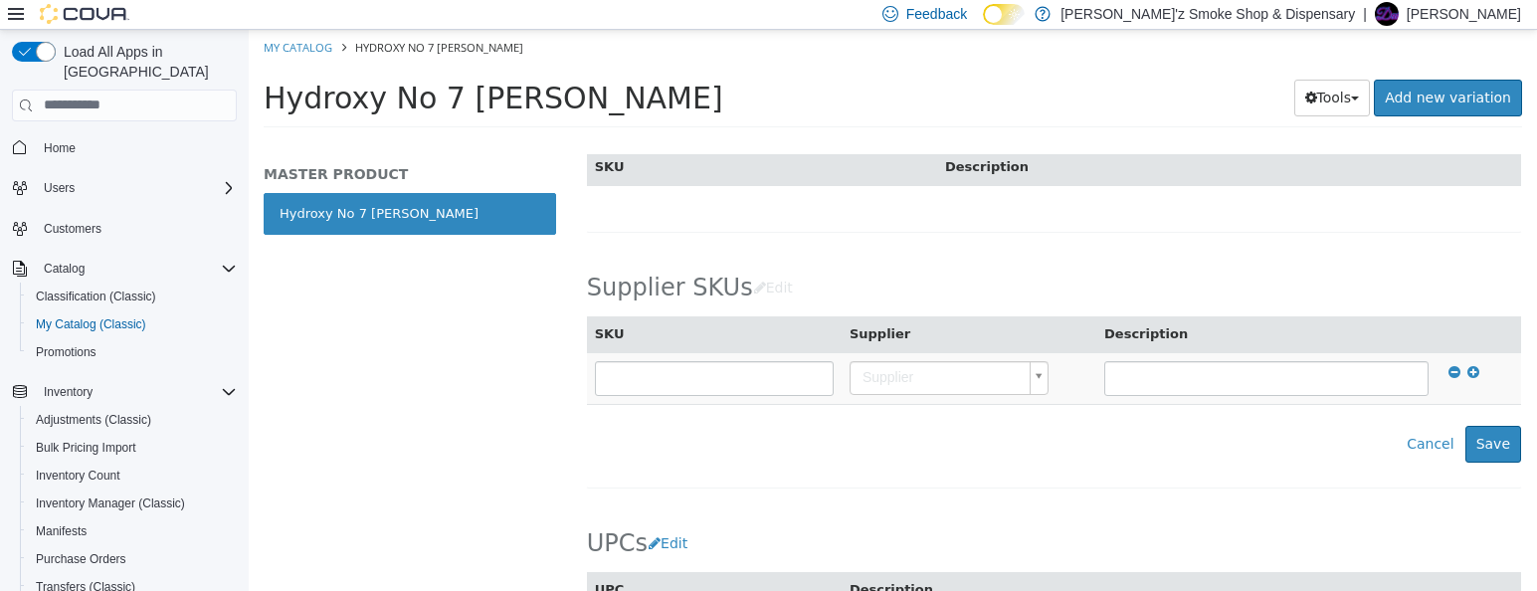
click at [1036, 139] on body "Saving Bulk Changes... × My Catalog Hydroxy No 7 Berry Hydroxy No 7 Berry Tools…" at bounding box center [893, 84] width 1288 height 110
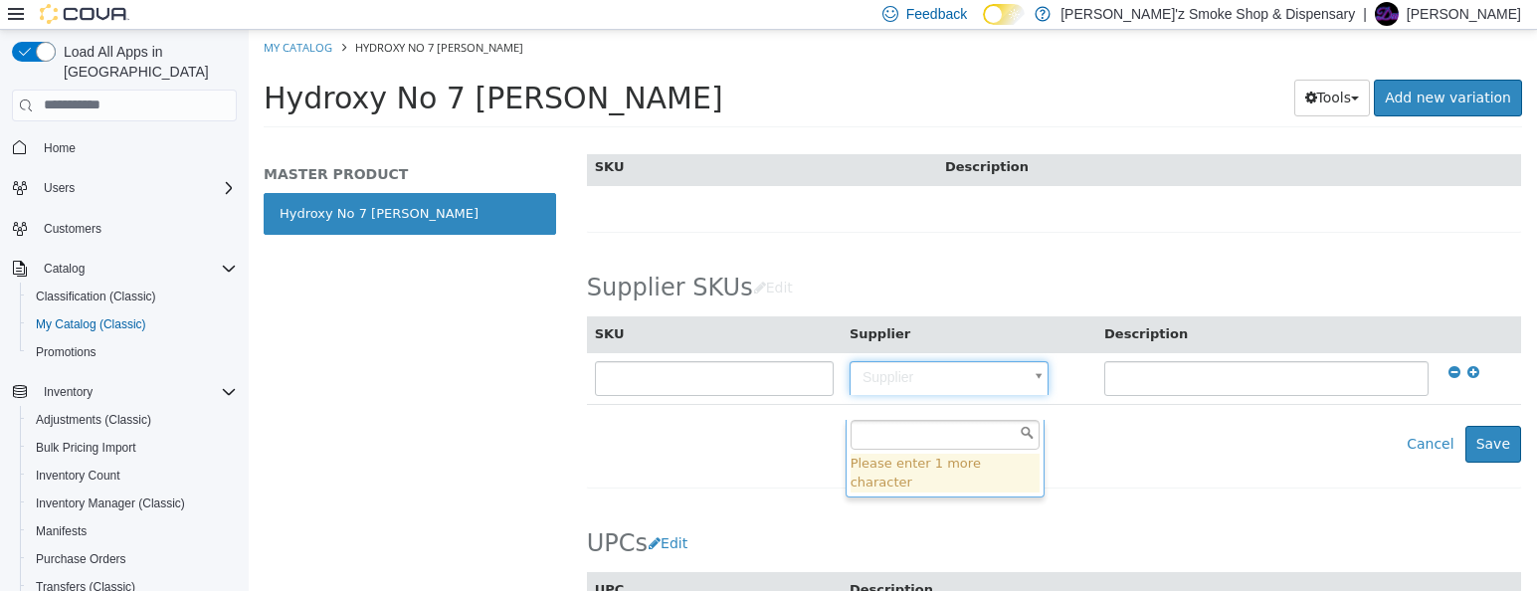
click at [925, 432] on input "text" at bounding box center [944, 434] width 189 height 30
type input "******"
type input "**********"
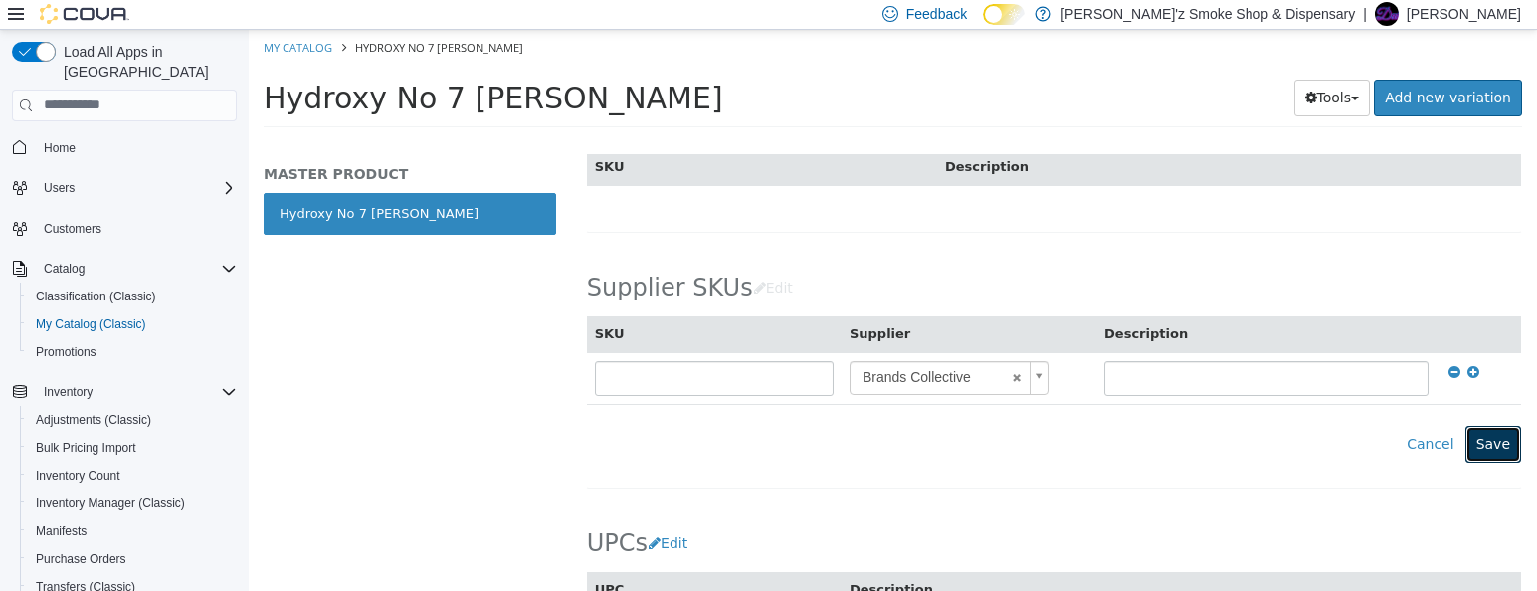
click at [1484, 462] on button "Save" at bounding box center [1493, 443] width 56 height 37
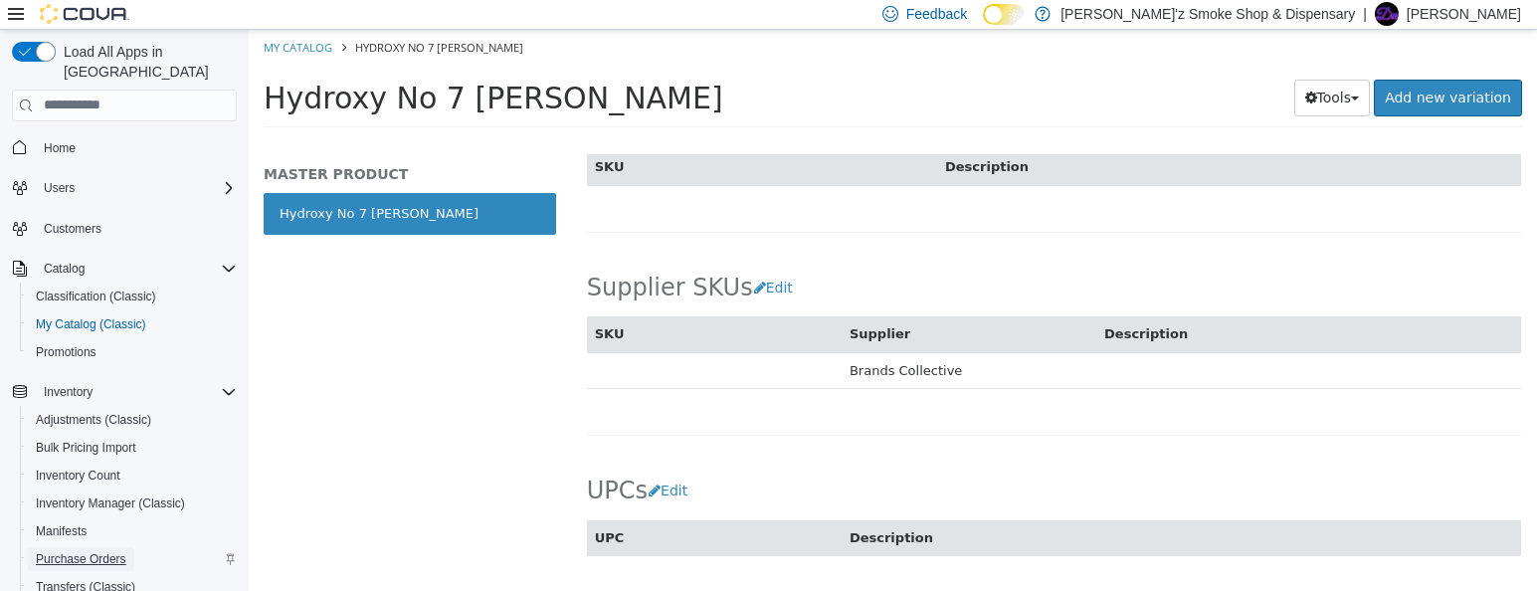
click at [113, 551] on span "Purchase Orders" at bounding box center [81, 559] width 91 height 16
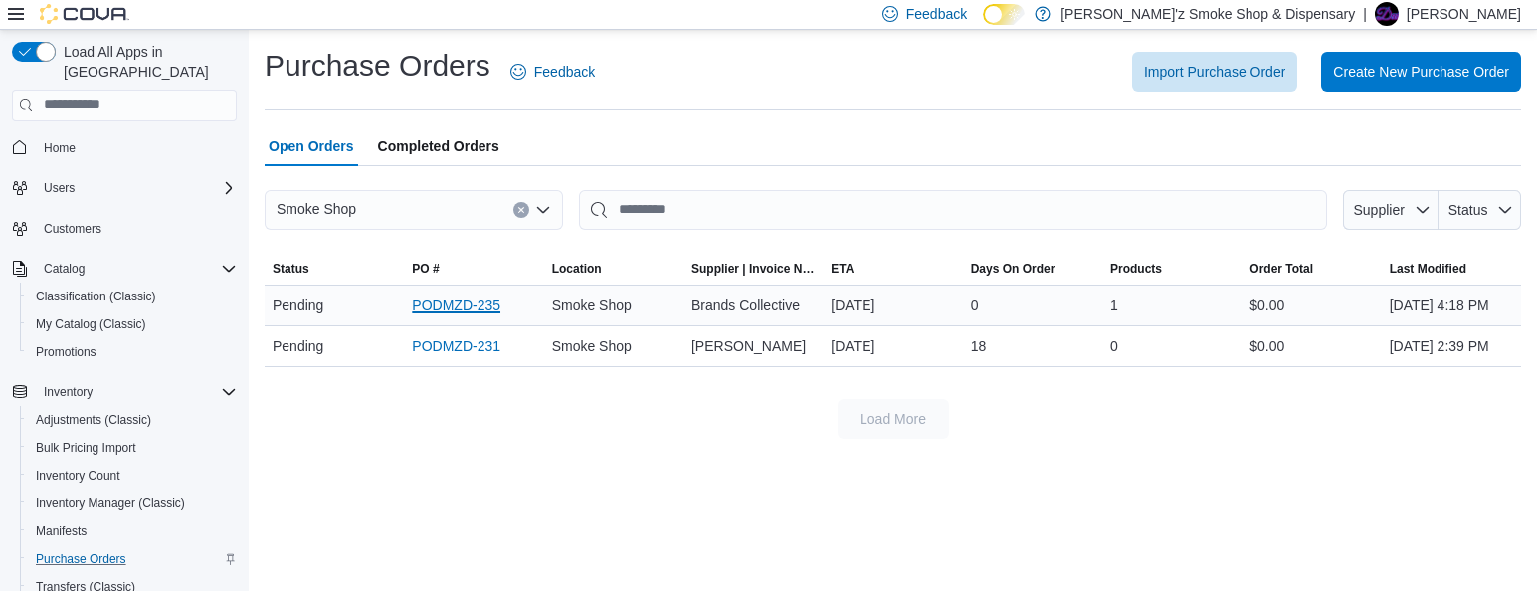
click at [469, 314] on link "PODMZD-235" at bounding box center [456, 305] width 89 height 24
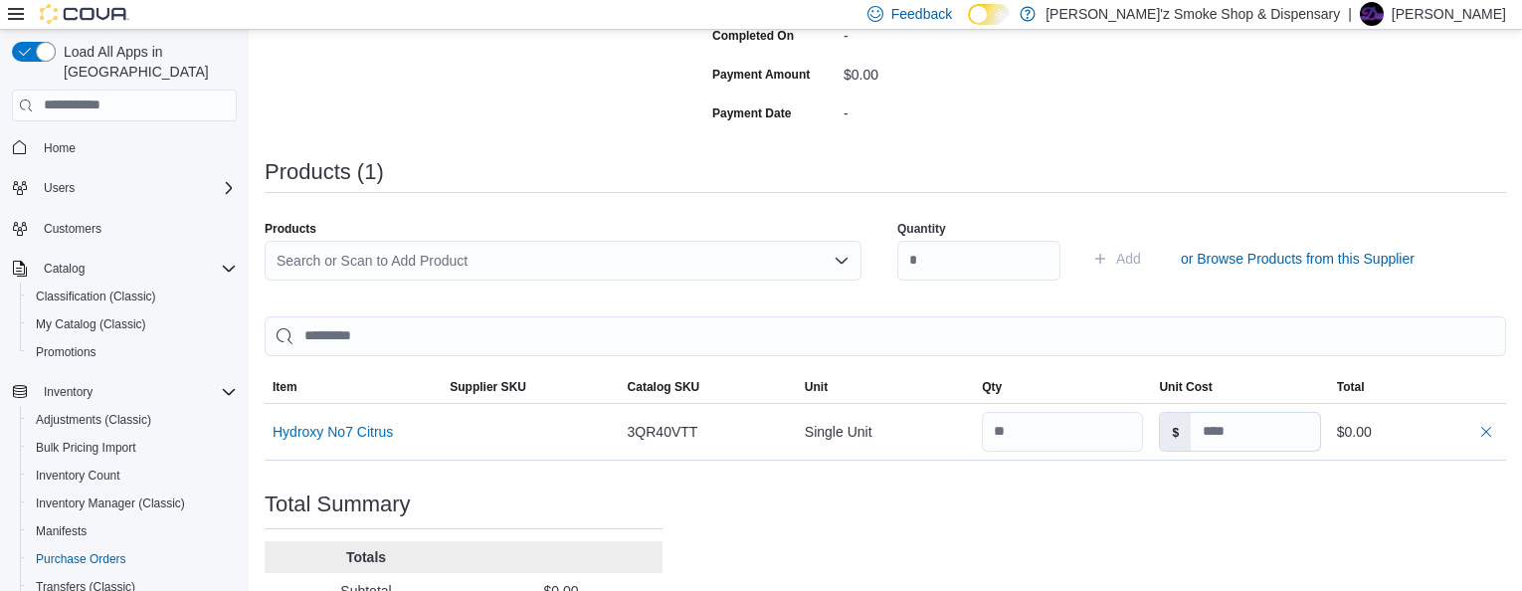
scroll to position [497, 0]
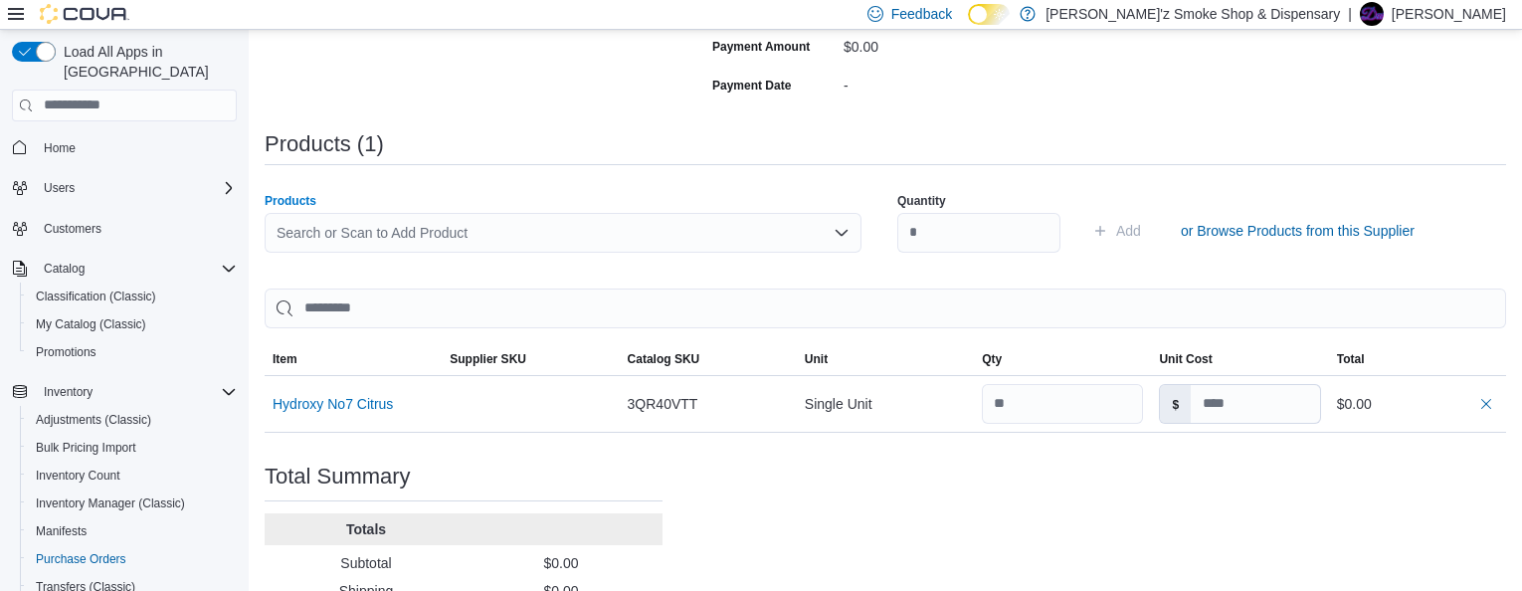
click at [373, 245] on div "Search or Scan to Add Product" at bounding box center [563, 233] width 597 height 40
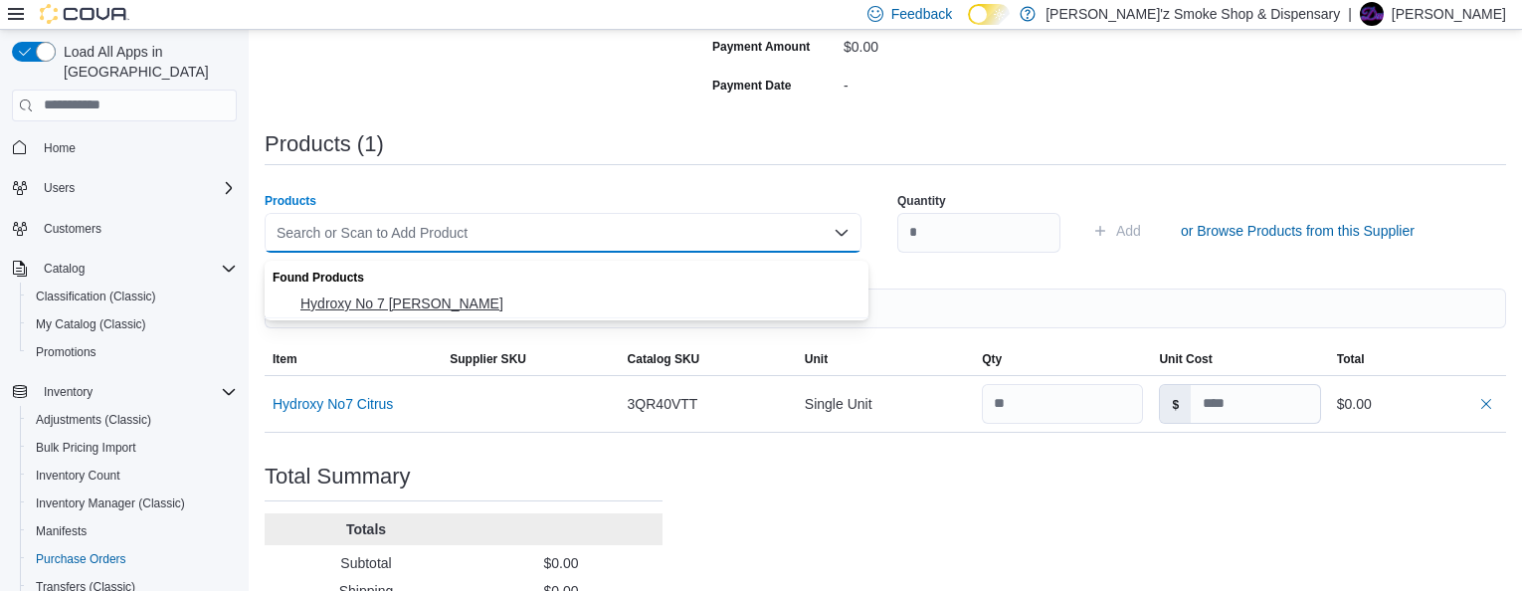
click at [391, 305] on span "Hydroxy No 7 [PERSON_NAME]" at bounding box center [578, 303] width 557 height 20
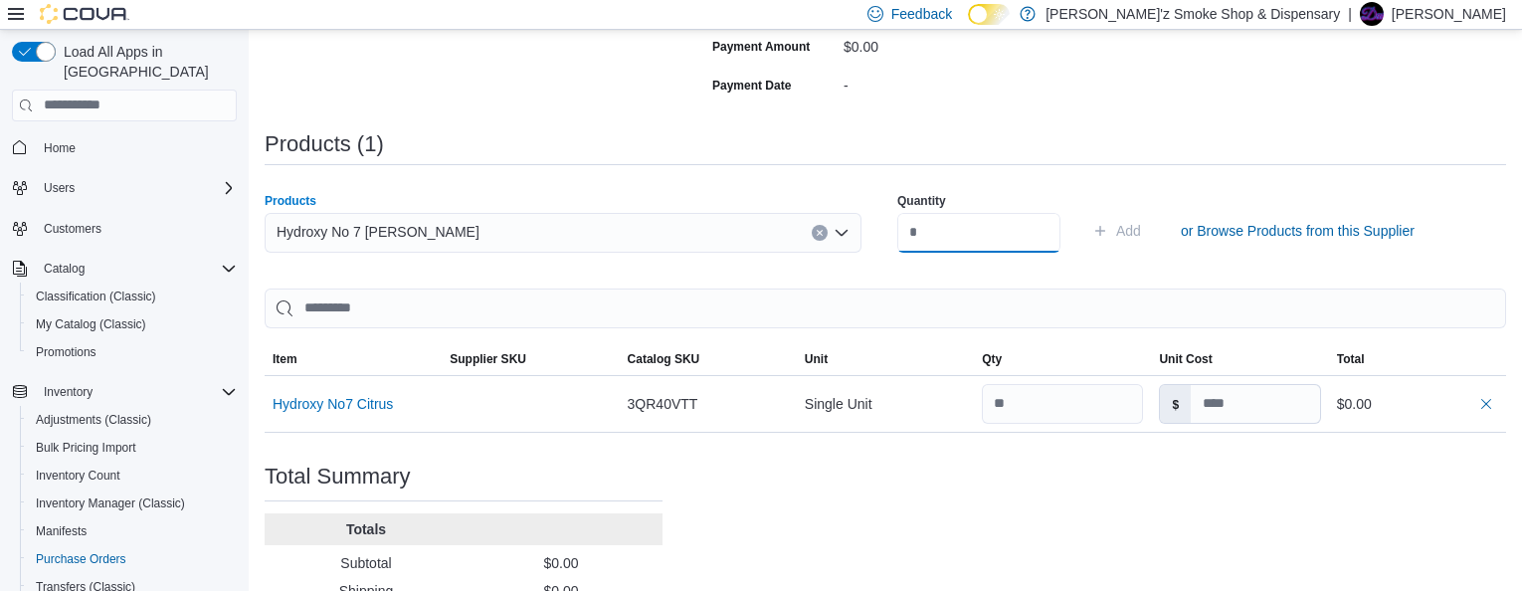
click at [910, 243] on input "number" at bounding box center [978, 233] width 163 height 40
type input "**"
click at [1141, 240] on span "Add" at bounding box center [1128, 231] width 25 height 20
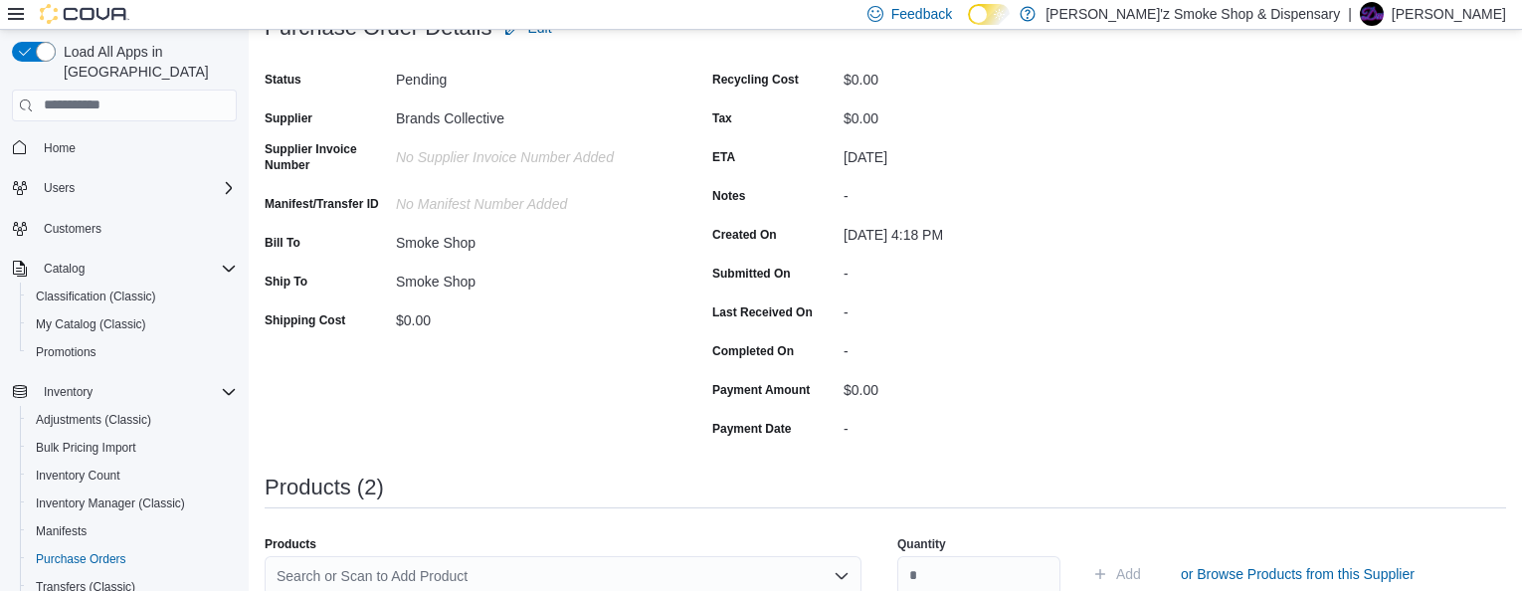
scroll to position [24, 0]
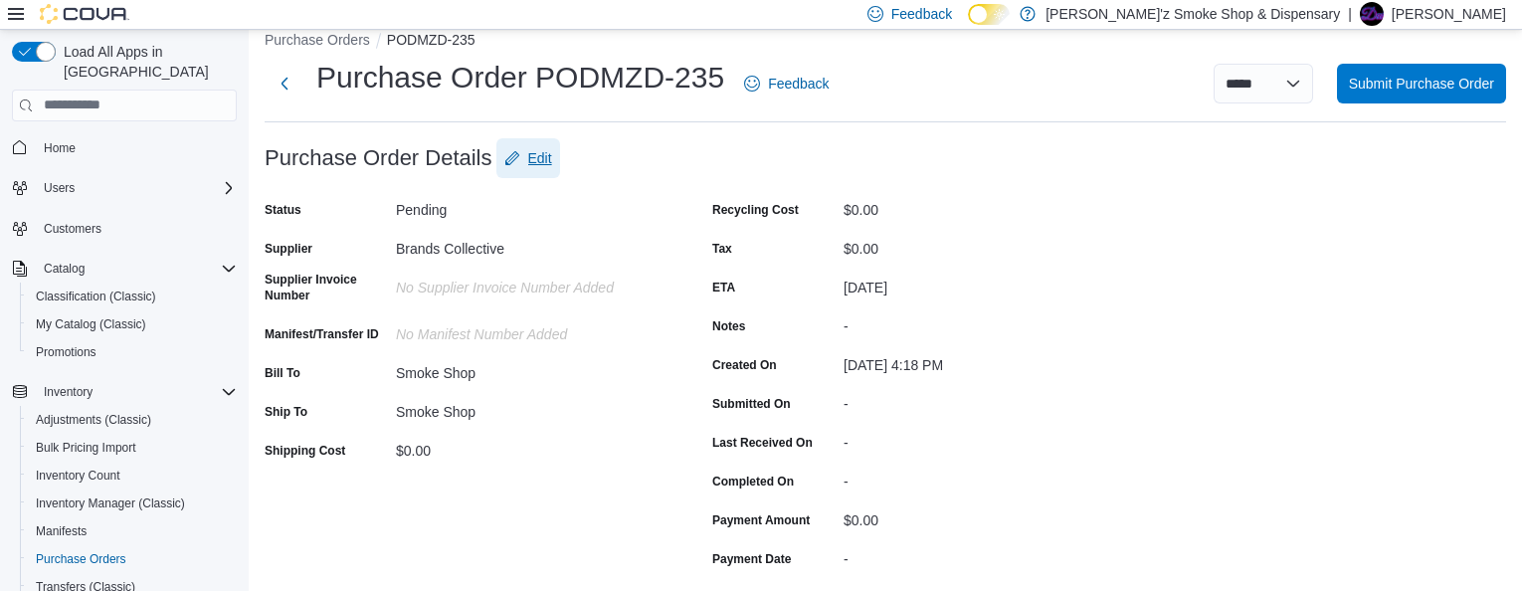
click at [552, 162] on span "Edit" at bounding box center [540, 158] width 24 height 20
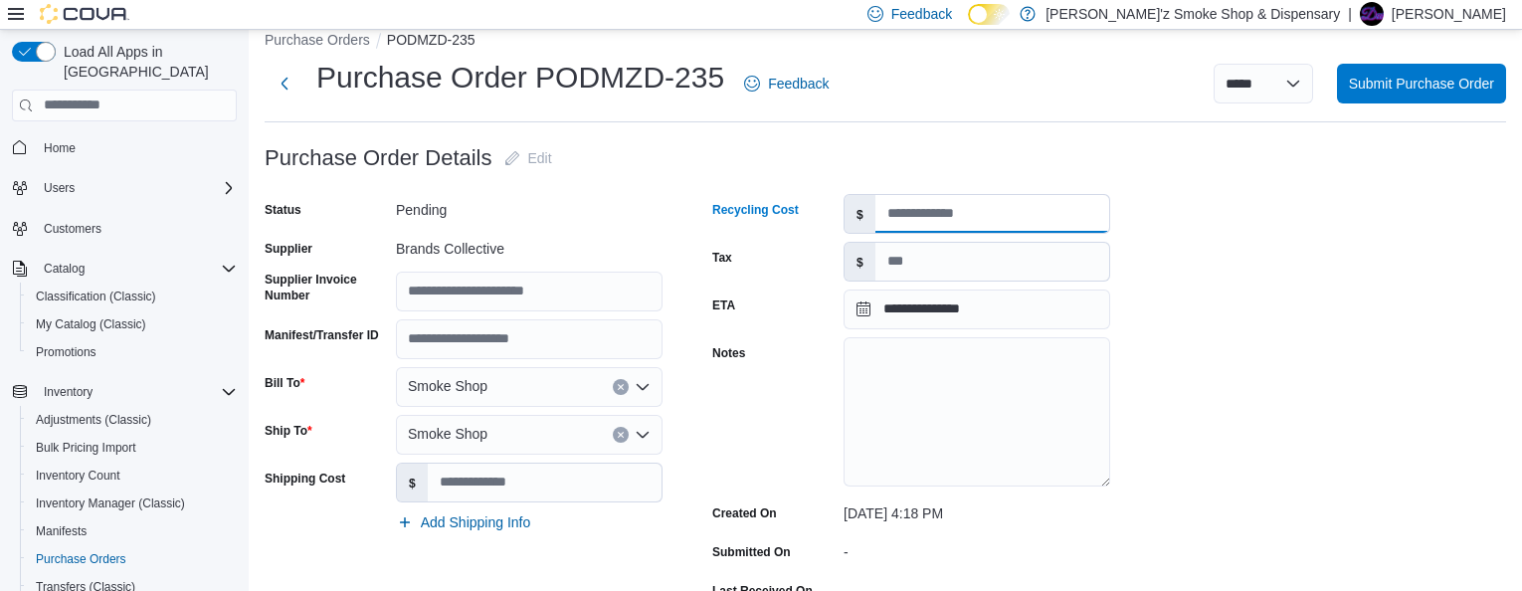
click at [905, 213] on input "Recycling Cost" at bounding box center [992, 214] width 234 height 38
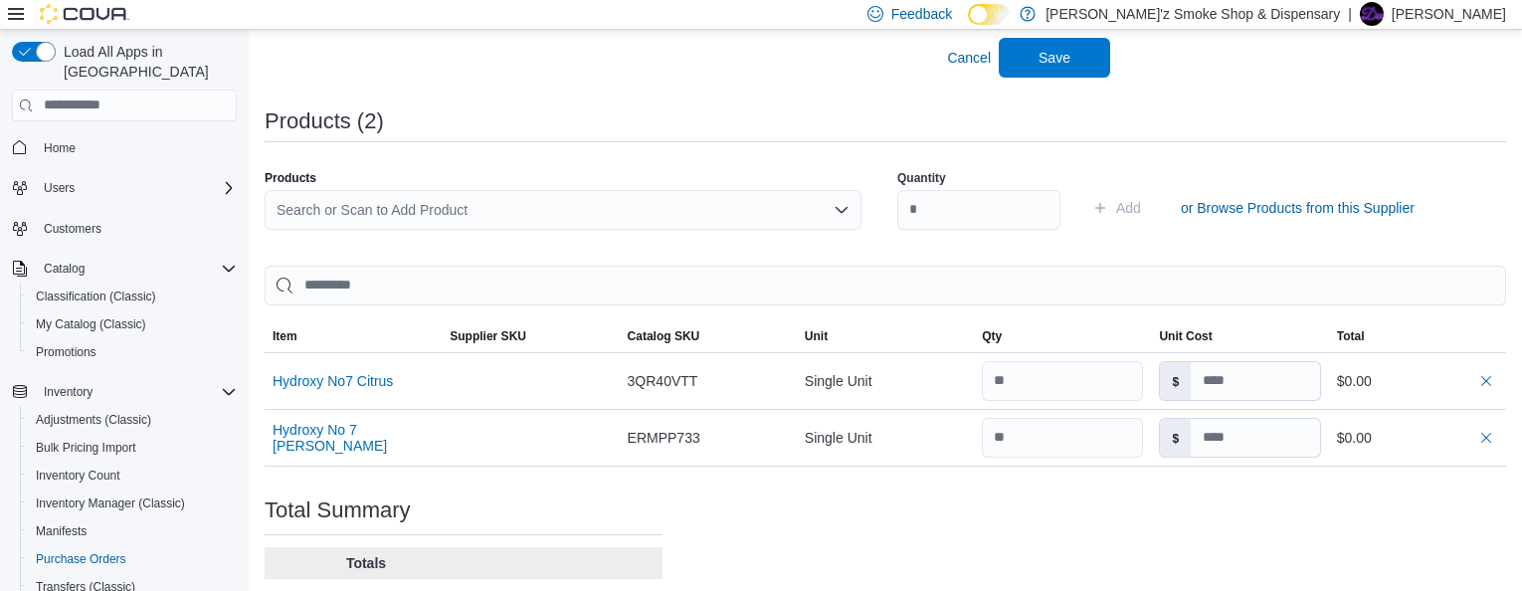
scroll to position [686, 0]
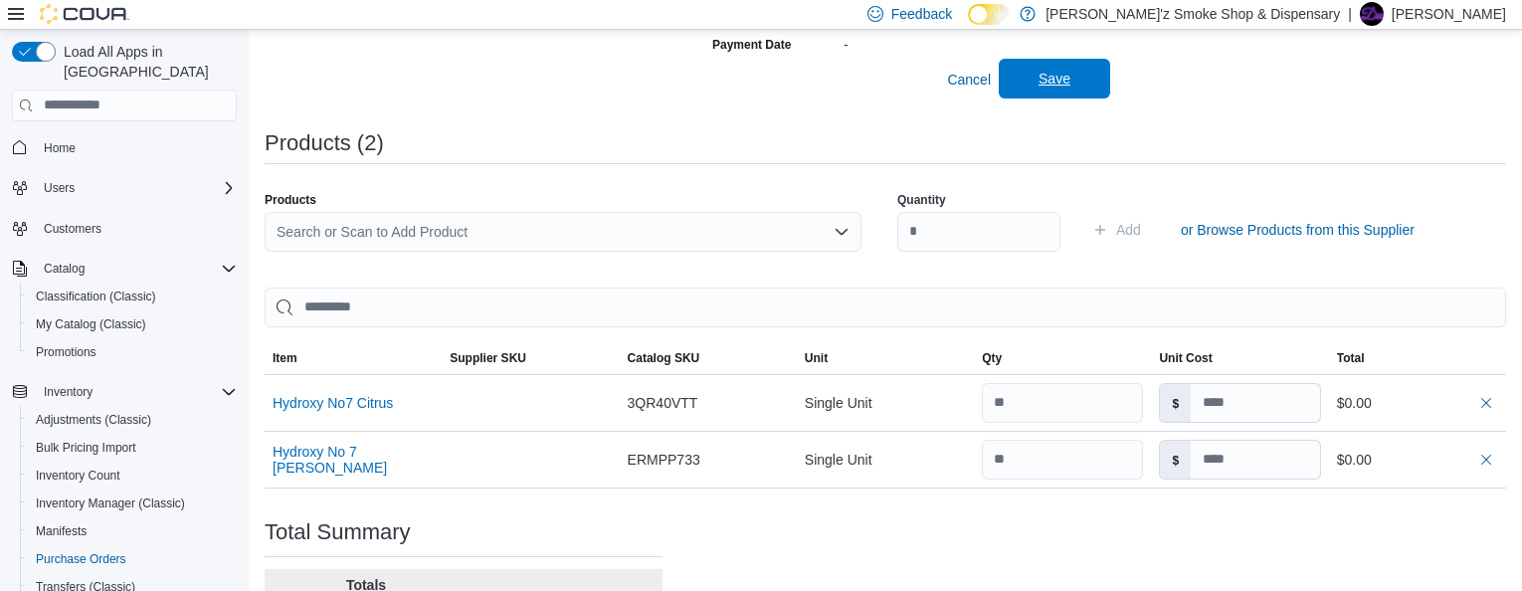
type input "******"
click at [1043, 89] on span "Save" at bounding box center [1054, 79] width 32 height 20
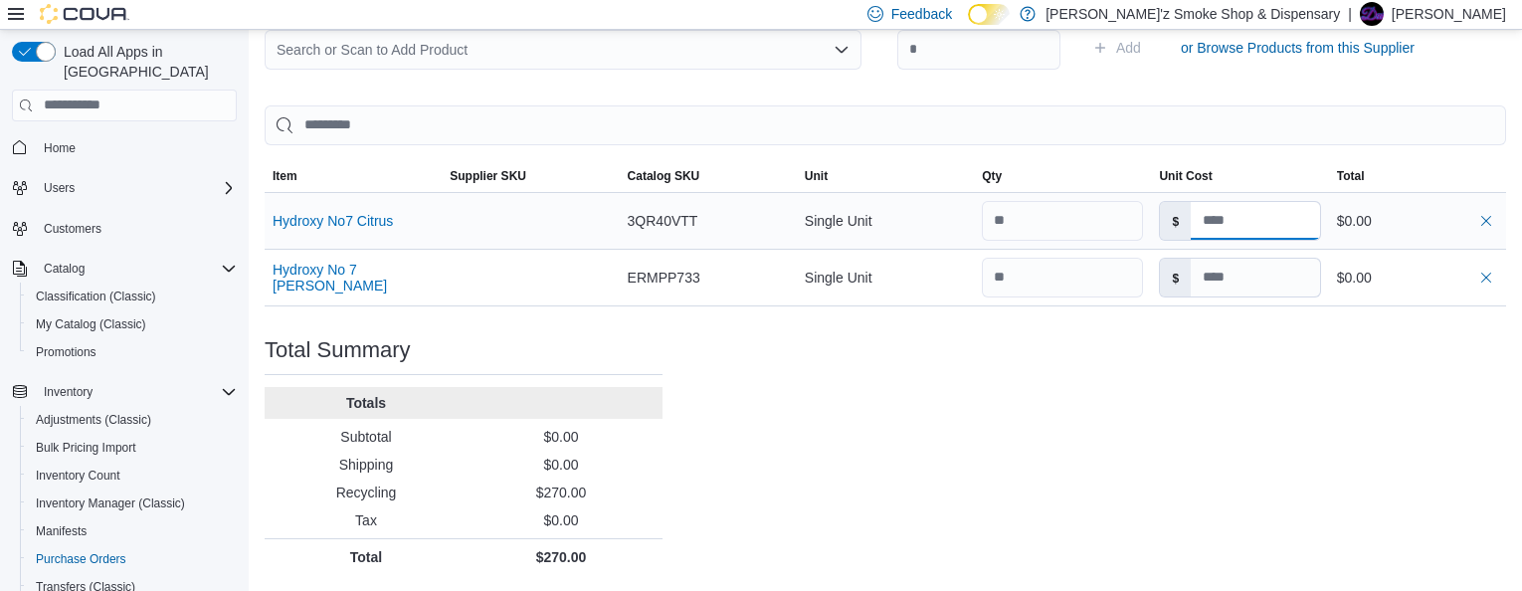
click at [1219, 213] on input at bounding box center [1255, 221] width 129 height 38
type input "*****"
click at [1298, 384] on div "Purchase Order: PODMZD-235 Feedback Purchase Order Details Edit Status Pending …" at bounding box center [885, 28] width 1241 height 1093
click at [1263, 228] on input at bounding box center [1255, 221] width 129 height 38
click at [1262, 225] on input at bounding box center [1255, 221] width 129 height 38
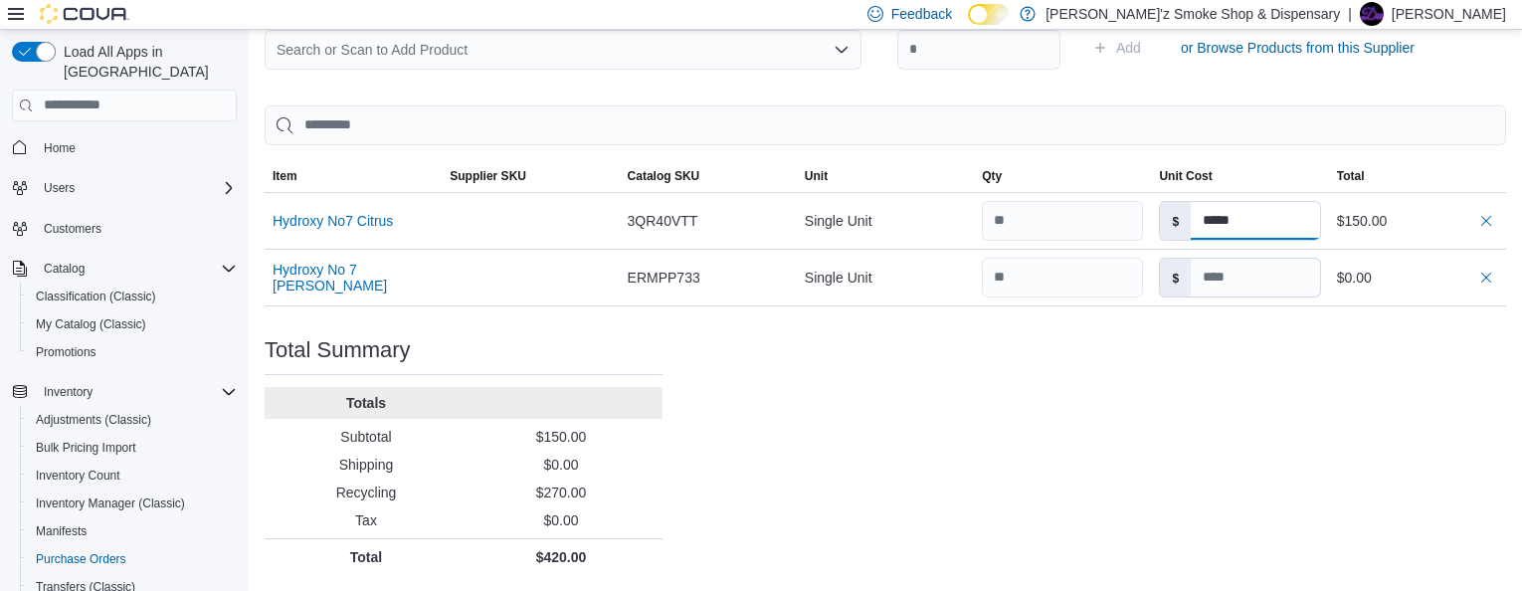
type input "*****"
click at [1258, 341] on div "Purchase Order: PODMZD-235 Feedback Purchase Order Details Edit Status Pending …" at bounding box center [885, 28] width 1241 height 1093
drag, startPoint x: 1250, startPoint y: 225, endPoint x: 1286, endPoint y: 235, distance: 37.2
click at [1253, 224] on input at bounding box center [1255, 221] width 129 height 38
click at [1232, 222] on input at bounding box center [1255, 221] width 129 height 38
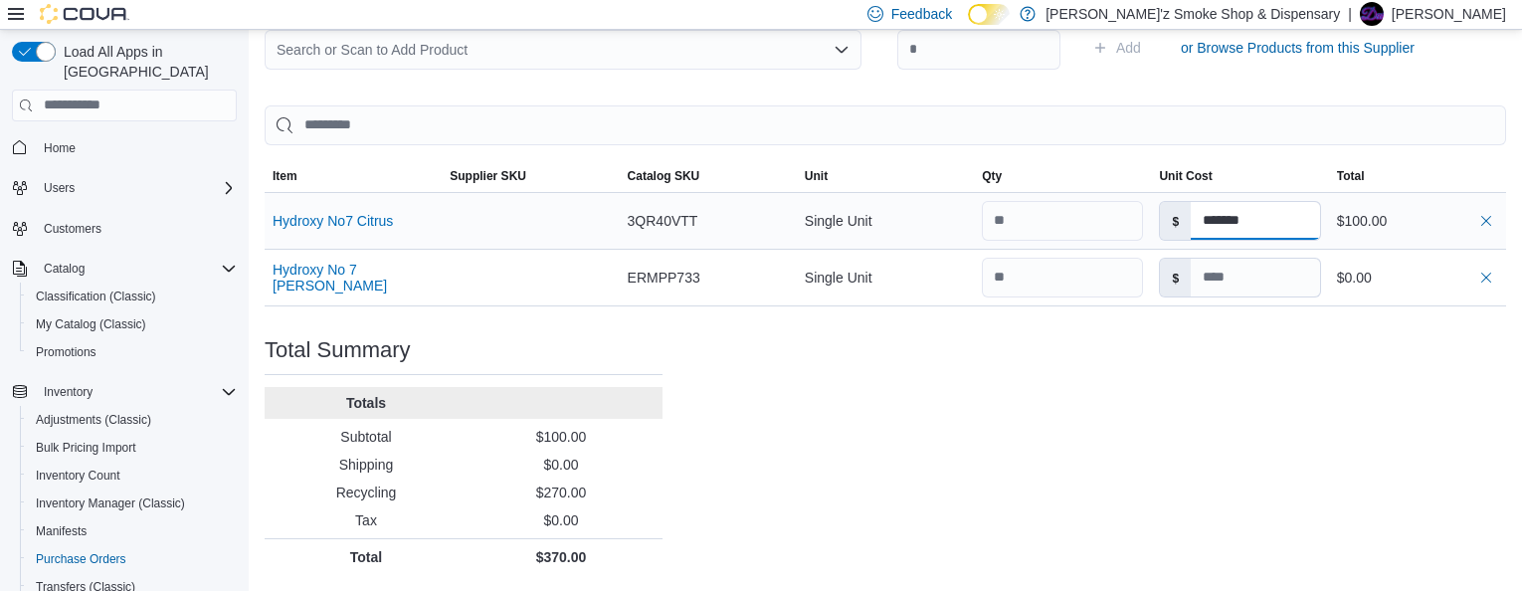
click at [1267, 230] on input "*******" at bounding box center [1255, 221] width 129 height 38
click at [1268, 230] on input "*****" at bounding box center [1255, 221] width 129 height 38
type input "*****"
click at [1265, 284] on input at bounding box center [1255, 278] width 129 height 38
type input "*****"
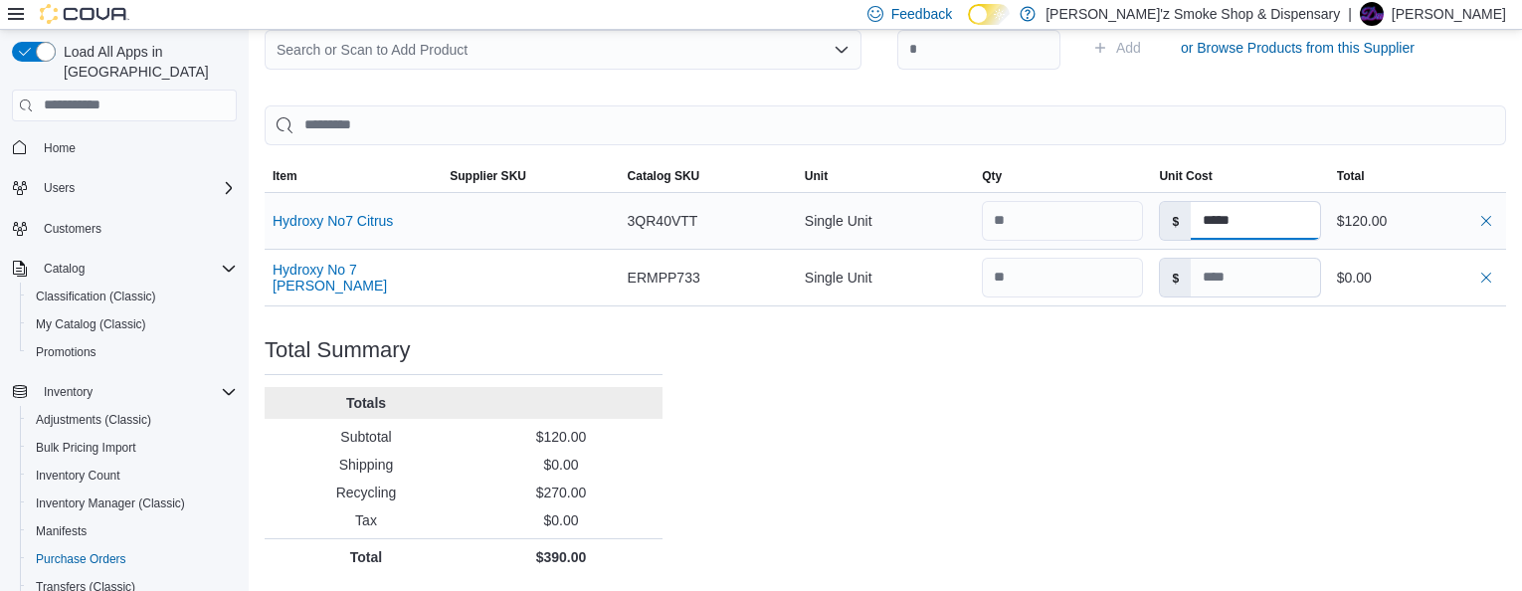
click at [1252, 220] on input "*****" at bounding box center [1255, 221] width 129 height 38
type input "*****"
click at [1416, 209] on div "$120.00" at bounding box center [1417, 221] width 177 height 40
click at [1248, 223] on input at bounding box center [1255, 221] width 129 height 38
click at [1216, 223] on input at bounding box center [1255, 221] width 129 height 38
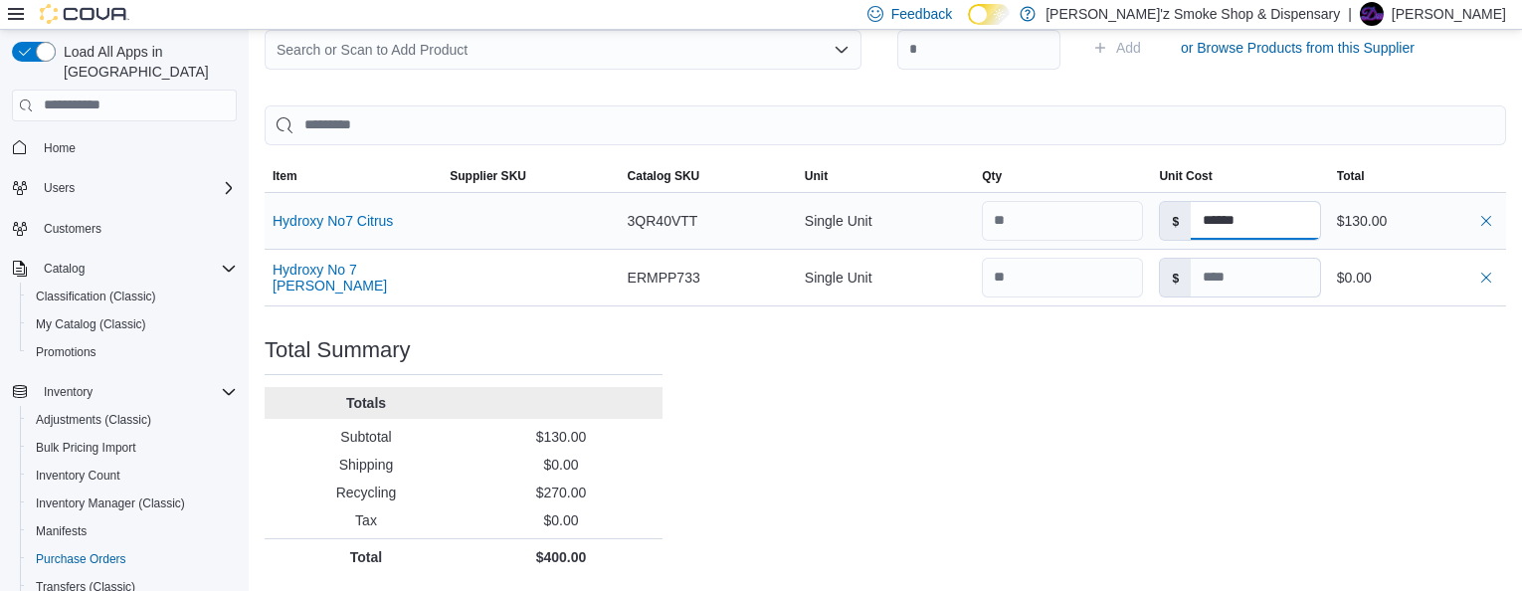
click at [1266, 228] on input "******" at bounding box center [1255, 221] width 129 height 38
type input "*****"
click at [1396, 223] on div "$130.00" at bounding box center [1417, 221] width 161 height 24
click at [1210, 282] on input at bounding box center [1255, 278] width 129 height 38
type input "*****"
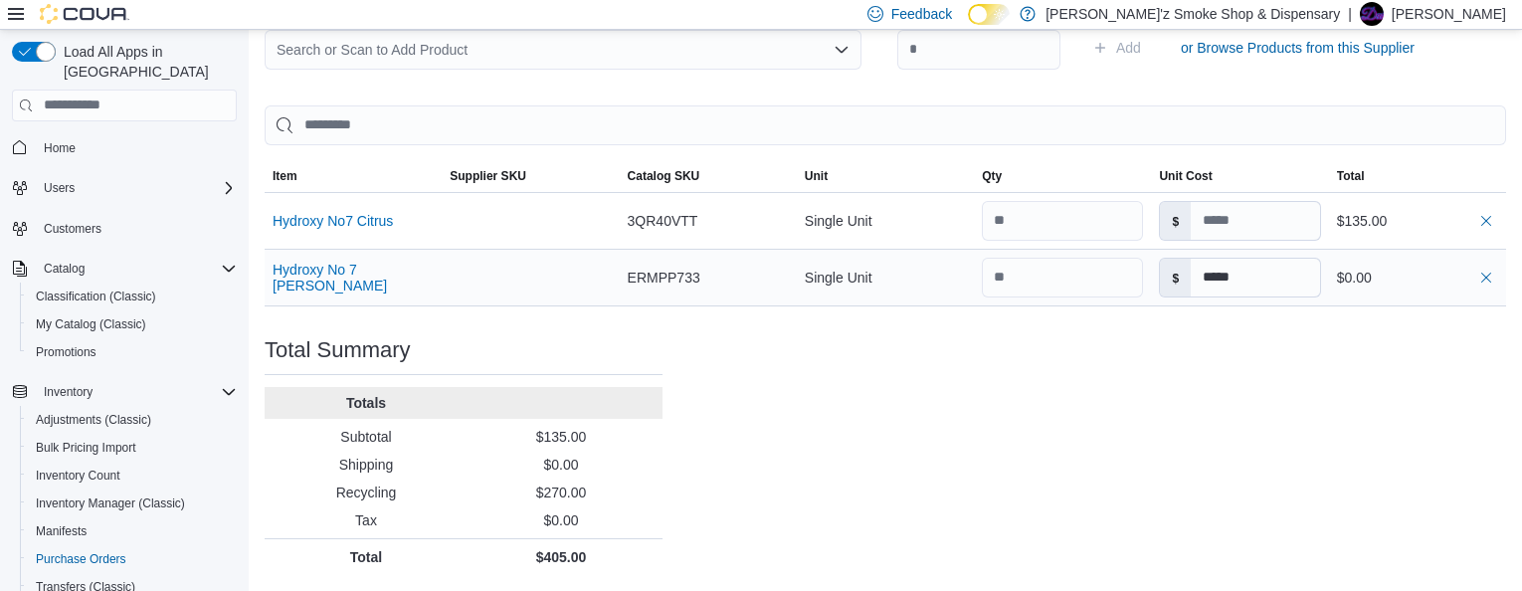
type input "*****"
click at [1394, 273] on div "$0.00" at bounding box center [1417, 278] width 161 height 24
click at [637, 466] on p "$0.00" at bounding box center [560, 465] width 187 height 20
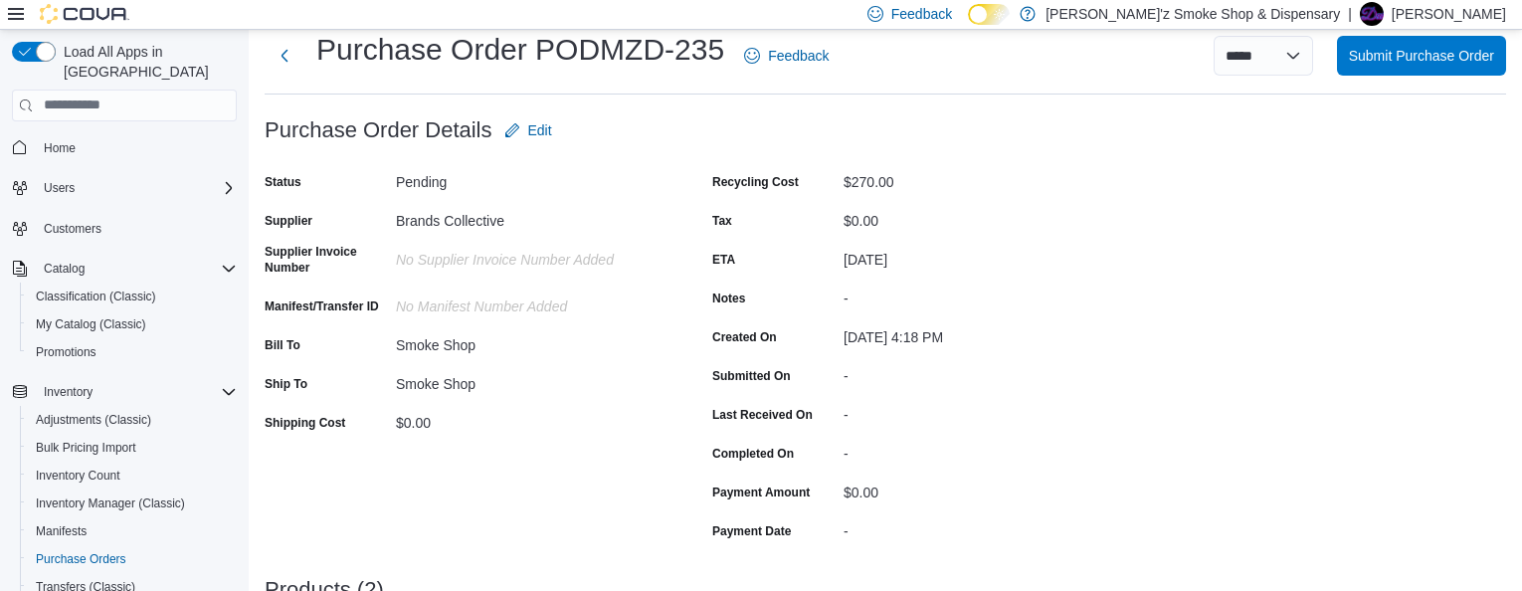
scroll to position [24, 0]
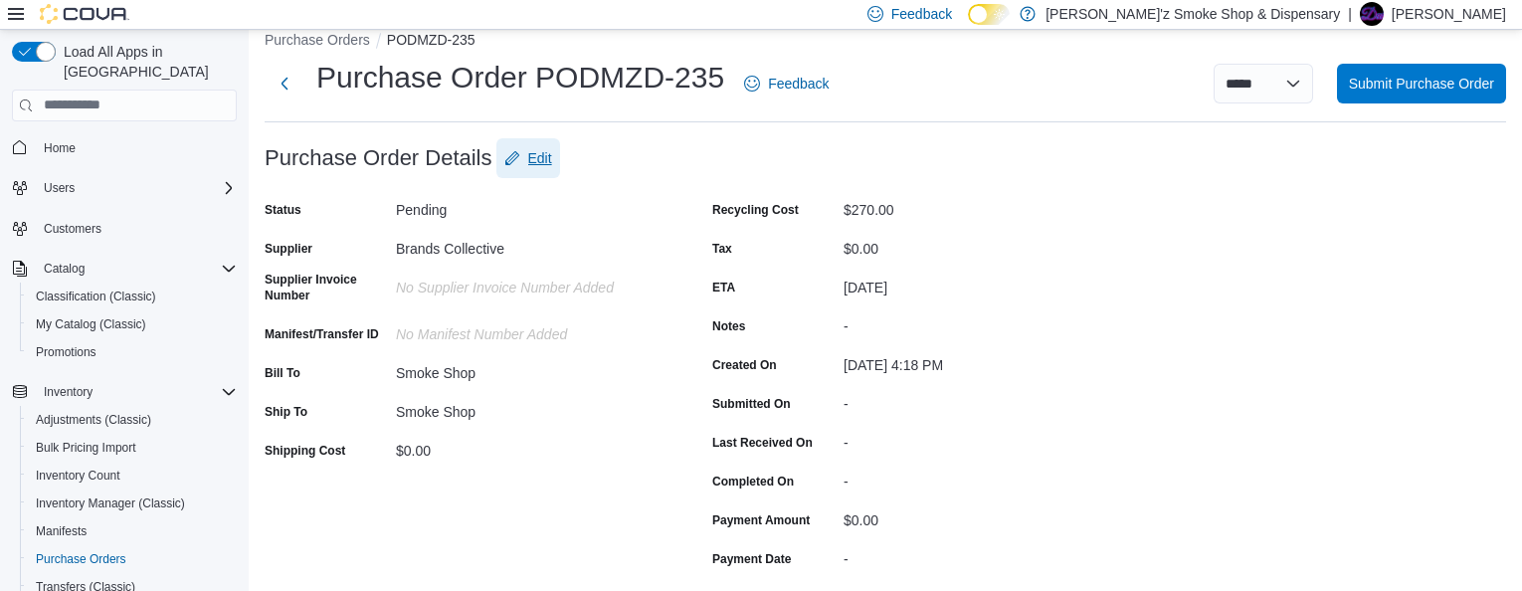
drag, startPoint x: 547, startPoint y: 159, endPoint x: 666, endPoint y: 182, distance: 121.5
click at [548, 158] on span "Edit" at bounding box center [540, 158] width 24 height 20
type input "*****"
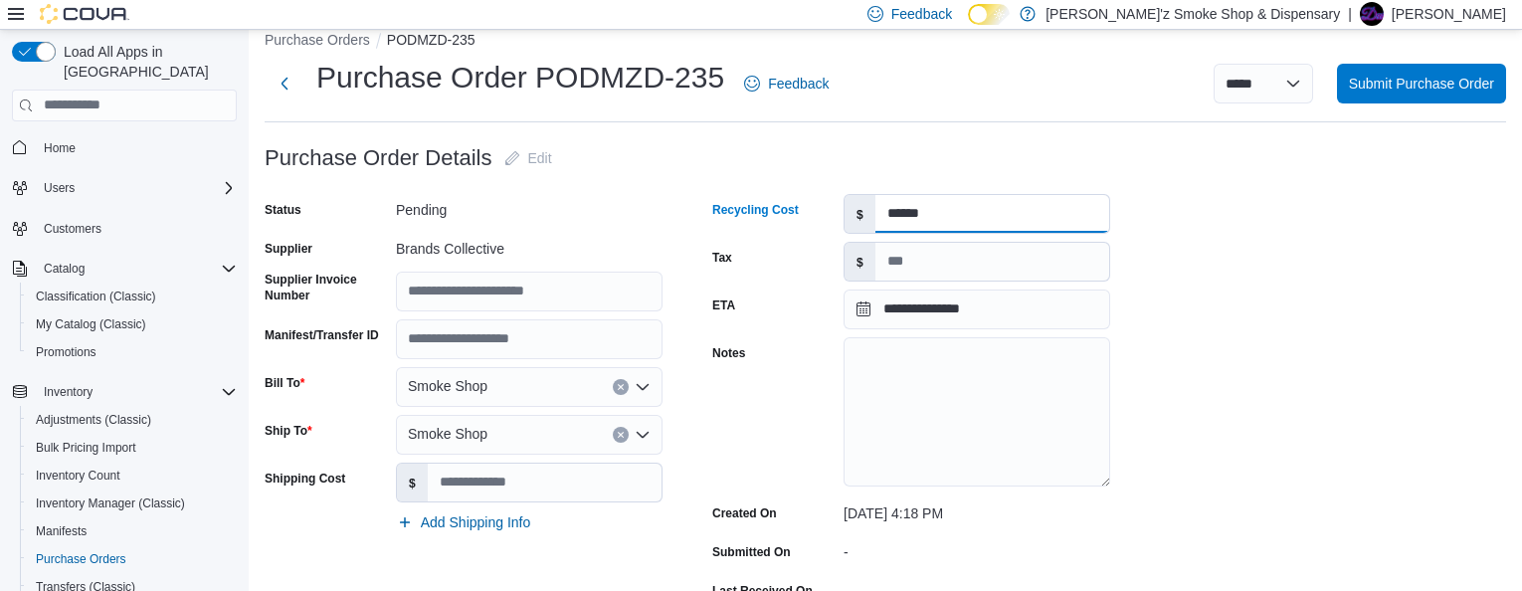
drag, startPoint x: 939, startPoint y: 212, endPoint x: 982, endPoint y: 227, distance: 45.3
click at [940, 211] on input "******" at bounding box center [992, 214] width 234 height 38
type input "*"
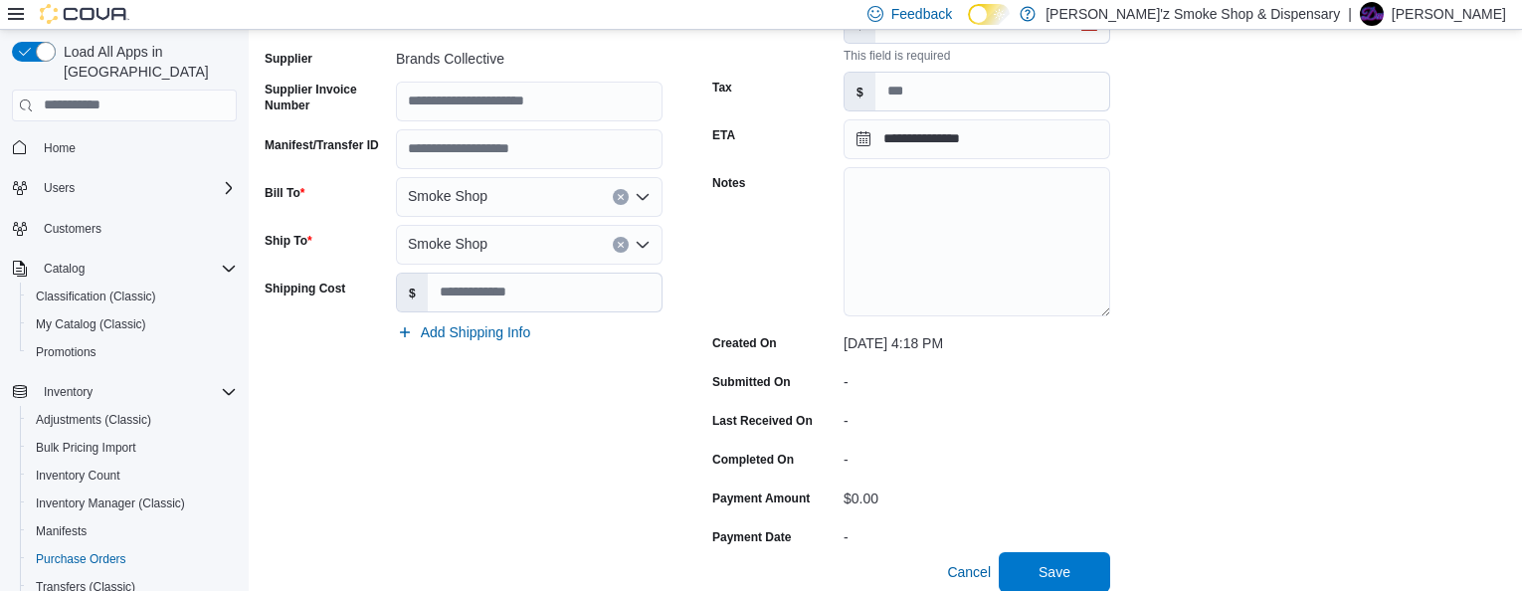
scroll to position [355, 0]
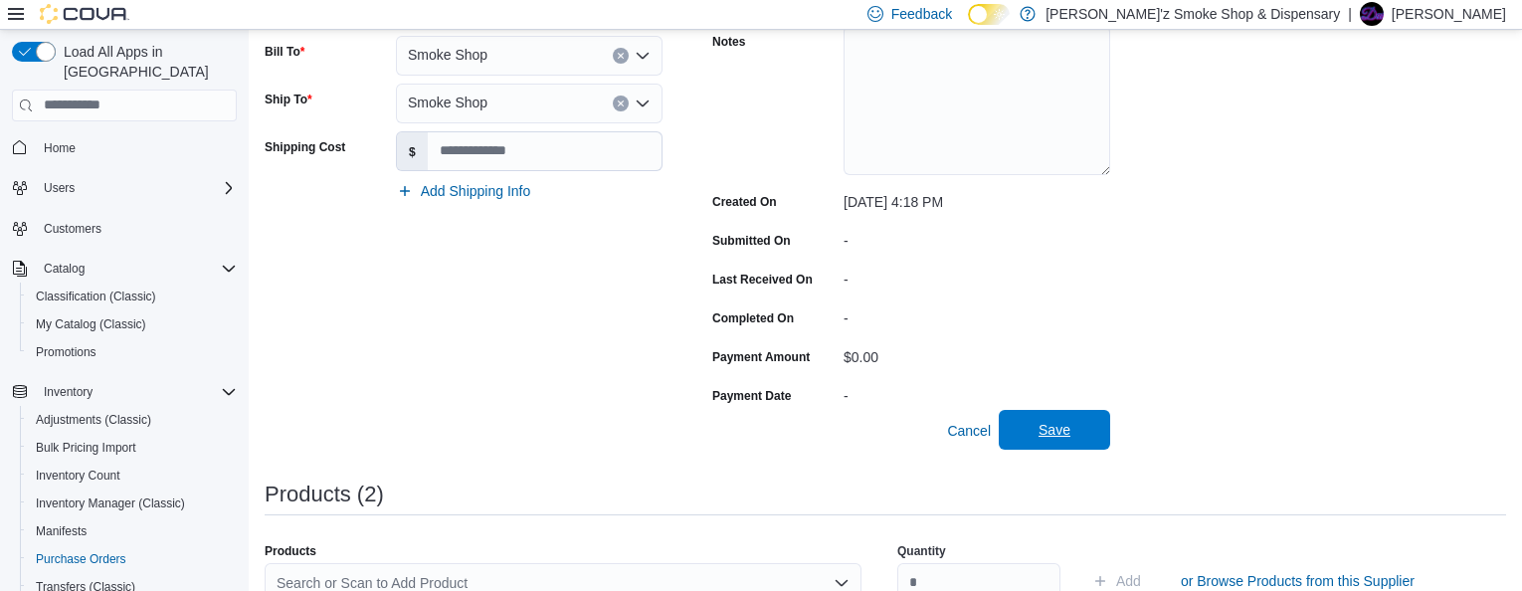
drag, startPoint x: 1059, startPoint y: 455, endPoint x: 1180, endPoint y: 397, distance: 133.5
click at [1059, 440] on span "Save" at bounding box center [1054, 430] width 32 height 20
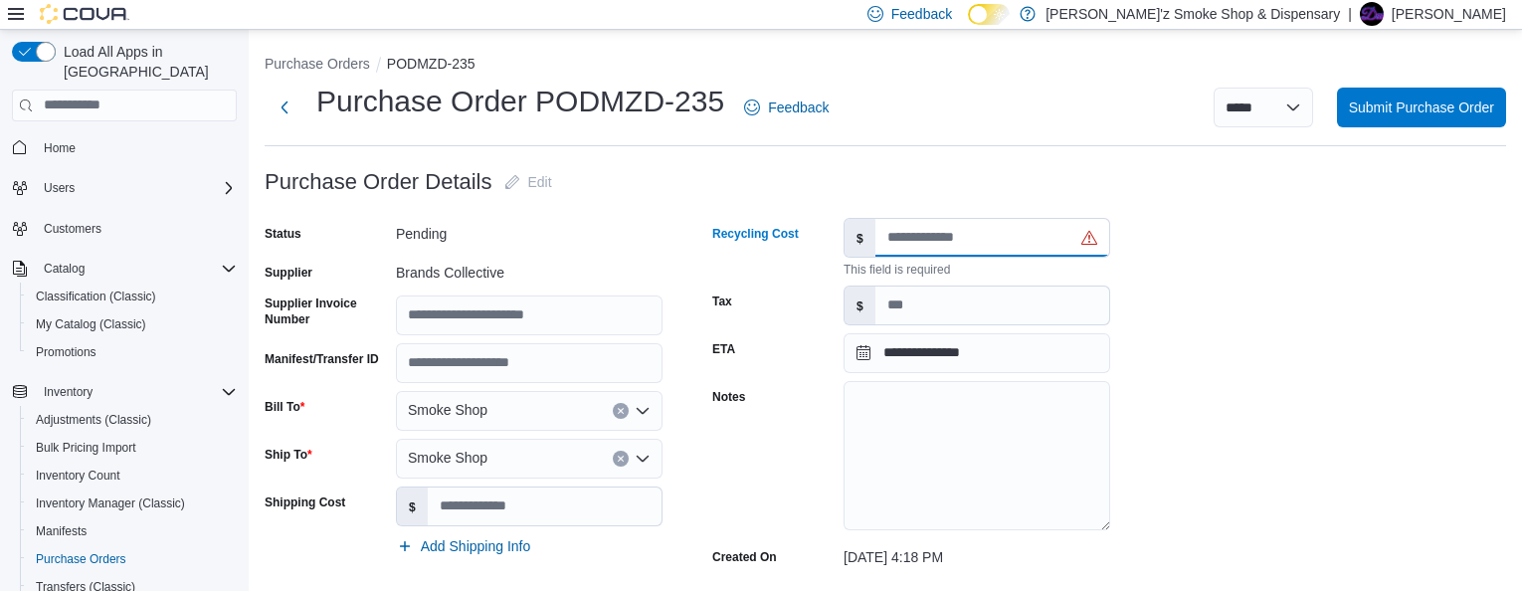
scroll to position [165, 0]
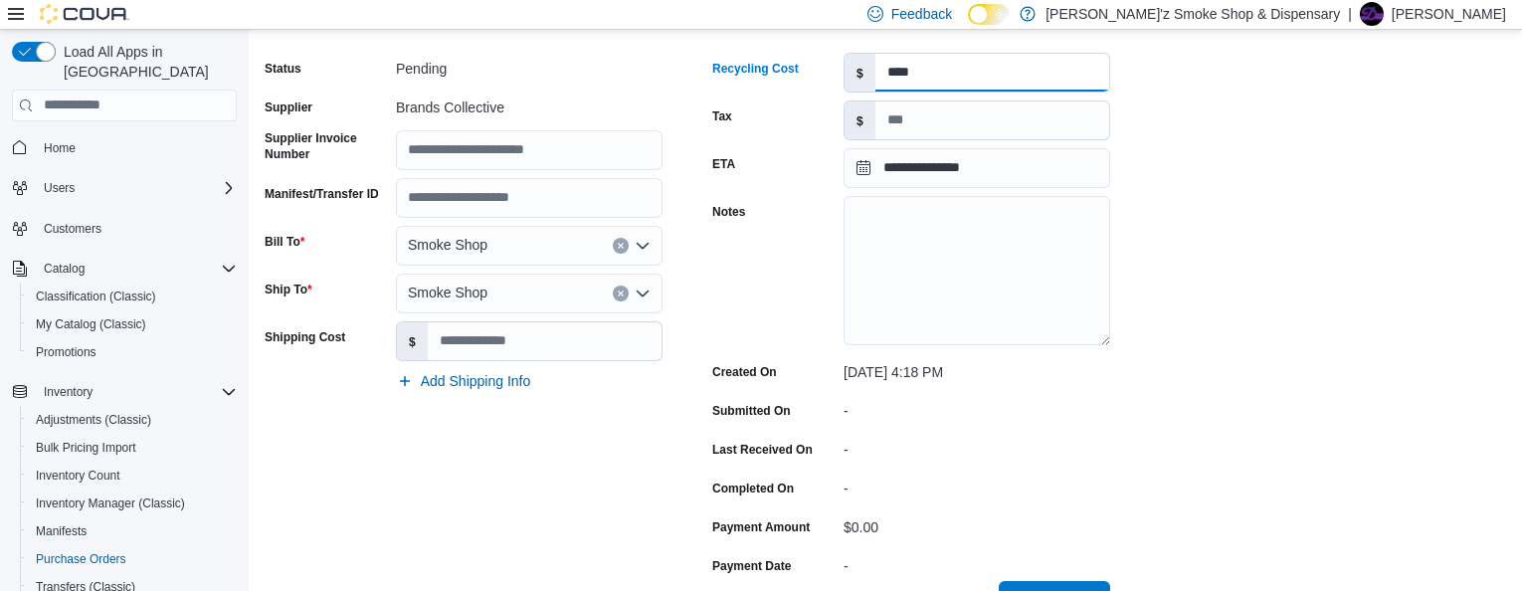
type input "****"
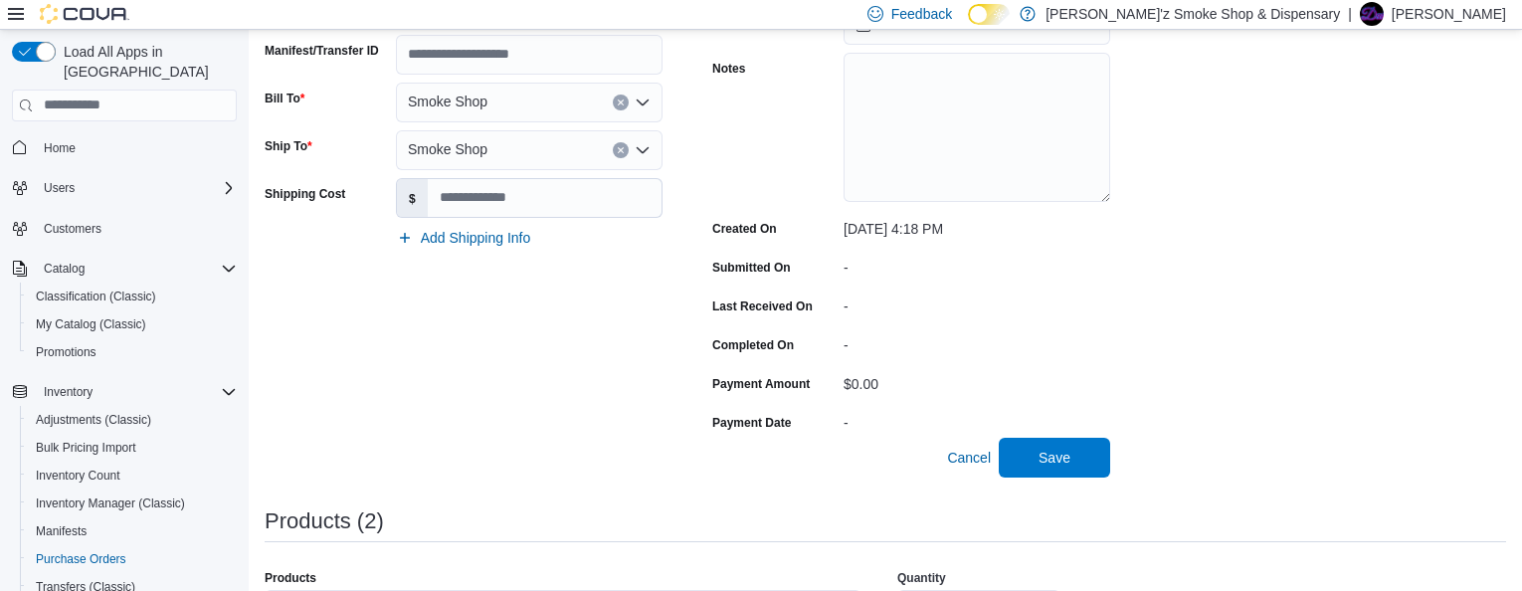
scroll to position [331, 0]
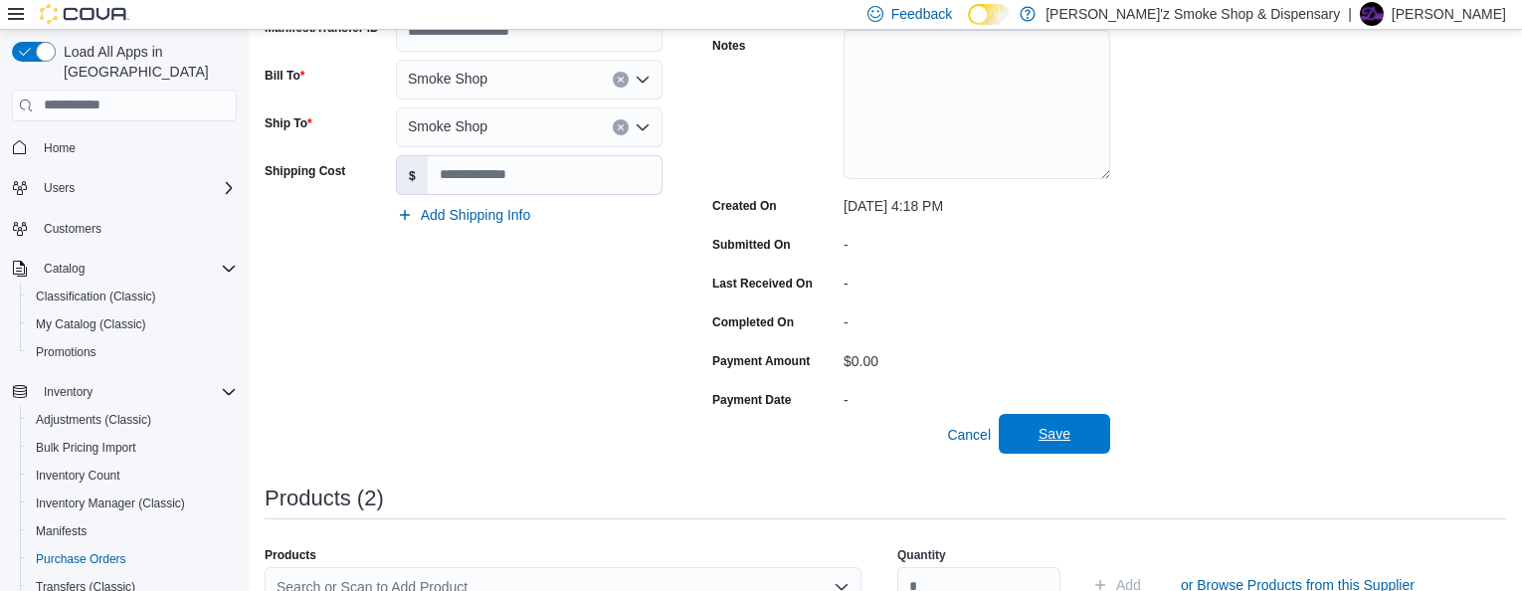
click at [1092, 449] on span "Save" at bounding box center [1055, 434] width 88 height 40
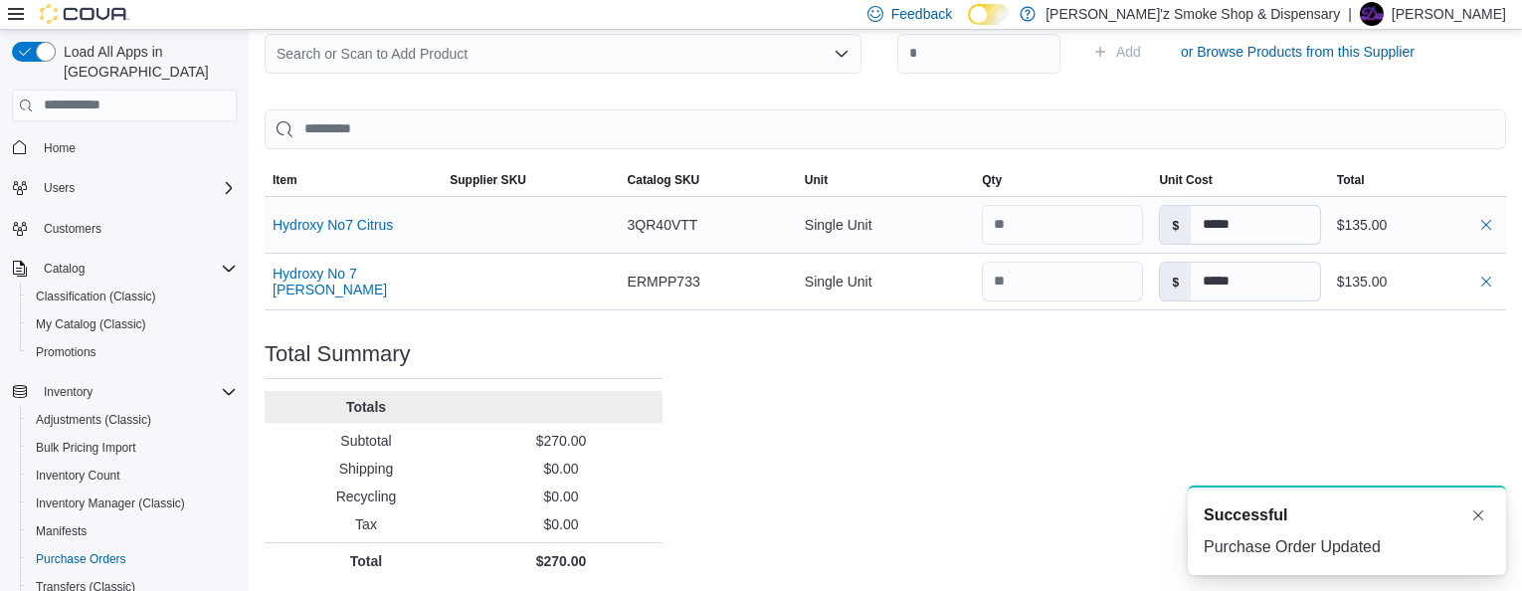
scroll to position [686, 0]
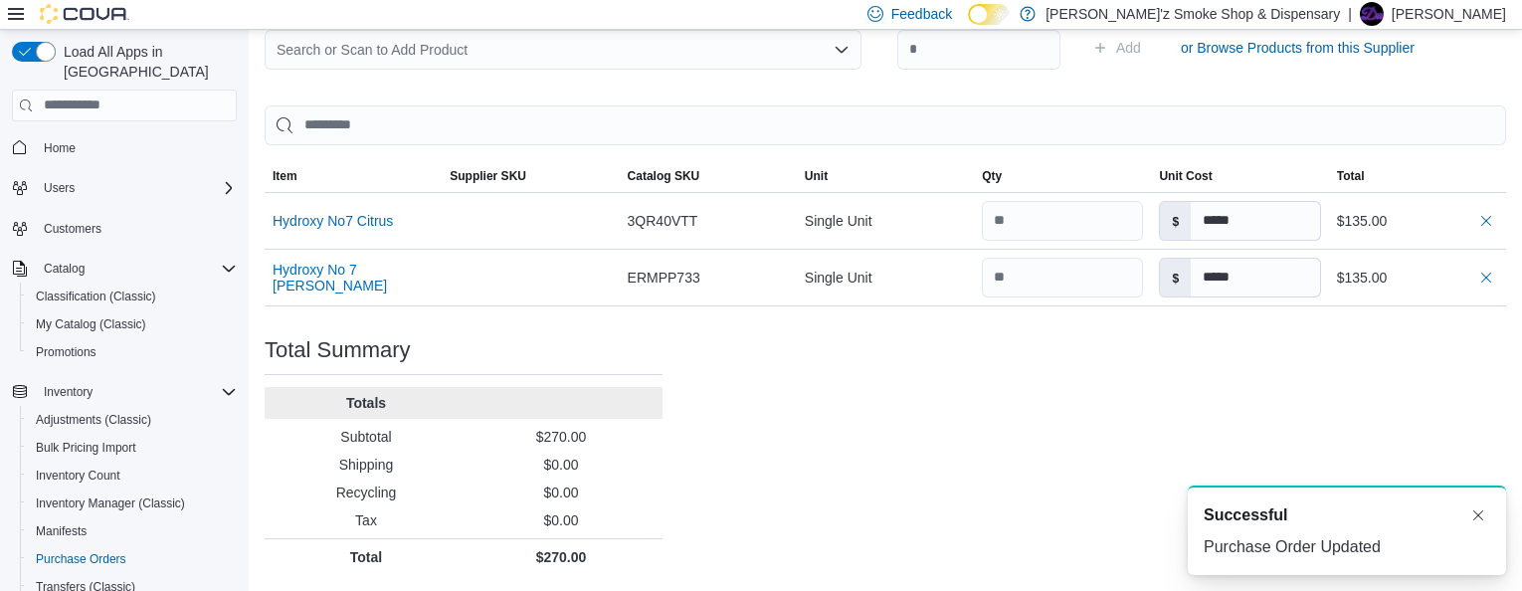
click at [973, 464] on div "Purchase Order: PODMZD-235 Feedback Purchase Order Details Edit Status Pending …" at bounding box center [885, 28] width 1241 height 1093
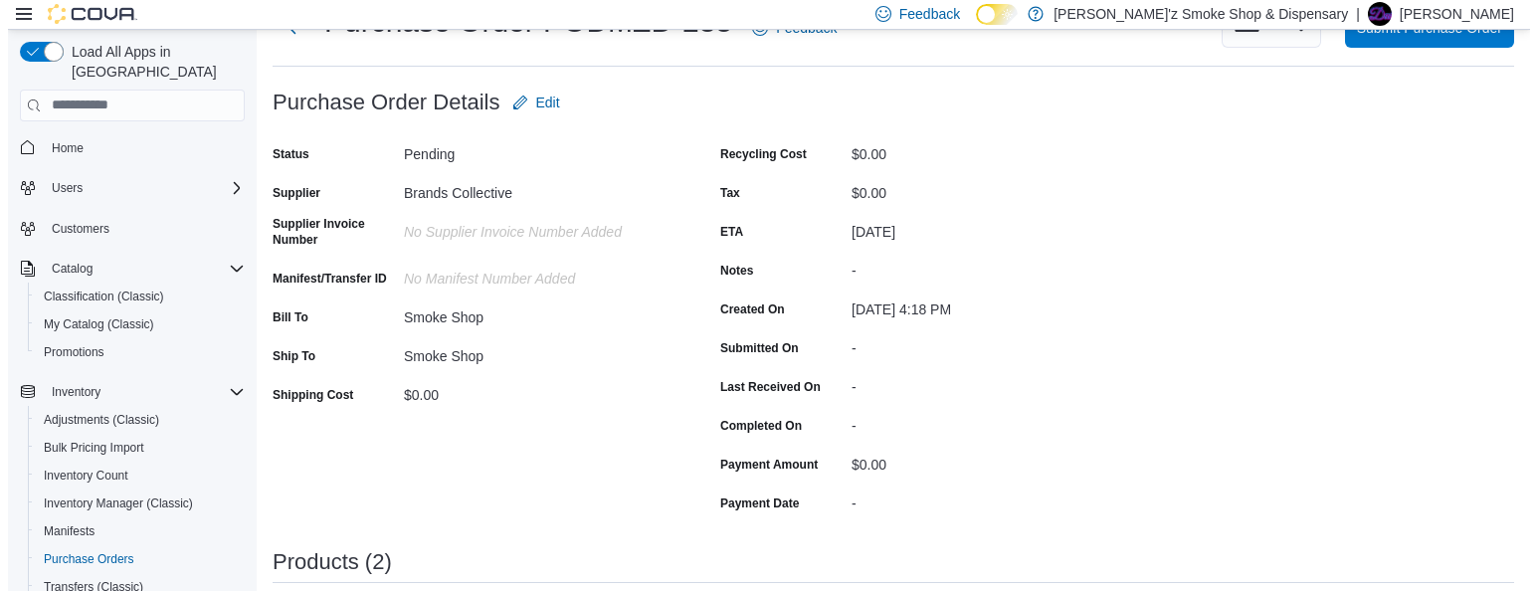
scroll to position [0, 0]
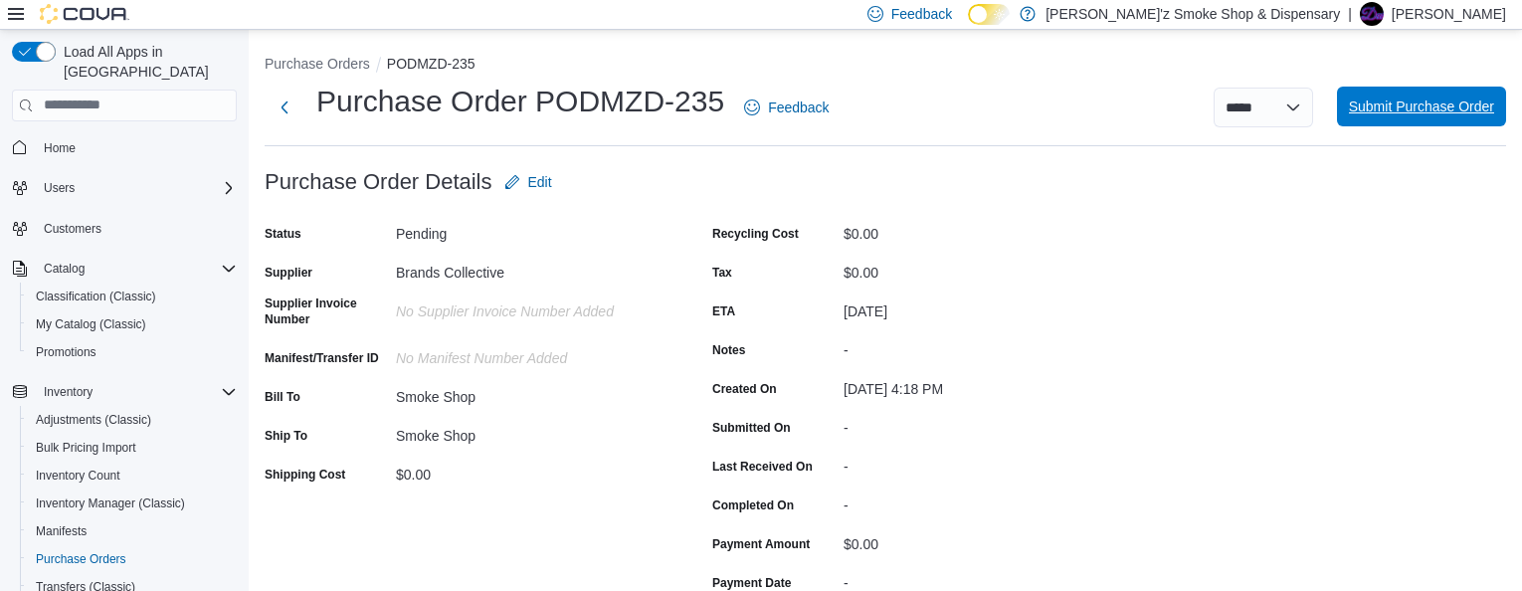
click at [1413, 105] on span "Submit Purchase Order" at bounding box center [1421, 106] width 145 height 20
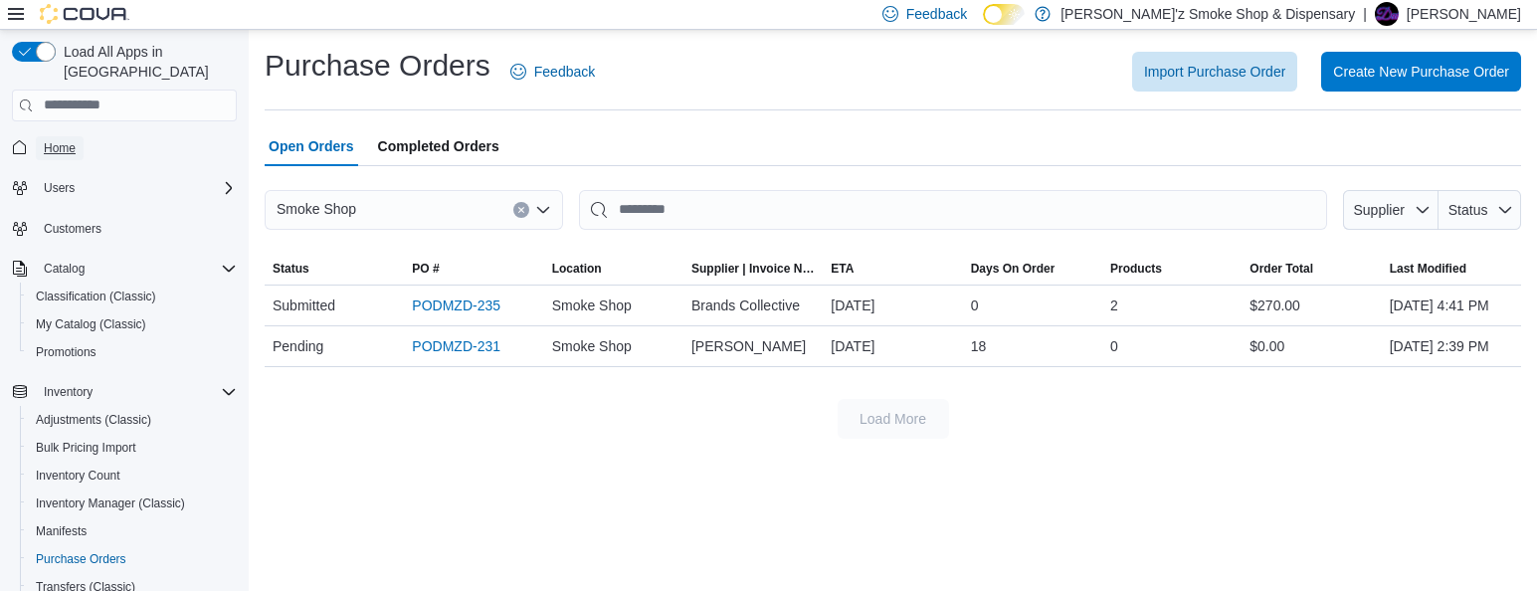
click at [57, 140] on span "Home" at bounding box center [60, 148] width 32 height 16
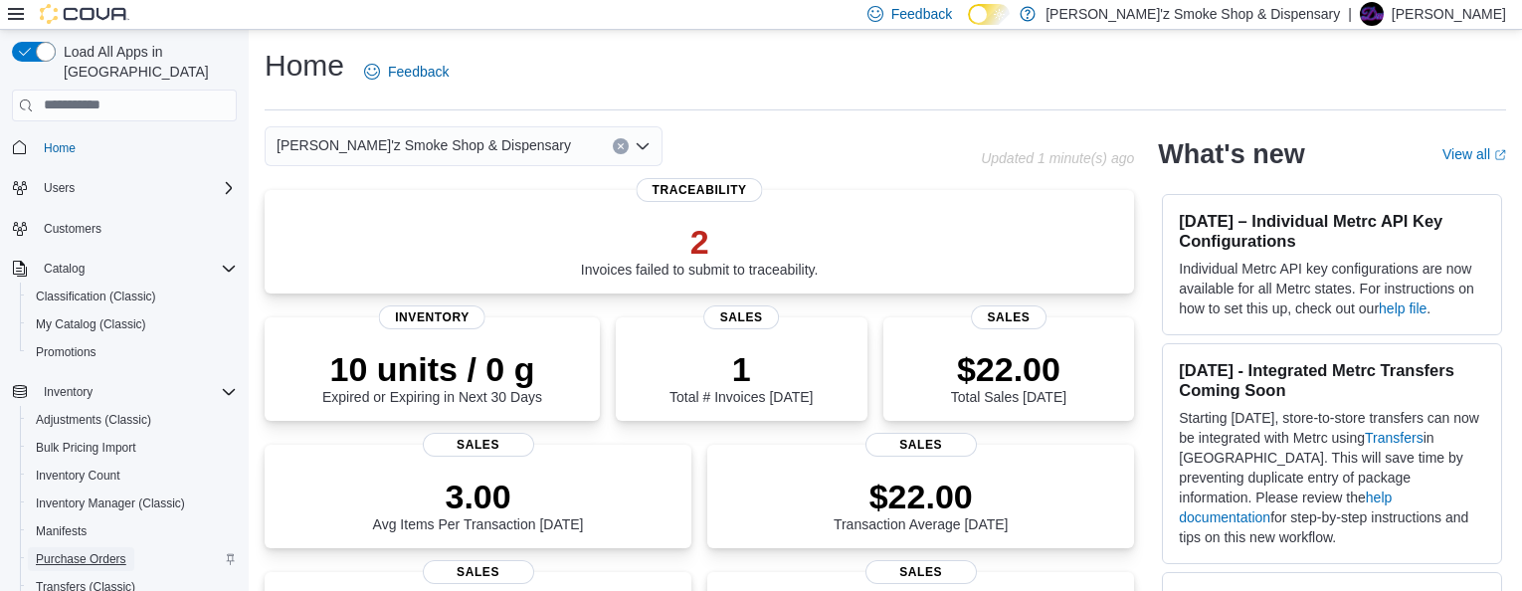
click at [94, 551] on span "Purchase Orders" at bounding box center [81, 559] width 91 height 16
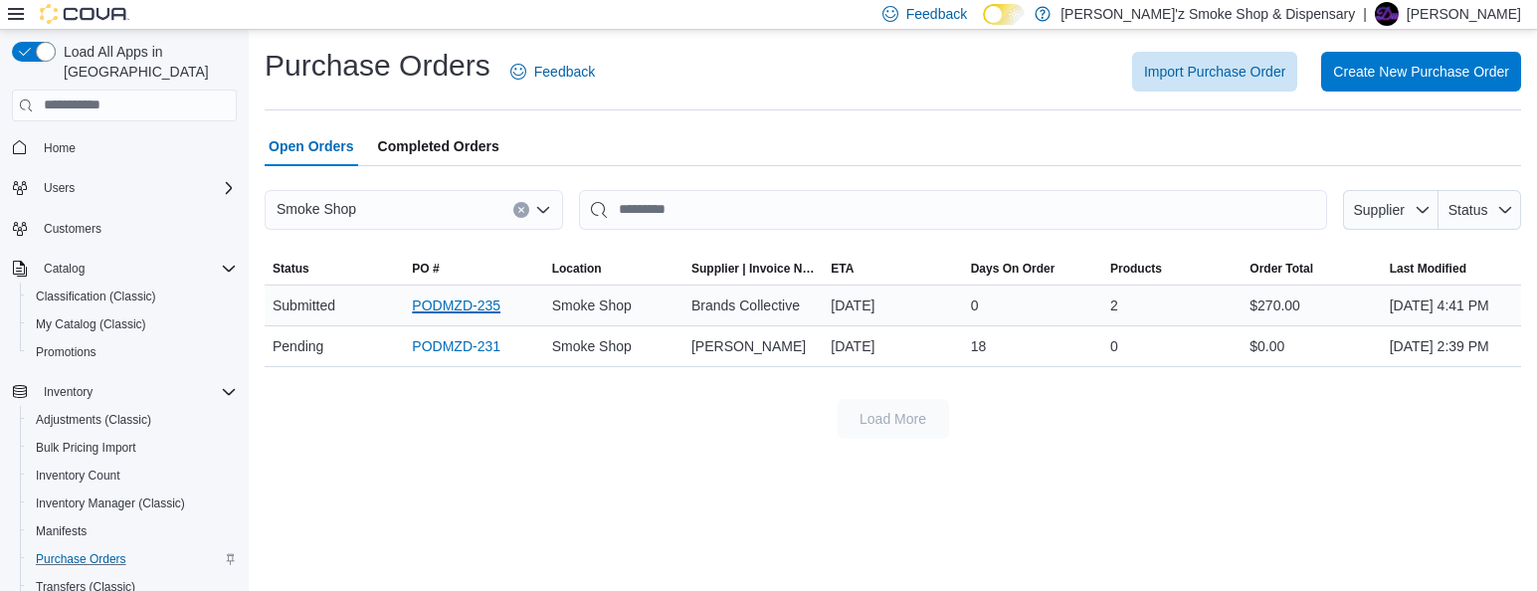
click at [439, 309] on link "PODMZD-235" at bounding box center [456, 305] width 89 height 24
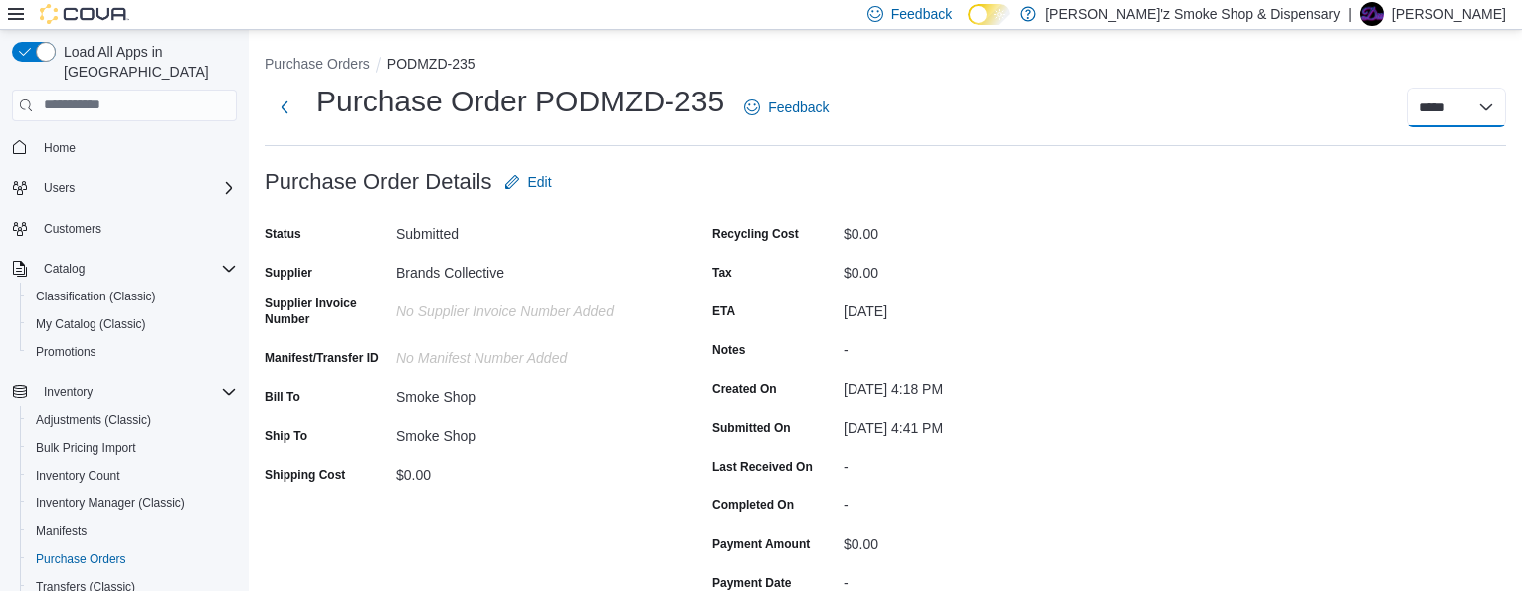
click at [1494, 107] on select "**********" at bounding box center [1455, 108] width 99 height 40
select select "**********"
click at [1421, 88] on select "**********" at bounding box center [1455, 108] width 99 height 40
select select
click at [298, 60] on button "Purchase Orders" at bounding box center [317, 64] width 105 height 16
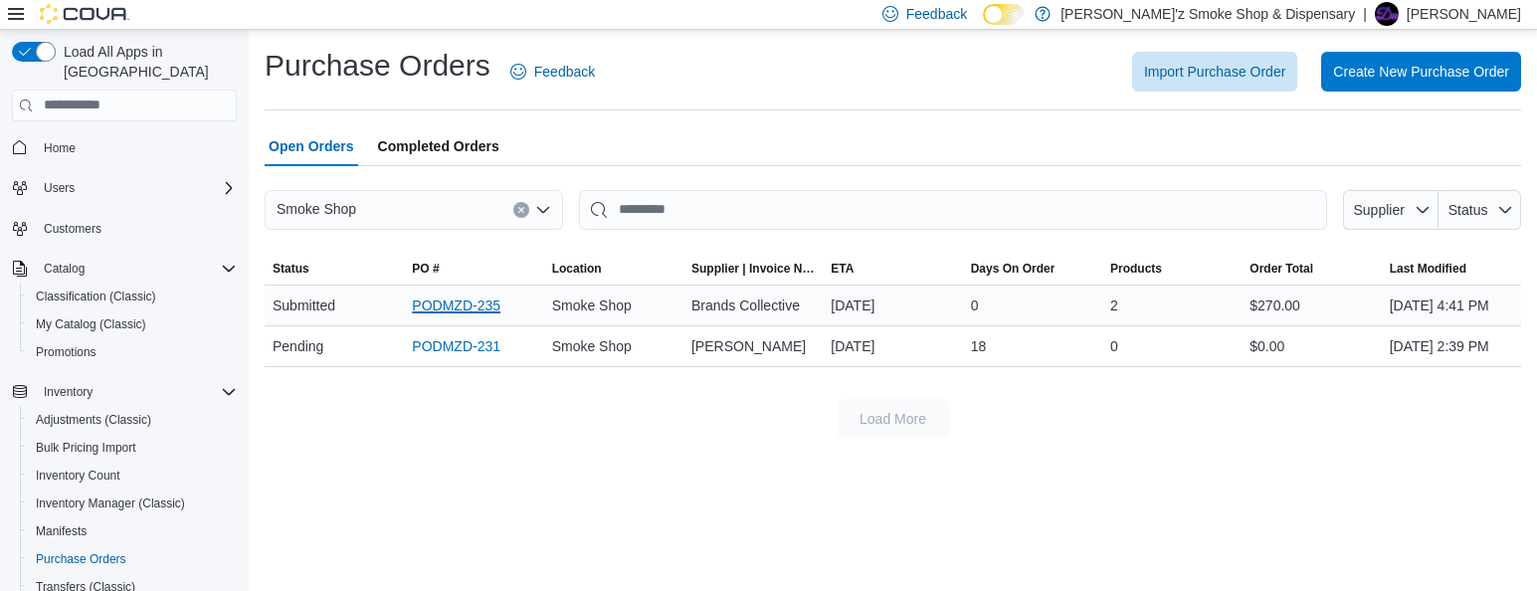
click at [447, 307] on link "PODMZD-235" at bounding box center [456, 305] width 89 height 24
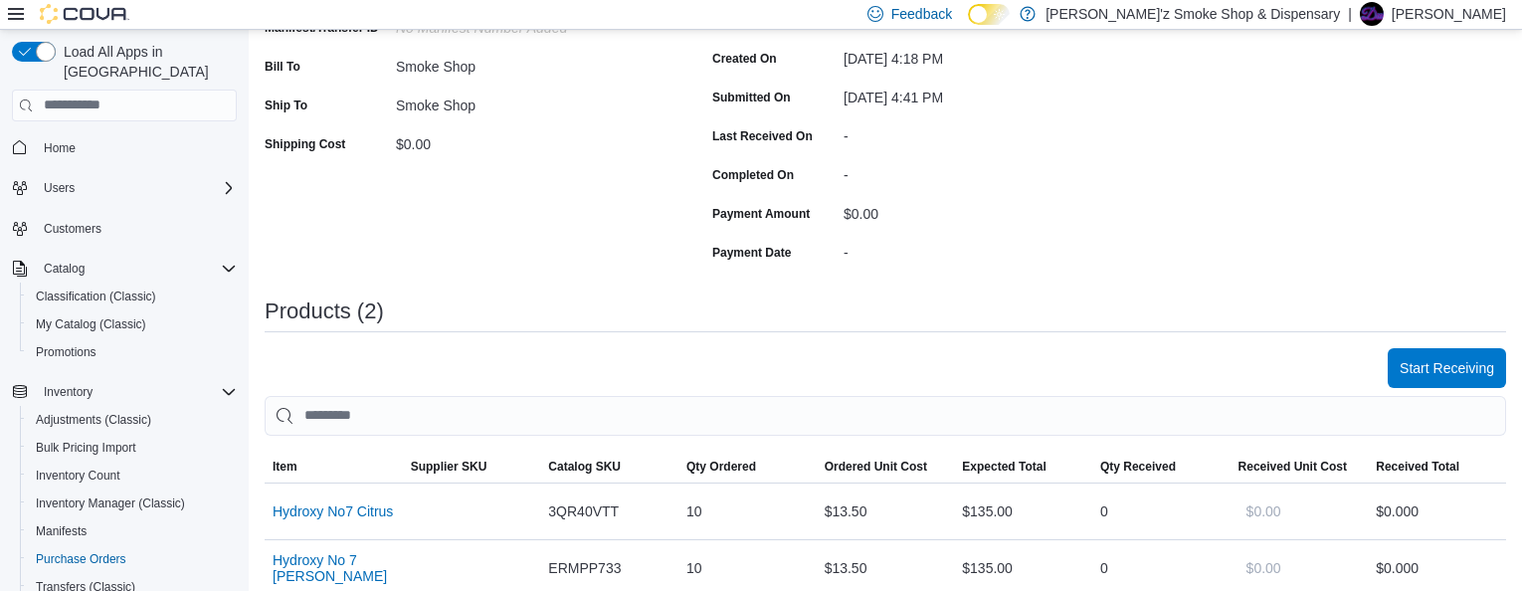
scroll to position [331, 0]
click at [1434, 367] on span "Start Receiving" at bounding box center [1446, 366] width 94 height 20
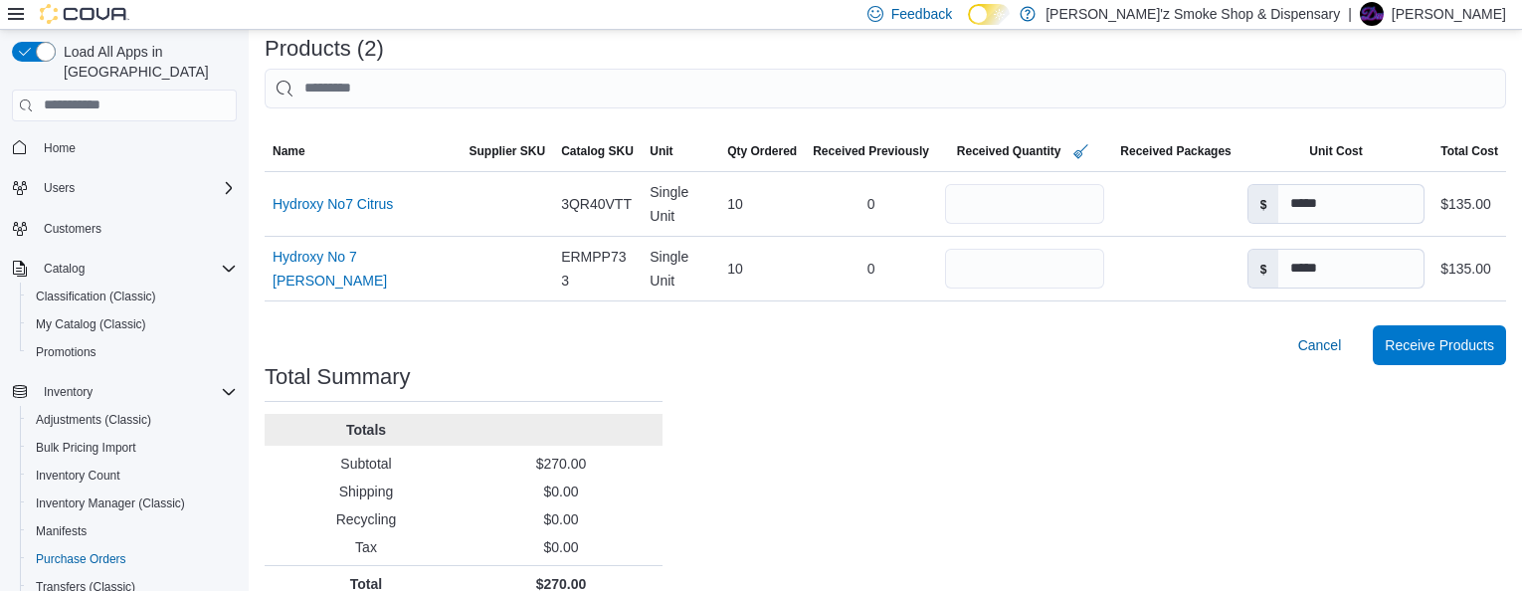
scroll to position [487, 0]
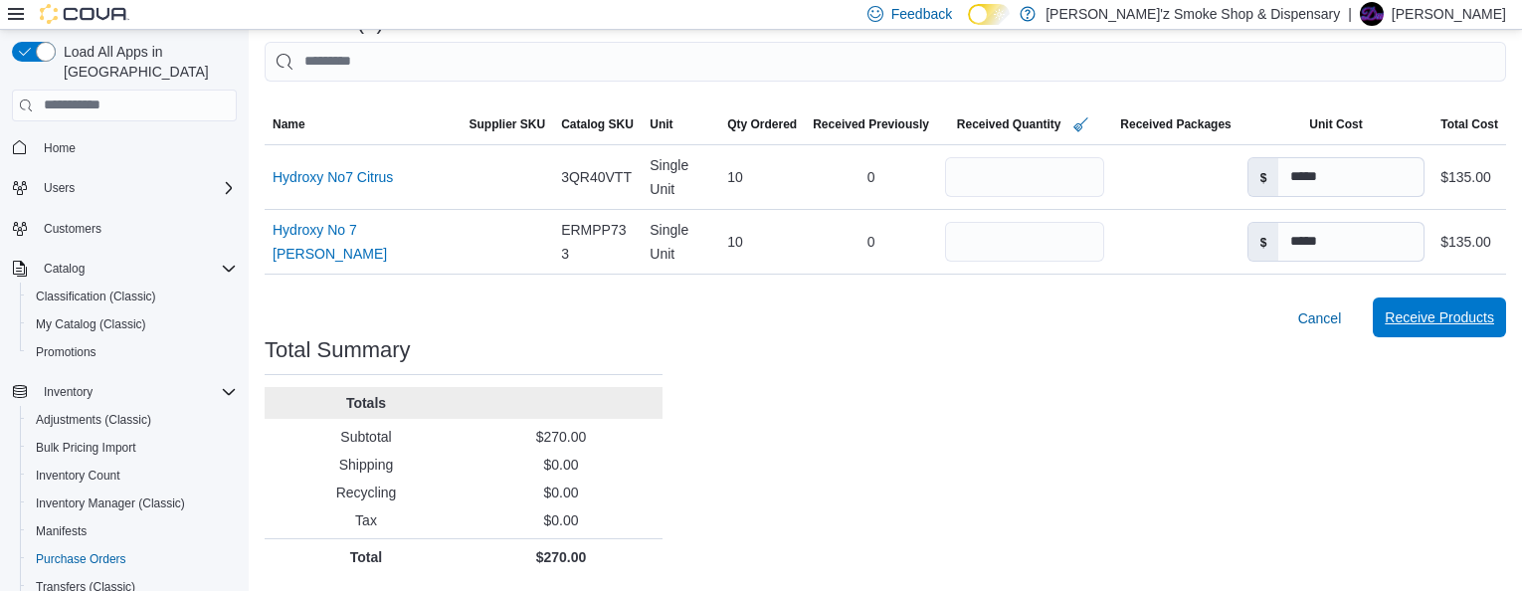
click at [1470, 316] on span "Receive Products" at bounding box center [1439, 317] width 109 height 20
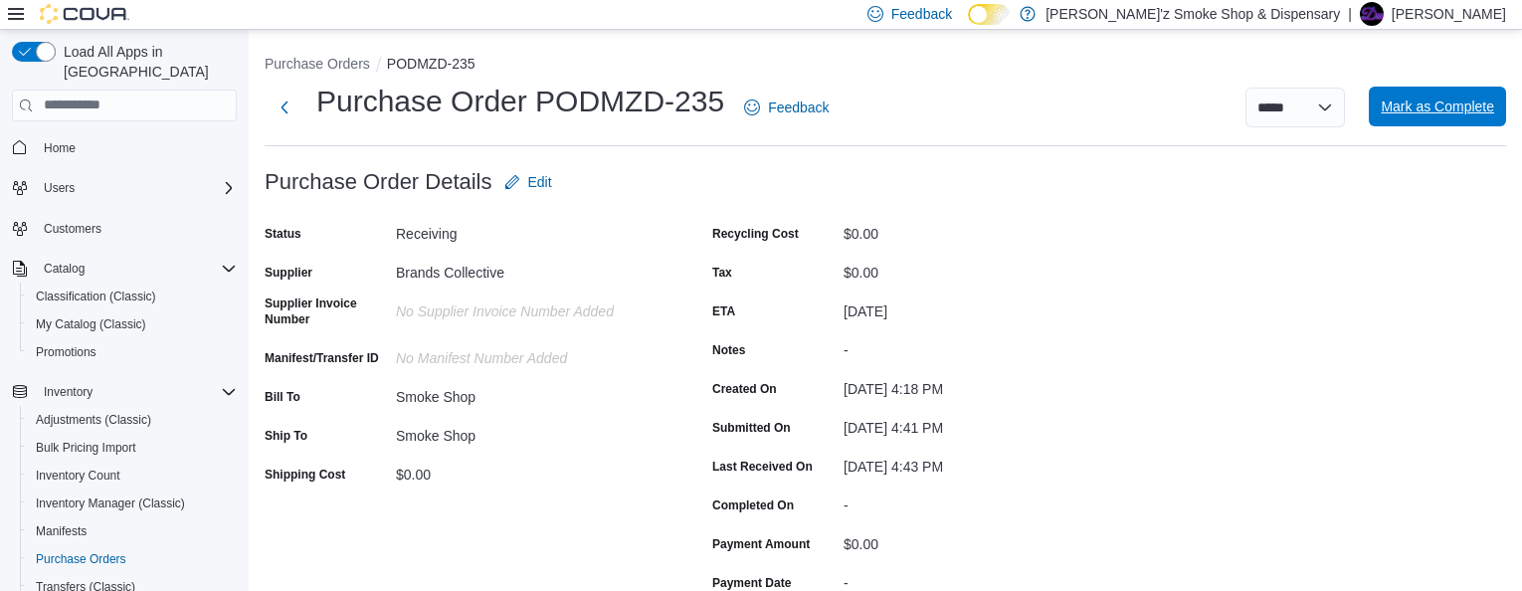
click at [1445, 107] on span "Mark as Complete" at bounding box center [1437, 106] width 113 height 20
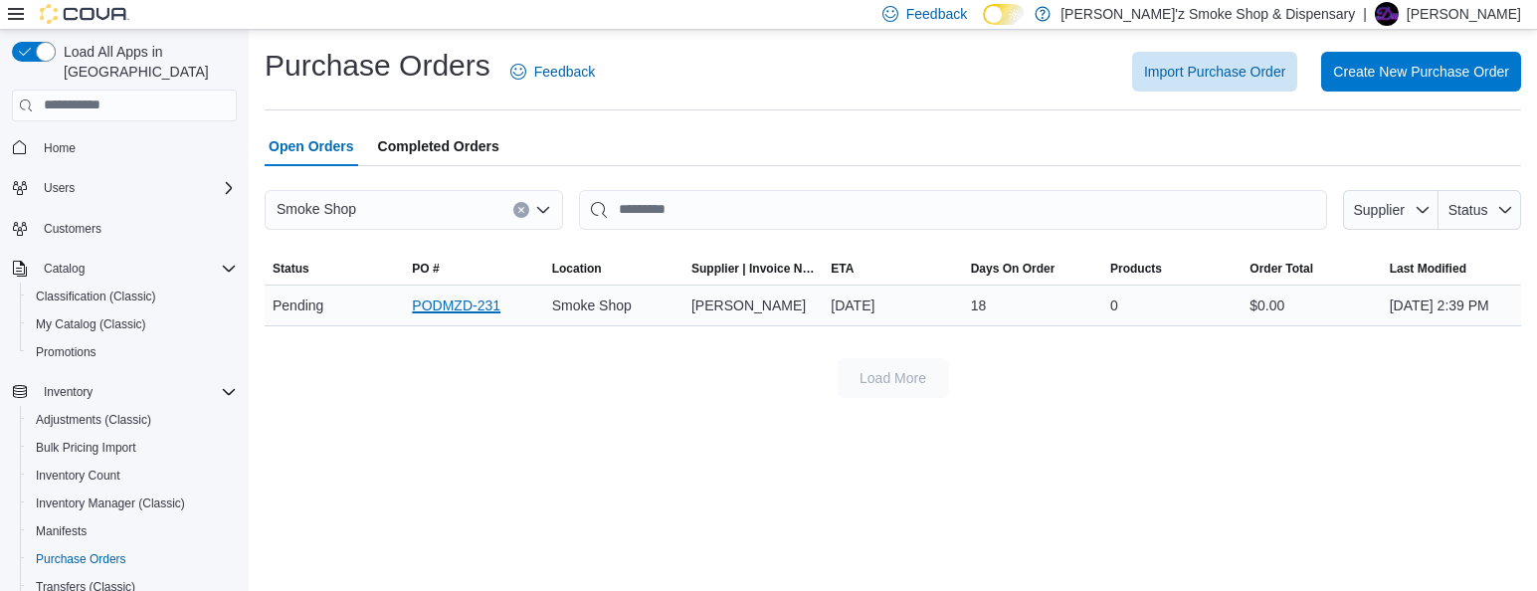
click at [456, 317] on link "PODMZD-231" at bounding box center [456, 305] width 89 height 24
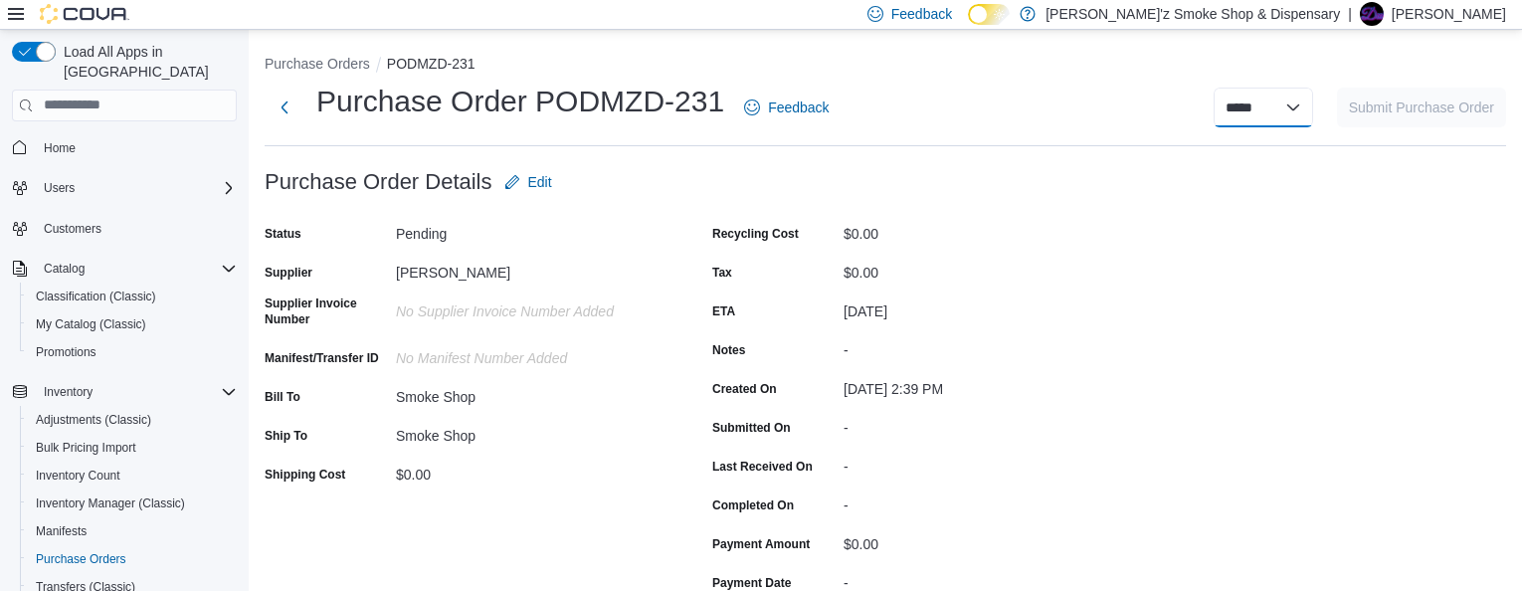
click at [1293, 105] on select "**********" at bounding box center [1262, 108] width 99 height 40
select select "**********"
click at [1217, 88] on select "**********" at bounding box center [1262, 108] width 99 height 40
select select
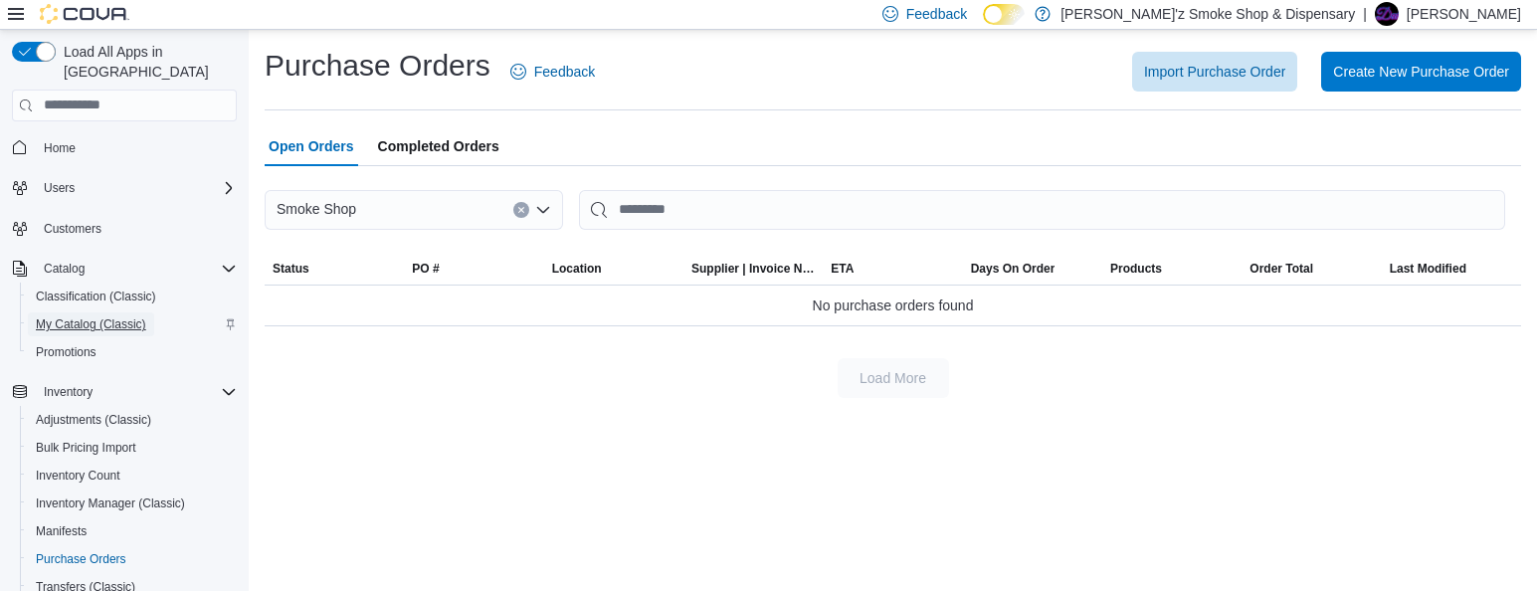
click at [80, 316] on span "My Catalog (Classic)" at bounding box center [91, 324] width 110 height 16
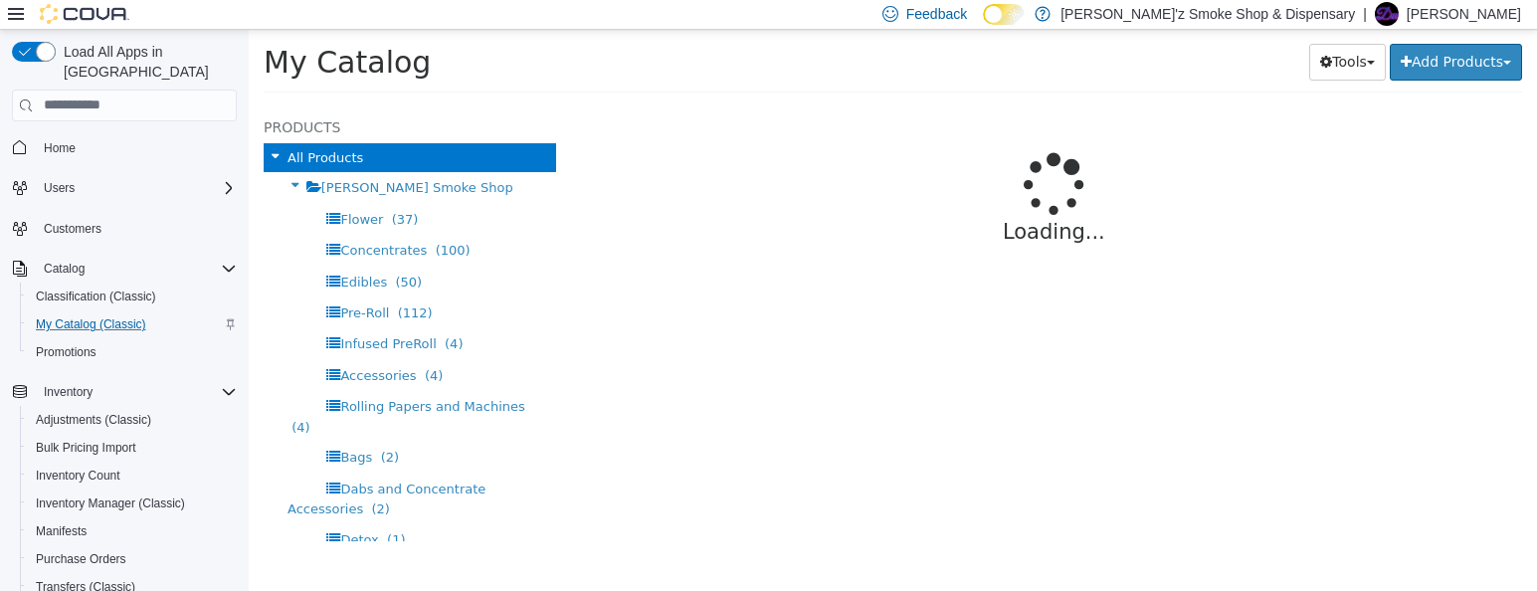
select select "**********"
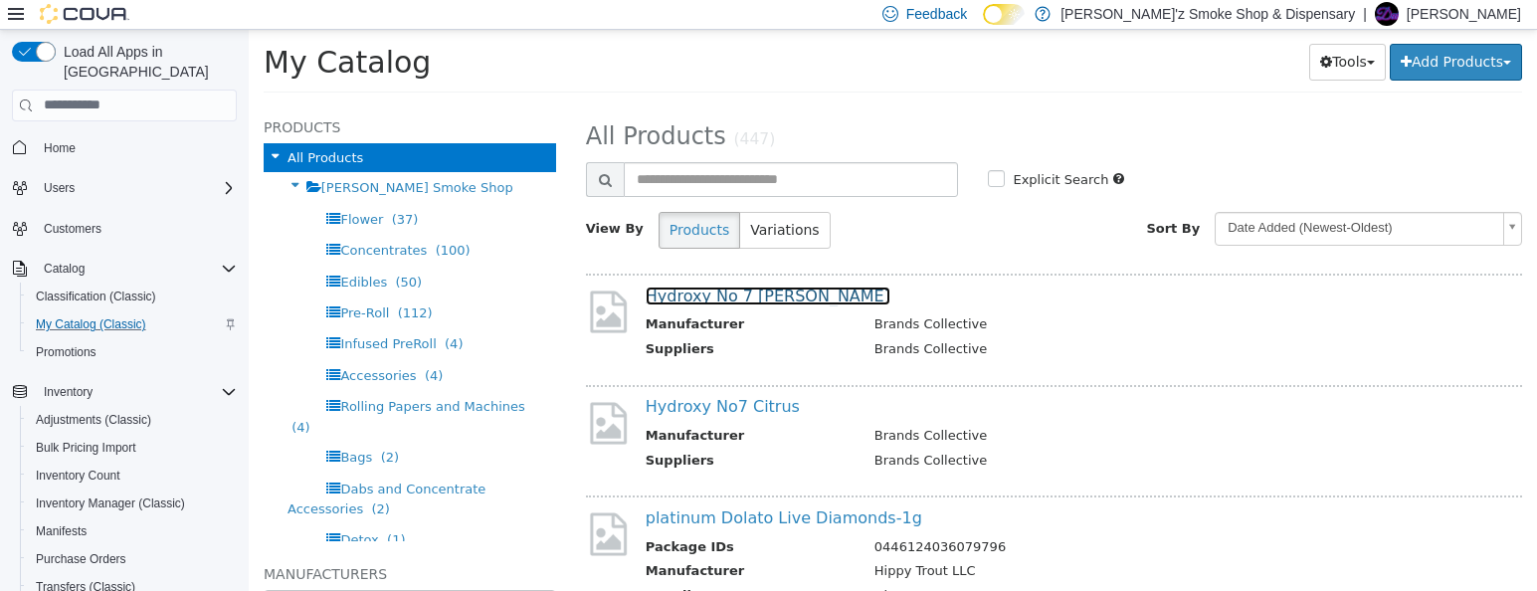
click at [720, 302] on link "Hydroxy No 7 [PERSON_NAME]" at bounding box center [768, 294] width 245 height 19
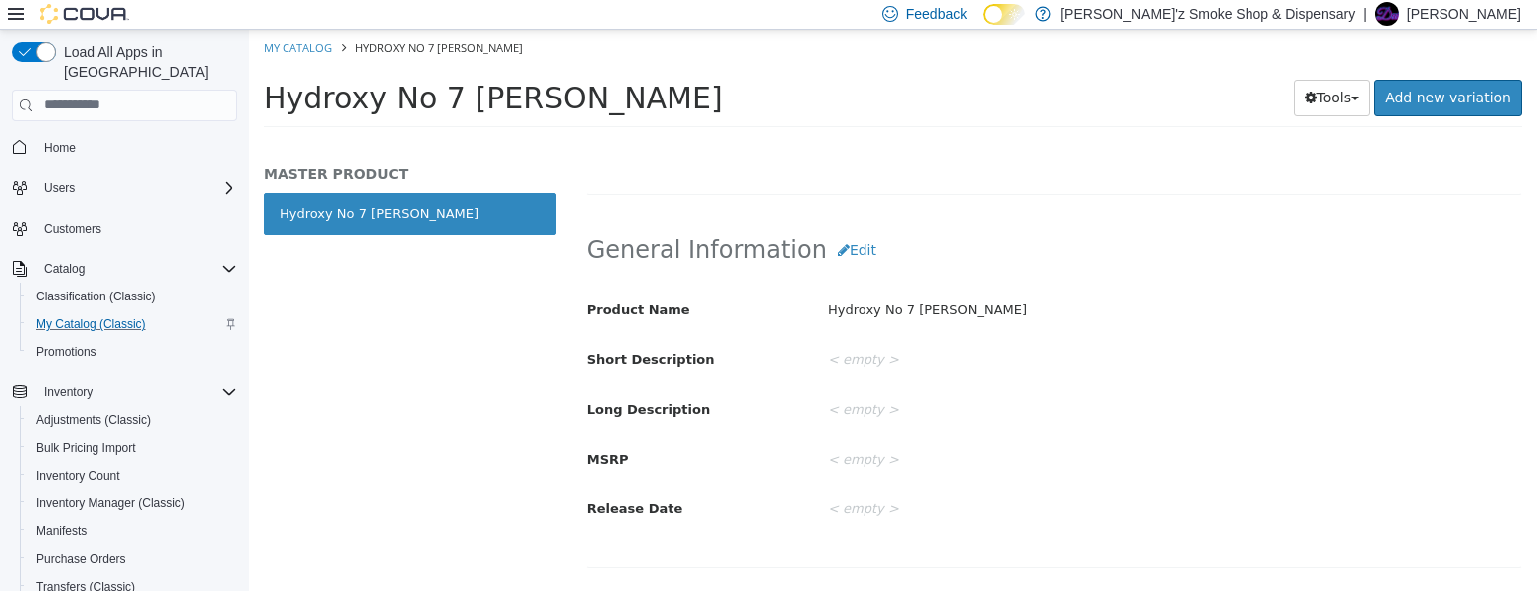
scroll to position [165, 0]
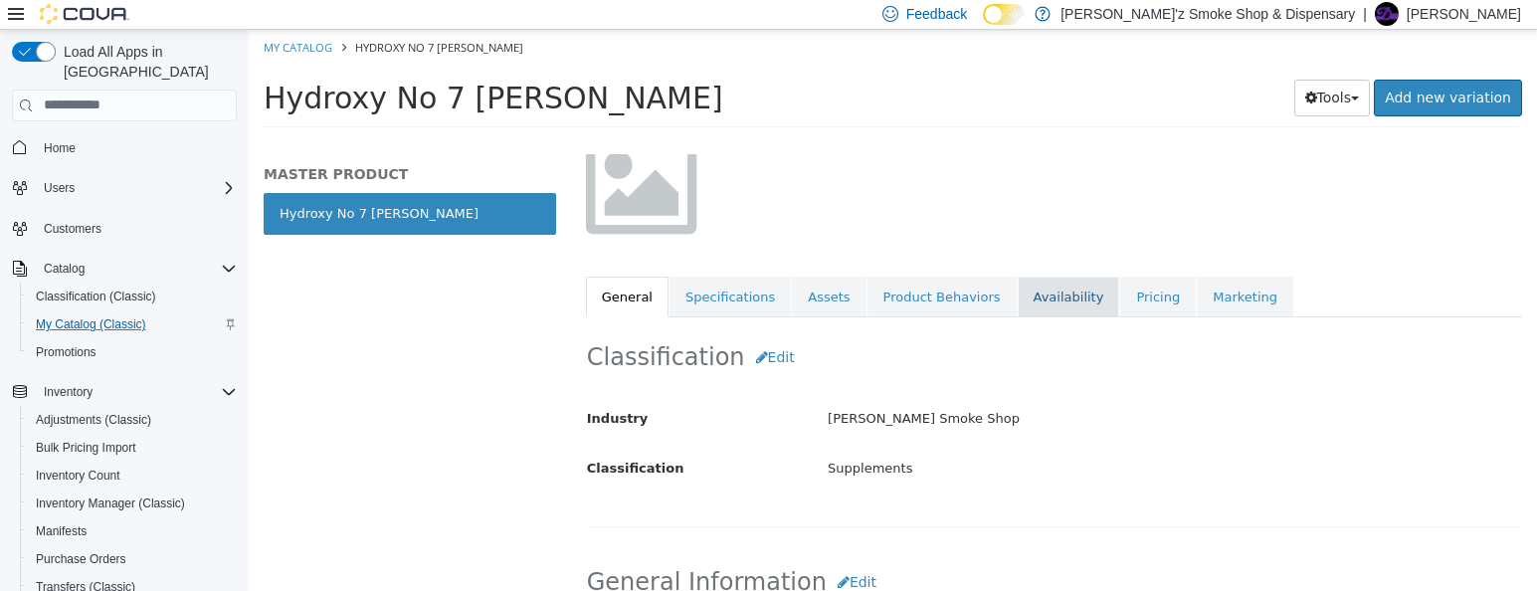
click at [1083, 307] on link "Availability" at bounding box center [1069, 297] width 102 height 42
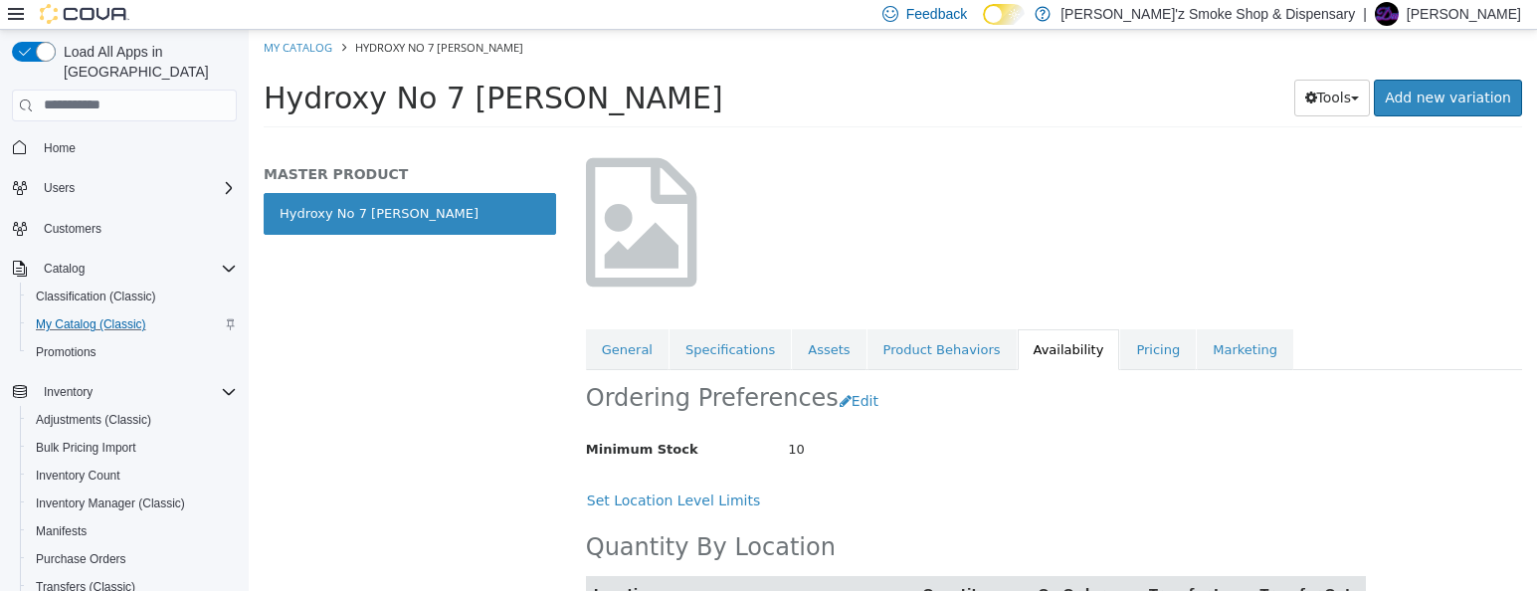
scroll to position [165, 0]
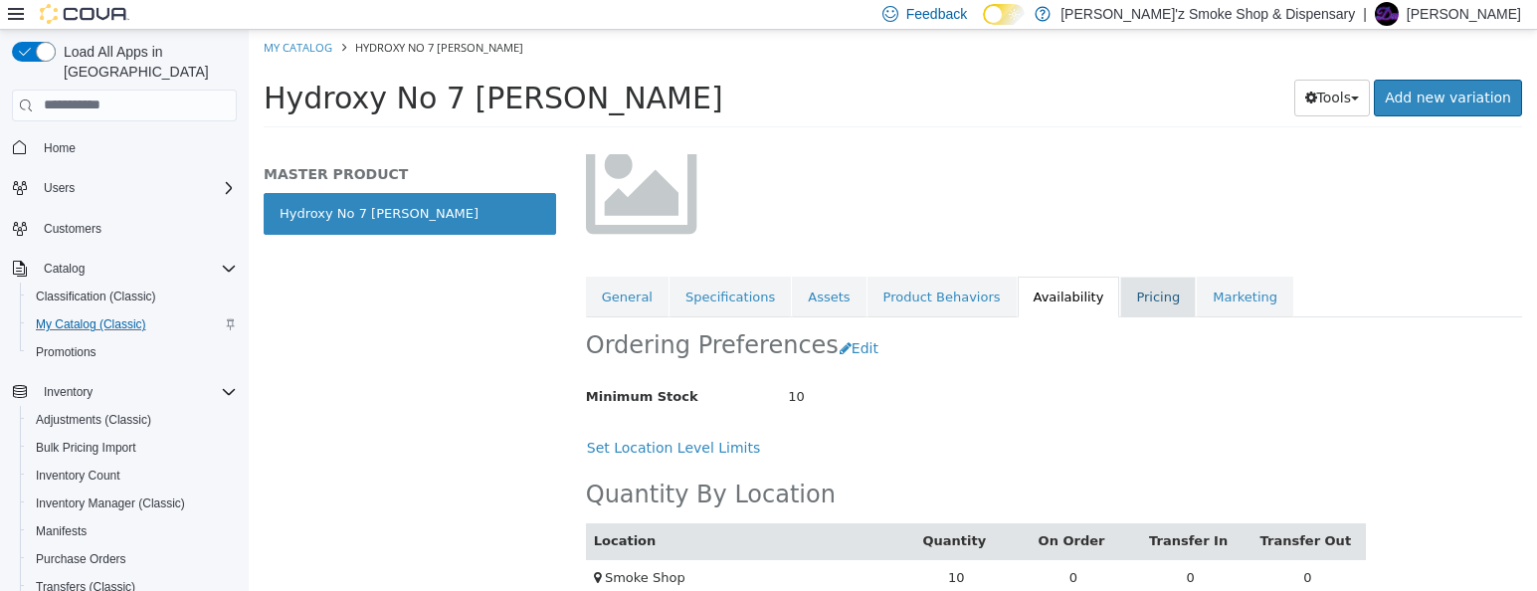
click at [1160, 304] on link "Pricing" at bounding box center [1158, 297] width 76 height 42
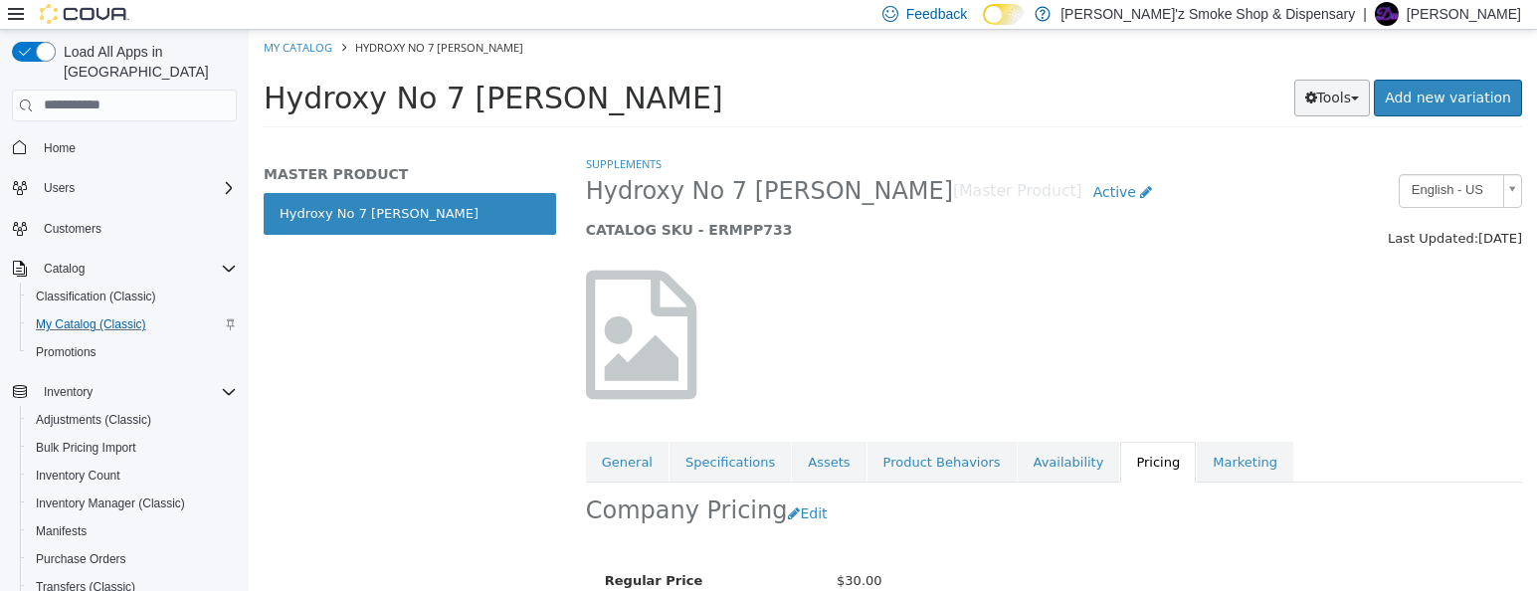
click at [1358, 104] on button "Tools" at bounding box center [1332, 97] width 77 height 37
click at [1285, 171] on link "Print Labels" at bounding box center [1289, 163] width 157 height 27
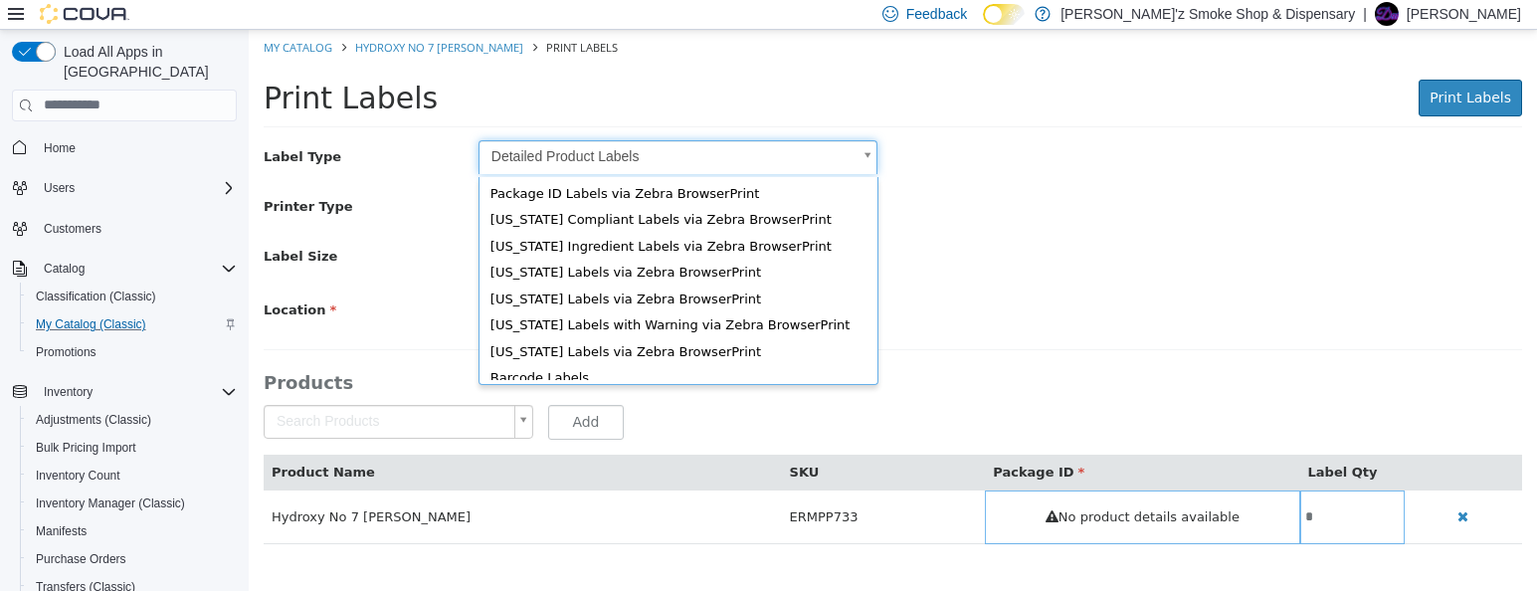
click at [862, 163] on body "Saving Bulk Changes... × My Catalog Hydroxy No 7 [PERSON_NAME] Print Labels Pri…" at bounding box center [893, 296] width 1288 height 535
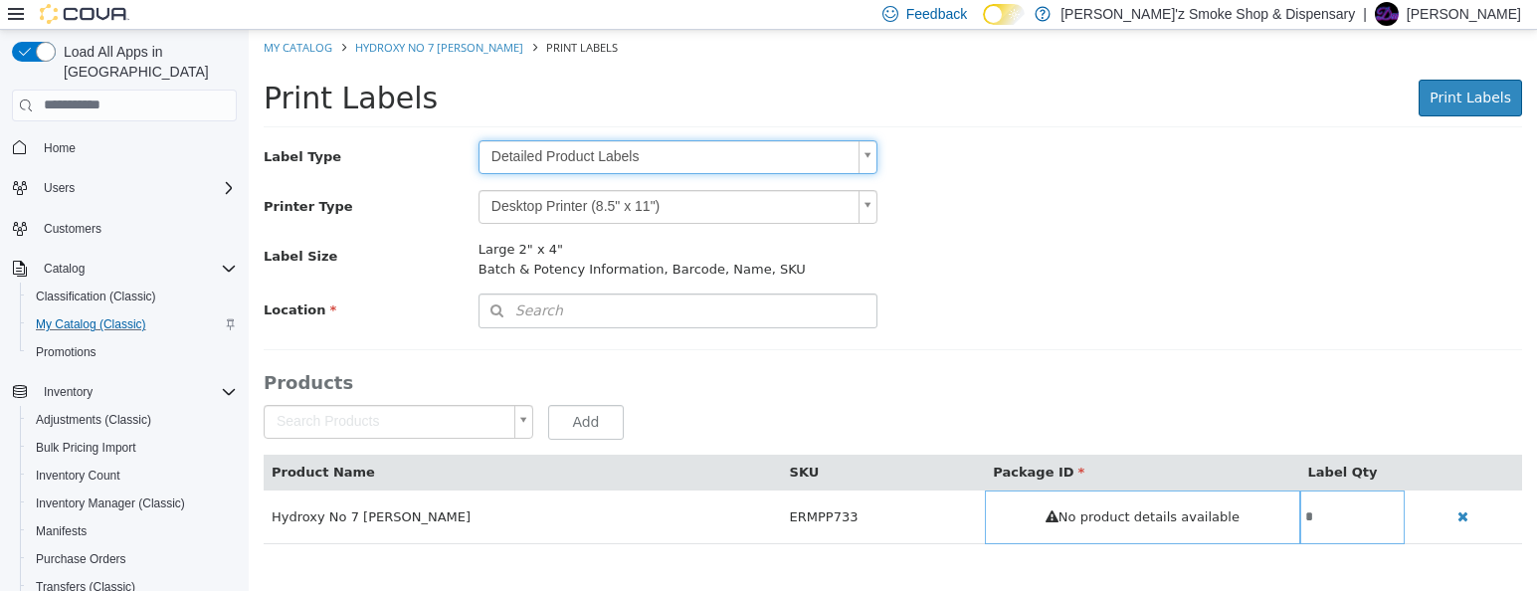
click at [1374, 183] on body "Saving Bulk Changes... × My Catalog Hydroxy No 7 [PERSON_NAME] Print Labels Pri…" at bounding box center [893, 296] width 1288 height 535
click at [315, 51] on link "My Catalog" at bounding box center [298, 46] width 69 height 15
select select "**********"
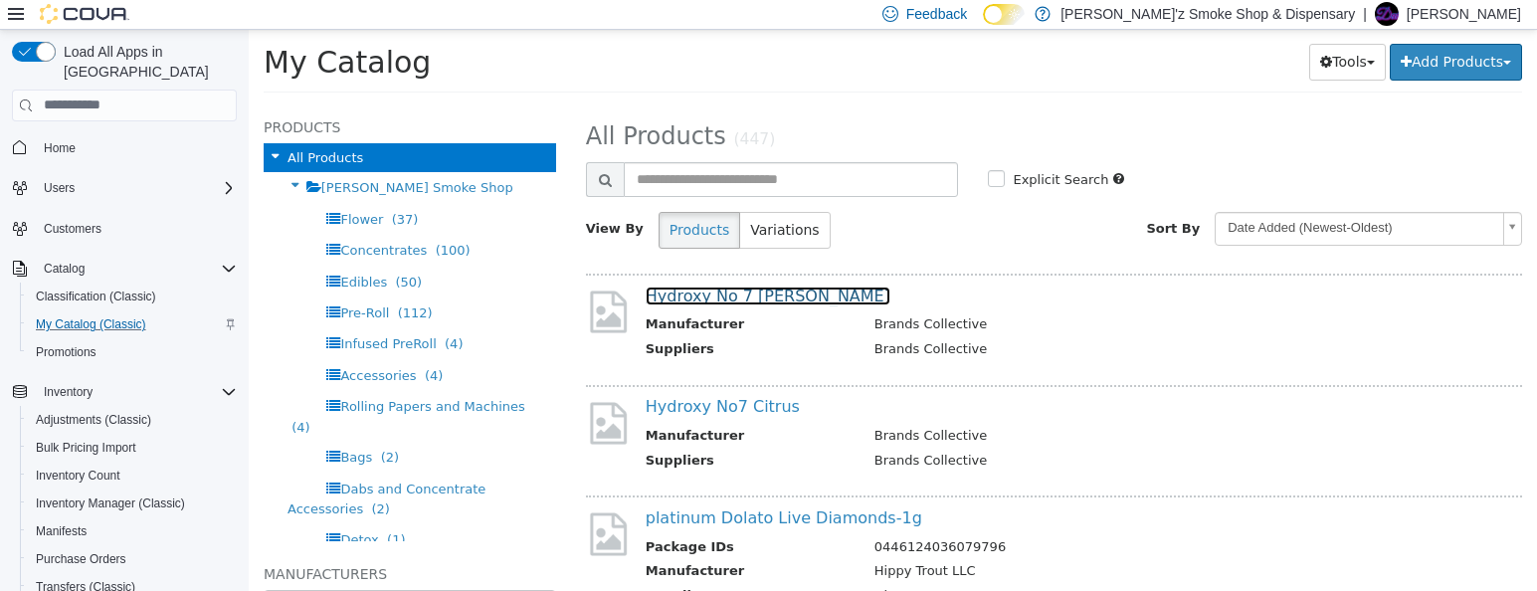
click at [728, 290] on link "Hydroxy No 7 [PERSON_NAME]" at bounding box center [768, 294] width 245 height 19
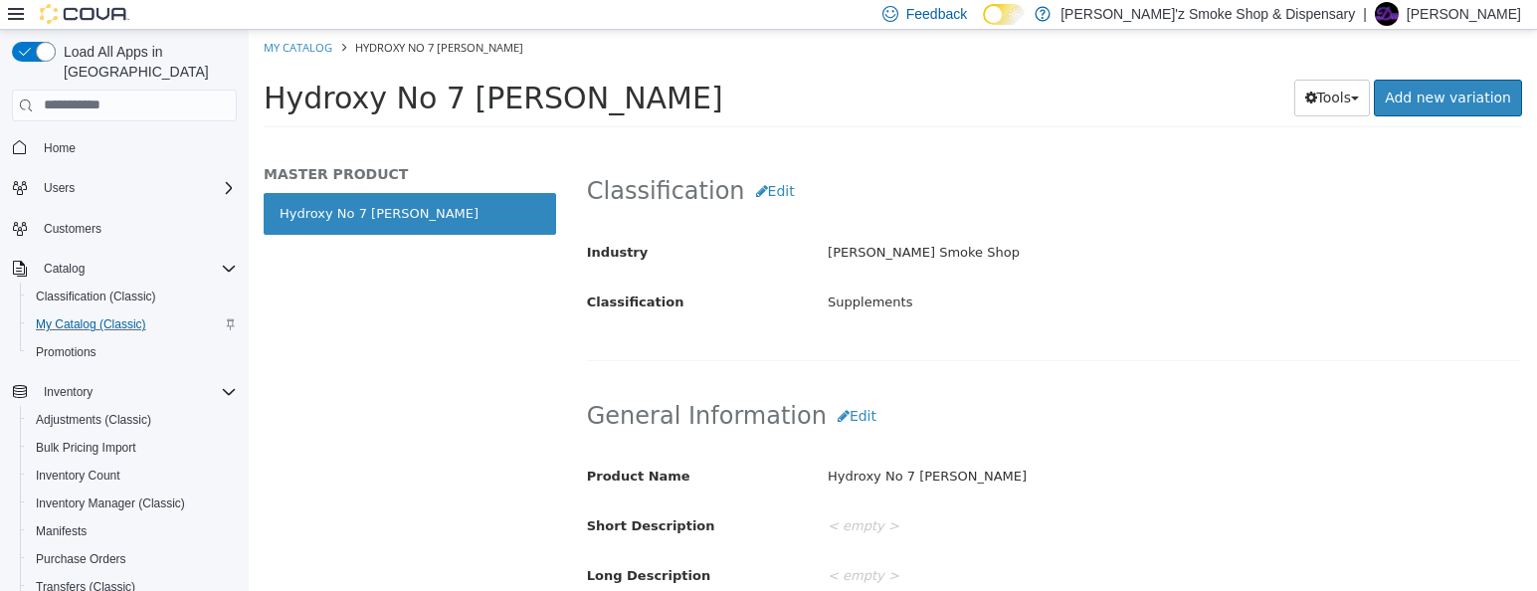
scroll to position [165, 0]
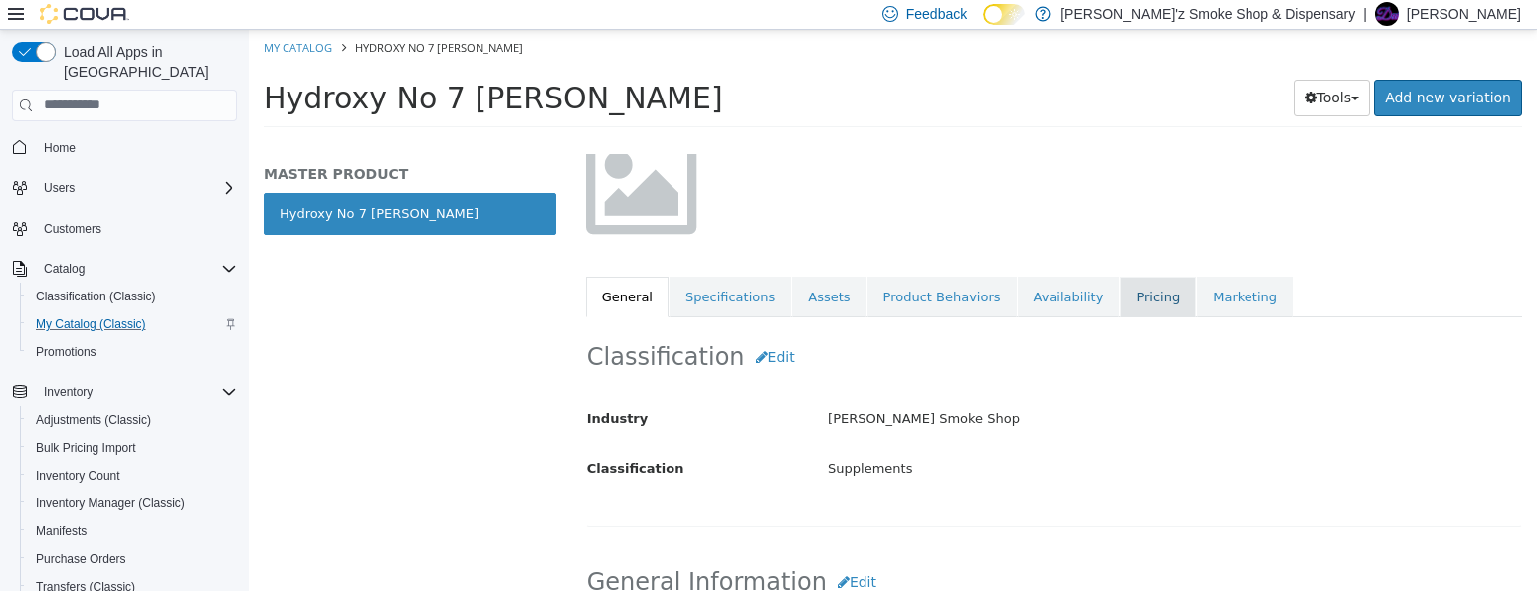
click at [1145, 301] on link "Pricing" at bounding box center [1158, 297] width 76 height 42
